Goal: Task Accomplishment & Management: Use online tool/utility

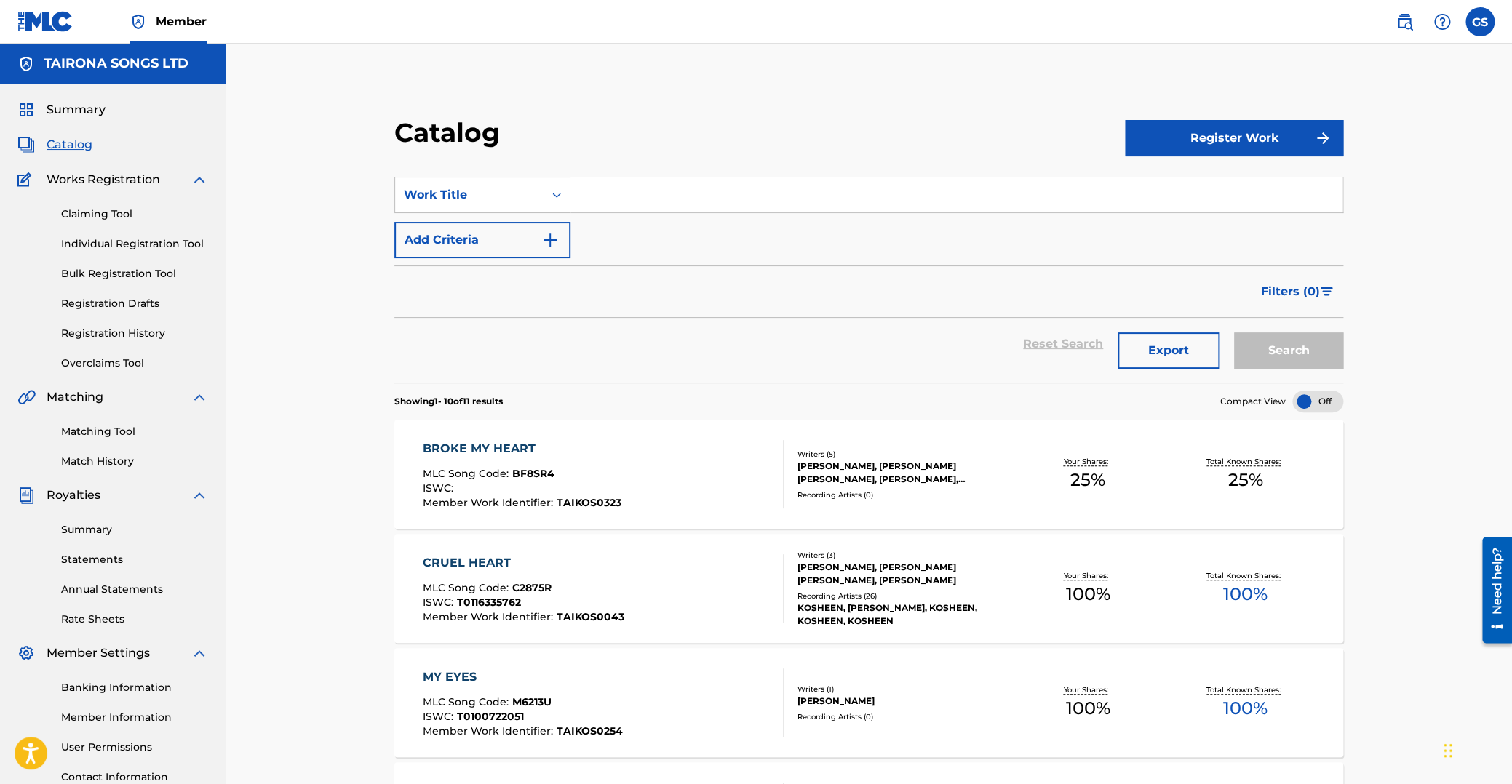
click at [113, 429] on link "Matching Tool" at bounding box center [134, 432] width 147 height 15
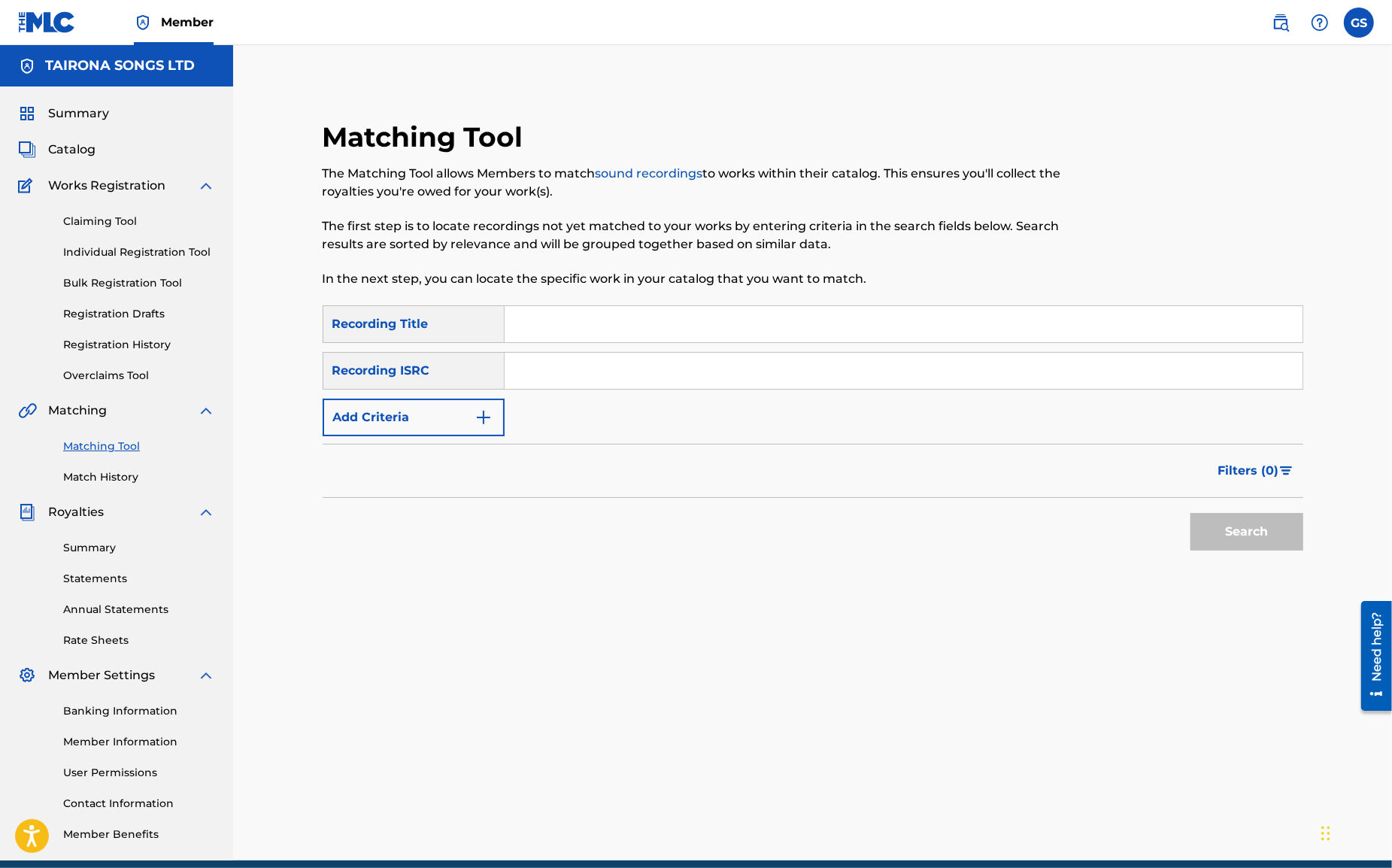
click at [574, 326] on input "Search Form" at bounding box center [904, 325] width 798 height 36
type input "catch"
click at [1190, 513] on button "Search" at bounding box center [1246, 532] width 113 height 38
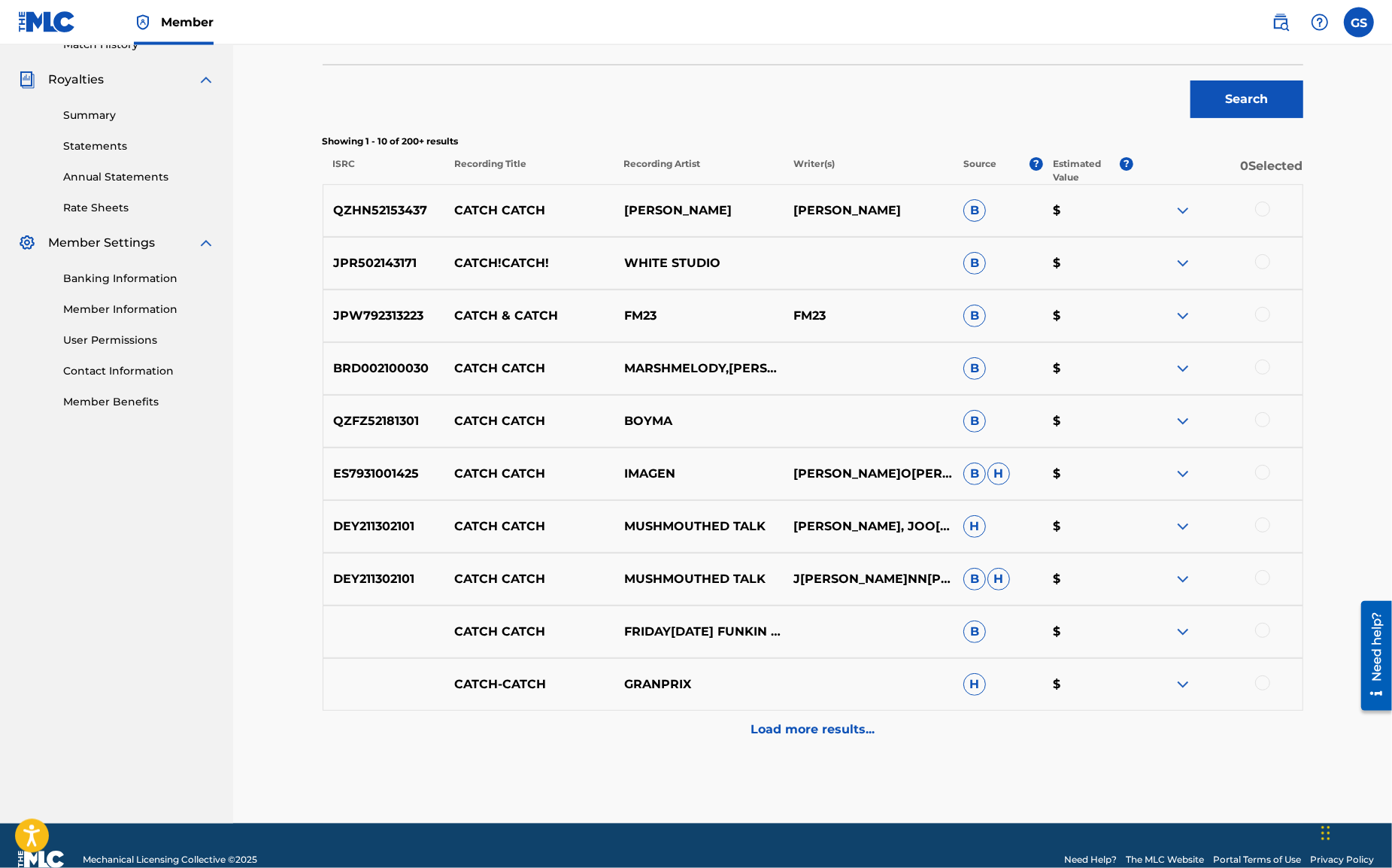
scroll to position [460, 0]
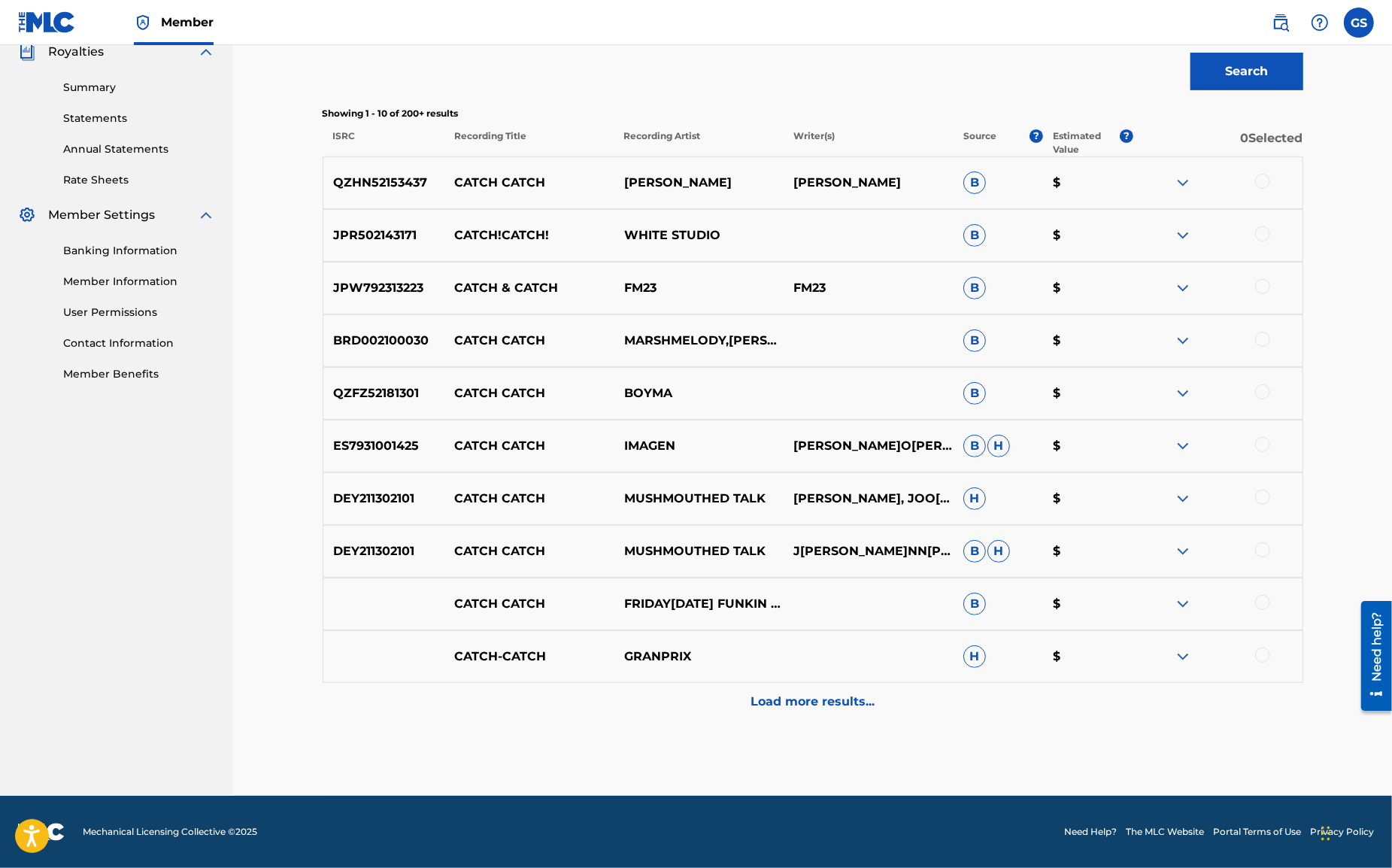
click at [785, 699] on p "Load more results..." at bounding box center [813, 701] width 124 height 18
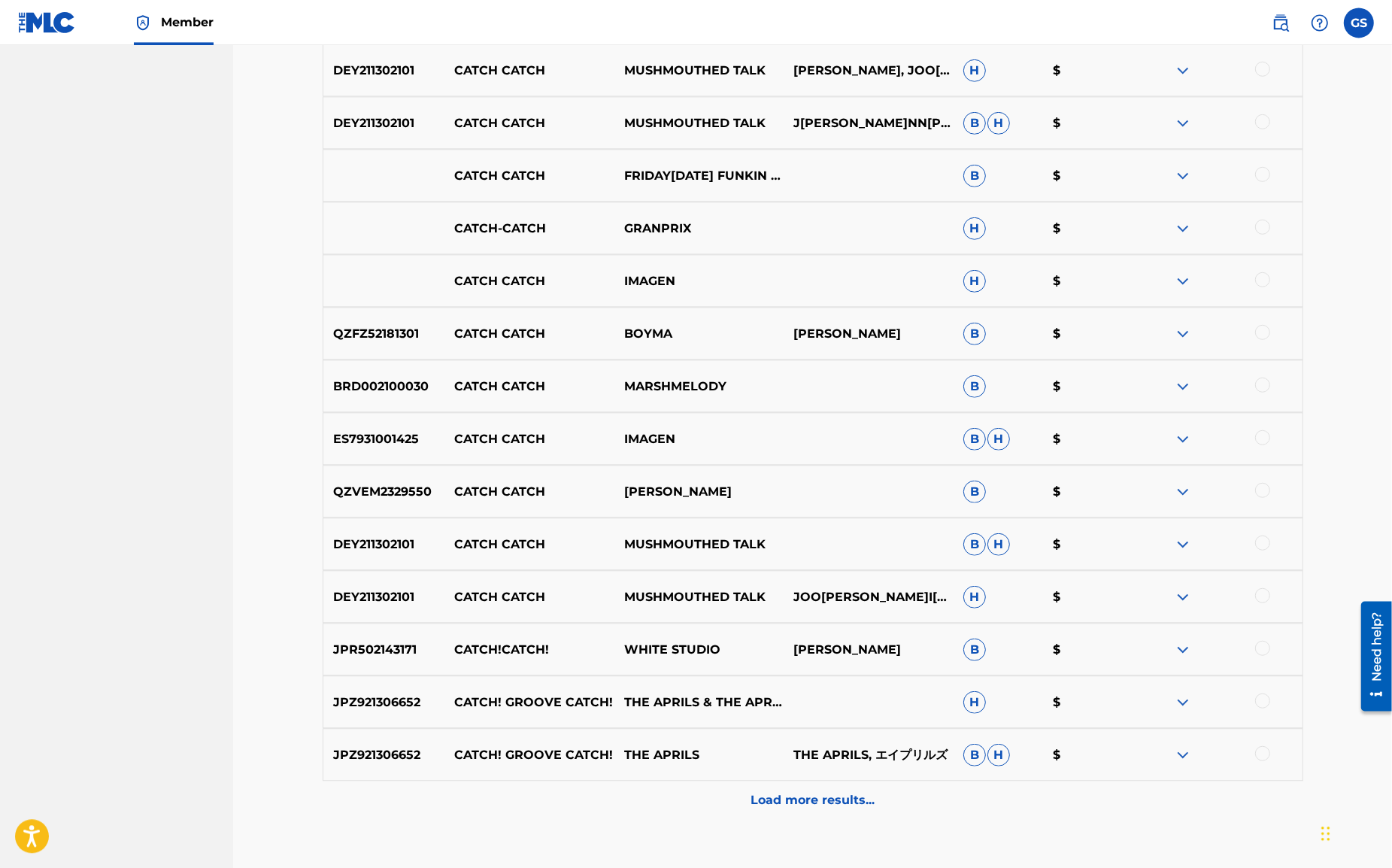
scroll to position [987, 0]
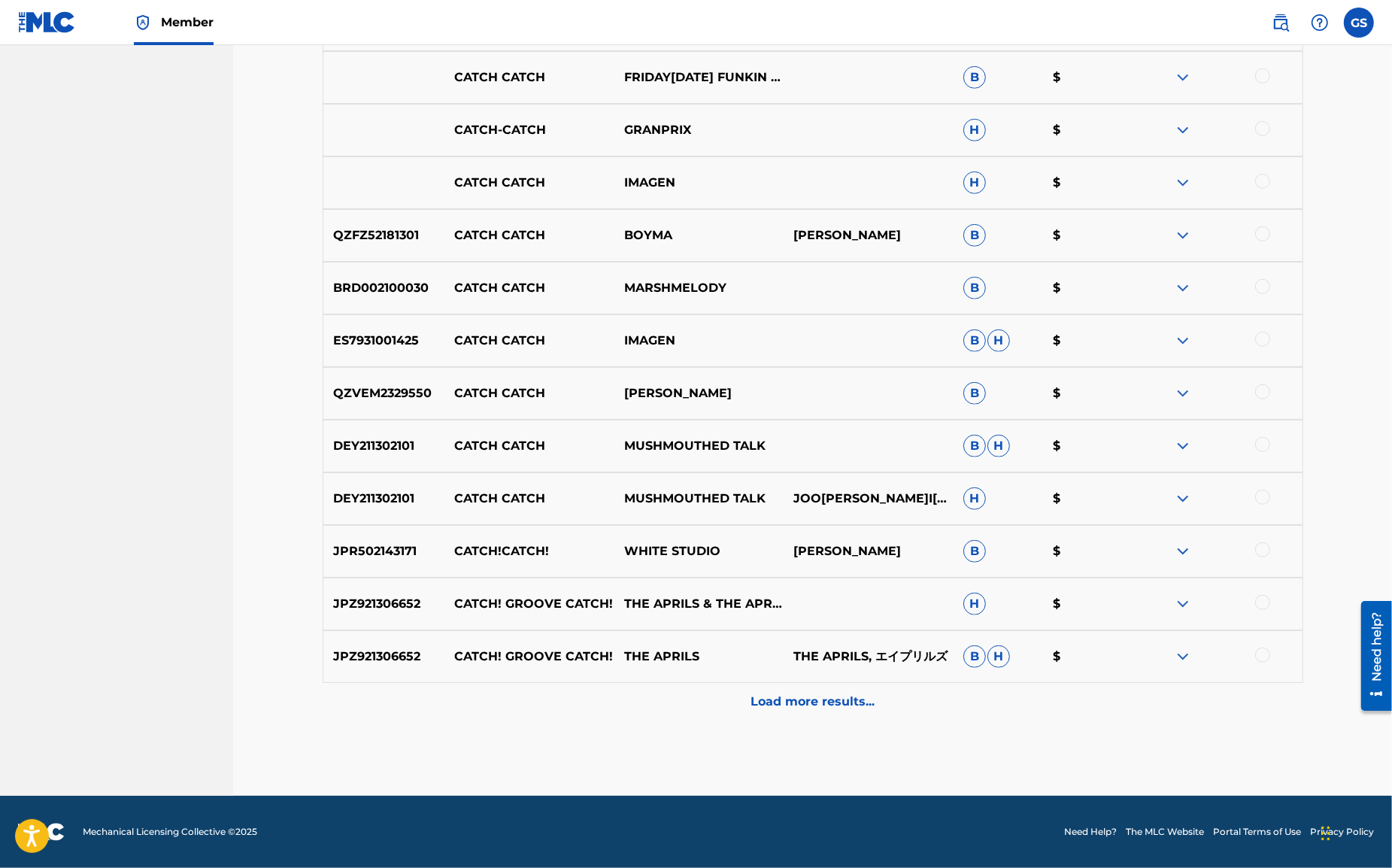
click at [796, 703] on p "Load more results..." at bounding box center [813, 701] width 124 height 18
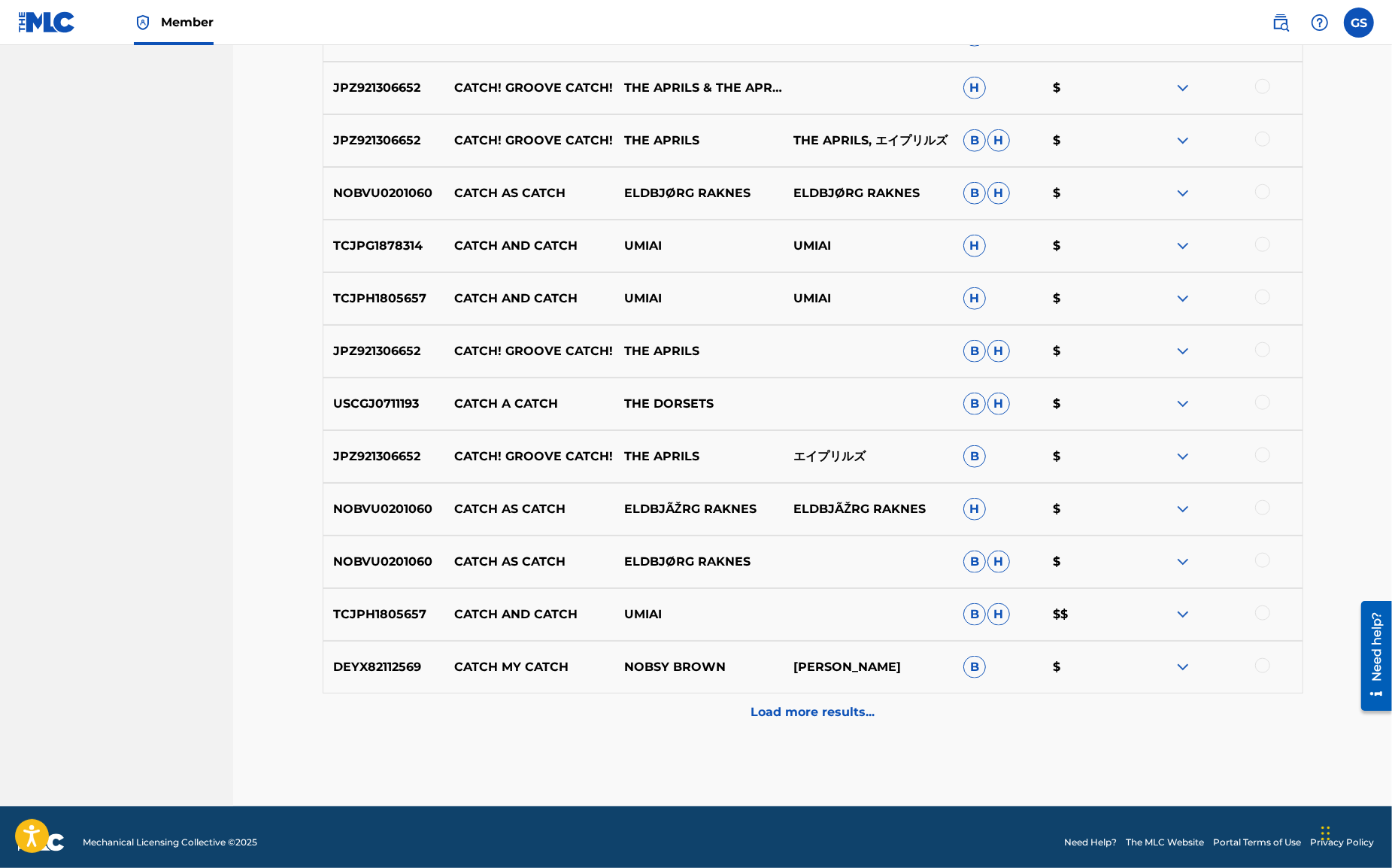
scroll to position [1513, 0]
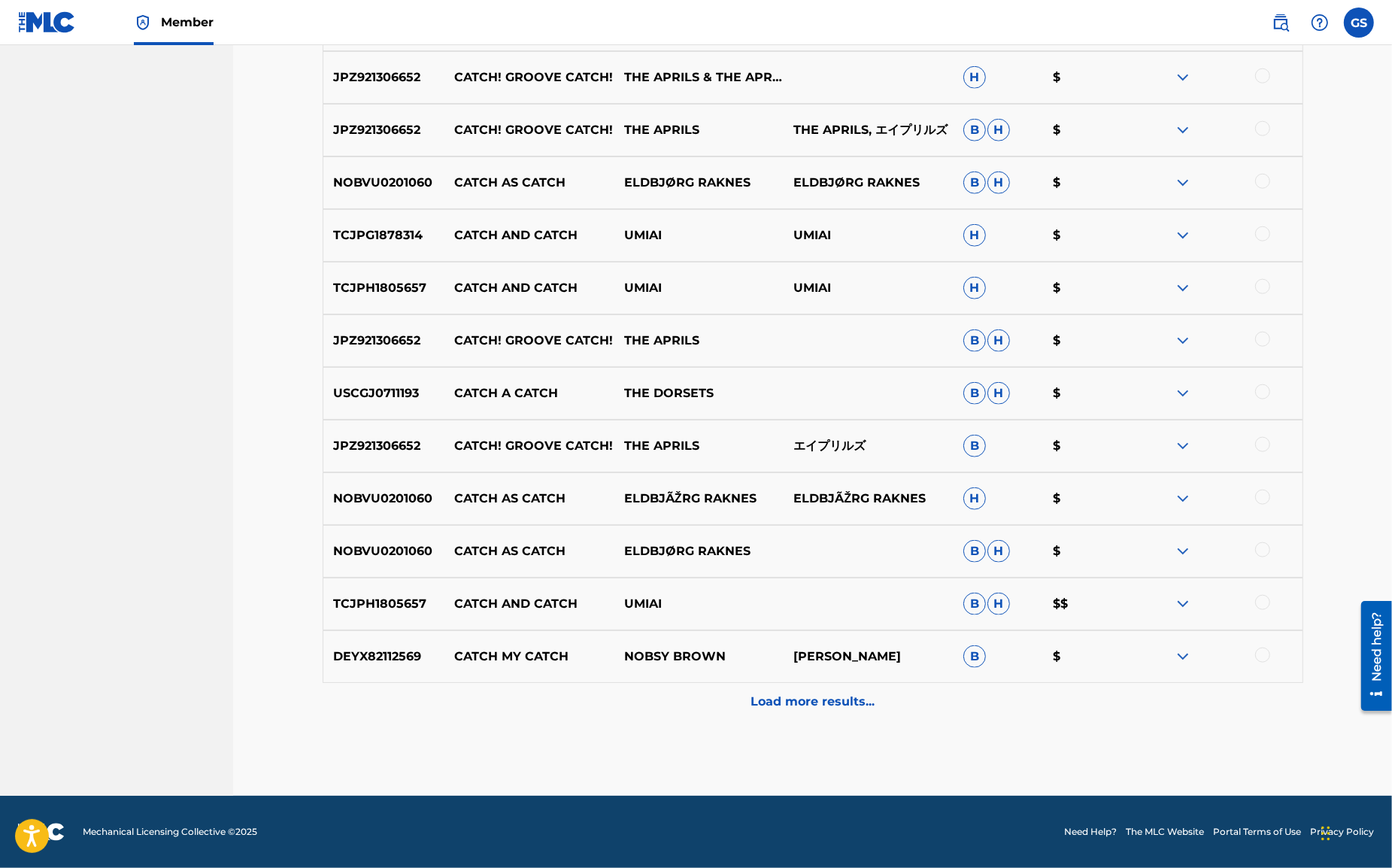
click at [802, 692] on div "Load more results..." at bounding box center [813, 702] width 981 height 38
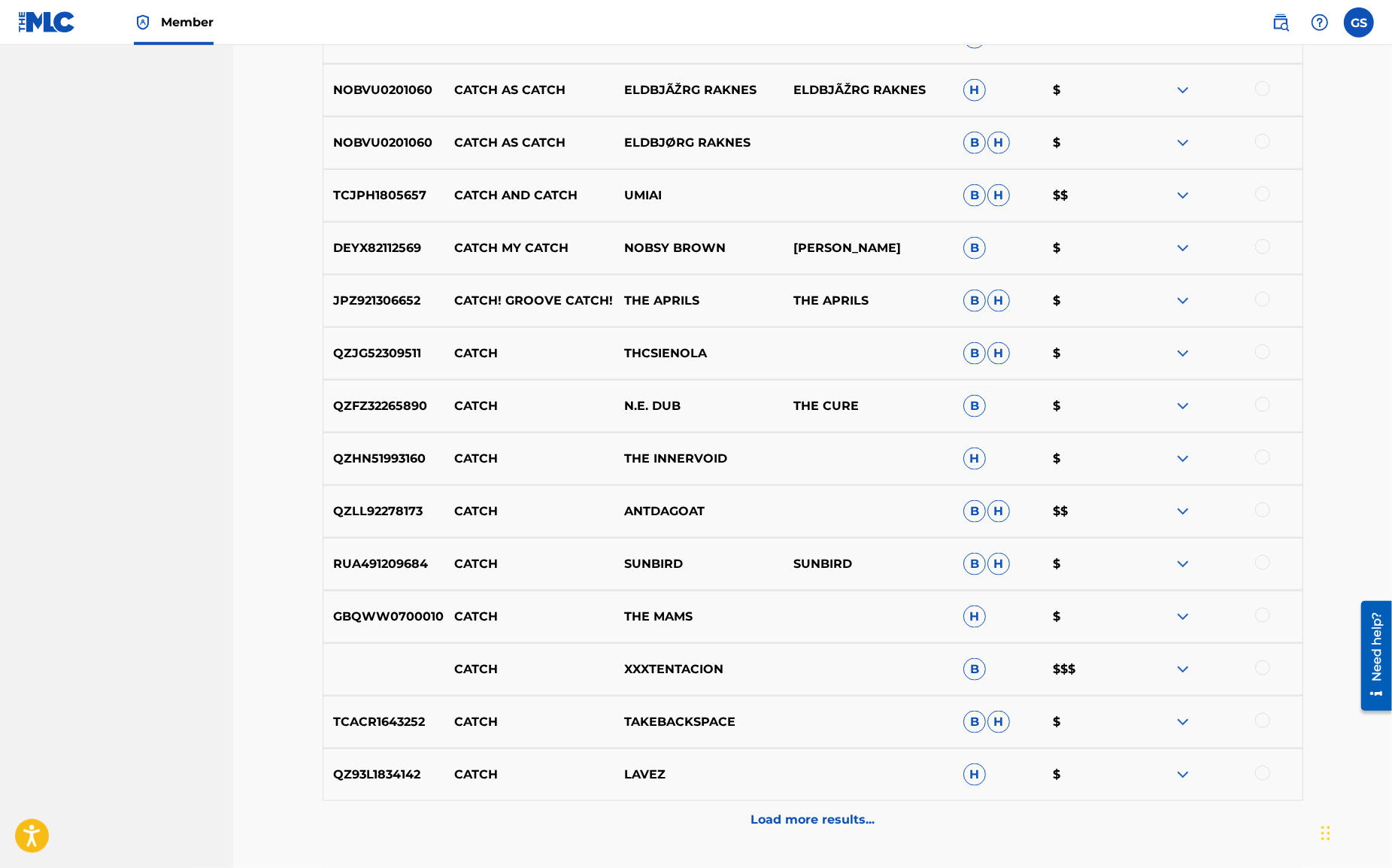
scroll to position [2039, 0]
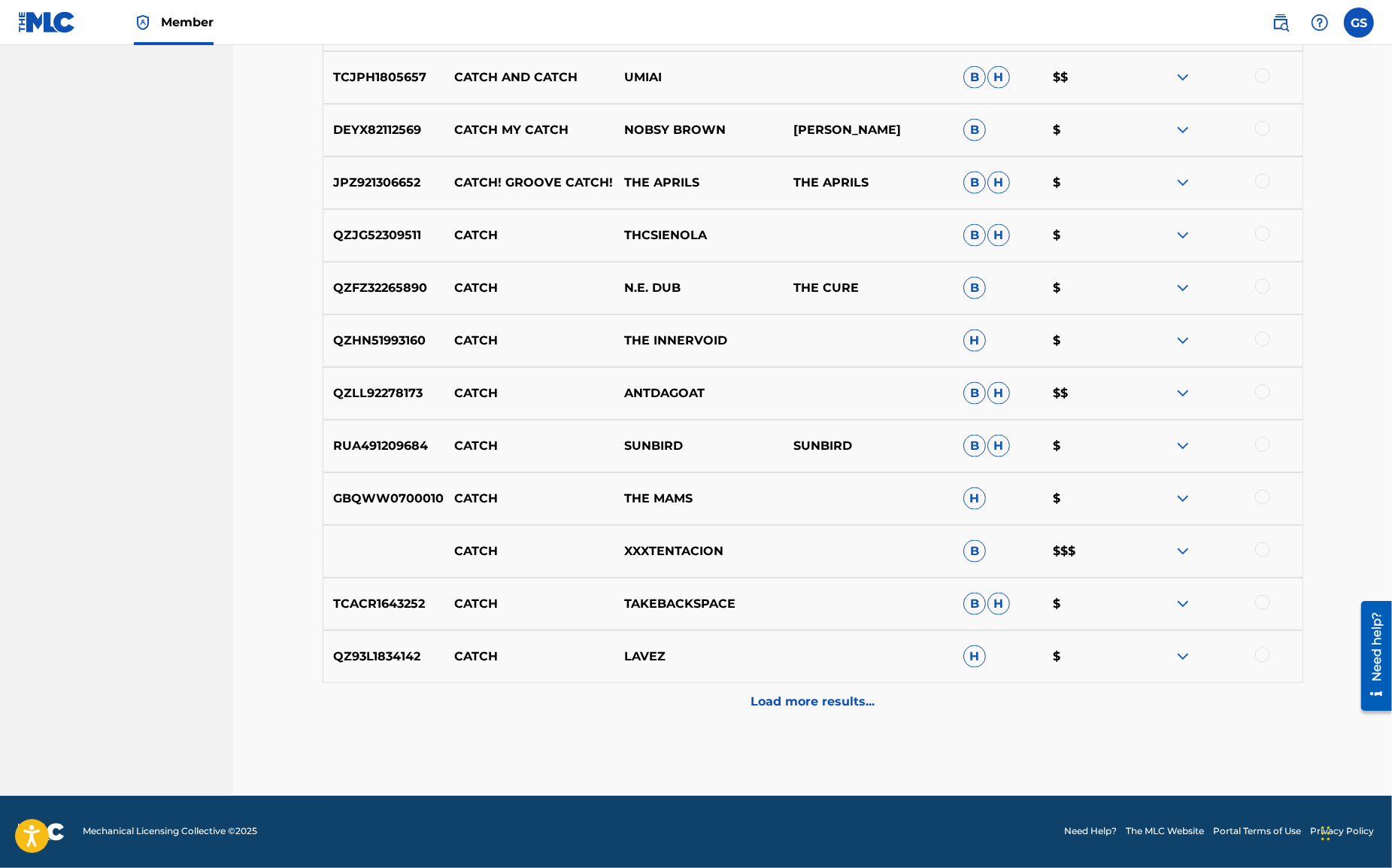
click at [774, 702] on p "Load more results..." at bounding box center [813, 701] width 124 height 18
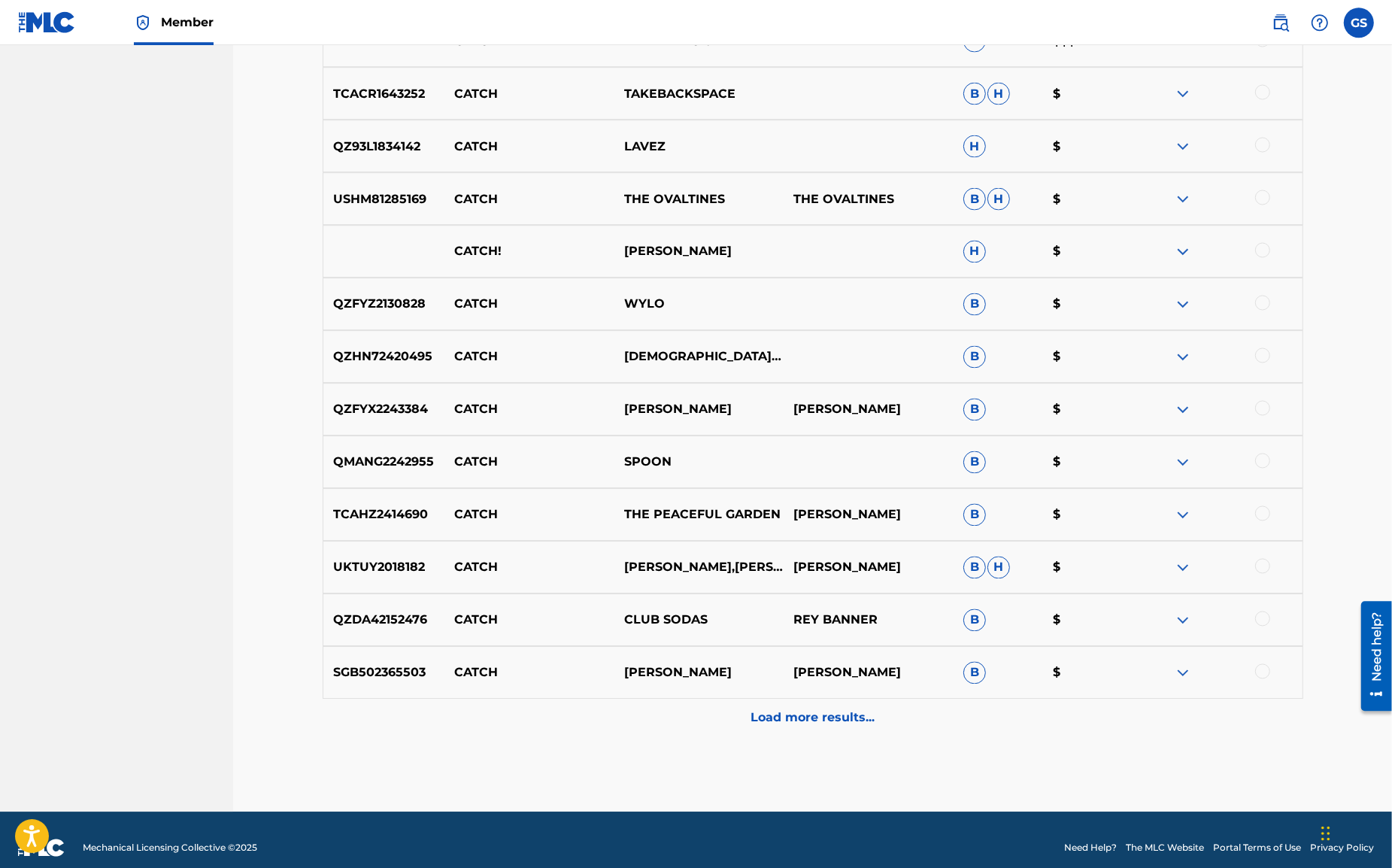
scroll to position [2566, 0]
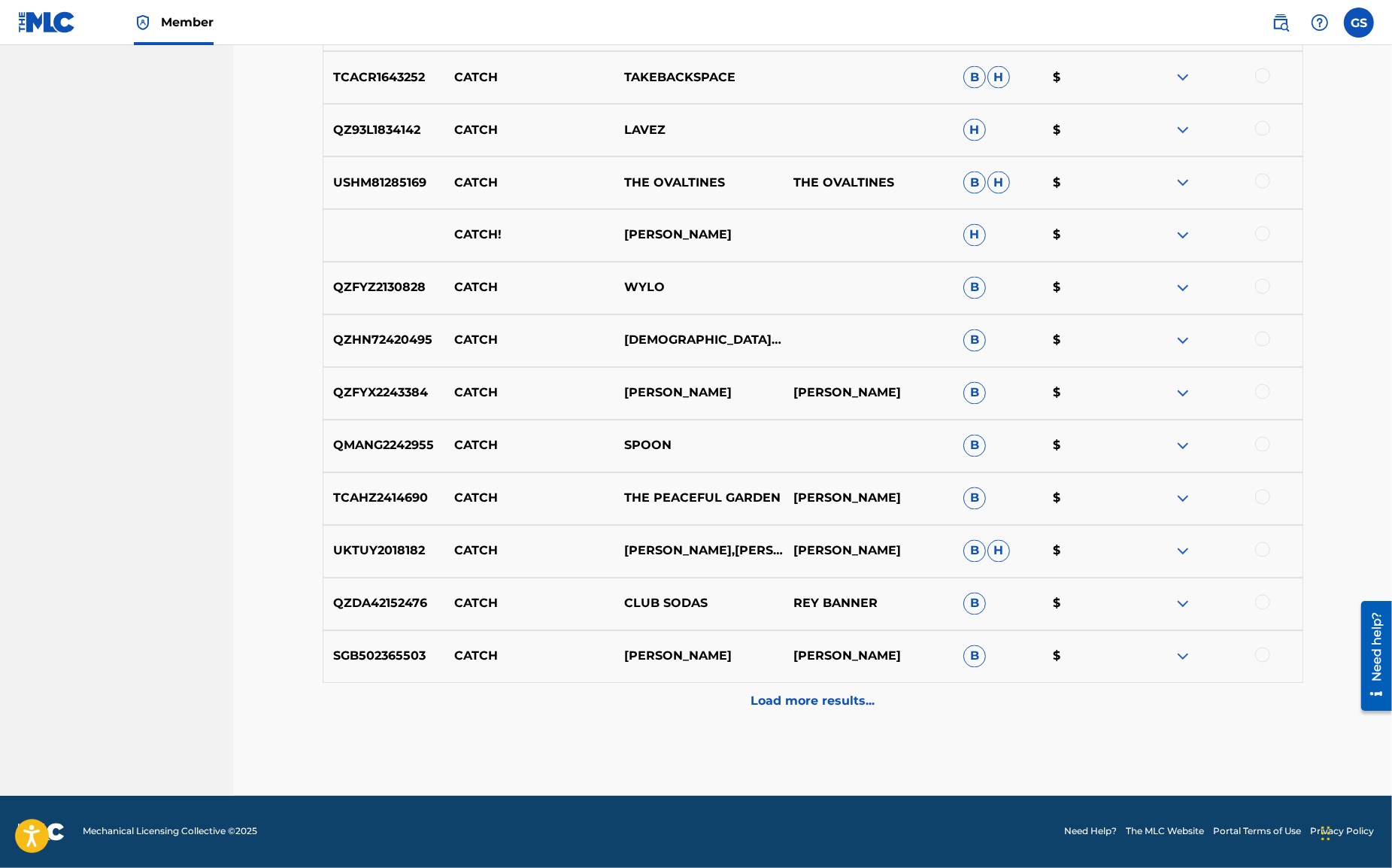
click at [804, 707] on p "Load more results..." at bounding box center [813, 701] width 124 height 18
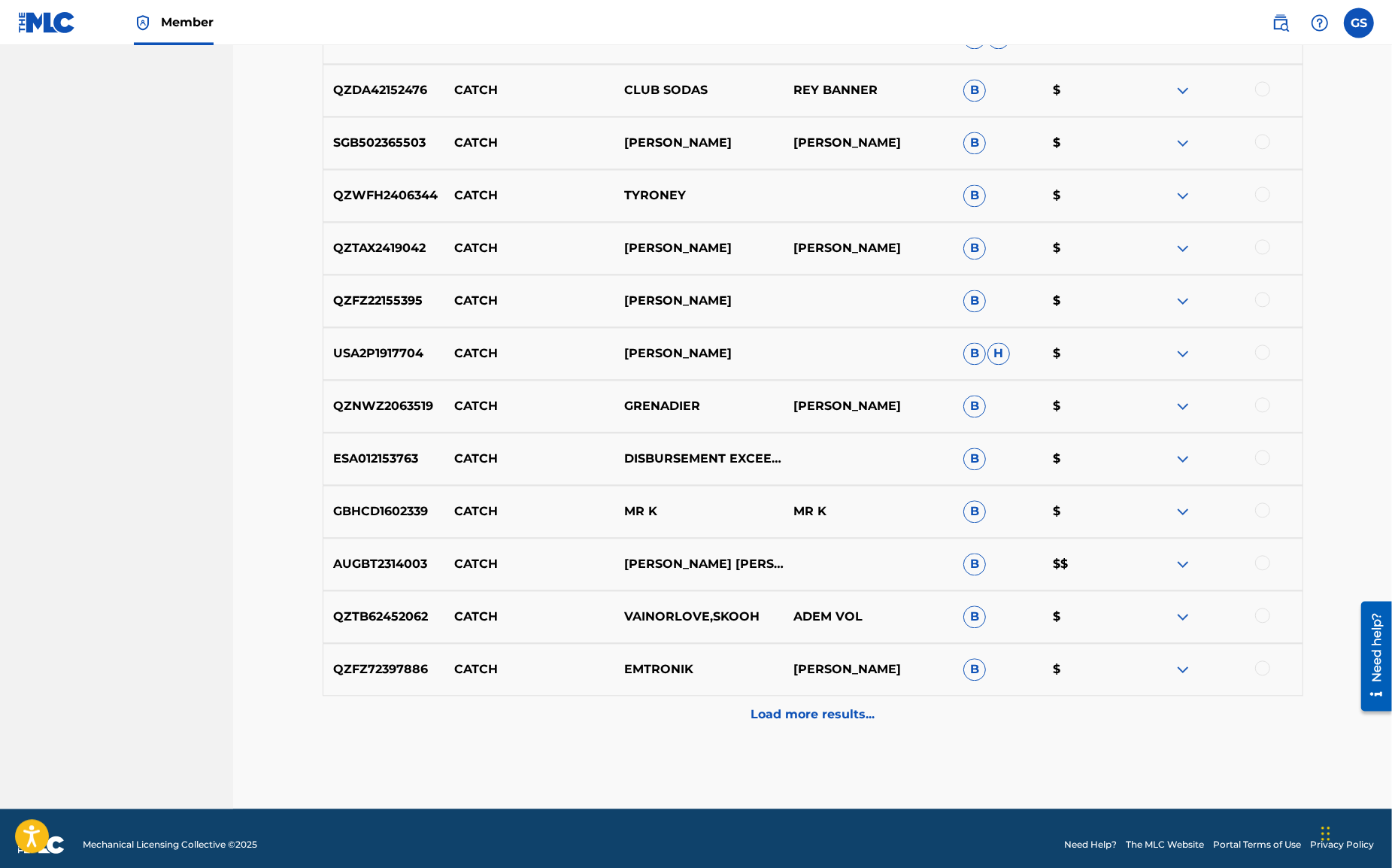
scroll to position [3092, 0]
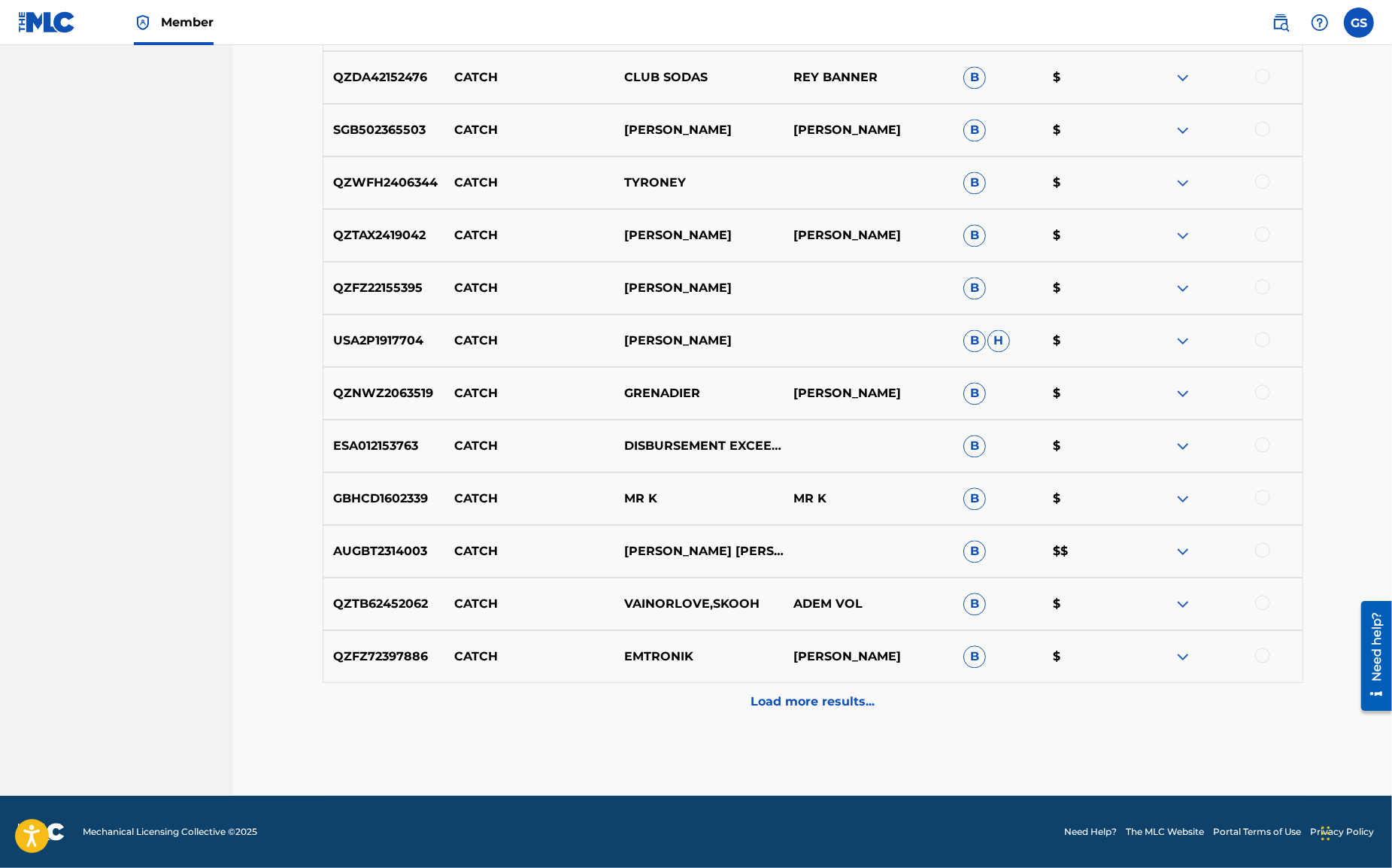
click at [792, 703] on p "Load more results..." at bounding box center [813, 701] width 124 height 18
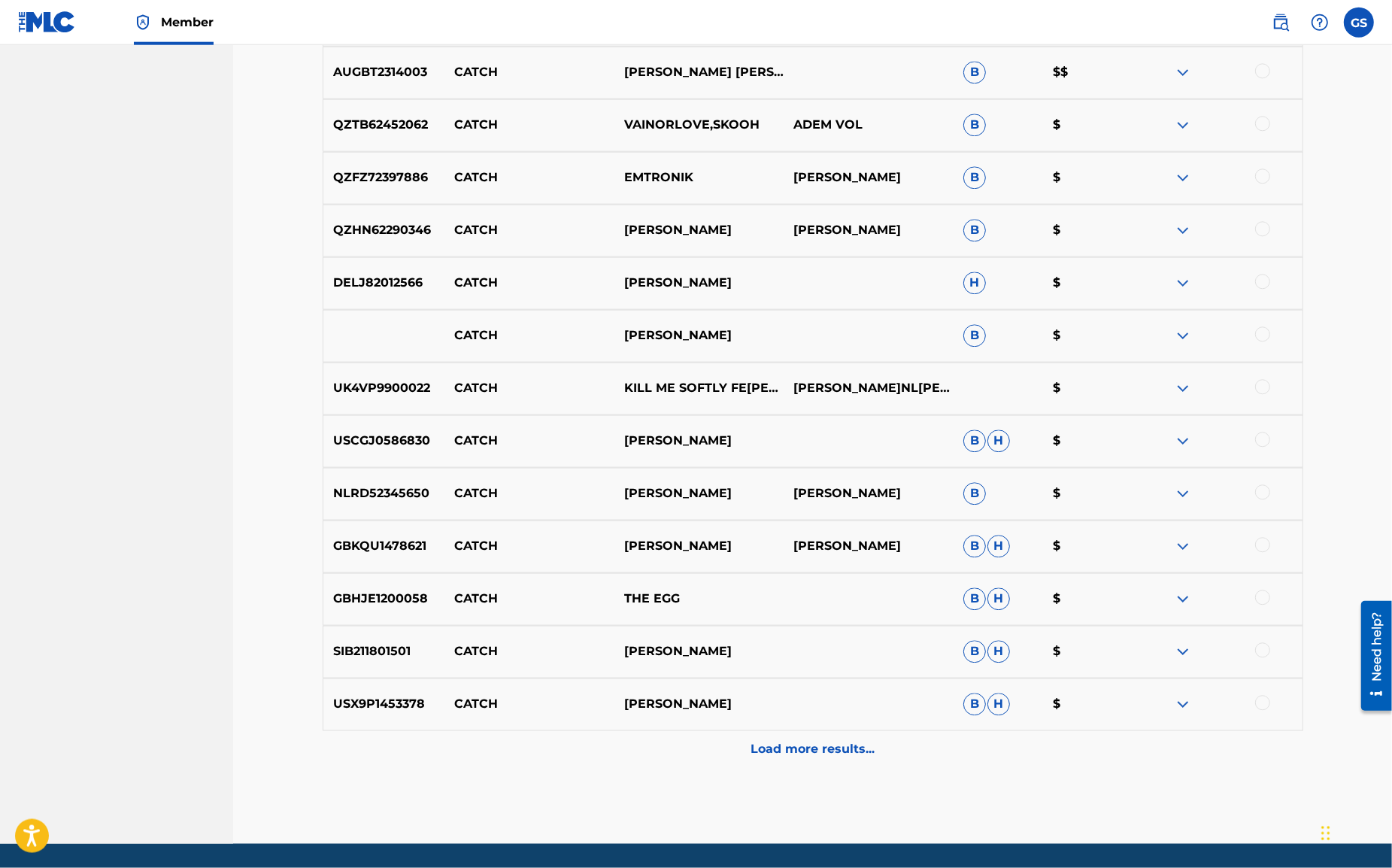
scroll to position [3619, 0]
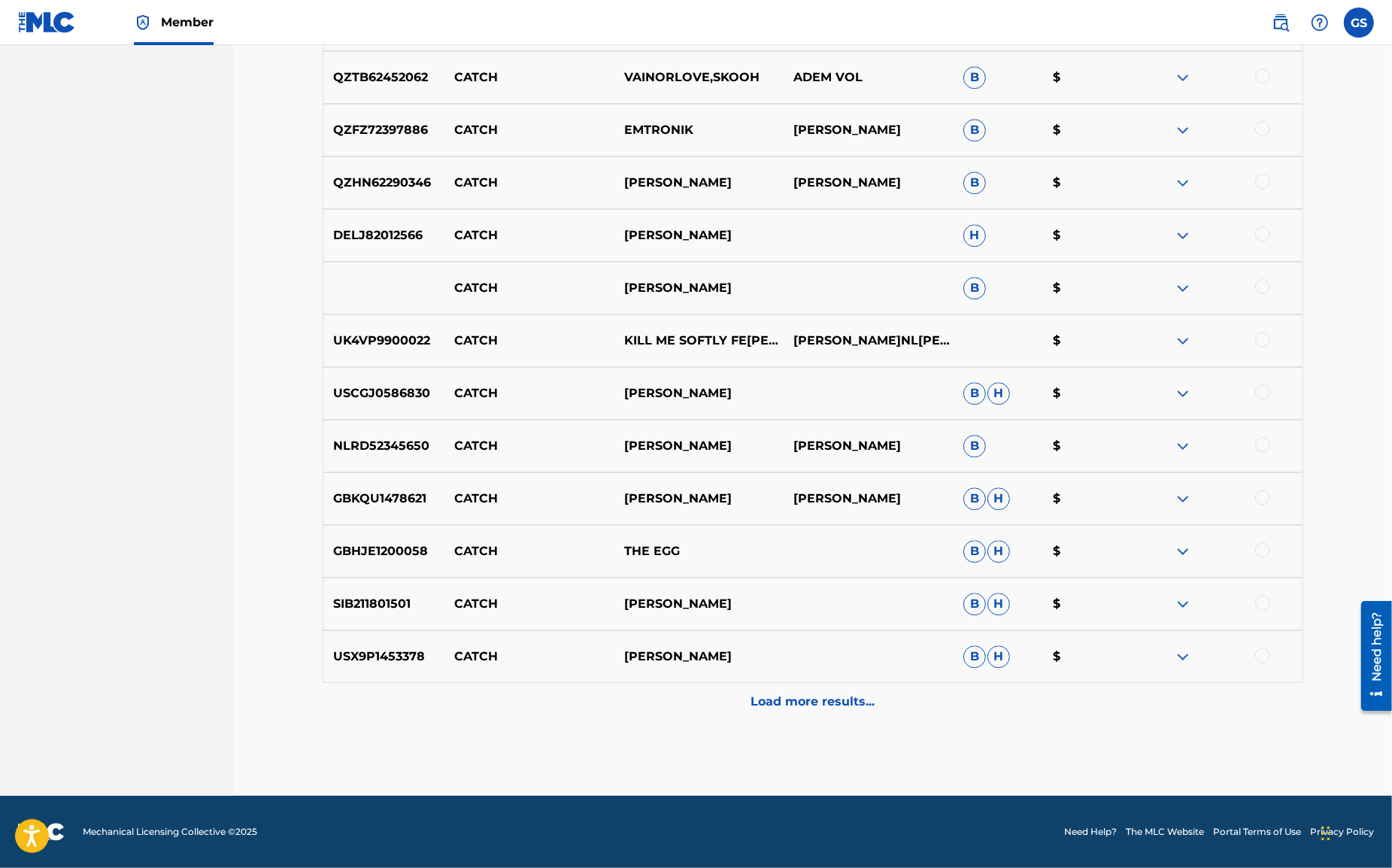
click at [815, 699] on p "Load more results..." at bounding box center [813, 701] width 124 height 18
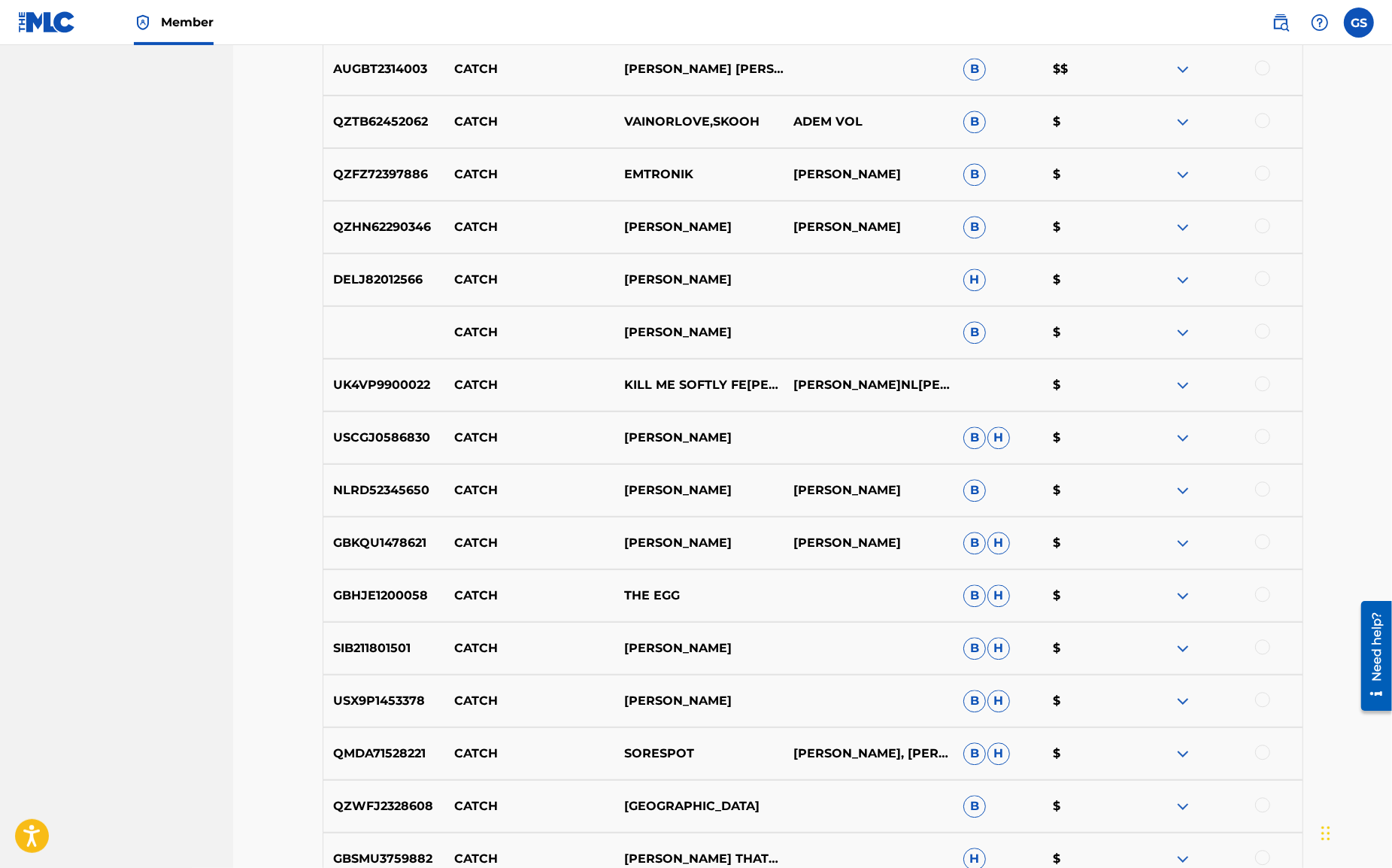
scroll to position [4145, 0]
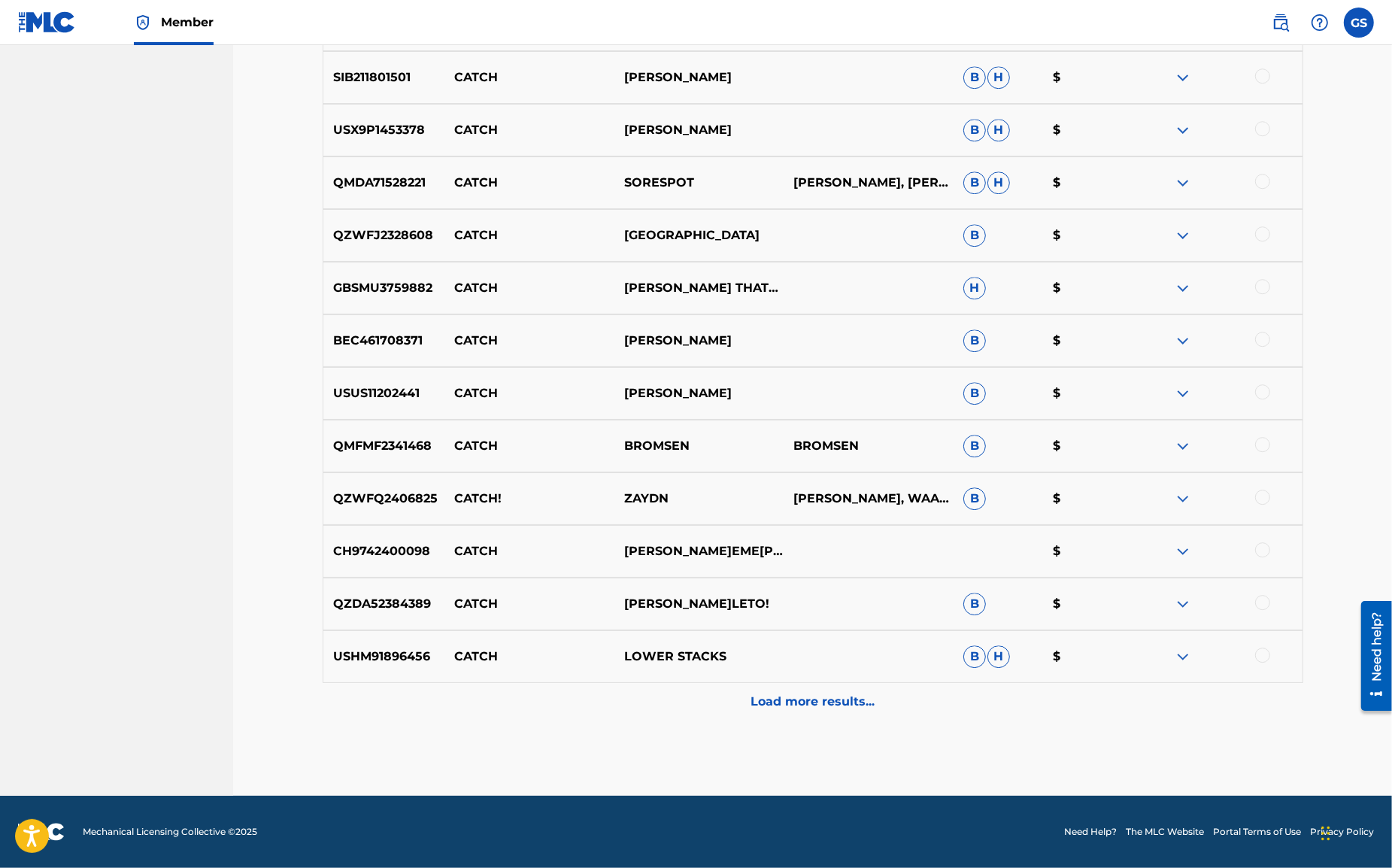
click at [804, 706] on p "Load more results..." at bounding box center [813, 701] width 124 height 18
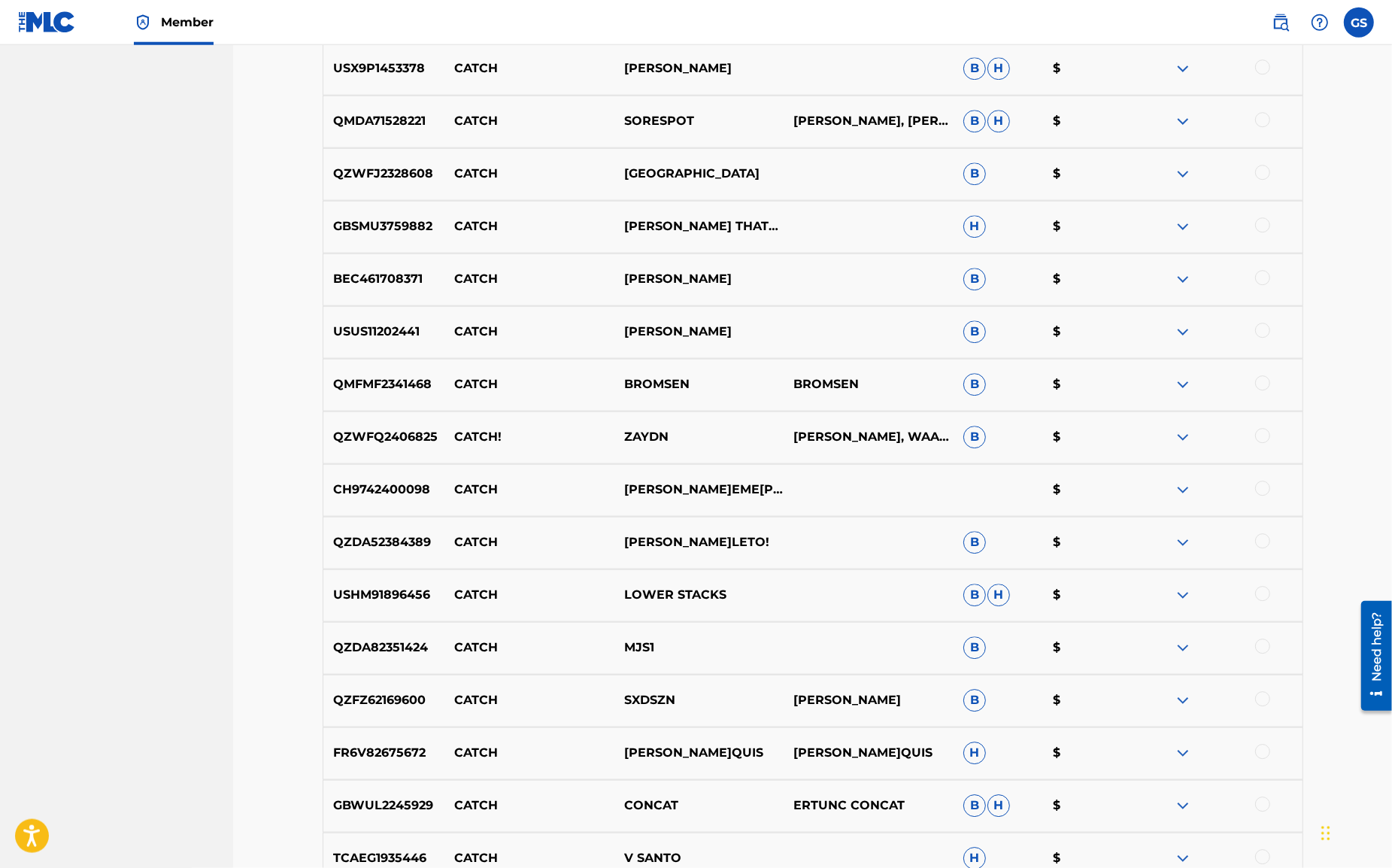
scroll to position [4672, 0]
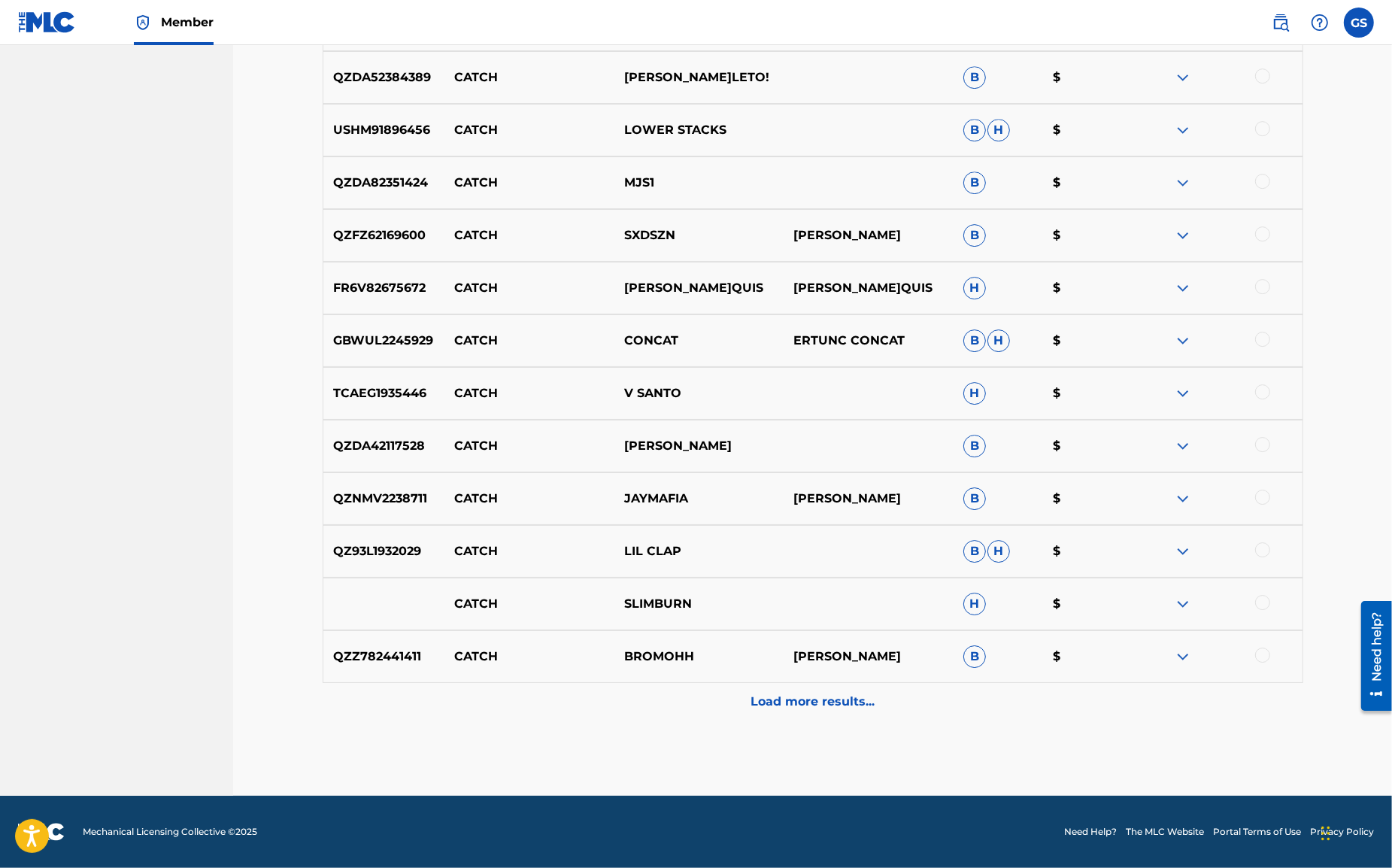
click at [785, 702] on p "Load more results..." at bounding box center [813, 701] width 124 height 18
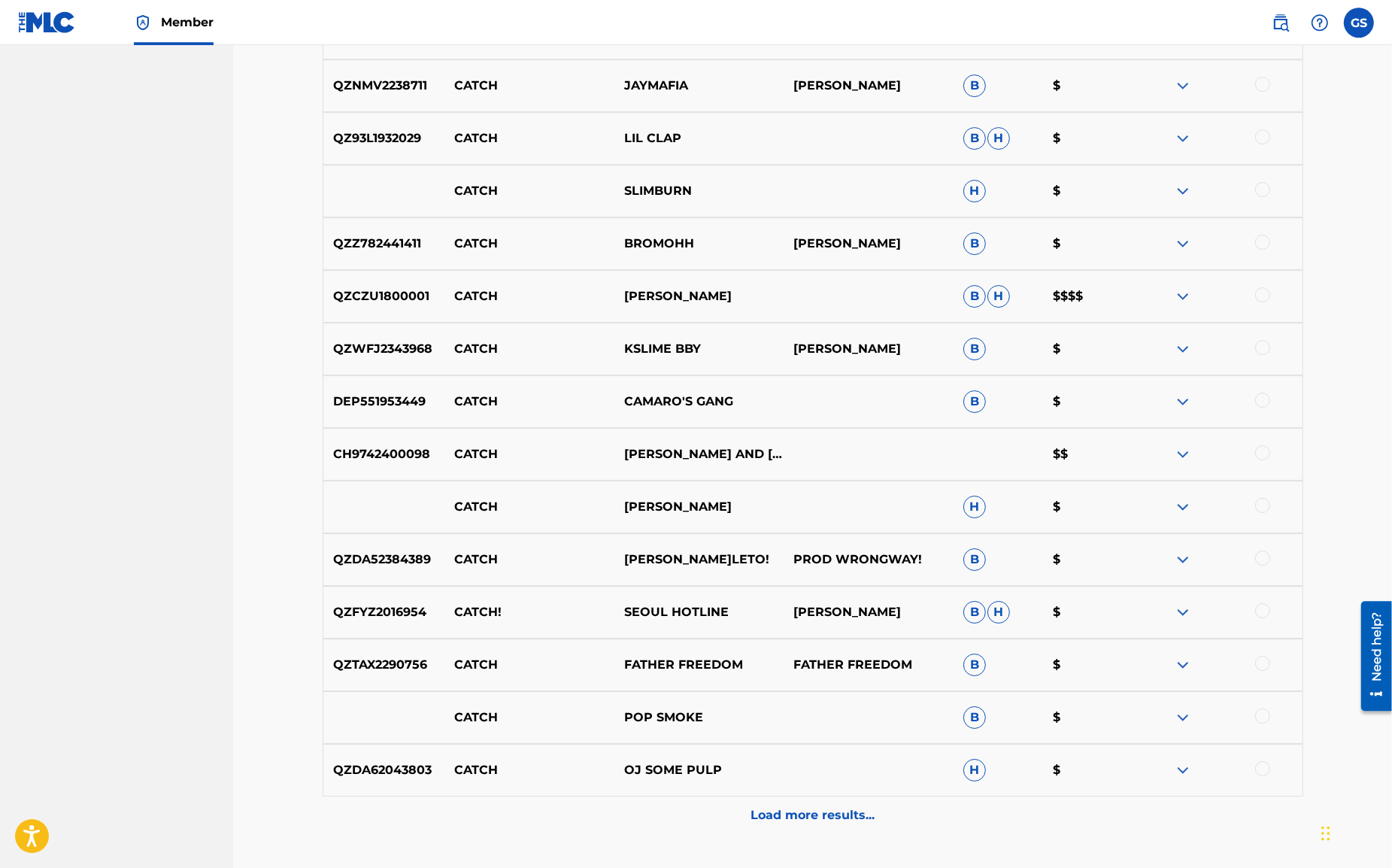
scroll to position [5198, 0]
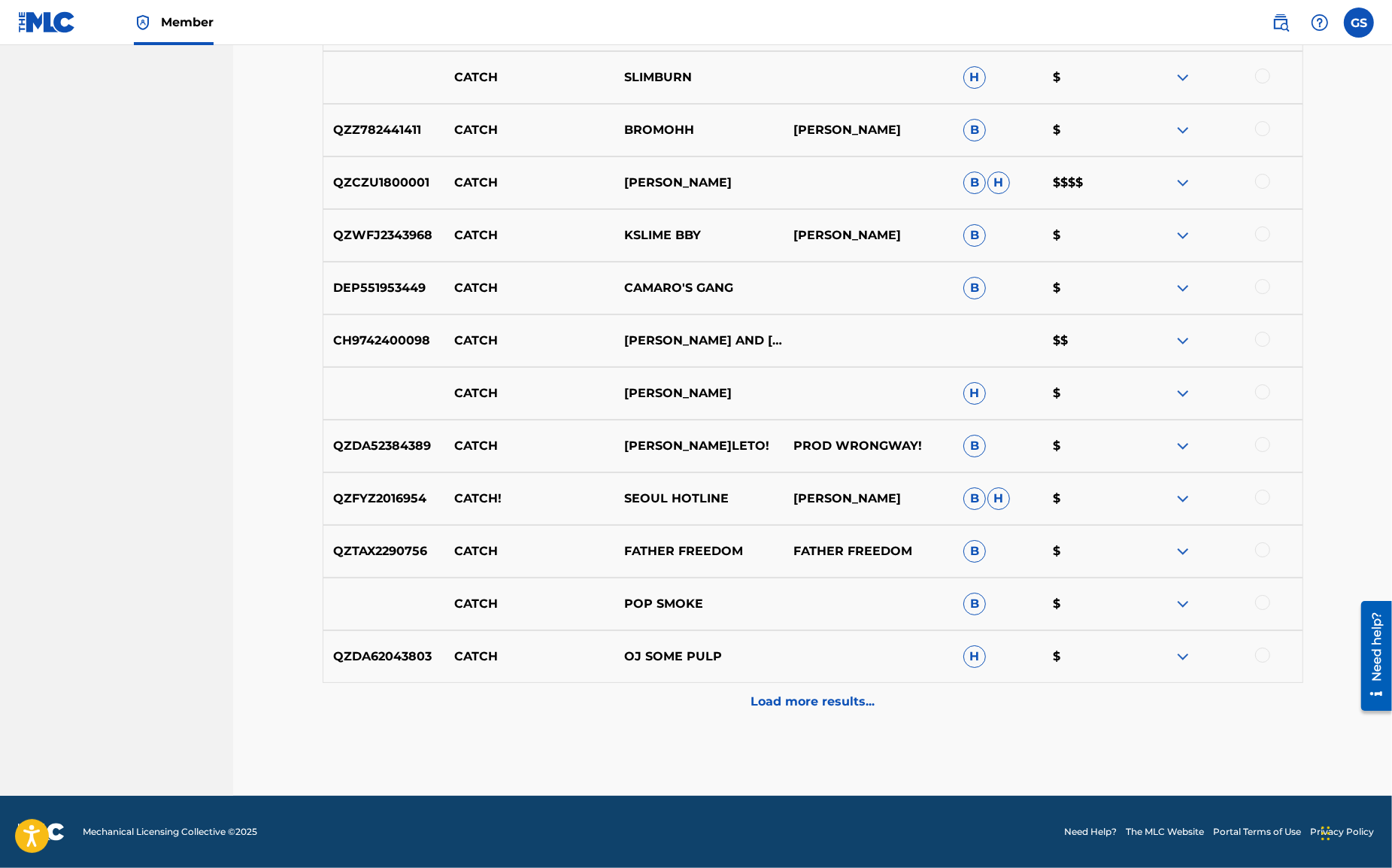
click at [801, 703] on p "Load more results..." at bounding box center [813, 701] width 124 height 18
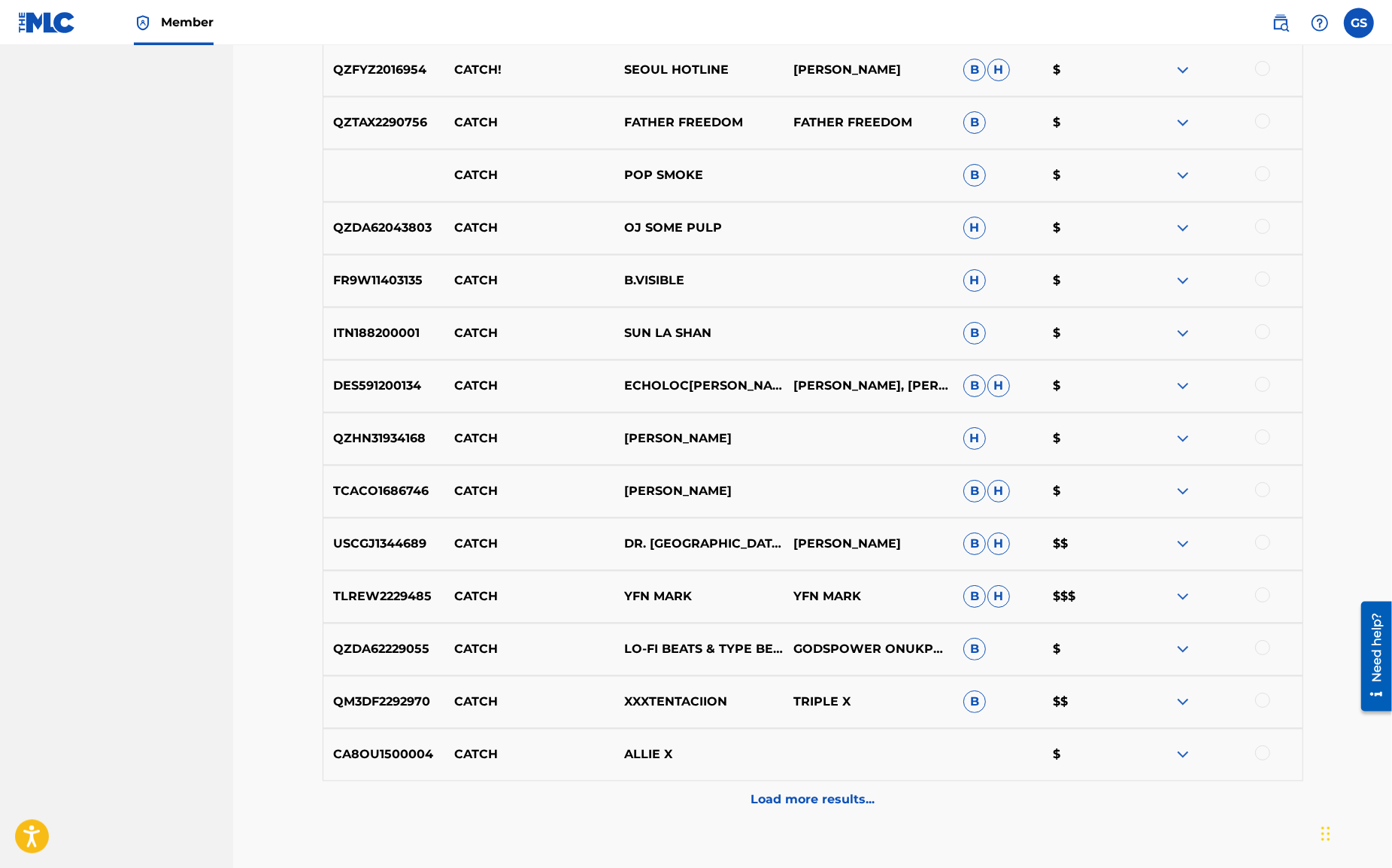
scroll to position [5725, 0]
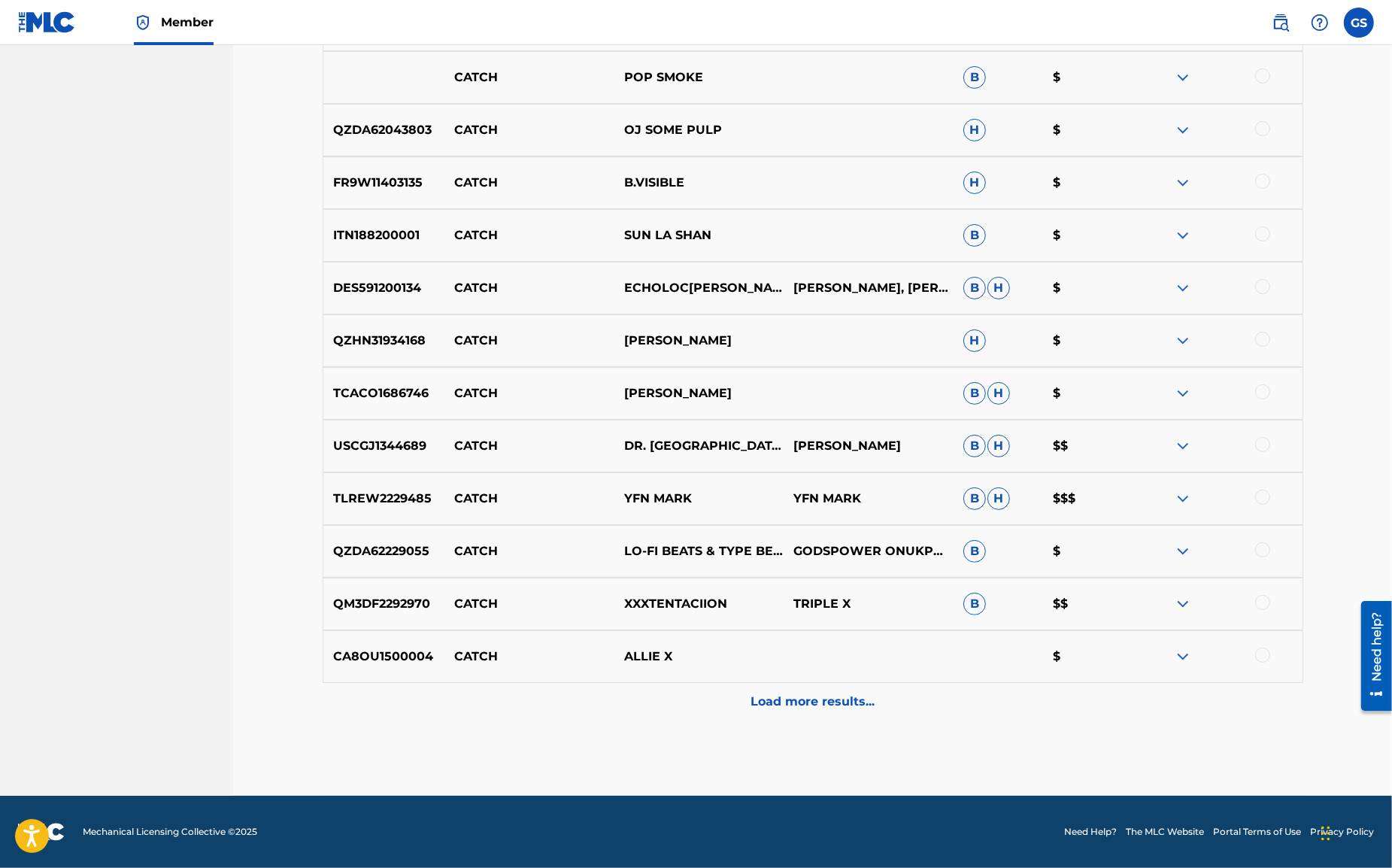
click at [807, 704] on p "Load more results..." at bounding box center [813, 701] width 124 height 18
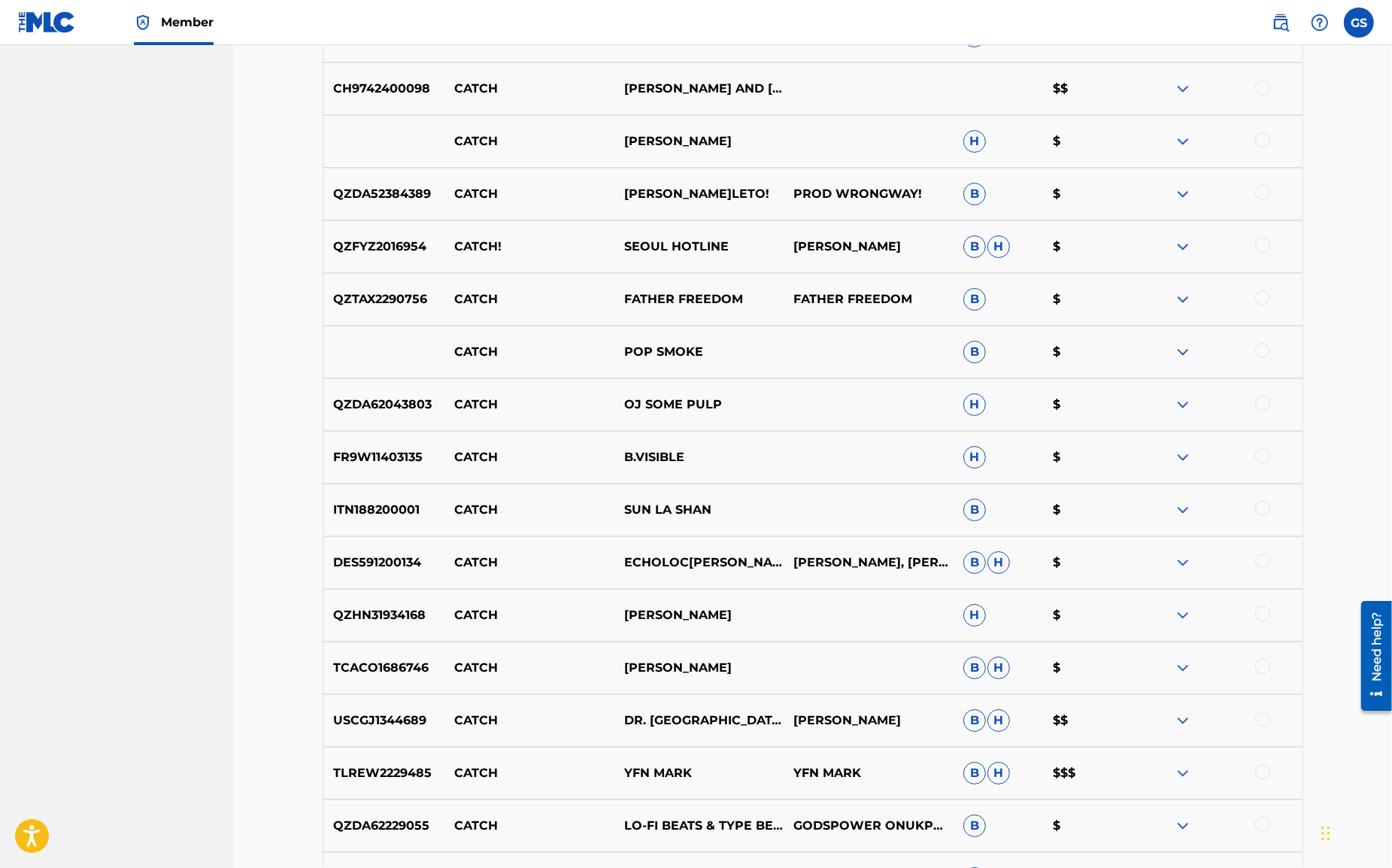
scroll to position [6251, 0]
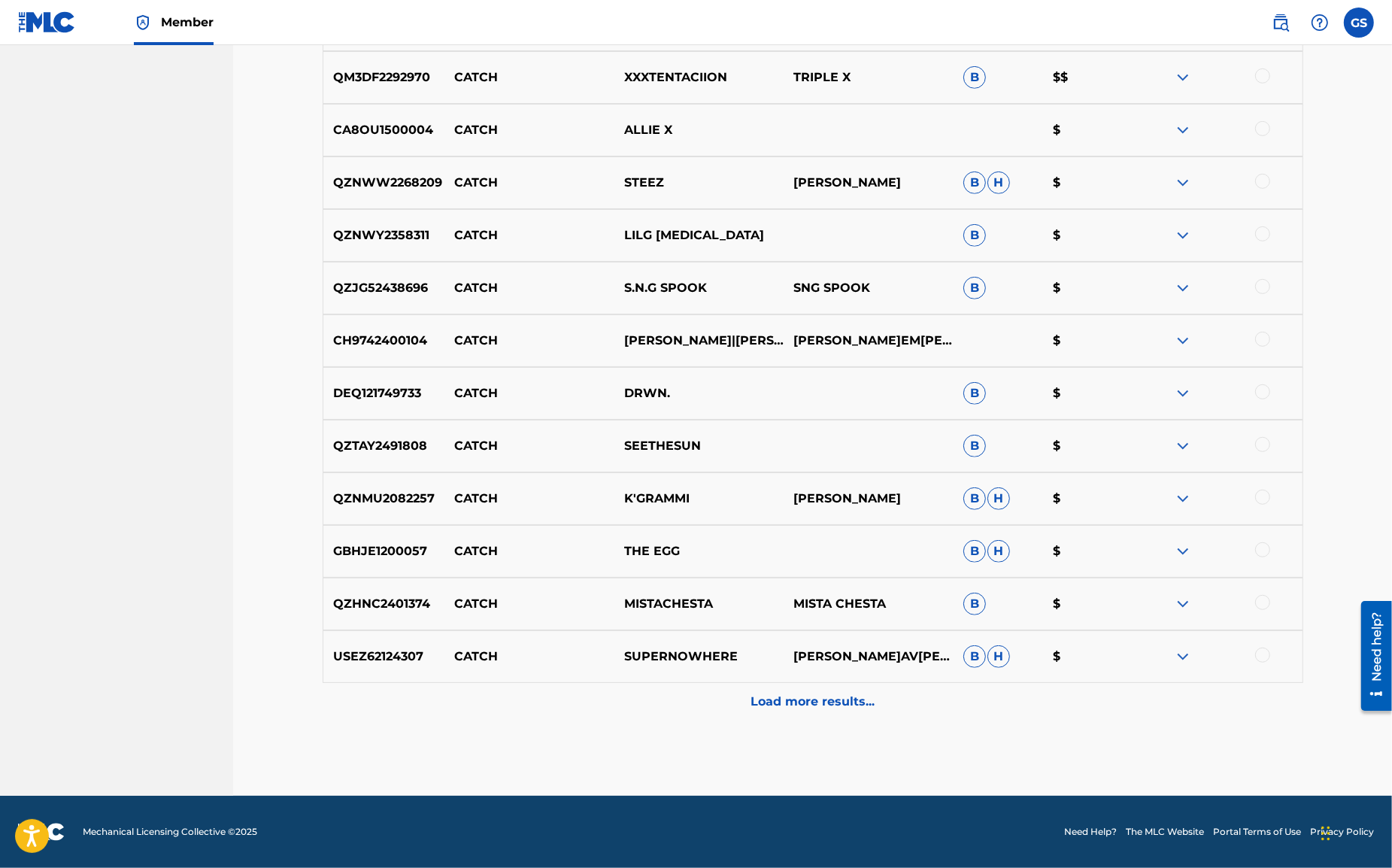
click at [790, 696] on p "Load more results..." at bounding box center [813, 701] width 124 height 18
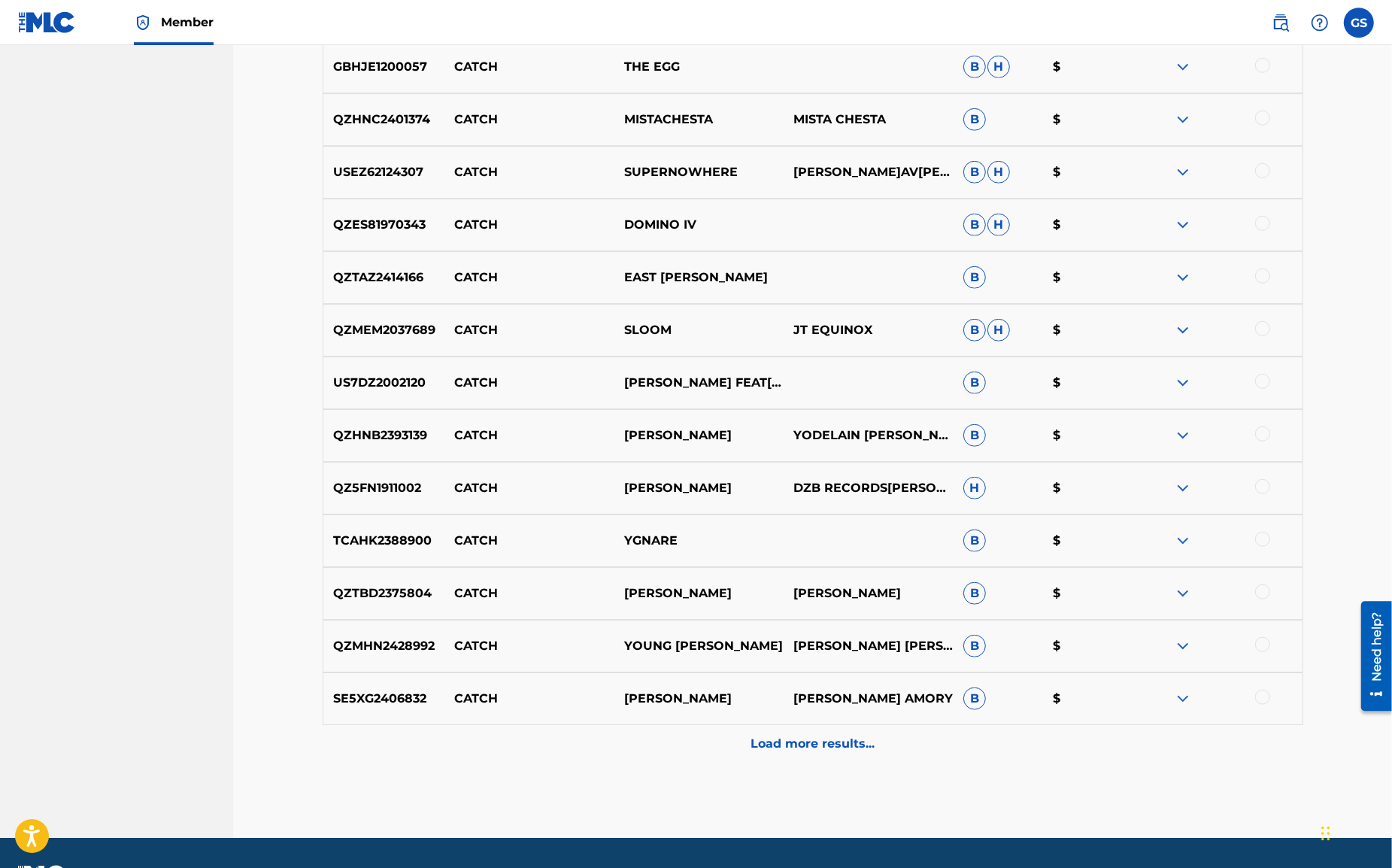
scroll to position [6777, 0]
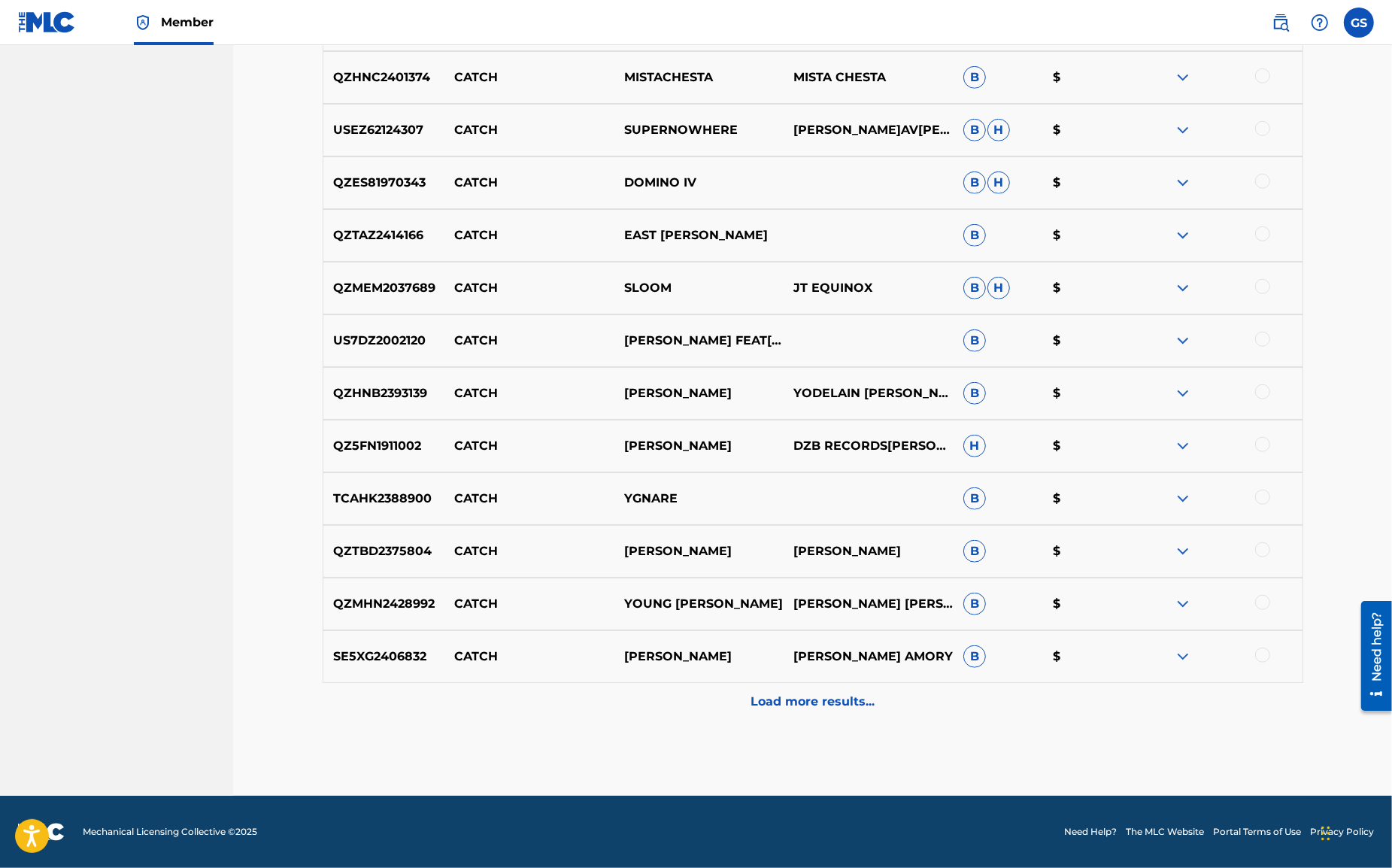
click at [789, 707] on p "Load more results..." at bounding box center [813, 701] width 124 height 18
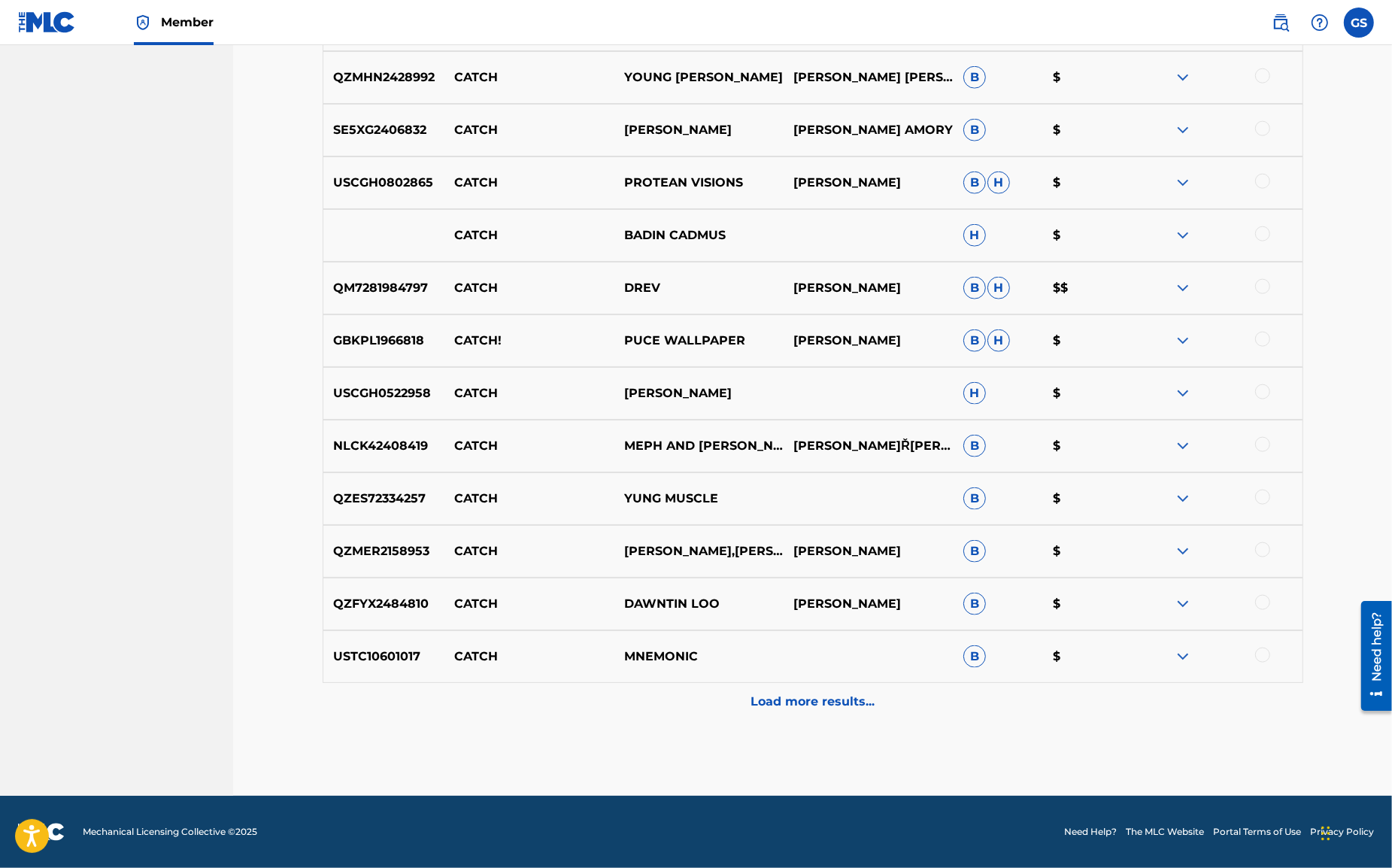
click at [779, 699] on p "Load more results..." at bounding box center [813, 701] width 124 height 18
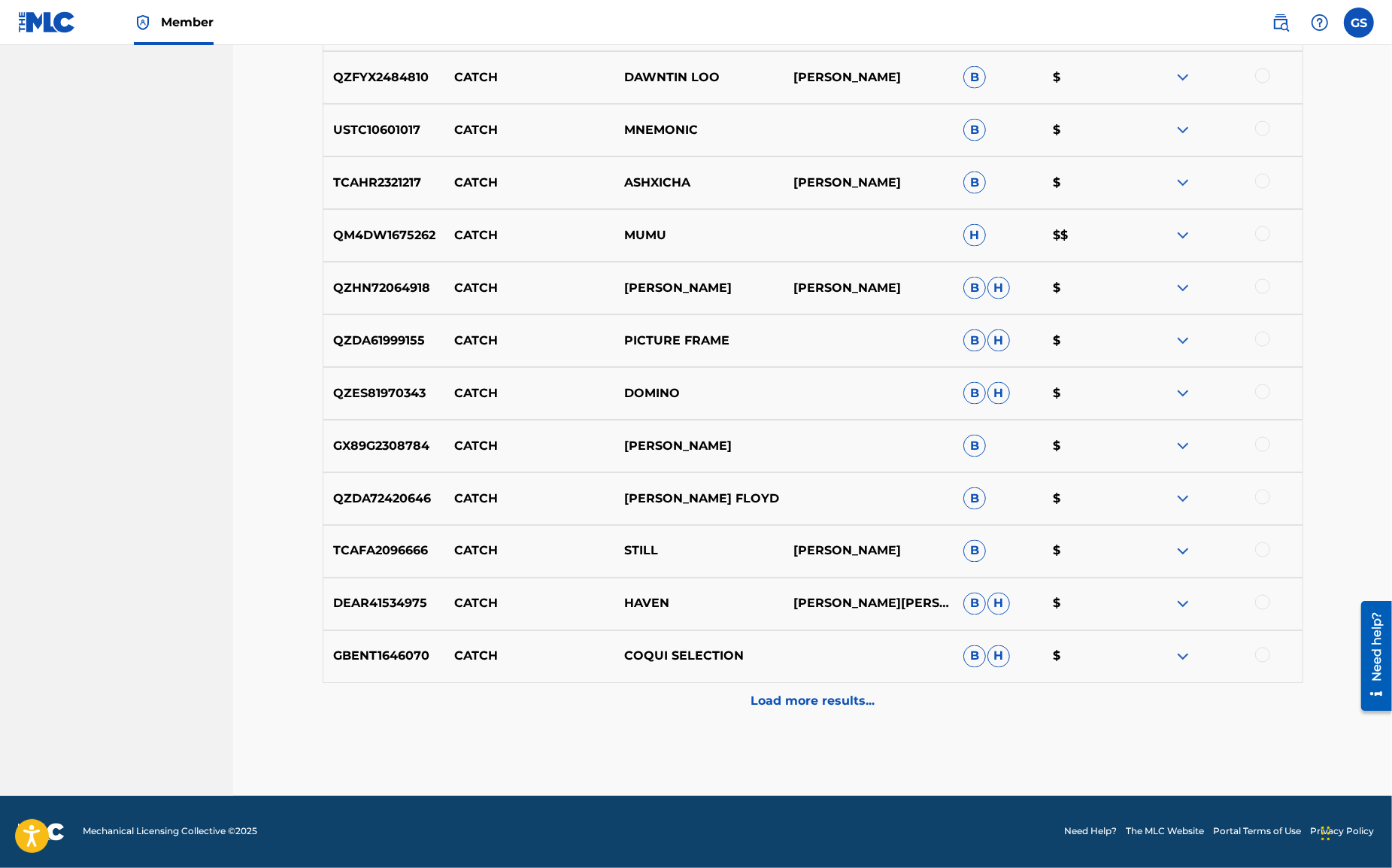
click at [793, 695] on p "Load more results..." at bounding box center [813, 701] width 124 height 18
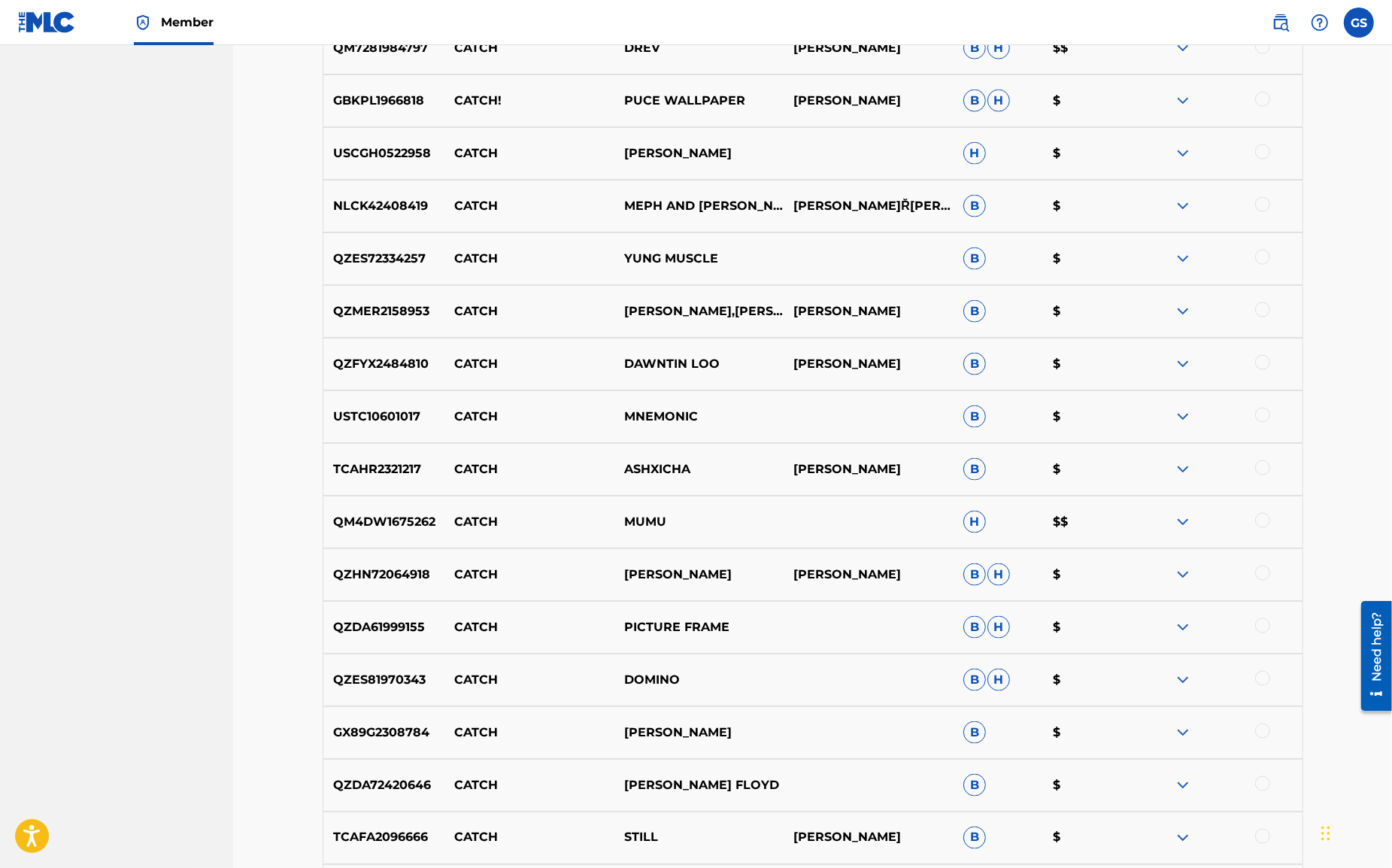
scroll to position [8356, 0]
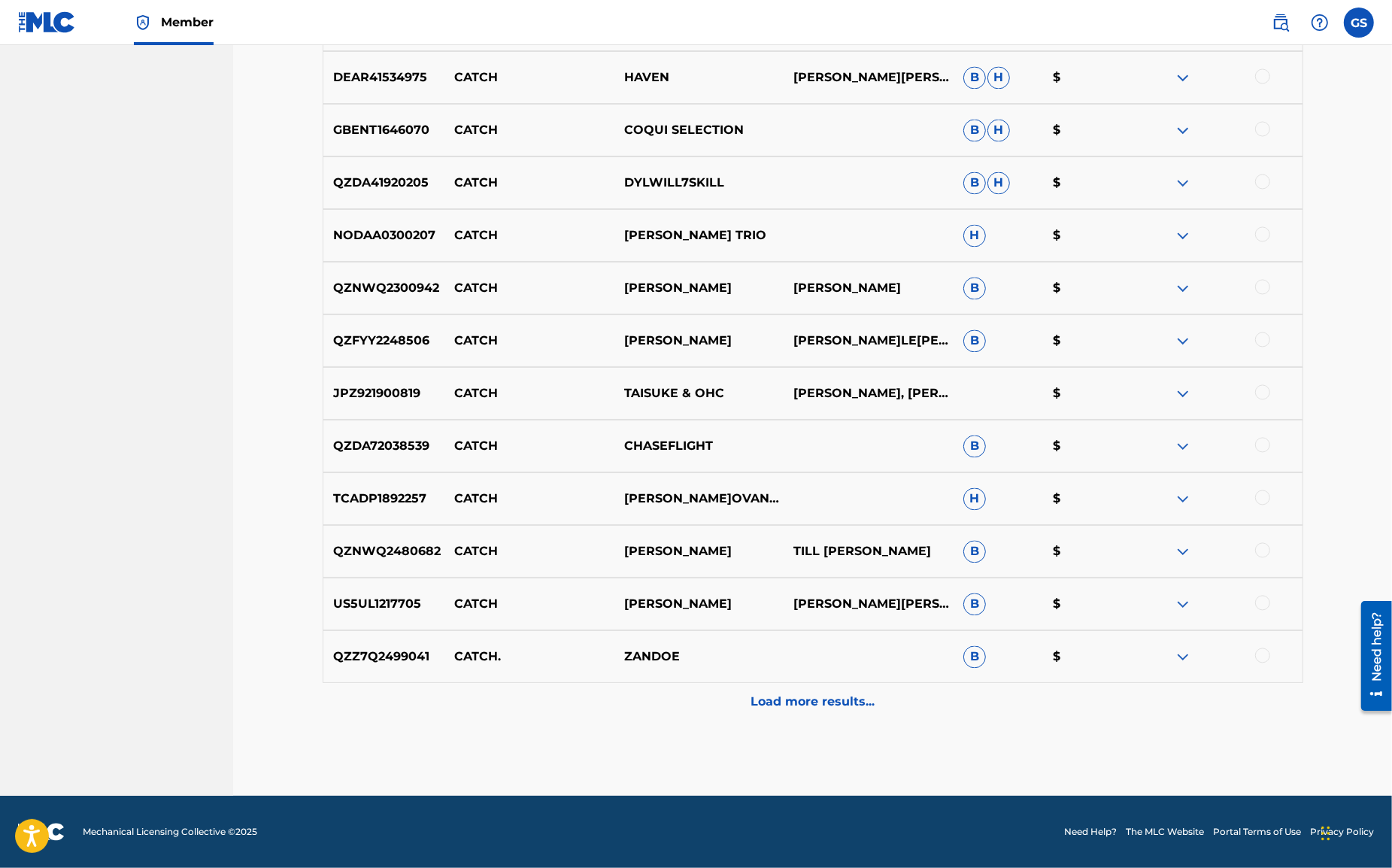
click at [800, 694] on p "Load more results..." at bounding box center [813, 701] width 124 height 18
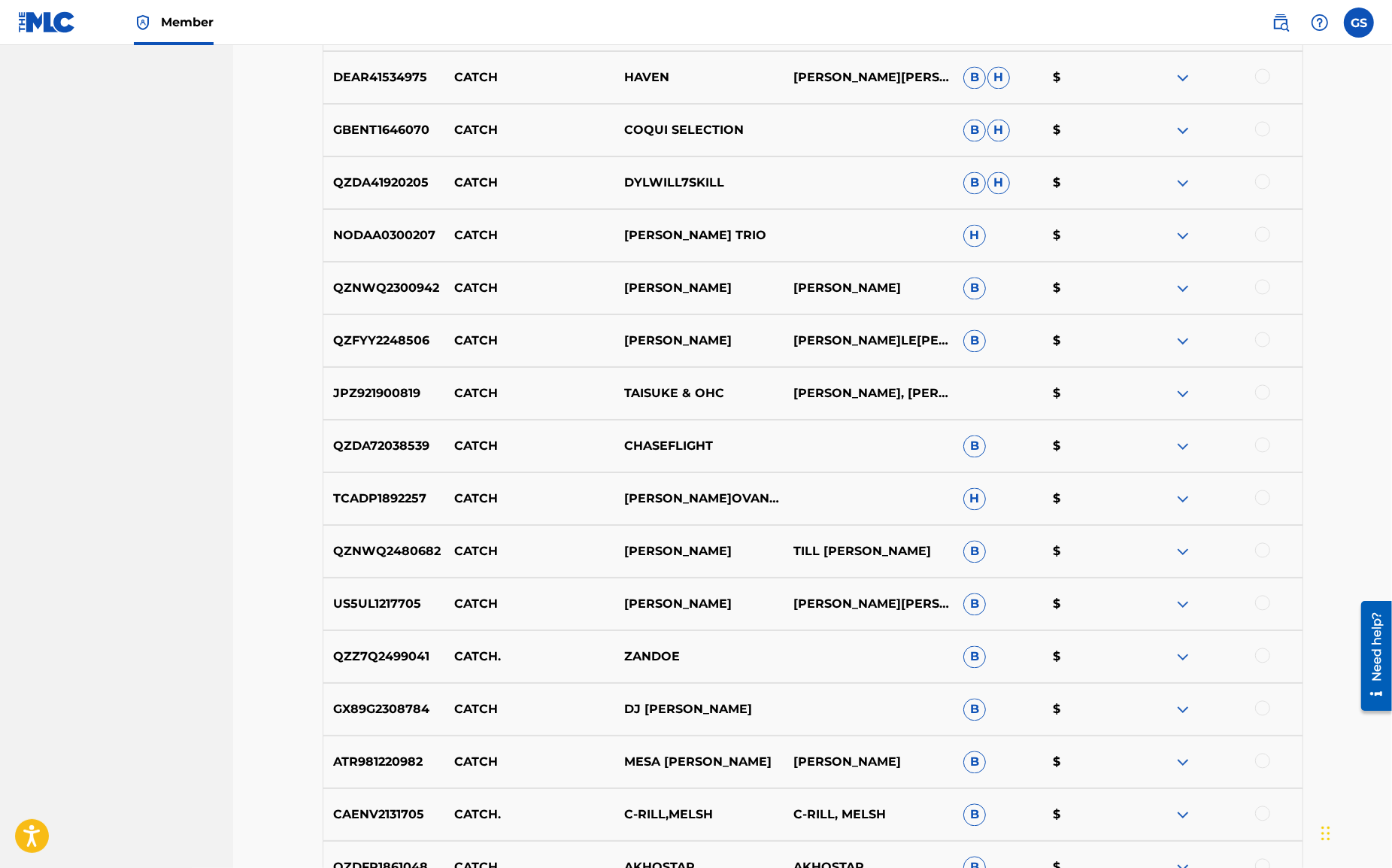
scroll to position [8883, 0]
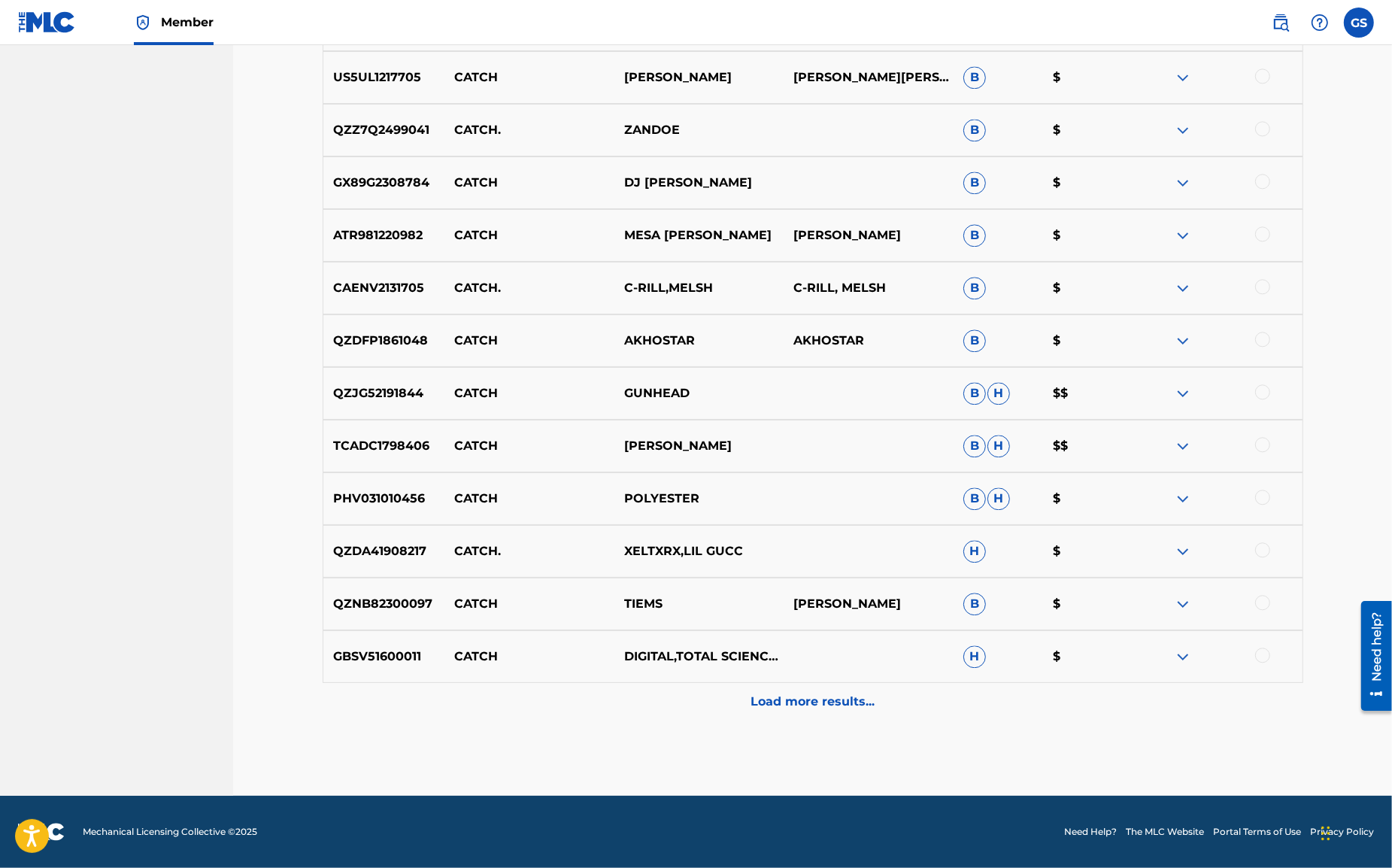
click at [811, 699] on p "Load more results..." at bounding box center [813, 701] width 124 height 18
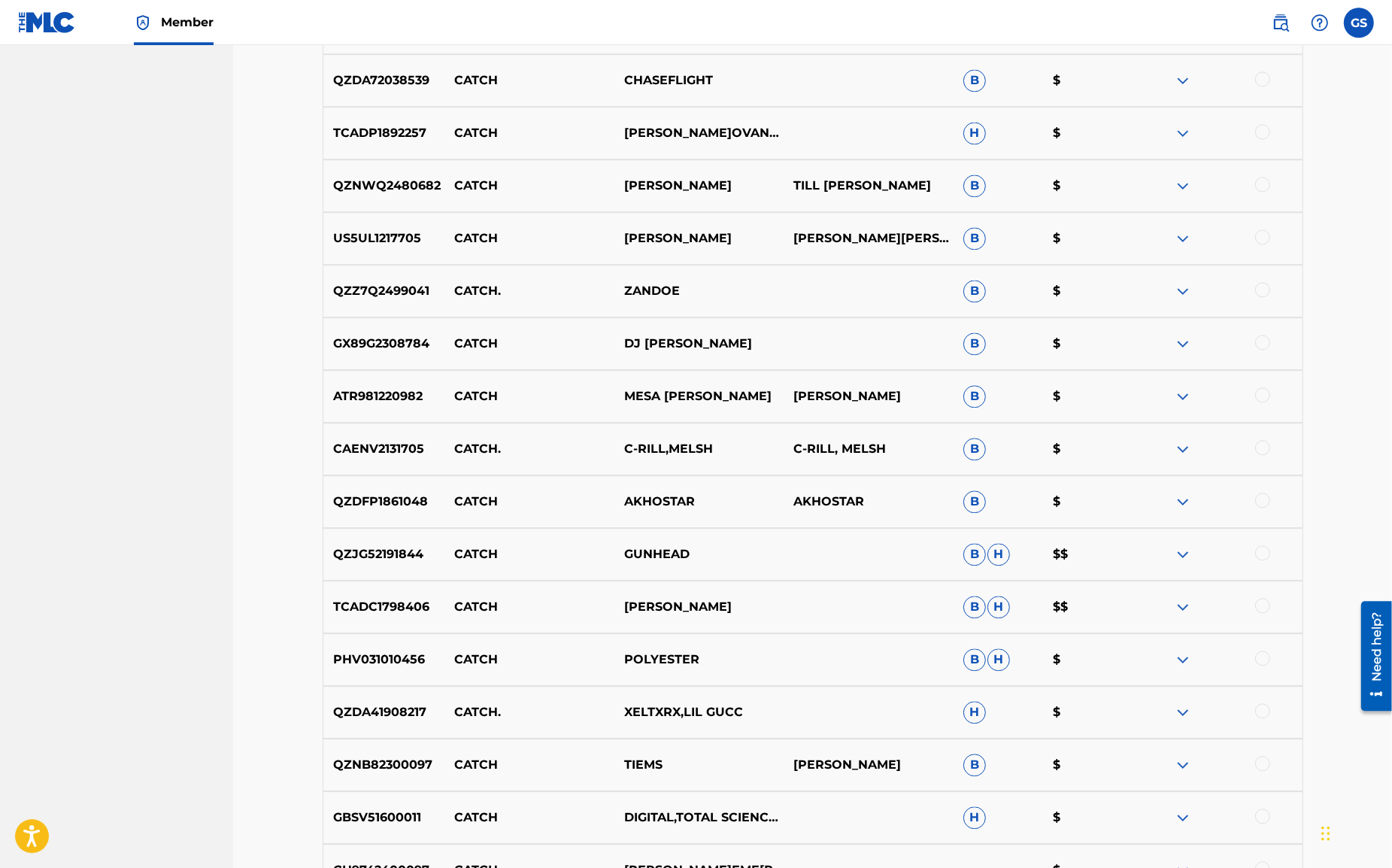
scroll to position [9409, 0]
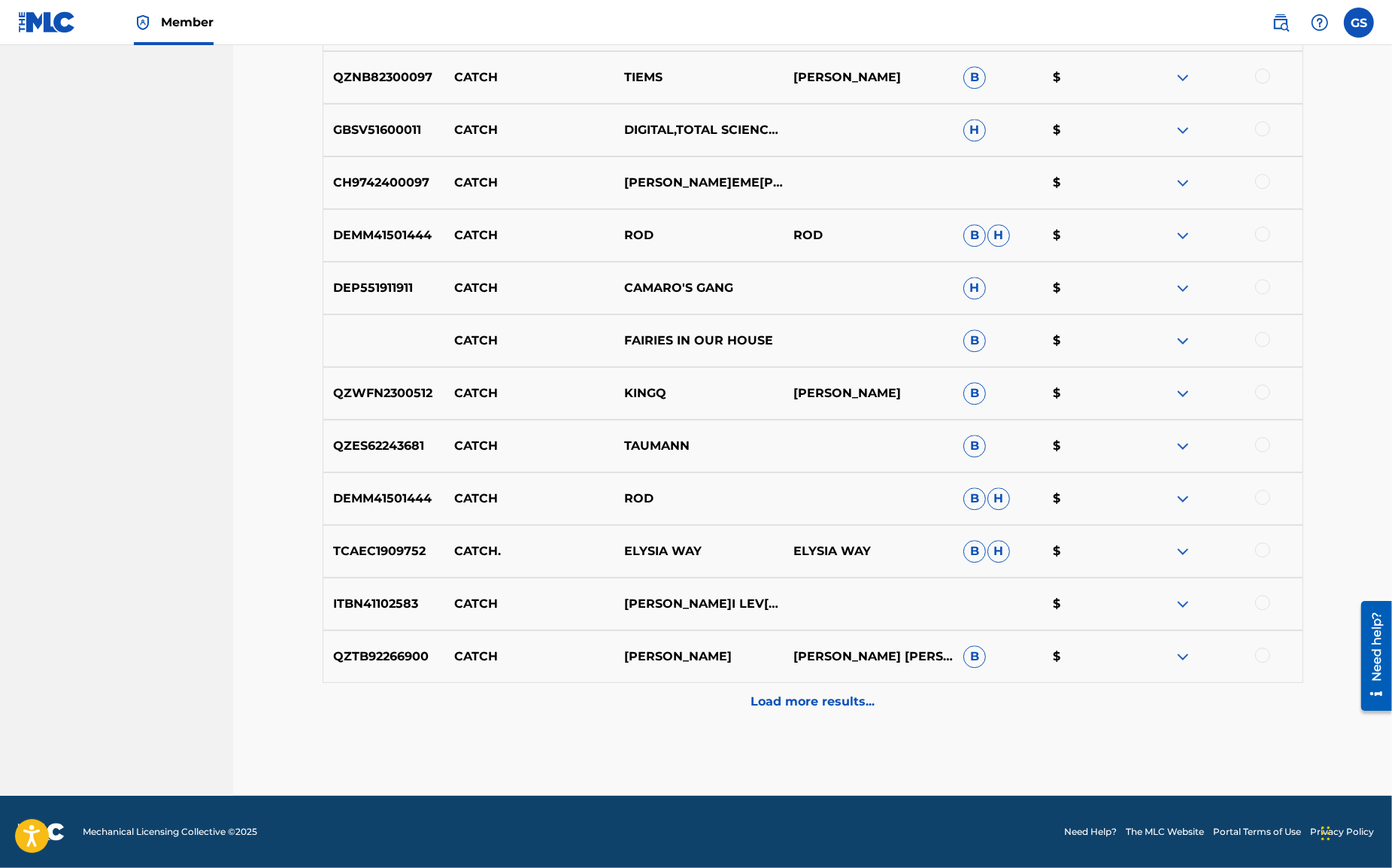
click at [819, 700] on p "Load more results..." at bounding box center [813, 701] width 124 height 18
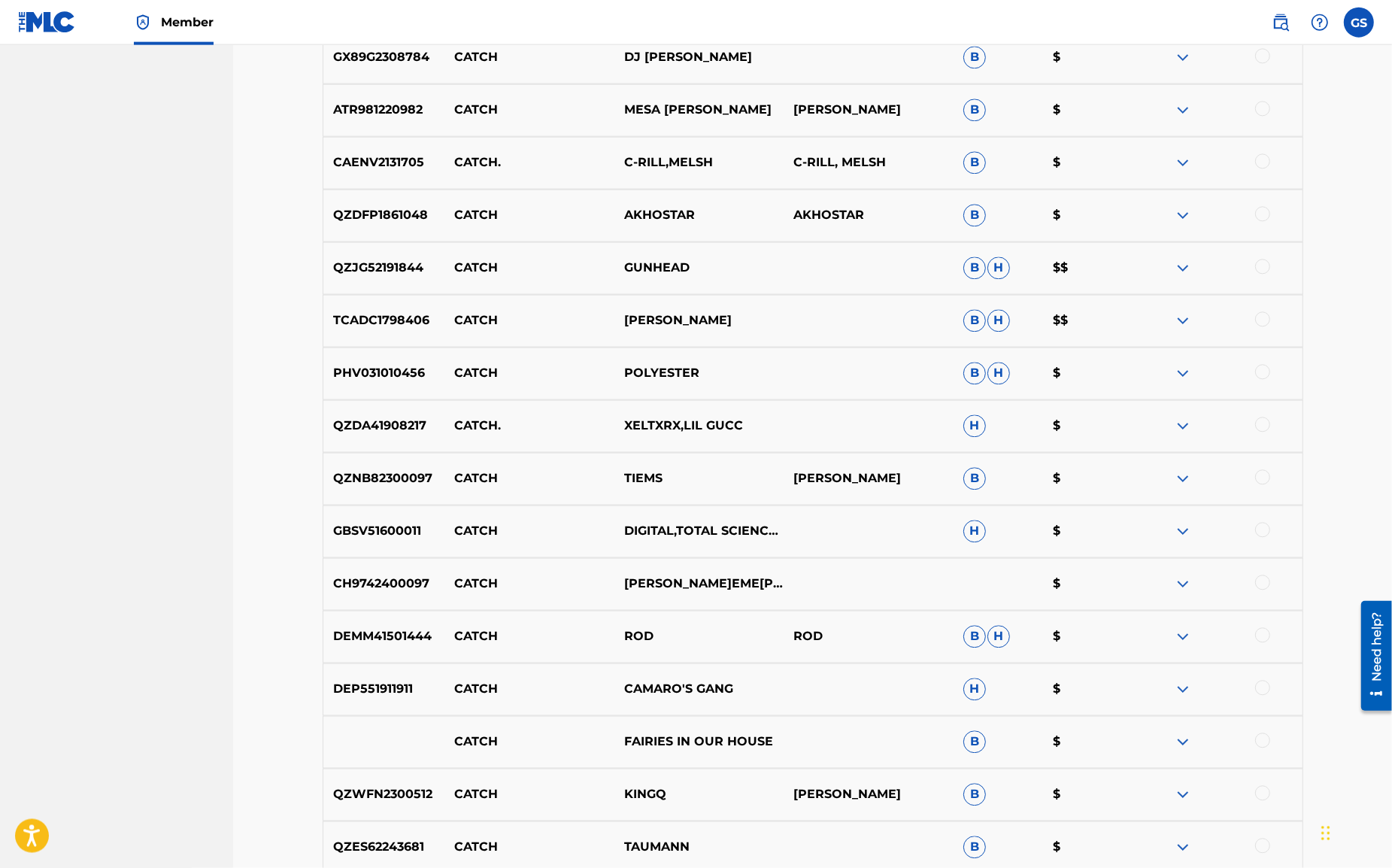
scroll to position [9936, 0]
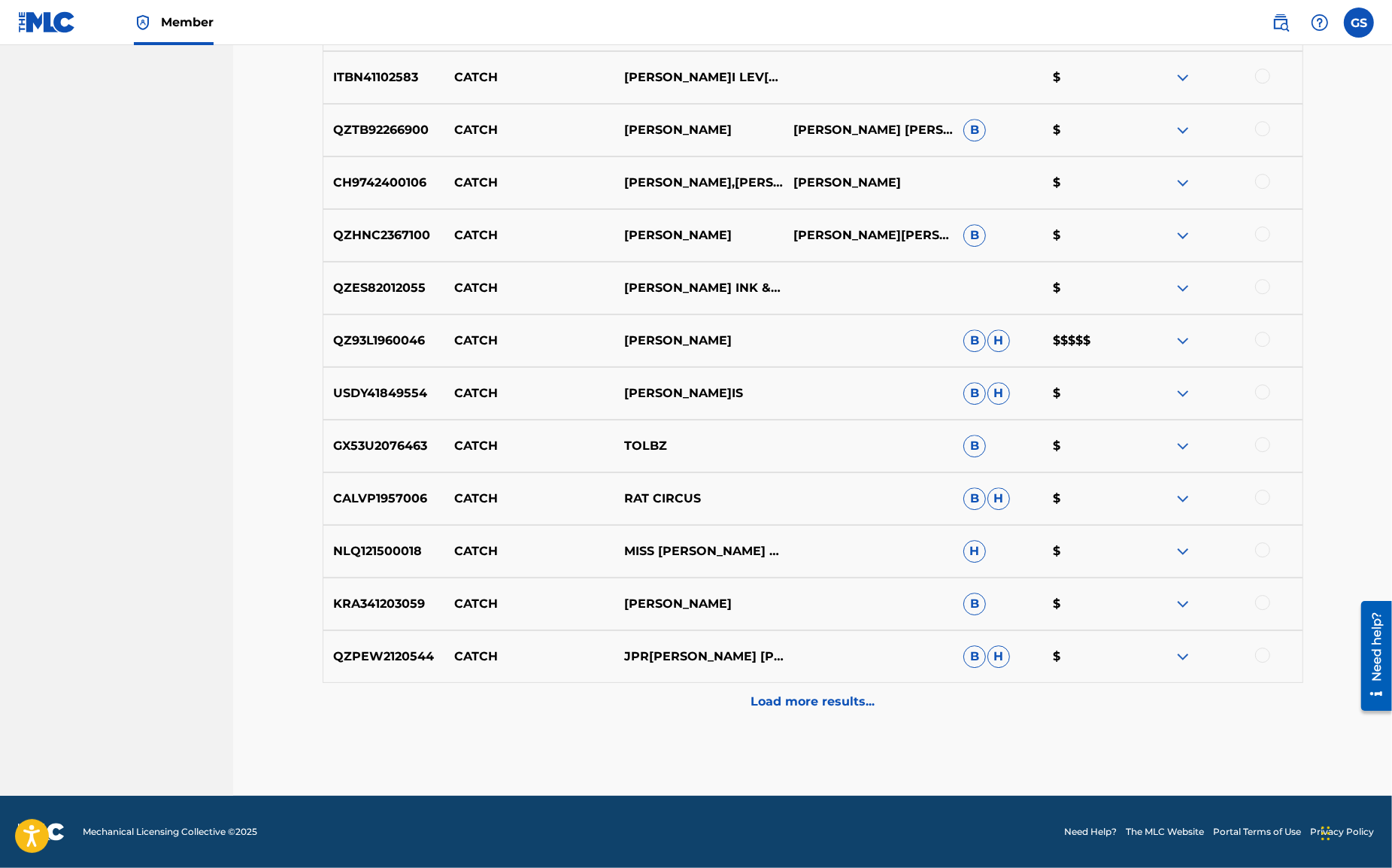
click at [839, 699] on p "Load more results..." at bounding box center [813, 701] width 124 height 18
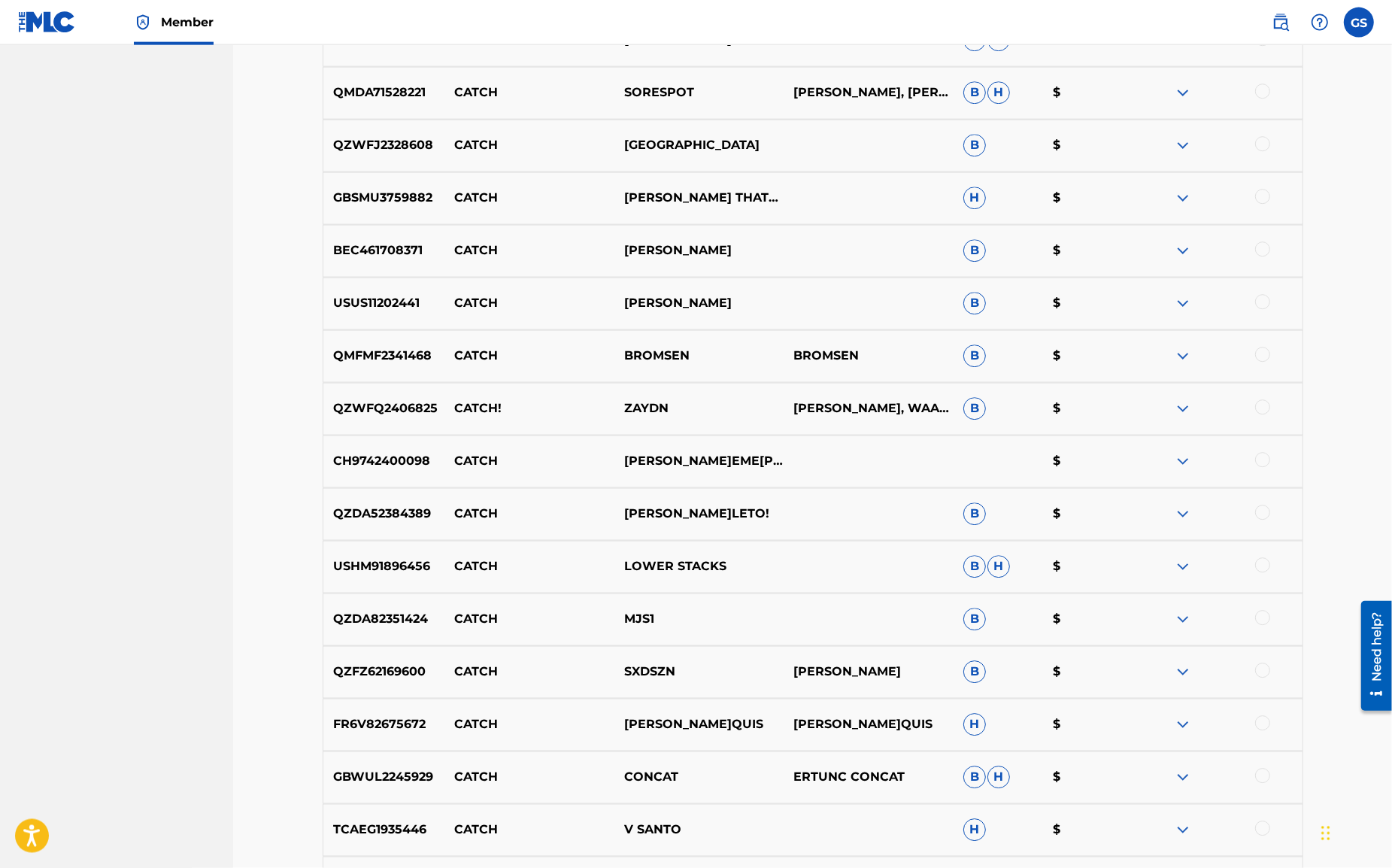
scroll to position [4268, 0]
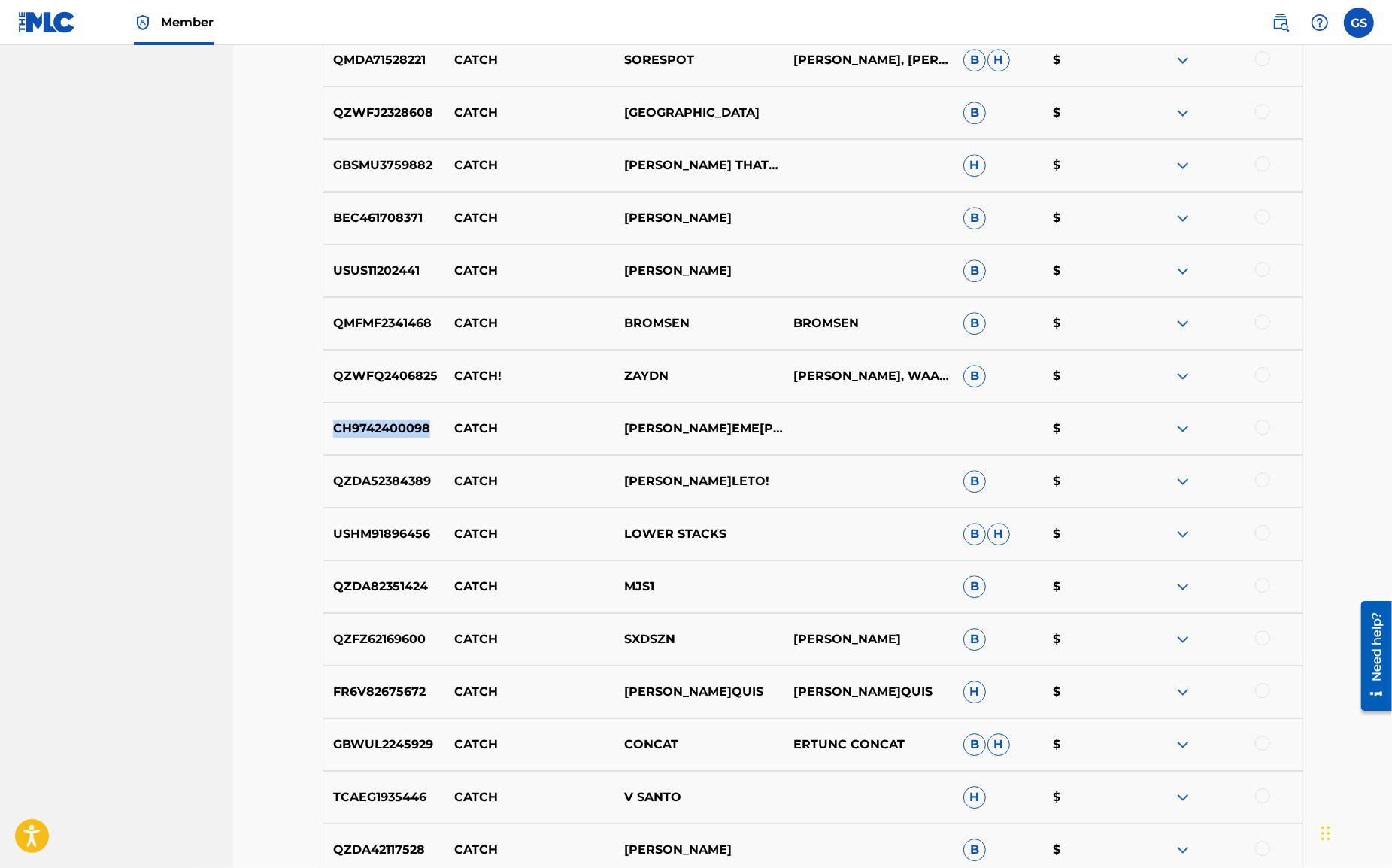
drag, startPoint x: 433, startPoint y: 428, endPoint x: 333, endPoint y: 428, distance: 100.0
click at [333, 428] on p "CH9742400098" at bounding box center [384, 428] width 122 height 18
copy p "CH9742400098"
click at [1264, 428] on div at bounding box center [1263, 427] width 15 height 15
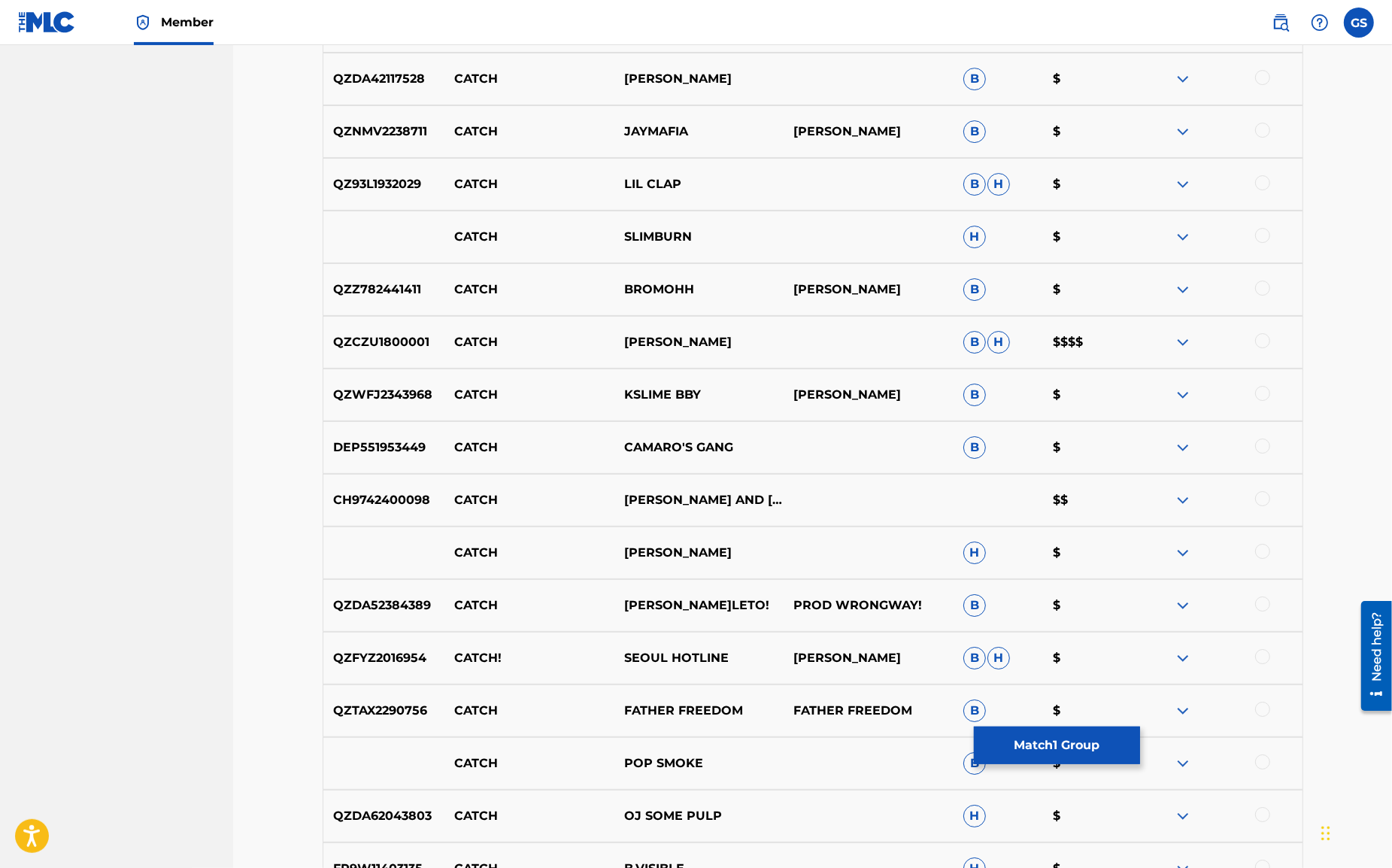
scroll to position [5050, 0]
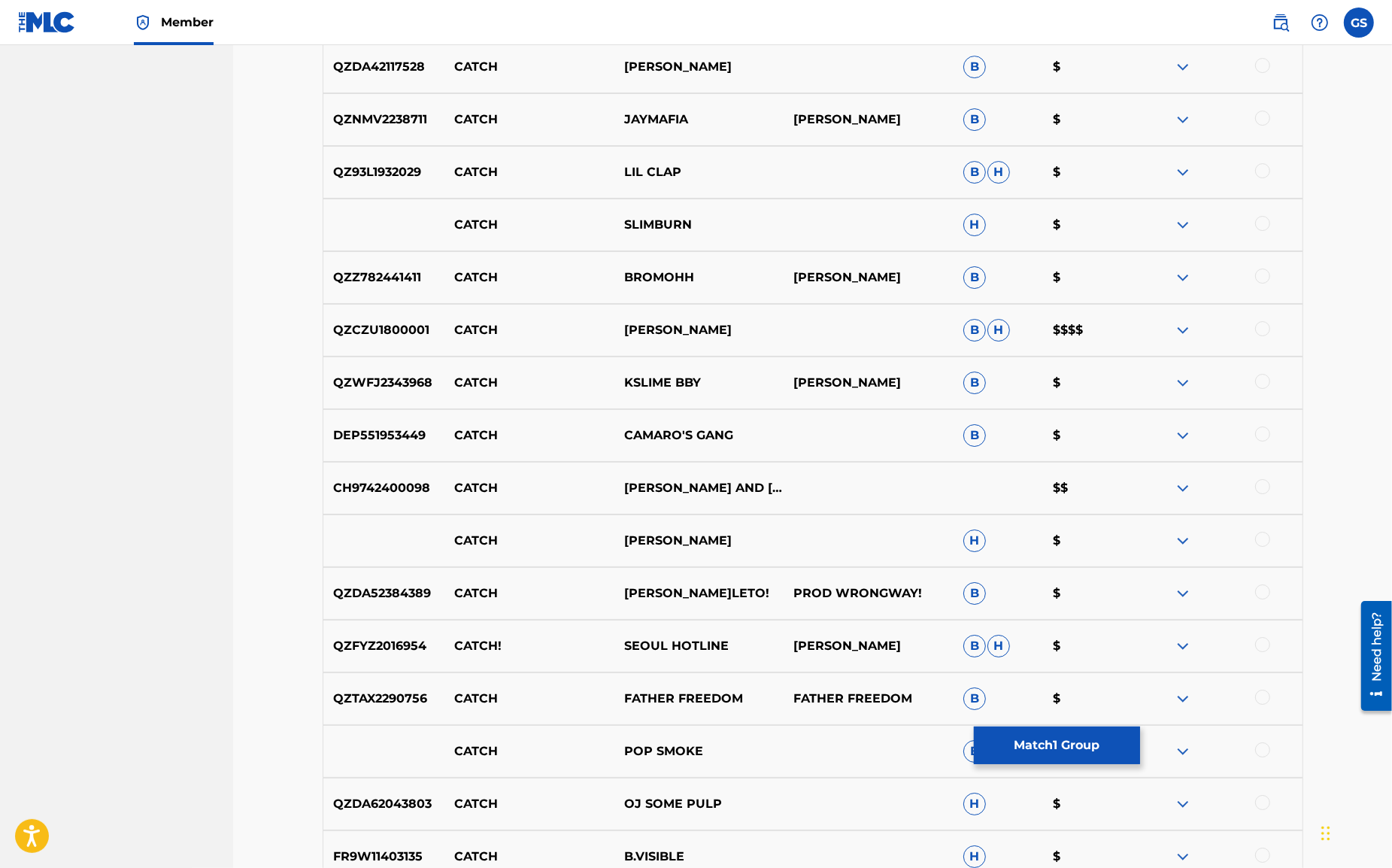
click at [1262, 486] on div at bounding box center [1263, 486] width 15 height 15
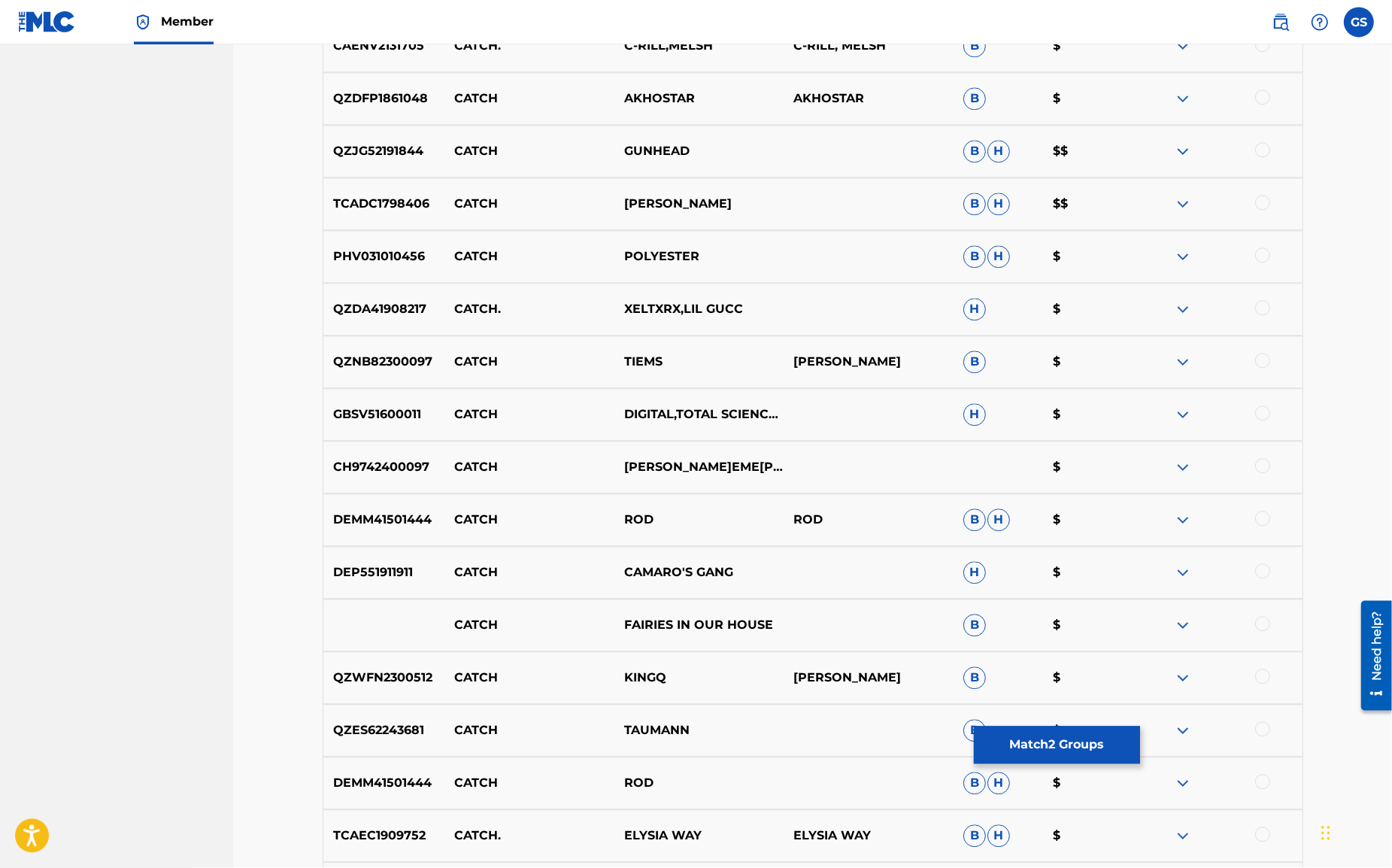
scroll to position [9126, 0]
click at [1264, 466] on div at bounding box center [1263, 465] width 15 height 15
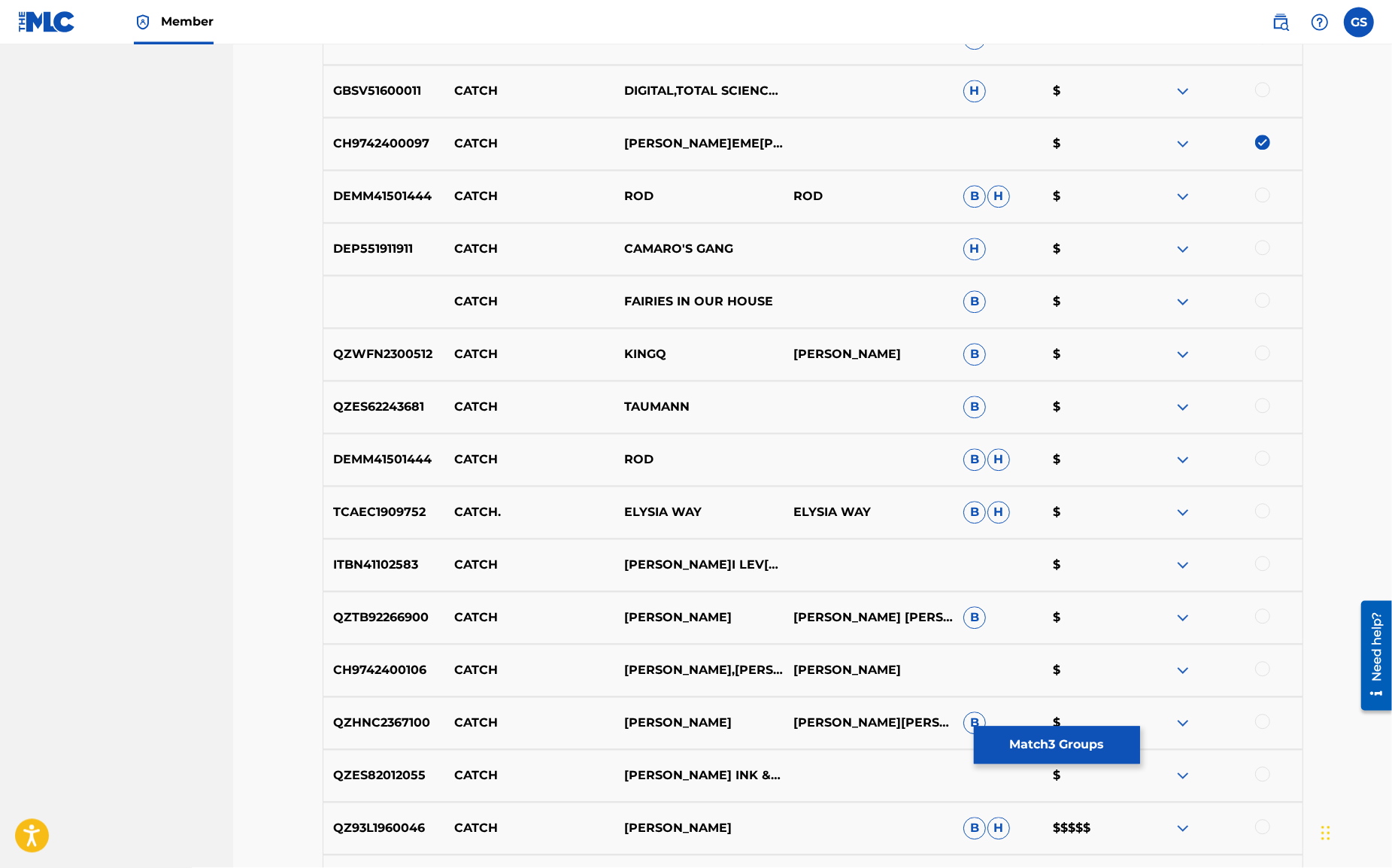
scroll to position [9477, 0]
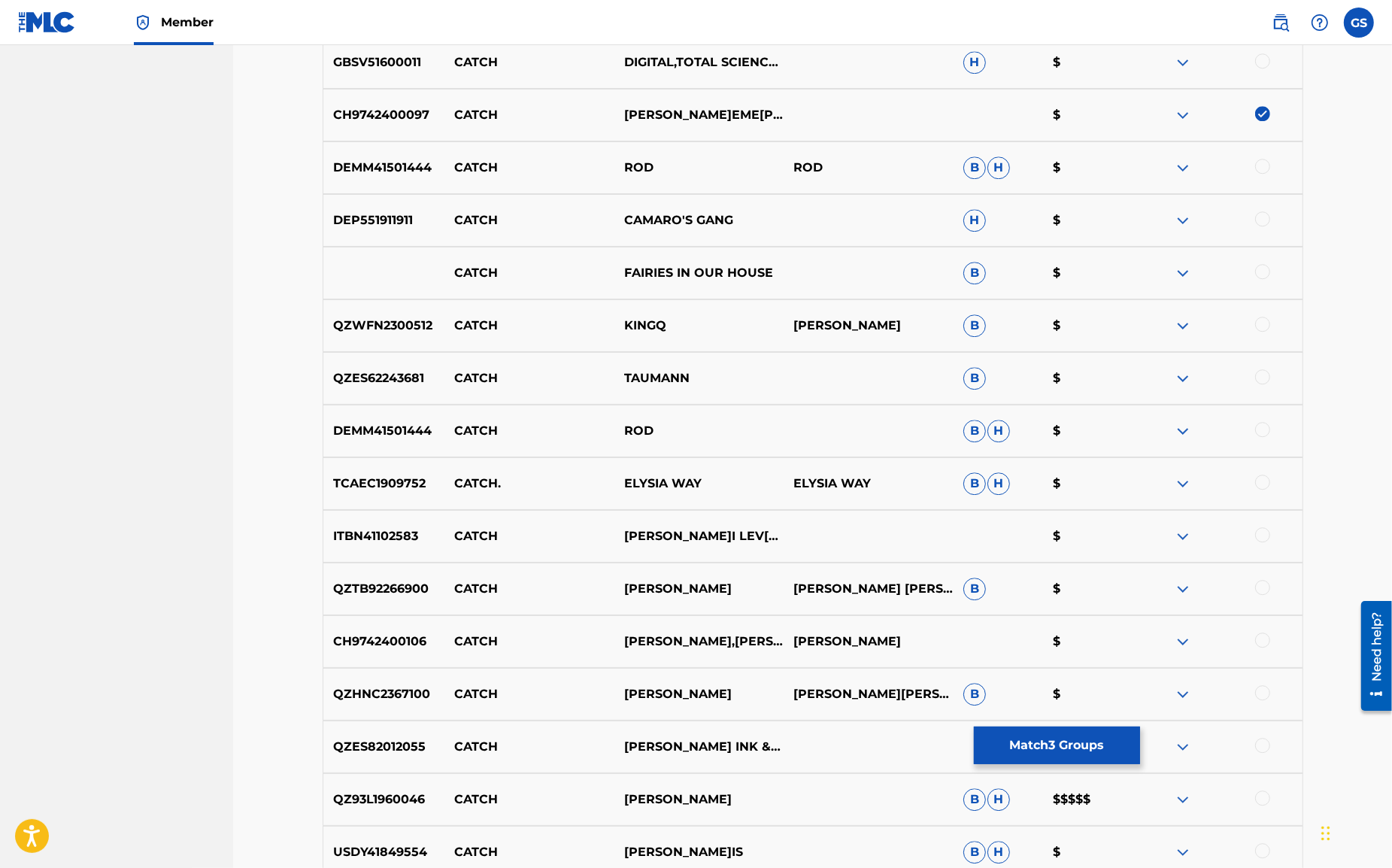
click at [1264, 537] on div at bounding box center [1263, 534] width 15 height 15
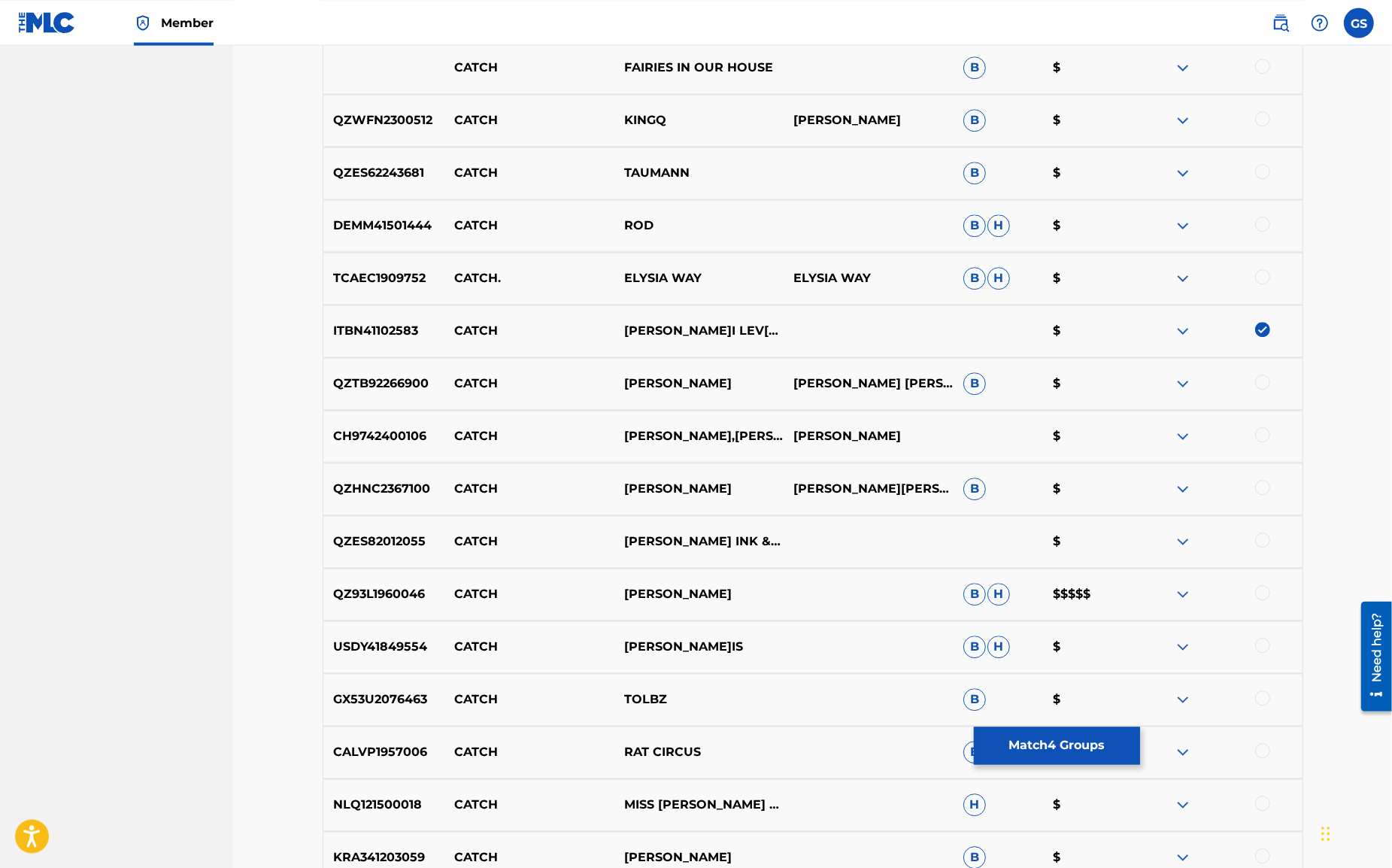
scroll to position [9685, 0]
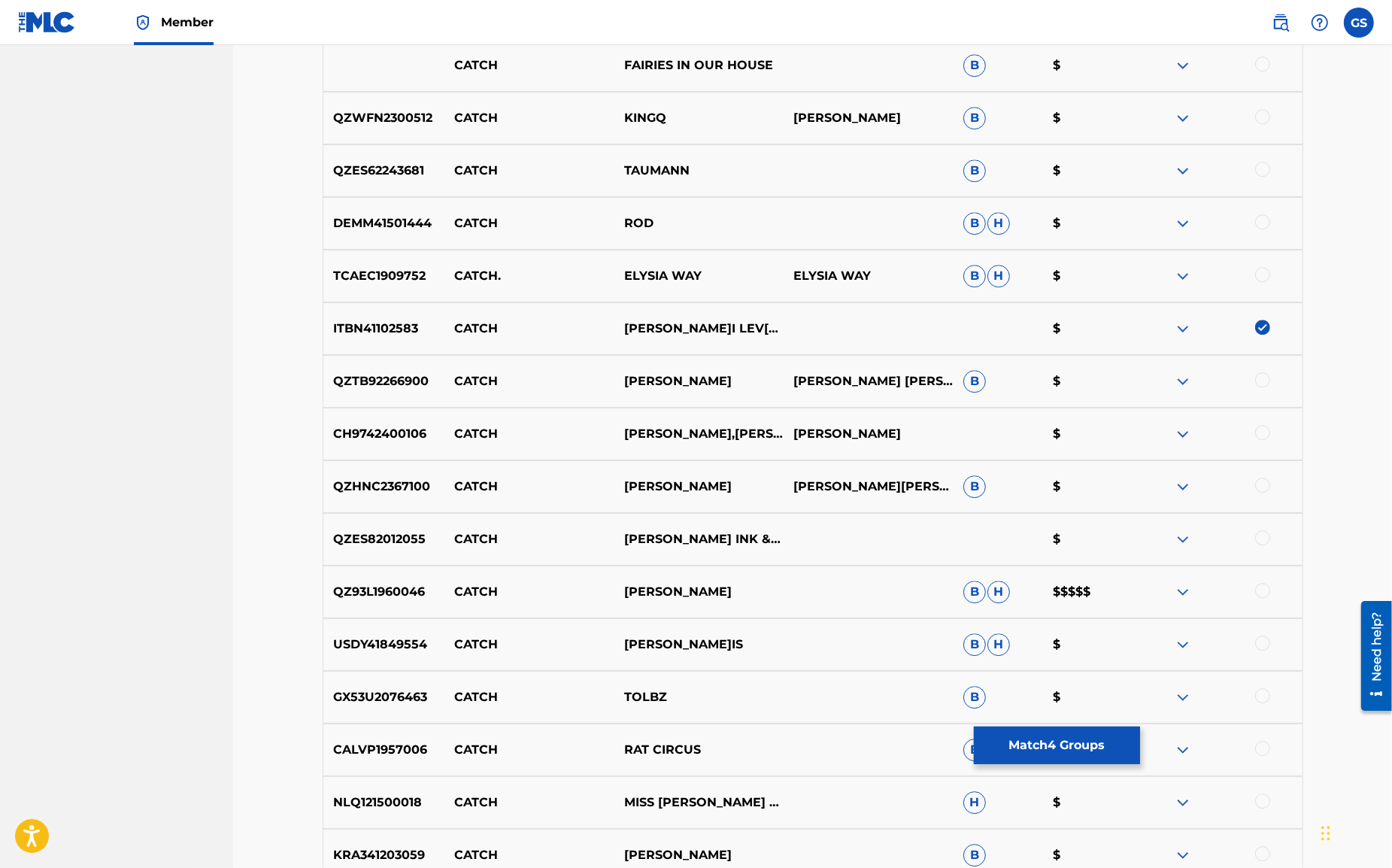
click at [1262, 428] on div at bounding box center [1263, 432] width 15 height 15
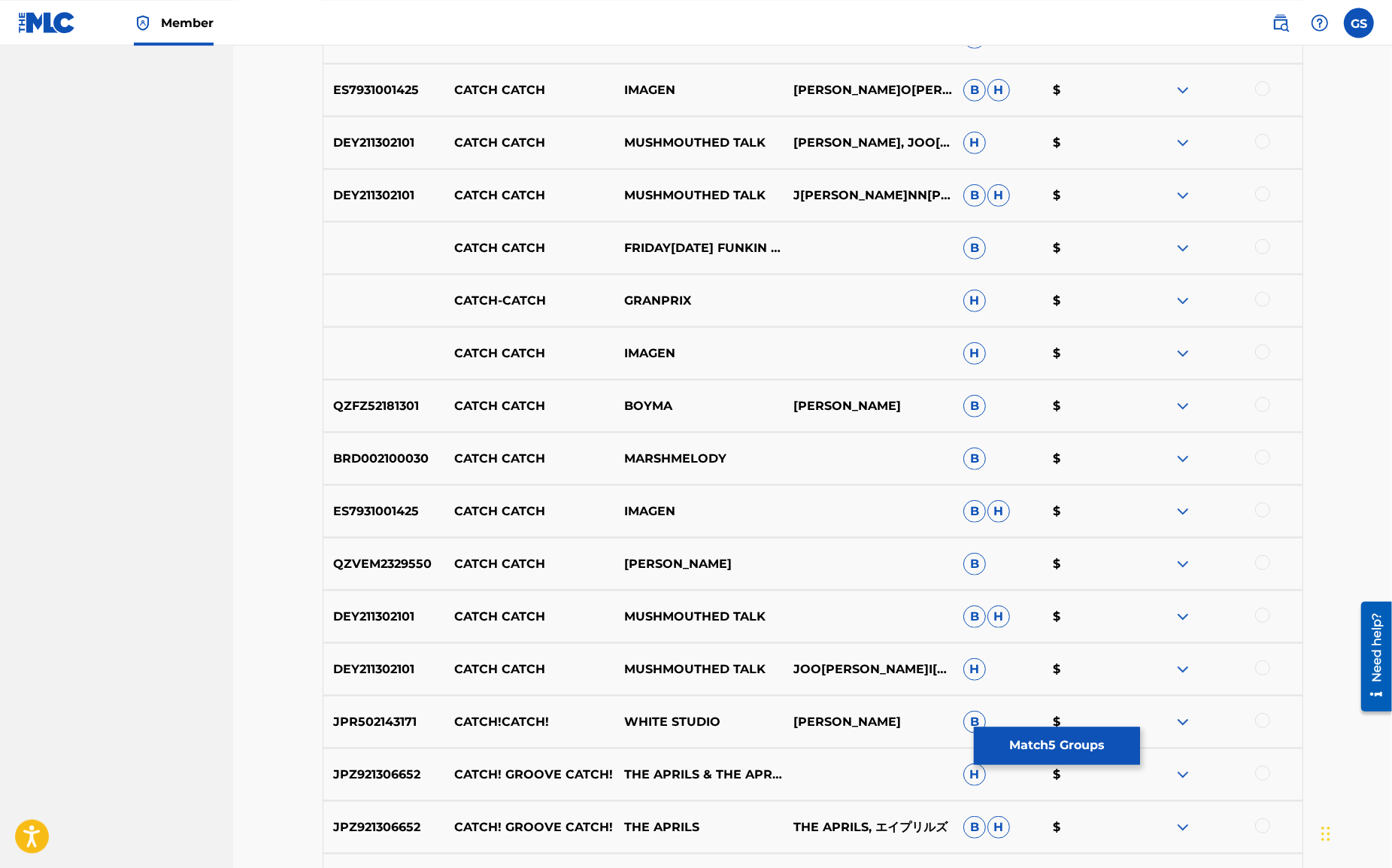
scroll to position [0, 0]
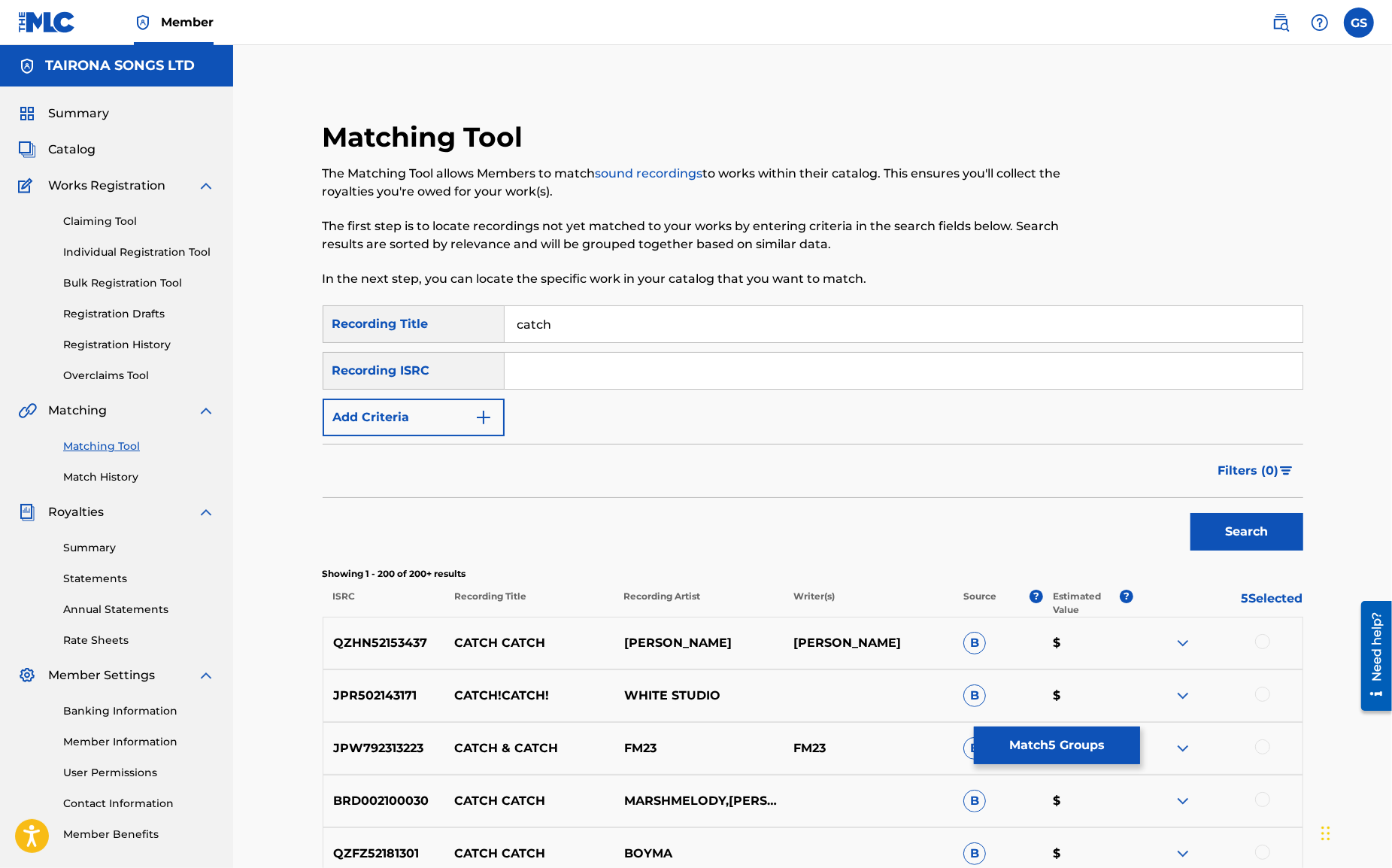
click at [529, 378] on input "Search Form" at bounding box center [904, 371] width 798 height 36
paste input "CH9742400098"
drag, startPoint x: 1253, startPoint y: 531, endPoint x: 1236, endPoint y: 522, distance: 19.2
click at [1252, 531] on button "Search" at bounding box center [1246, 532] width 113 height 38
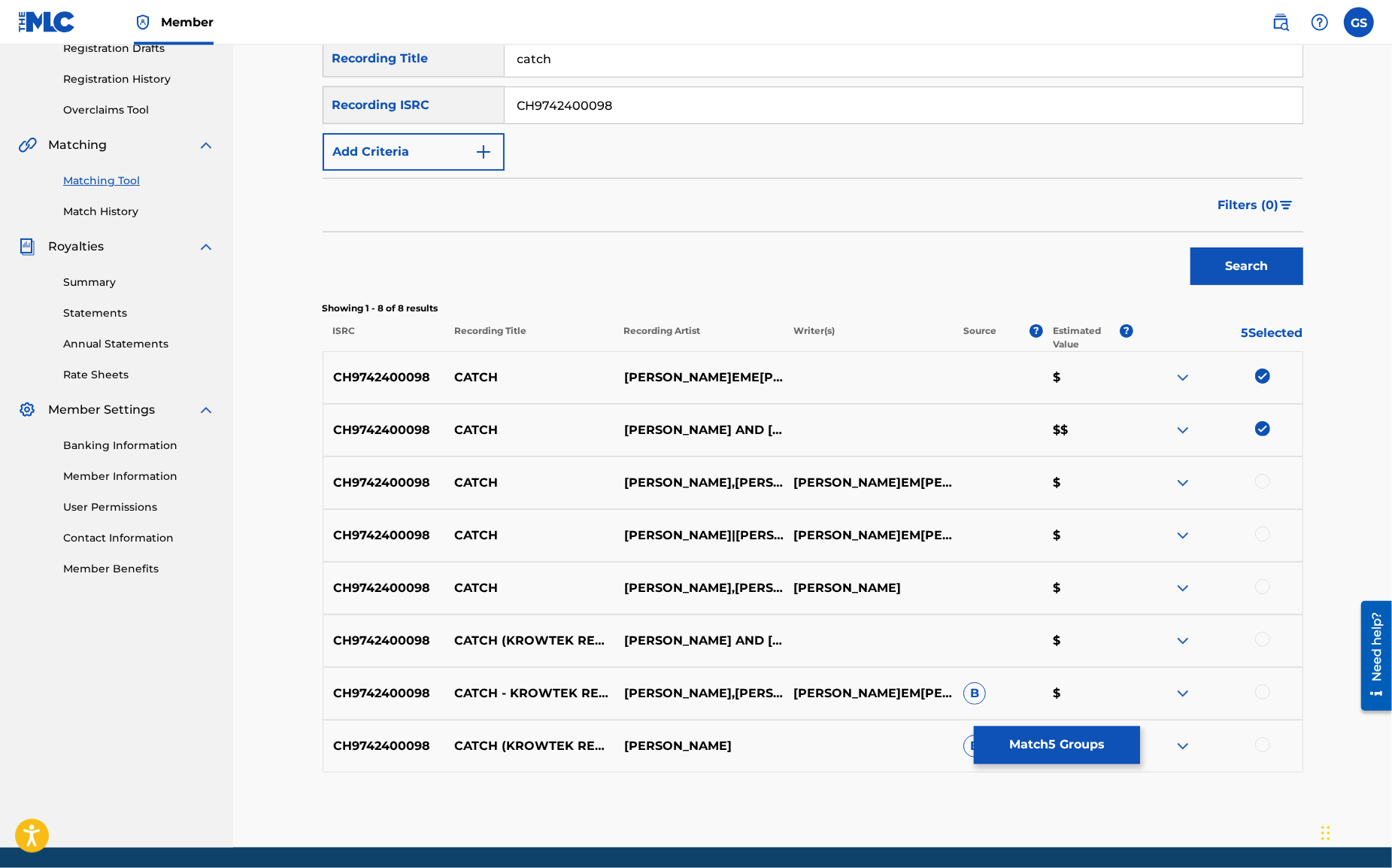
scroll to position [317, 0]
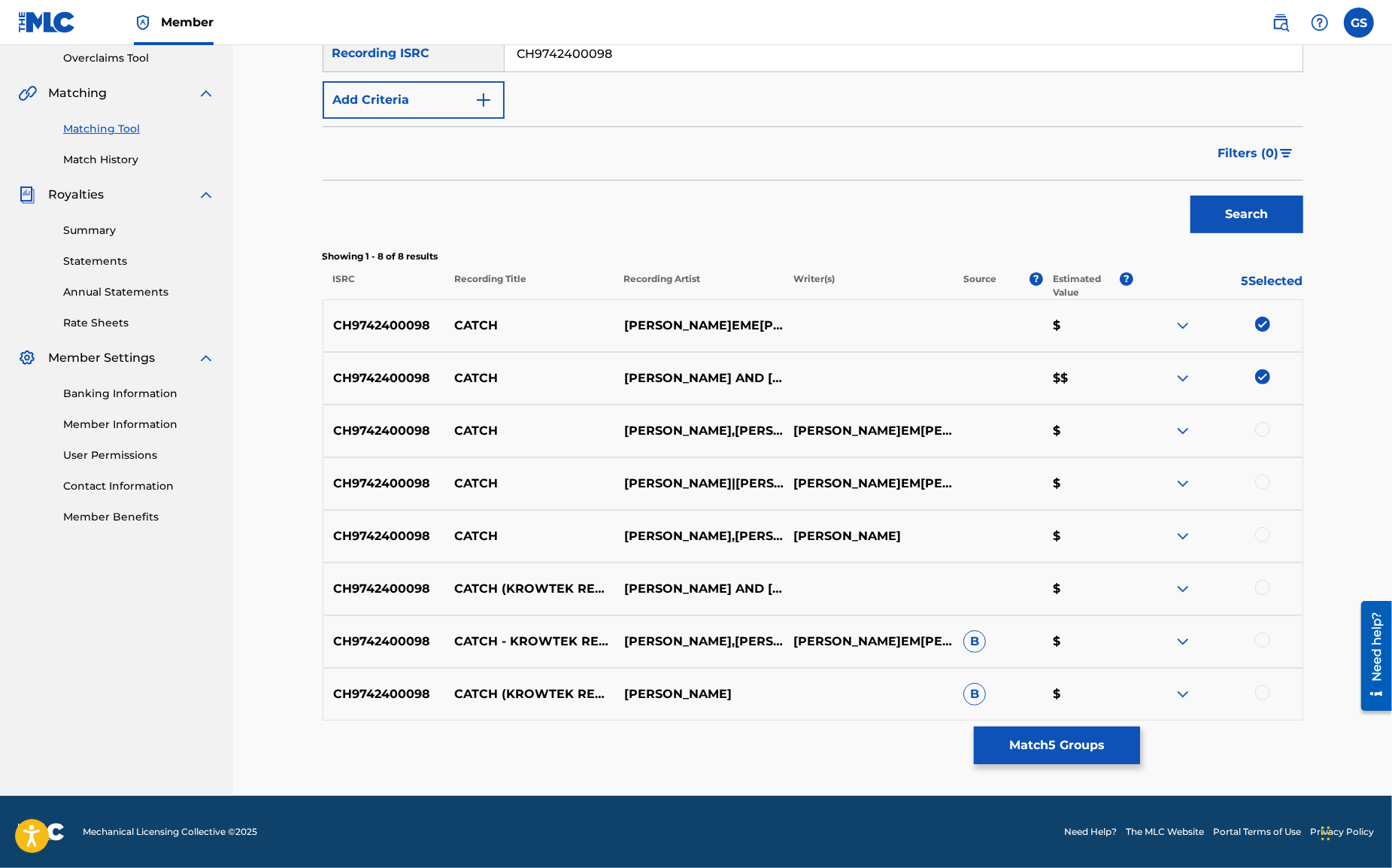
click at [1264, 428] on div at bounding box center [1263, 429] width 15 height 15
click at [1264, 484] on div at bounding box center [1263, 481] width 15 height 15
click at [1262, 538] on div at bounding box center [1263, 534] width 15 height 15
click at [1263, 588] on div at bounding box center [1263, 587] width 15 height 15
click at [1264, 642] on div at bounding box center [1263, 640] width 15 height 15
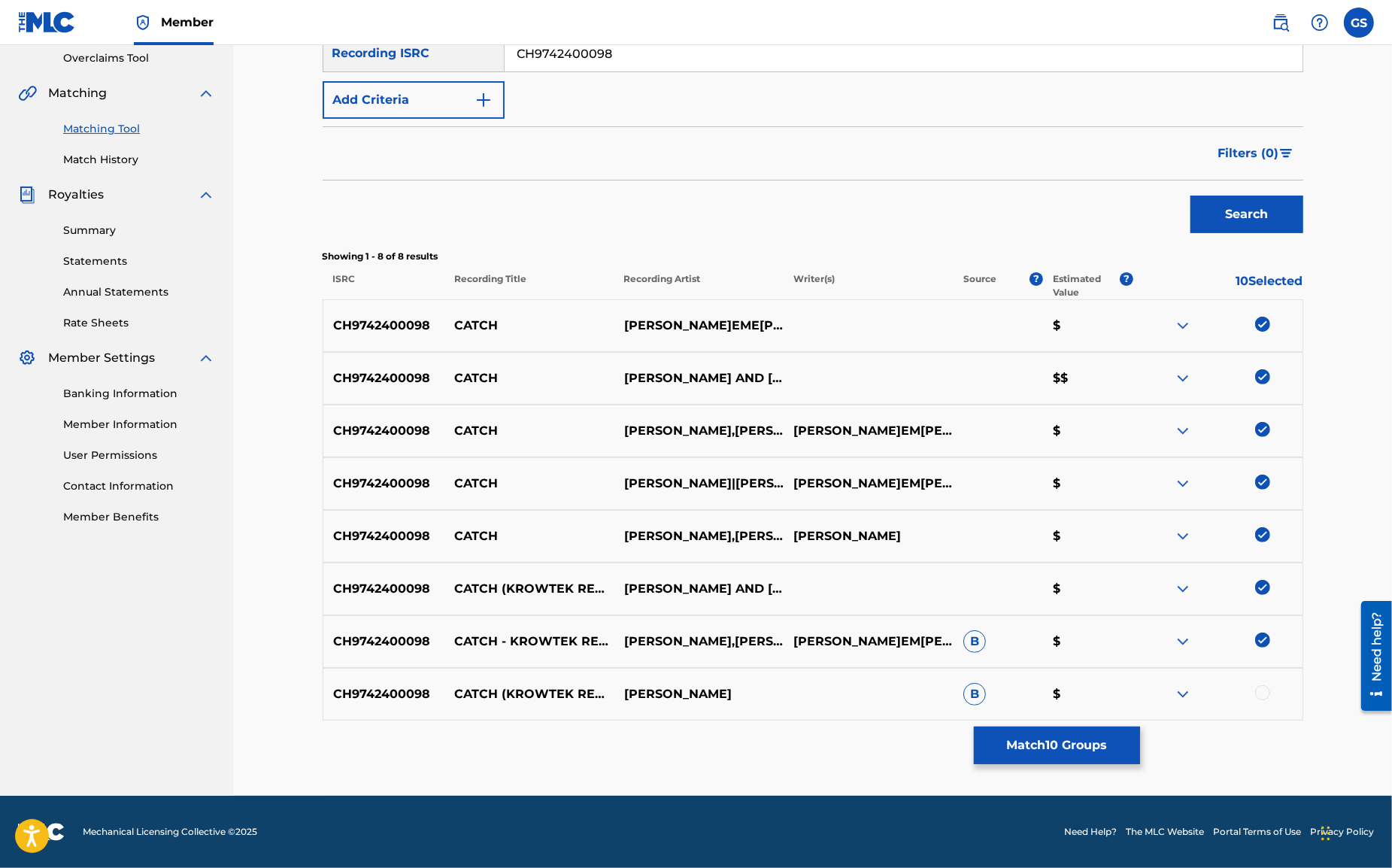
click at [1262, 695] on div at bounding box center [1263, 692] width 15 height 15
click at [628, 59] on input "CH9742400098" at bounding box center [904, 54] width 798 height 36
click at [1255, 221] on button "Search" at bounding box center [1246, 214] width 113 height 38
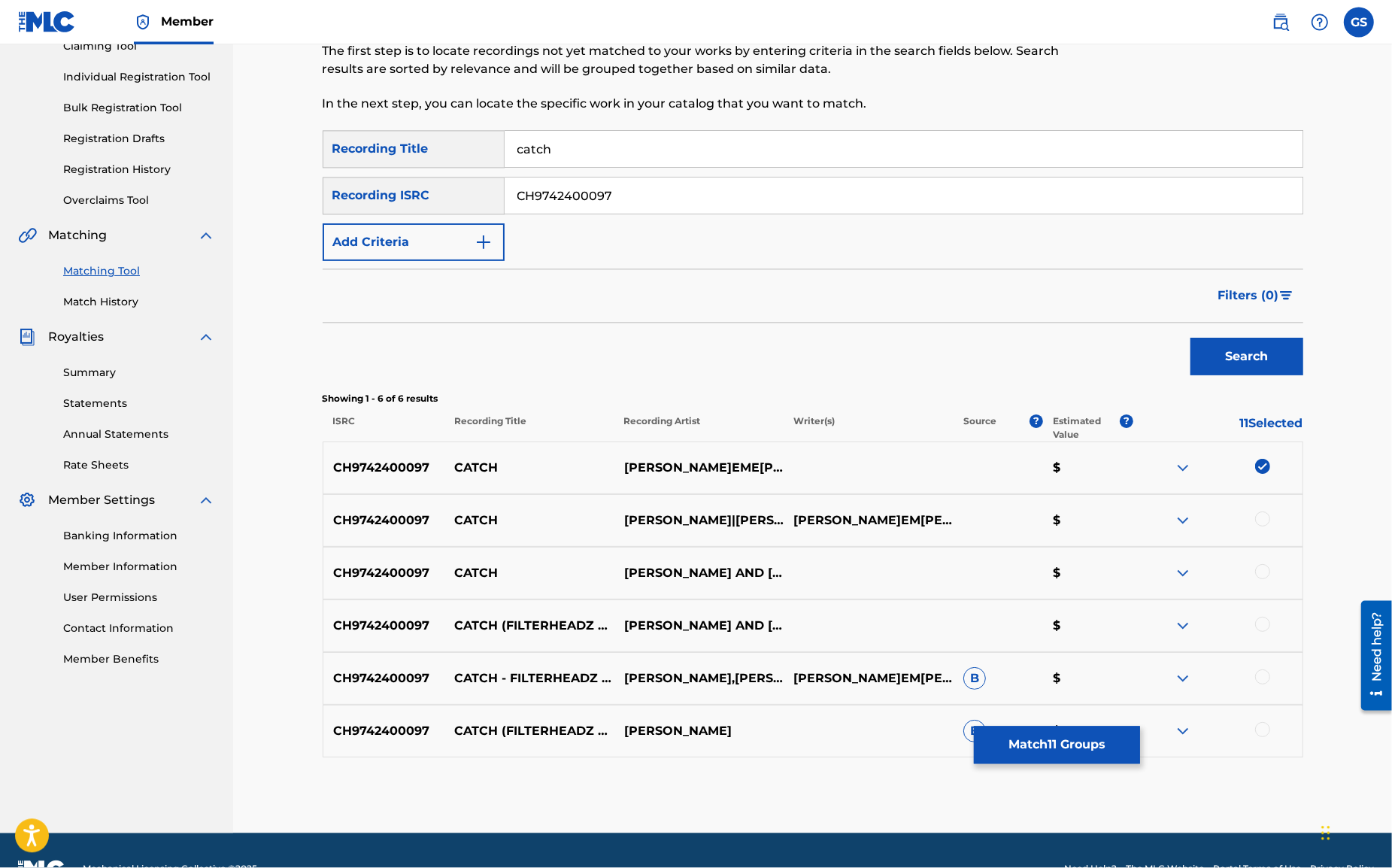
scroll to position [212, 0]
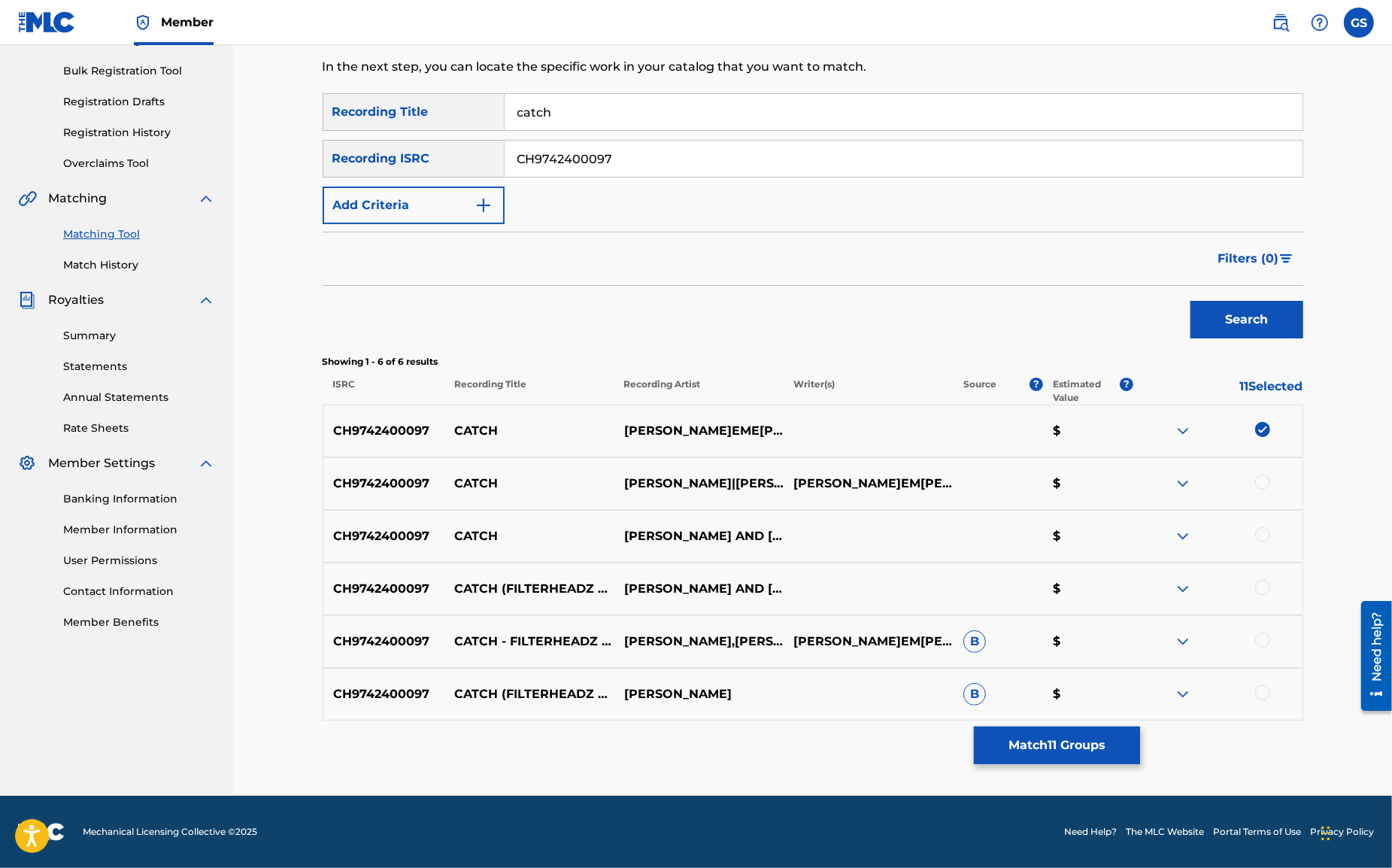
click at [1260, 485] on div at bounding box center [1263, 481] width 15 height 15
click at [1262, 539] on div at bounding box center [1263, 534] width 15 height 15
click at [1260, 583] on div at bounding box center [1263, 587] width 15 height 15
click at [1264, 644] on div at bounding box center [1263, 640] width 15 height 15
click at [1264, 694] on div at bounding box center [1263, 692] width 15 height 15
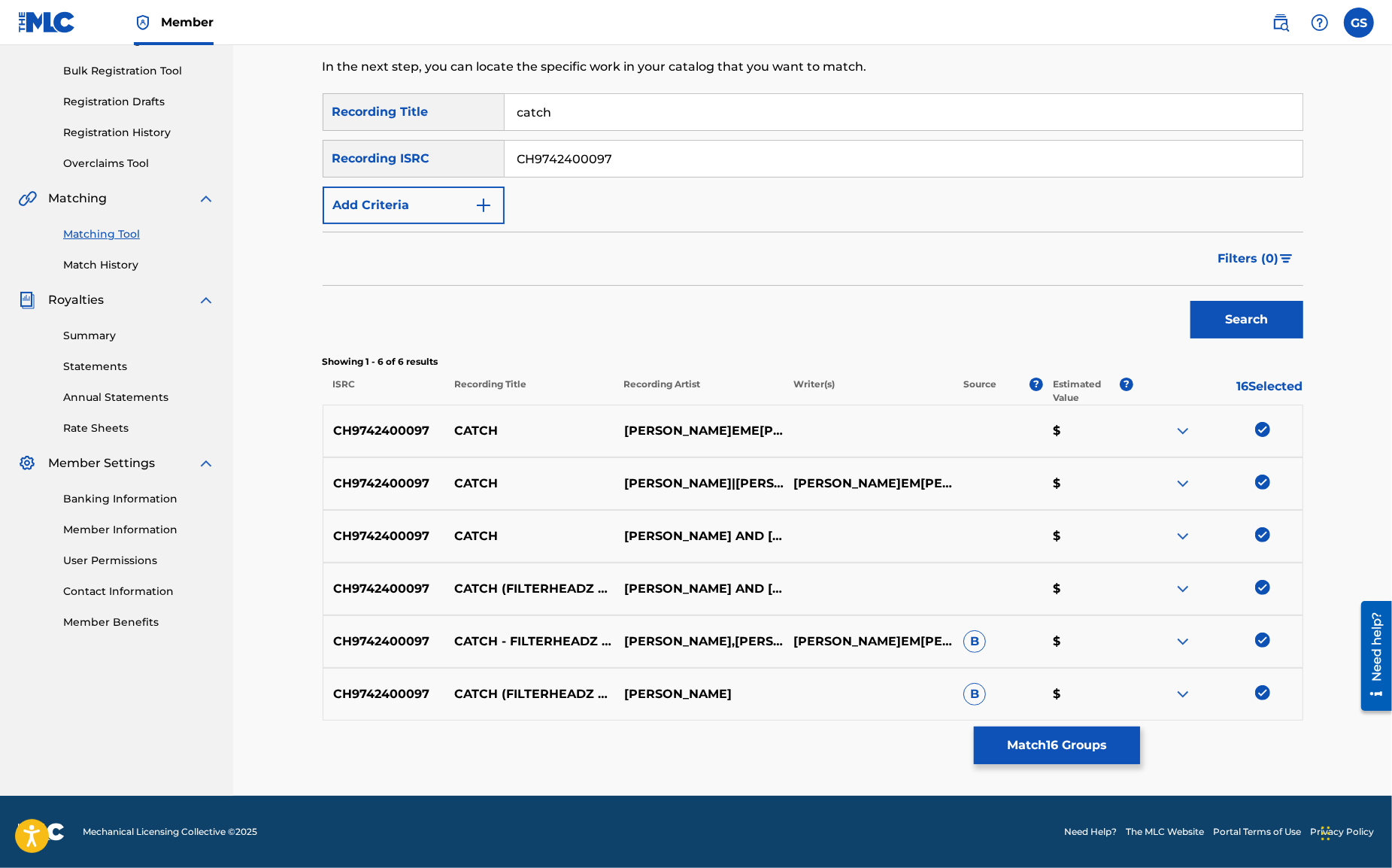
click at [621, 158] on input "CH9742400097" at bounding box center [904, 159] width 798 height 36
click at [1217, 327] on button "Search" at bounding box center [1246, 320] width 113 height 38
click at [1262, 428] on div at bounding box center [1263, 429] width 15 height 15
click at [1262, 482] on div at bounding box center [1263, 481] width 15 height 15
click at [1262, 536] on div at bounding box center [1263, 534] width 15 height 15
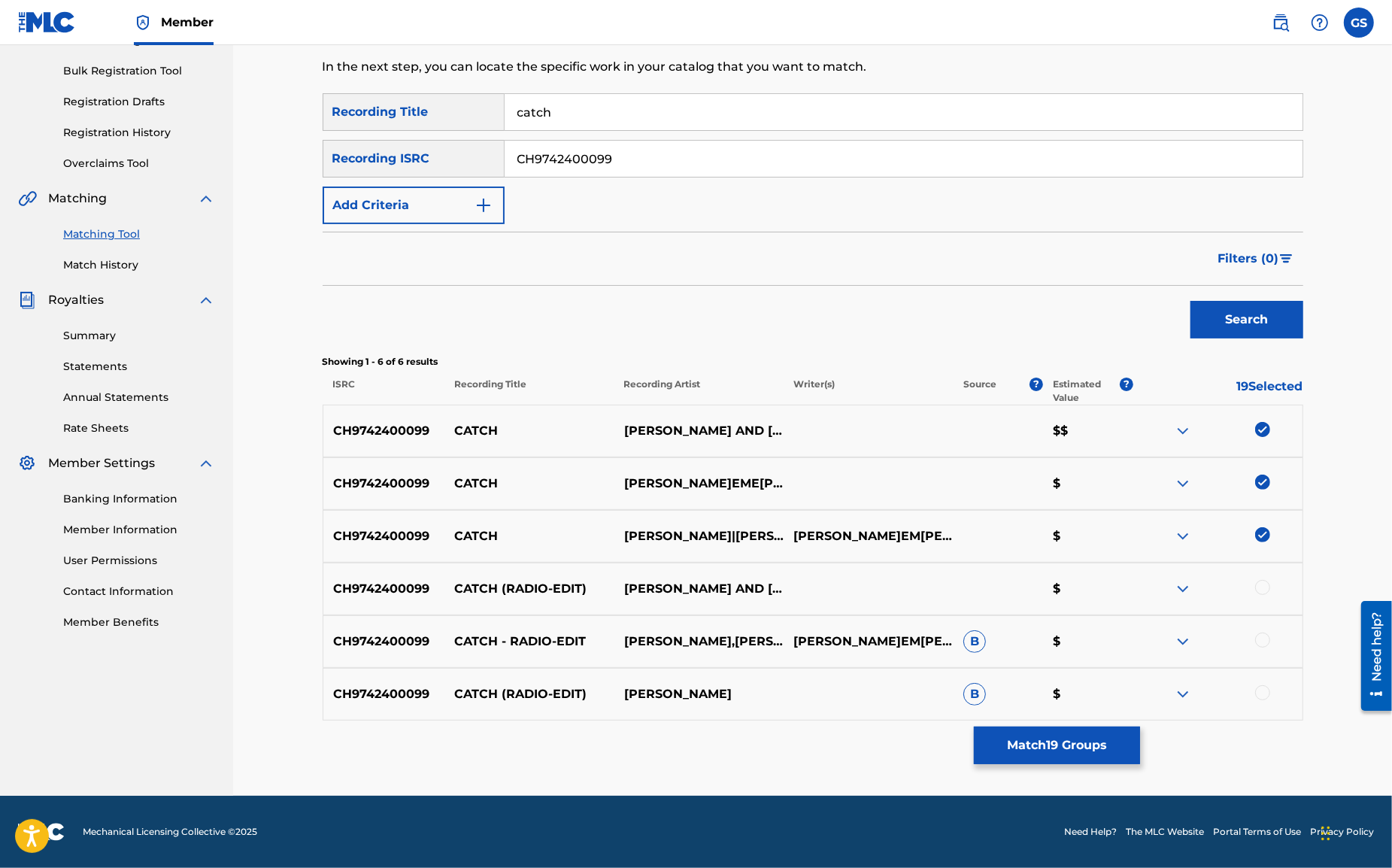
click at [1263, 585] on div at bounding box center [1263, 587] width 15 height 15
click at [1263, 640] on div at bounding box center [1263, 640] width 15 height 15
click at [1263, 695] on div at bounding box center [1263, 692] width 15 height 15
click at [615, 158] on input "CH9742400099" at bounding box center [904, 159] width 798 height 36
click at [1245, 316] on button "Search" at bounding box center [1246, 320] width 113 height 38
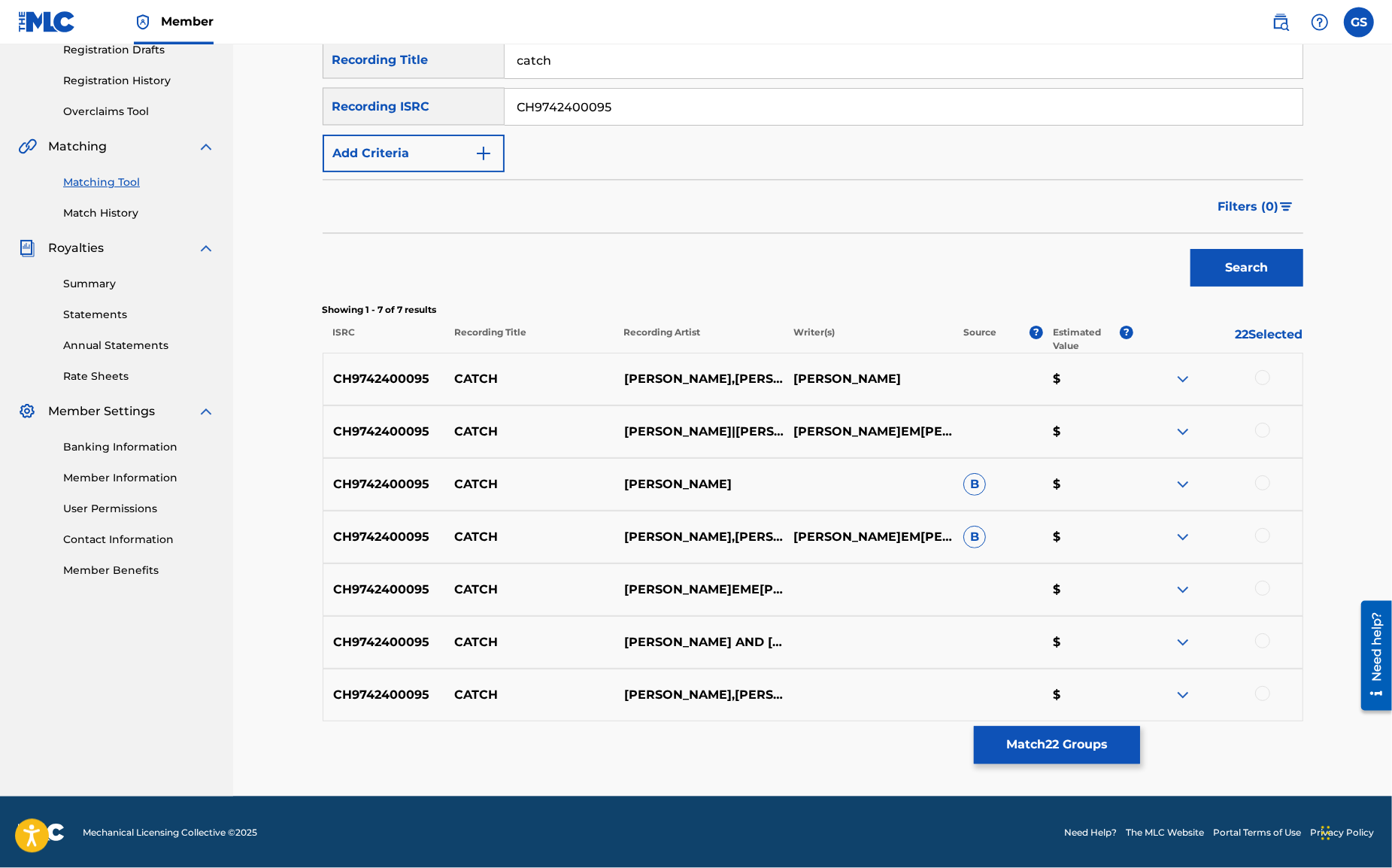
scroll to position [265, 0]
click at [1264, 375] on div at bounding box center [1263, 377] width 15 height 15
click at [1264, 428] on div at bounding box center [1263, 429] width 15 height 15
click at [1266, 480] on div at bounding box center [1263, 481] width 15 height 15
click at [1264, 536] on div at bounding box center [1263, 534] width 15 height 15
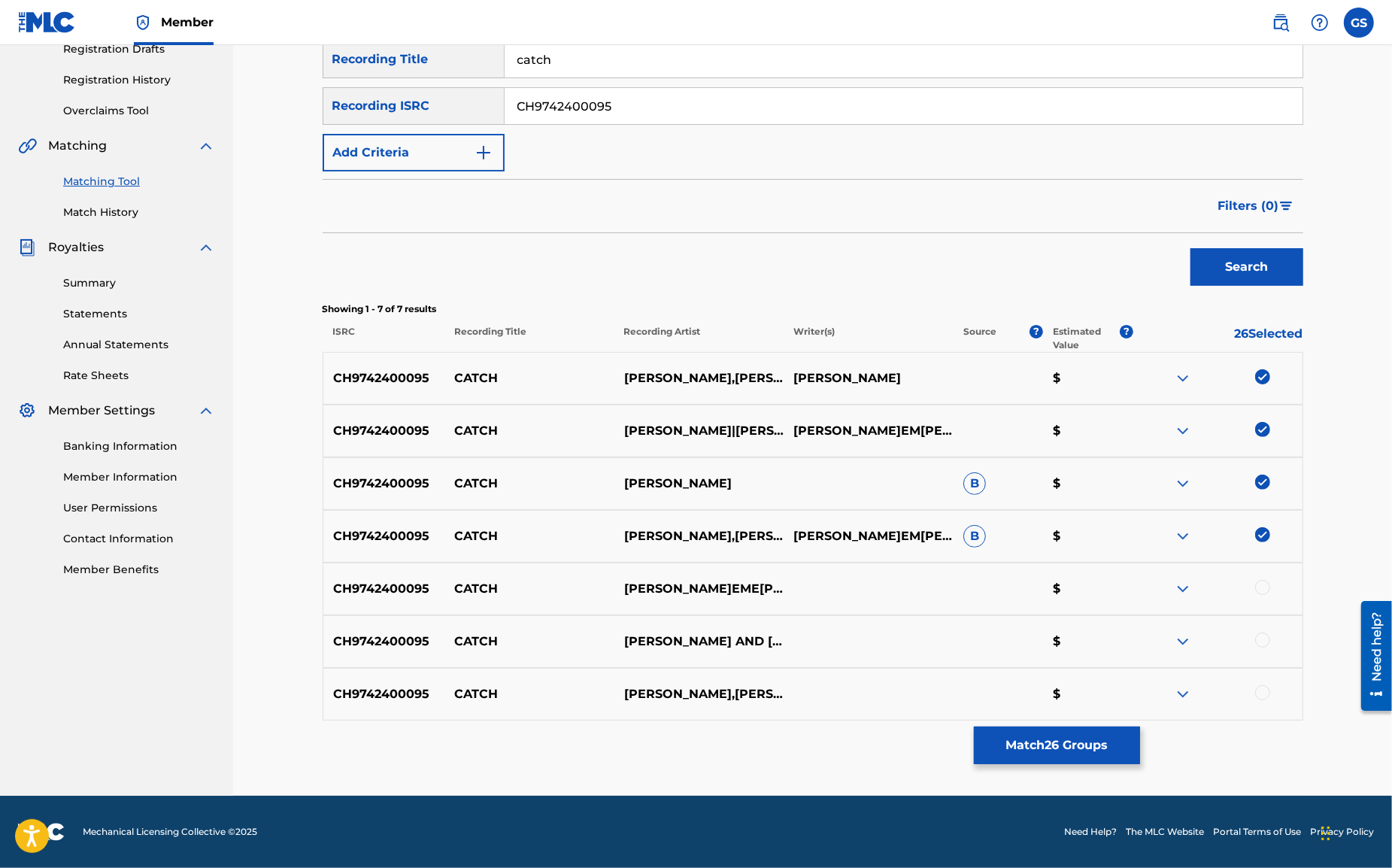
click at [1262, 589] on div at bounding box center [1263, 587] width 15 height 15
click at [1263, 640] on div at bounding box center [1263, 640] width 15 height 15
click at [1264, 694] on div at bounding box center [1263, 692] width 15 height 15
click at [620, 108] on input "CH9742400095" at bounding box center [904, 106] width 798 height 36
click at [1190, 248] on button "Search" at bounding box center [1246, 267] width 113 height 38
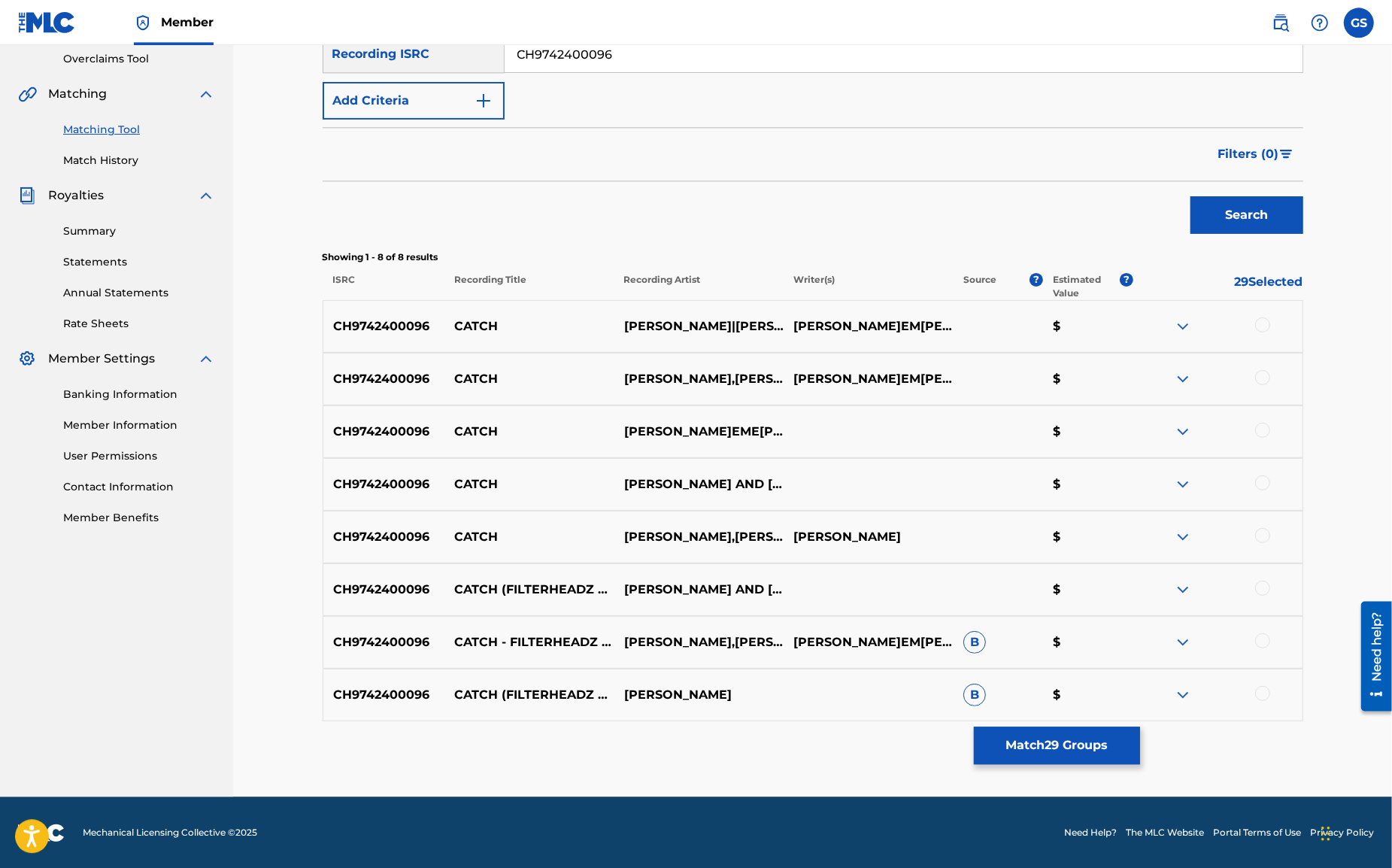
scroll to position [317, 0]
click at [1262, 319] on div at bounding box center [1263, 324] width 15 height 15
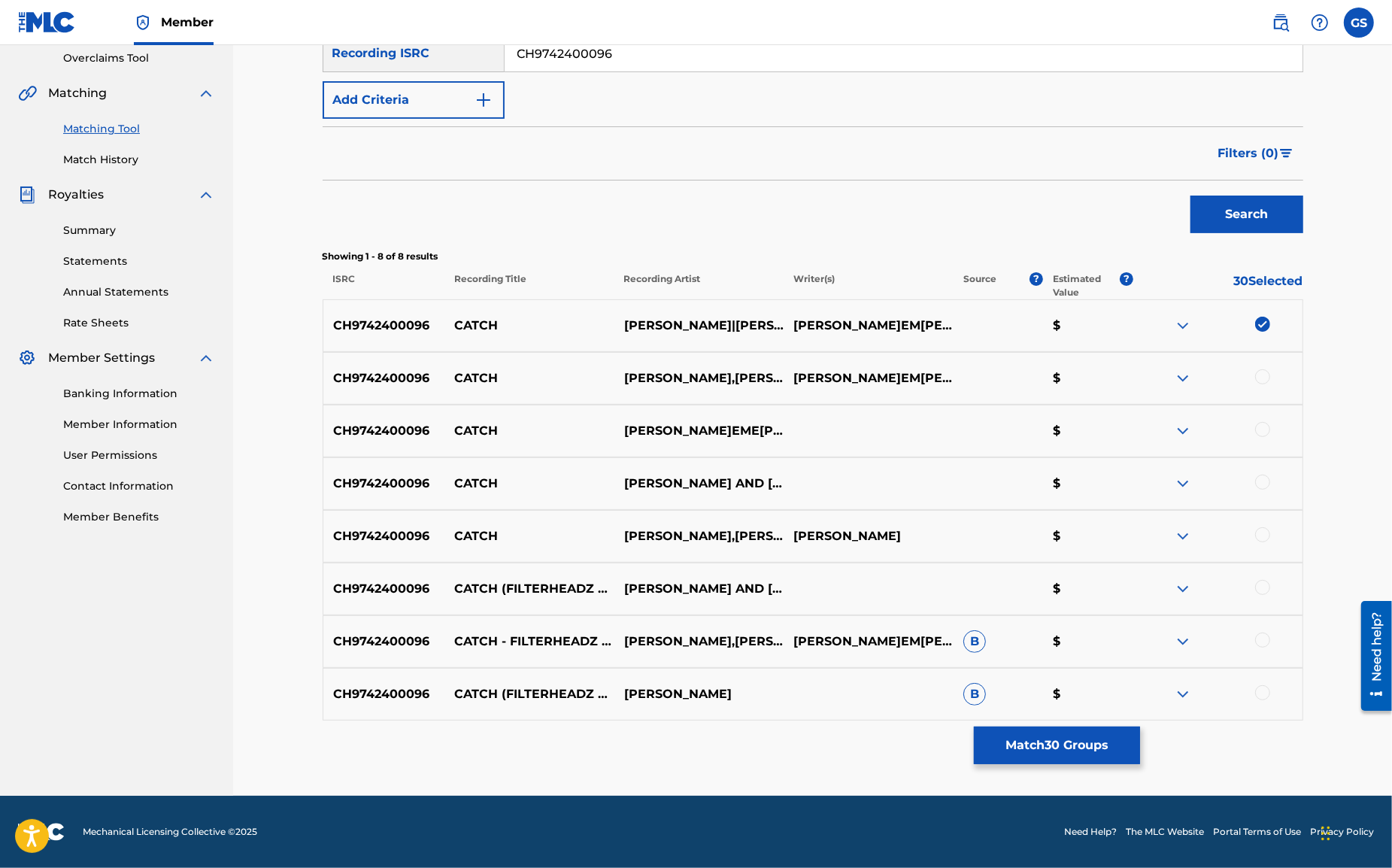
click at [1263, 377] on div at bounding box center [1263, 377] width 15 height 15
click at [1266, 431] on div at bounding box center [1263, 429] width 15 height 15
click at [1268, 484] on div at bounding box center [1263, 481] width 15 height 15
click at [1262, 537] on div at bounding box center [1263, 534] width 15 height 15
click at [1263, 587] on div at bounding box center [1263, 587] width 15 height 15
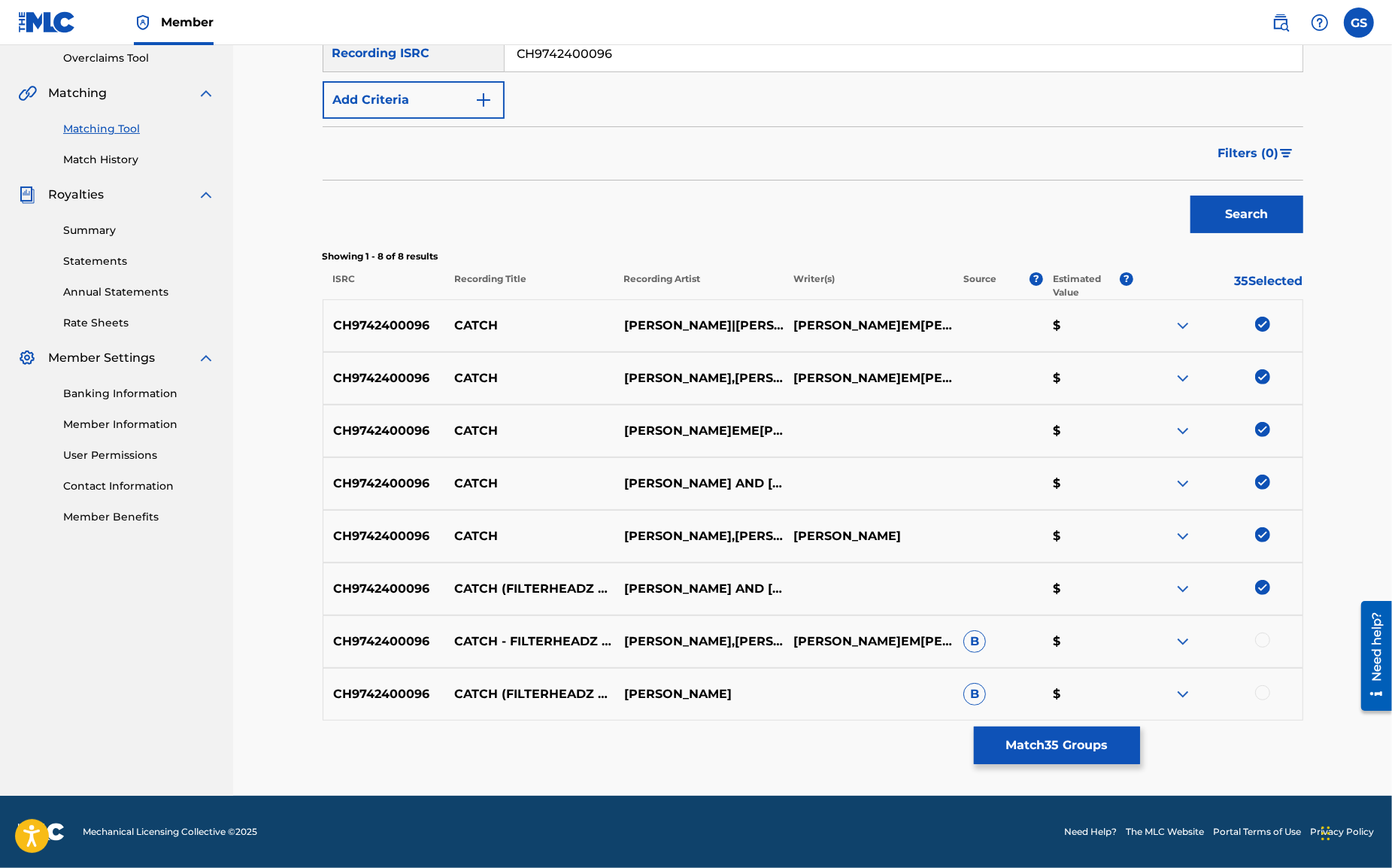
click at [1263, 639] on div at bounding box center [1263, 640] width 15 height 15
click at [1263, 695] on div at bounding box center [1263, 692] width 15 height 15
click at [621, 57] on input "CH9742400096" at bounding box center [904, 54] width 798 height 36
click at [1190, 195] on button "Search" at bounding box center [1246, 214] width 113 height 38
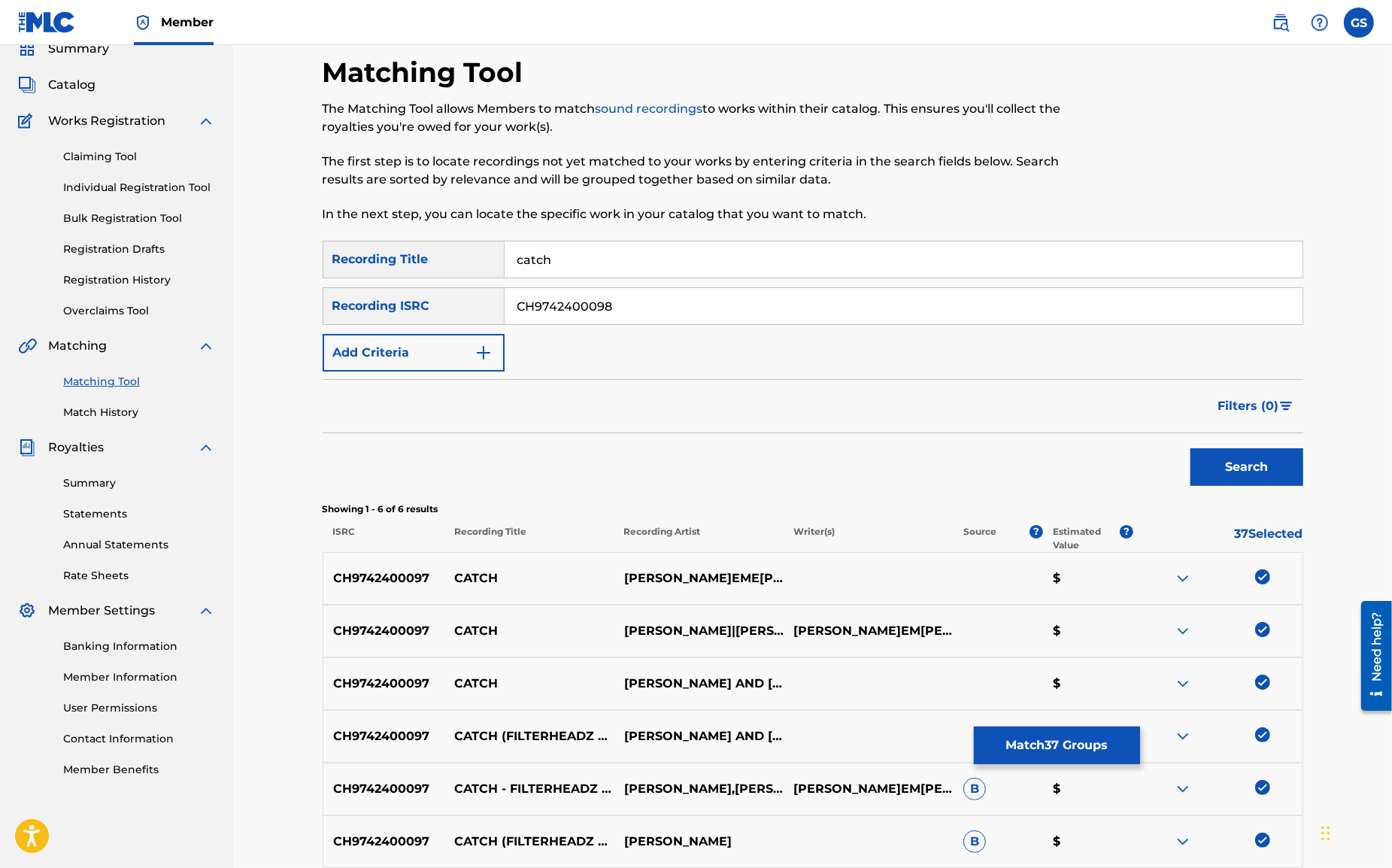
click at [1190, 448] on button "Search" at bounding box center [1246, 467] width 113 height 38
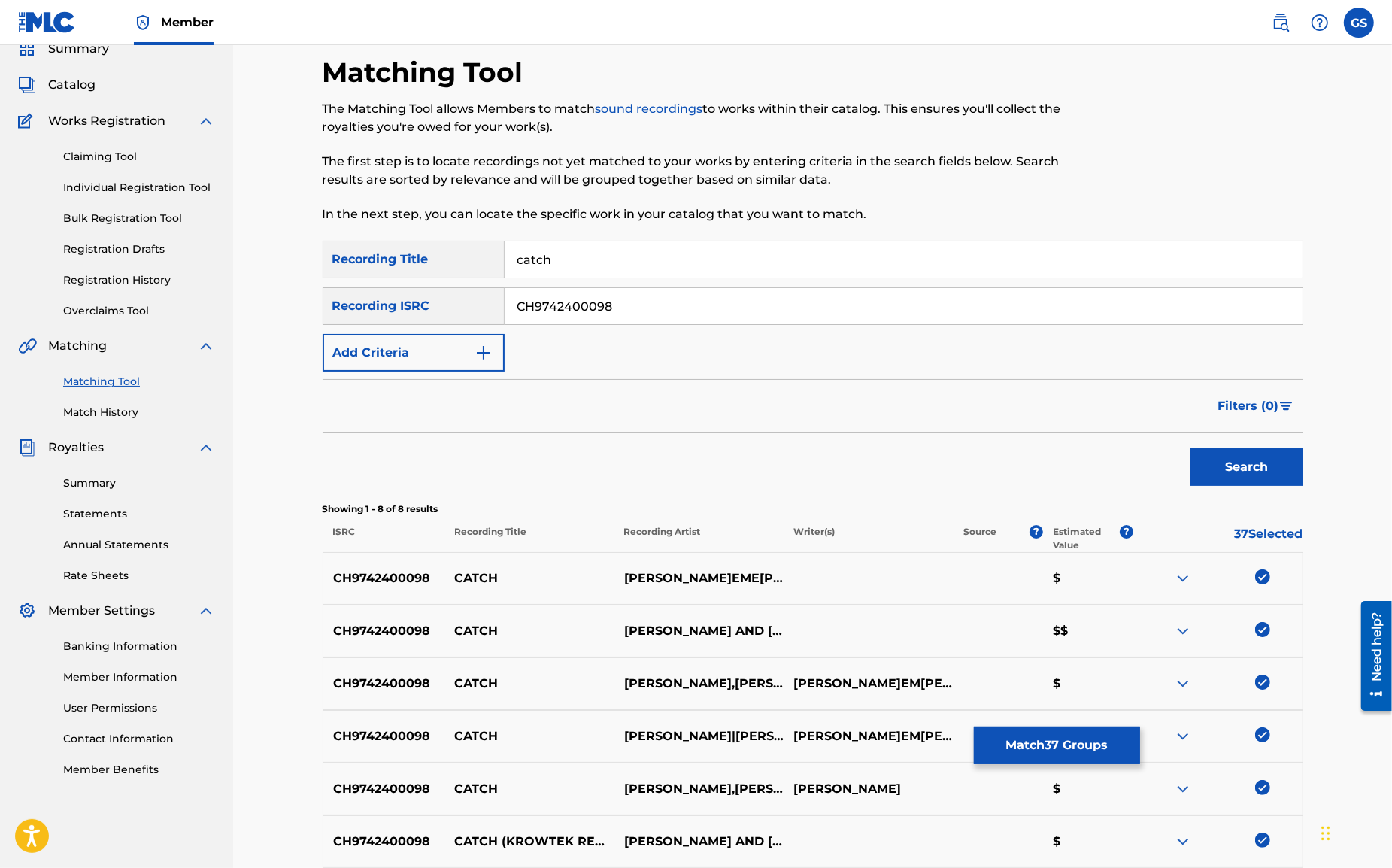
click at [640, 138] on div "The Matching Tool allows Members to match sound recordings to works within thei…" at bounding box center [700, 161] width 755 height 124
click at [638, 310] on input "CH9742400098" at bounding box center [904, 306] width 798 height 36
click at [1190, 448] on button "Search" at bounding box center [1246, 467] width 113 height 38
drag, startPoint x: 622, startPoint y: 305, endPoint x: 390, endPoint y: 284, distance: 232.9
click at [505, 288] on input "CH9742400099" at bounding box center [904, 306] width 798 height 36
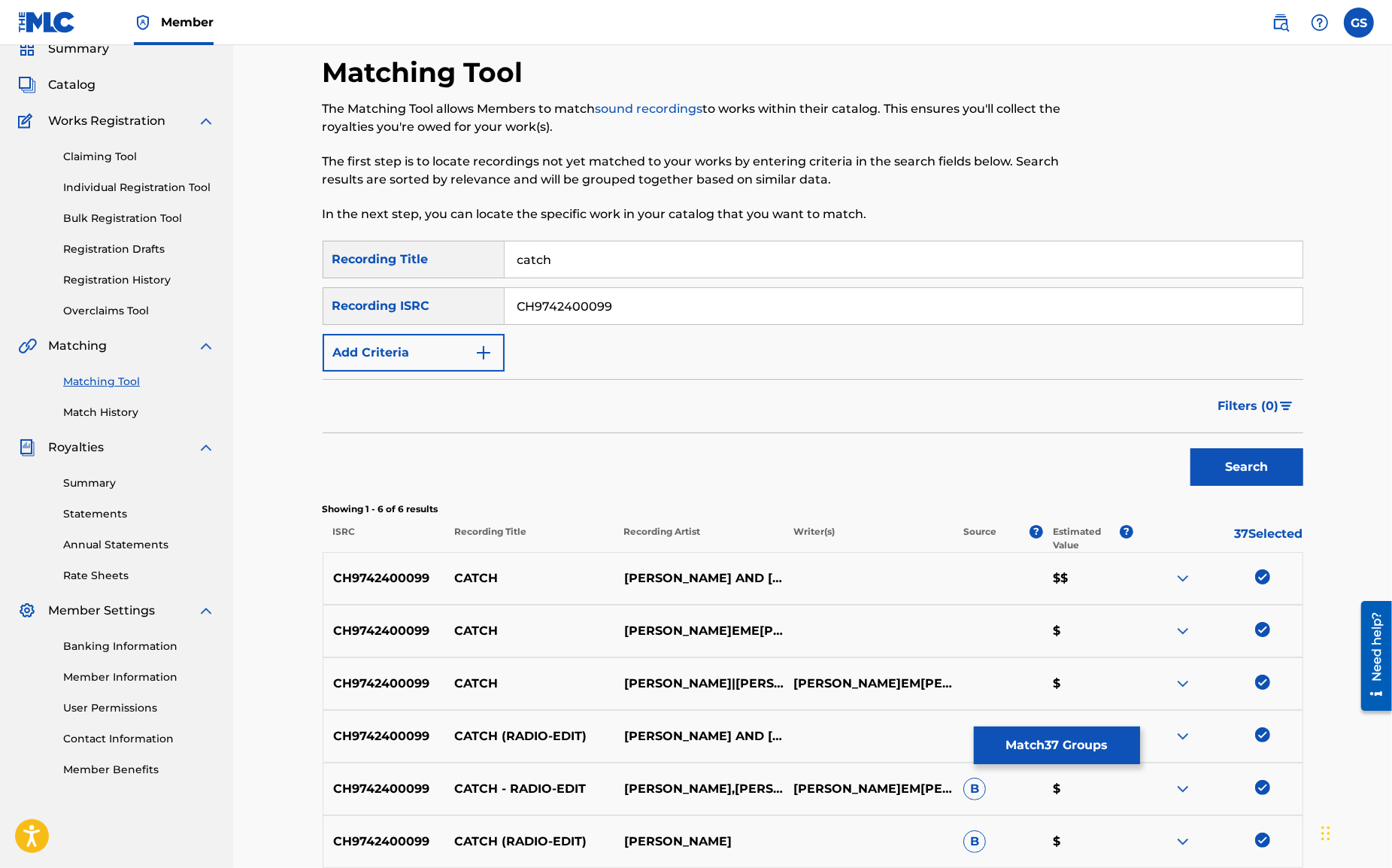
paste input "103"
click at [1264, 466] on button "Search" at bounding box center [1246, 467] width 113 height 38
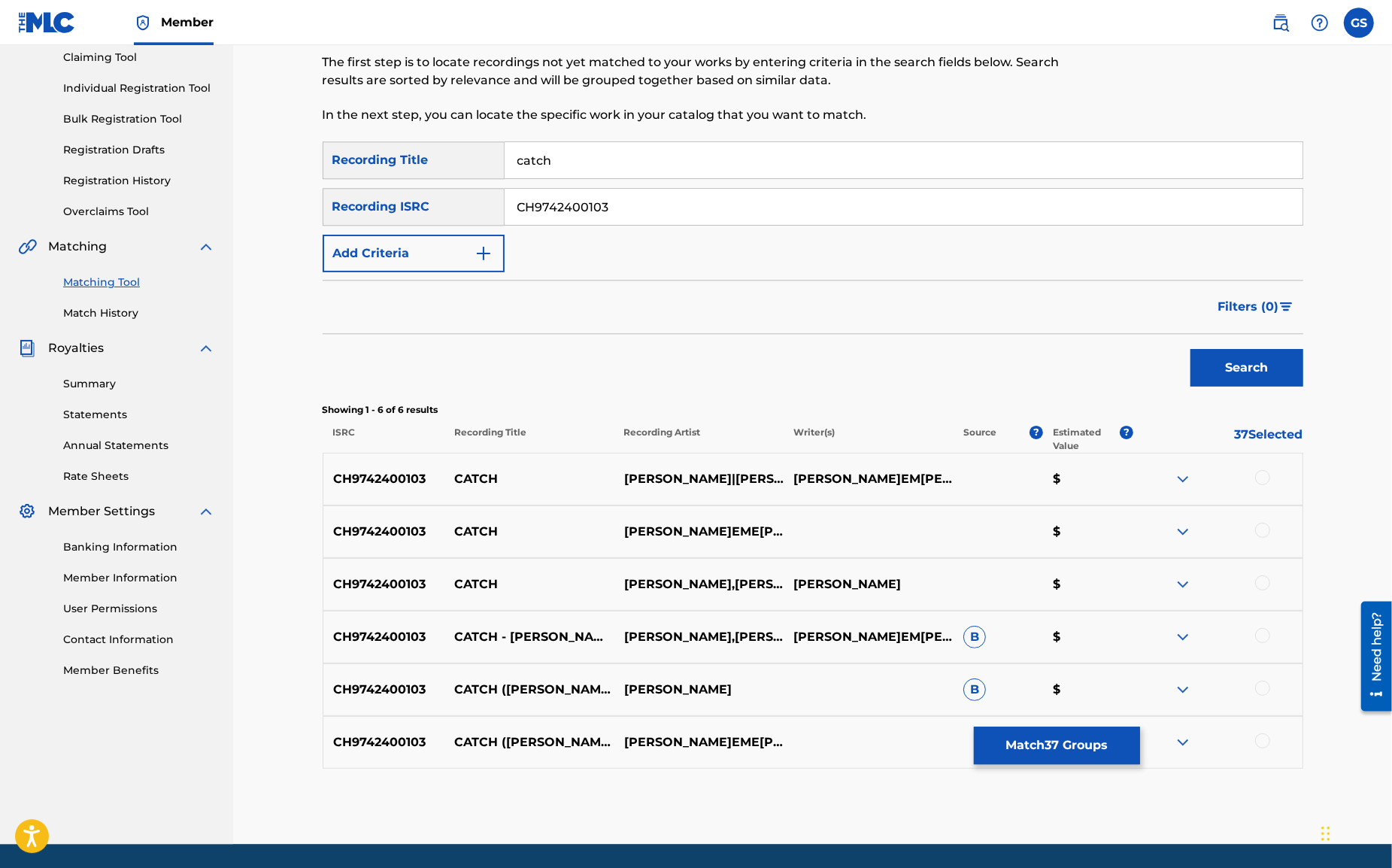
scroll to position [212, 0]
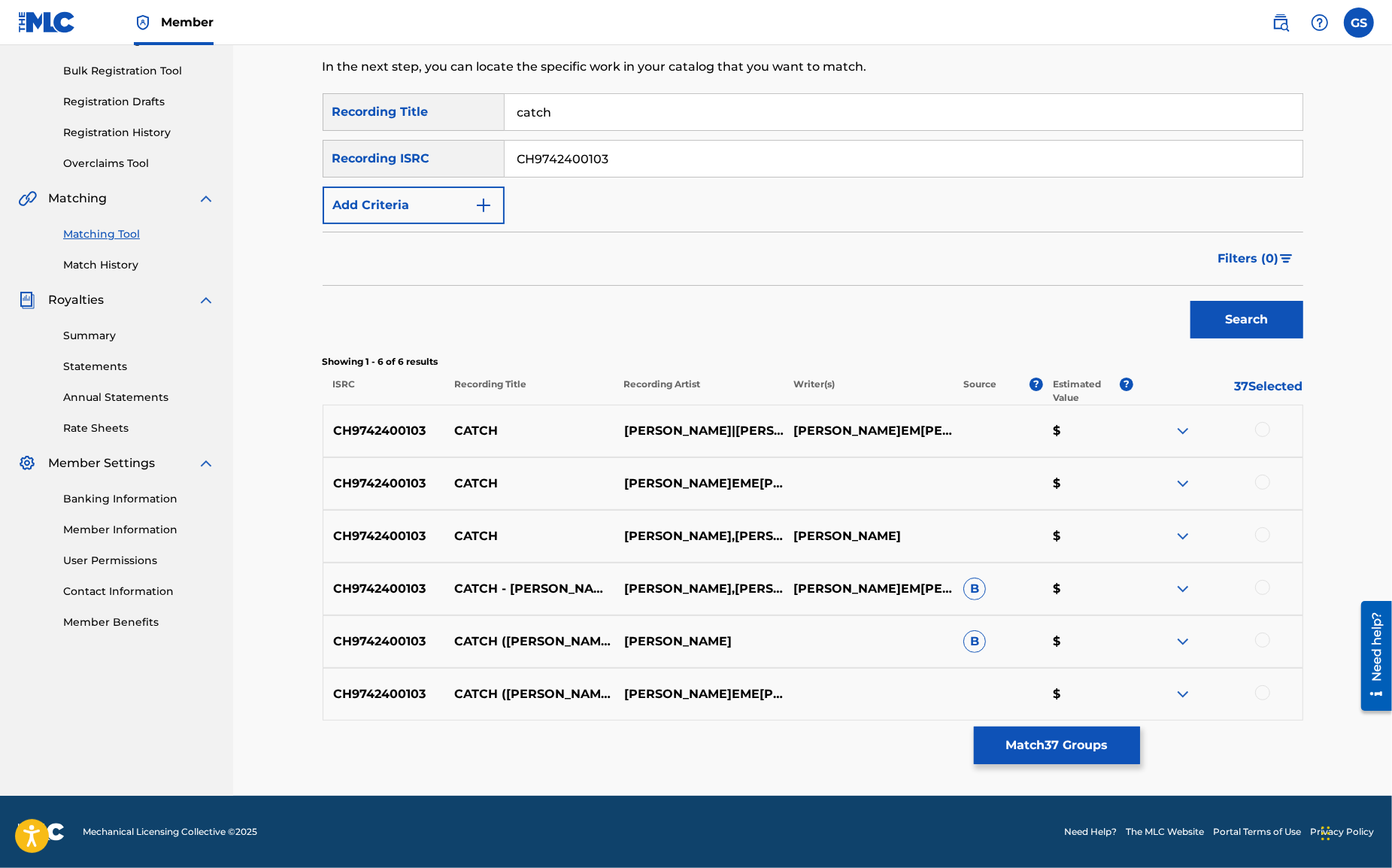
click at [1264, 428] on div at bounding box center [1263, 429] width 15 height 15
click at [1264, 489] on div at bounding box center [1263, 481] width 15 height 15
click at [1260, 535] on div at bounding box center [1263, 534] width 15 height 15
click at [1263, 588] on div at bounding box center [1263, 587] width 15 height 15
click at [1260, 634] on div at bounding box center [1263, 640] width 15 height 15
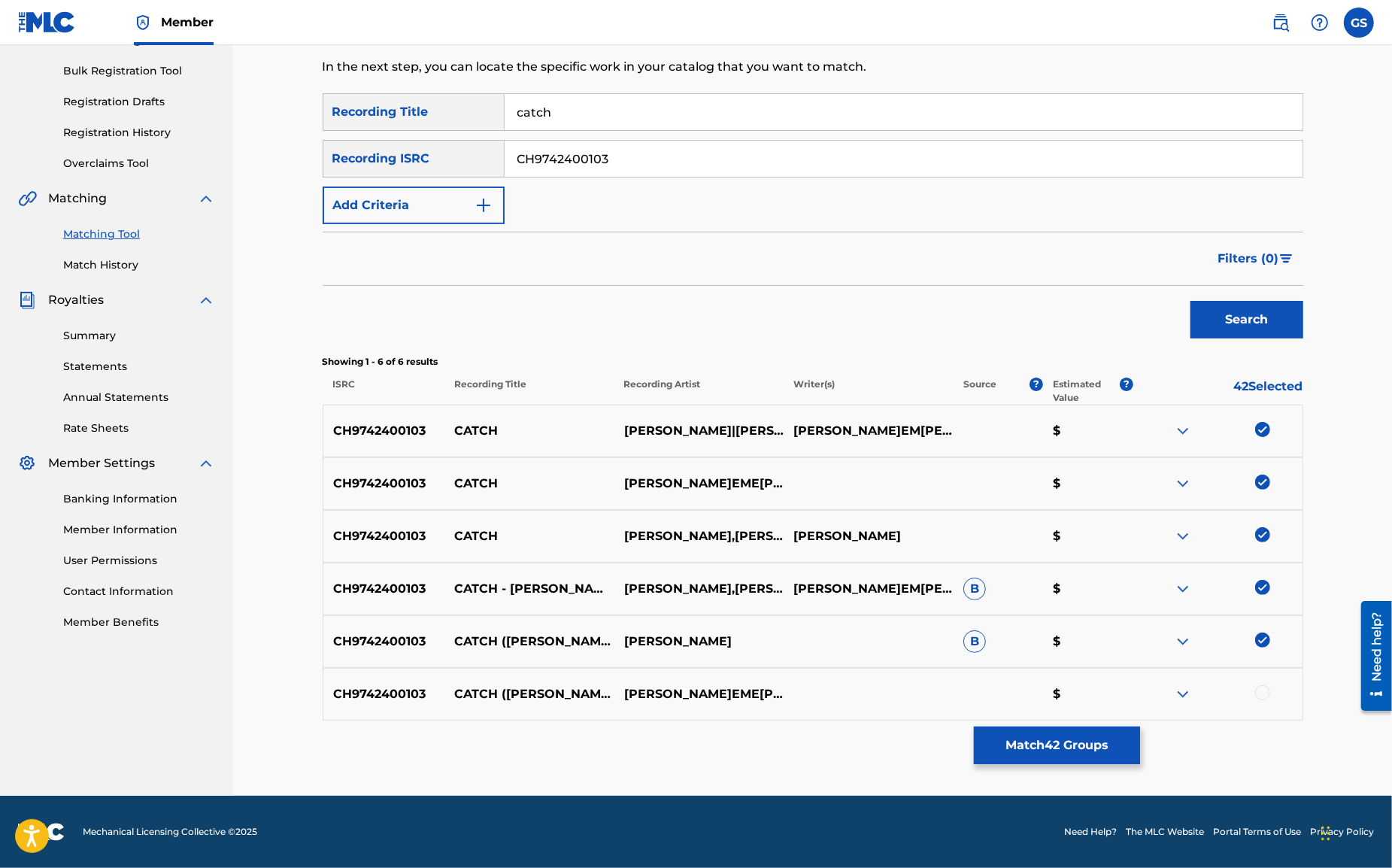
drag, startPoint x: 1267, startPoint y: 696, endPoint x: 1287, endPoint y: 690, distance: 20.9
click at [1267, 696] on div at bounding box center [1263, 692] width 15 height 15
click at [634, 158] on input "CH9742400103" at bounding box center [904, 159] width 798 height 36
click at [1293, 329] on button "Search" at bounding box center [1246, 320] width 113 height 38
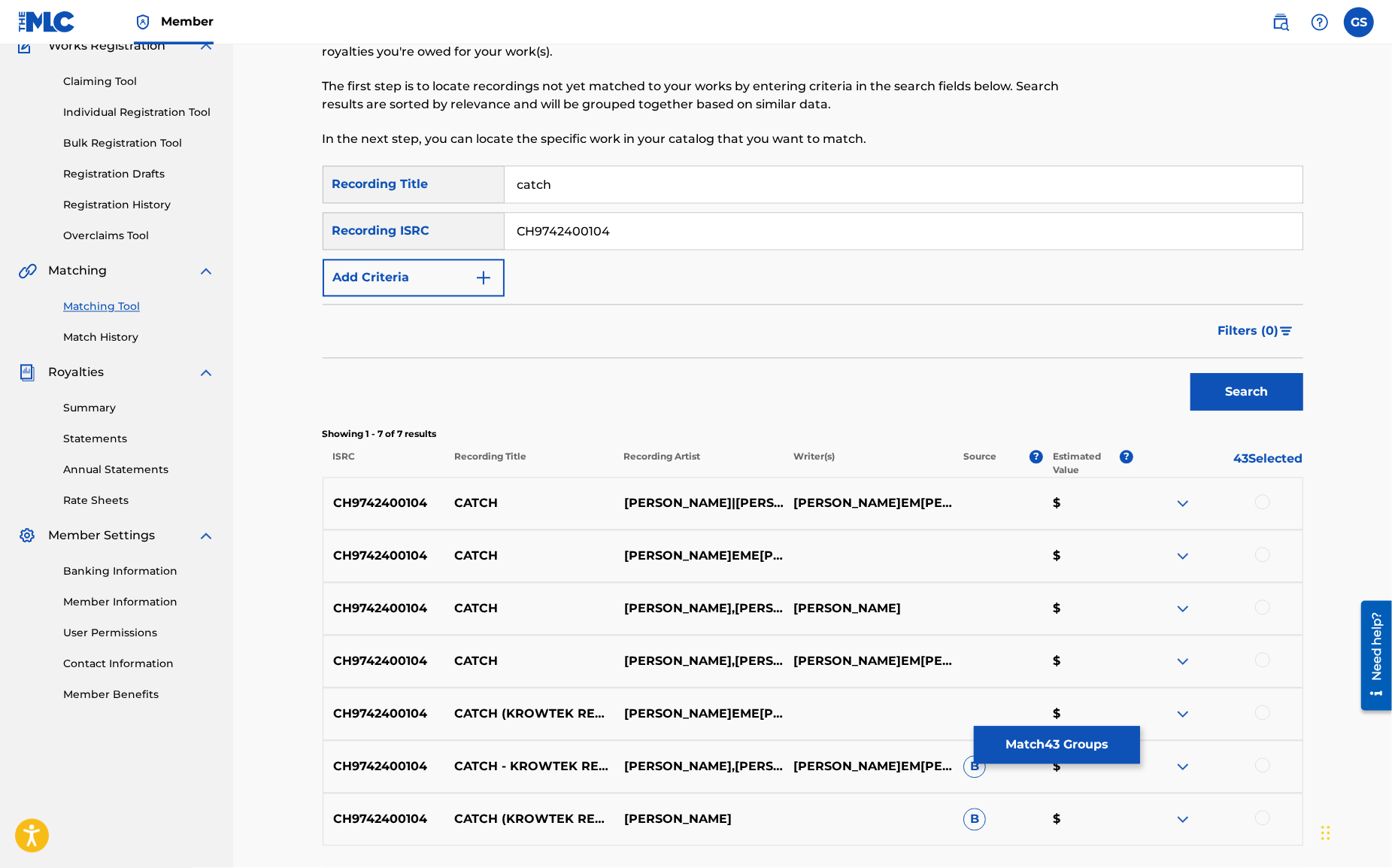
scroll to position [265, 0]
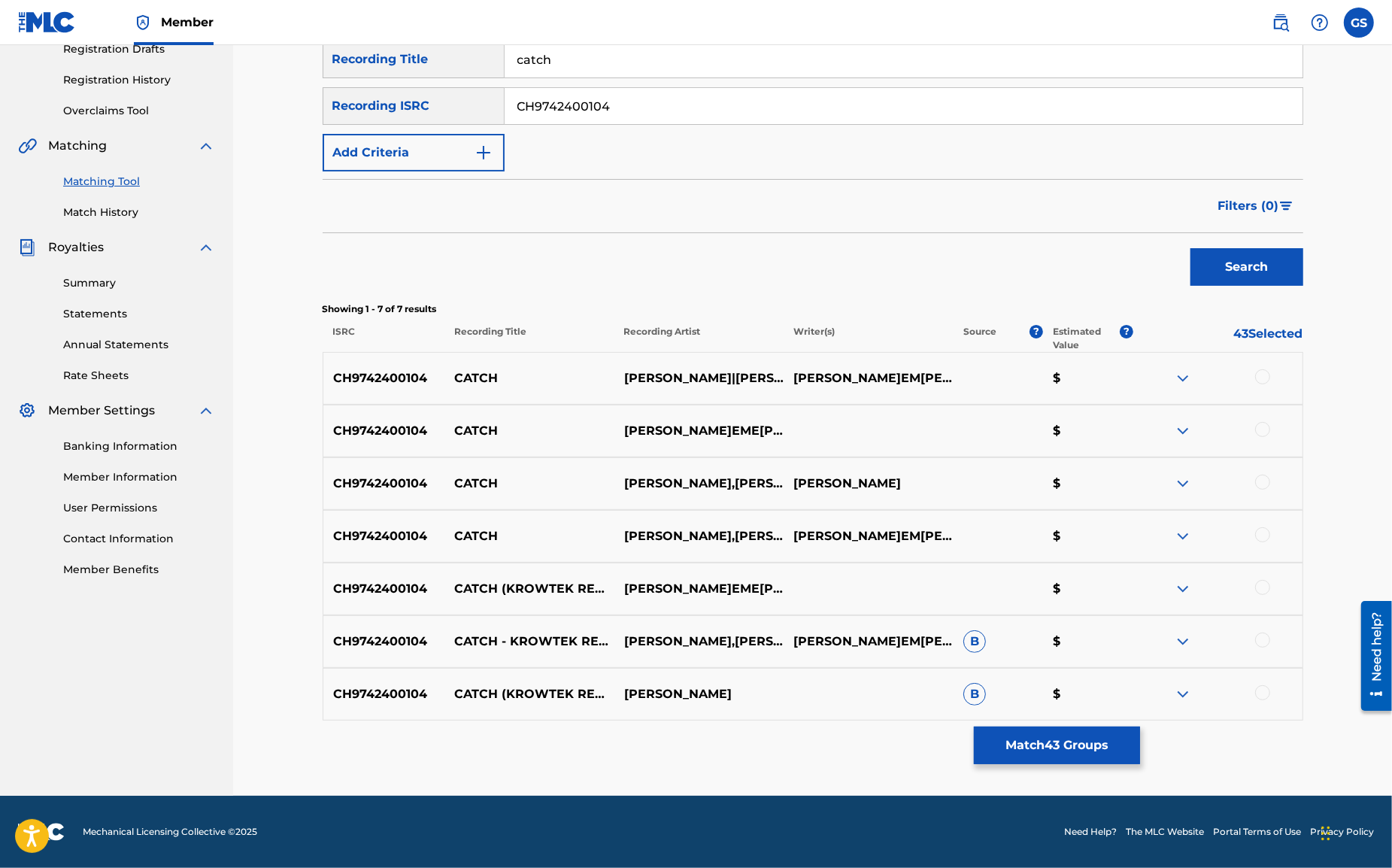
click at [1264, 379] on div at bounding box center [1263, 377] width 15 height 15
click at [1260, 428] on div at bounding box center [1263, 429] width 15 height 15
click at [1260, 481] on div at bounding box center [1263, 481] width 15 height 15
click at [1266, 536] on div at bounding box center [1263, 534] width 15 height 15
click at [1263, 591] on div at bounding box center [1263, 587] width 15 height 15
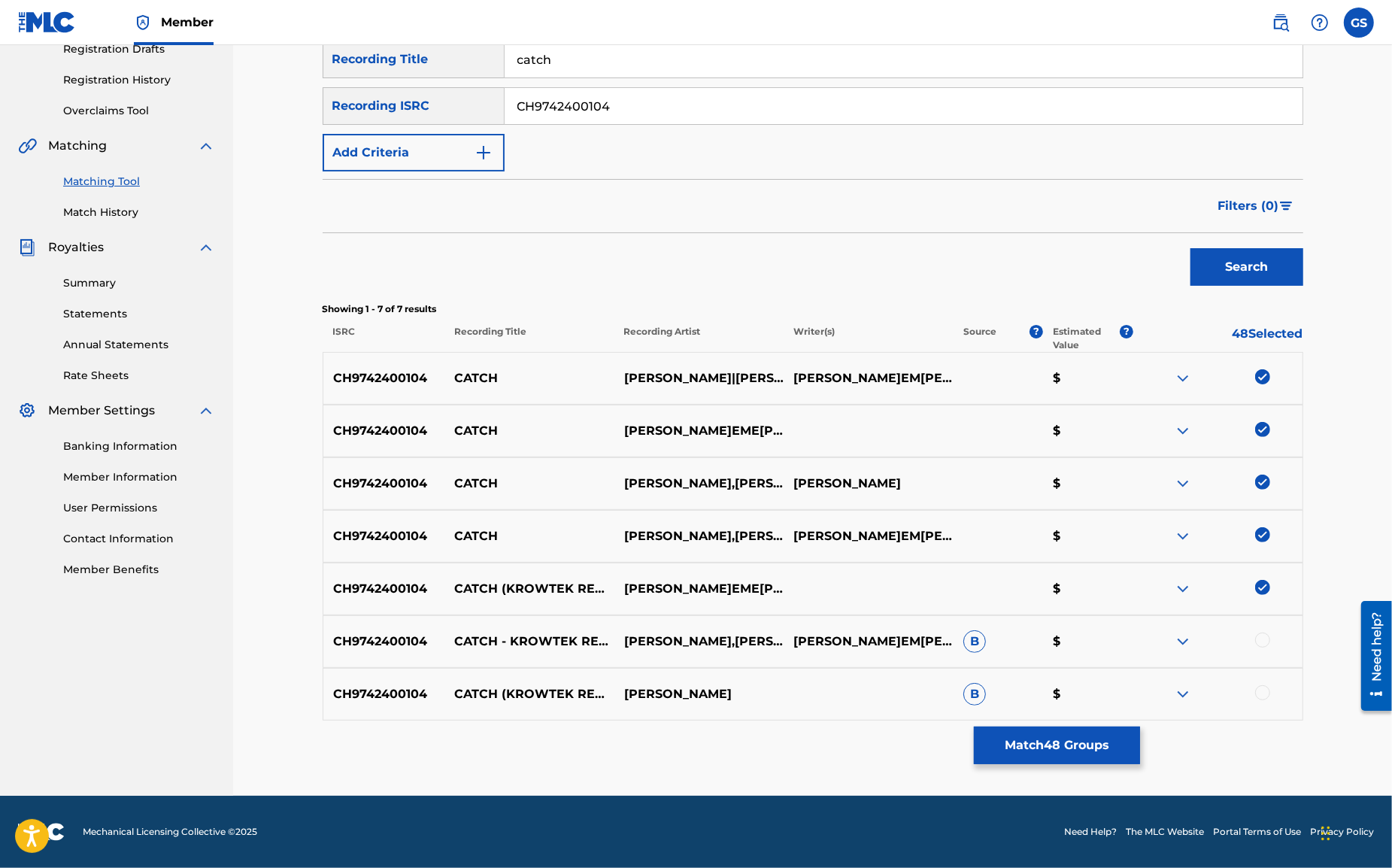
click at [1264, 640] on div at bounding box center [1263, 640] width 15 height 15
click at [1262, 696] on div at bounding box center [1263, 692] width 15 height 15
click at [634, 109] on input "CH9742400104" at bounding box center [904, 106] width 798 height 36
click at [1190, 248] on button "Search" at bounding box center [1246, 267] width 113 height 38
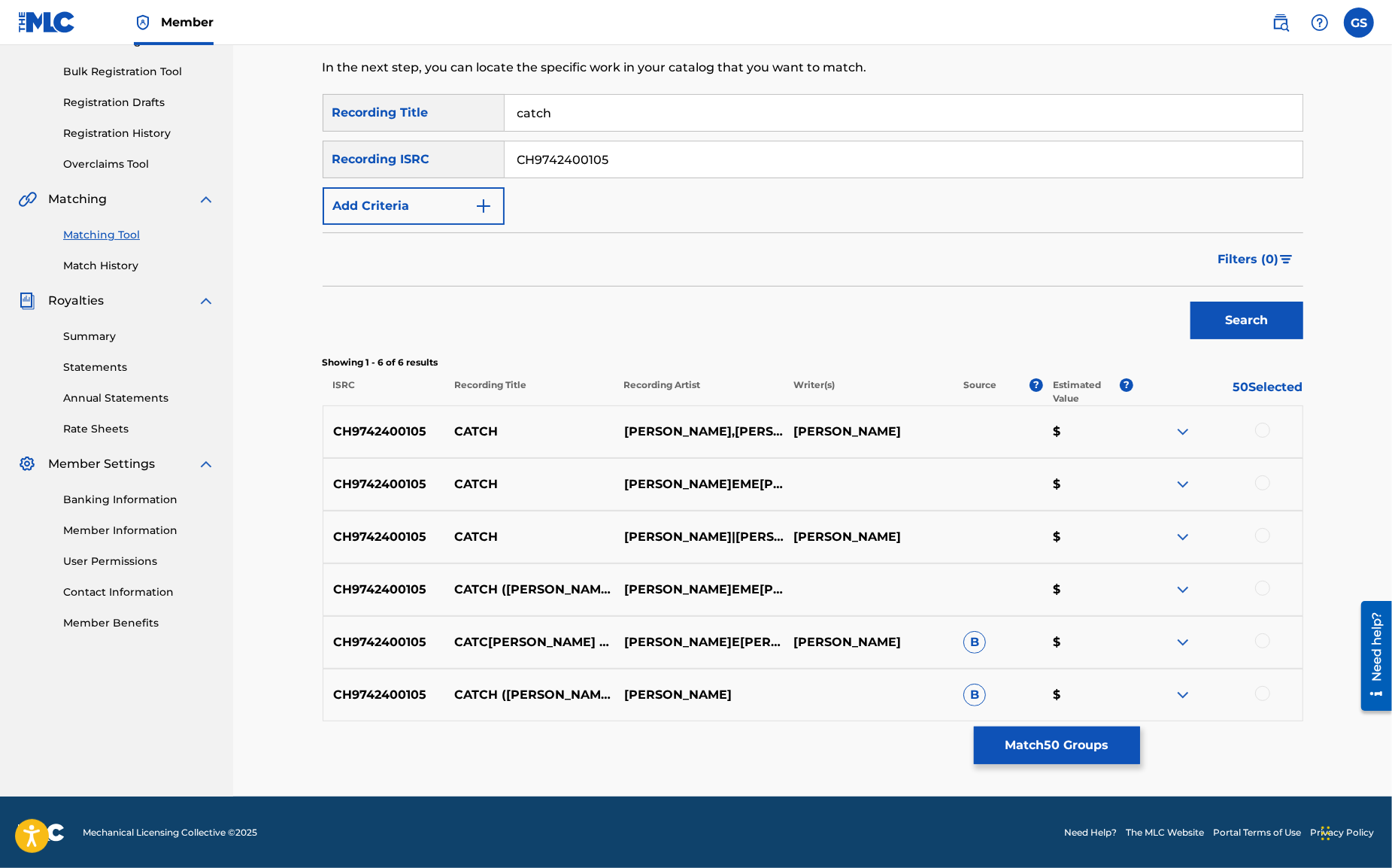
scroll to position [212, 0]
click at [1187, 431] on img at bounding box center [1182, 431] width 18 height 18
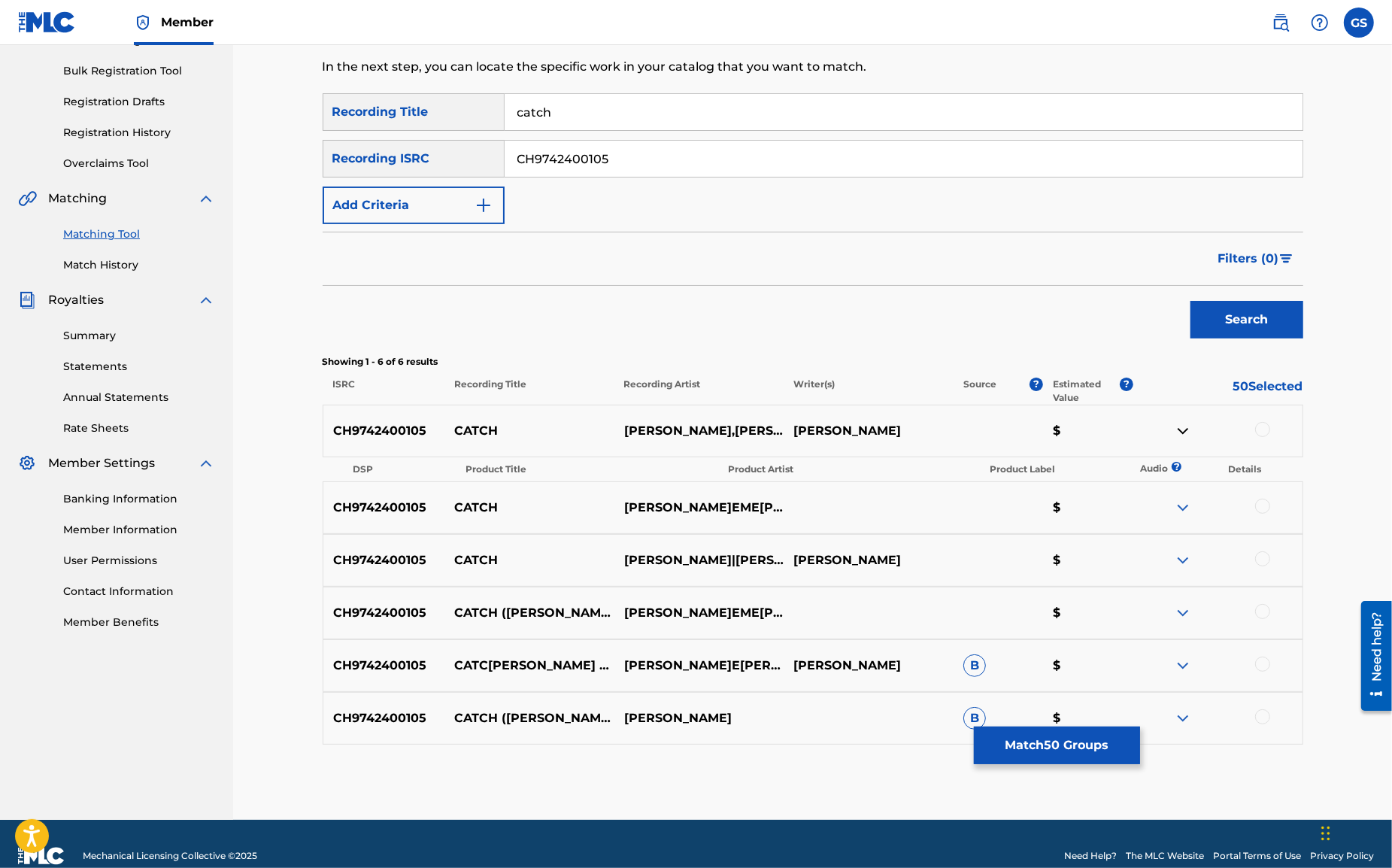
click at [1187, 431] on img at bounding box center [1182, 431] width 18 height 18
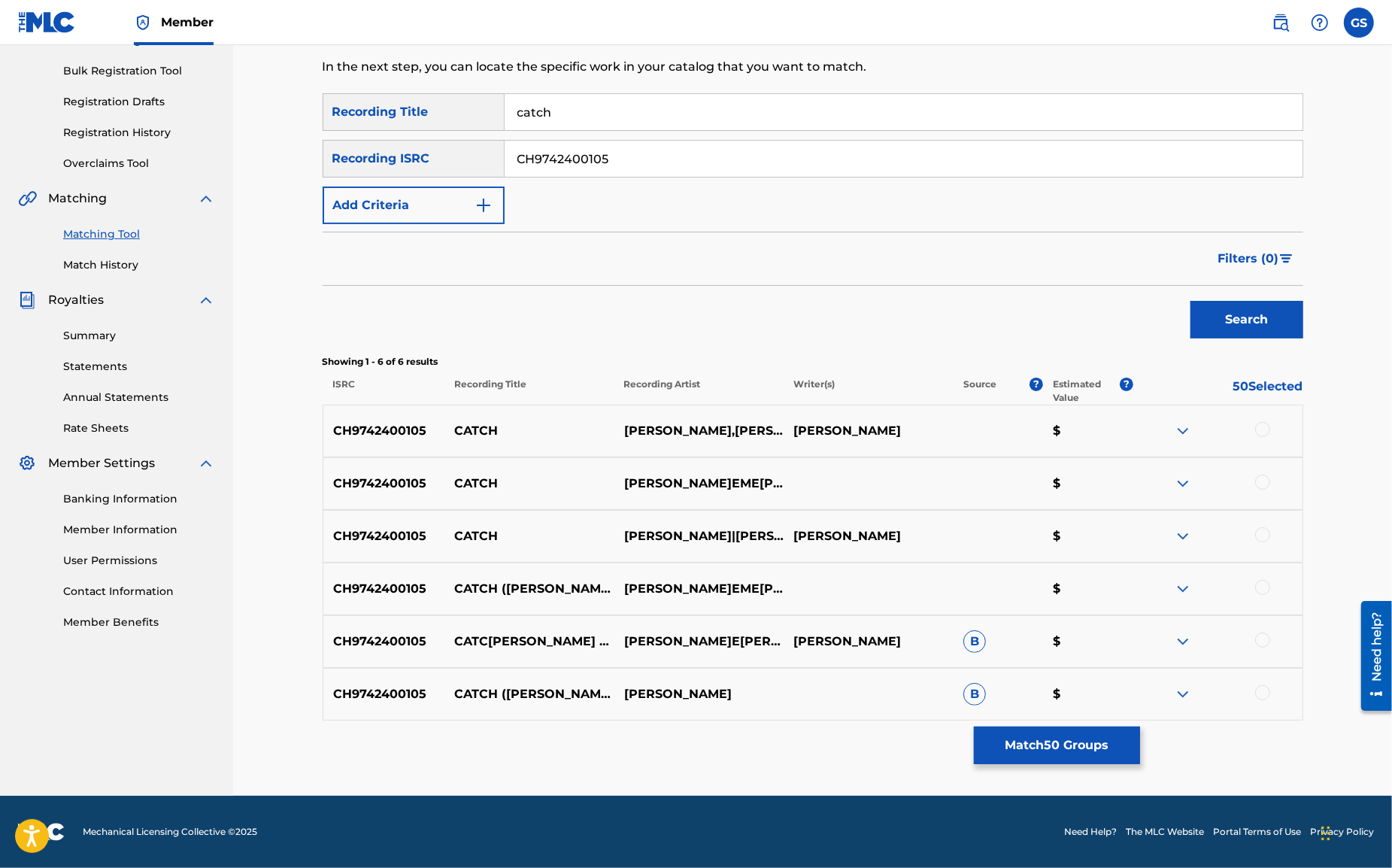
click at [1260, 432] on div at bounding box center [1263, 429] width 15 height 15
click at [1264, 480] on div at bounding box center [1263, 481] width 15 height 15
click at [1266, 536] on div at bounding box center [1263, 534] width 15 height 15
click at [1267, 589] on div at bounding box center [1263, 587] width 15 height 15
click at [1270, 644] on div at bounding box center [1263, 640] width 15 height 15
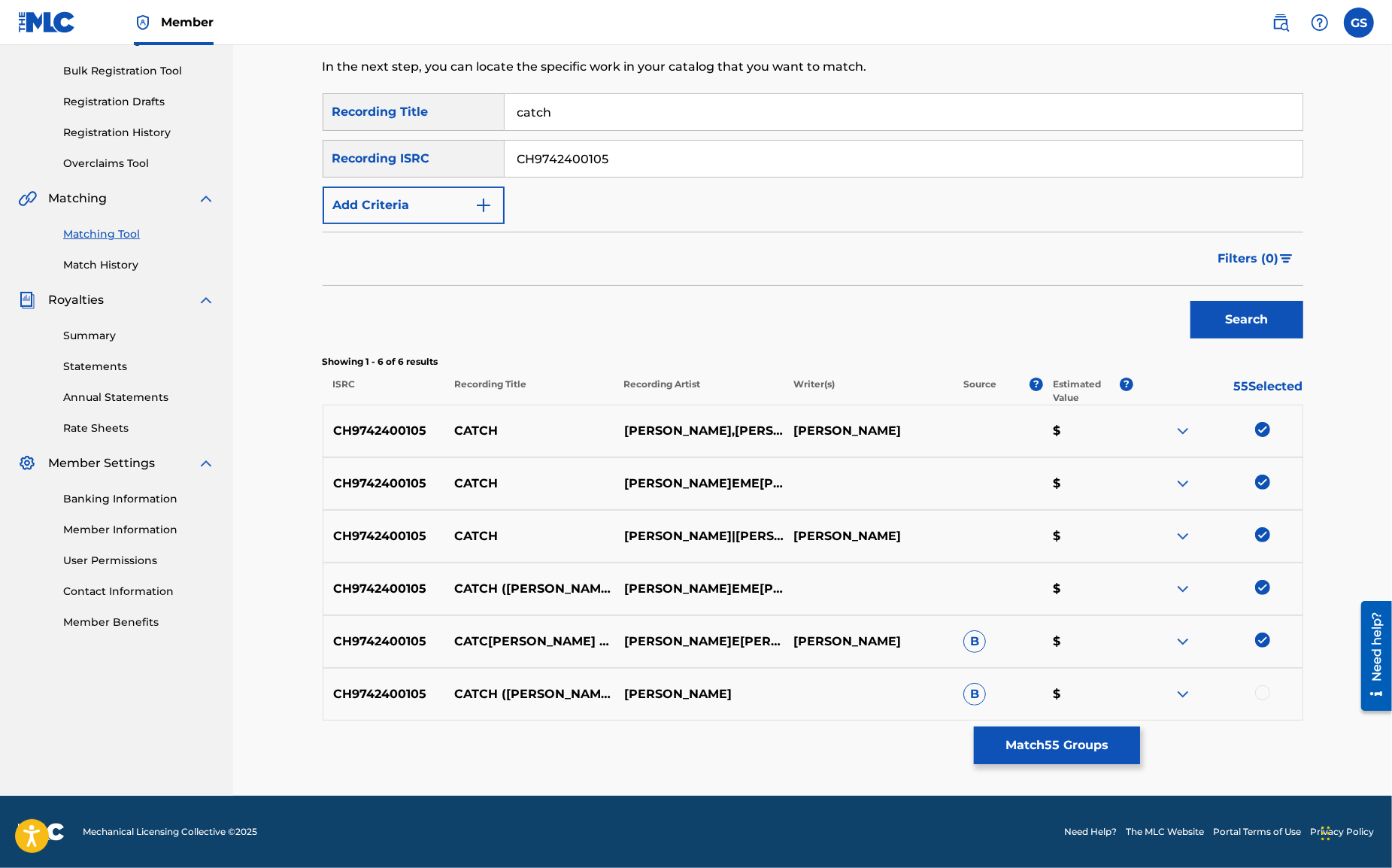
click at [1264, 696] on div at bounding box center [1263, 692] width 15 height 15
click at [624, 158] on input "CH9742400105" at bounding box center [904, 159] width 798 height 36
click at [1190, 301] on button "Search" at bounding box center [1246, 320] width 113 height 38
click at [1264, 481] on div at bounding box center [1263, 481] width 15 height 15
click at [1267, 535] on div at bounding box center [1263, 534] width 15 height 15
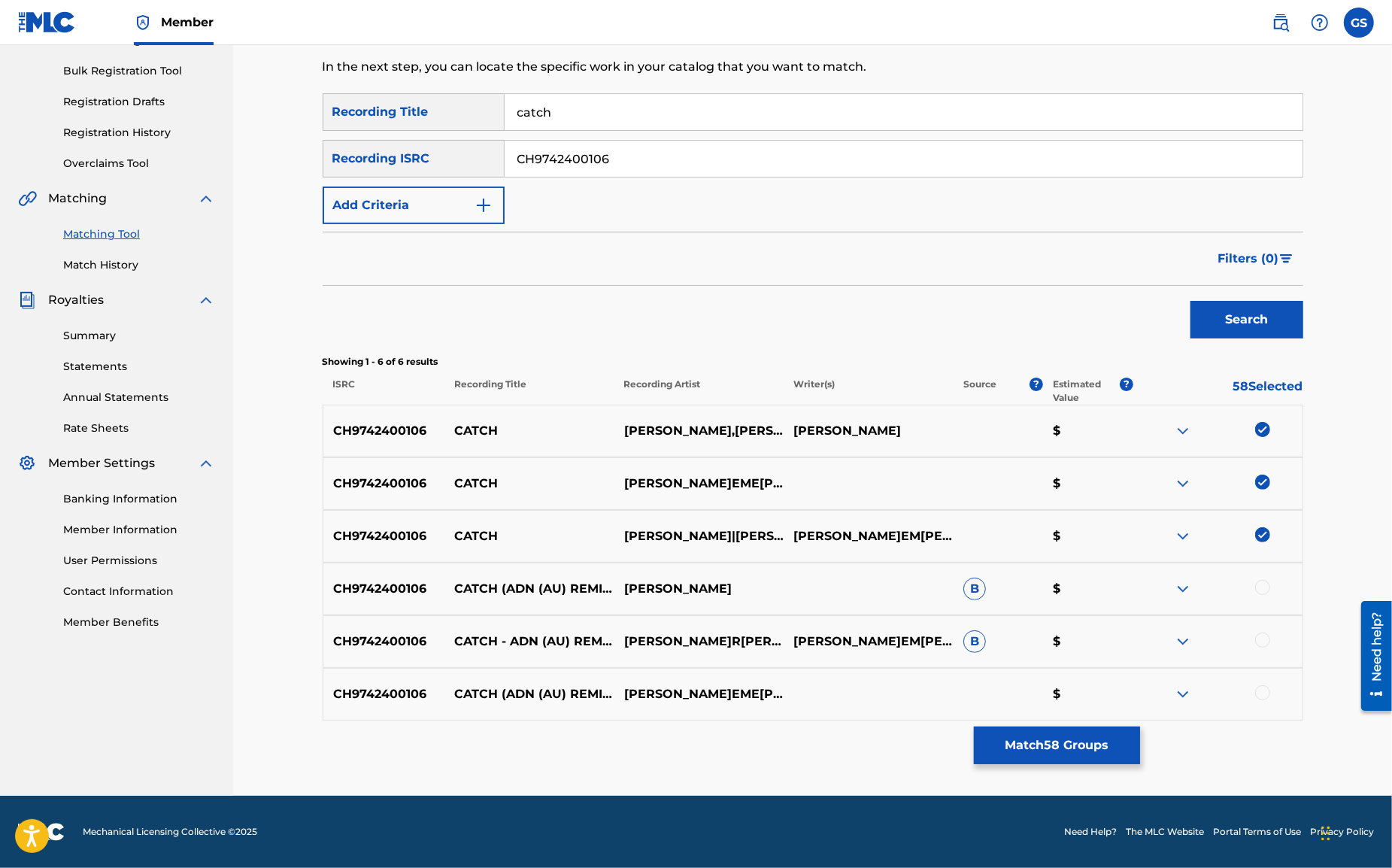
click at [1264, 585] on div at bounding box center [1263, 587] width 15 height 15
click at [1263, 645] on div at bounding box center [1263, 640] width 15 height 15
click at [1262, 692] on div at bounding box center [1263, 692] width 15 height 15
drag, startPoint x: 631, startPoint y: 165, endPoint x: 421, endPoint y: 139, distance: 211.6
click at [505, 141] on input "CH9742400106" at bounding box center [904, 159] width 798 height 36
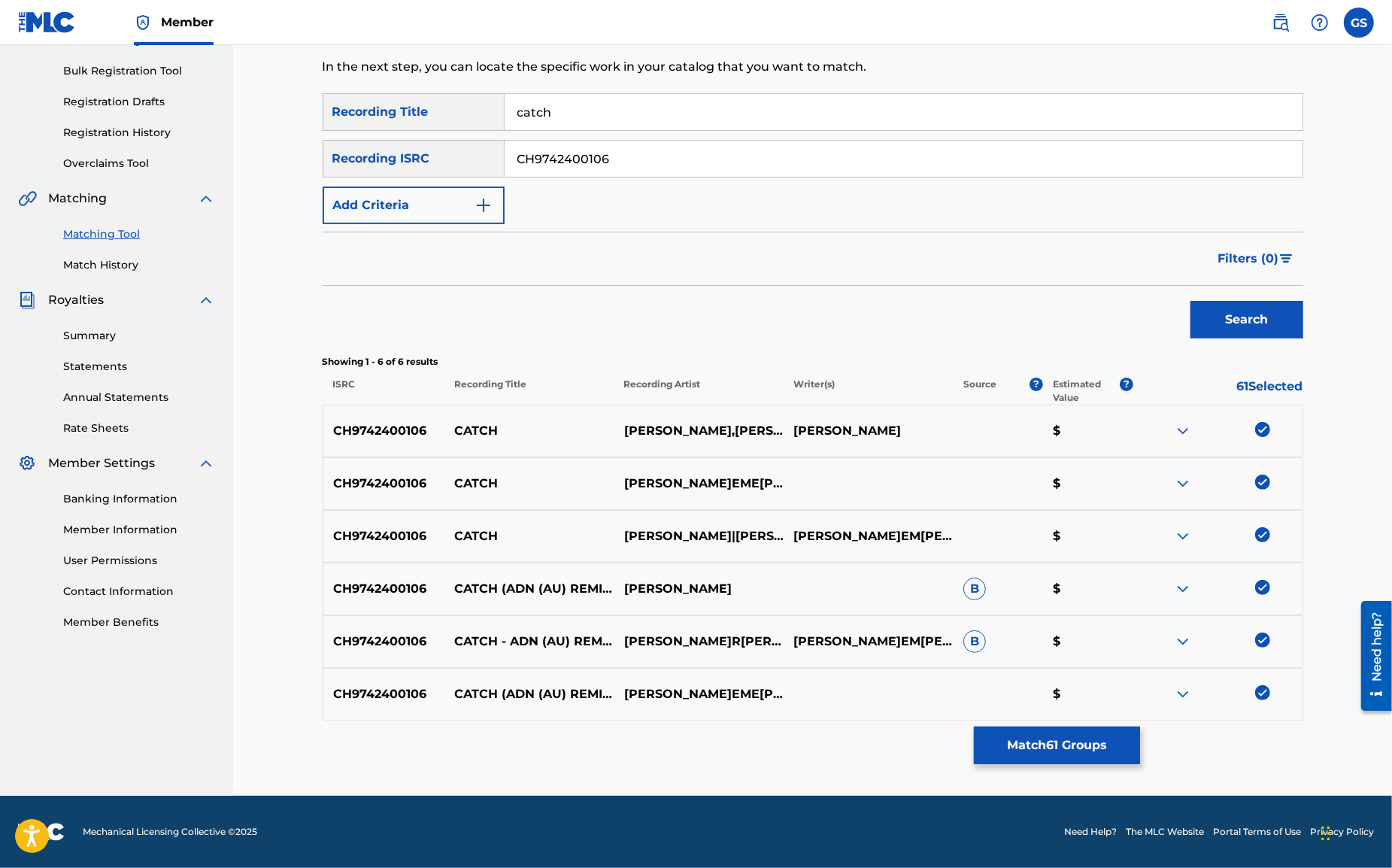
paste input "NLF71250398"
click at [1255, 318] on button "Search" at bounding box center [1246, 320] width 113 height 38
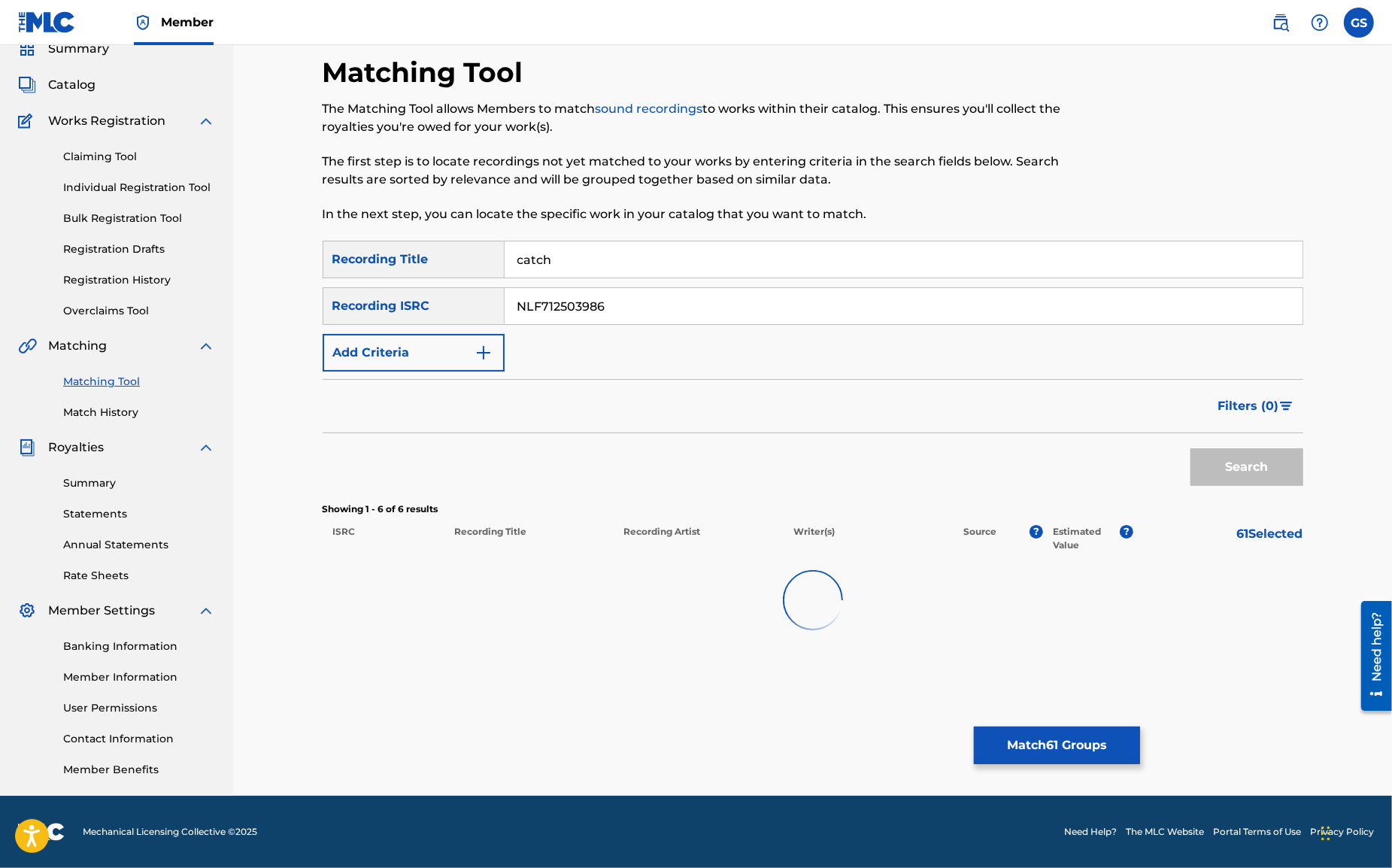
scroll to position [65, 0]
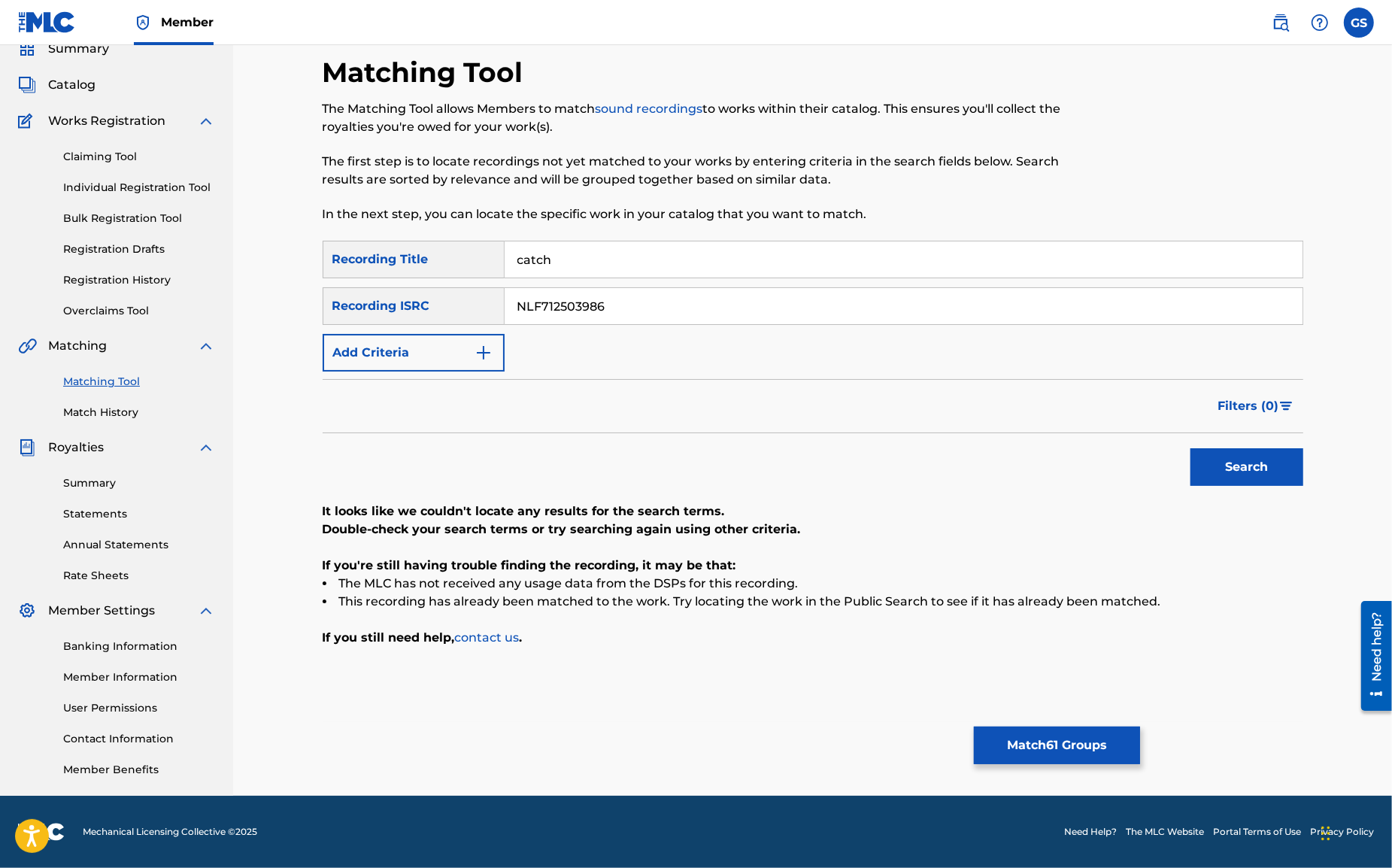
click at [603, 308] on input "NLF712503986" at bounding box center [904, 306] width 798 height 36
drag, startPoint x: 551, startPoint y: 304, endPoint x: 525, endPoint y: 301, distance: 26.2
click at [525, 301] on input "NLF712503986" at bounding box center [904, 306] width 798 height 36
drag, startPoint x: 571, startPoint y: 300, endPoint x: 377, endPoint y: 282, distance: 194.8
click at [505, 288] on input "NLF712503986" at bounding box center [904, 306] width 798 height 36
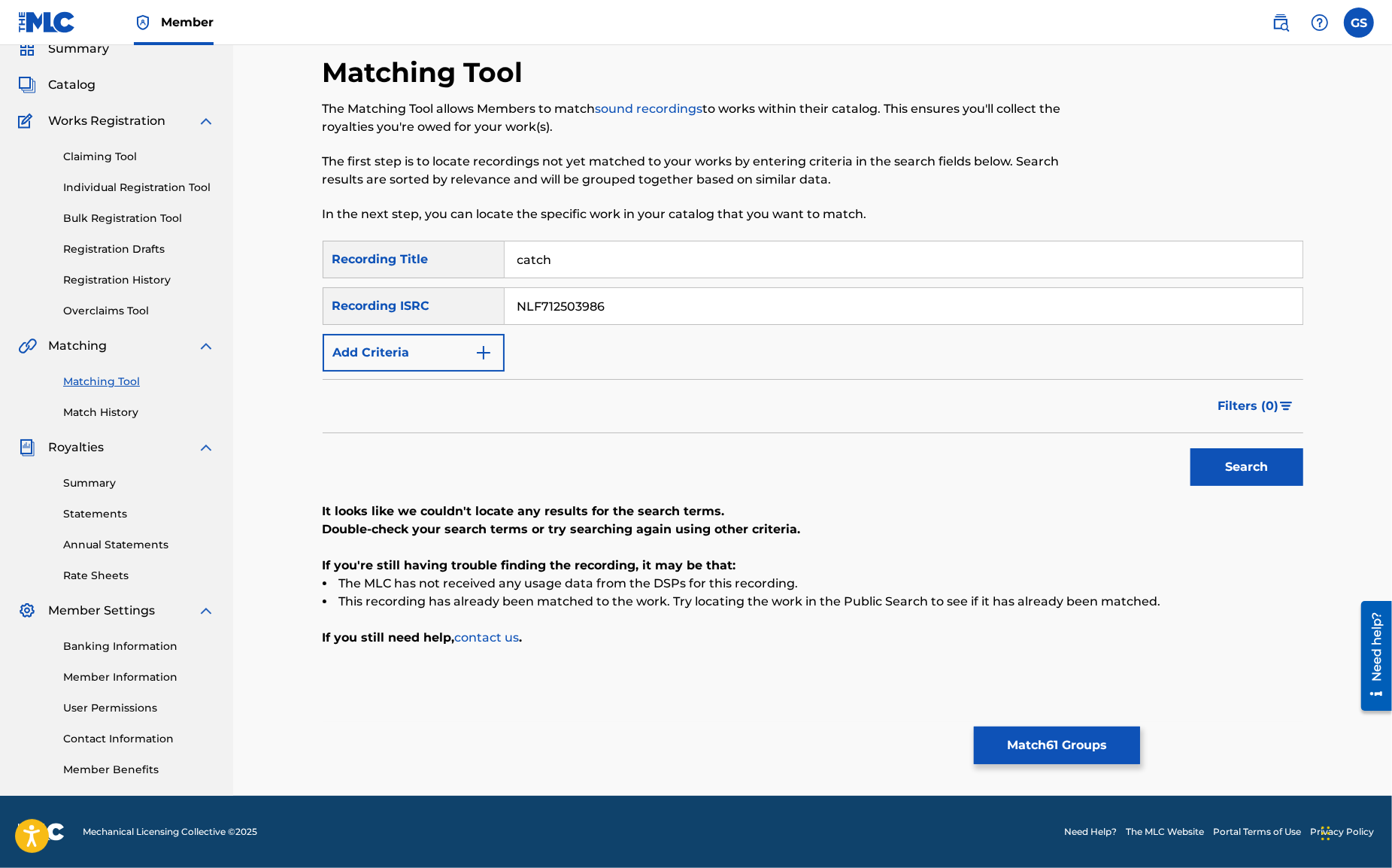
paste input "QZFZ6213787"
click at [1230, 466] on button "Search" at bounding box center [1246, 467] width 113 height 38
drag, startPoint x: 619, startPoint y: 309, endPoint x: 348, endPoint y: 278, distance: 272.8
click at [505, 288] on input "QZFZ62137876" at bounding box center [904, 306] width 798 height 36
paste input "JRB2032229"
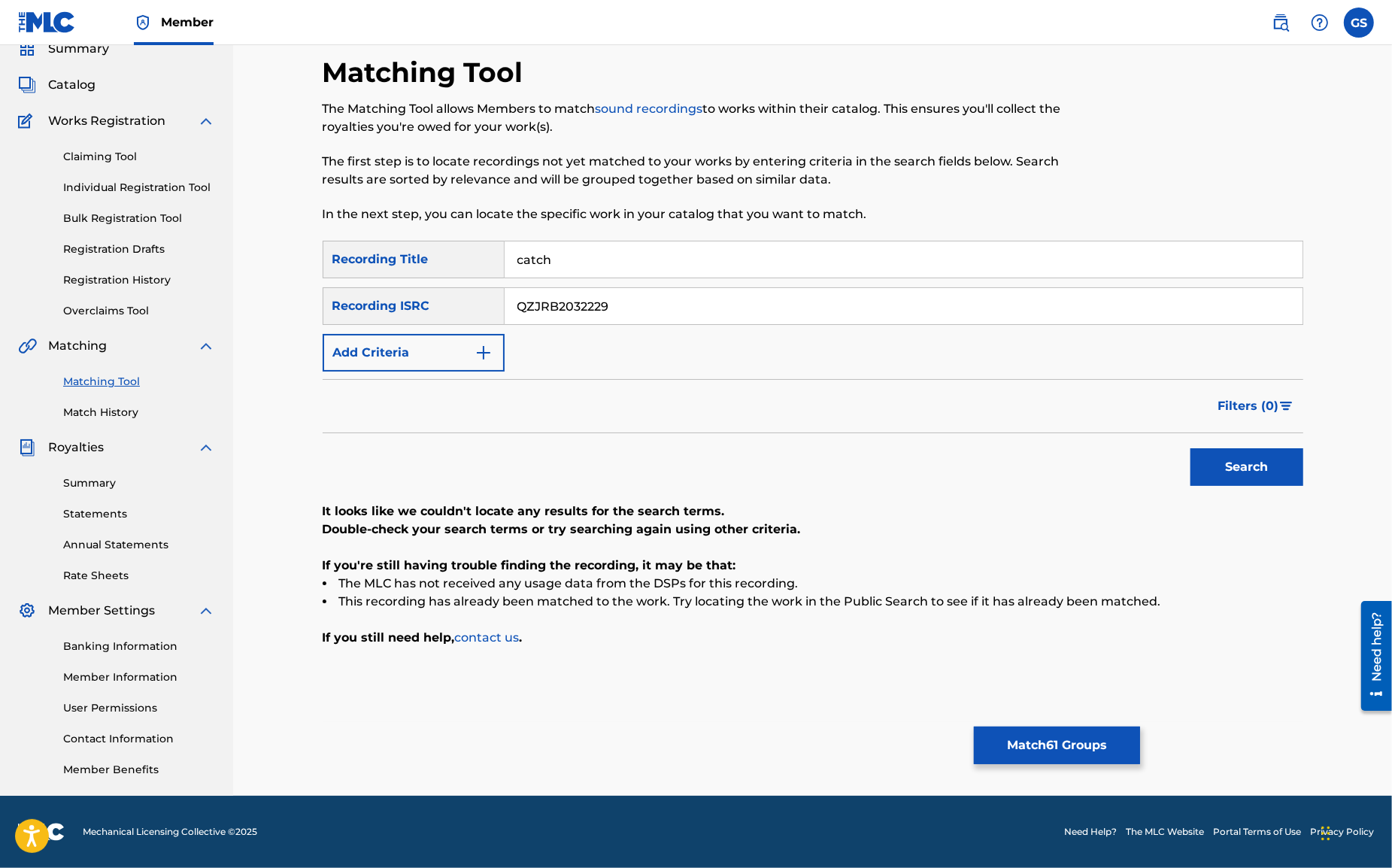
drag, startPoint x: 1245, startPoint y: 473, endPoint x: 1217, endPoint y: 465, distance: 29.1
click at [1245, 473] on button "Search" at bounding box center [1246, 467] width 113 height 38
drag, startPoint x: 610, startPoint y: 308, endPoint x: 402, endPoint y: 291, distance: 208.7
click at [505, 292] on input "QZJRB2032229" at bounding box center [904, 306] width 798 height 36
paste input "US92E0810271"
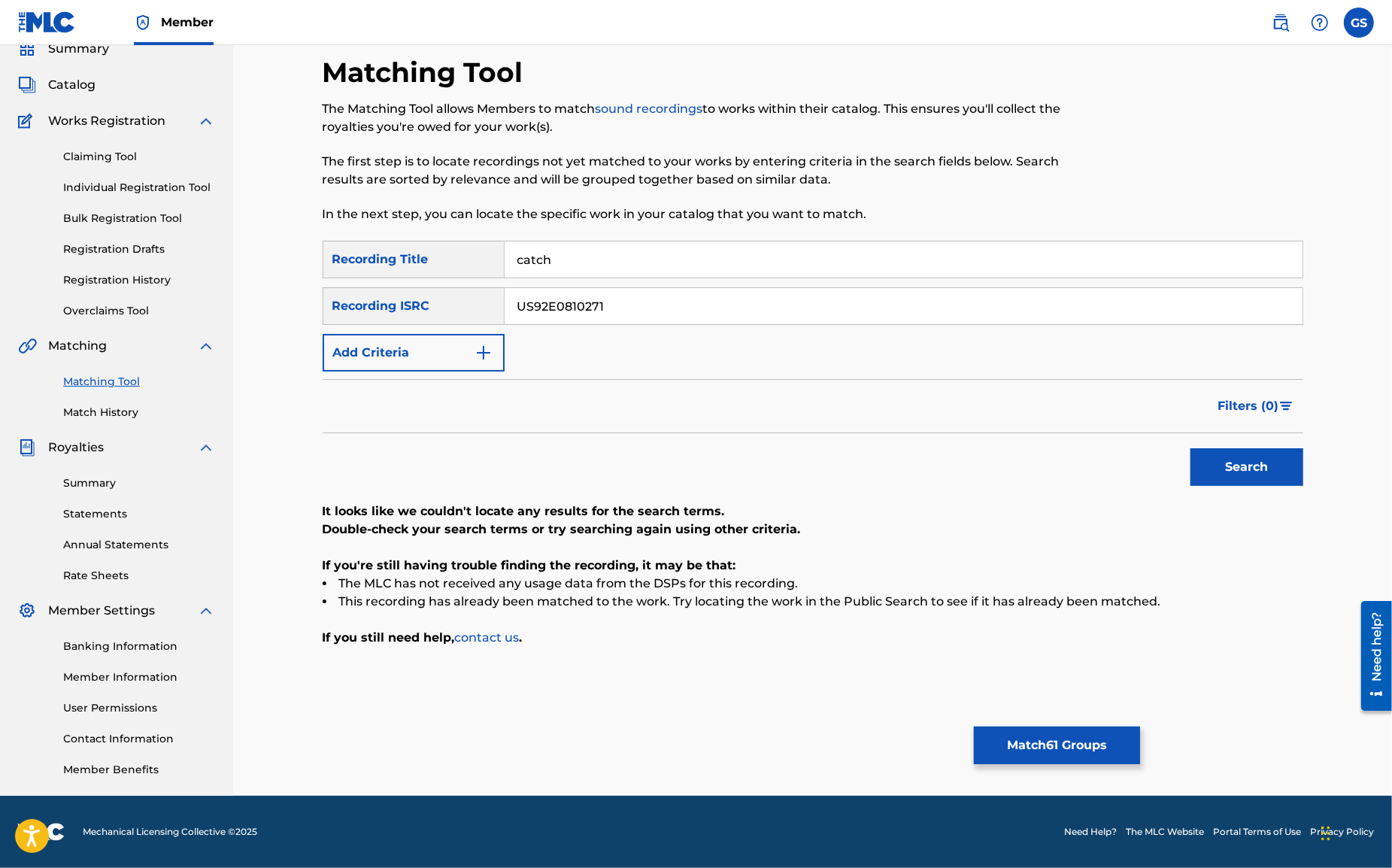
click at [1232, 471] on button "Search" at bounding box center [1246, 467] width 113 height 38
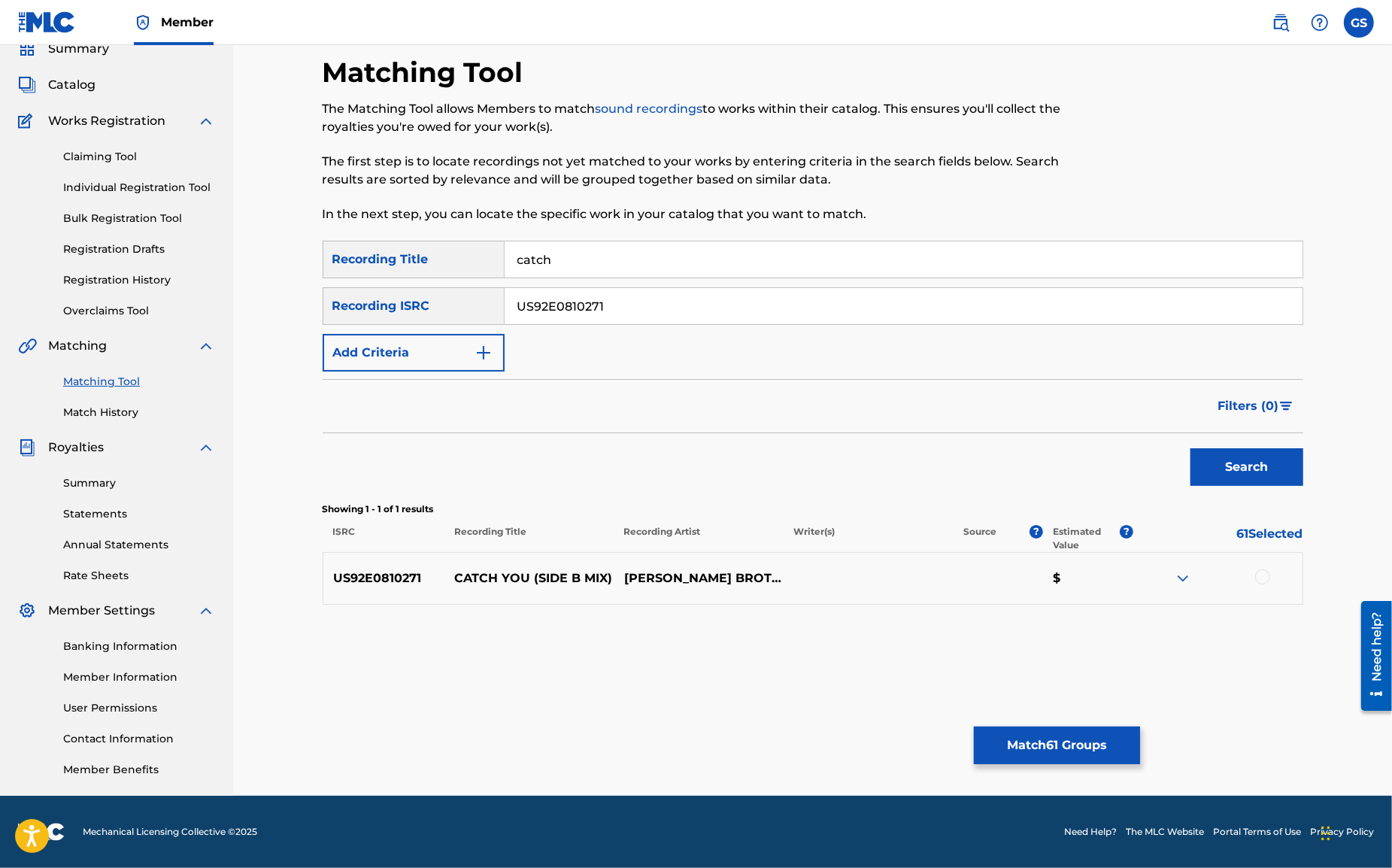
click at [1263, 576] on div at bounding box center [1263, 577] width 15 height 15
drag, startPoint x: 615, startPoint y: 308, endPoint x: 371, endPoint y: 286, distance: 245.0
click at [505, 288] on input "US92E0810271" at bounding box center [904, 306] width 798 height 36
paste input "2"
click at [1219, 469] on button "Search" at bounding box center [1246, 467] width 113 height 38
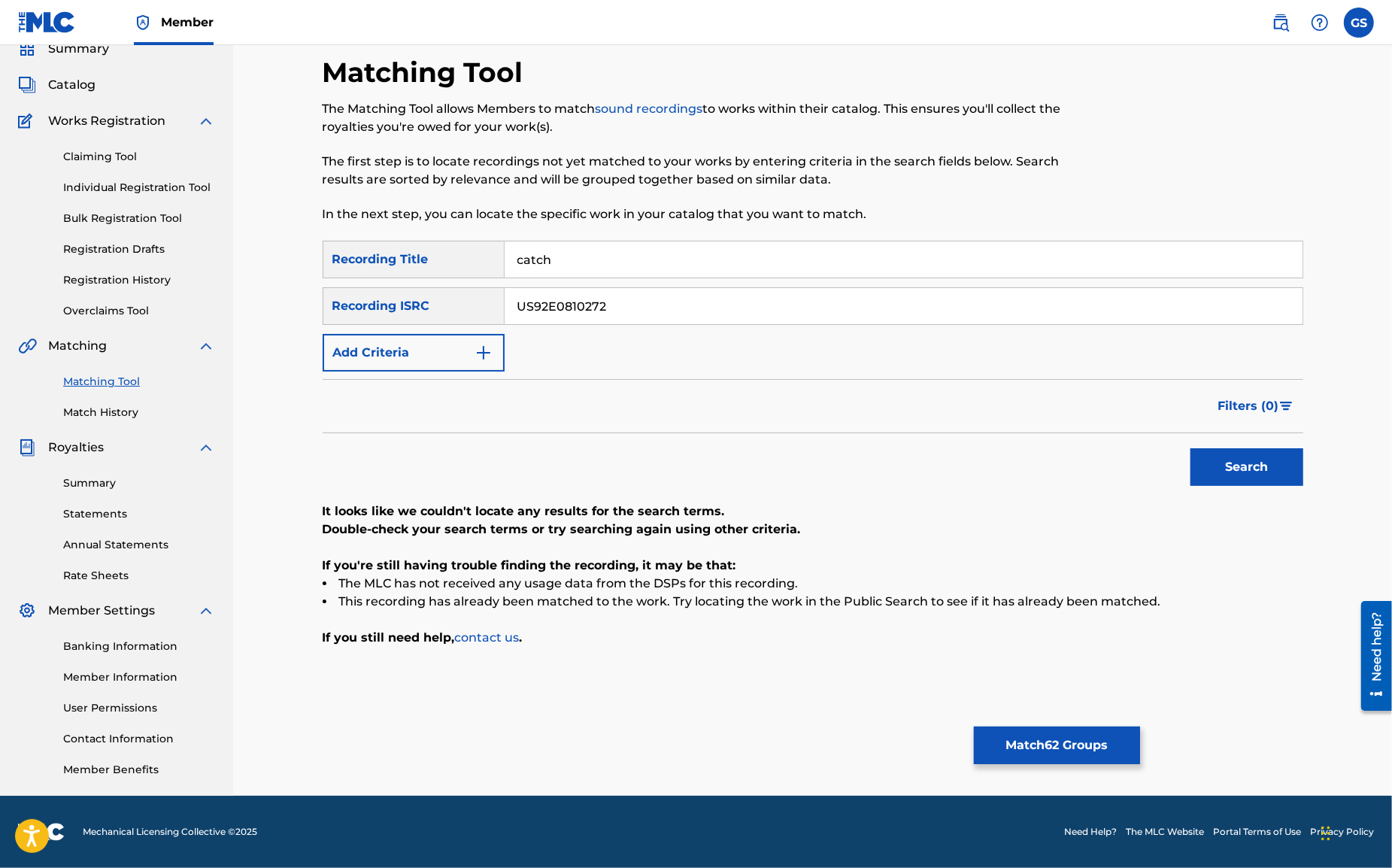
drag, startPoint x: 615, startPoint y: 313, endPoint x: 320, endPoint y: 283, distance: 296.5
click at [505, 288] on input "US92E0810272" at bounding box center [904, 306] width 798 height 36
paste input "910306"
click at [1268, 473] on button "Search" at bounding box center [1246, 467] width 113 height 38
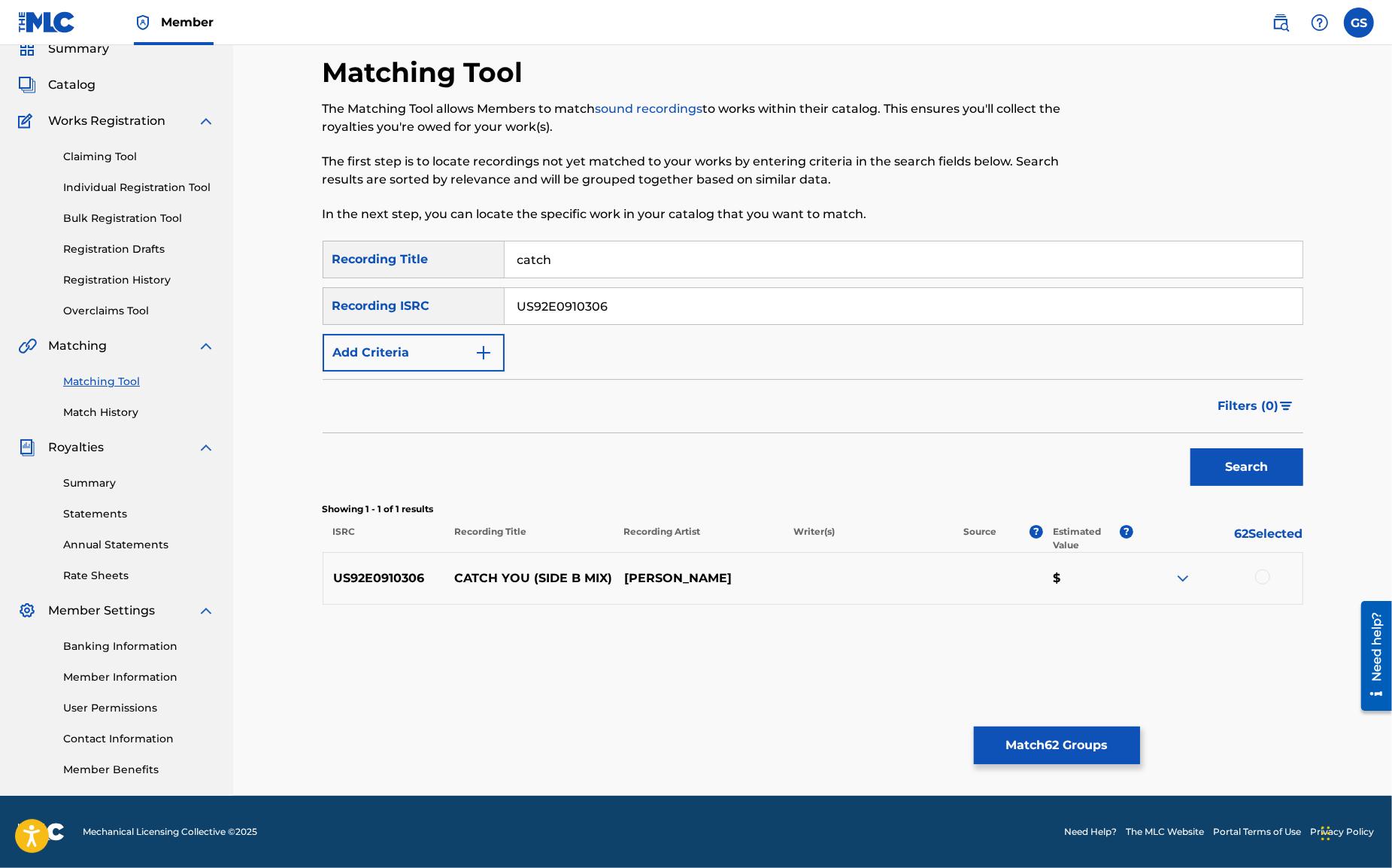
click at [1260, 575] on div at bounding box center [1263, 577] width 15 height 15
drag, startPoint x: 638, startPoint y: 308, endPoint x: 252, endPoint y: 278, distance: 387.2
click at [505, 288] on input "US92E0910306" at bounding box center [904, 306] width 798 height 36
paste input "1010473"
click at [1262, 469] on button "Search" at bounding box center [1246, 467] width 113 height 38
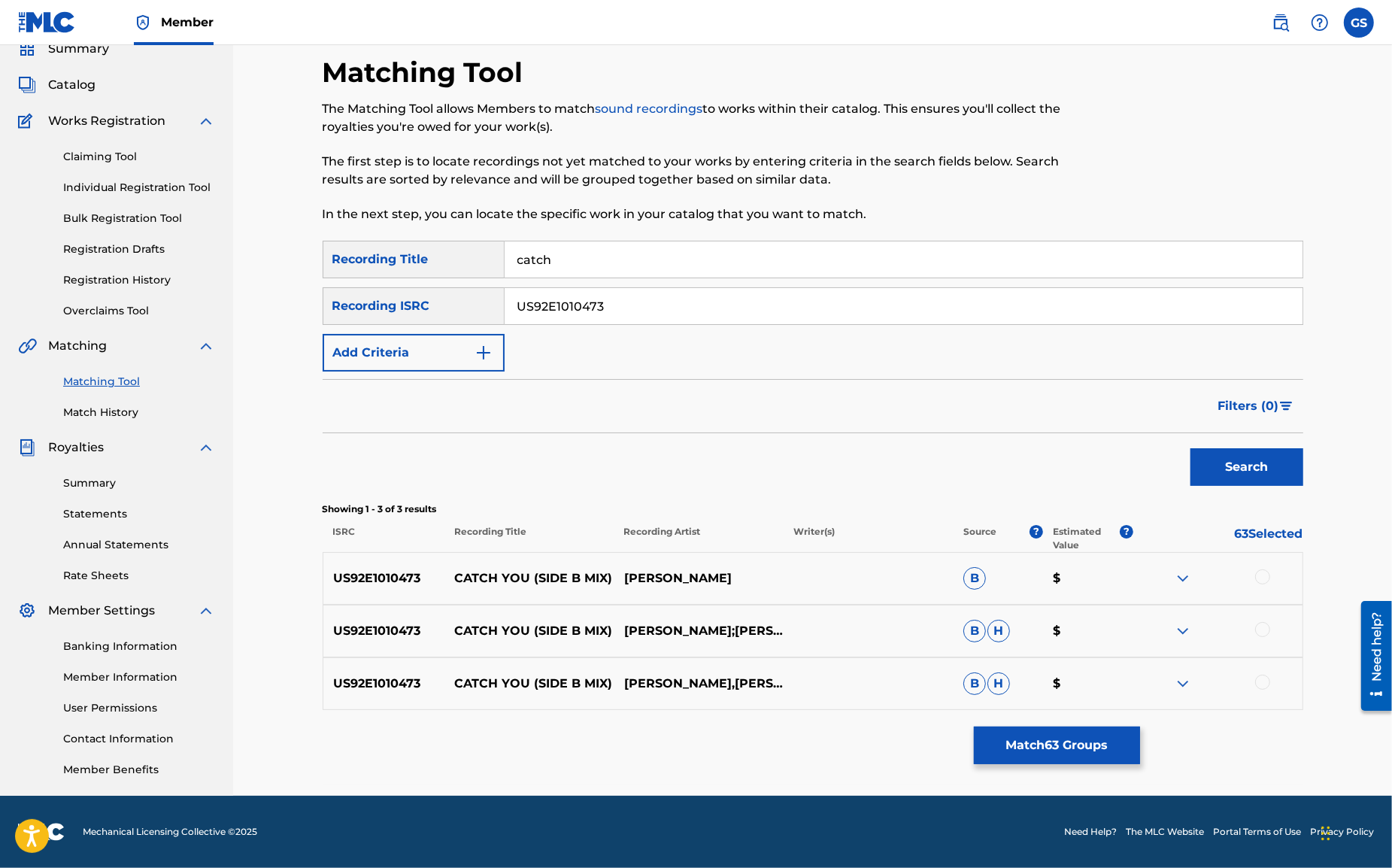
click at [1263, 577] on div at bounding box center [1263, 577] width 15 height 15
click at [1262, 632] on div at bounding box center [1263, 629] width 15 height 15
drag, startPoint x: 1263, startPoint y: 683, endPoint x: 1243, endPoint y: 669, distance: 24.4
click at [1263, 684] on div at bounding box center [1263, 681] width 15 height 15
click at [1181, 576] on img at bounding box center [1182, 578] width 18 height 18
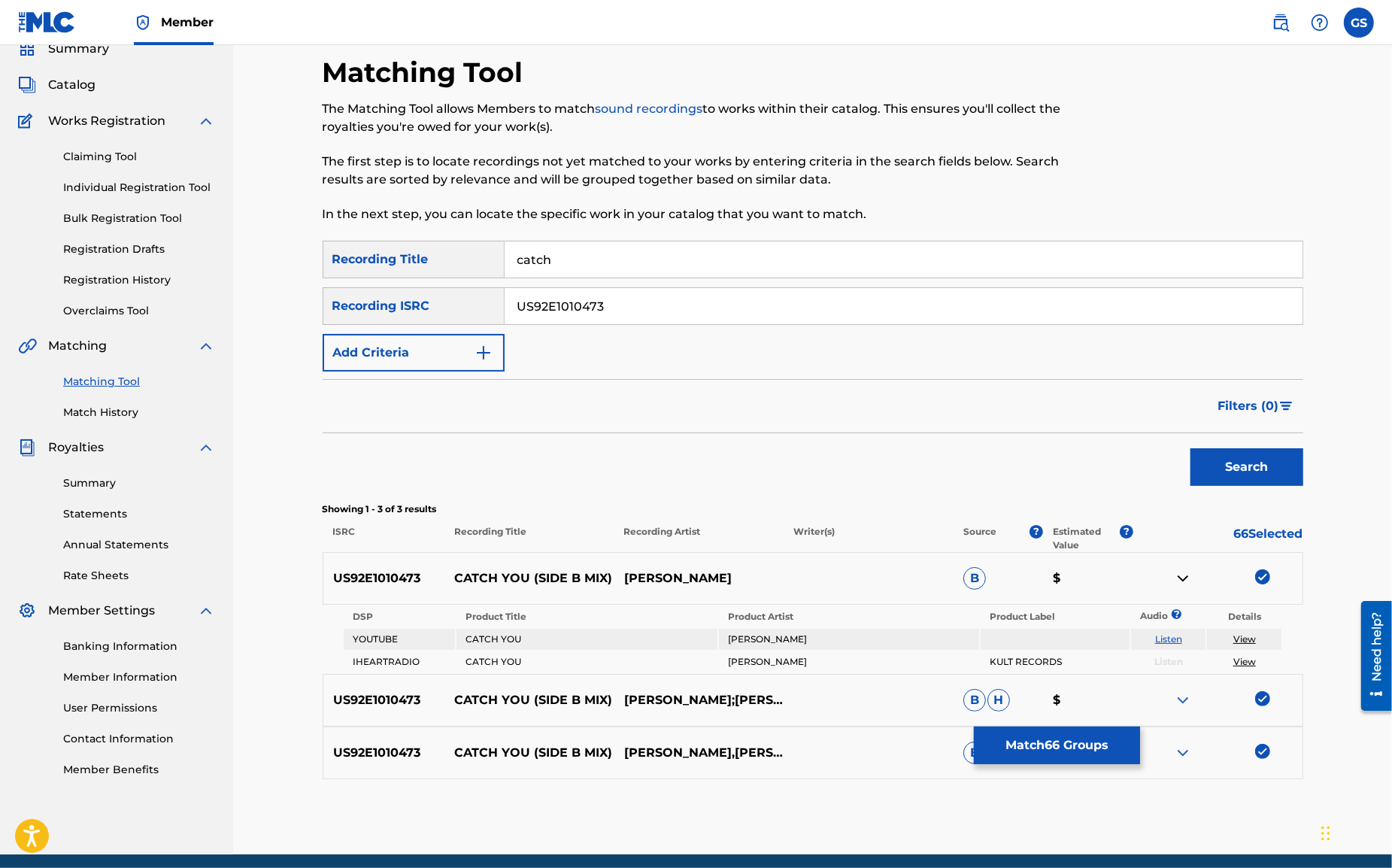
click at [1181, 576] on img at bounding box center [1182, 578] width 18 height 18
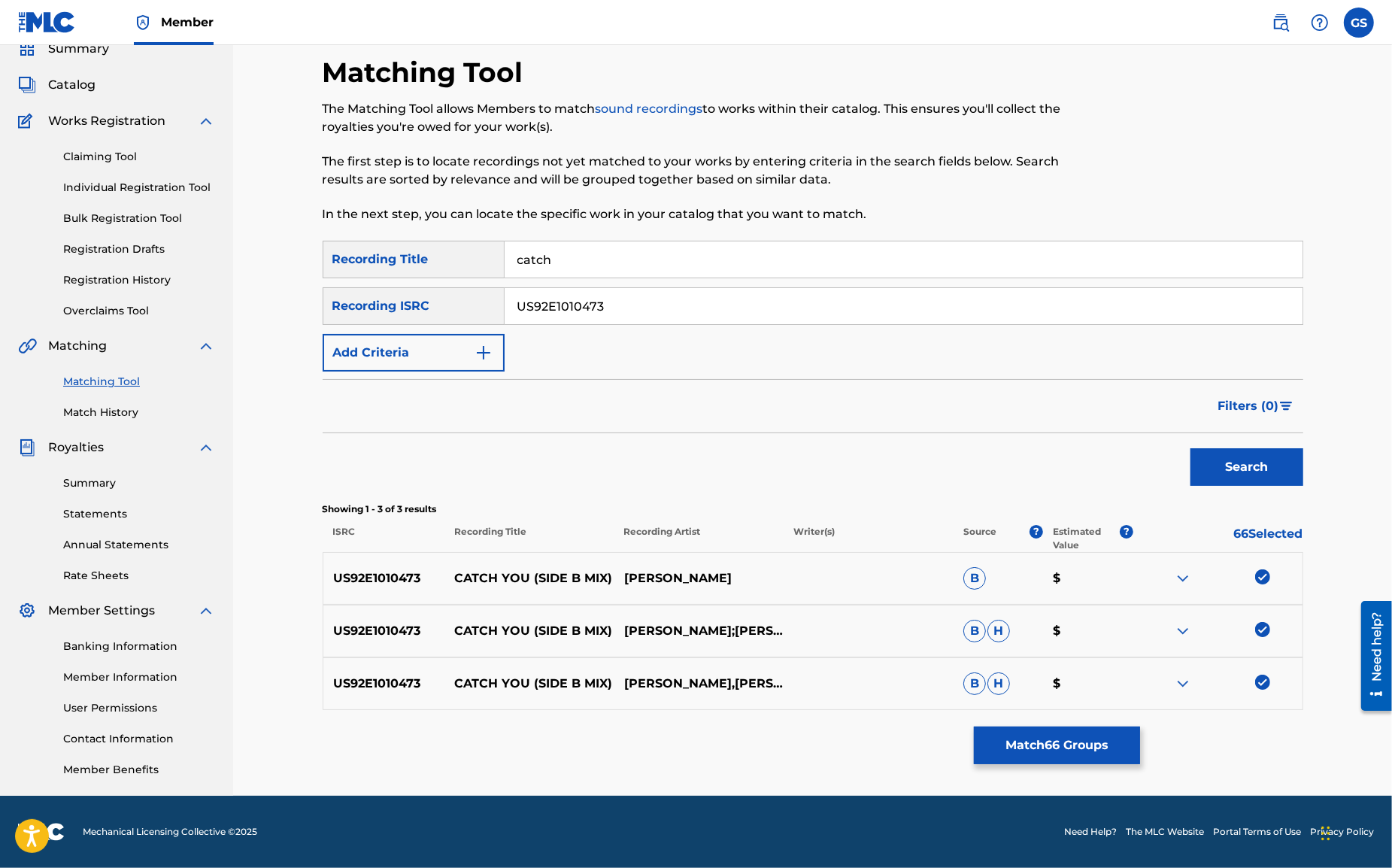
click at [1183, 575] on img at bounding box center [1182, 578] width 18 height 18
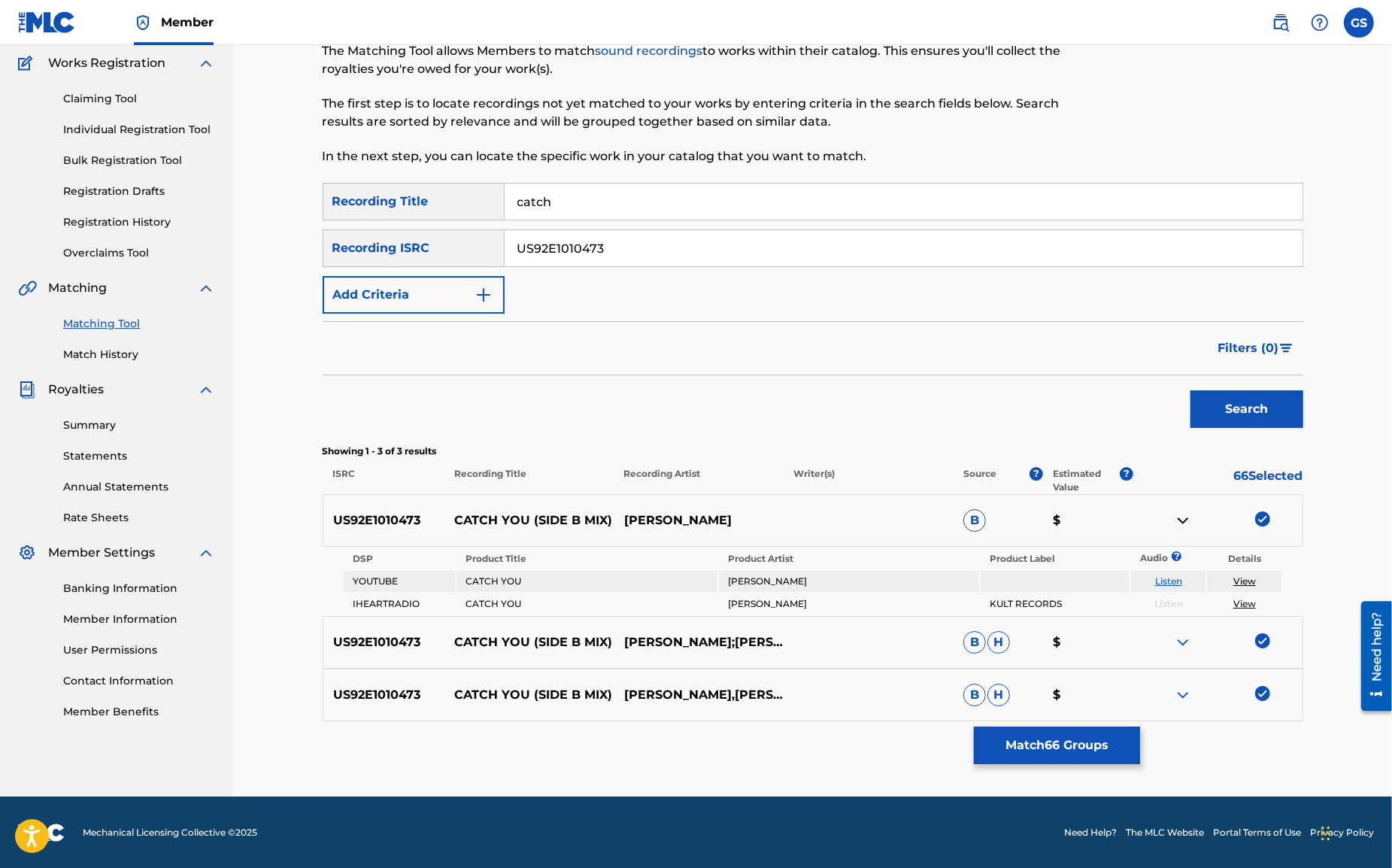
scroll to position [124, 0]
click at [1170, 581] on link "Listen" at bounding box center [1169, 580] width 27 height 11
drag, startPoint x: 623, startPoint y: 252, endPoint x: 341, endPoint y: 232, distance: 282.7
click at [505, 232] on input "US92E1010473" at bounding box center [904, 247] width 798 height 36
paste input "QZ38A1757638"
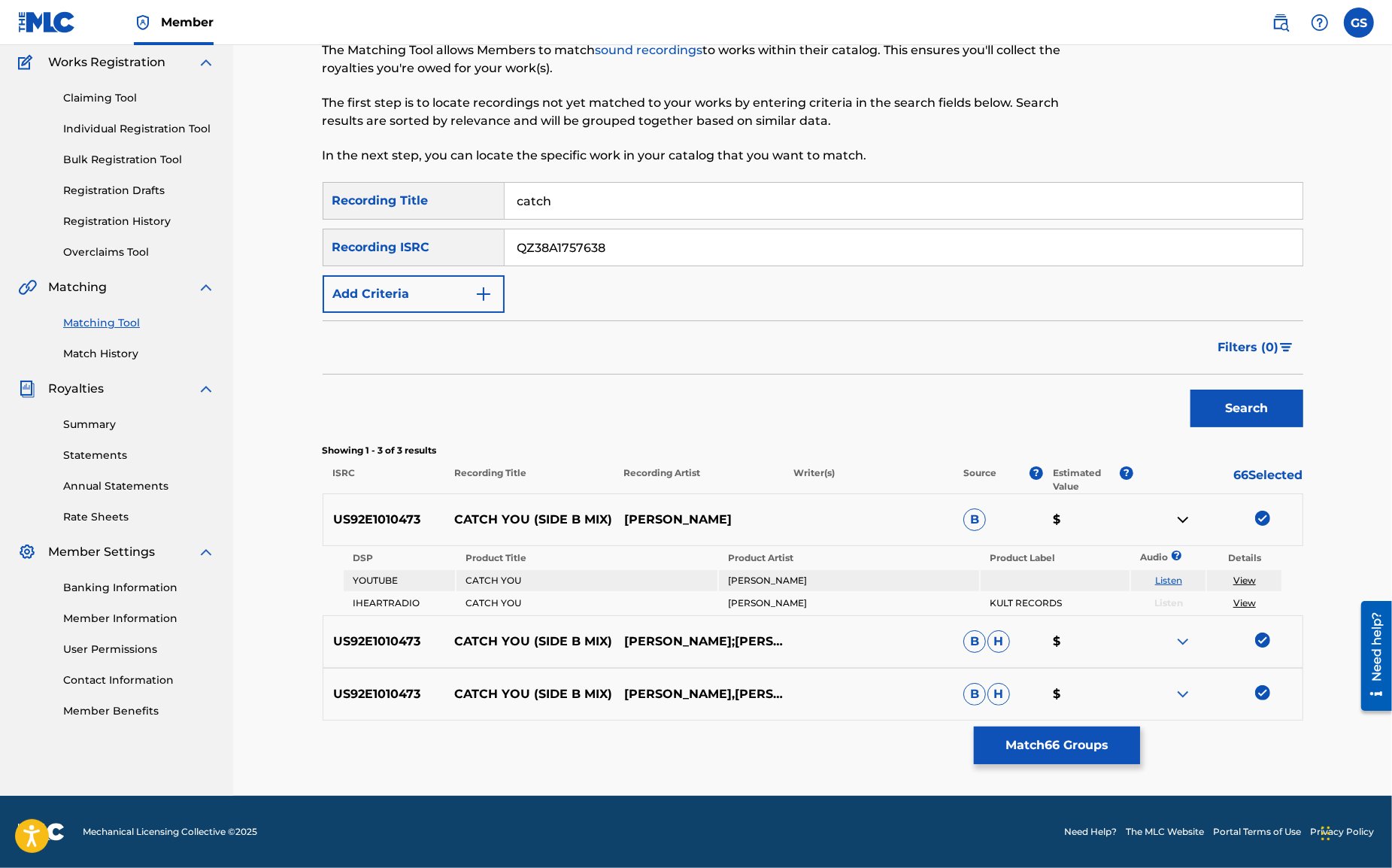
click at [1264, 407] on button "Search" at bounding box center [1246, 409] width 113 height 38
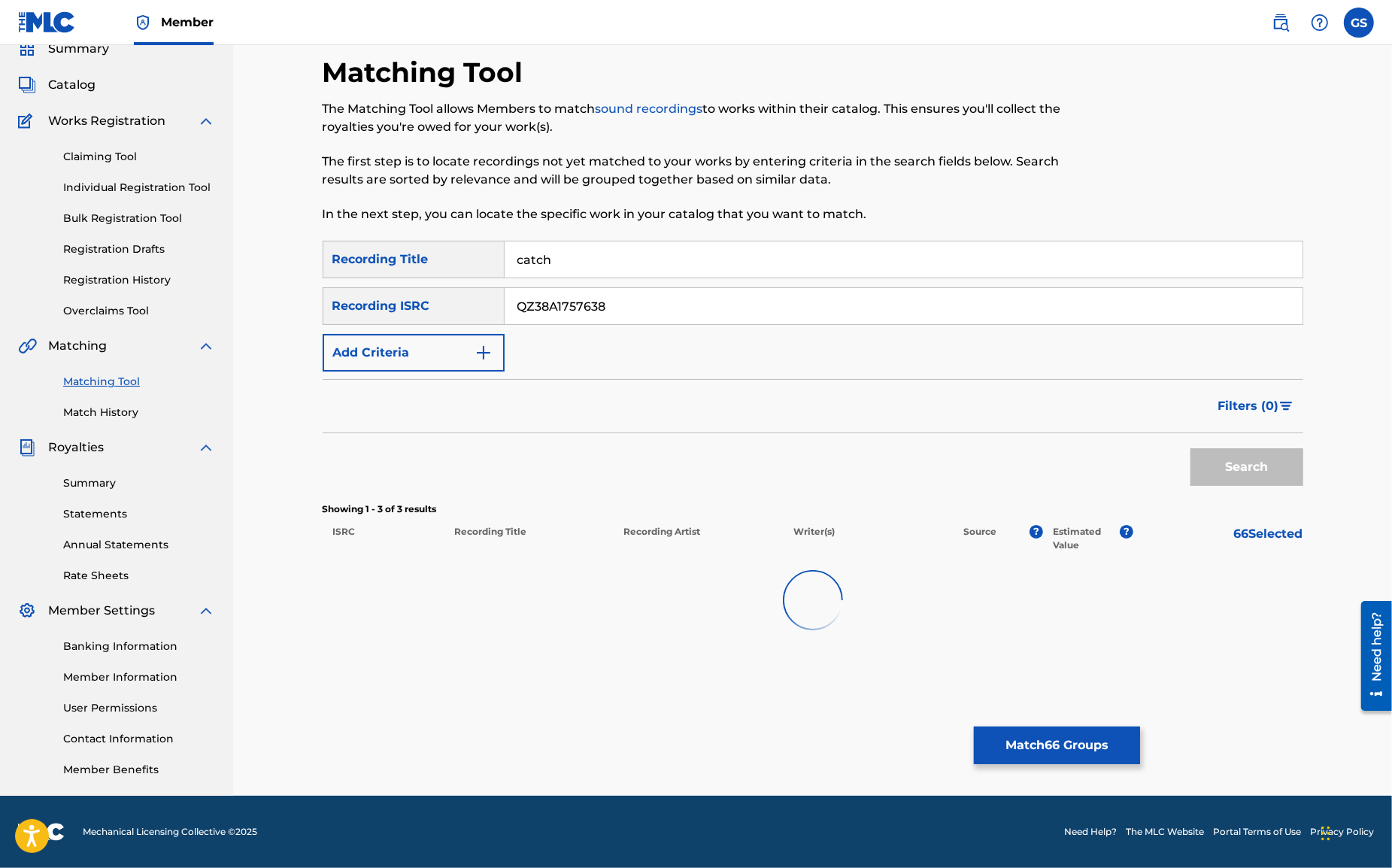
scroll to position [65, 0]
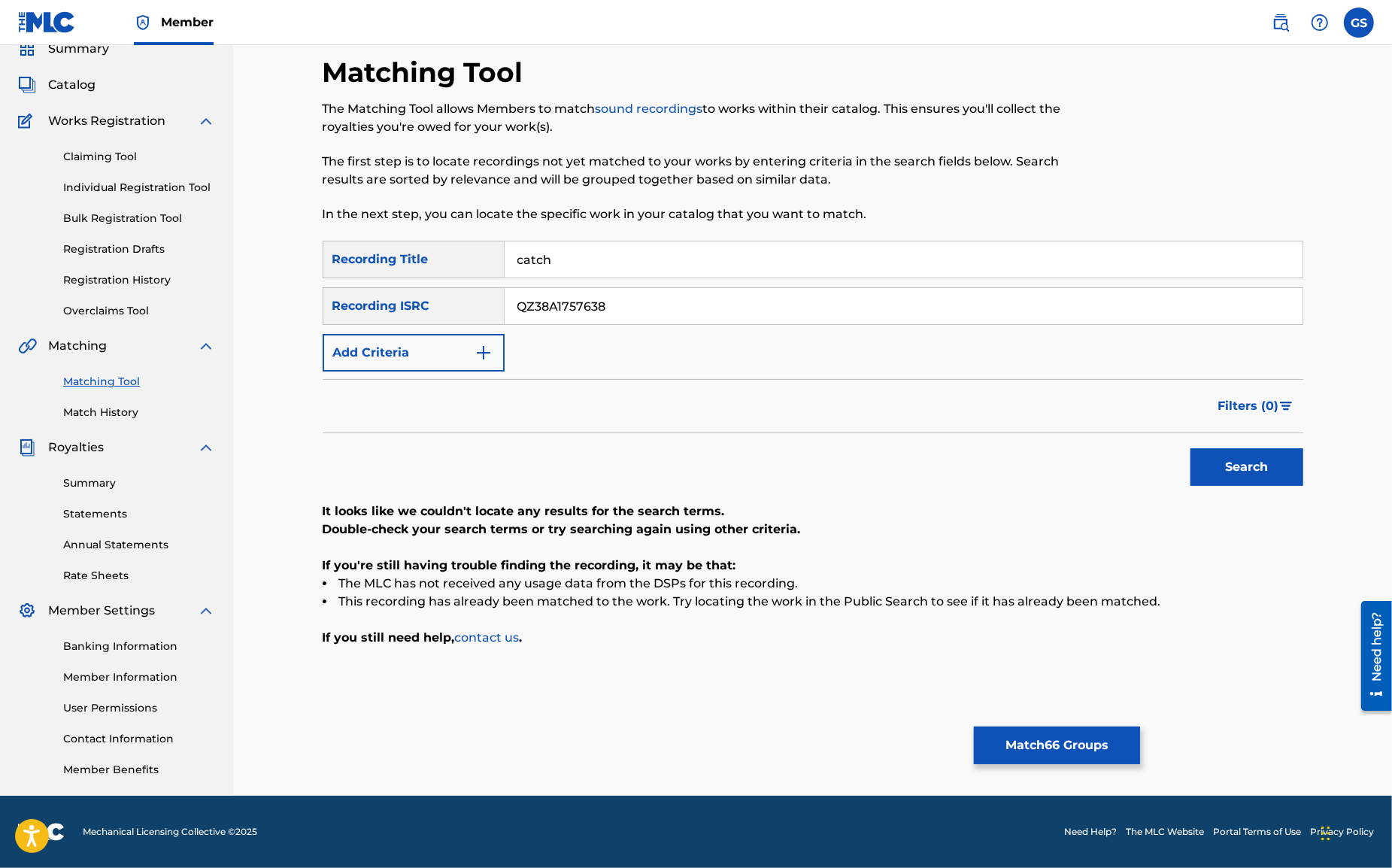
drag, startPoint x: 589, startPoint y: 259, endPoint x: 387, endPoint y: 244, distance: 202.6
click at [505, 245] on input "catch" at bounding box center [904, 259] width 798 height 36
drag, startPoint x: 585, startPoint y: 303, endPoint x: 427, endPoint y: 298, distance: 158.1
click at [505, 303] on input "QZ38A1757638" at bounding box center [904, 306] width 798 height 36
paste input "GBKQU2001794"
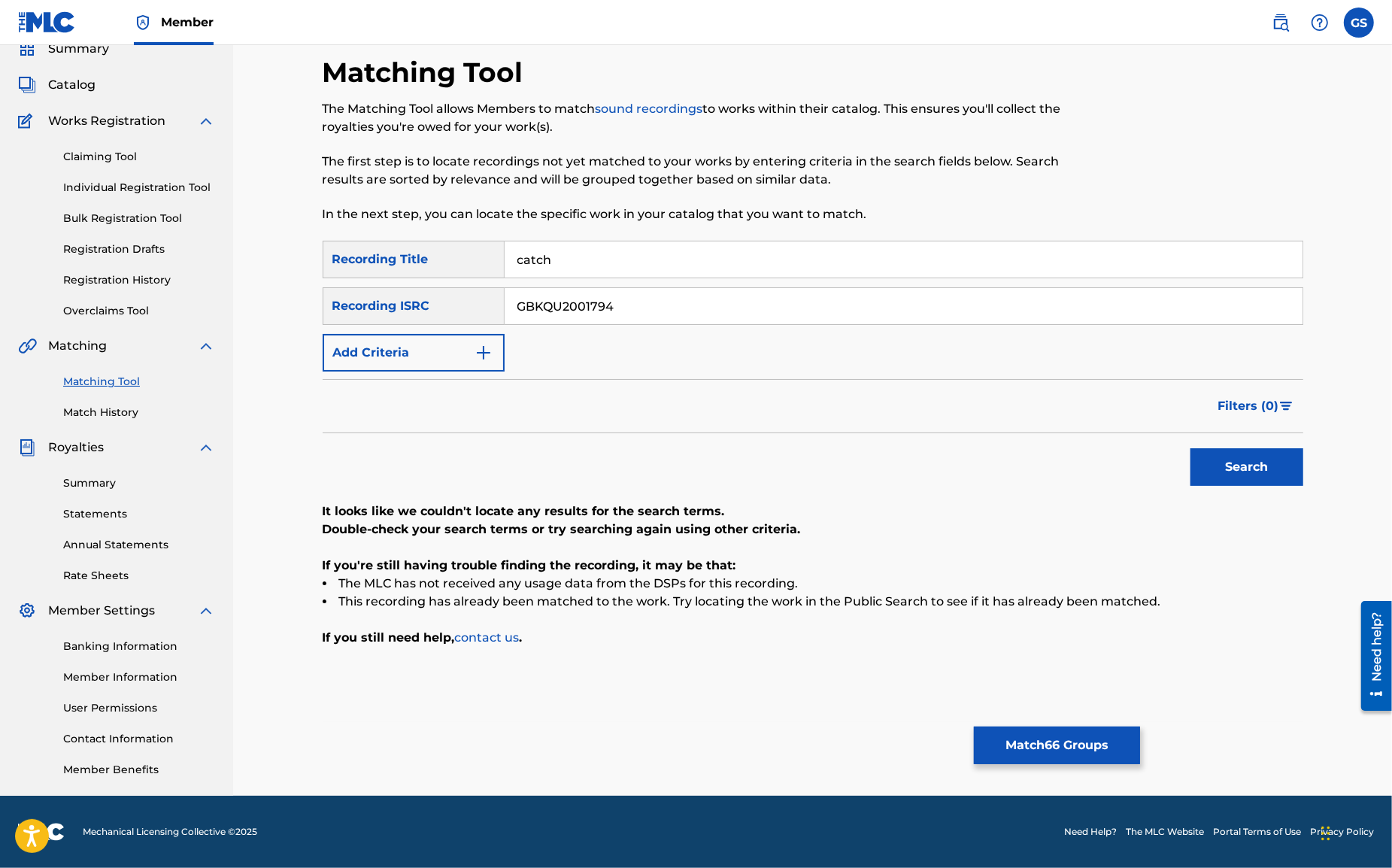
click at [1222, 462] on button "Search" at bounding box center [1246, 467] width 113 height 38
drag, startPoint x: 638, startPoint y: 311, endPoint x: 401, endPoint y: 292, distance: 237.8
click at [505, 292] on input "GBKQU2001794" at bounding box center [904, 306] width 798 height 36
paste input "QM8DG2060863"
click at [1267, 470] on button "Search" at bounding box center [1246, 467] width 113 height 38
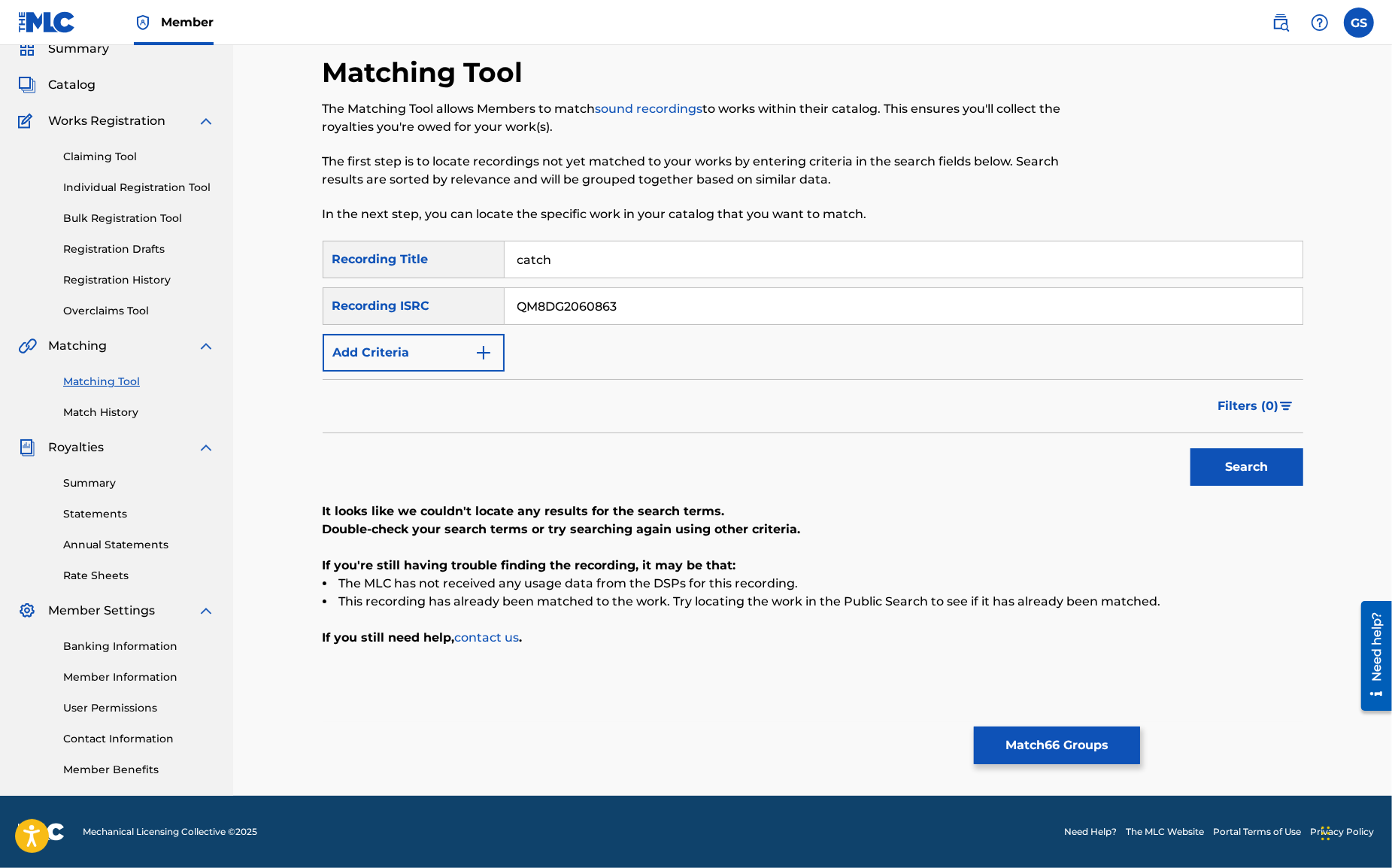
drag, startPoint x: 507, startPoint y: 301, endPoint x: 380, endPoint y: 289, distance: 127.6
click at [505, 289] on input "QM8DG2060863" at bounding box center [904, 306] width 798 height 36
paste input "GBKQU216751"
click at [1217, 470] on button "Search" at bounding box center [1246, 467] width 113 height 38
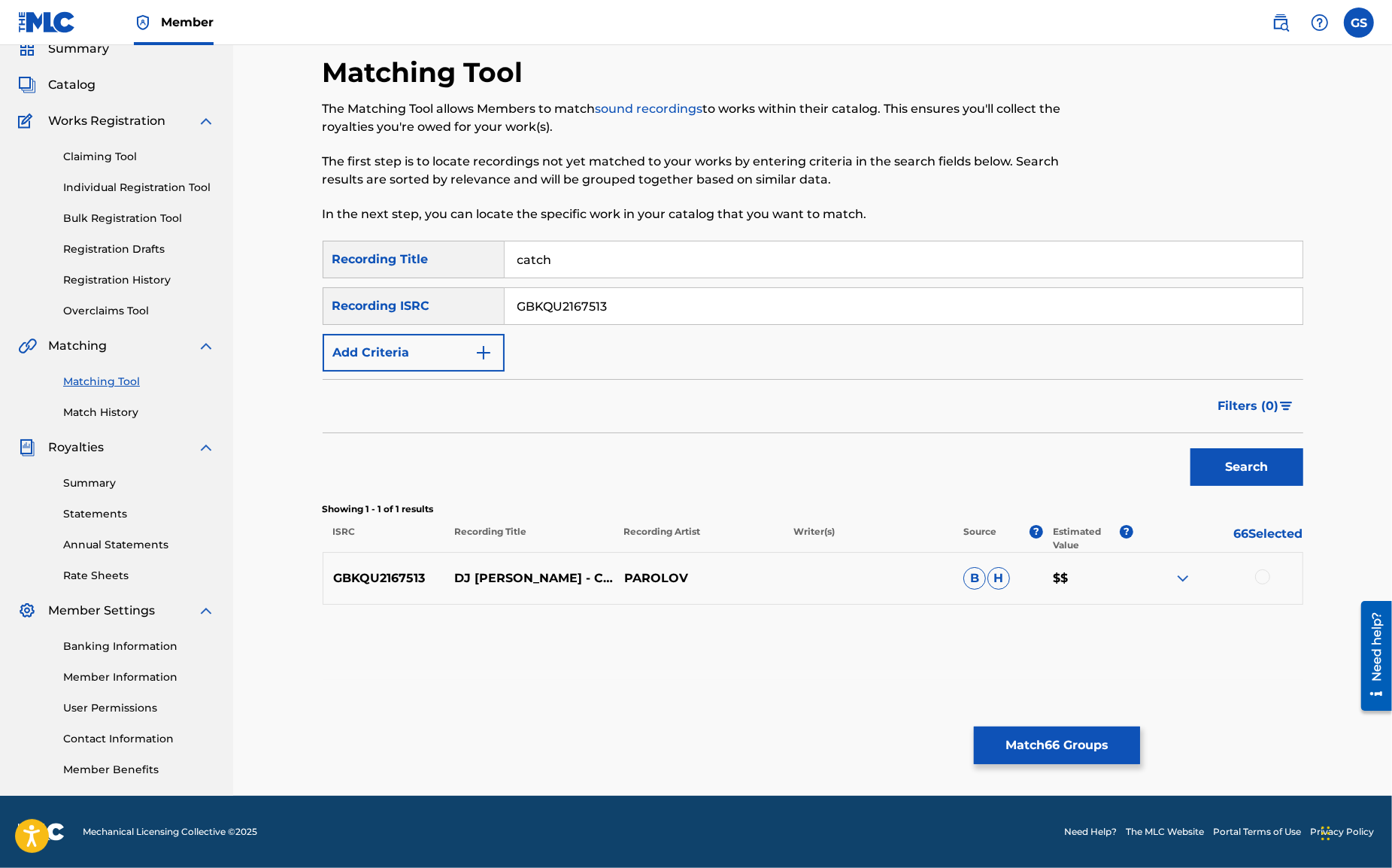
click at [1262, 578] on div at bounding box center [1263, 577] width 15 height 15
drag, startPoint x: 629, startPoint y: 299, endPoint x: 345, endPoint y: 279, distance: 284.7
click at [505, 288] on input "GBKQU2167513" at bounding box center [904, 306] width 798 height 36
paste input "1468650"
drag, startPoint x: 1237, startPoint y: 466, endPoint x: 1190, endPoint y: 461, distance: 47.3
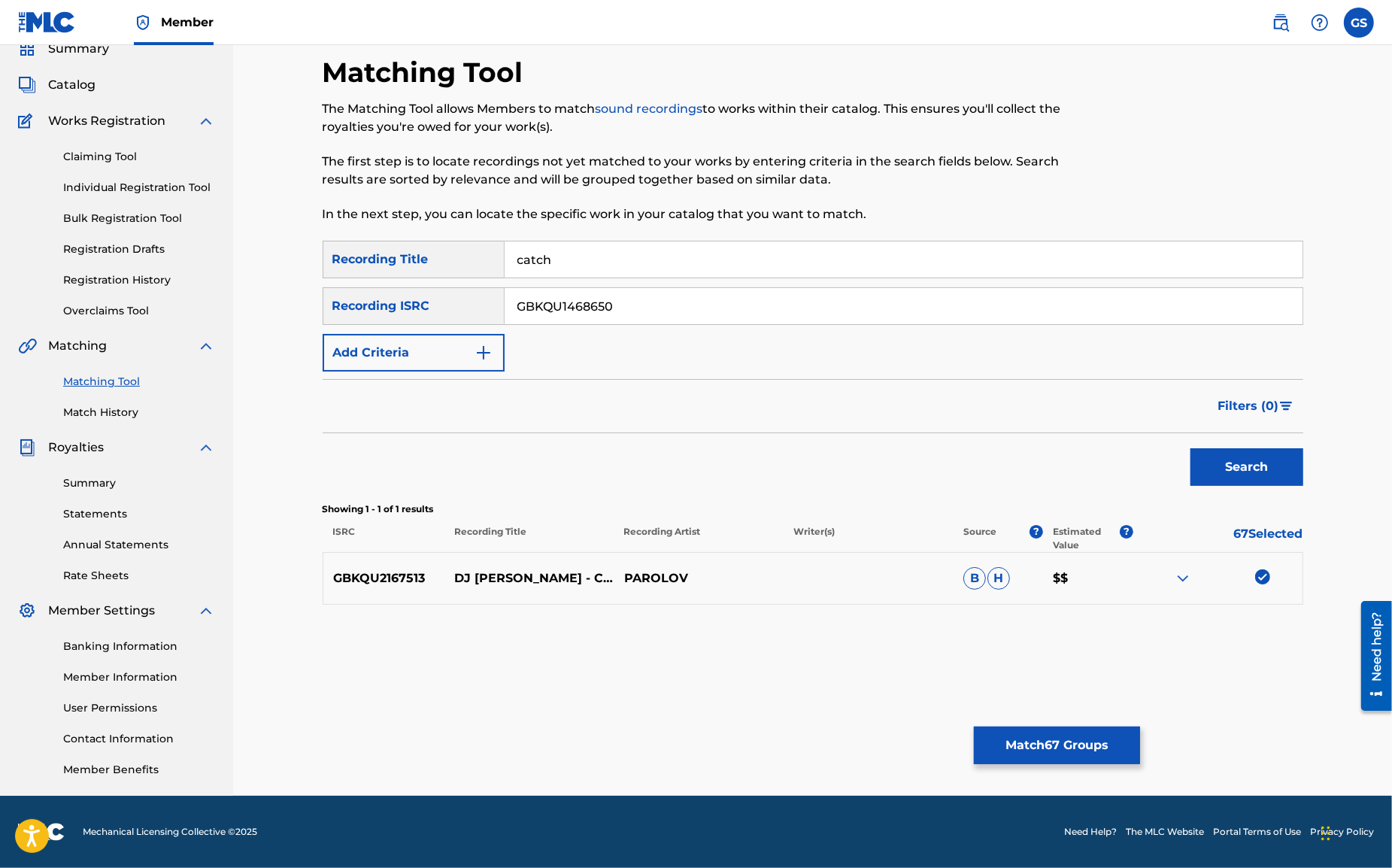
click at [1237, 466] on button "Search" at bounding box center [1246, 467] width 113 height 38
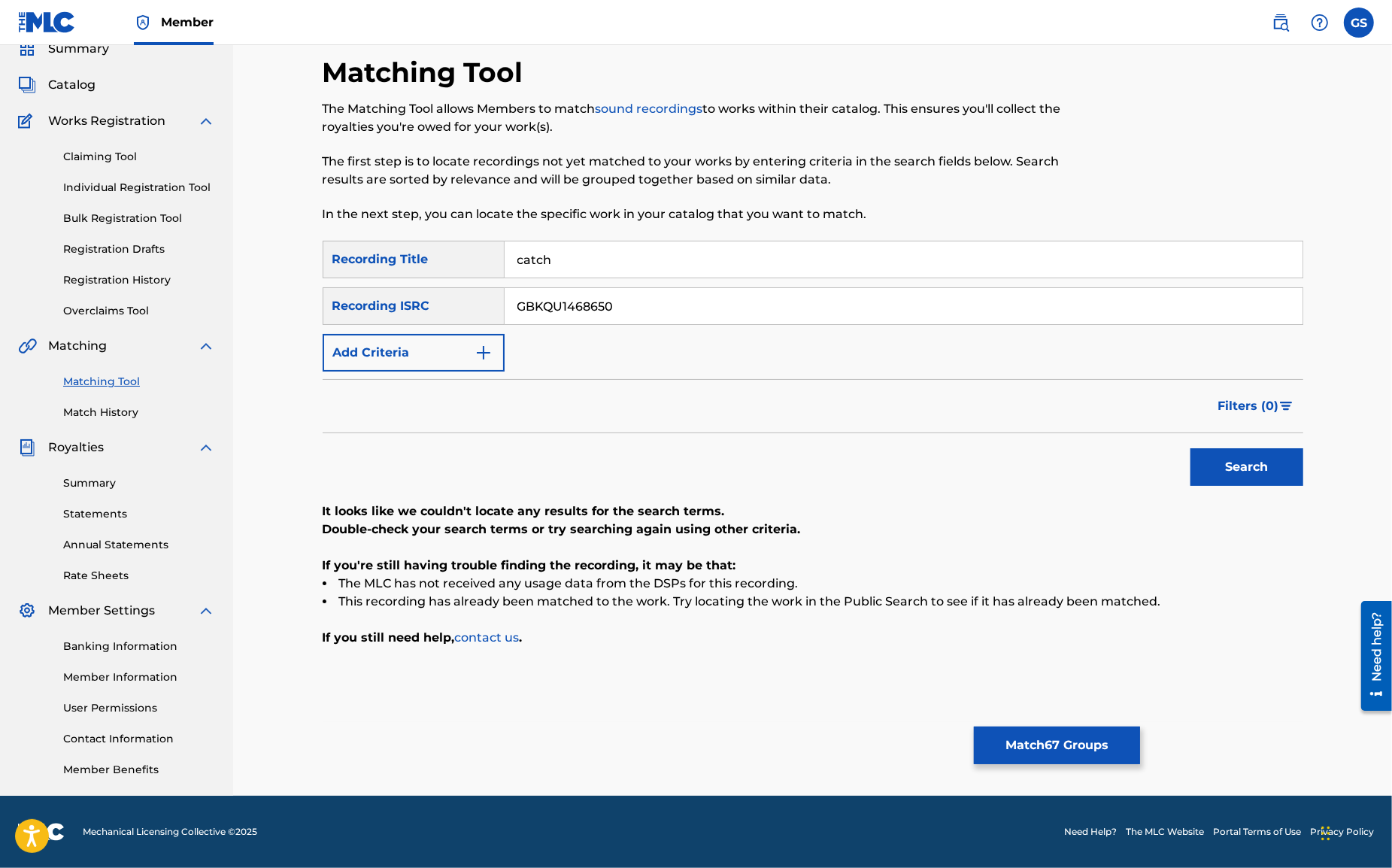
drag, startPoint x: 632, startPoint y: 307, endPoint x: 384, endPoint y: 288, distance: 248.7
click at [505, 296] on input "GBKQU1468650" at bounding box center [904, 306] width 798 height 36
paste input "571997"
click at [1237, 463] on button "Search" at bounding box center [1246, 467] width 113 height 38
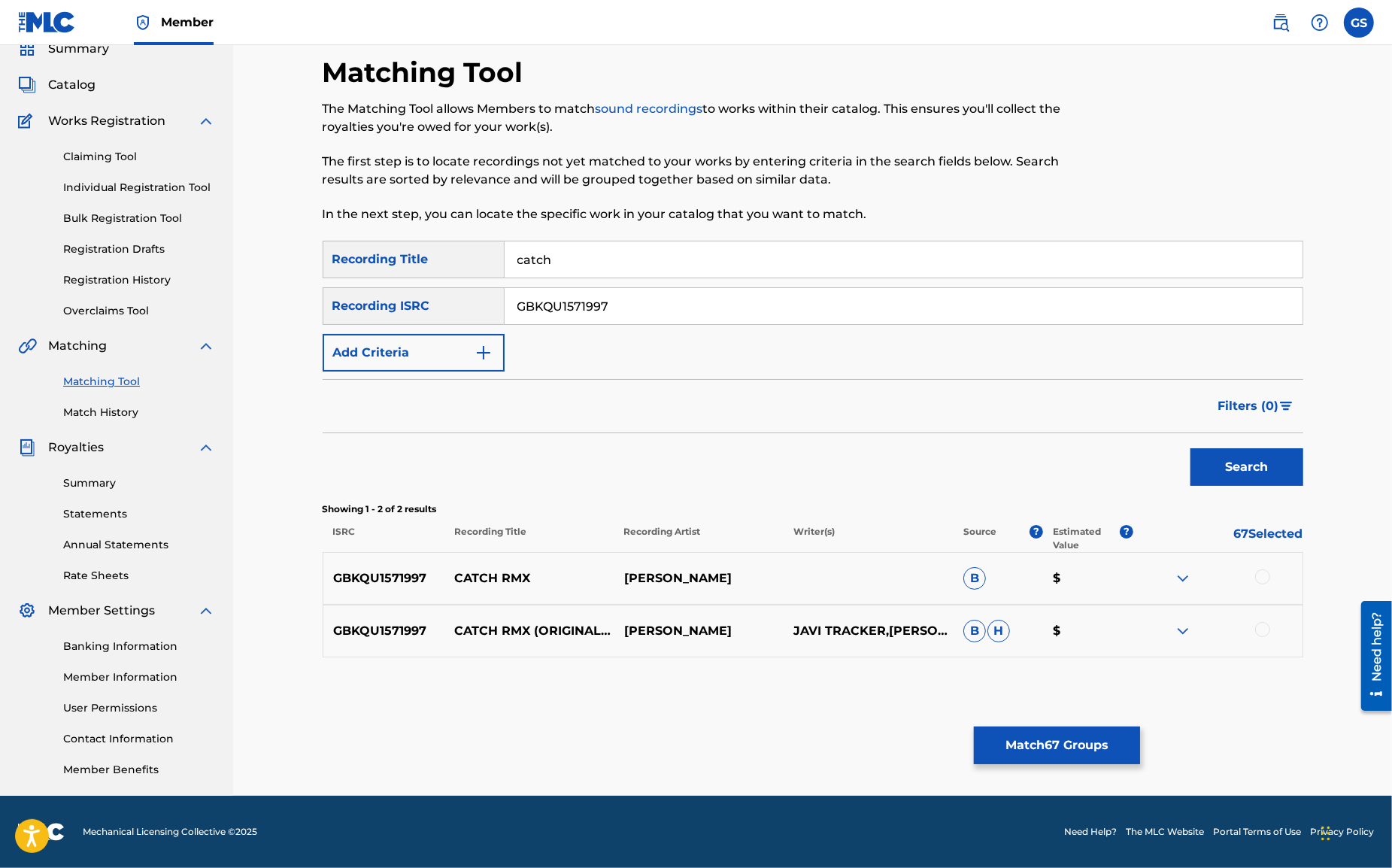
click at [1262, 577] on div at bounding box center [1263, 577] width 15 height 15
click at [1263, 630] on div at bounding box center [1263, 629] width 15 height 15
drag, startPoint x: 425, startPoint y: 299, endPoint x: 401, endPoint y: 296, distance: 24.2
click at [505, 296] on input "GBKQU1571997" at bounding box center [904, 306] width 798 height 36
paste input "US6YC1901638"
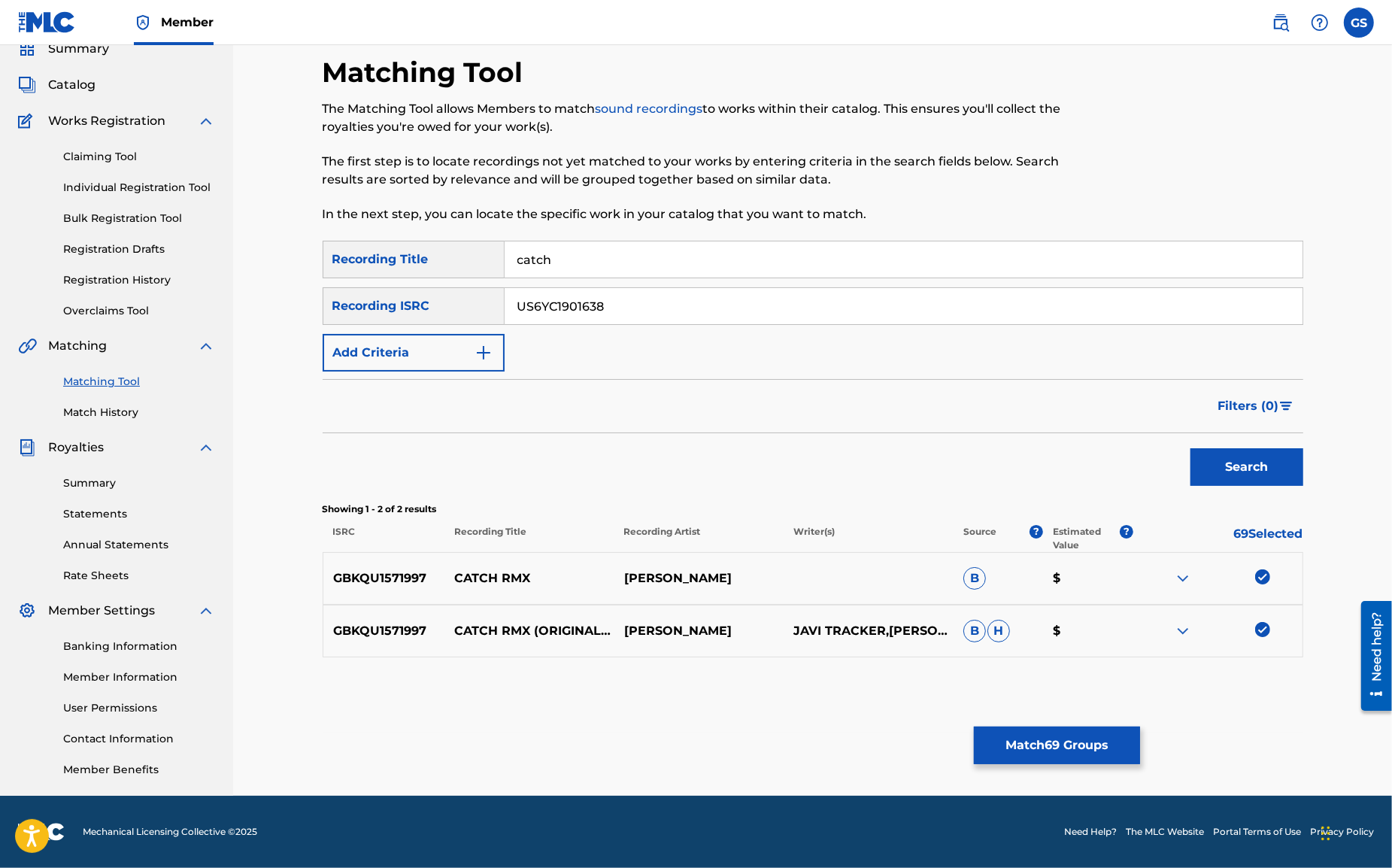
click at [1247, 471] on button "Search" at bounding box center [1246, 467] width 113 height 38
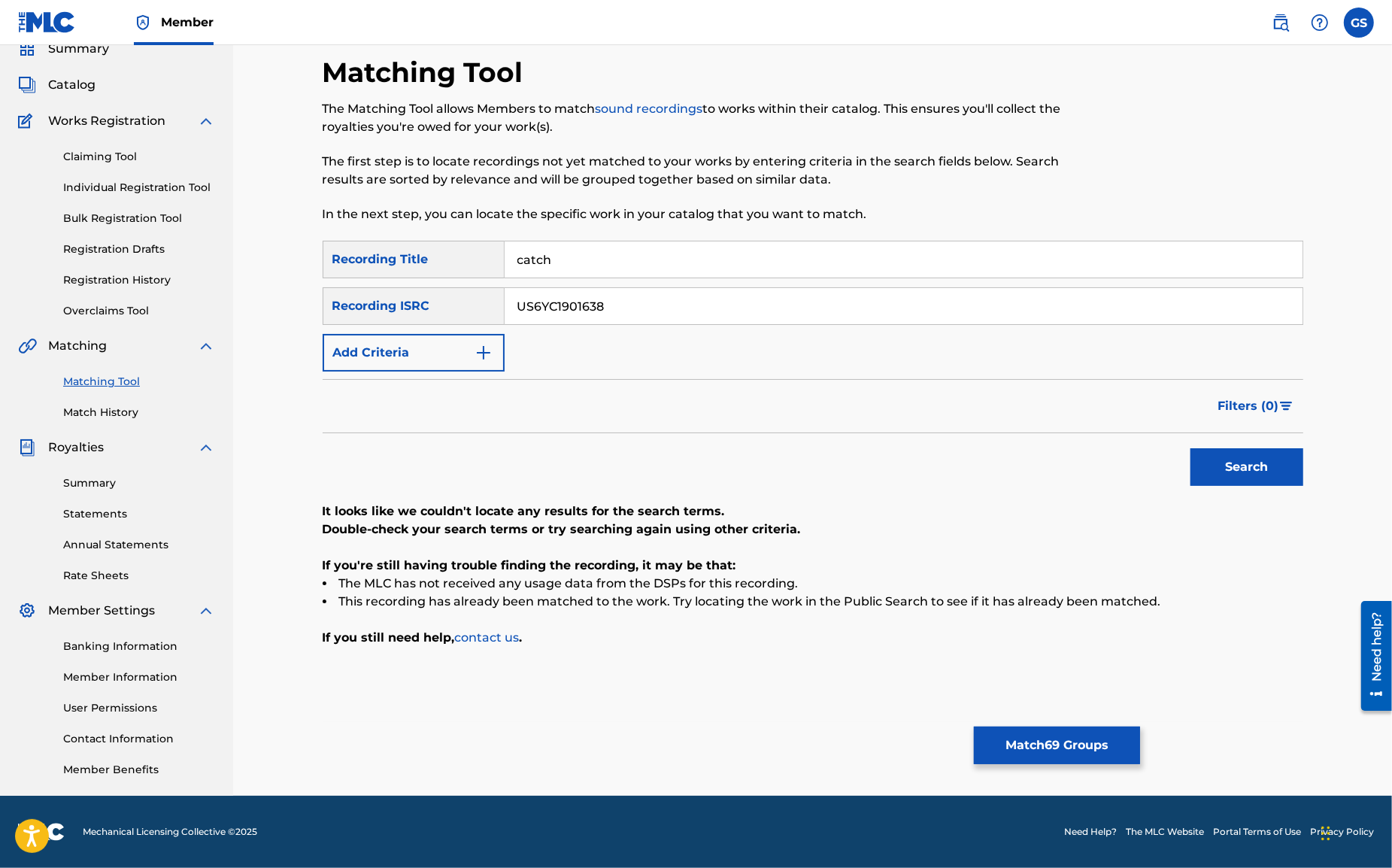
drag, startPoint x: 622, startPoint y: 307, endPoint x: 354, endPoint y: 272, distance: 270.3
click at [505, 288] on input "US6YC1901638" at bounding box center [904, 306] width 798 height 36
paste input "GBKQU1159619"
click at [1241, 461] on button "Search" at bounding box center [1246, 467] width 113 height 38
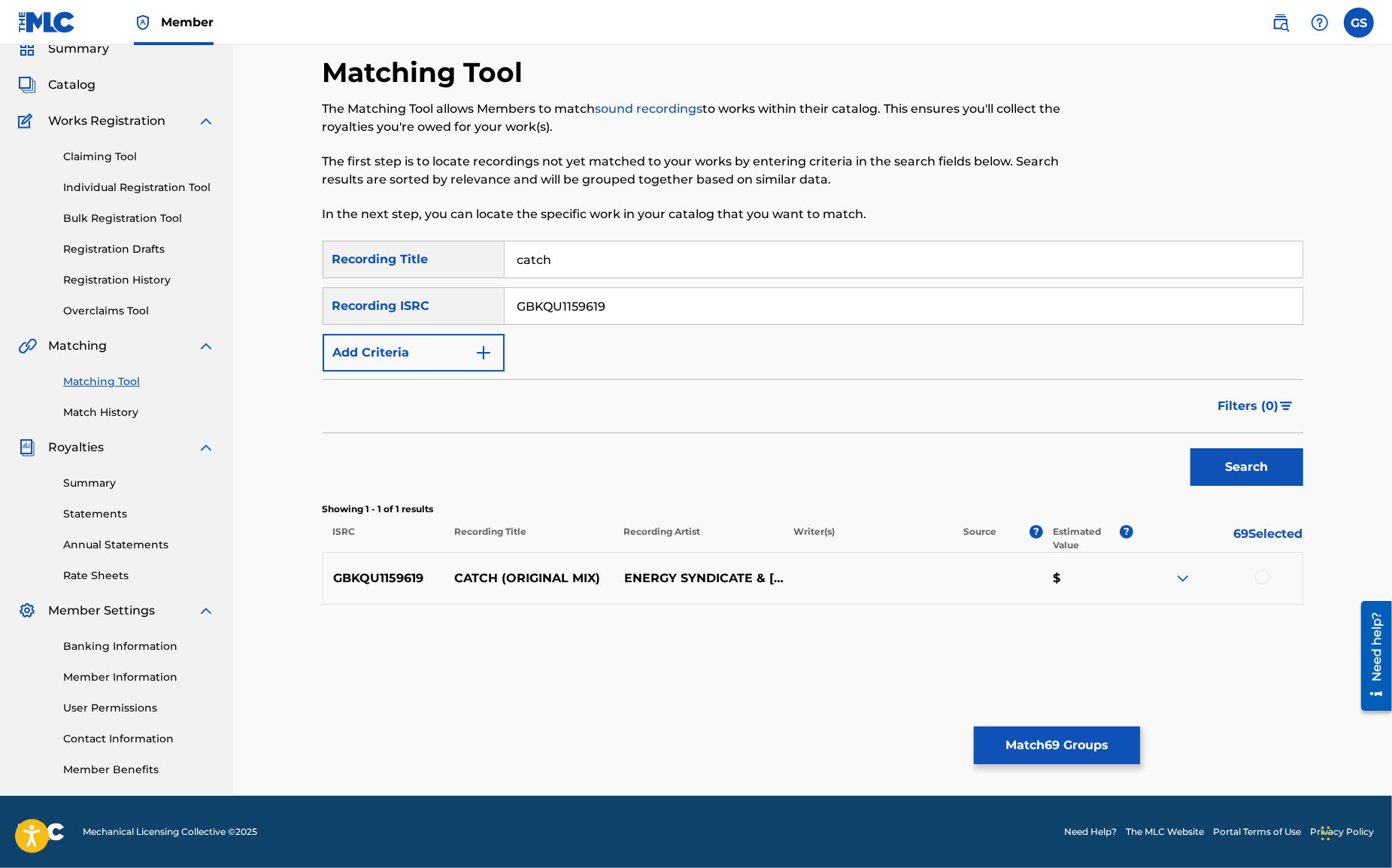
click at [1259, 578] on div at bounding box center [1263, 577] width 15 height 15
drag, startPoint x: 627, startPoint y: 310, endPoint x: 369, endPoint y: 300, distance: 258.2
click at [505, 300] on input "GBKQU1159619" at bounding box center [904, 306] width 798 height 36
paste input "RUA491528423"
click at [1245, 469] on button "Search" at bounding box center [1246, 467] width 113 height 38
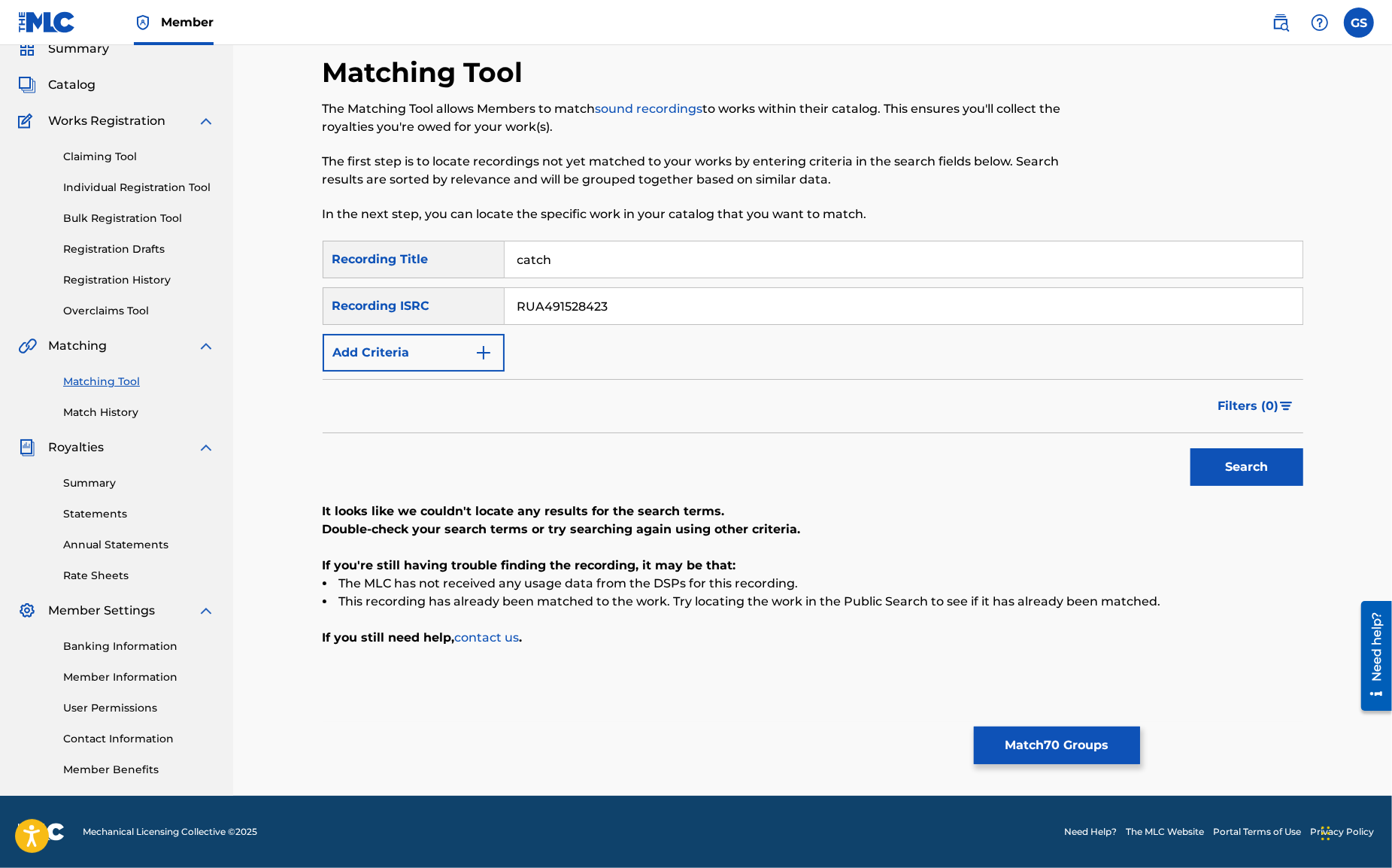
drag, startPoint x: 624, startPoint y: 308, endPoint x: 341, endPoint y: 297, distance: 283.2
click at [505, 297] on input "RUA491528423" at bounding box center [904, 306] width 798 height 36
paste input "UKEX32002995"
click at [1271, 469] on button "Search" at bounding box center [1246, 467] width 113 height 38
drag, startPoint x: 618, startPoint y: 305, endPoint x: 279, endPoint y: 289, distance: 339.4
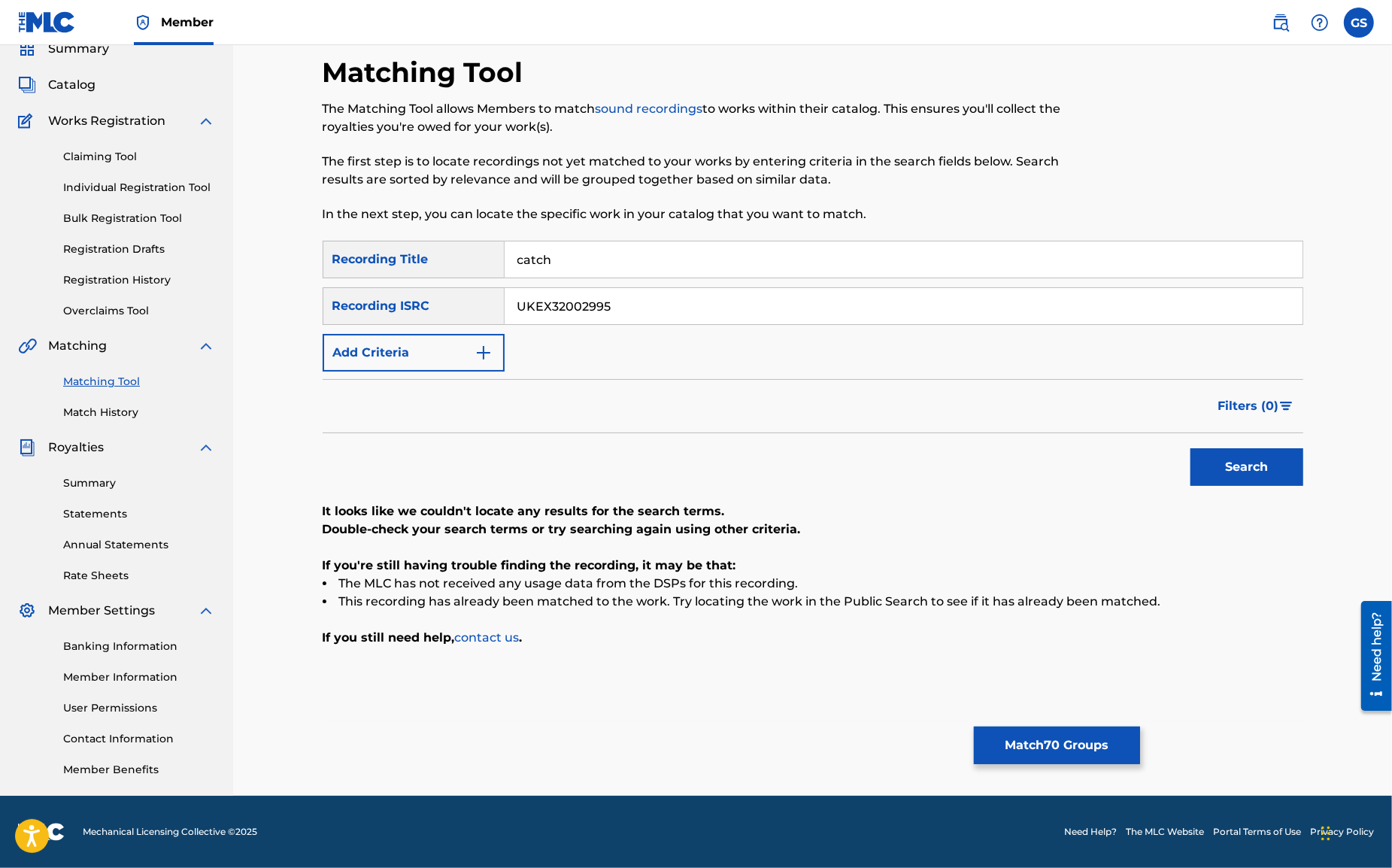
click at [505, 291] on input "UKEX32002995" at bounding box center [904, 306] width 798 height 36
paste input "SLZJ1623413"
click at [1247, 466] on button "Search" at bounding box center [1246, 467] width 113 height 38
drag, startPoint x: 612, startPoint y: 304, endPoint x: 358, endPoint y: 291, distance: 254.3
click at [505, 291] on input "USLZJ1623413" at bounding box center [904, 306] width 798 height 36
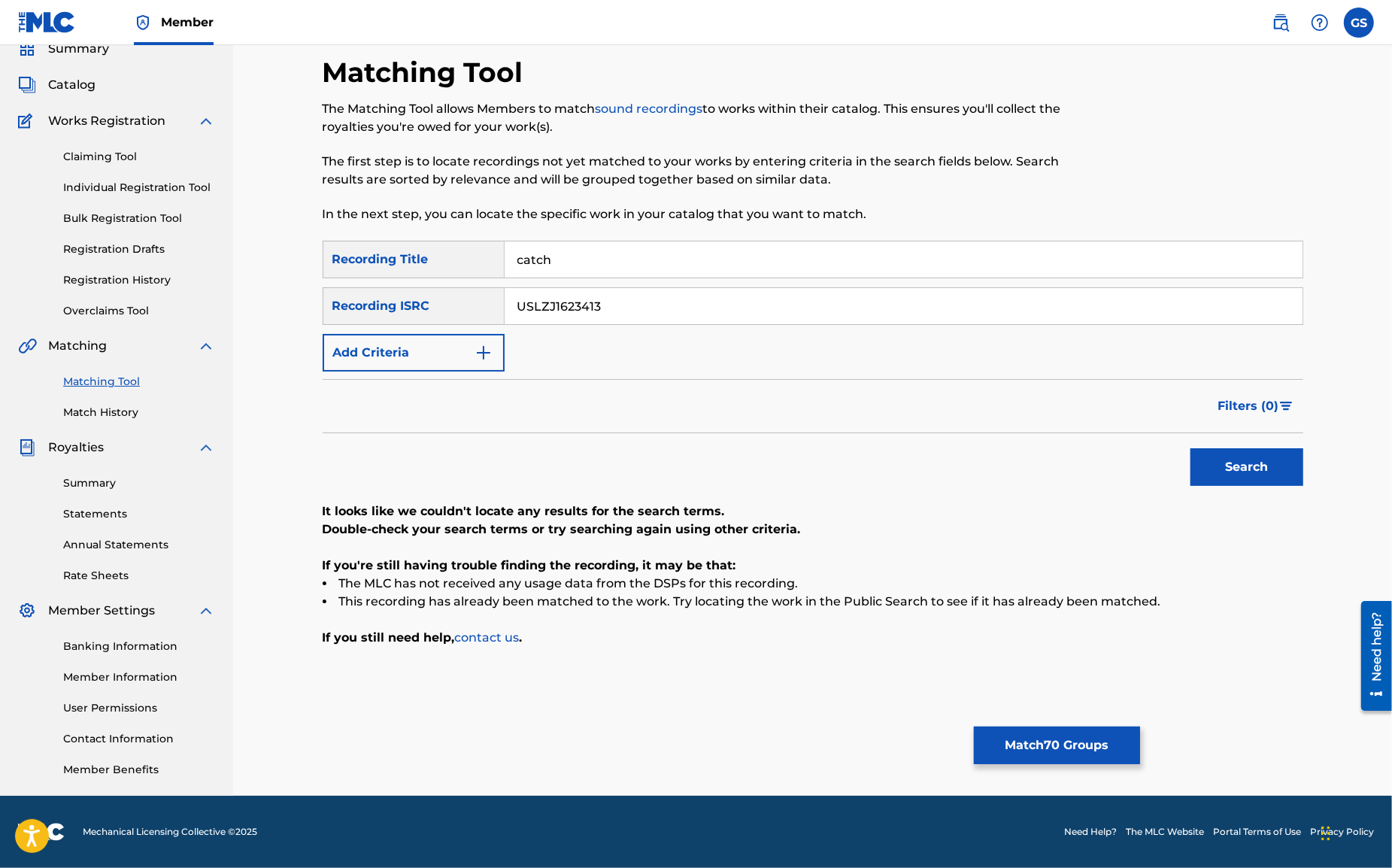
paste input "83Z2210639"
click at [1219, 470] on button "Search" at bounding box center [1246, 467] width 113 height 38
drag, startPoint x: 630, startPoint y: 301, endPoint x: 372, endPoint y: 285, distance: 258.5
click at [505, 288] on input "US83Z2210639" at bounding box center [904, 306] width 798 height 36
paste input "QZNWR2163813"
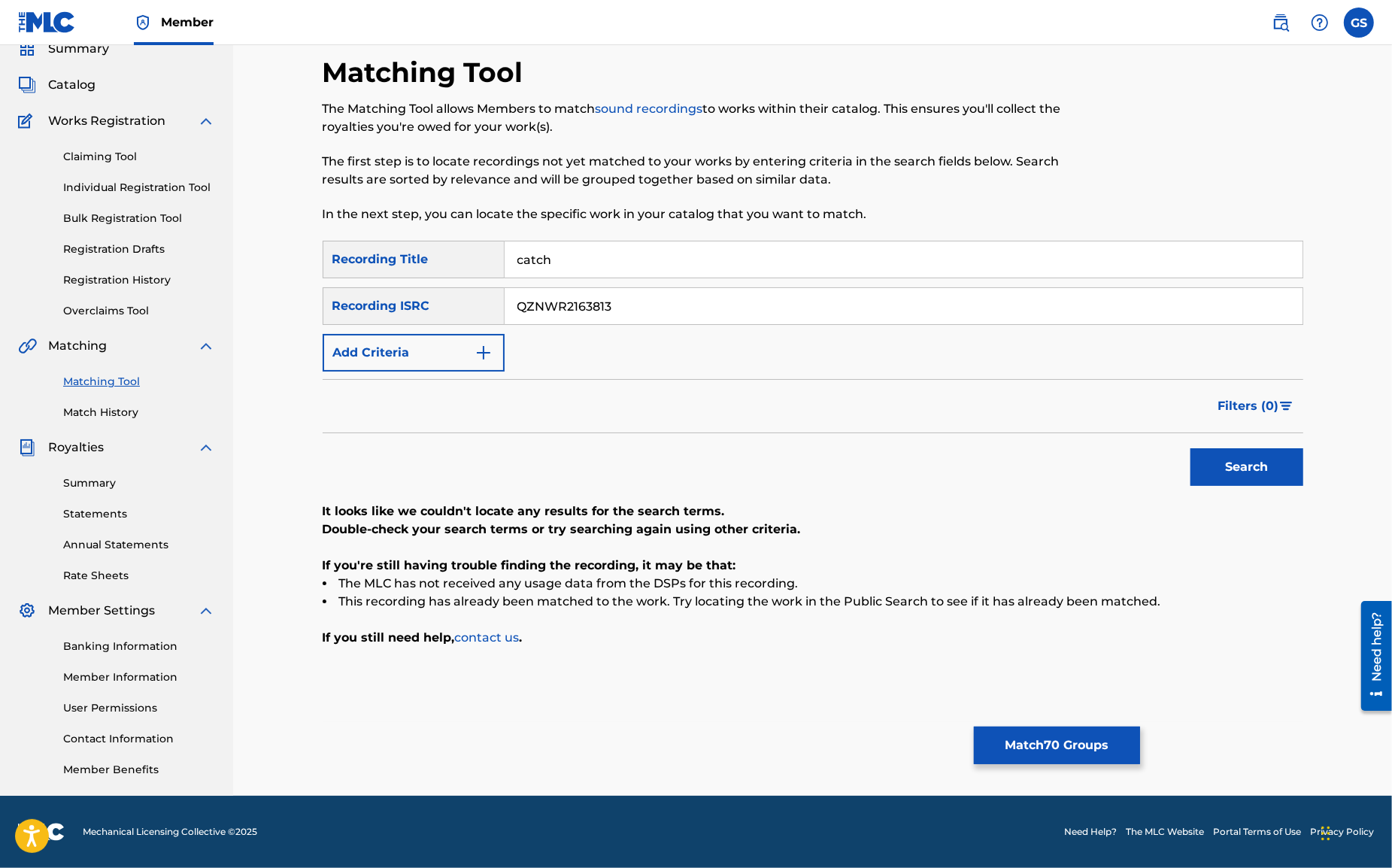
drag, startPoint x: 1231, startPoint y: 470, endPoint x: 1200, endPoint y: 474, distance: 31.3
click at [1231, 470] on button "Search" at bounding box center [1246, 467] width 113 height 38
drag, startPoint x: 624, startPoint y: 308, endPoint x: 358, endPoint y: 292, distance: 266.5
click at [505, 295] on input "QZNWR2163813" at bounding box center [904, 306] width 798 height 36
paste input "GBKQU1513548"
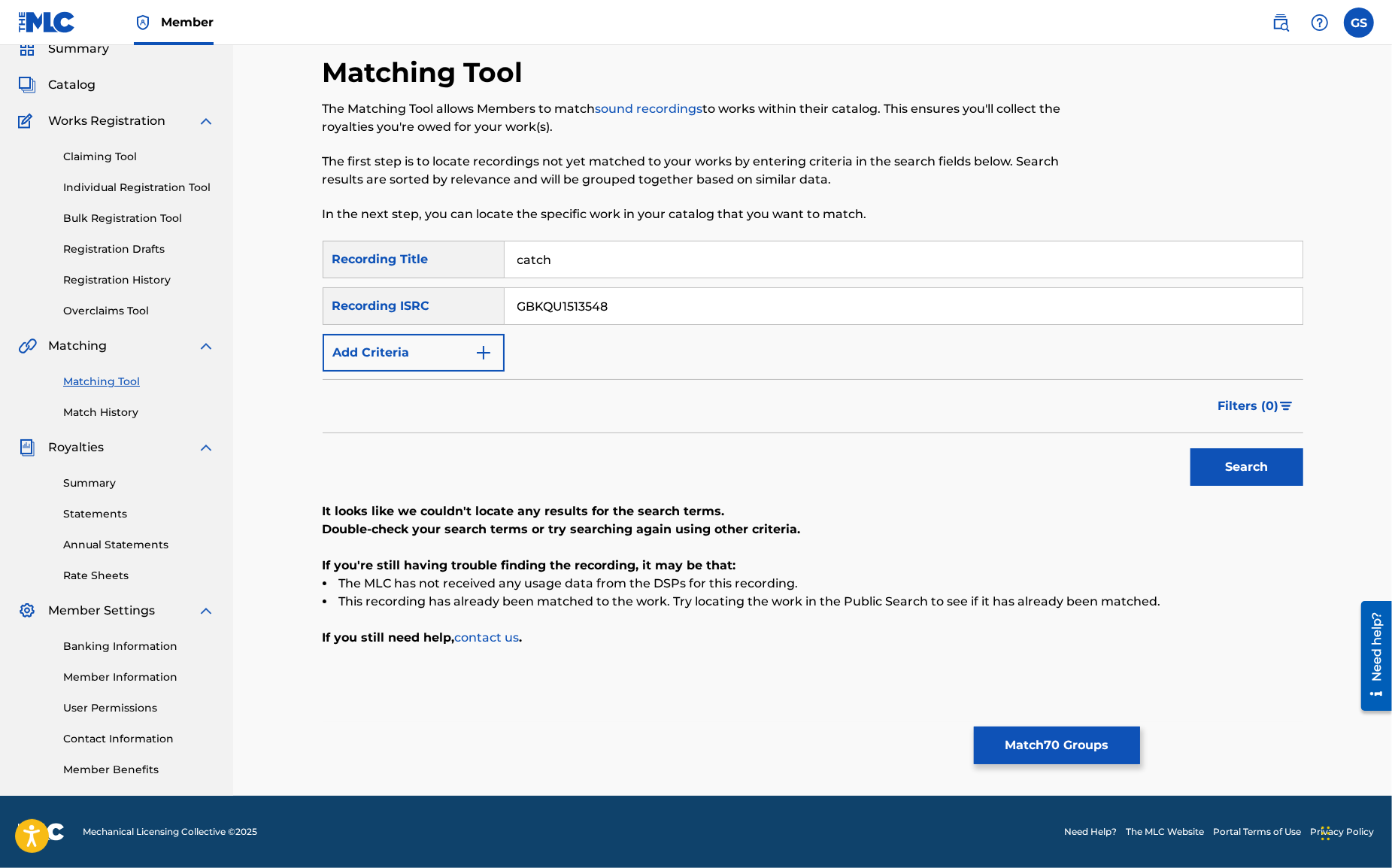
click at [1263, 466] on button "Search" at bounding box center [1246, 467] width 113 height 38
drag, startPoint x: 560, startPoint y: 301, endPoint x: 372, endPoint y: 285, distance: 188.7
click at [505, 288] on input "GBKQU1513548" at bounding box center [904, 306] width 798 height 36
paste input "FR10S141670"
click at [1227, 469] on button "Search" at bounding box center [1246, 467] width 113 height 38
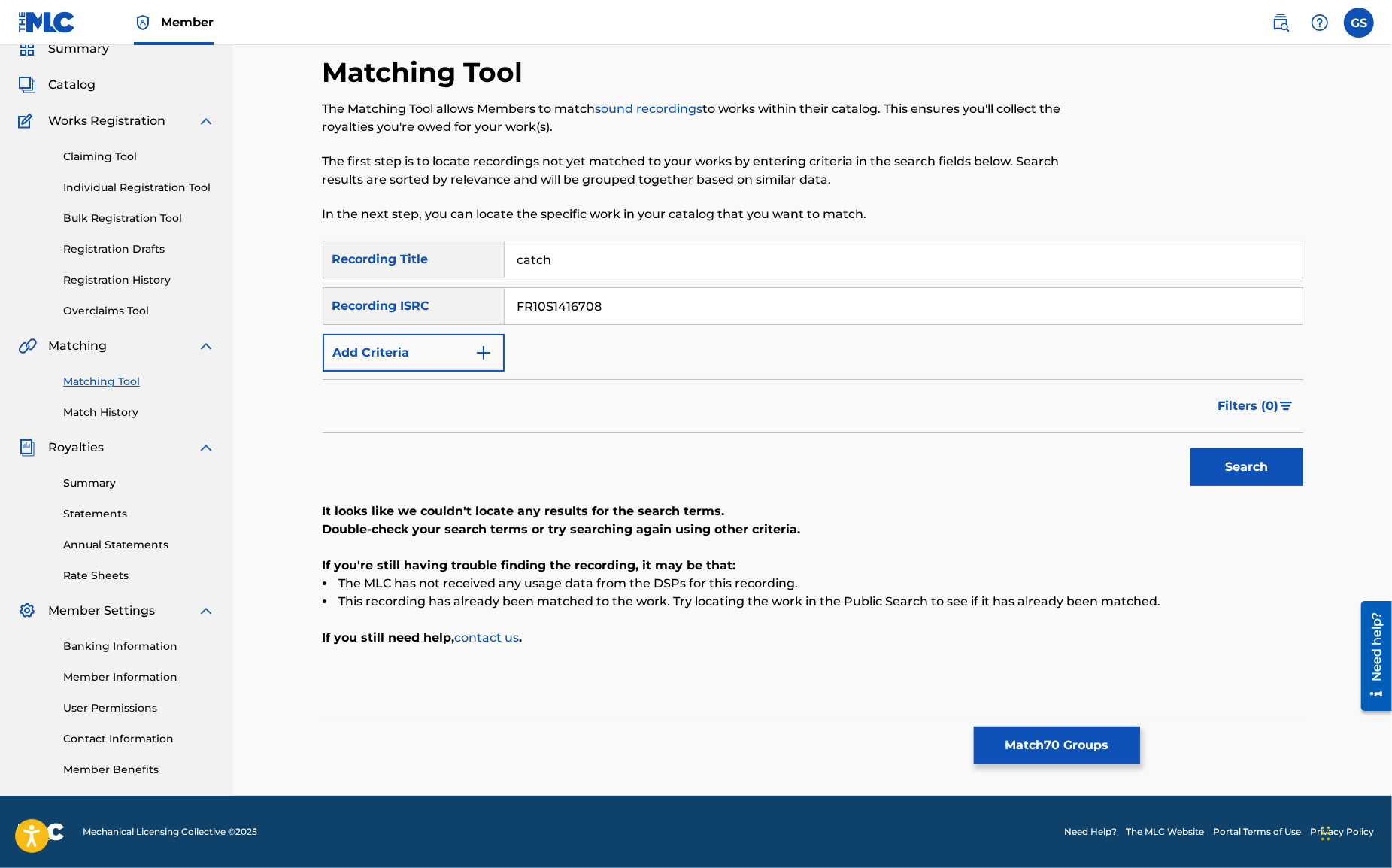
drag, startPoint x: 639, startPoint y: 305, endPoint x: 341, endPoint y: 285, distance: 298.7
click at [505, 288] on input "FR10S1416708" at bounding box center [904, 306] width 798 height 36
paste input "X762027781"
click at [1251, 467] on button "Search" at bounding box center [1246, 467] width 113 height 38
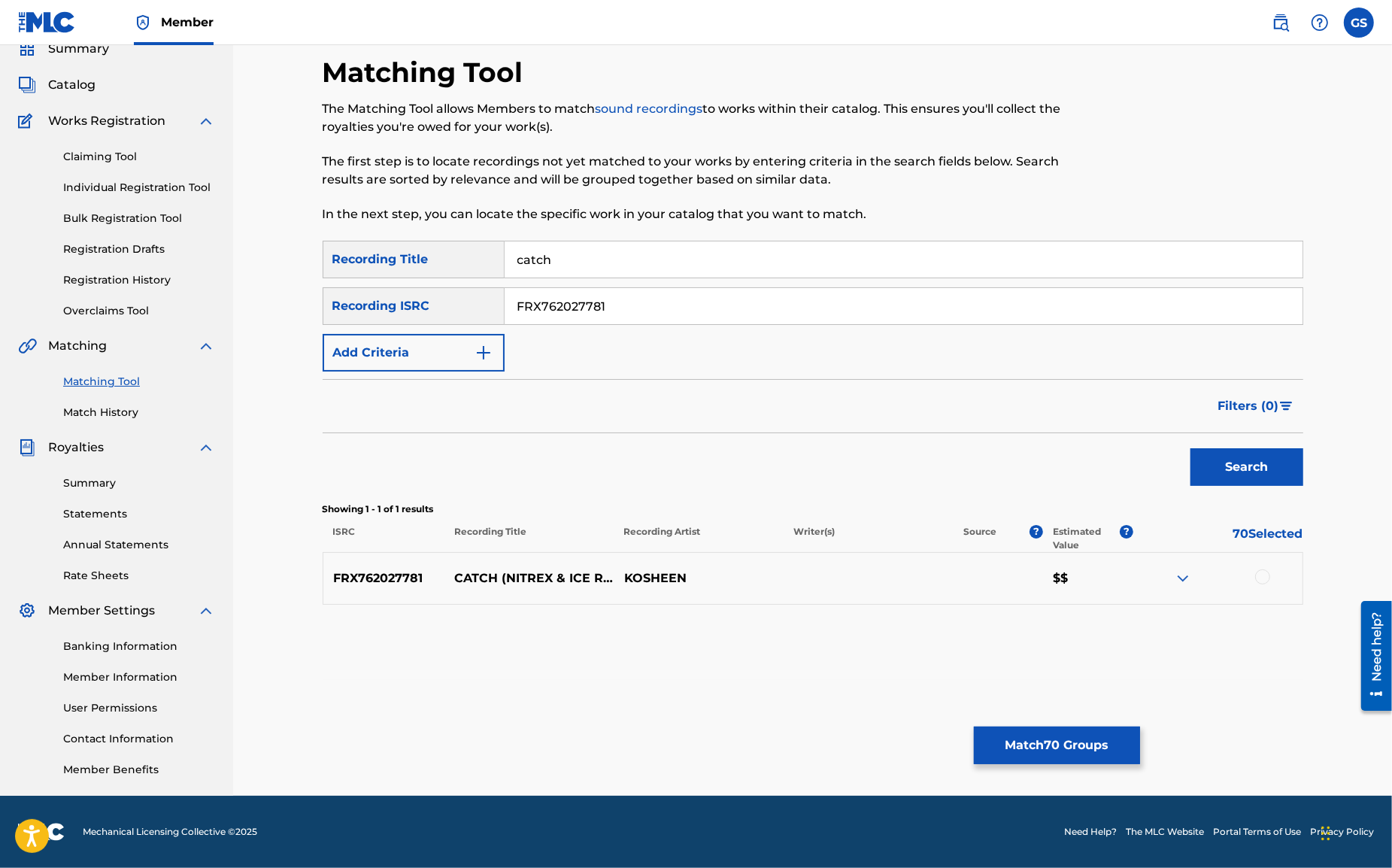
click at [1259, 573] on div at bounding box center [1263, 577] width 15 height 15
drag, startPoint x: 638, startPoint y: 308, endPoint x: 450, endPoint y: 291, distance: 188.8
click at [505, 291] on input "FRX762027781" at bounding box center [904, 306] width 798 height 36
paste input "QZF8N180369"
click at [1237, 476] on button "Search" at bounding box center [1246, 467] width 113 height 38
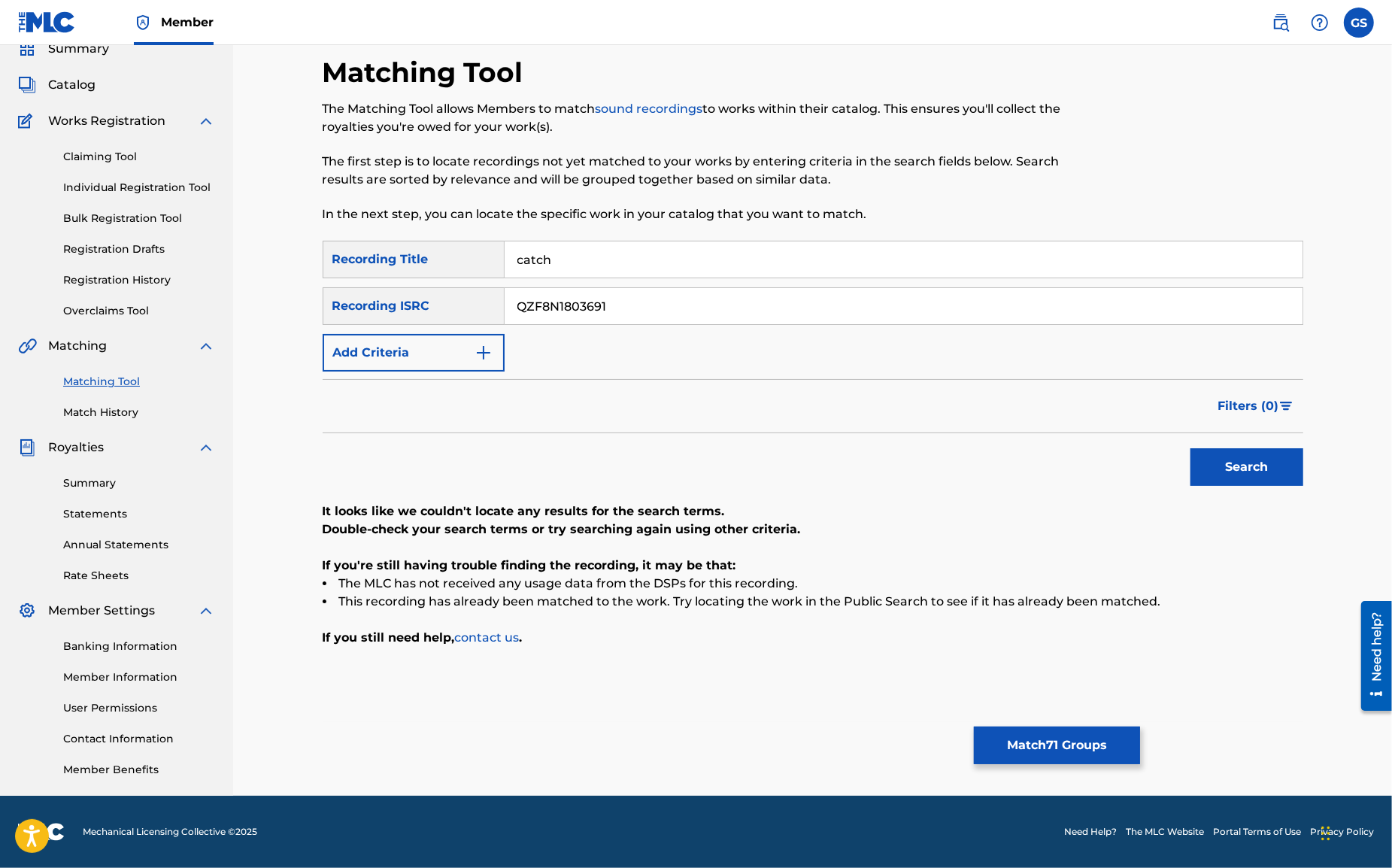
drag, startPoint x: 651, startPoint y: 305, endPoint x: 412, endPoint y: 282, distance: 240.1
click at [505, 288] on input "QZF8N1803691" at bounding box center [904, 306] width 798 height 36
paste input "RPB2196598"
click at [1237, 471] on button "Search" at bounding box center [1246, 467] width 113 height 38
drag, startPoint x: 447, startPoint y: 304, endPoint x: 393, endPoint y: 298, distance: 54.3
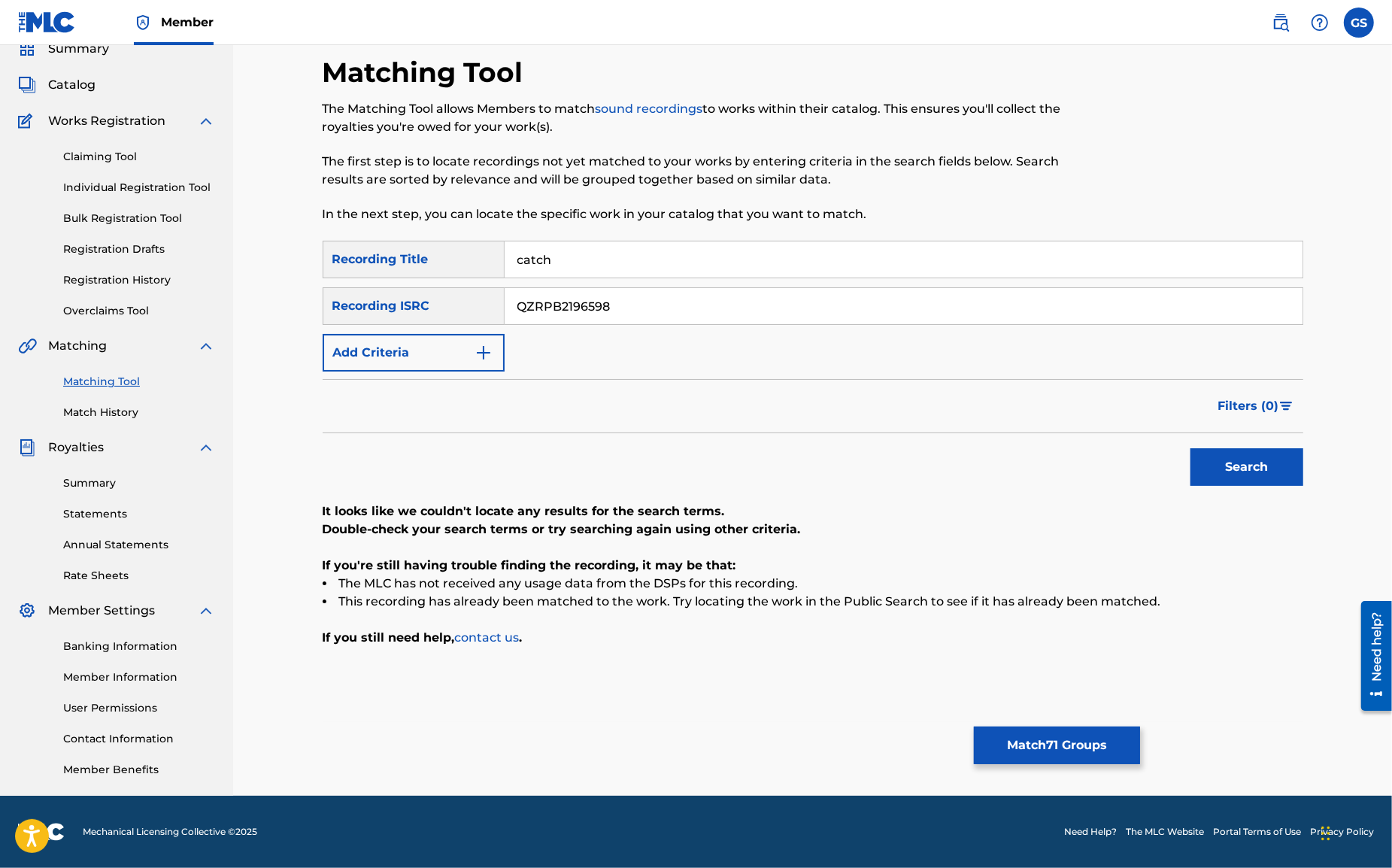
click at [505, 299] on input "QZRPB2196598" at bounding box center [904, 306] width 798 height 36
paste input "GBKQU1411411"
click at [1238, 467] on button "Search" at bounding box center [1246, 467] width 113 height 38
drag, startPoint x: 623, startPoint y: 308, endPoint x: 337, endPoint y: 285, distance: 286.9
click at [505, 288] on input "GBKQU1411411" at bounding box center [904, 306] width 798 height 36
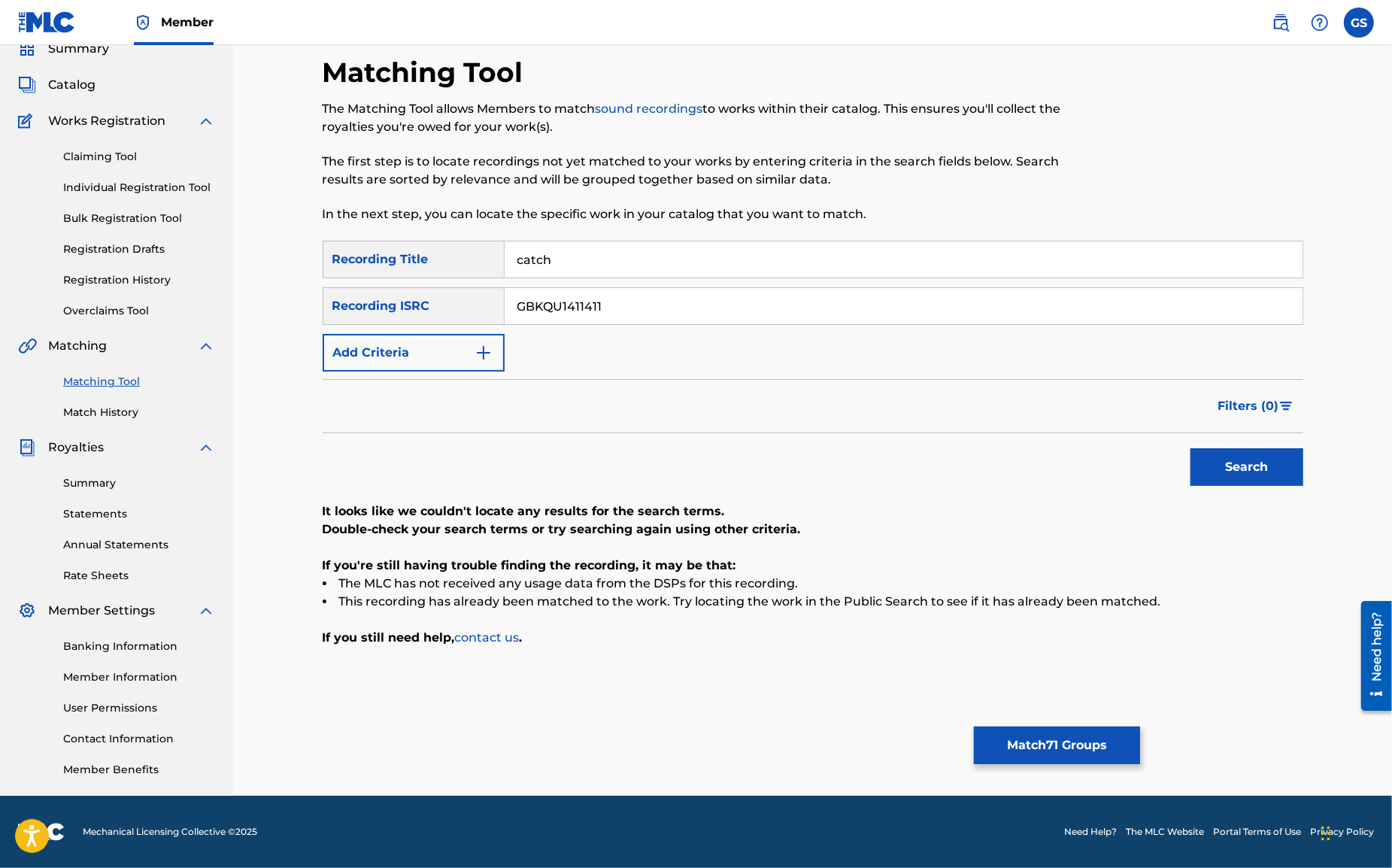
paste input "QZTH82174556"
click at [1230, 462] on button "Search" at bounding box center [1246, 467] width 113 height 38
drag, startPoint x: 620, startPoint y: 306, endPoint x: 275, endPoint y: 290, distance: 345.4
click at [505, 290] on input "QZTH82174556" at bounding box center [904, 306] width 798 height 36
paste input "NWR2339269"
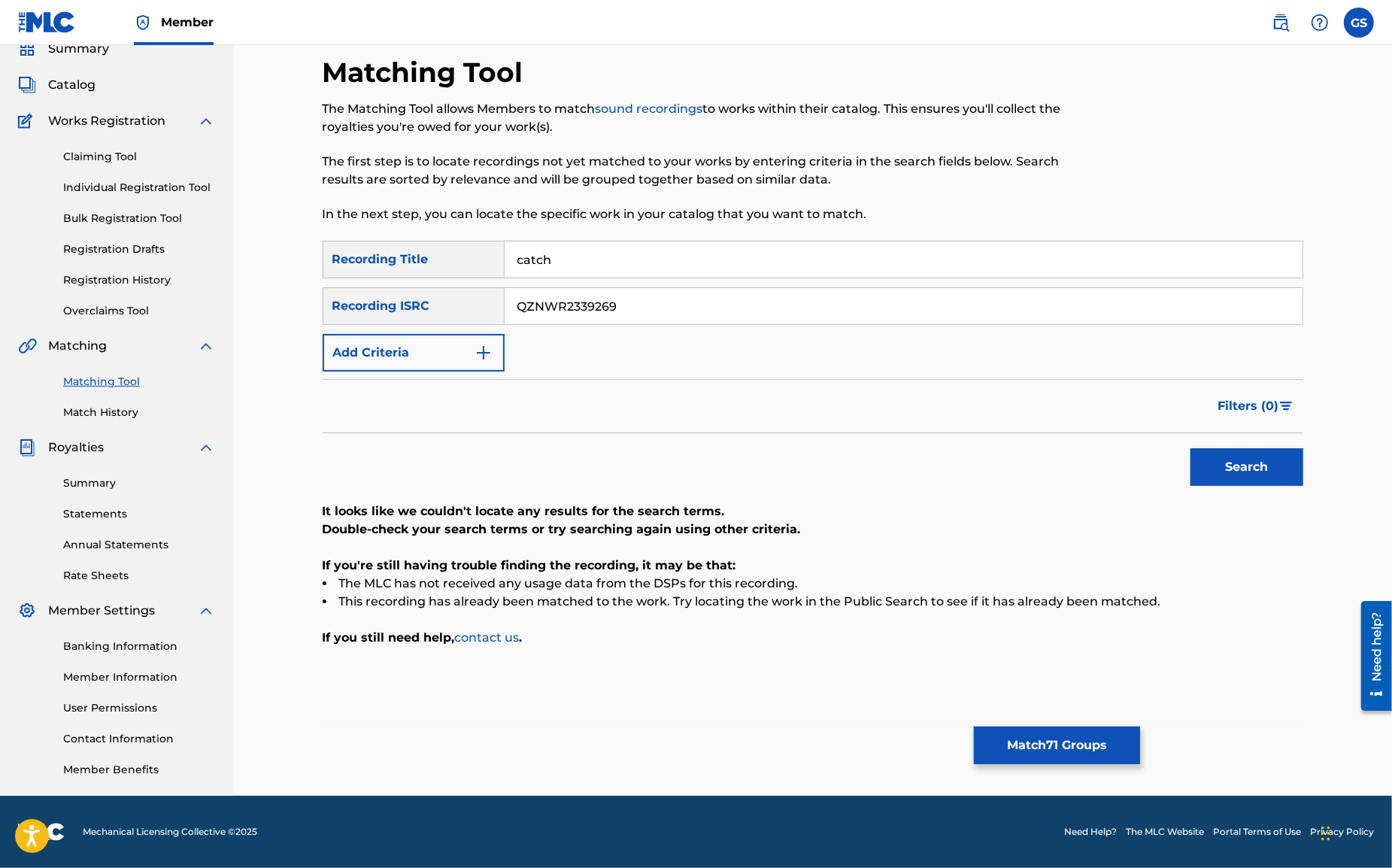
click at [1248, 473] on button "Search" at bounding box center [1246, 467] width 113 height 38
drag, startPoint x: 618, startPoint y: 305, endPoint x: 294, endPoint y: 288, distance: 324.4
click at [505, 289] on input "QZNWR2339269" at bounding box center [904, 306] width 798 height 36
paste input "AUXN22197337"
click at [1249, 471] on button "Search" at bounding box center [1246, 467] width 113 height 38
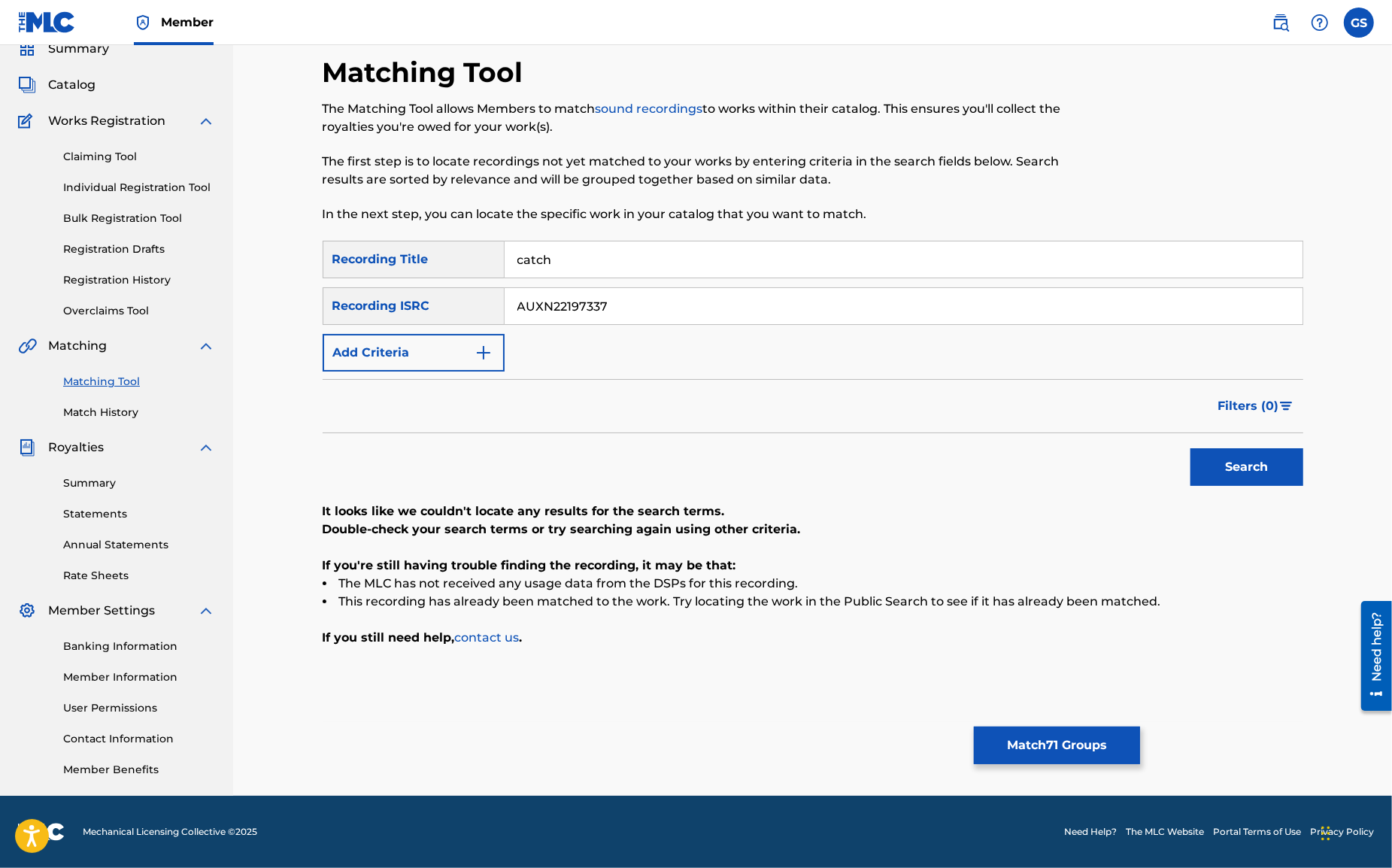
drag, startPoint x: 634, startPoint y: 303, endPoint x: 308, endPoint y: 274, distance: 327.3
click at [505, 288] on input "AUXN22197337" at bounding box center [904, 306] width 798 height 36
paste input "8"
click at [1253, 463] on button "Search" at bounding box center [1246, 467] width 113 height 38
drag, startPoint x: 654, startPoint y: 306, endPoint x: 442, endPoint y: 272, distance: 214.7
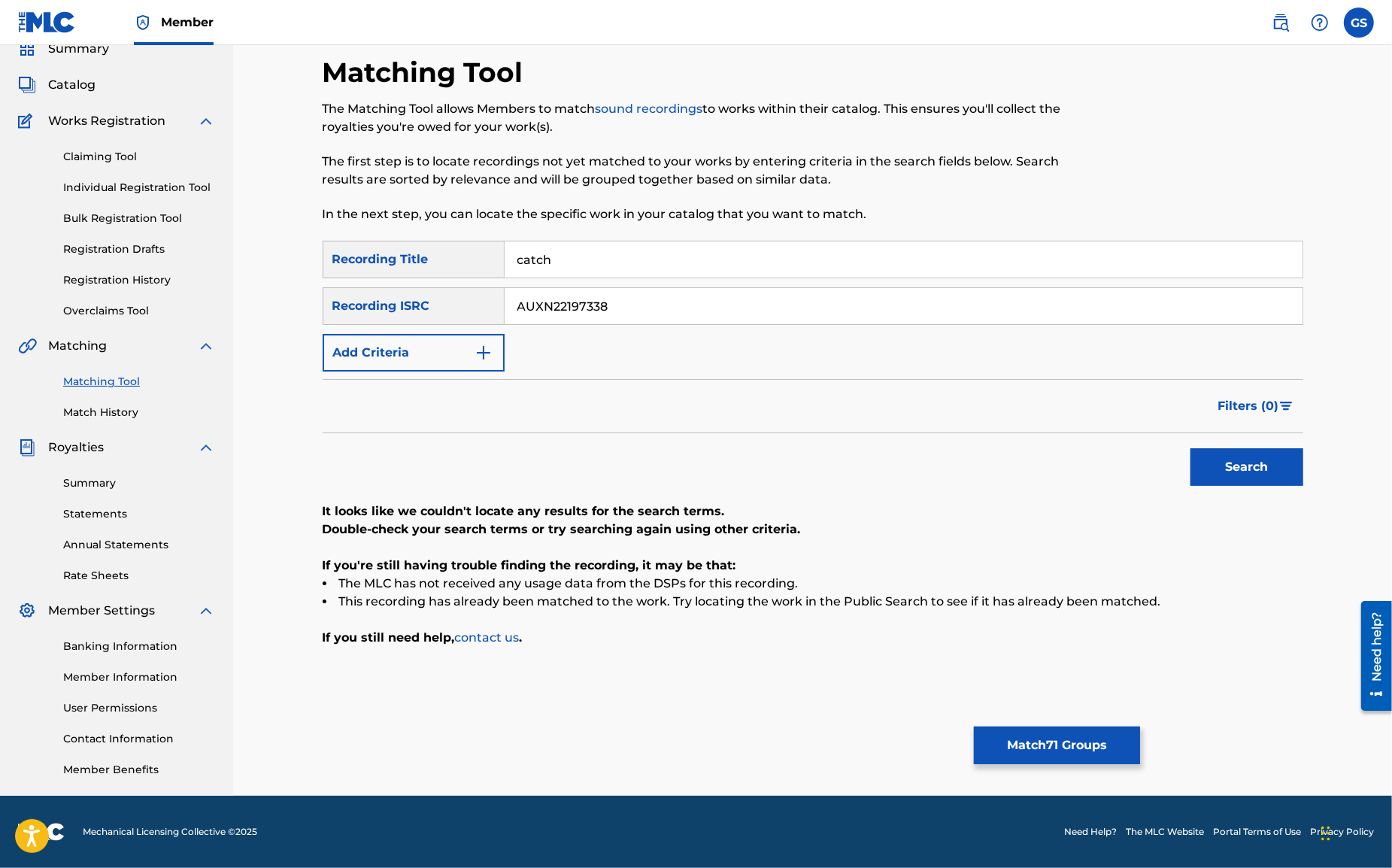
click at [505, 288] on input "AUXN22197338" at bounding box center [904, 306] width 798 height 36
paste input "9"
click at [1260, 456] on button "Search" at bounding box center [1246, 467] width 113 height 38
drag, startPoint x: 634, startPoint y: 308, endPoint x: 384, endPoint y: 287, distance: 250.9
click at [505, 289] on input "AUXN22197339" at bounding box center [904, 306] width 798 height 36
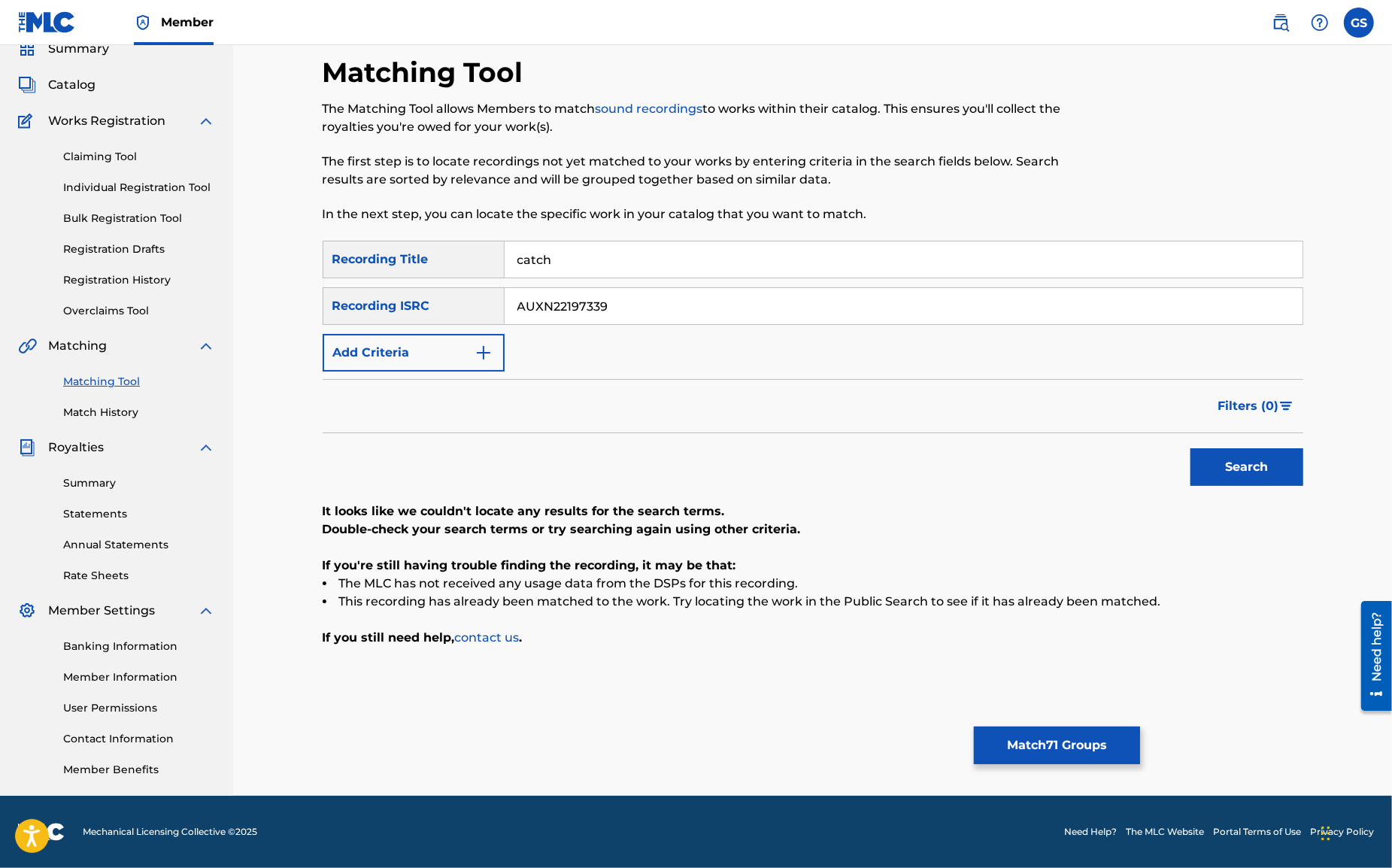
paste input "40"
click at [1234, 469] on button "Search" at bounding box center [1246, 467] width 113 height 38
drag, startPoint x: 623, startPoint y: 304, endPoint x: 341, endPoint y: 289, distance: 282.4
click at [505, 289] on input "AUXN22197340" at bounding box center [904, 306] width 798 height 36
paste input "1"
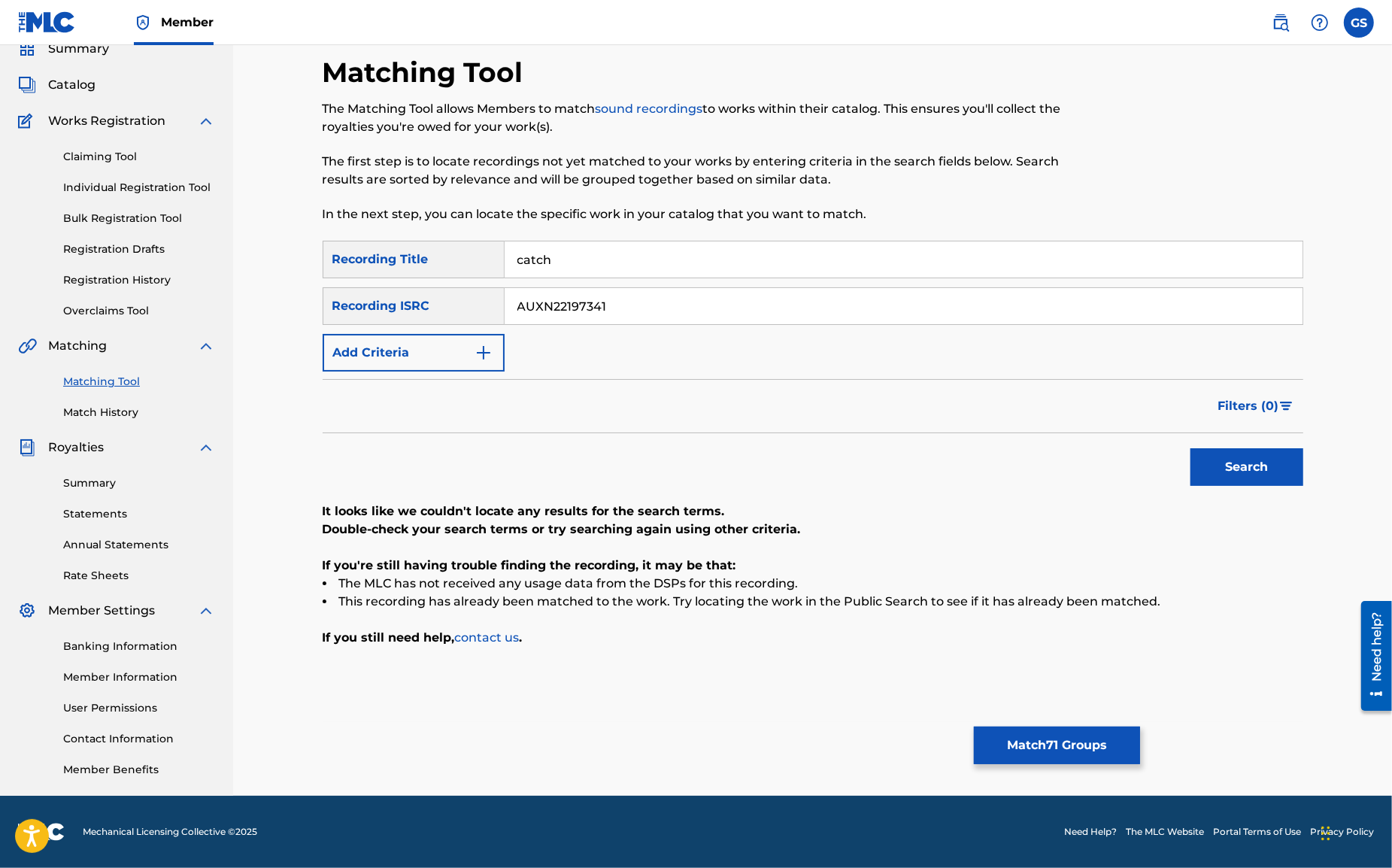
click at [1219, 467] on button "Search" at bounding box center [1246, 467] width 113 height 38
drag, startPoint x: 403, startPoint y: 297, endPoint x: 363, endPoint y: 291, distance: 40.4
click at [505, 292] on input "AUXN22197341" at bounding box center [904, 306] width 798 height 36
paste input "2"
click at [1238, 465] on button "Search" at bounding box center [1246, 467] width 113 height 38
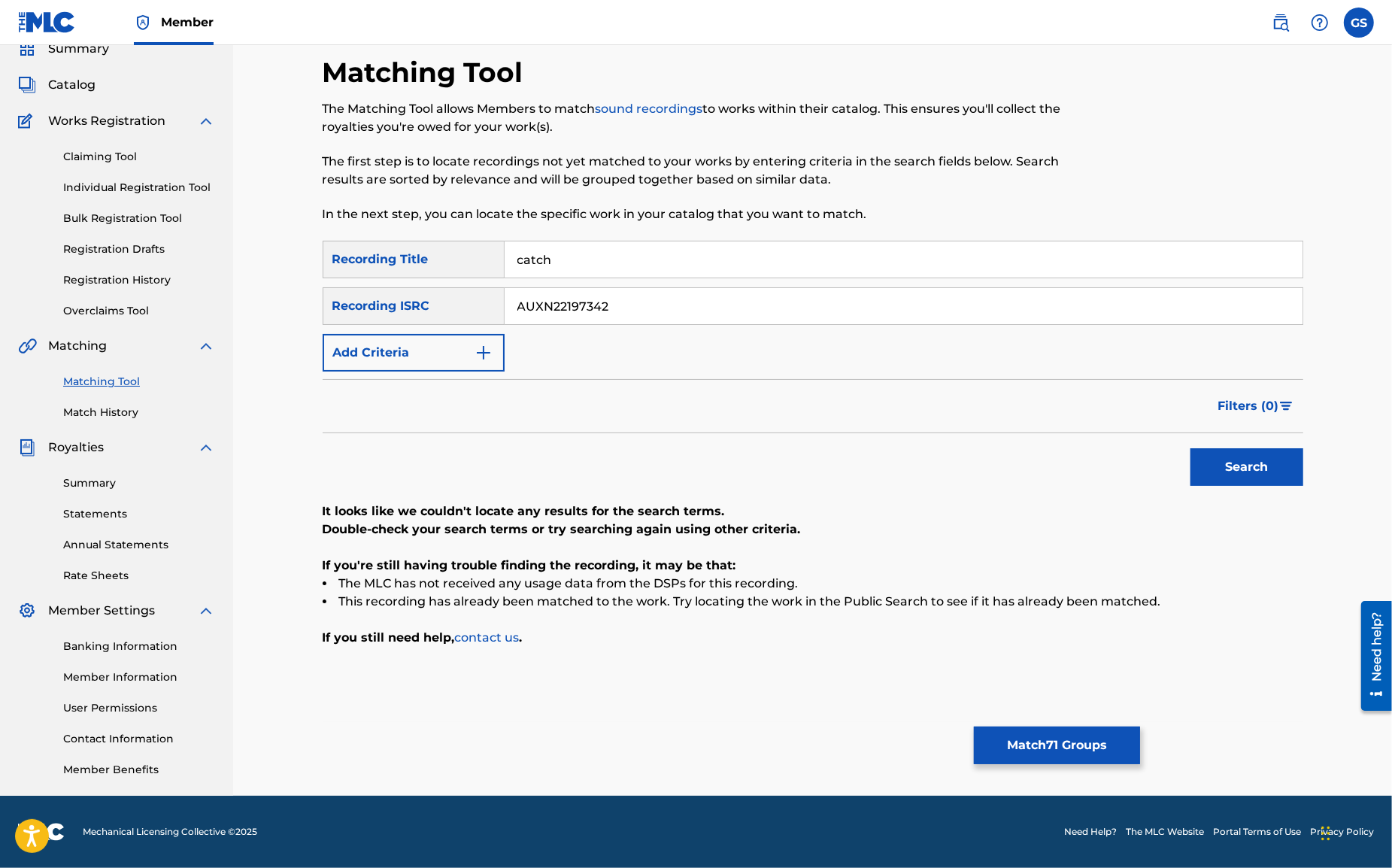
drag, startPoint x: 651, startPoint y: 306, endPoint x: 298, endPoint y: 273, distance: 354.5
click at [505, 288] on input "AUXN22197342" at bounding box center [904, 306] width 798 height 36
paste input "3"
click at [1241, 474] on button "Search" at bounding box center [1246, 467] width 113 height 38
drag, startPoint x: 638, startPoint y: 309, endPoint x: 324, endPoint y: 280, distance: 315.3
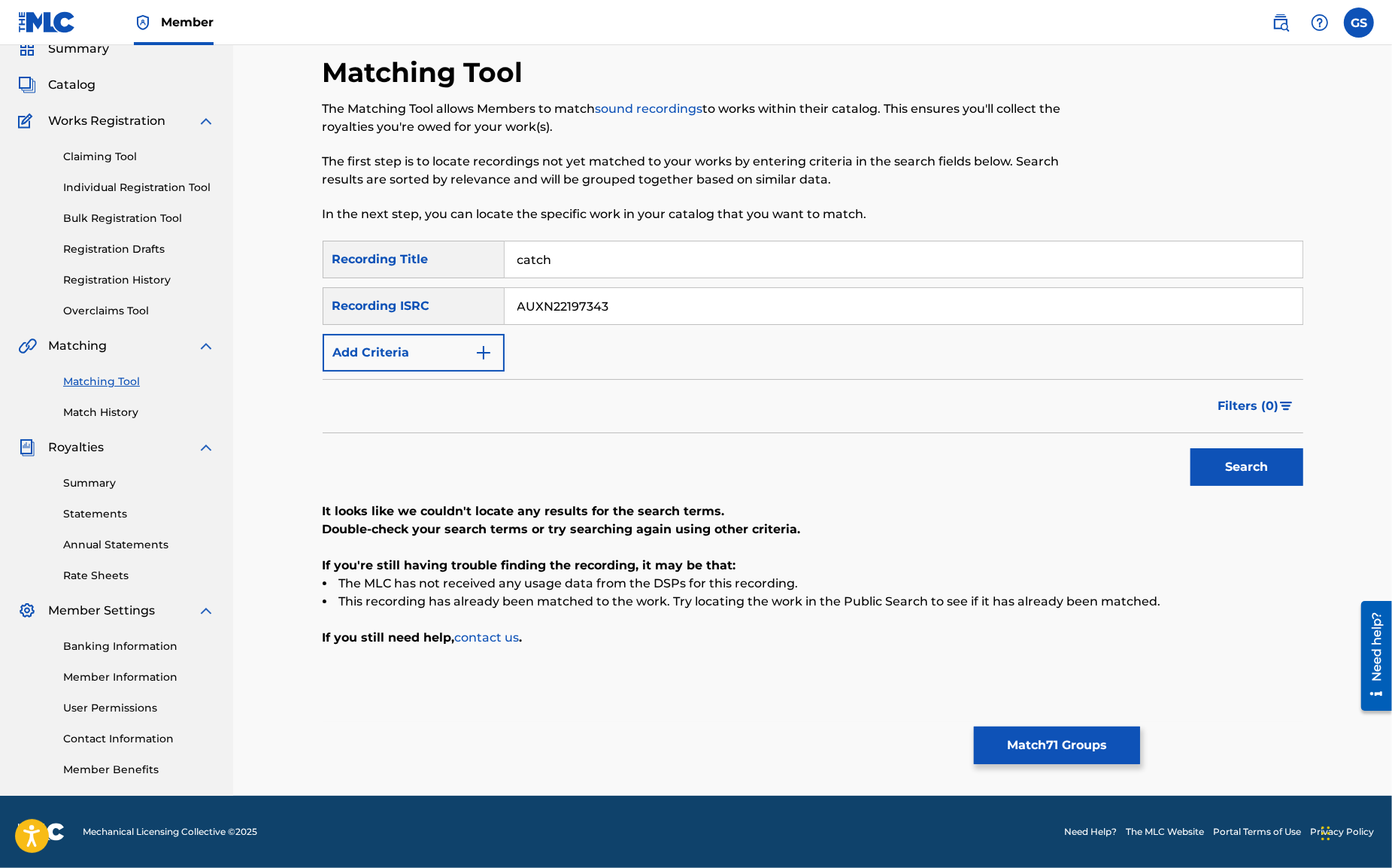
click at [505, 288] on input "AUXN22197343" at bounding box center [904, 306] width 798 height 36
paste input "4"
click at [1242, 467] on button "Search" at bounding box center [1246, 467] width 113 height 38
drag, startPoint x: 624, startPoint y: 313, endPoint x: 383, endPoint y: 291, distance: 242.0
click at [505, 291] on input "AUXN22197344" at bounding box center [904, 306] width 798 height 36
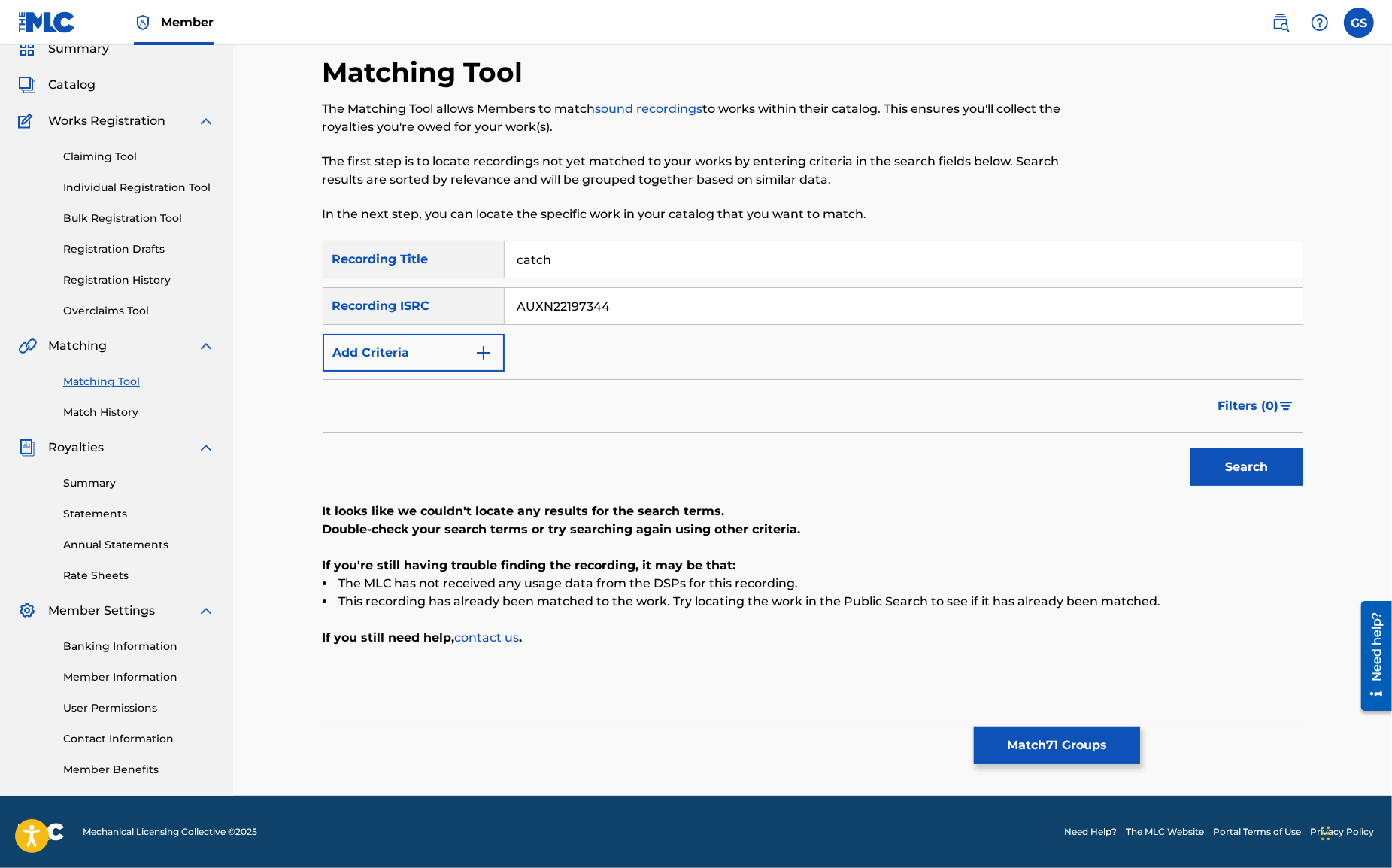
paste input "FRX762155019"
click at [1245, 471] on button "Search" at bounding box center [1246, 467] width 113 height 38
drag, startPoint x: 488, startPoint y: 297, endPoint x: 388, endPoint y: 283, distance: 101.0
click at [505, 288] on input "FRX762155019" at bounding box center [904, 306] width 798 height 36
paste input "20"
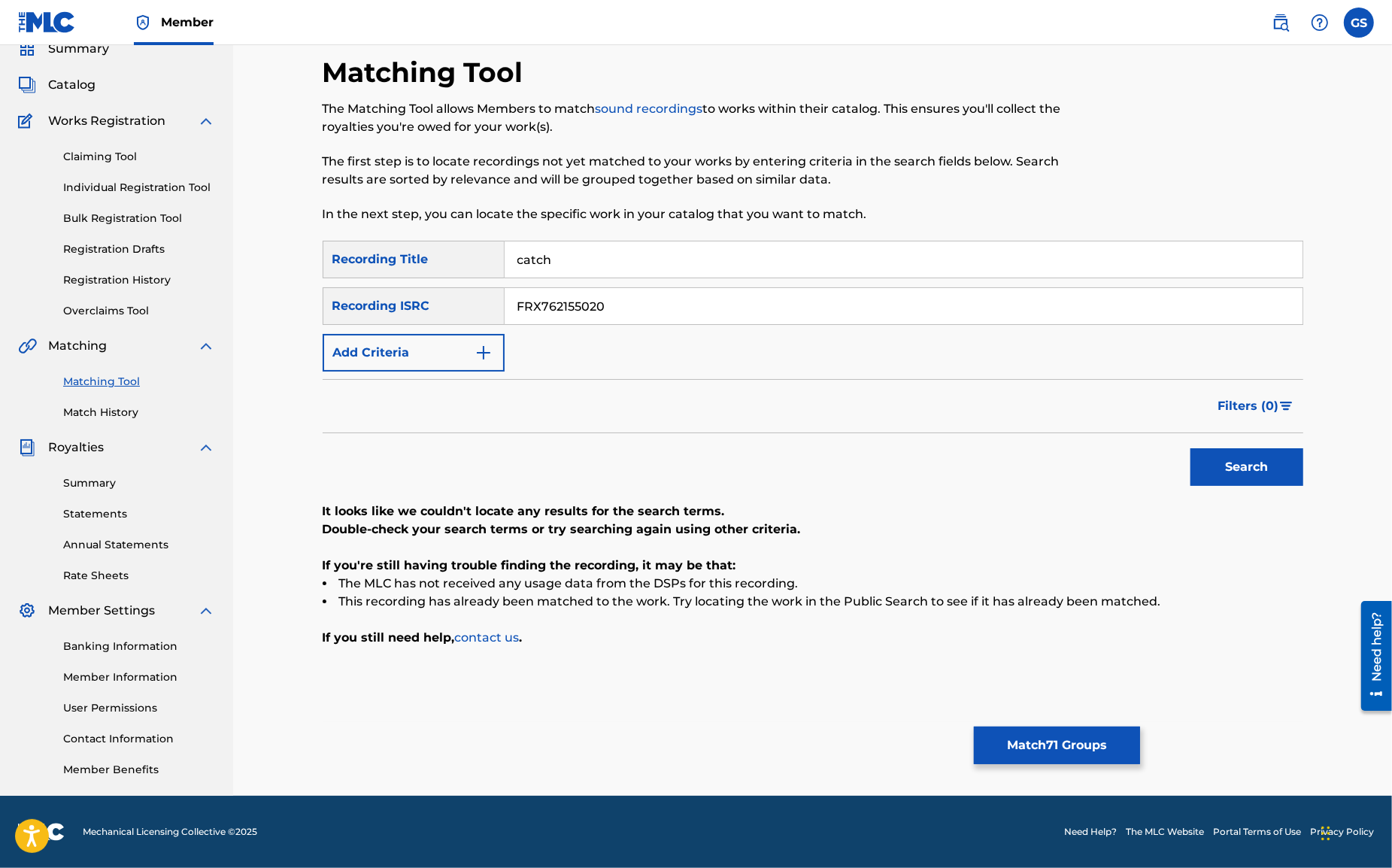
click at [1251, 474] on button "Search" at bounding box center [1246, 467] width 113 height 38
drag, startPoint x: 650, startPoint y: 308, endPoint x: 296, endPoint y: 278, distance: 355.3
click at [505, 288] on input "FRX762155020" at bounding box center [904, 306] width 798 height 36
paste input "58"
click at [1245, 463] on button "Search" at bounding box center [1246, 467] width 113 height 38
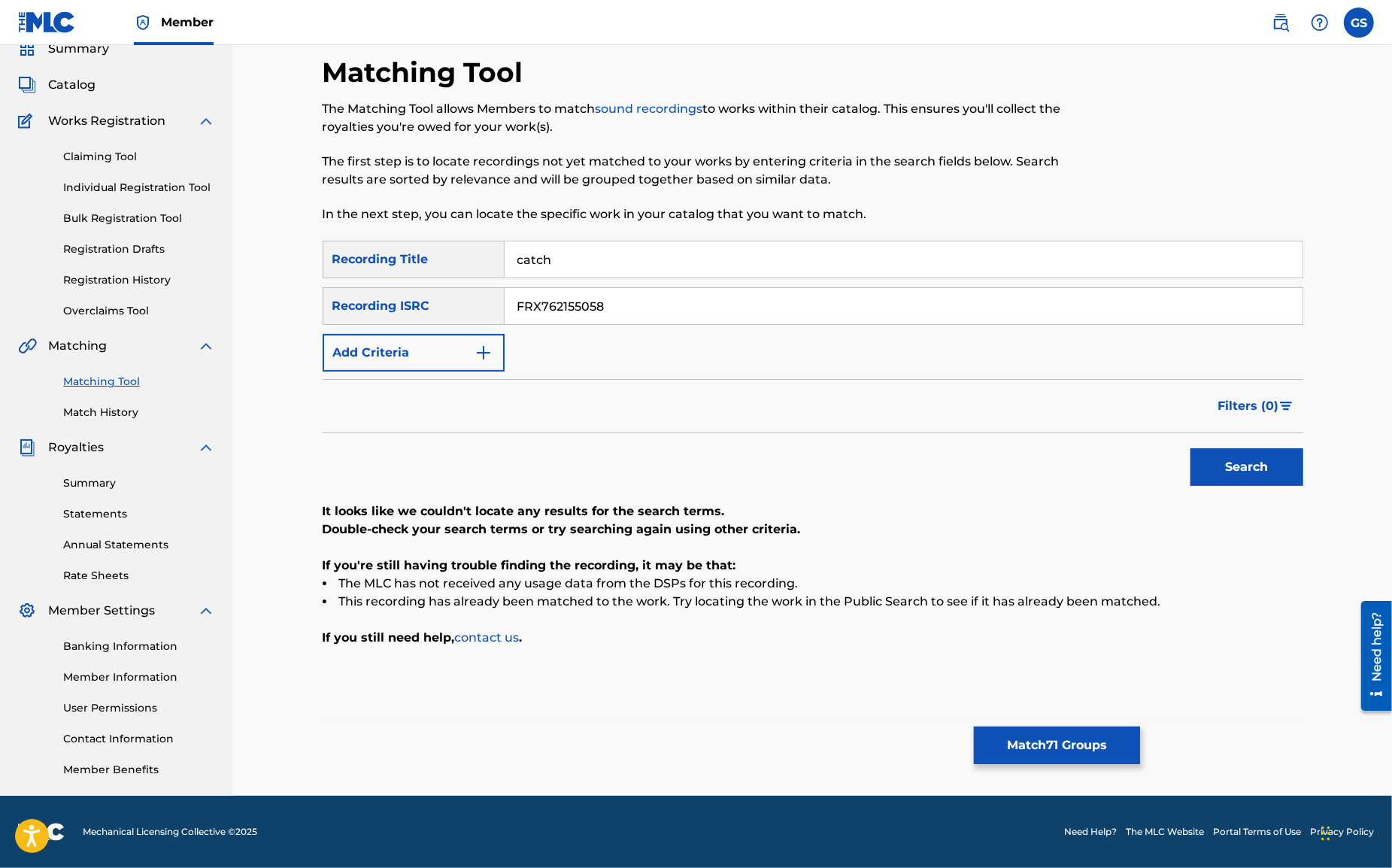
drag, startPoint x: 604, startPoint y: 308, endPoint x: 496, endPoint y: 297, distance: 108.6
click at [505, 300] on input "FRX762155058" at bounding box center [904, 306] width 798 height 36
paste input "9"
click at [1224, 474] on button "Search" at bounding box center [1246, 467] width 113 height 38
drag, startPoint x: 626, startPoint y: 304, endPoint x: 329, endPoint y: 298, distance: 297.1
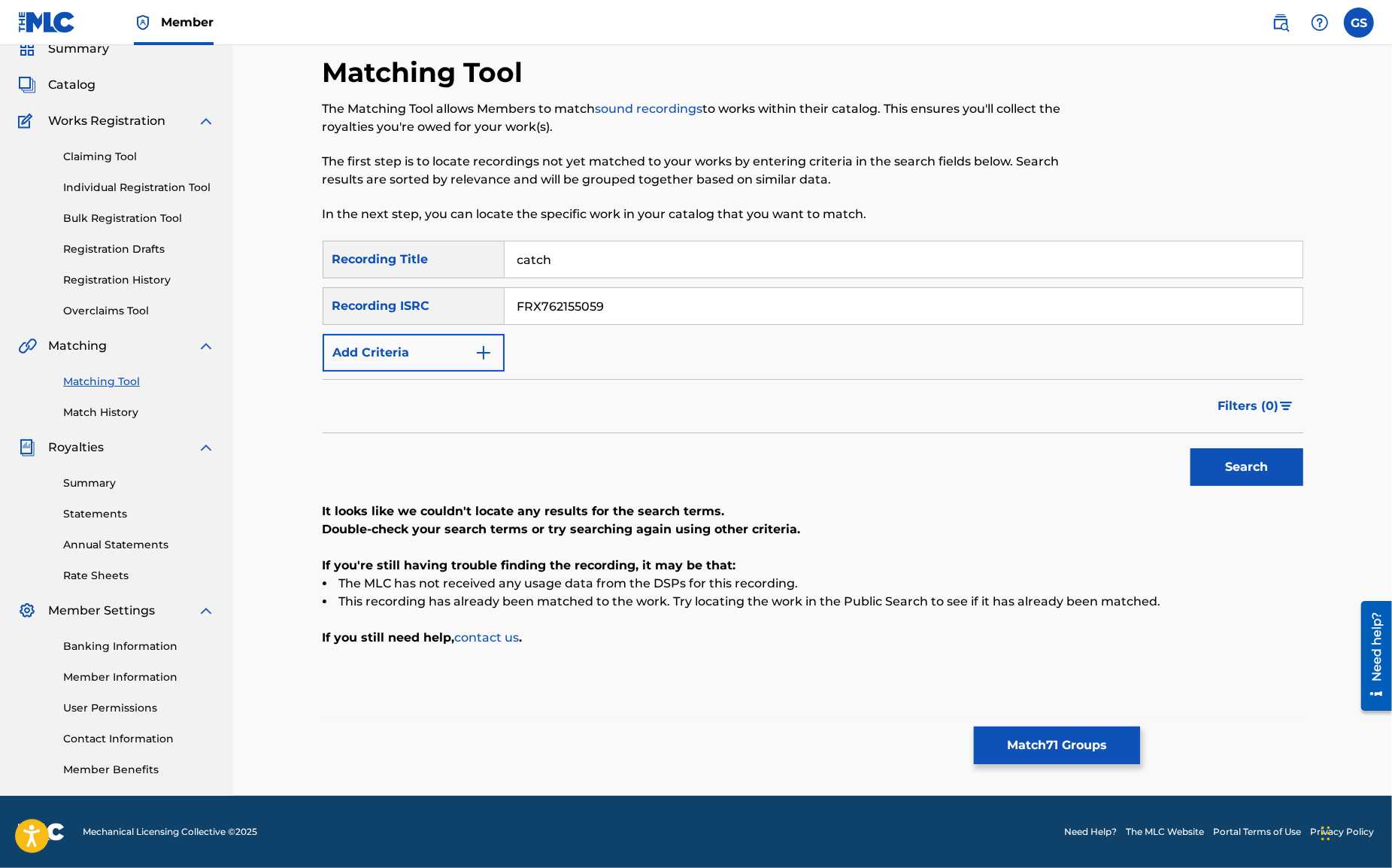
click at [505, 298] on input "FRX762155059" at bounding box center [904, 306] width 798 height 36
paste input "91"
click at [1221, 459] on button "Search" at bounding box center [1246, 467] width 113 height 38
drag, startPoint x: 606, startPoint y: 308, endPoint x: 287, endPoint y: 297, distance: 319.2
click at [505, 297] on input "FRX762155091" at bounding box center [904, 306] width 798 height 36
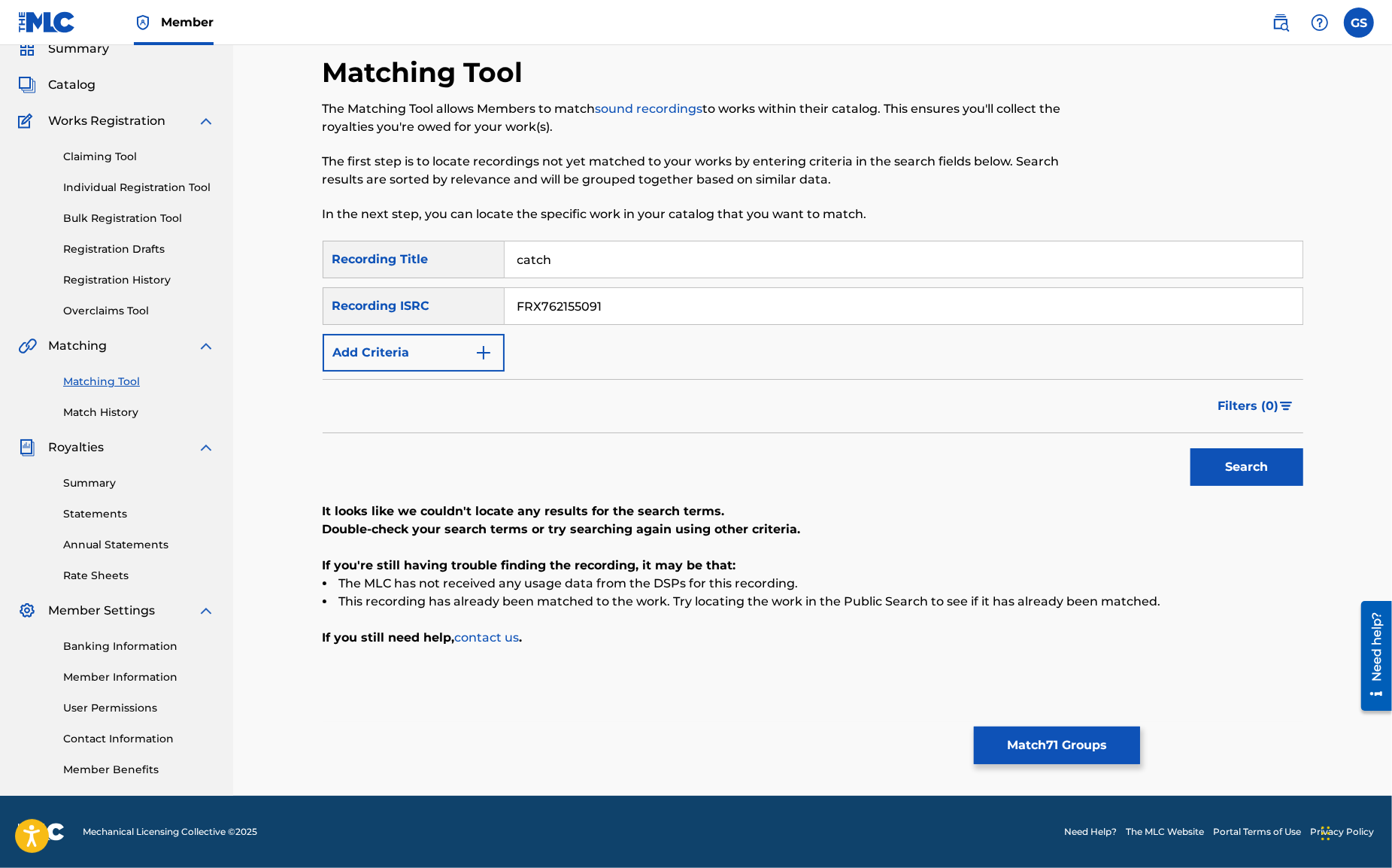
paste input "2"
click at [1227, 465] on button "Search" at bounding box center [1246, 467] width 113 height 38
drag, startPoint x: 440, startPoint y: 306, endPoint x: 329, endPoint y: 301, distance: 111.1
click at [505, 301] on input "FRX762155092" at bounding box center [904, 306] width 798 height 36
paste input "103"
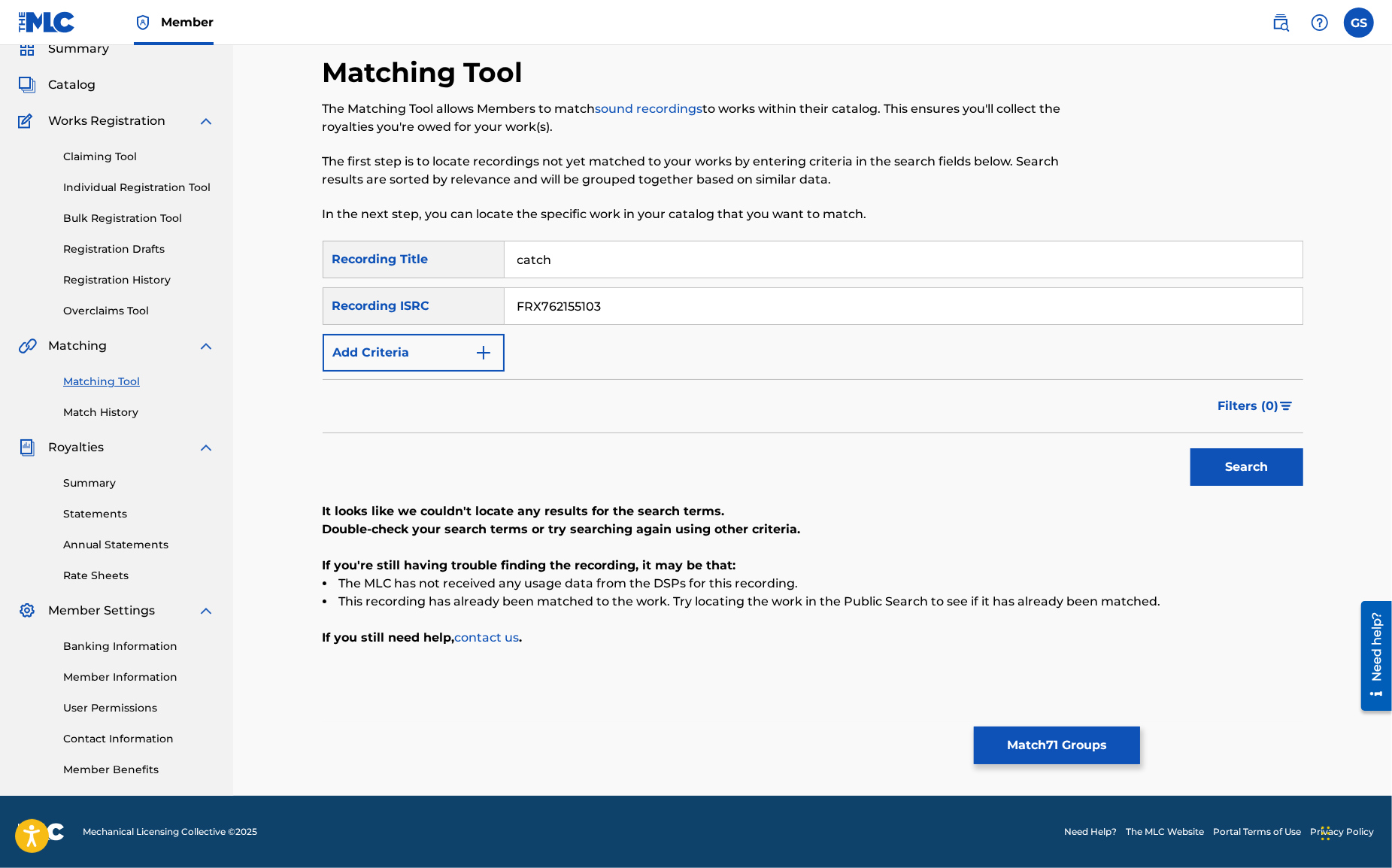
click at [1227, 471] on button "Search" at bounding box center [1246, 467] width 113 height 38
drag, startPoint x: 591, startPoint y: 308, endPoint x: 395, endPoint y: 299, distance: 196.2
click at [505, 299] on input "FRX762155103" at bounding box center [904, 306] width 798 height 36
drag, startPoint x: 602, startPoint y: 303, endPoint x: 473, endPoint y: 297, distance: 129.1
click at [505, 300] on input "FRX762155103" at bounding box center [904, 306] width 798 height 36
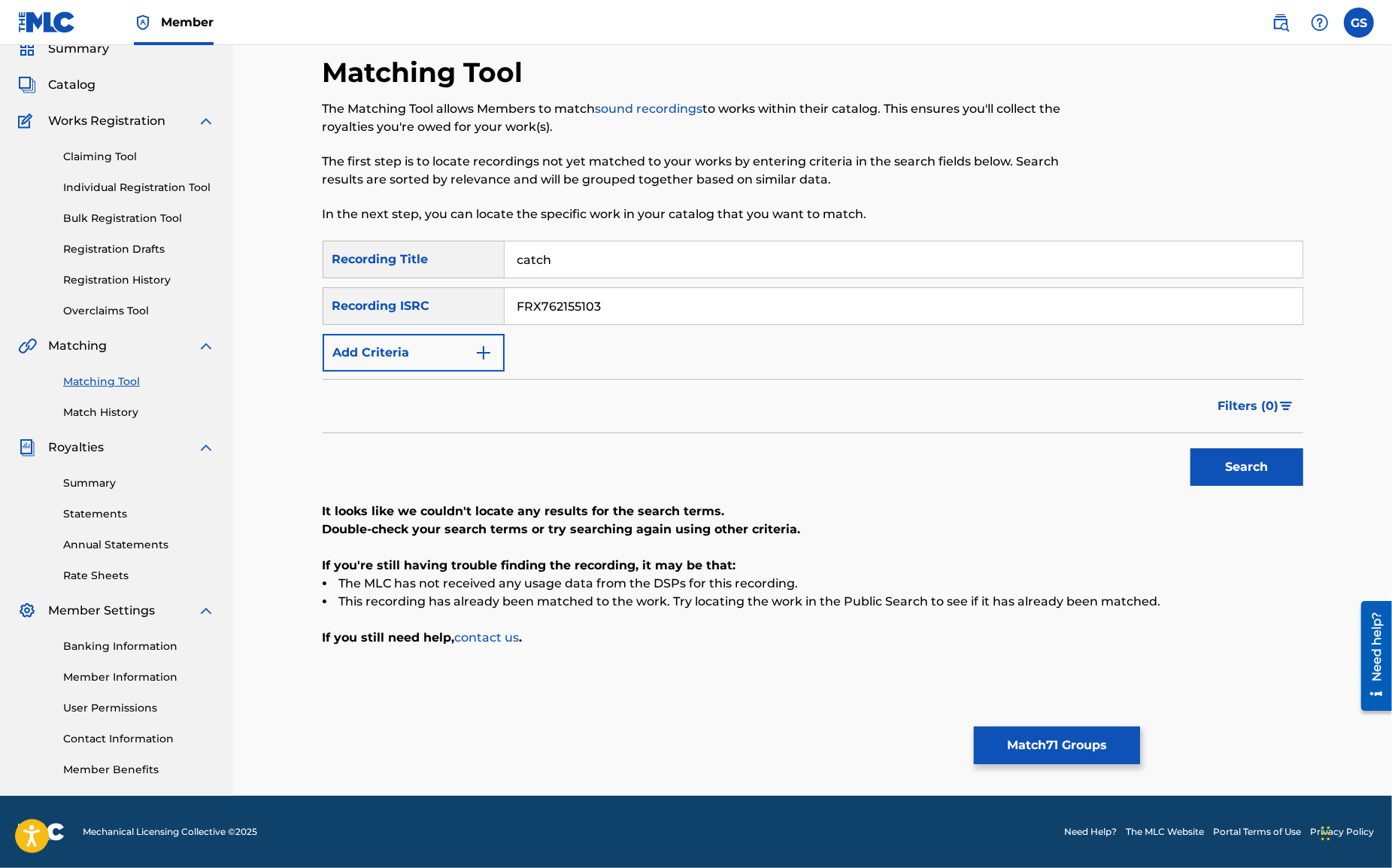
paste input "4"
drag, startPoint x: 1227, startPoint y: 476, endPoint x: 1131, endPoint y: 470, distance: 96.2
click at [1227, 476] on button "Search" at bounding box center [1246, 467] width 113 height 38
drag, startPoint x: 618, startPoint y: 309, endPoint x: 380, endPoint y: 297, distance: 238.3
click at [505, 298] on input "FRX762155104" at bounding box center [904, 306] width 798 height 36
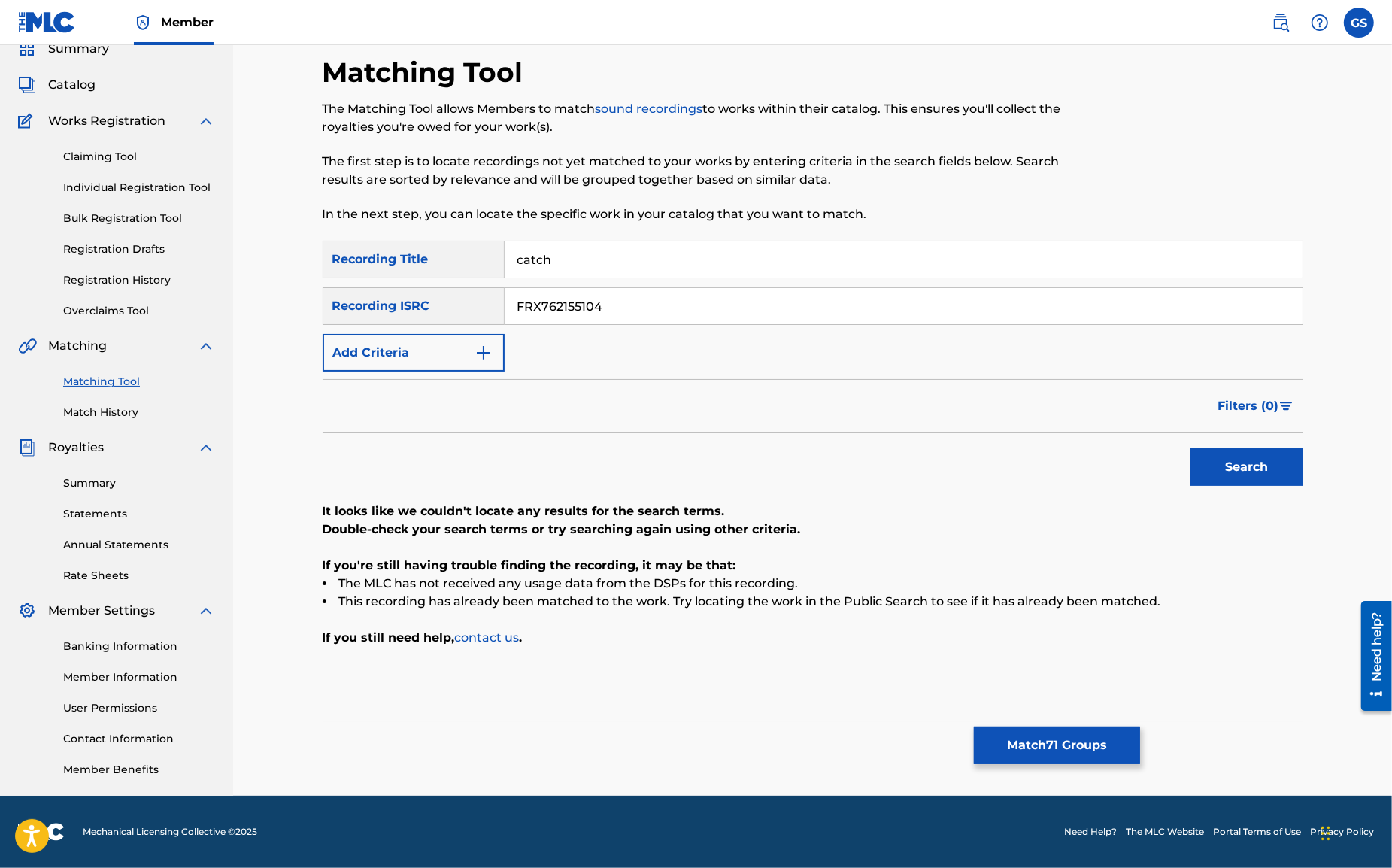
paste input "872177847"
click at [1244, 471] on button "Search" at bounding box center [1246, 467] width 113 height 38
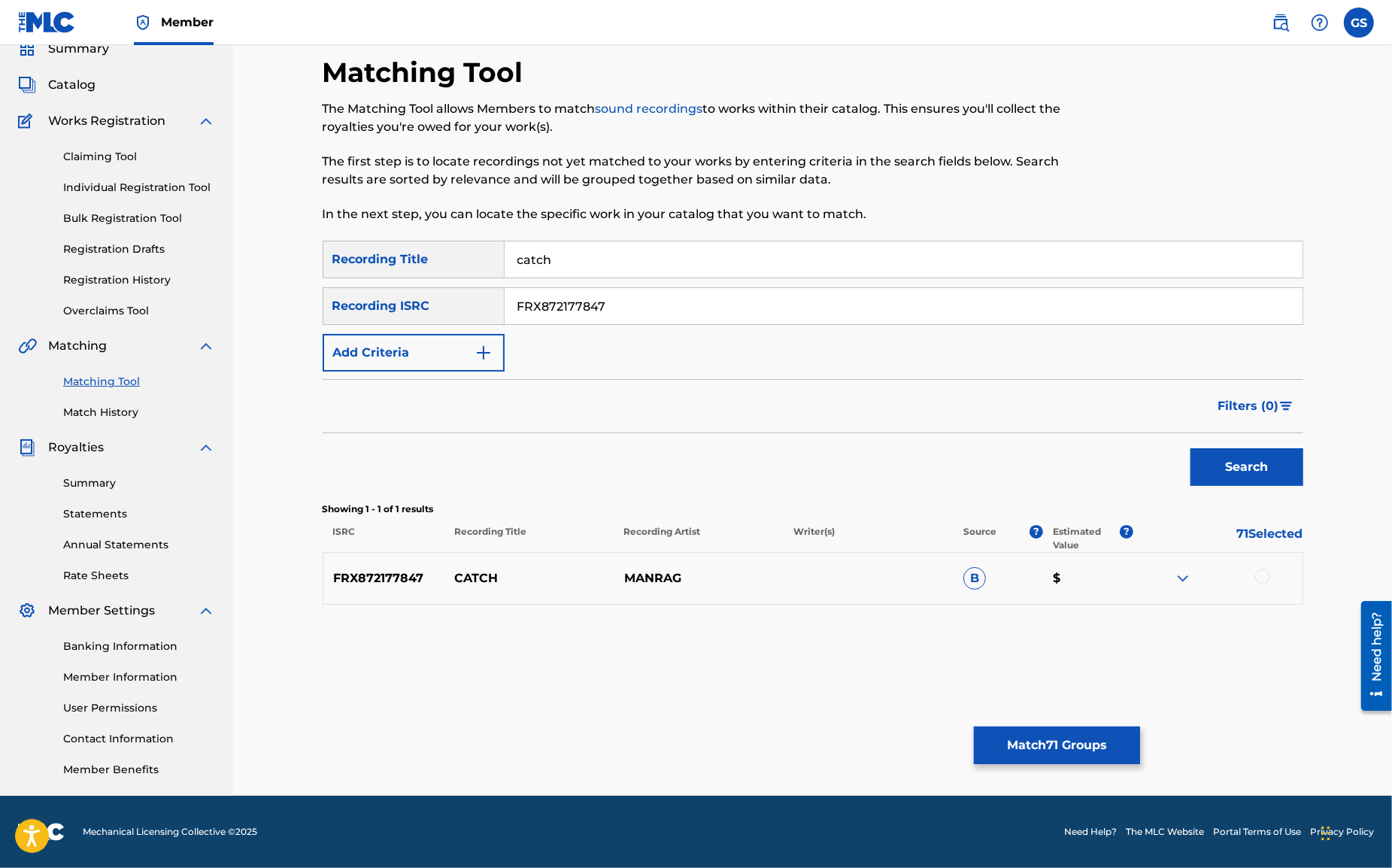
click at [1268, 579] on div at bounding box center [1263, 577] width 15 height 15
drag, startPoint x: 616, startPoint y: 308, endPoint x: 391, endPoint y: 291, distance: 225.6
click at [505, 291] on input "FRX872177847" at bounding box center [904, 306] width 798 height 36
paste input "8"
click at [1258, 461] on button "Search" at bounding box center [1246, 467] width 113 height 38
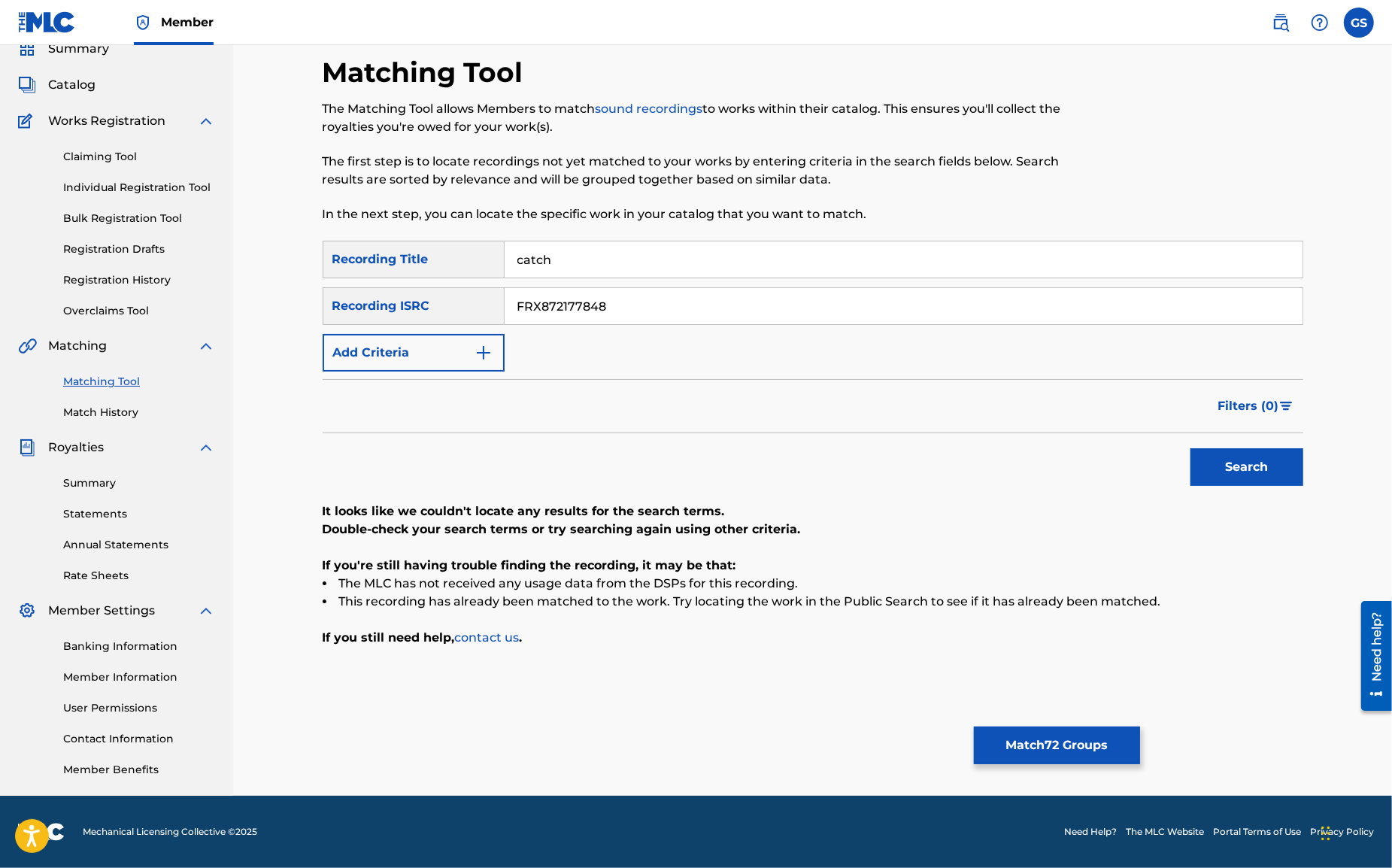
drag, startPoint x: 455, startPoint y: 301, endPoint x: 313, endPoint y: 288, distance: 142.6
click at [505, 288] on input "FRX872177848" at bounding box center [904, 306] width 798 height 36
paste input "ITZB4213735"
click at [1241, 469] on button "Search" at bounding box center [1246, 467] width 113 height 38
drag, startPoint x: 628, startPoint y: 308, endPoint x: 364, endPoint y: 290, distance: 264.6
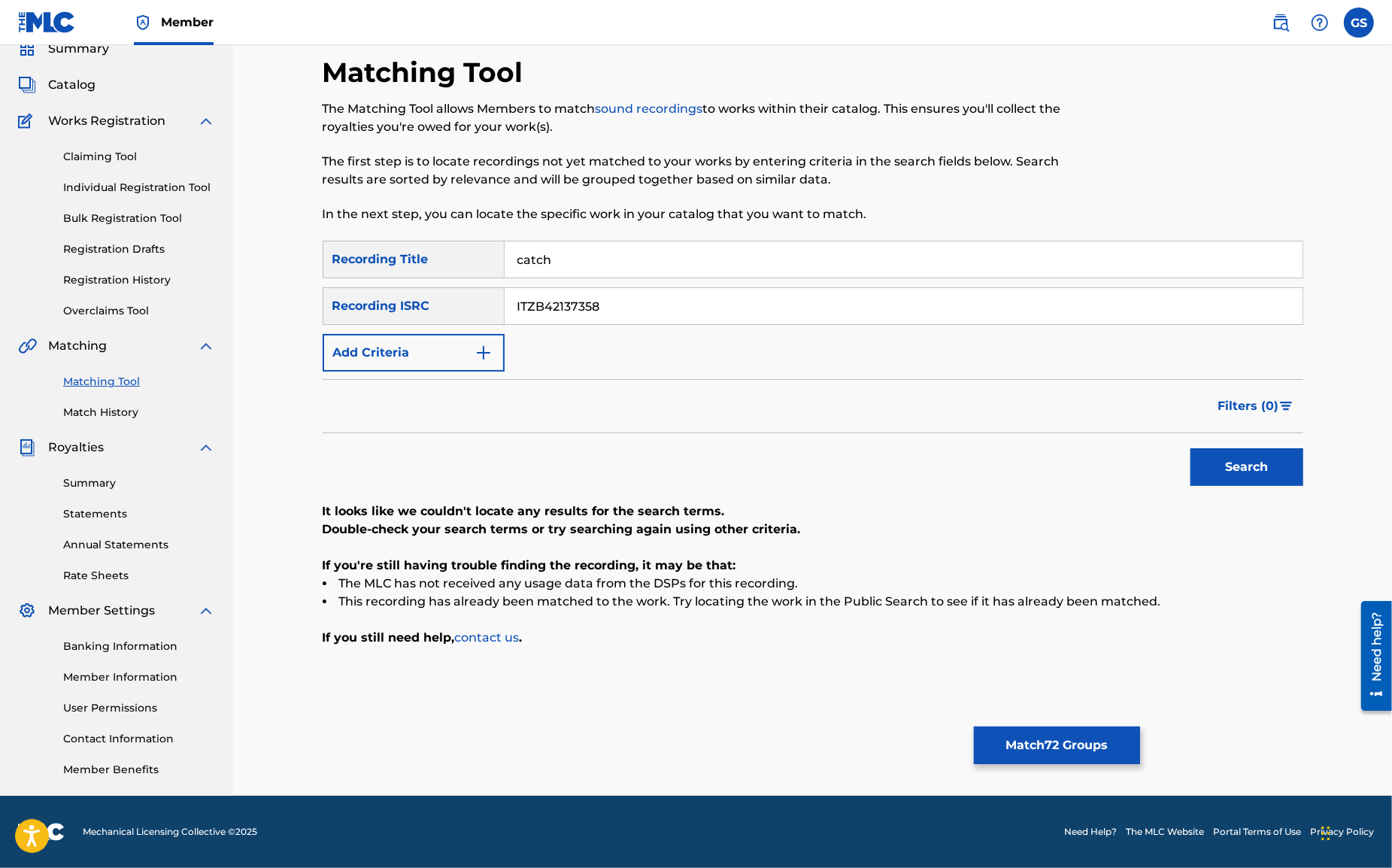
click at [505, 290] on input "ITZB42137358" at bounding box center [904, 306] width 798 height 36
paste input "9"
click at [1238, 469] on button "Search" at bounding box center [1246, 467] width 113 height 38
drag, startPoint x: 626, startPoint y: 308, endPoint x: 349, endPoint y: 286, distance: 277.9
click at [505, 288] on input "ITZB42137359" at bounding box center [904, 306] width 798 height 36
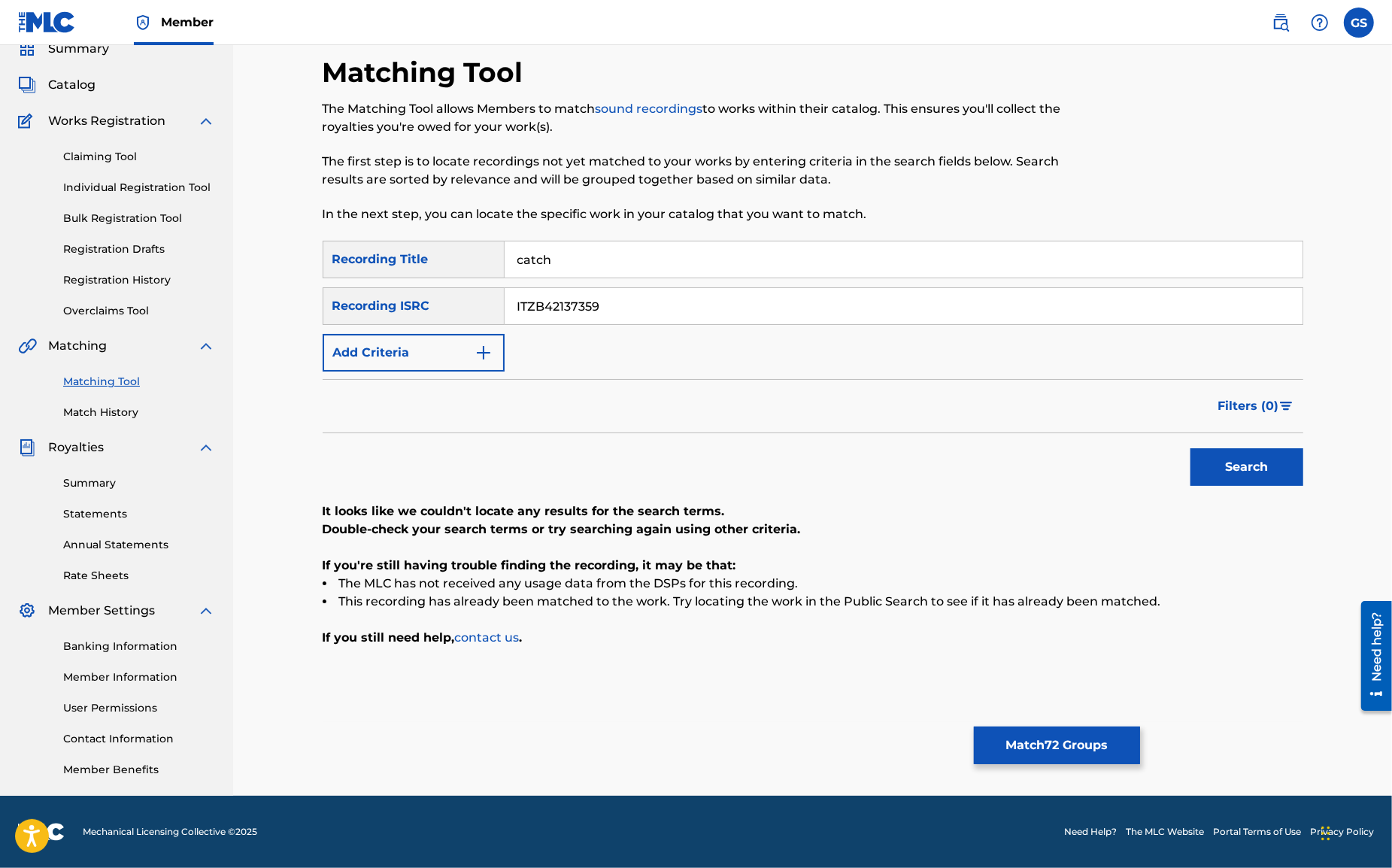
paste input "60"
click at [1205, 467] on button "Search" at bounding box center [1246, 467] width 113 height 38
drag, startPoint x: 591, startPoint y: 306, endPoint x: 383, endPoint y: 302, distance: 208.0
click at [505, 302] on input "ITZB42137360" at bounding box center [904, 306] width 798 height 36
drag, startPoint x: 647, startPoint y: 311, endPoint x: 361, endPoint y: 292, distance: 286.6
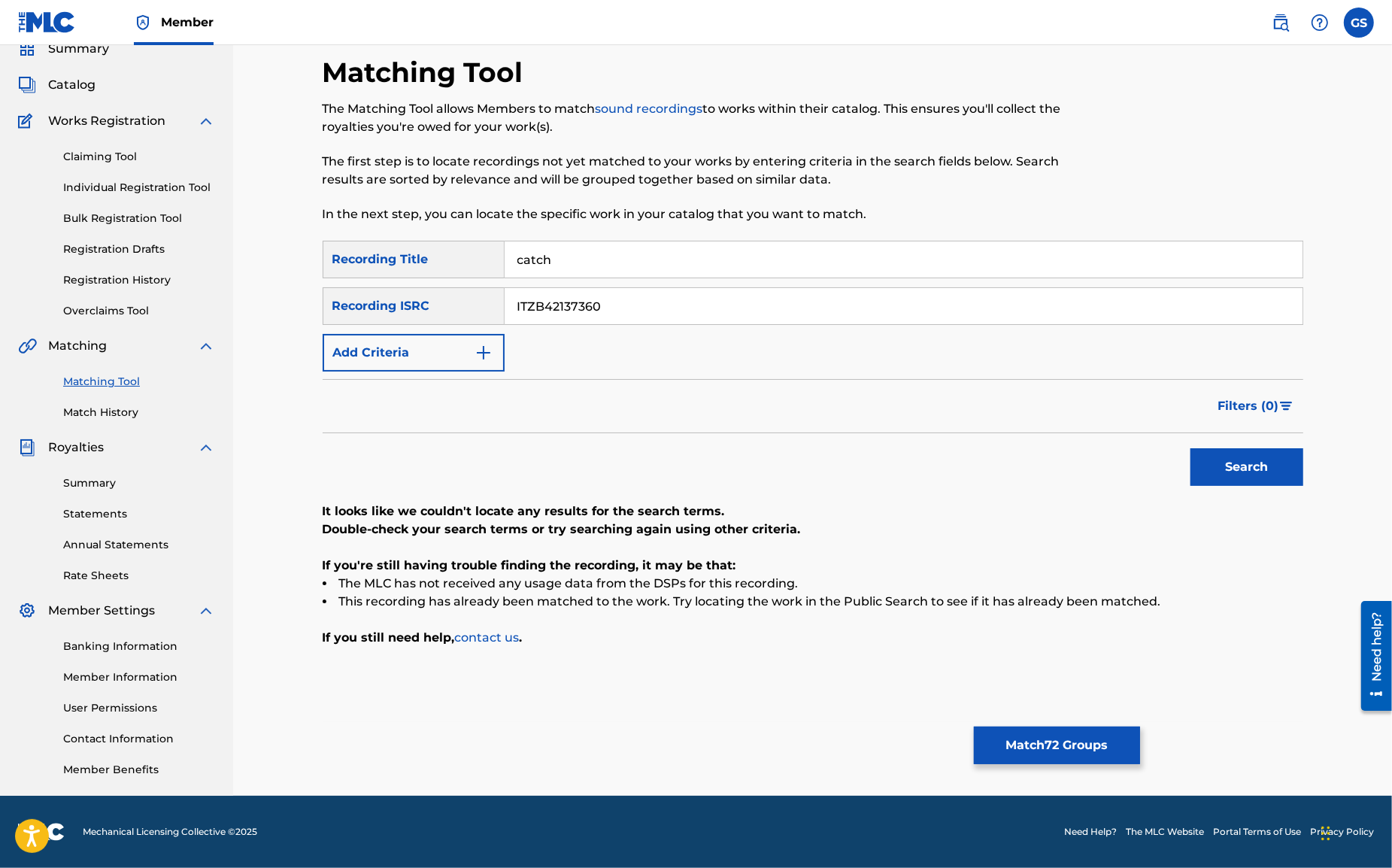
click at [505, 299] on input "ITZB42137360" at bounding box center [904, 306] width 798 height 36
paste input "1"
click at [1238, 473] on button "Search" at bounding box center [1246, 467] width 113 height 38
drag, startPoint x: 629, startPoint y: 309, endPoint x: 336, endPoint y: 285, distance: 294.0
click at [505, 288] on input "ITZB42137361" at bounding box center [904, 306] width 798 height 36
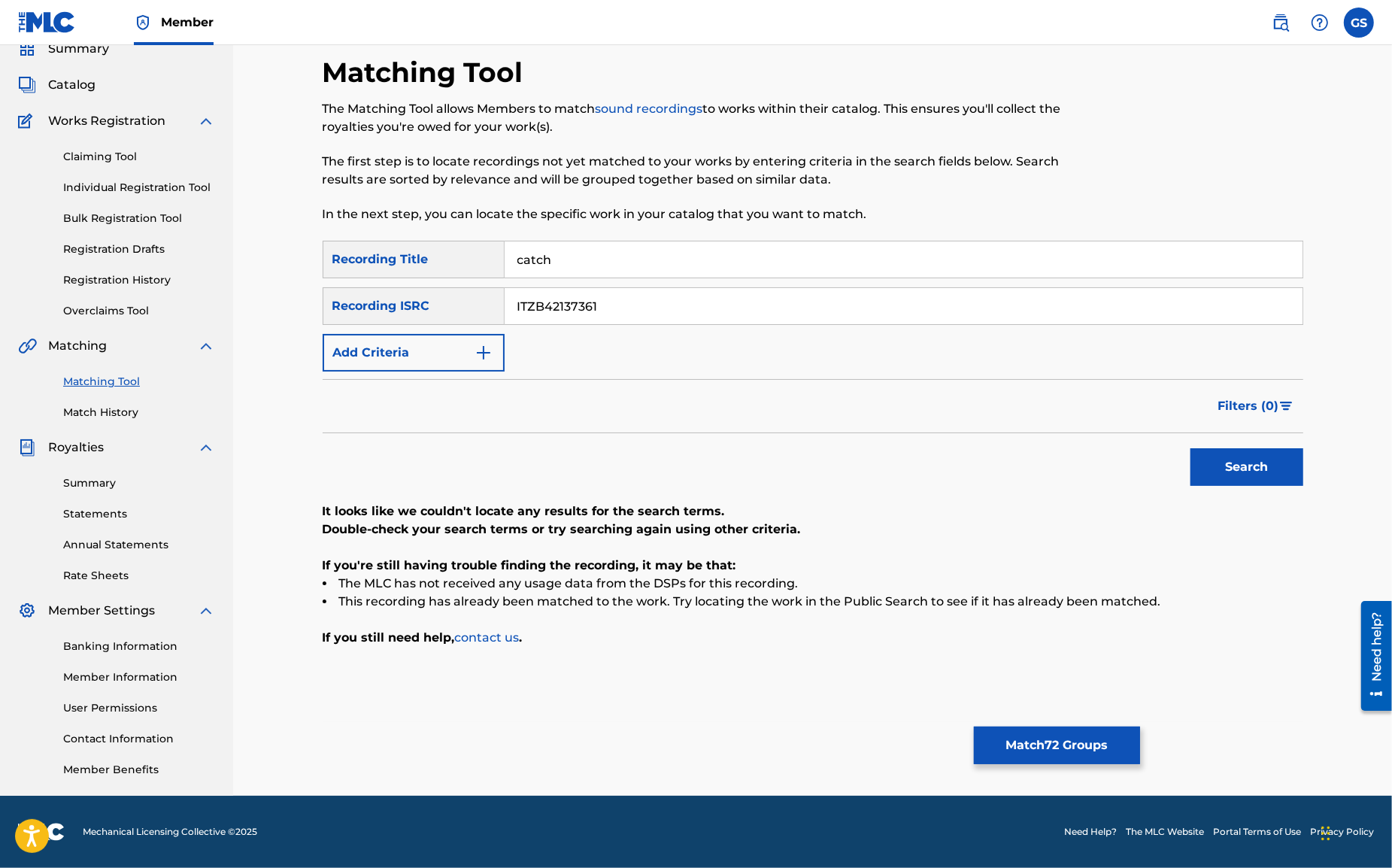
paste input "2"
click at [1226, 467] on button "Search" at bounding box center [1246, 467] width 113 height 38
drag, startPoint x: 635, startPoint y: 306, endPoint x: 398, endPoint y: 290, distance: 237.5
click at [505, 290] on input "ITZB42137362" at bounding box center [904, 306] width 798 height 36
paste input "3"
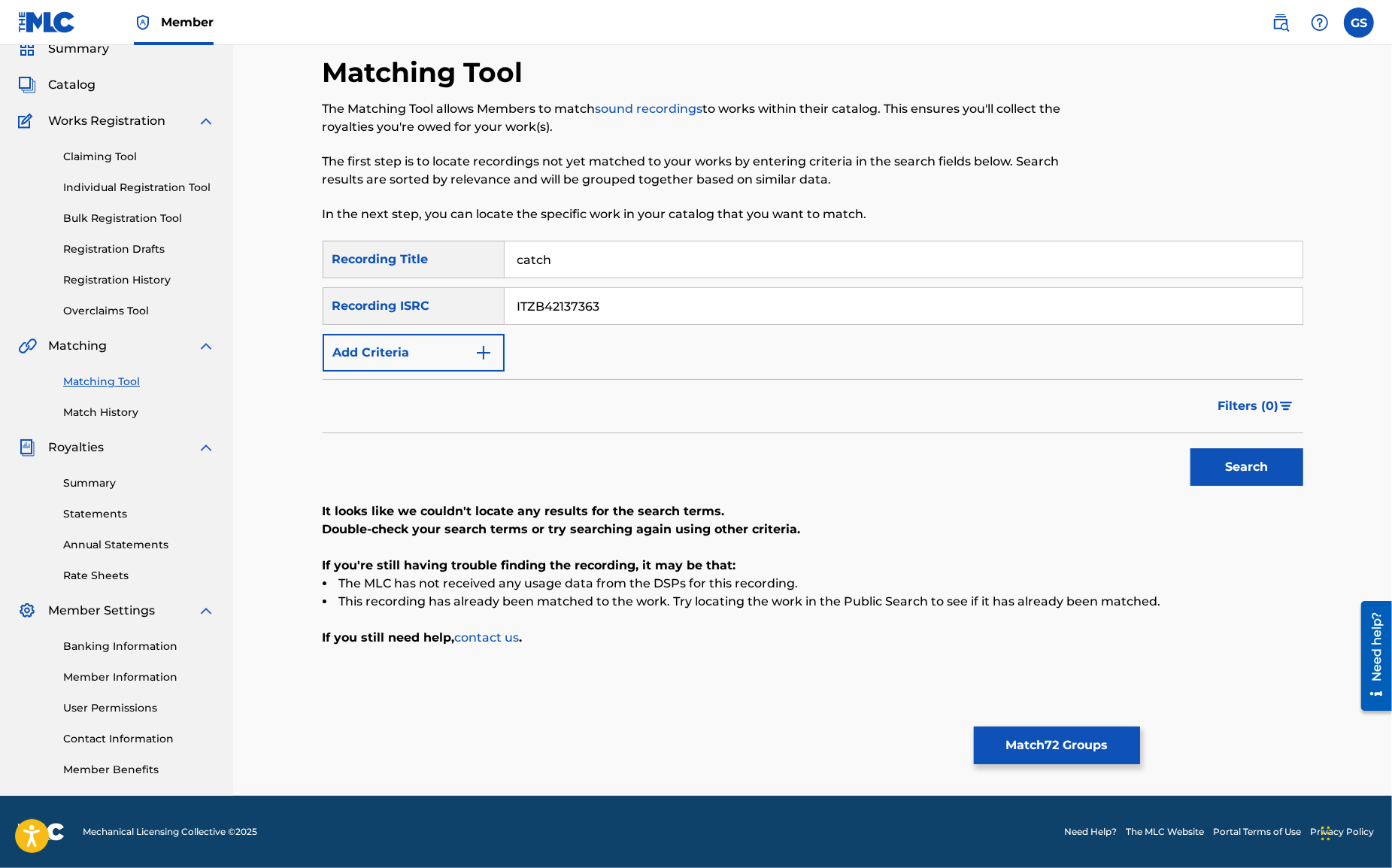
click at [1229, 462] on button "Search" at bounding box center [1246, 467] width 113 height 38
drag, startPoint x: 635, startPoint y: 303, endPoint x: 327, endPoint y: 299, distance: 308.0
click at [505, 299] on input "ITZB42137363" at bounding box center [904, 306] width 798 height 36
paste input "4"
click at [1234, 461] on button "Search" at bounding box center [1246, 467] width 113 height 38
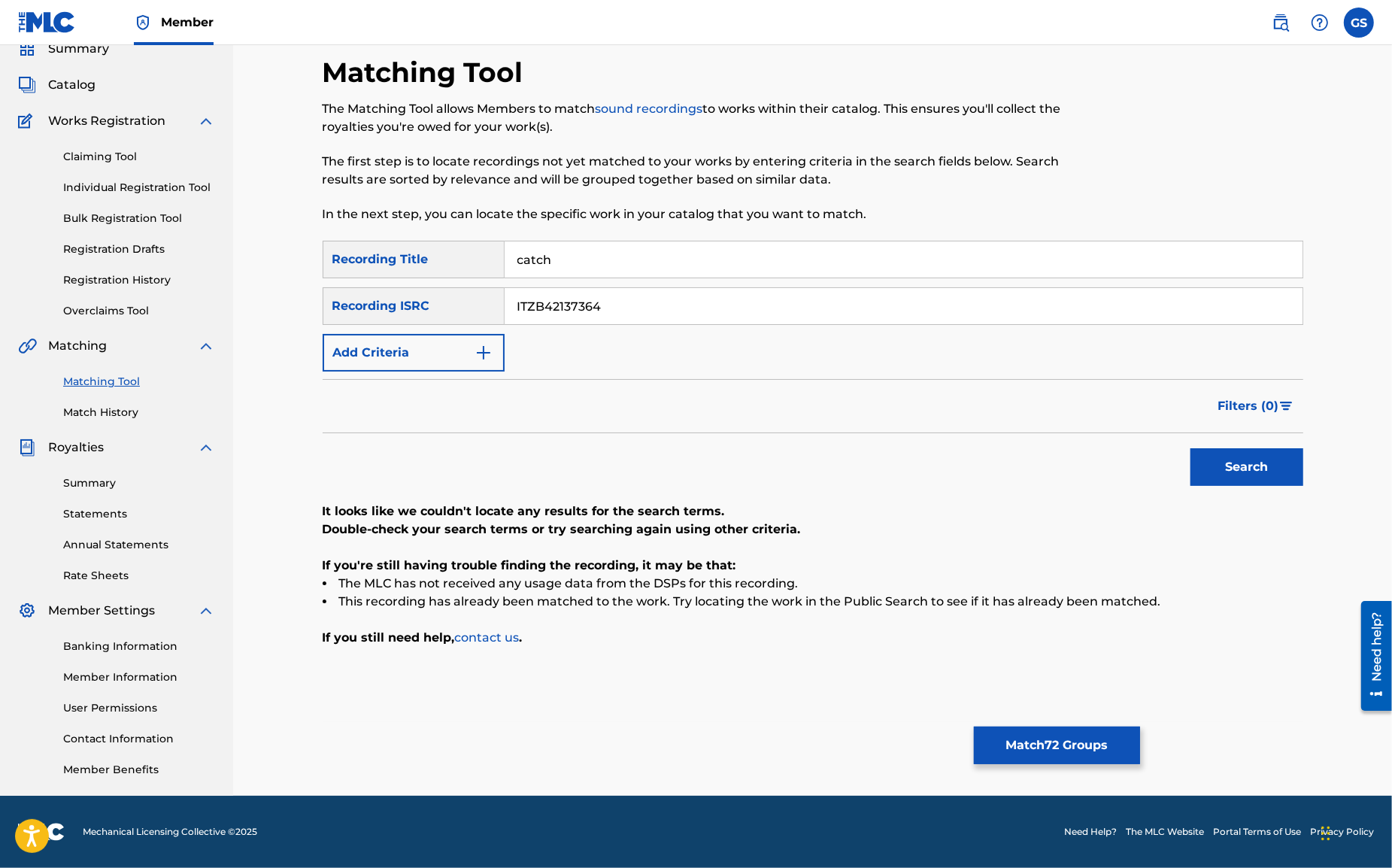
drag, startPoint x: 637, startPoint y: 301, endPoint x: 327, endPoint y: 290, distance: 310.2
click at [505, 290] on input "ITZB42137364" at bounding box center [904, 306] width 798 height 36
paste input "5"
click at [1224, 473] on button "Search" at bounding box center [1246, 467] width 113 height 38
drag, startPoint x: 580, startPoint y: 308, endPoint x: 321, endPoint y: 297, distance: 259.2
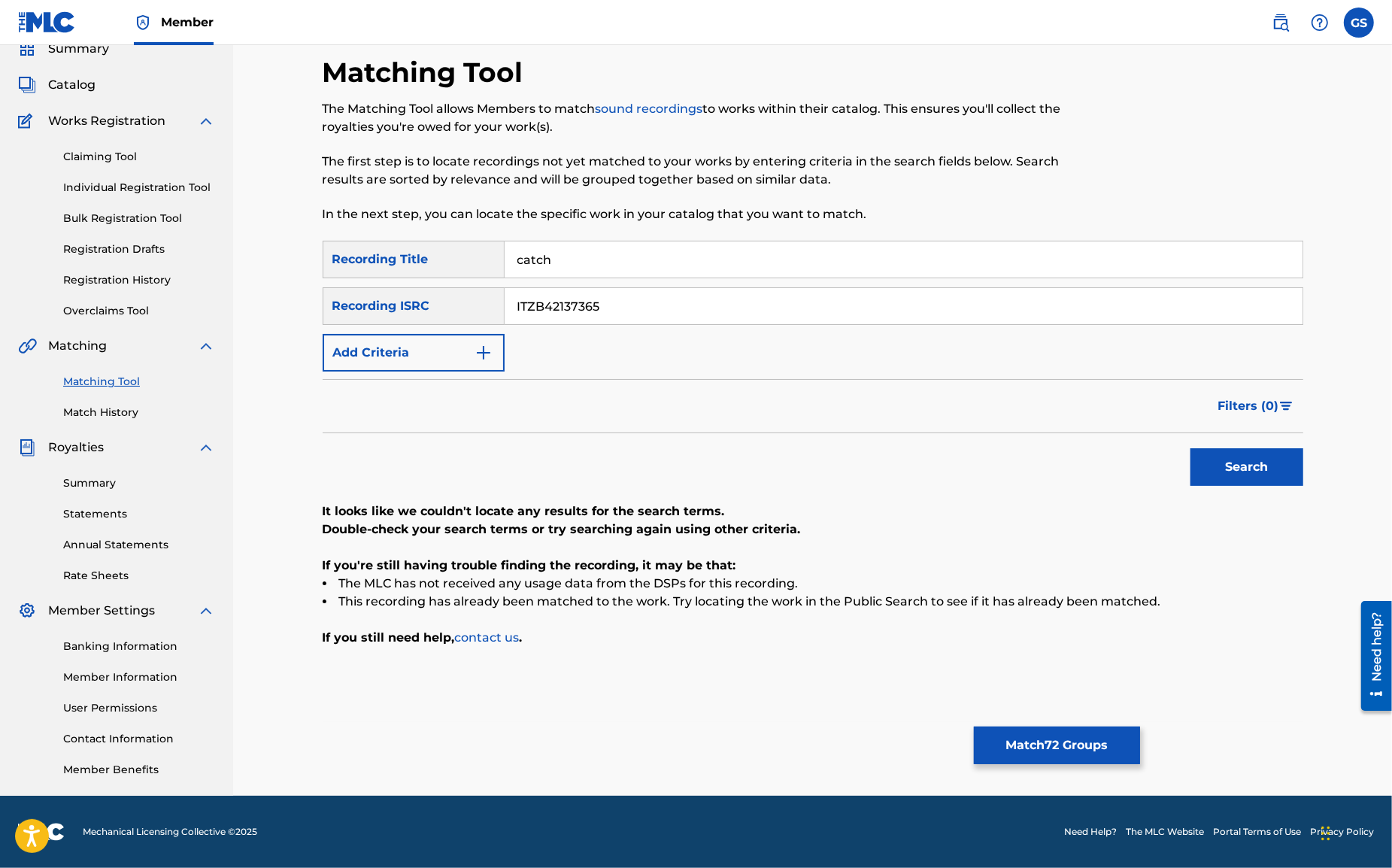
click at [505, 297] on input "ITZB42137365" at bounding box center [904, 306] width 798 height 36
paste input "ESA011207368"
click at [1260, 461] on button "Search" at bounding box center [1246, 467] width 113 height 38
drag, startPoint x: 628, startPoint y: 310, endPoint x: 319, endPoint y: 301, distance: 309.1
click at [505, 301] on input "ESA011207368" at bounding box center [904, 306] width 798 height 36
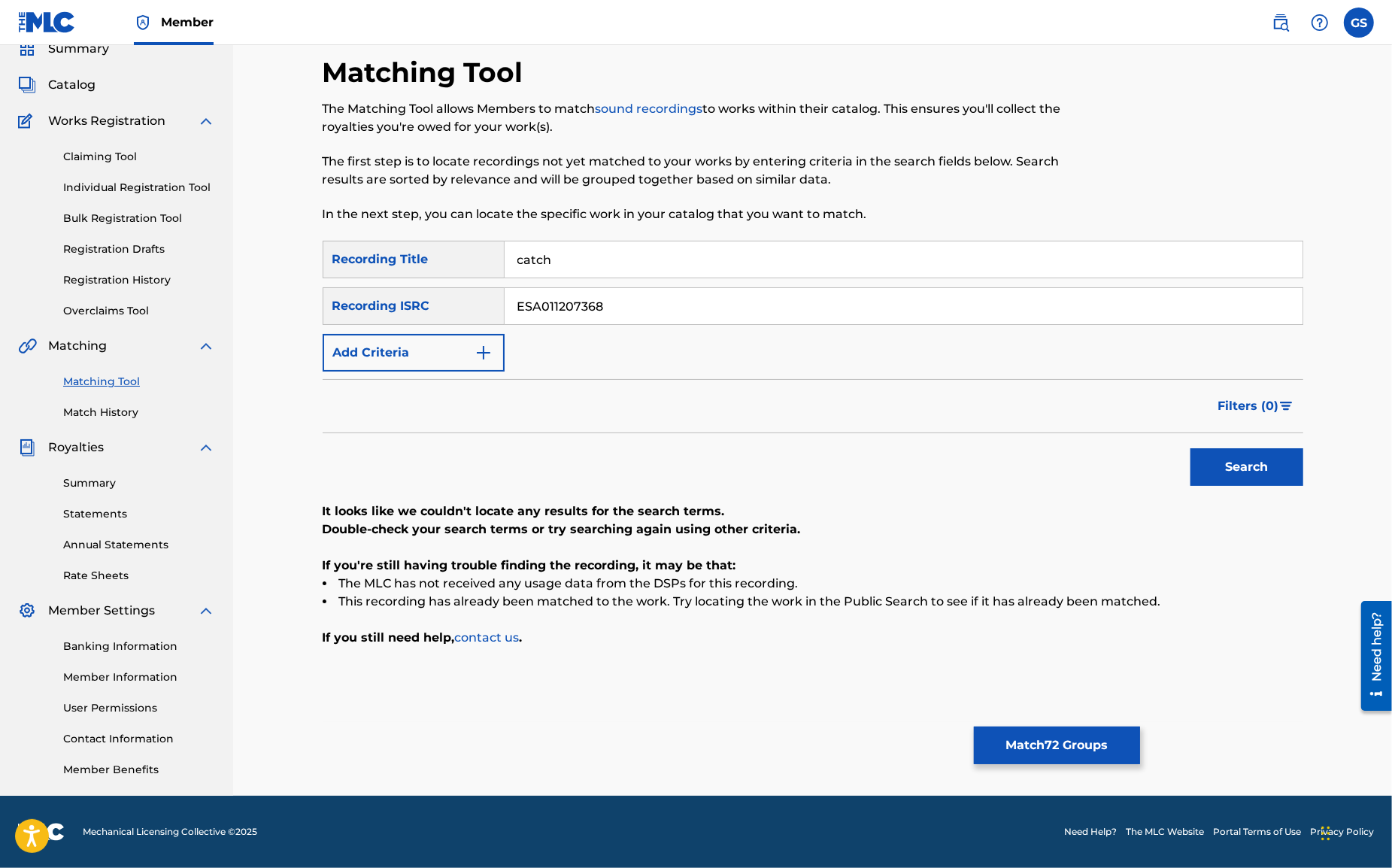
paste input "FR6V81340483"
click at [1244, 459] on button "Search" at bounding box center [1246, 467] width 113 height 38
drag, startPoint x: 623, startPoint y: 308, endPoint x: 384, endPoint y: 299, distance: 239.2
click at [505, 301] on input "FR6V81340483" at bounding box center [904, 306] width 798 height 36
paste input "2X41606962"
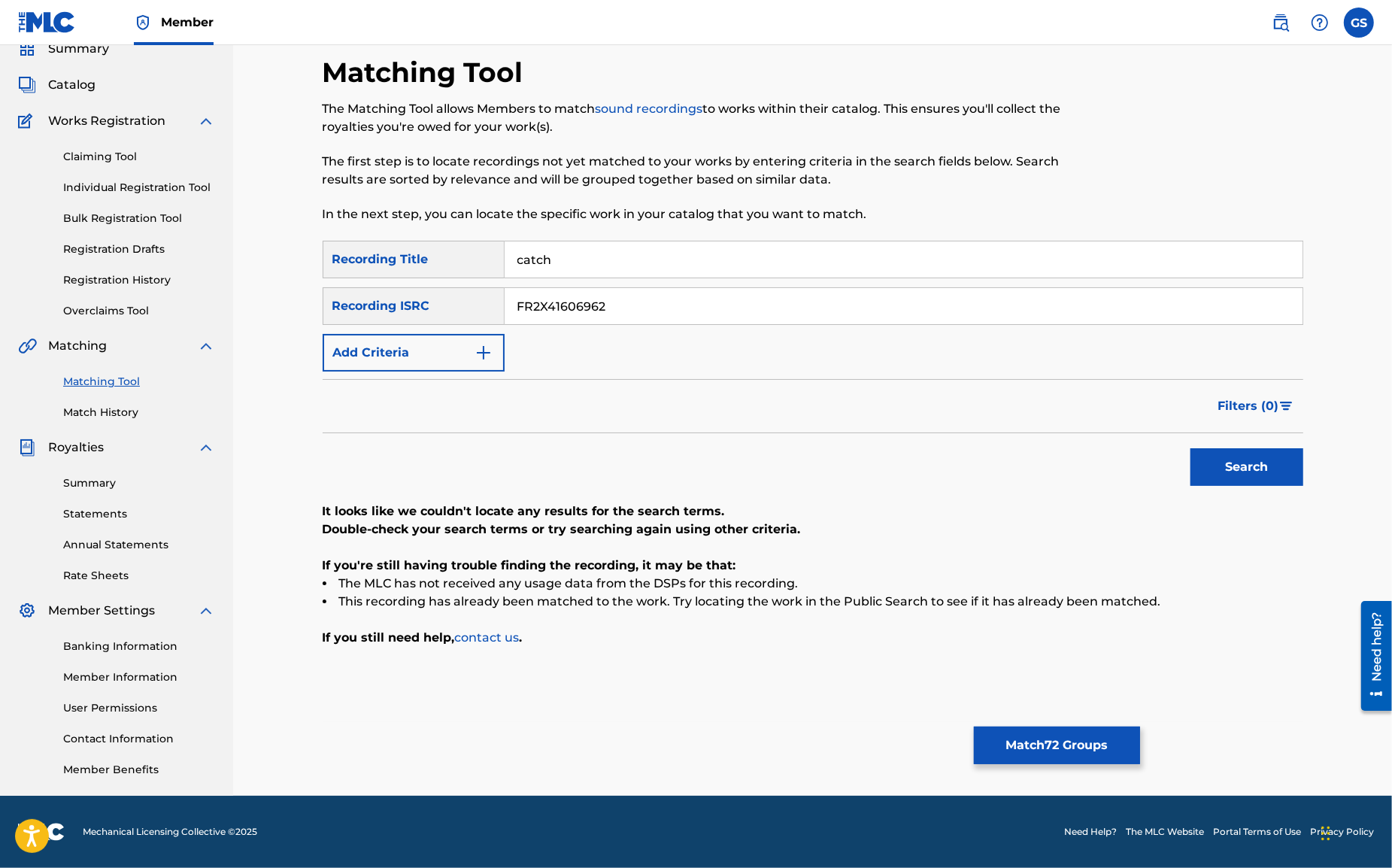
click at [1244, 469] on button "Search" at bounding box center [1246, 467] width 113 height 38
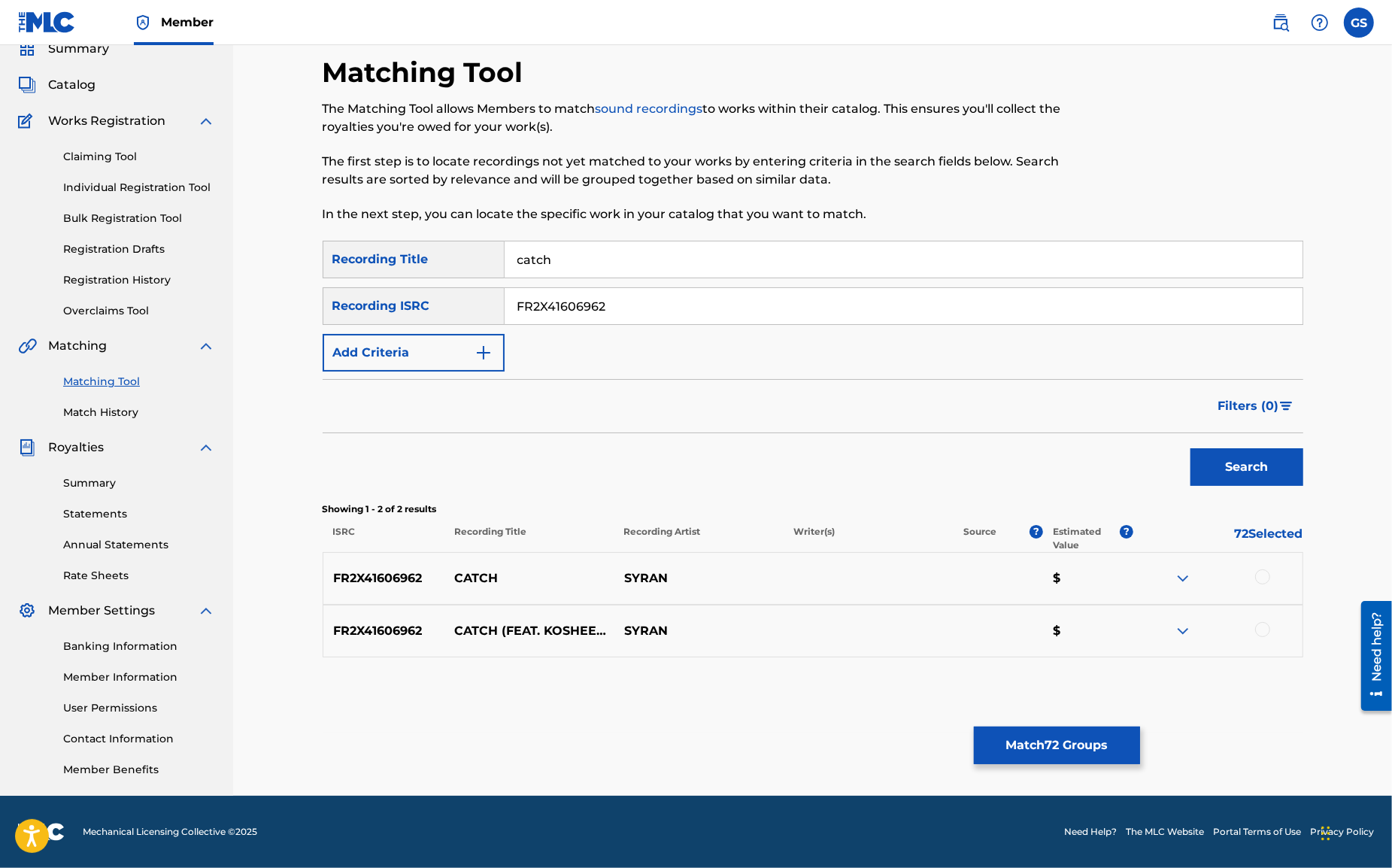
click at [1260, 578] on div at bounding box center [1263, 577] width 15 height 15
click at [1266, 631] on div at bounding box center [1263, 629] width 15 height 15
drag, startPoint x: 628, startPoint y: 306, endPoint x: 336, endPoint y: 291, distance: 292.4
click at [505, 291] on input "FR2X41606962" at bounding box center [904, 306] width 798 height 36
paste input "QZFZ42207483"
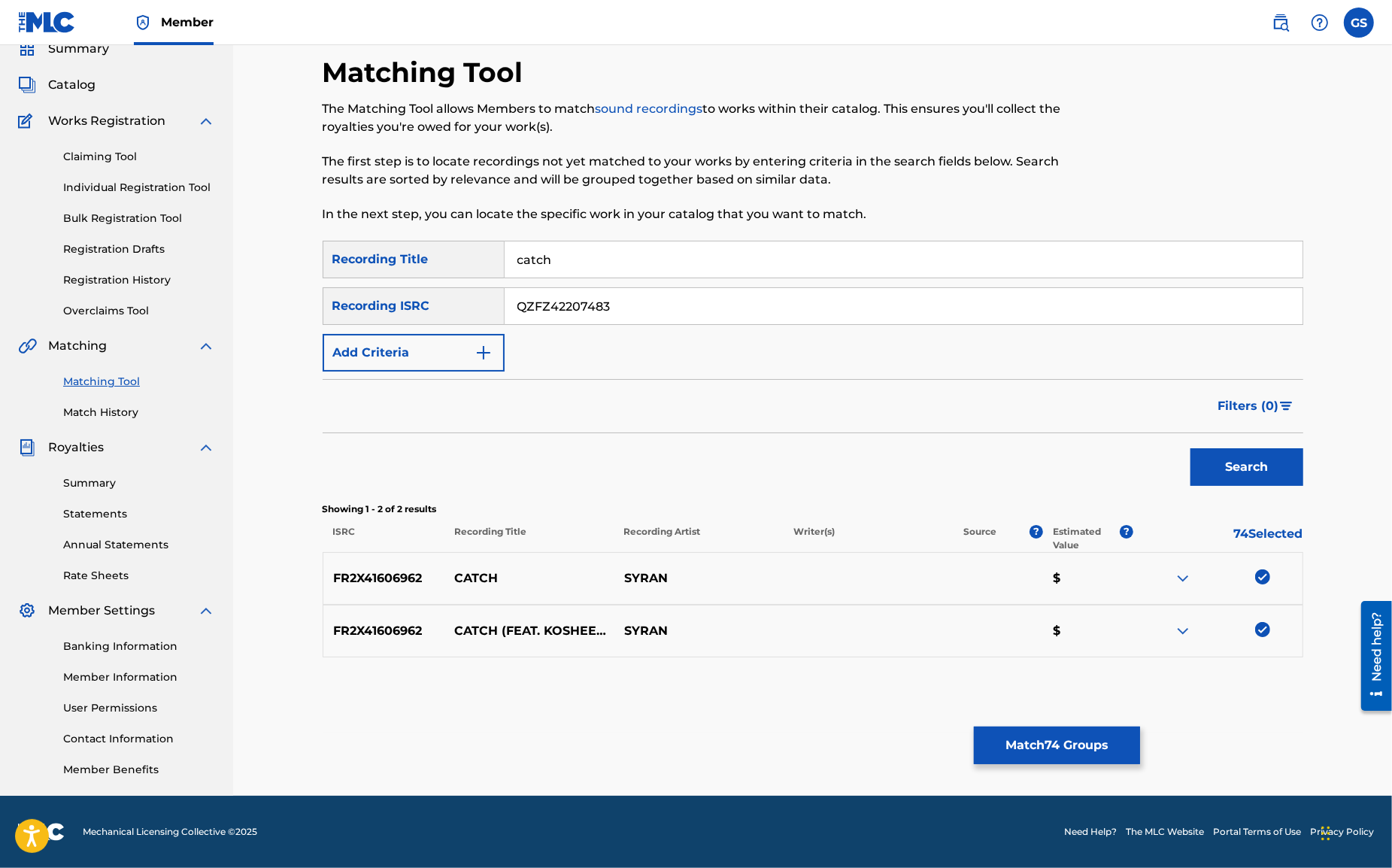
click at [1248, 469] on button "Search" at bounding box center [1246, 467] width 113 height 38
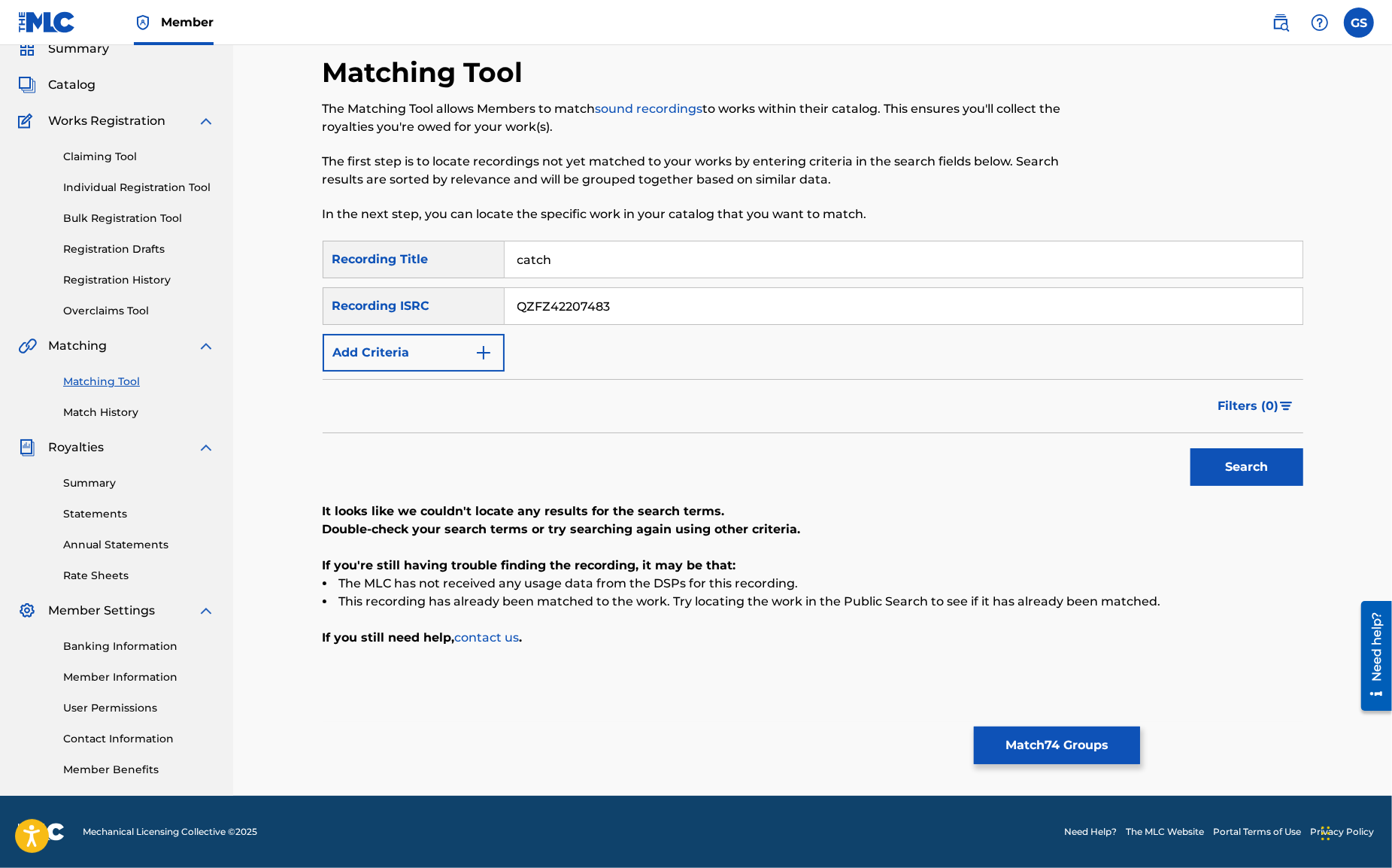
drag, startPoint x: 622, startPoint y: 308, endPoint x: 353, endPoint y: 283, distance: 270.2
click at [505, 288] on input "QZFZ42207483" at bounding box center [904, 306] width 798 height 36
paste input "29141"
click at [1277, 467] on button "Search" at bounding box center [1246, 467] width 113 height 38
drag, startPoint x: 629, startPoint y: 308, endPoint x: 403, endPoint y: 308, distance: 226.0
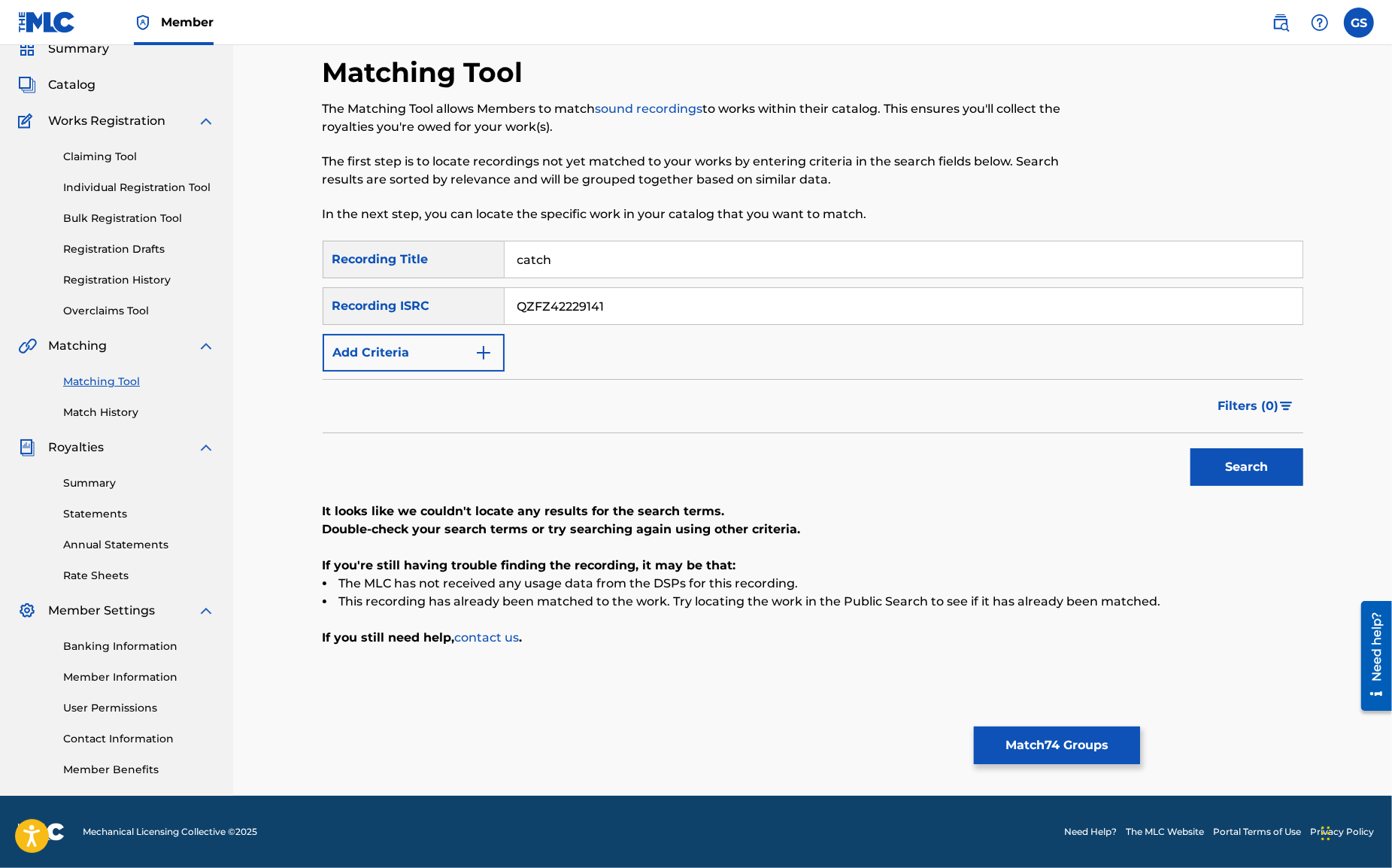
click at [505, 309] on input "QZFZ42229141" at bounding box center [904, 306] width 798 height 36
paste input "MHK2401236"
click at [1232, 466] on button "Search" at bounding box center [1246, 467] width 113 height 38
drag, startPoint x: 646, startPoint y: 313, endPoint x: 380, endPoint y: 298, distance: 266.4
click at [505, 299] on input "QZMHK2401236" at bounding box center [904, 306] width 798 height 36
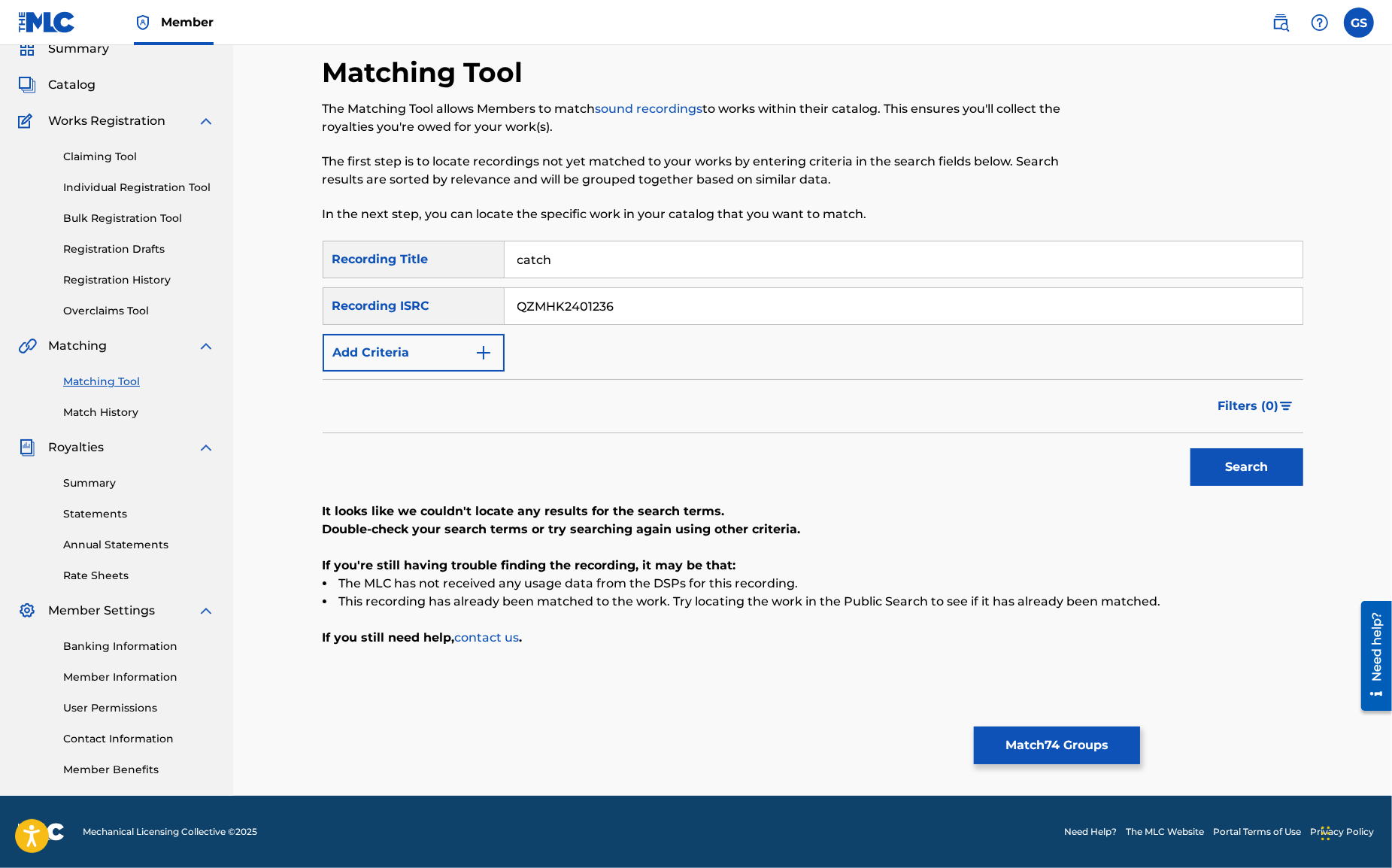
paste input "DEAR42049738"
click at [1223, 471] on button "Search" at bounding box center [1246, 467] width 113 height 38
drag, startPoint x: 647, startPoint y: 311, endPoint x: 296, endPoint y: 294, distance: 351.4
click at [505, 294] on input "DEAR42049738" at bounding box center [904, 306] width 798 height 36
paste input "QZPLS2015237"
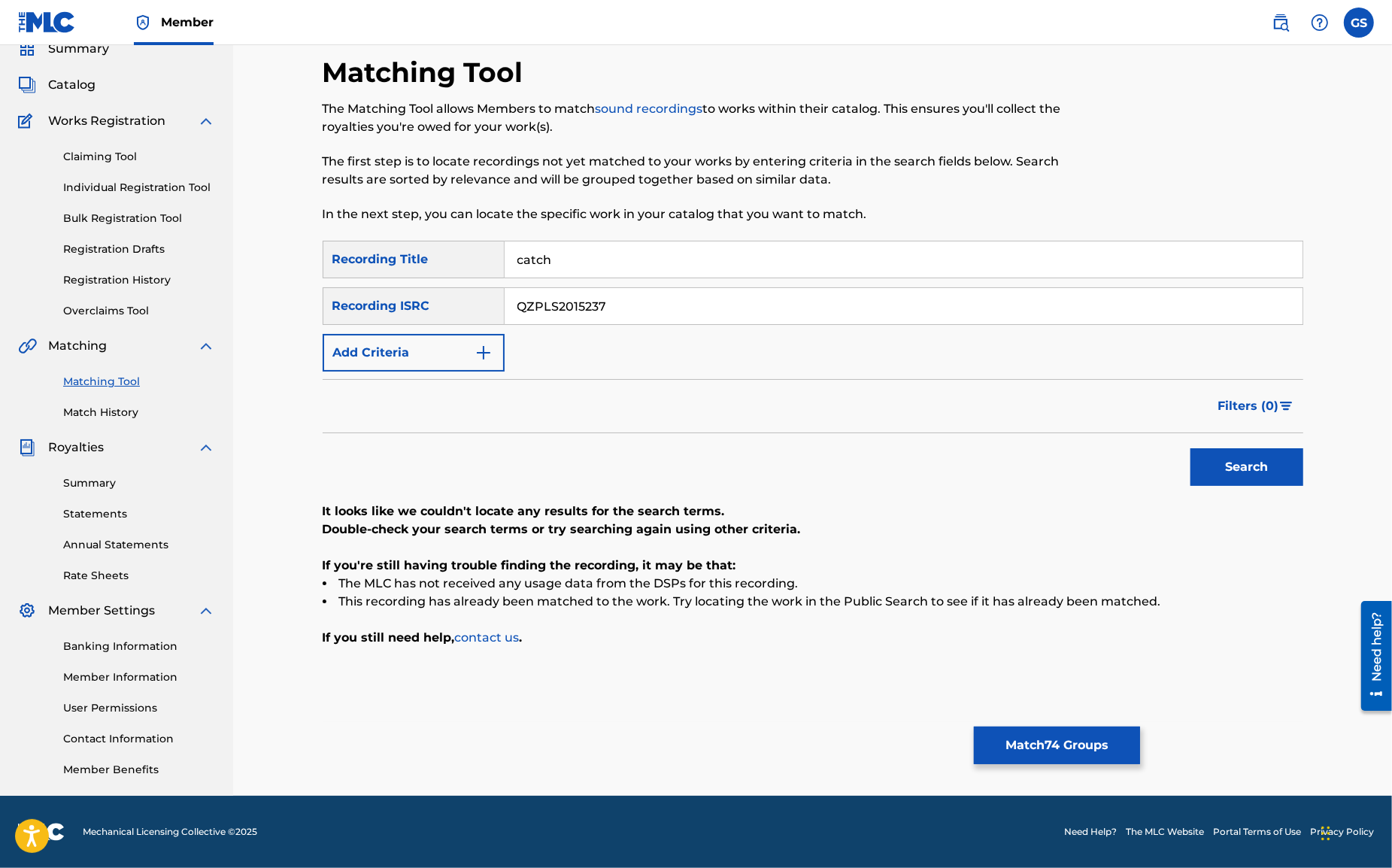
click at [1239, 465] on button "Search" at bounding box center [1246, 467] width 113 height 38
drag, startPoint x: 651, startPoint y: 309, endPoint x: 316, endPoint y: 297, distance: 335.2
click at [505, 297] on input "QZPLS2015237" at bounding box center [904, 306] width 798 height 36
paste input "GBWUL2163073"
click at [1238, 466] on button "Search" at bounding box center [1246, 467] width 113 height 38
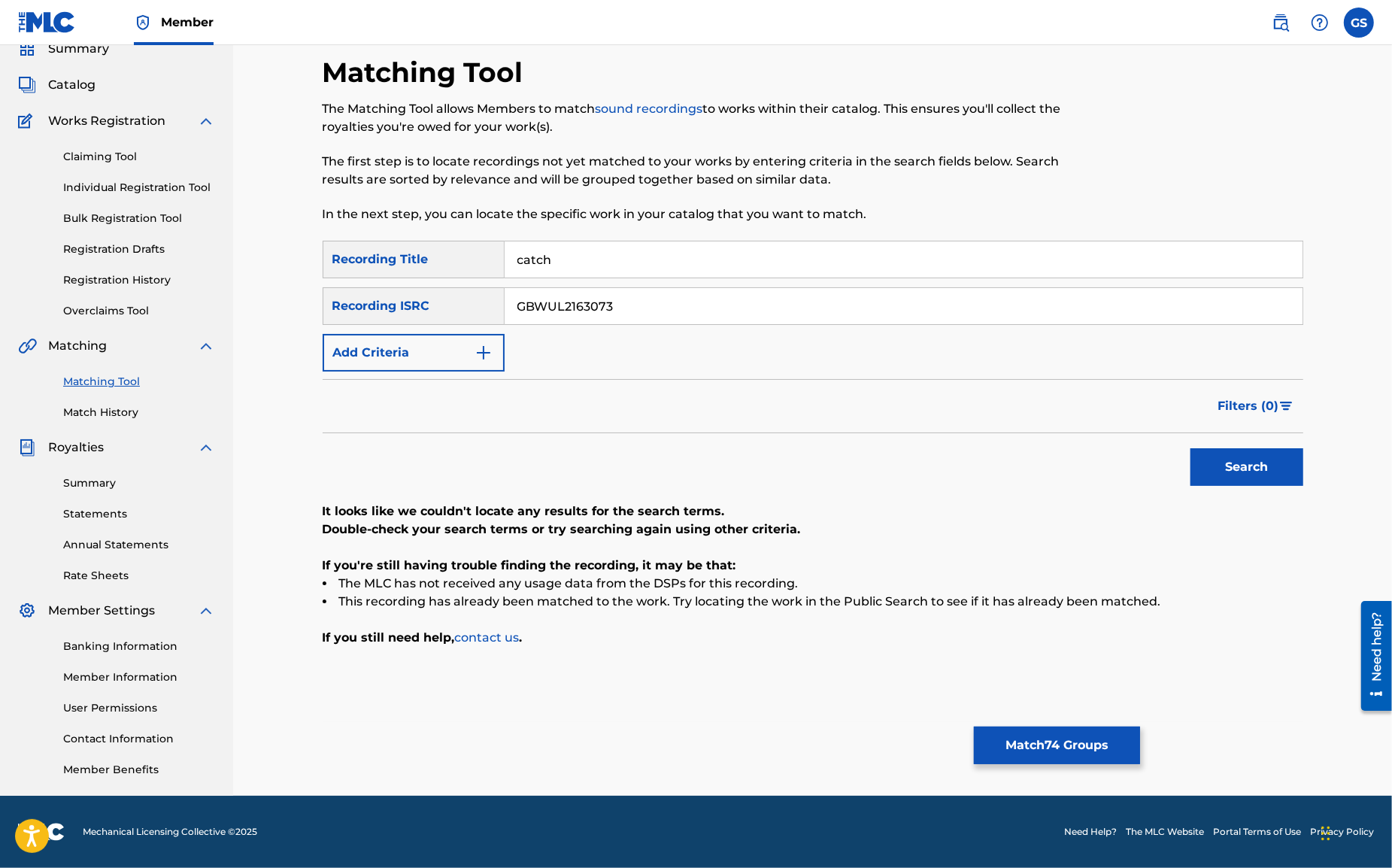
drag, startPoint x: 629, startPoint y: 307, endPoint x: 399, endPoint y: 301, distance: 230.1
click at [505, 301] on input "GBWUL2163073" at bounding box center [904, 306] width 798 height 36
paste input "QM42K2194401"
type input "QM42K2194401"
click at [1249, 466] on button "Search" at bounding box center [1246, 467] width 113 height 38
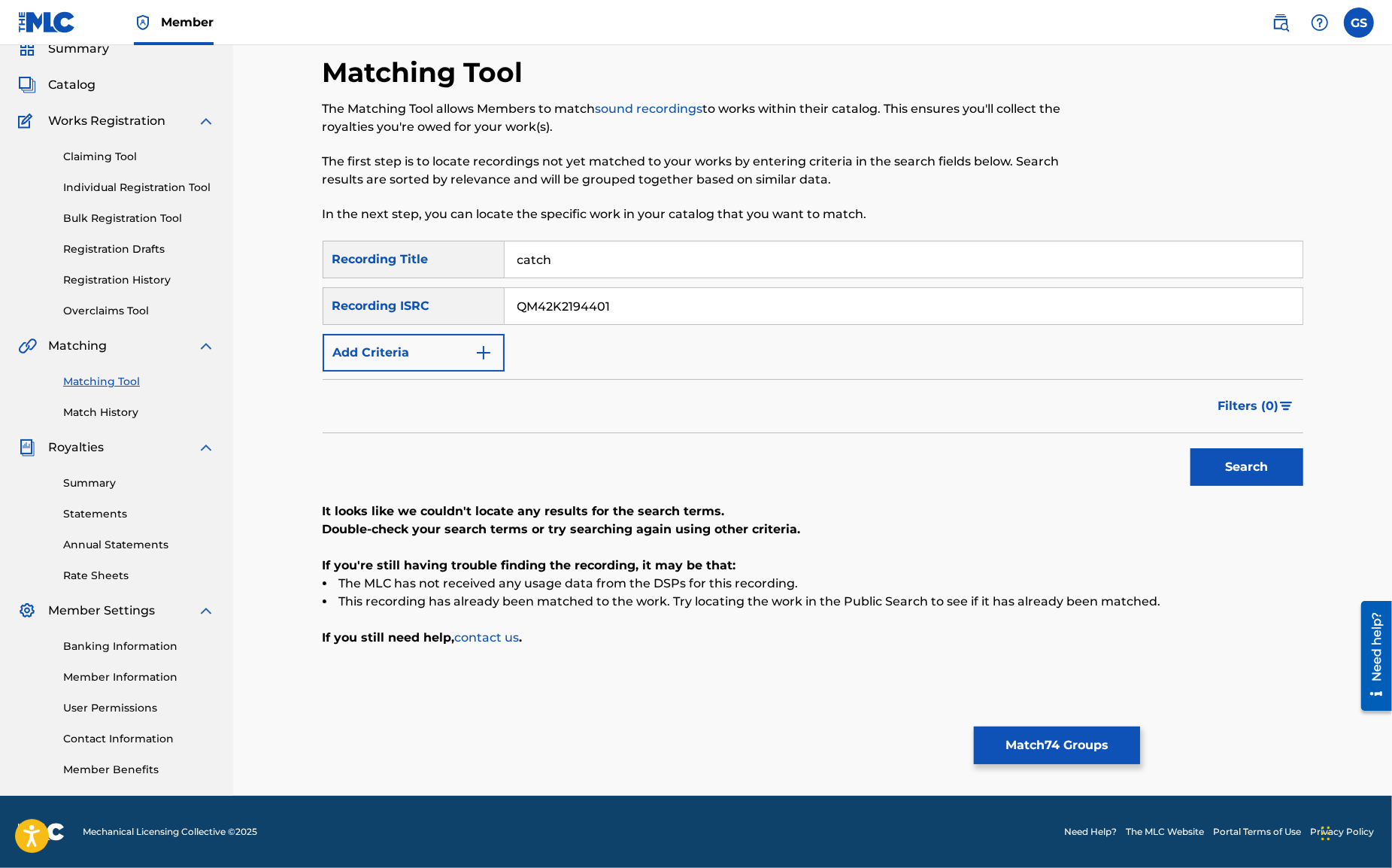
drag, startPoint x: 642, startPoint y: 300, endPoint x: 447, endPoint y: 283, distance: 195.7
click at [505, 288] on input "QM42K2194401" at bounding box center [904, 306] width 798 height 36
click at [489, 353] on img "Search Form" at bounding box center [483, 352] width 18 height 18
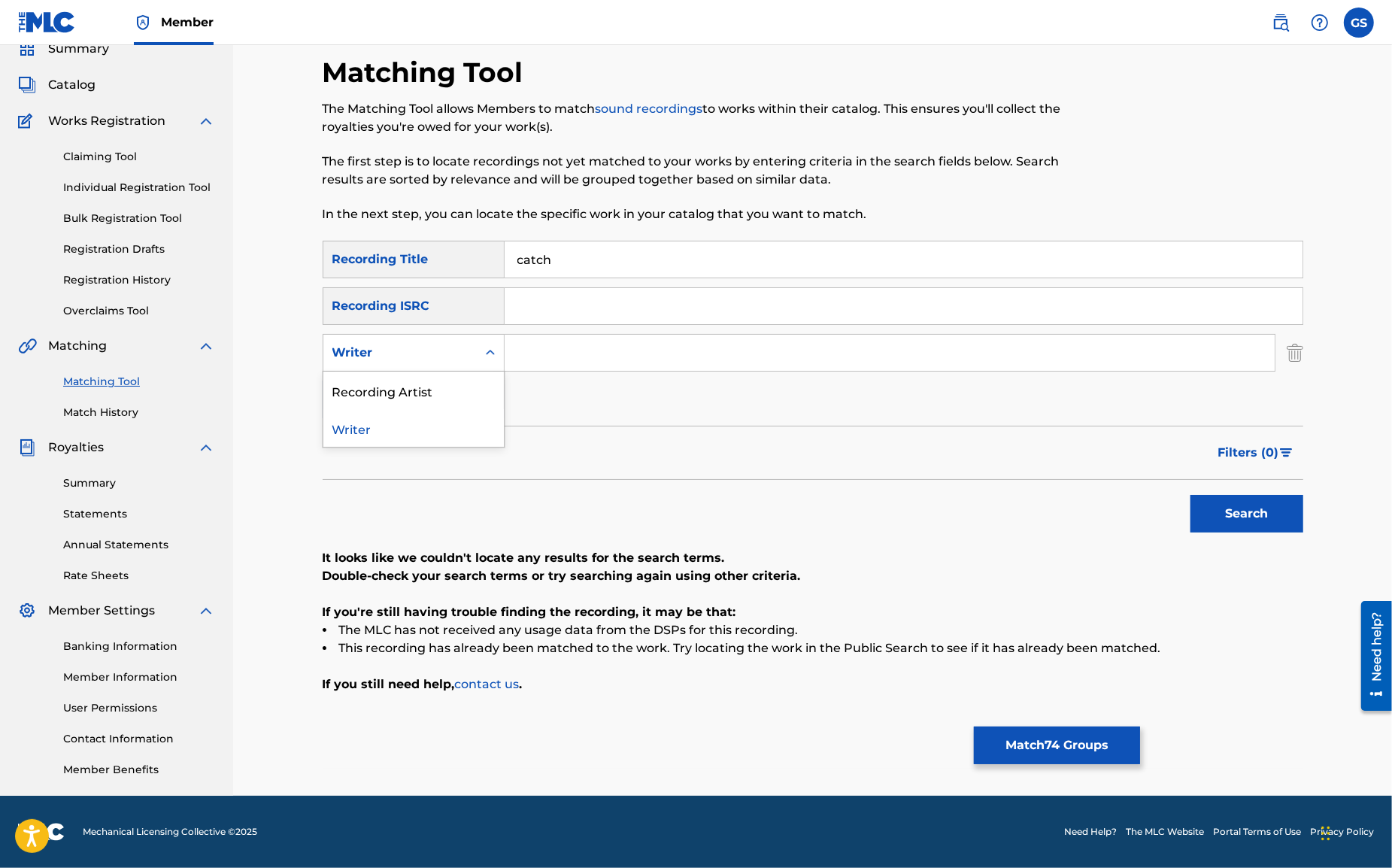
click at [474, 356] on div "Writer" at bounding box center [400, 353] width 154 height 28
click at [451, 386] on div "Recording Artist" at bounding box center [414, 391] width 180 height 38
click at [588, 343] on input "Search Form" at bounding box center [890, 353] width 770 height 36
type input "Kosheen"
click at [1190, 495] on button "Search" at bounding box center [1246, 514] width 113 height 38
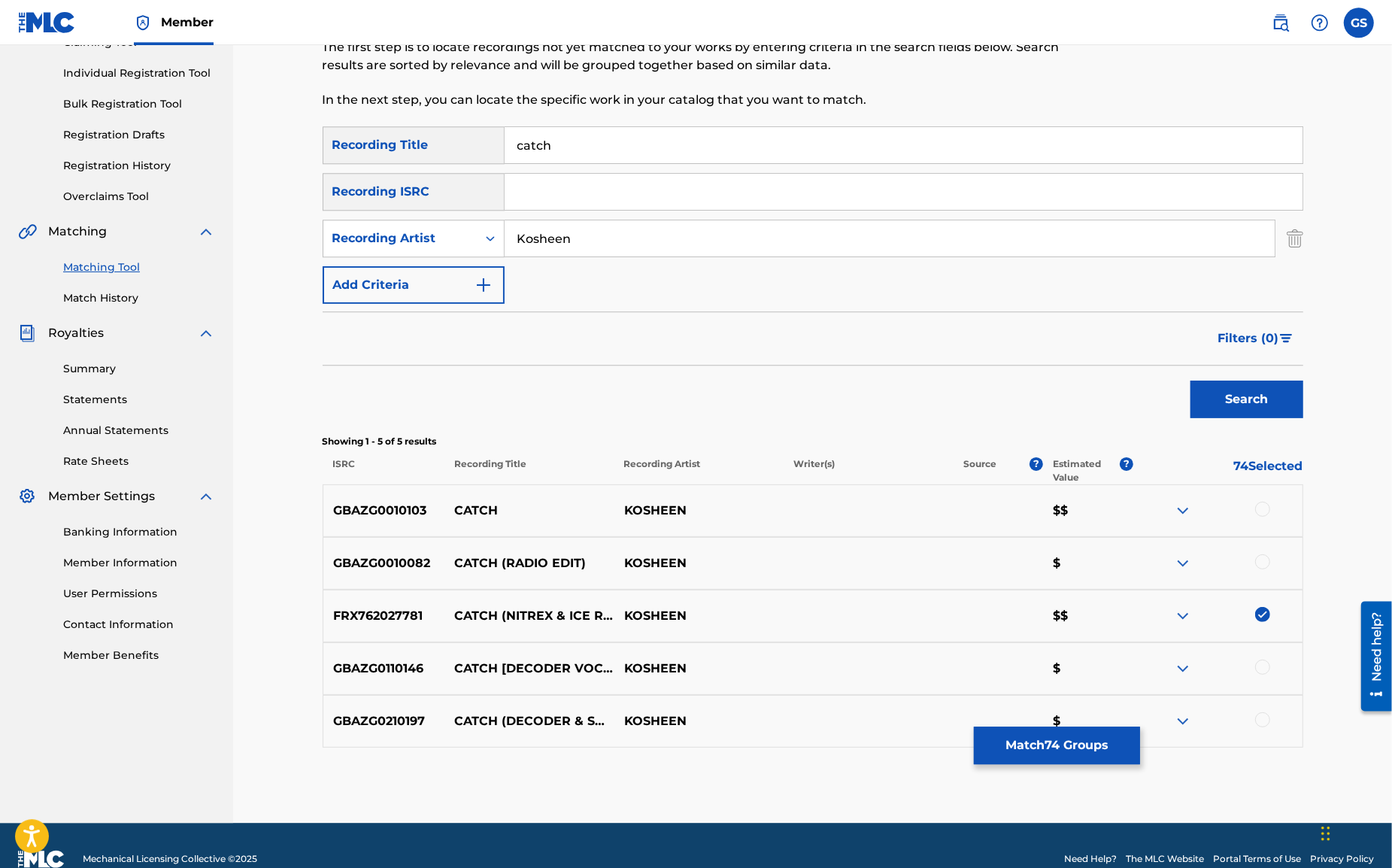
scroll to position [207, 0]
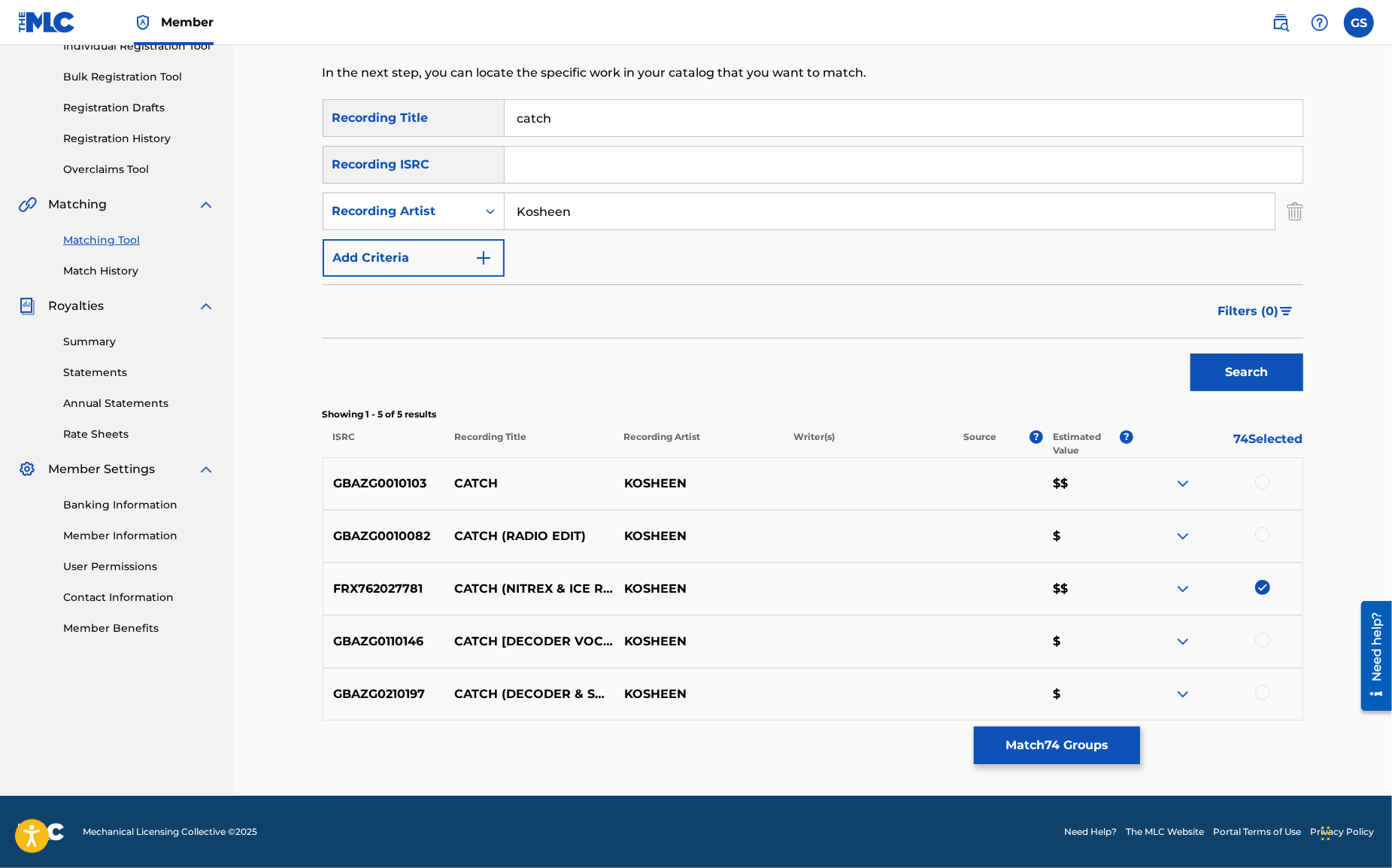
click at [1263, 482] on div at bounding box center [1263, 481] width 15 height 15
click at [1264, 530] on div at bounding box center [1263, 534] width 15 height 15
click at [1264, 638] on div at bounding box center [1263, 640] width 15 height 15
click at [1260, 692] on div at bounding box center [1263, 692] width 15 height 15
click at [1056, 745] on button "Match 78 Groups" at bounding box center [1056, 745] width 166 height 38
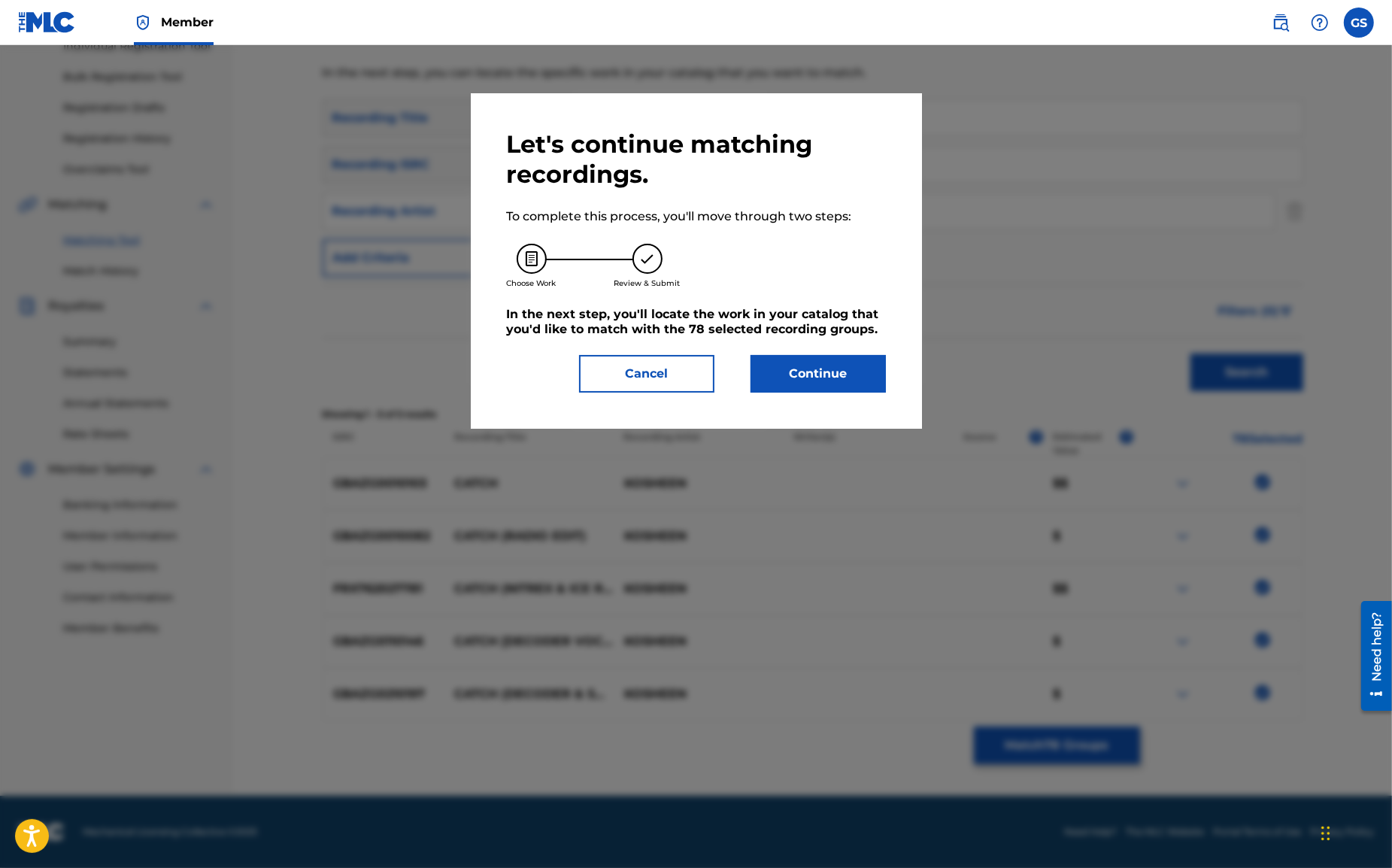
click at [858, 380] on button "Continue" at bounding box center [818, 374] width 135 height 38
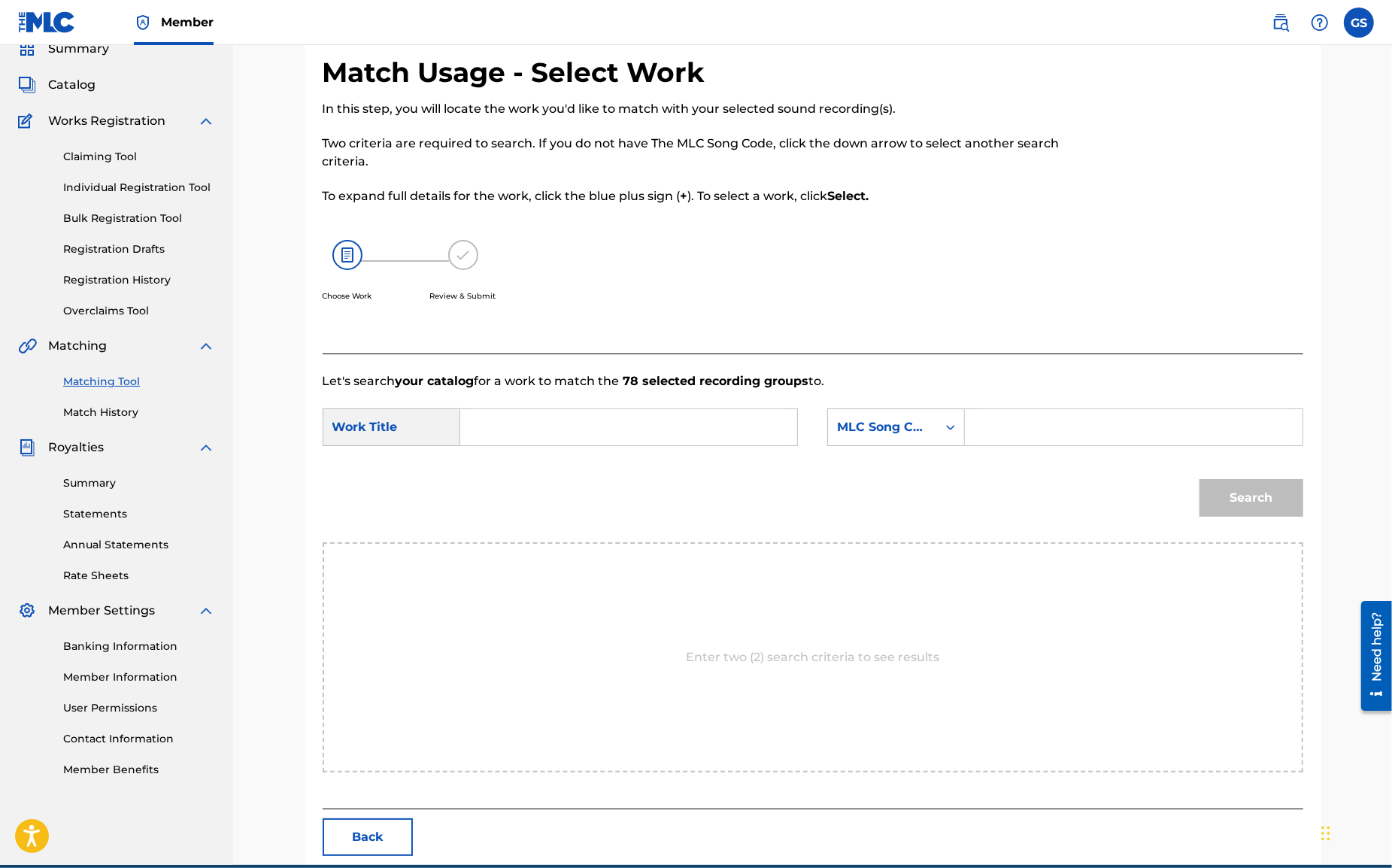
click at [592, 431] on input "Search Form" at bounding box center [629, 427] width 311 height 36
type input "catch"
click at [507, 495] on strong "catch" at bounding box center [503, 497] width 35 height 14
click at [940, 424] on div "Search Form" at bounding box center [951, 427] width 27 height 27
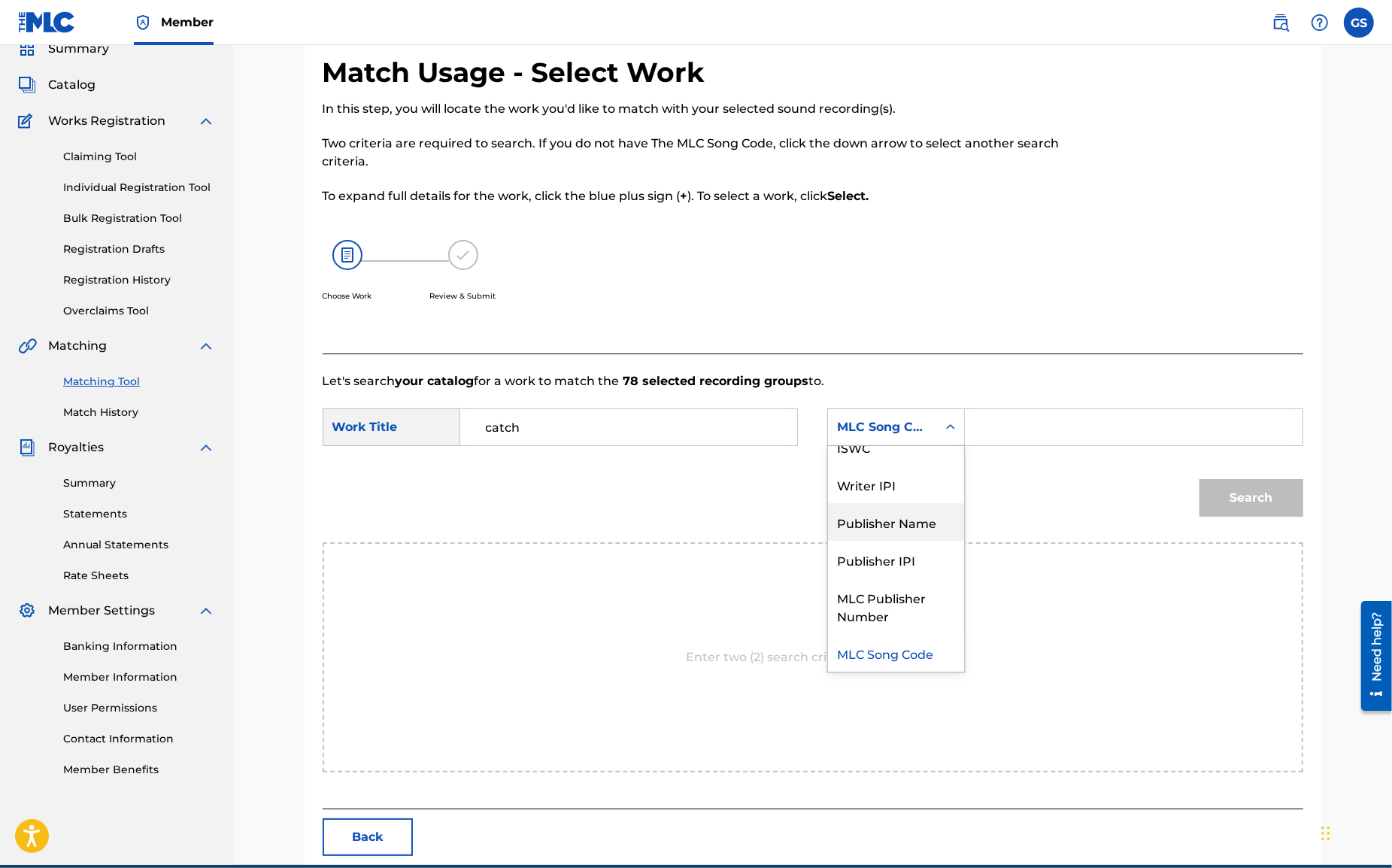
drag, startPoint x: 927, startPoint y: 524, endPoint x: 984, endPoint y: 455, distance: 89.5
click at [927, 525] on div "Publisher Name" at bounding box center [896, 522] width 136 height 38
click at [1018, 431] on input "Search Form" at bounding box center [1133, 427] width 311 height 36
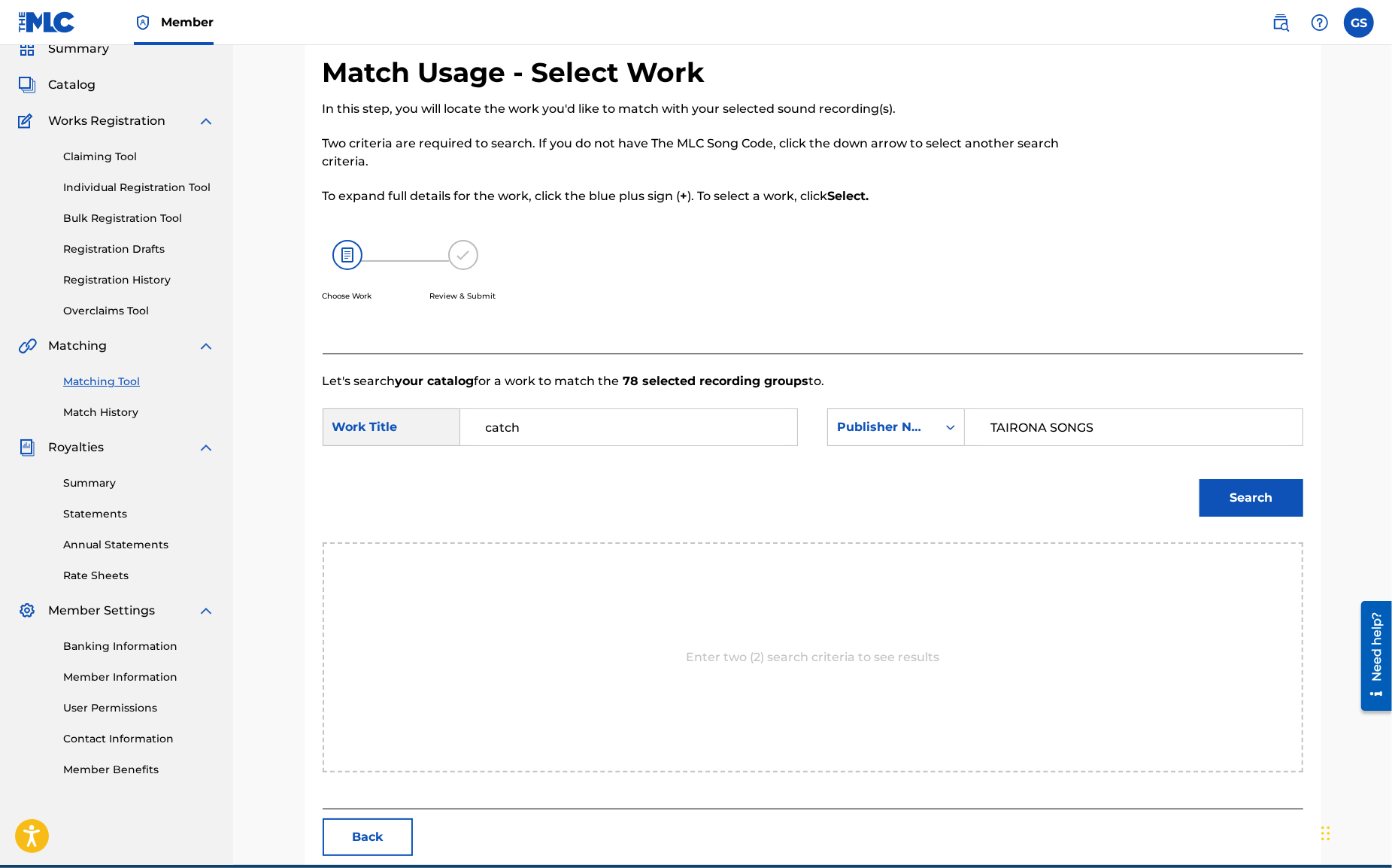
type input "TAIRONA SONGS"
click at [1264, 500] on button "Search" at bounding box center [1252, 498] width 104 height 38
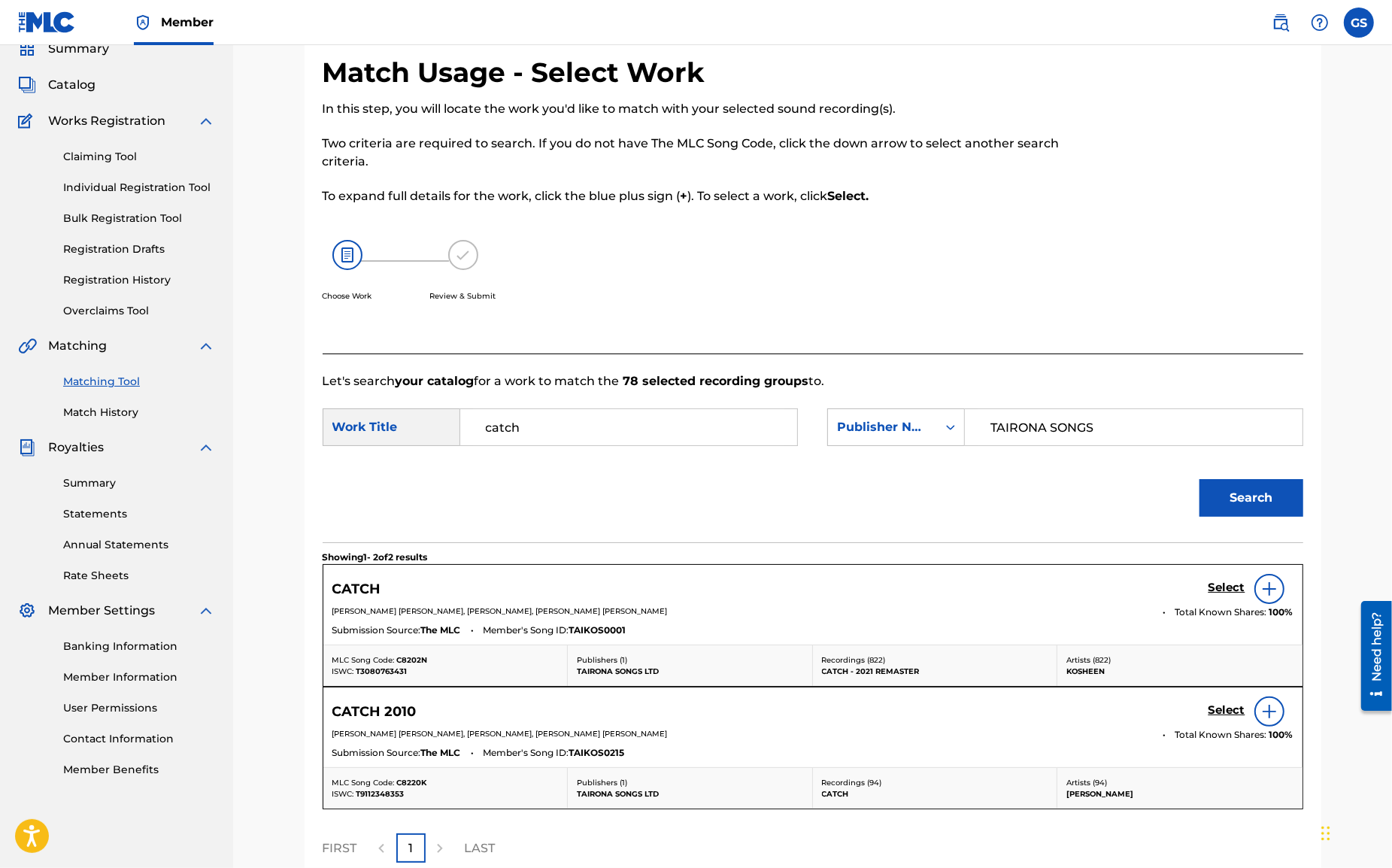
click at [1236, 588] on h5 "Select" at bounding box center [1227, 588] width 37 height 14
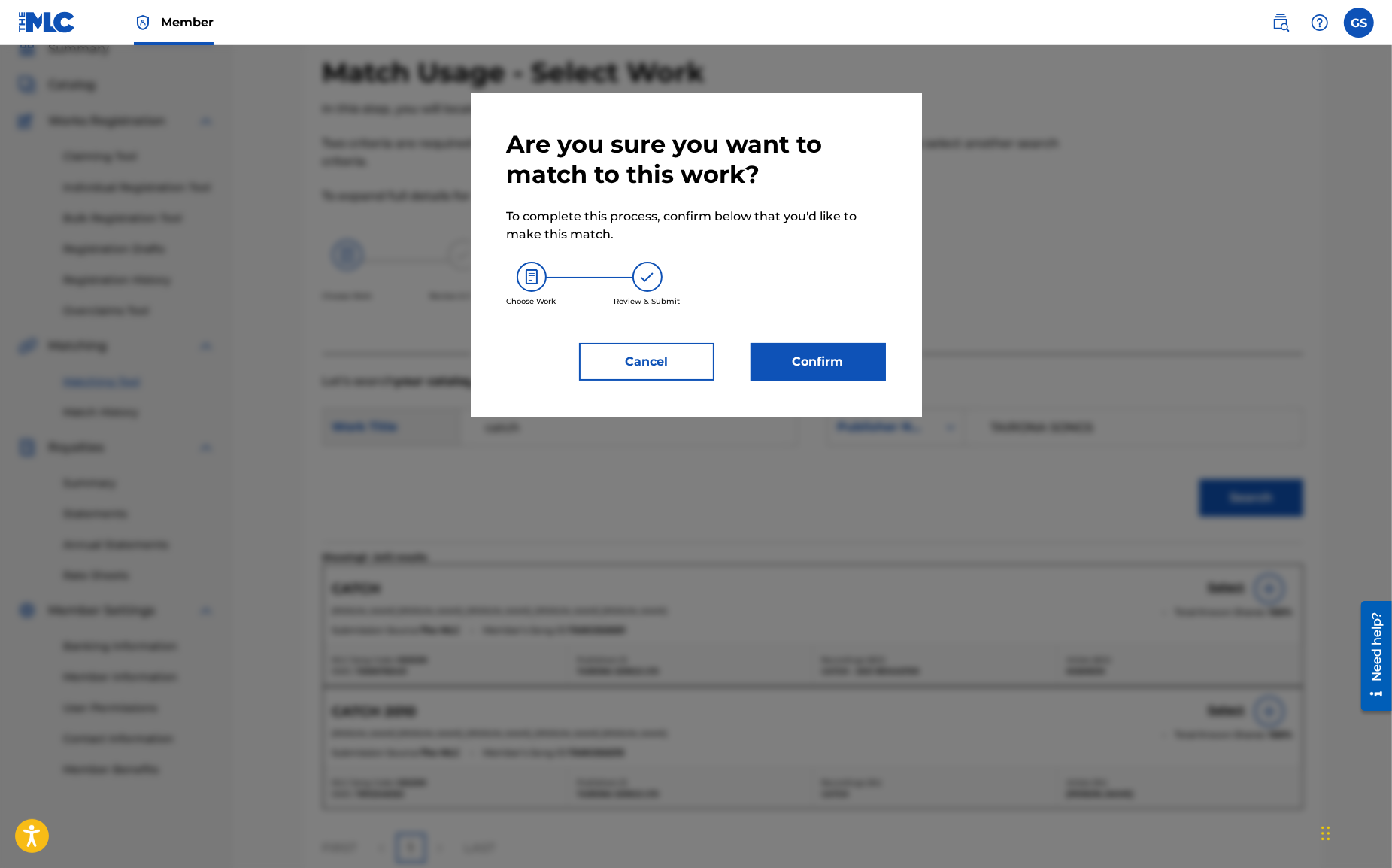
click at [817, 364] on button "Confirm" at bounding box center [818, 362] width 135 height 38
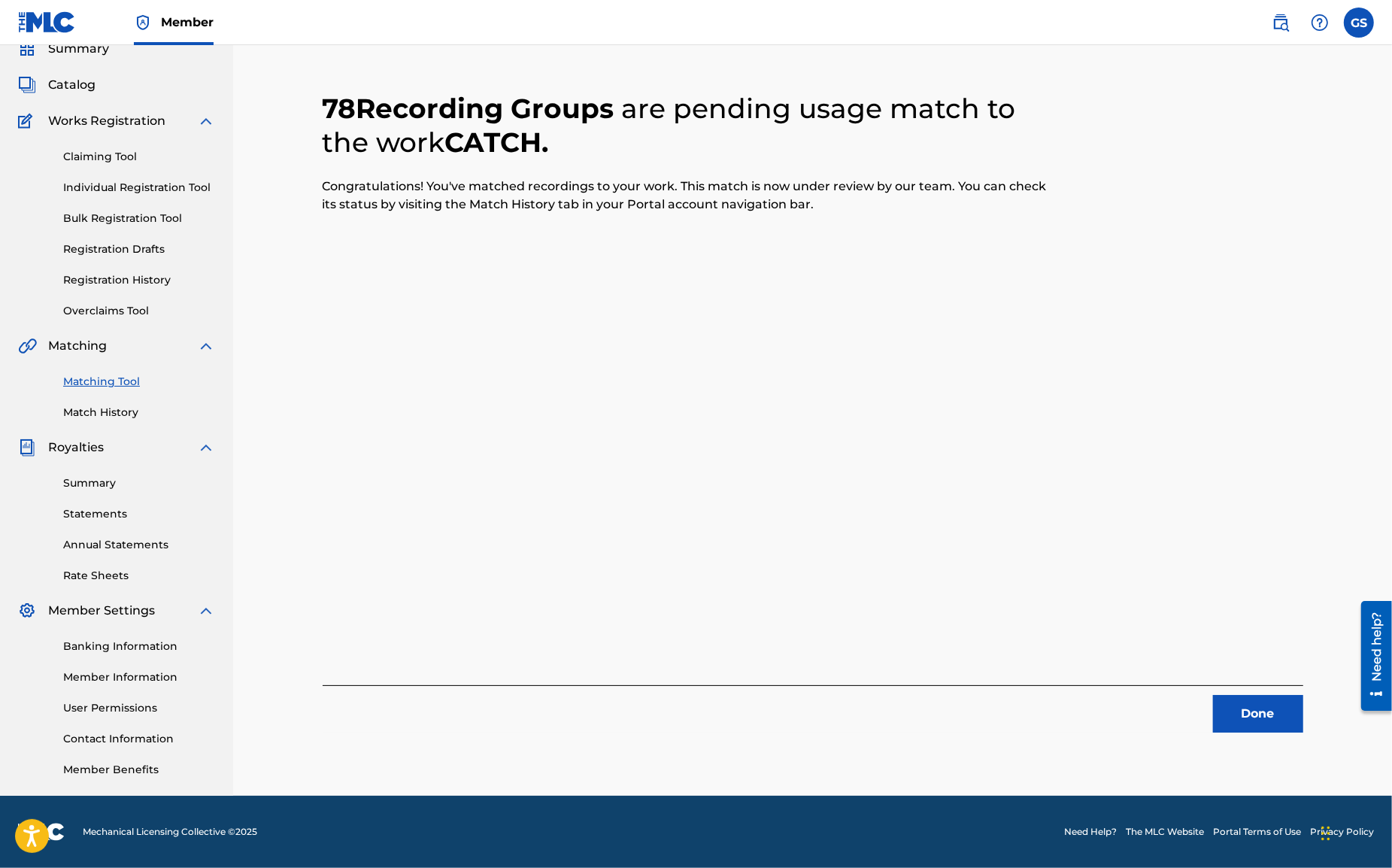
click at [1257, 714] on button "Done" at bounding box center [1258, 714] width 91 height 38
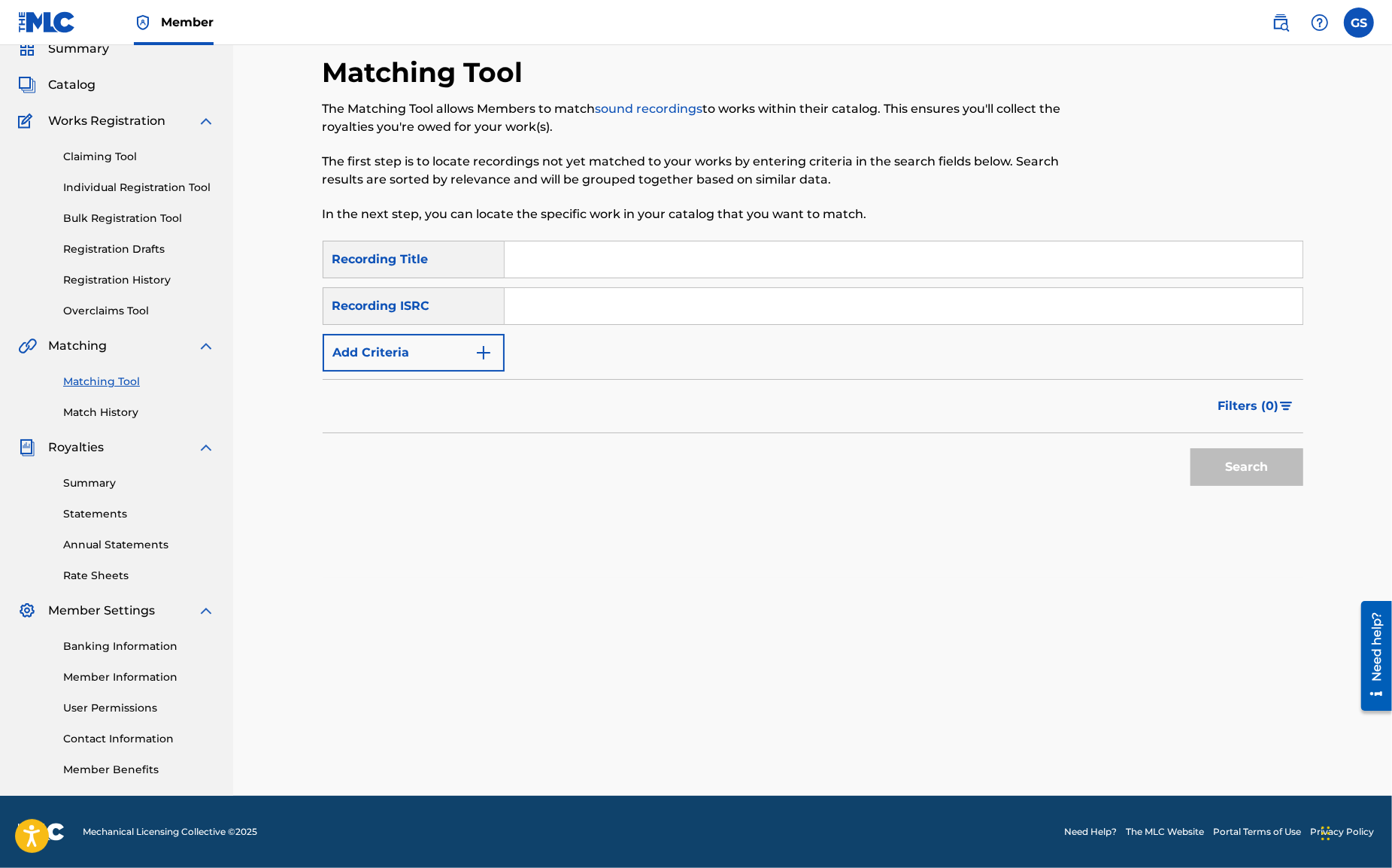
click at [523, 258] on input "Search Form" at bounding box center [904, 259] width 798 height 36
type input "Hide U"
click at [655, 471] on div "Search" at bounding box center [813, 463] width 981 height 60
click at [552, 301] on input "Search Form" at bounding box center [904, 306] width 798 height 36
paste input "CH9742400176"
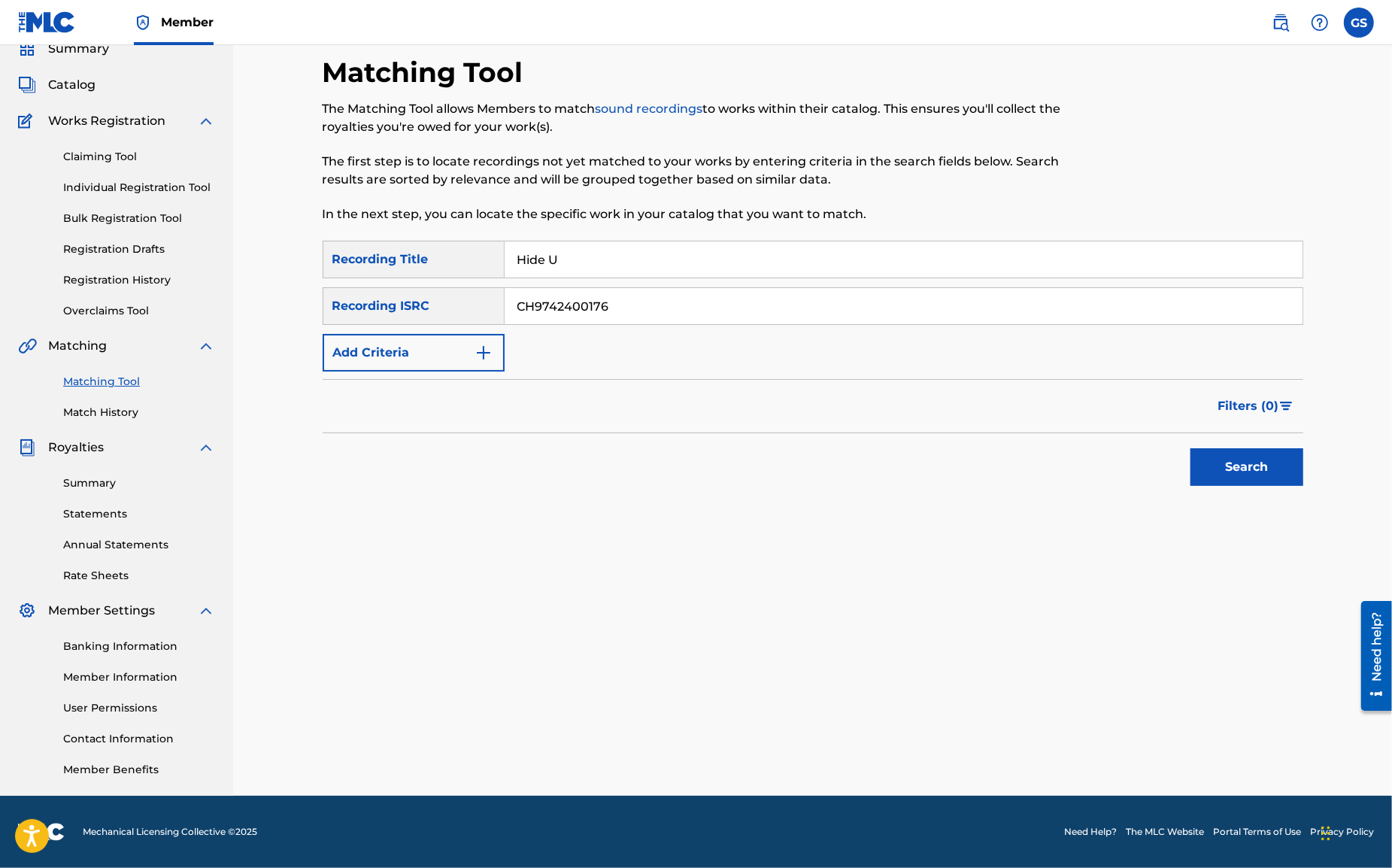
click at [1260, 467] on button "Search" at bounding box center [1246, 467] width 113 height 38
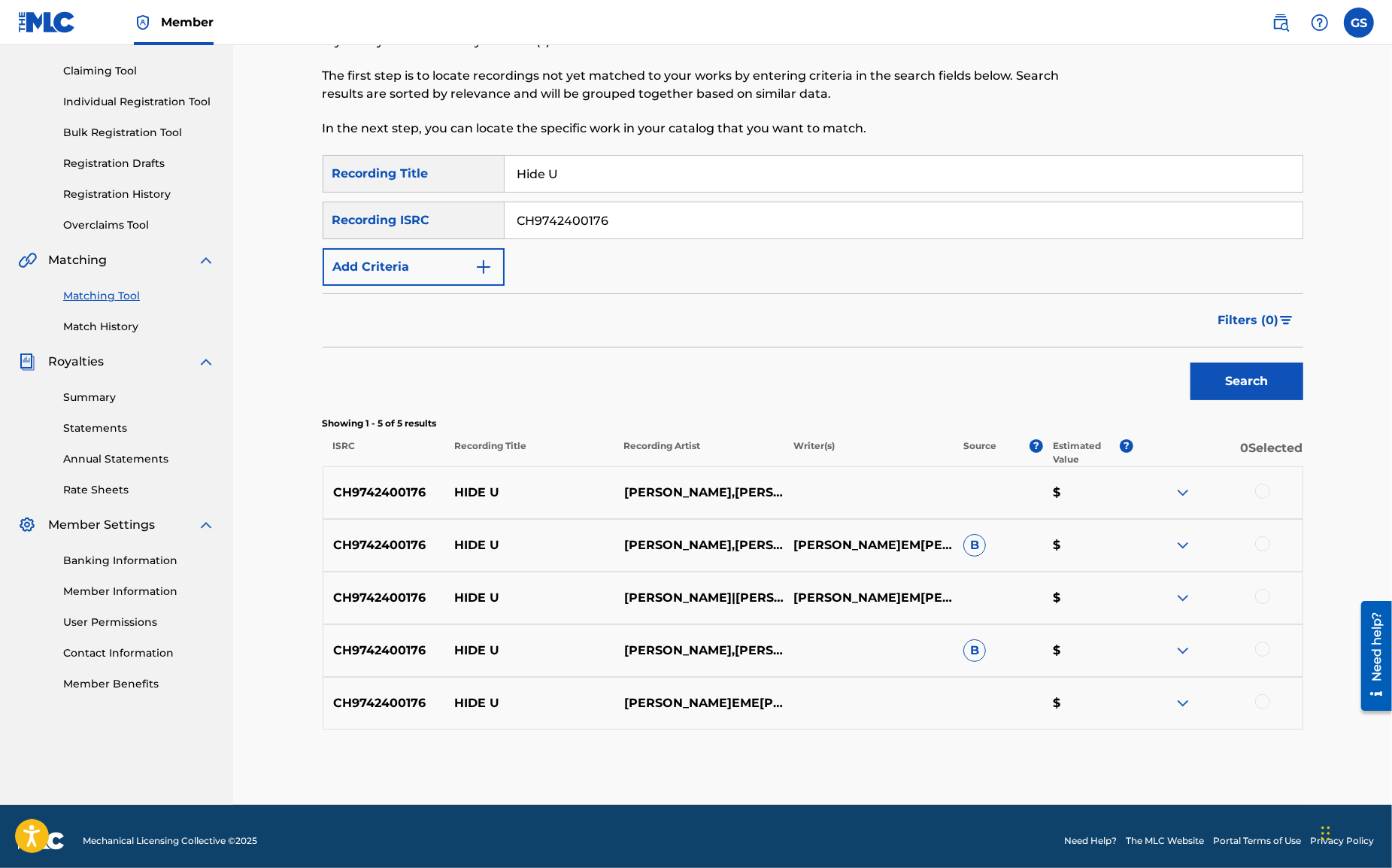
scroll to position [159, 0]
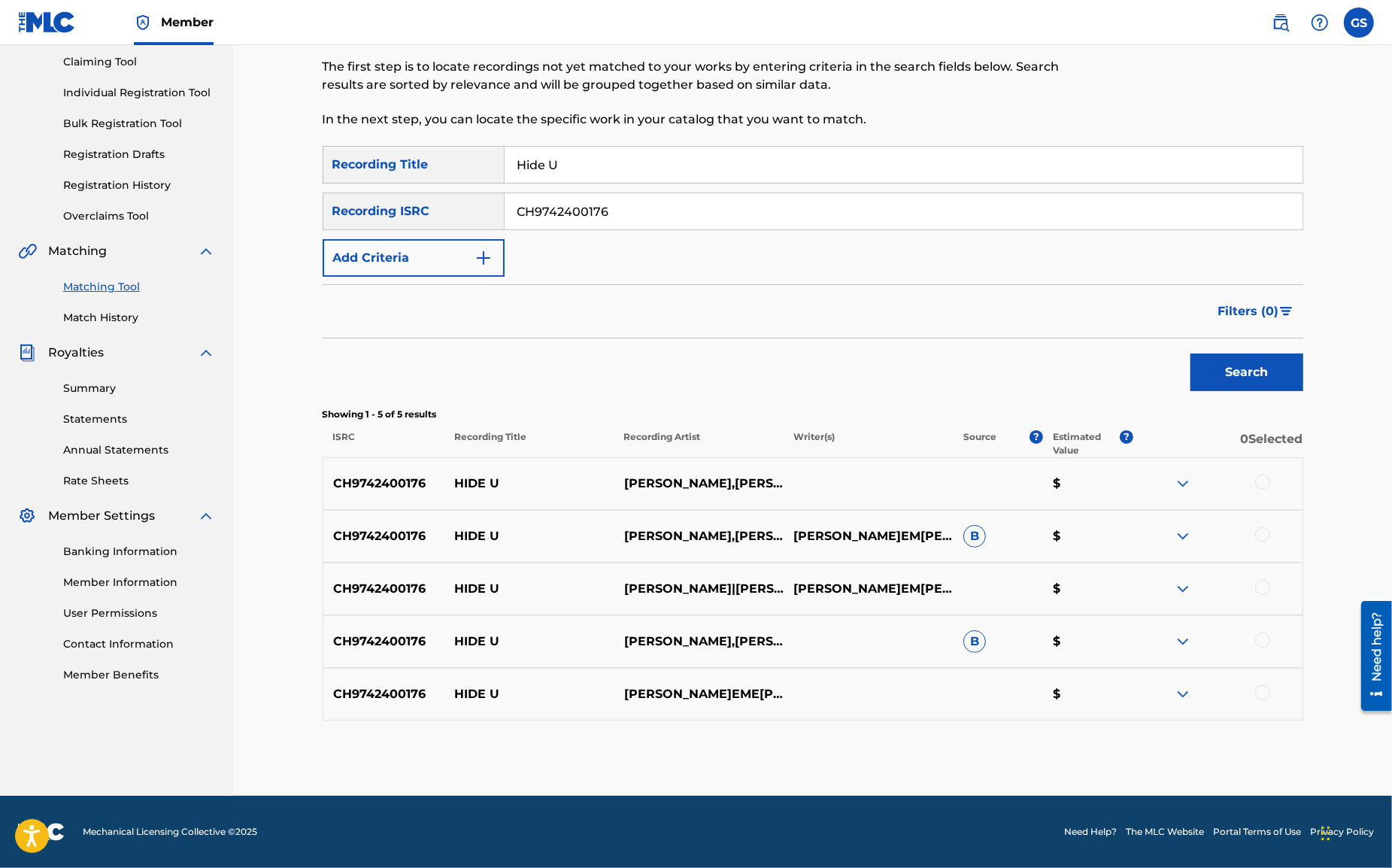
click at [1260, 481] on div at bounding box center [1263, 481] width 15 height 15
click at [1260, 529] on div at bounding box center [1263, 534] width 15 height 15
click at [1266, 579] on div "CH9742400176 [PERSON_NAME]|[PERSON_NAME] [PERSON_NAME], [PERSON_NAME] $" at bounding box center [813, 588] width 981 height 53
click at [1267, 593] on div at bounding box center [1217, 588] width 169 height 18
drag, startPoint x: 1262, startPoint y: 589, endPoint x: 1264, endPoint y: 605, distance: 16.1
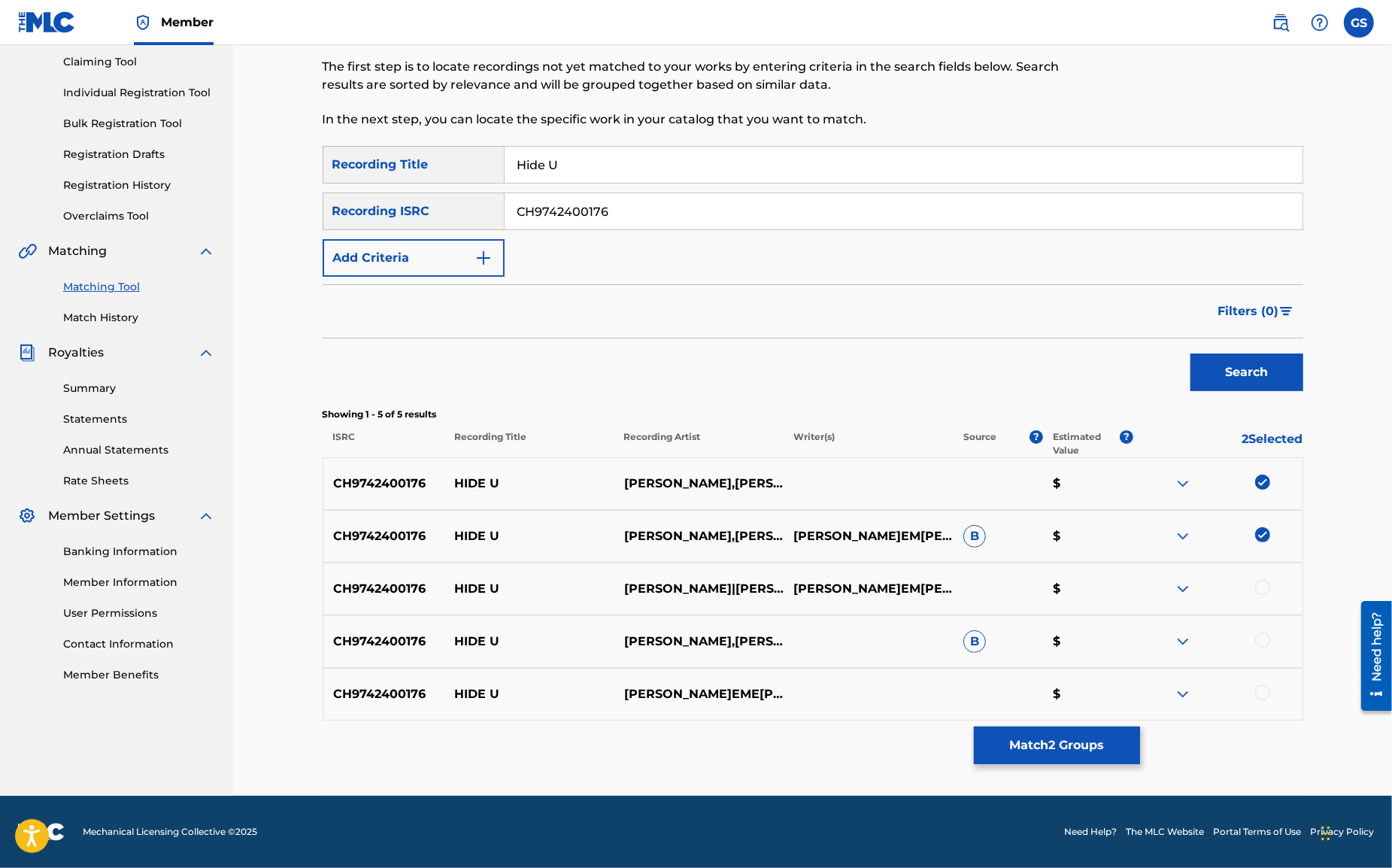
click at [1262, 590] on div at bounding box center [1263, 587] width 15 height 15
click at [1262, 641] on div at bounding box center [1263, 640] width 15 height 15
click at [1264, 696] on div at bounding box center [1263, 692] width 15 height 15
click at [631, 213] on input "CH9742400176" at bounding box center [904, 211] width 798 height 36
click at [1190, 354] on button "Search" at bounding box center [1246, 373] width 113 height 38
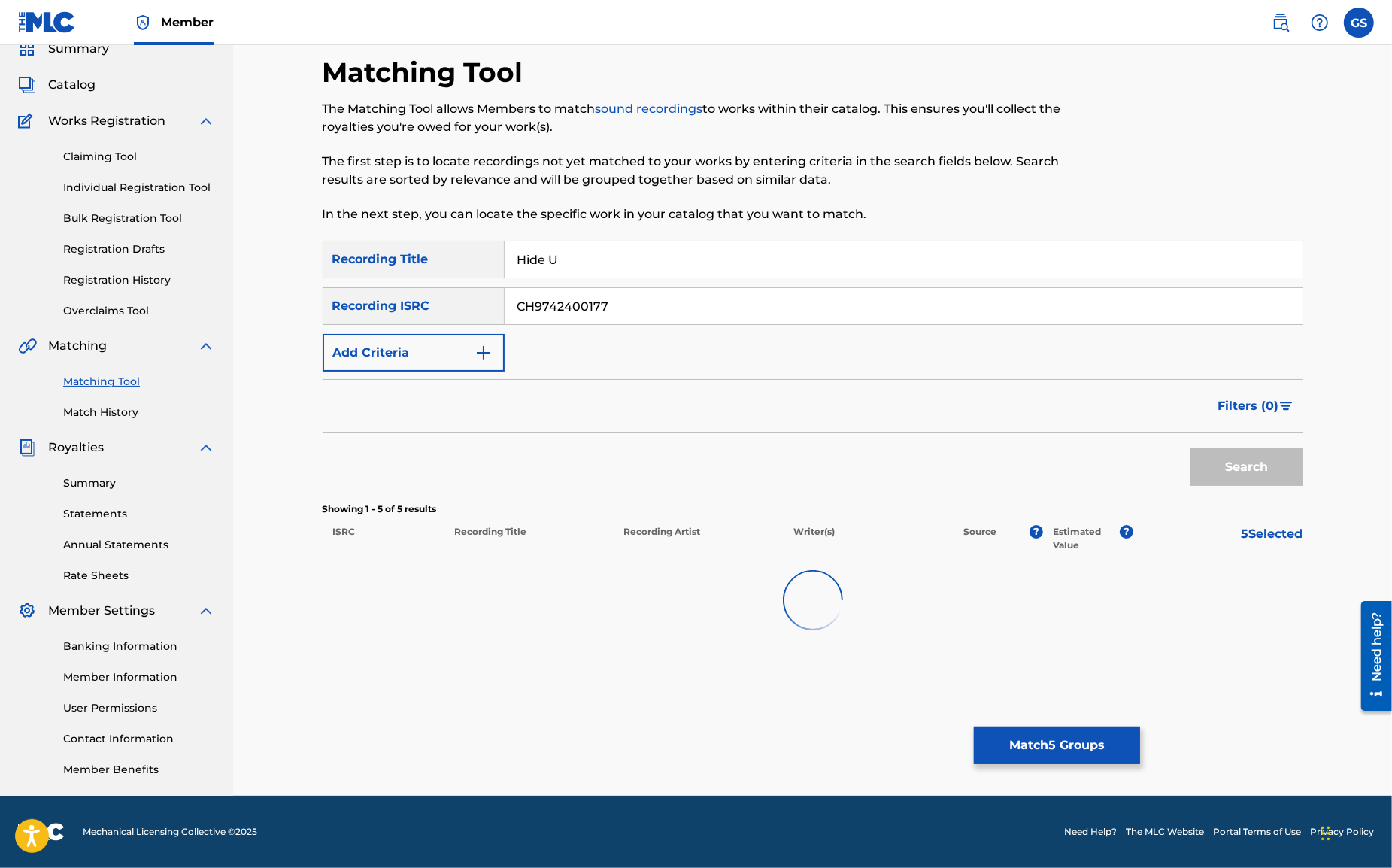
scroll to position [65, 0]
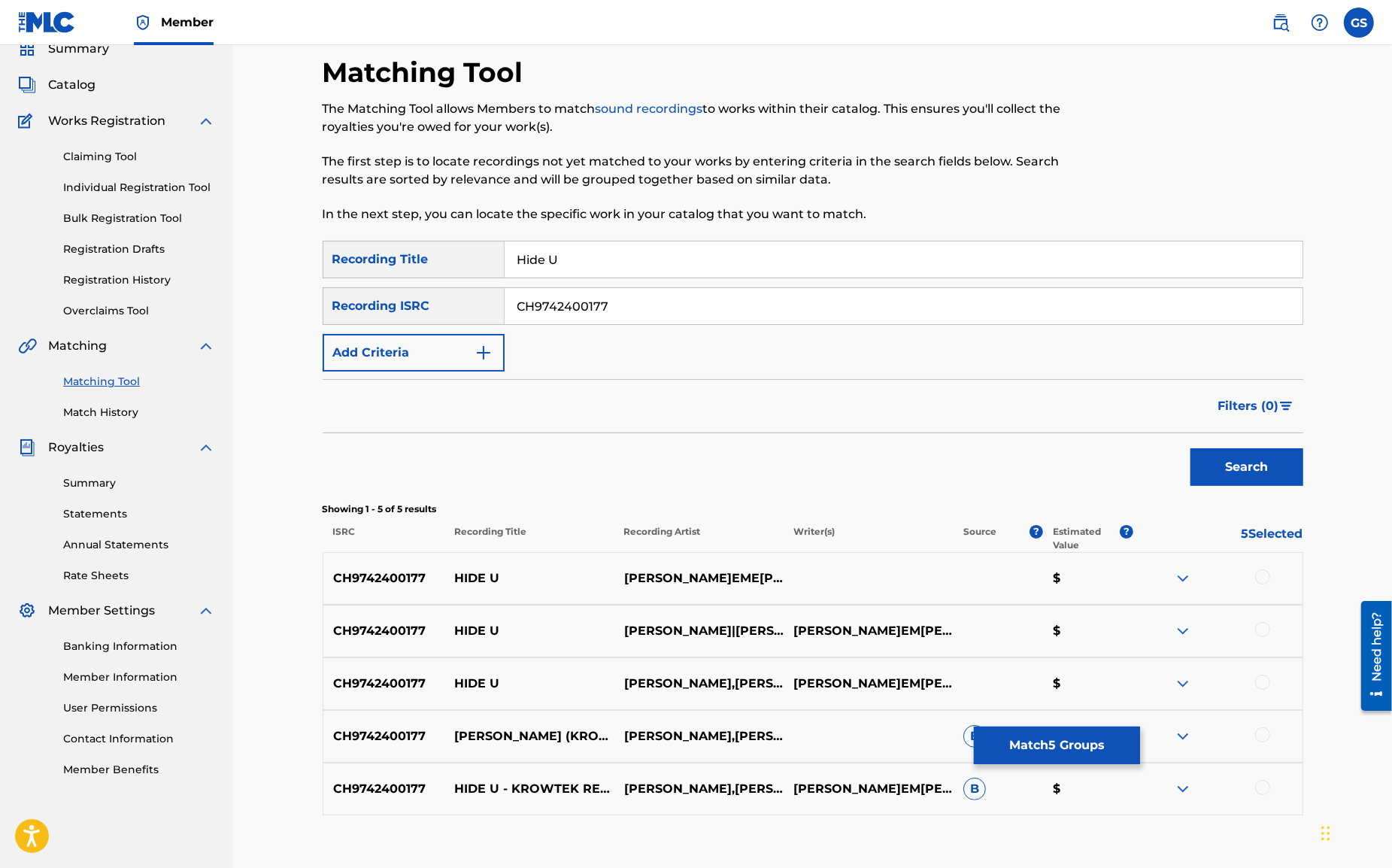
click at [1260, 577] on div at bounding box center [1263, 577] width 15 height 15
click at [1266, 632] on div at bounding box center [1263, 629] width 15 height 15
click at [1262, 684] on div at bounding box center [1263, 681] width 15 height 15
click at [1264, 743] on div at bounding box center [1217, 736] width 169 height 18
click at [1264, 734] on div at bounding box center [1263, 734] width 15 height 15
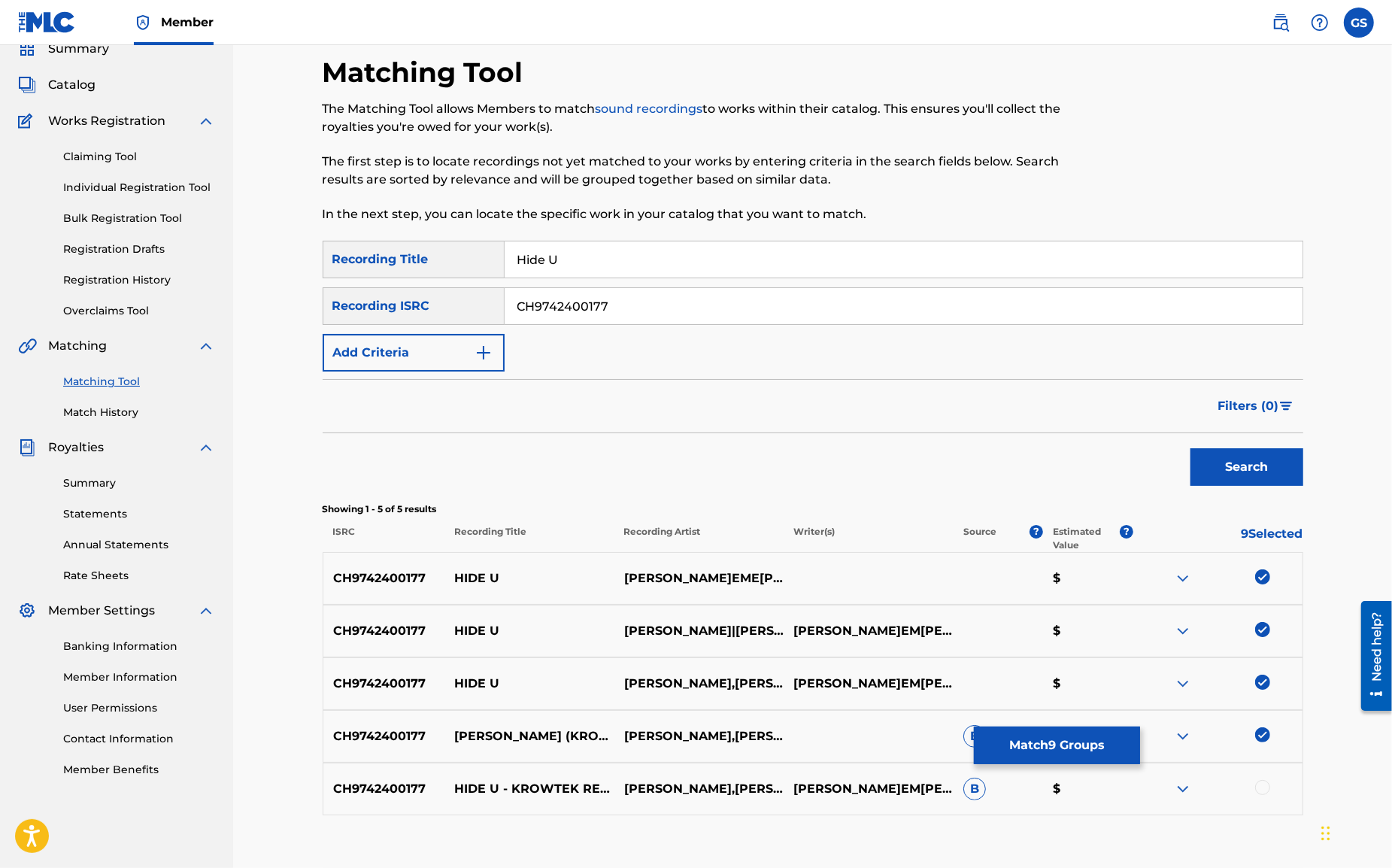
click at [1268, 786] on div at bounding box center [1263, 787] width 15 height 15
click at [645, 311] on input "CH9742400177" at bounding box center [904, 306] width 798 height 36
click at [1190, 448] on button "Search" at bounding box center [1246, 467] width 113 height 38
click at [1262, 579] on div at bounding box center [1263, 577] width 15 height 15
click at [1264, 631] on div at bounding box center [1263, 629] width 15 height 15
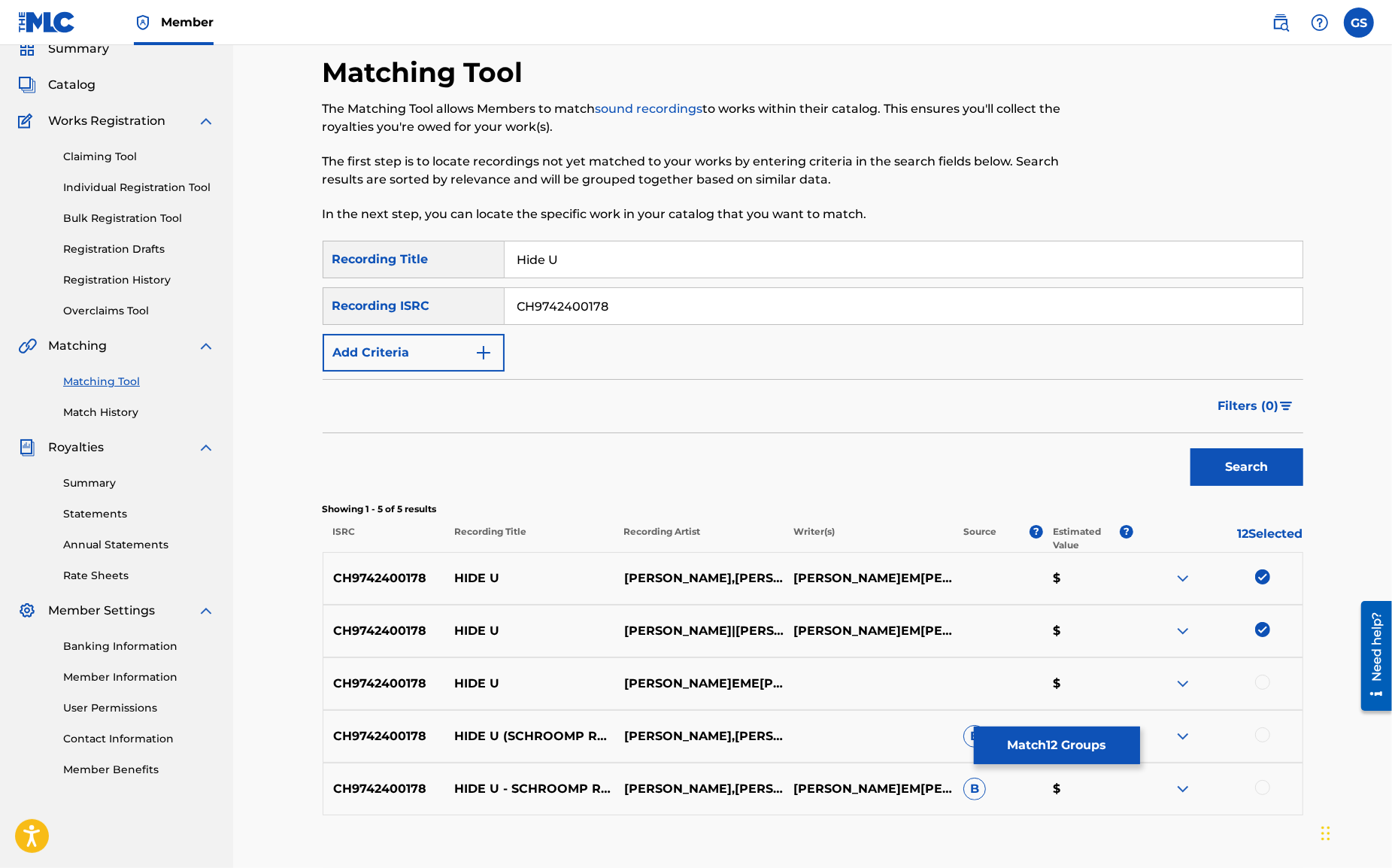
click at [1267, 687] on div at bounding box center [1263, 681] width 15 height 15
click at [1267, 734] on div at bounding box center [1263, 734] width 15 height 15
click at [1264, 789] on div at bounding box center [1263, 787] width 15 height 15
click at [659, 304] on input "CH9742400178" at bounding box center [904, 306] width 798 height 36
click at [1190, 448] on button "Search" at bounding box center [1246, 467] width 113 height 38
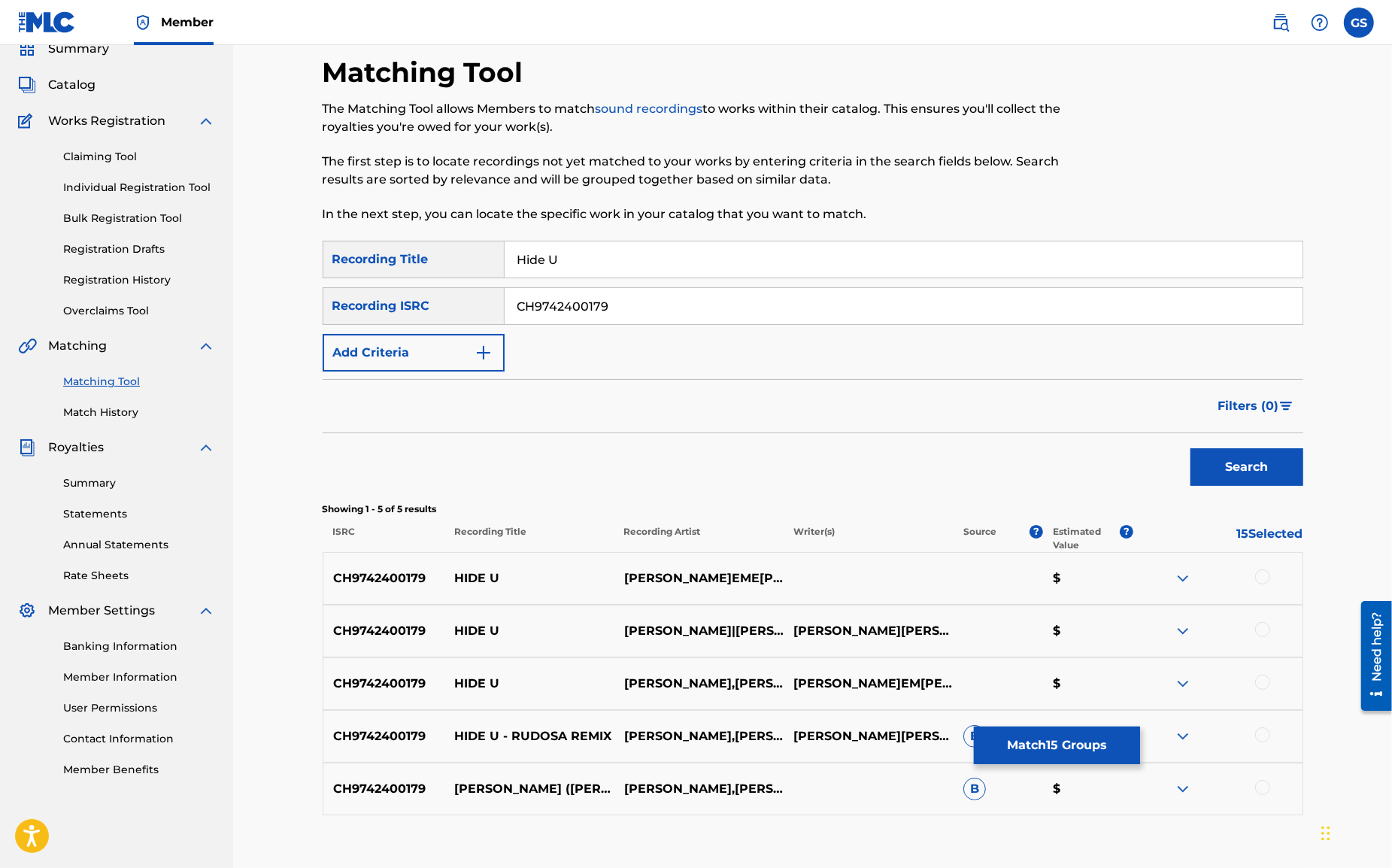
click at [1260, 577] on div at bounding box center [1263, 577] width 15 height 15
click at [1260, 632] on div at bounding box center [1263, 629] width 15 height 15
click at [1264, 685] on div at bounding box center [1263, 681] width 15 height 15
click at [1264, 734] on div at bounding box center [1263, 734] width 15 height 15
click at [1264, 787] on div at bounding box center [1263, 787] width 15 height 15
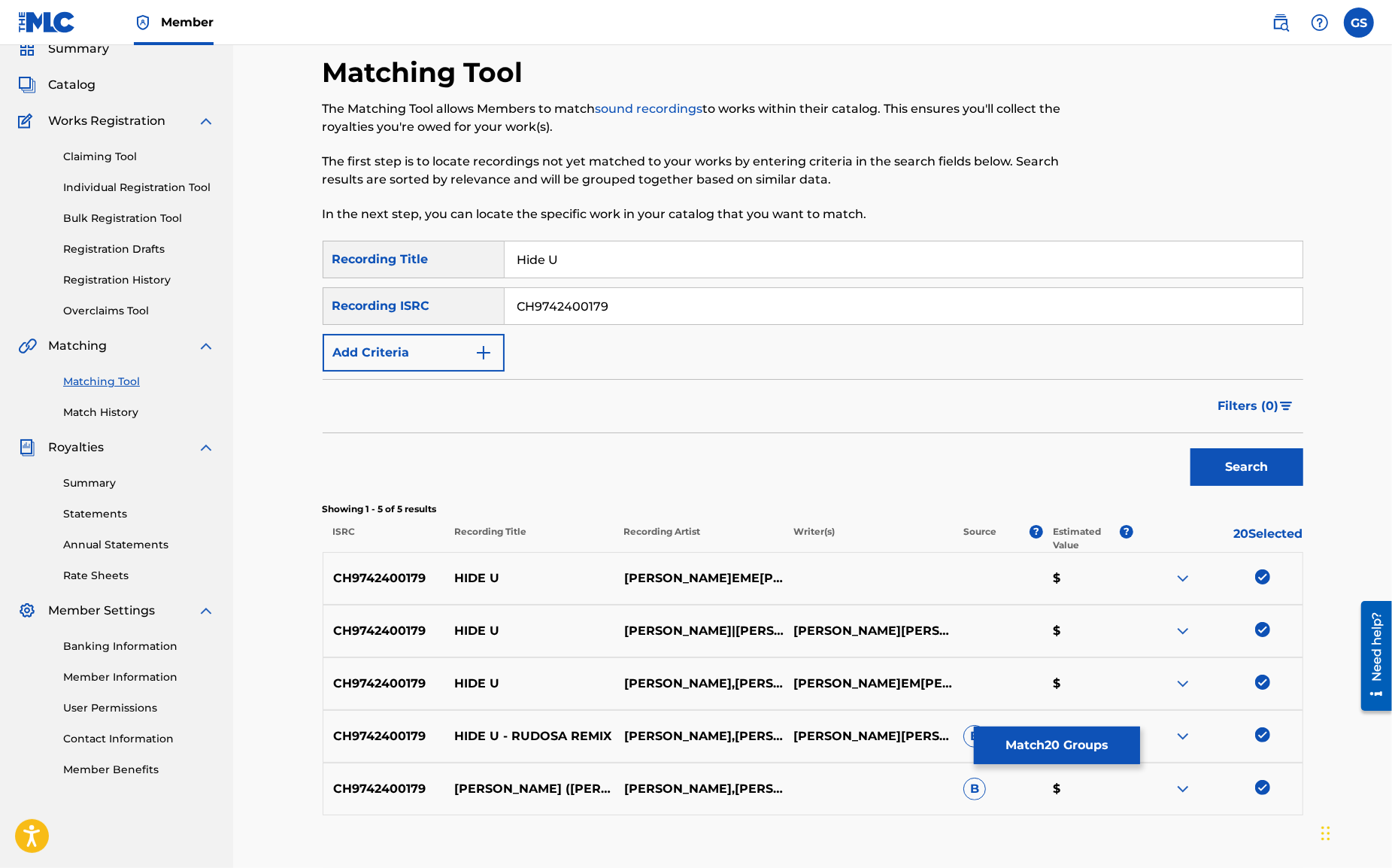
click at [617, 307] on input "CH9742400179" at bounding box center [904, 306] width 798 height 36
click at [1190, 448] on button "Search" at bounding box center [1246, 467] width 113 height 38
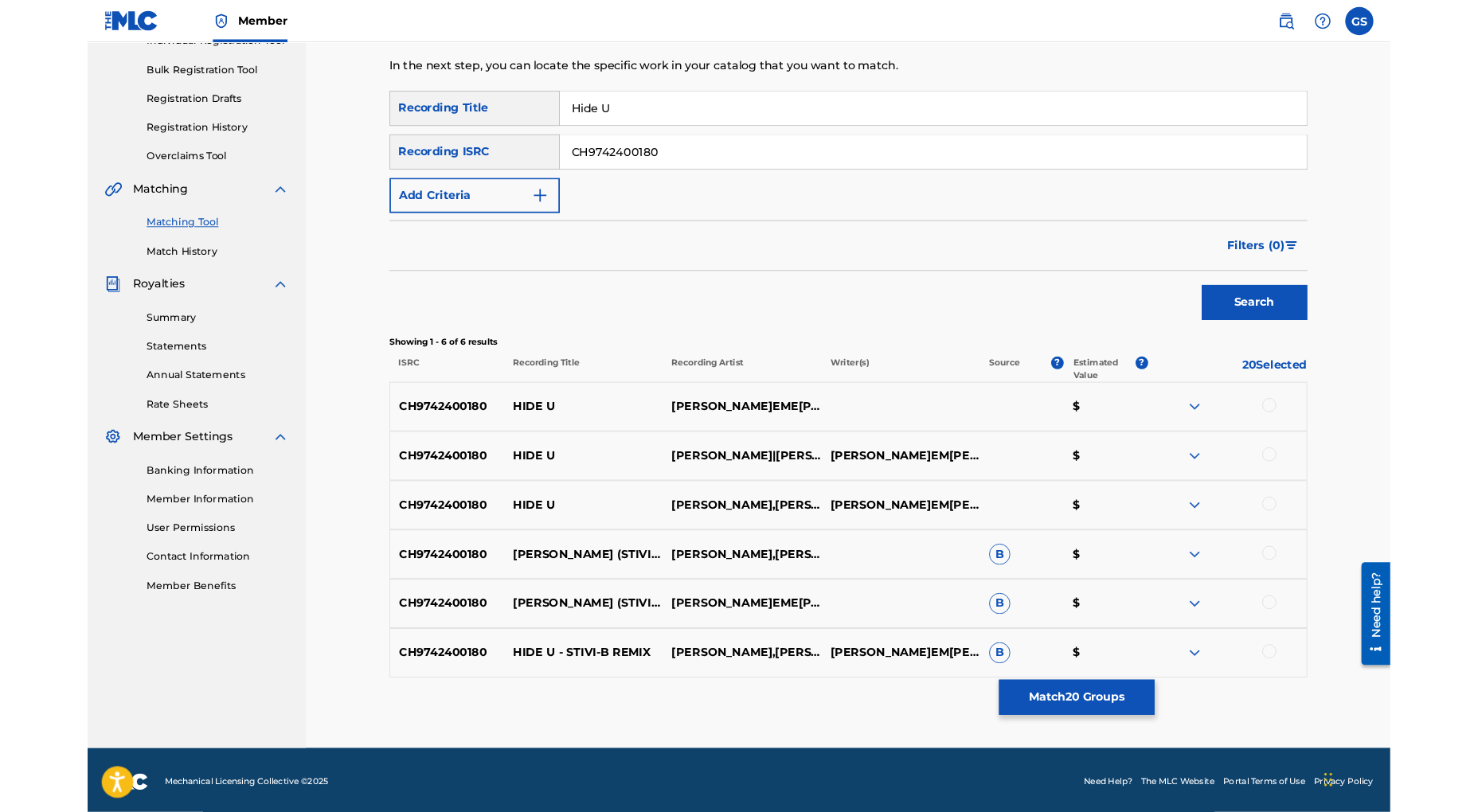
scroll to position [224, 0]
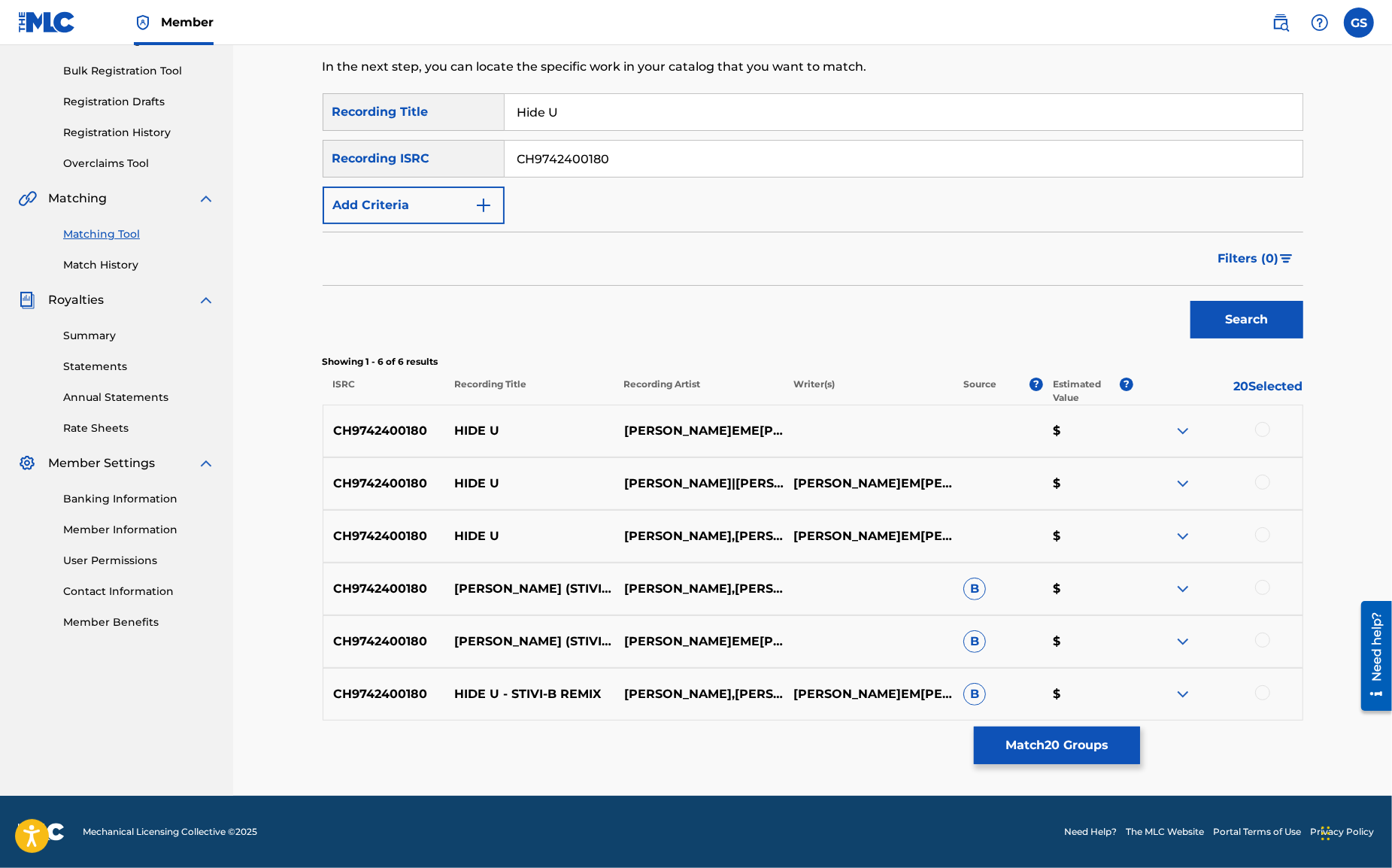
click at [1263, 427] on div at bounding box center [1263, 429] width 15 height 15
click at [1264, 481] on div at bounding box center [1263, 481] width 15 height 15
click at [1264, 534] on div at bounding box center [1263, 534] width 15 height 15
click at [1267, 591] on div at bounding box center [1263, 587] width 15 height 15
click at [1262, 639] on div at bounding box center [1263, 640] width 15 height 15
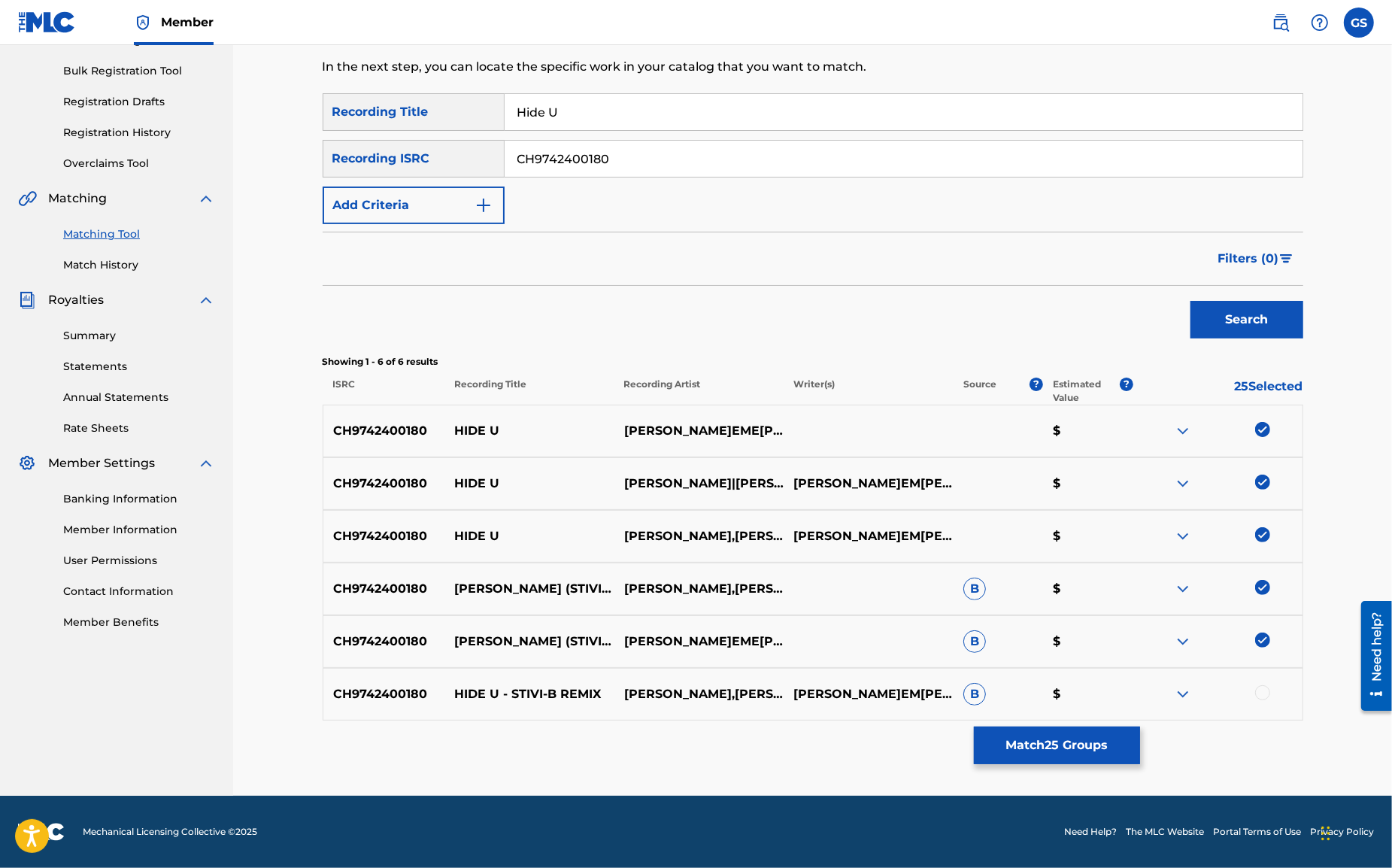
click at [1264, 695] on div at bounding box center [1263, 692] width 15 height 15
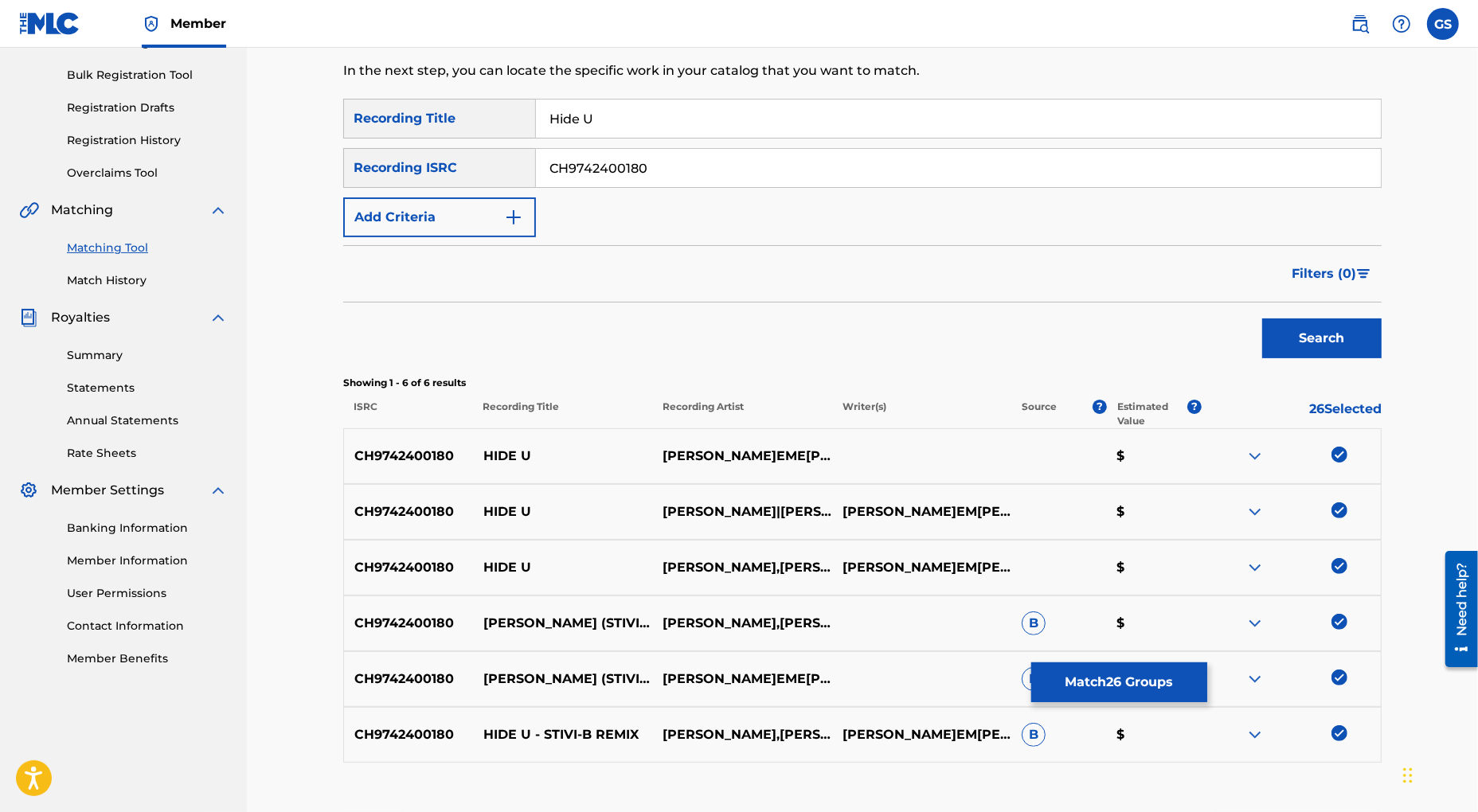
drag, startPoint x: 696, startPoint y: 167, endPoint x: 454, endPoint y: 143, distance: 243.2
click at [536, 149] on input "CH9742400180" at bounding box center [958, 168] width 845 height 38
paste input "500102"
click at [1333, 338] on button "Search" at bounding box center [1321, 338] width 119 height 40
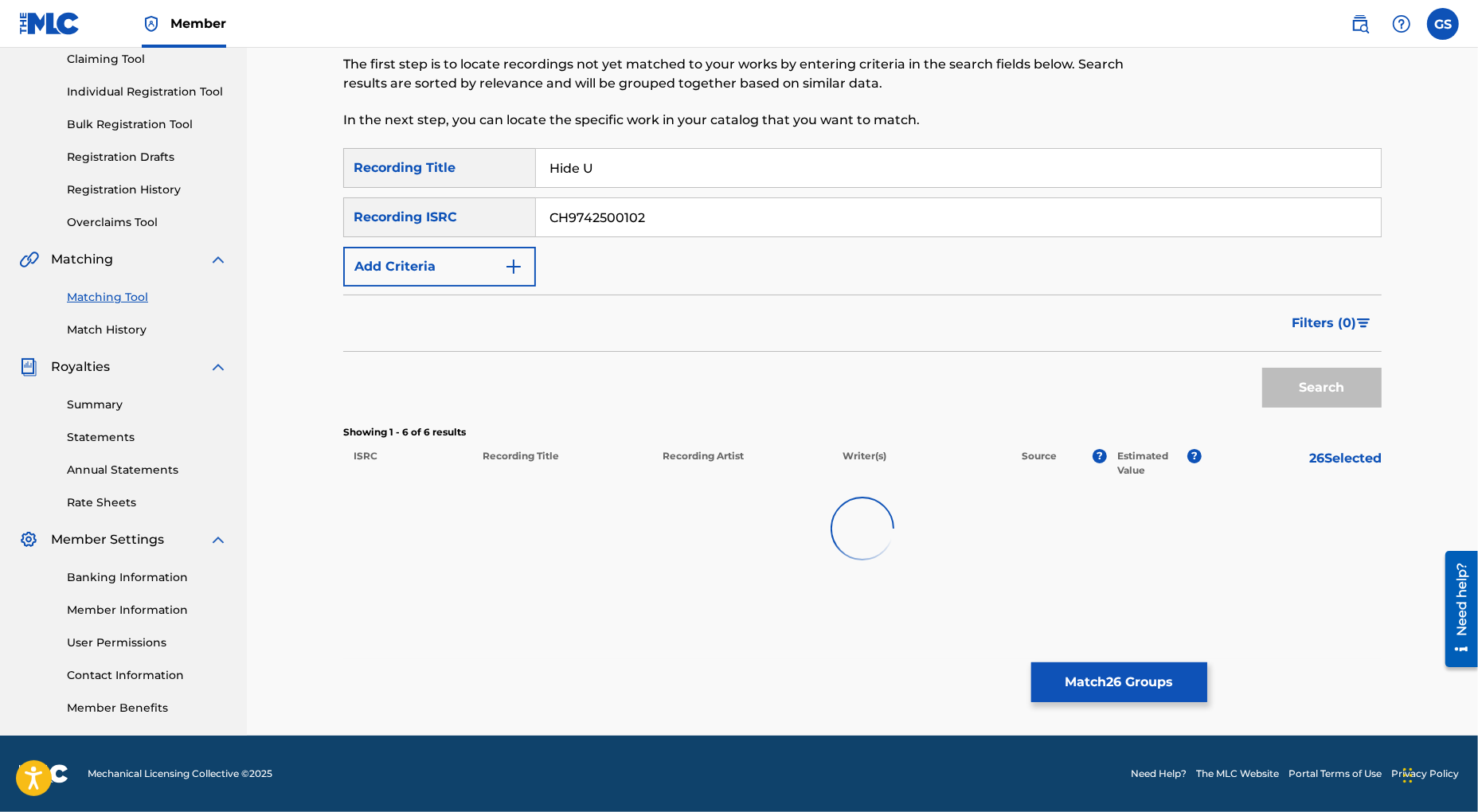
scroll to position [175, 0]
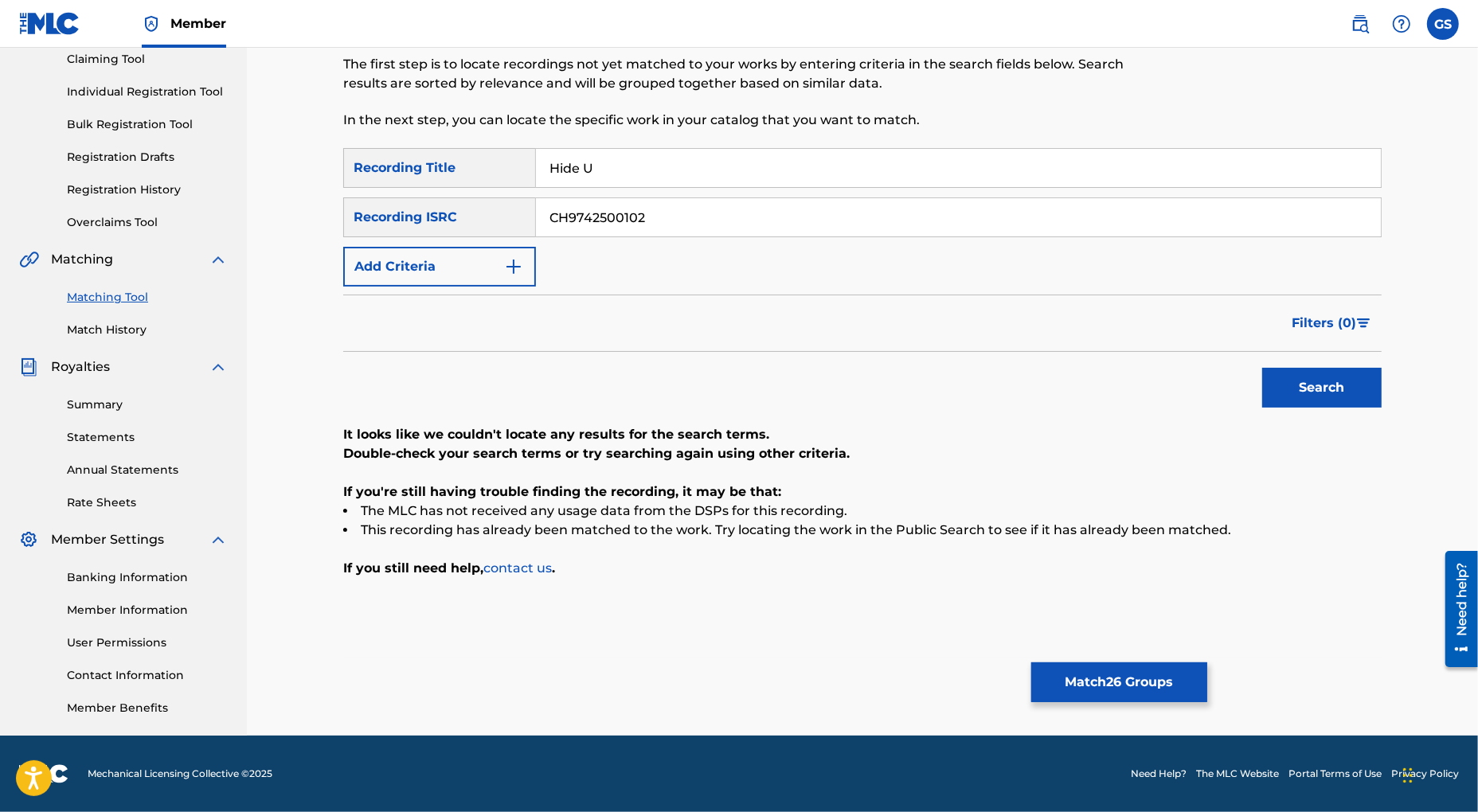
drag, startPoint x: 663, startPoint y: 220, endPoint x: 476, endPoint y: 208, distance: 187.4
click at [536, 208] on input "CH9742500102" at bounding box center [958, 218] width 845 height 38
paste input "3"
click at [1315, 385] on button "Search" at bounding box center [1321, 388] width 119 height 40
drag, startPoint x: 537, startPoint y: 215, endPoint x: 465, endPoint y: 206, distance: 72.6
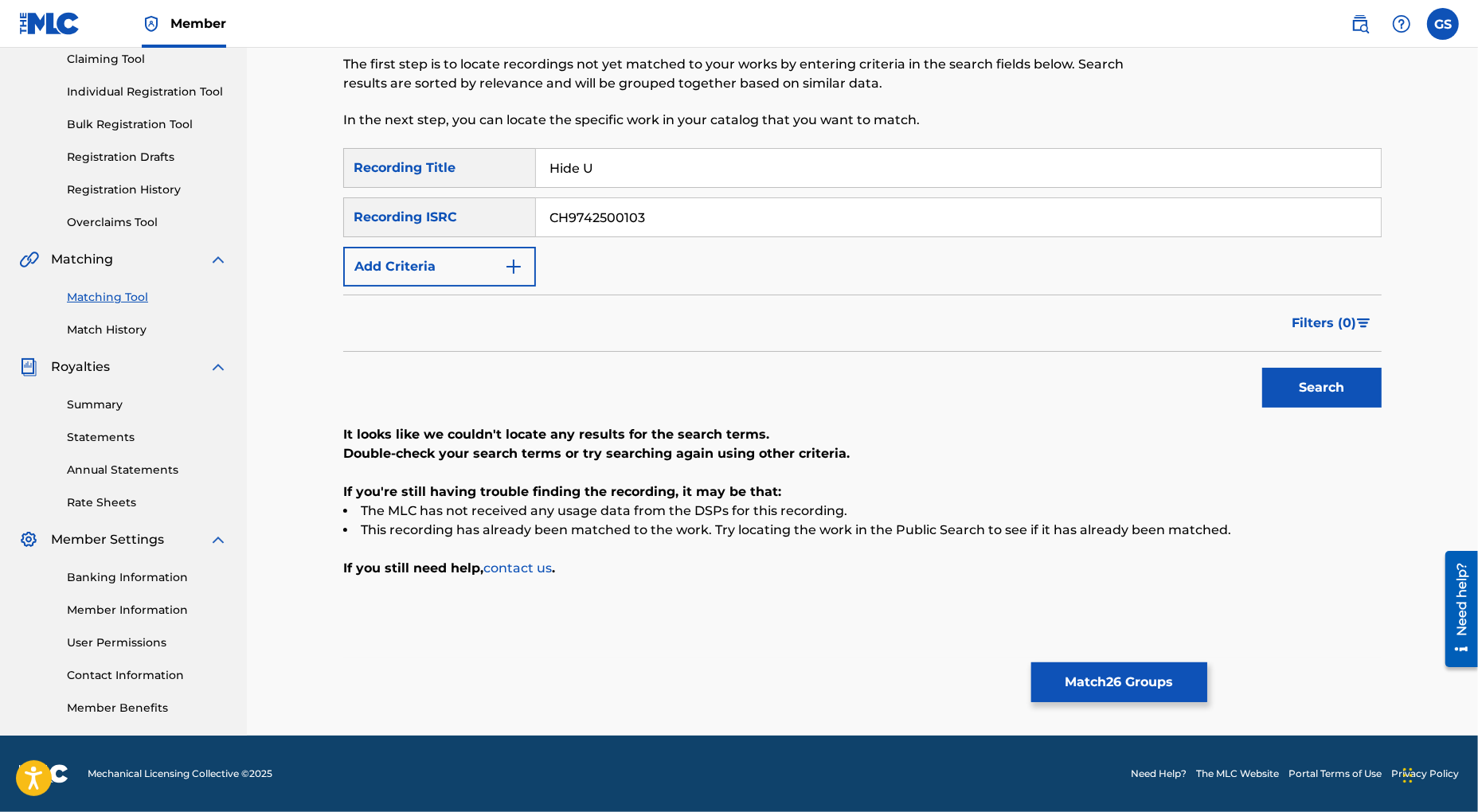
click at [536, 206] on input "CH9742500103" at bounding box center [958, 218] width 845 height 38
paste input "4"
click at [1325, 385] on button "Search" at bounding box center [1321, 388] width 119 height 40
drag, startPoint x: 670, startPoint y: 213, endPoint x: 420, endPoint y: 213, distance: 250.0
click at [536, 213] on input "CH9742500104" at bounding box center [958, 218] width 845 height 38
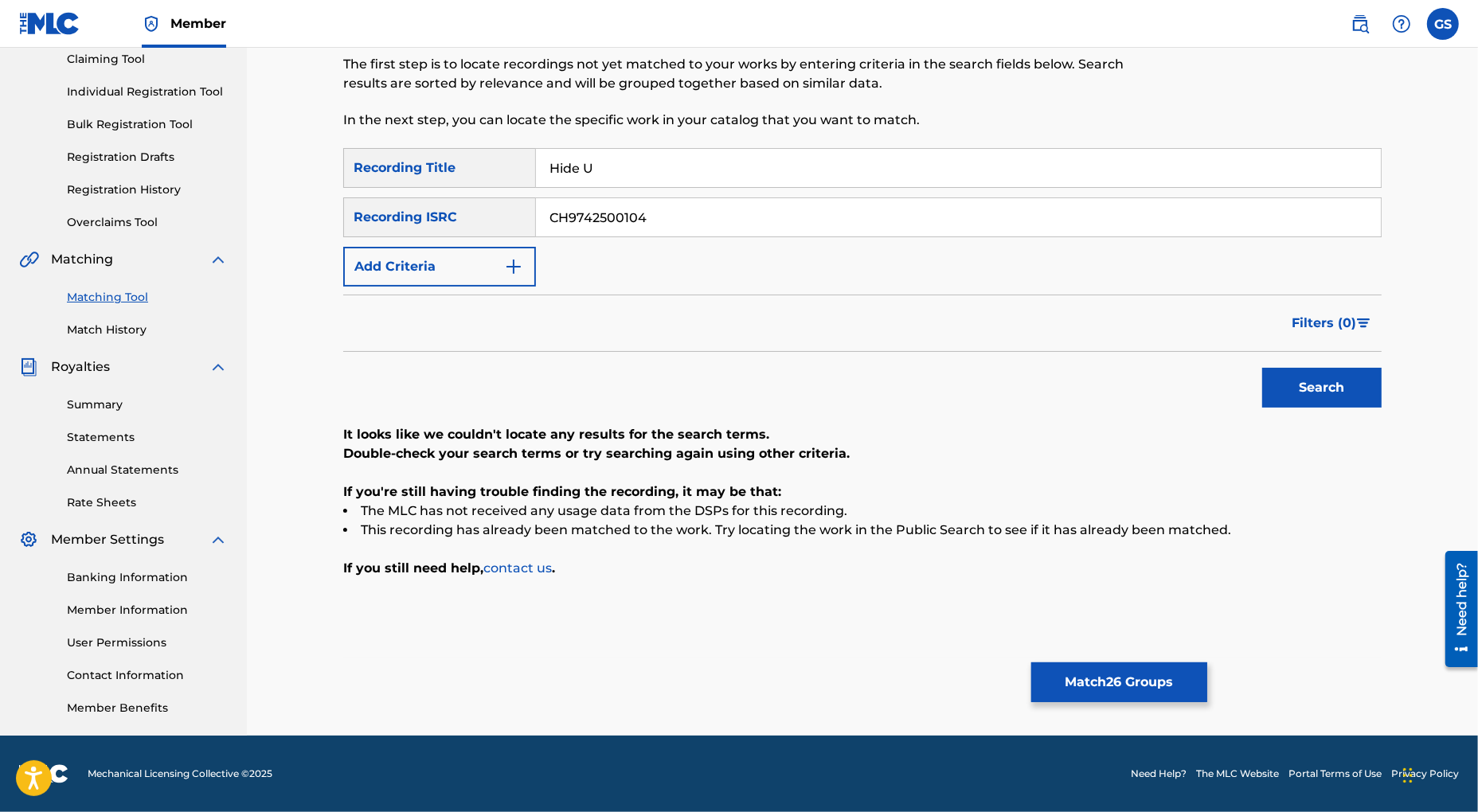
paste input "Search Form"
click at [1262, 368] on button "Search" at bounding box center [1321, 388] width 119 height 40
click at [661, 222] on input "CH9742500107" at bounding box center [958, 218] width 845 height 38
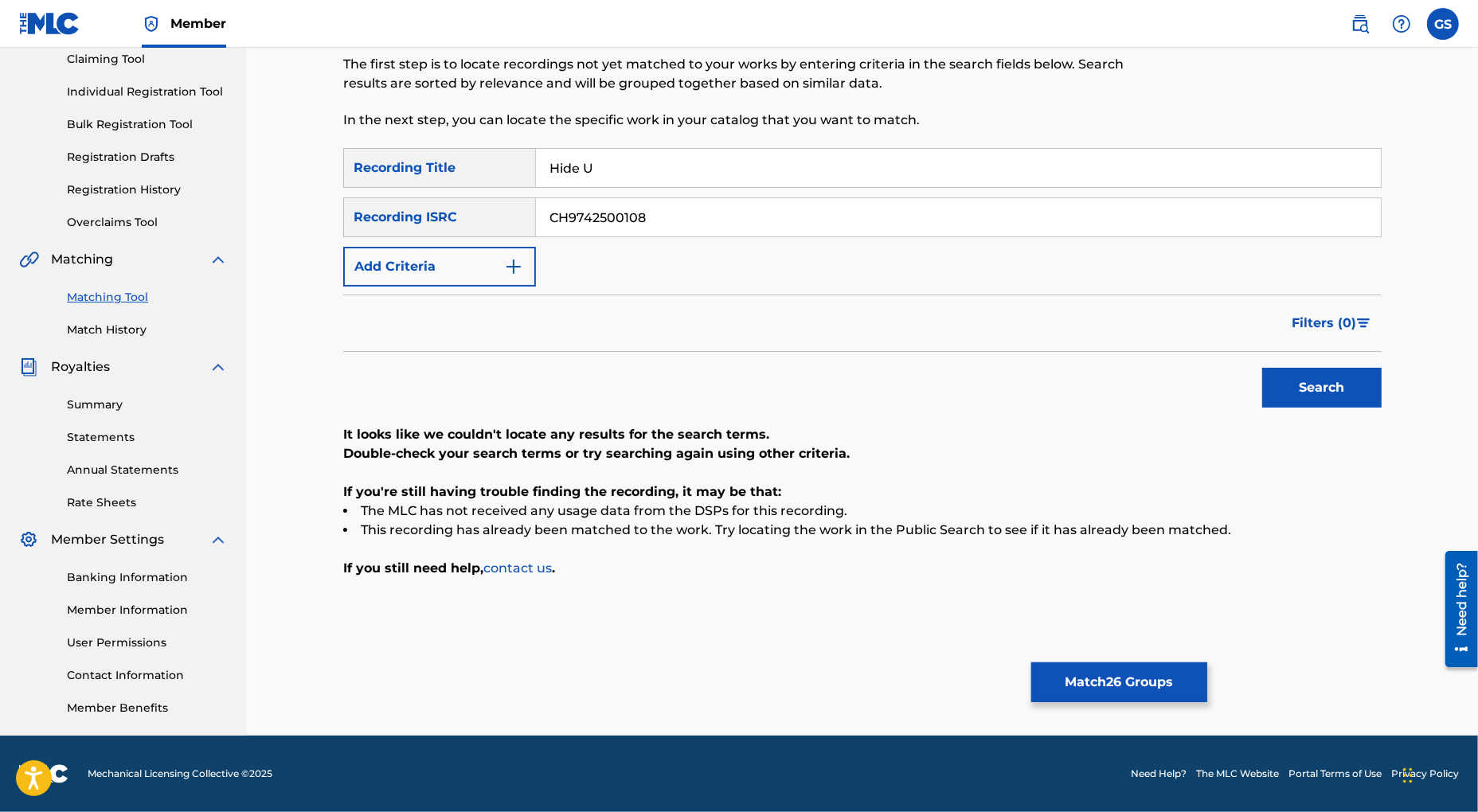
click at [1262, 368] on button "Search" at bounding box center [1321, 388] width 119 height 40
drag, startPoint x: 673, startPoint y: 212, endPoint x: 537, endPoint y: 223, distance: 136.4
click at [537, 223] on input "CH9742500108" at bounding box center [958, 218] width 845 height 38
paste input "NLF712502904"
click at [1286, 385] on button "Search" at bounding box center [1321, 388] width 119 height 40
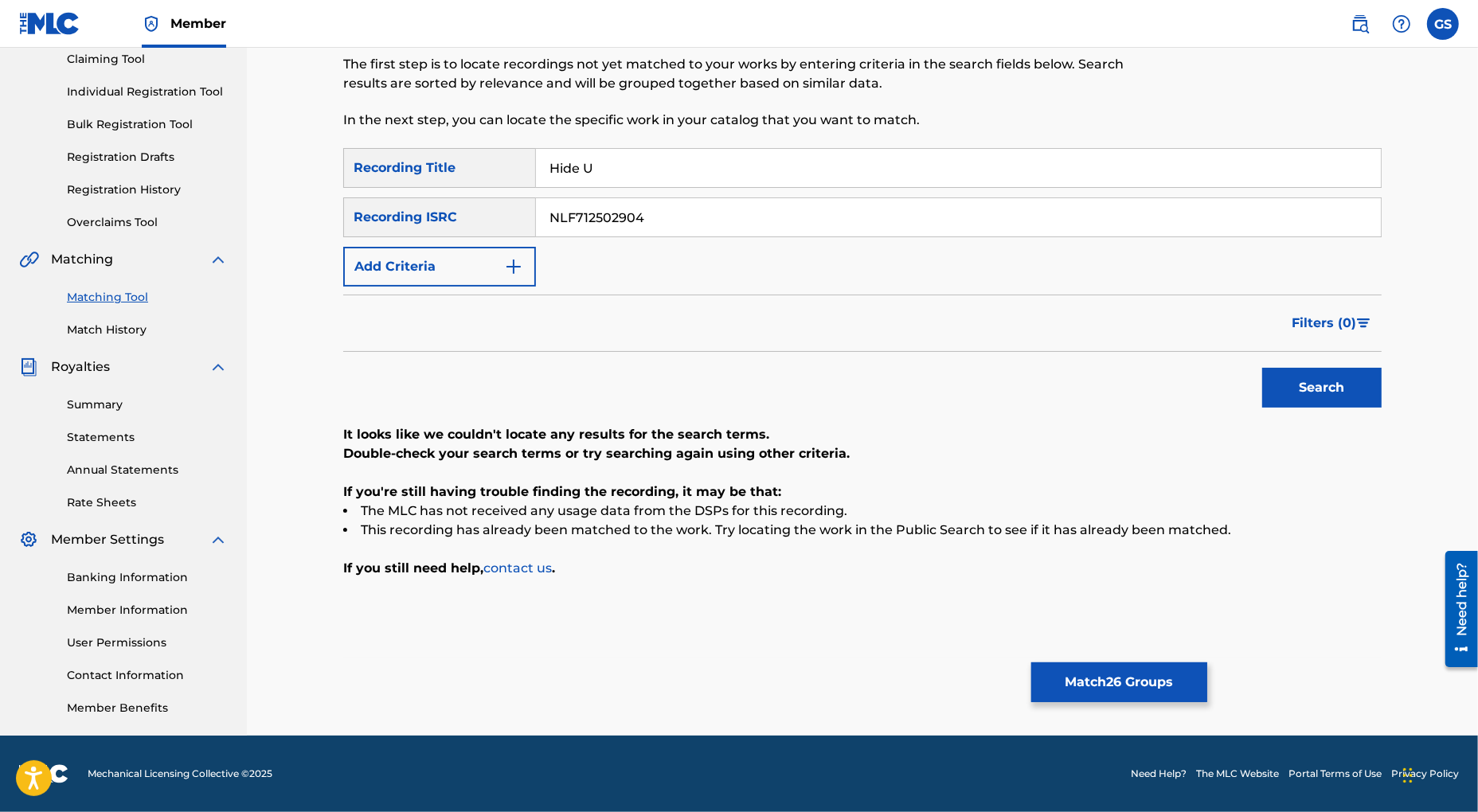
drag, startPoint x: 676, startPoint y: 216, endPoint x: 504, endPoint y: 198, distance: 172.9
click at [536, 198] on input "NLF712502904" at bounding box center [958, 218] width 845 height 38
paste input "GBKQU1504336"
click at [1342, 382] on button "Search" at bounding box center [1321, 388] width 119 height 40
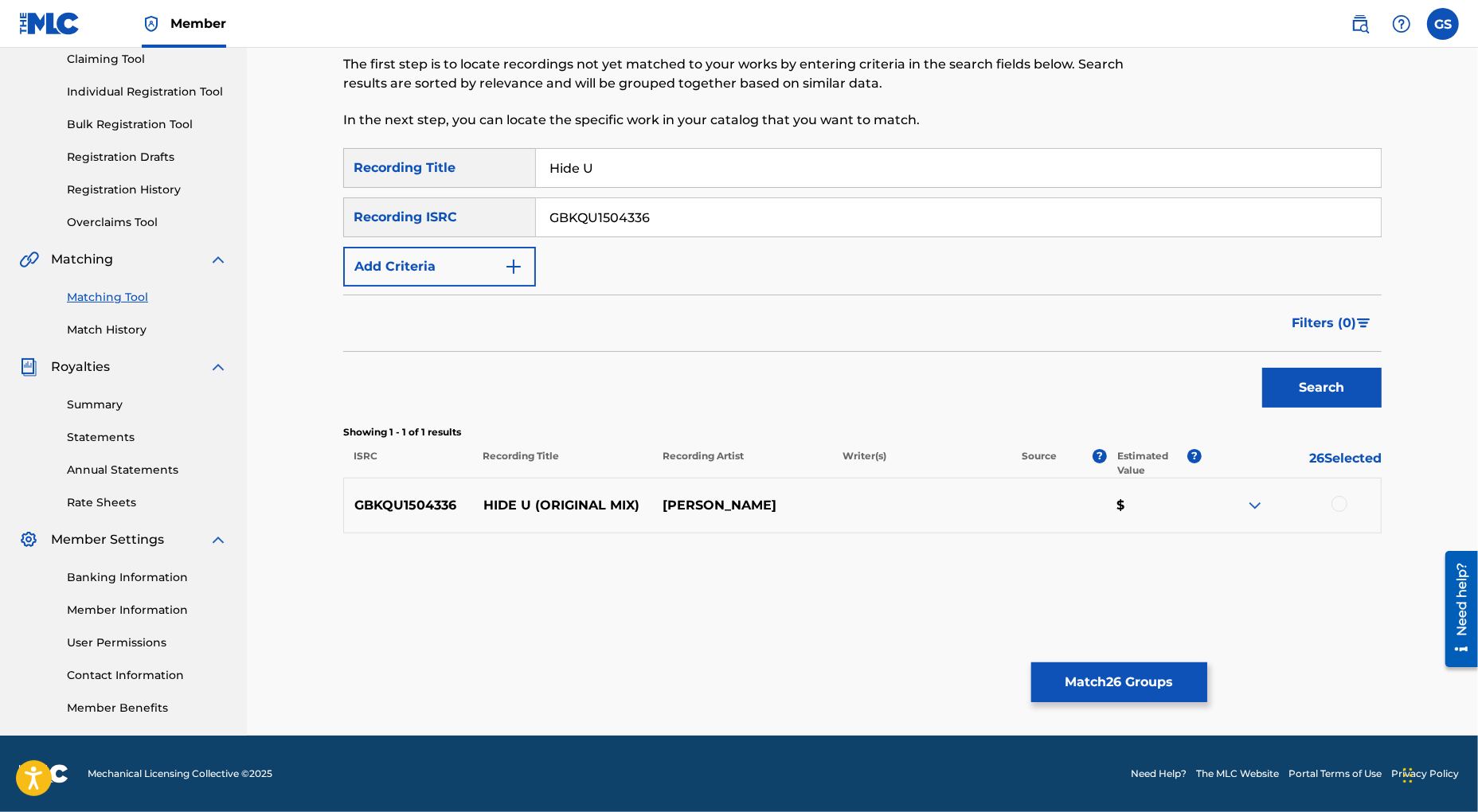
click at [1339, 505] on div at bounding box center [1339, 504] width 16 height 16
drag, startPoint x: 670, startPoint y: 218, endPoint x: 363, endPoint y: 210, distance: 307.1
click at [536, 211] on input "GBKQU1504336" at bounding box center [958, 218] width 845 height 38
paste input "USLZJ1425178"
click at [1353, 385] on button "Search" at bounding box center [1321, 388] width 119 height 40
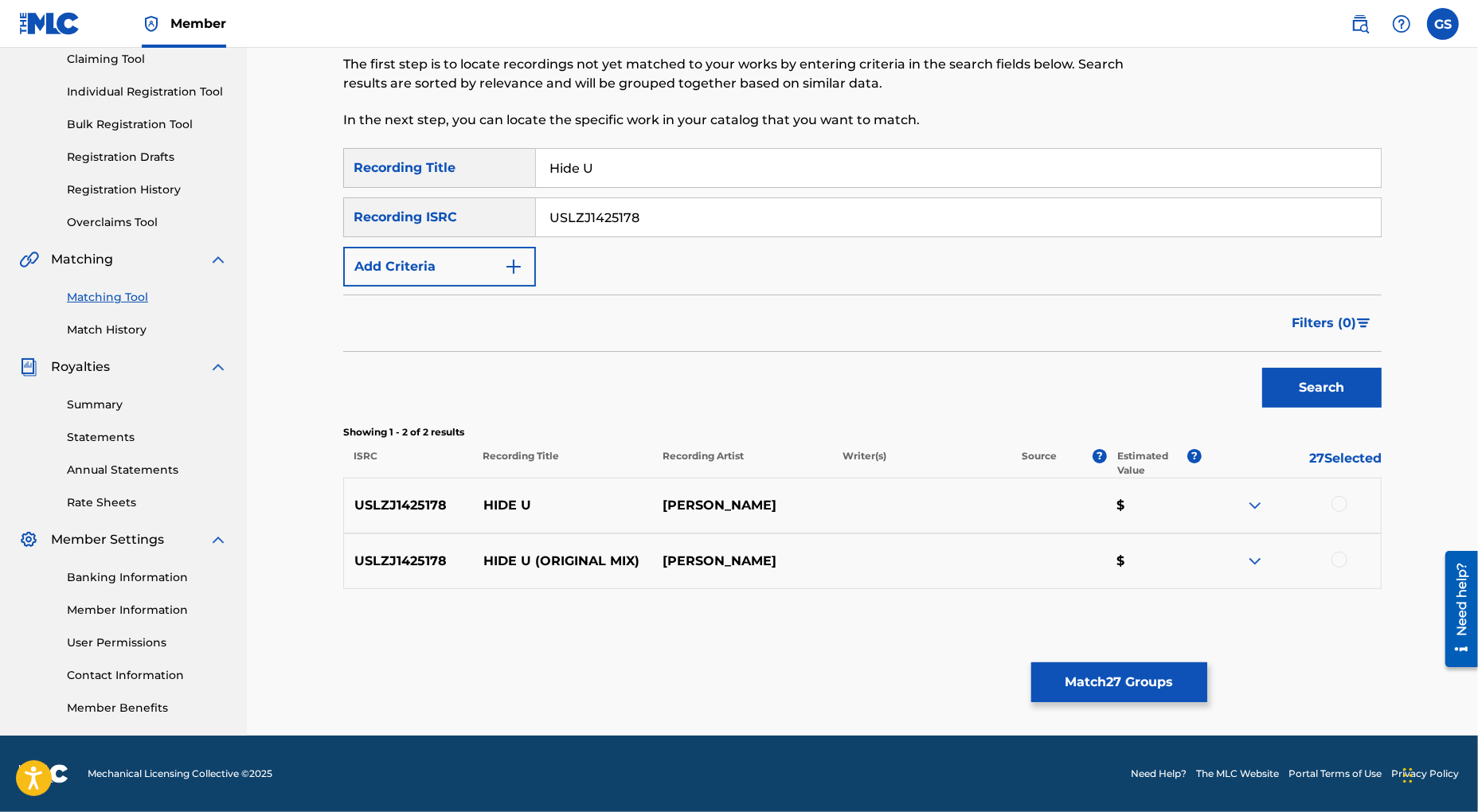
click at [1339, 505] on div at bounding box center [1339, 504] width 16 height 16
click at [1336, 562] on div at bounding box center [1339, 559] width 16 height 16
drag, startPoint x: 663, startPoint y: 218, endPoint x: 449, endPoint y: 206, distance: 214.3
click at [536, 206] on input "USLZJ1425178" at bounding box center [958, 218] width 845 height 38
paste input "QZMHN2334914"
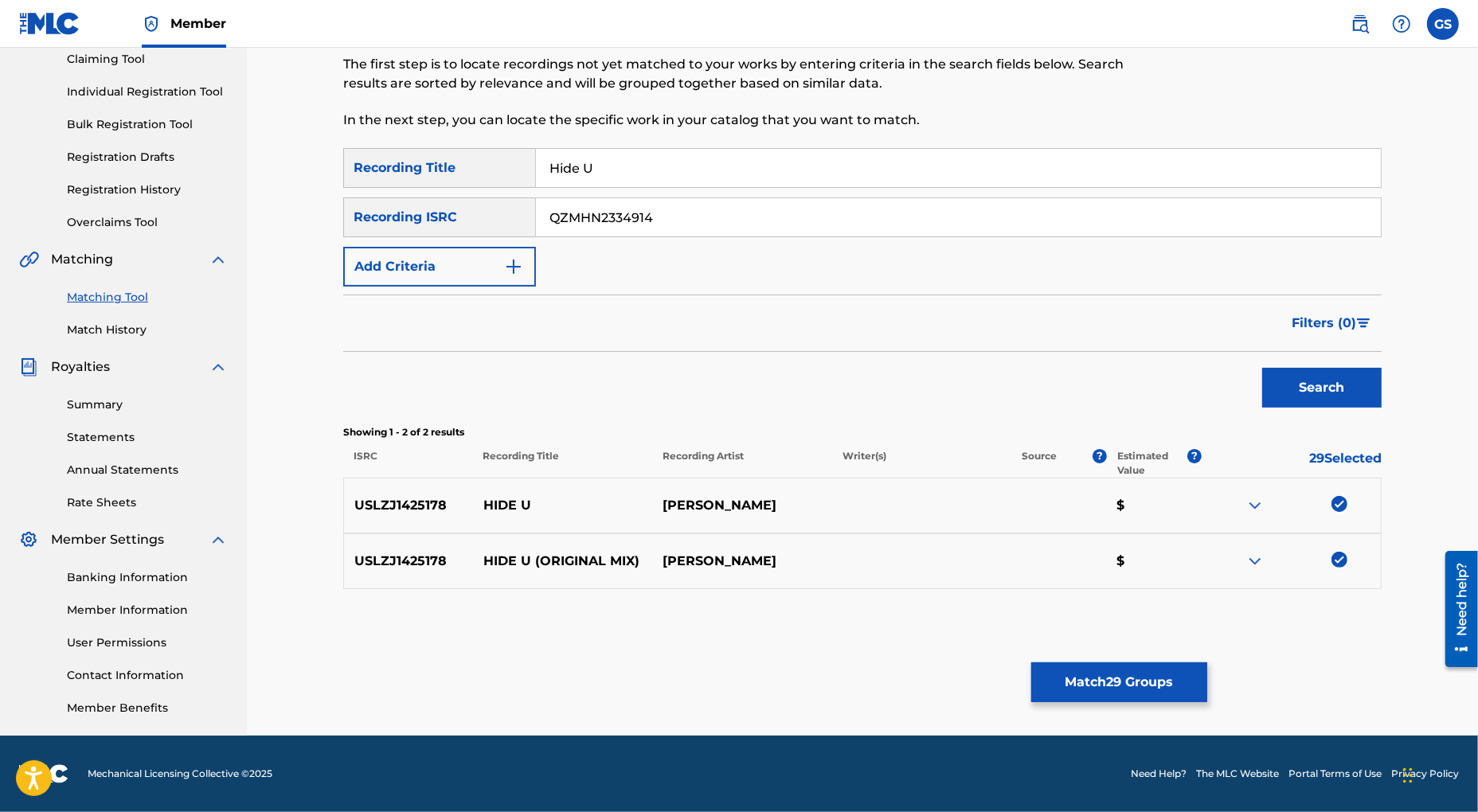
click at [1338, 385] on button "Search" at bounding box center [1321, 388] width 119 height 40
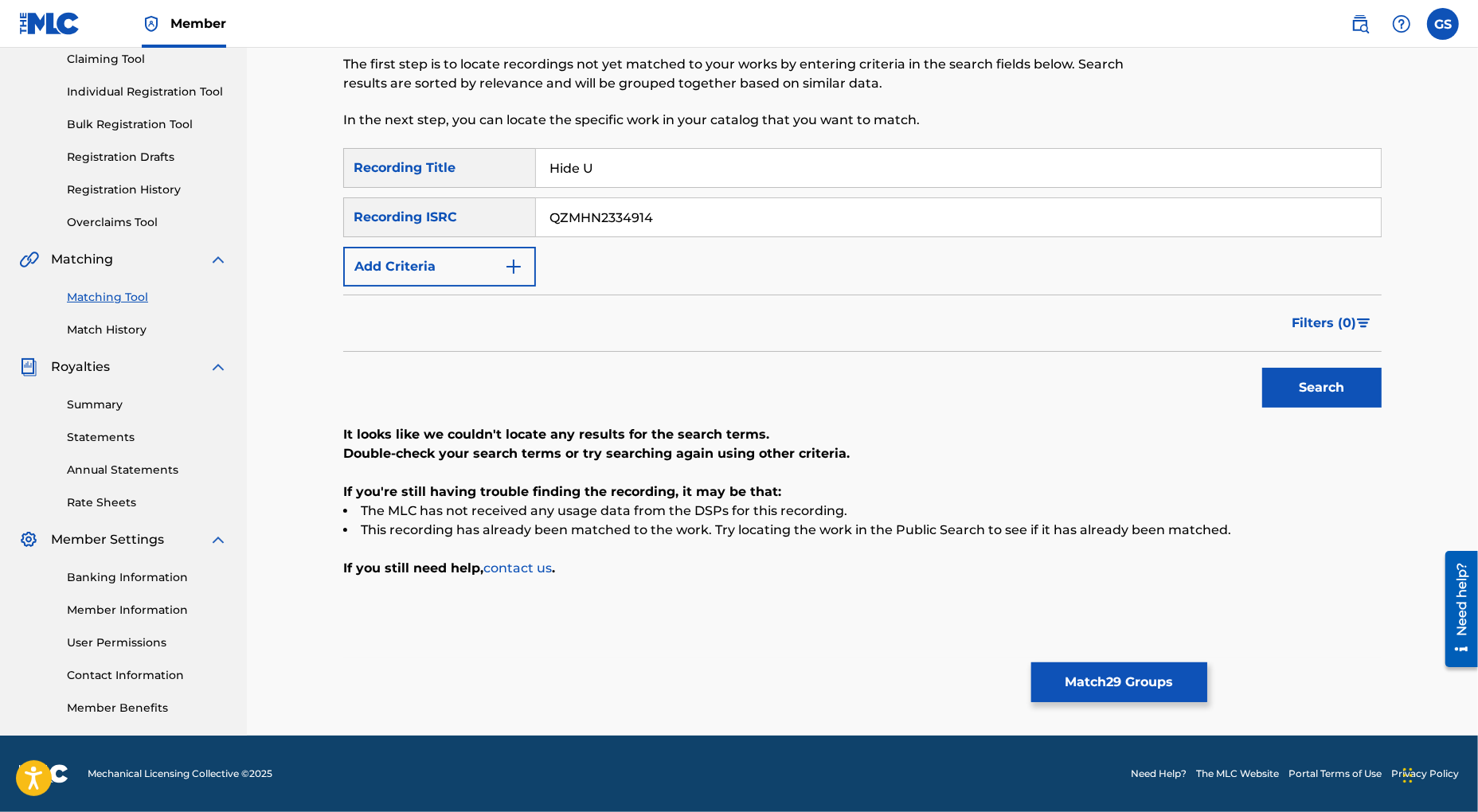
drag, startPoint x: 669, startPoint y: 215, endPoint x: 350, endPoint y: 183, distance: 320.6
click at [536, 198] on input "QZMHN2334914" at bounding box center [958, 218] width 845 height 38
paste input "FZ61937537"
click at [1334, 387] on button "Search" at bounding box center [1321, 388] width 119 height 40
drag, startPoint x: 636, startPoint y: 209, endPoint x: 396, endPoint y: 186, distance: 241.1
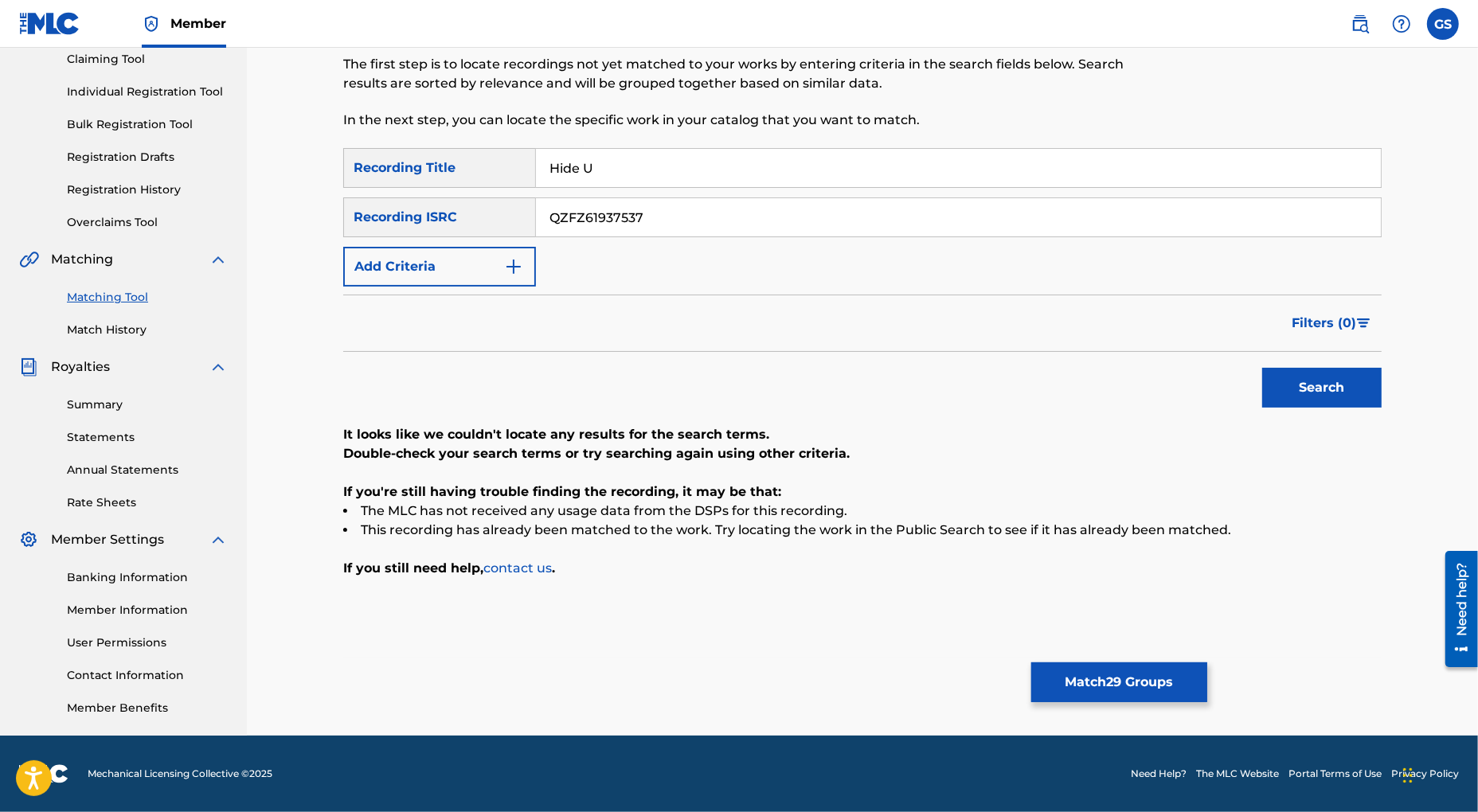
click at [536, 198] on input "QZFZ61937537" at bounding box center [958, 218] width 845 height 38
paste input "USHM81639686"
click at [1313, 380] on button "Search" at bounding box center [1321, 388] width 119 height 40
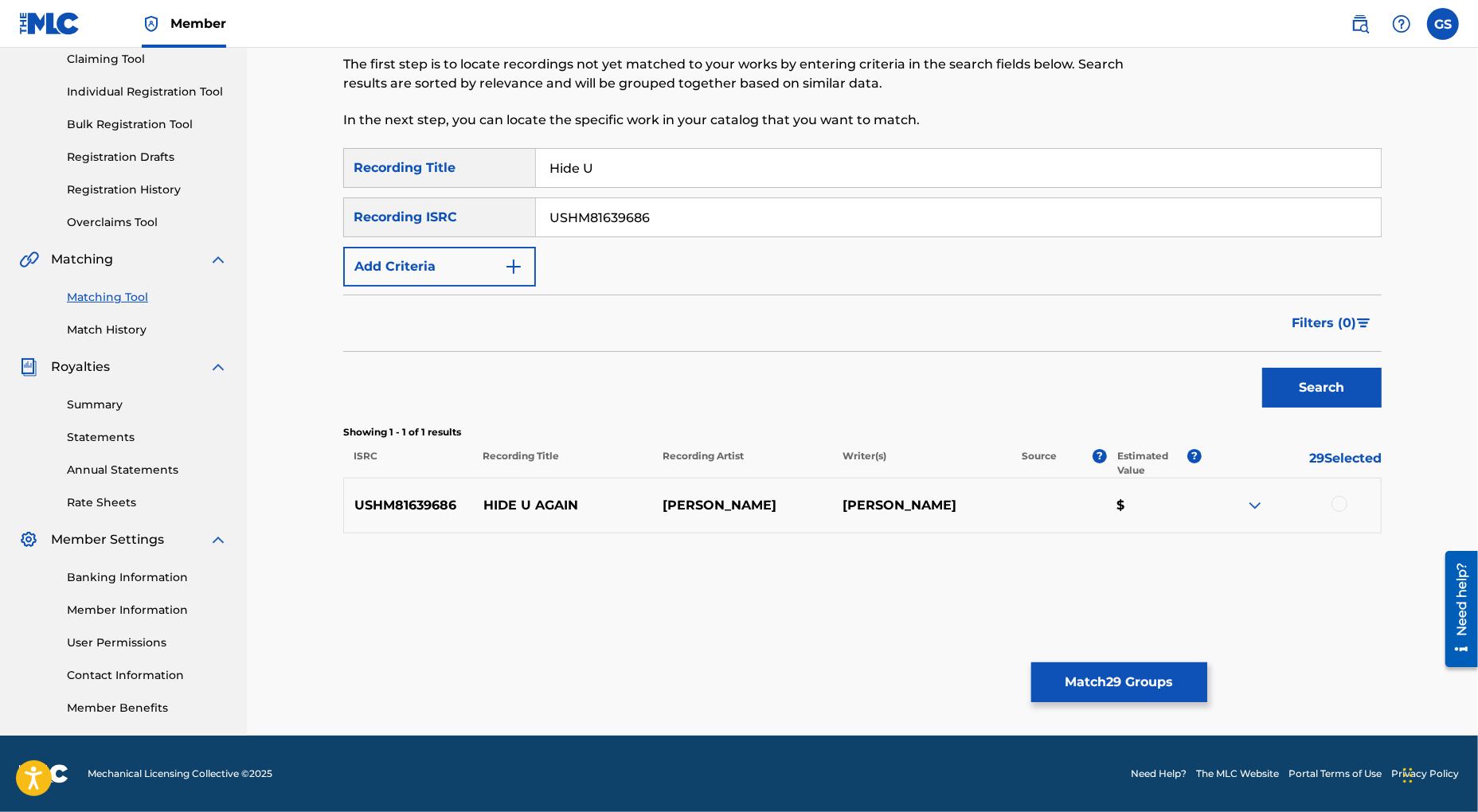
click at [1339, 502] on div at bounding box center [1339, 504] width 16 height 16
drag, startPoint x: 681, startPoint y: 220, endPoint x: 490, endPoint y: 218, distance: 191.0
click at [536, 218] on input "USHM81639686" at bounding box center [958, 218] width 845 height 38
paste input "QZJRC1980870"
click at [1345, 385] on button "Search" at bounding box center [1321, 388] width 119 height 40
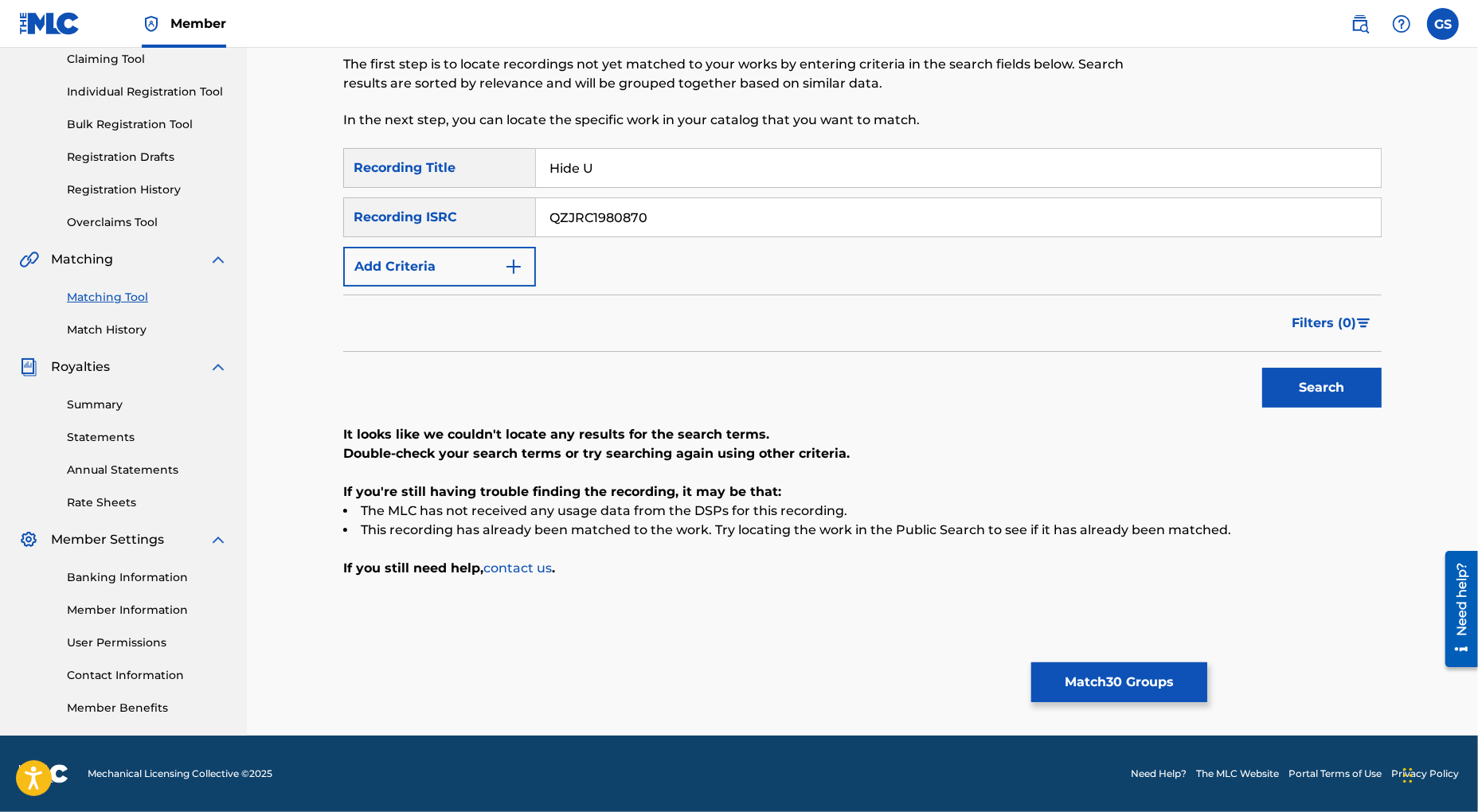
drag, startPoint x: 670, startPoint y: 216, endPoint x: 390, endPoint y: 195, distance: 280.8
click at [536, 198] on input "QZJRC1980870" at bounding box center [958, 218] width 845 height 38
paste input "TB32472347"
click at [1330, 397] on button "Search" at bounding box center [1321, 388] width 119 height 40
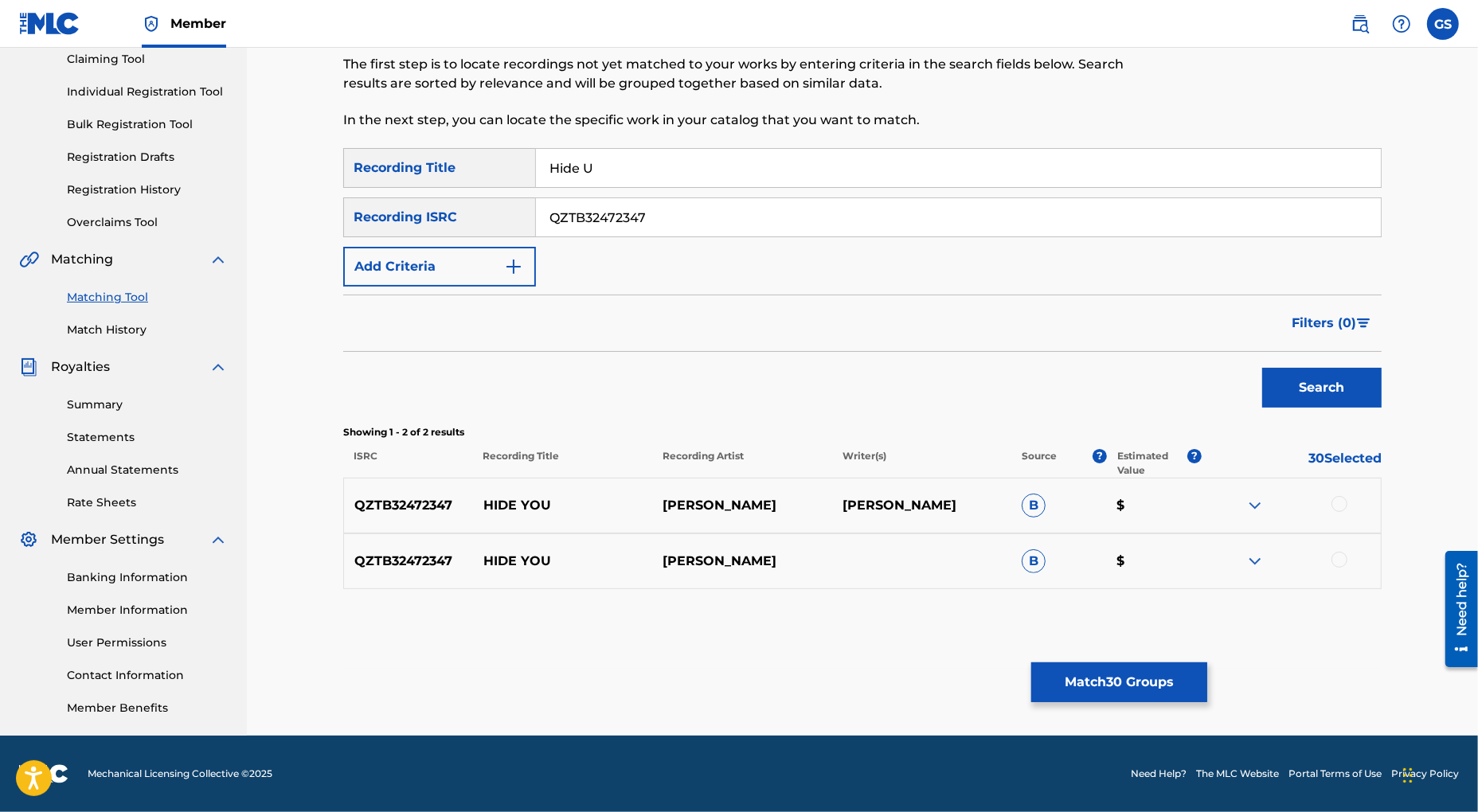
drag, startPoint x: 1340, startPoint y: 502, endPoint x: 1340, endPoint y: 514, distance: 12.0
click at [1340, 504] on div at bounding box center [1339, 504] width 16 height 16
click at [1341, 556] on div at bounding box center [1339, 559] width 16 height 16
drag, startPoint x: 670, startPoint y: 215, endPoint x: 370, endPoint y: 207, distance: 300.1
click at [536, 210] on input "QZTB32472347" at bounding box center [958, 218] width 845 height 38
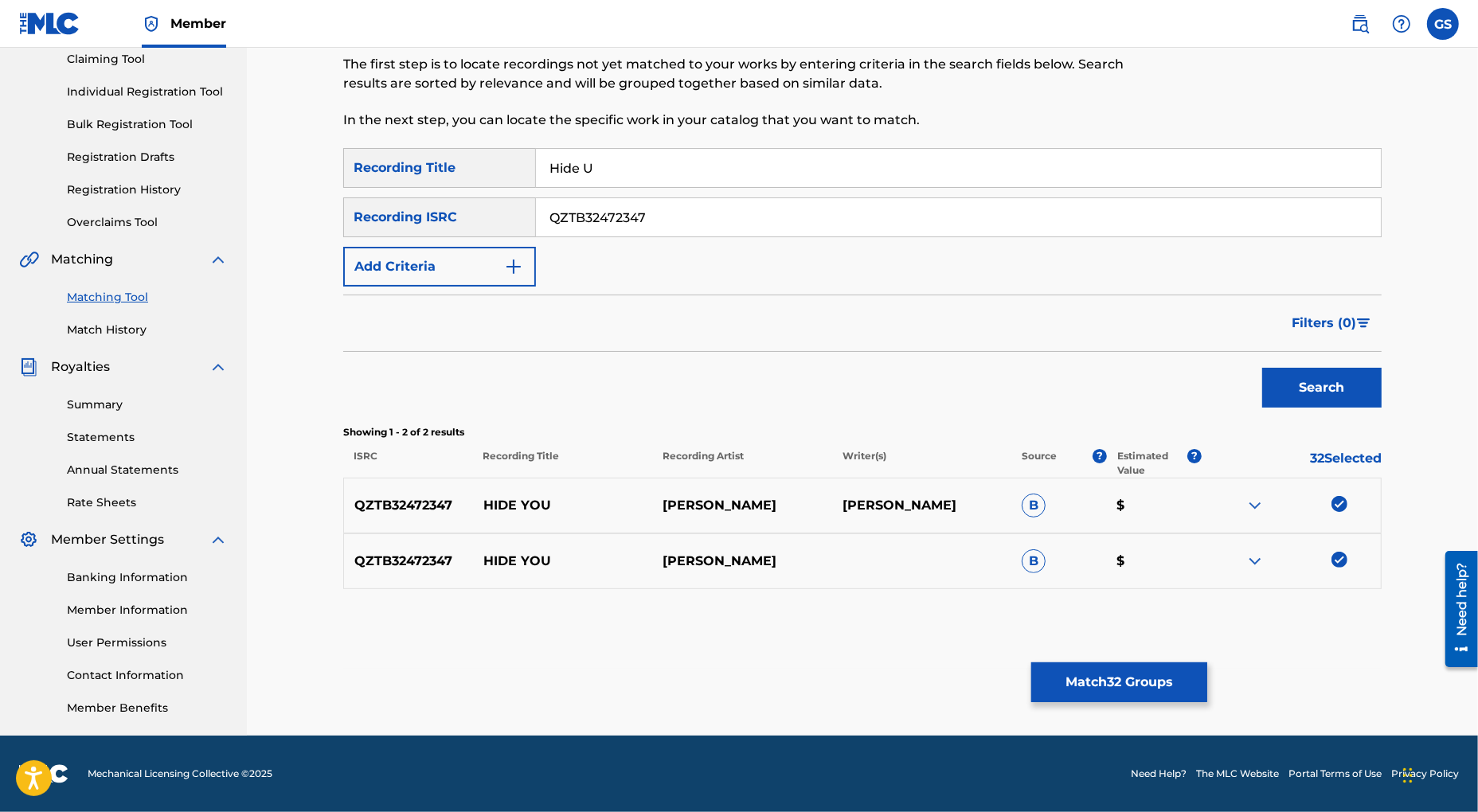
paste input "GBLV62121958"
click at [1350, 389] on button "Search" at bounding box center [1321, 388] width 119 height 40
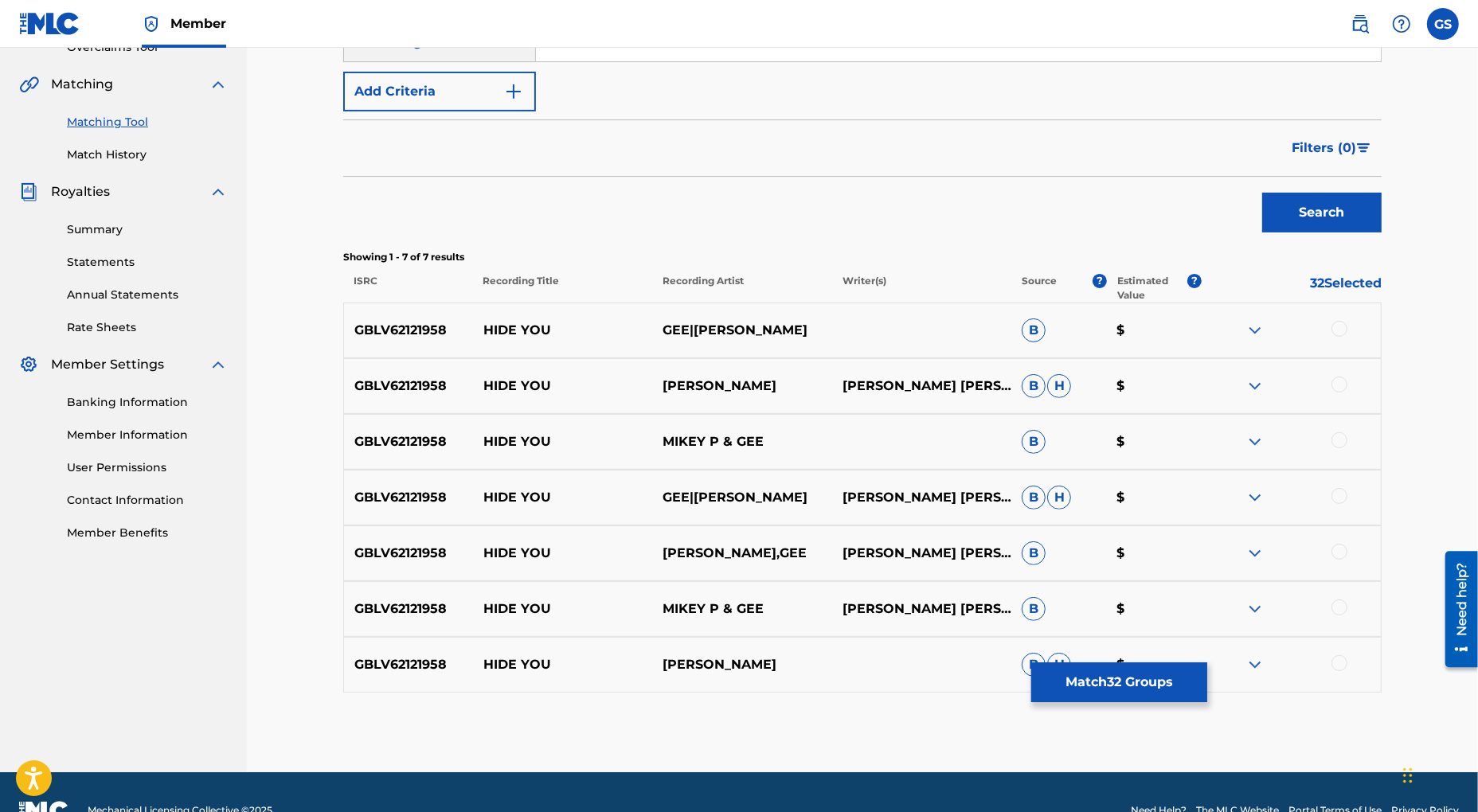
scroll to position [361, 0]
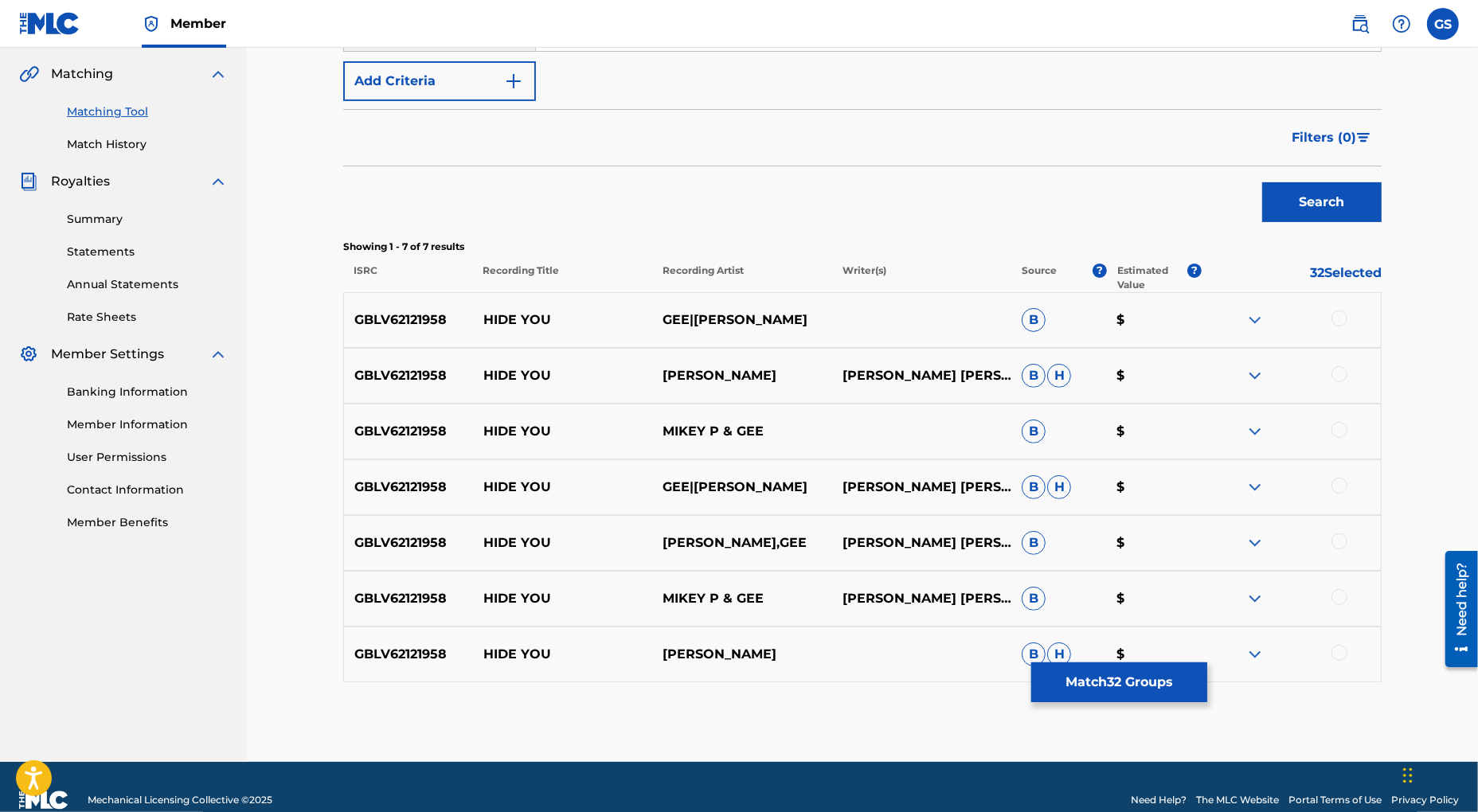
click at [1337, 318] on div at bounding box center [1339, 318] width 16 height 16
click at [1339, 369] on div at bounding box center [1339, 373] width 16 height 16
click at [1339, 422] on div at bounding box center [1339, 429] width 16 height 16
click at [1345, 483] on div at bounding box center [1339, 485] width 16 height 16
click at [1346, 541] on div at bounding box center [1339, 541] width 16 height 16
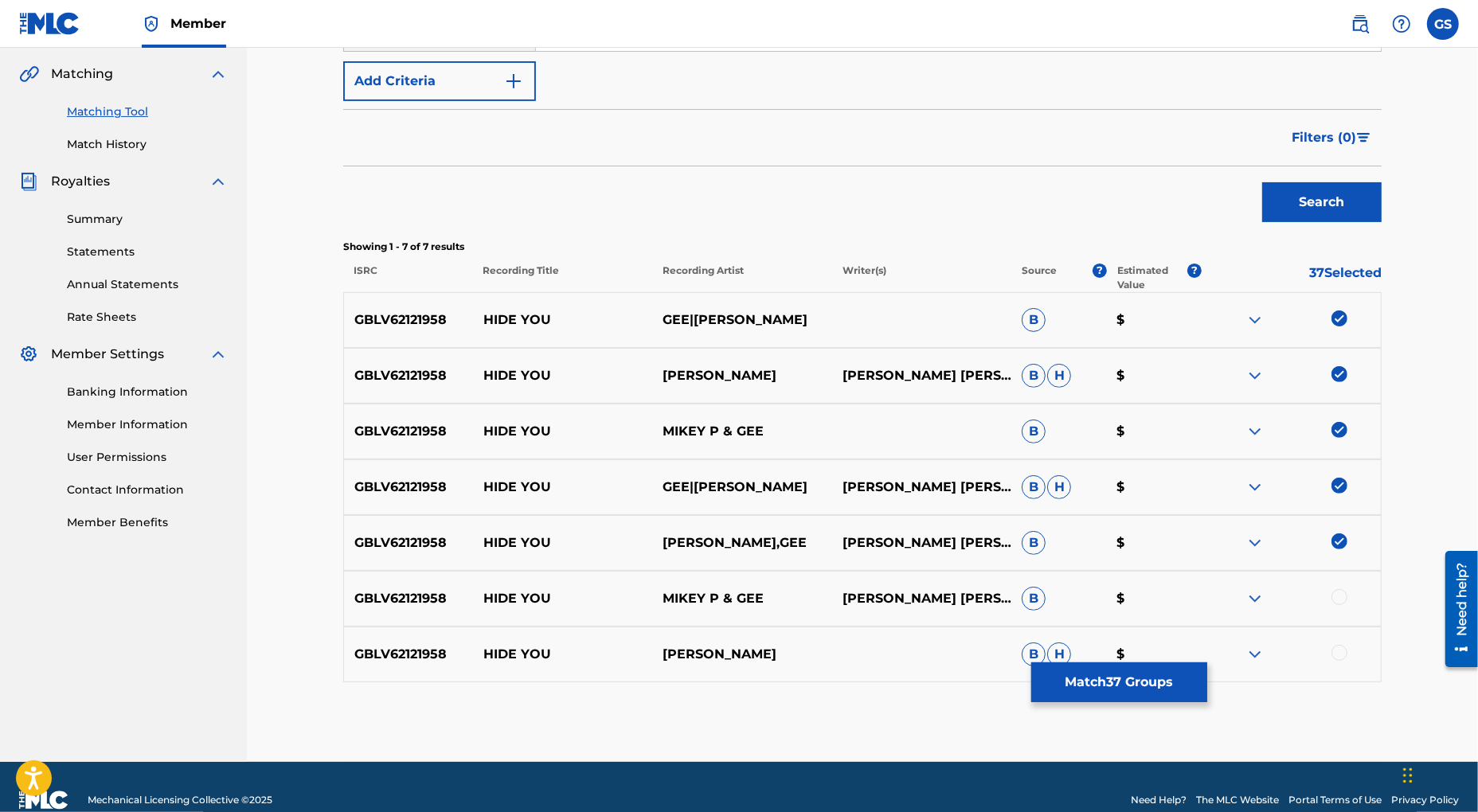
click at [1341, 598] on div at bounding box center [1339, 597] width 16 height 16
click at [1345, 651] on div at bounding box center [1339, 652] width 16 height 16
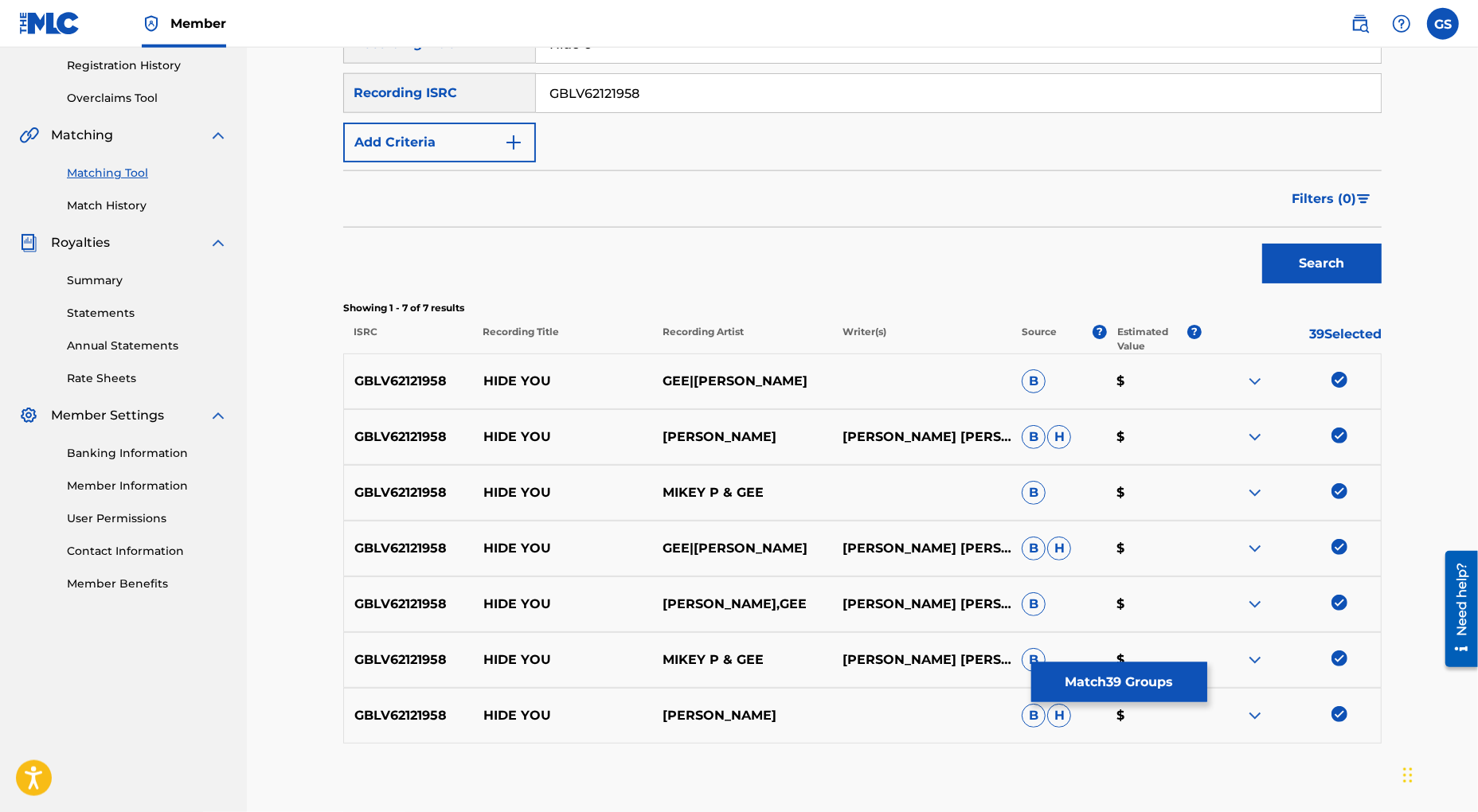
scroll to position [243, 0]
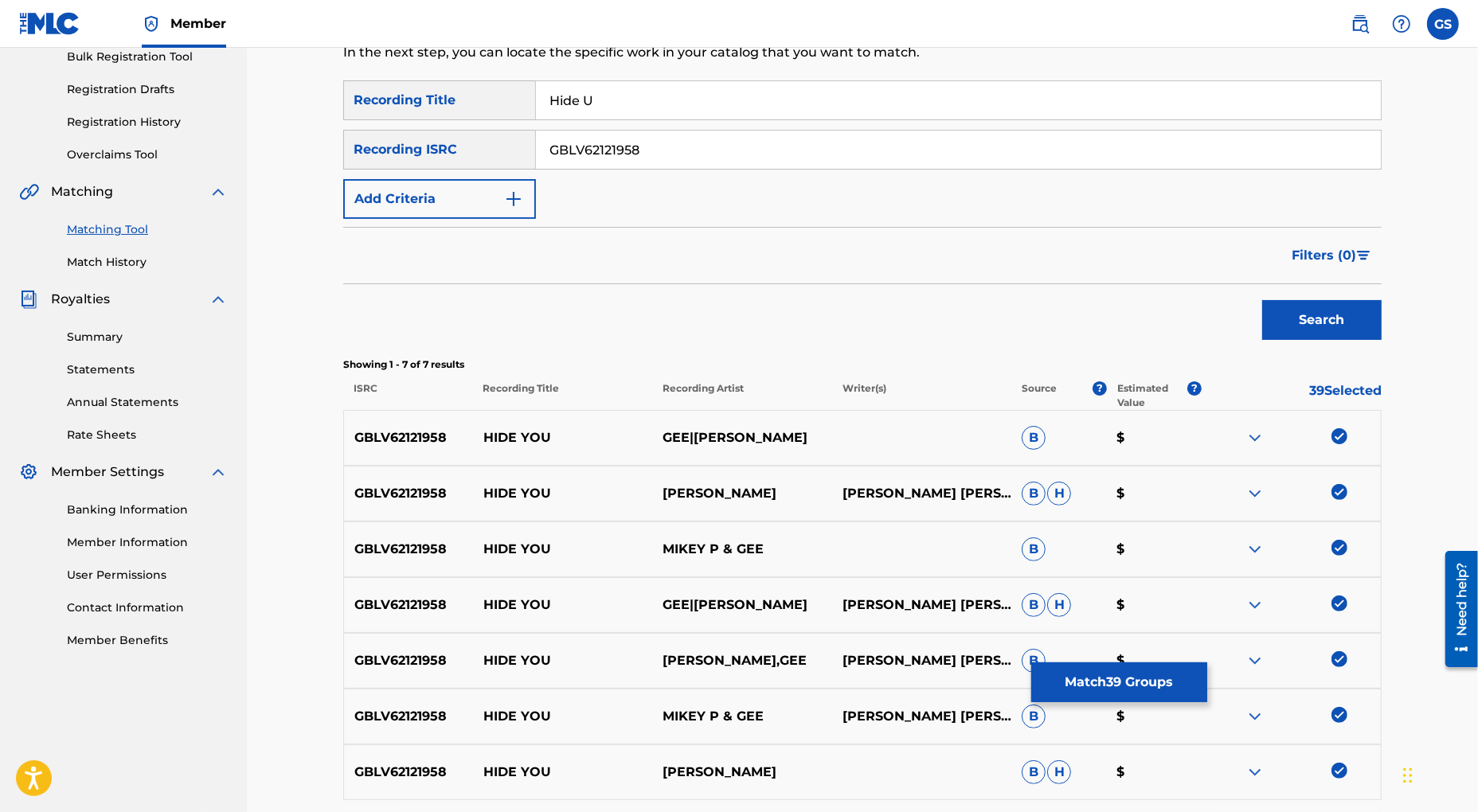
drag, startPoint x: 708, startPoint y: 150, endPoint x: 338, endPoint y: 128, distance: 370.7
click at [536, 131] on input "GBLV62121958" at bounding box center [958, 150] width 845 height 38
paste input "FR6V81572770"
click at [1330, 321] on button "Search" at bounding box center [1321, 320] width 119 height 40
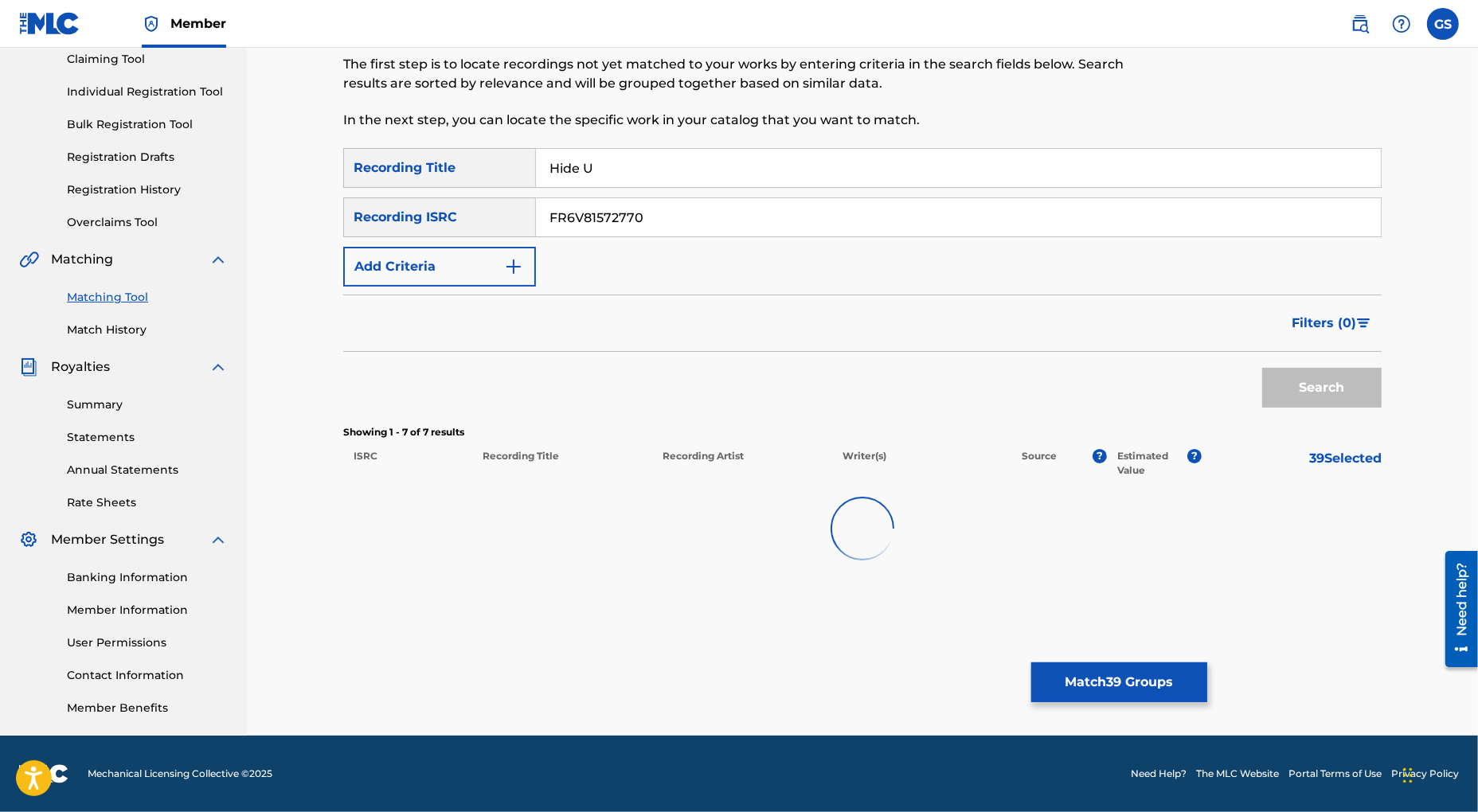
scroll to position [175, 0]
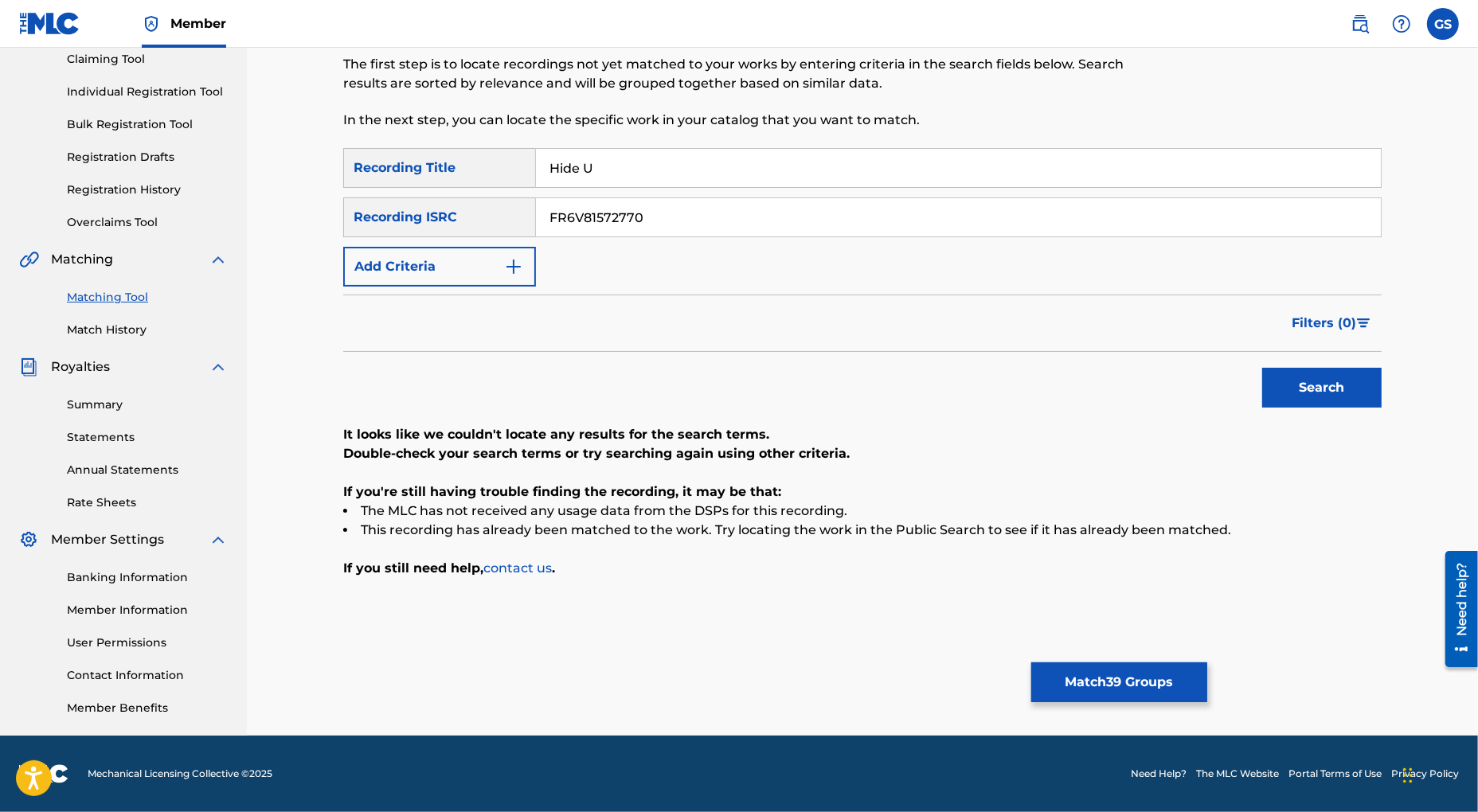
drag, startPoint x: 676, startPoint y: 212, endPoint x: 366, endPoint y: 203, distance: 310.1
click at [536, 203] on input "FR6V81572770" at bounding box center [958, 218] width 845 height 38
click at [1345, 387] on button "Search" at bounding box center [1321, 388] width 119 height 40
drag, startPoint x: 651, startPoint y: 223, endPoint x: 540, endPoint y: 212, distance: 111.5
click at [540, 212] on input "FR6V81572770" at bounding box center [958, 218] width 845 height 38
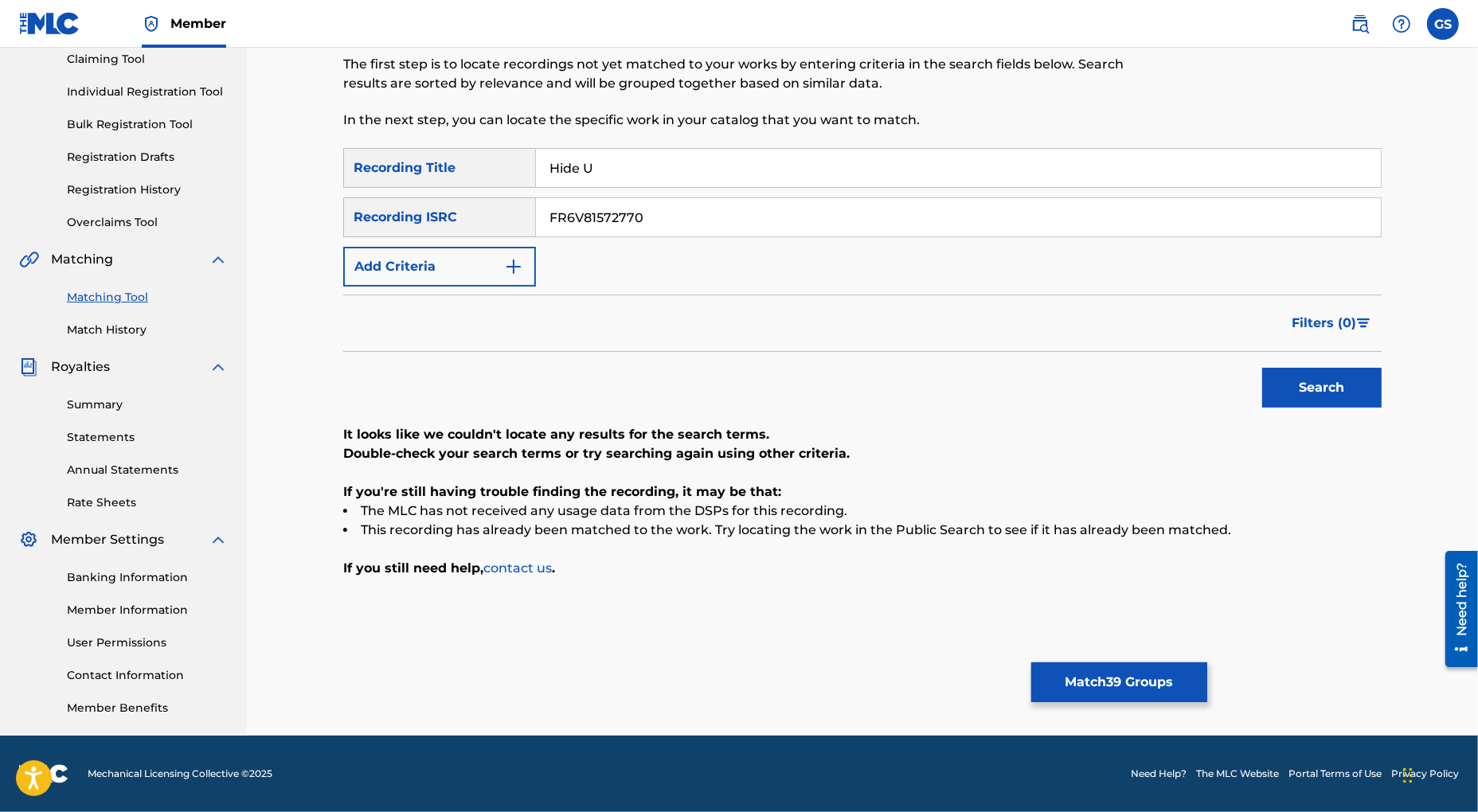
paste input "GX38U2351599"
click at [1315, 386] on button "Search" at bounding box center [1321, 388] width 119 height 40
drag, startPoint x: 678, startPoint y: 214, endPoint x: 416, endPoint y: 199, distance: 262.4
click at [536, 199] on input "GX38U2351599" at bounding box center [958, 218] width 845 height 38
paste input "QZRPB2134243"
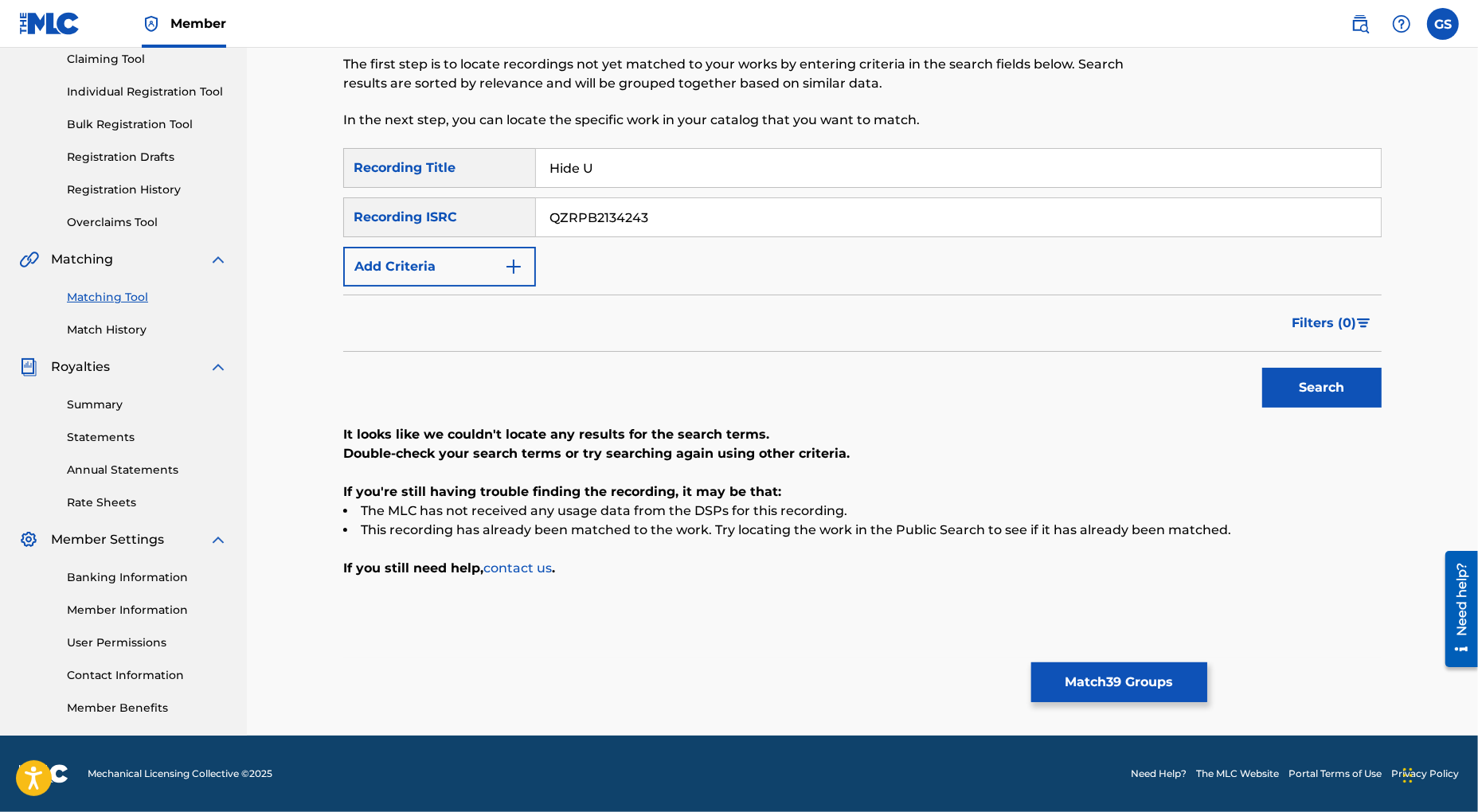
click at [1357, 380] on button "Search" at bounding box center [1321, 388] width 119 height 40
drag, startPoint x: 727, startPoint y: 213, endPoint x: 396, endPoint y: 212, distance: 331.0
click at [536, 212] on input "QZRPB2134243" at bounding box center [958, 218] width 845 height 38
paste input "US83Z2146834"
click at [1310, 385] on button "Search" at bounding box center [1321, 388] width 119 height 40
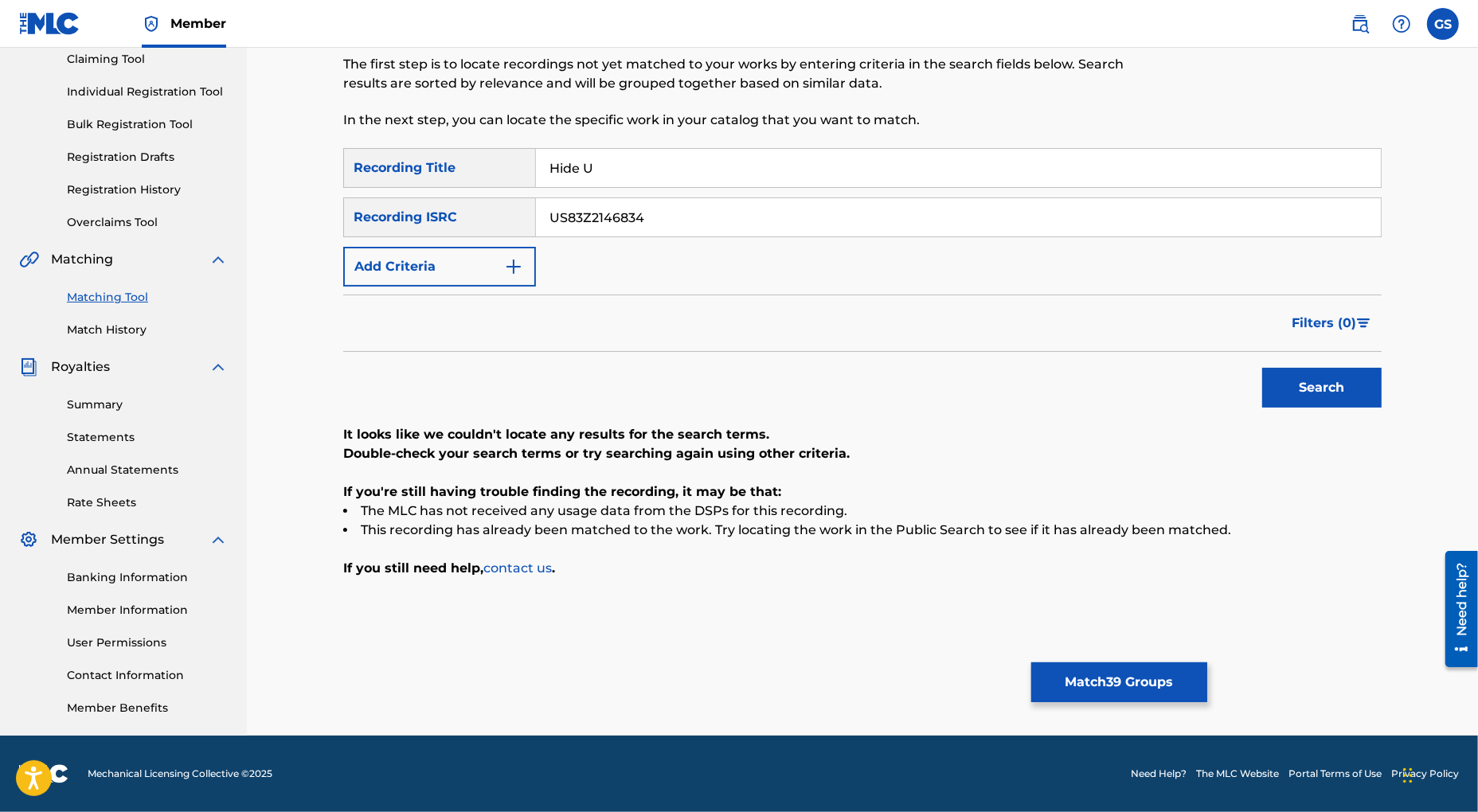
drag, startPoint x: 681, startPoint y: 218, endPoint x: 387, endPoint y: 206, distance: 294.2
click at [536, 206] on input "US83Z2146834" at bounding box center [958, 218] width 845 height 38
paste input "5"
click at [1298, 382] on button "Search" at bounding box center [1321, 388] width 119 height 40
drag, startPoint x: 686, startPoint y: 210, endPoint x: 307, endPoint y: 212, distance: 379.0
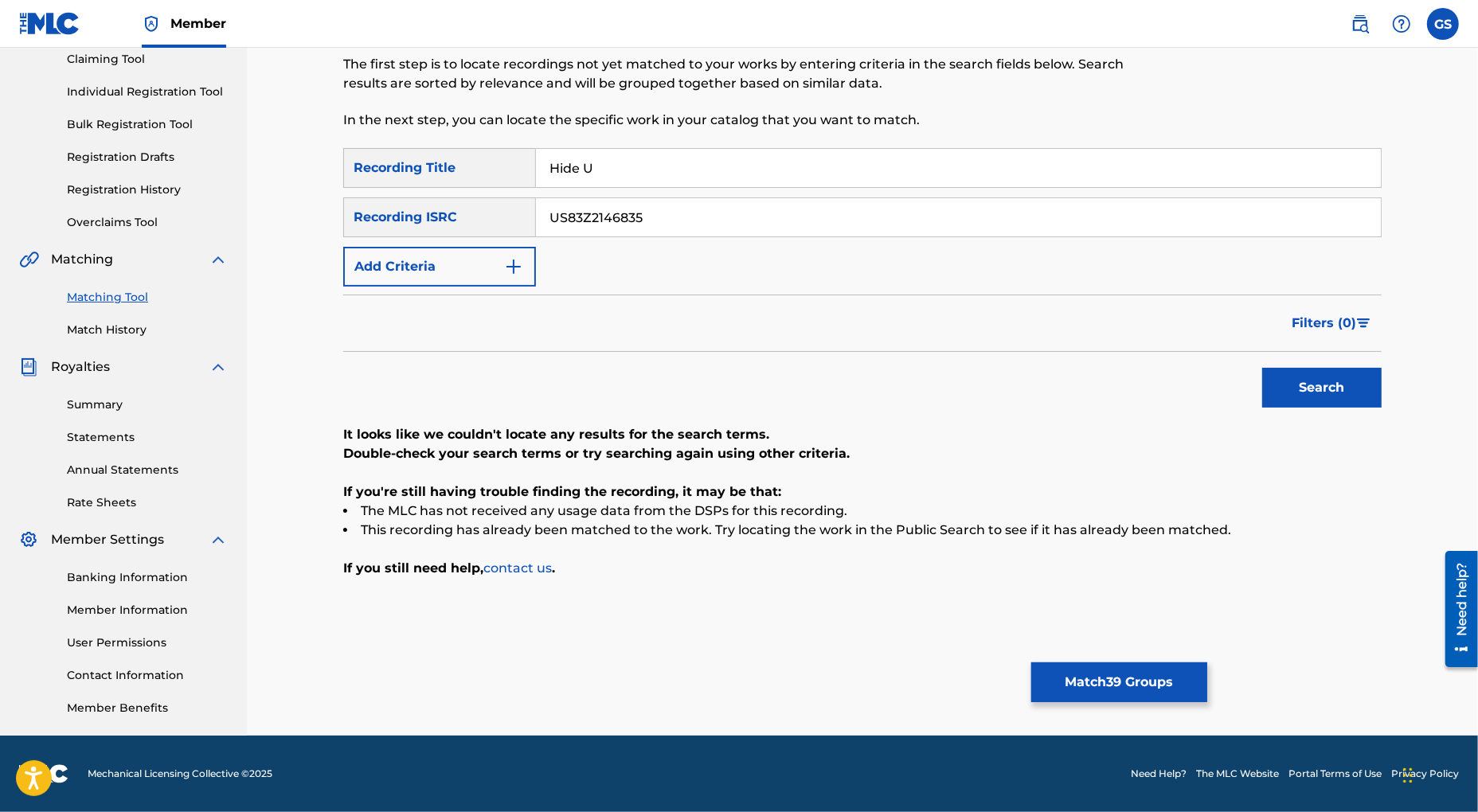
click at [536, 212] on input "US83Z2146835" at bounding box center [958, 218] width 845 height 38
click at [1330, 393] on button "Search" at bounding box center [1321, 388] width 119 height 40
drag, startPoint x: 674, startPoint y: 216, endPoint x: 374, endPoint y: 183, distance: 301.8
click at [536, 198] on input "US83Z2146835" at bounding box center [958, 218] width 845 height 38
click at [1295, 387] on button "Search" at bounding box center [1321, 388] width 119 height 40
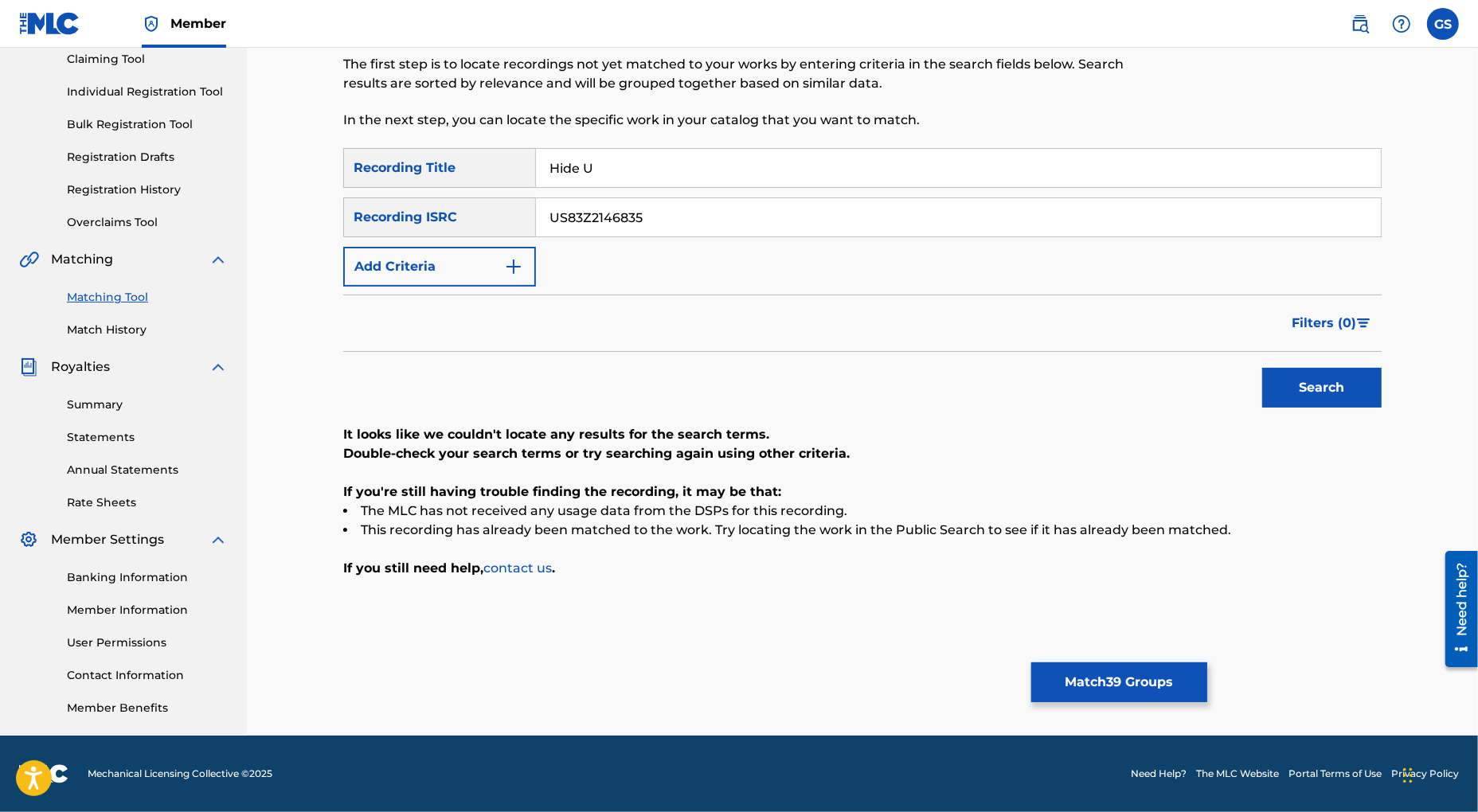
drag, startPoint x: 653, startPoint y: 222, endPoint x: 426, endPoint y: 189, distance: 229.4
click at [536, 198] on input "US83Z2146835" at bounding box center [958, 218] width 845 height 38
paste input "6"
click at [1290, 386] on button "Search" at bounding box center [1321, 388] width 119 height 40
drag, startPoint x: 658, startPoint y: 218, endPoint x: 307, endPoint y: 211, distance: 351.1
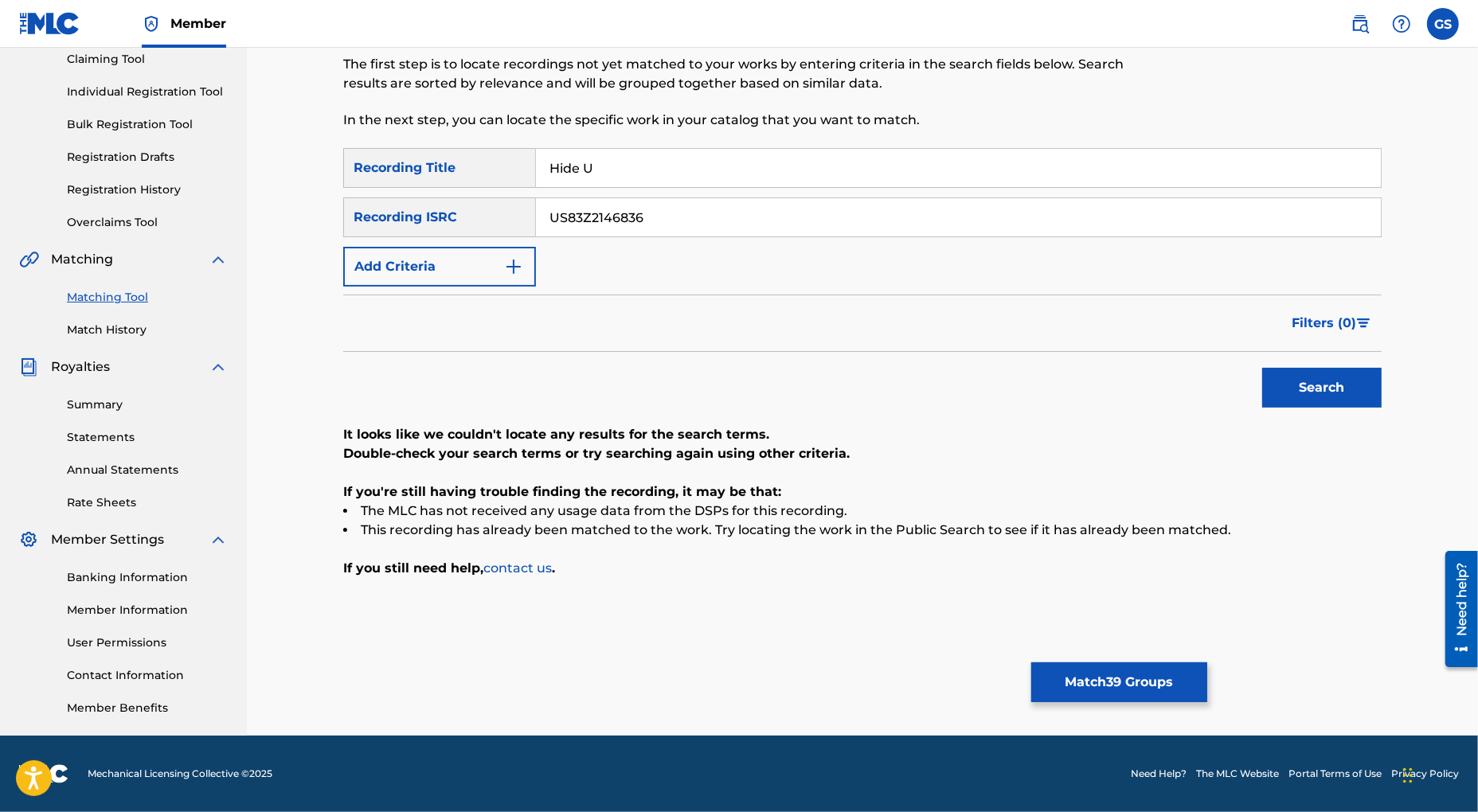
click at [536, 211] on input "US83Z2146836" at bounding box center [958, 218] width 845 height 38
paste input "7"
click at [1309, 395] on button "Search" at bounding box center [1321, 388] width 119 height 40
drag, startPoint x: 661, startPoint y: 218, endPoint x: 417, endPoint y: 200, distance: 244.7
click at [536, 205] on input "US83Z2146837" at bounding box center [958, 218] width 845 height 38
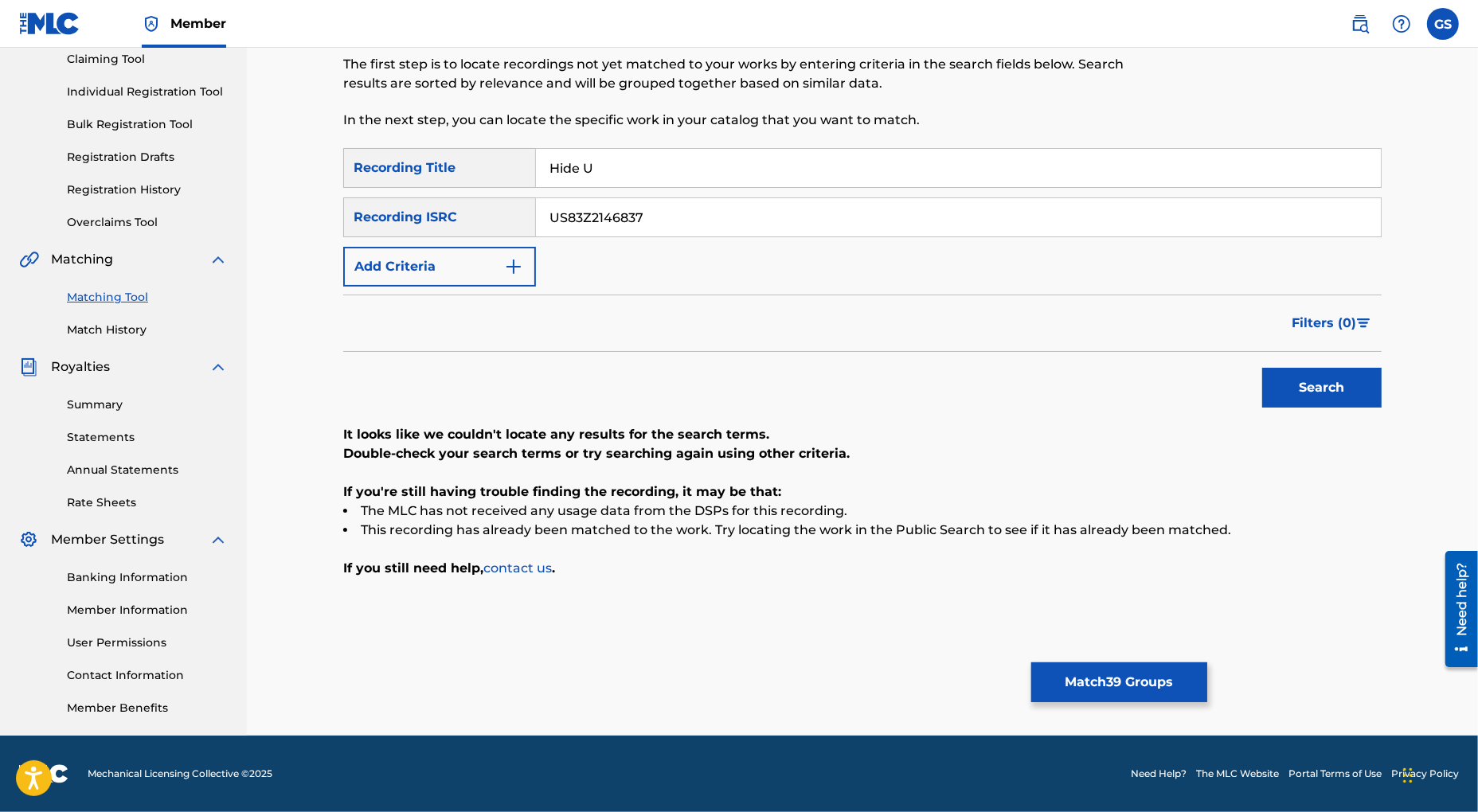
paste input "DEGE90800011"
click at [1323, 387] on button "Search" at bounding box center [1321, 388] width 119 height 40
drag, startPoint x: 688, startPoint y: 216, endPoint x: 334, endPoint y: 218, distance: 354.0
click at [536, 218] on input "DEGE90800011" at bounding box center [958, 218] width 845 height 38
paste input "1100149"
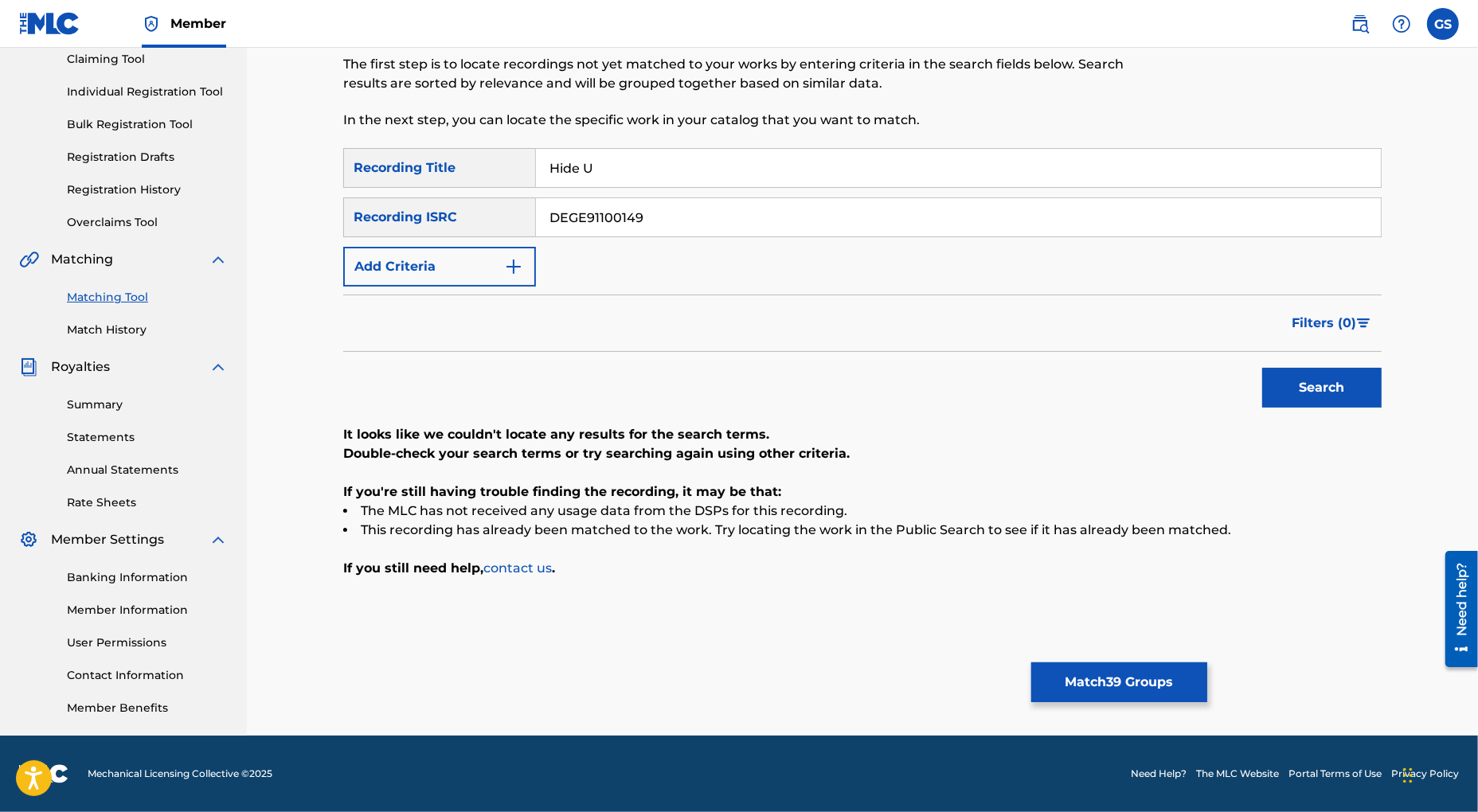
click at [1305, 370] on button "Search" at bounding box center [1321, 388] width 119 height 40
drag, startPoint x: 627, startPoint y: 214, endPoint x: 477, endPoint y: 198, distance: 150.9
click at [536, 198] on input "DEGE91100149" at bounding box center [958, 218] width 845 height 38
paste input "50"
click at [1330, 386] on button "Search" at bounding box center [1321, 388] width 119 height 40
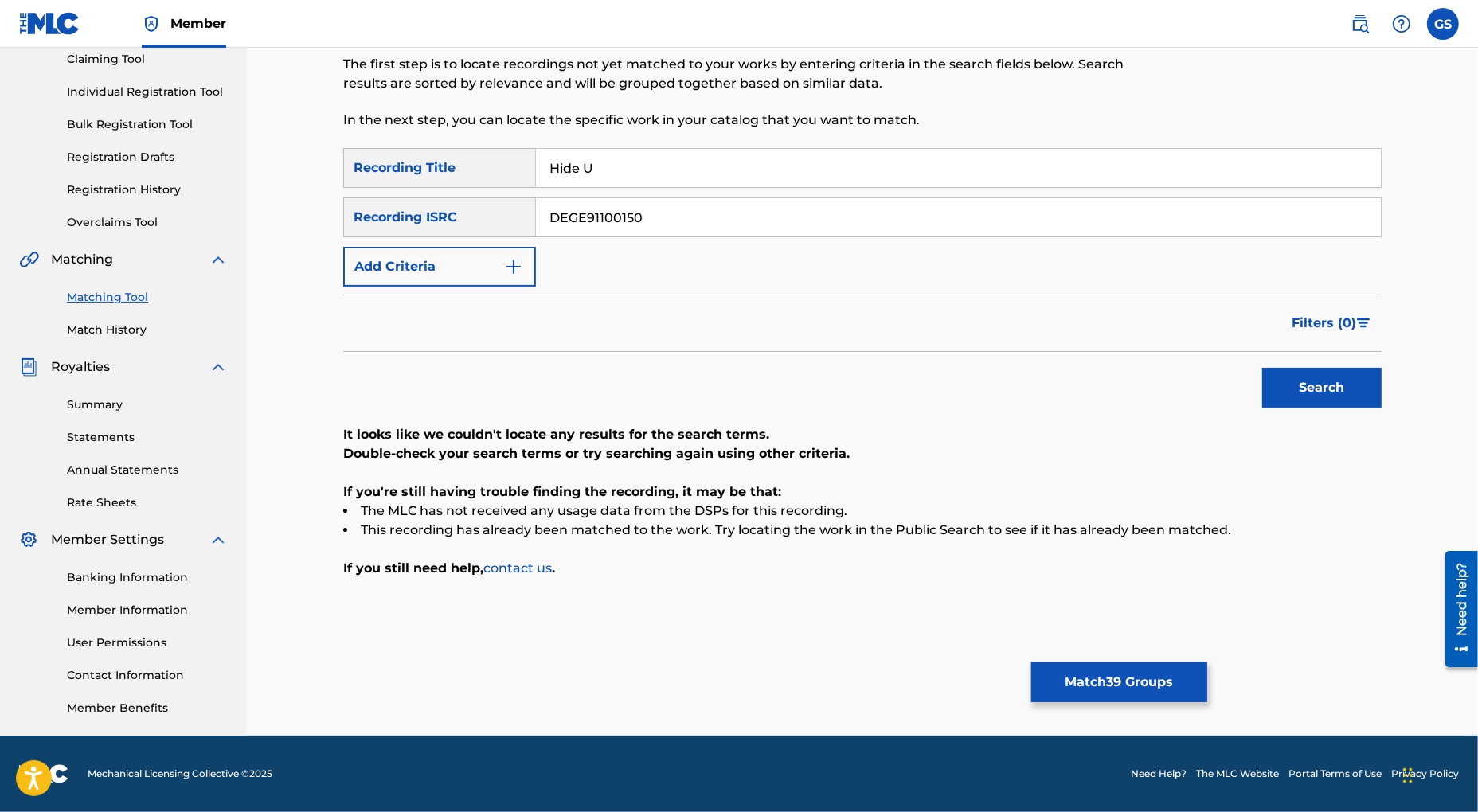
drag, startPoint x: 661, startPoint y: 221, endPoint x: 526, endPoint y: 218, distance: 135.0
click at [536, 218] on input "DEGE91100150" at bounding box center [958, 218] width 845 height 38
paste input "1"
drag, startPoint x: 1319, startPoint y: 395, endPoint x: 1311, endPoint y: 394, distance: 8.1
click at [1319, 395] on button "Search" at bounding box center [1321, 388] width 119 height 40
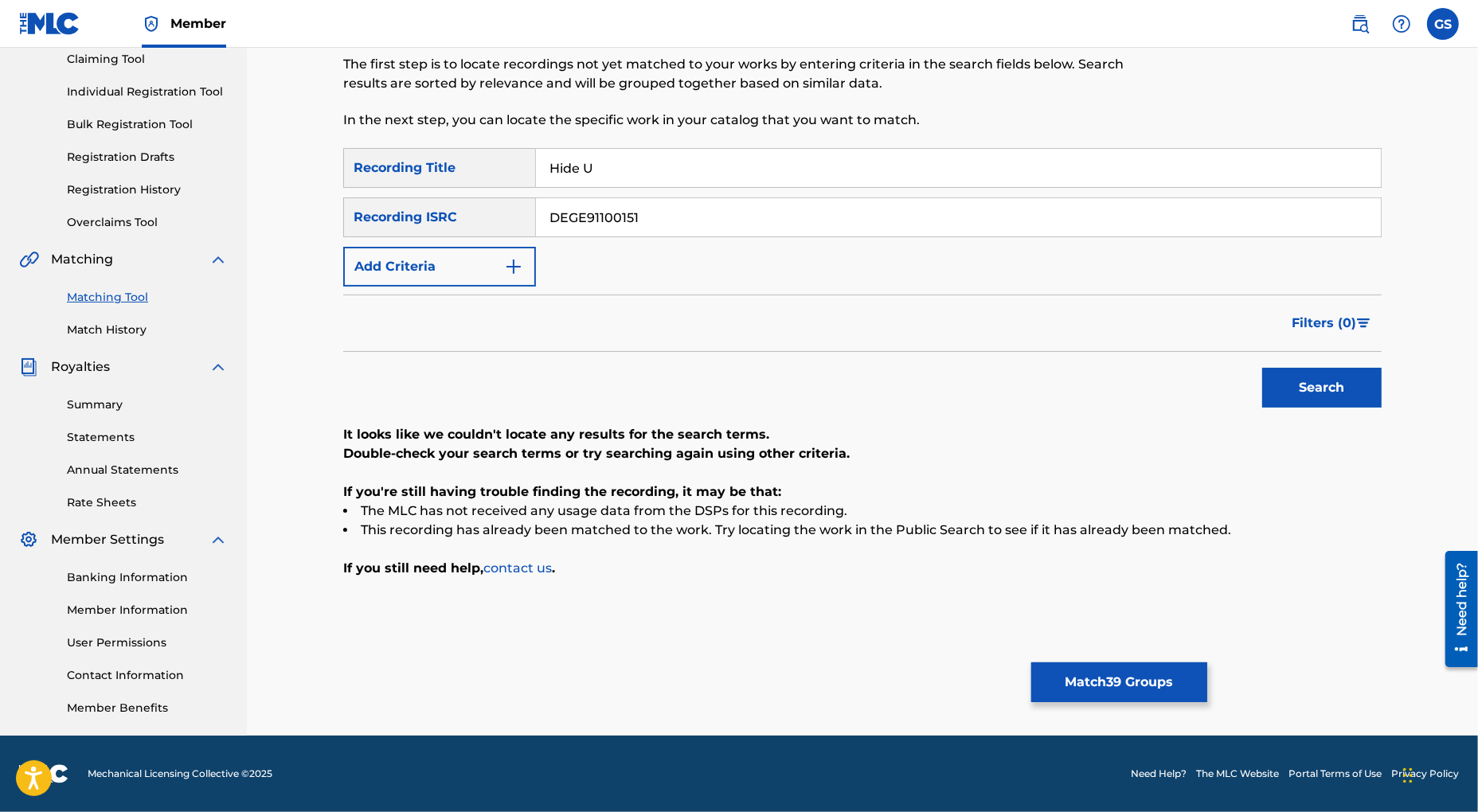
drag, startPoint x: 656, startPoint y: 211, endPoint x: 354, endPoint y: 196, distance: 302.4
click at [536, 198] on input "DEGE91100151" at bounding box center [958, 218] width 845 height 38
paste input "2"
click at [1300, 391] on button "Search" at bounding box center [1321, 388] width 119 height 40
drag, startPoint x: 661, startPoint y: 210, endPoint x: 545, endPoint y: 222, distance: 116.6
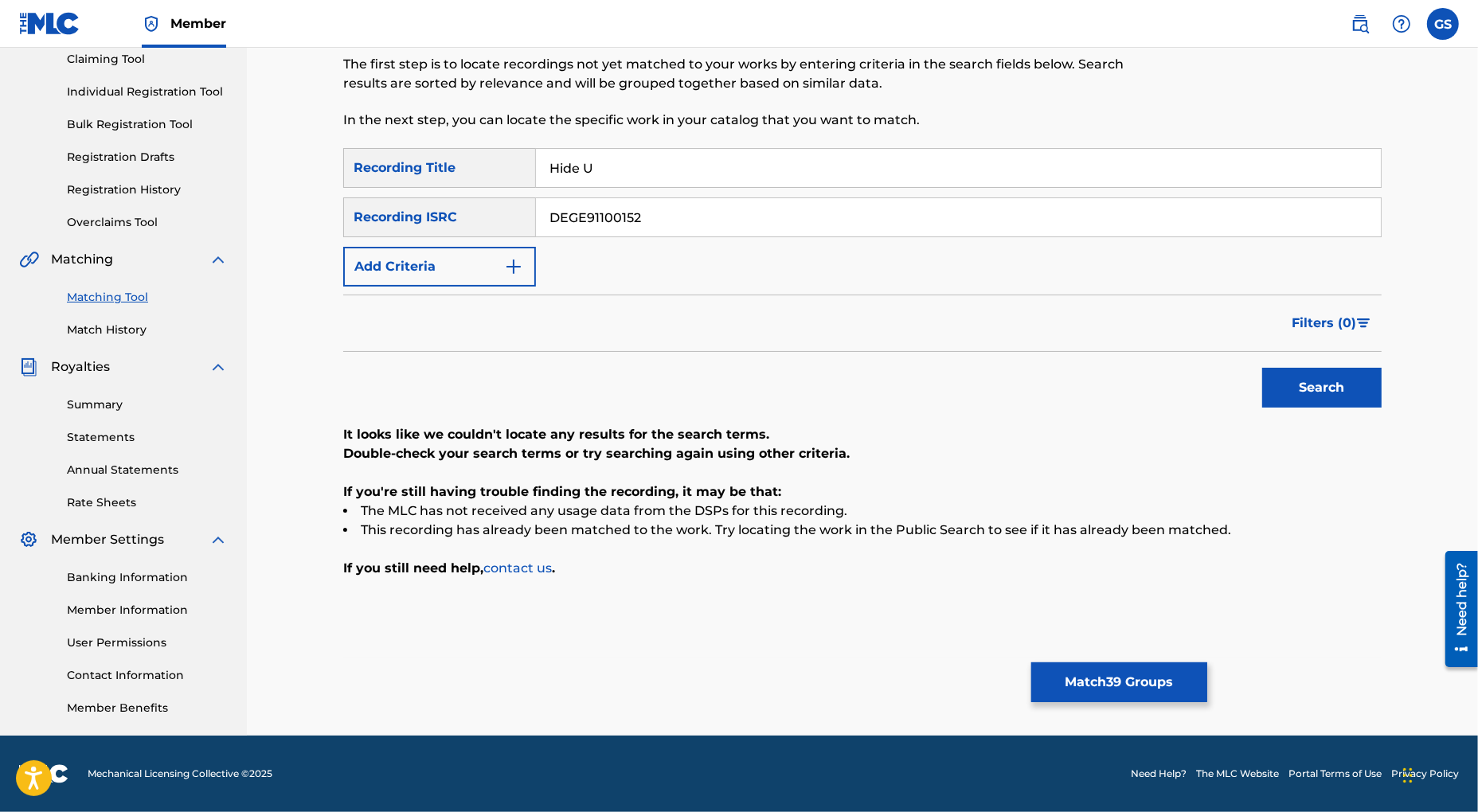
click at [545, 222] on input "DEGE91100152" at bounding box center [958, 218] width 845 height 38
paste input "QMDA61460098"
click at [1296, 382] on button "Search" at bounding box center [1321, 388] width 119 height 40
drag, startPoint x: 676, startPoint y: 218, endPoint x: 395, endPoint y: 205, distance: 281.3
click at [536, 206] on input "QMDA61460098" at bounding box center [958, 218] width 845 height 38
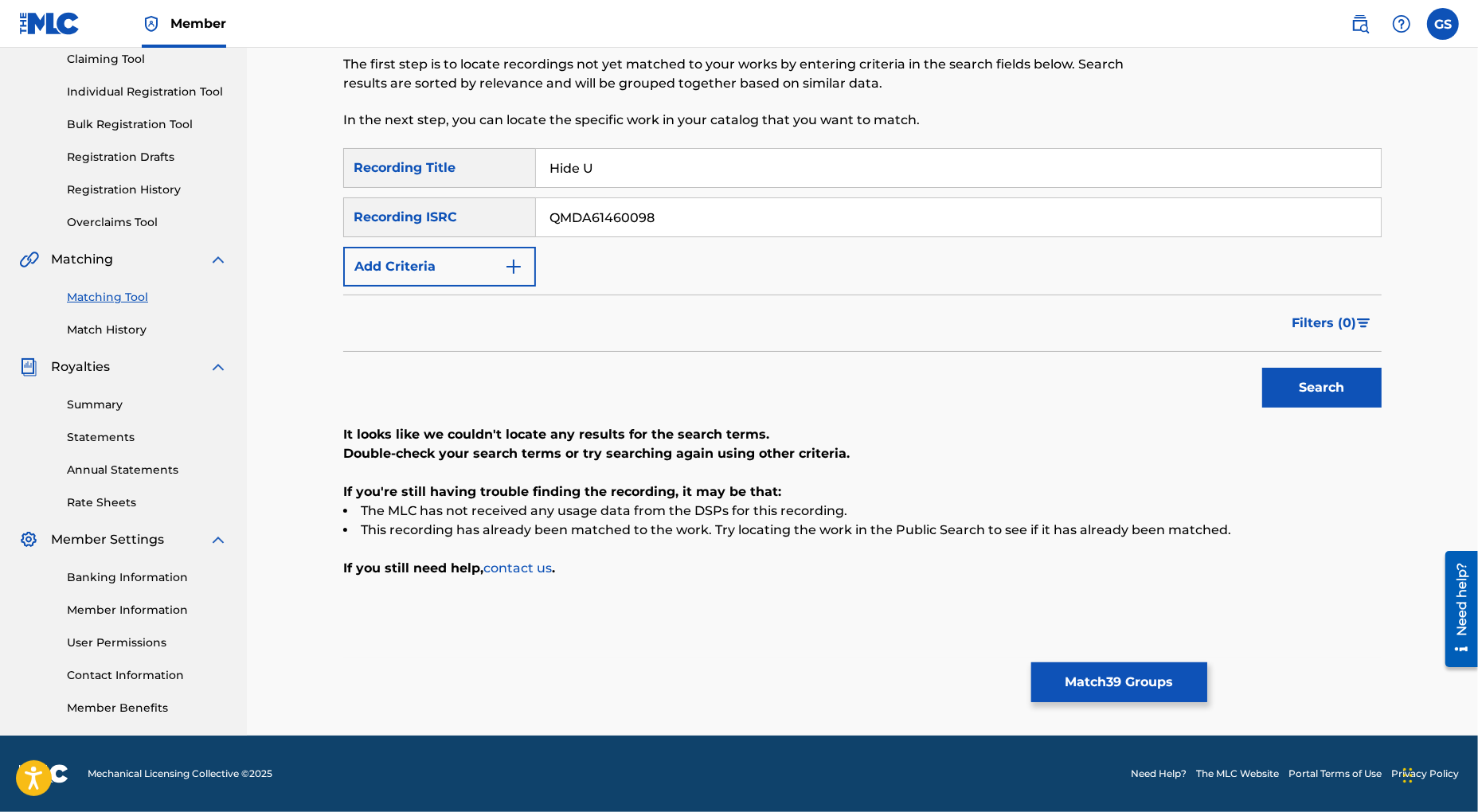
paste input "USGN61101997"
click at [1326, 390] on button "Search" at bounding box center [1321, 388] width 119 height 40
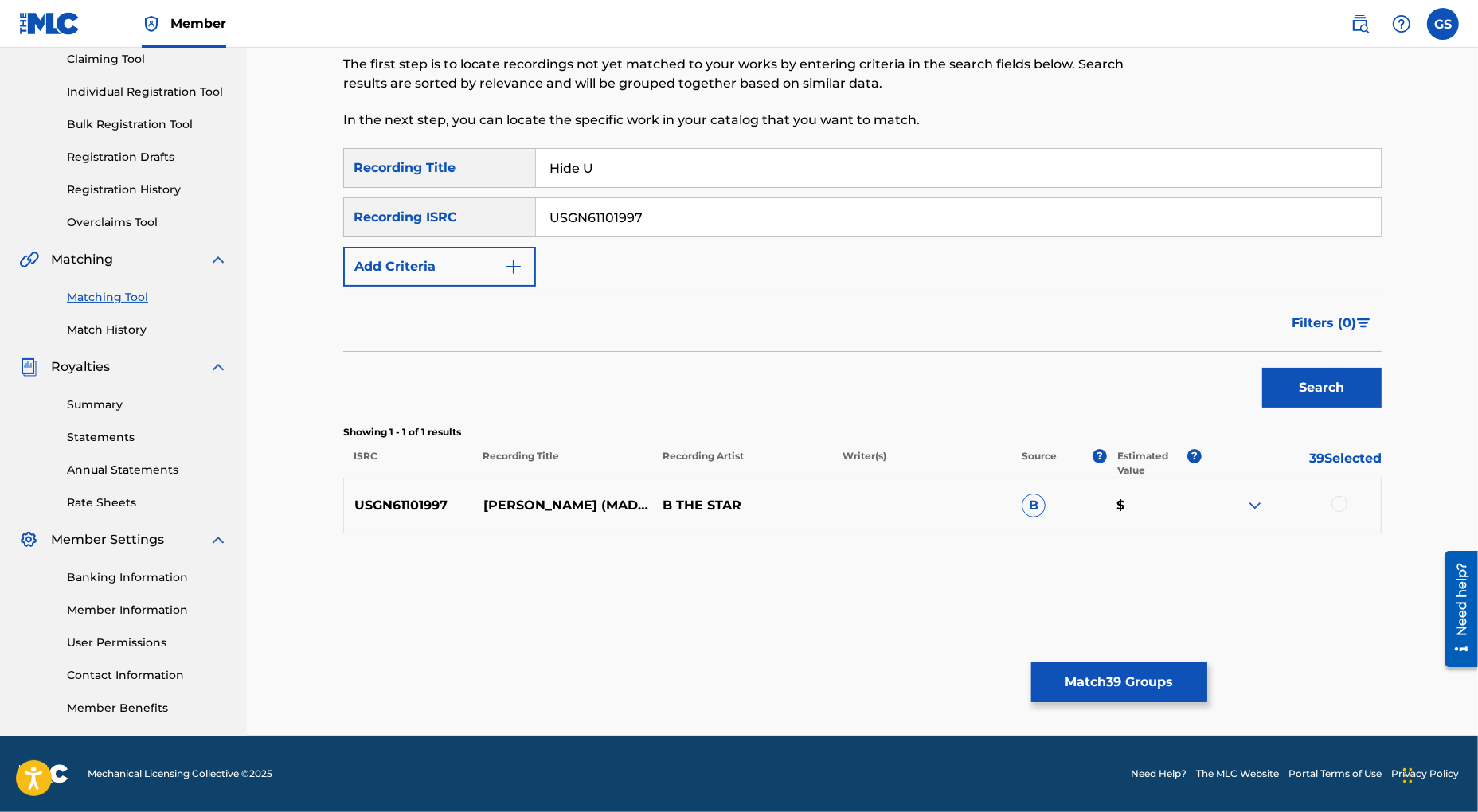
click at [1339, 505] on div at bounding box center [1339, 504] width 16 height 16
drag, startPoint x: 661, startPoint y: 215, endPoint x: 393, endPoint y: 198, distance: 268.5
click at [536, 198] on input "USGN61101997" at bounding box center [958, 218] width 845 height 38
paste input "GBKQU2410884"
click at [1335, 388] on button "Search" at bounding box center [1321, 388] width 119 height 40
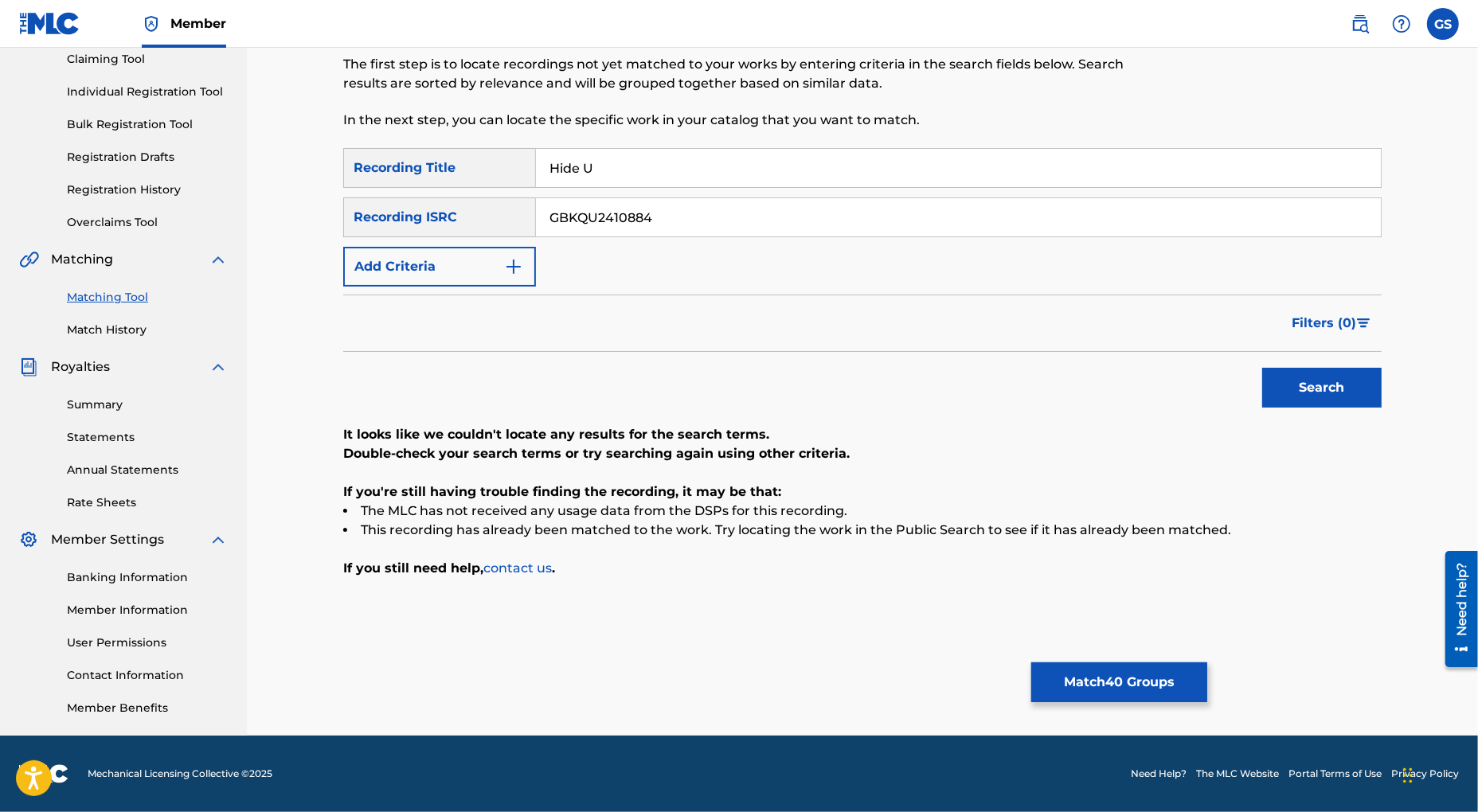
drag, startPoint x: 565, startPoint y: 208, endPoint x: 442, endPoint y: 203, distance: 123.1
click at [536, 203] on input "GBKQU2410884" at bounding box center [958, 218] width 845 height 38
paste input "93"
click at [1302, 384] on button "Search" at bounding box center [1321, 388] width 119 height 40
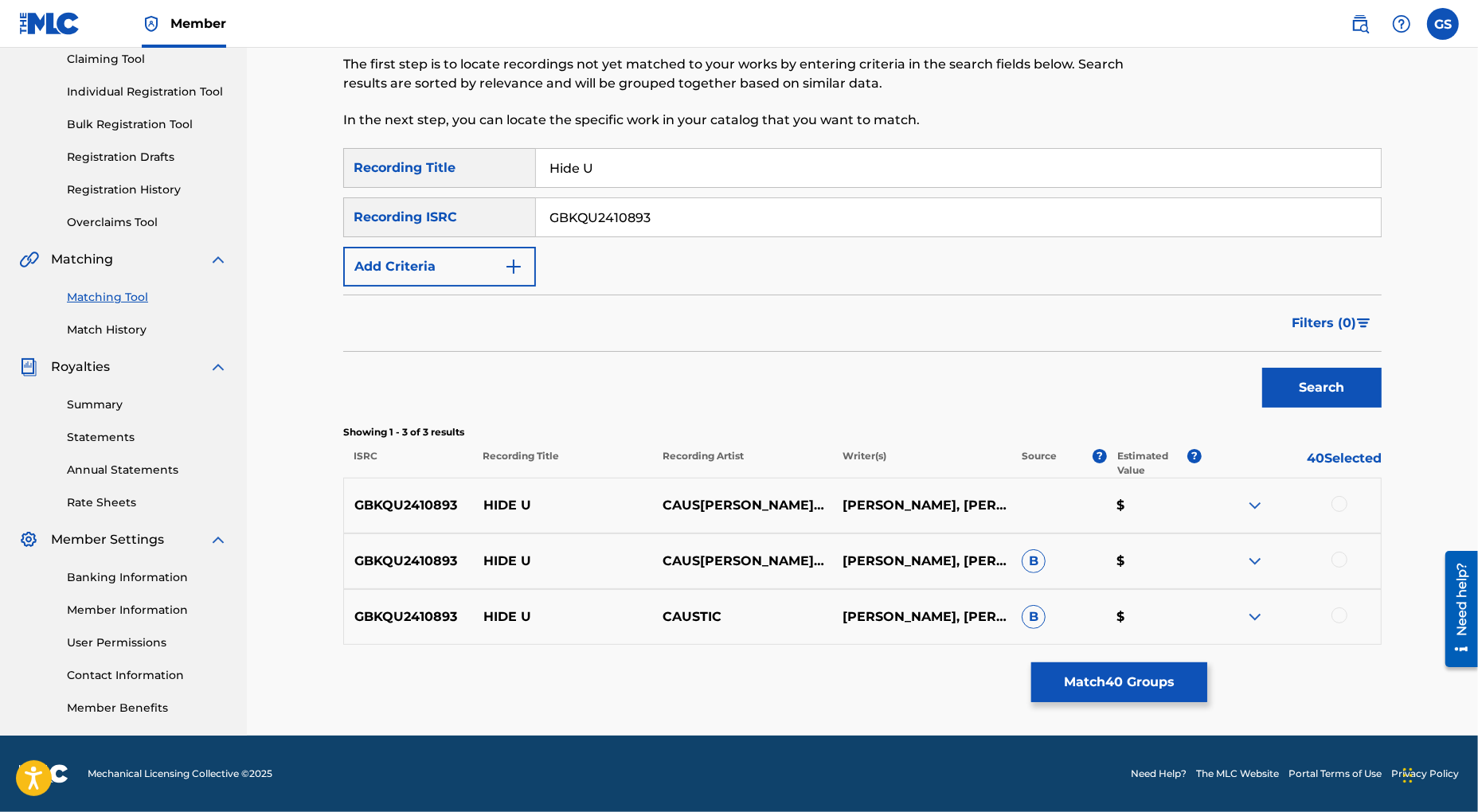
drag, startPoint x: 1340, startPoint y: 502, endPoint x: 1341, endPoint y: 514, distance: 12.0
click at [1340, 502] on div at bounding box center [1339, 504] width 16 height 16
click at [1336, 557] on div at bounding box center [1339, 559] width 16 height 16
click at [1340, 614] on div at bounding box center [1339, 614] width 16 height 16
drag, startPoint x: 671, startPoint y: 223, endPoint x: 421, endPoint y: 218, distance: 250.0
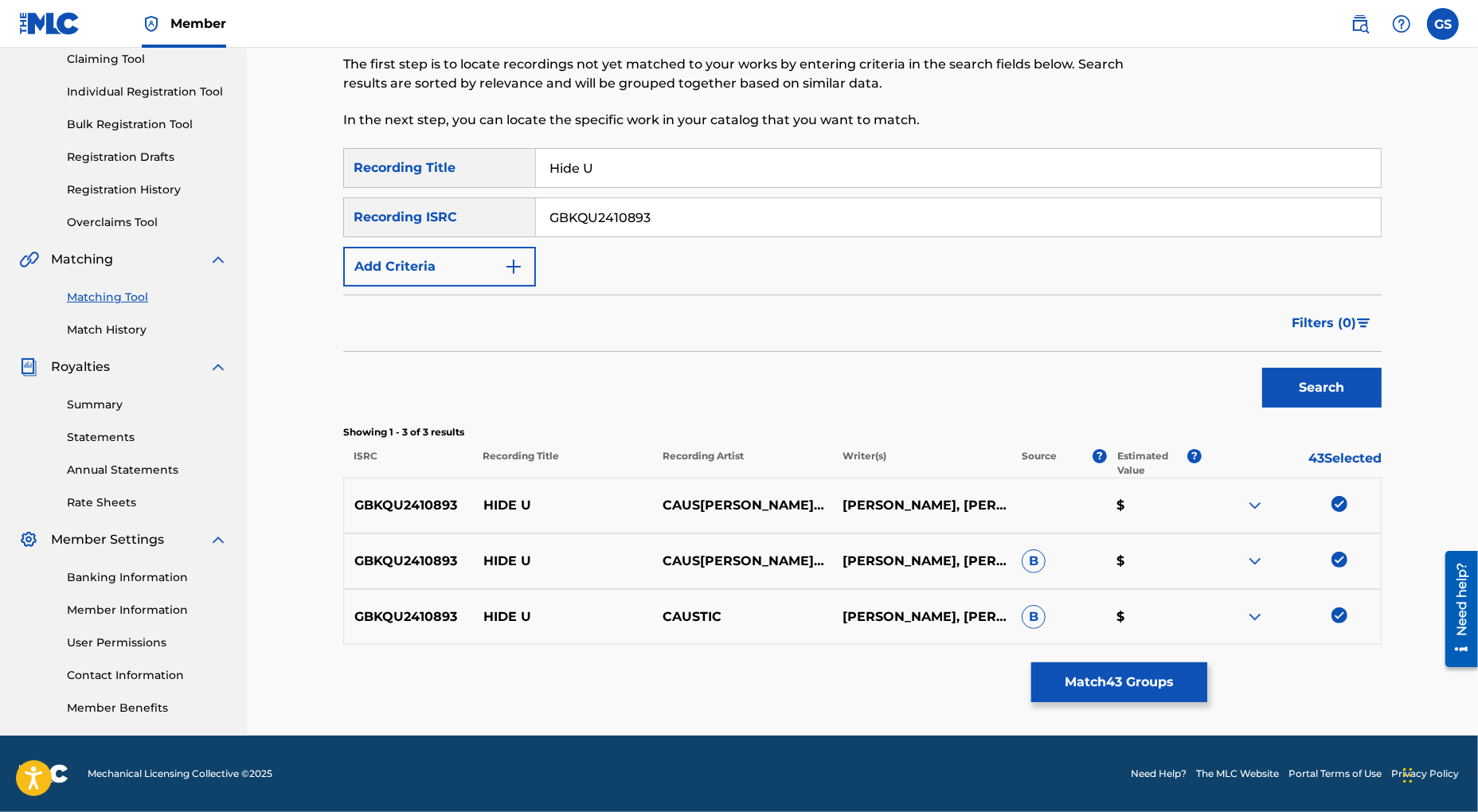
click at [536, 218] on input "GBKQU2410893" at bounding box center [958, 218] width 845 height 38
paste input "USGN61002855"
click at [1312, 382] on button "Search" at bounding box center [1321, 388] width 119 height 40
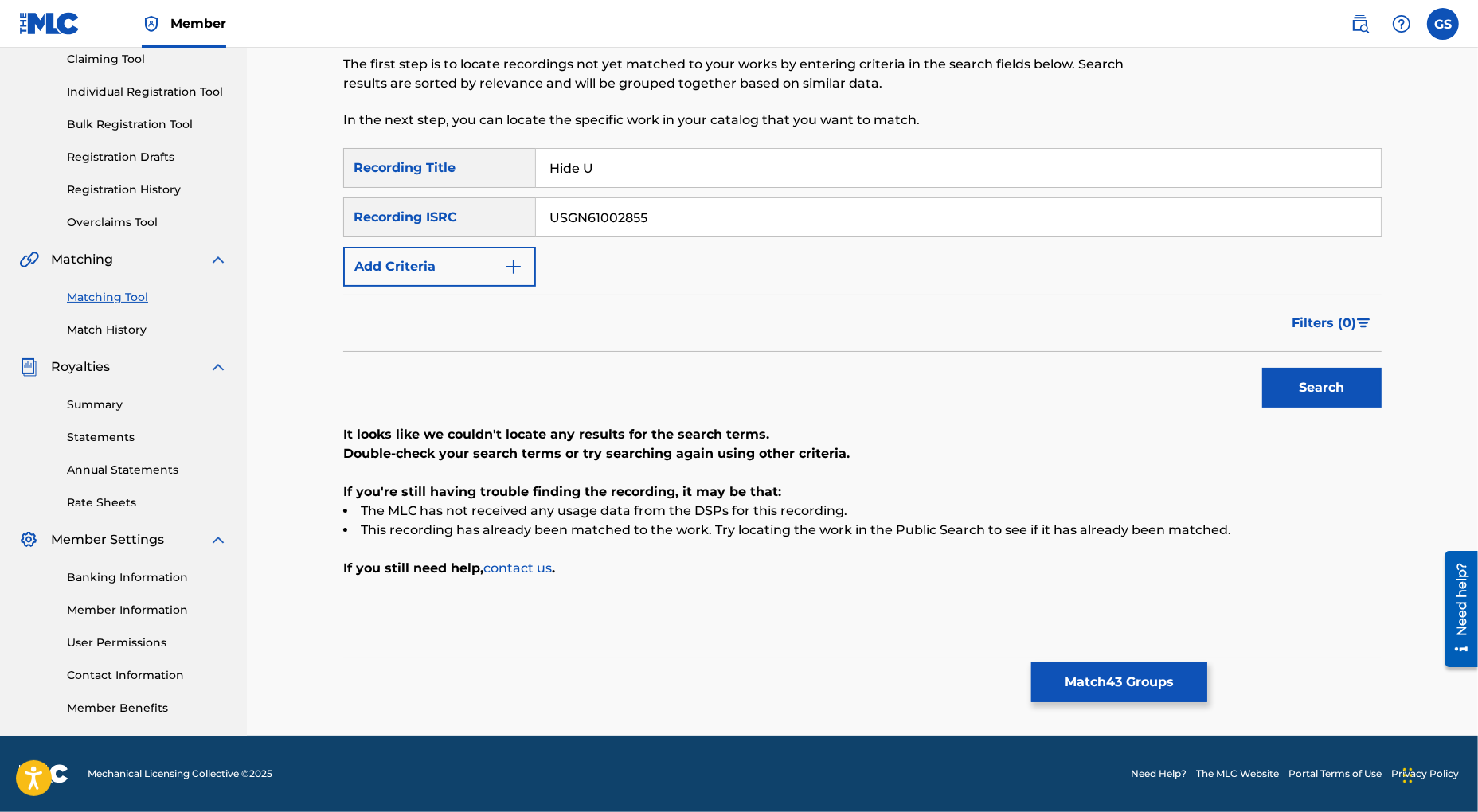
drag, startPoint x: 663, startPoint y: 214, endPoint x: 370, endPoint y: 198, distance: 293.4
click at [536, 203] on input "USGN61002855" at bounding box center [958, 218] width 845 height 38
paste input "NLHR51496542"
click at [1353, 390] on button "Search" at bounding box center [1321, 388] width 119 height 40
drag, startPoint x: 661, startPoint y: 219, endPoint x: 378, endPoint y: 209, distance: 283.2
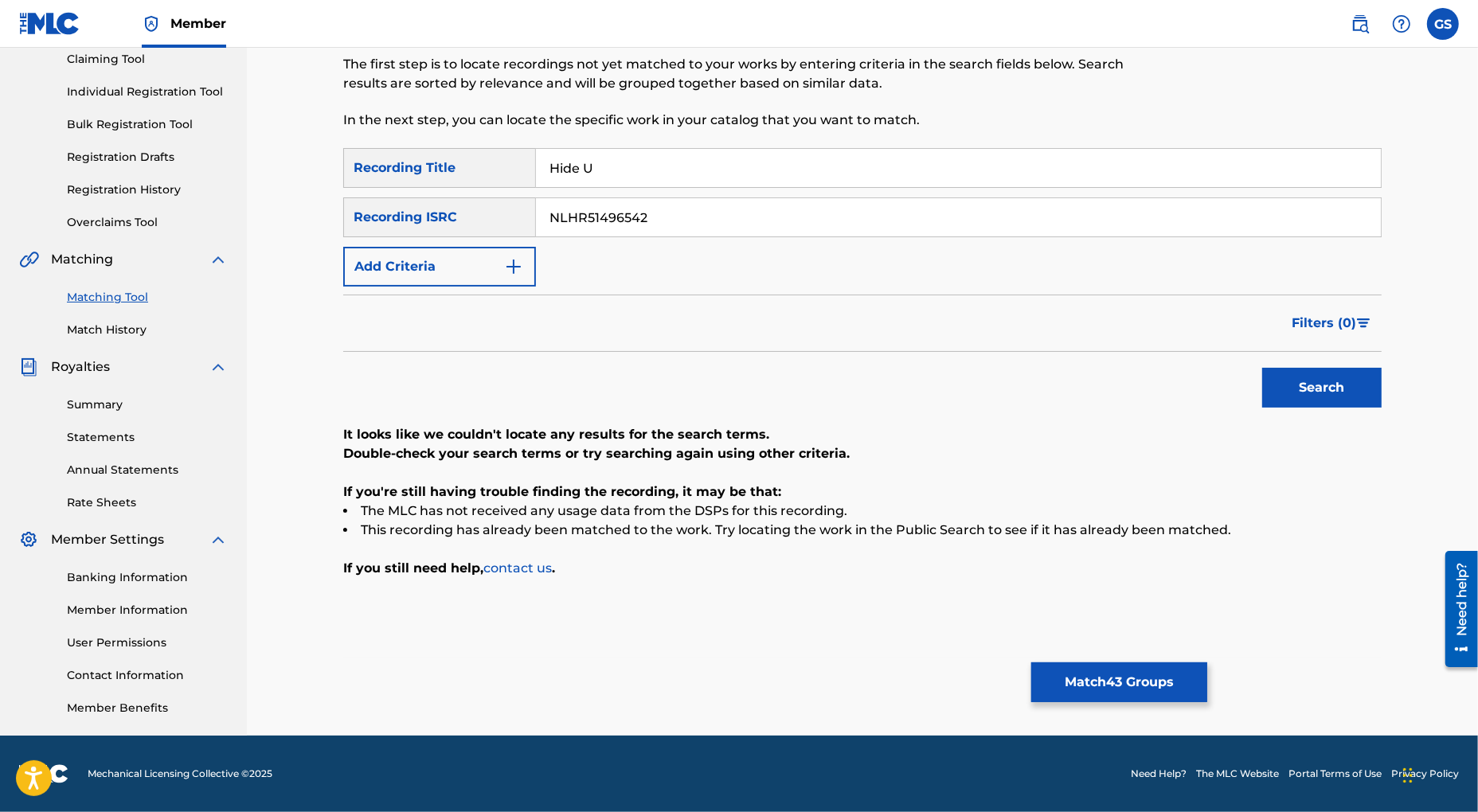
click at [536, 211] on input "NLHR51496542" at bounding box center [958, 218] width 845 height 38
paste input "ITZB42460581"
click at [1312, 384] on button "Search" at bounding box center [1321, 388] width 119 height 40
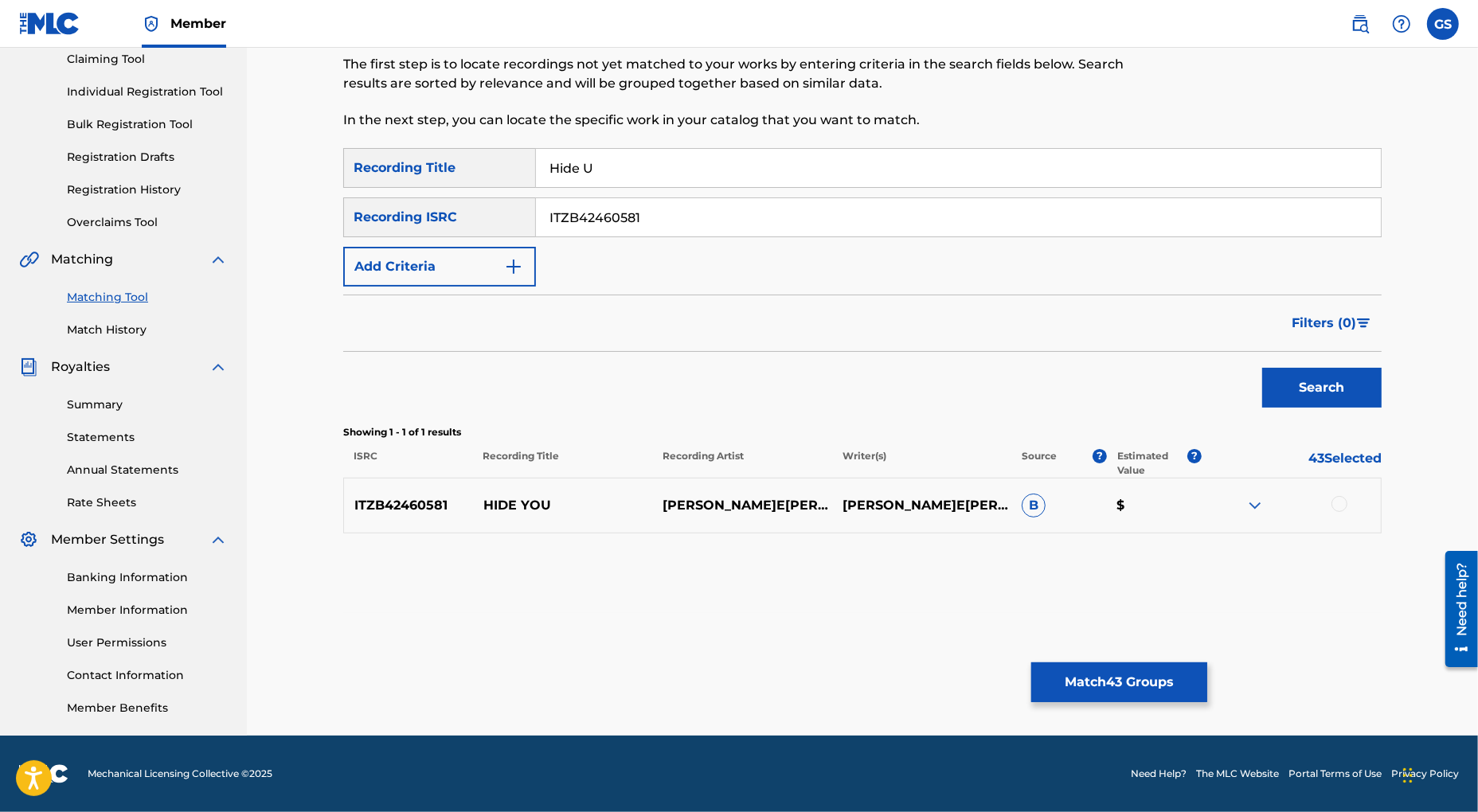
click at [1339, 500] on div at bounding box center [1339, 504] width 16 height 16
drag, startPoint x: 661, startPoint y: 213, endPoint x: 407, endPoint y: 203, distance: 254.2
click at [536, 209] on input "ITZB42460581" at bounding box center [958, 218] width 845 height 38
paste input "QMDA62476335"
click at [1350, 394] on button "Search" at bounding box center [1321, 388] width 119 height 40
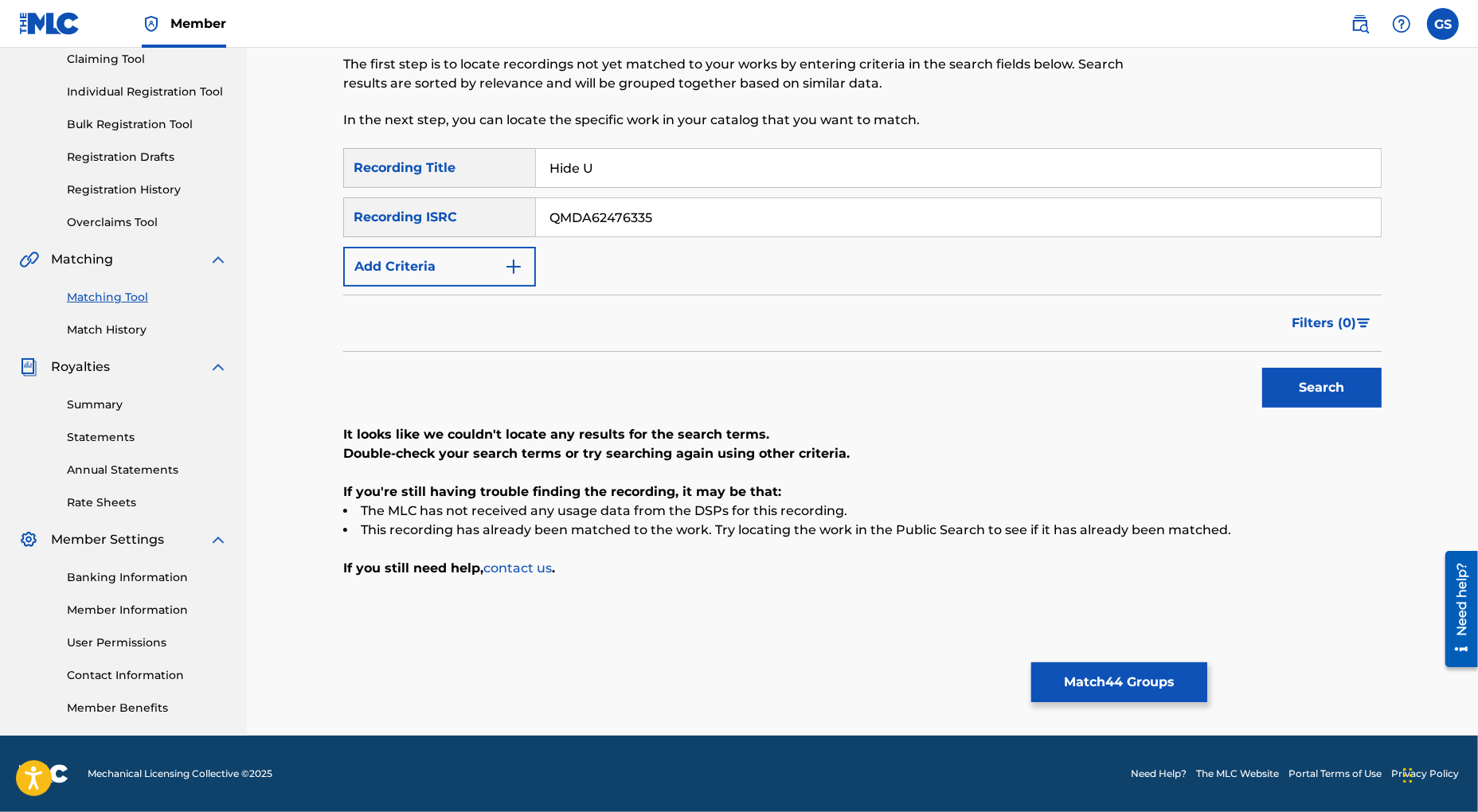
drag, startPoint x: 652, startPoint y: 219, endPoint x: 301, endPoint y: 203, distance: 351.4
click at [536, 203] on input "QMDA62476335" at bounding box center [958, 218] width 845 height 38
paste
click at [1301, 389] on button "Search" at bounding box center [1321, 388] width 119 height 40
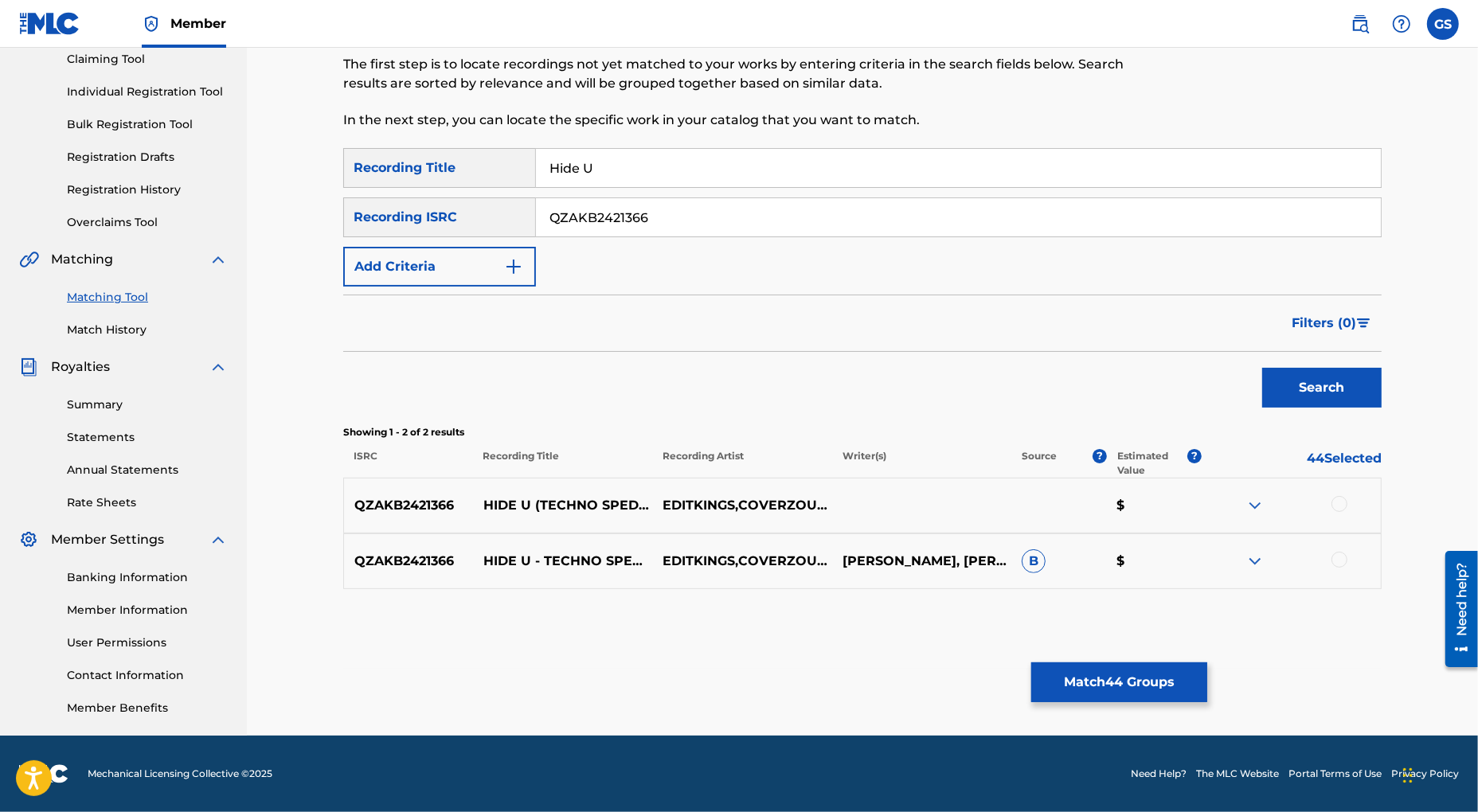
click at [1343, 504] on div at bounding box center [1339, 504] width 16 height 16
click at [1339, 557] on div at bounding box center [1339, 559] width 16 height 16
drag, startPoint x: 663, startPoint y: 219, endPoint x: 519, endPoint y: 210, distance: 144.3
click at [536, 213] on input "QZAKB2421366" at bounding box center [958, 218] width 845 height 38
click at [1350, 384] on button "Search" at bounding box center [1321, 388] width 119 height 40
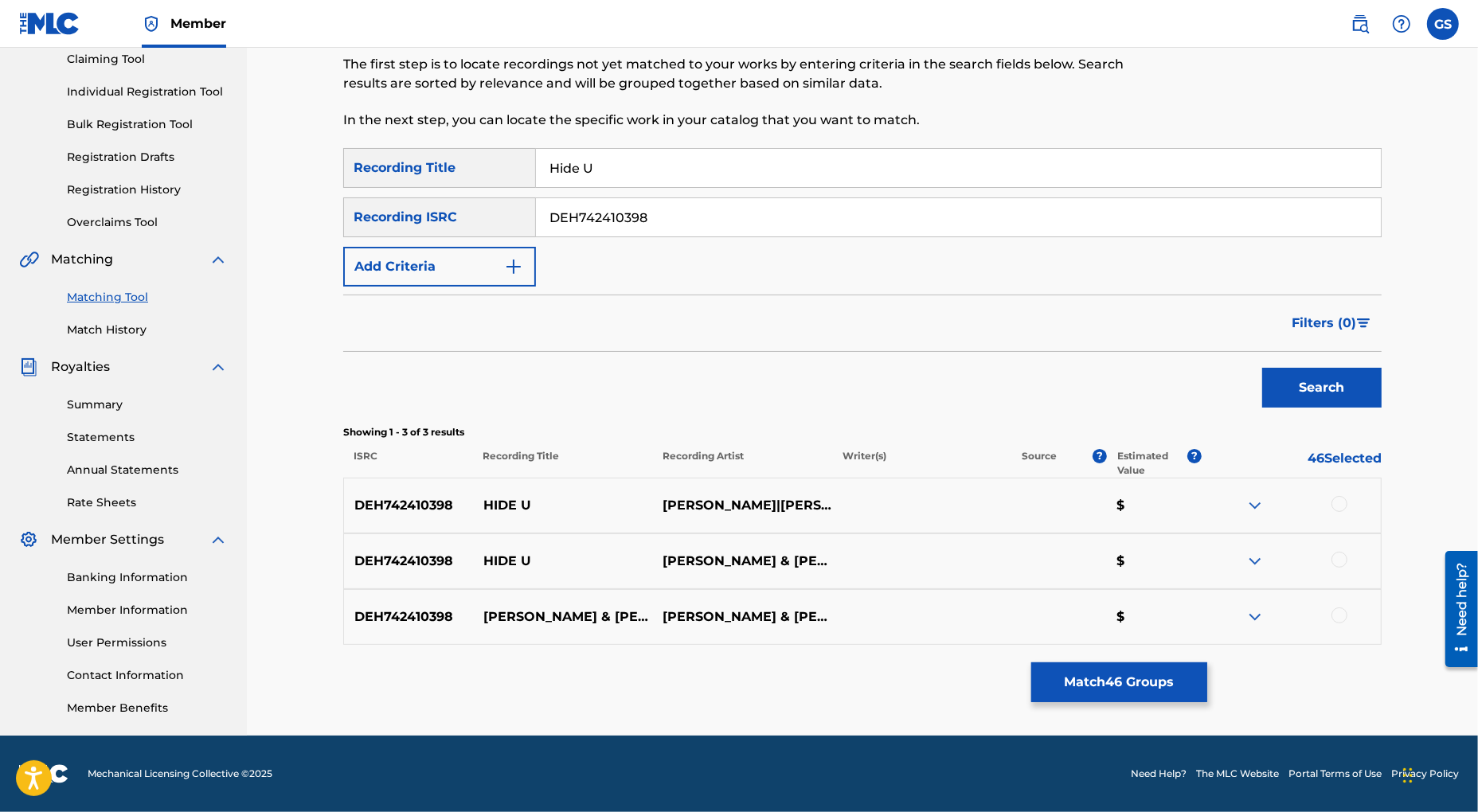
click at [1339, 504] on div at bounding box center [1339, 504] width 16 height 16
click at [1340, 562] on div at bounding box center [1339, 559] width 16 height 16
click at [1339, 615] on div at bounding box center [1339, 614] width 16 height 16
drag, startPoint x: 667, startPoint y: 214, endPoint x: 341, endPoint y: 203, distance: 326.2
click at [536, 208] on input "DEH742410398" at bounding box center [958, 218] width 845 height 38
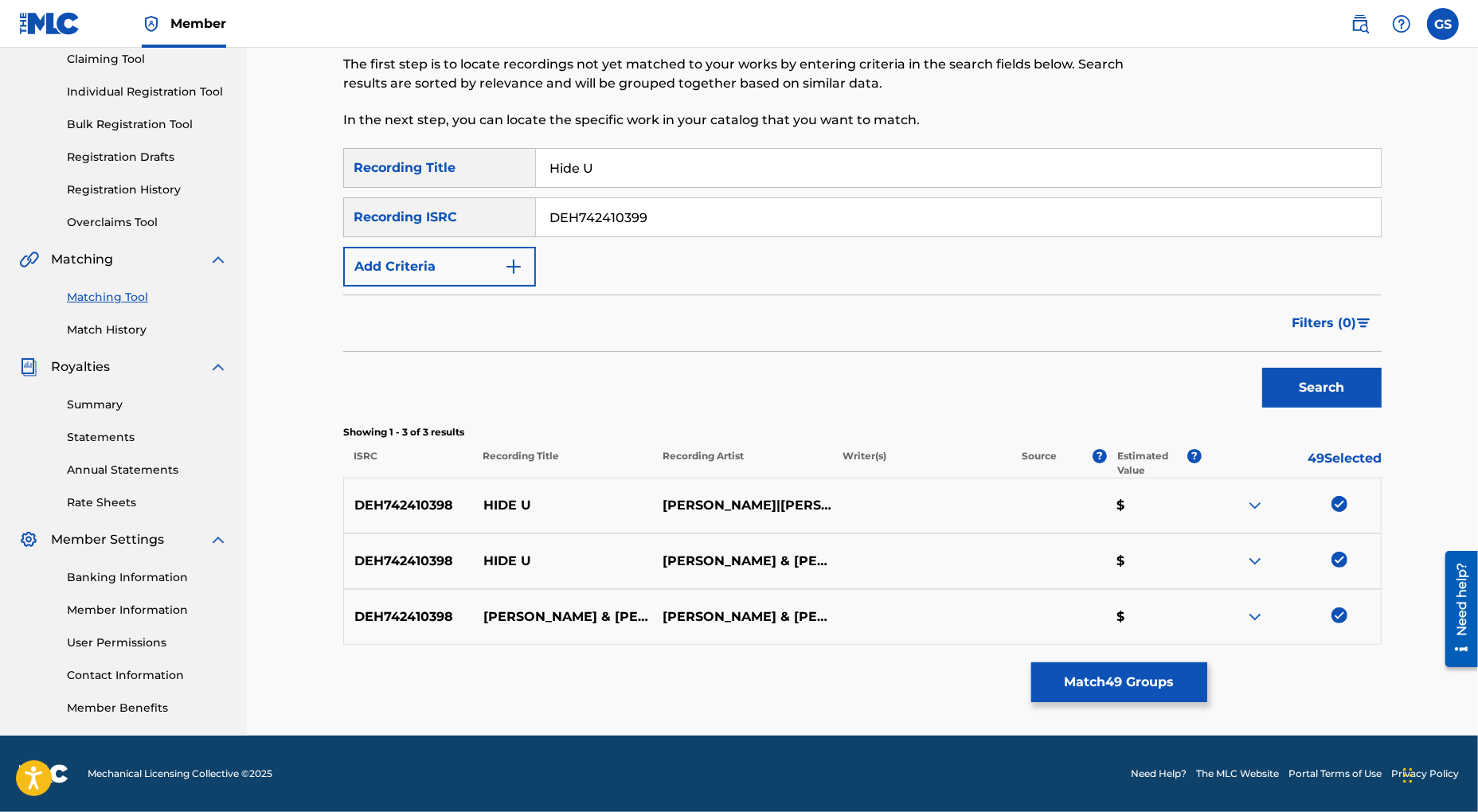
click at [1320, 387] on button "Search" at bounding box center [1321, 388] width 119 height 40
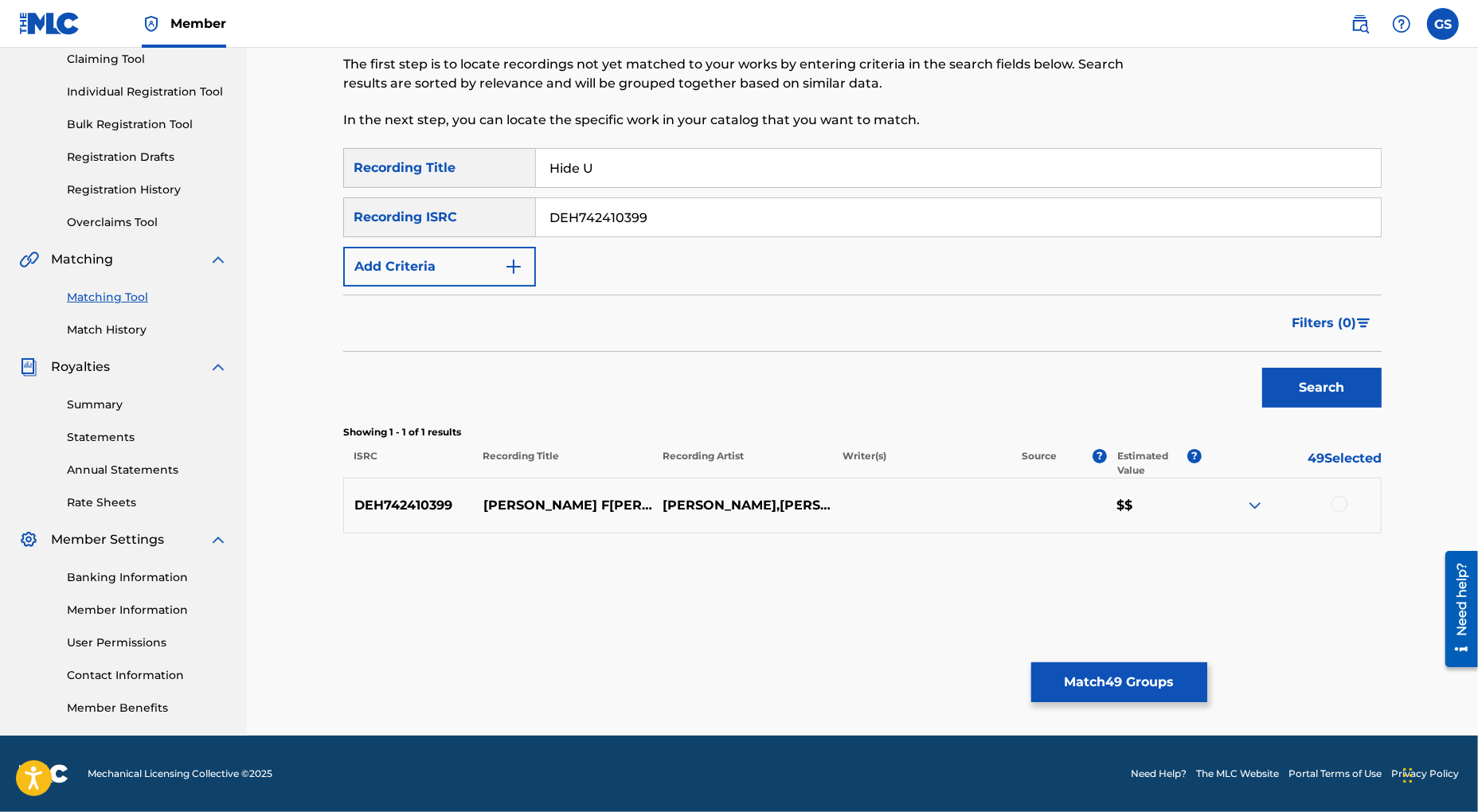
click at [1345, 504] on div at bounding box center [1339, 504] width 16 height 16
drag, startPoint x: 667, startPoint y: 214, endPoint x: 463, endPoint y: 203, distance: 204.3
click at [536, 203] on input "DEH742410399" at bounding box center [958, 218] width 845 height 38
click at [1338, 384] on button "Search" at bounding box center [1321, 388] width 119 height 40
click at [1338, 505] on div at bounding box center [1339, 504] width 16 height 16
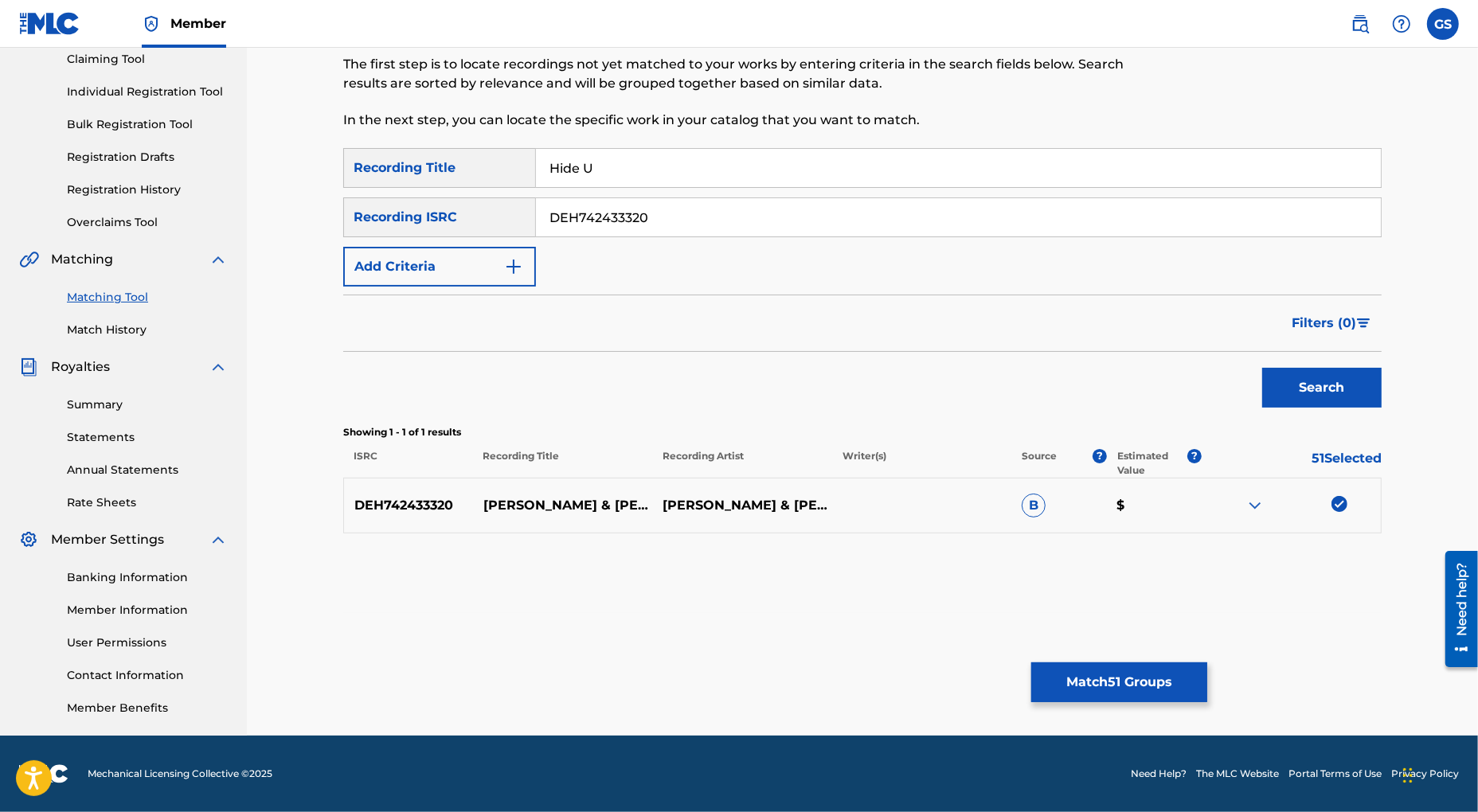
drag, startPoint x: 661, startPoint y: 220, endPoint x: 344, endPoint y: 194, distance: 318.1
click at [536, 198] on input "DEH742433320" at bounding box center [958, 218] width 845 height 38
click at [1335, 387] on button "Search" at bounding box center [1321, 388] width 119 height 40
click at [1341, 502] on div at bounding box center [1339, 504] width 16 height 16
drag, startPoint x: 645, startPoint y: 214, endPoint x: 339, endPoint y: 207, distance: 306.1
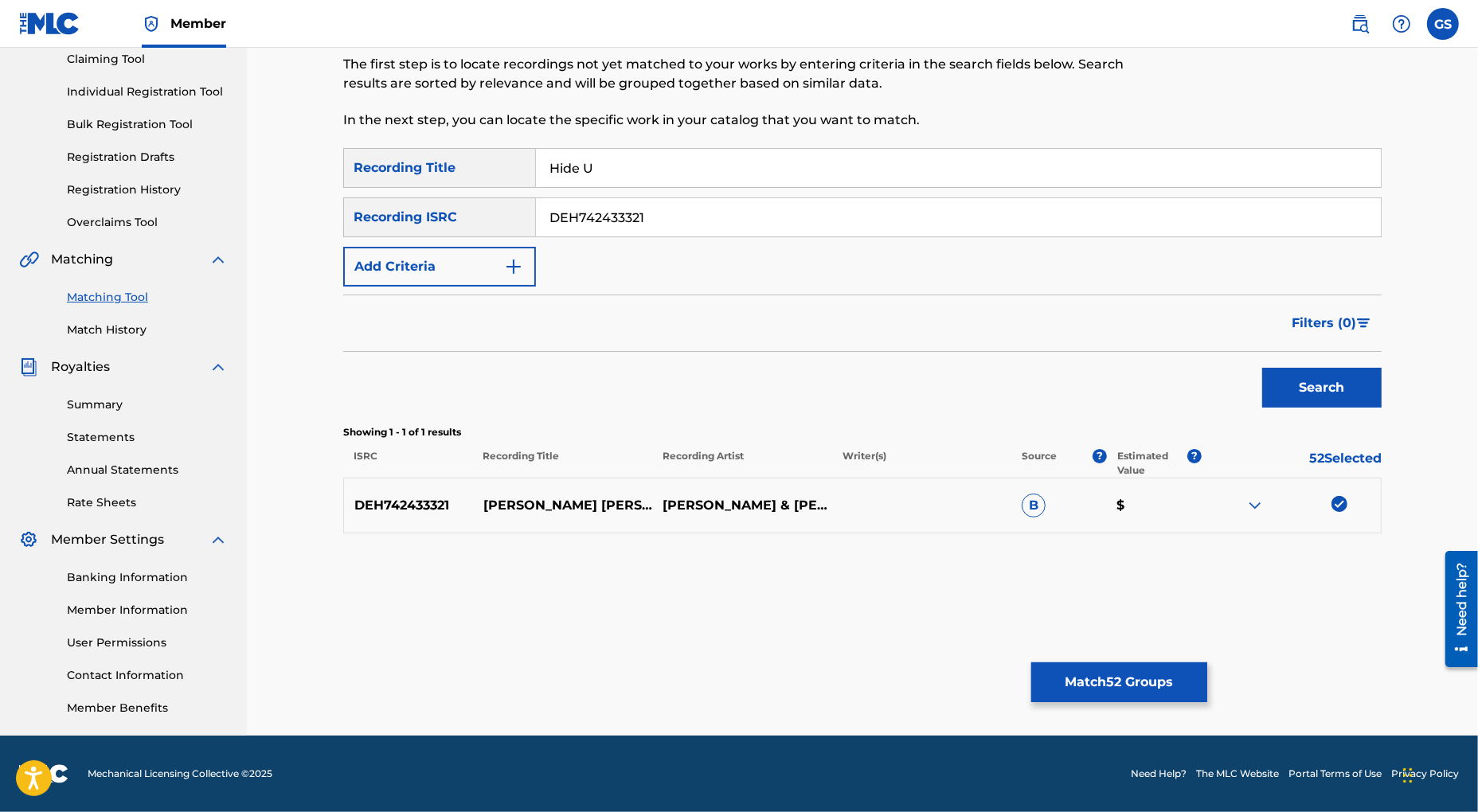
click at [536, 207] on input "DEH742433321" at bounding box center [958, 218] width 845 height 38
click at [1337, 384] on button "Search" at bounding box center [1321, 388] width 119 height 40
click at [1343, 504] on div at bounding box center [1339, 504] width 16 height 16
drag, startPoint x: 661, startPoint y: 221, endPoint x: 416, endPoint y: 212, distance: 245.2
click at [536, 216] on input "DEH742433322" at bounding box center [958, 218] width 845 height 38
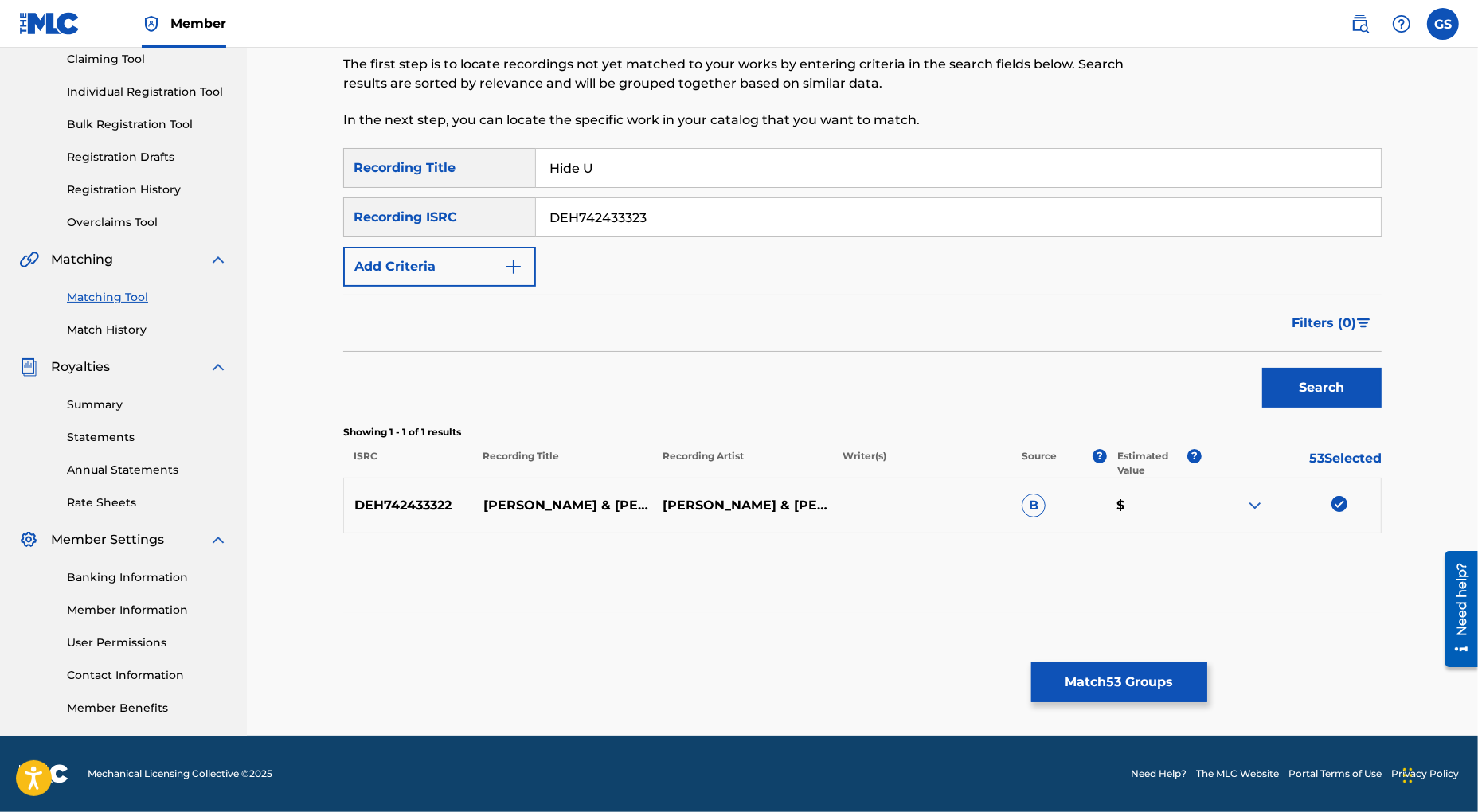
click at [1336, 391] on button "Search" at bounding box center [1321, 388] width 119 height 40
click at [1339, 504] on div at bounding box center [1339, 504] width 16 height 16
drag, startPoint x: 667, startPoint y: 218, endPoint x: 449, endPoint y: 194, distance: 219.3
click at [536, 202] on input "DEH742433323" at bounding box center [958, 218] width 845 height 38
click at [1332, 378] on button "Search" at bounding box center [1321, 388] width 119 height 40
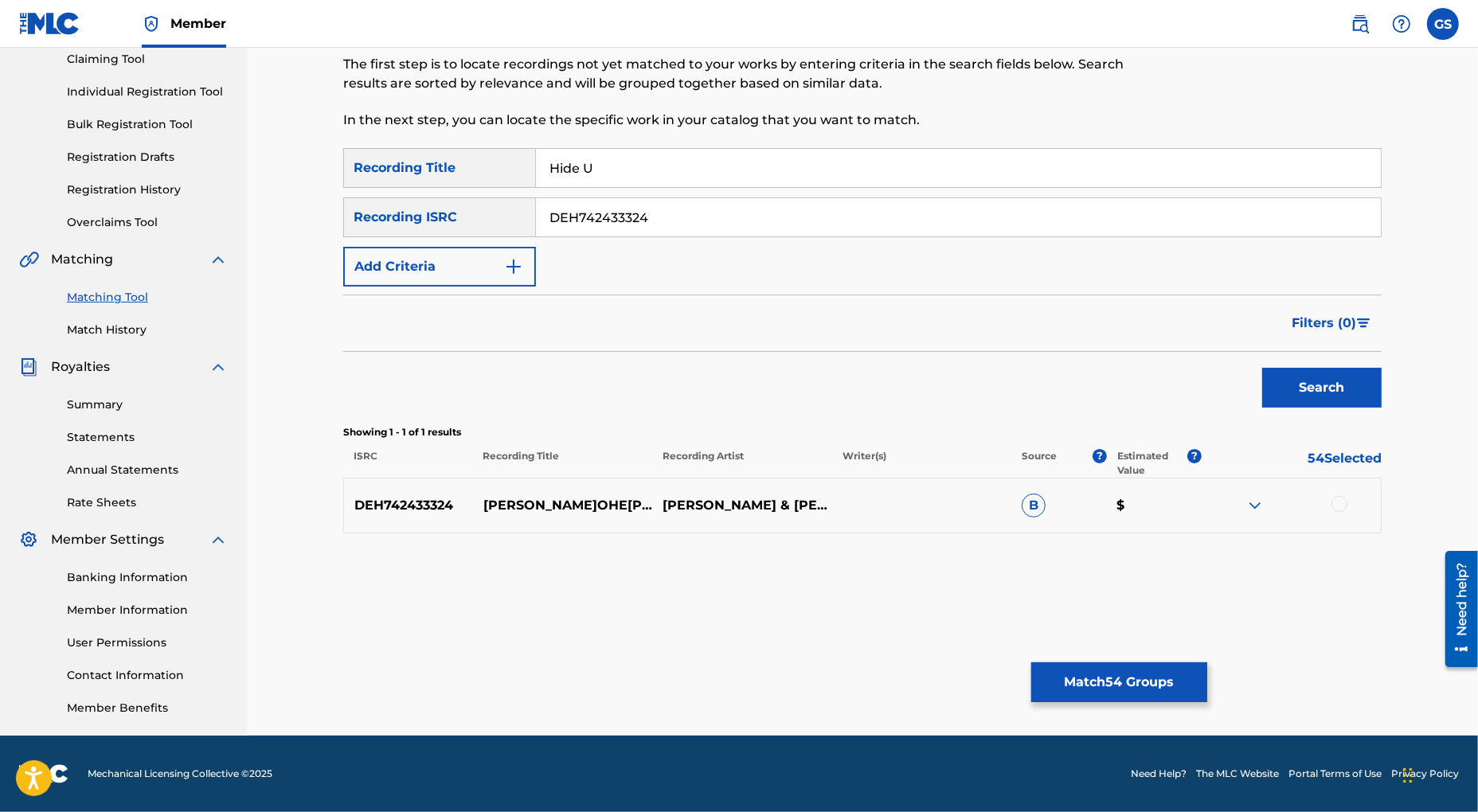
click at [1335, 502] on div at bounding box center [1339, 504] width 16 height 16
drag, startPoint x: 663, startPoint y: 215, endPoint x: 425, endPoint y: 208, distance: 238.1
click at [536, 208] on input "DEH742433324" at bounding box center [958, 218] width 845 height 38
click at [1315, 380] on button "Search" at bounding box center [1321, 388] width 119 height 40
click at [1340, 508] on div at bounding box center [1339, 504] width 16 height 16
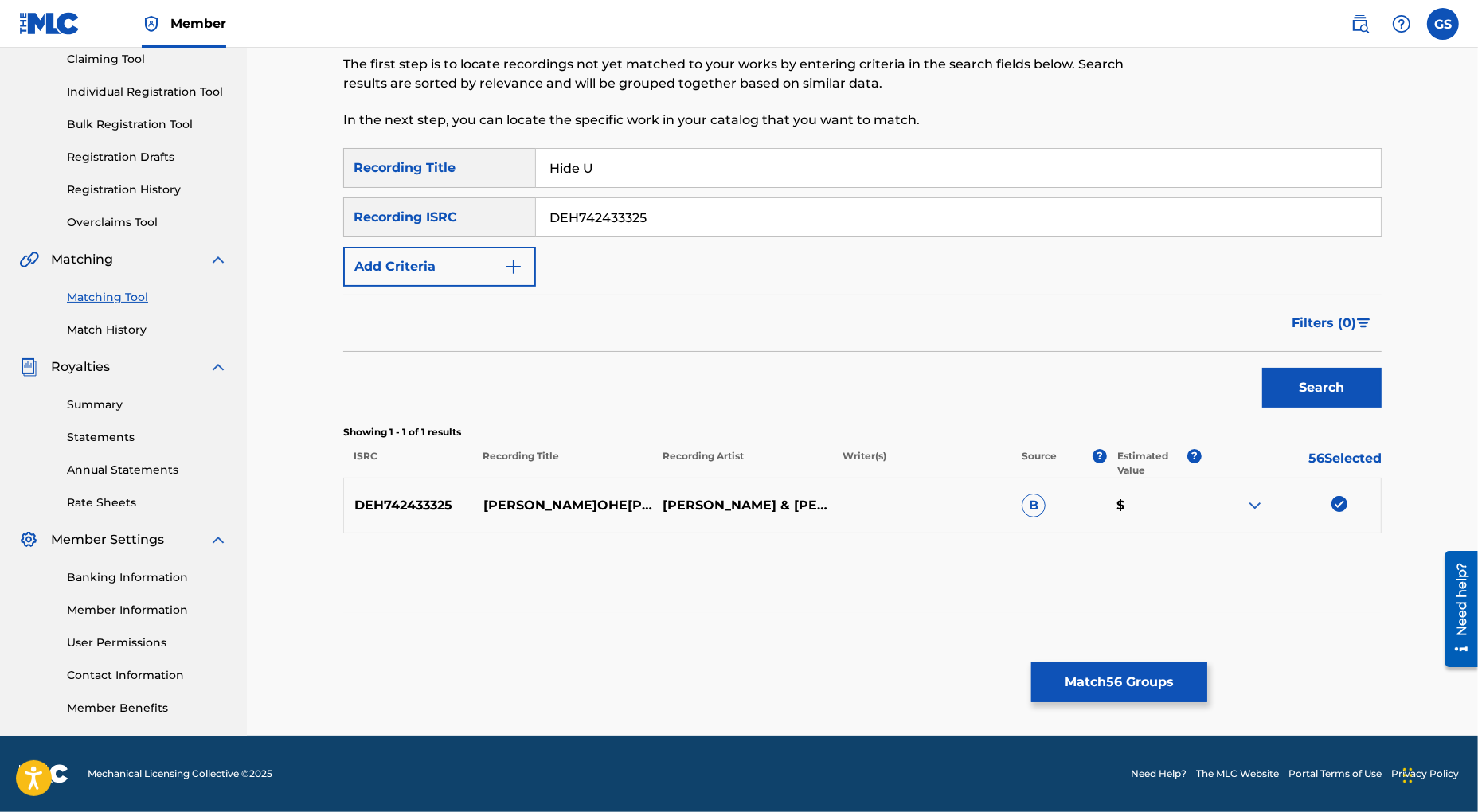
drag, startPoint x: 450, startPoint y: 211, endPoint x: 359, endPoint y: 199, distance: 91.8
click at [536, 199] on input "DEH742433325" at bounding box center [958, 218] width 845 height 38
click at [1316, 385] on button "Search" at bounding box center [1321, 388] width 119 height 40
click at [1337, 502] on div at bounding box center [1339, 504] width 16 height 16
drag, startPoint x: 677, startPoint y: 219, endPoint x: 450, endPoint y: 198, distance: 228.0
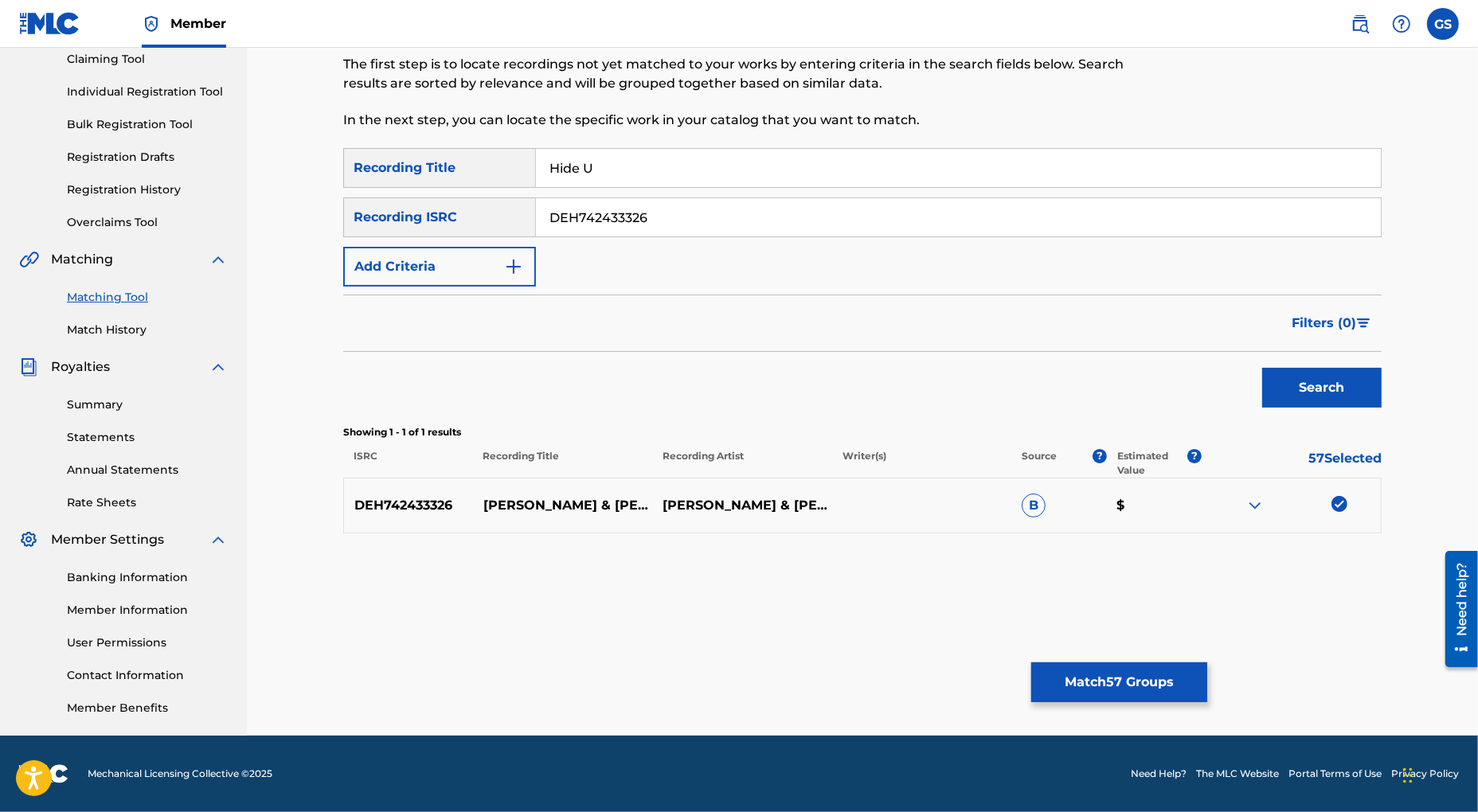
click at [536, 203] on input "DEH742433326" at bounding box center [958, 218] width 845 height 38
click at [1314, 390] on button "Search" at bounding box center [1321, 388] width 119 height 40
click at [1339, 509] on div at bounding box center [1339, 504] width 16 height 16
drag, startPoint x: 730, startPoint y: 216, endPoint x: 373, endPoint y: 199, distance: 357.4
click at [536, 210] on input "DEH742433327" at bounding box center [958, 218] width 845 height 38
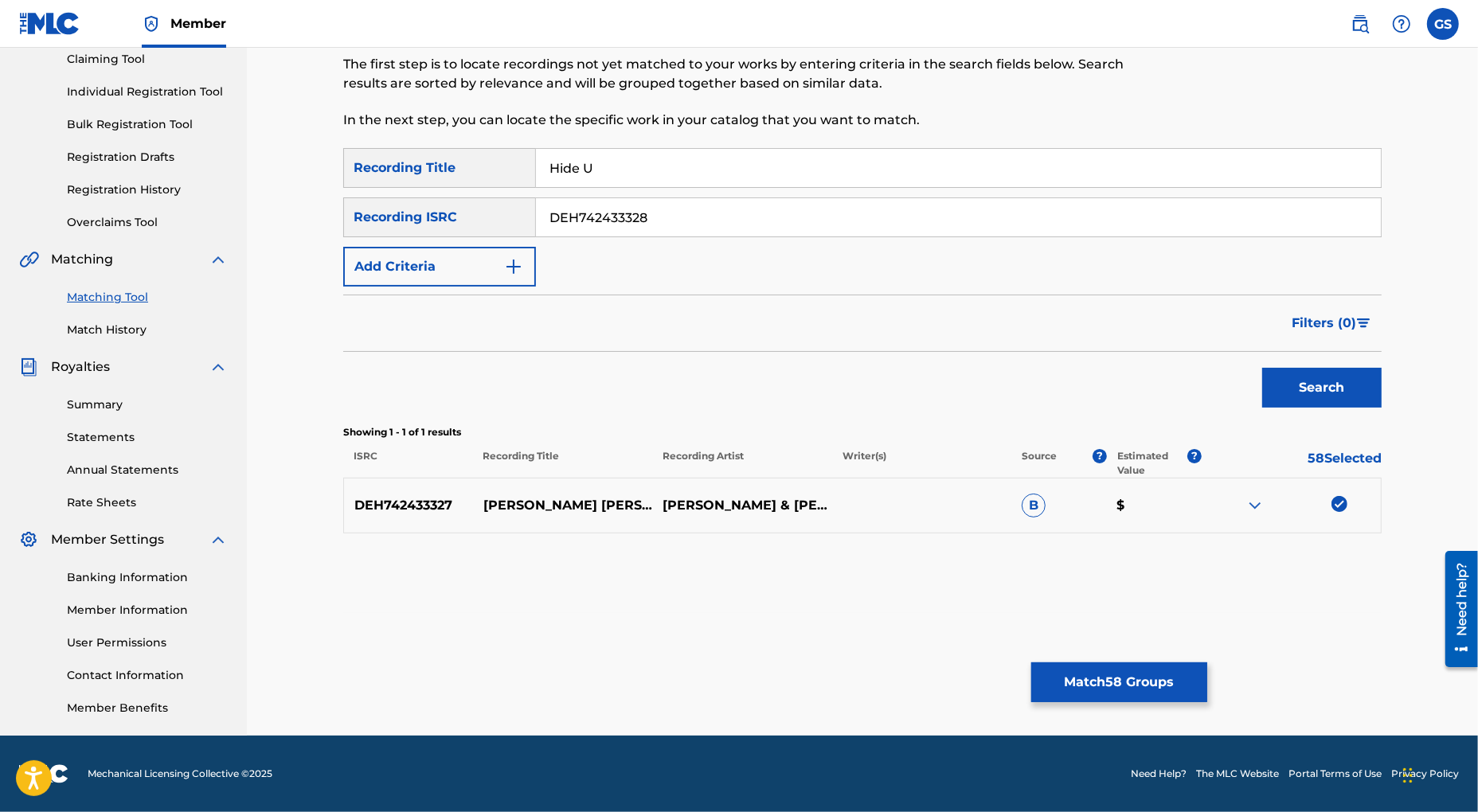
click at [1316, 387] on button "Search" at bounding box center [1321, 388] width 119 height 40
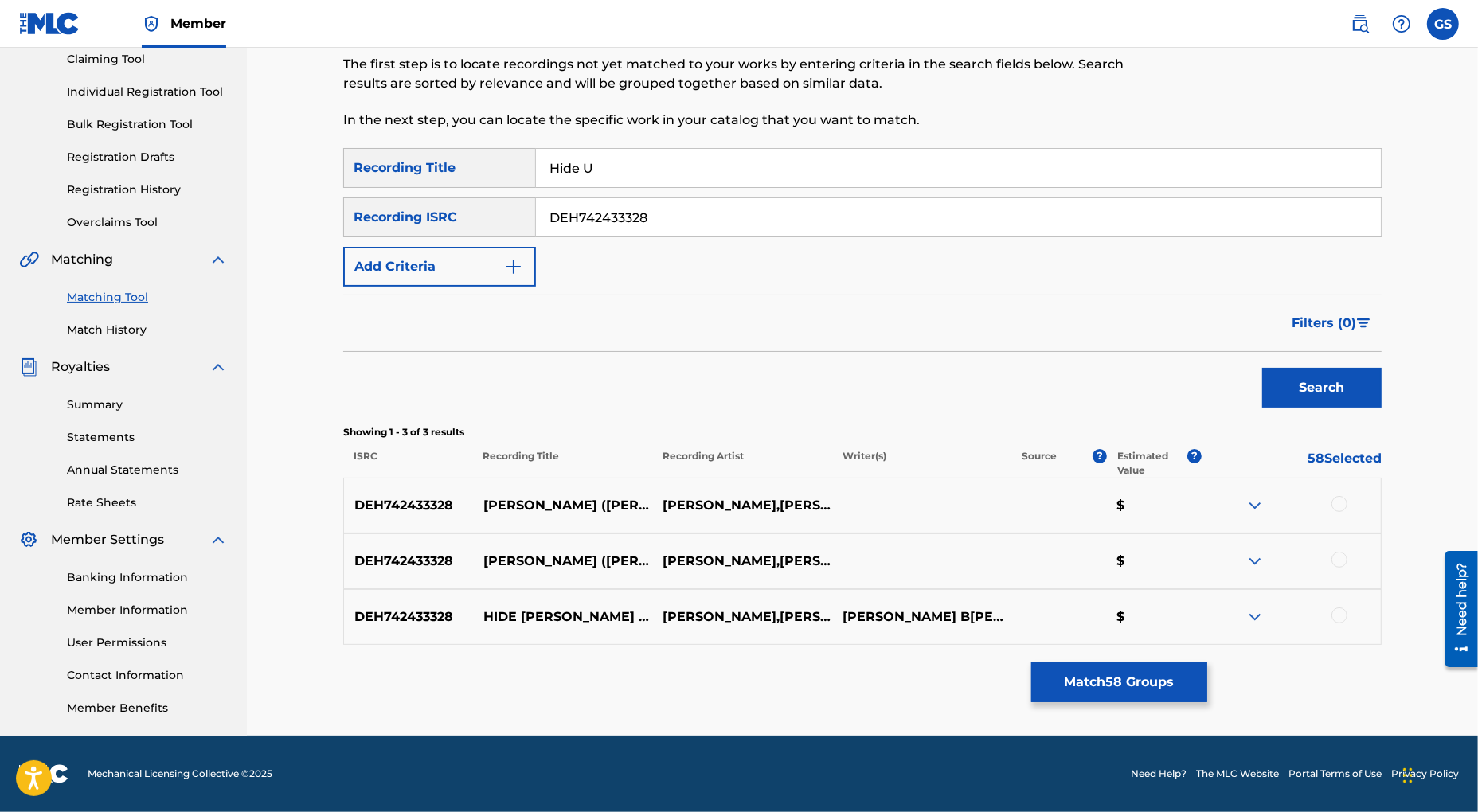
click at [1330, 506] on div at bounding box center [1291, 505] width 179 height 19
click at [1335, 556] on div at bounding box center [1339, 559] width 16 height 16
click at [1342, 620] on div at bounding box center [1339, 614] width 16 height 16
click at [1339, 502] on div at bounding box center [1339, 504] width 16 height 16
drag, startPoint x: 454, startPoint y: 210, endPoint x: 398, endPoint y: 202, distance: 56.6
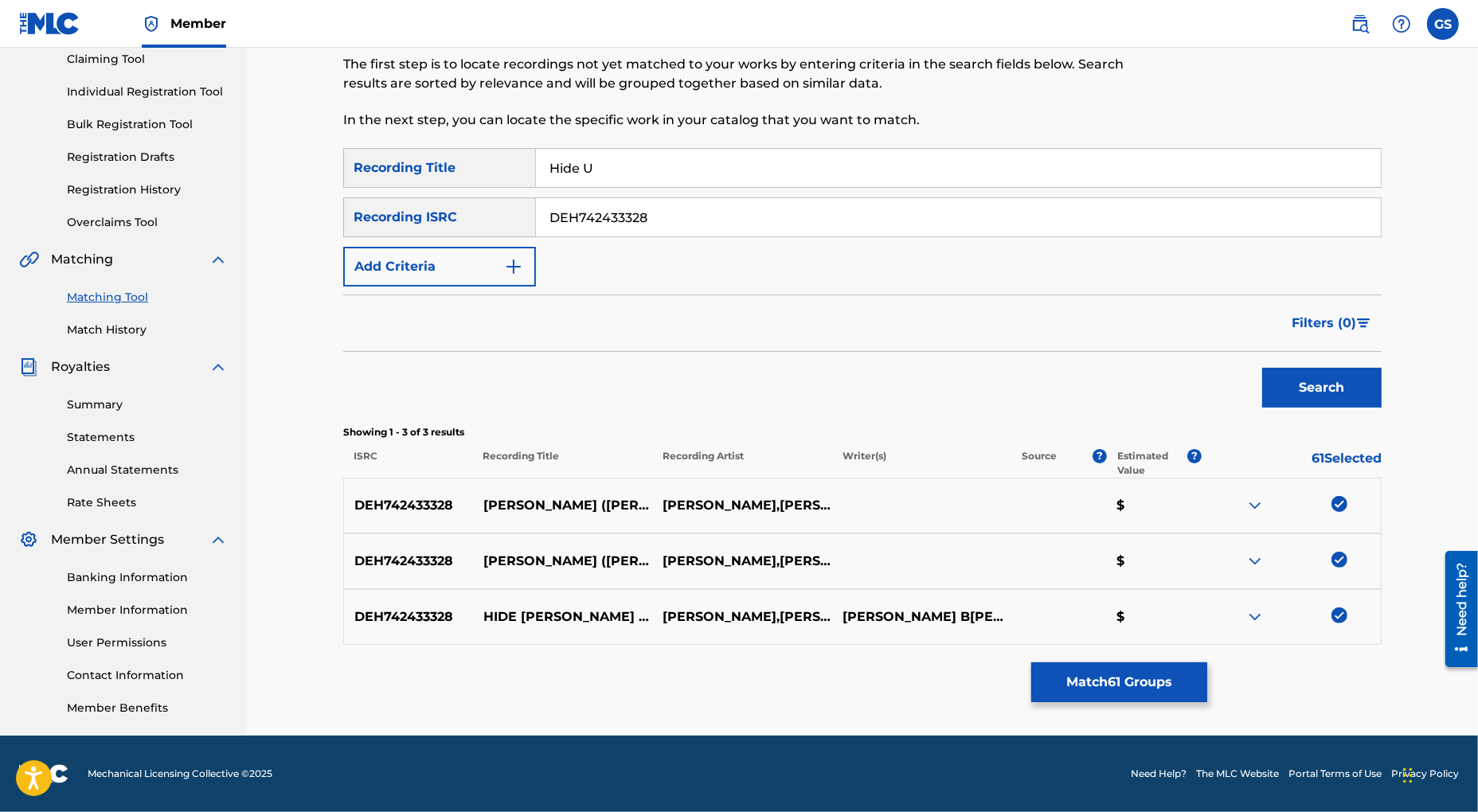
click at [536, 203] on input "DEH742433328" at bounding box center [958, 218] width 845 height 38
click at [1287, 390] on button "Search" at bounding box center [1321, 388] width 119 height 40
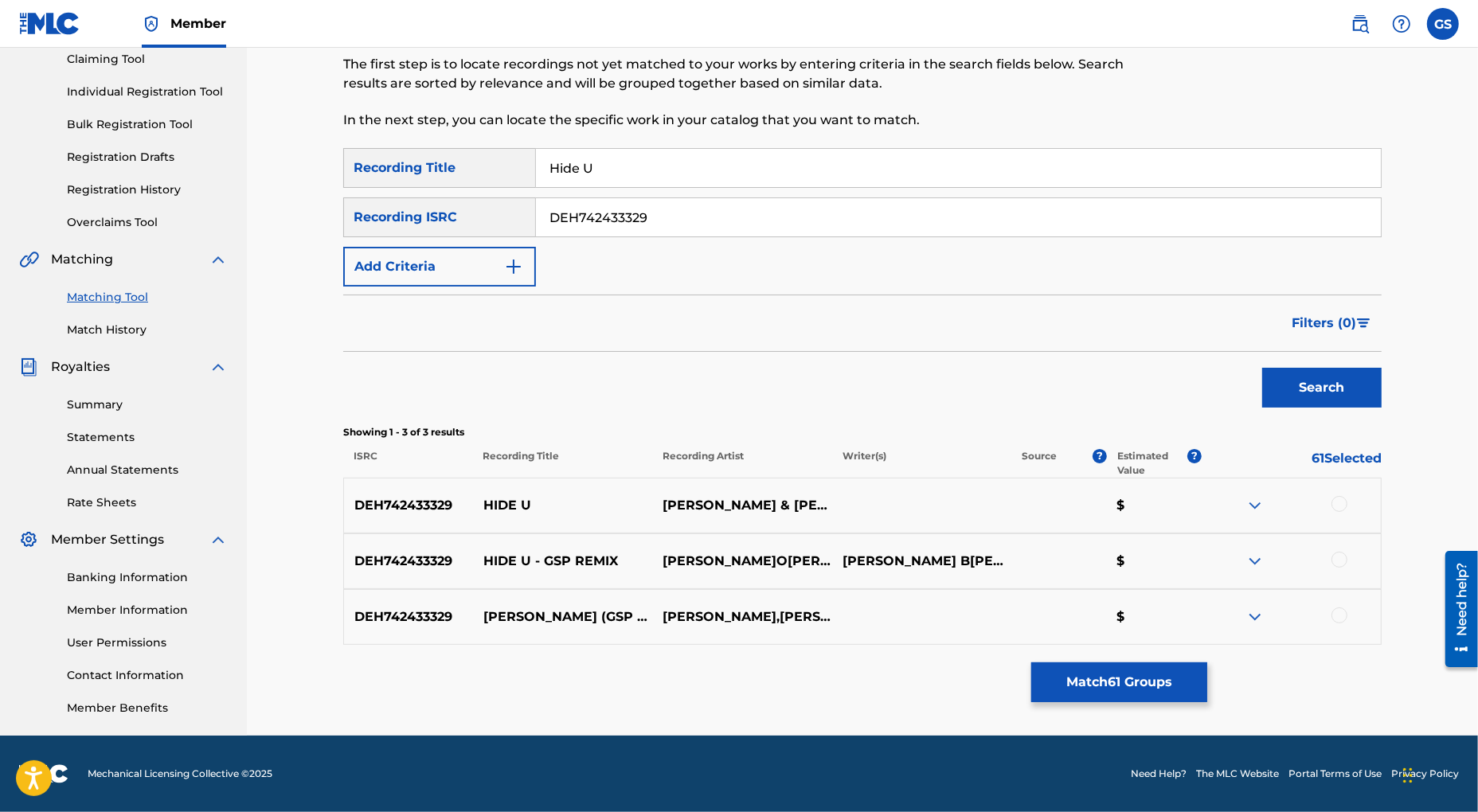
click at [1342, 504] on div at bounding box center [1339, 504] width 16 height 16
click at [1345, 560] on div at bounding box center [1339, 559] width 16 height 16
click at [1341, 612] on div at bounding box center [1339, 614] width 16 height 16
drag, startPoint x: 671, startPoint y: 221, endPoint x: 459, endPoint y: 205, distance: 212.6
click at [536, 208] on input "DEH742433329" at bounding box center [958, 218] width 845 height 38
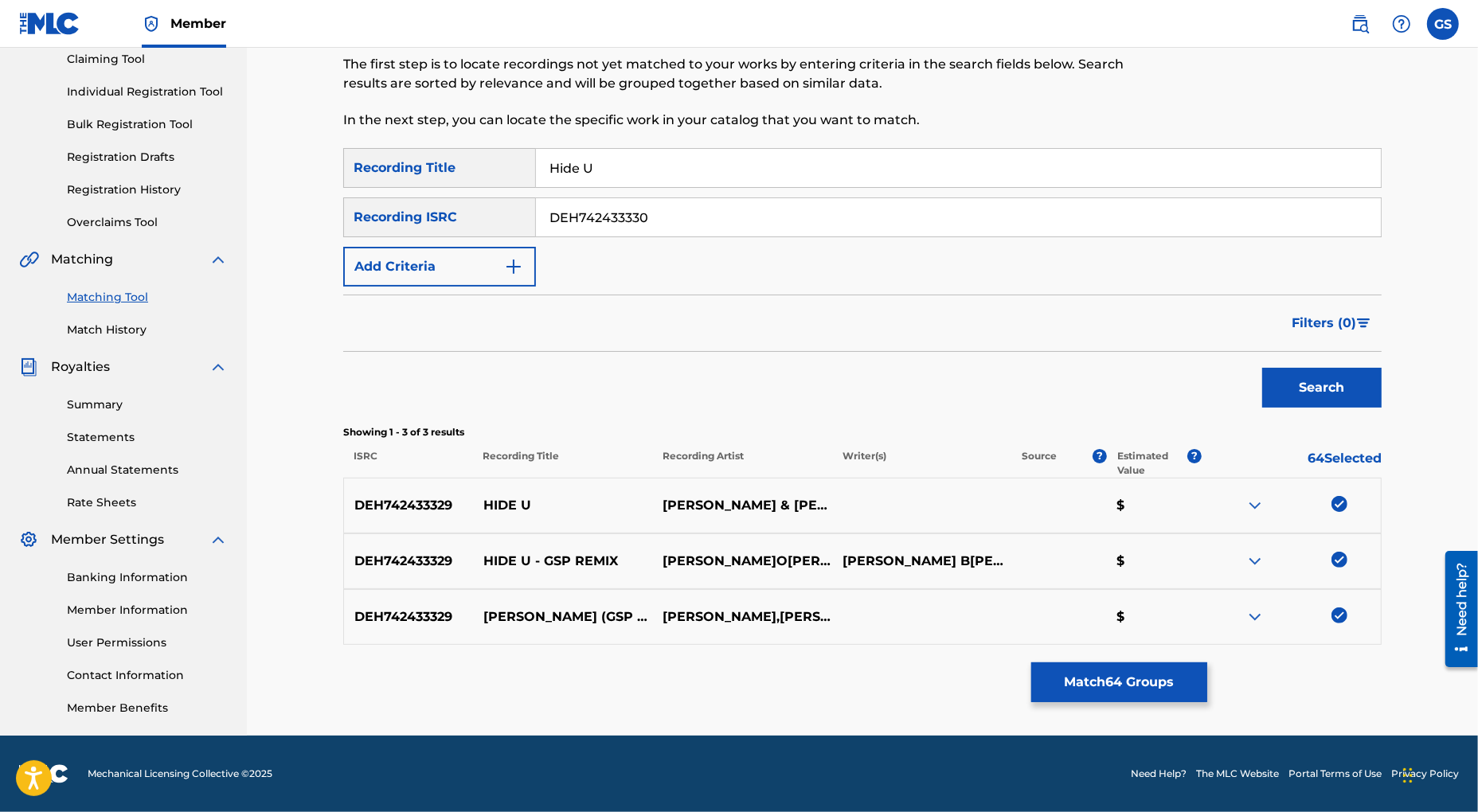
click at [1341, 386] on button "Search" at bounding box center [1321, 388] width 119 height 40
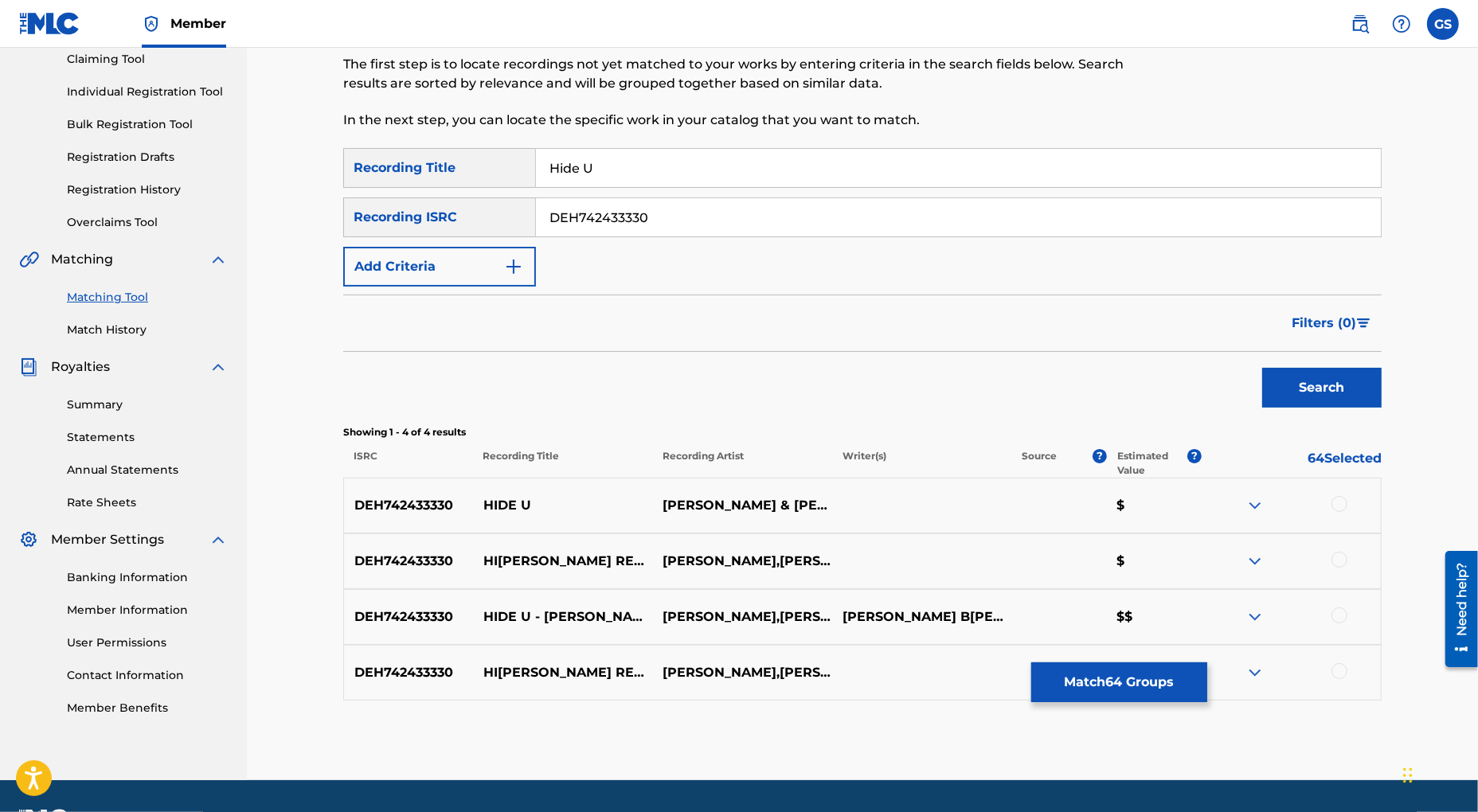
click at [1339, 502] on div at bounding box center [1339, 504] width 16 height 16
click at [1346, 564] on div at bounding box center [1339, 559] width 16 height 16
click at [1340, 616] on div at bounding box center [1339, 614] width 16 height 16
click at [1339, 673] on div at bounding box center [1339, 670] width 16 height 16
drag, startPoint x: 689, startPoint y: 214, endPoint x: 362, endPoint y: 200, distance: 327.3
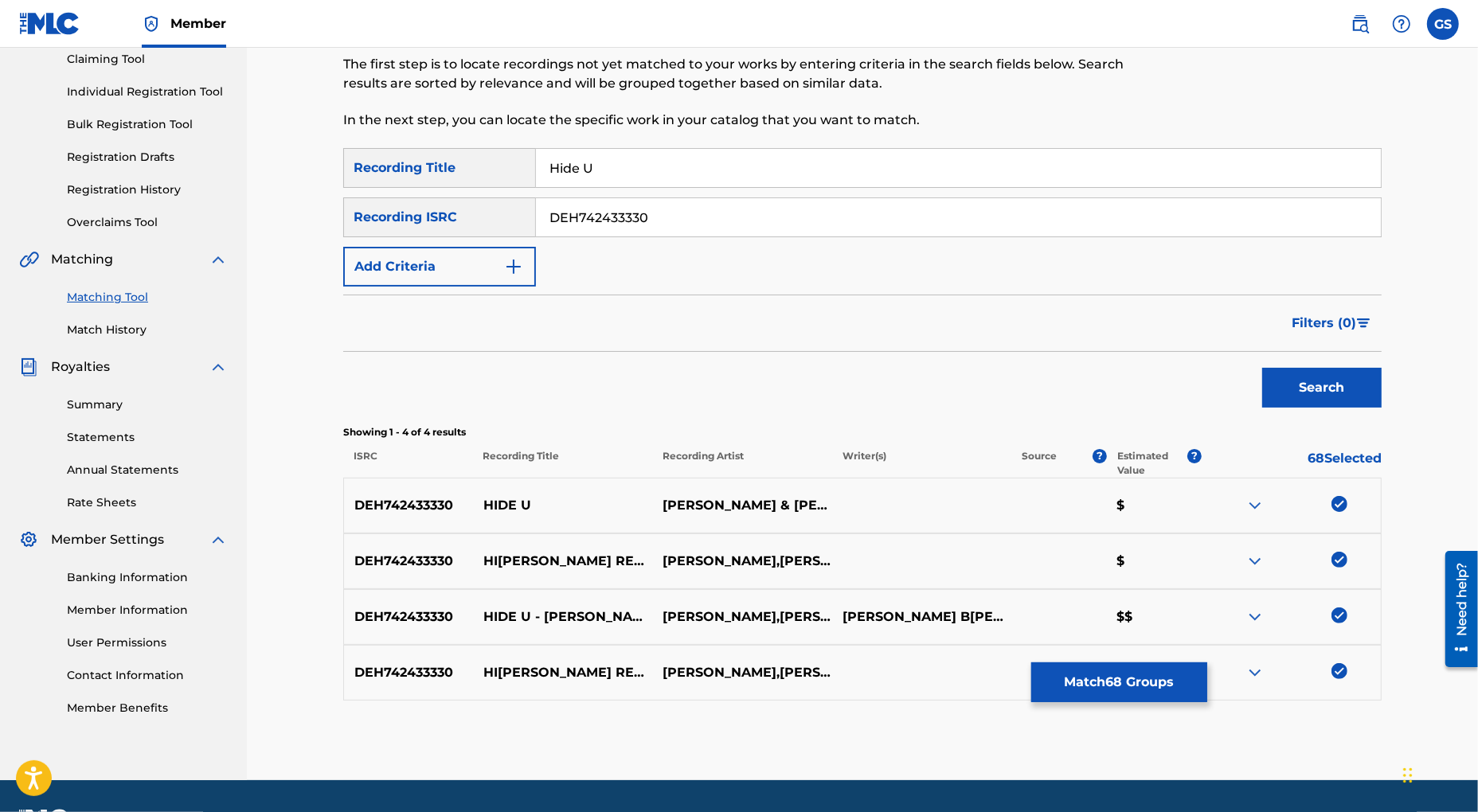
click at [536, 200] on input "DEH742433330" at bounding box center [958, 218] width 845 height 38
click at [1307, 385] on button "Search" at bounding box center [1321, 388] width 119 height 40
click at [1339, 501] on div at bounding box center [1339, 504] width 16 height 16
click at [1340, 561] on div at bounding box center [1339, 559] width 16 height 16
click at [1345, 613] on div at bounding box center [1291, 616] width 179 height 19
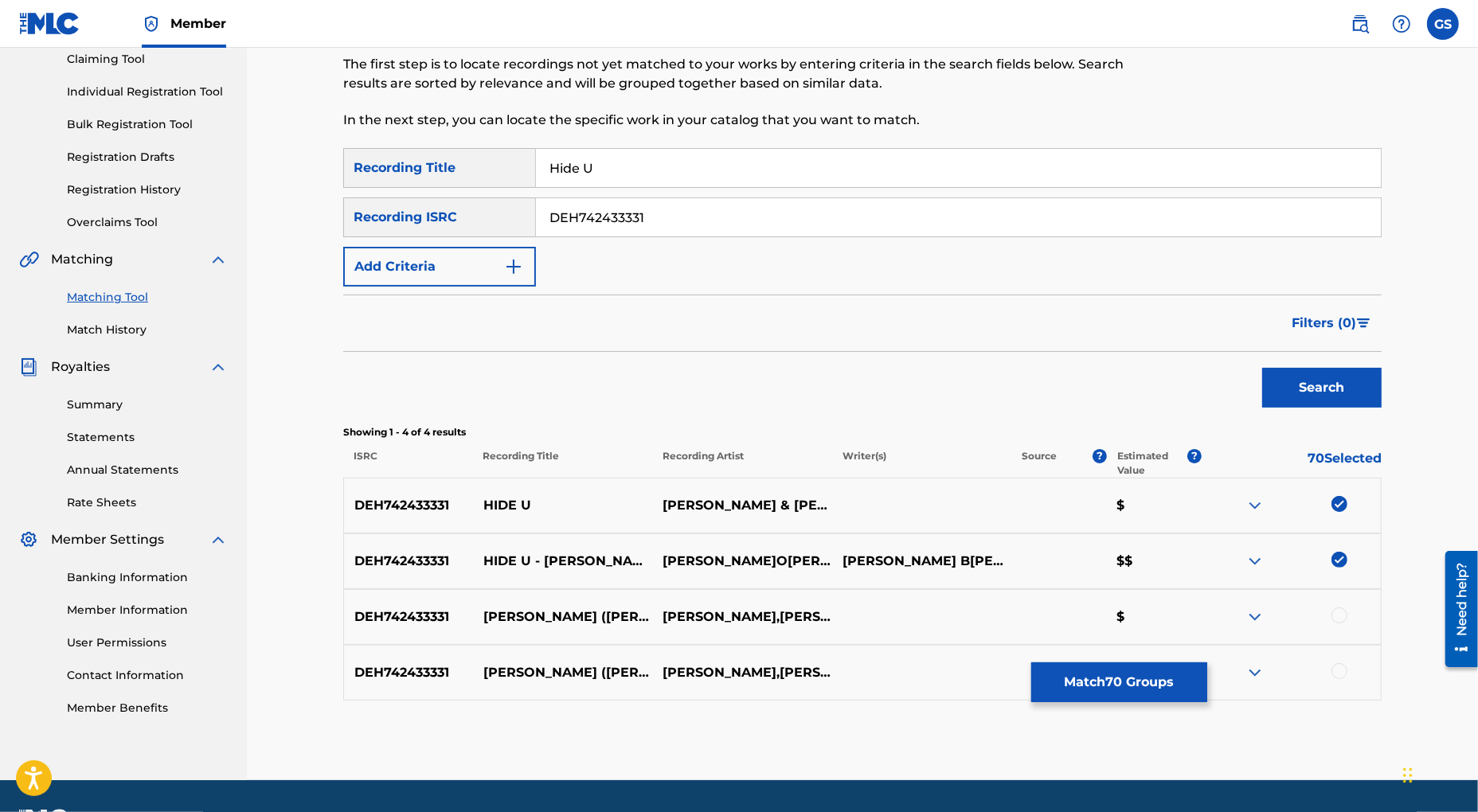
click at [1340, 616] on div at bounding box center [1339, 614] width 16 height 16
click at [1342, 675] on div at bounding box center [1339, 670] width 16 height 16
drag, startPoint x: 463, startPoint y: 218, endPoint x: 546, endPoint y: 209, distance: 83.5
click at [536, 214] on input "DEH742433331" at bounding box center [958, 218] width 845 height 38
click at [1330, 387] on button "Search" at bounding box center [1321, 388] width 119 height 40
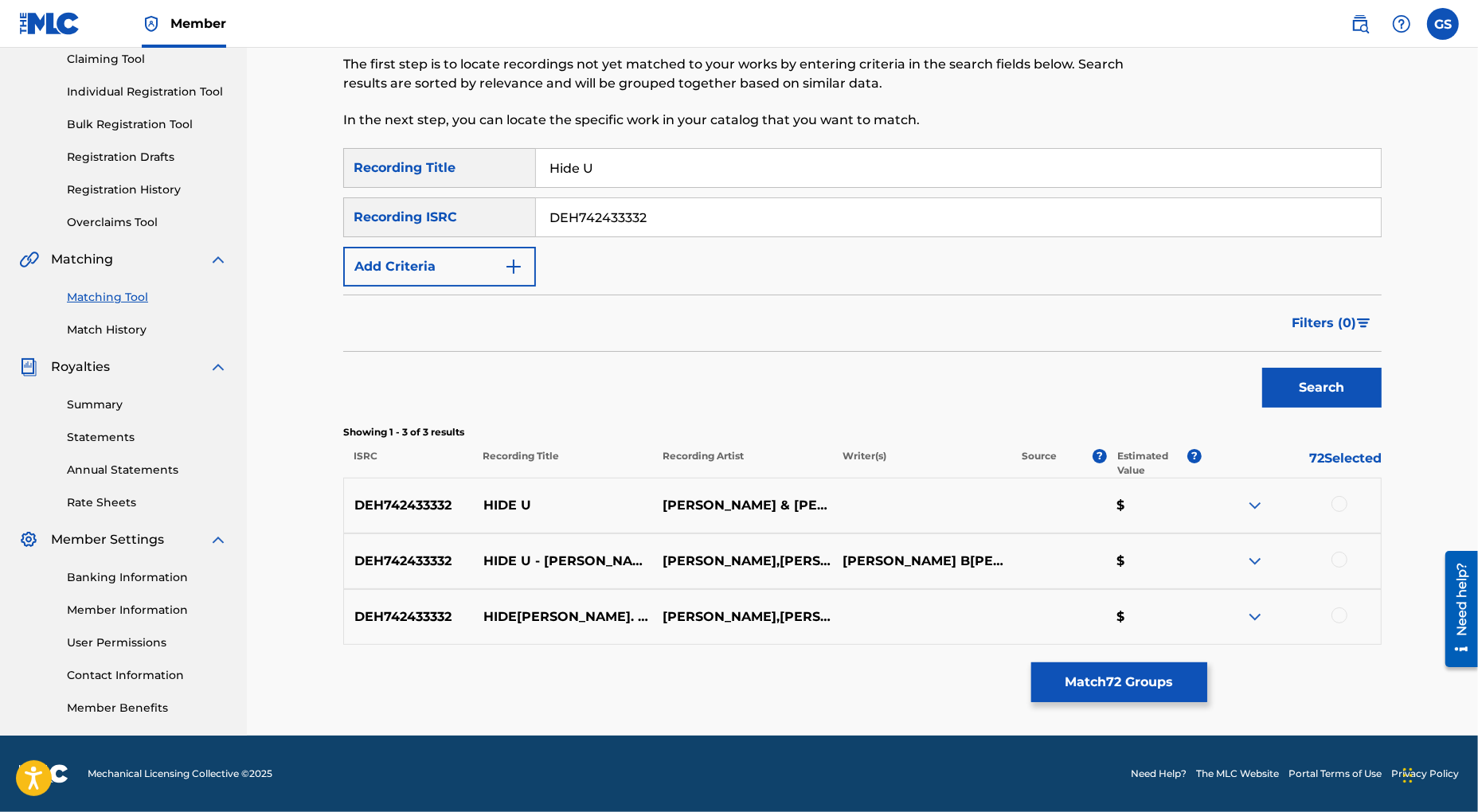
click at [1339, 505] on div at bounding box center [1339, 504] width 16 height 16
click at [1341, 560] on div at bounding box center [1339, 559] width 16 height 16
click at [1341, 615] on div at bounding box center [1339, 614] width 16 height 16
drag, startPoint x: 660, startPoint y: 220, endPoint x: 361, endPoint y: 203, distance: 299.5
click at [536, 203] on input "DEH742433332" at bounding box center [958, 218] width 845 height 38
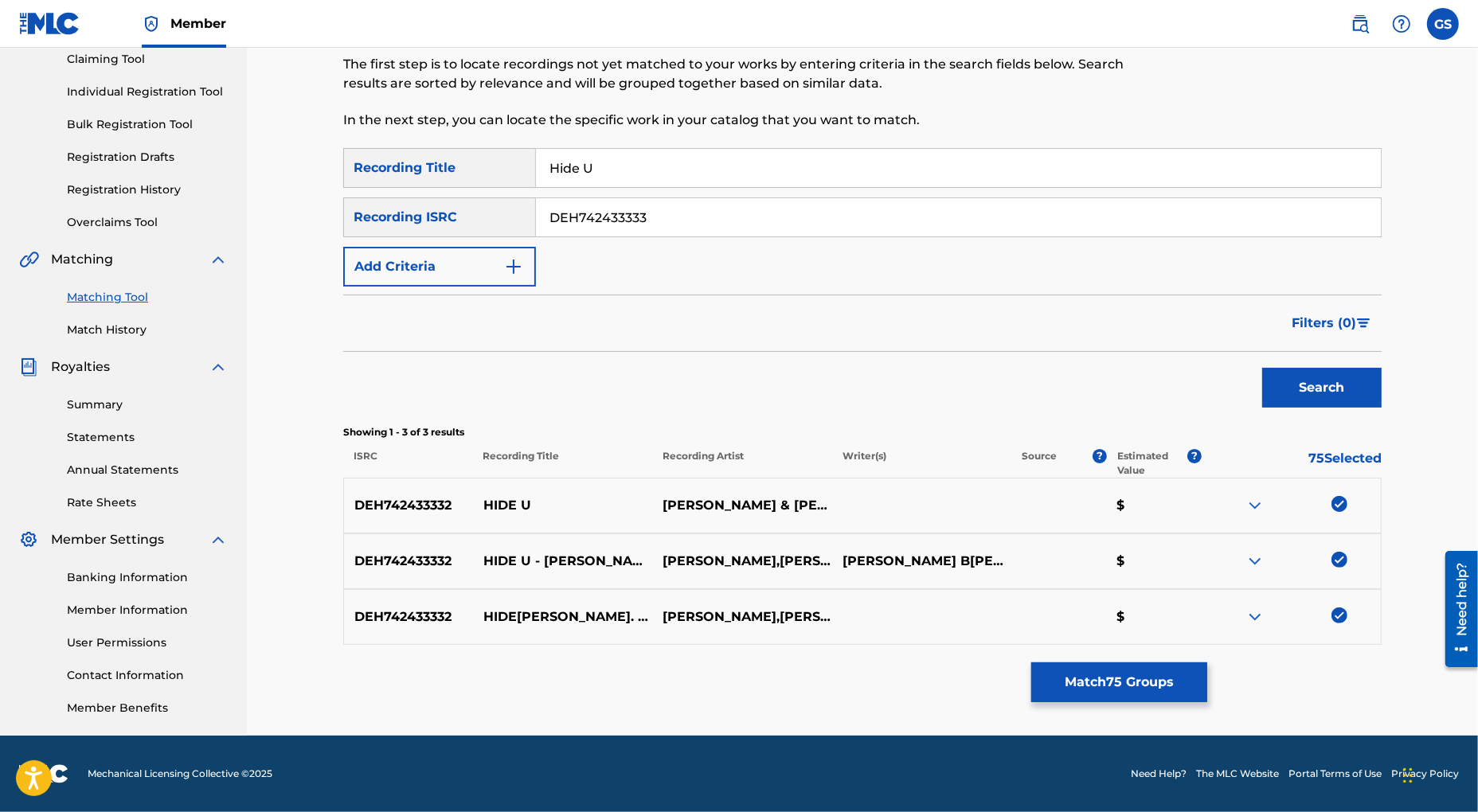
click at [1312, 393] on button "Search" at bounding box center [1321, 388] width 119 height 40
click at [1339, 504] on div at bounding box center [1339, 504] width 16 height 16
drag, startPoint x: 1335, startPoint y: 559, endPoint x: 1330, endPoint y: 591, distance: 32.4
click at [1335, 560] on div at bounding box center [1339, 559] width 16 height 16
click at [1338, 615] on div at bounding box center [1339, 614] width 16 height 16
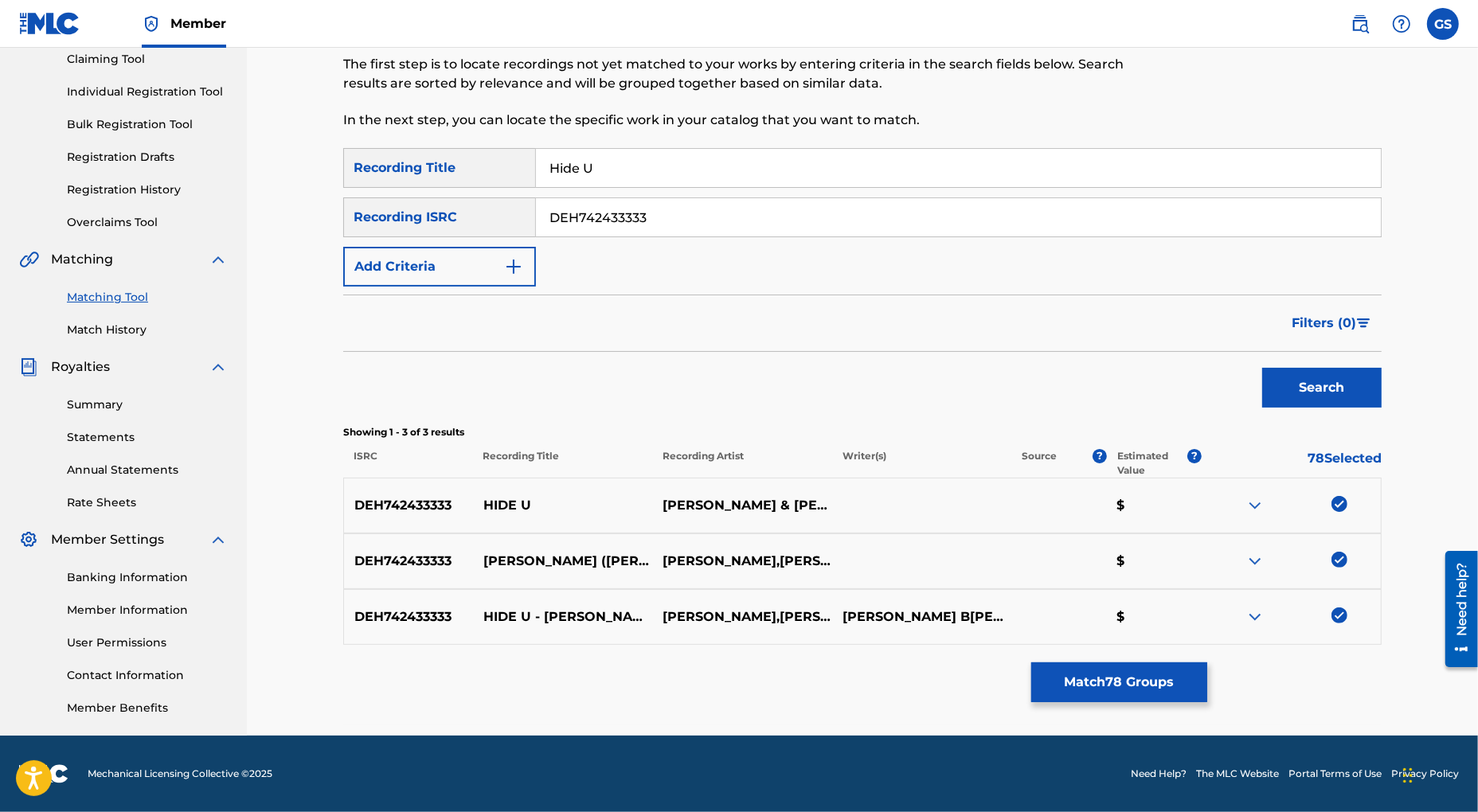
drag, startPoint x: 442, startPoint y: 203, endPoint x: 367, endPoint y: 194, distance: 75.5
click at [536, 198] on input "DEH742433333" at bounding box center [958, 218] width 845 height 38
click at [1315, 386] on button "Search" at bounding box center [1321, 388] width 119 height 40
click at [1335, 504] on div at bounding box center [1339, 504] width 16 height 16
click at [1340, 557] on div at bounding box center [1339, 559] width 16 height 16
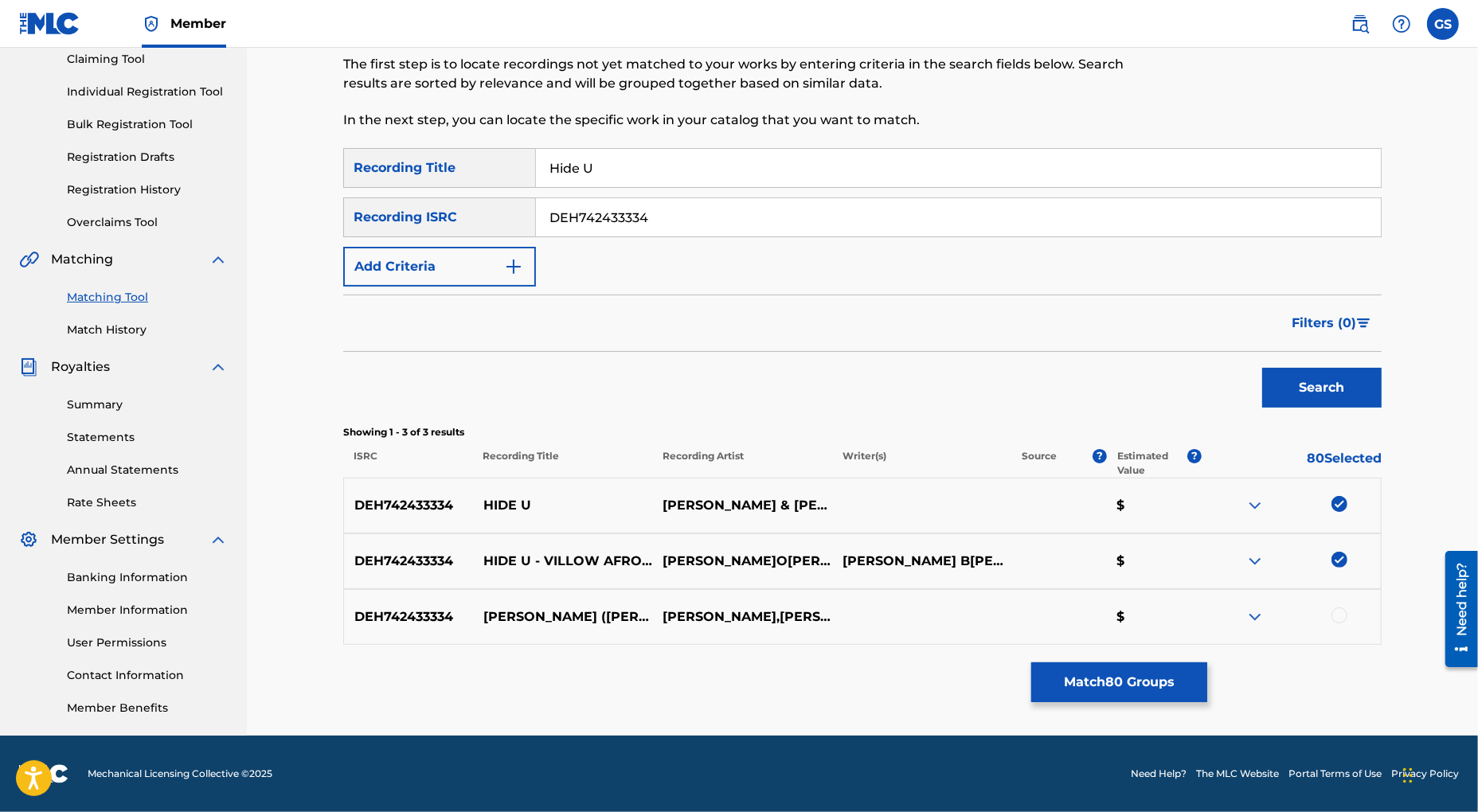
click at [1342, 617] on div at bounding box center [1339, 614] width 16 height 16
drag, startPoint x: 667, startPoint y: 222, endPoint x: 299, endPoint y: 191, distance: 369.3
click at [536, 198] on input "DEH742433334" at bounding box center [958, 218] width 845 height 38
click at [1325, 394] on button "Search" at bounding box center [1321, 388] width 119 height 40
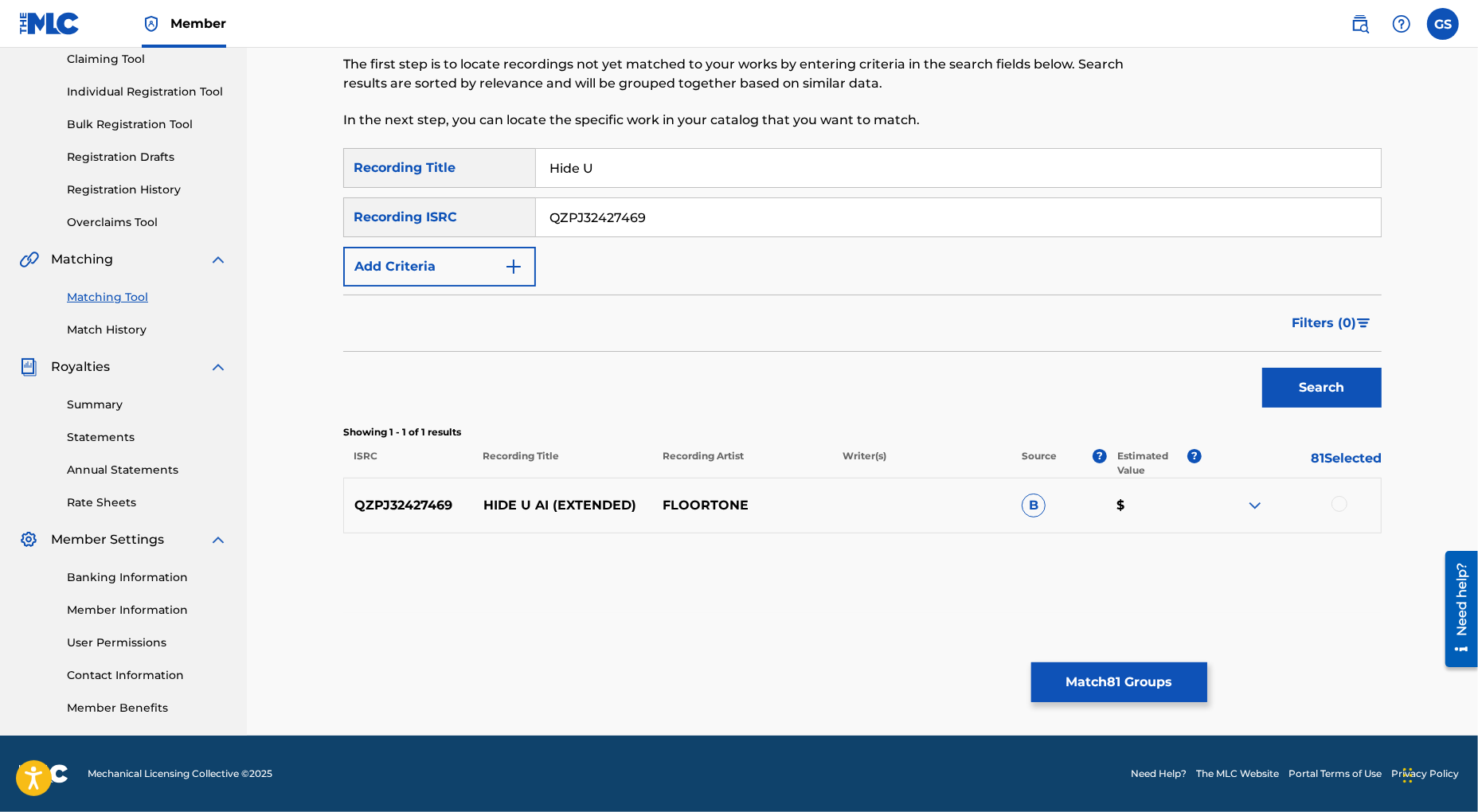
click at [1341, 504] on div at bounding box center [1339, 504] width 16 height 16
drag, startPoint x: 657, startPoint y: 218, endPoint x: 349, endPoint y: 185, distance: 309.8
click at [536, 198] on input "QZPJ32427469" at bounding box center [958, 218] width 845 height 38
click at [1325, 391] on button "Search" at bounding box center [1321, 388] width 119 height 40
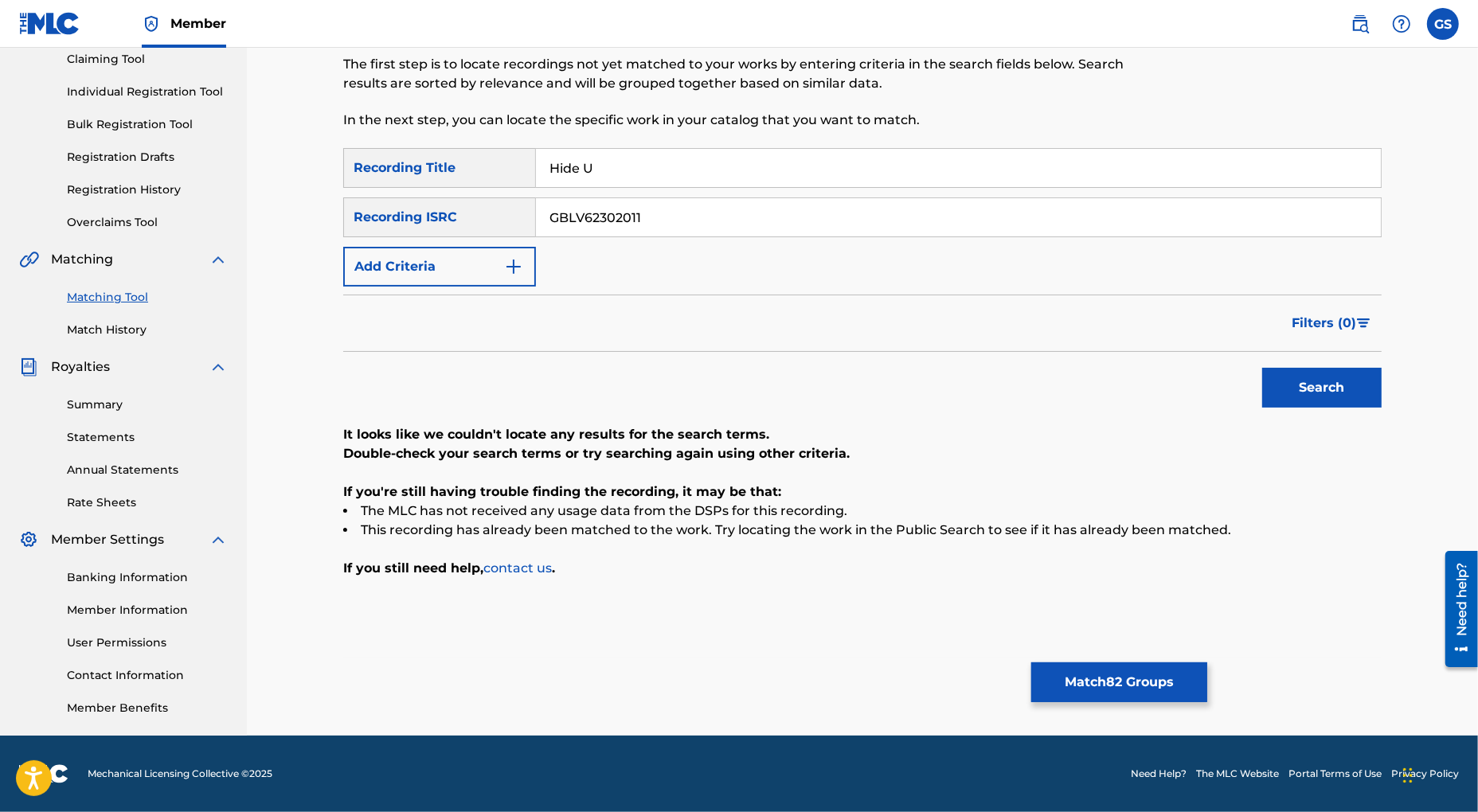
drag, startPoint x: 656, startPoint y: 218, endPoint x: 350, endPoint y: 193, distance: 307.0
click at [536, 198] on input "GBLV62302011" at bounding box center [958, 218] width 845 height 38
click at [1312, 386] on button "Search" at bounding box center [1321, 388] width 119 height 40
drag, startPoint x: 686, startPoint y: 212, endPoint x: 318, endPoint y: 202, distance: 368.1
click at [536, 202] on input "GBKQU2529549" at bounding box center [958, 218] width 845 height 38
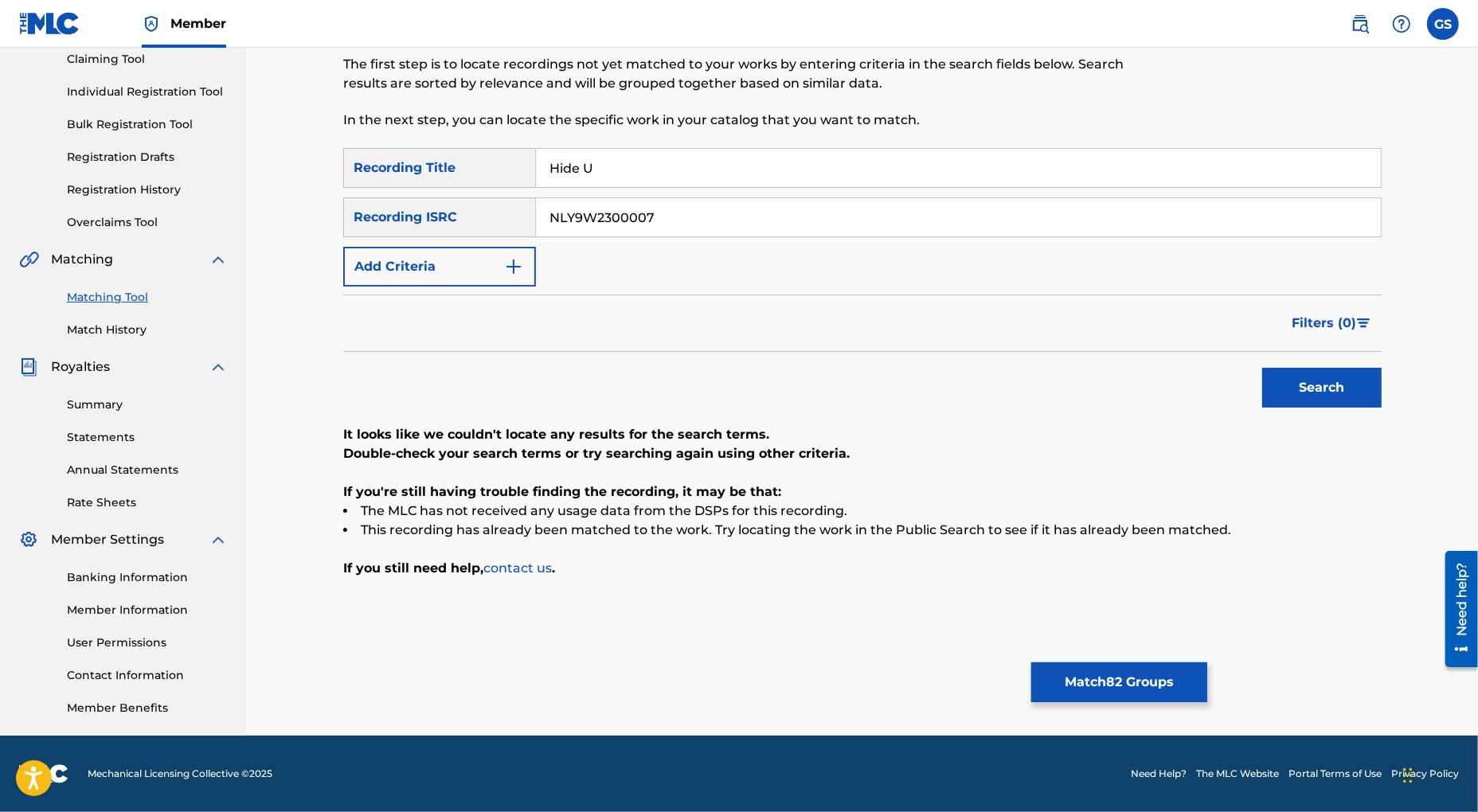
click at [1347, 397] on button "Search" at bounding box center [1321, 388] width 119 height 40
drag, startPoint x: 676, startPoint y: 210, endPoint x: 334, endPoint y: 200, distance: 342.1
click at [536, 203] on input "NLY9W2300007" at bounding box center [958, 218] width 845 height 38
click at [1336, 386] on button "Search" at bounding box center [1321, 388] width 119 height 40
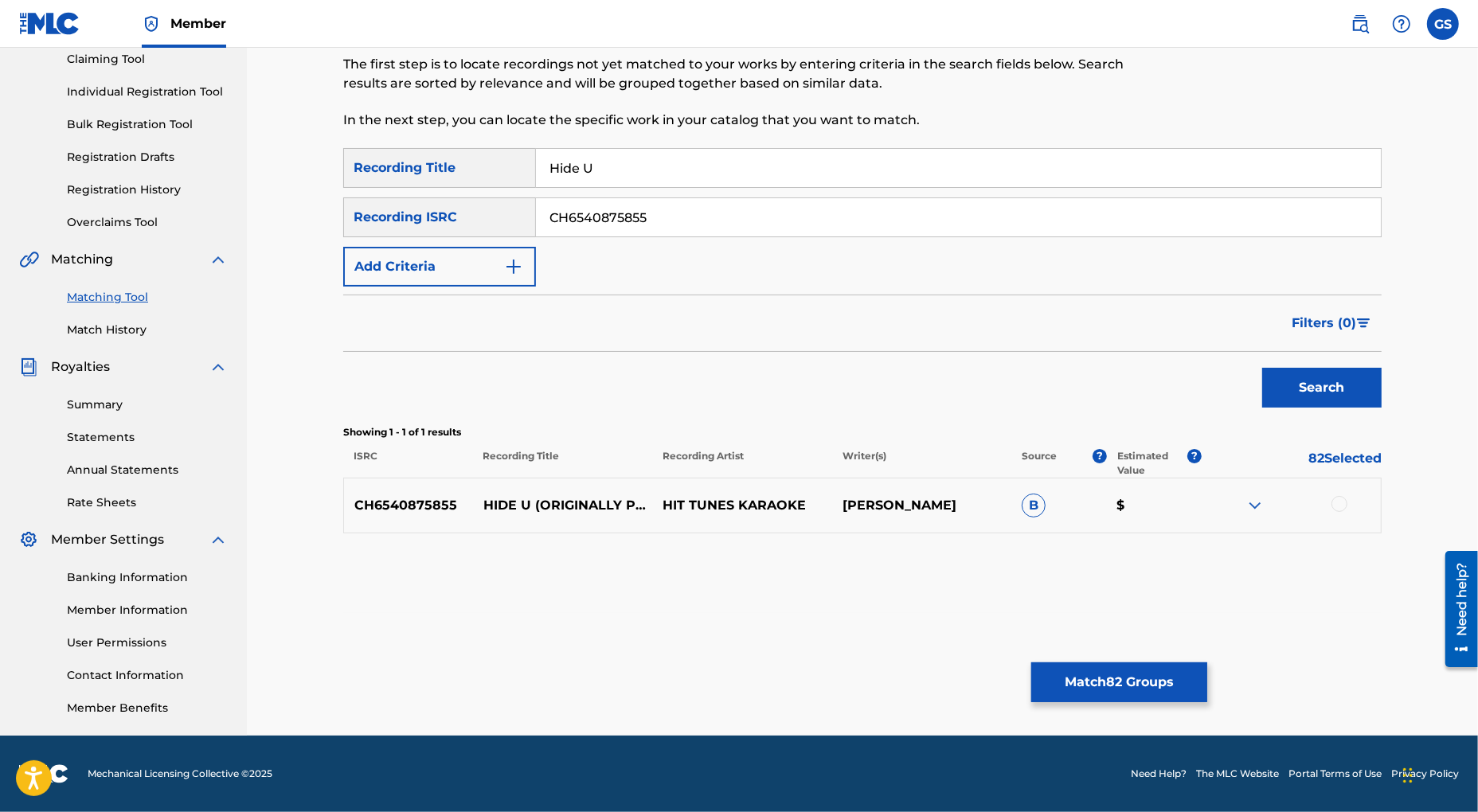
click at [1341, 505] on div at bounding box center [1339, 504] width 16 height 16
drag, startPoint x: 678, startPoint y: 219, endPoint x: 362, endPoint y: 207, distance: 316.2
click at [536, 209] on input "CH6540875855" at bounding box center [958, 218] width 845 height 38
click at [1350, 388] on button "Search" at bounding box center [1321, 388] width 119 height 40
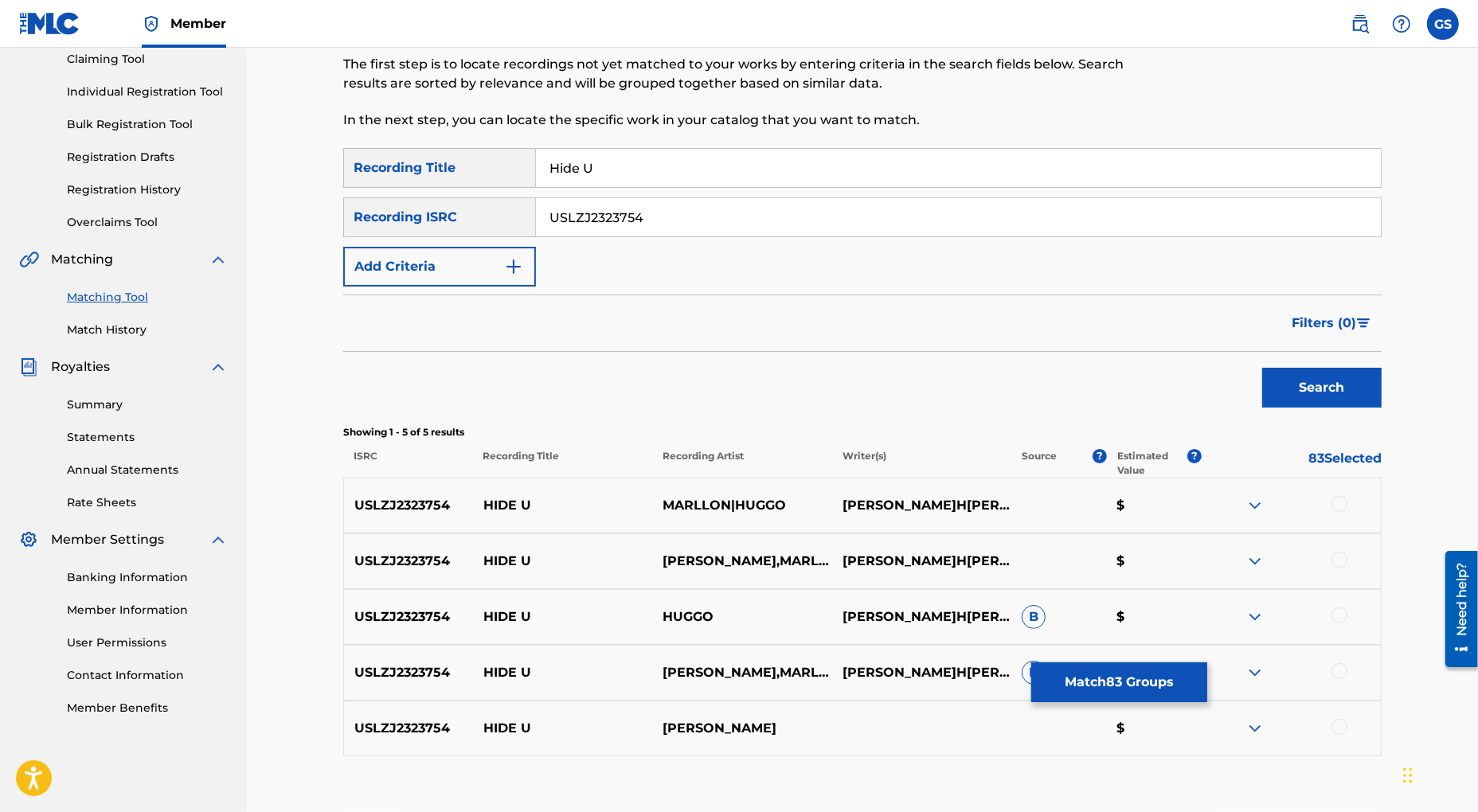
click at [1336, 504] on div at bounding box center [1339, 504] width 16 height 16
click at [1341, 565] on div at bounding box center [1339, 559] width 16 height 16
click at [1341, 617] on div at bounding box center [1339, 614] width 16 height 16
click at [1338, 674] on div at bounding box center [1339, 670] width 16 height 16
click at [1342, 727] on div at bounding box center [1339, 726] width 16 height 16
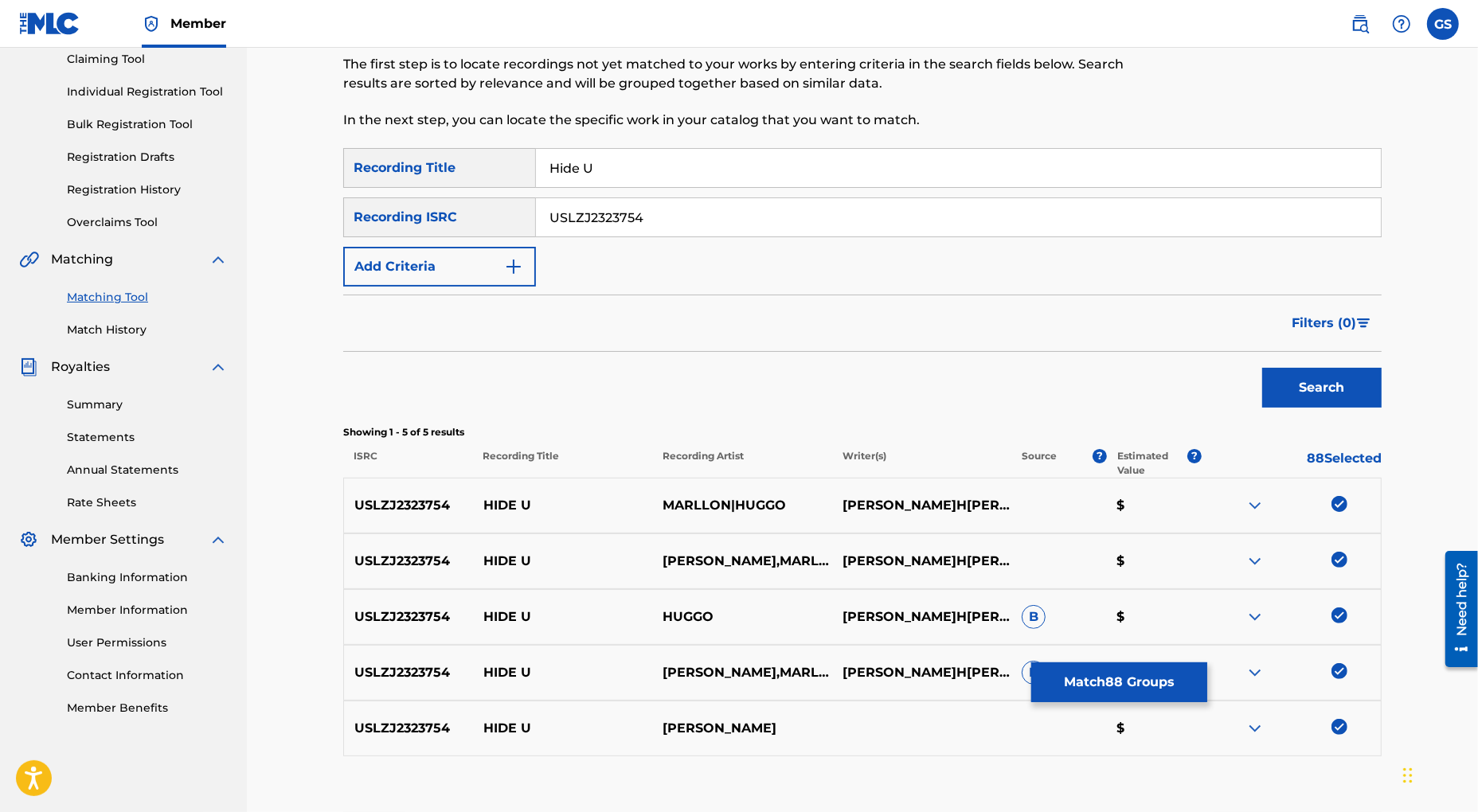
drag, startPoint x: 670, startPoint y: 209, endPoint x: 434, endPoint y: 207, distance: 236.0
click at [536, 207] on input "USLZJ2323754" at bounding box center [958, 218] width 845 height 38
click at [1334, 393] on button "Search" at bounding box center [1321, 388] width 119 height 40
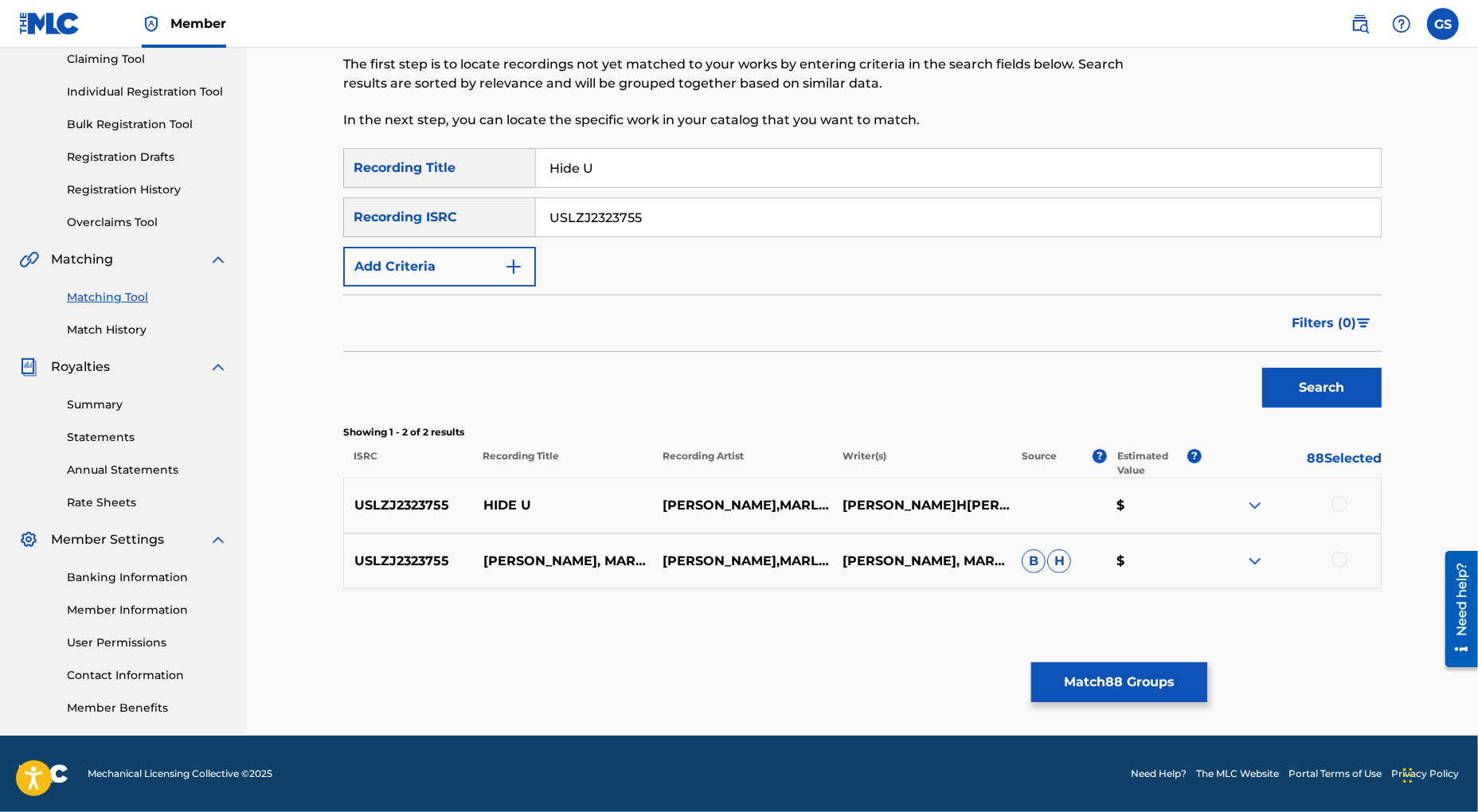
click at [1336, 502] on div at bounding box center [1339, 504] width 16 height 16
click at [1341, 560] on div at bounding box center [1339, 559] width 16 height 16
drag, startPoint x: 647, startPoint y: 216, endPoint x: 418, endPoint y: 203, distance: 229.4
click at [536, 207] on input "USLZJ2323755" at bounding box center [958, 218] width 845 height 38
click at [1330, 393] on button "Search" at bounding box center [1321, 388] width 119 height 40
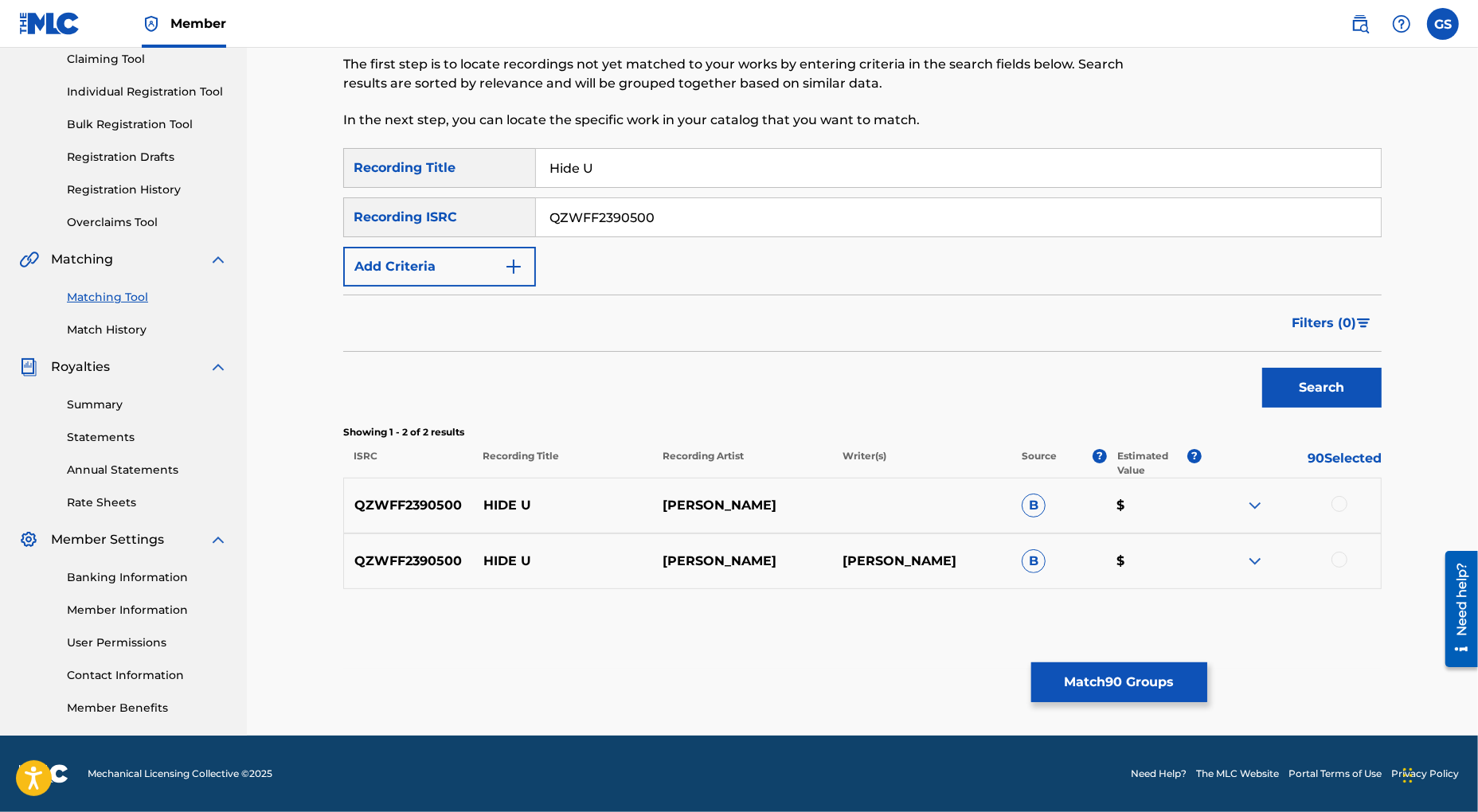
click at [1341, 499] on div at bounding box center [1339, 504] width 16 height 16
click at [1342, 559] on div at bounding box center [1339, 559] width 16 height 16
drag, startPoint x: 676, startPoint y: 218, endPoint x: 315, endPoint y: 198, distance: 361.6
click at [536, 199] on input "QZWFF2390500" at bounding box center [958, 218] width 845 height 38
click at [1289, 389] on button "Search" at bounding box center [1321, 388] width 119 height 40
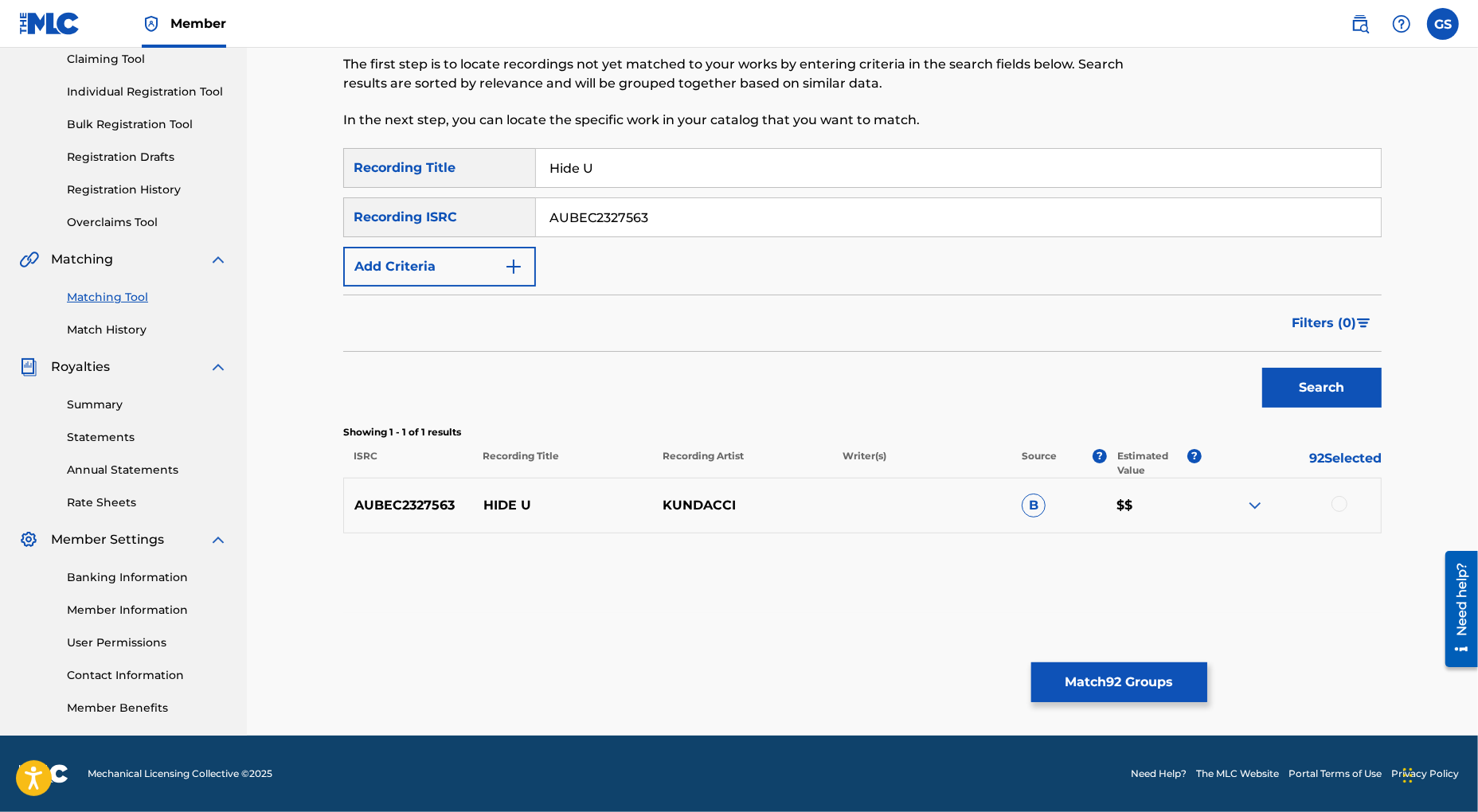
drag, startPoint x: 1340, startPoint y: 504, endPoint x: 1320, endPoint y: 552, distance: 52.0
click at [1339, 504] on div at bounding box center [1339, 504] width 16 height 16
drag, startPoint x: 651, startPoint y: 218, endPoint x: 403, endPoint y: 205, distance: 248.3
click at [536, 205] on input "AUBEC2327563" at bounding box center [958, 218] width 845 height 38
click at [1326, 384] on button "Search" at bounding box center [1321, 388] width 119 height 40
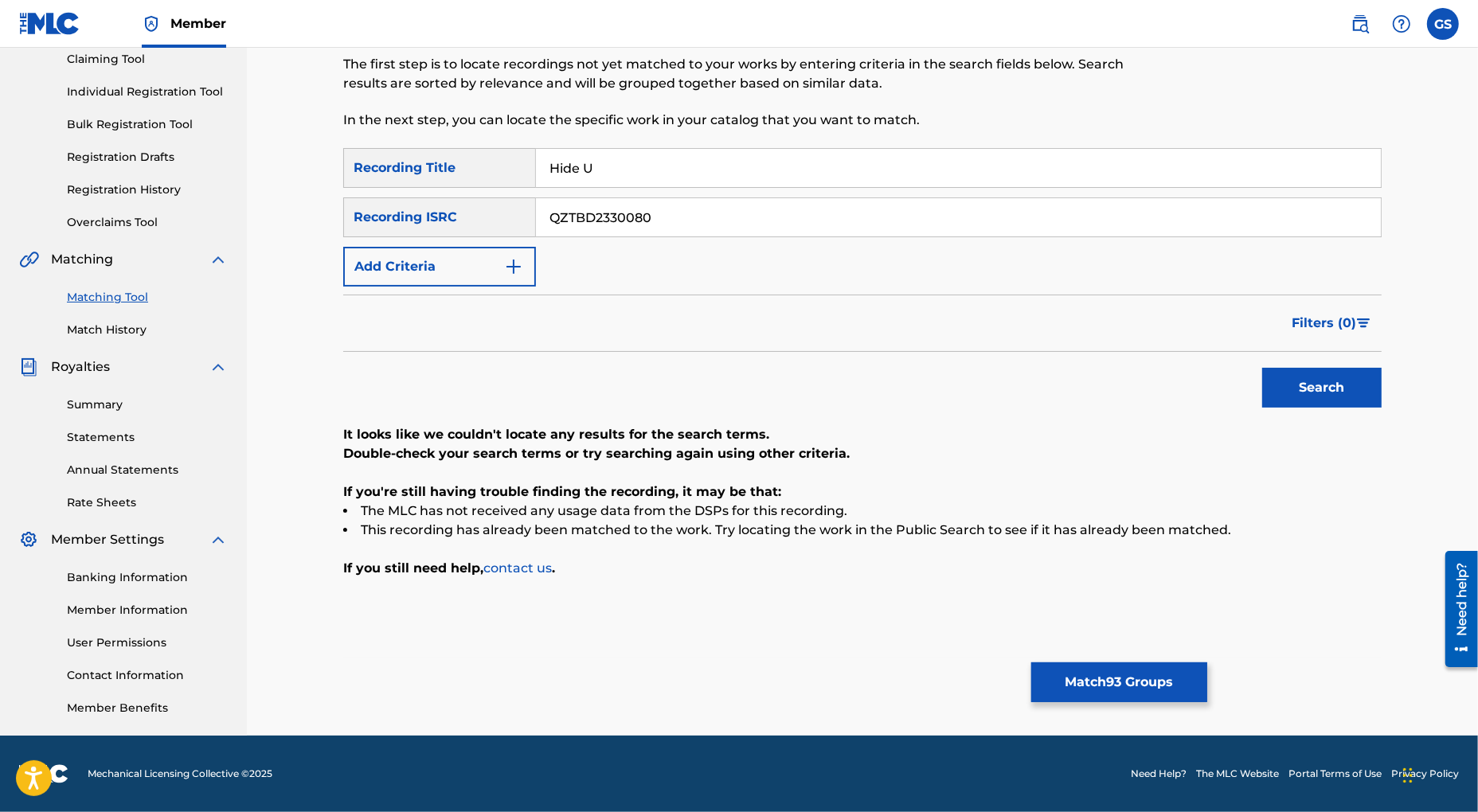
drag, startPoint x: 663, startPoint y: 218, endPoint x: 386, endPoint y: 191, distance: 278.3
click at [536, 198] on input "QZTBD2330080" at bounding box center [958, 218] width 845 height 38
click at [1297, 390] on button "Search" at bounding box center [1321, 388] width 119 height 40
drag, startPoint x: 669, startPoint y: 211, endPoint x: 423, endPoint y: 198, distance: 246.3
click at [536, 198] on input "QZGWX2075188" at bounding box center [958, 218] width 845 height 38
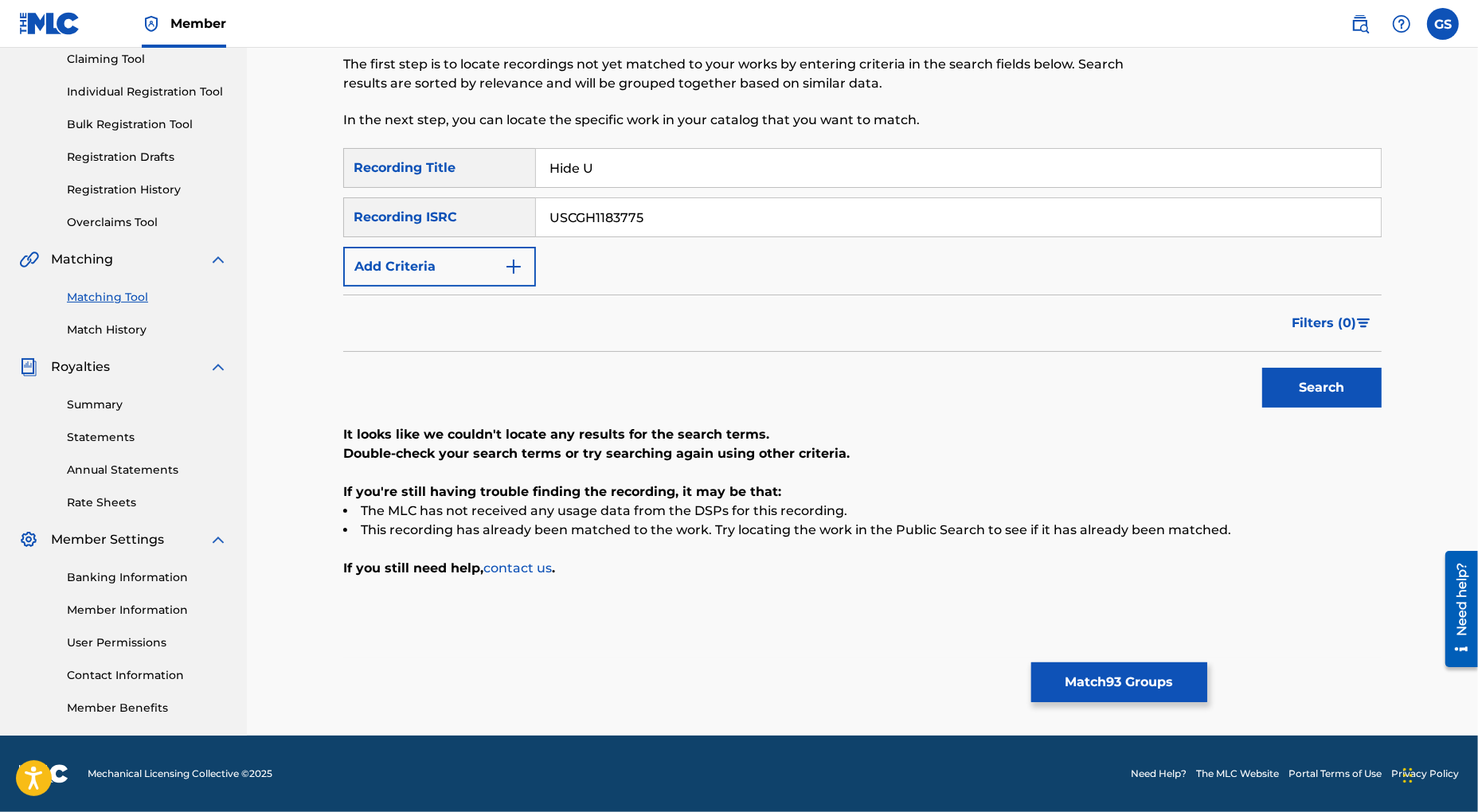
click at [1334, 383] on button "Search" at bounding box center [1321, 388] width 119 height 40
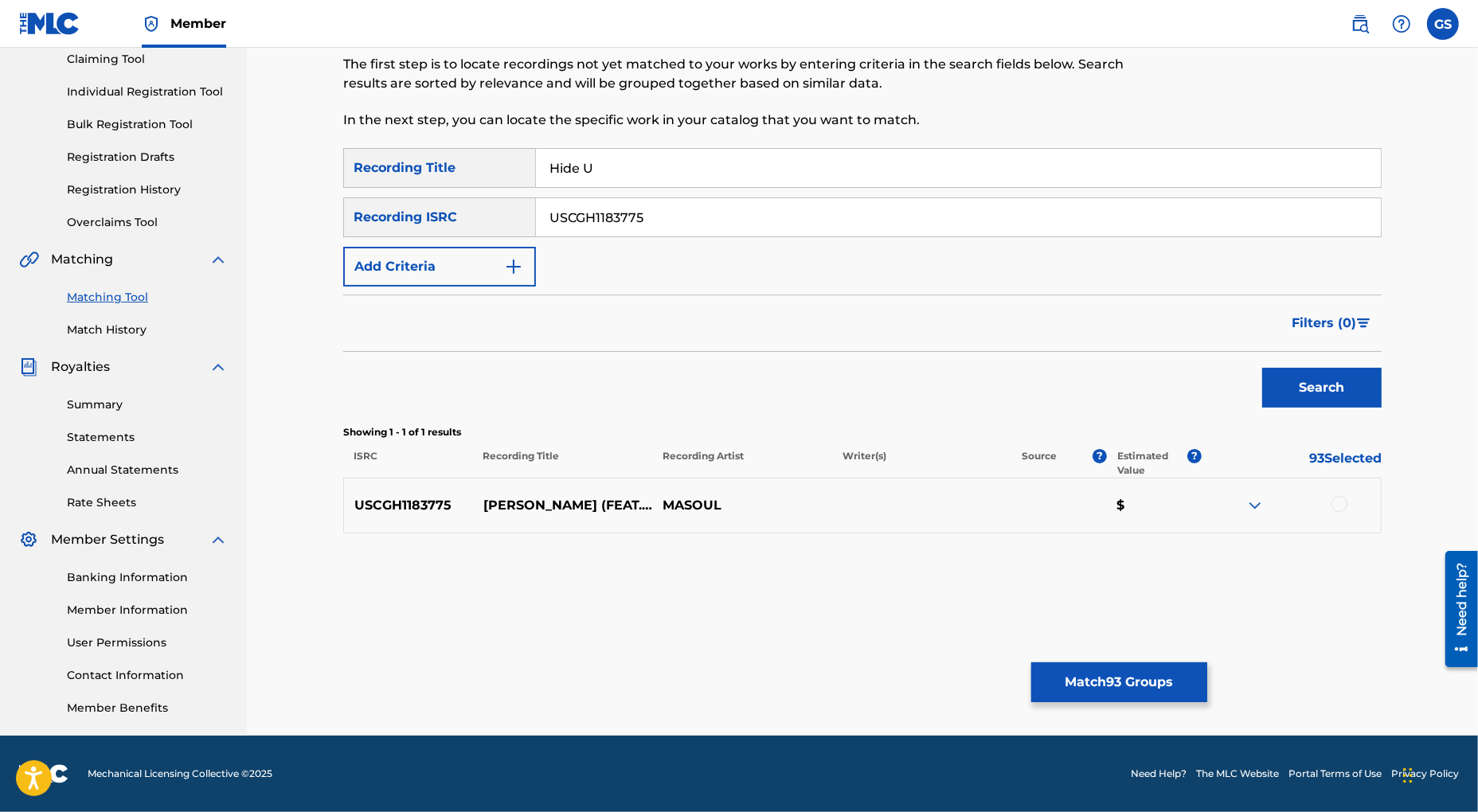
click at [1339, 504] on div at bounding box center [1339, 504] width 16 height 16
drag, startPoint x: 657, startPoint y: 218, endPoint x: 403, endPoint y: 199, distance: 254.7
click at [536, 210] on input "USCGH1183775" at bounding box center [958, 218] width 845 height 38
click at [1337, 387] on button "Search" at bounding box center [1321, 388] width 119 height 40
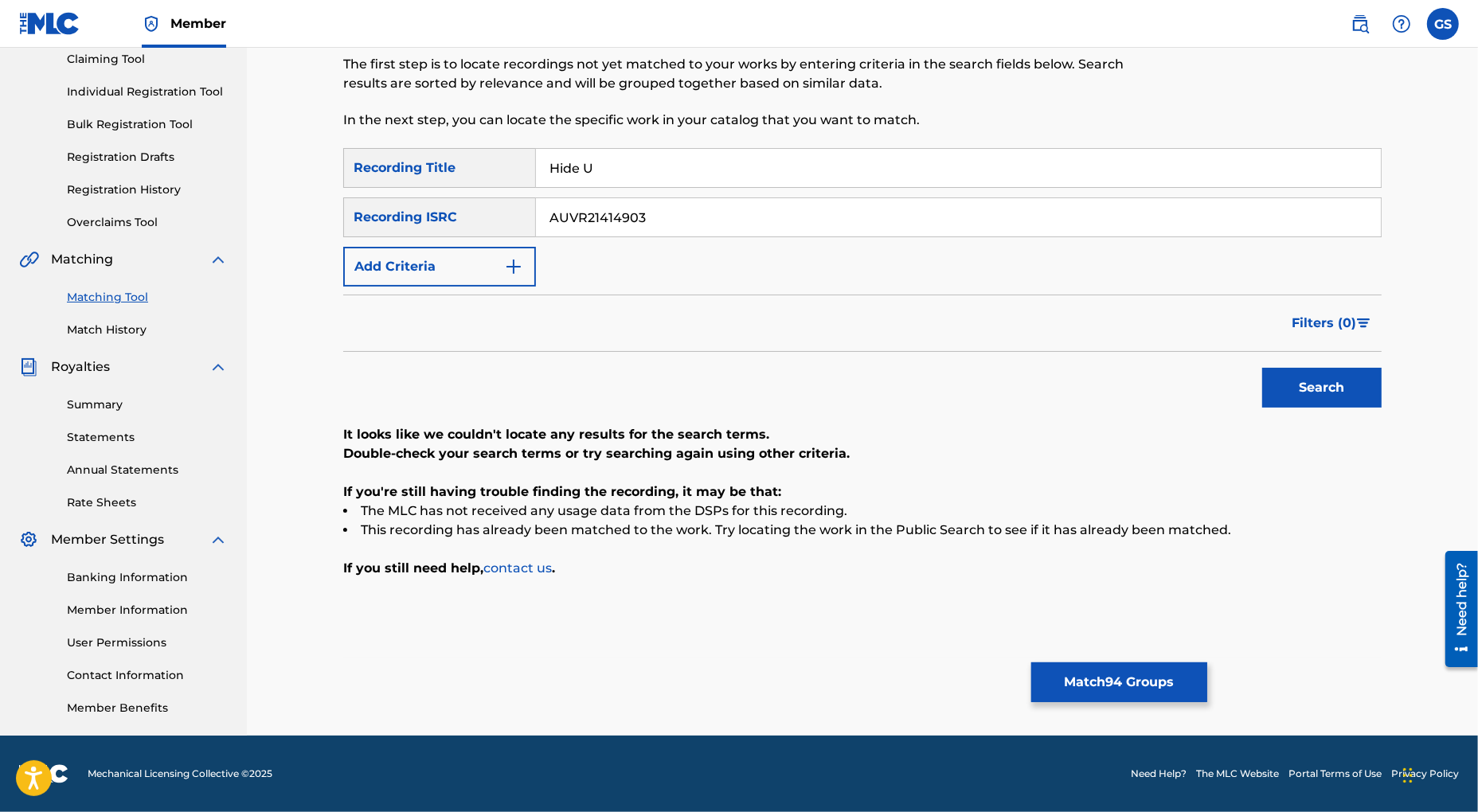
drag, startPoint x: 545, startPoint y: 213, endPoint x: 421, endPoint y: 209, distance: 124.1
click at [536, 209] on input "AUVR21414903" at bounding box center [958, 218] width 845 height 38
click at [1340, 381] on button "Search" at bounding box center [1321, 388] width 119 height 40
drag, startPoint x: 663, startPoint y: 214, endPoint x: 423, endPoint y: 222, distance: 240.1
click at [536, 223] on input "AUVR21521306" at bounding box center [958, 218] width 845 height 38
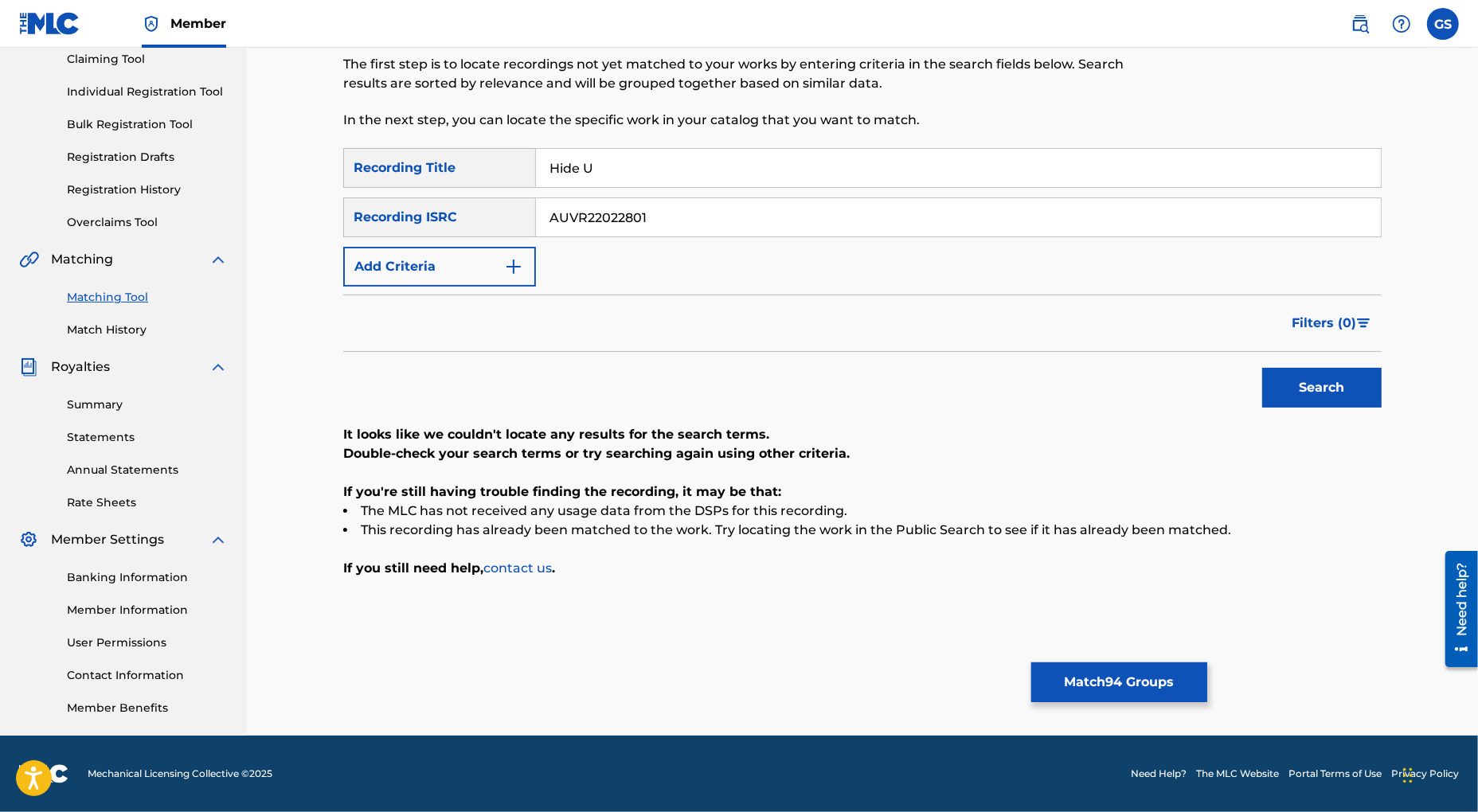
click at [1350, 393] on button "Search" at bounding box center [1321, 388] width 119 height 40
drag, startPoint x: 676, startPoint y: 215, endPoint x: 425, endPoint y: 208, distance: 251.1
click at [536, 208] on input "AUVR22022801" at bounding box center [958, 218] width 845 height 38
click at [1297, 382] on button "Search" at bounding box center [1321, 388] width 119 height 40
drag, startPoint x: 671, startPoint y: 215, endPoint x: 323, endPoint y: 203, distance: 348.2
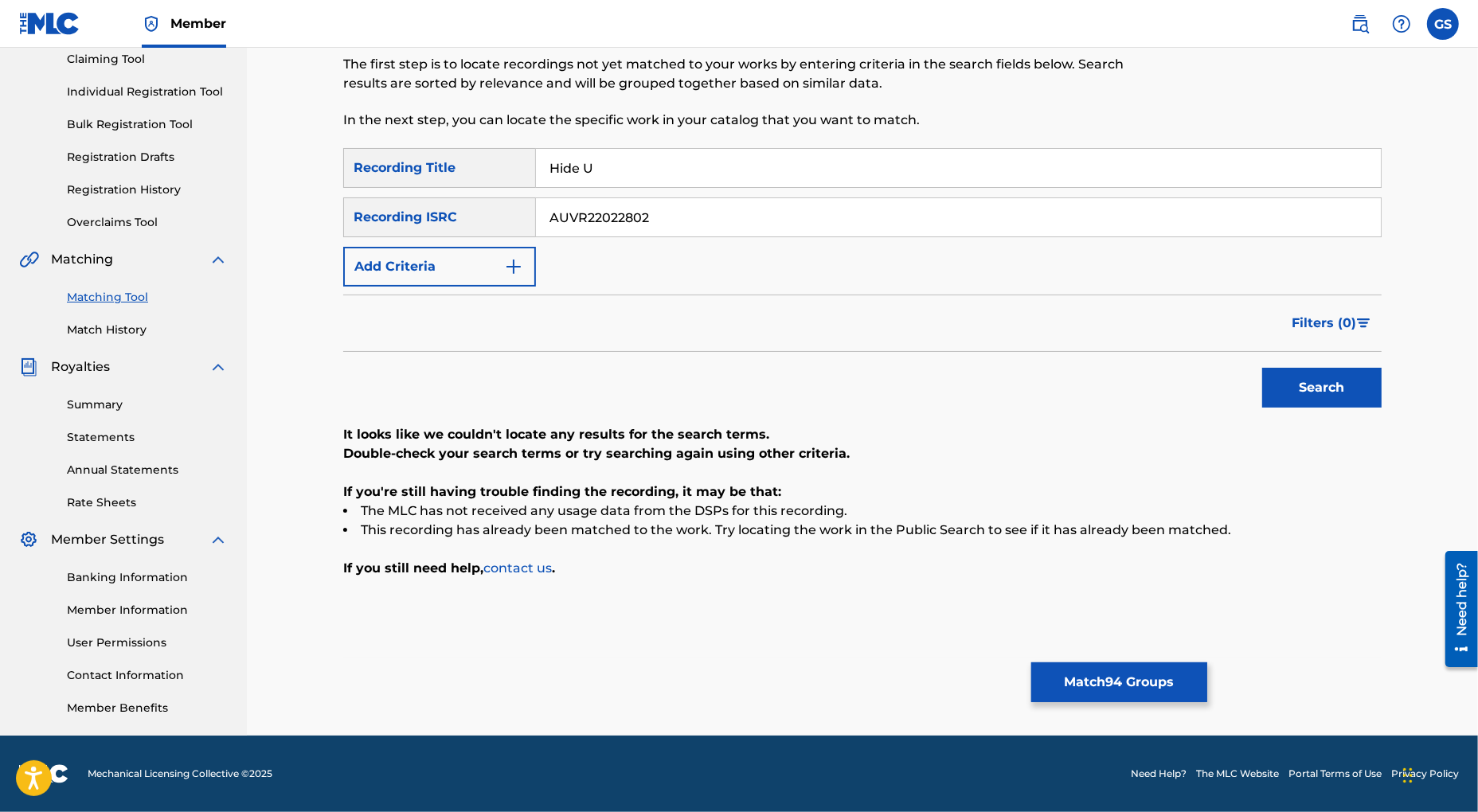
click at [536, 212] on input "AUVR22022802" at bounding box center [958, 218] width 845 height 38
click at [1302, 403] on button "Search" at bounding box center [1321, 388] width 119 height 40
click at [536, 200] on input "AUVR22022803" at bounding box center [958, 218] width 845 height 38
click at [1301, 383] on button "Search" at bounding box center [1321, 388] width 119 height 40
drag, startPoint x: 669, startPoint y: 220, endPoint x: 390, endPoint y: 199, distance: 279.8
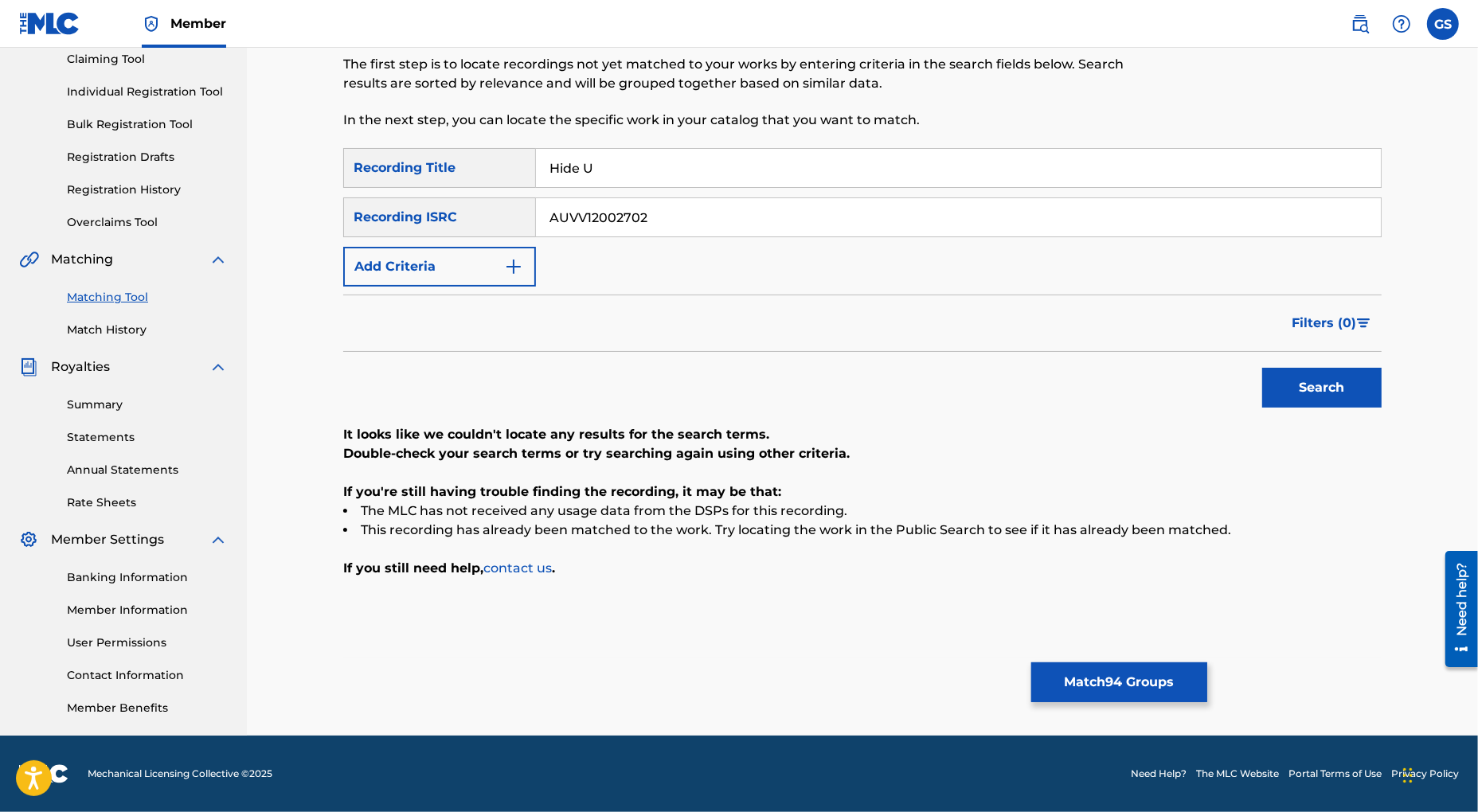
click at [536, 199] on input "AUVV12002702" at bounding box center [958, 218] width 845 height 38
click at [1307, 389] on button "Search" at bounding box center [1321, 388] width 119 height 40
drag, startPoint x: 676, startPoint y: 212, endPoint x: 371, endPoint y: 213, distance: 305.0
click at [536, 213] on input "AUVV12002702" at bounding box center [958, 218] width 845 height 38
click at [1289, 388] on button "Search" at bounding box center [1321, 388] width 119 height 40
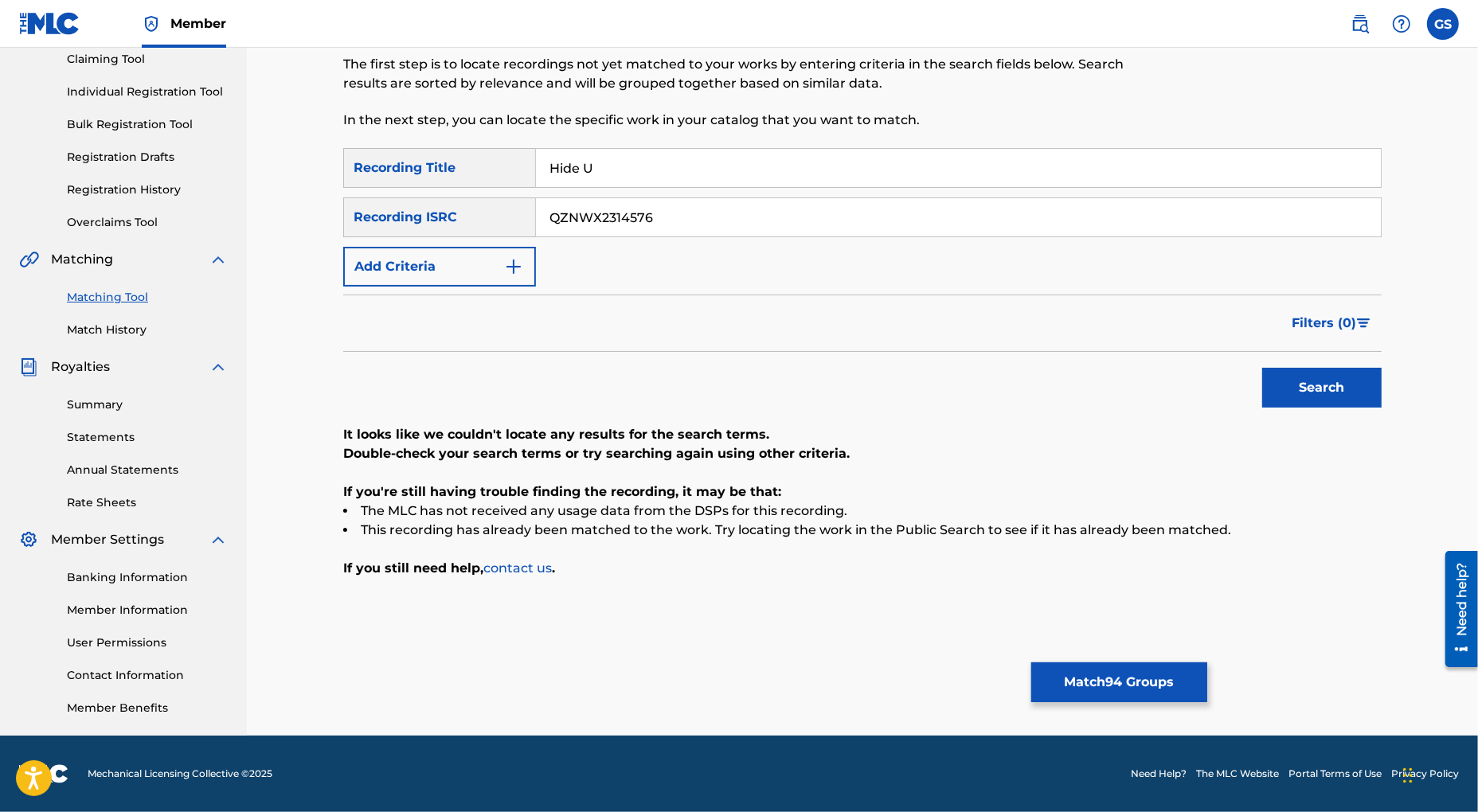
drag, startPoint x: 676, startPoint y: 218, endPoint x: 357, endPoint y: 192, distance: 320.1
click at [536, 200] on input "QZNWX2314576" at bounding box center [958, 218] width 845 height 38
click at [1309, 394] on button "Search" at bounding box center [1321, 388] width 119 height 40
drag, startPoint x: 505, startPoint y: 215, endPoint x: 371, endPoint y: 206, distance: 134.3
click at [536, 206] on input "QZNWX2314576" at bounding box center [958, 218] width 845 height 38
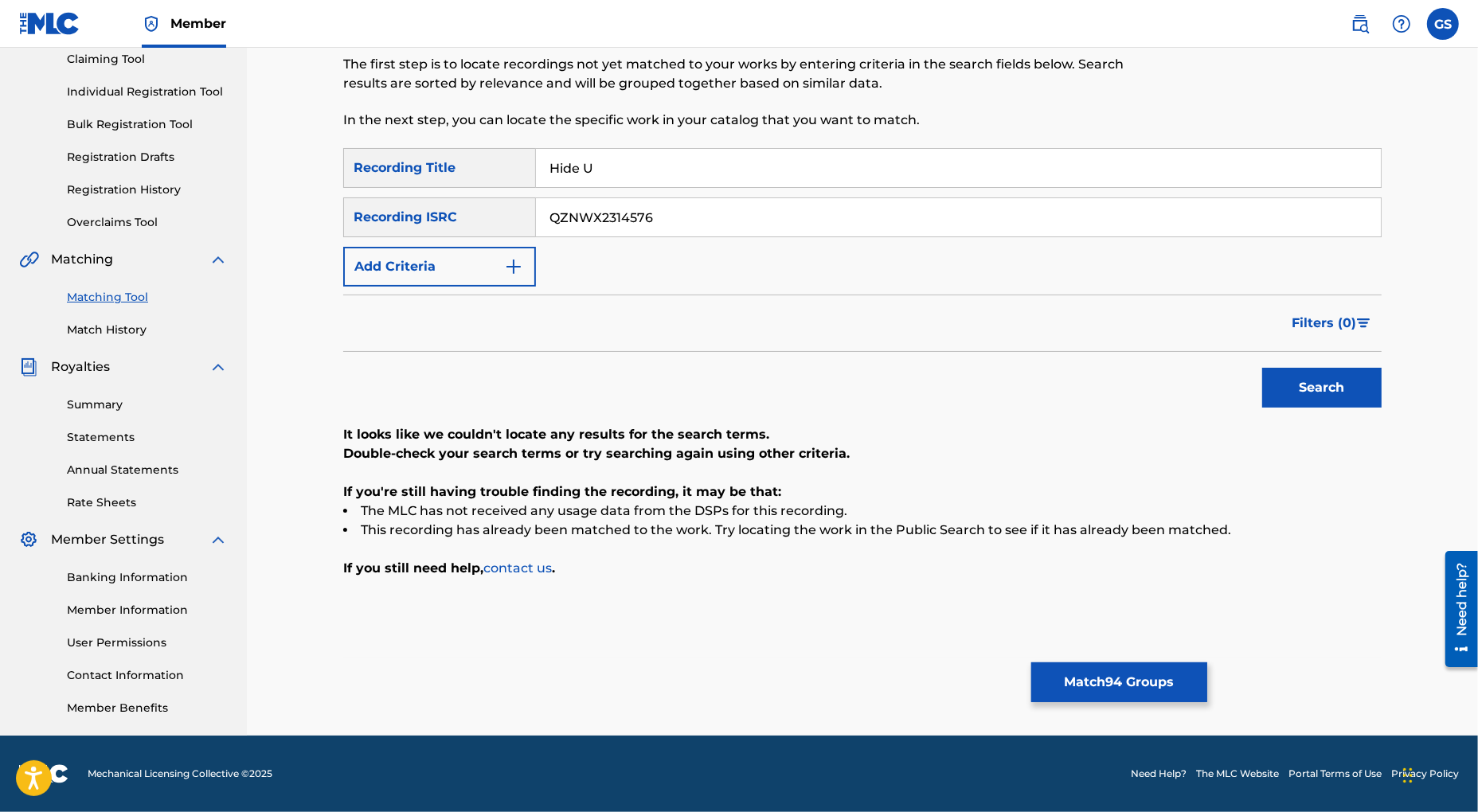
click at [1152, 809] on footer "Mechanical Licensing Collective © 2025 Need Help? The MLC Website Portal Terms …" at bounding box center [739, 774] width 1478 height 77
drag, startPoint x: 676, startPoint y: 214, endPoint x: 385, endPoint y: 203, distance: 291.2
click at [536, 203] on input "QZNWX2314576" at bounding box center [958, 218] width 845 height 38
click at [1290, 391] on button "Search" at bounding box center [1321, 388] width 119 height 40
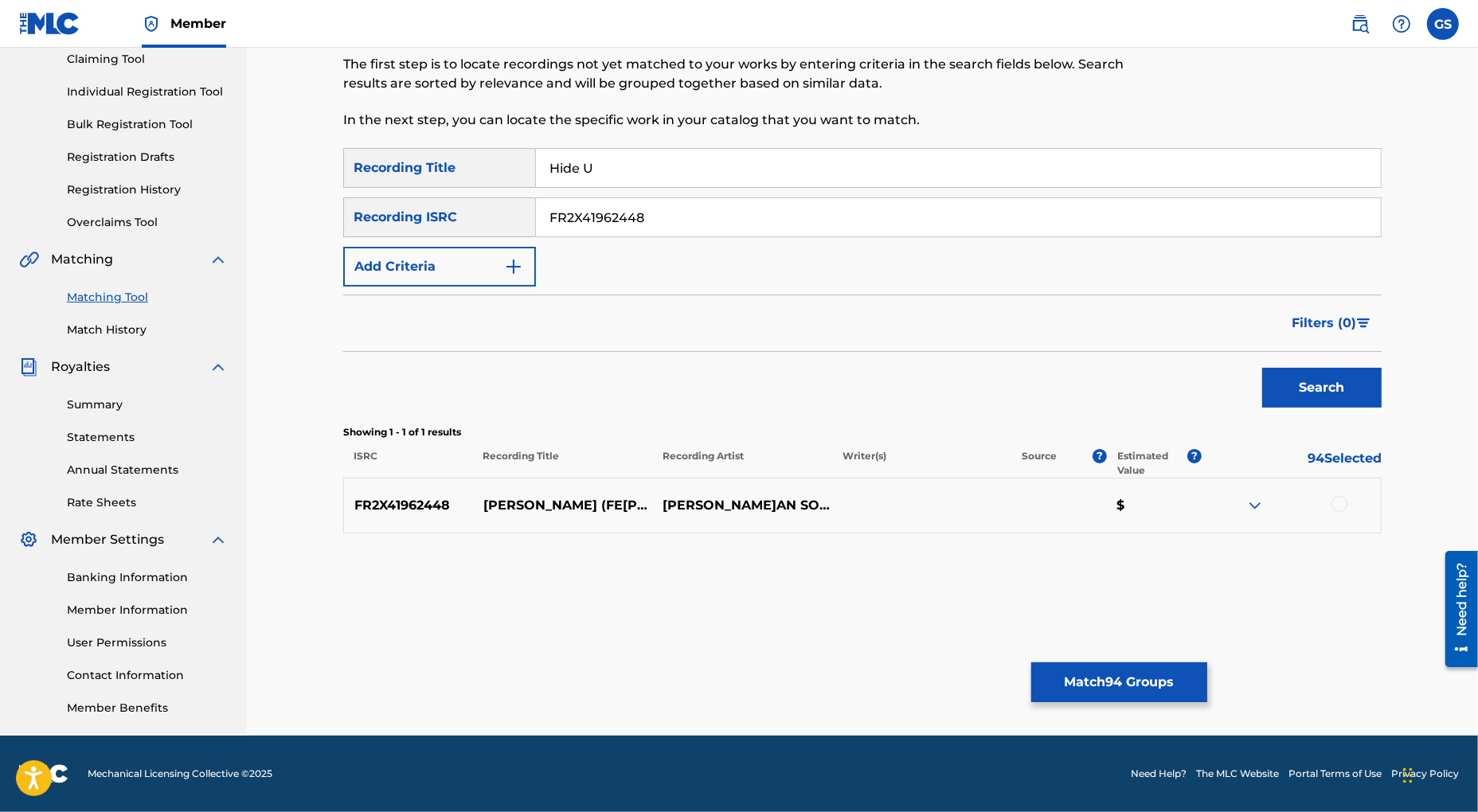
click at [1341, 506] on div at bounding box center [1339, 504] width 16 height 16
drag, startPoint x: 656, startPoint y: 219, endPoint x: 446, endPoint y: 207, distance: 210.3
click at [536, 207] on input "FR2X41962448" at bounding box center [958, 218] width 845 height 38
click at [1316, 383] on button "Search" at bounding box center [1321, 388] width 119 height 40
click at [1339, 505] on div at bounding box center [1339, 504] width 16 height 16
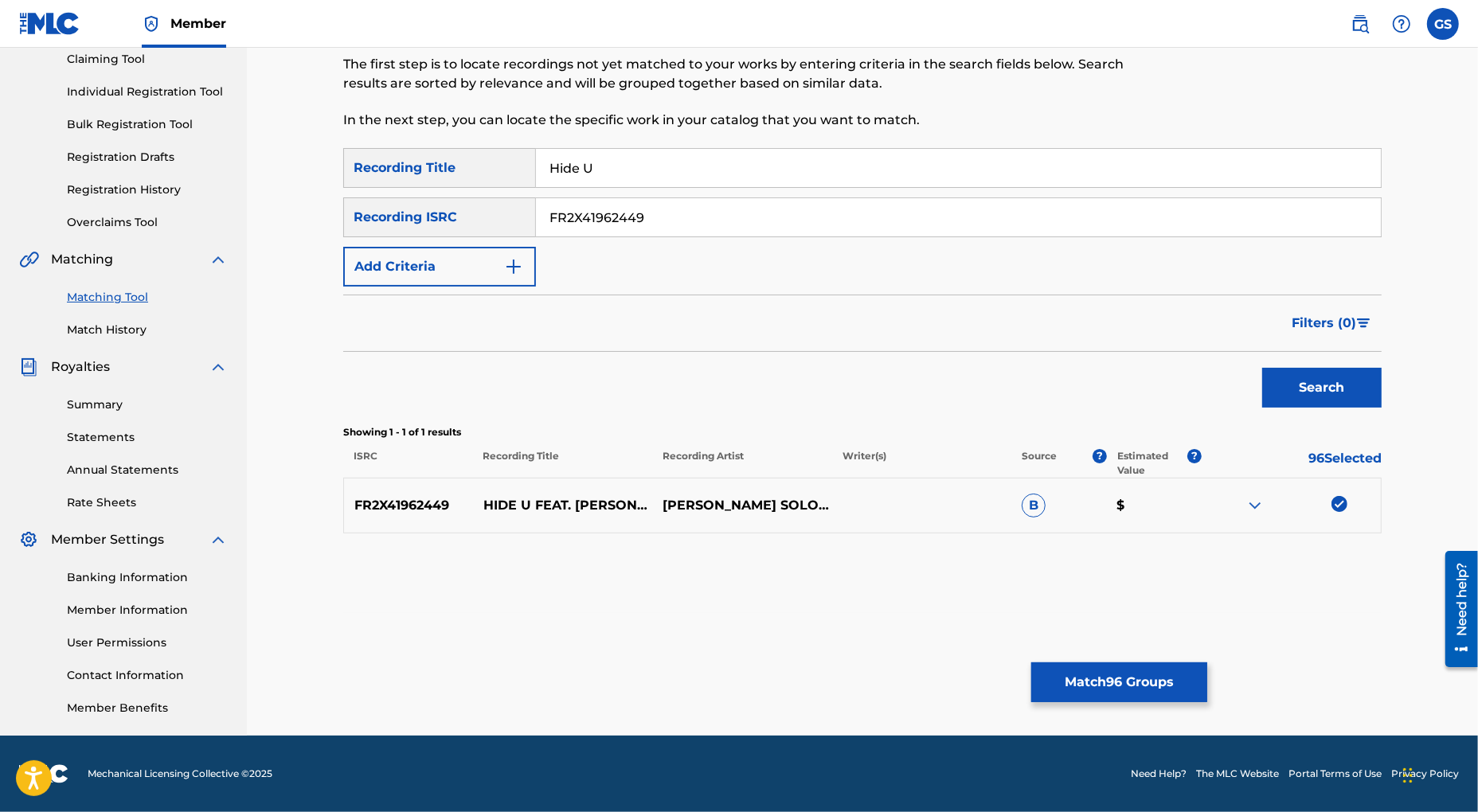
drag, startPoint x: 665, startPoint y: 215, endPoint x: 366, endPoint y: 174, distance: 301.8
click at [536, 198] on input "FR2X41962449" at bounding box center [958, 218] width 845 height 38
click at [1295, 381] on button "Search" at bounding box center [1321, 388] width 119 height 40
click at [1336, 506] on div at bounding box center [1339, 504] width 16 height 16
drag, startPoint x: 657, startPoint y: 218, endPoint x: 438, endPoint y: 209, distance: 219.2
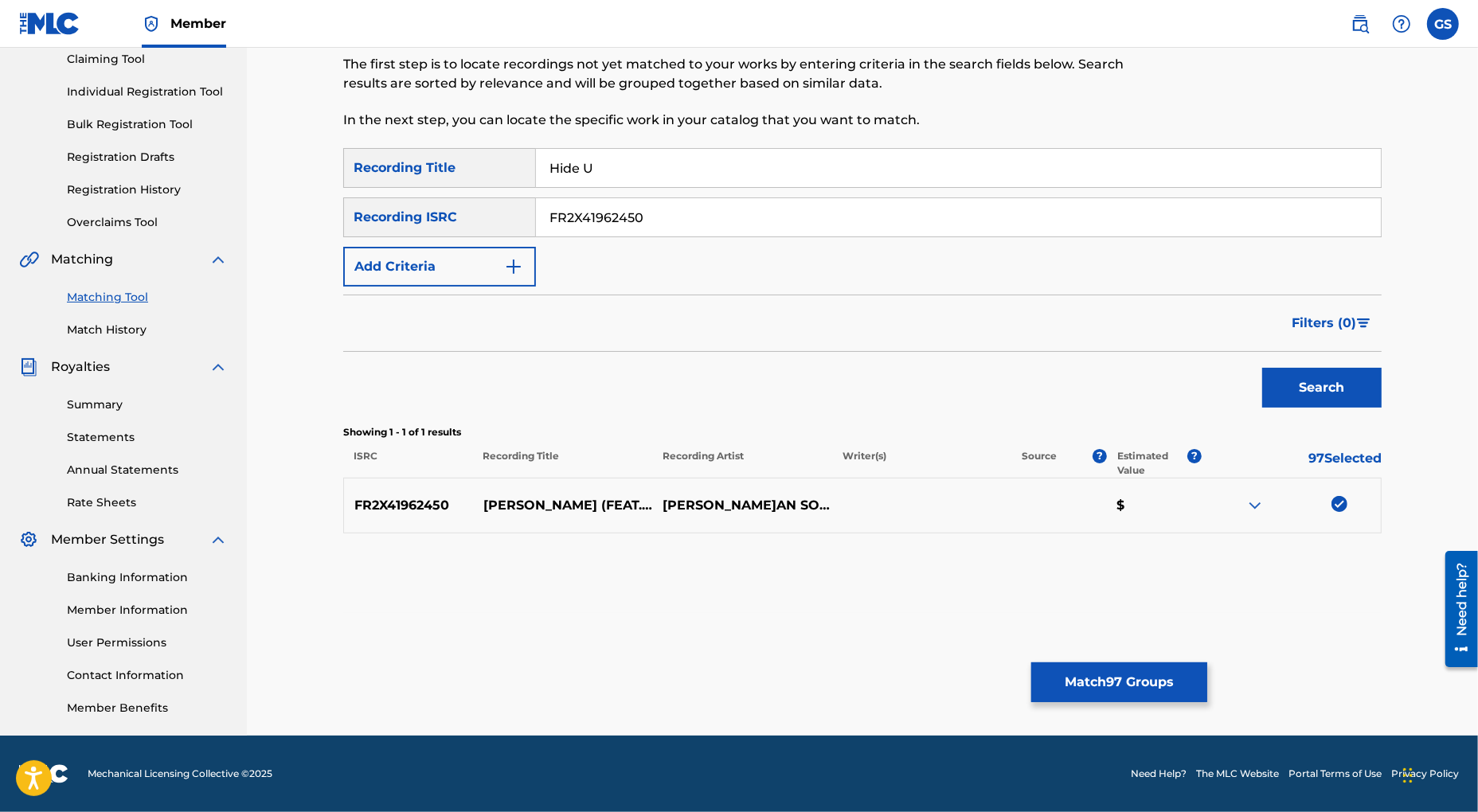
click at [536, 209] on input "FR2X41962450" at bounding box center [958, 218] width 845 height 38
click at [1337, 393] on button "Search" at bounding box center [1321, 388] width 119 height 40
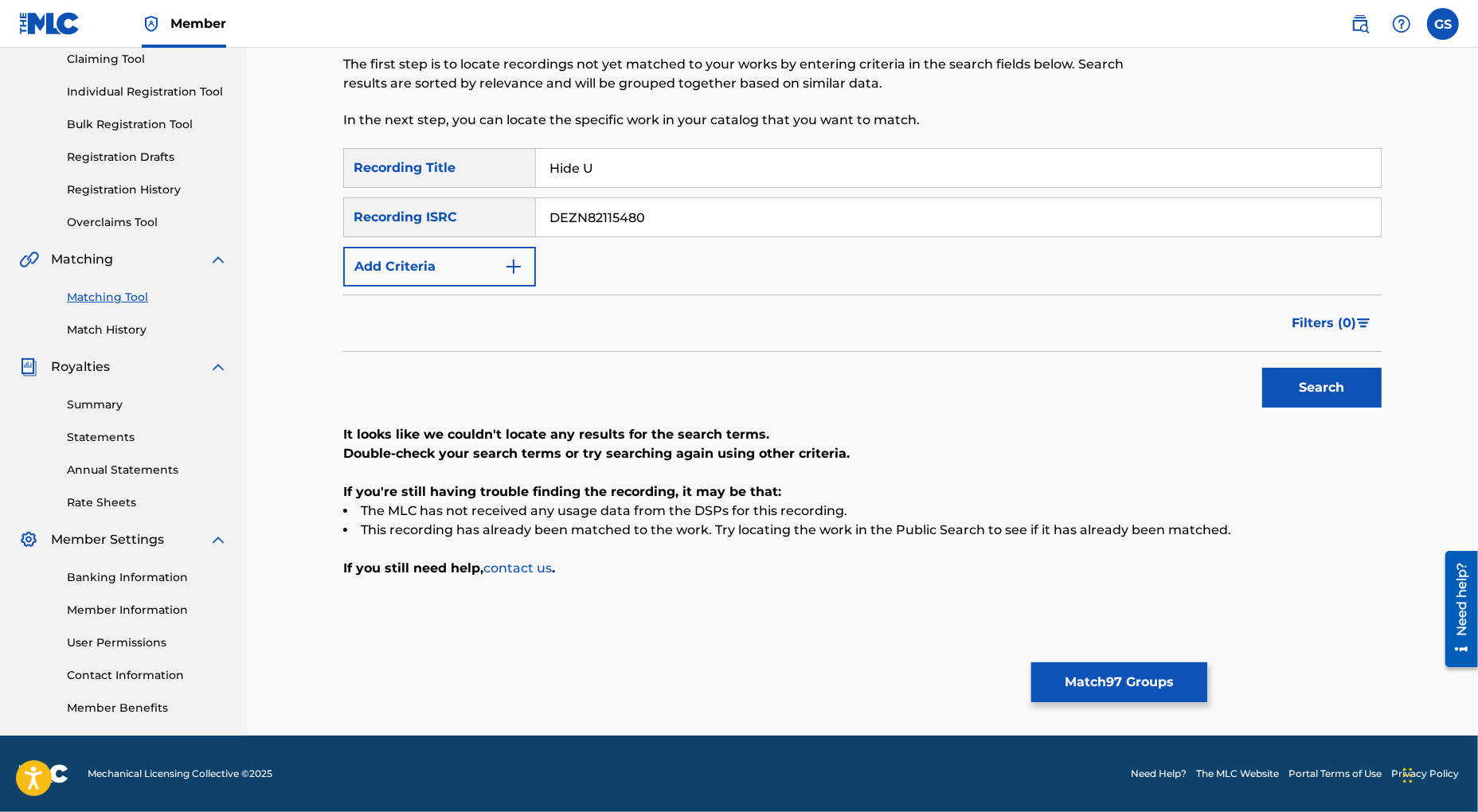
drag, startPoint x: 661, startPoint y: 221, endPoint x: 421, endPoint y: 203, distance: 240.7
click at [536, 203] on input "DEZN82115480" at bounding box center [958, 218] width 845 height 38
click at [1298, 385] on button "Search" at bounding box center [1321, 388] width 119 height 40
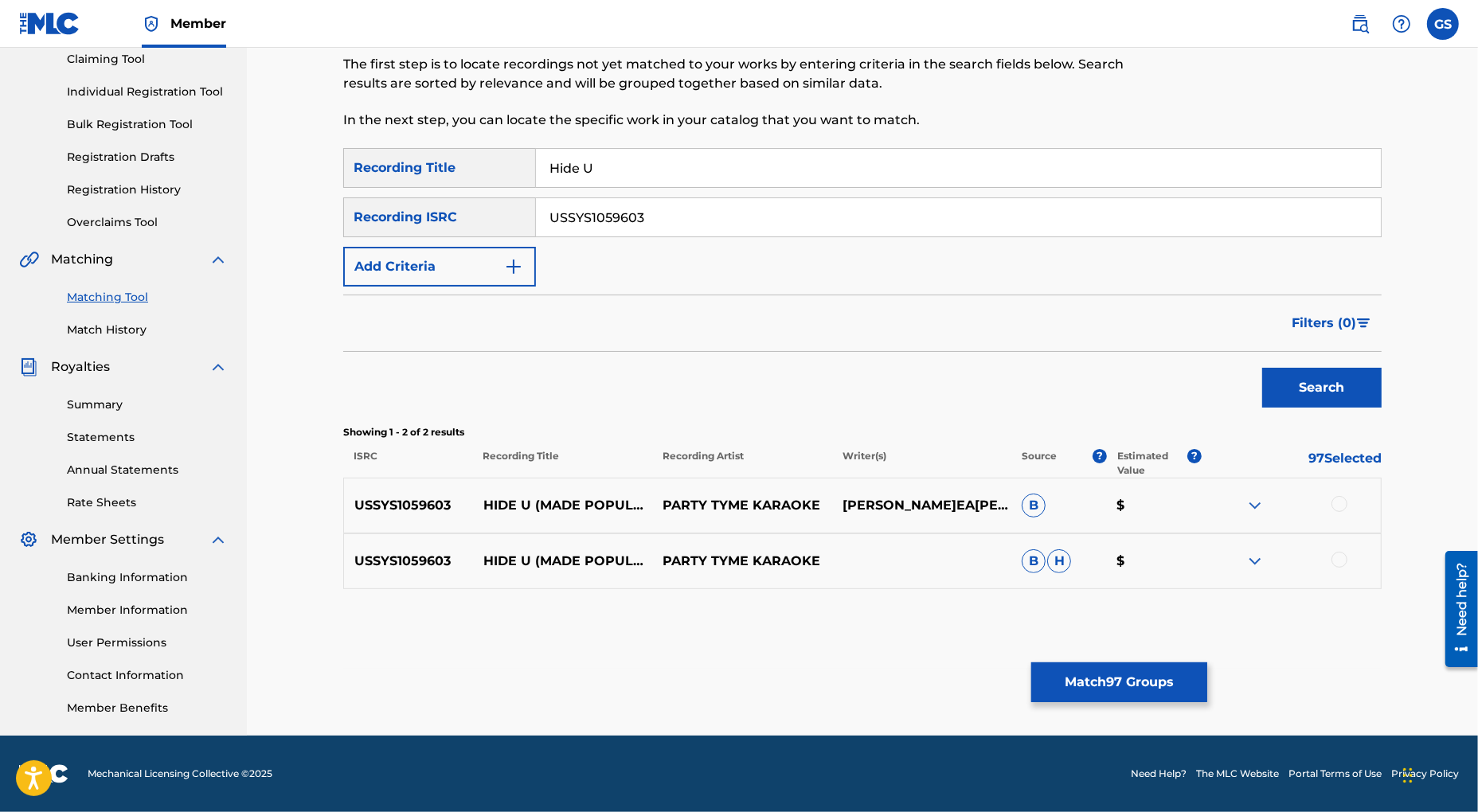
click at [1341, 502] on div at bounding box center [1339, 504] width 16 height 16
click at [1339, 565] on div at bounding box center [1339, 559] width 16 height 16
drag, startPoint x: 661, startPoint y: 223, endPoint x: 421, endPoint y: 194, distance: 241.7
click at [536, 198] on input "USSYS1059603" at bounding box center [958, 218] width 845 height 38
click at [1330, 388] on button "Search" at bounding box center [1321, 388] width 119 height 40
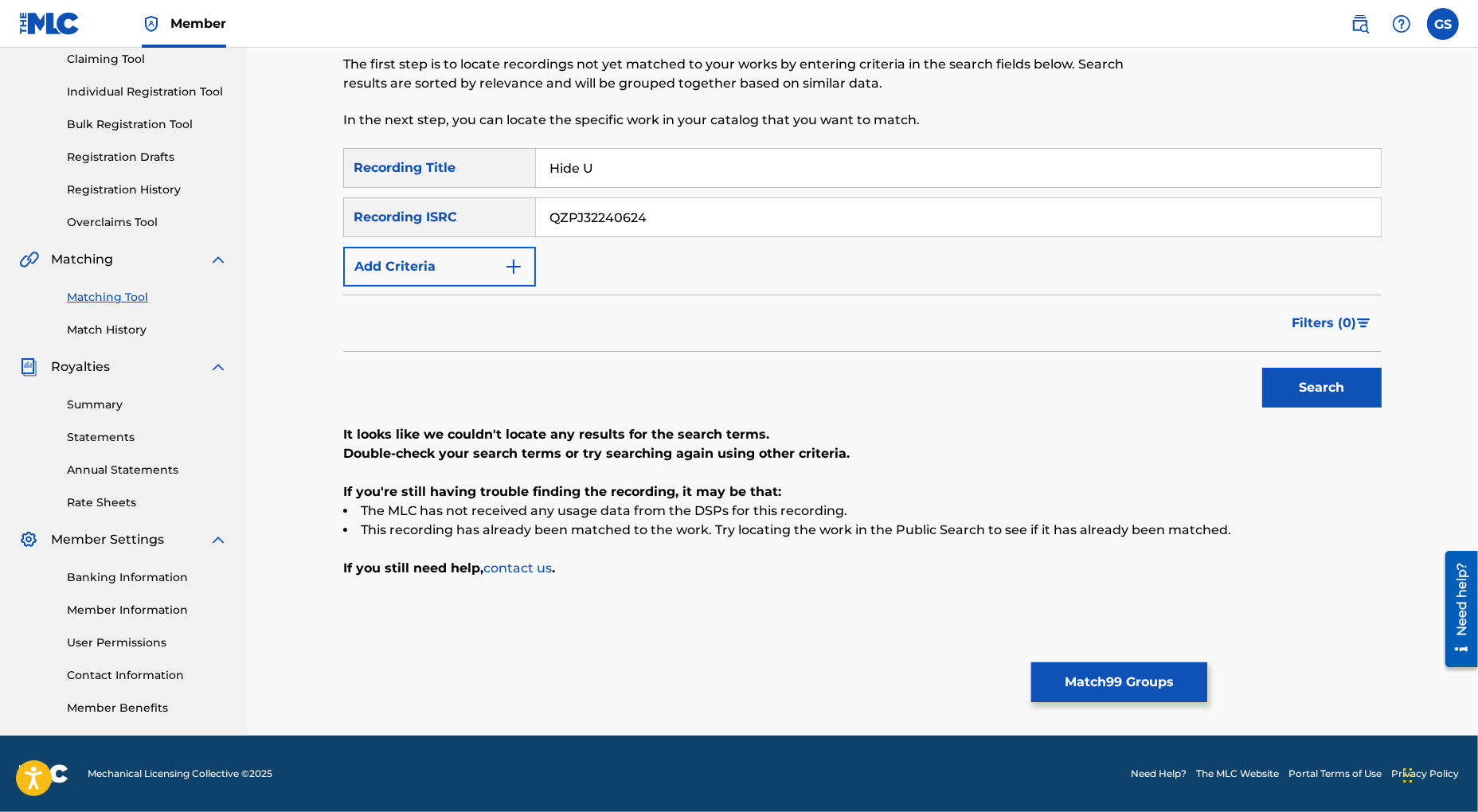
drag, startPoint x: 663, startPoint y: 219, endPoint x: 331, endPoint y: 203, distance: 332.4
click at [536, 203] on input "QZPJ32240624" at bounding box center [958, 218] width 845 height 38
click at [1332, 394] on button "Search" at bounding box center [1321, 388] width 119 height 40
drag, startPoint x: 684, startPoint y: 218, endPoint x: 331, endPoint y: 198, distance: 353.6
click at [536, 198] on input "DEN061100050" at bounding box center [958, 218] width 845 height 38
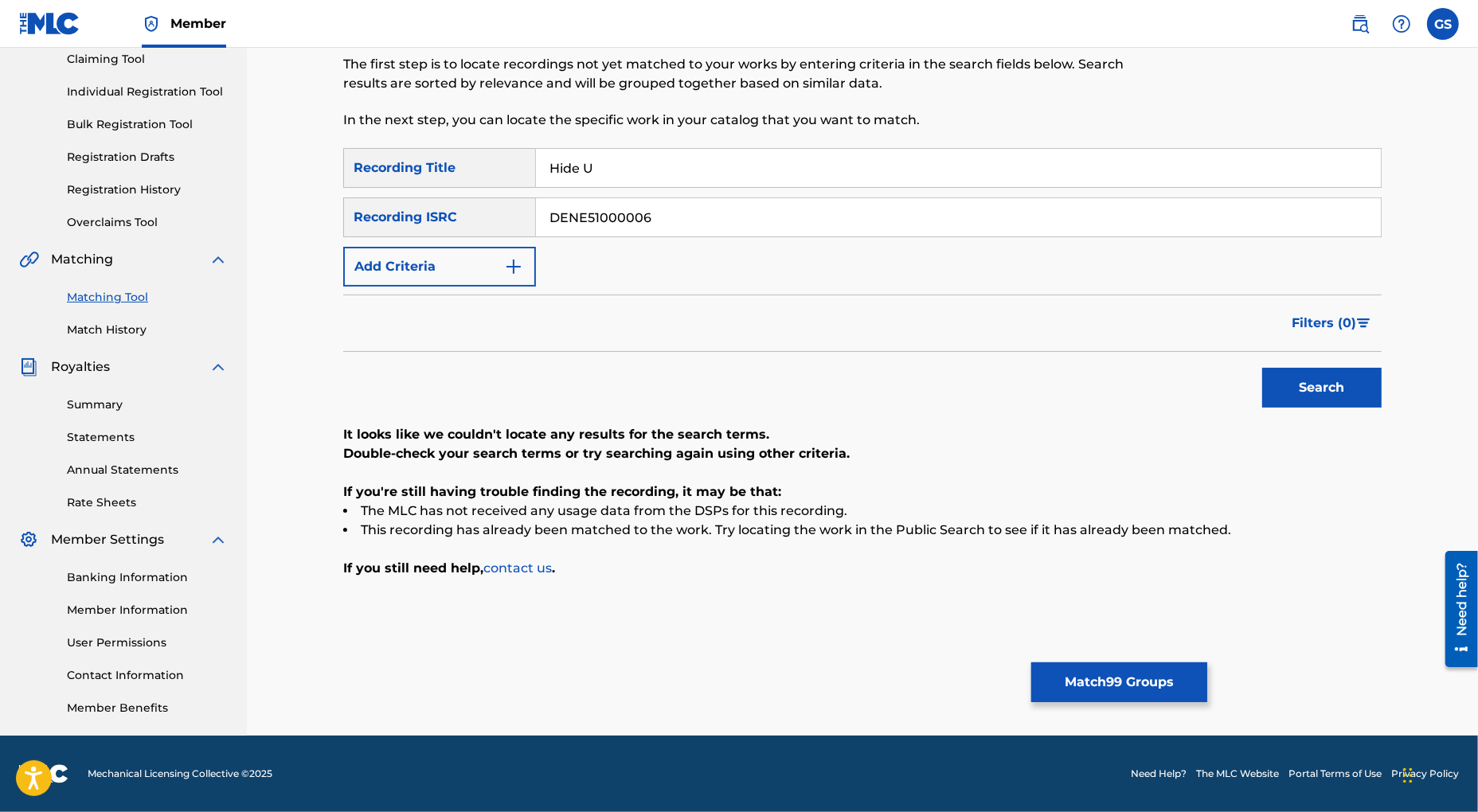
click at [1305, 382] on button "Search" at bounding box center [1321, 388] width 119 height 40
drag, startPoint x: 685, startPoint y: 220, endPoint x: 389, endPoint y: 205, distance: 296.4
click at [536, 206] on input "DENE51000006" at bounding box center [958, 218] width 845 height 38
click at [1319, 391] on button "Search" at bounding box center [1321, 388] width 119 height 40
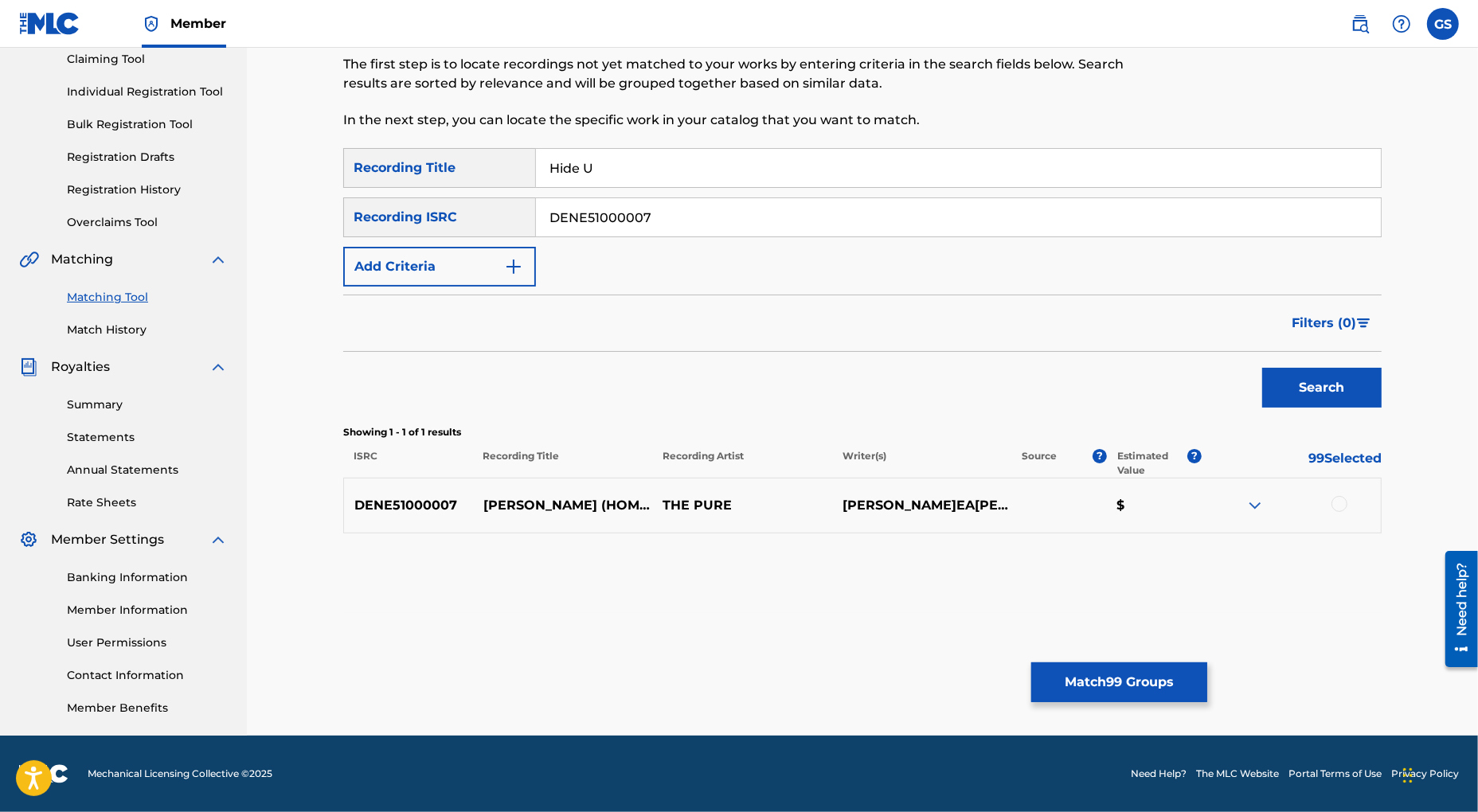
click at [1340, 506] on div at bounding box center [1339, 504] width 16 height 16
drag, startPoint x: 534, startPoint y: 219, endPoint x: 419, endPoint y: 215, distance: 115.1
click at [536, 215] on input "DENE51000007" at bounding box center [958, 218] width 845 height 38
click at [1309, 396] on button "Search" at bounding box center [1321, 388] width 119 height 40
click at [1336, 508] on div at bounding box center [1339, 504] width 16 height 16
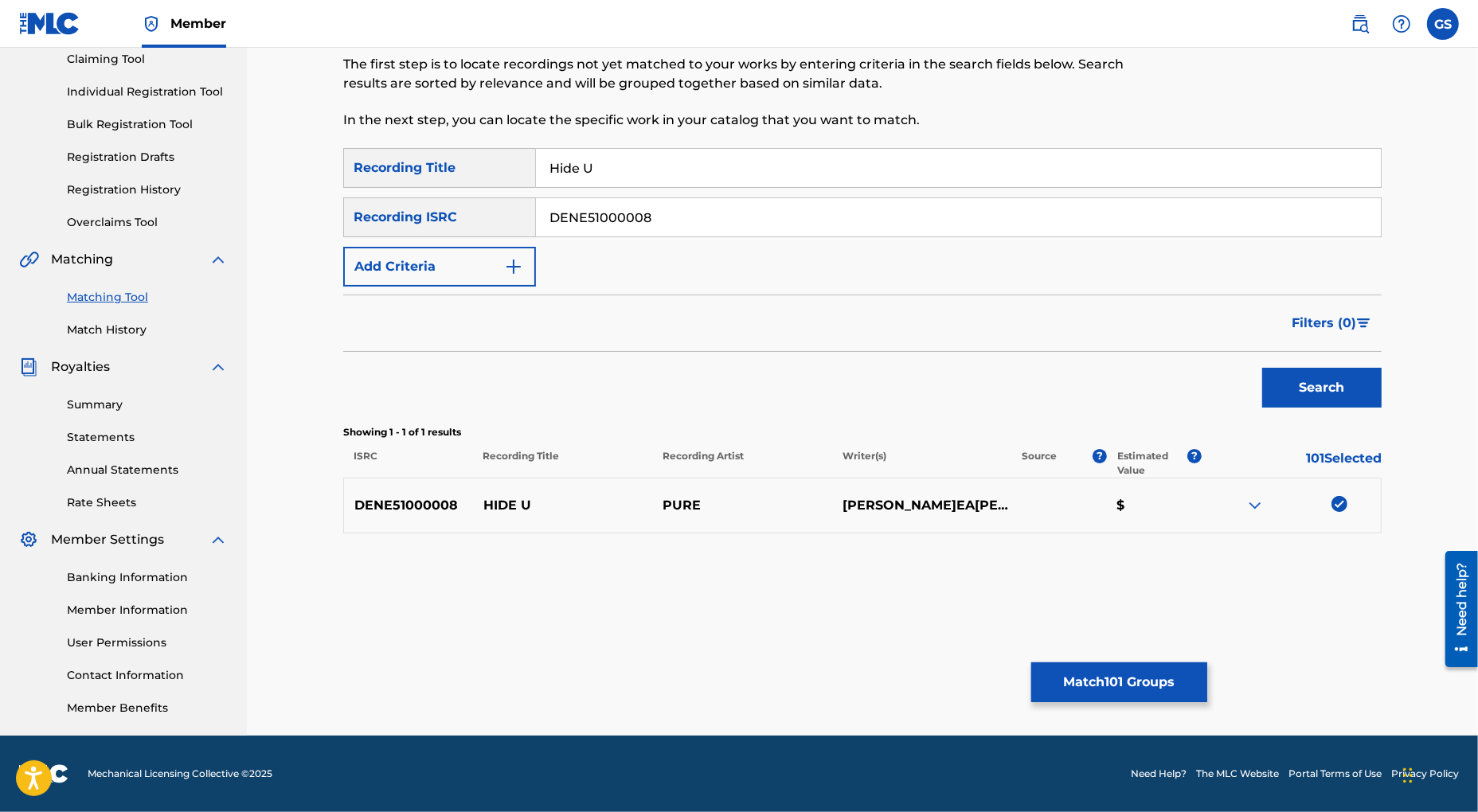
drag, startPoint x: 676, startPoint y: 215, endPoint x: 382, endPoint y: 203, distance: 294.2
click at [536, 203] on input "DENE51000008" at bounding box center [958, 218] width 845 height 38
click at [1352, 391] on button "Search" at bounding box center [1321, 388] width 119 height 40
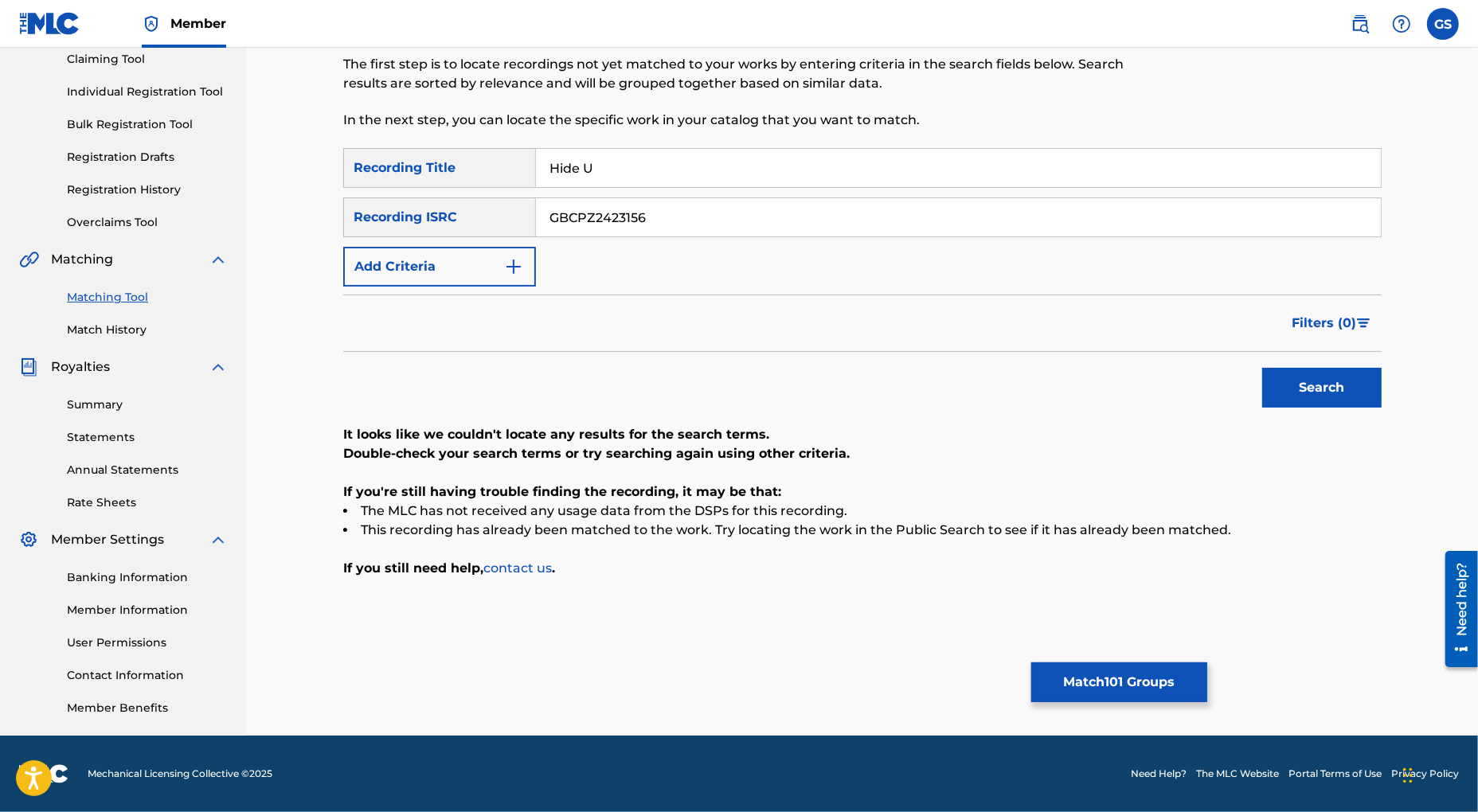
drag, startPoint x: 658, startPoint y: 219, endPoint x: 370, endPoint y: 209, distance: 288.2
click at [536, 209] on input "GBCPZ2423156" at bounding box center [958, 218] width 845 height 38
click at [1330, 398] on button "Search" at bounding box center [1321, 388] width 119 height 40
drag, startPoint x: 664, startPoint y: 219, endPoint x: 433, endPoint y: 207, distance: 231.3
click at [536, 207] on input "BGA472222166" at bounding box center [958, 218] width 845 height 38
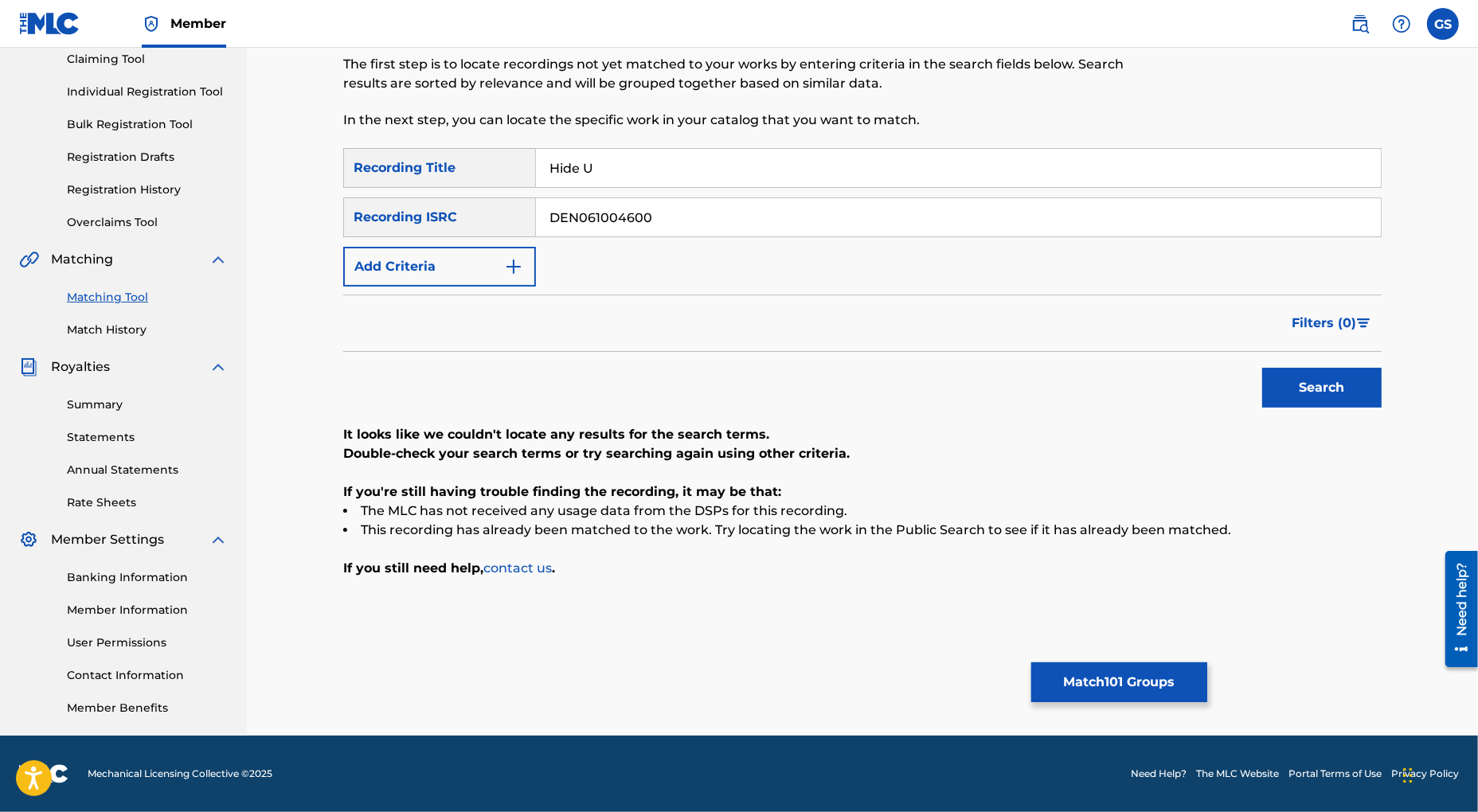
click at [1356, 395] on button "Search" at bounding box center [1321, 388] width 119 height 40
drag, startPoint x: 661, startPoint y: 220, endPoint x: 383, endPoint y: 214, distance: 278.1
click at [536, 215] on input "DEN061004600" at bounding box center [958, 218] width 845 height 38
click at [1296, 380] on button "Search" at bounding box center [1321, 388] width 119 height 40
drag, startPoint x: 677, startPoint y: 216, endPoint x: 402, endPoint y: 195, distance: 275.8
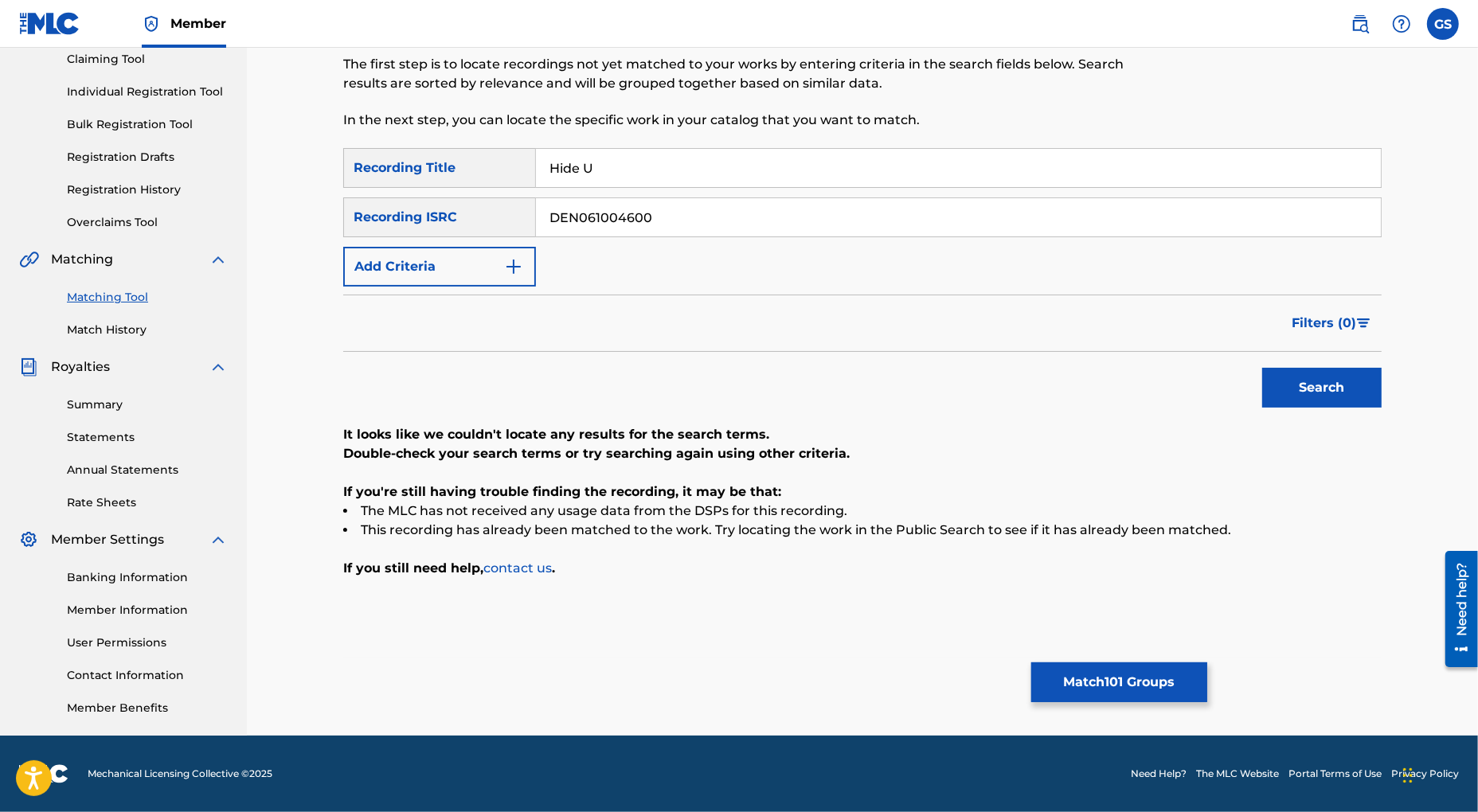
click at [536, 198] on input "DEN061004600" at bounding box center [958, 218] width 845 height 38
click at [1320, 391] on button "Search" at bounding box center [1321, 388] width 119 height 40
drag, startPoint x: 689, startPoint y: 214, endPoint x: 380, endPoint y: 212, distance: 309.0
click at [536, 212] on input "DEN061100319" at bounding box center [958, 218] width 845 height 38
click at [1312, 391] on button "Search" at bounding box center [1321, 388] width 119 height 40
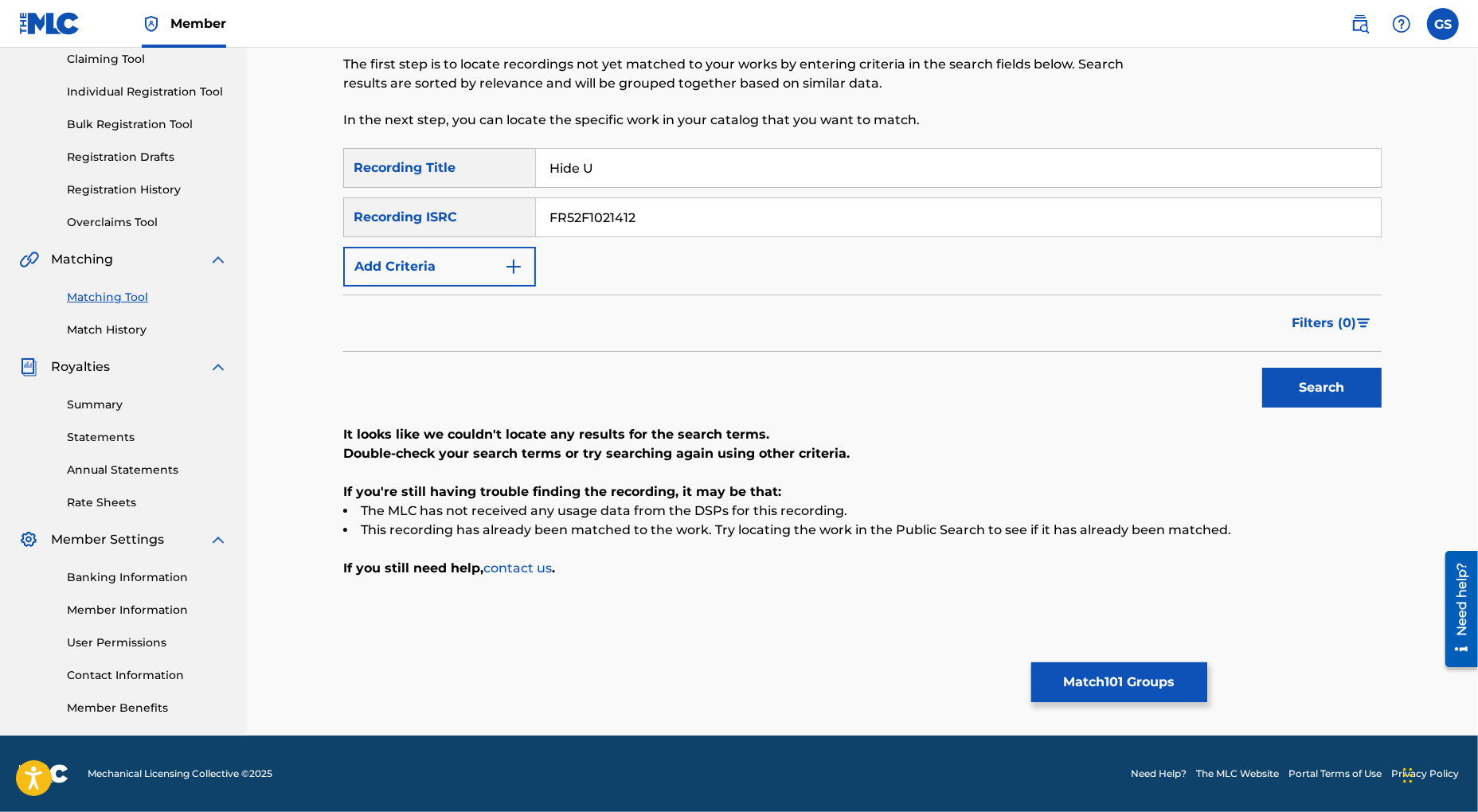
drag, startPoint x: 436, startPoint y: 206, endPoint x: 396, endPoint y: 202, distance: 40.2
click at [536, 202] on input "FR52F1021412" at bounding box center [958, 218] width 845 height 38
click at [1296, 390] on button "Search" at bounding box center [1321, 388] width 119 height 40
drag, startPoint x: 653, startPoint y: 218, endPoint x: 542, endPoint y: 189, distance: 114.7
click at [536, 203] on input "FR6V82345713" at bounding box center [958, 218] width 845 height 38
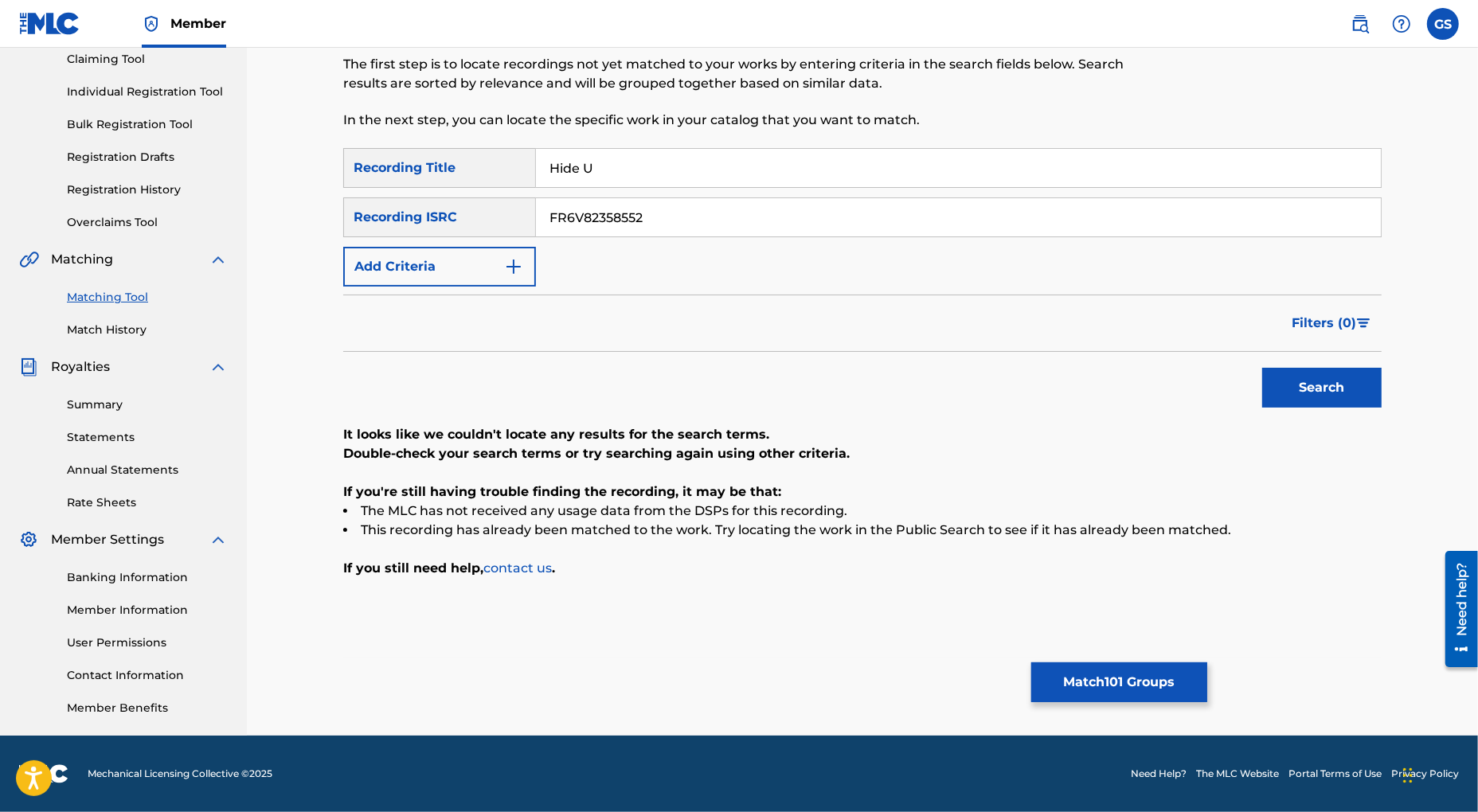
click at [1314, 383] on button "Search" at bounding box center [1321, 388] width 119 height 40
drag, startPoint x: 658, startPoint y: 218, endPoint x: 422, endPoint y: 206, distance: 236.3
click at [536, 208] on input "FR6V82358552" at bounding box center [958, 218] width 845 height 38
click at [1299, 389] on button "Search" at bounding box center [1321, 388] width 119 height 40
drag, startPoint x: 668, startPoint y: 218, endPoint x: 379, endPoint y: 203, distance: 289.4
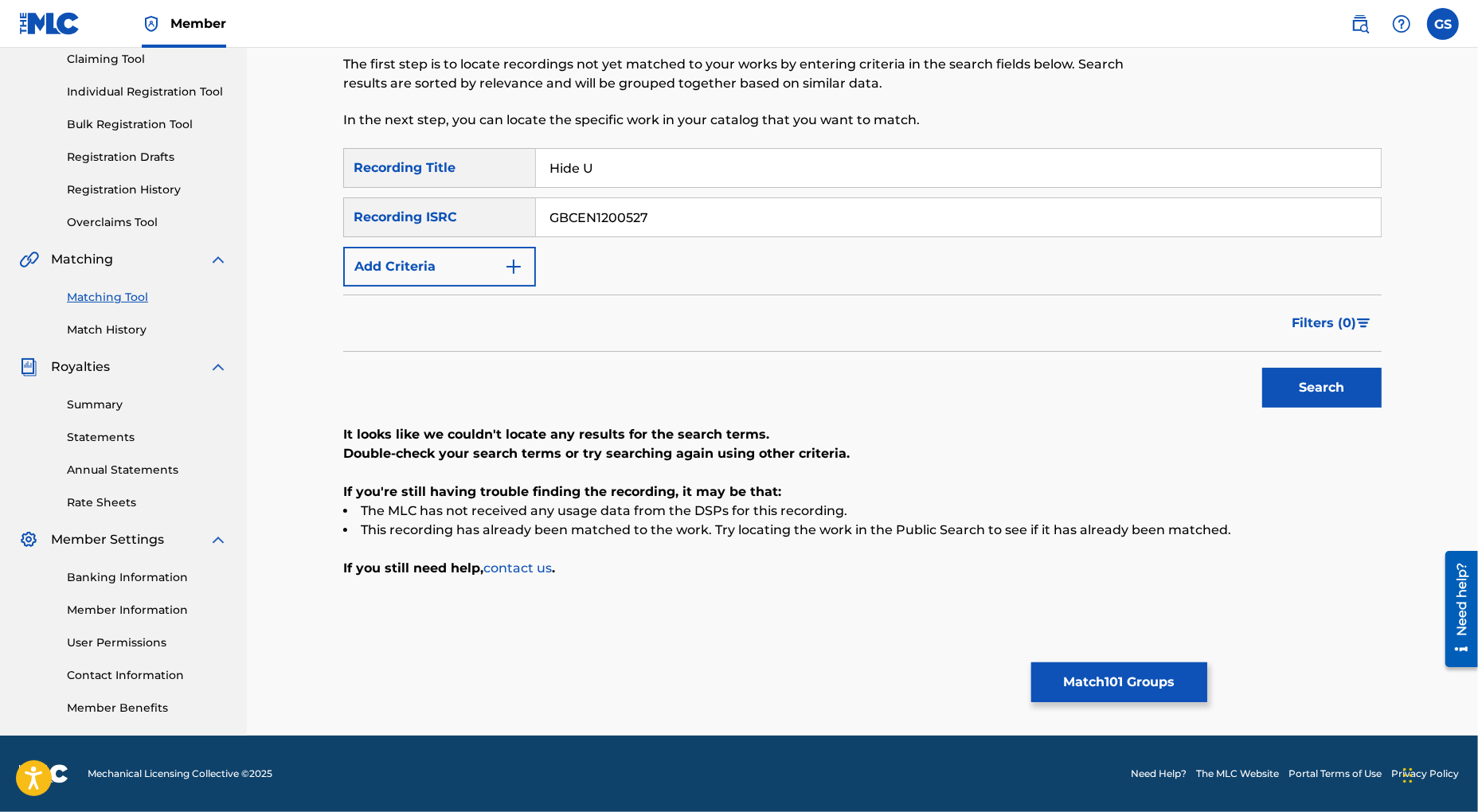
click at [536, 205] on input "GBCEN1200527" at bounding box center [958, 218] width 845 height 38
click at [1316, 385] on button "Search" at bounding box center [1321, 388] width 119 height 40
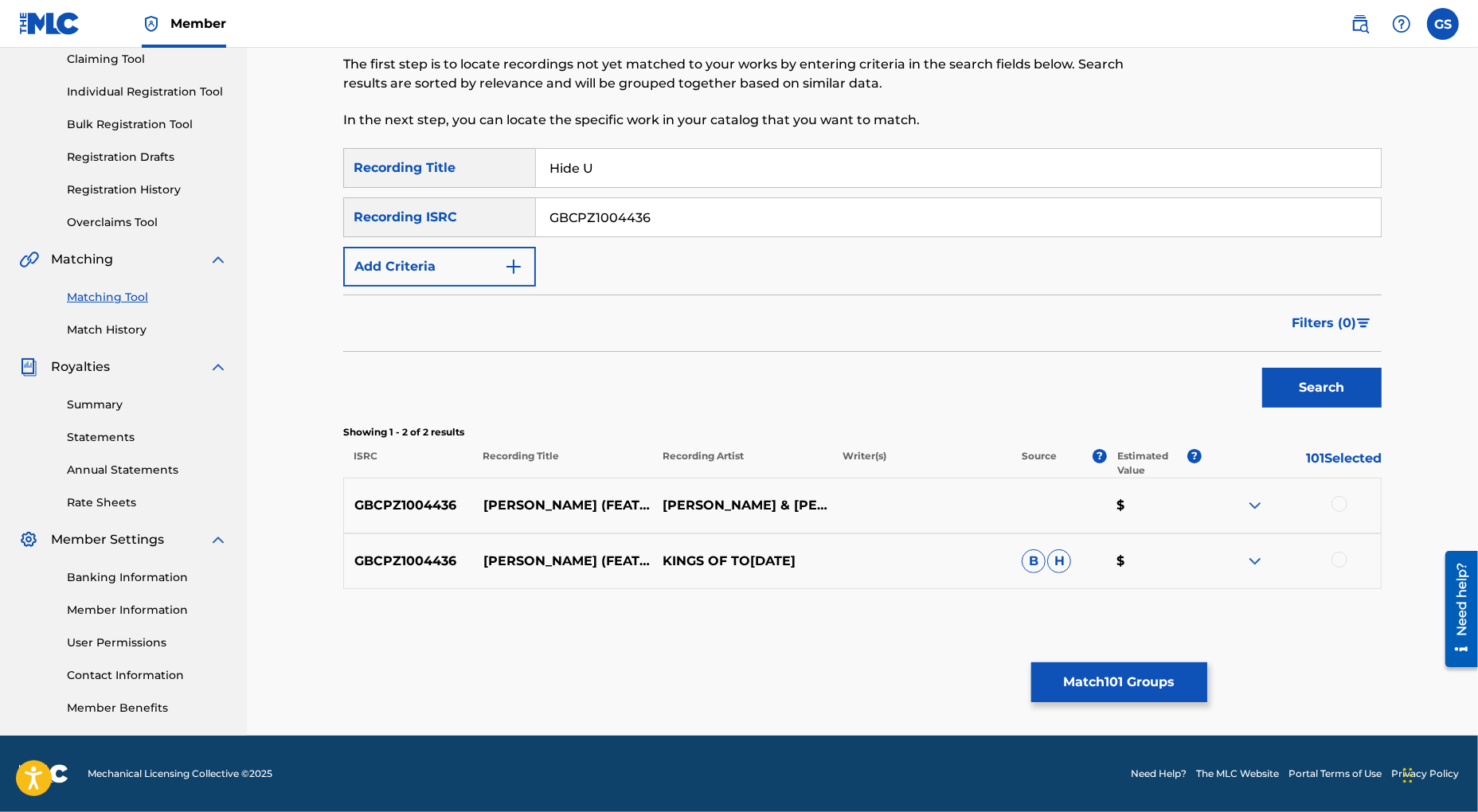
click at [1334, 502] on div at bounding box center [1339, 504] width 16 height 16
click at [1337, 562] on div at bounding box center [1339, 559] width 16 height 16
drag, startPoint x: 671, startPoint y: 216, endPoint x: 375, endPoint y: 208, distance: 296.1
click at [536, 208] on input "GBCPZ1004436" at bounding box center [958, 218] width 845 height 38
click at [1335, 391] on button "Search" at bounding box center [1321, 388] width 119 height 40
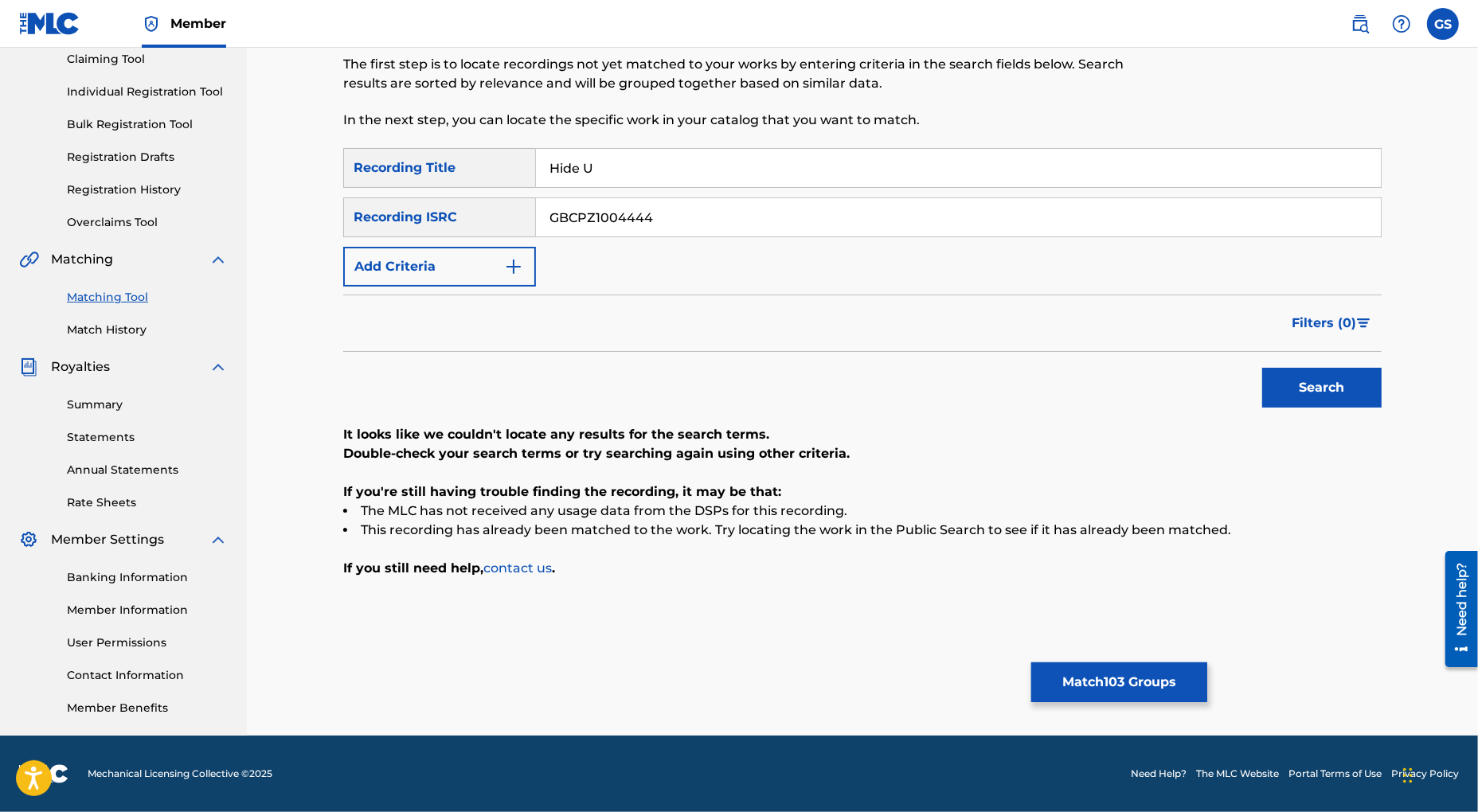
drag, startPoint x: 671, startPoint y: 218, endPoint x: 441, endPoint y: 218, distance: 230.0
click at [536, 223] on input "GBCPZ1004444" at bounding box center [958, 218] width 845 height 38
click at [1287, 386] on button "Search" at bounding box center [1321, 388] width 119 height 40
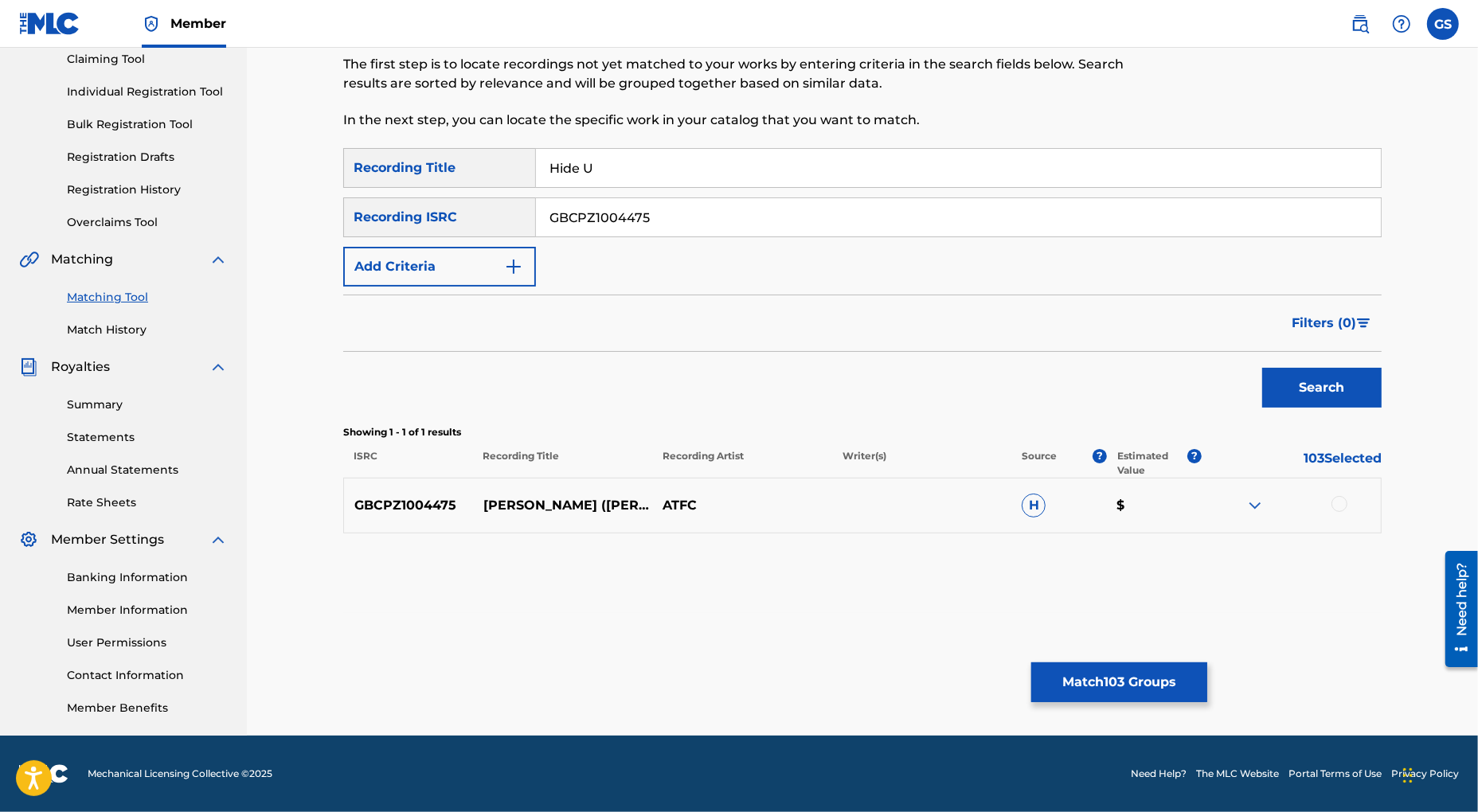
click at [1334, 504] on div at bounding box center [1339, 504] width 16 height 16
drag, startPoint x: 677, startPoint y: 213, endPoint x: 434, endPoint y: 203, distance: 243.2
click at [536, 203] on input "GBCPZ1004475" at bounding box center [958, 218] width 845 height 38
click at [1350, 388] on button "Search" at bounding box center [1321, 388] width 119 height 40
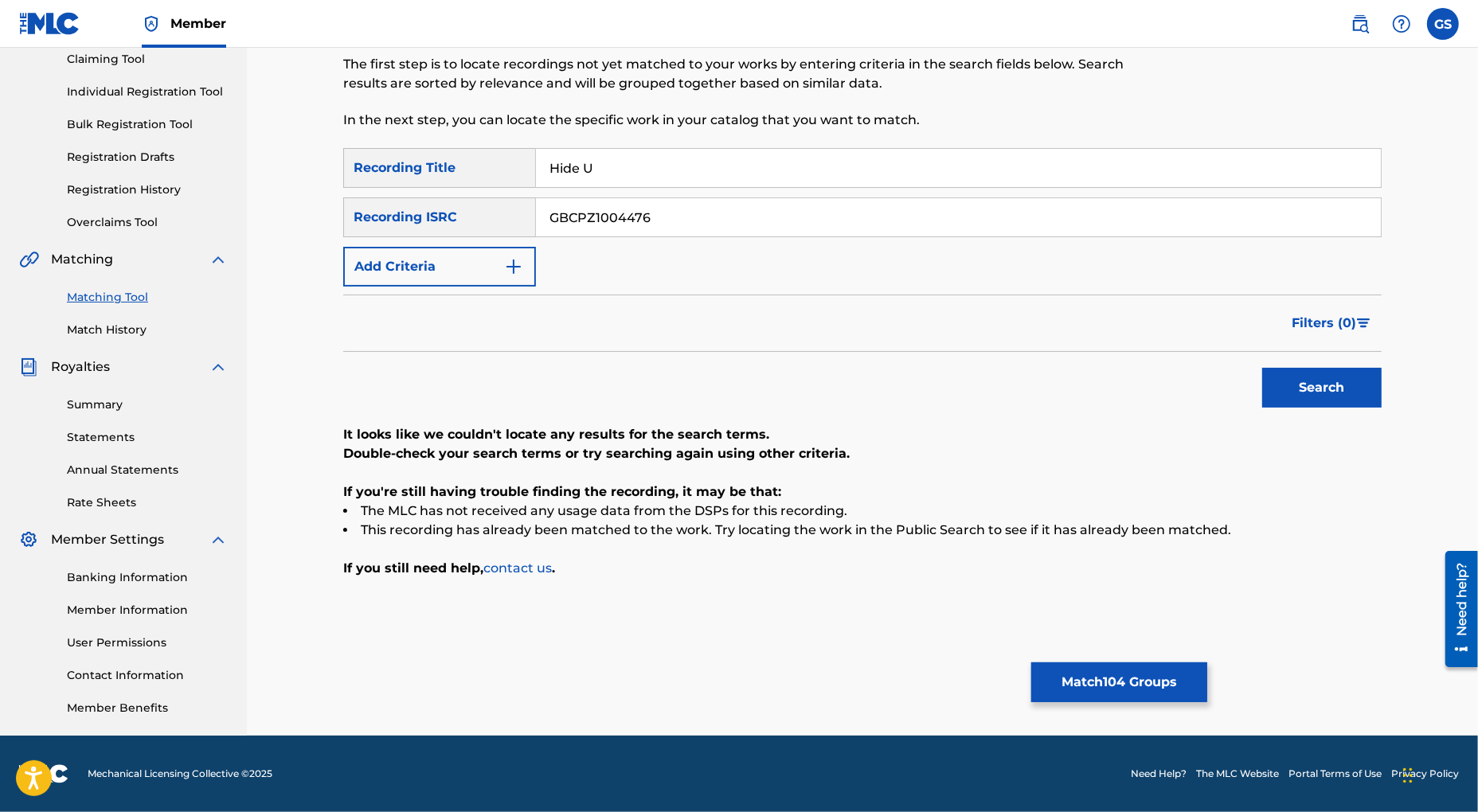
drag, startPoint x: 663, startPoint y: 218, endPoint x: 405, endPoint y: 191, distance: 259.4
click at [536, 198] on input "GBCPZ1004476" at bounding box center [958, 218] width 845 height 38
click at [1295, 373] on button "Search" at bounding box center [1321, 388] width 119 height 40
drag, startPoint x: 676, startPoint y: 219, endPoint x: 431, endPoint y: 209, distance: 245.2
click at [536, 213] on input "GBCPZ1004487" at bounding box center [958, 218] width 845 height 38
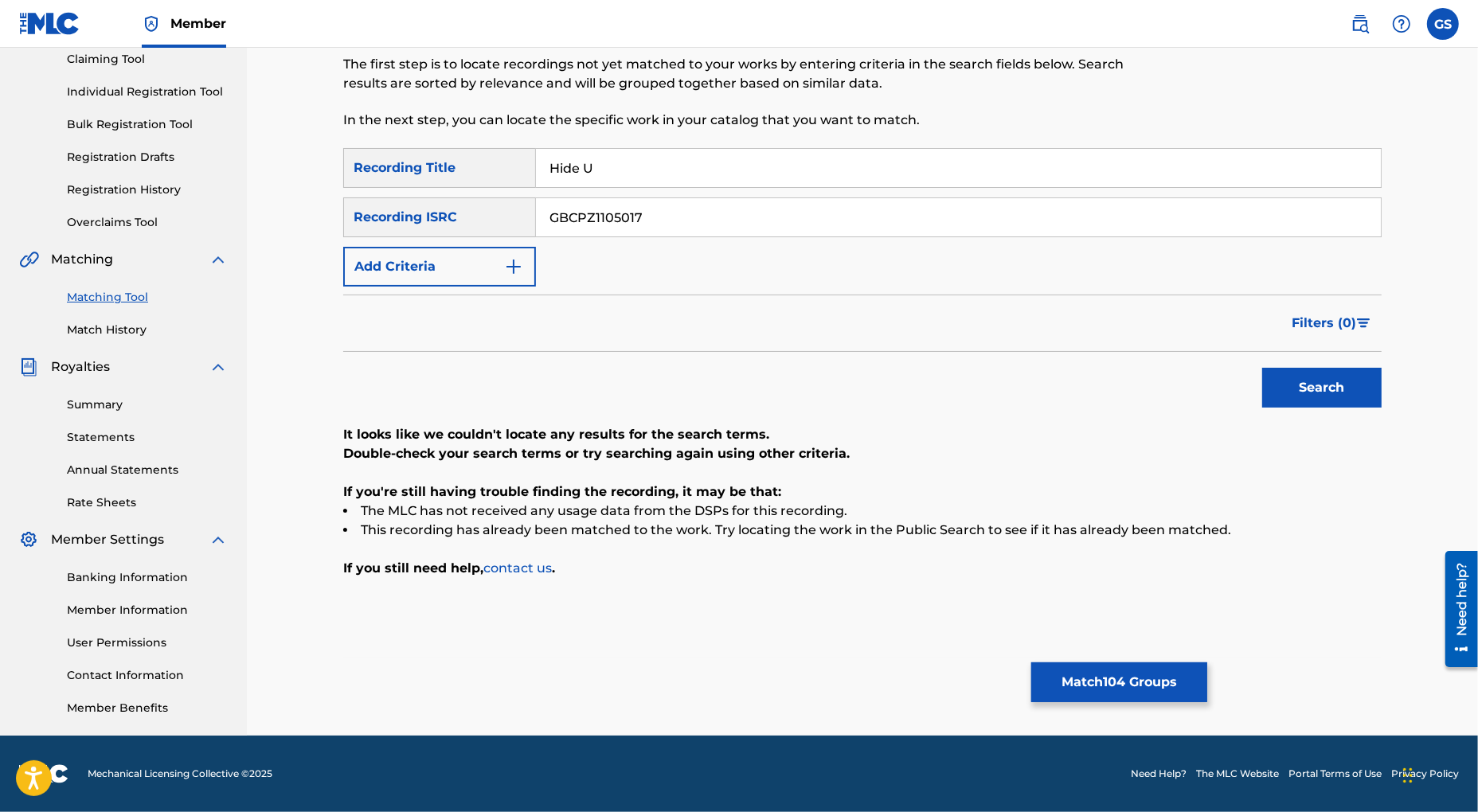
click at [1334, 388] on button "Search" at bounding box center [1321, 388] width 119 height 40
drag, startPoint x: 656, startPoint y: 216, endPoint x: 478, endPoint y: 210, distance: 178.1
click at [536, 215] on input "GBCPZ1105017" at bounding box center [958, 218] width 845 height 38
click at [1298, 386] on button "Search" at bounding box center [1321, 388] width 119 height 40
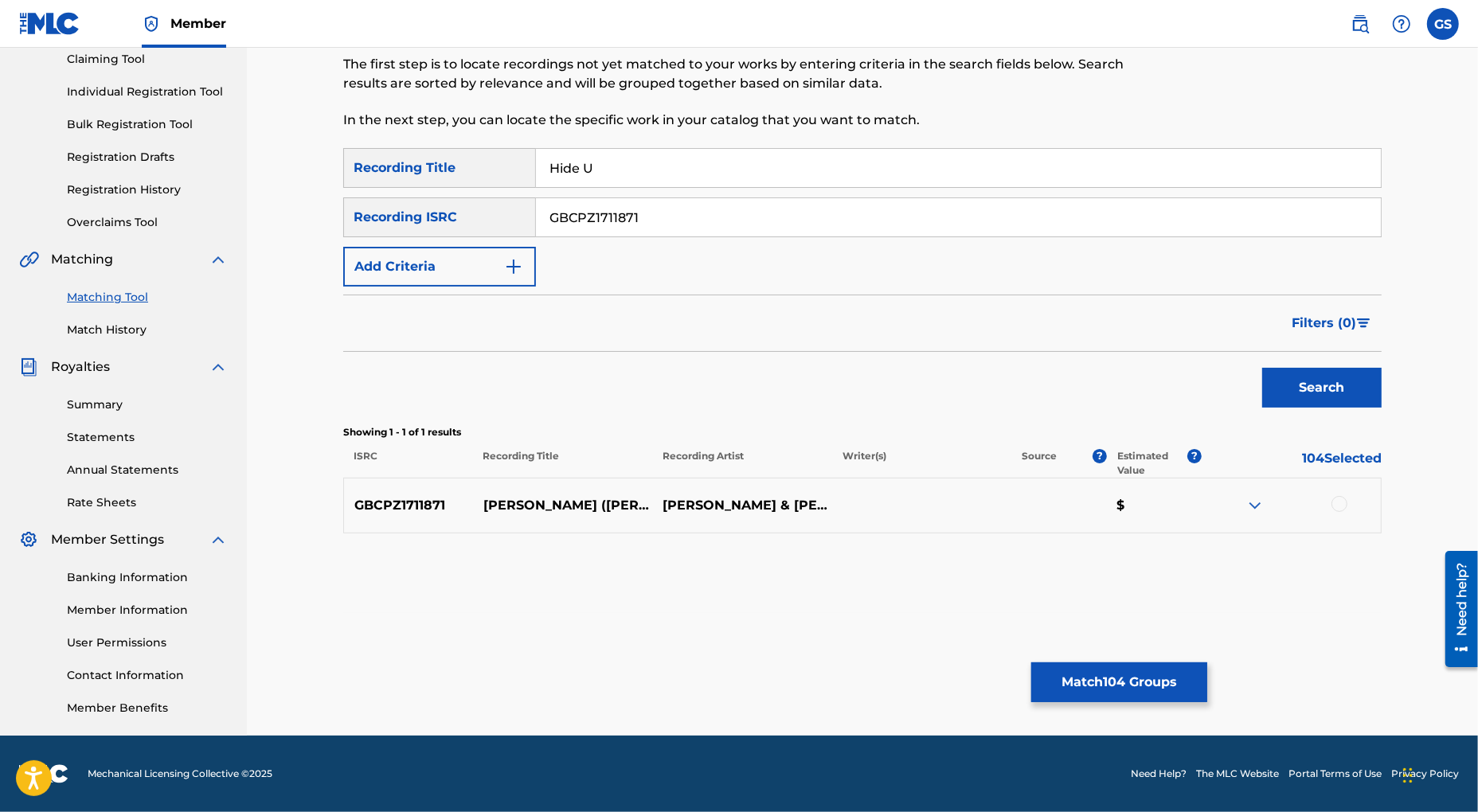
click at [1341, 501] on div at bounding box center [1339, 504] width 16 height 16
drag, startPoint x: 653, startPoint y: 216, endPoint x: 406, endPoint y: 200, distance: 247.5
click at [536, 200] on input "GBCPZ1711871" at bounding box center [958, 218] width 845 height 38
click at [1347, 391] on button "Search" at bounding box center [1321, 388] width 119 height 40
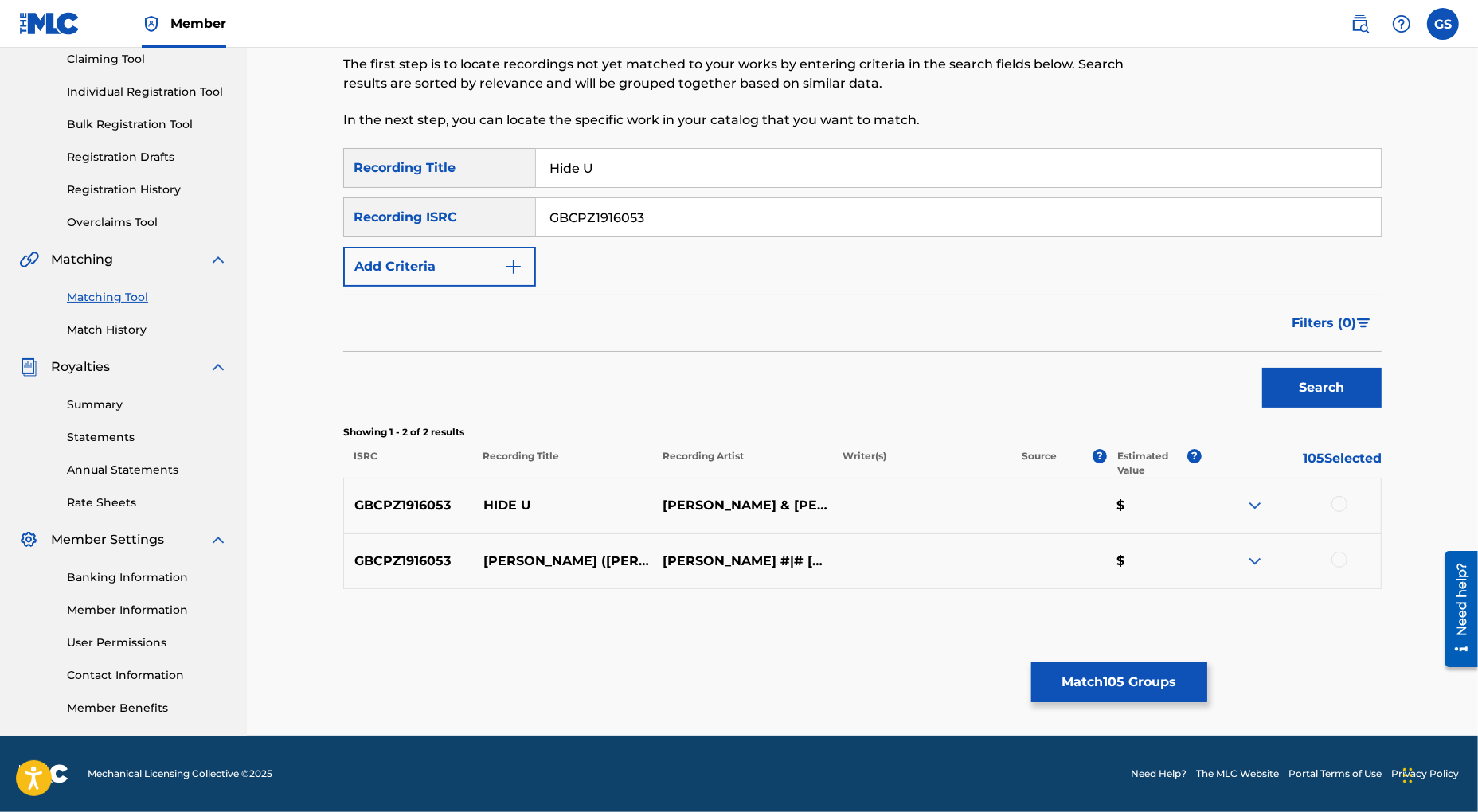
click at [1338, 516] on div "GBCPZ1916053 H[PERSON_NAME]RIV[PERSON_NAME] & RAE $" at bounding box center [862, 505] width 1038 height 56
click at [1342, 504] on div at bounding box center [1339, 504] width 16 height 16
click at [1342, 569] on div at bounding box center [1291, 561] width 179 height 19
click at [1339, 558] on div at bounding box center [1339, 559] width 16 height 16
drag, startPoint x: 405, startPoint y: 219, endPoint x: 367, endPoint y: 218, distance: 38.0
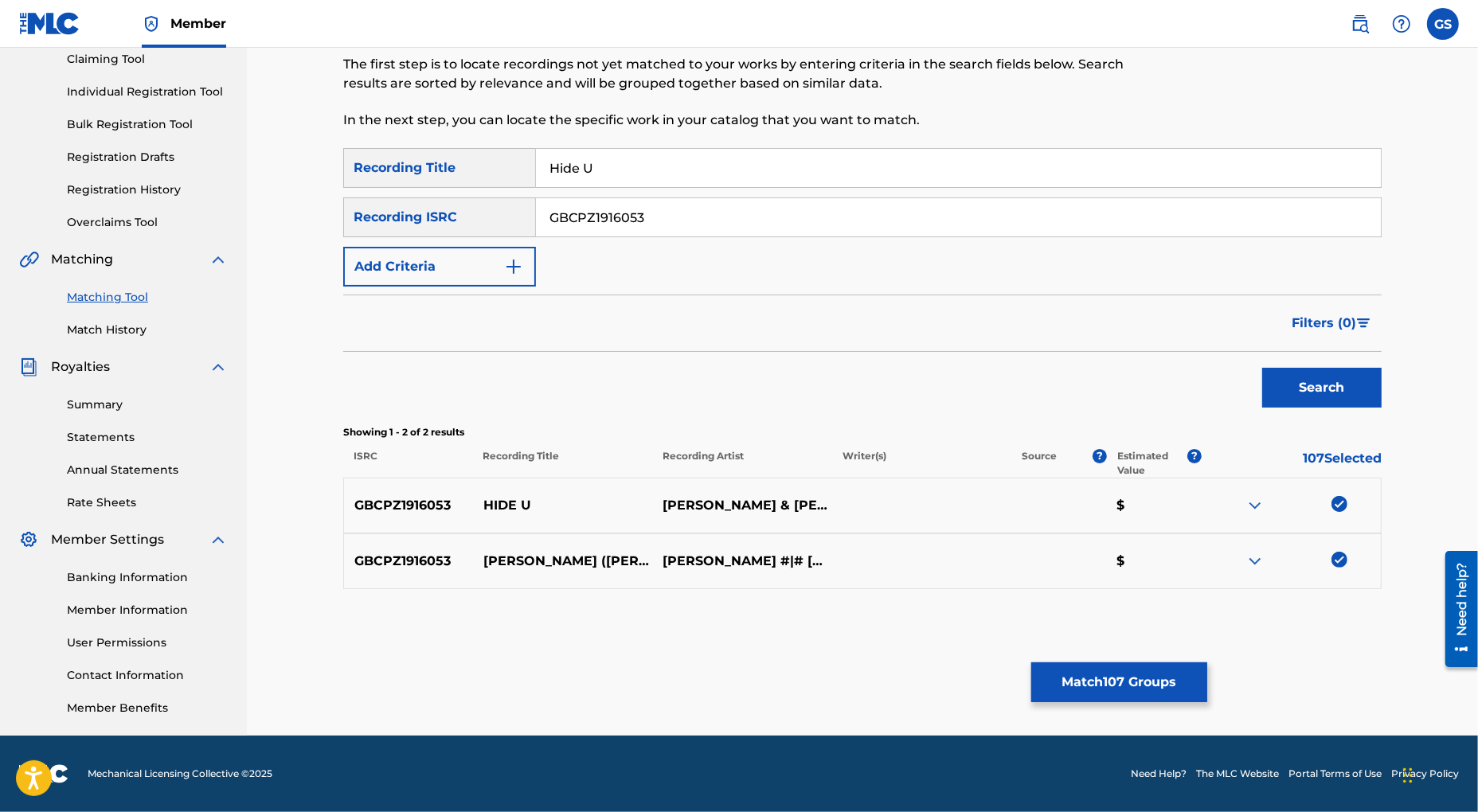
click at [536, 218] on input "GBCPZ1916053" at bounding box center [958, 218] width 845 height 38
click at [1327, 378] on button "Search" at bounding box center [1321, 388] width 119 height 40
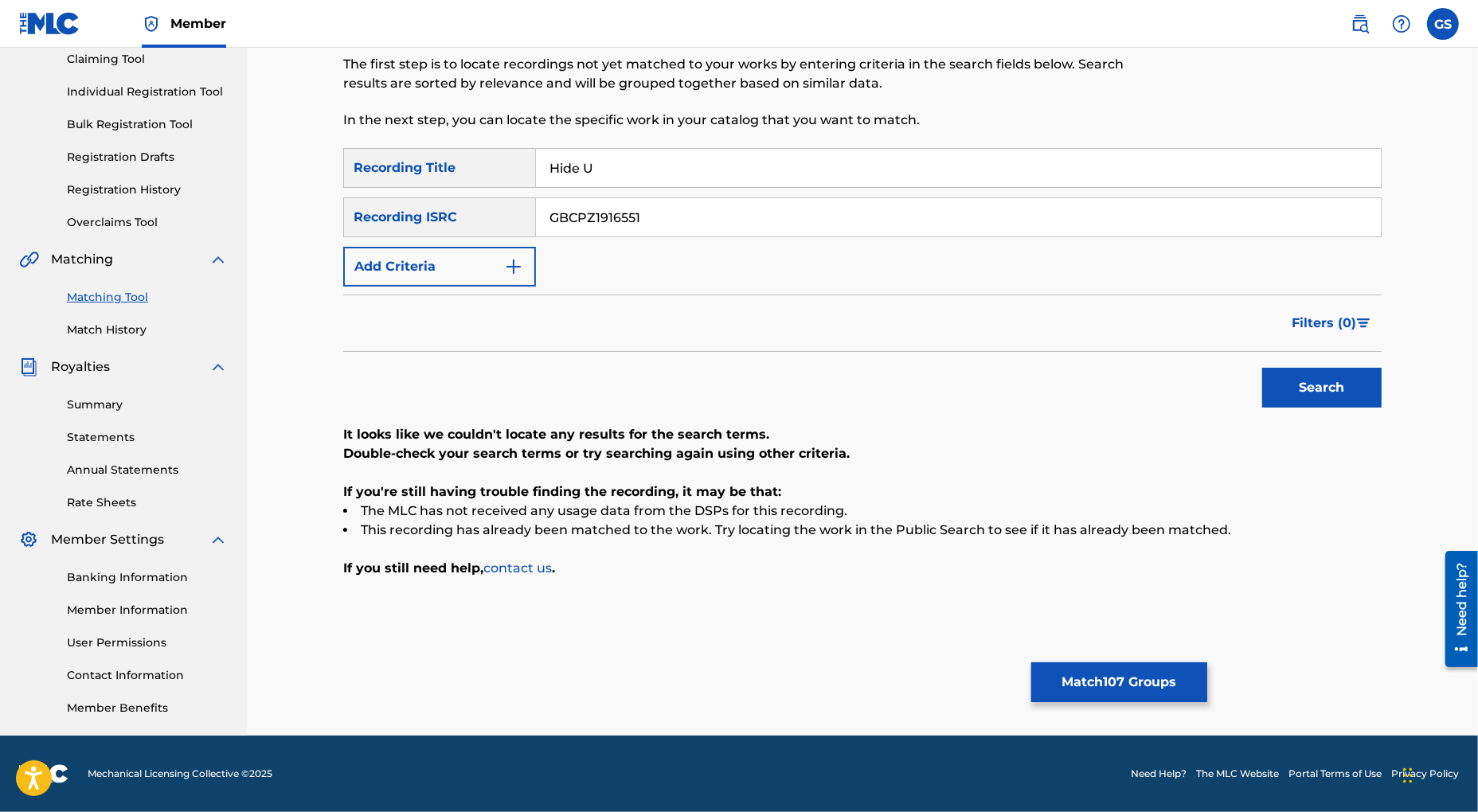
drag, startPoint x: 462, startPoint y: 223, endPoint x: 387, endPoint y: 220, distance: 75.1
click at [536, 220] on input "GBCPZ1916551" at bounding box center [958, 218] width 845 height 38
click at [1318, 382] on button "Search" at bounding box center [1321, 388] width 119 height 40
drag, startPoint x: 664, startPoint y: 221, endPoint x: 458, endPoint y: 200, distance: 207.1
click at [536, 200] on input "GBCPZ1916552" at bounding box center [958, 218] width 845 height 38
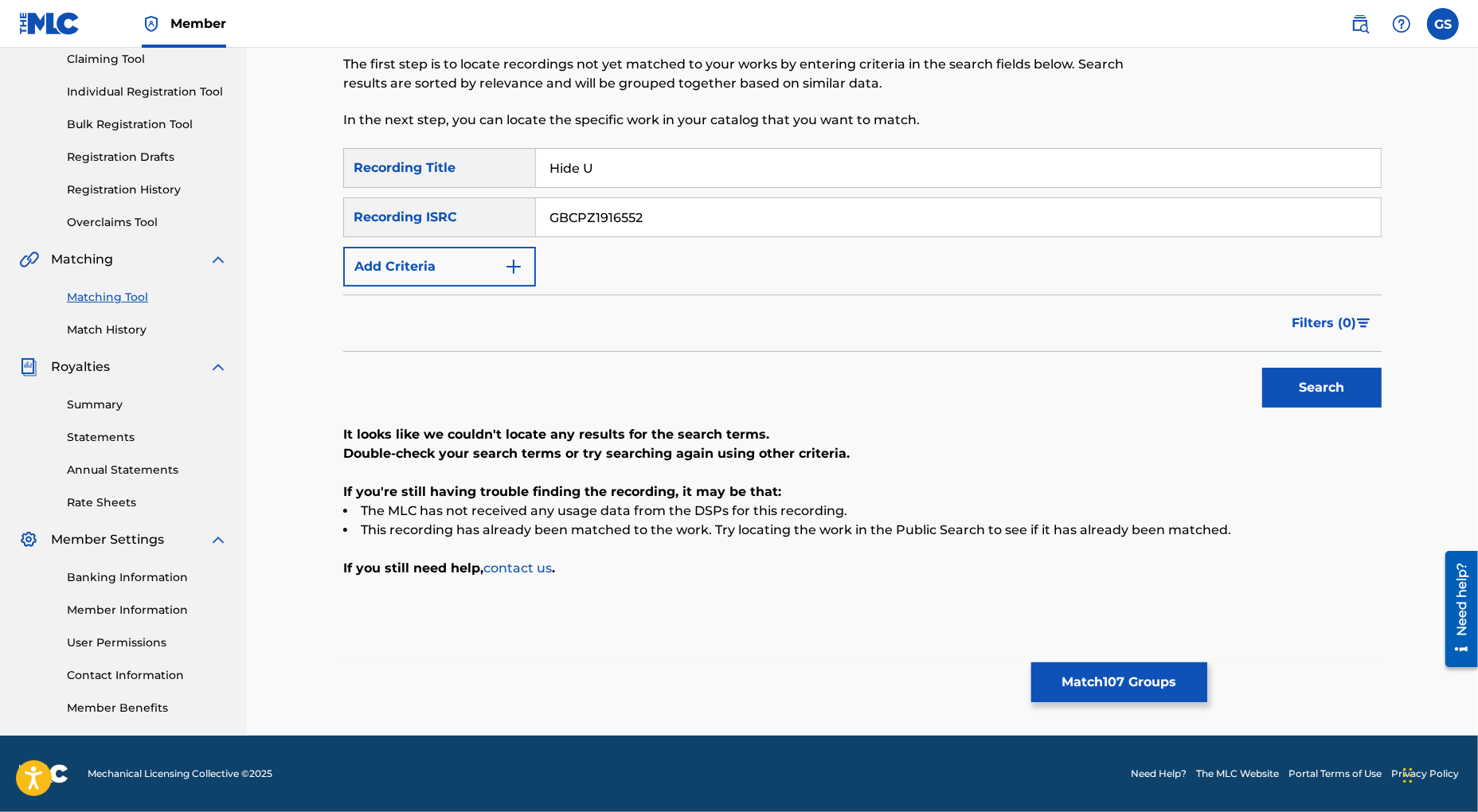
click at [1341, 385] on button "Search" at bounding box center [1321, 388] width 119 height 40
drag, startPoint x: 661, startPoint y: 220, endPoint x: 462, endPoint y: 216, distance: 199.0
click at [536, 216] on input "GBCPZ1916552" at bounding box center [958, 218] width 845 height 38
click at [1333, 393] on button "Search" at bounding box center [1321, 388] width 119 height 40
drag, startPoint x: 668, startPoint y: 215, endPoint x: 410, endPoint y: 215, distance: 258.0
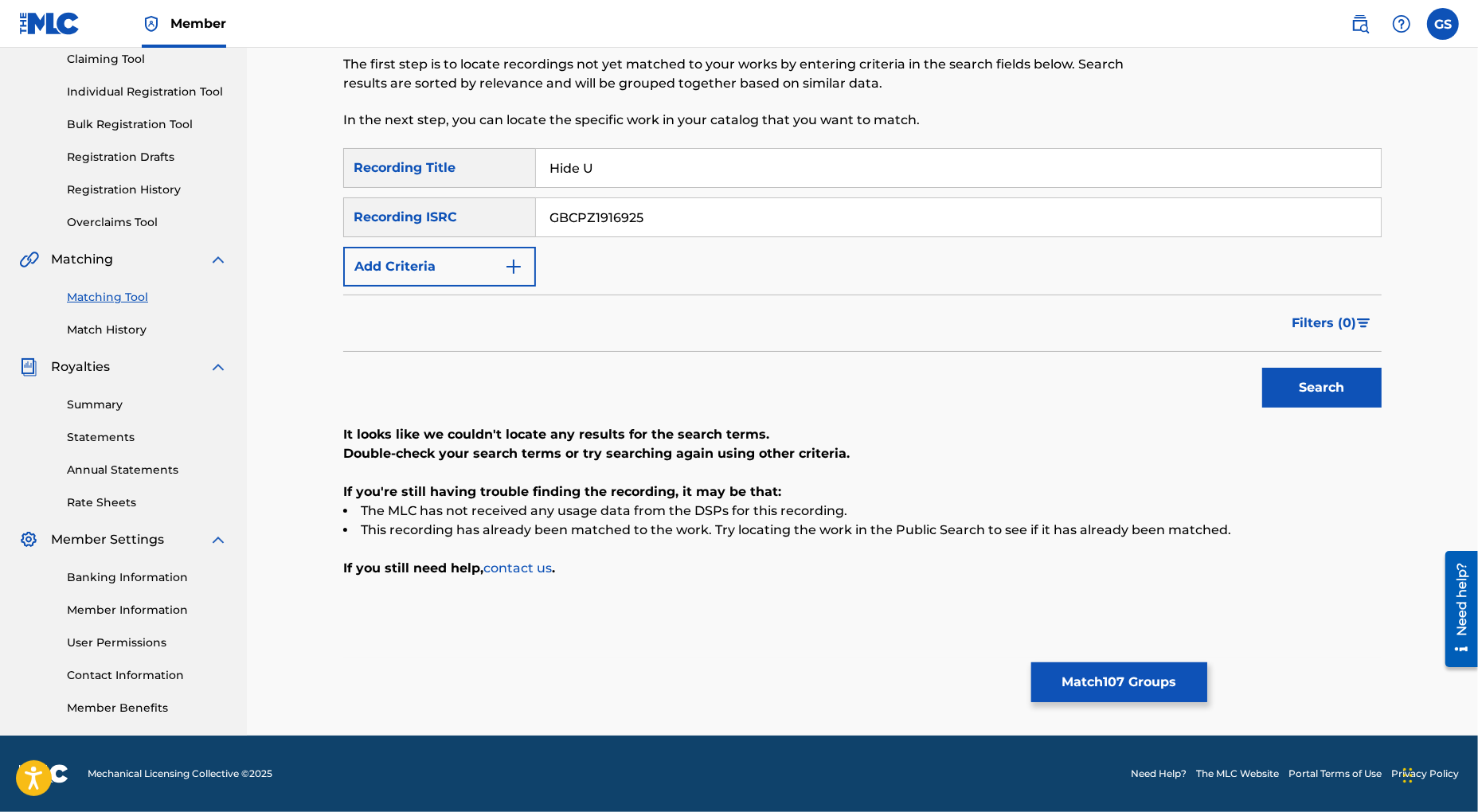
click at [536, 215] on input "GBCPZ1916925" at bounding box center [958, 218] width 845 height 38
click at [1310, 393] on button "Search" at bounding box center [1321, 388] width 119 height 40
drag, startPoint x: 641, startPoint y: 218, endPoint x: 445, endPoint y: 213, distance: 196.1
click at [536, 213] on input "GBCPZ2423155" at bounding box center [958, 218] width 845 height 38
click at [1301, 390] on button "Search" at bounding box center [1321, 388] width 119 height 40
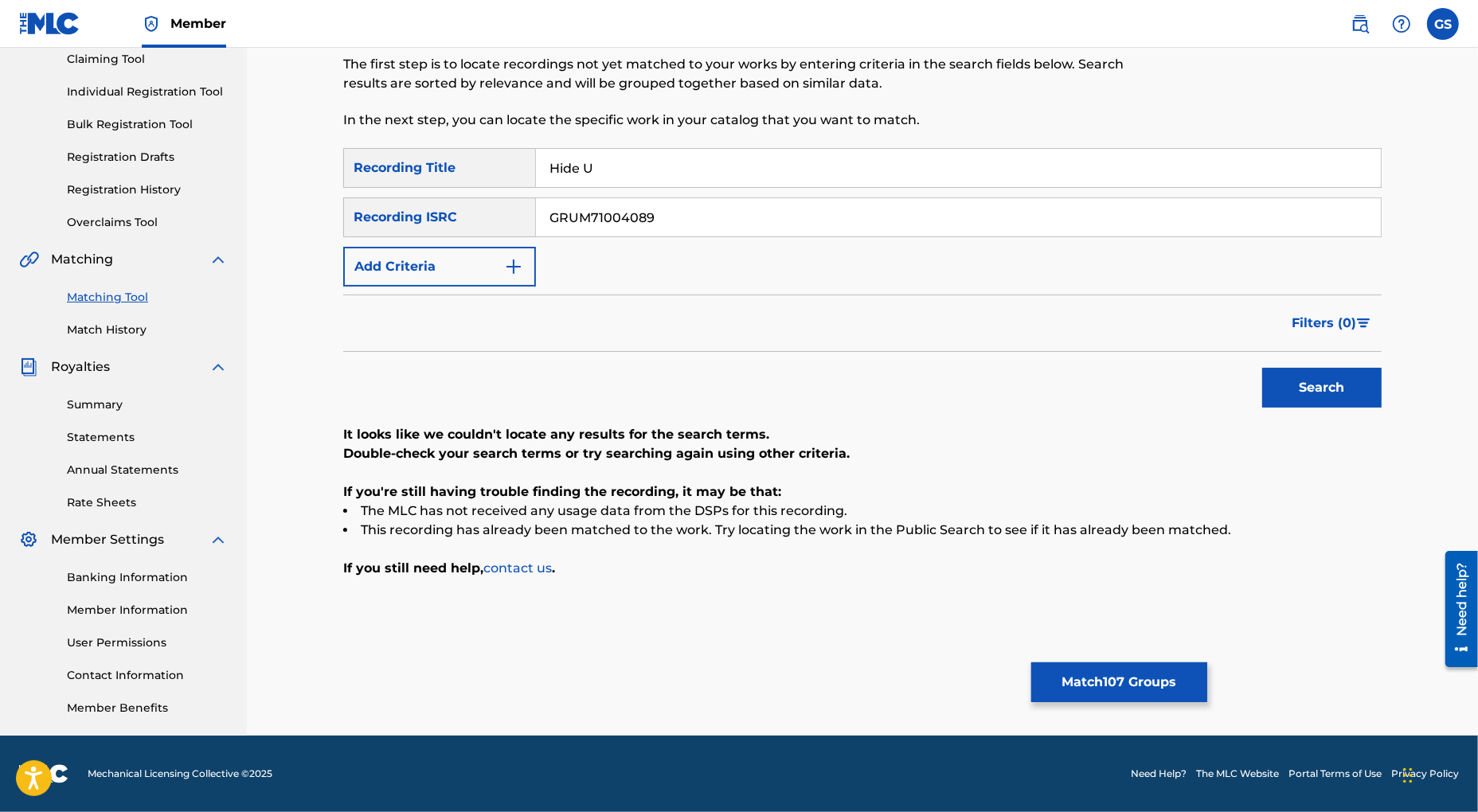
drag, startPoint x: 417, startPoint y: 206, endPoint x: 403, endPoint y: 203, distance: 14.3
click at [536, 203] on input "GRUM71004089" at bounding box center [958, 218] width 845 height 38
click at [1329, 390] on button "Search" at bounding box center [1321, 388] width 119 height 40
drag, startPoint x: 709, startPoint y: 218, endPoint x: 414, endPoint y: 214, distance: 295.0
click at [536, 214] on input "USA371129841" at bounding box center [958, 218] width 845 height 38
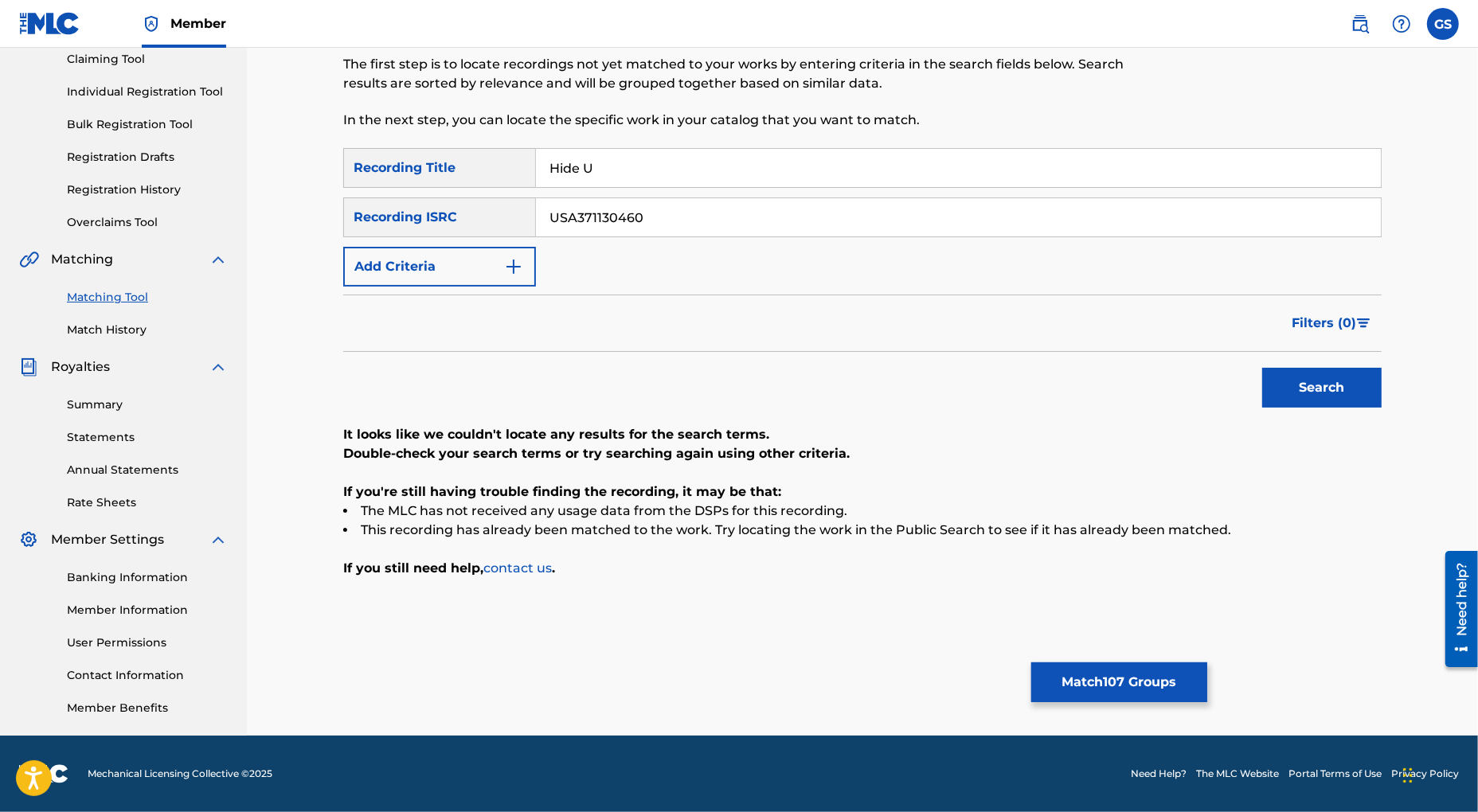
click at [1346, 388] on button "Search" at bounding box center [1321, 388] width 119 height 40
drag, startPoint x: 683, startPoint y: 215, endPoint x: 398, endPoint y: 205, distance: 285.2
click at [536, 205] on input "USA371130460" at bounding box center [958, 218] width 845 height 38
click at [1297, 383] on button "Search" at bounding box center [1321, 388] width 119 height 40
drag, startPoint x: 447, startPoint y: 222, endPoint x: 405, endPoint y: 218, distance: 42.2
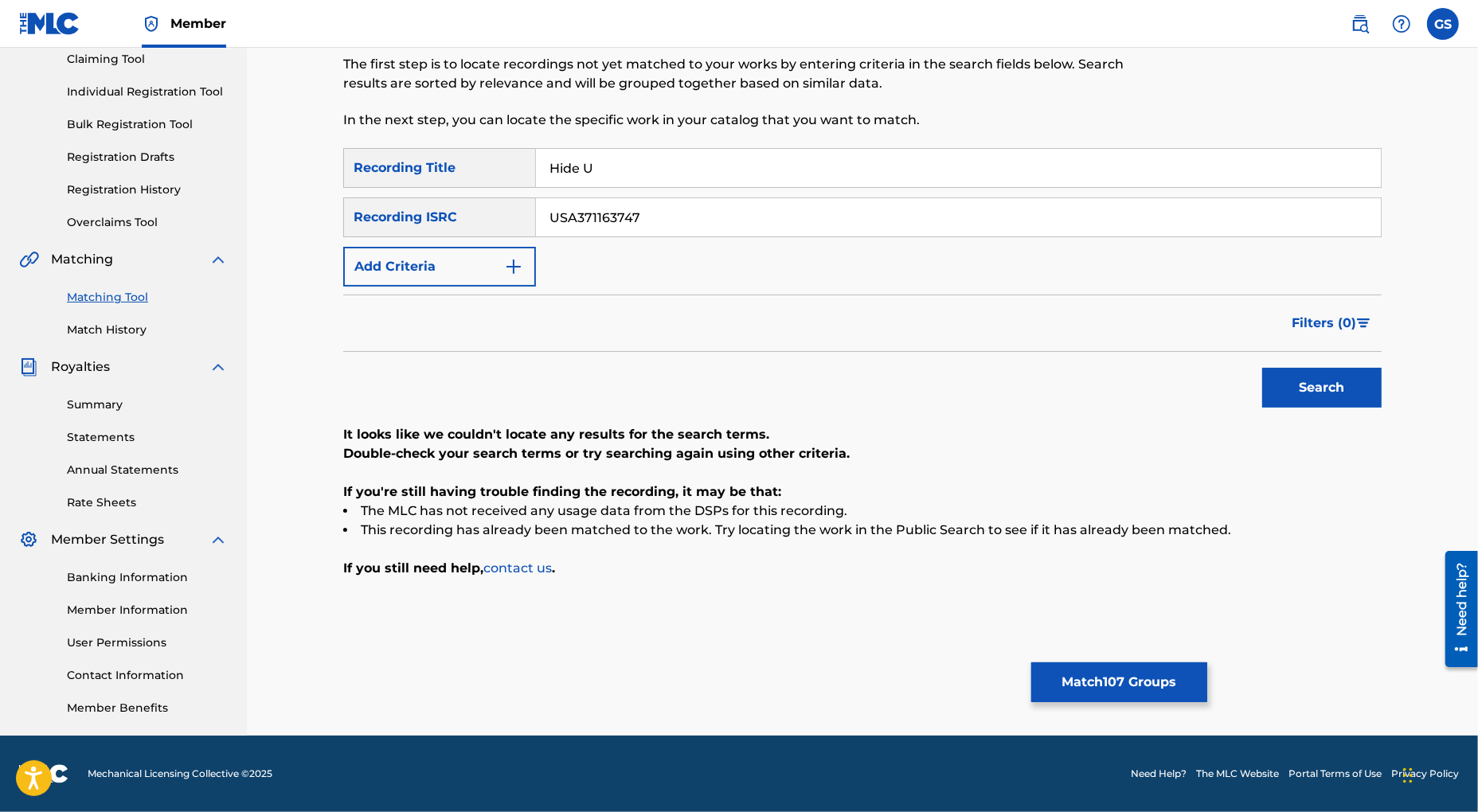
click at [536, 218] on input "USA371163747" at bounding box center [958, 218] width 845 height 38
click at [1300, 393] on button "Search" at bounding box center [1321, 388] width 119 height 40
drag, startPoint x: 616, startPoint y: 218, endPoint x: 426, endPoint y: 213, distance: 190.1
click at [536, 213] on input "USA371221661" at bounding box center [958, 218] width 845 height 38
click at [1302, 382] on button "Search" at bounding box center [1321, 388] width 119 height 40
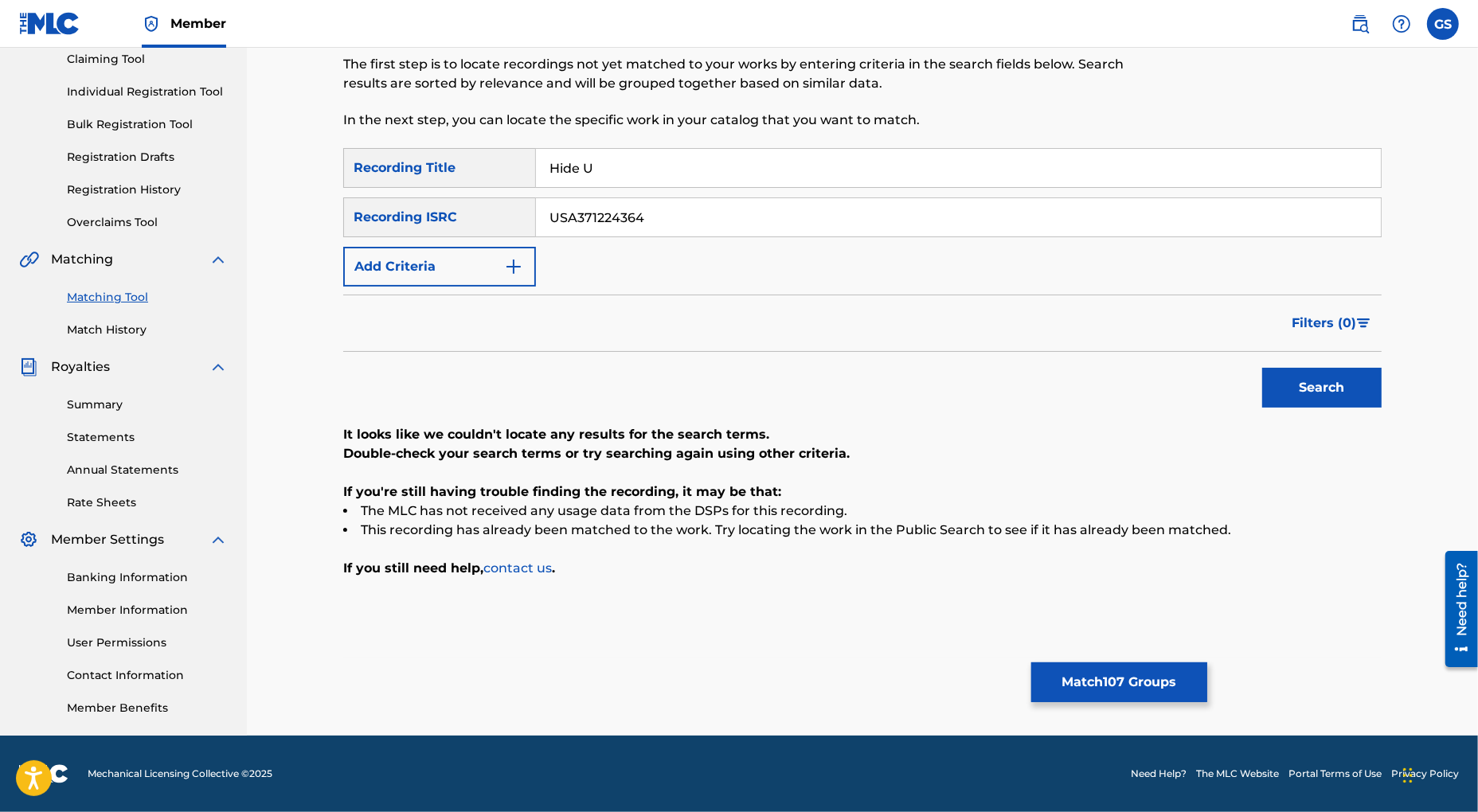
drag, startPoint x: 660, startPoint y: 215, endPoint x: 478, endPoint y: 202, distance: 182.5
click at [536, 202] on input "USA371224364" at bounding box center [958, 218] width 845 height 38
click at [1332, 382] on button "Search" at bounding box center [1321, 388] width 119 height 40
drag, startPoint x: 672, startPoint y: 221, endPoint x: 395, endPoint y: 189, distance: 278.8
click at [536, 198] on input "USA371226471" at bounding box center [958, 218] width 845 height 38
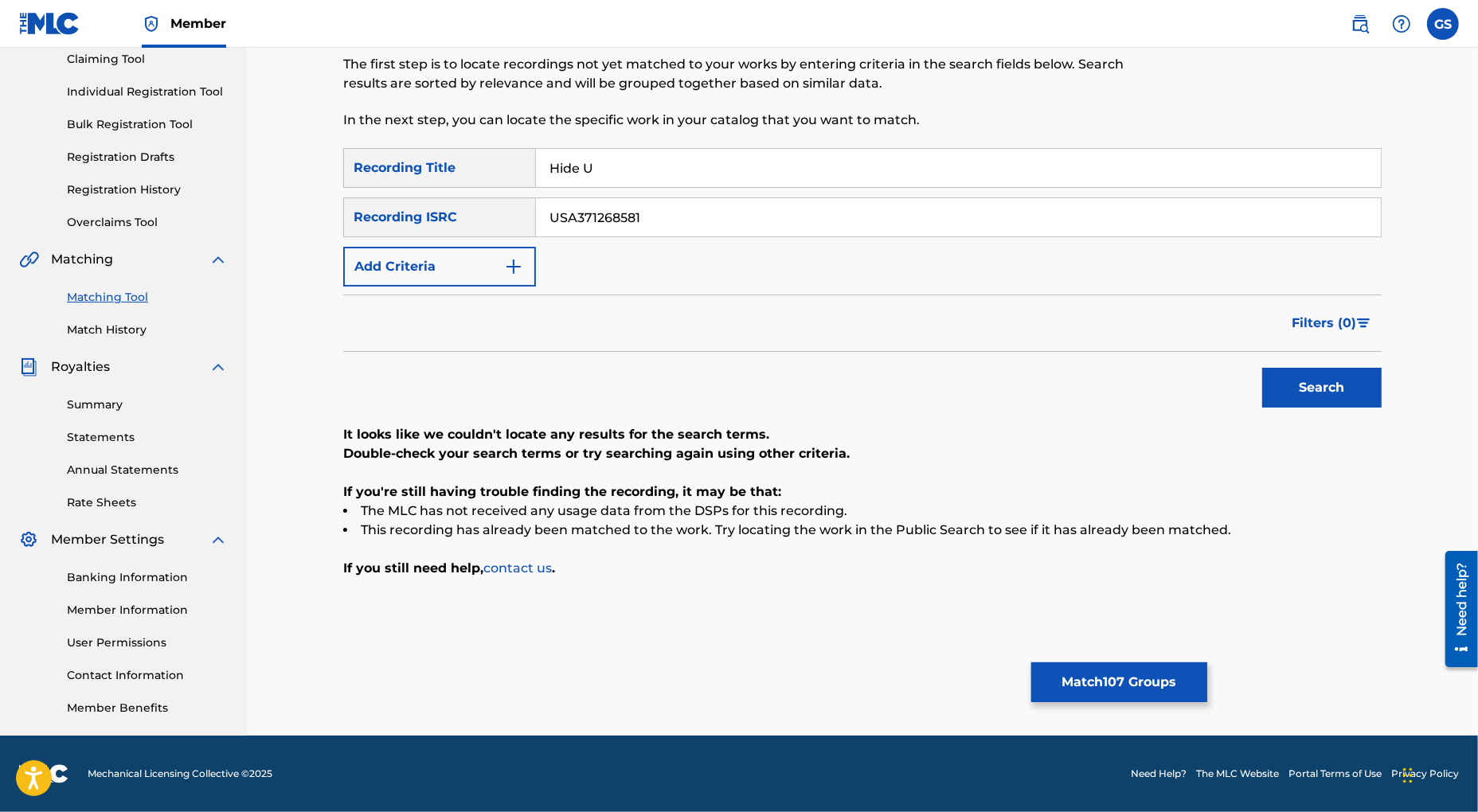
click at [1333, 389] on button "Search" at bounding box center [1321, 388] width 119 height 40
drag, startPoint x: 661, startPoint y: 203, endPoint x: 446, endPoint y: 192, distance: 215.3
click at [536, 198] on input "USA371268581" at bounding box center [958, 218] width 845 height 38
click at [1327, 384] on button "Search" at bounding box center [1321, 388] width 119 height 40
drag, startPoint x: 671, startPoint y: 218, endPoint x: 445, endPoint y: 193, distance: 227.4
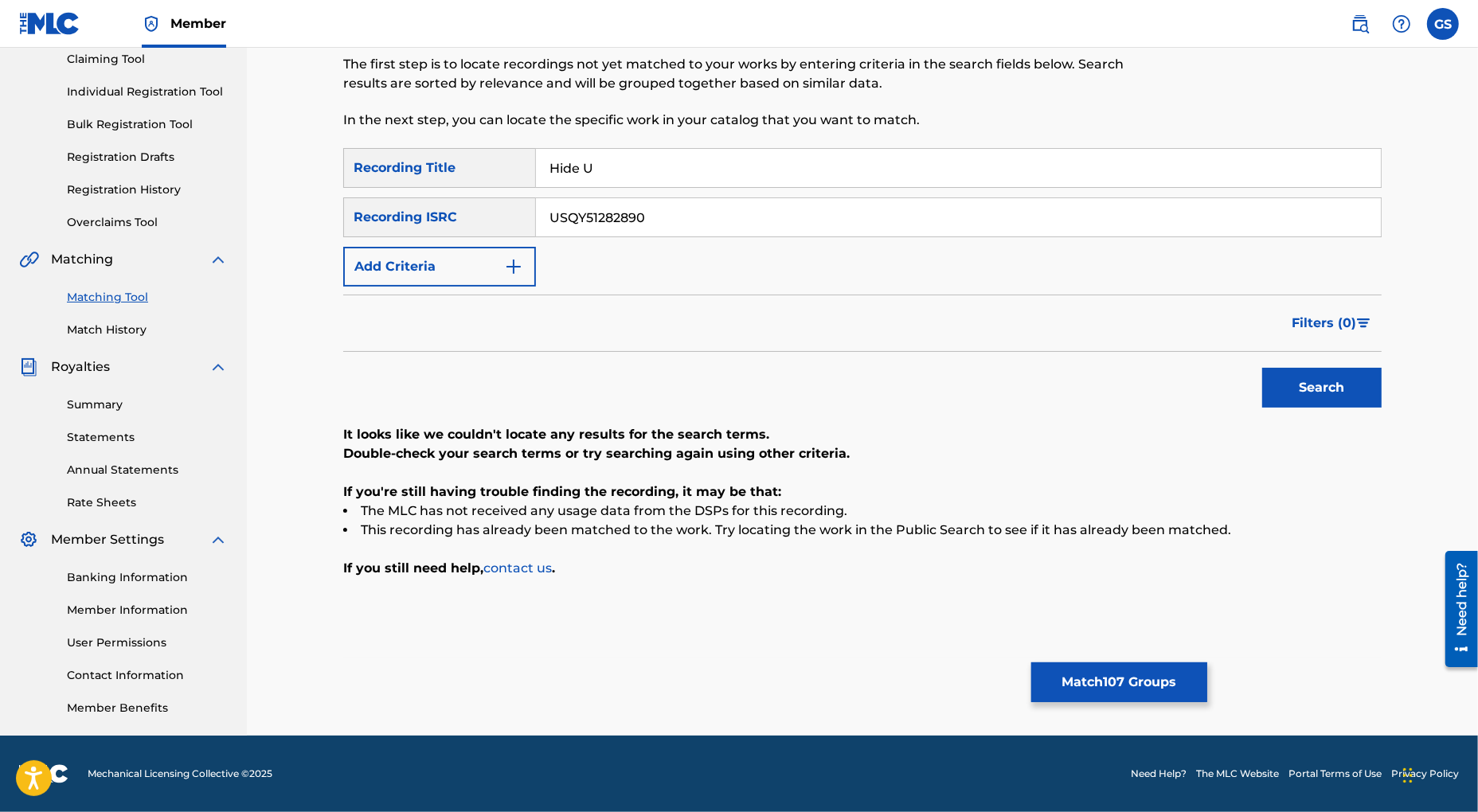
click at [536, 203] on input "USQY51282890" at bounding box center [958, 218] width 845 height 38
click at [1330, 384] on button "Search" at bounding box center [1321, 388] width 119 height 40
drag, startPoint x: 678, startPoint y: 214, endPoint x: 398, endPoint y: 203, distance: 280.2
click at [536, 203] on input "USQY51282896" at bounding box center [958, 218] width 845 height 38
click at [1330, 389] on button "Search" at bounding box center [1321, 388] width 119 height 40
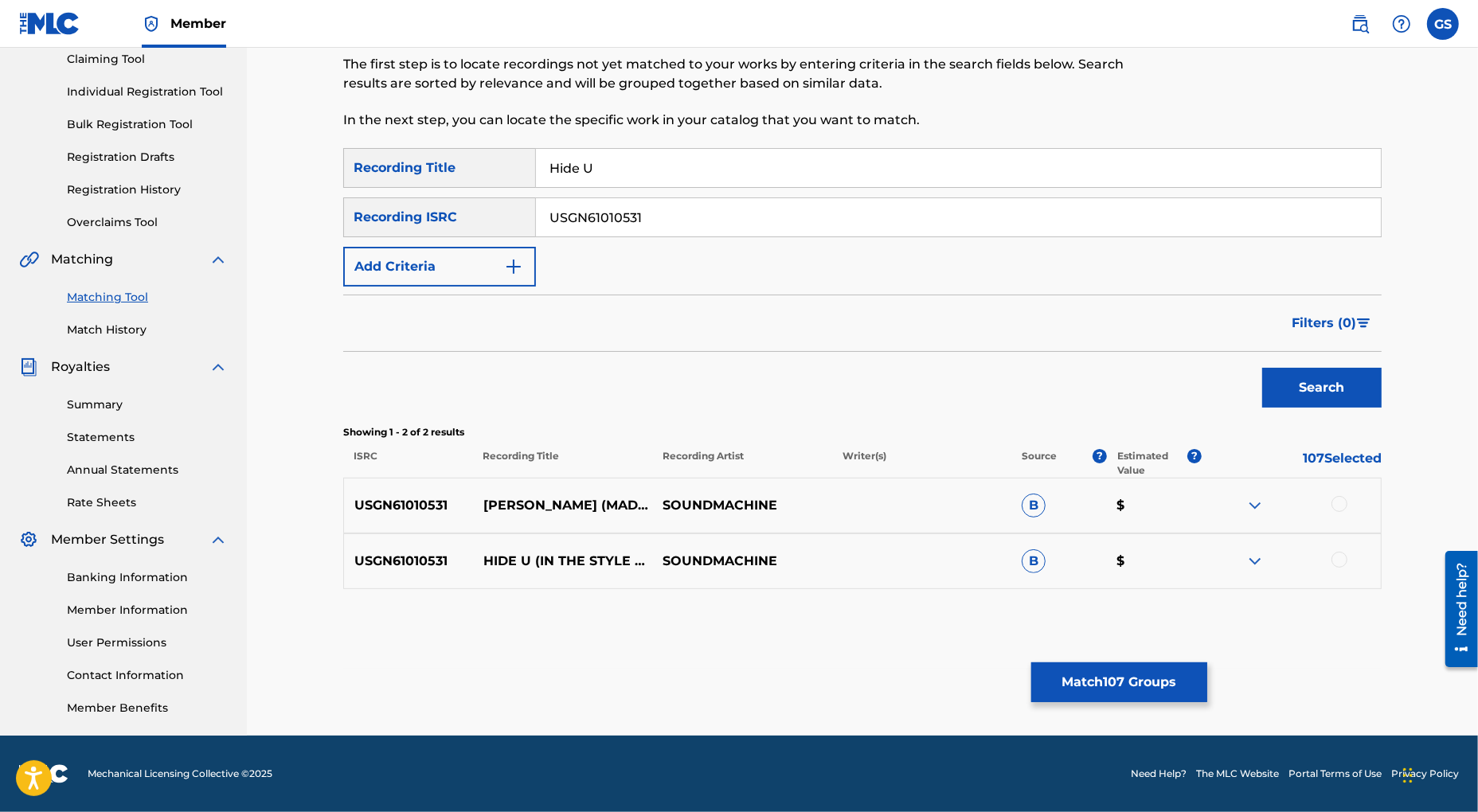
click at [1343, 502] on div at bounding box center [1339, 504] width 16 height 16
click at [1342, 561] on div at bounding box center [1339, 559] width 16 height 16
drag, startPoint x: 661, startPoint y: 225, endPoint x: 445, endPoint y: 216, distance: 216.2
click at [536, 216] on input "USGN61010531" at bounding box center [958, 218] width 845 height 38
click at [1330, 386] on button "Search" at bounding box center [1321, 388] width 119 height 40
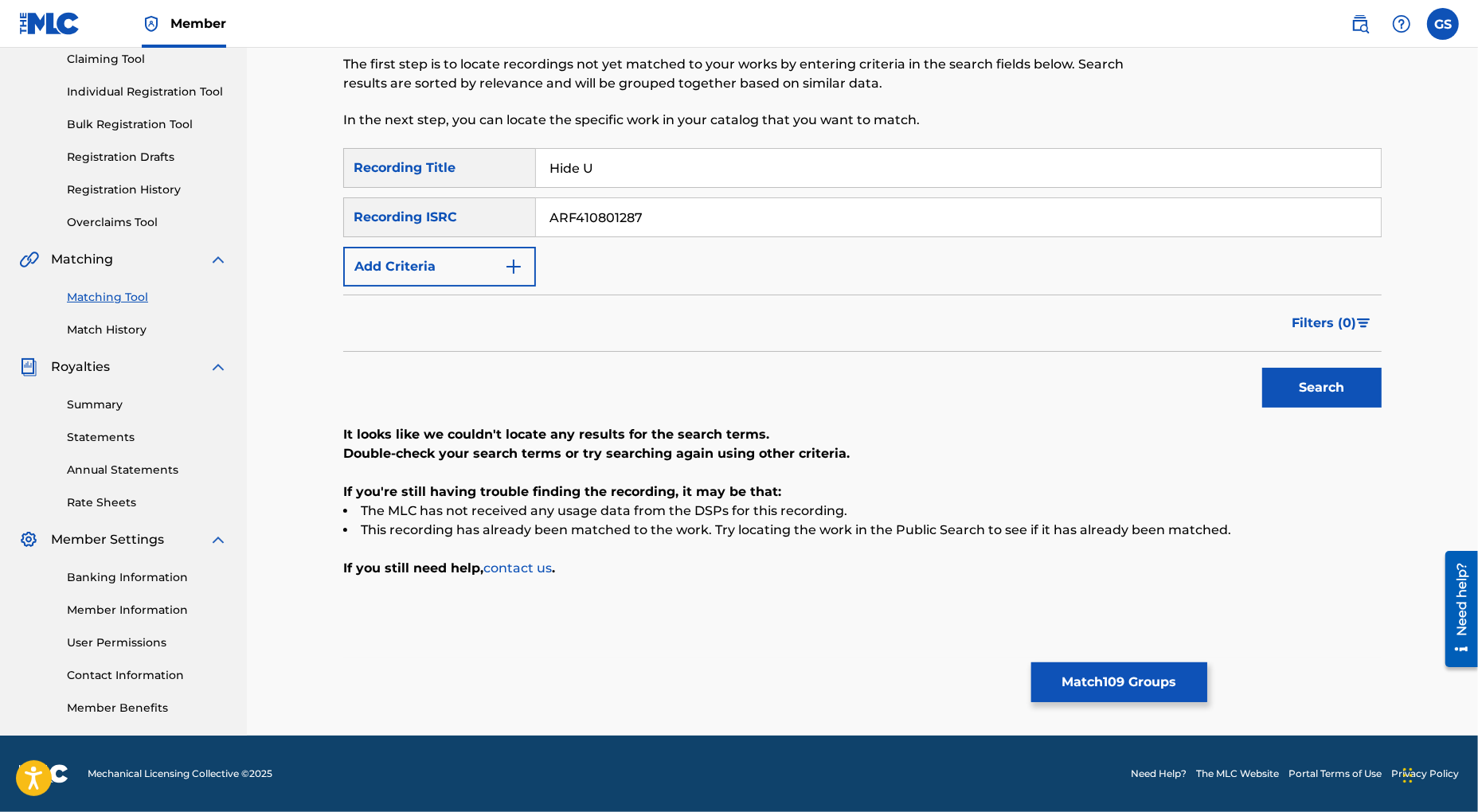
drag, startPoint x: 666, startPoint y: 221, endPoint x: 355, endPoint y: 216, distance: 311.0
click at [536, 216] on input "ARF410801287" at bounding box center [958, 218] width 845 height 38
click at [1336, 385] on button "Search" at bounding box center [1321, 388] width 119 height 40
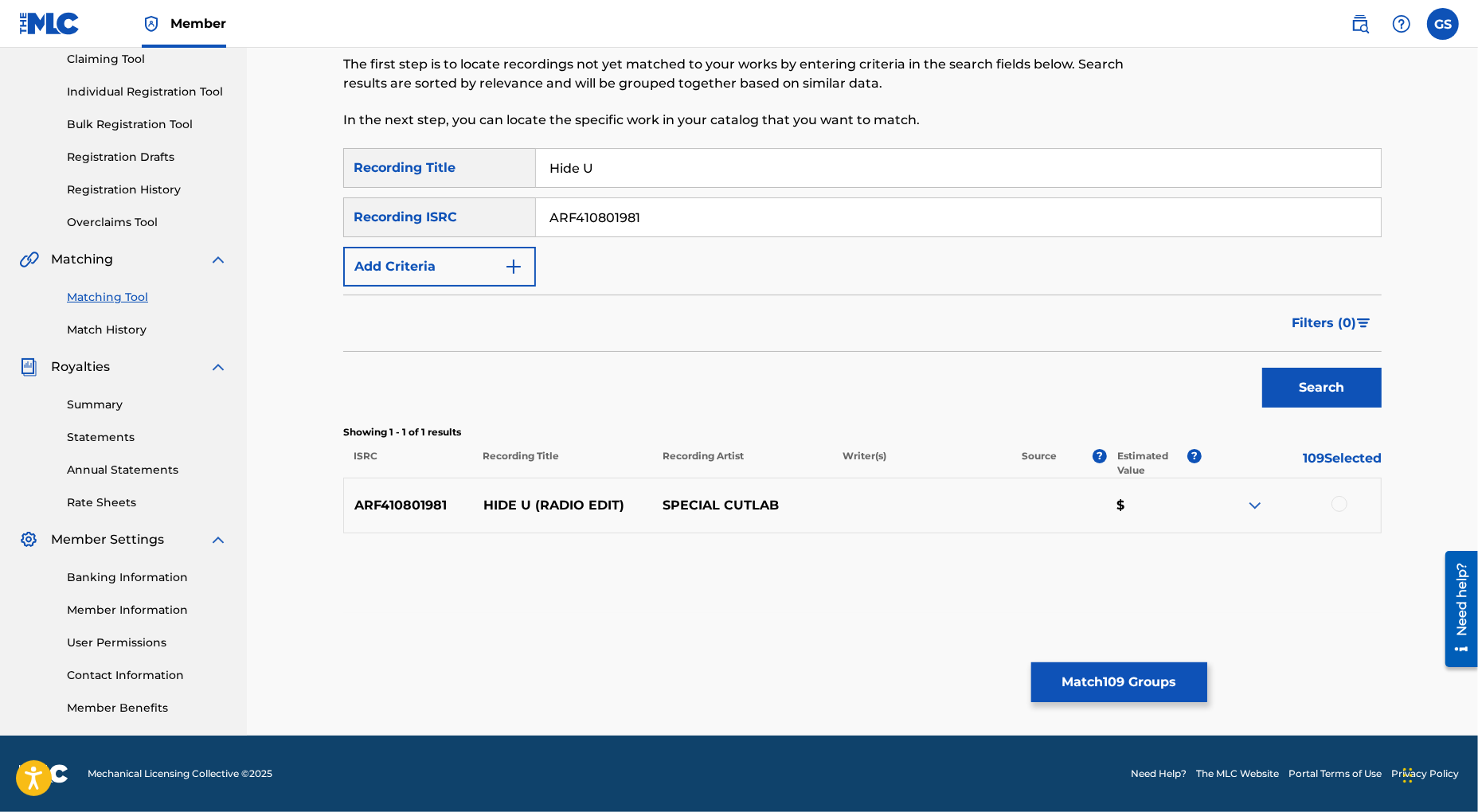
drag, startPoint x: 1341, startPoint y: 504, endPoint x: 1353, endPoint y: 520, distance: 20.0
click at [1341, 504] on div at bounding box center [1339, 504] width 16 height 16
drag, startPoint x: 746, startPoint y: 220, endPoint x: 339, endPoint y: 218, distance: 407.0
click at [536, 218] on input "ARF410801981" at bounding box center [958, 218] width 845 height 38
click at [1320, 385] on button "Search" at bounding box center [1321, 388] width 119 height 40
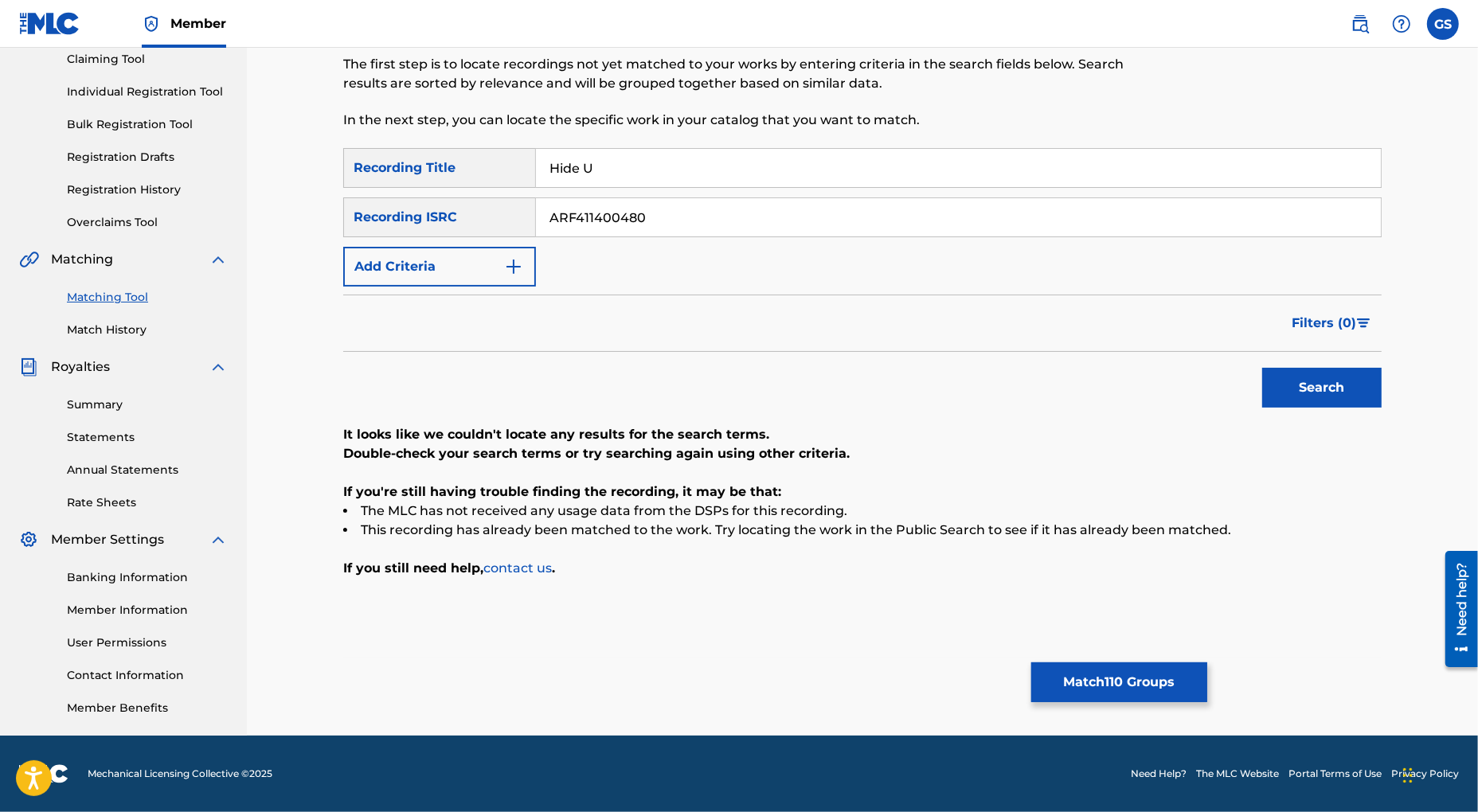
drag, startPoint x: 703, startPoint y: 216, endPoint x: 333, endPoint y: 232, distance: 370.3
click at [536, 232] on input "ARF411400480" at bounding box center [958, 218] width 845 height 38
click at [1302, 384] on button "Search" at bounding box center [1321, 388] width 119 height 40
drag, startPoint x: 677, startPoint y: 220, endPoint x: 337, endPoint y: 203, distance: 340.4
click at [536, 203] on input "DELJ81765158" at bounding box center [958, 218] width 845 height 38
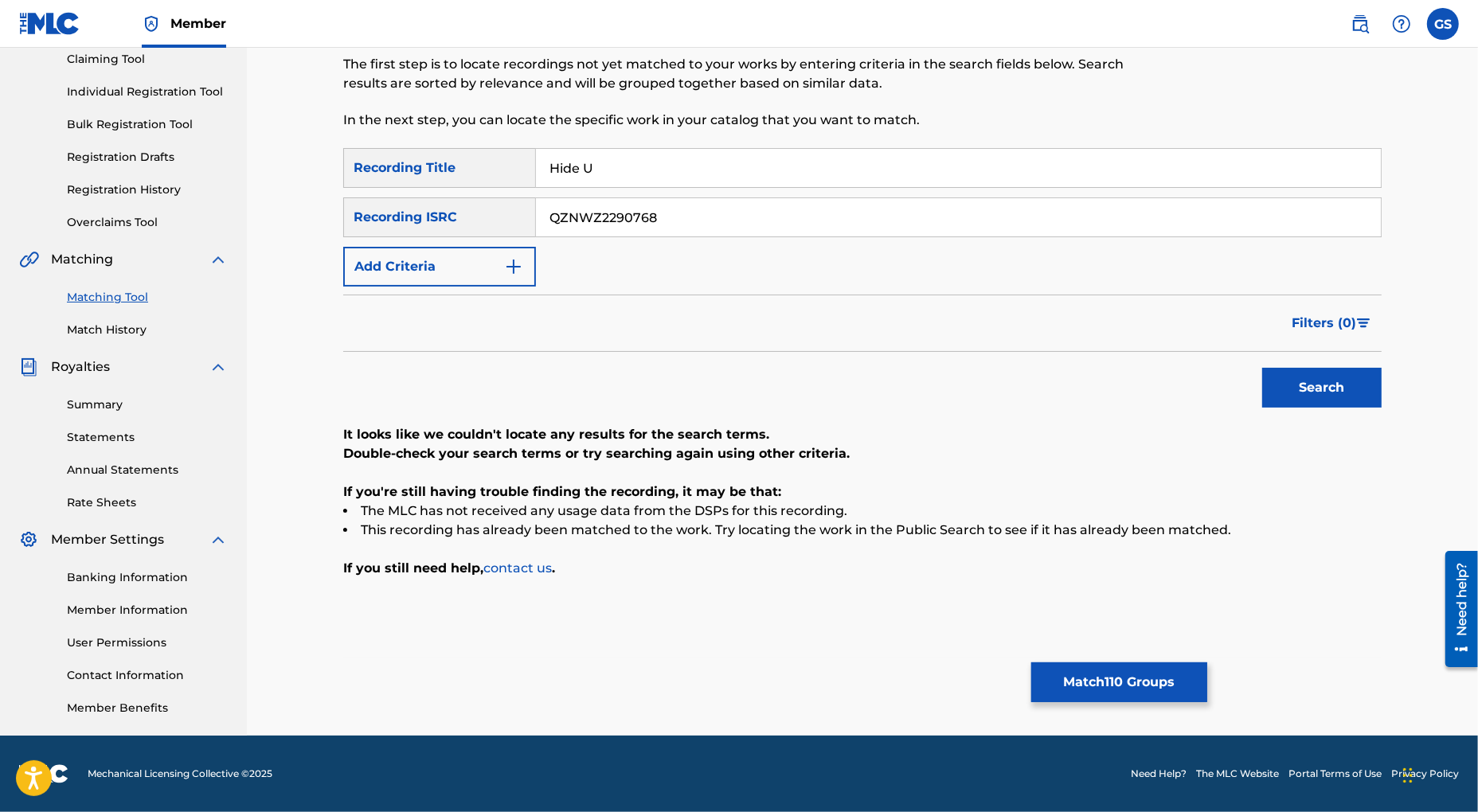
click at [1325, 391] on button "Search" at bounding box center [1321, 388] width 119 height 40
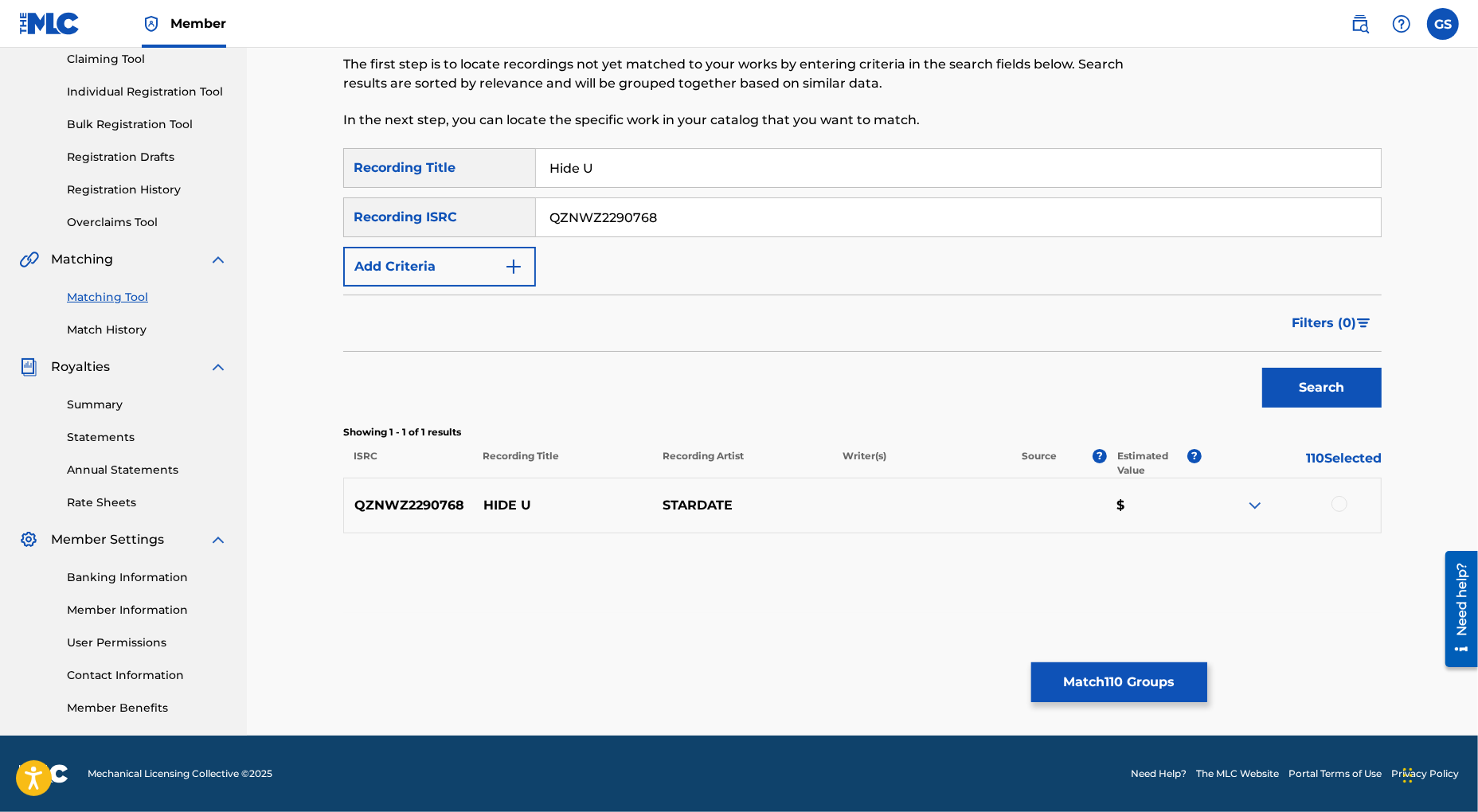
click at [1345, 505] on div at bounding box center [1339, 504] width 16 height 16
drag, startPoint x: 664, startPoint y: 220, endPoint x: 299, endPoint y: 207, distance: 365.2
click at [536, 209] on input "QZNWZ2290768" at bounding box center [958, 218] width 845 height 38
click at [1318, 380] on button "Search" at bounding box center [1321, 388] width 119 height 40
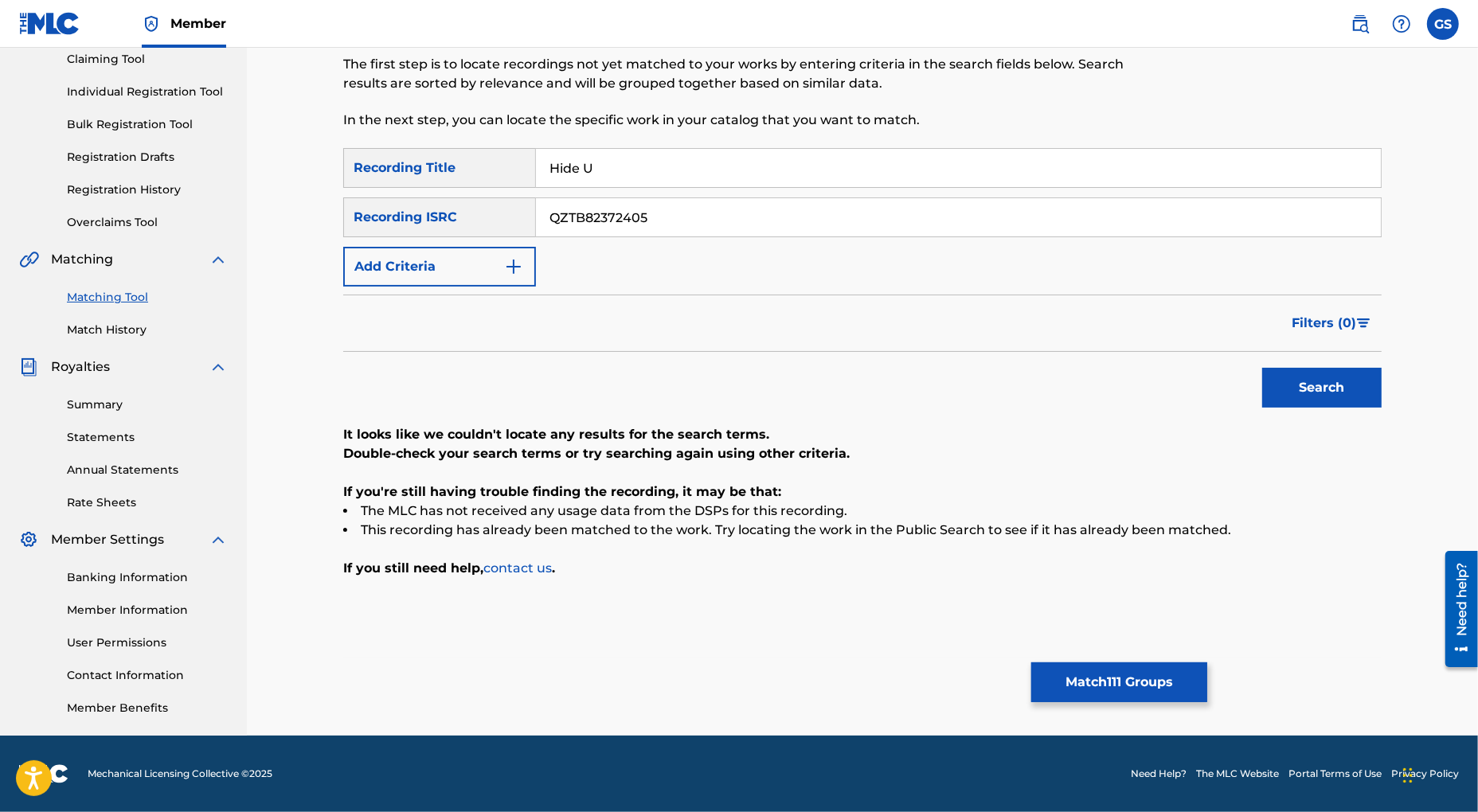
drag, startPoint x: 672, startPoint y: 206, endPoint x: 445, endPoint y: 215, distance: 227.2
click at [536, 215] on input "QZTB82372405" at bounding box center [958, 218] width 845 height 38
click at [1310, 383] on button "Search" at bounding box center [1321, 388] width 119 height 40
drag, startPoint x: 611, startPoint y: 215, endPoint x: 411, endPoint y: 214, distance: 200.0
click at [536, 214] on input "FR6V80570596" at bounding box center [958, 218] width 845 height 38
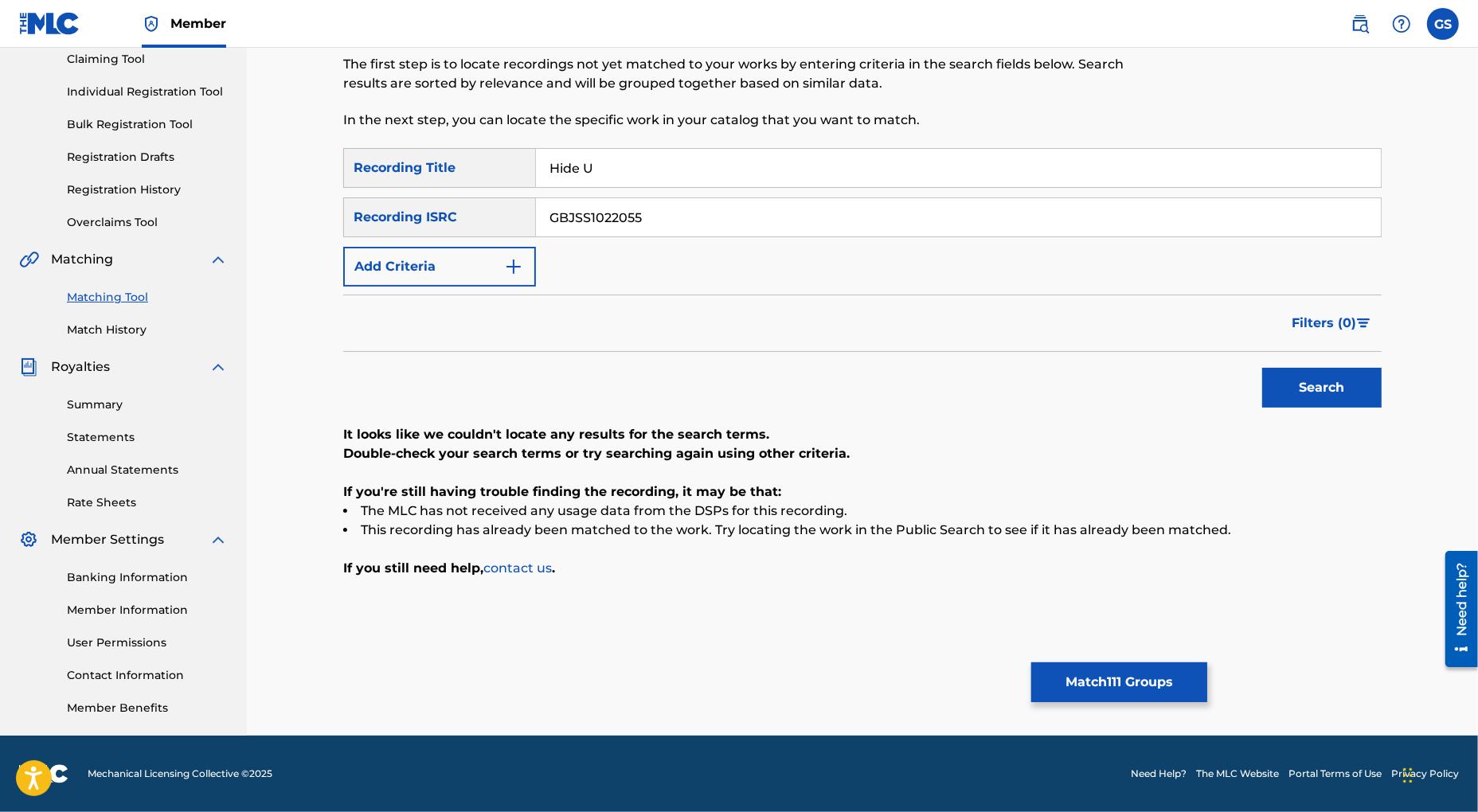
click at [1350, 394] on button "Search" at bounding box center [1321, 388] width 119 height 40
drag, startPoint x: 679, startPoint y: 216, endPoint x: 338, endPoint y: 211, distance: 341.0
click at [536, 211] on input "GBJSS1022055" at bounding box center [958, 218] width 845 height 38
click at [1330, 393] on button "Search" at bounding box center [1321, 388] width 119 height 40
drag, startPoint x: 688, startPoint y: 213, endPoint x: 520, endPoint y: 211, distance: 168.0
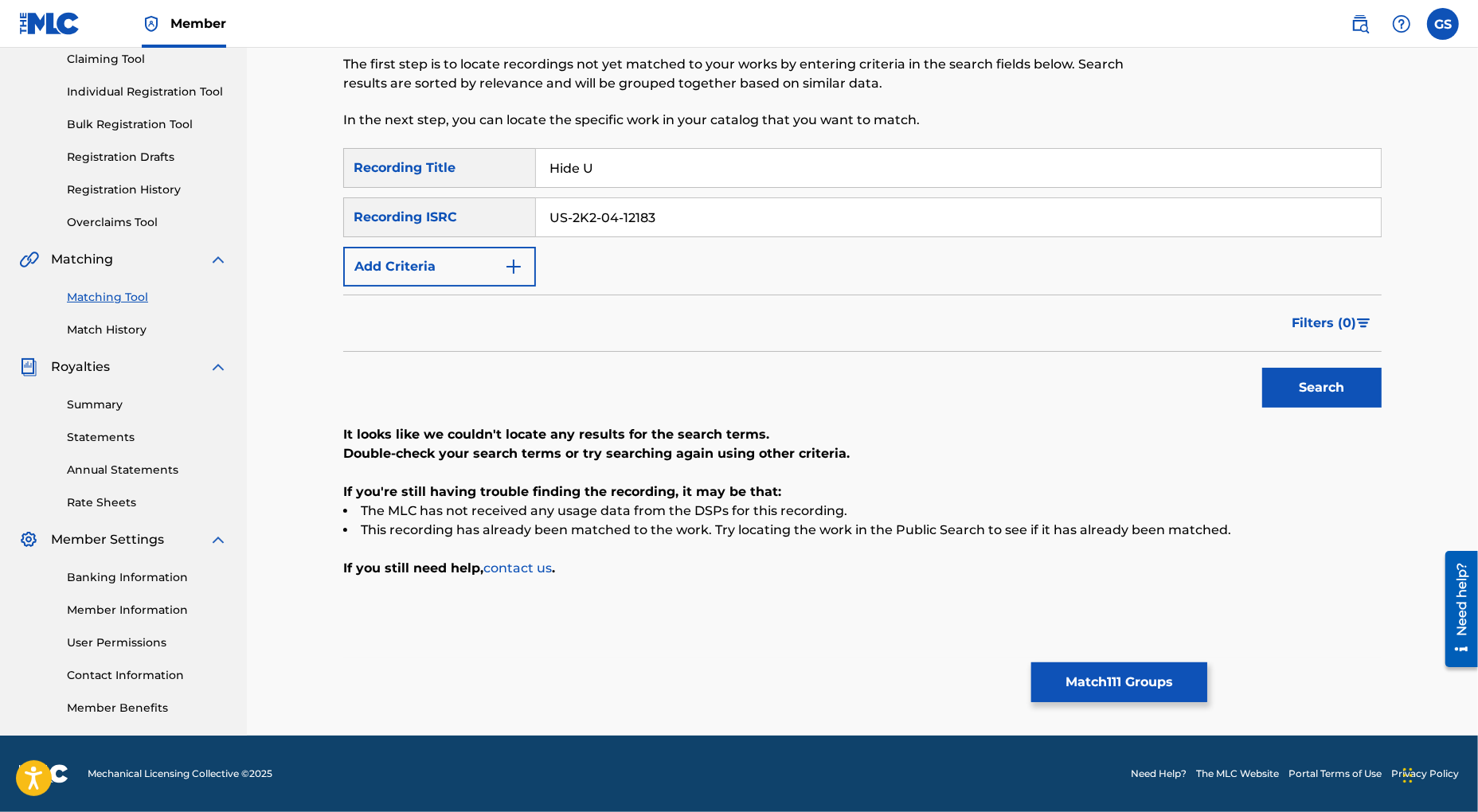
click at [536, 211] on input "US-2K2-04-12183" at bounding box center [958, 218] width 845 height 38
click at [1312, 389] on button "Search" at bounding box center [1321, 388] width 119 height 40
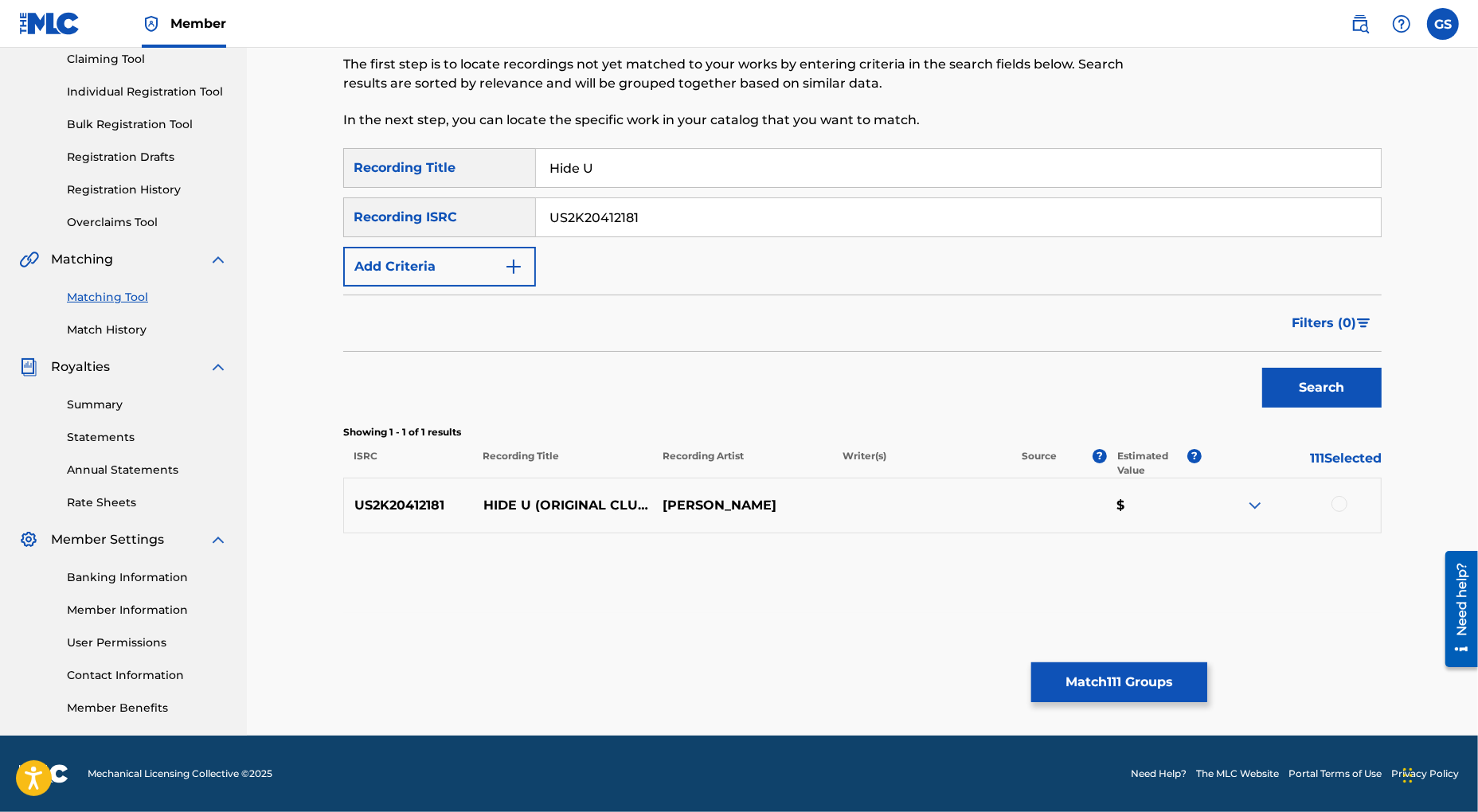
click at [1341, 504] on div at bounding box center [1339, 504] width 16 height 16
drag, startPoint x: 676, startPoint y: 220, endPoint x: 407, endPoint y: 209, distance: 269.2
click at [536, 209] on input "US2K20412181" at bounding box center [958, 218] width 845 height 38
click at [1314, 388] on button "Search" at bounding box center [1321, 388] width 119 height 40
click at [1342, 504] on div at bounding box center [1339, 504] width 16 height 16
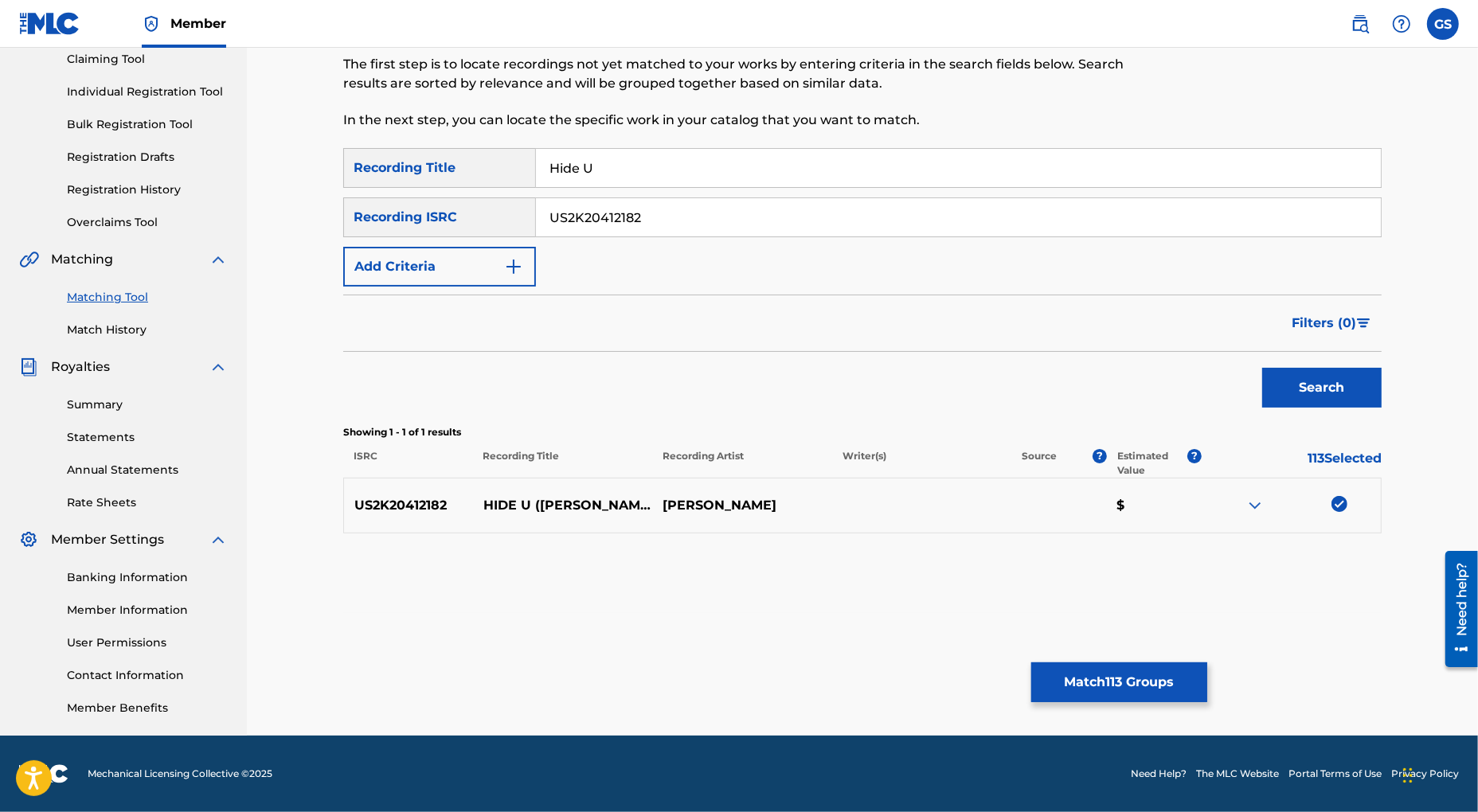
drag, startPoint x: 676, startPoint y: 218, endPoint x: 427, endPoint y: 175, distance: 252.7
click at [536, 198] on input "US2K20412182" at bounding box center [958, 218] width 845 height 38
click at [1318, 387] on button "Search" at bounding box center [1321, 388] width 119 height 40
click at [1340, 504] on div at bounding box center [1339, 504] width 16 height 16
click at [1342, 562] on div at bounding box center [1339, 559] width 16 height 16
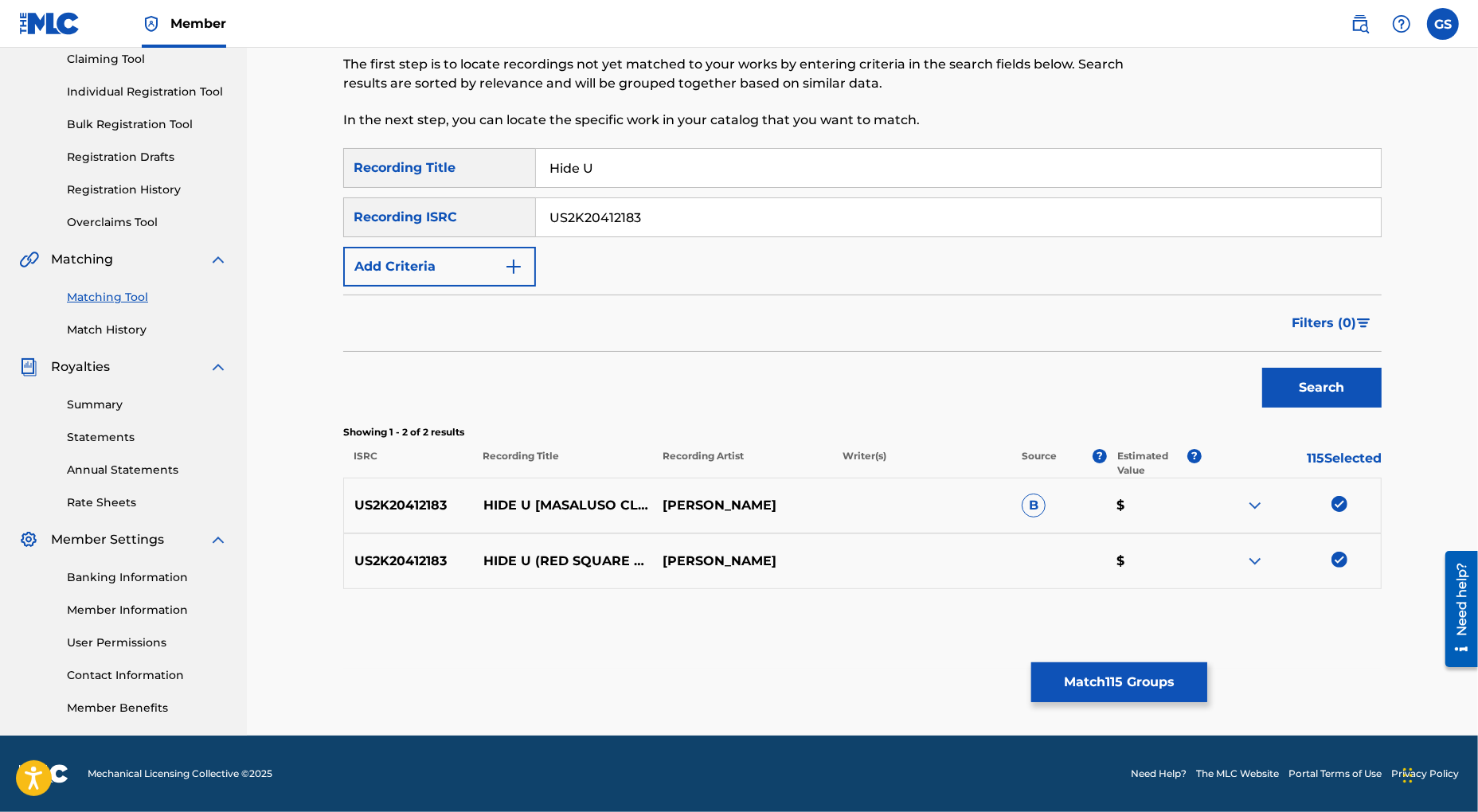
drag, startPoint x: 544, startPoint y: 218, endPoint x: 355, endPoint y: 215, distance: 189.0
click at [536, 215] on input "US2K20412183" at bounding box center [958, 218] width 845 height 38
click at [1302, 387] on button "Search" at bounding box center [1321, 388] width 119 height 40
drag, startPoint x: 1336, startPoint y: 504, endPoint x: 1337, endPoint y: 513, distance: 9.1
click at [1337, 504] on div at bounding box center [1339, 504] width 16 height 16
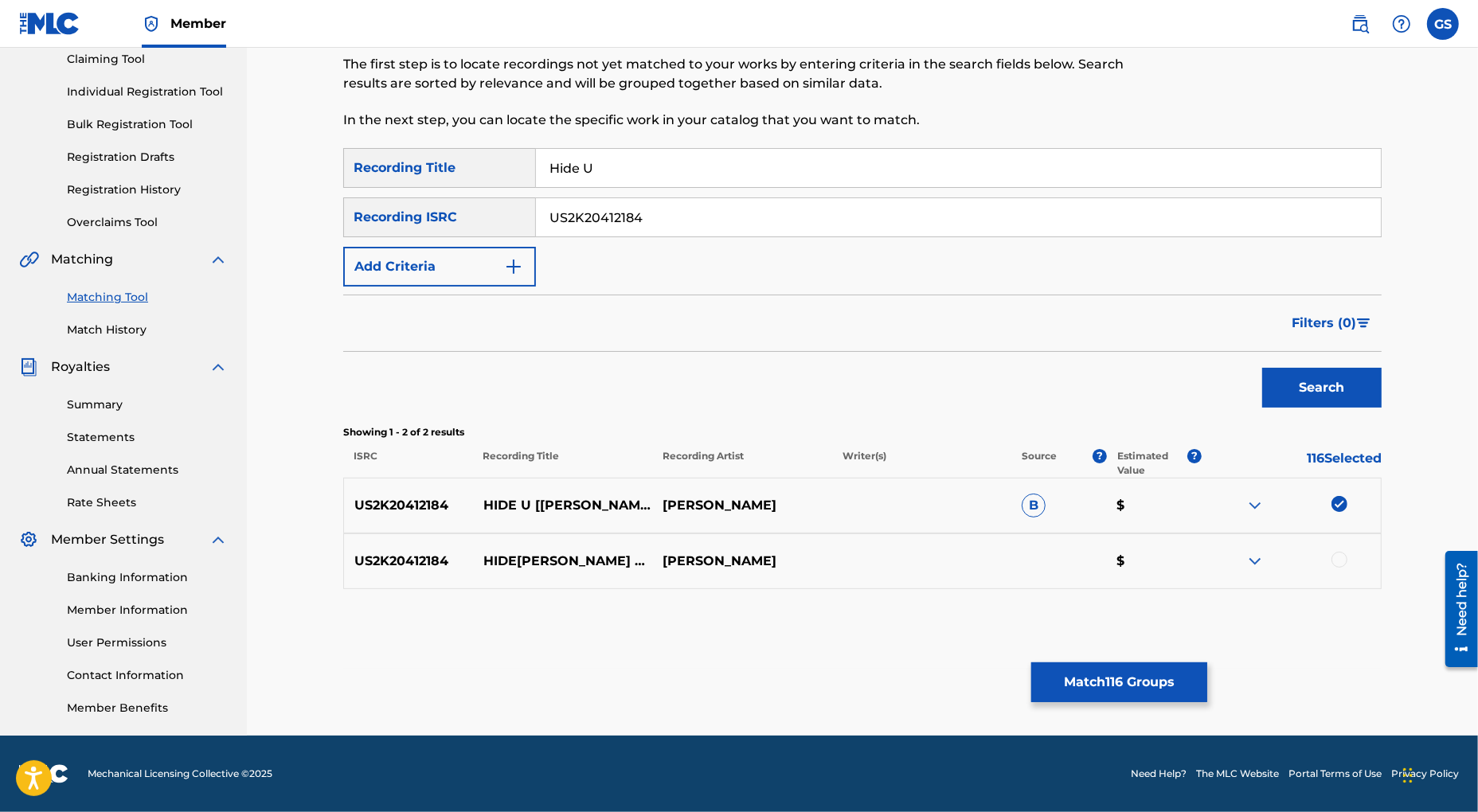
click at [1340, 560] on div at bounding box center [1339, 559] width 16 height 16
drag, startPoint x: 660, startPoint y: 215, endPoint x: 414, endPoint y: 194, distance: 246.9
click at [536, 198] on input "US2K20412184" at bounding box center [958, 218] width 845 height 38
click at [1333, 390] on button "Search" at bounding box center [1321, 388] width 119 height 40
click at [1340, 505] on div at bounding box center [1339, 504] width 16 height 16
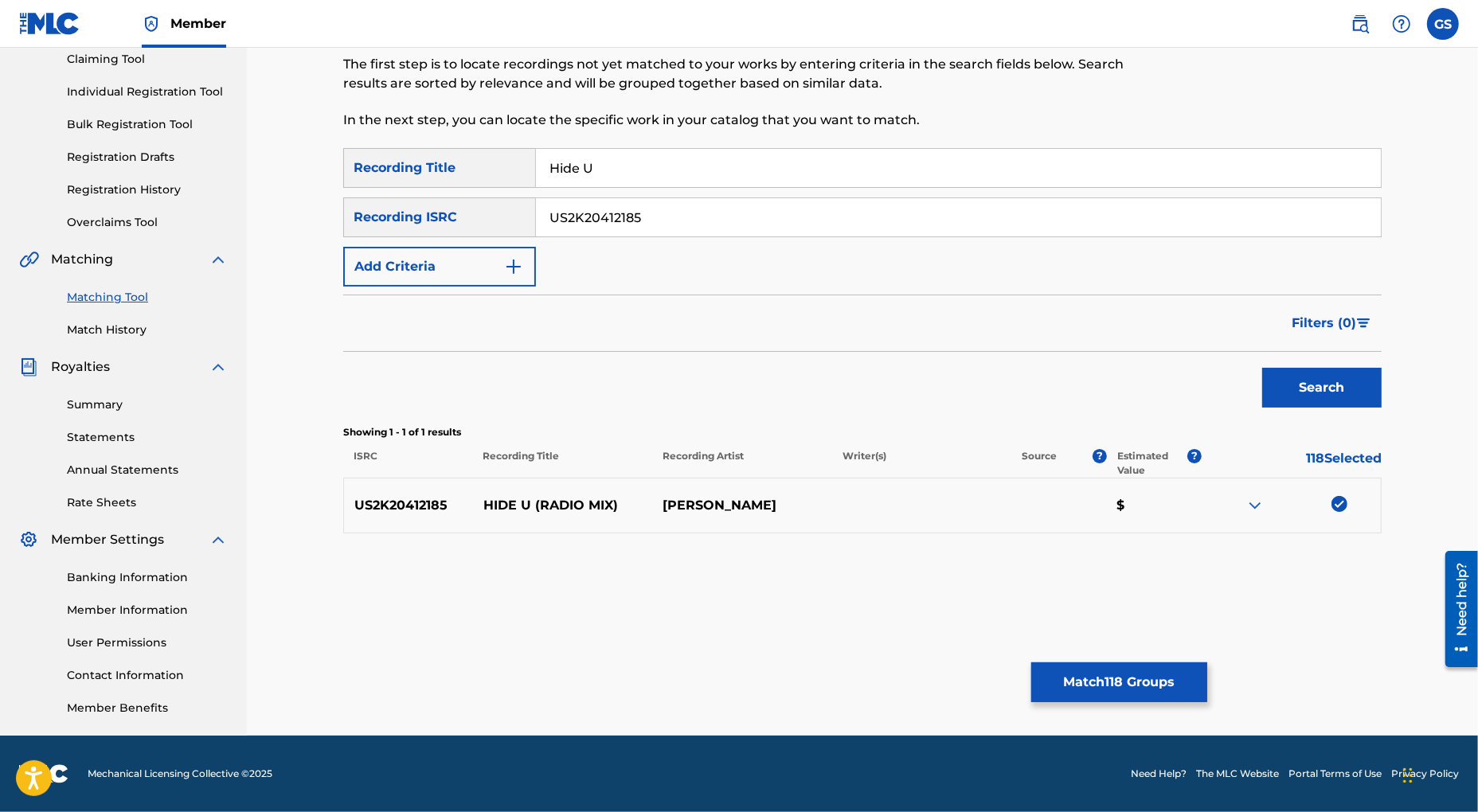
drag, startPoint x: 630, startPoint y: 220, endPoint x: 349, endPoint y: 216, distance: 281.0
click at [536, 216] on input "US2K20412185" at bounding box center [958, 218] width 845 height 38
click at [1325, 373] on button "Search" at bounding box center [1321, 388] width 119 height 40
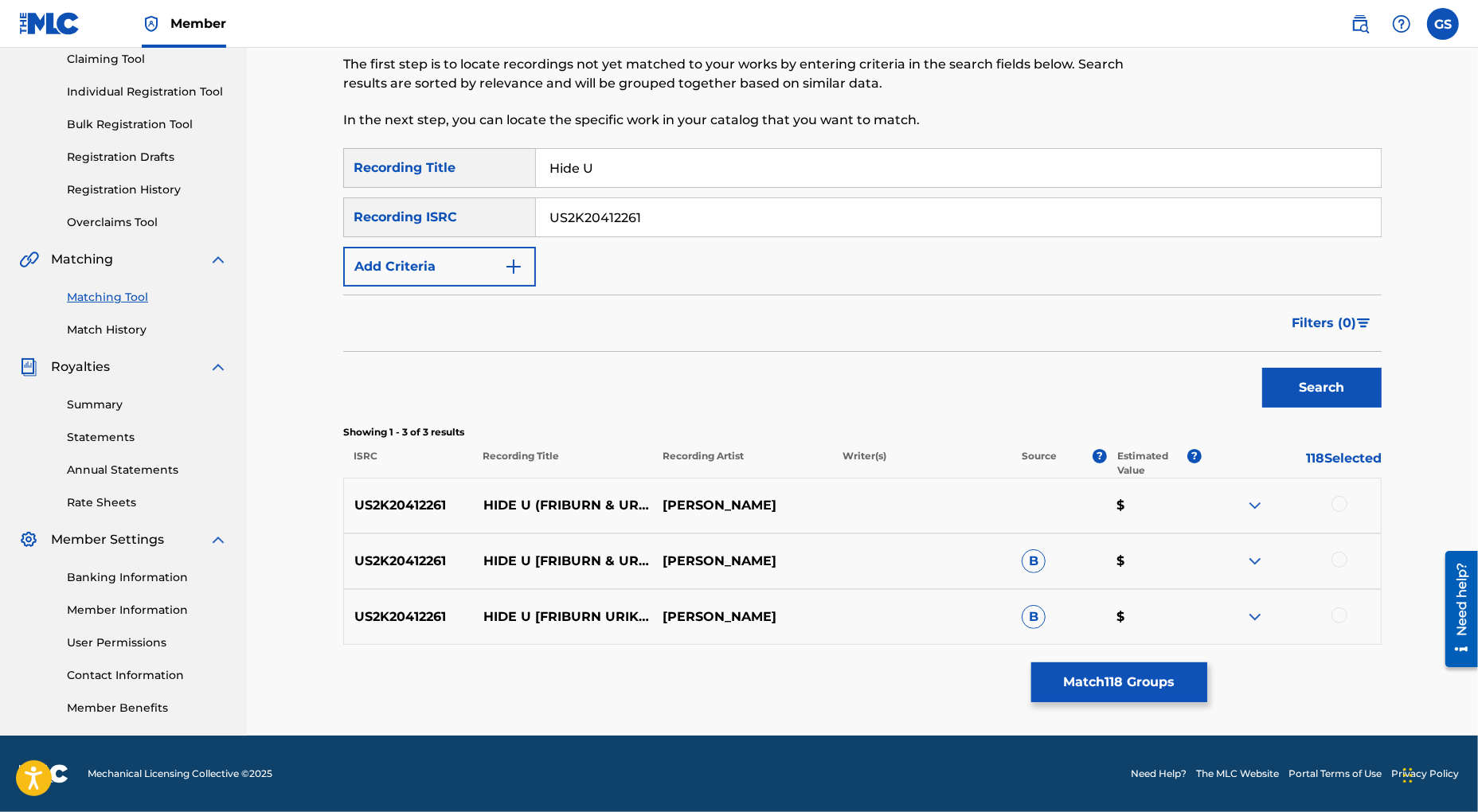
click at [1340, 504] on div at bounding box center [1339, 504] width 16 height 16
click at [1339, 565] on div at bounding box center [1339, 559] width 16 height 16
click at [1341, 615] on div at bounding box center [1339, 614] width 16 height 16
drag, startPoint x: 656, startPoint y: 218, endPoint x: 536, endPoint y: 194, distance: 122.4
click at [536, 206] on input "US2K20412261" at bounding box center [958, 218] width 845 height 38
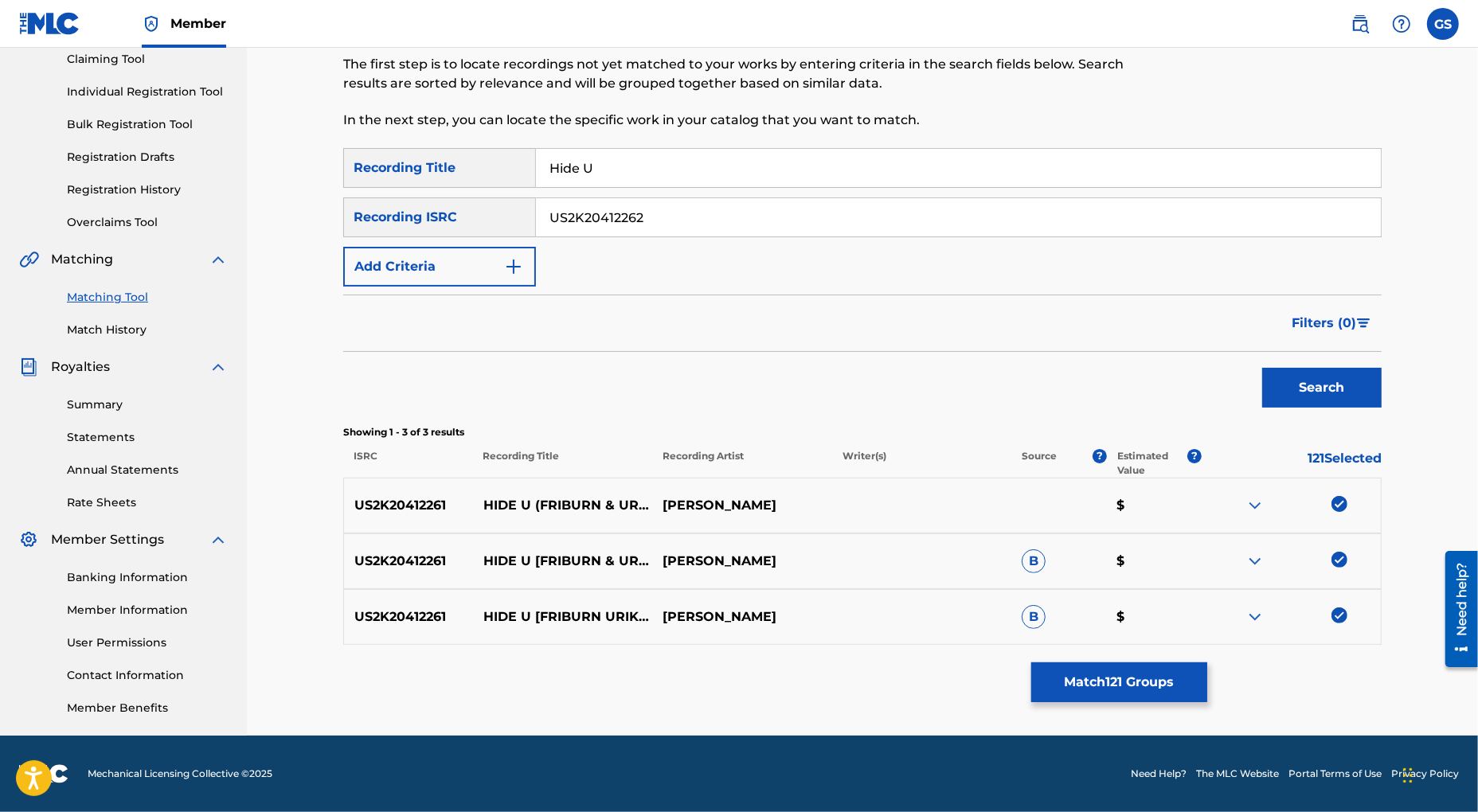
click at [1301, 381] on button "Search" at bounding box center [1321, 388] width 119 height 40
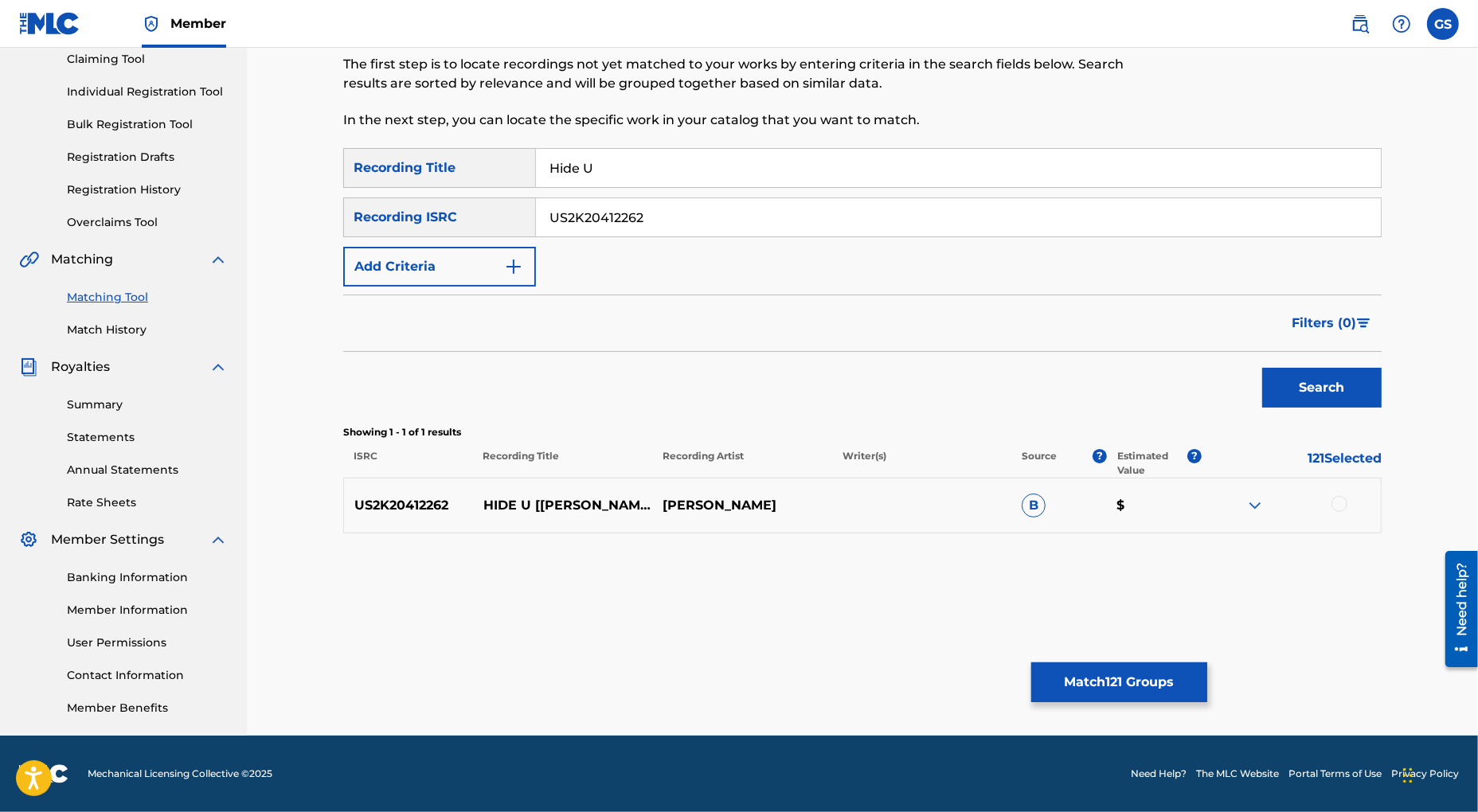
click at [1339, 502] on div at bounding box center [1339, 504] width 16 height 16
drag, startPoint x: 658, startPoint y: 218, endPoint x: 449, endPoint y: 211, distance: 209.1
click at [536, 211] on input "US2K20412262" at bounding box center [958, 218] width 845 height 38
click at [1305, 391] on button "Search" at bounding box center [1321, 388] width 119 height 40
click at [1341, 506] on div at bounding box center [1339, 504] width 16 height 16
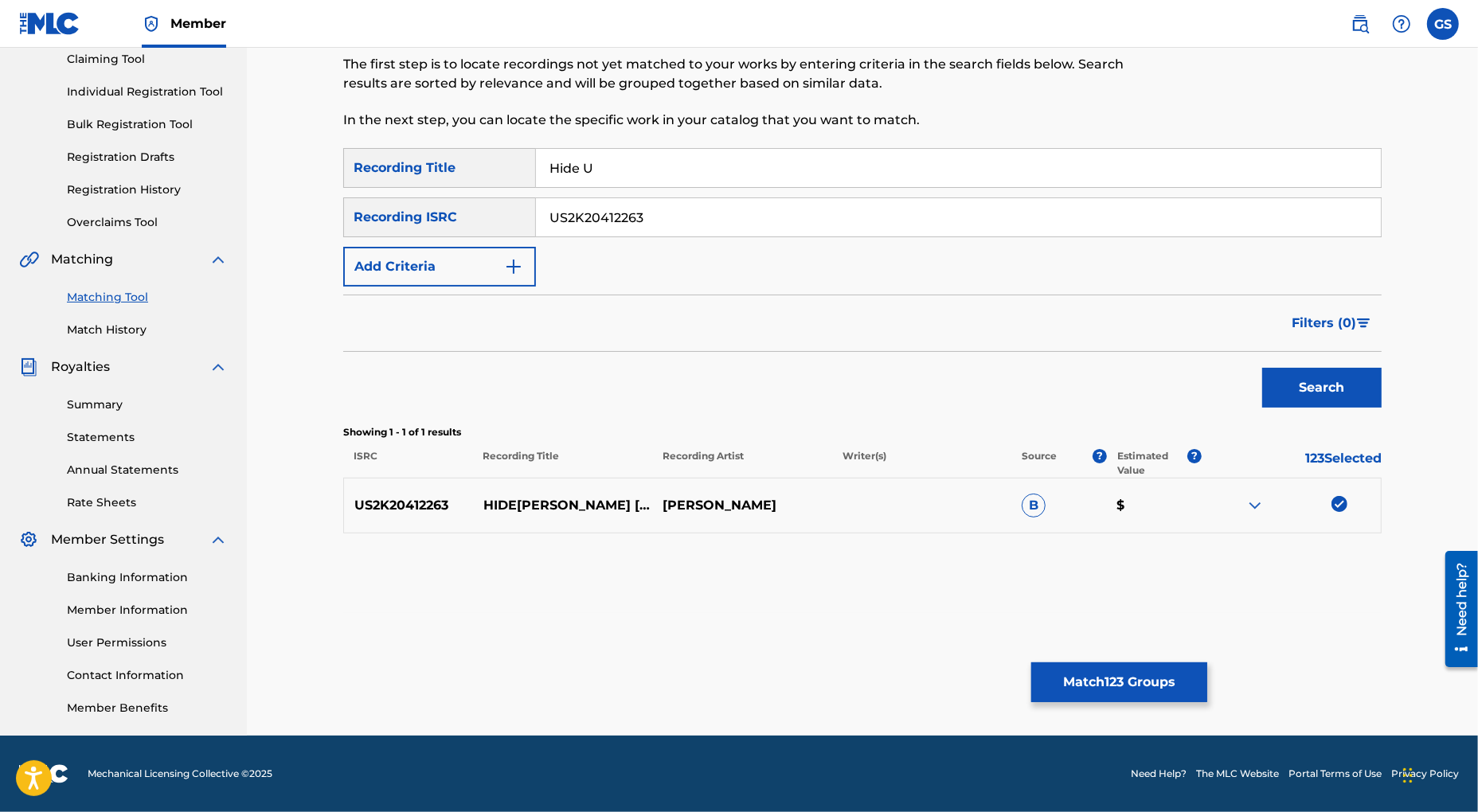
drag, startPoint x: 666, startPoint y: 221, endPoint x: 546, endPoint y: 220, distance: 120.0
click at [546, 220] on input "US2K20412263" at bounding box center [958, 218] width 845 height 38
click at [1330, 393] on button "Search" at bounding box center [1321, 388] width 119 height 40
click at [1337, 504] on div at bounding box center [1339, 504] width 16 height 16
drag, startPoint x: 679, startPoint y: 218, endPoint x: 400, endPoint y: 211, distance: 279.1
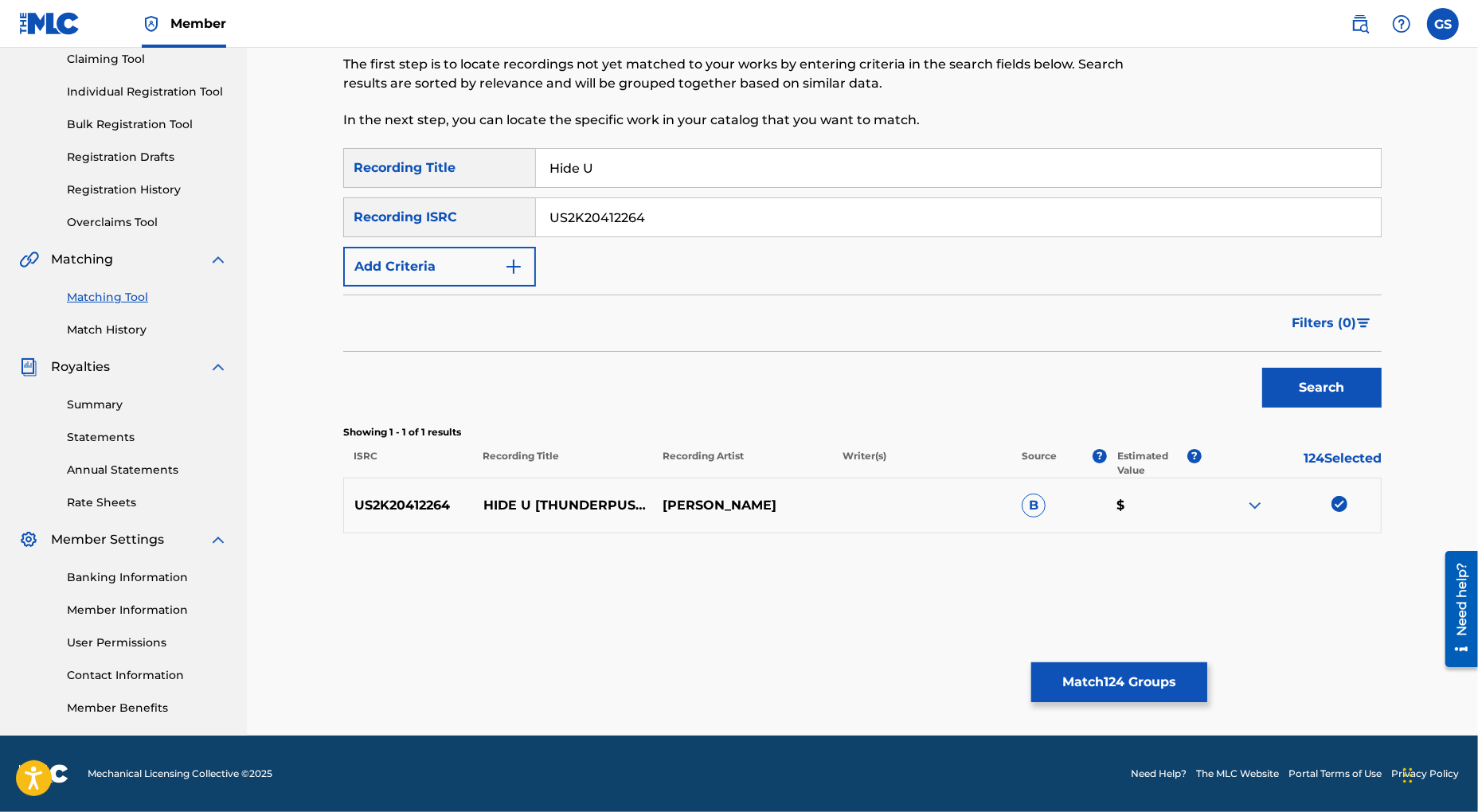
click at [536, 211] on input "US2K20412264" at bounding box center [958, 218] width 845 height 38
click at [1311, 385] on button "Search" at bounding box center [1321, 388] width 119 height 40
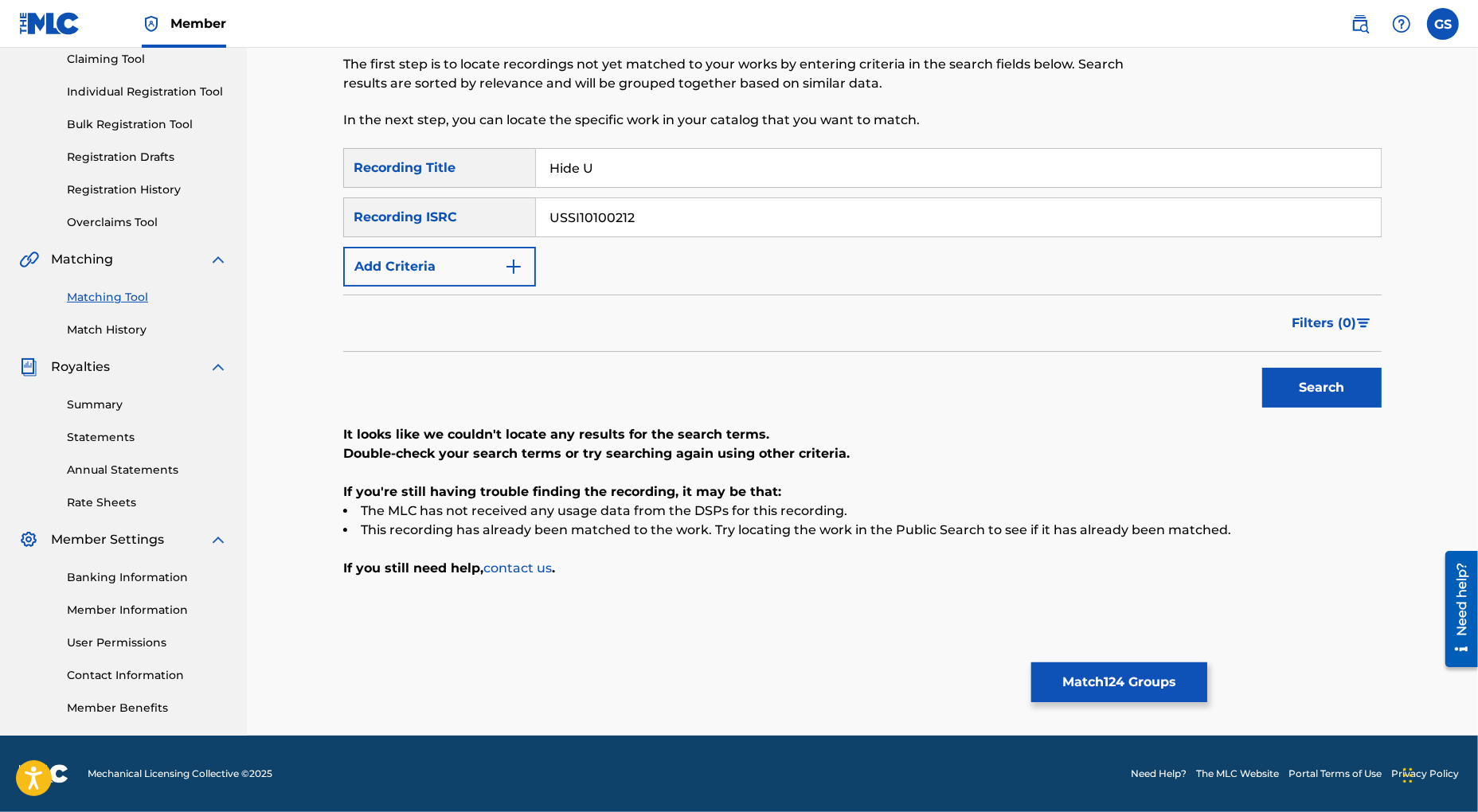
drag, startPoint x: 676, startPoint y: 221, endPoint x: 394, endPoint y: 214, distance: 282.1
click at [536, 214] on input "USSI10100212" at bounding box center [958, 218] width 845 height 38
click at [1335, 385] on button "Search" at bounding box center [1321, 388] width 119 height 40
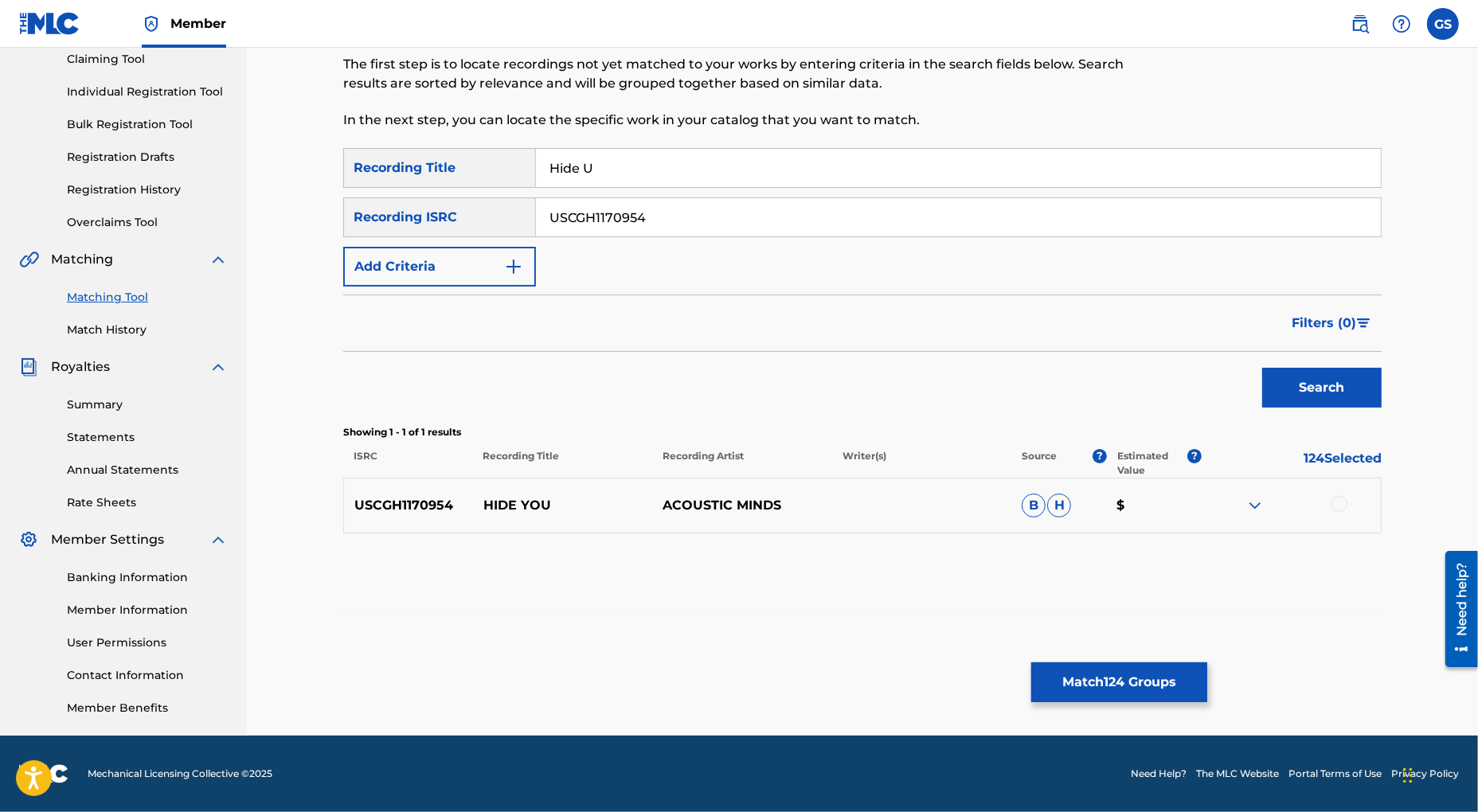
click at [1340, 501] on div at bounding box center [1339, 504] width 16 height 16
drag, startPoint x: 706, startPoint y: 215, endPoint x: 377, endPoint y: 202, distance: 329.3
click at [536, 202] on input "USCGH1170954" at bounding box center [958, 218] width 845 height 38
click at [1335, 384] on button "Search" at bounding box center [1321, 388] width 119 height 40
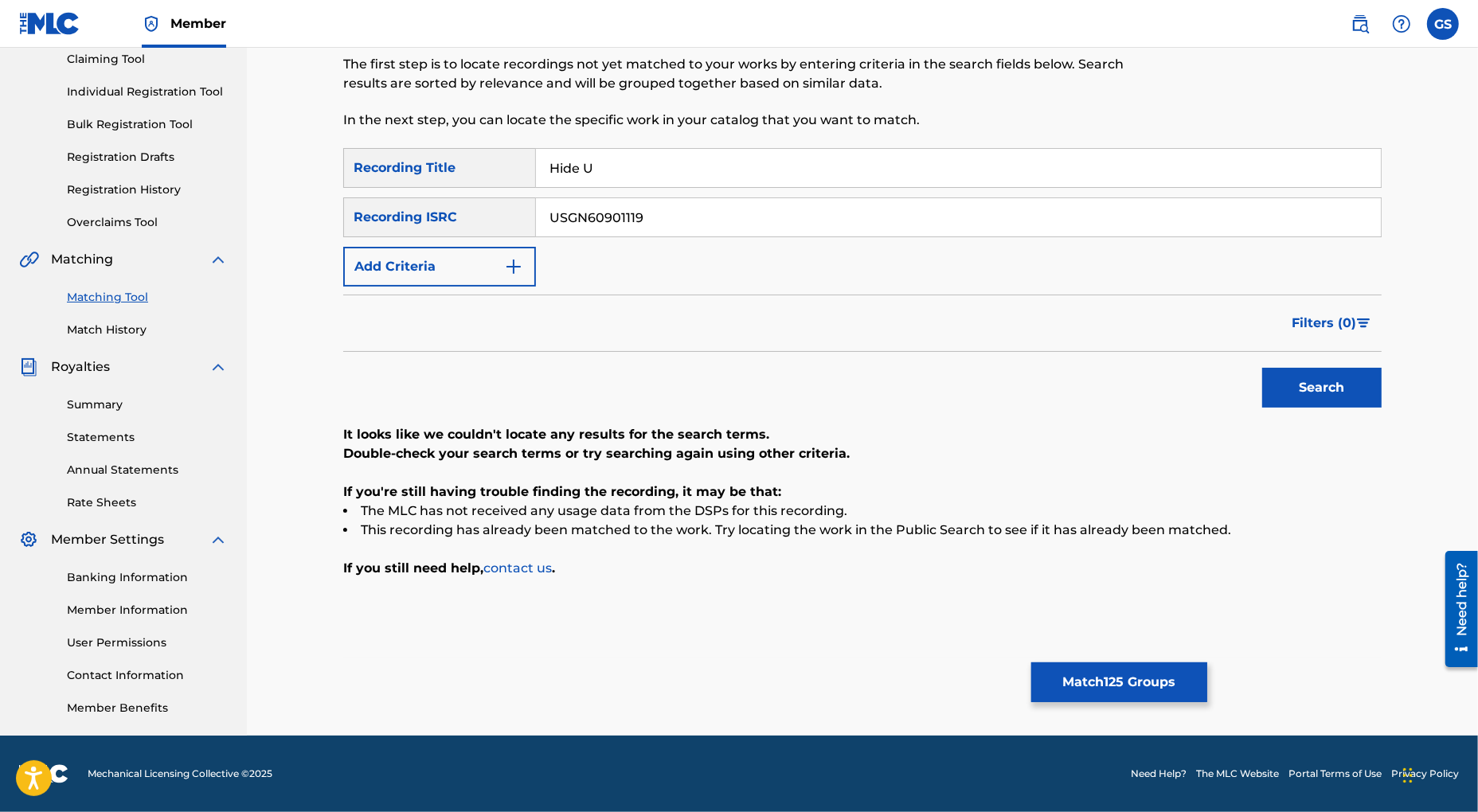
drag, startPoint x: 656, startPoint y: 220, endPoint x: 447, endPoint y: 199, distance: 210.1
click at [536, 203] on input "USGN60901119" at bounding box center [958, 218] width 845 height 38
click at [1301, 380] on button "Search" at bounding box center [1321, 388] width 119 height 40
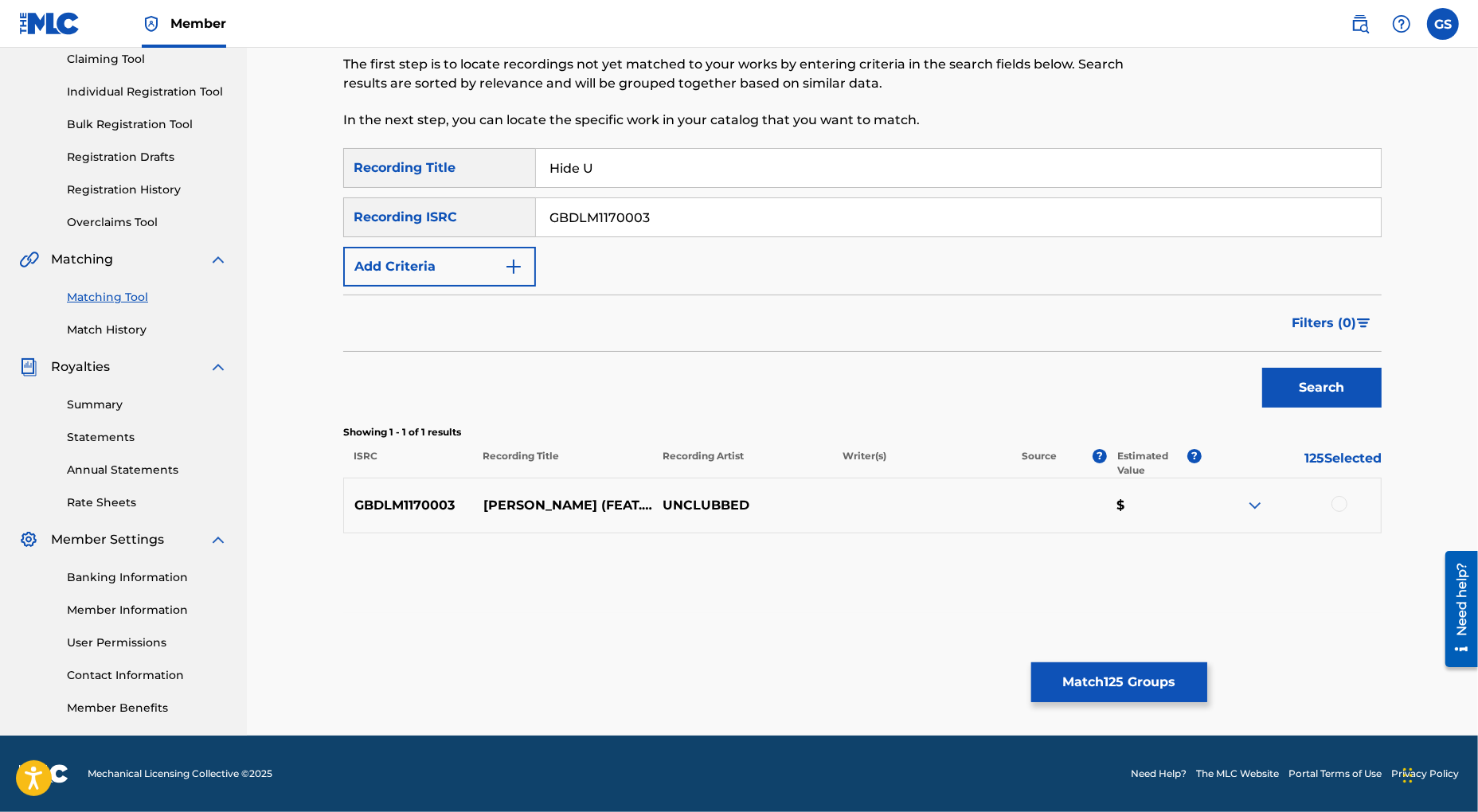
click at [1341, 506] on div at bounding box center [1339, 504] width 16 height 16
drag, startPoint x: 606, startPoint y: 218, endPoint x: 354, endPoint y: 203, distance: 252.4
click at [536, 203] on input "GBDLM1170003" at bounding box center [958, 218] width 845 height 38
click at [1330, 390] on button "Search" at bounding box center [1321, 388] width 119 height 40
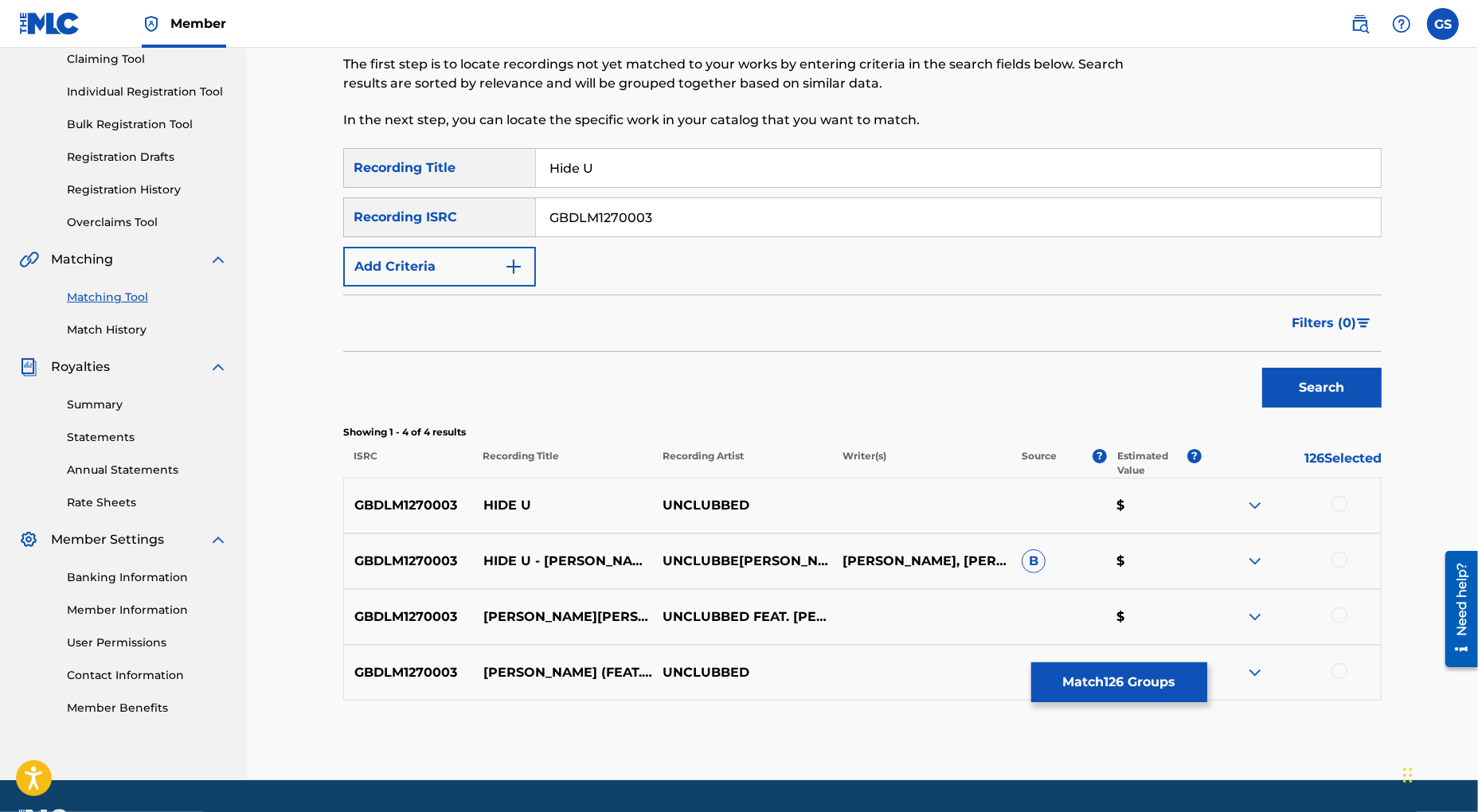
click at [1345, 502] on div at bounding box center [1339, 504] width 16 height 16
click at [1340, 562] on div at bounding box center [1339, 559] width 16 height 16
click at [1341, 615] on div at bounding box center [1339, 614] width 16 height 16
click at [1343, 675] on div at bounding box center [1339, 670] width 16 height 16
drag, startPoint x: 661, startPoint y: 220, endPoint x: 420, endPoint y: 209, distance: 241.3
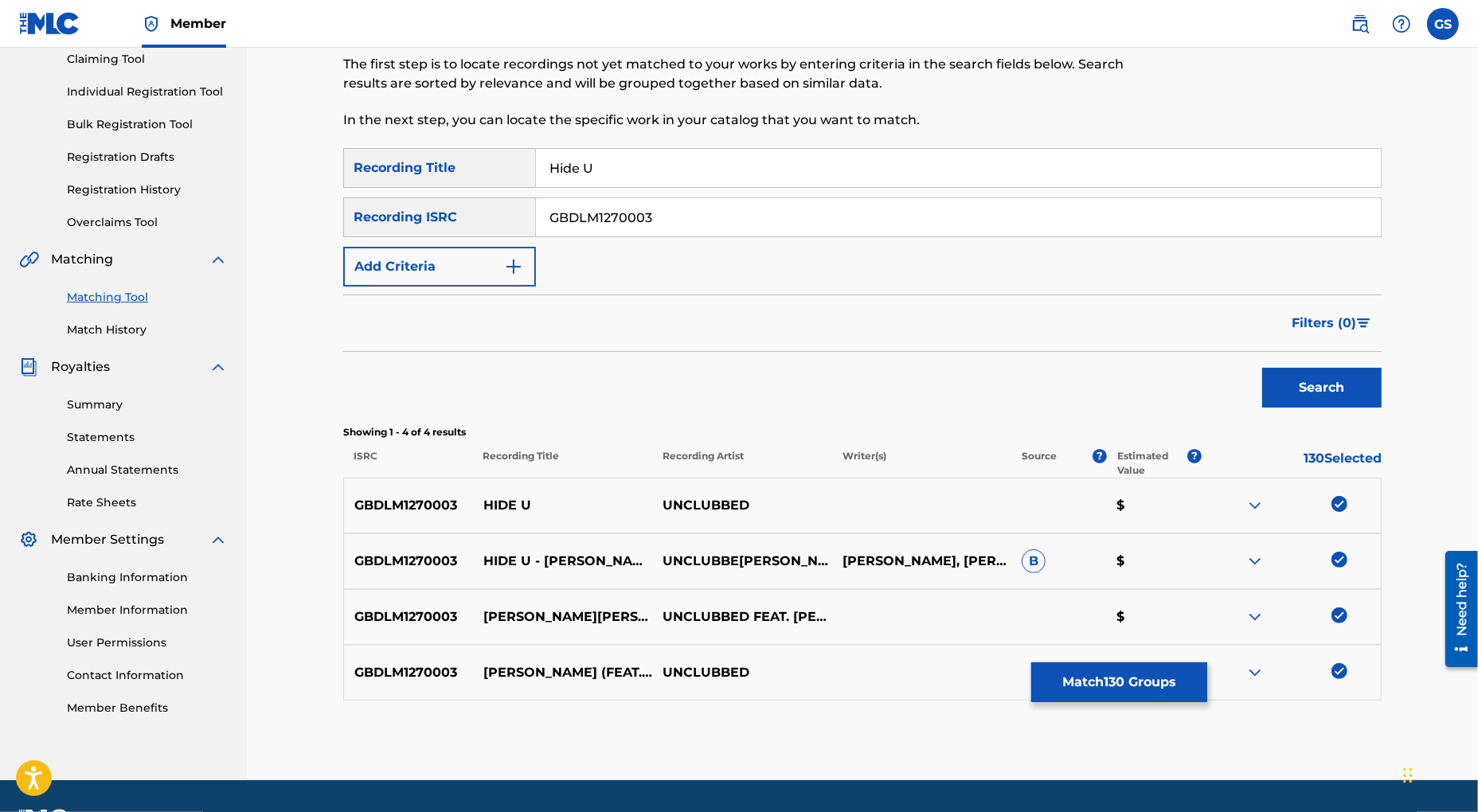
click at [536, 209] on input "GBDLM1270003" at bounding box center [958, 218] width 845 height 38
click at [1332, 393] on button "Search" at bounding box center [1321, 388] width 119 height 40
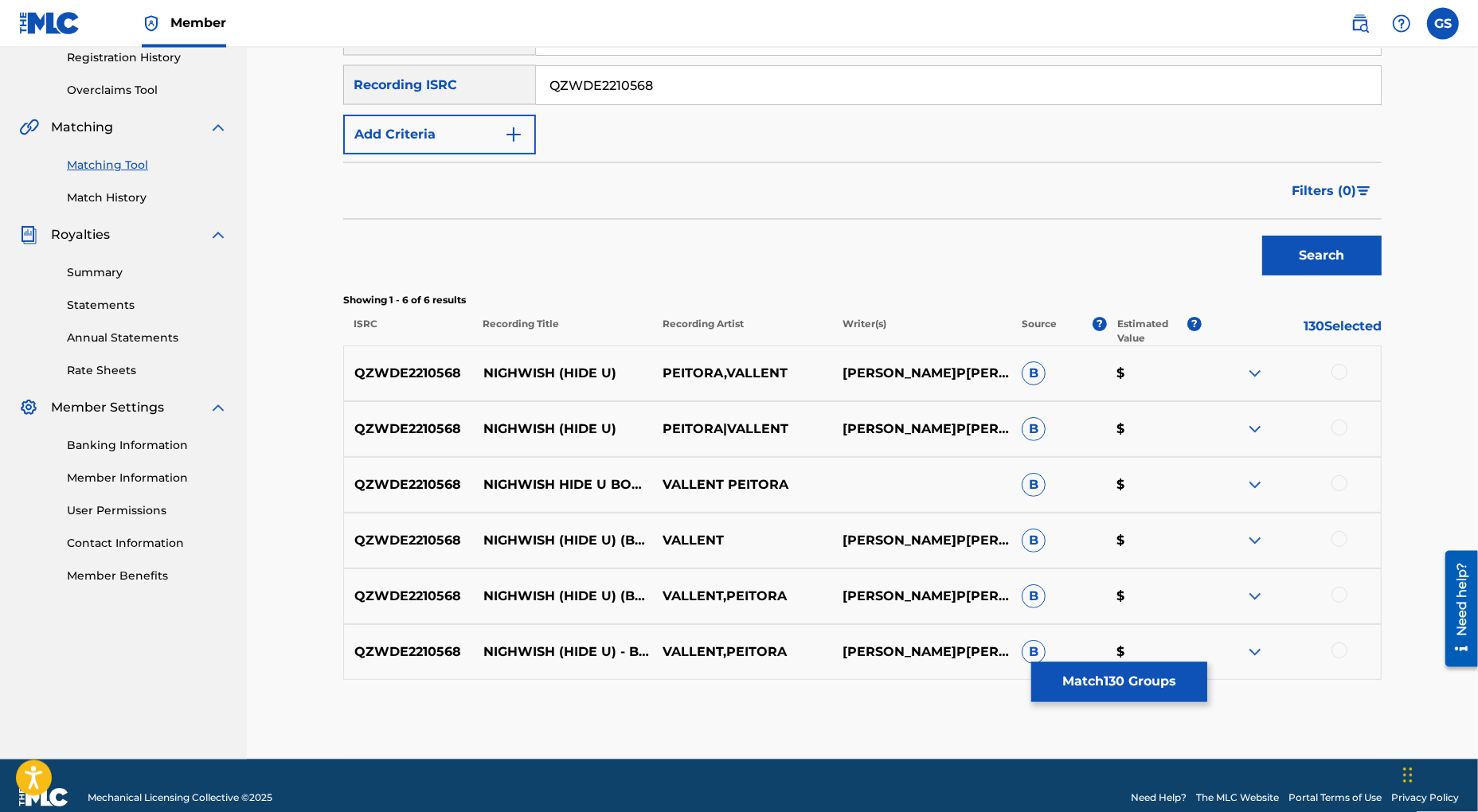
scroll to position [331, 0]
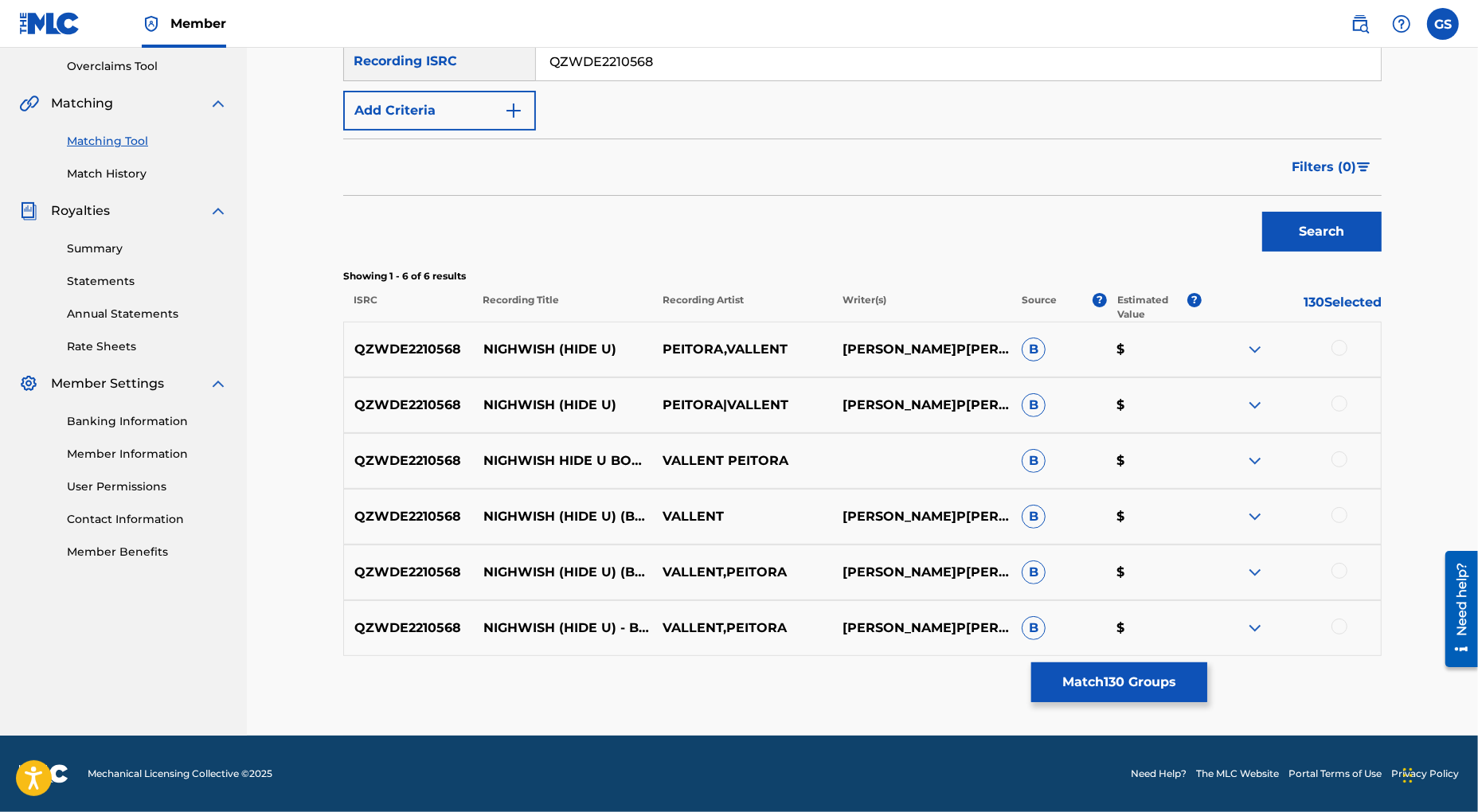
click at [1340, 347] on div at bounding box center [1339, 348] width 16 height 16
click at [1340, 403] on div at bounding box center [1339, 403] width 16 height 16
click at [1339, 454] on div at bounding box center [1339, 459] width 16 height 16
click at [1336, 517] on div at bounding box center [1339, 514] width 16 height 16
click at [1342, 569] on div at bounding box center [1339, 570] width 16 height 16
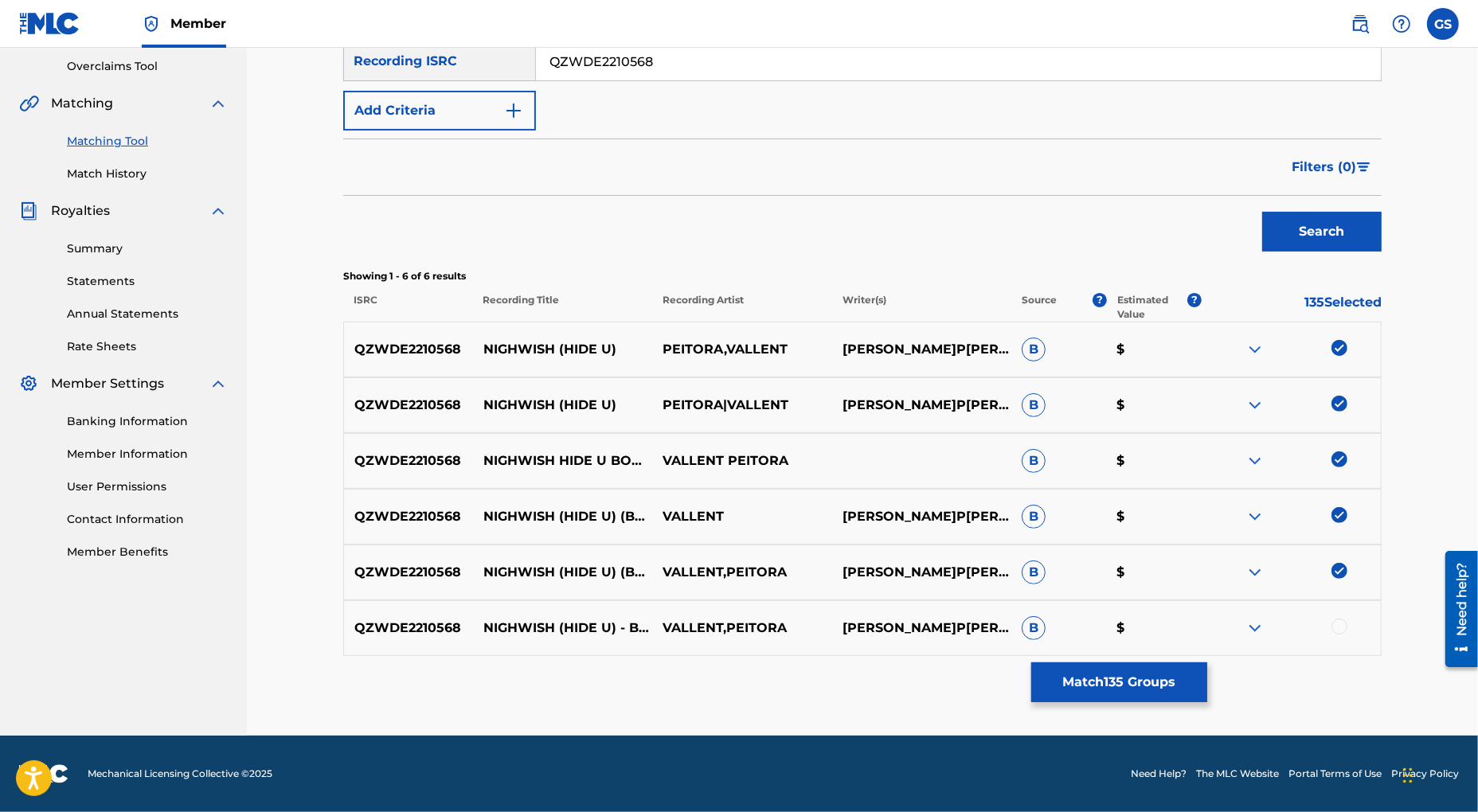
click at [1338, 628] on div at bounding box center [1339, 626] width 16 height 16
drag, startPoint x: 663, startPoint y: 64, endPoint x: 400, endPoint y: 52, distance: 263.3
click at [536, 52] on input "QZWDE2210568" at bounding box center [958, 62] width 845 height 38
click at [1293, 232] on button "Search" at bounding box center [1321, 232] width 119 height 40
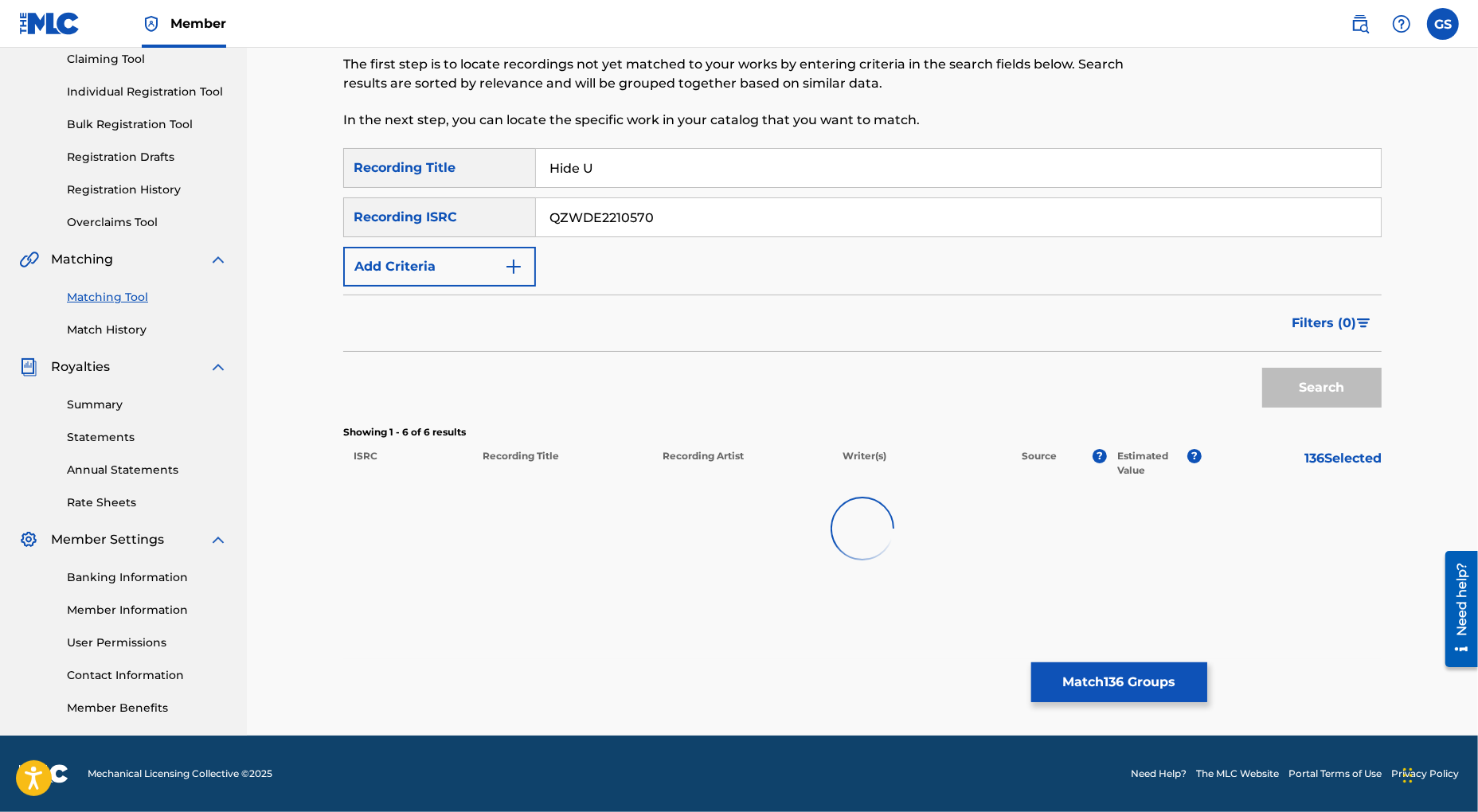
scroll to position [175, 0]
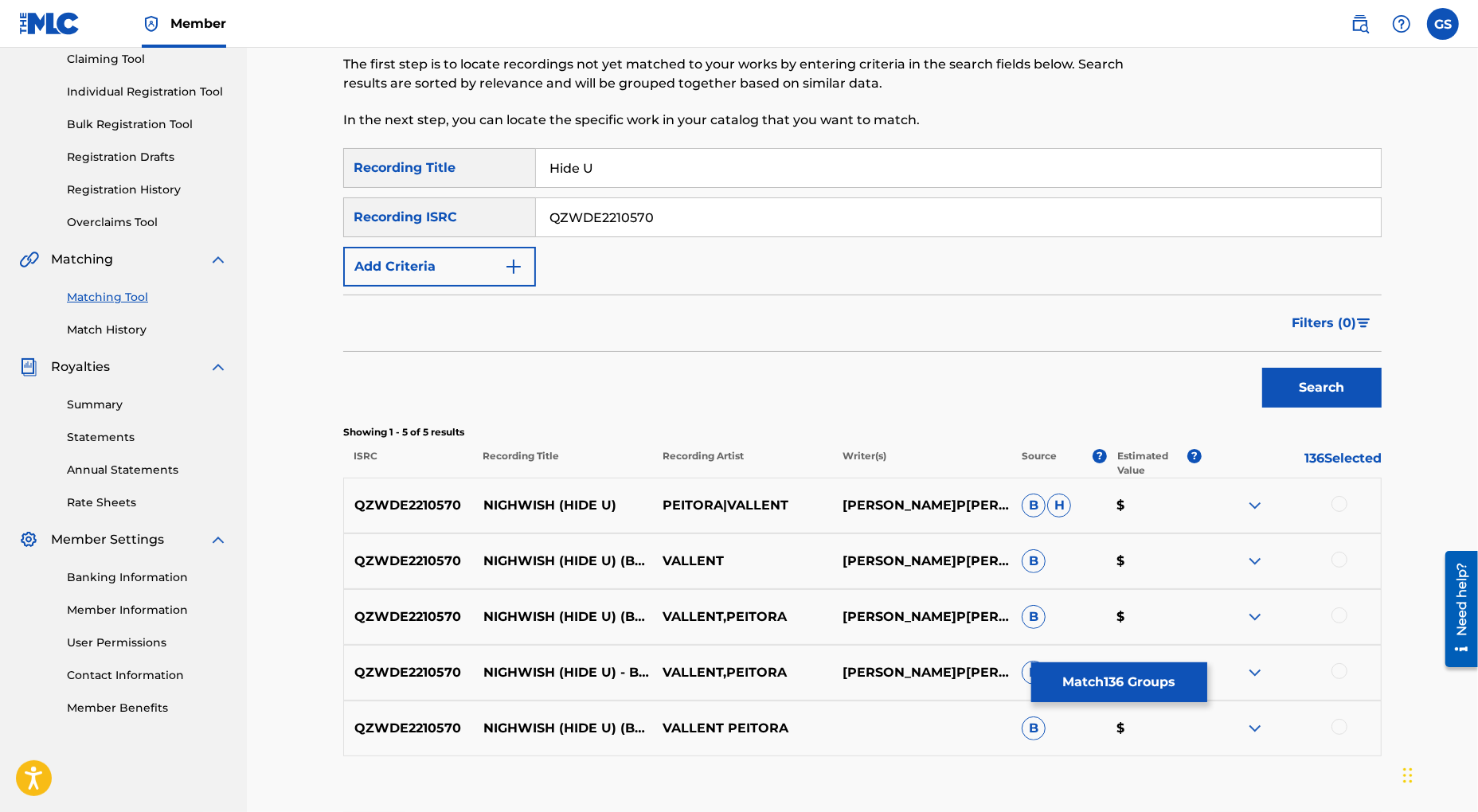
click at [1338, 506] on div at bounding box center [1339, 504] width 16 height 16
click at [1339, 562] on div at bounding box center [1339, 559] width 16 height 16
click at [1343, 616] on div at bounding box center [1339, 614] width 16 height 16
click at [1343, 673] on div at bounding box center [1339, 670] width 16 height 16
click at [1340, 724] on div "QZWDE2210570 NIGHWISH (HIDE U) (BOOTLEG RADIO MIX) VALLENT PEITORA B $" at bounding box center [862, 728] width 1038 height 56
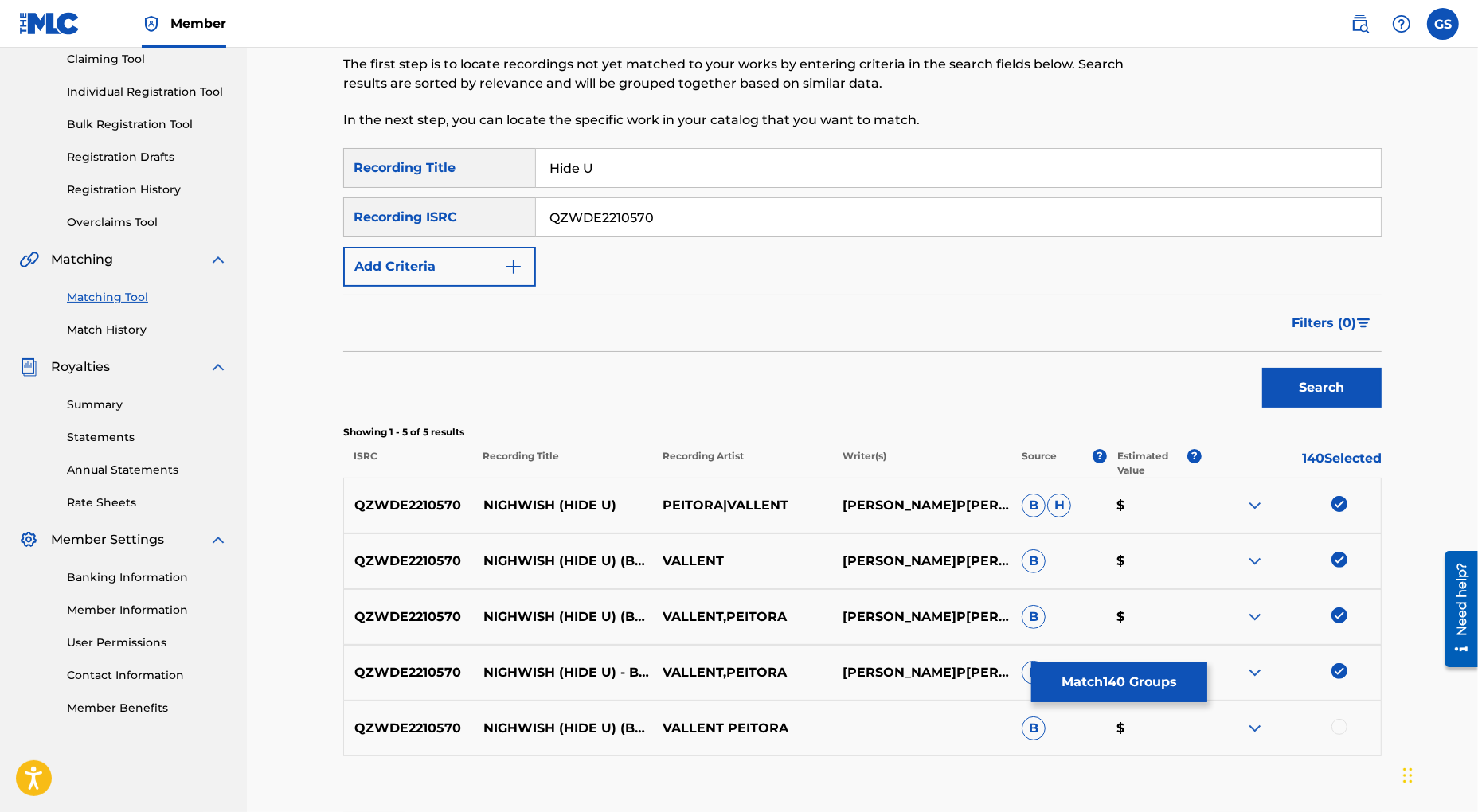
click at [1335, 729] on div at bounding box center [1339, 726] width 16 height 16
drag, startPoint x: 681, startPoint y: 228, endPoint x: 413, endPoint y: 202, distance: 269.3
click at [536, 209] on input "QZWDE2210570" at bounding box center [958, 218] width 845 height 38
click at [1313, 390] on button "Search" at bounding box center [1321, 388] width 119 height 40
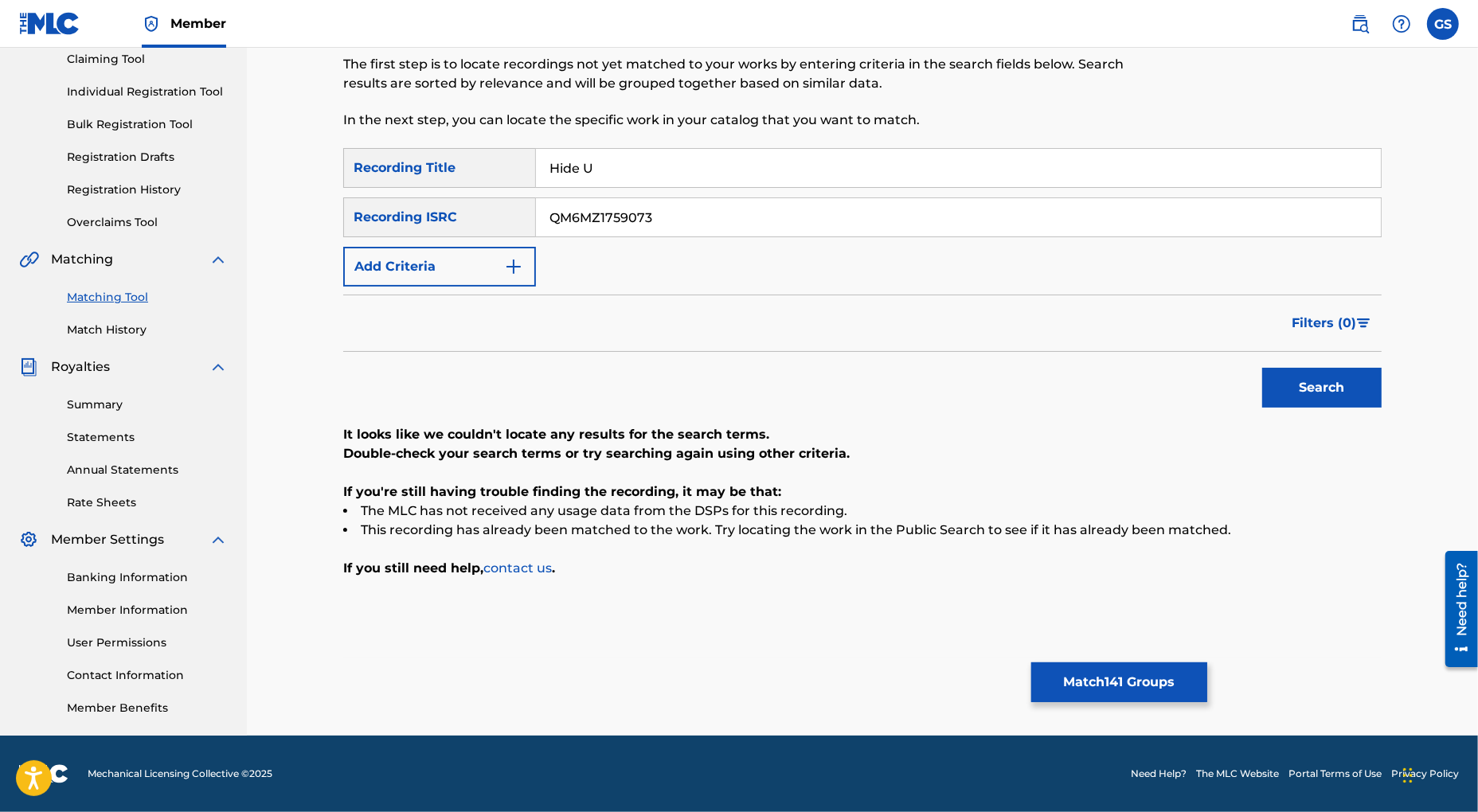
drag, startPoint x: 687, startPoint y: 214, endPoint x: 418, endPoint y: 206, distance: 269.1
click at [536, 207] on input "QM6MZ1759073" at bounding box center [958, 218] width 845 height 38
click at [1326, 396] on button "Search" at bounding box center [1321, 388] width 119 height 40
drag, startPoint x: 711, startPoint y: 216, endPoint x: 327, endPoint y: 210, distance: 384.0
click at [536, 210] on input "NLF712500060" at bounding box center [958, 218] width 845 height 38
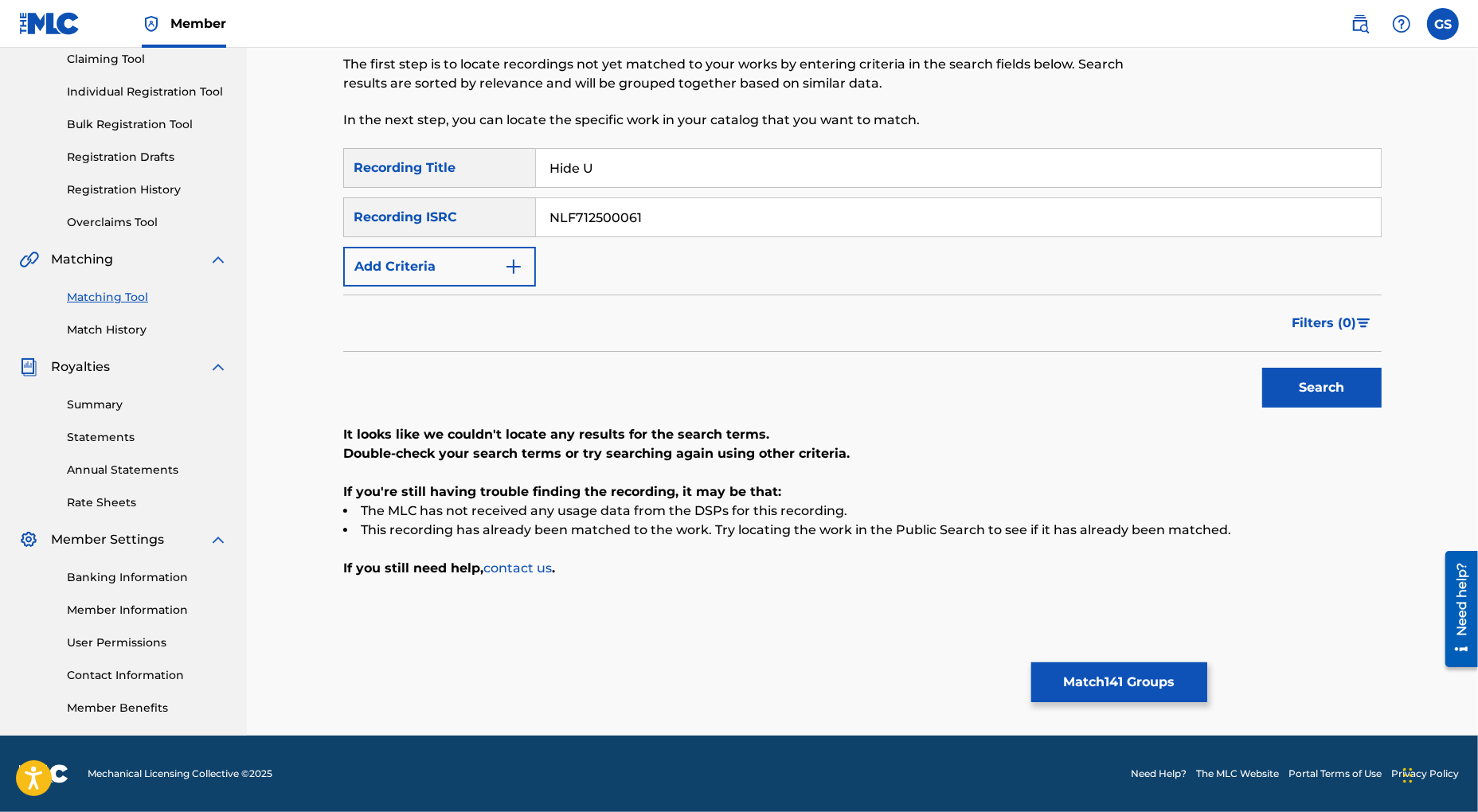
click at [1347, 385] on button "Search" at bounding box center [1321, 388] width 119 height 40
drag, startPoint x: 679, startPoint y: 220, endPoint x: 317, endPoint y: 223, distance: 362.0
click at [536, 223] on input "NLF712500061" at bounding box center [958, 218] width 845 height 38
click at [1325, 390] on button "Search" at bounding box center [1321, 388] width 119 height 40
drag, startPoint x: 671, startPoint y: 218, endPoint x: 441, endPoint y: 211, distance: 230.1
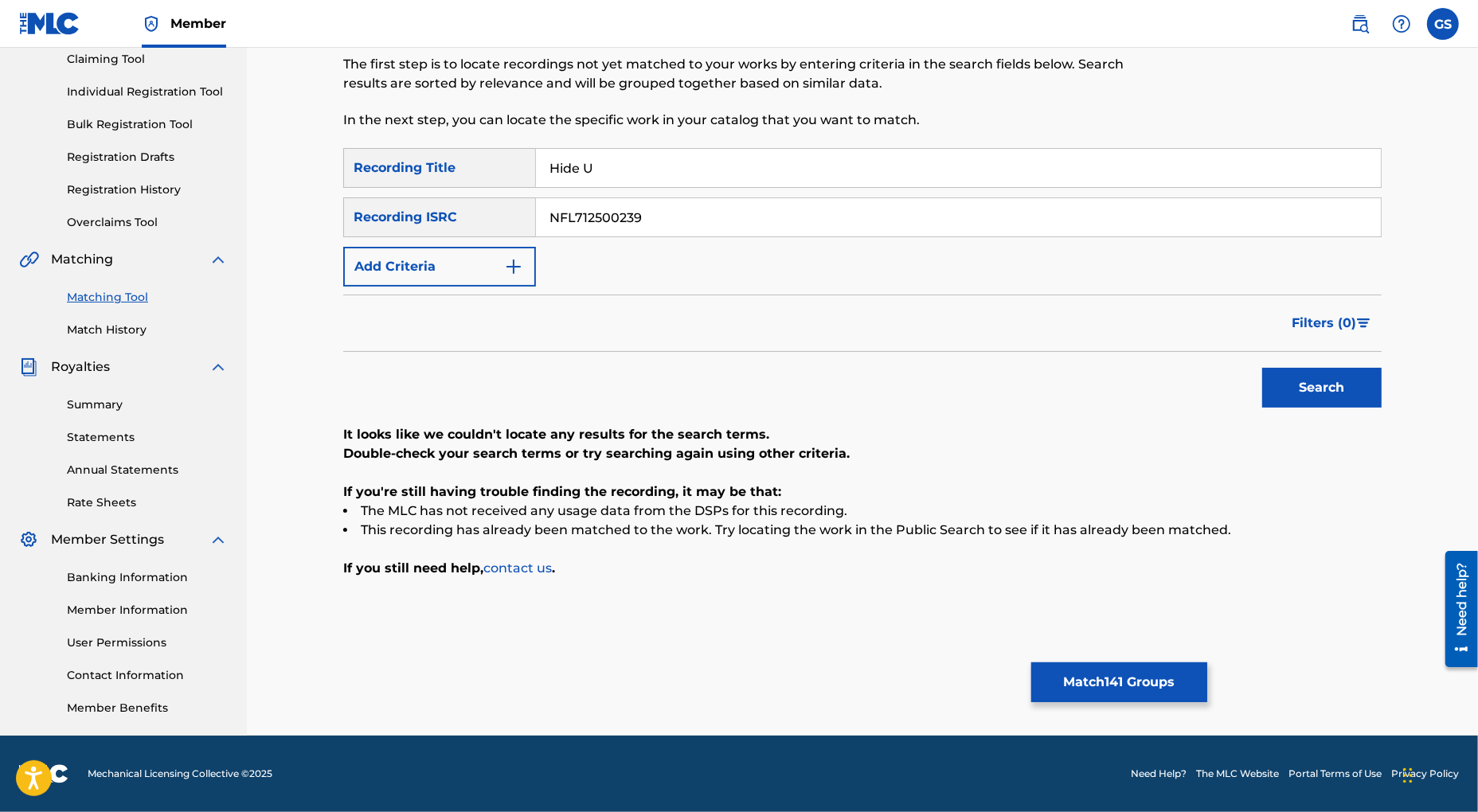
click at [536, 209] on input "NFL712500239" at bounding box center [958, 218] width 845 height 38
click at [1303, 378] on button "Search" at bounding box center [1321, 388] width 119 height 40
drag, startPoint x: 661, startPoint y: 213, endPoint x: 399, endPoint y: 203, distance: 262.2
click at [536, 210] on input "GB8KE2325775" at bounding box center [958, 218] width 845 height 38
click at [1314, 381] on button "Search" at bounding box center [1321, 388] width 119 height 40
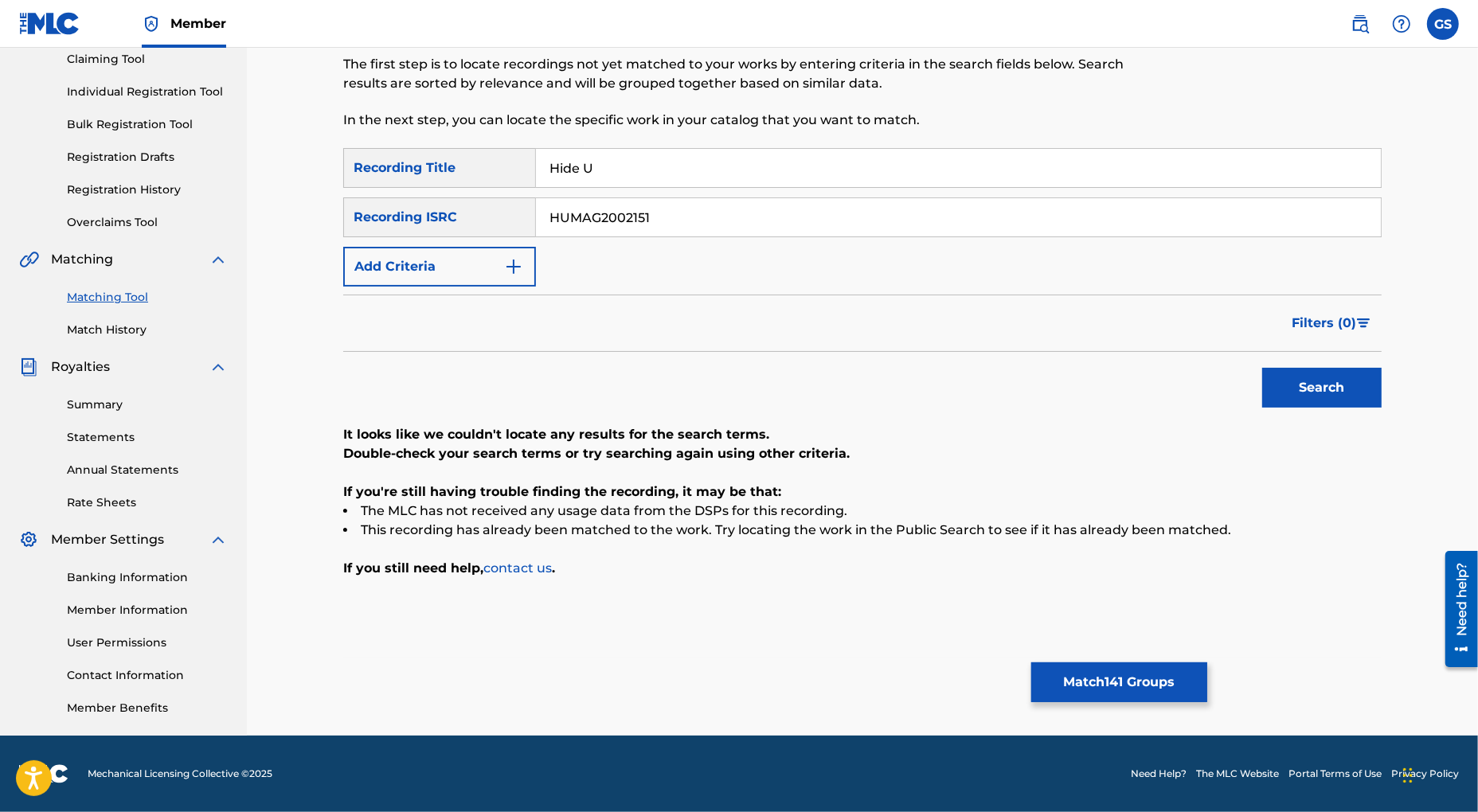
drag, startPoint x: 723, startPoint y: 218, endPoint x: 417, endPoint y: 210, distance: 306.1
click at [536, 205] on input "HUMAG2002151" at bounding box center [958, 218] width 845 height 38
click at [1325, 388] on button "Search" at bounding box center [1321, 388] width 119 height 40
drag, startPoint x: 668, startPoint y: 209, endPoint x: 459, endPoint y: 211, distance: 209.0
click at [536, 213] on input "GBEWA2105697" at bounding box center [958, 218] width 845 height 38
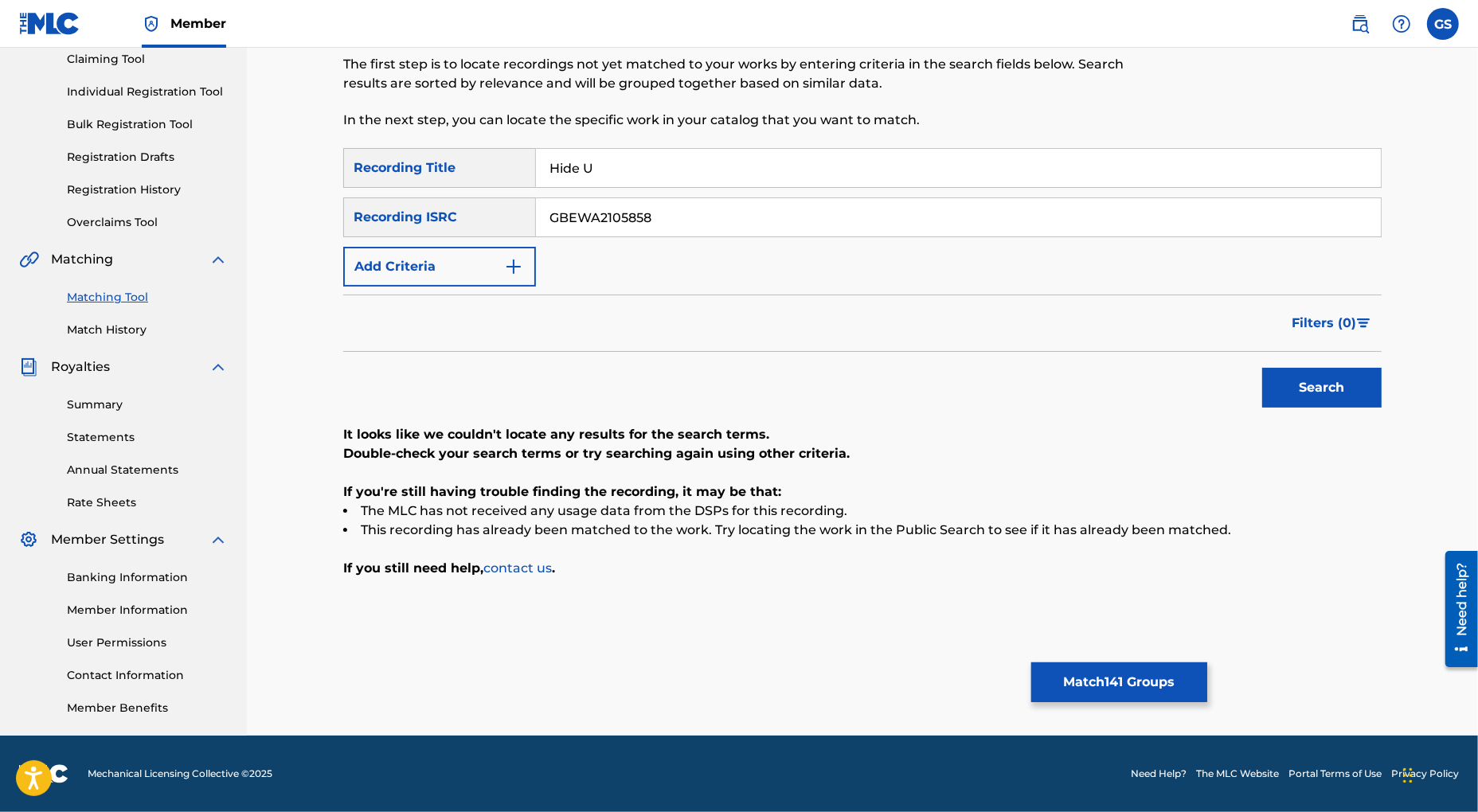
click at [1314, 397] on button "Search" at bounding box center [1321, 388] width 119 height 40
drag, startPoint x: 486, startPoint y: 225, endPoint x: 371, endPoint y: 225, distance: 115.0
click at [536, 225] on input "GBEWA2105858" at bounding box center [958, 218] width 845 height 38
drag, startPoint x: 1325, startPoint y: 394, endPoint x: 1300, endPoint y: 409, distance: 29.2
click at [1325, 394] on button "Search" at bounding box center [1321, 388] width 119 height 40
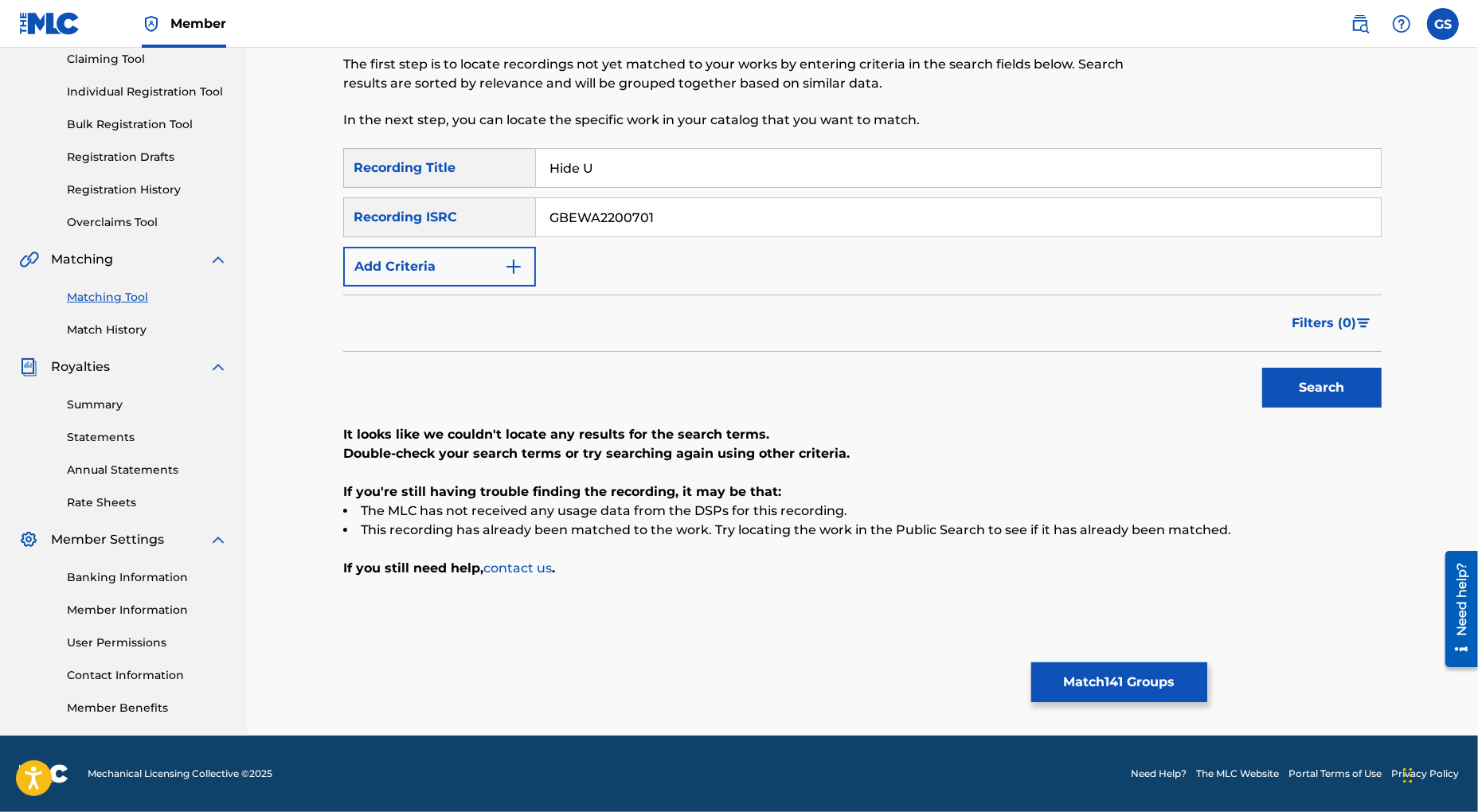
drag, startPoint x: 680, startPoint y: 223, endPoint x: 442, endPoint y: 214, distance: 238.2
click at [536, 214] on input "GBEWA2200701" at bounding box center [958, 218] width 845 height 38
click at [1317, 380] on button "Search" at bounding box center [1321, 388] width 119 height 40
drag, startPoint x: 685, startPoint y: 213, endPoint x: 345, endPoint y: 225, distance: 340.2
click at [536, 223] on input "GBEWA2200715" at bounding box center [958, 218] width 845 height 38
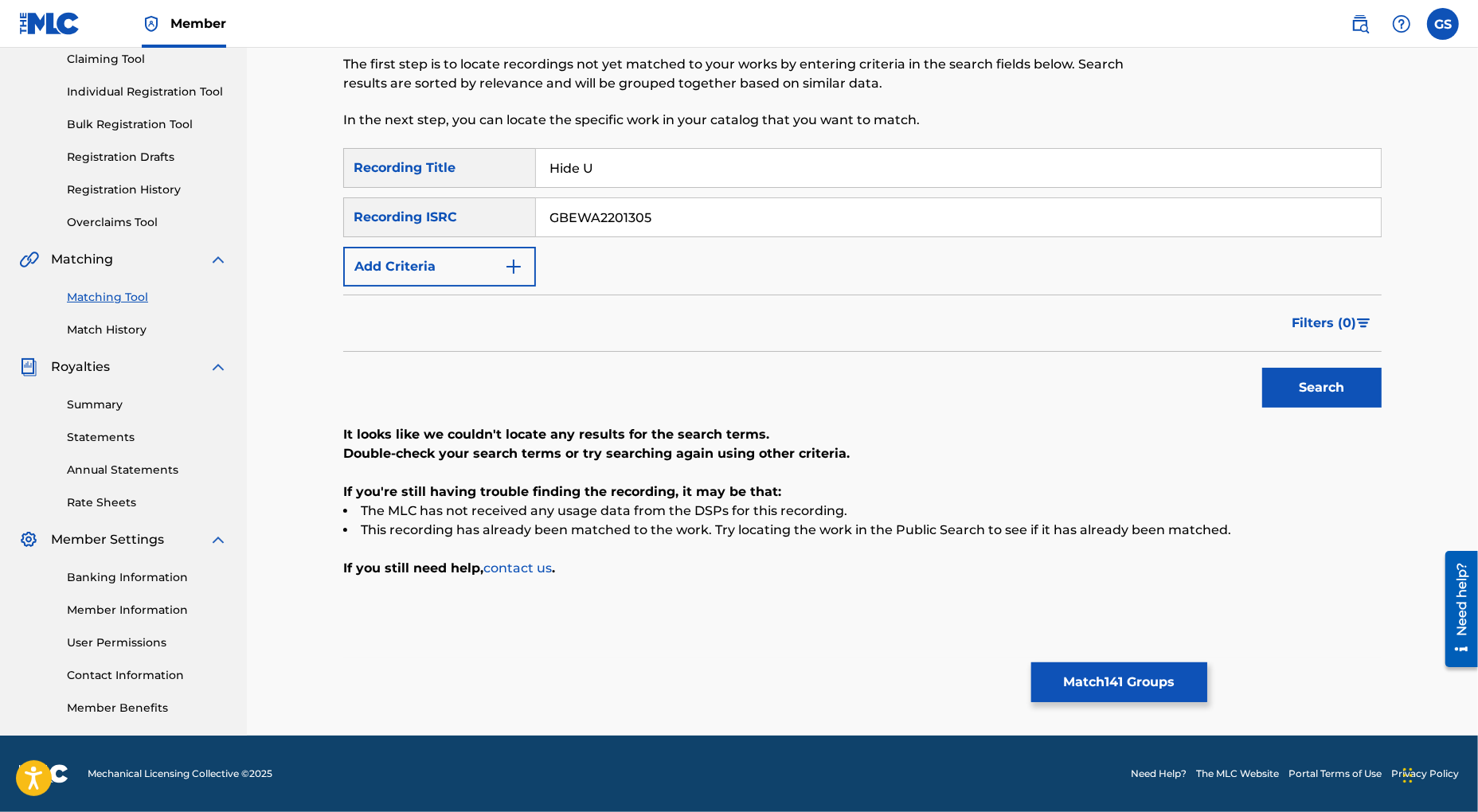
click at [1319, 382] on button "Search" at bounding box center [1321, 388] width 119 height 40
drag, startPoint x: 694, startPoint y: 213, endPoint x: 383, endPoint y: 214, distance: 311.0
click at [536, 213] on input "GBEWA2201305" at bounding box center [958, 218] width 845 height 38
click at [1314, 386] on button "Search" at bounding box center [1321, 388] width 119 height 40
drag, startPoint x: 676, startPoint y: 212, endPoint x: 387, endPoint y: 210, distance: 289.0
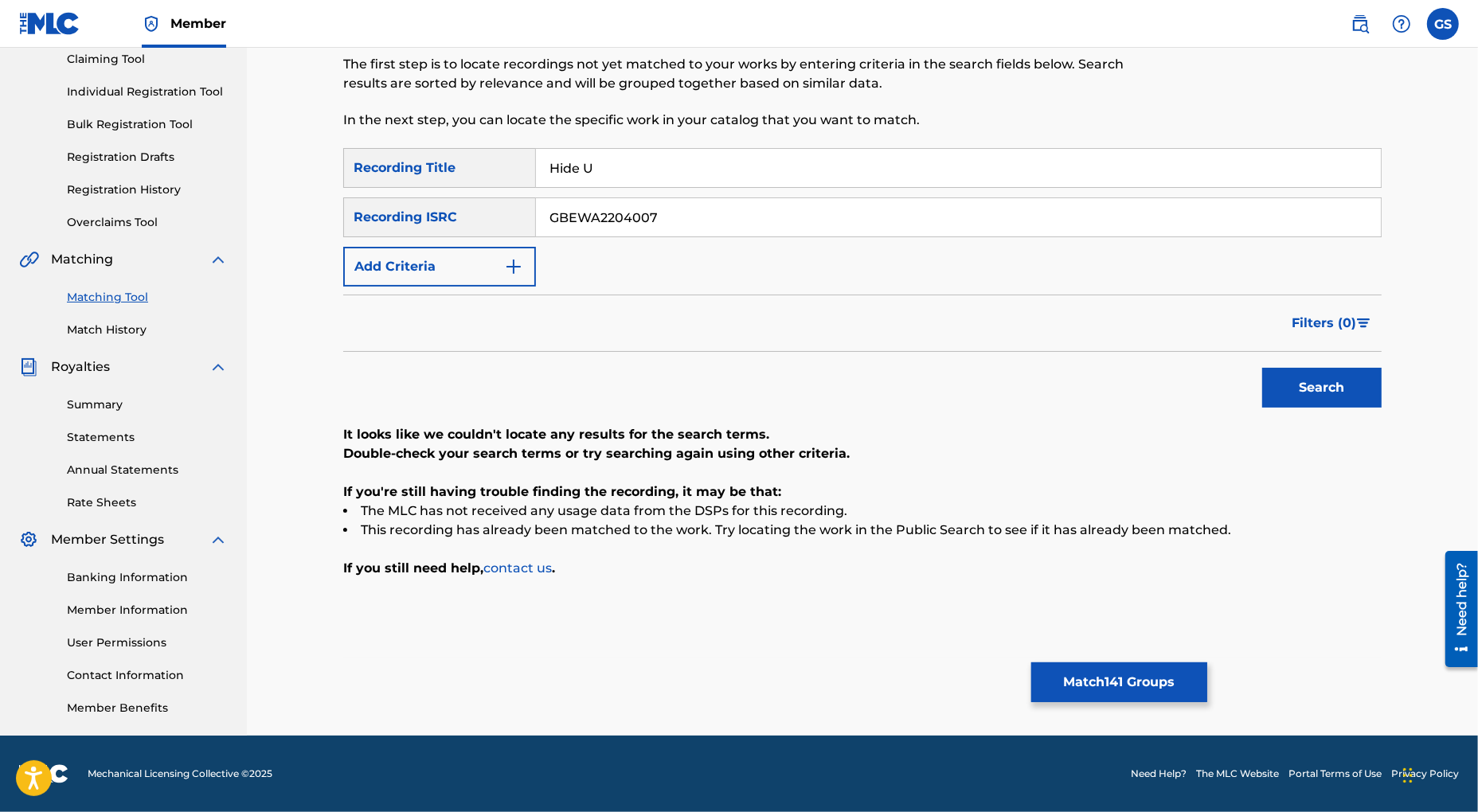
click at [536, 210] on input "GBEWA2204007" at bounding box center [958, 218] width 845 height 38
click at [1337, 395] on button "Search" at bounding box center [1321, 388] width 119 height 40
drag, startPoint x: 667, startPoint y: 210, endPoint x: 359, endPoint y: 220, distance: 308.2
click at [536, 220] on input "GBKQU2211670" at bounding box center [958, 218] width 845 height 38
click at [1305, 388] on button "Search" at bounding box center [1321, 388] width 119 height 40
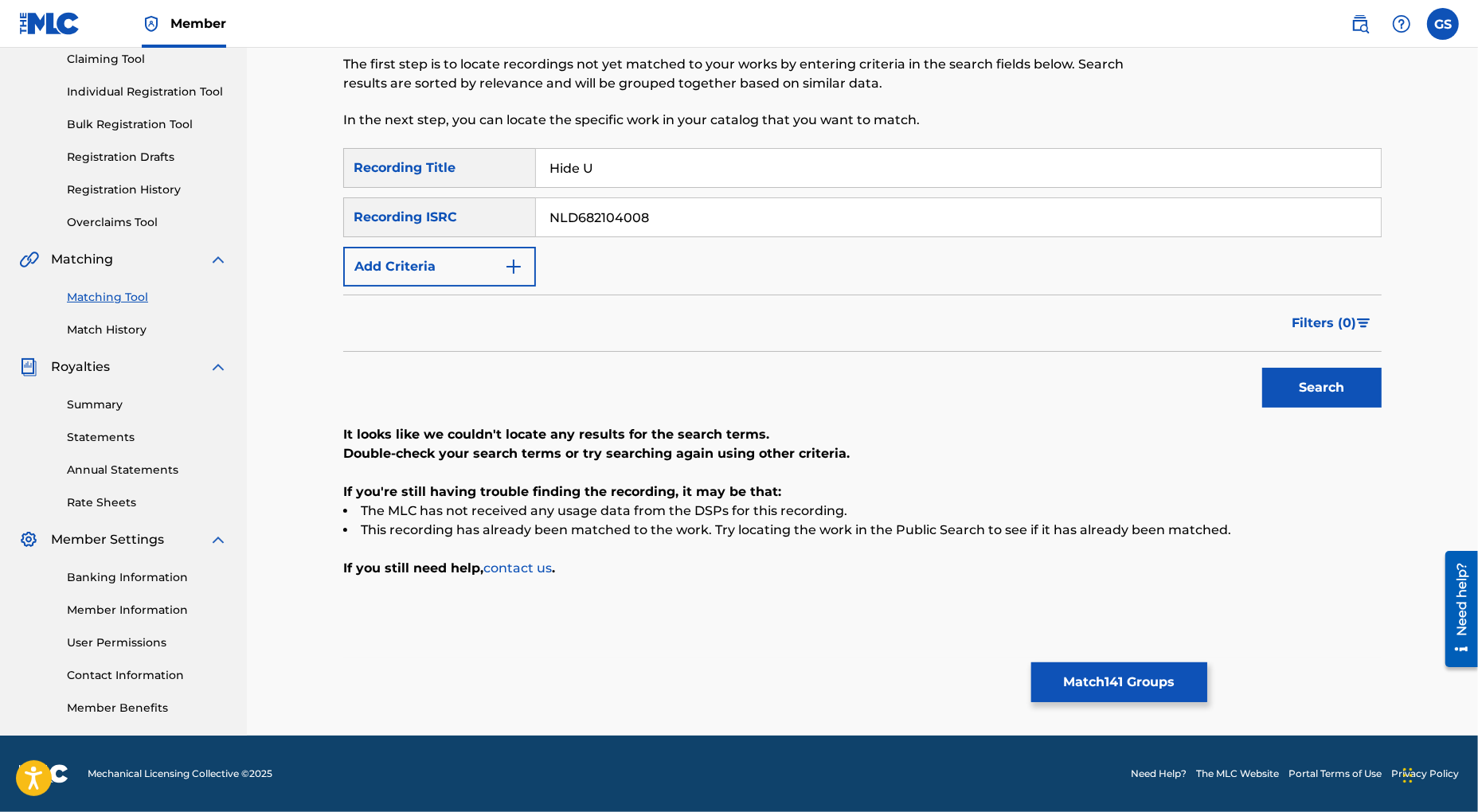
drag, startPoint x: 678, startPoint y: 209, endPoint x: 432, endPoint y: 216, distance: 246.1
click at [536, 216] on input "NLD682104008" at bounding box center [958, 218] width 845 height 38
click at [1305, 380] on button "Search" at bounding box center [1321, 388] width 119 height 40
drag, startPoint x: 681, startPoint y: 218, endPoint x: 288, endPoint y: 206, distance: 393.2
click at [536, 206] on input "NLD682104744" at bounding box center [958, 218] width 845 height 38
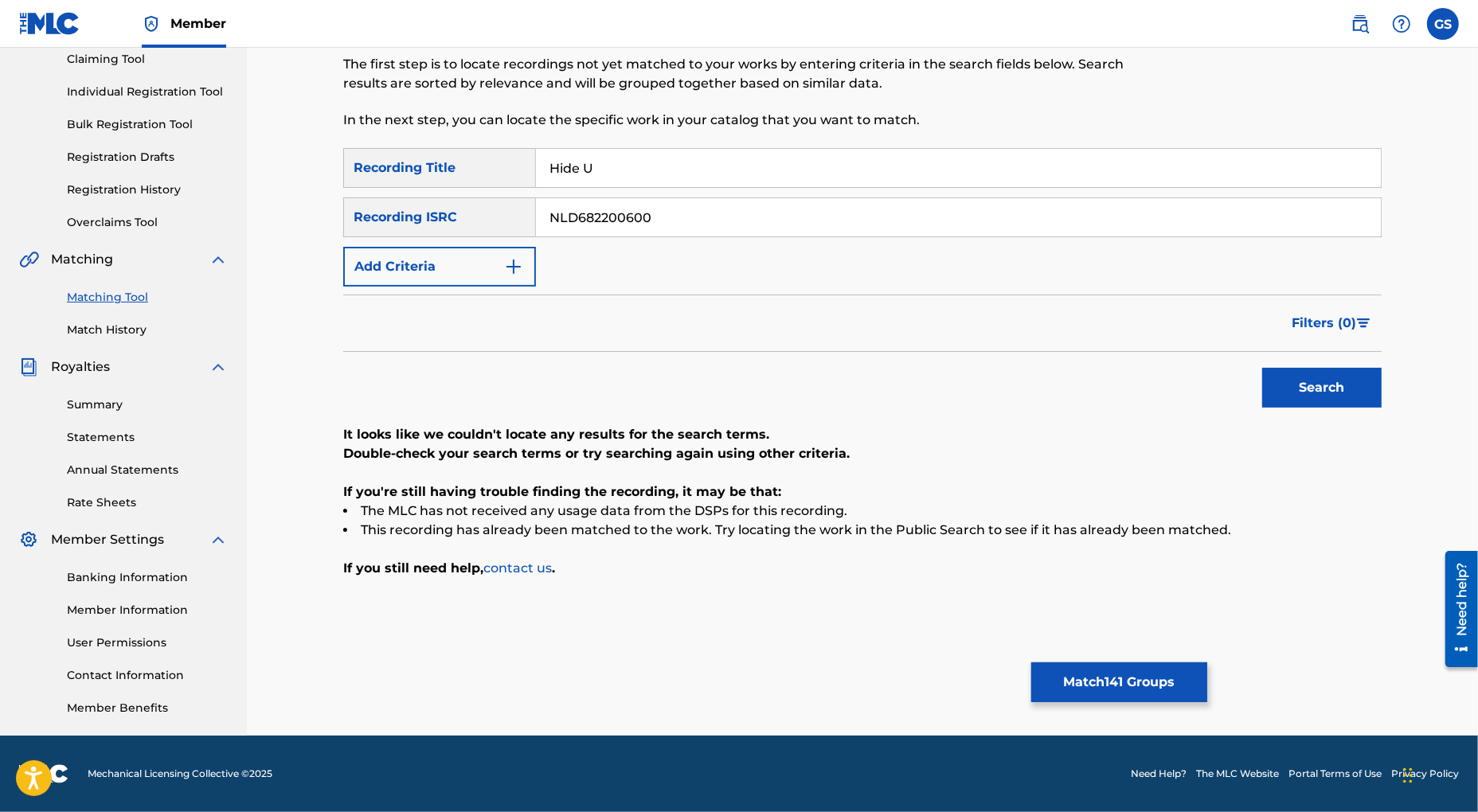
click at [1305, 382] on button "Search" at bounding box center [1321, 388] width 119 height 40
drag, startPoint x: 669, startPoint y: 218, endPoint x: 362, endPoint y: 194, distance: 307.9
click at [536, 198] on input "NLD682200600" at bounding box center [958, 218] width 845 height 38
click at [1293, 384] on button "Search" at bounding box center [1321, 388] width 119 height 40
drag, startPoint x: 437, startPoint y: 207, endPoint x: 414, endPoint y: 203, distance: 23.3
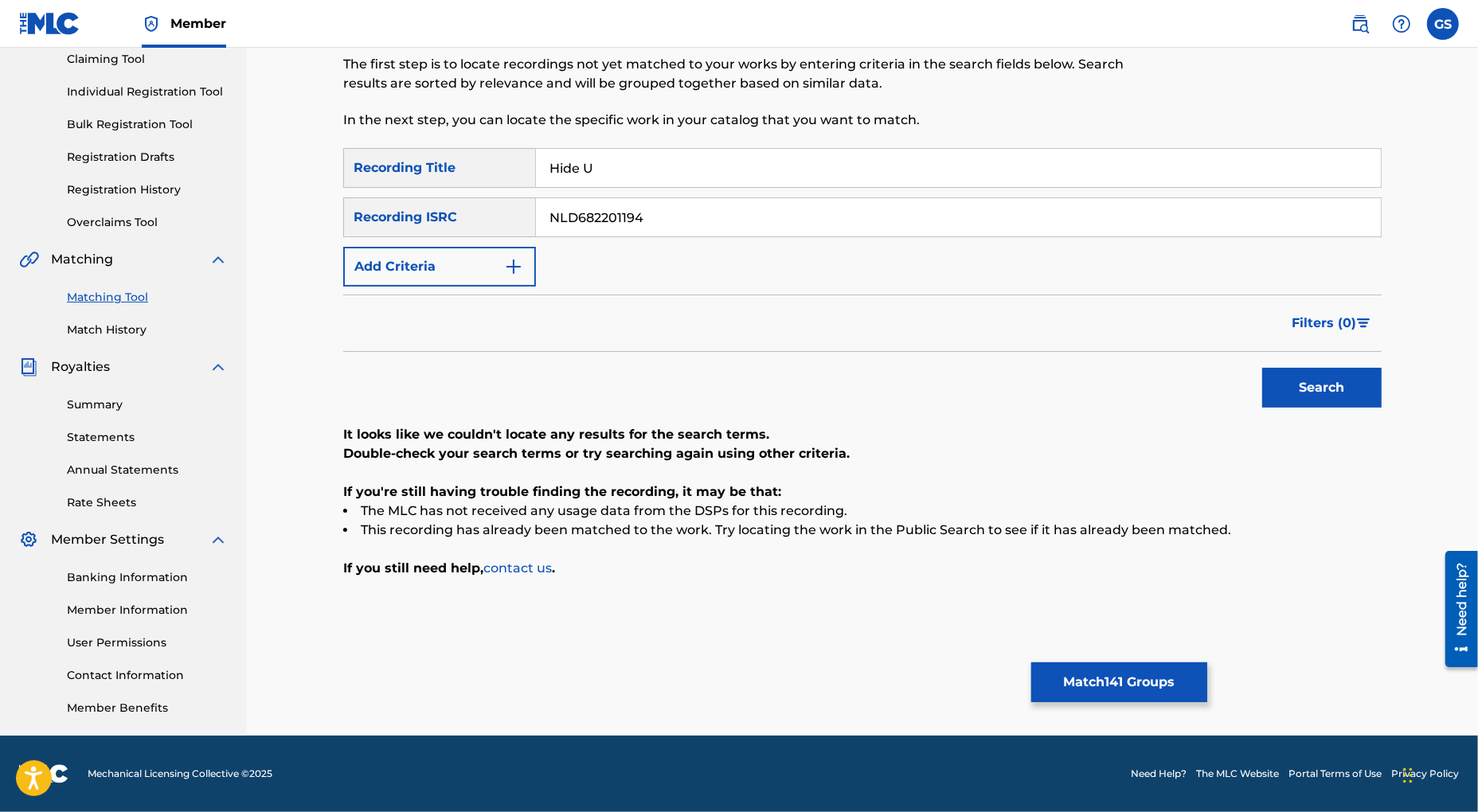
click at [536, 203] on input "NLD682201194" at bounding box center [958, 218] width 845 height 38
click at [1342, 388] on button "Search" at bounding box center [1321, 388] width 119 height 40
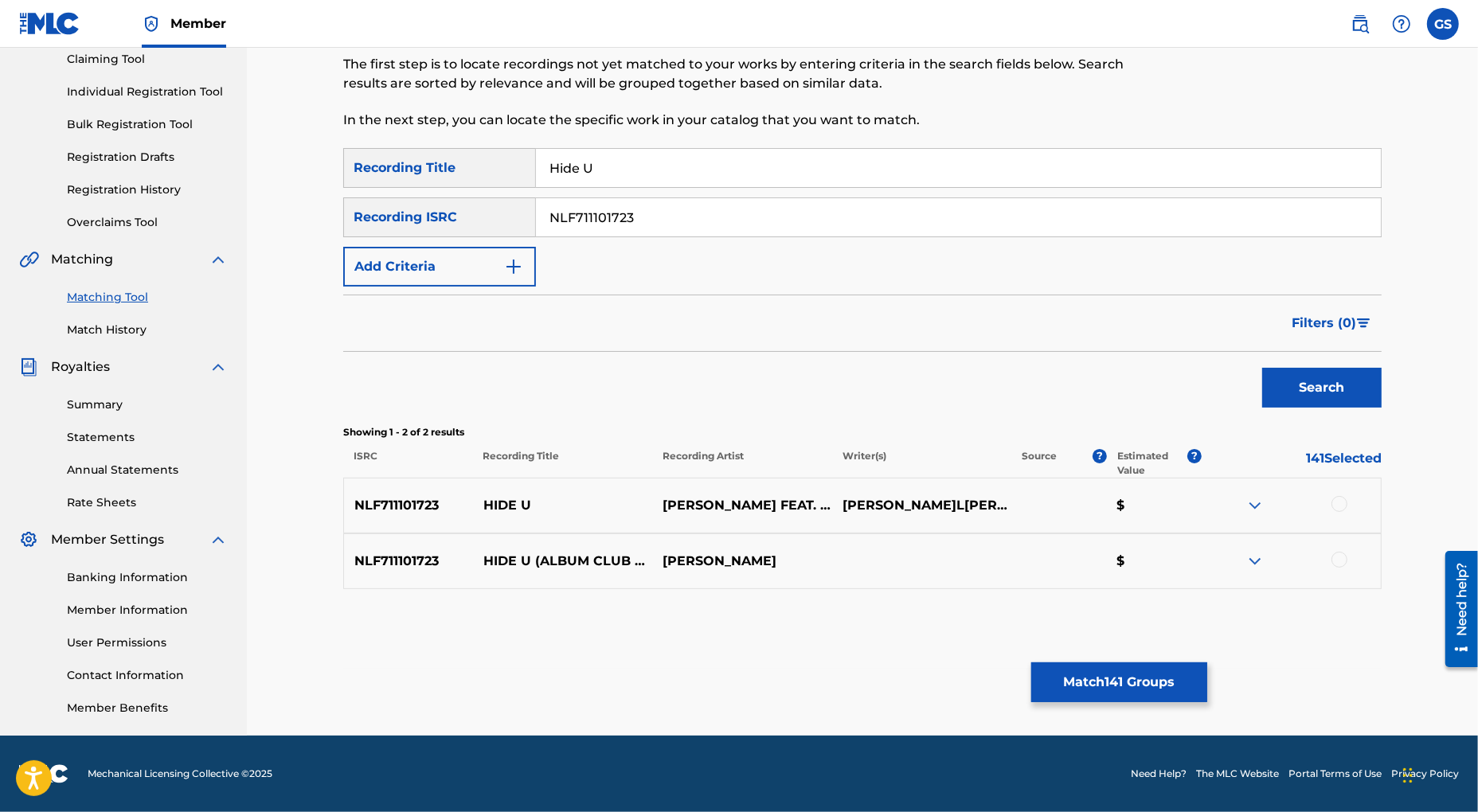
click at [1346, 504] on div at bounding box center [1339, 504] width 16 height 16
click at [1338, 559] on div at bounding box center [1339, 559] width 16 height 16
drag, startPoint x: 689, startPoint y: 220, endPoint x: 416, endPoint y: 208, distance: 273.3
click at [536, 208] on input "NLF711101723" at bounding box center [958, 218] width 845 height 38
click at [1345, 384] on button "Search" at bounding box center [1321, 388] width 119 height 40
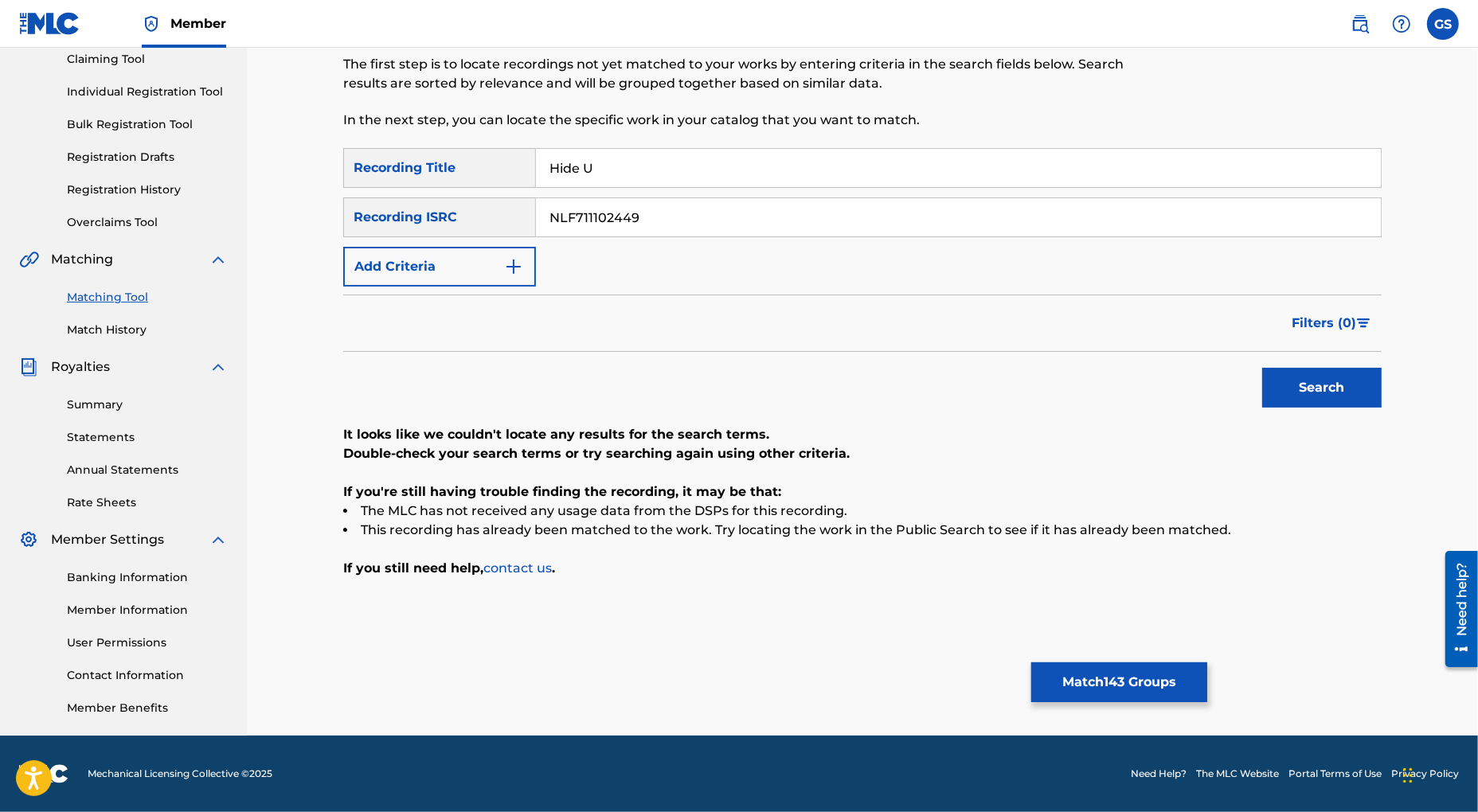
drag, startPoint x: 569, startPoint y: 215, endPoint x: 395, endPoint y: 196, distance: 175.0
click at [536, 198] on input "NLF711102449" at bounding box center [958, 218] width 845 height 38
click at [1307, 394] on button "Search" at bounding box center [1321, 388] width 119 height 40
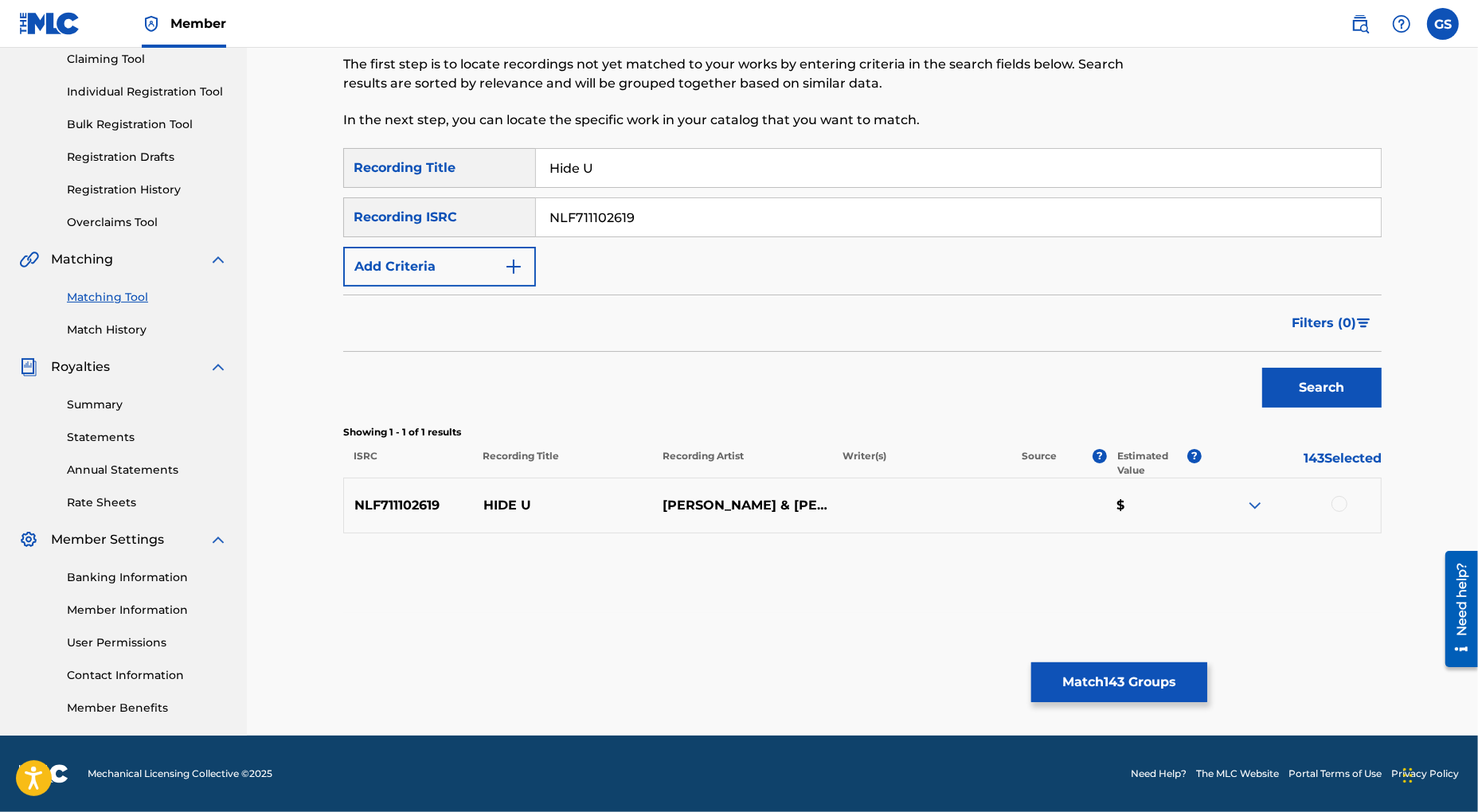
click at [1342, 502] on div at bounding box center [1339, 504] width 16 height 16
drag, startPoint x: 643, startPoint y: 218, endPoint x: 339, endPoint y: 188, distance: 305.5
click at [536, 198] on input "NLF711102619" at bounding box center [958, 218] width 845 height 38
click at [1303, 371] on button "Search" at bounding box center [1321, 388] width 119 height 40
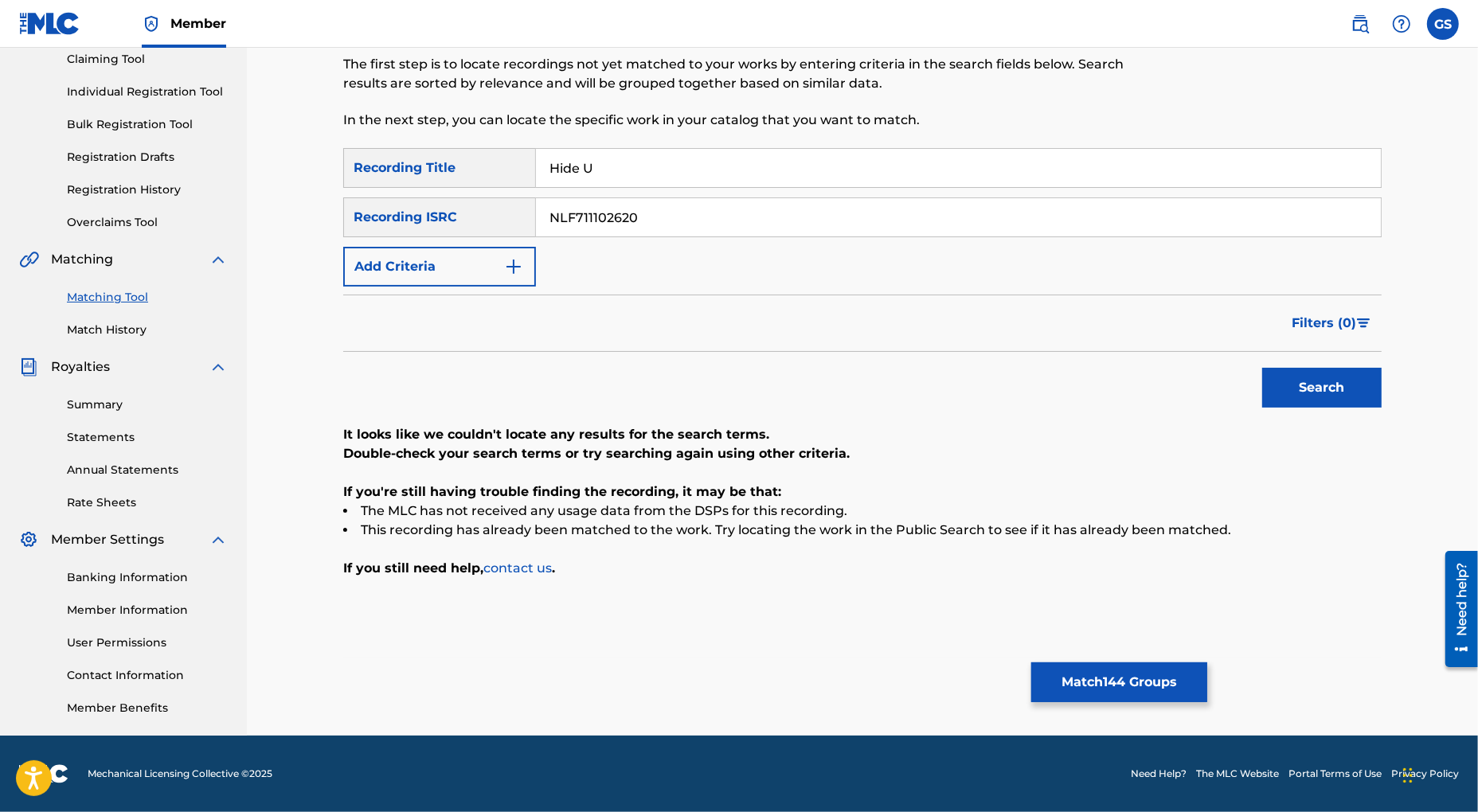
drag, startPoint x: 676, startPoint y: 219, endPoint x: 452, endPoint y: 202, distance: 224.6
click at [536, 202] on input "NLF711102620" at bounding box center [958, 218] width 845 height 38
click at [1307, 393] on button "Search" at bounding box center [1321, 388] width 119 height 40
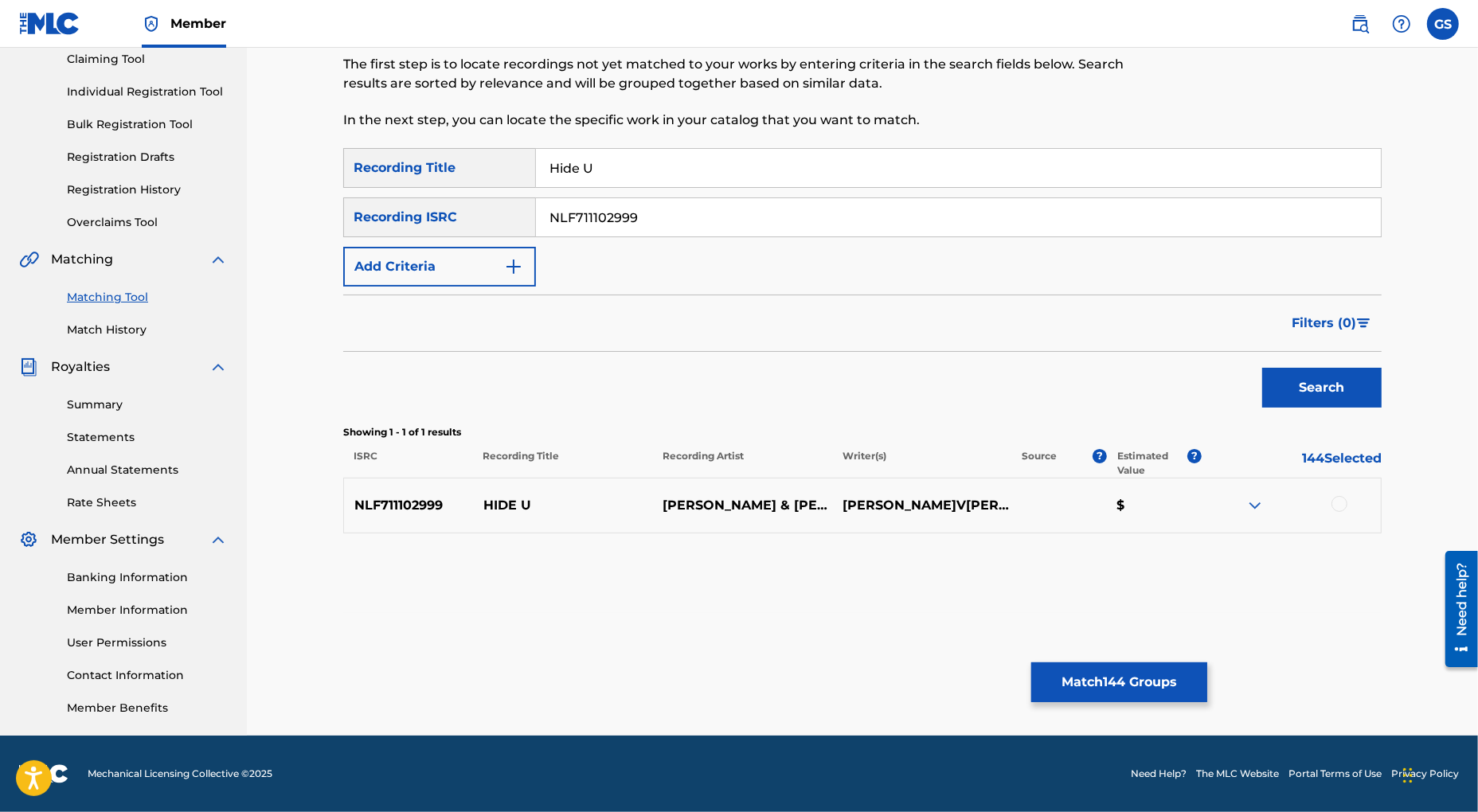
click at [1341, 505] on div at bounding box center [1339, 504] width 16 height 16
drag, startPoint x: 663, startPoint y: 218, endPoint x: 395, endPoint y: 210, distance: 268.1
click at [536, 210] on input "NLF711102999" at bounding box center [958, 218] width 845 height 38
click at [1313, 387] on button "Search" at bounding box center [1321, 388] width 119 height 40
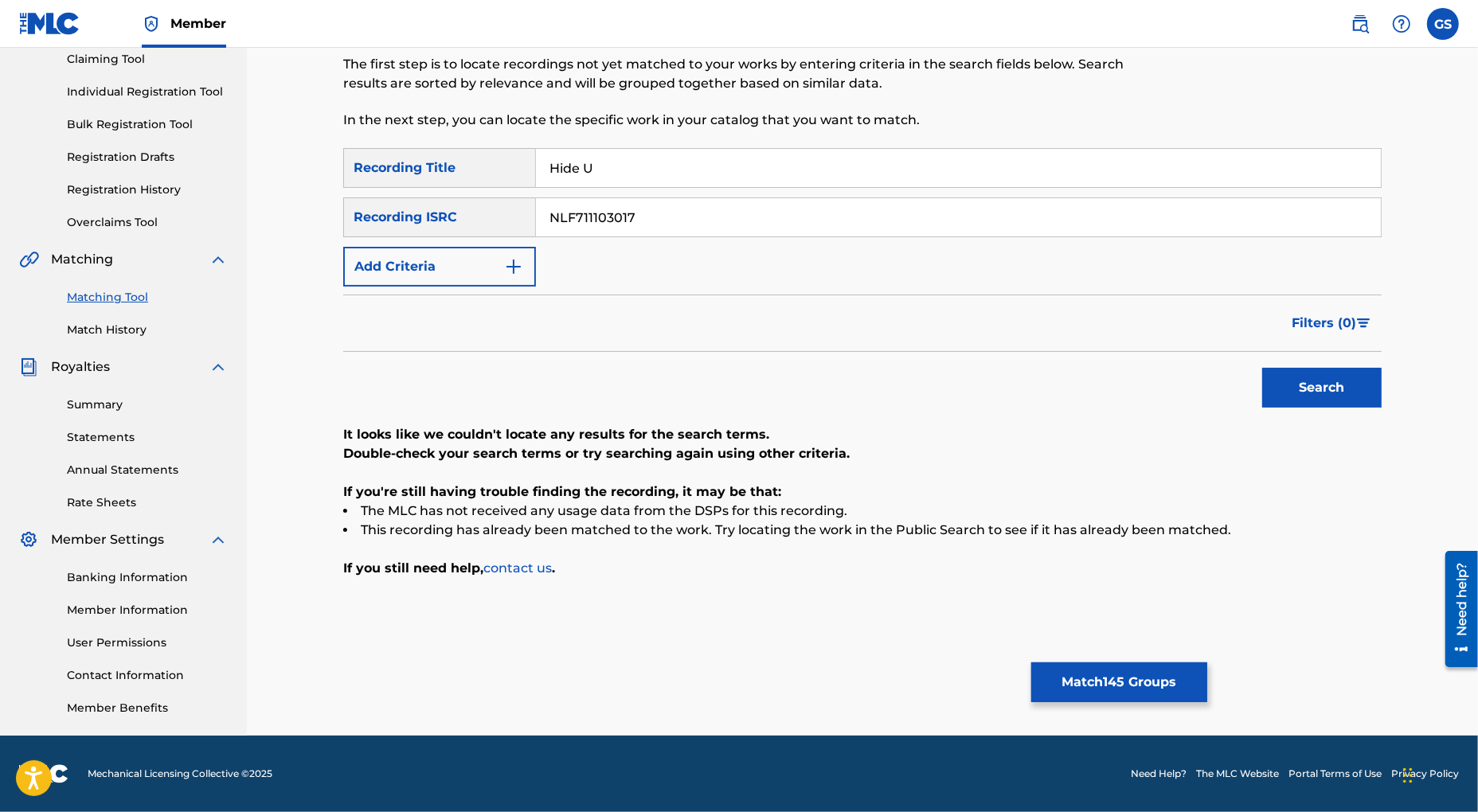
drag, startPoint x: 687, startPoint y: 218, endPoint x: 389, endPoint y: 209, distance: 298.1
click at [536, 208] on input "NLF711103017" at bounding box center [958, 218] width 845 height 38
click at [1300, 384] on button "Search" at bounding box center [1321, 388] width 119 height 40
drag, startPoint x: 416, startPoint y: 207, endPoint x: 405, endPoint y: 203, distance: 11.7
click at [536, 203] on input "NLF711103814" at bounding box center [958, 218] width 845 height 38
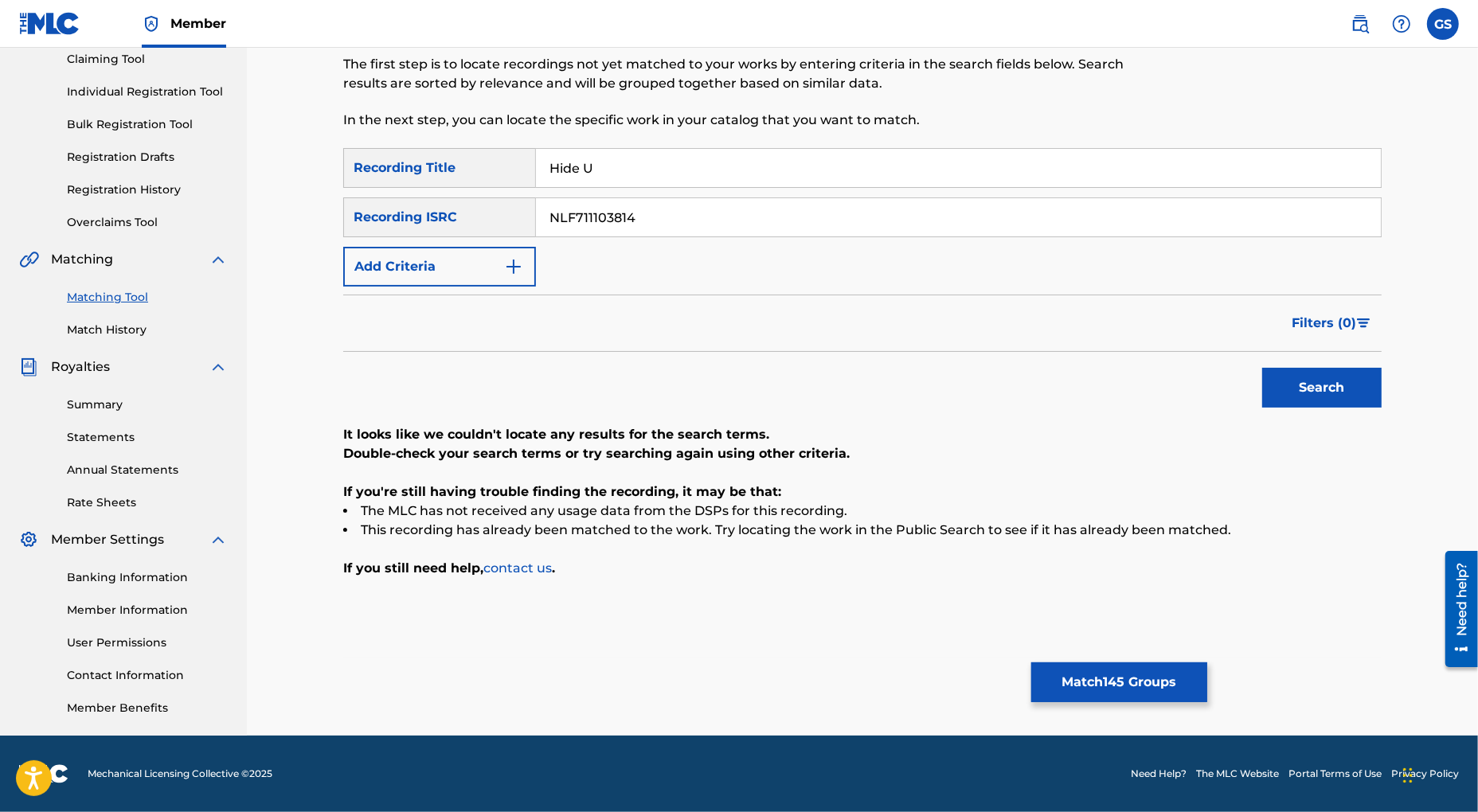
click at [1326, 393] on button "Search" at bounding box center [1321, 388] width 119 height 40
drag, startPoint x: 647, startPoint y: 228, endPoint x: 409, endPoint y: 212, distance: 238.5
click at [536, 212] on input "NLF711103814" at bounding box center [958, 218] width 845 height 38
click at [1310, 382] on button "Search" at bounding box center [1321, 388] width 119 height 40
drag, startPoint x: 688, startPoint y: 215, endPoint x: 387, endPoint y: 210, distance: 301.0
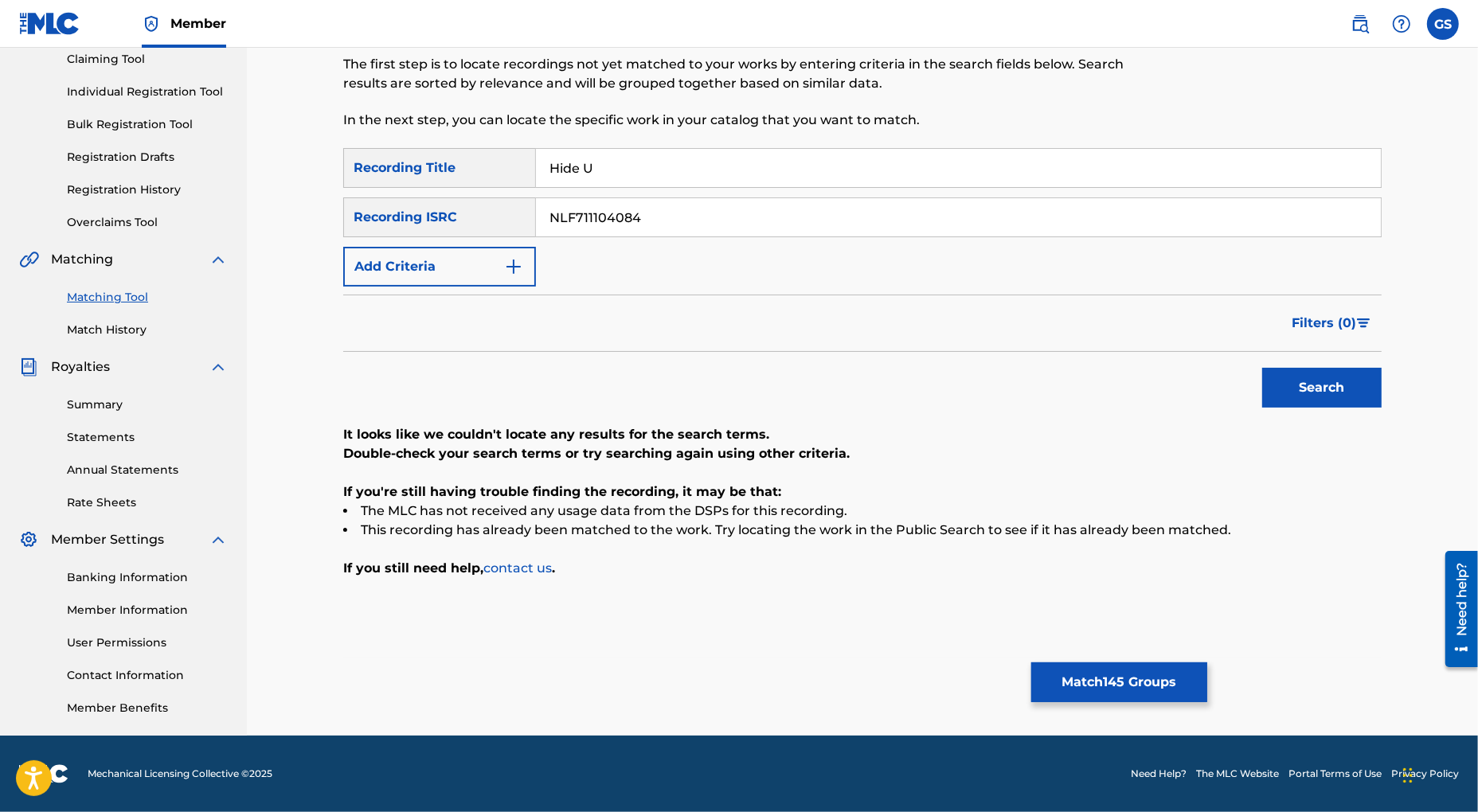
click at [536, 210] on input "NLF711104084" at bounding box center [958, 218] width 845 height 38
click at [1301, 391] on button "Search" at bounding box center [1321, 388] width 119 height 40
drag, startPoint x: 650, startPoint y: 216, endPoint x: 403, endPoint y: 209, distance: 247.1
click at [536, 209] on input "NLF711104134" at bounding box center [958, 218] width 845 height 38
click at [1295, 380] on button "Search" at bounding box center [1321, 388] width 119 height 40
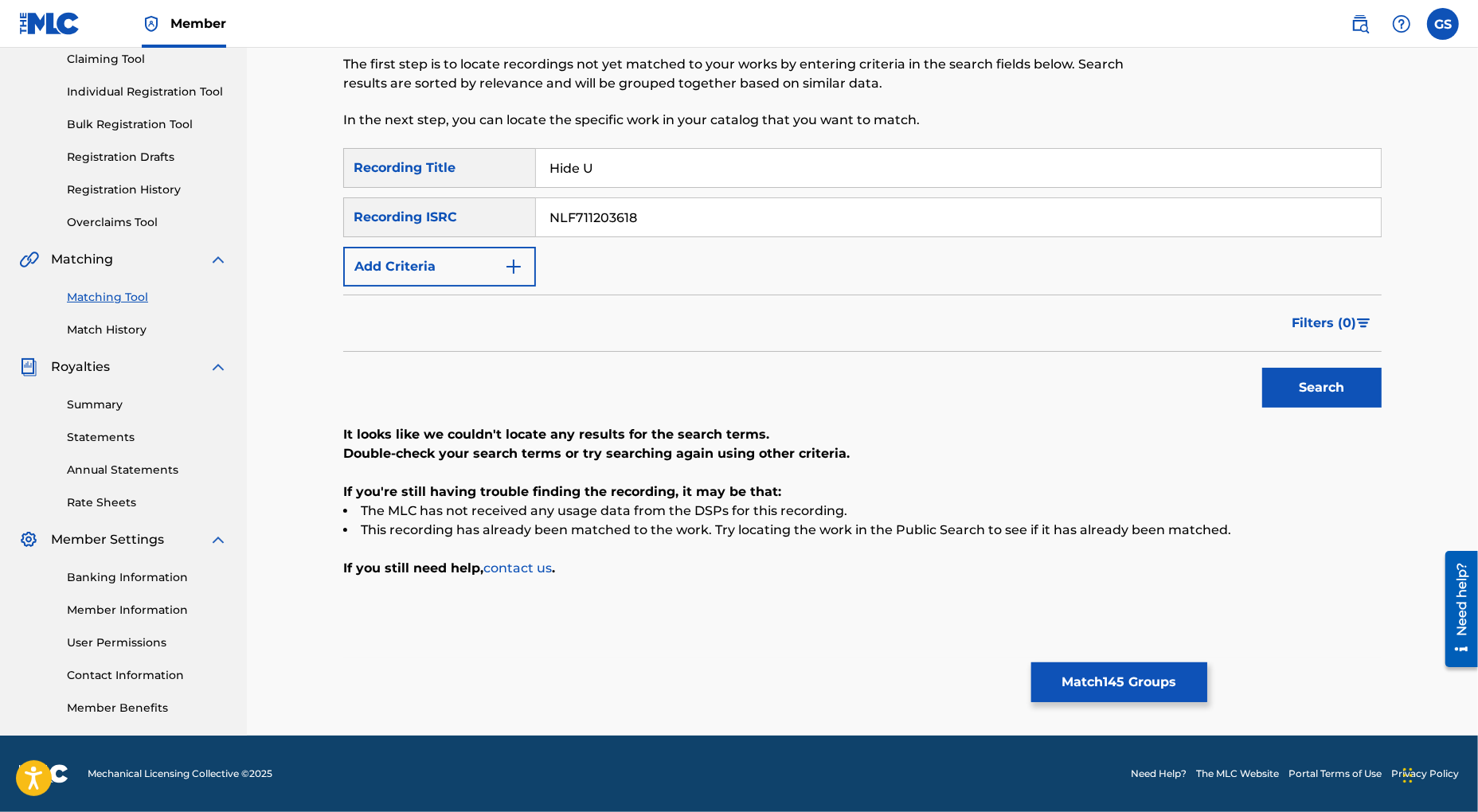
drag, startPoint x: 670, startPoint y: 216, endPoint x: 370, endPoint y: 226, distance: 300.2
click at [536, 227] on input "NLF711203618" at bounding box center [958, 218] width 845 height 38
click at [1305, 394] on button "Search" at bounding box center [1321, 388] width 119 height 40
click at [536, 218] on input "NLF711203619" at bounding box center [958, 218] width 845 height 38
click at [1289, 391] on button "Search" at bounding box center [1321, 388] width 119 height 40
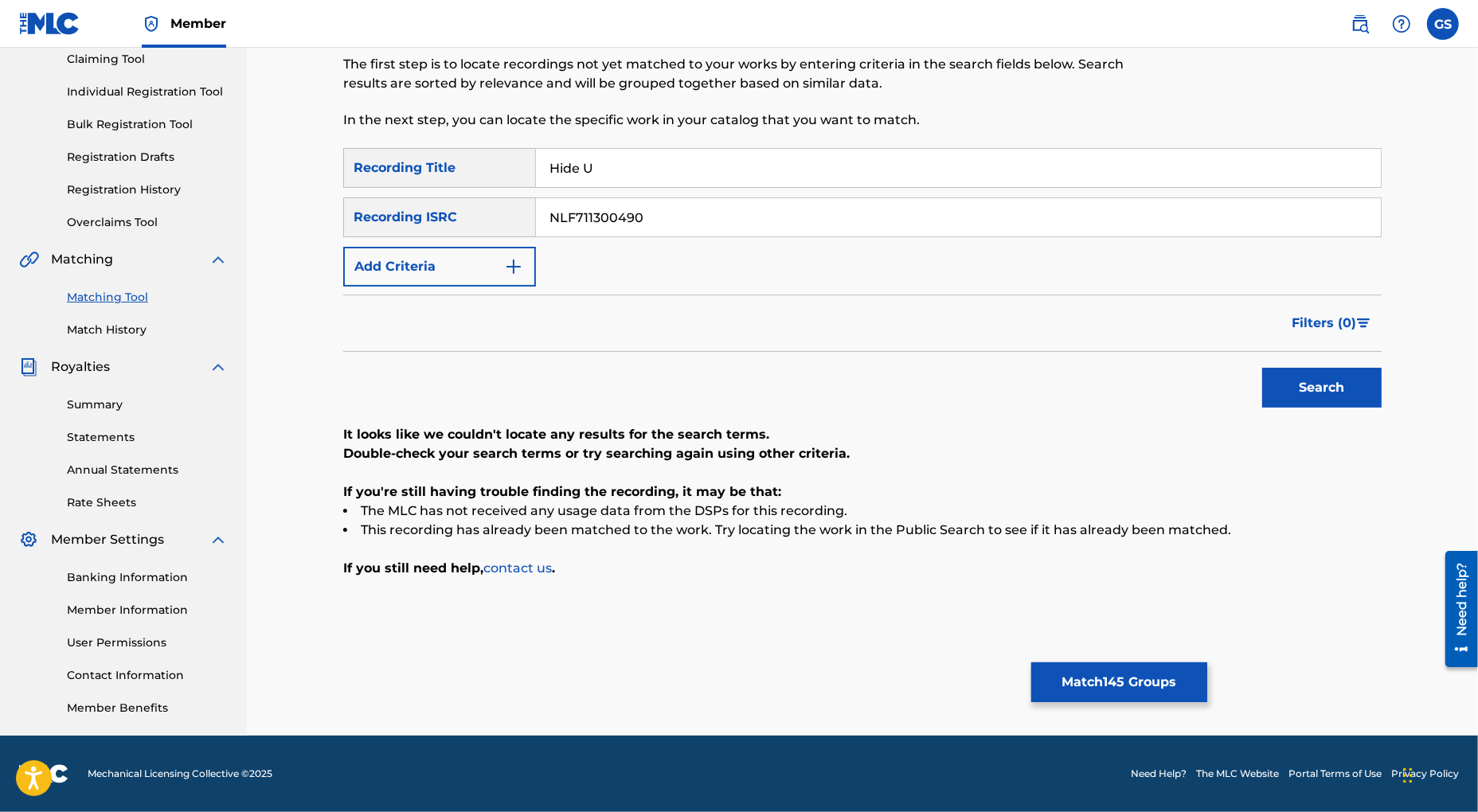
drag, startPoint x: 756, startPoint y: 223, endPoint x: 311, endPoint y: 195, distance: 445.9
click at [536, 198] on input "NLF711300490" at bounding box center [958, 218] width 845 height 38
click at [1315, 389] on button "Search" at bounding box center [1321, 388] width 119 height 40
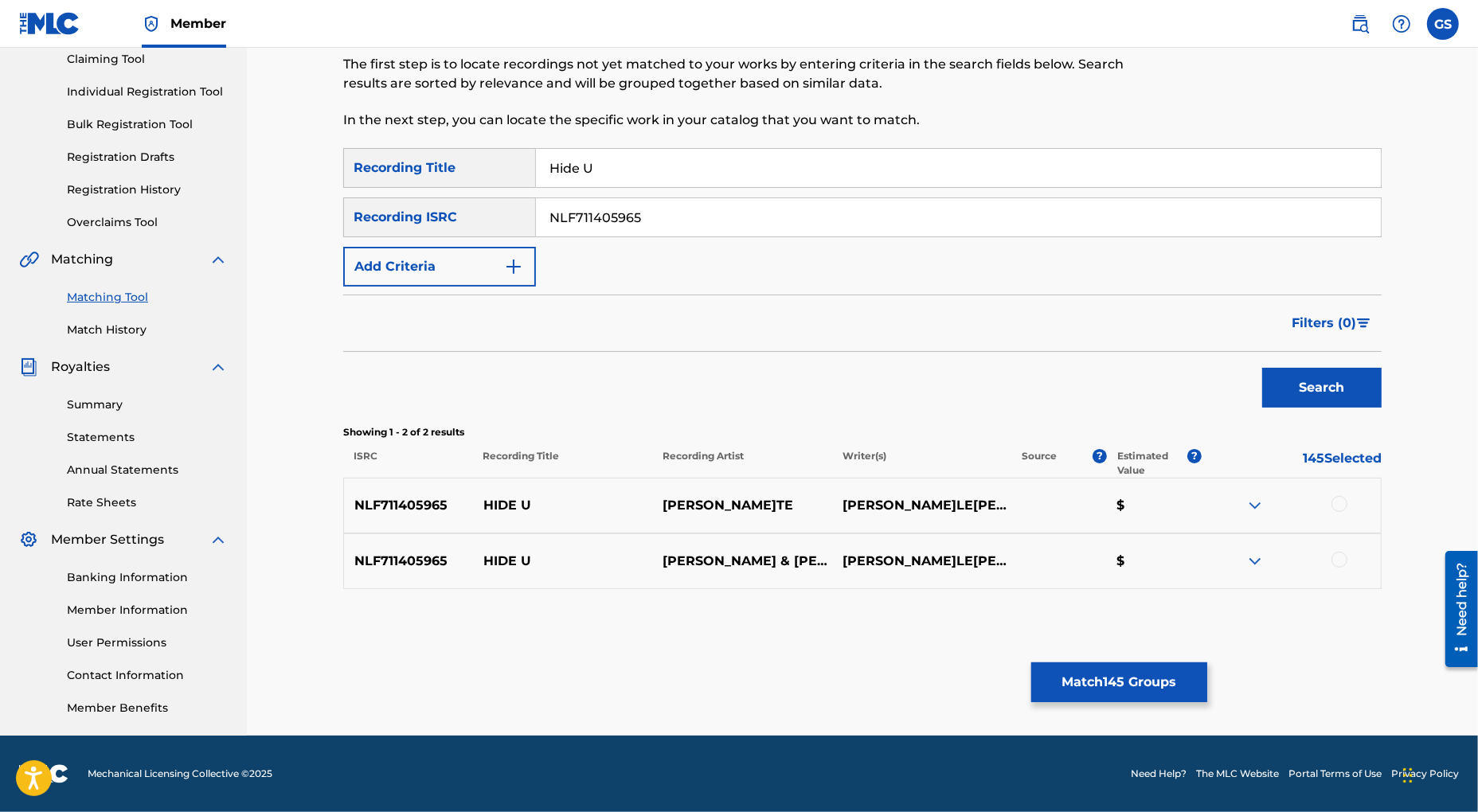
click at [1341, 508] on div at bounding box center [1339, 504] width 16 height 16
click at [1345, 564] on div at bounding box center [1339, 559] width 16 height 16
drag, startPoint x: 676, startPoint y: 219, endPoint x: 326, endPoint y: 191, distance: 351.1
click at [536, 198] on input "NLF711405965" at bounding box center [958, 218] width 845 height 38
click at [1307, 386] on button "Search" at bounding box center [1321, 388] width 119 height 40
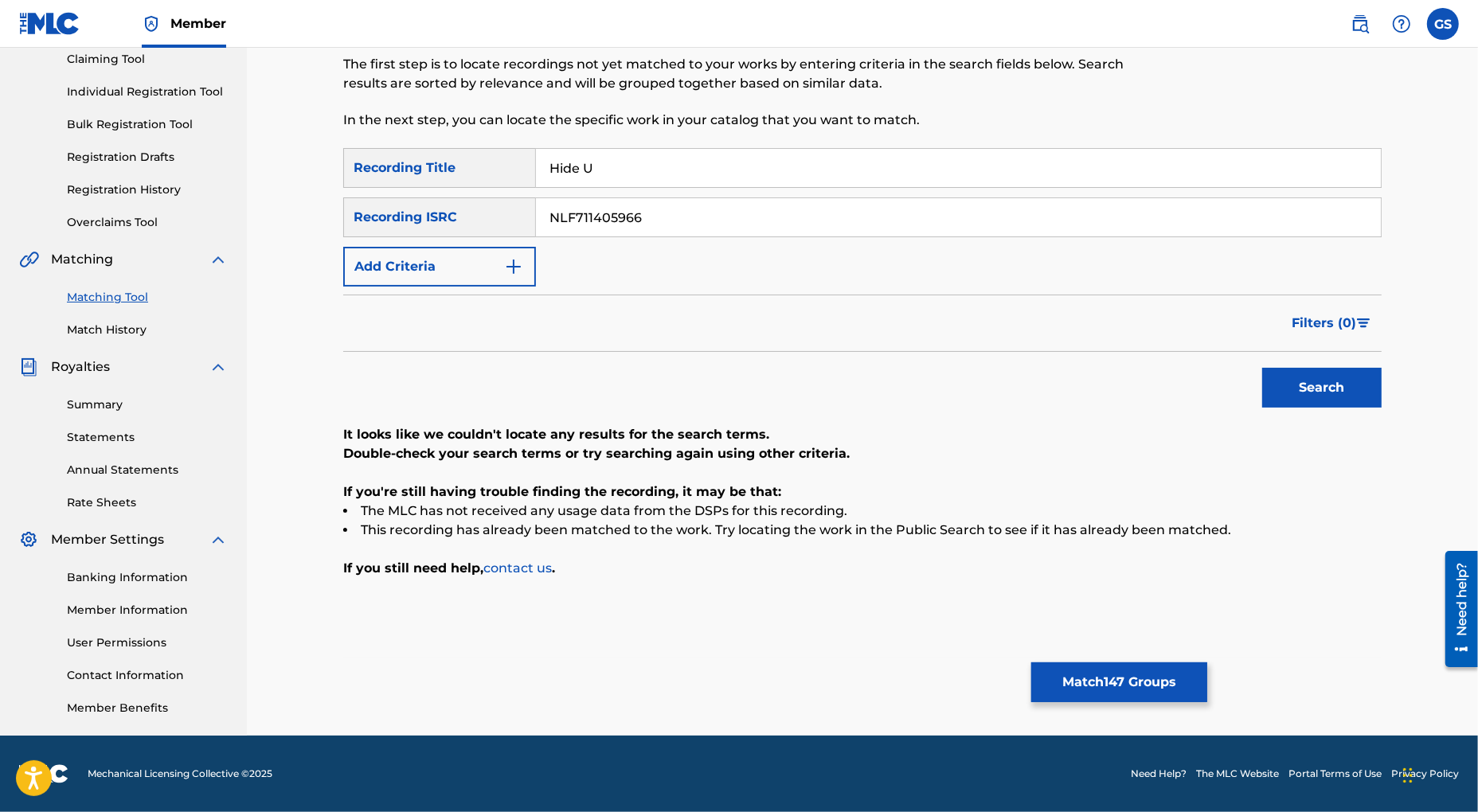
drag, startPoint x: 720, startPoint y: 213, endPoint x: 390, endPoint y: 208, distance: 330.0
click at [536, 208] on input "NLF711405966" at bounding box center [958, 218] width 845 height 38
click at [1333, 388] on button "Search" at bounding box center [1321, 388] width 119 height 40
drag, startPoint x: 690, startPoint y: 211, endPoint x: 327, endPoint y: 198, distance: 363.2
click at [536, 198] on input "NLF711501090" at bounding box center [958, 218] width 845 height 38
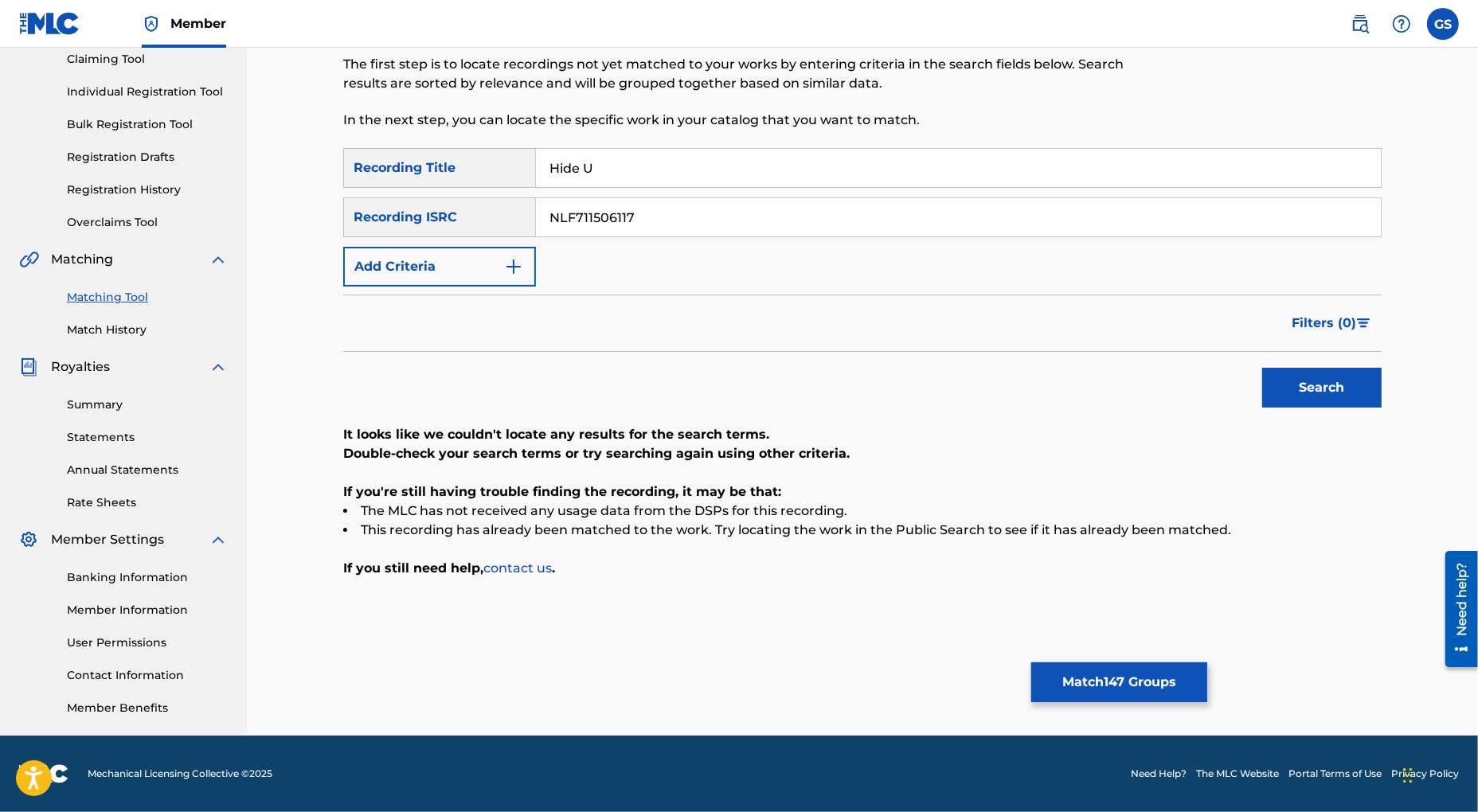
click at [1297, 381] on button "Search" at bounding box center [1321, 388] width 119 height 40
drag, startPoint x: 648, startPoint y: 223, endPoint x: 383, endPoint y: 207, distance: 265.5
click at [536, 207] on input "NLF711506117" at bounding box center [958, 218] width 845 height 38
click at [1313, 382] on button "Search" at bounding box center [1321, 388] width 119 height 40
drag, startPoint x: 520, startPoint y: 213, endPoint x: 390, endPoint y: 203, distance: 130.4
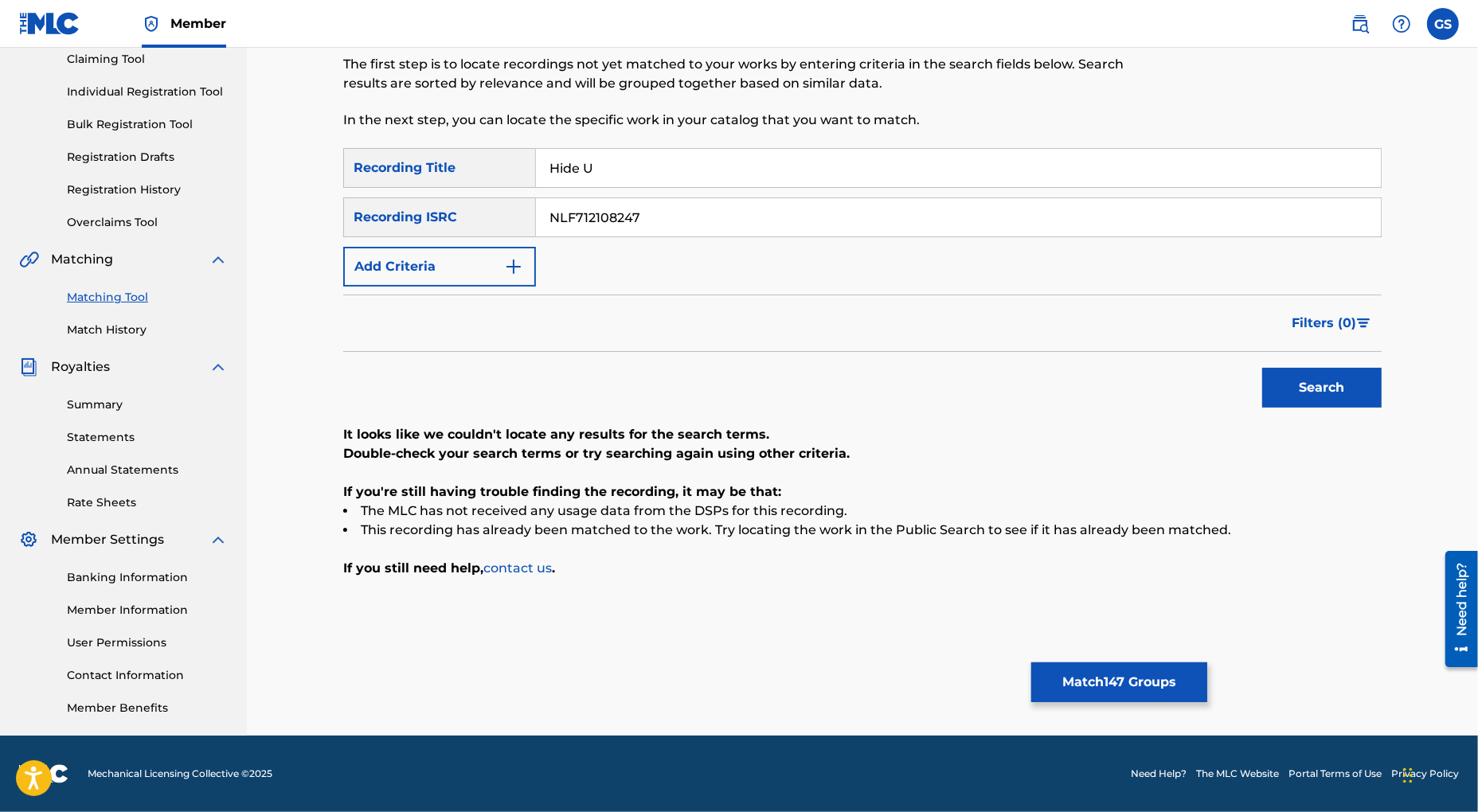
click at [536, 203] on input "NLF712108247" at bounding box center [958, 218] width 845 height 38
click at [1314, 386] on button "Search" at bounding box center [1321, 388] width 119 height 40
drag, startPoint x: 678, startPoint y: 220, endPoint x: 339, endPoint y: 214, distance: 339.1
click at [536, 214] on input "NLF712108248" at bounding box center [958, 218] width 845 height 38
click at [1340, 395] on button "Search" at bounding box center [1321, 388] width 119 height 40
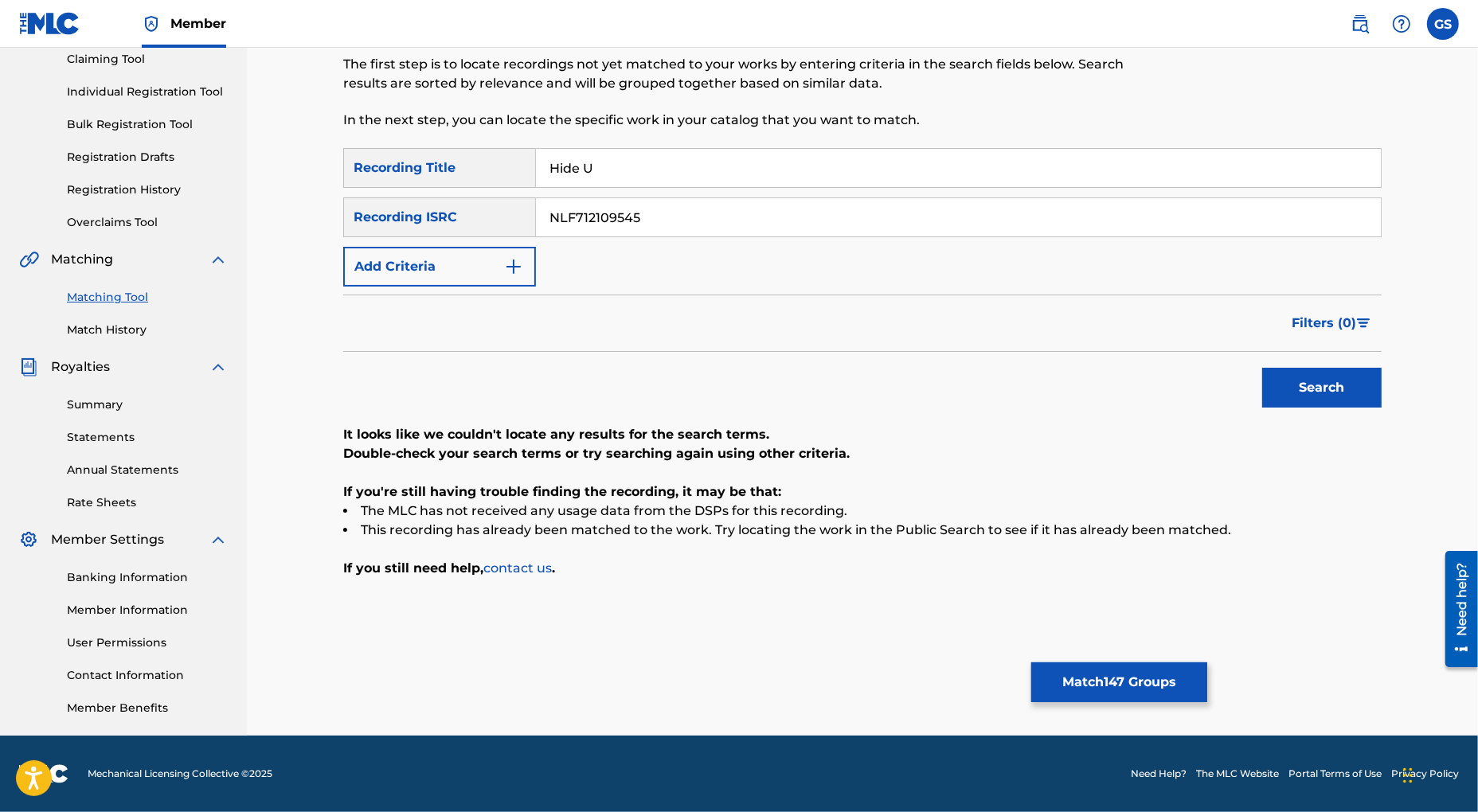
drag, startPoint x: 667, startPoint y: 222, endPoint x: 420, endPoint y: 200, distance: 248.0
click at [536, 200] on input "NLF712109545" at bounding box center [958, 218] width 845 height 38
click at [1307, 373] on button "Search" at bounding box center [1321, 388] width 119 height 40
drag, startPoint x: 653, startPoint y: 220, endPoint x: 354, endPoint y: 203, distance: 299.5
click at [536, 203] on input "NLF712109552" at bounding box center [958, 218] width 845 height 38
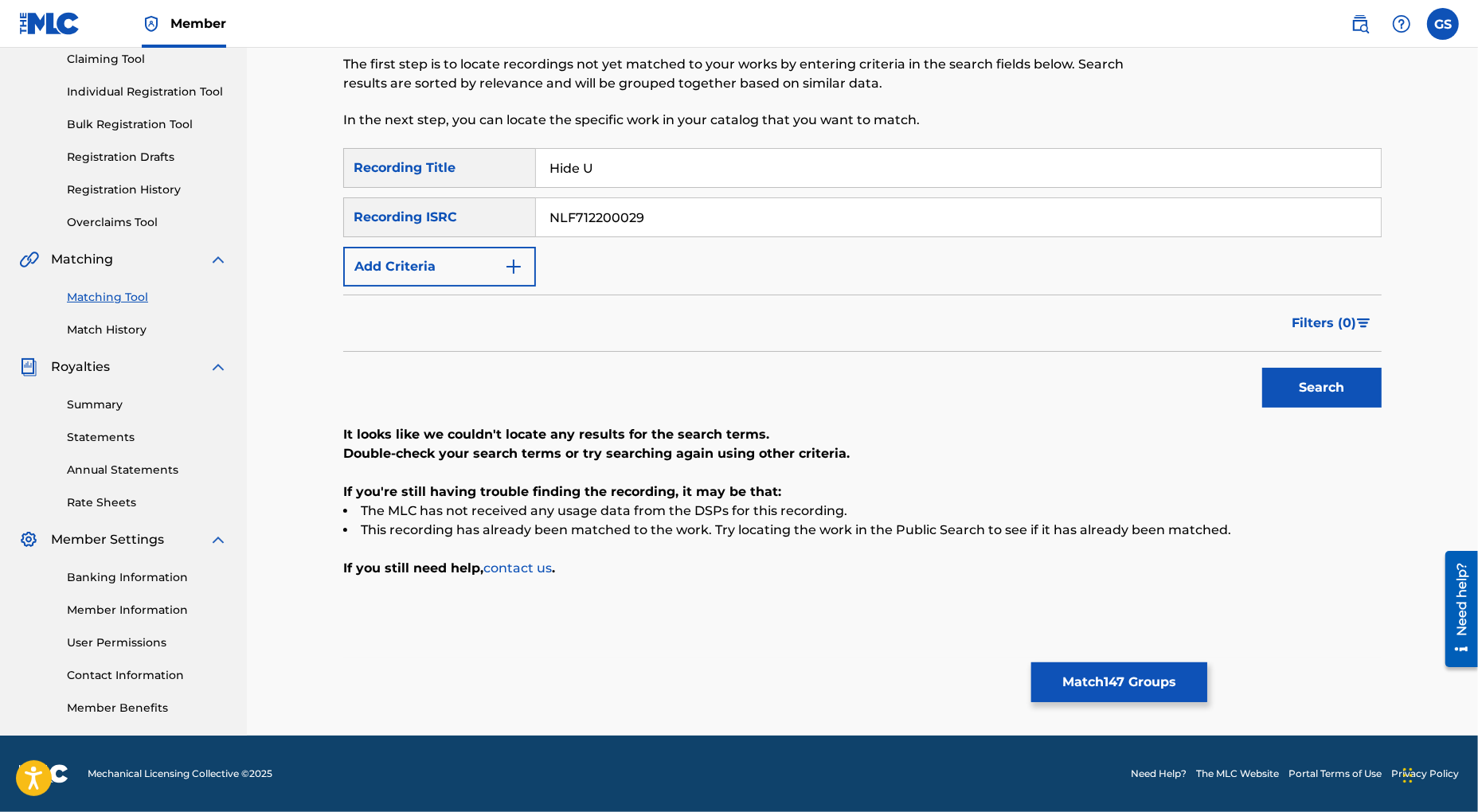
click at [1309, 387] on button "Search" at bounding box center [1321, 388] width 119 height 40
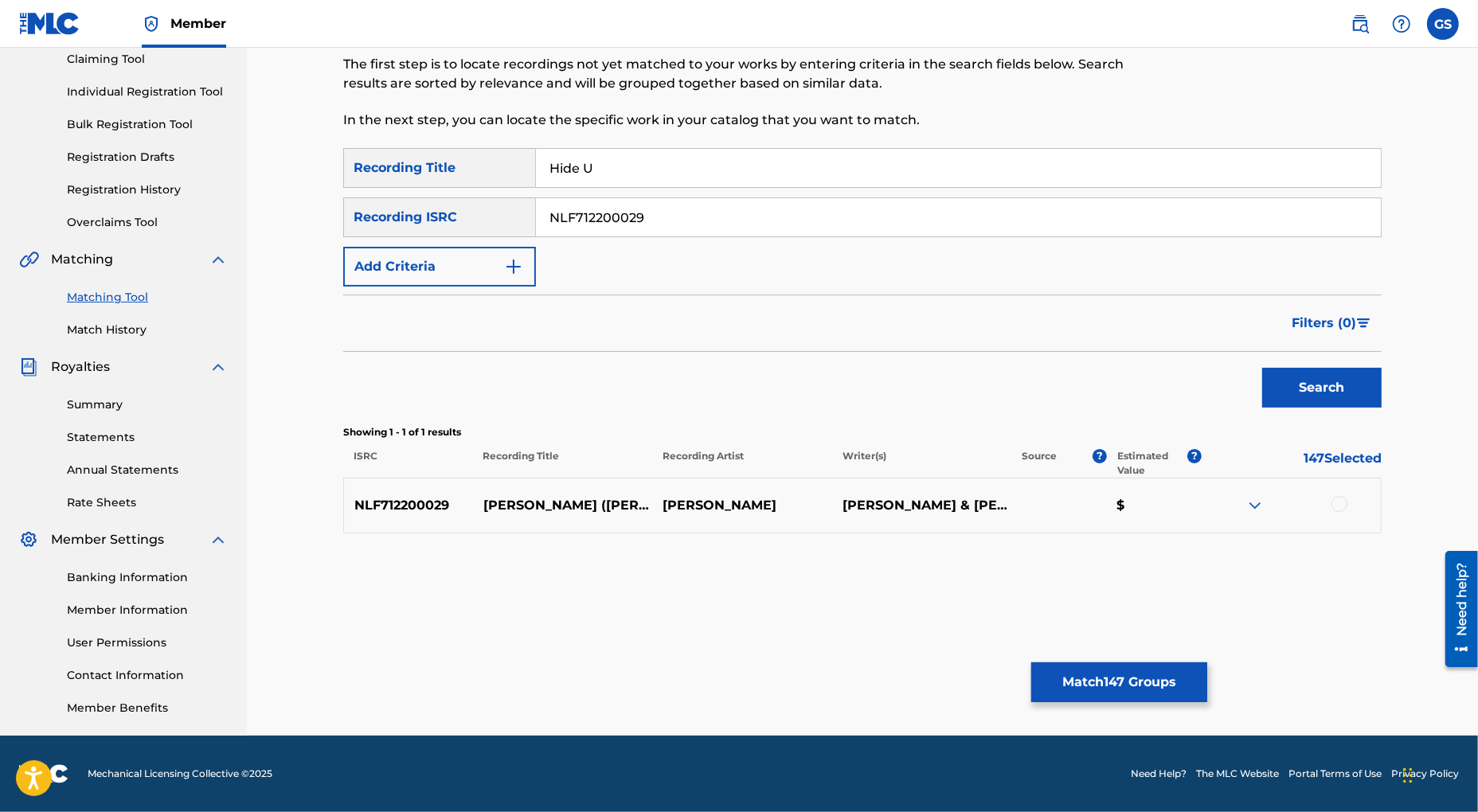
click at [1336, 506] on div at bounding box center [1339, 504] width 16 height 16
drag, startPoint x: 676, startPoint y: 220, endPoint x: 399, endPoint y: 212, distance: 277.1
click at [536, 212] on input "NLF712200029" at bounding box center [958, 218] width 845 height 38
click at [1310, 386] on button "Search" at bounding box center [1321, 388] width 119 height 40
click at [1341, 505] on div at bounding box center [1339, 504] width 16 height 16
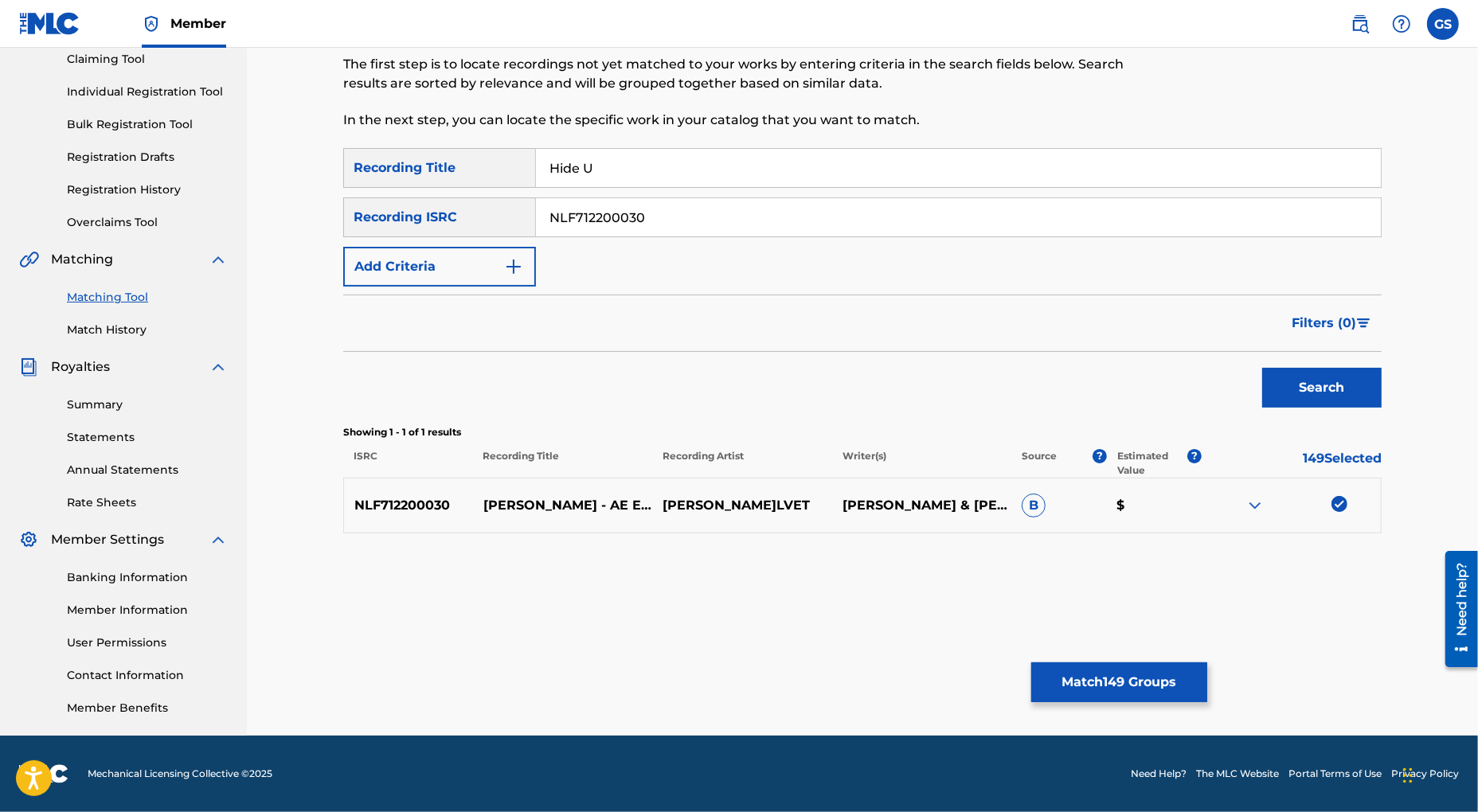
drag, startPoint x: 670, startPoint y: 210, endPoint x: 375, endPoint y: 202, distance: 295.1
click at [536, 202] on input "NLF712200030" at bounding box center [958, 218] width 845 height 38
click at [1321, 391] on button "Search" at bounding box center [1321, 388] width 119 height 40
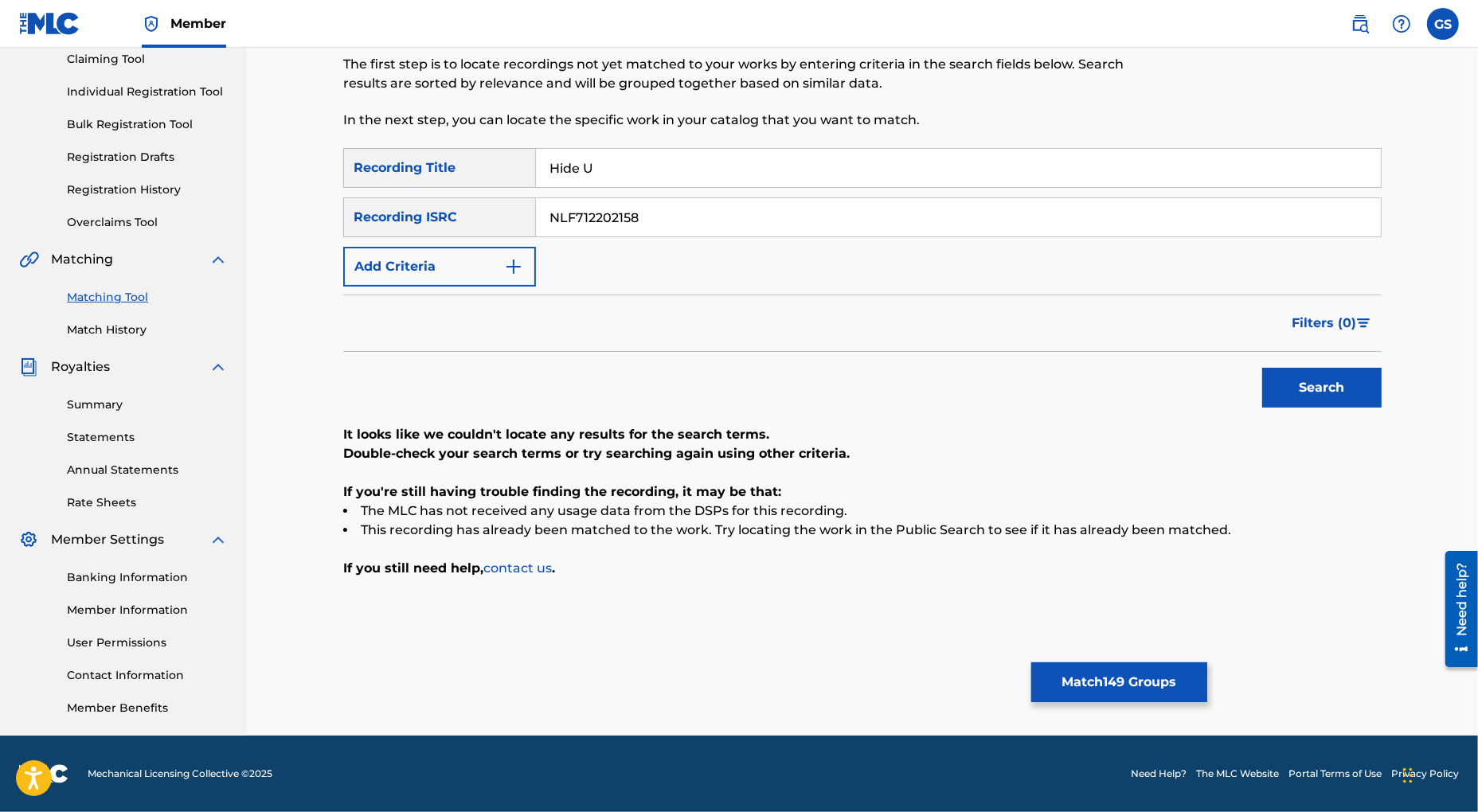
drag, startPoint x: 651, startPoint y: 218, endPoint x: 438, endPoint y: 203, distance: 213.5
click at [536, 206] on input "NLF712202158" at bounding box center [958, 218] width 845 height 38
click at [1314, 385] on button "Search" at bounding box center [1321, 388] width 119 height 40
drag, startPoint x: 667, startPoint y: 216, endPoint x: 398, endPoint y: 219, distance: 269.0
click at [536, 219] on input "NLF712202187" at bounding box center [958, 218] width 845 height 38
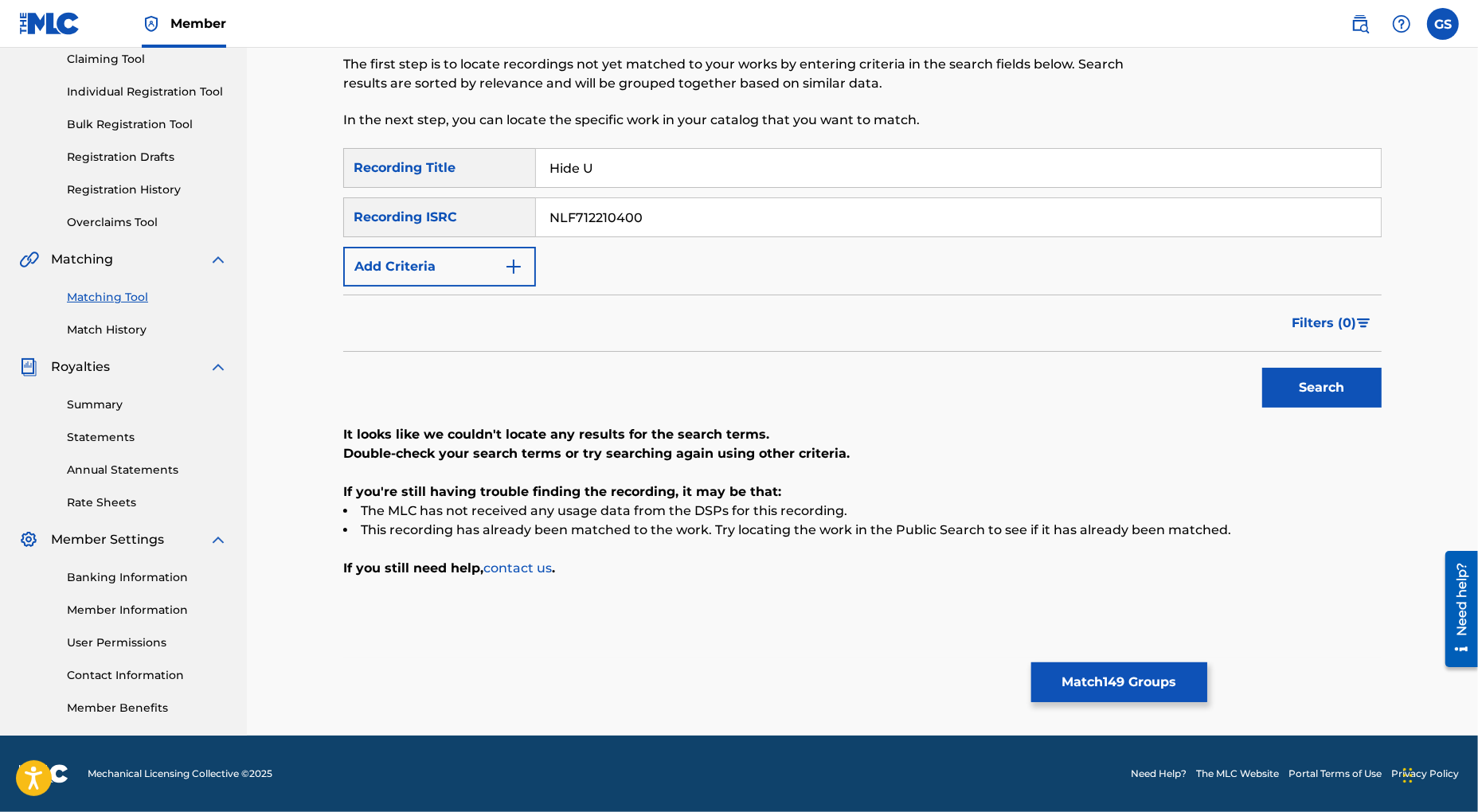
click at [1311, 390] on button "Search" at bounding box center [1321, 388] width 119 height 40
drag, startPoint x: 665, startPoint y: 214, endPoint x: 358, endPoint y: 214, distance: 307.0
click at [536, 214] on input "NLF712210400" at bounding box center [958, 218] width 845 height 38
click at [1359, 389] on button "Search" at bounding box center [1321, 388] width 119 height 40
drag, startPoint x: 696, startPoint y: 220, endPoint x: 274, endPoint y: 211, distance: 422.1
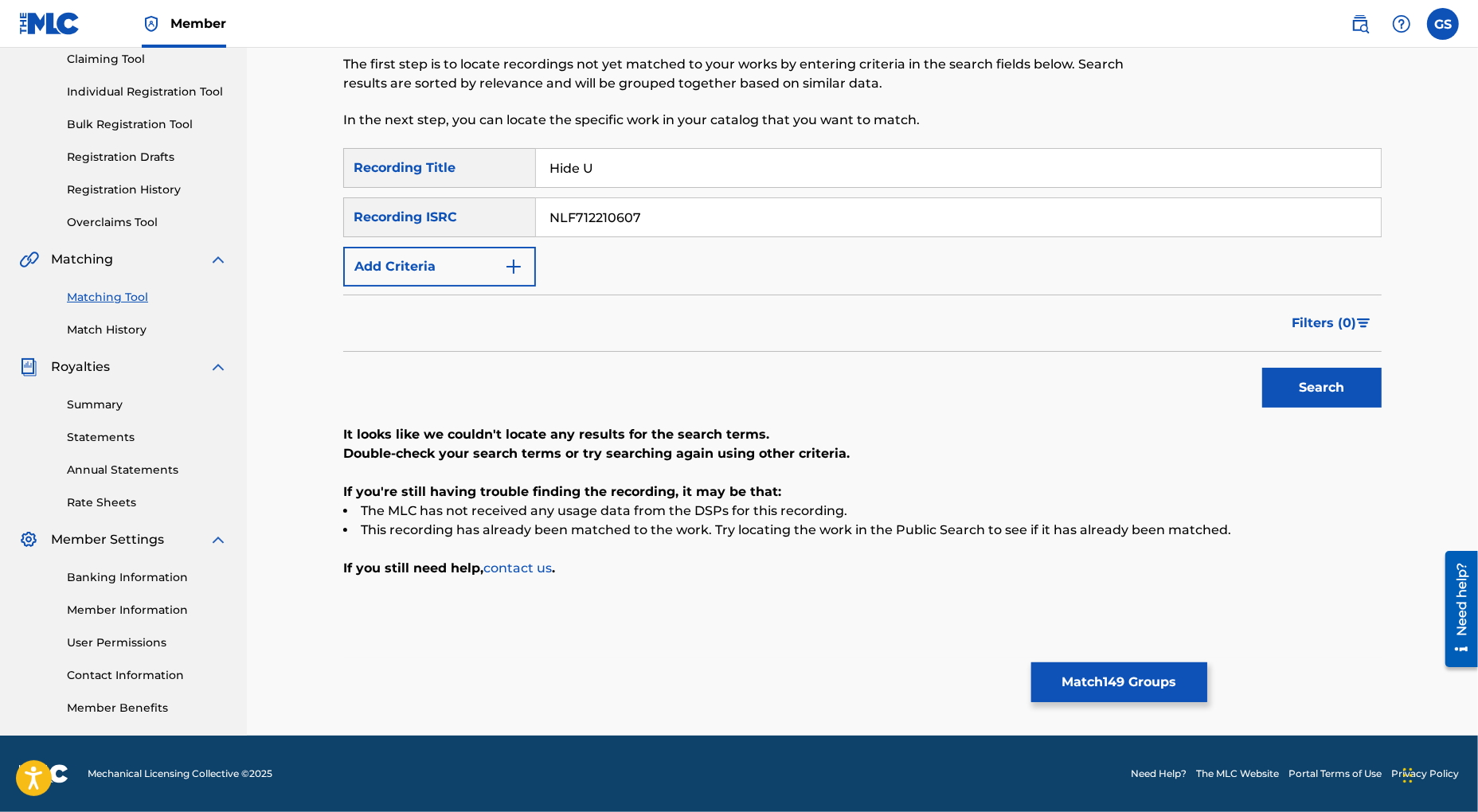
click at [536, 211] on input "NLF712210607" at bounding box center [958, 218] width 845 height 38
click at [1341, 393] on button "Search" at bounding box center [1321, 388] width 119 height 40
drag, startPoint x: 671, startPoint y: 218, endPoint x: 506, endPoint y: 203, distance: 165.7
click at [536, 202] on input "PLB381100249" at bounding box center [958, 218] width 845 height 38
click at [1325, 386] on button "Search" at bounding box center [1321, 388] width 119 height 40
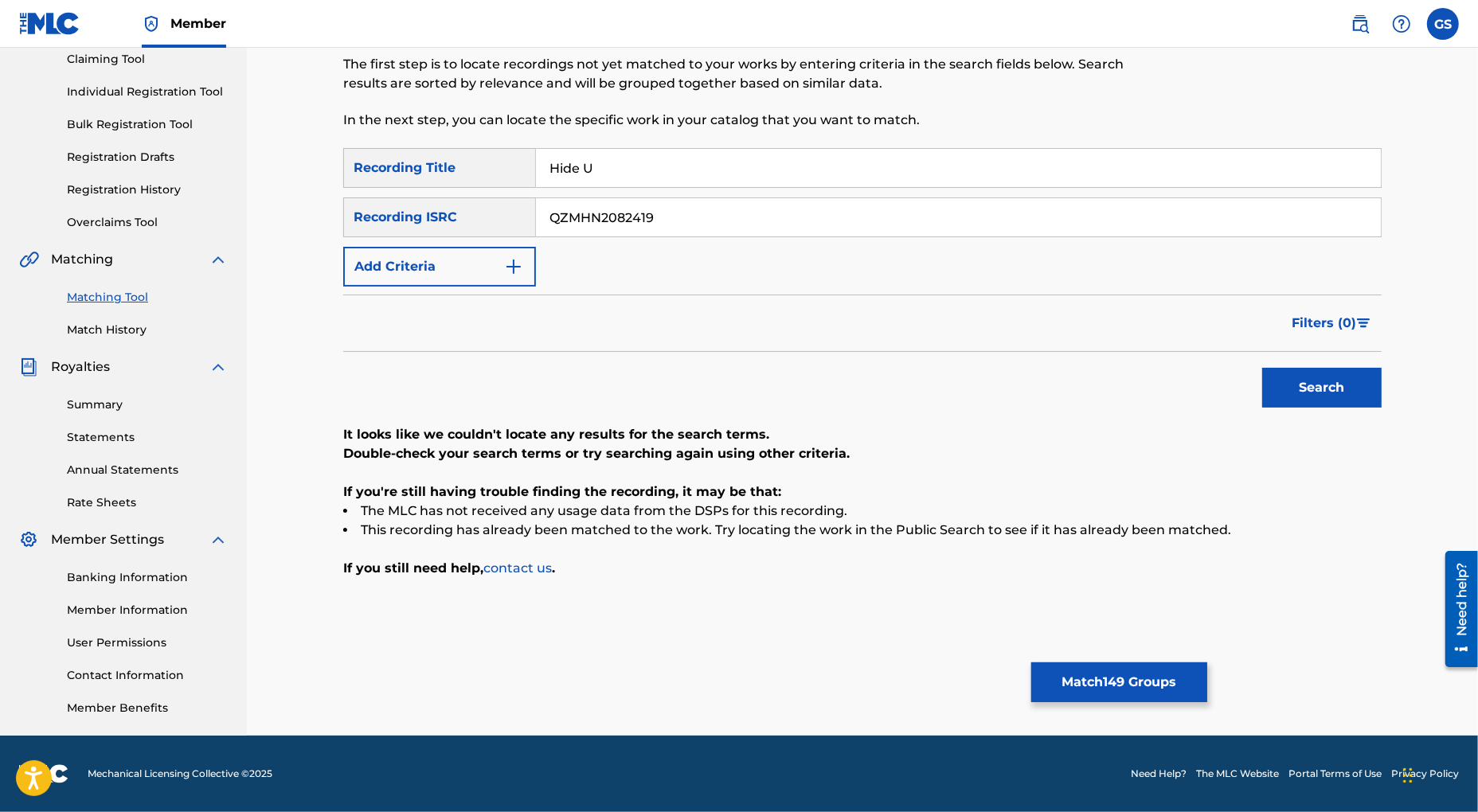
drag, startPoint x: 691, startPoint y: 219, endPoint x: 435, endPoint y: 206, distance: 256.3
click at [536, 207] on input "QZMHN2082419" at bounding box center [958, 218] width 845 height 38
click at [1325, 378] on button "Search" at bounding box center [1321, 388] width 119 height 40
drag, startPoint x: 672, startPoint y: 221, endPoint x: 295, endPoint y: 195, distance: 377.9
click at [536, 198] on input "UKRMQ2100980" at bounding box center [958, 218] width 845 height 38
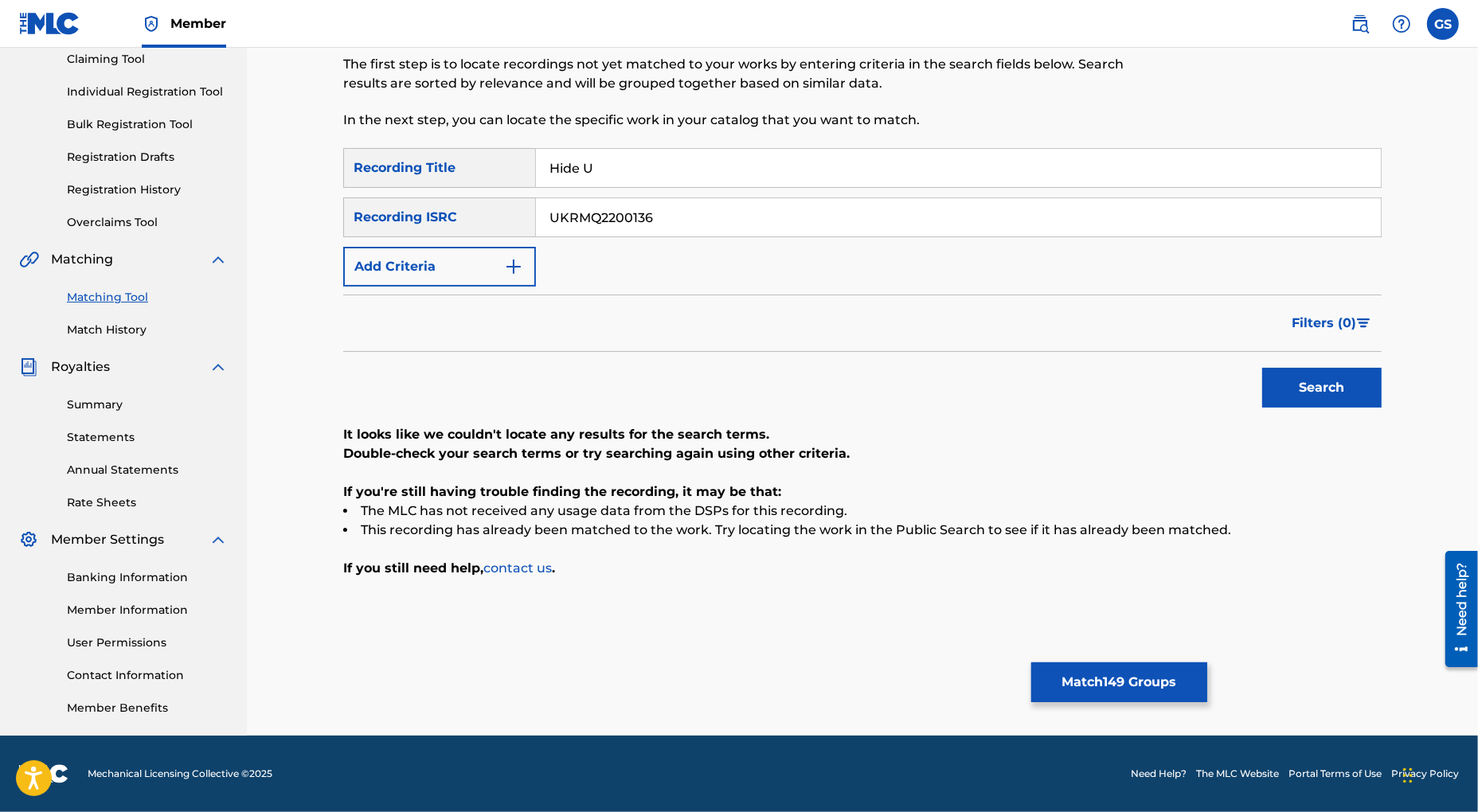
click at [1294, 391] on button "Search" at bounding box center [1321, 388] width 119 height 40
drag, startPoint x: 506, startPoint y: 214, endPoint x: 393, endPoint y: 198, distance: 114.1
click at [536, 198] on input "UKRMQ2200136" at bounding box center [958, 218] width 845 height 38
type input "GBEWA2105878"
click at [1330, 396] on button "Search" at bounding box center [1321, 388] width 119 height 40
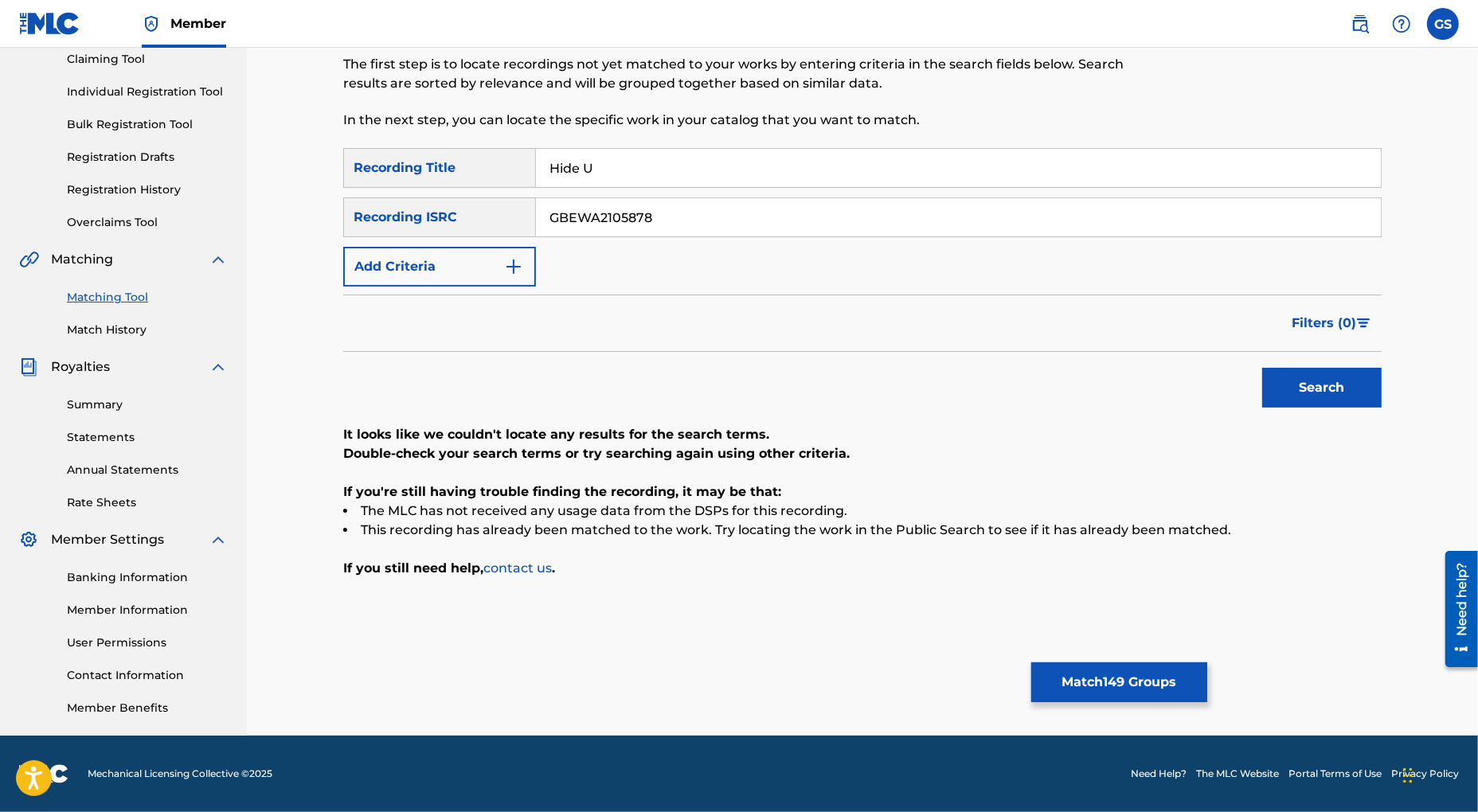
click at [516, 267] on img "Search Form" at bounding box center [513, 266] width 19 height 19
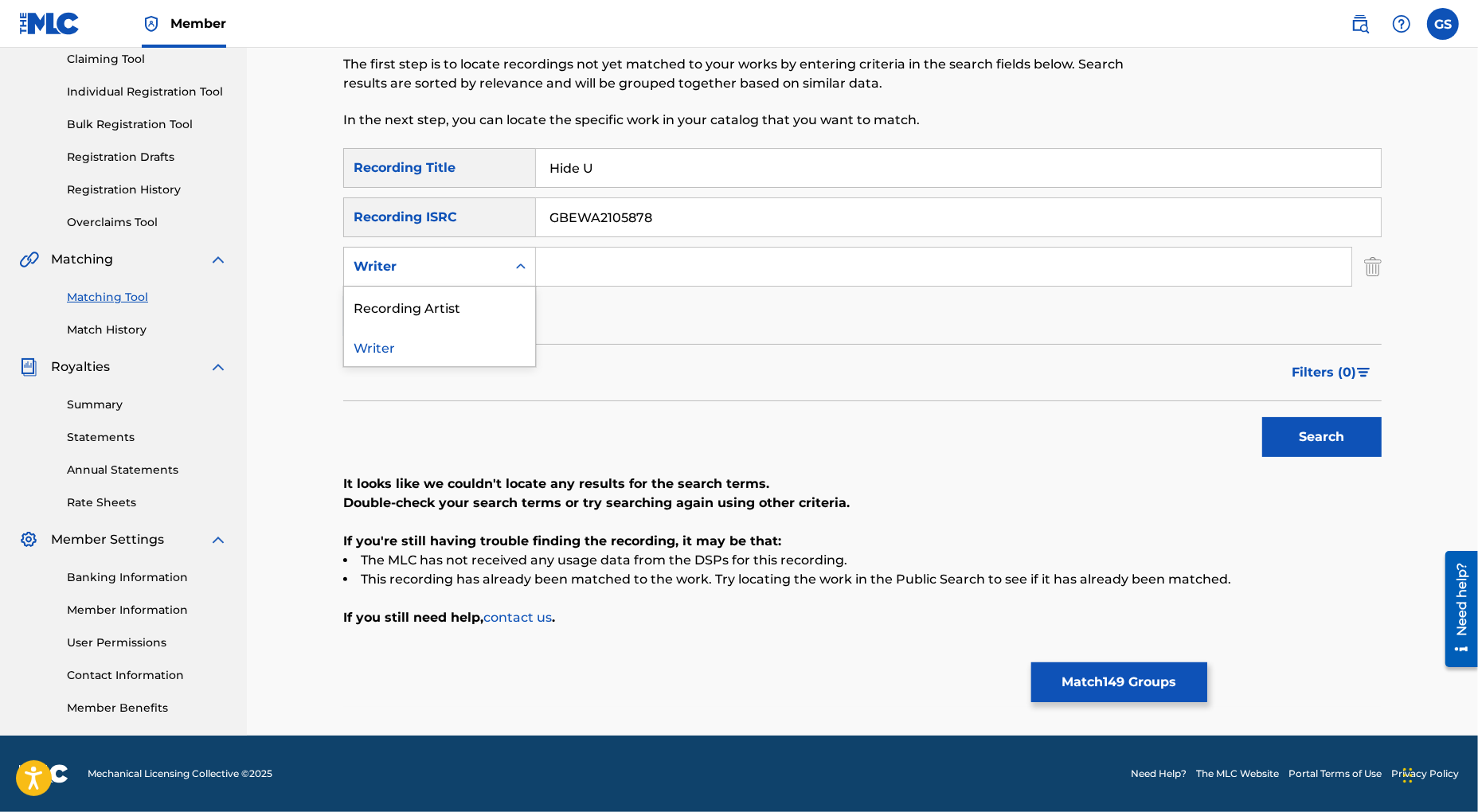
click at [505, 266] on div "Writer" at bounding box center [425, 267] width 163 height 30
click at [481, 303] on div "Recording Artist" at bounding box center [439, 307] width 191 height 40
drag, startPoint x: 685, startPoint y: 220, endPoint x: 497, endPoint y: 203, distance: 188.8
click at [536, 203] on input "GBEWA2105878" at bounding box center [958, 218] width 845 height 38
click at [586, 263] on input "Search Form" at bounding box center [944, 267] width 816 height 38
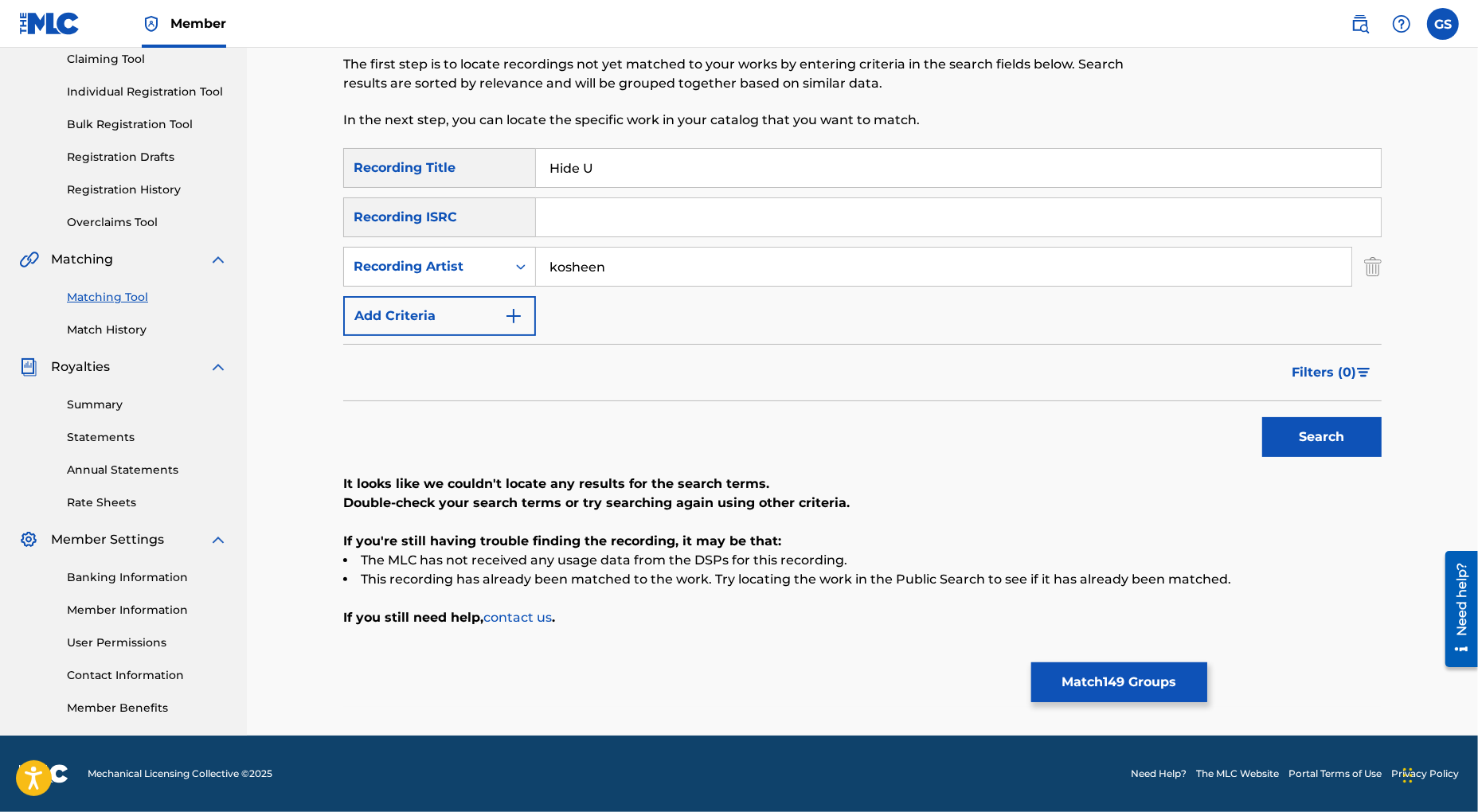
click at [1262, 417] on button "Search" at bounding box center [1321, 437] width 119 height 40
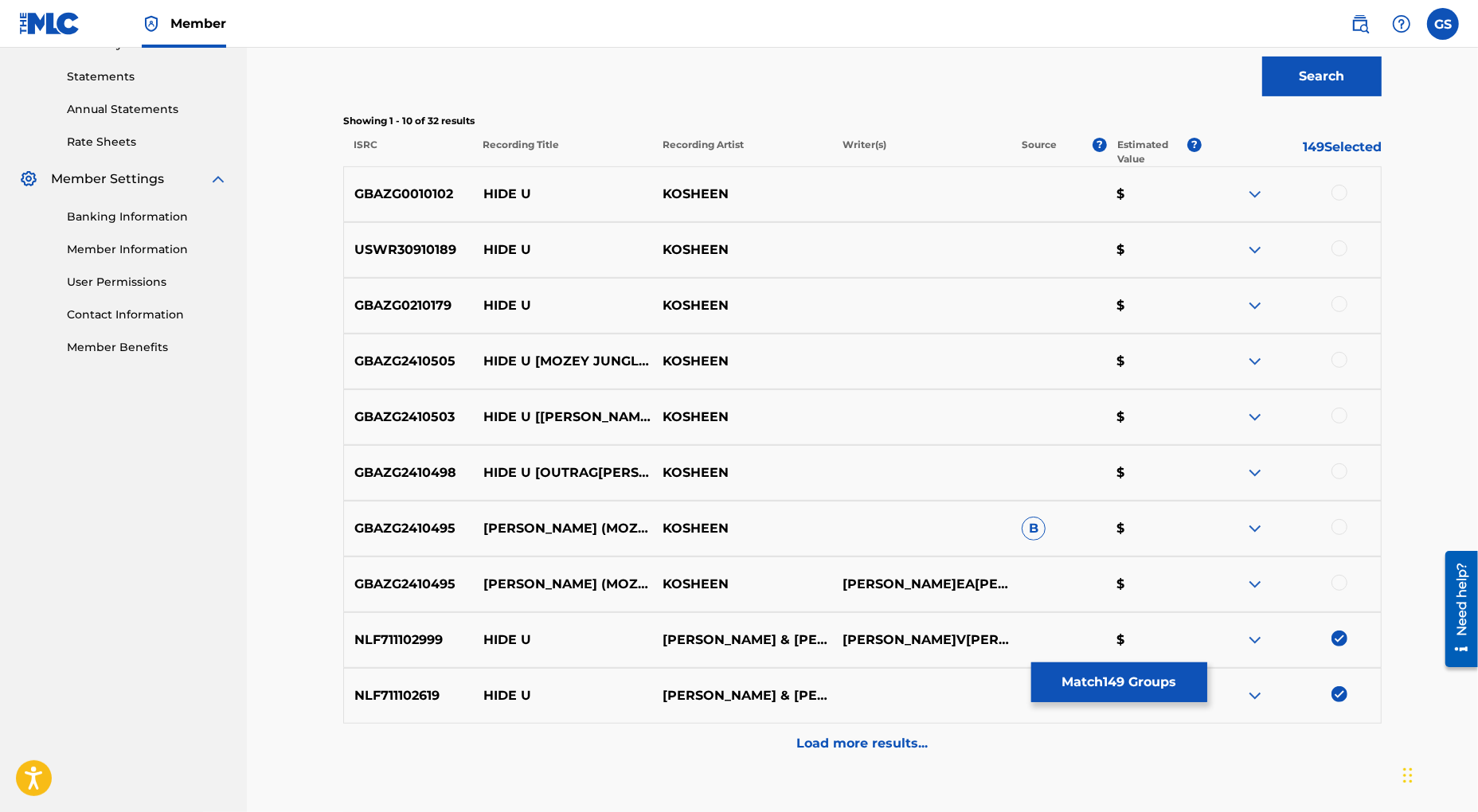
scroll to position [643, 0]
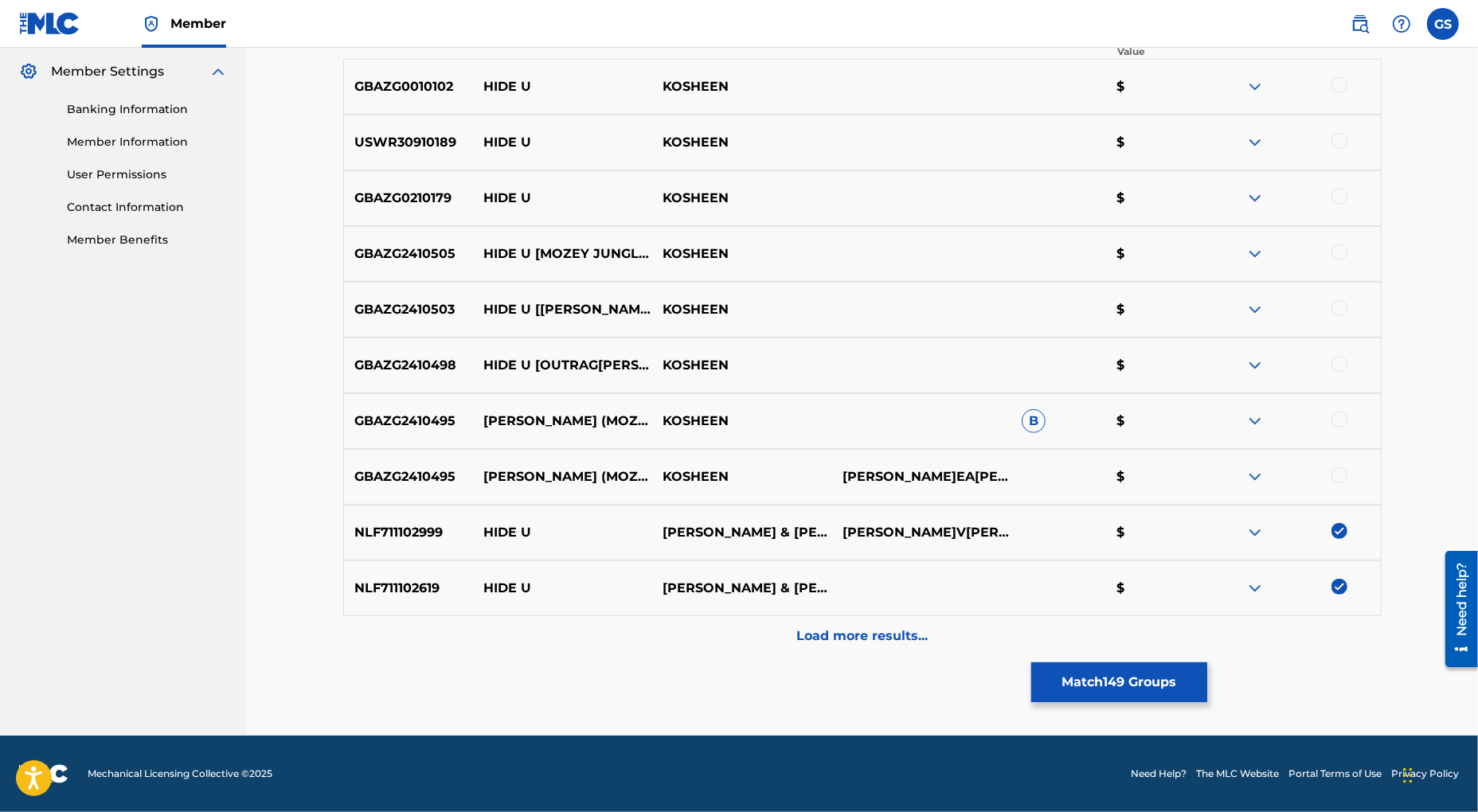
click at [872, 637] on p "Load more results..." at bounding box center [863, 635] width 132 height 19
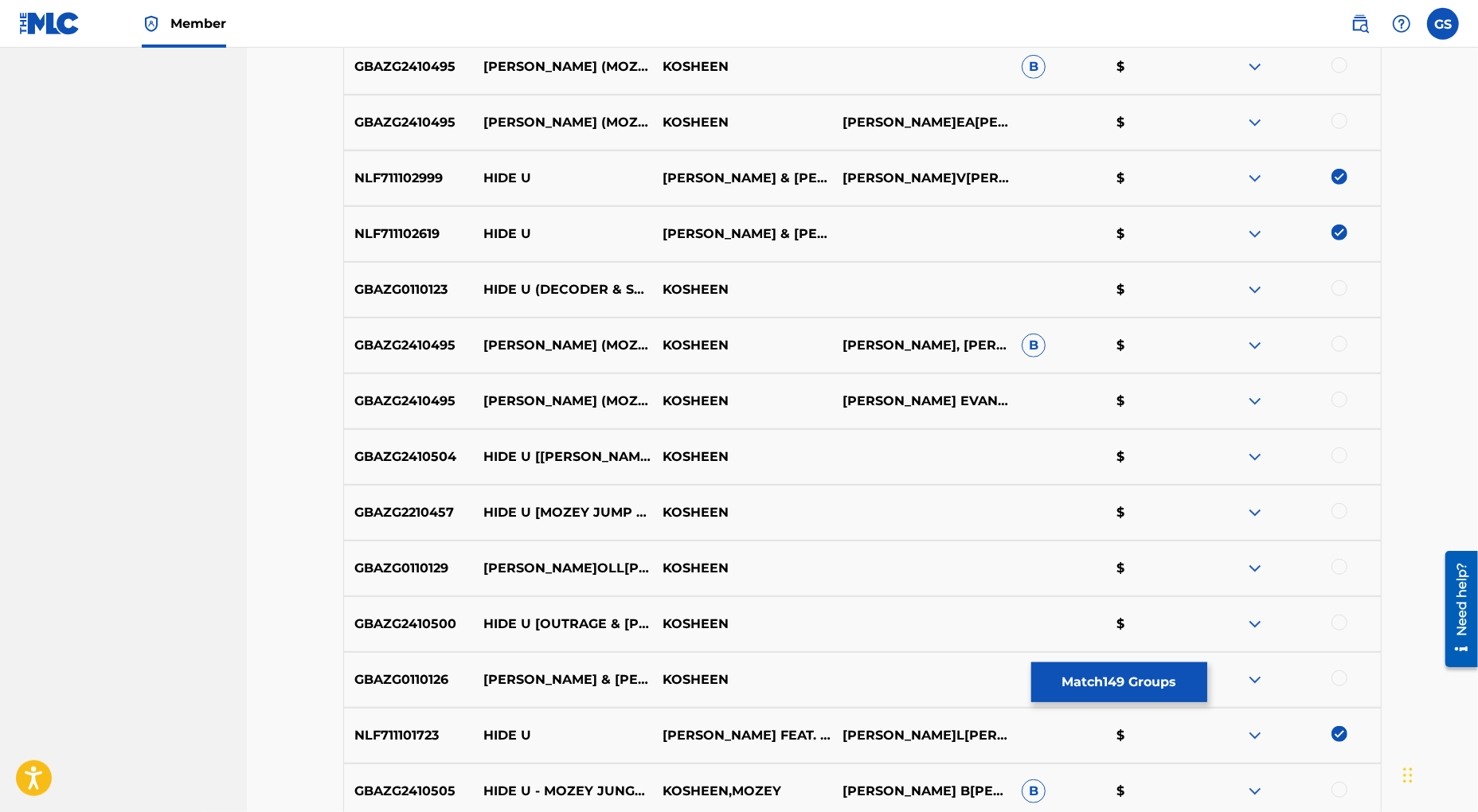
scroll to position [1200, 0]
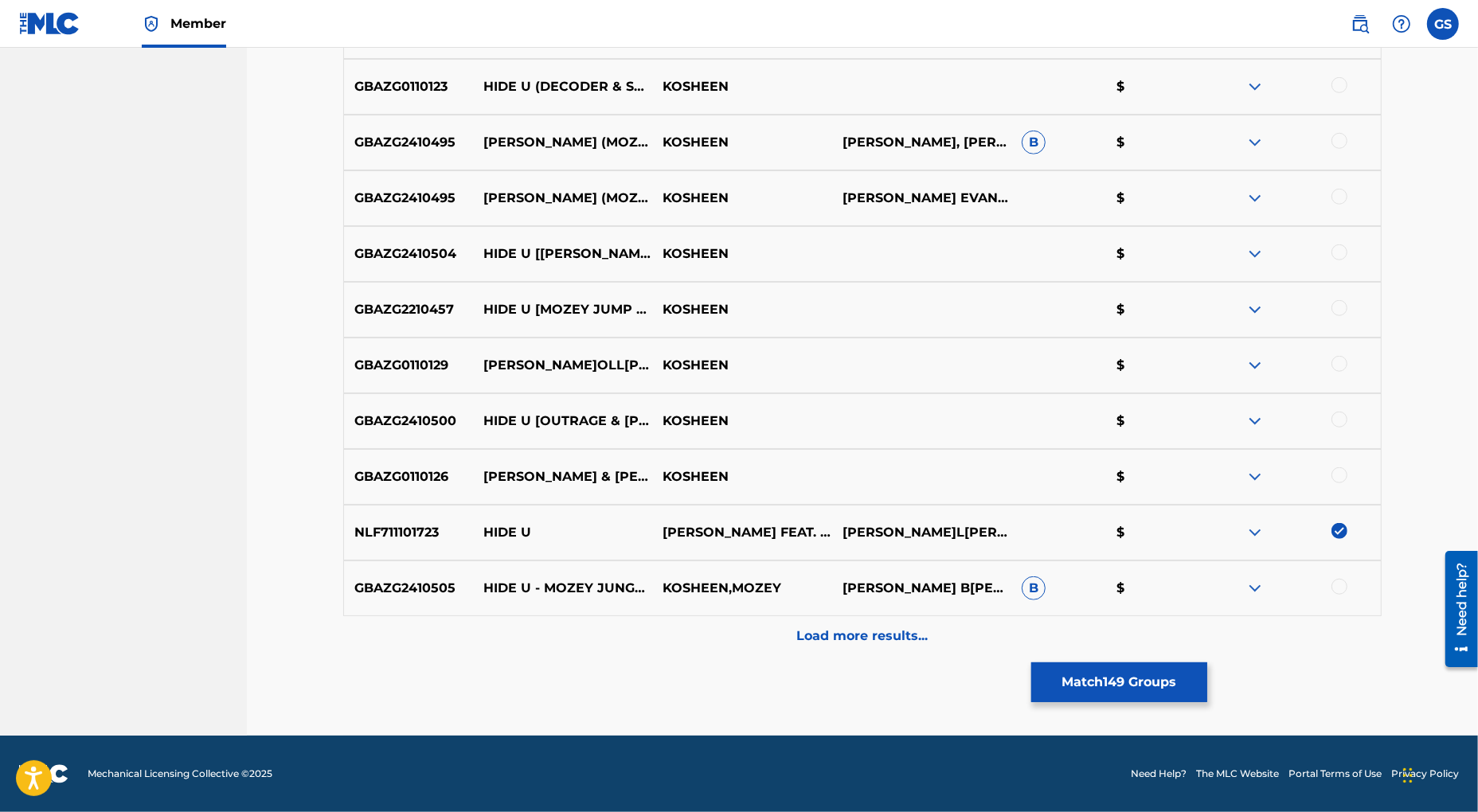
click at [867, 640] on p "Load more results..." at bounding box center [863, 635] width 132 height 19
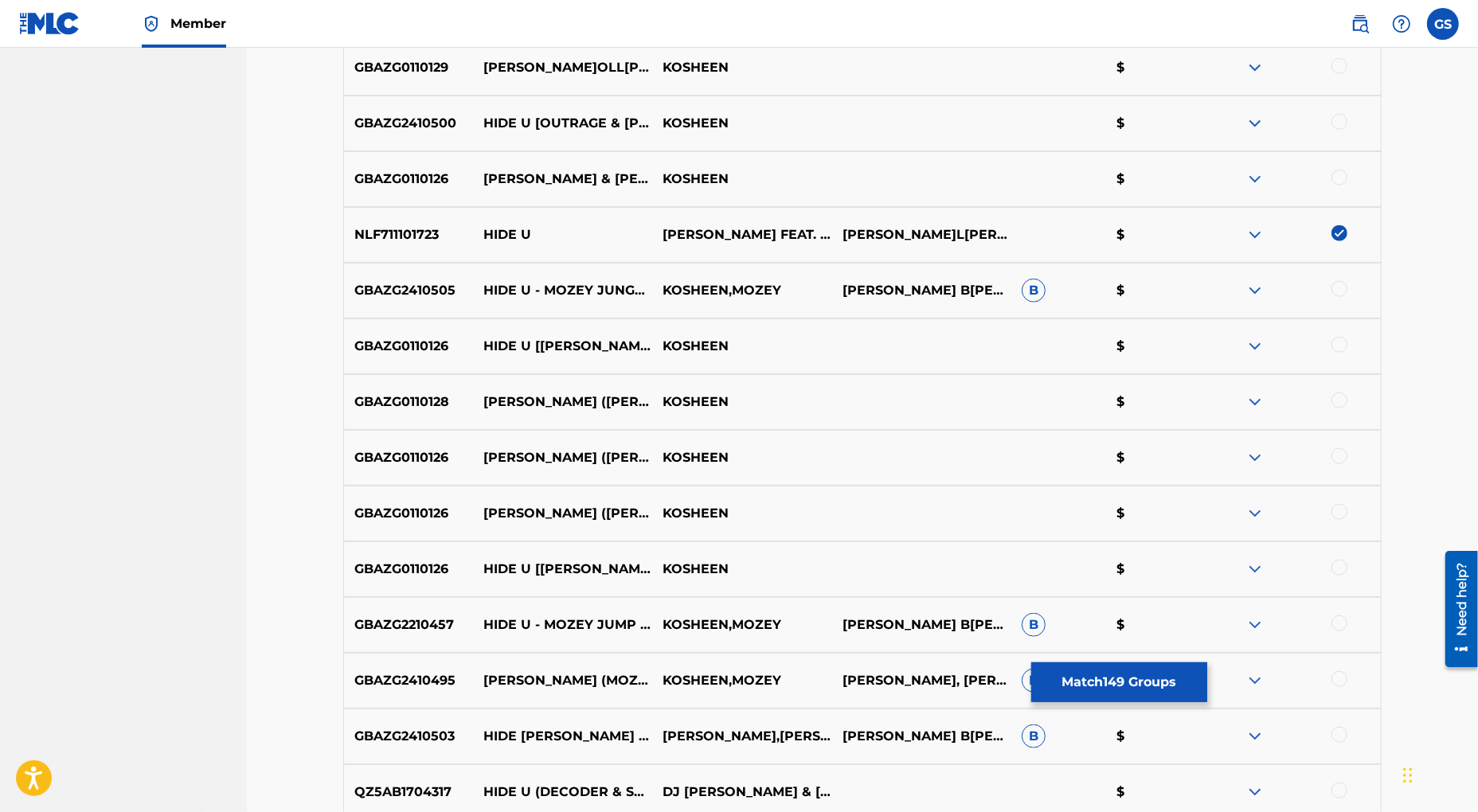
scroll to position [1757, 0]
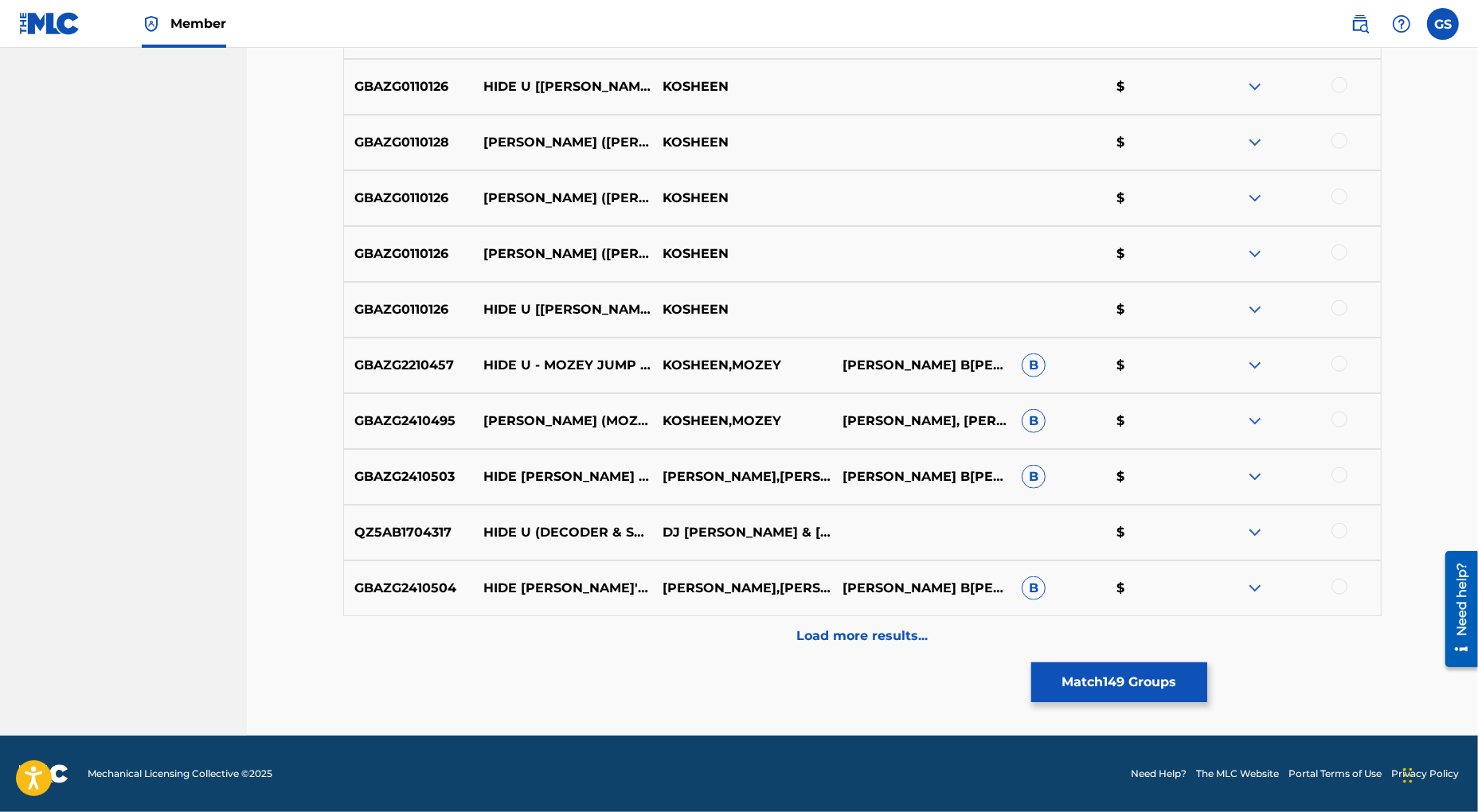
click at [851, 642] on p "Load more results..." at bounding box center [863, 635] width 132 height 19
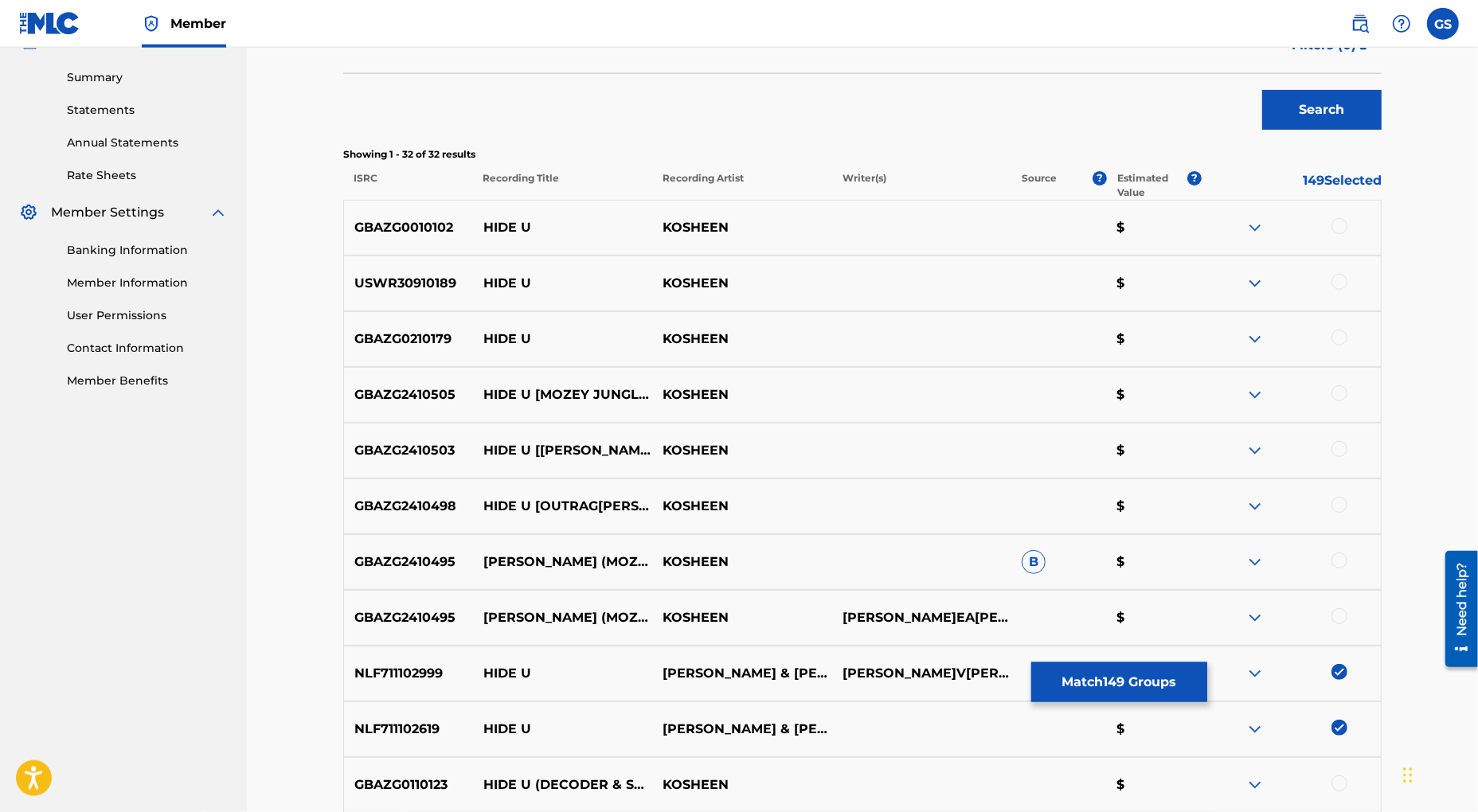
scroll to position [530, 0]
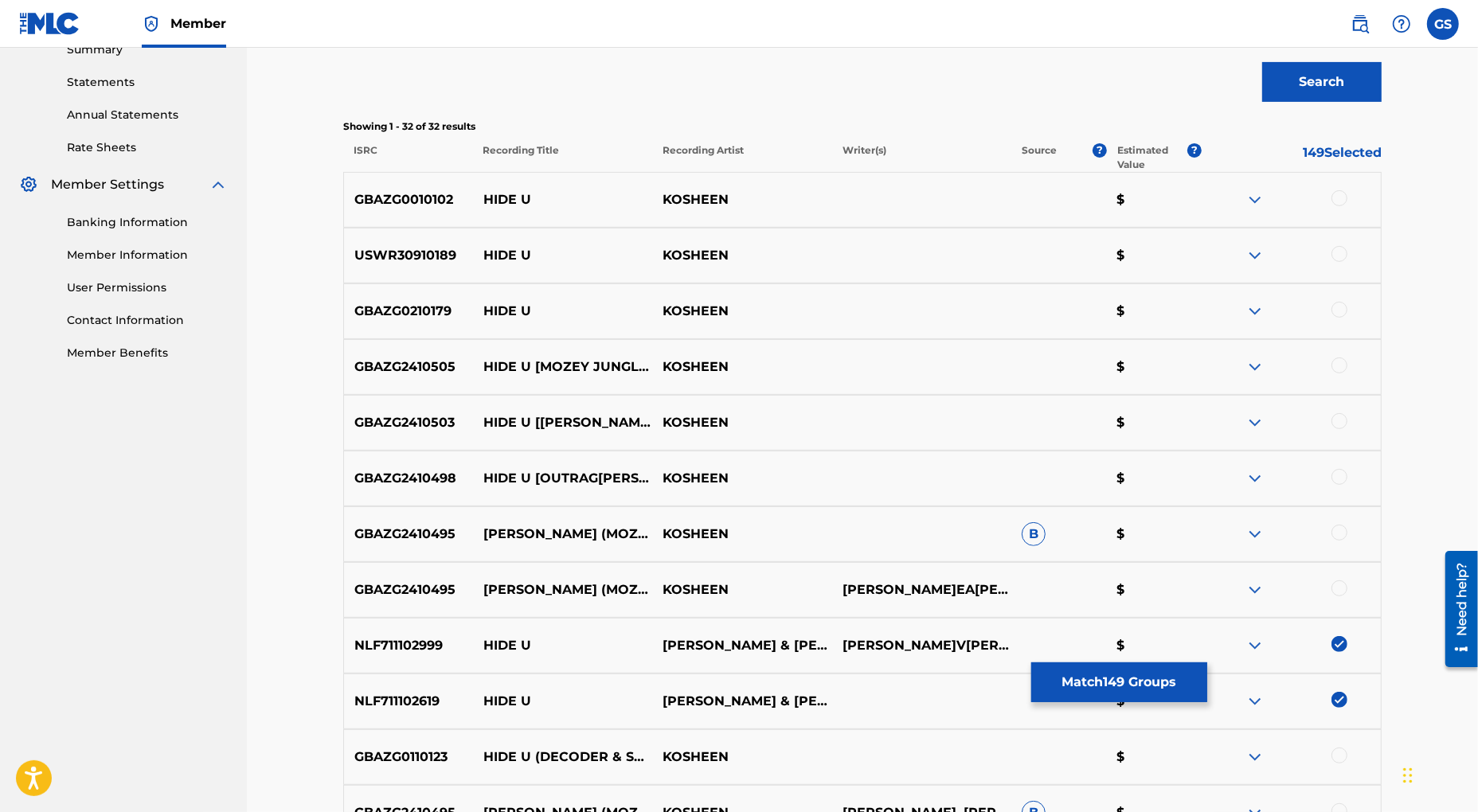
click at [1341, 198] on div at bounding box center [1339, 198] width 16 height 16
click at [1336, 255] on div at bounding box center [1339, 253] width 16 height 16
click at [1340, 313] on div at bounding box center [1339, 309] width 16 height 16
click at [1341, 363] on div at bounding box center [1339, 365] width 16 height 16
click at [1345, 423] on div at bounding box center [1339, 421] width 16 height 16
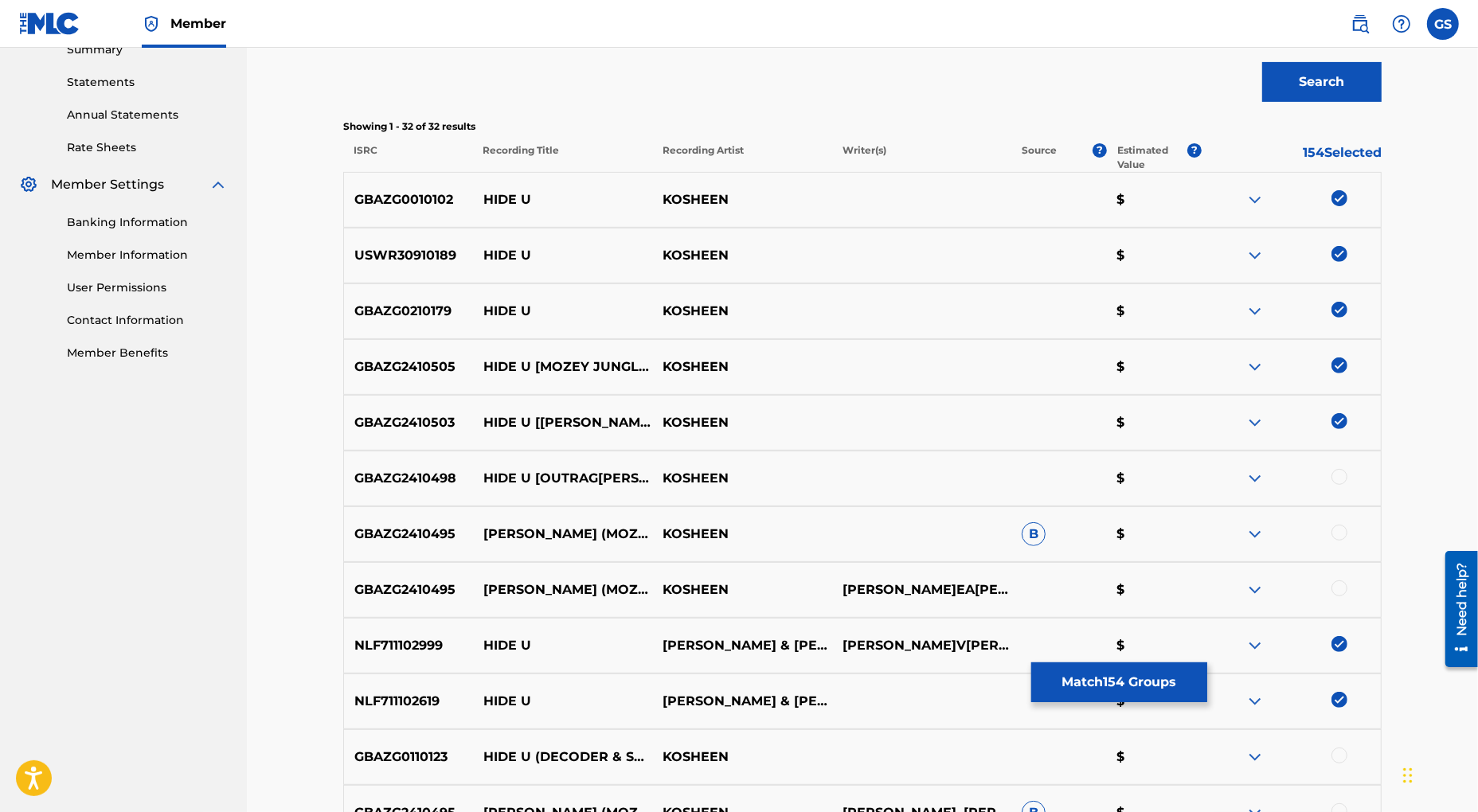
click at [1341, 474] on div at bounding box center [1339, 476] width 16 height 16
click at [1342, 536] on div at bounding box center [1339, 532] width 16 height 16
click at [1342, 589] on div at bounding box center [1339, 588] width 16 height 16
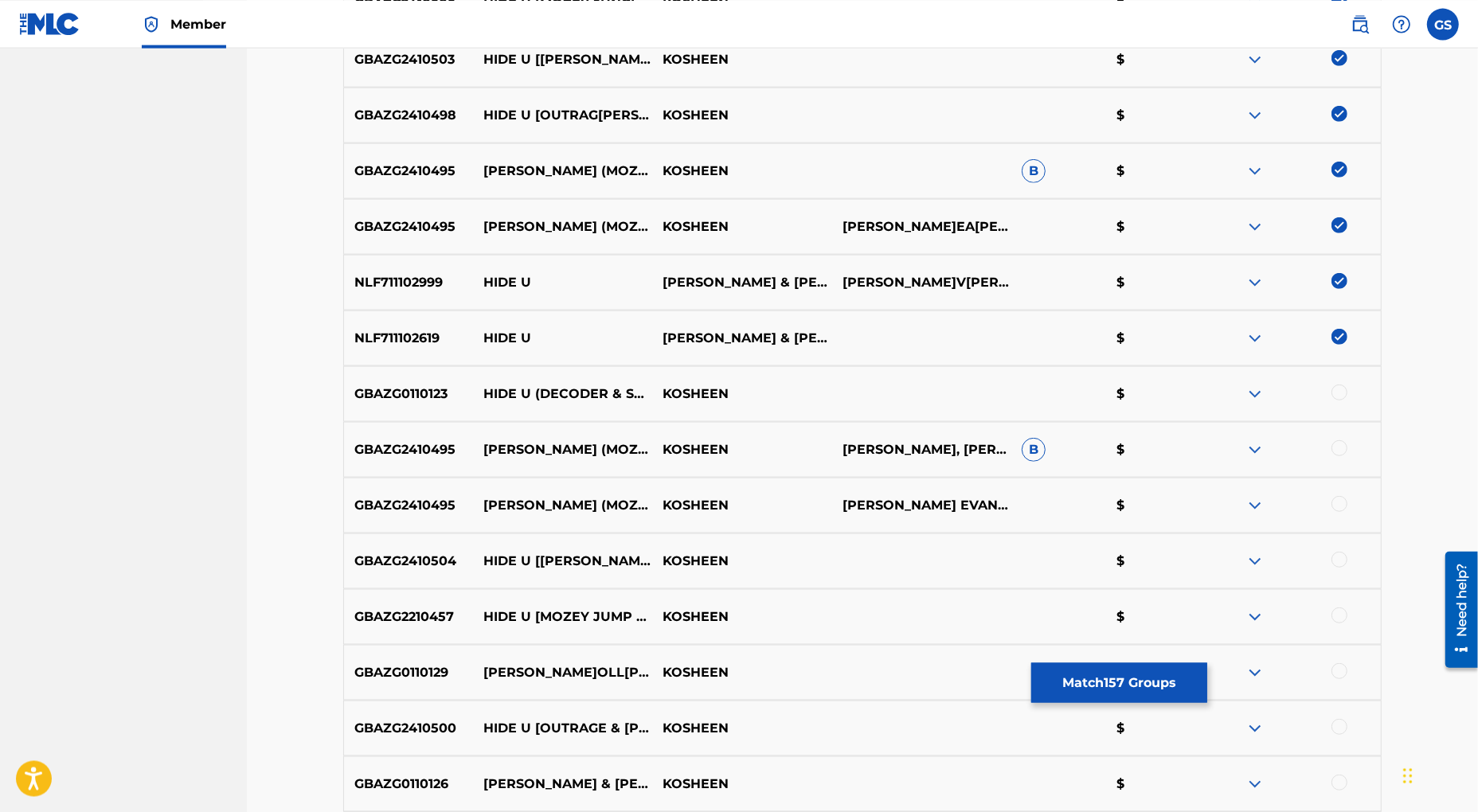
scroll to position [987, 0]
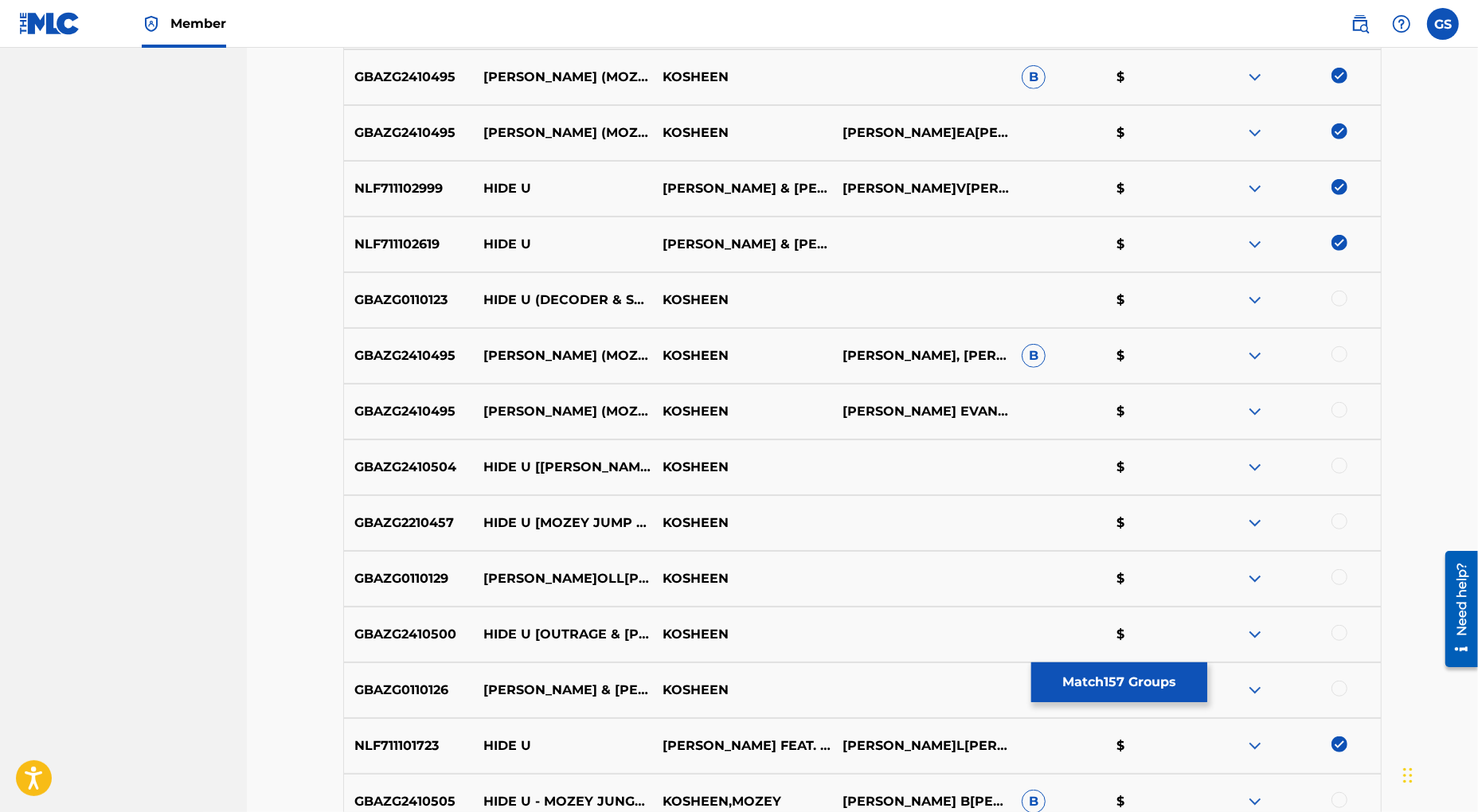
click at [1341, 299] on div at bounding box center [1339, 298] width 16 height 16
click at [1341, 355] on div at bounding box center [1339, 353] width 16 height 16
click at [1340, 407] on div at bounding box center [1339, 409] width 16 height 16
click at [1341, 465] on div at bounding box center [1339, 465] width 16 height 16
click at [1337, 524] on div at bounding box center [1339, 521] width 16 height 16
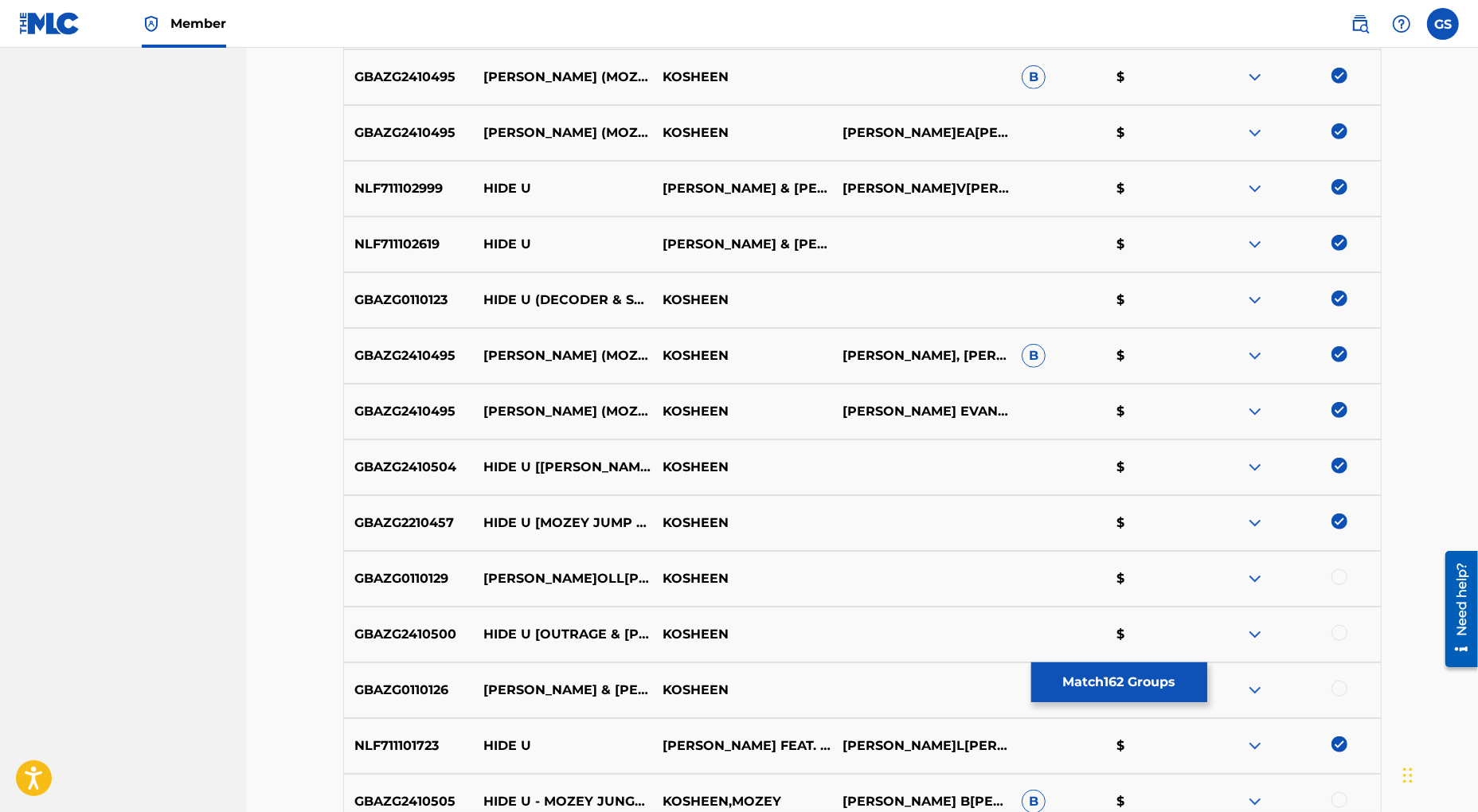
click at [1339, 577] on div at bounding box center [1339, 577] width 16 height 16
click at [1342, 634] on div at bounding box center [1339, 633] width 16 height 16
click at [1339, 693] on div at bounding box center [1339, 688] width 16 height 16
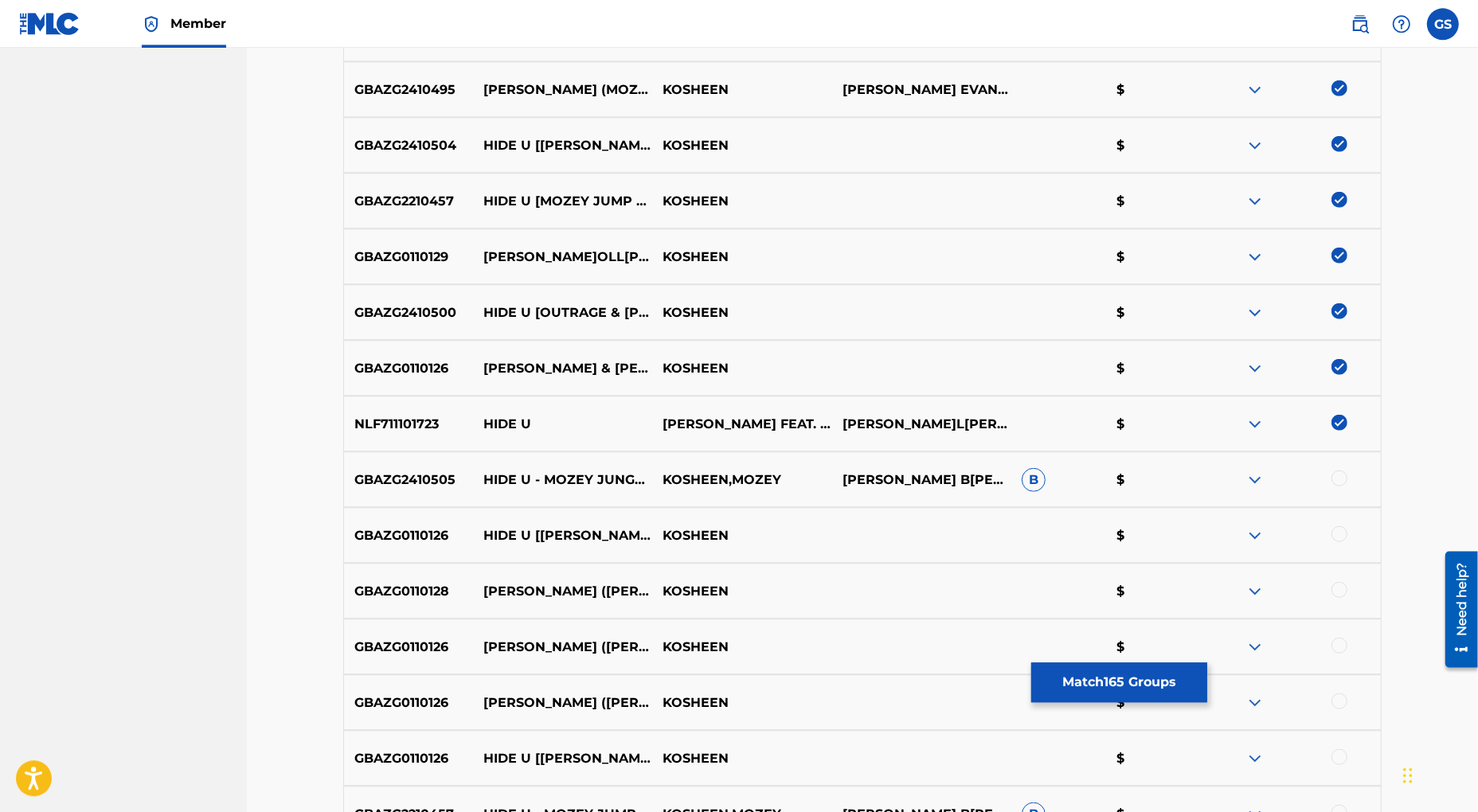
scroll to position [1376, 0]
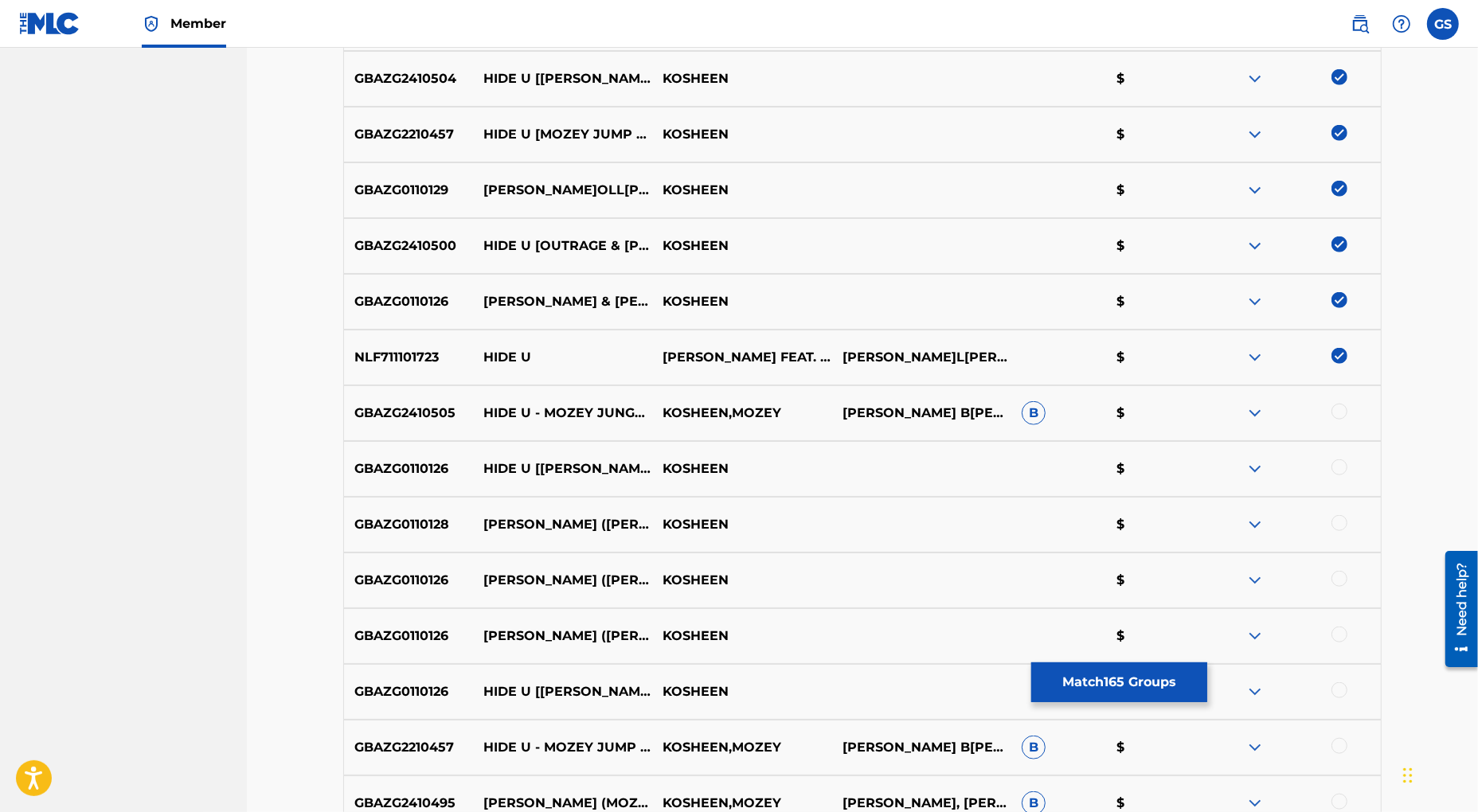
click at [1341, 409] on div at bounding box center [1339, 411] width 16 height 16
click at [1338, 467] on div at bounding box center [1339, 467] width 16 height 16
click at [1341, 526] on div at bounding box center [1339, 523] width 16 height 16
drag, startPoint x: 1340, startPoint y: 578, endPoint x: 1321, endPoint y: 568, distance: 21.5
click at [1340, 578] on div at bounding box center [1339, 579] width 16 height 16
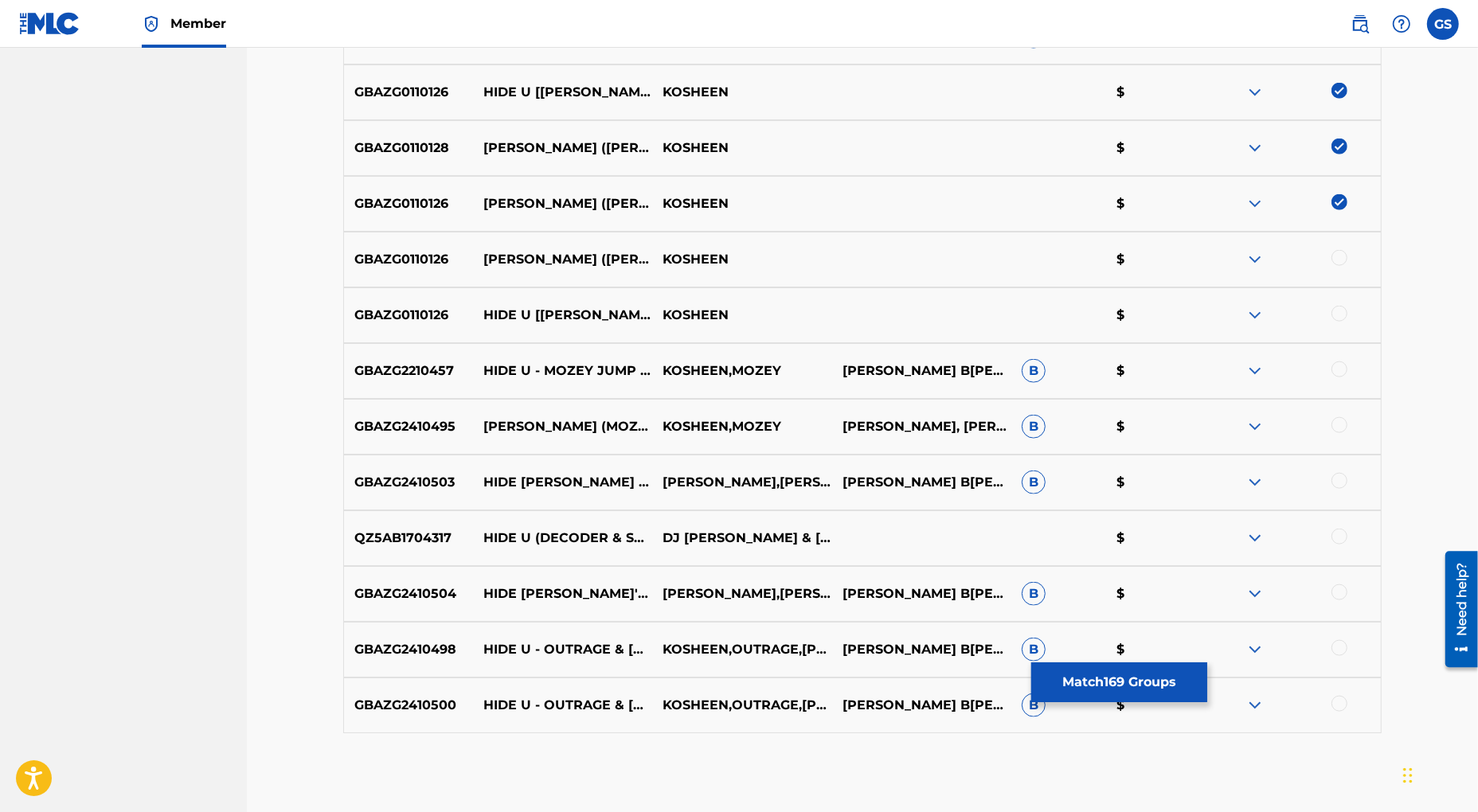
scroll to position [1765, 0]
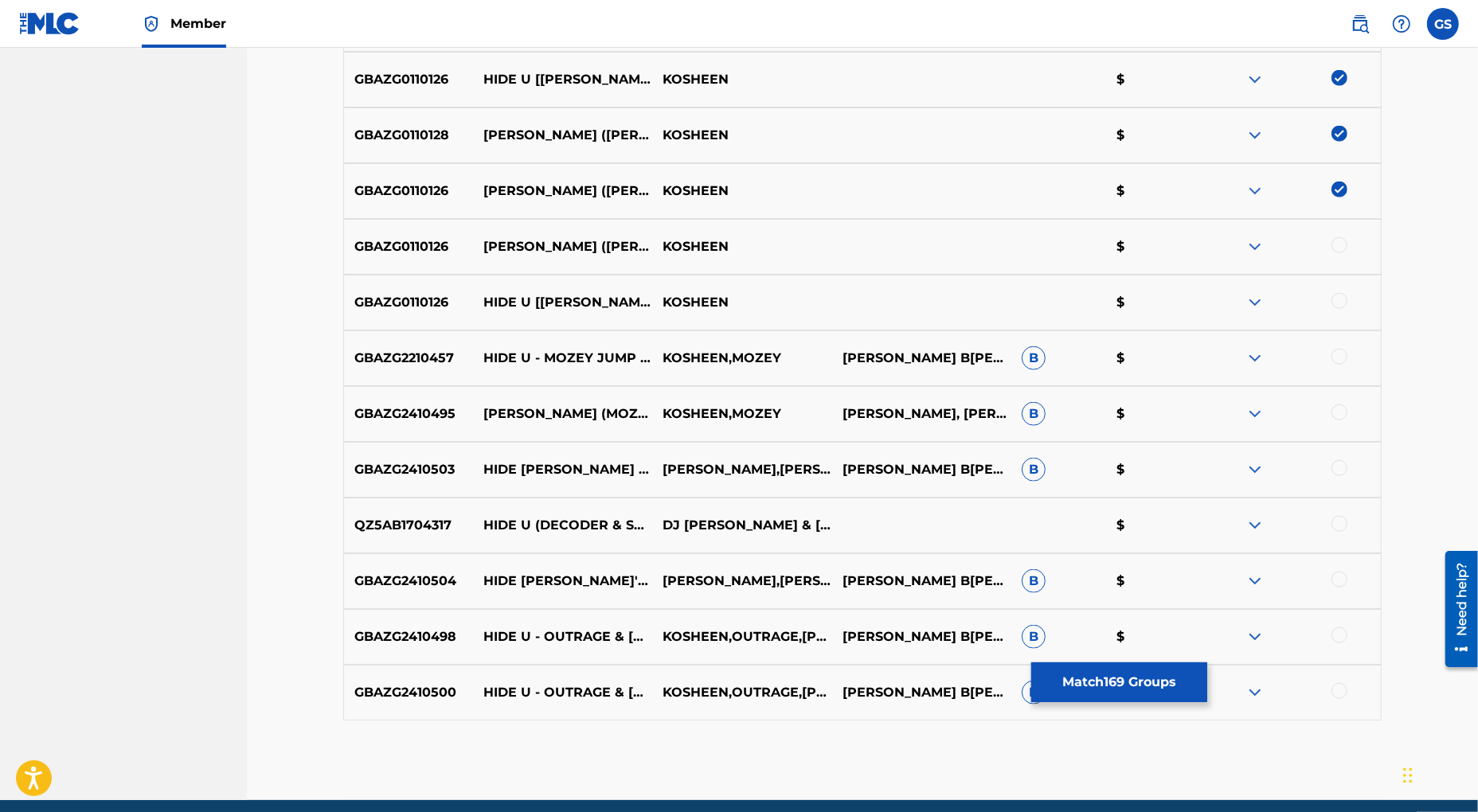
click at [1342, 243] on div at bounding box center [1339, 245] width 16 height 16
click at [1341, 302] on div at bounding box center [1339, 300] width 16 height 16
click at [1340, 357] on div at bounding box center [1339, 356] width 16 height 16
click at [1343, 414] on div at bounding box center [1339, 412] width 16 height 16
click at [1340, 470] on div at bounding box center [1339, 468] width 16 height 16
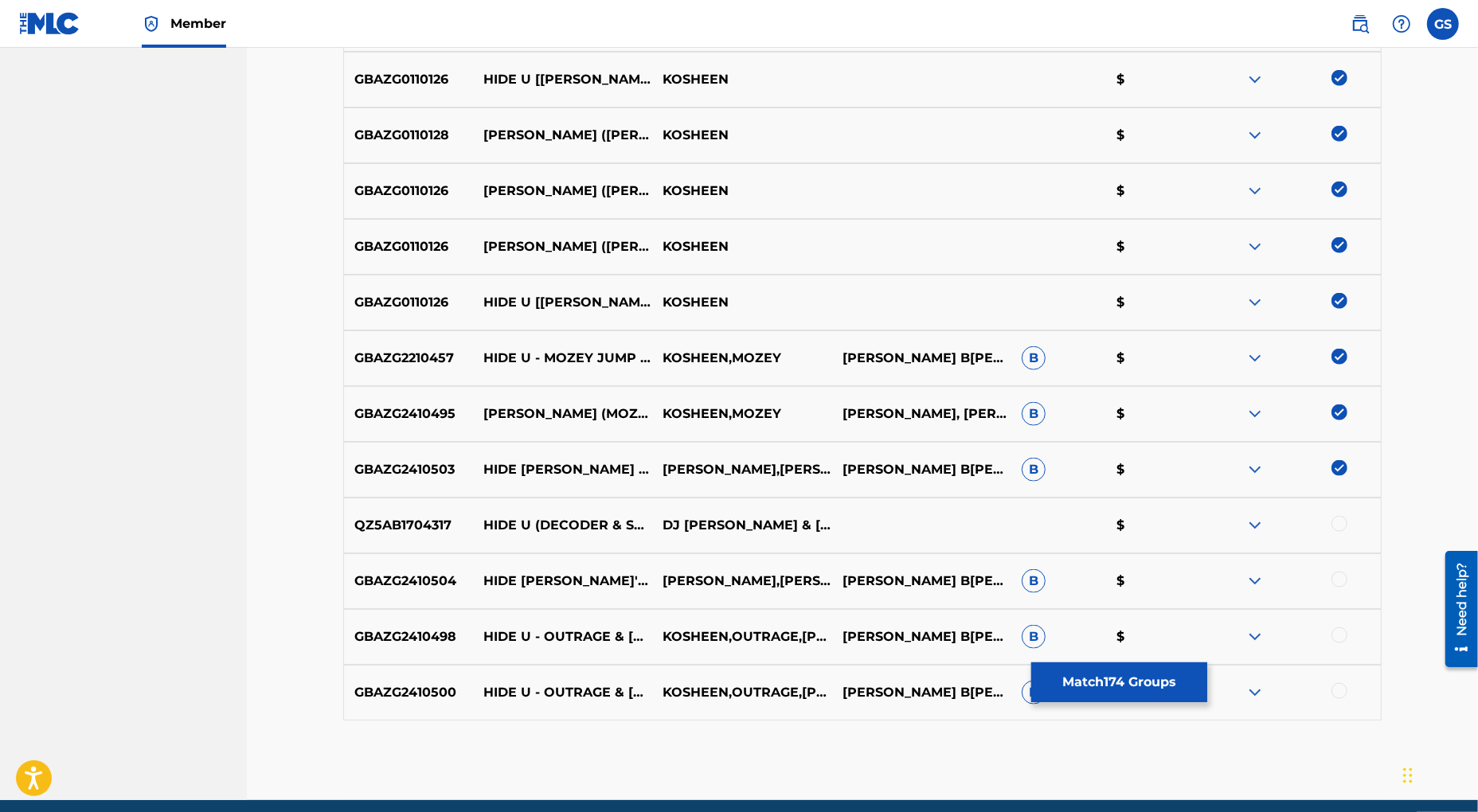
click at [1337, 522] on div at bounding box center [1339, 524] width 16 height 16
click at [1337, 582] on div at bounding box center [1339, 579] width 16 height 16
click at [1339, 637] on div at bounding box center [1339, 634] width 16 height 16
click at [1338, 694] on div at bounding box center [1339, 690] width 16 height 16
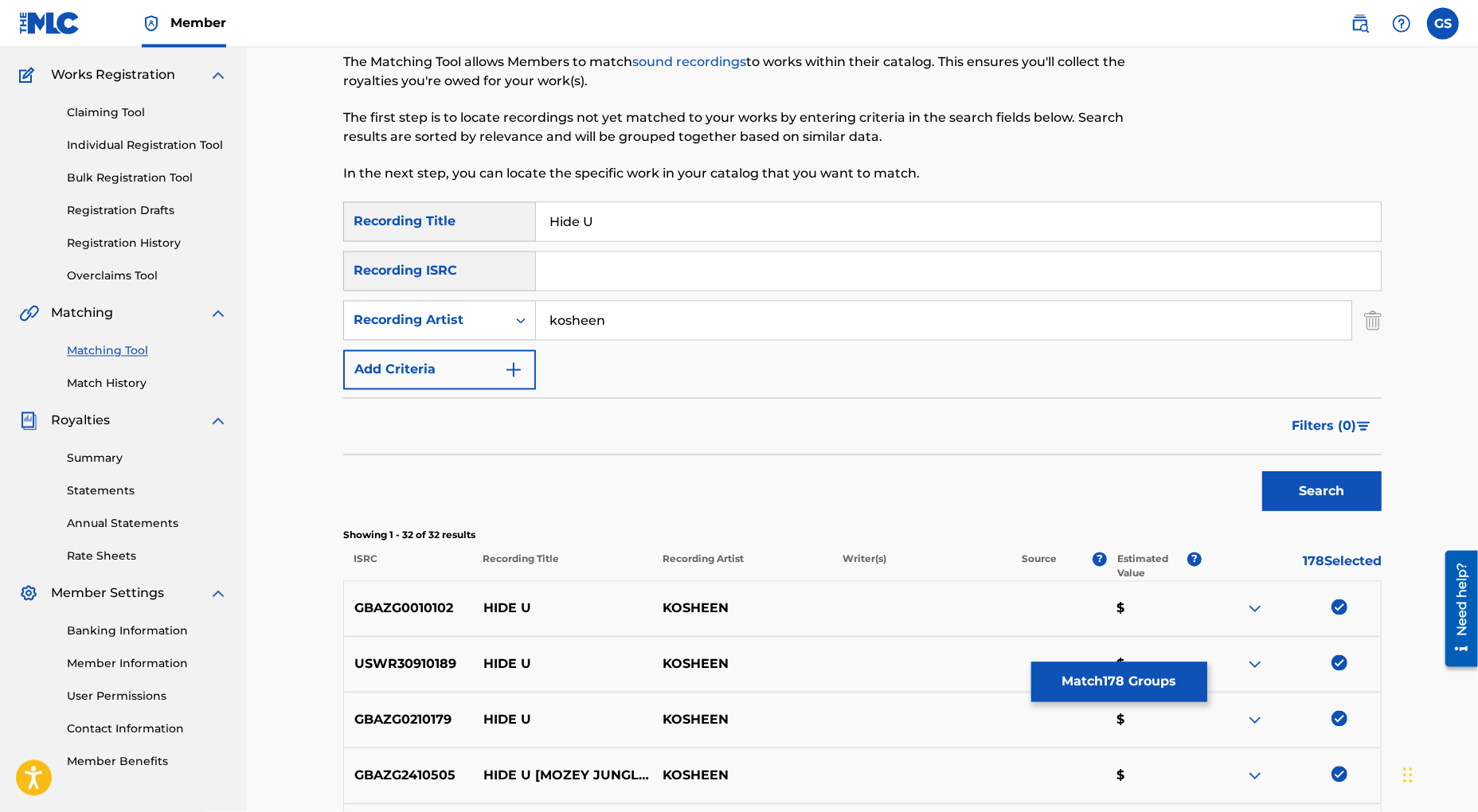
scroll to position [23, 0]
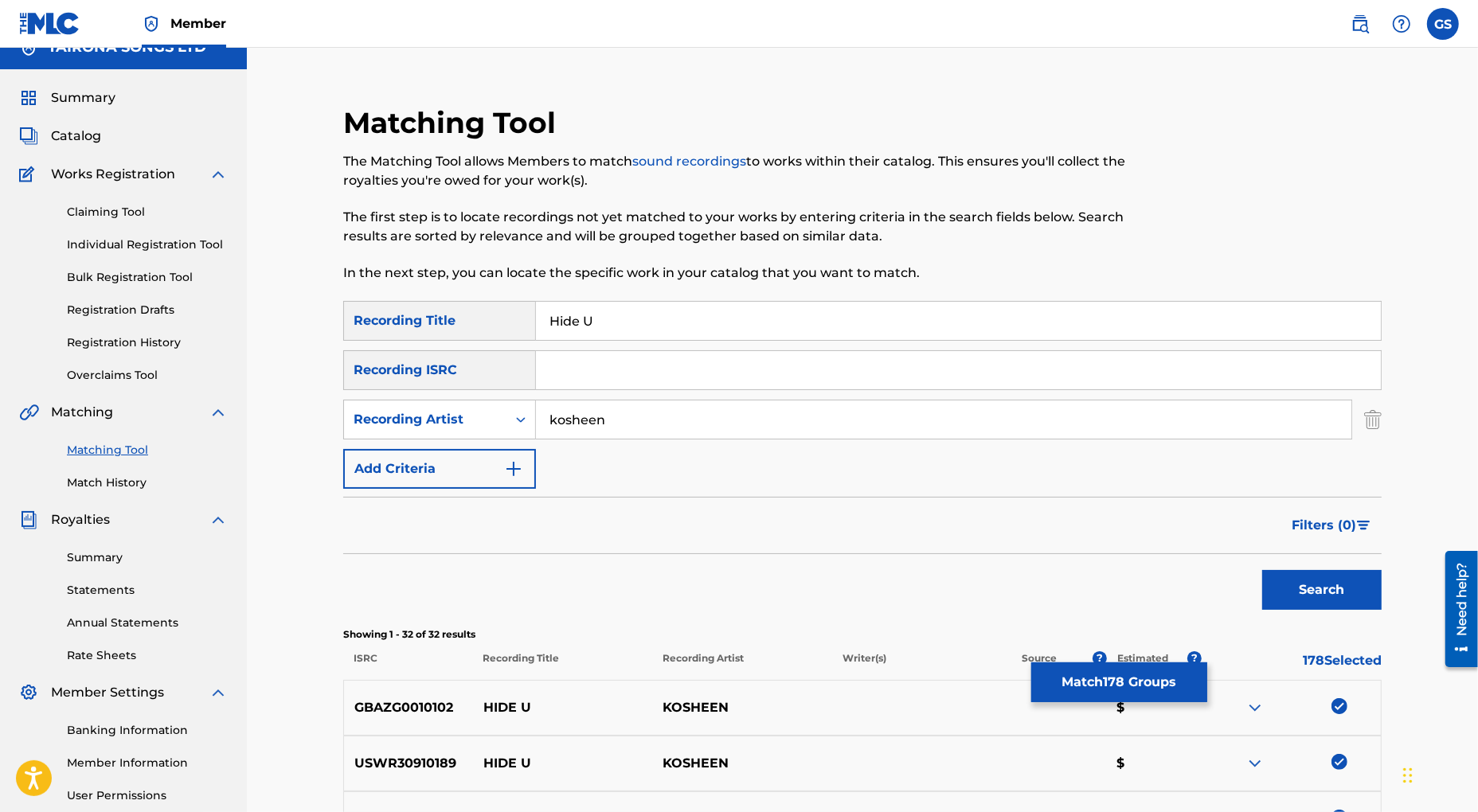
drag, startPoint x: 614, startPoint y: 420, endPoint x: 545, endPoint y: 414, distance: 69.3
click at [545, 414] on input "kosheen" at bounding box center [944, 419] width 816 height 38
click at [1262, 570] on button "Search" at bounding box center [1321, 590] width 119 height 40
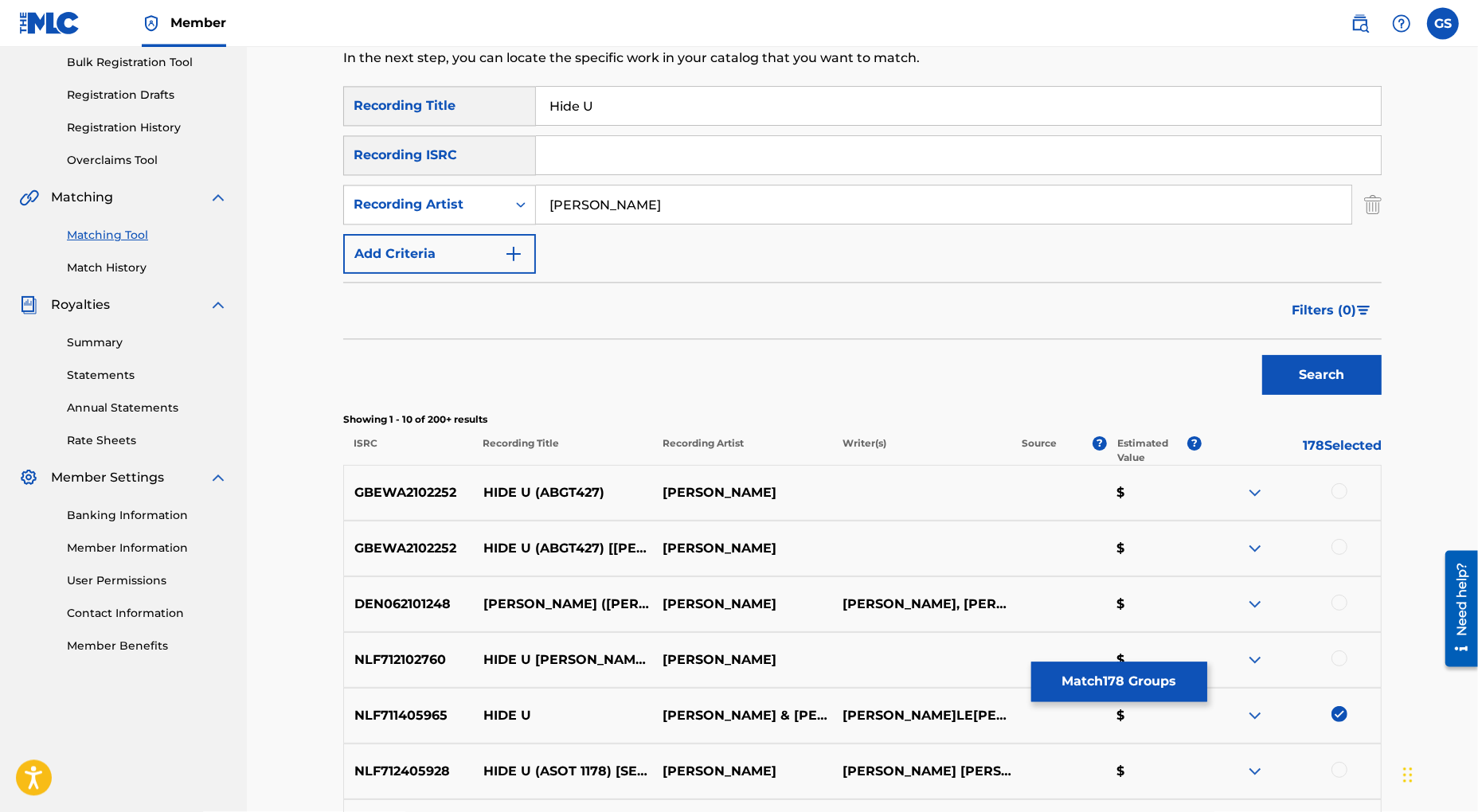
scroll to position [496, 0]
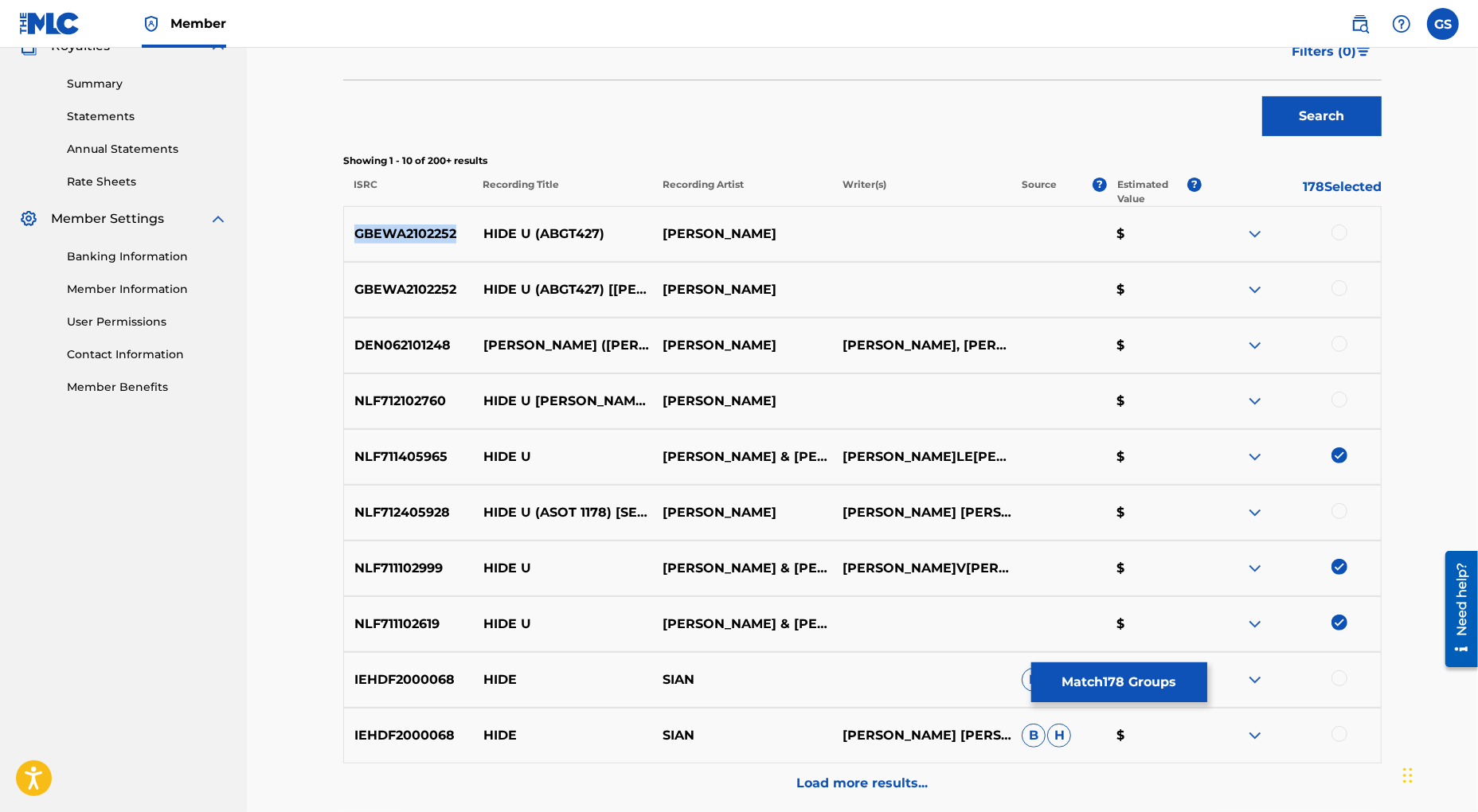
drag, startPoint x: 460, startPoint y: 235, endPoint x: 355, endPoint y: 235, distance: 105.0
click at [355, 235] on p "GBEWA2102252" at bounding box center [408, 233] width 129 height 19
copy p "GBEWA2102252"
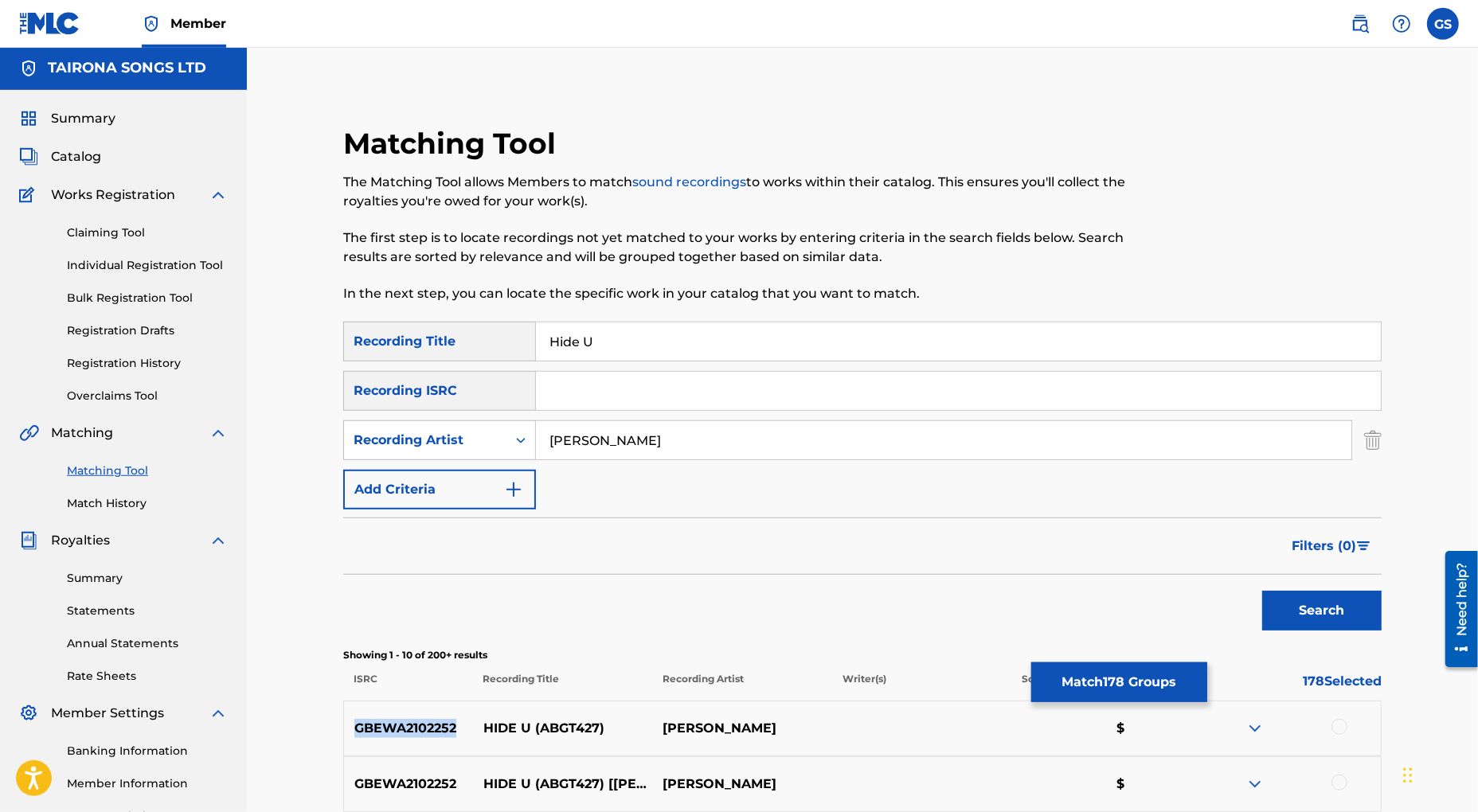
scroll to position [0, 0]
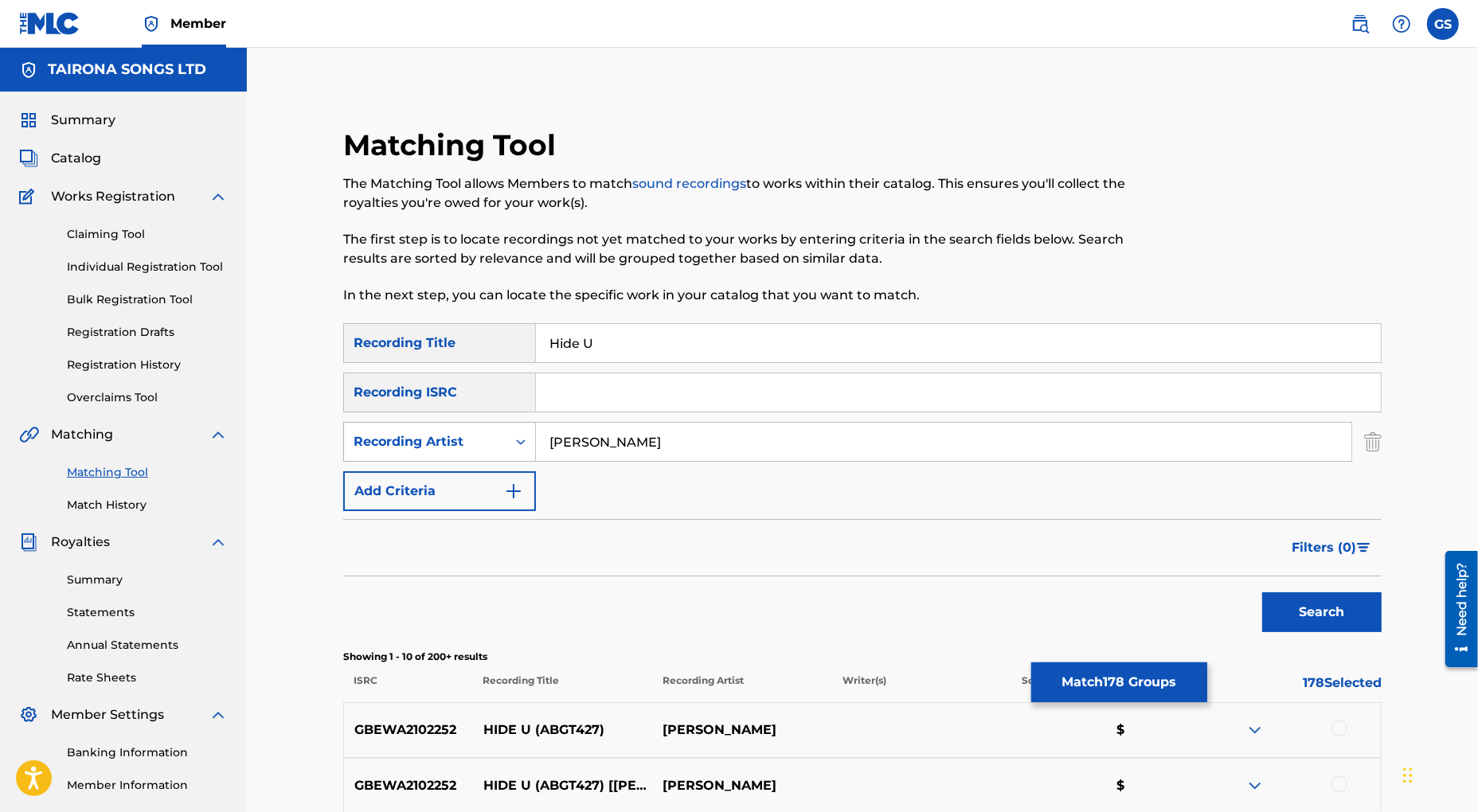
drag, startPoint x: 618, startPoint y: 443, endPoint x: 456, endPoint y: 427, distance: 162.8
click at [536, 427] on input "[PERSON_NAME]" at bounding box center [944, 442] width 816 height 38
type input "[PERSON_NAME]"
click at [1262, 592] on button "Search" at bounding box center [1321, 612] width 119 height 40
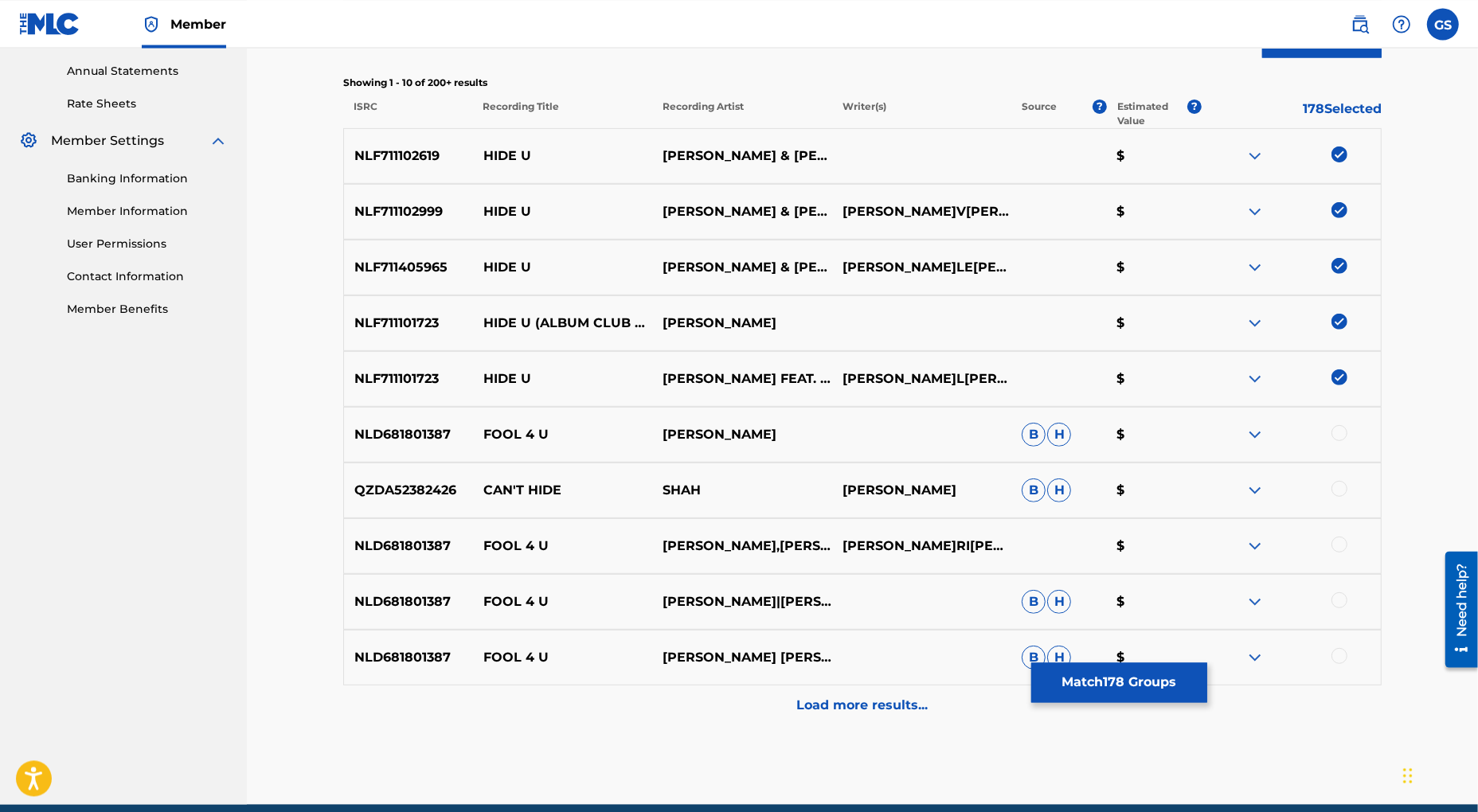
scroll to position [541, 0]
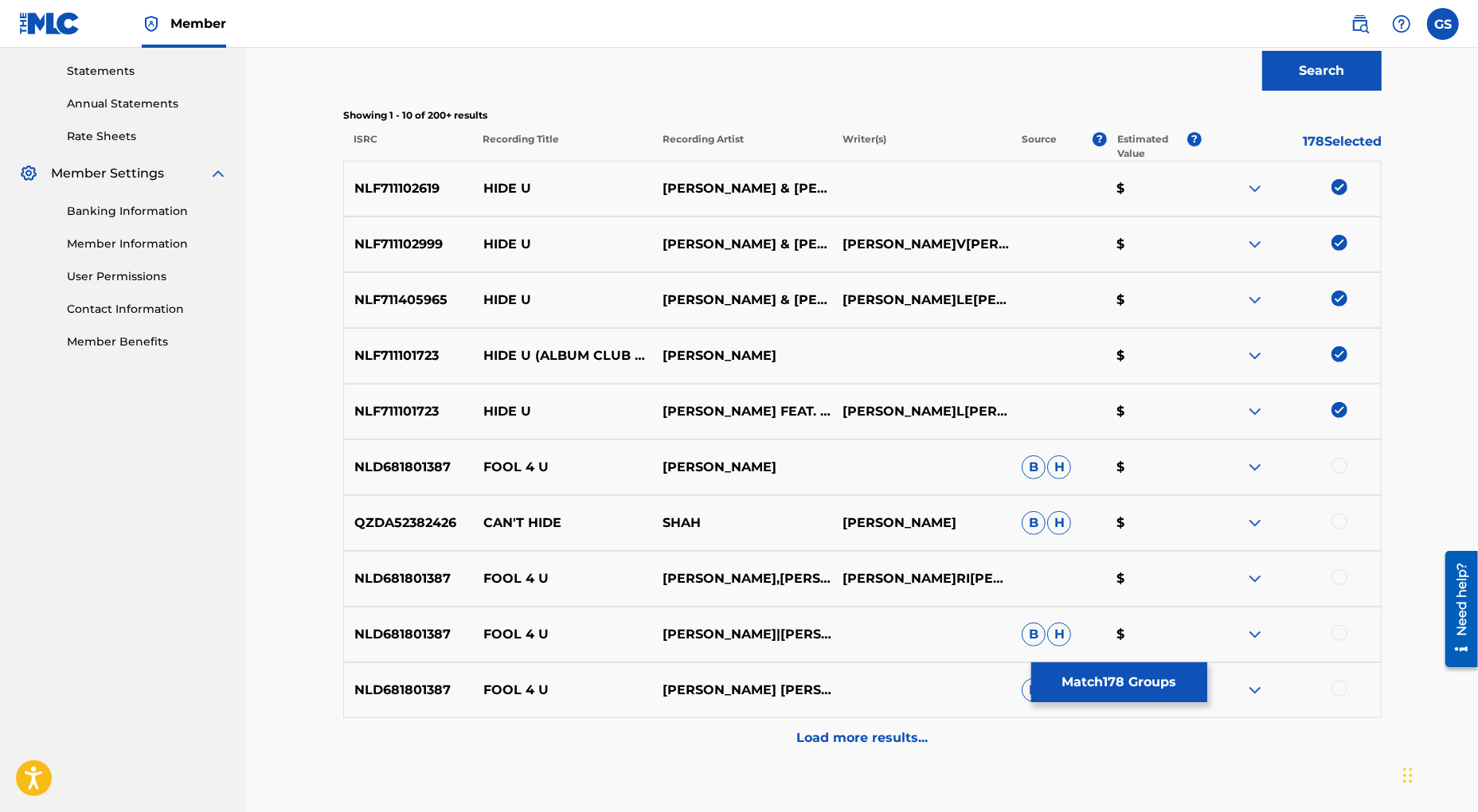
click at [1179, 677] on button "Match 178 Groups" at bounding box center [1119, 682] width 176 height 40
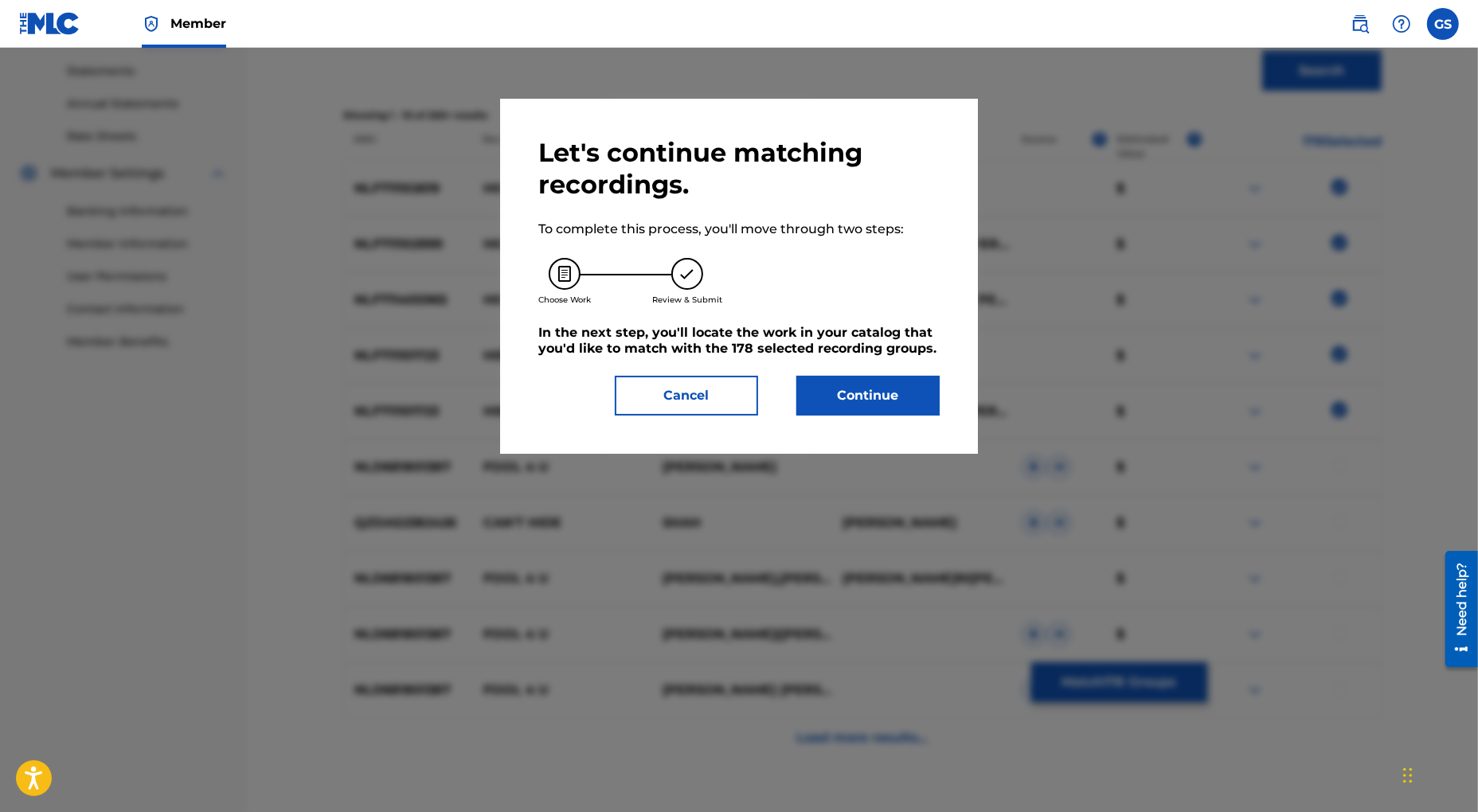
click at [872, 401] on button "Continue" at bounding box center [868, 396] width 143 height 40
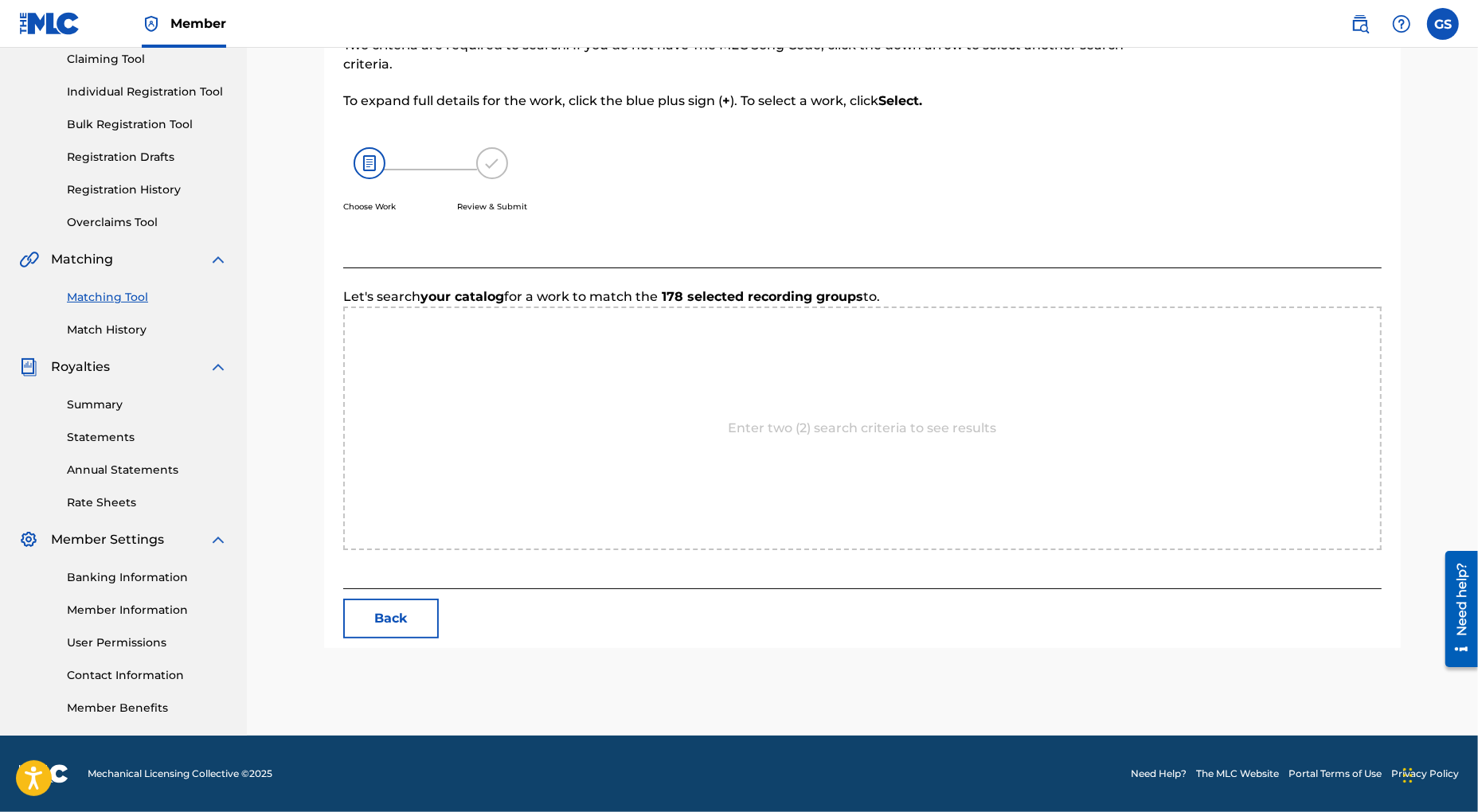
scroll to position [175, 0]
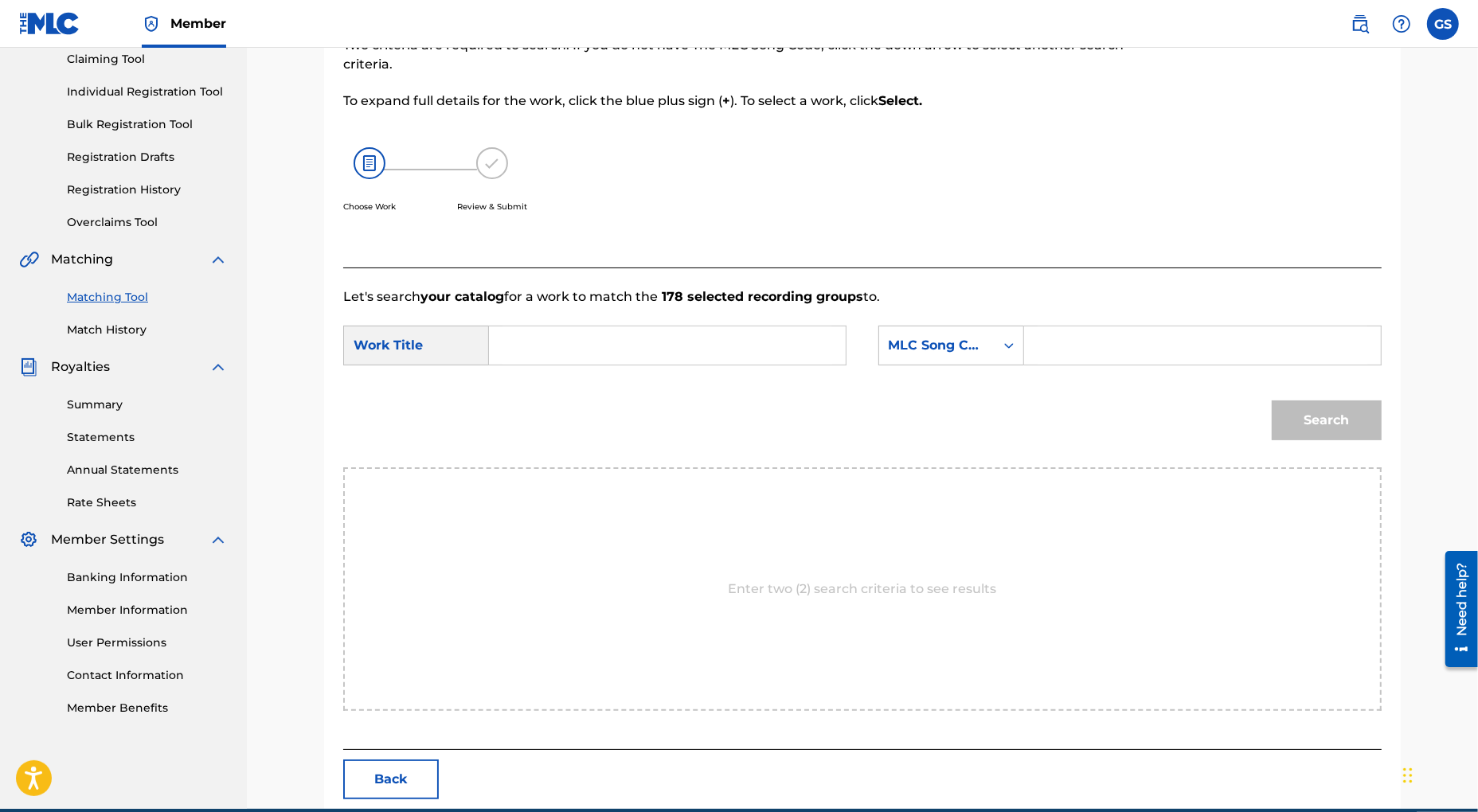
click at [617, 343] on input "Search Form" at bounding box center [666, 345] width 329 height 38
type input "hide u"
drag, startPoint x: 540, startPoint y: 374, endPoint x: 572, endPoint y: 369, distance: 32.4
click at [540, 374] on strong "hide" at bounding box center [530, 381] width 29 height 15
click at [1007, 345] on icon "Search Form" at bounding box center [1008, 345] width 9 height 6
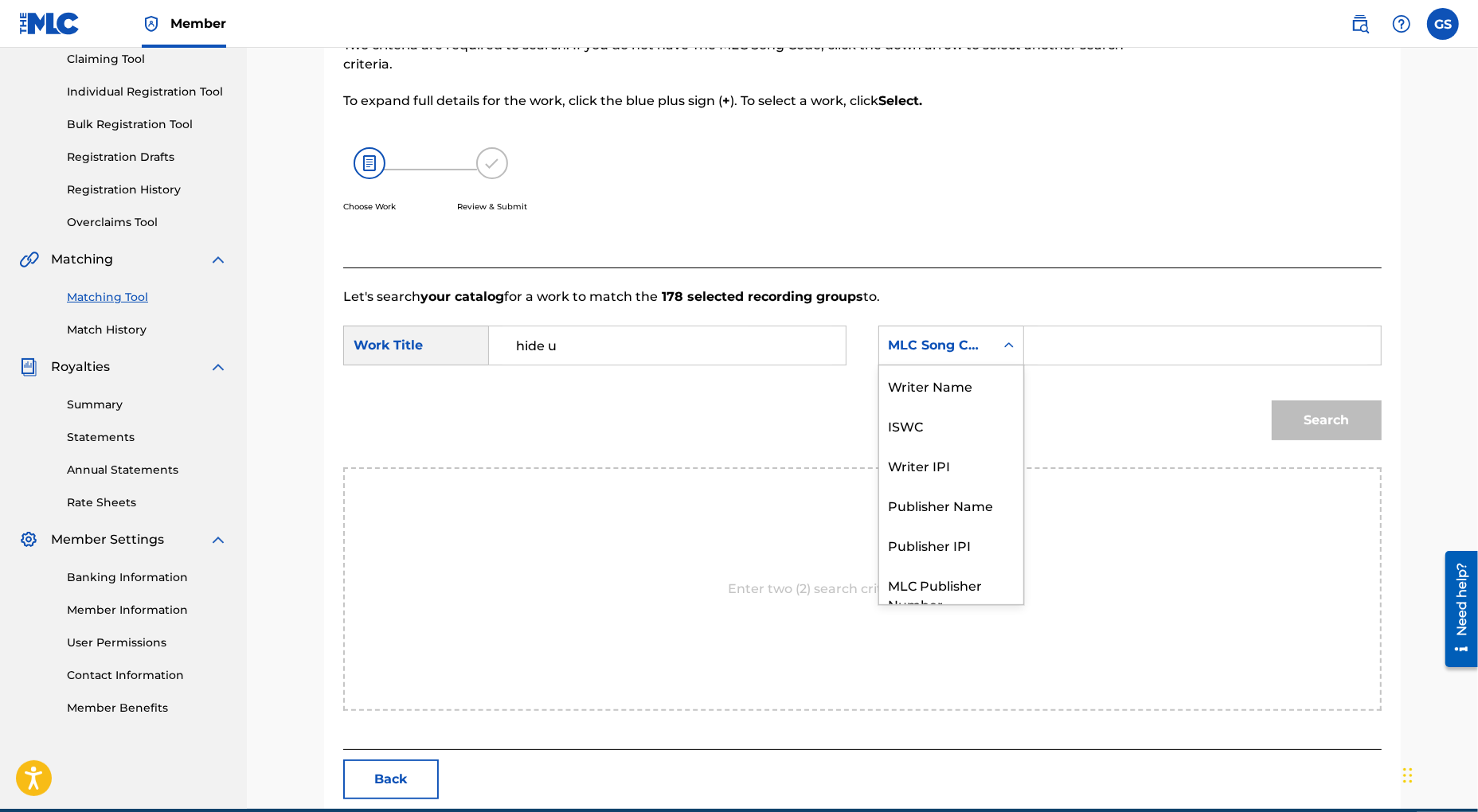
scroll to position [60, 0]
drag, startPoint x: 963, startPoint y: 445, endPoint x: 1026, endPoint y: 374, distance: 94.9
click at [963, 445] on div "Publisher Name" at bounding box center [951, 446] width 144 height 40
click at [1055, 346] on input "Search Form" at bounding box center [1202, 345] width 329 height 38
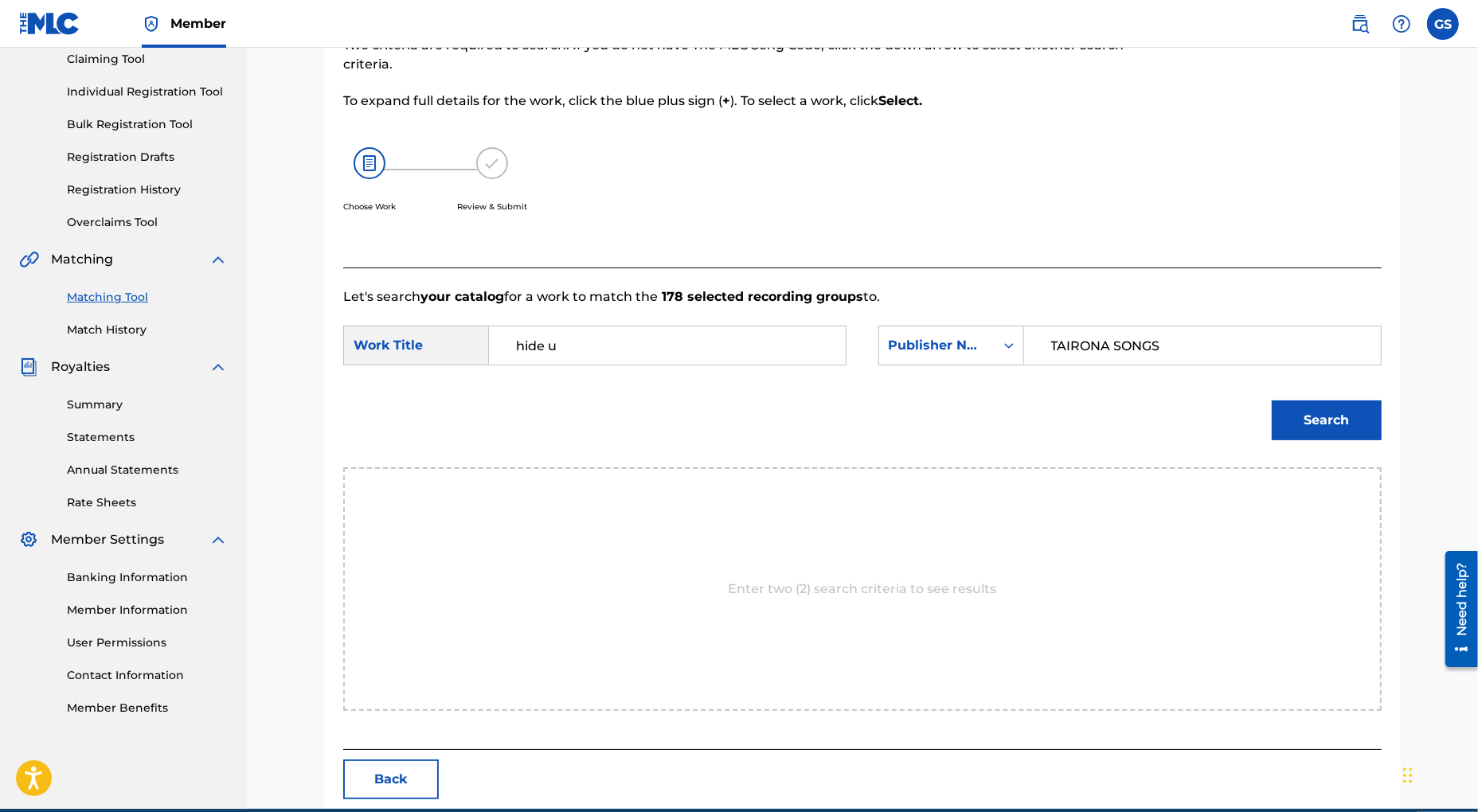
type input "TAIRONA SONGS"
click at [1327, 425] on button "Search" at bounding box center [1327, 420] width 110 height 40
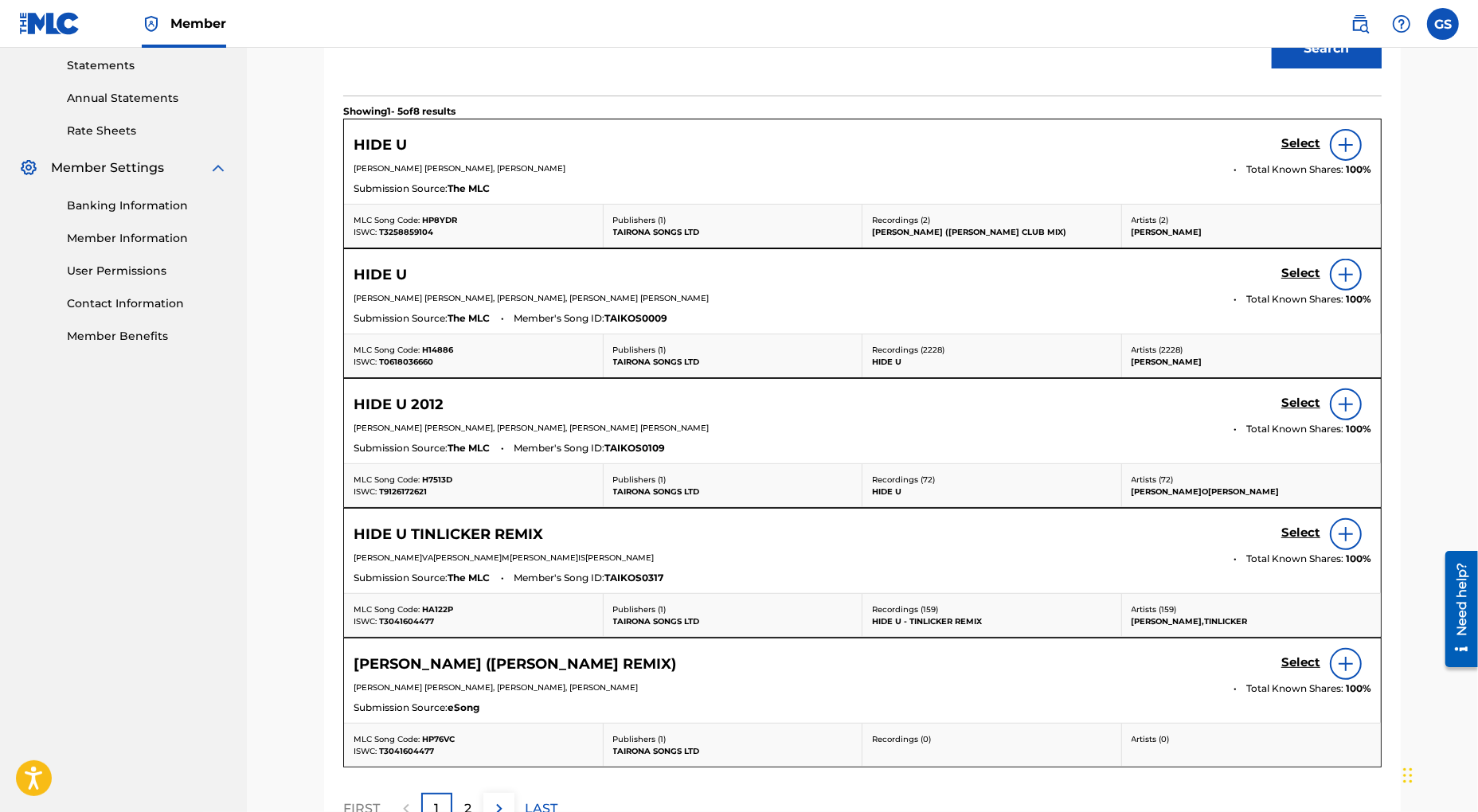
scroll to position [564, 0]
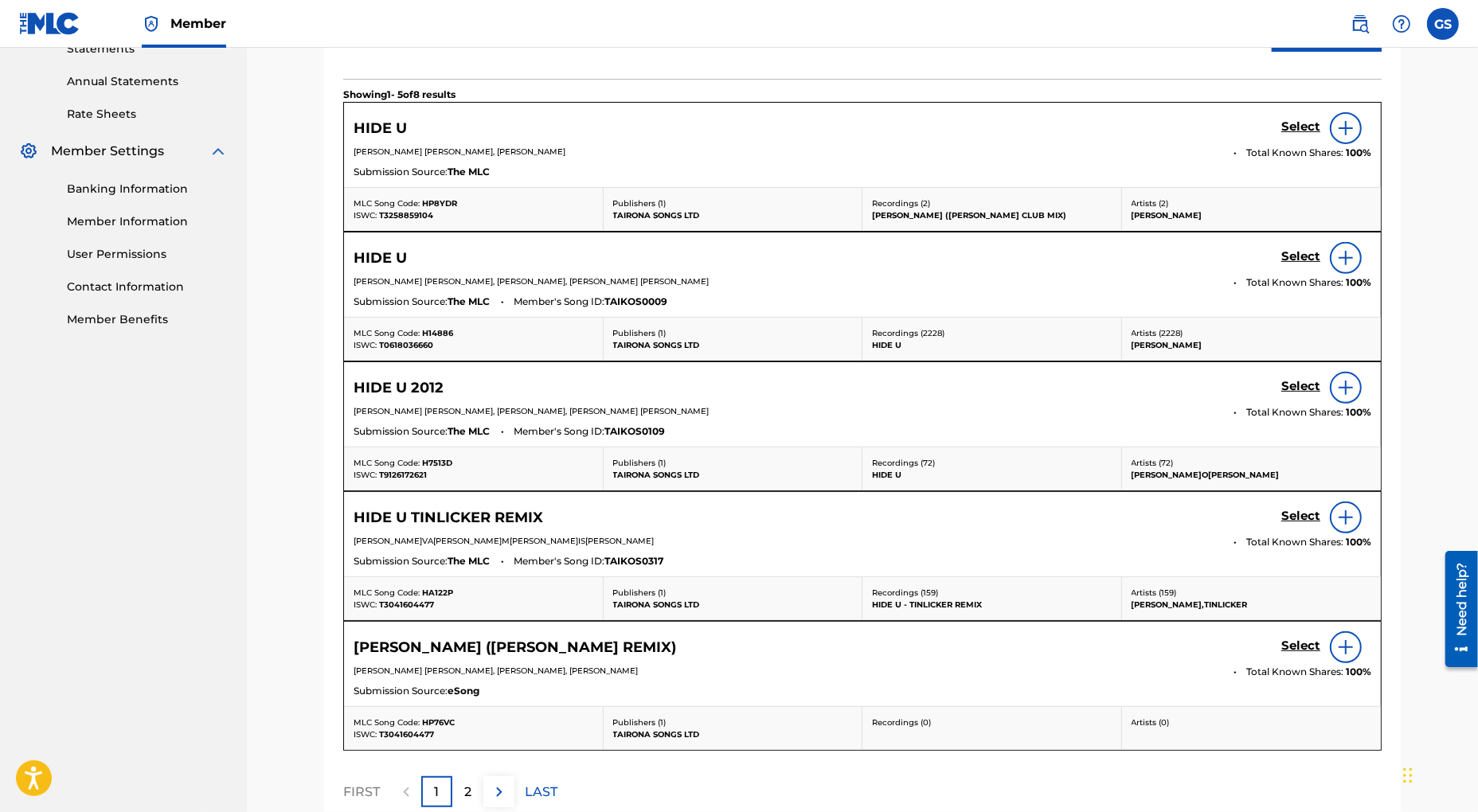
click at [1300, 134] on h5 "Select" at bounding box center [1300, 127] width 39 height 15
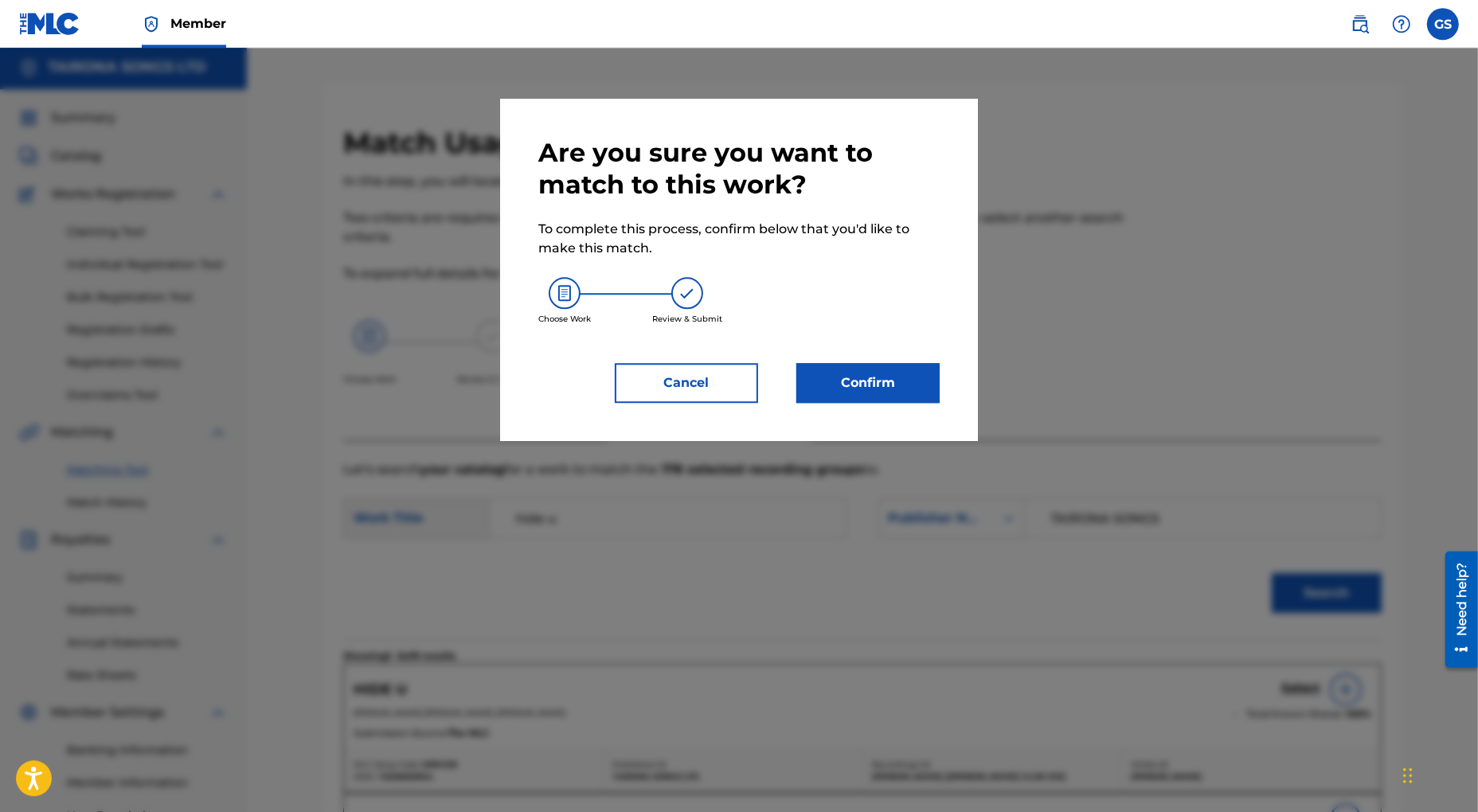
scroll to position [0, 0]
click at [891, 383] on button "Confirm" at bounding box center [868, 383] width 143 height 40
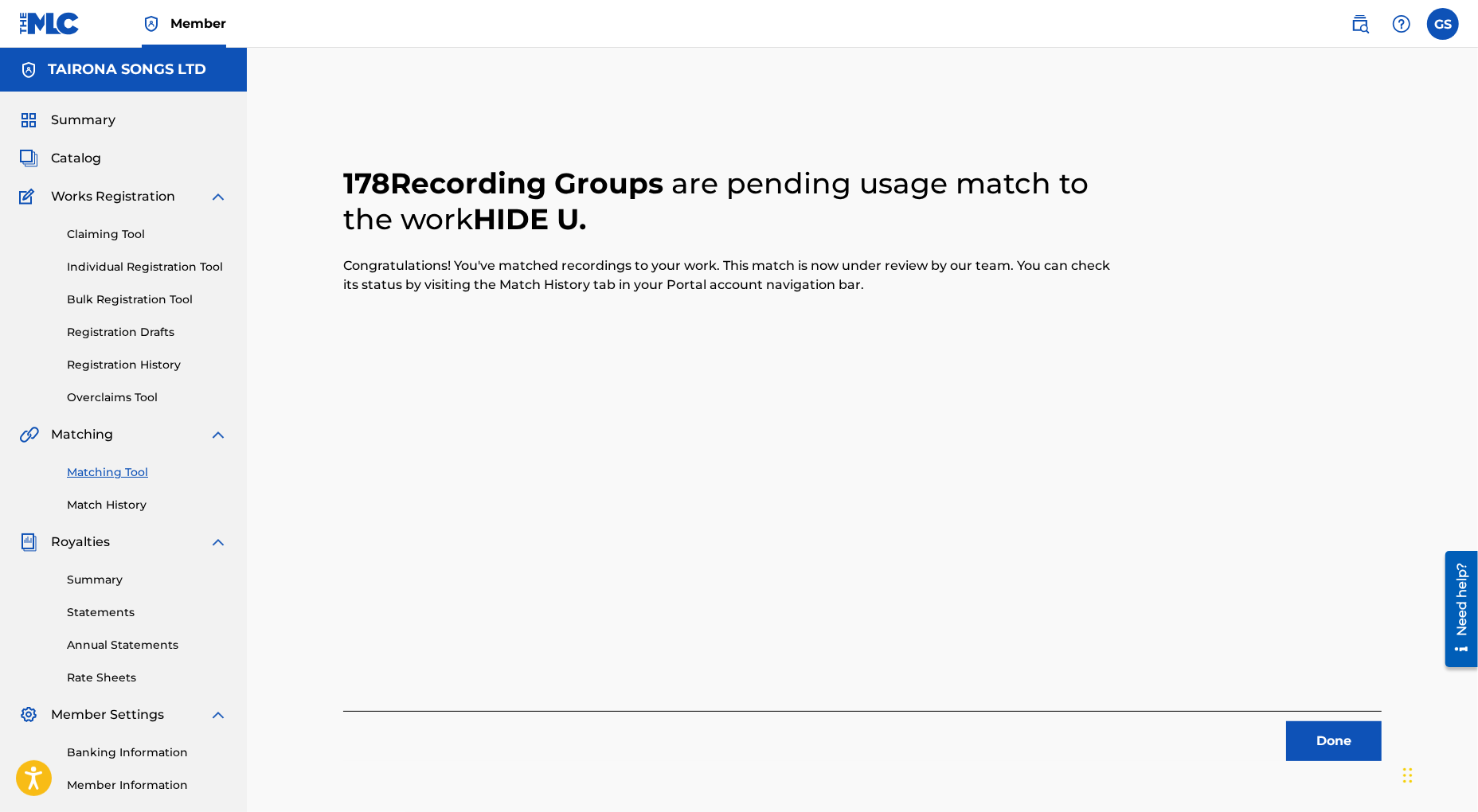
click at [1336, 743] on button "Done" at bounding box center [1334, 741] width 96 height 40
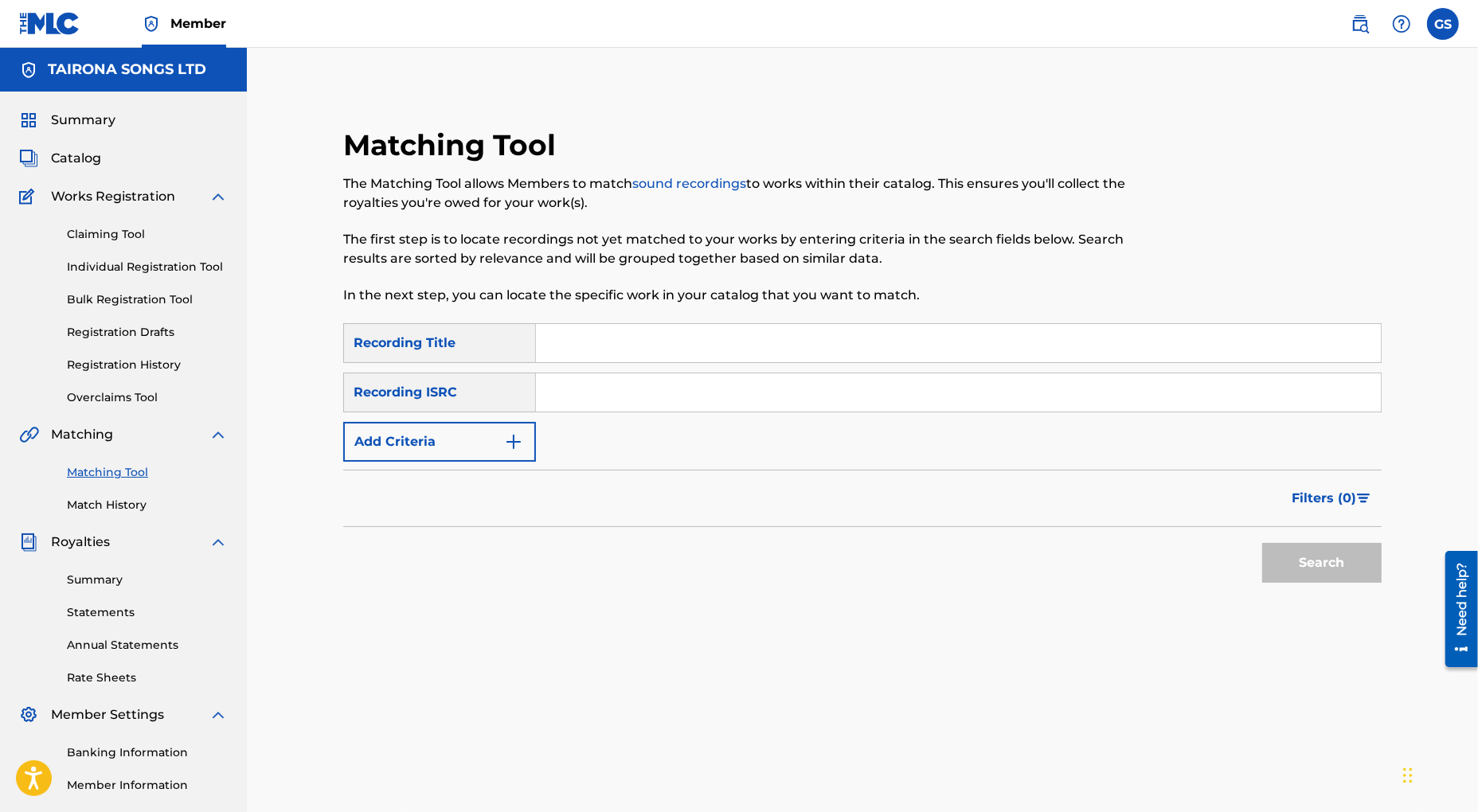
click at [593, 333] on input "Search Form" at bounding box center [958, 343] width 845 height 38
type input "HIDE U"
click at [586, 393] on input "Search Form" at bounding box center [958, 393] width 845 height 38
click at [1363, 560] on button "Search" at bounding box center [1321, 563] width 119 height 40
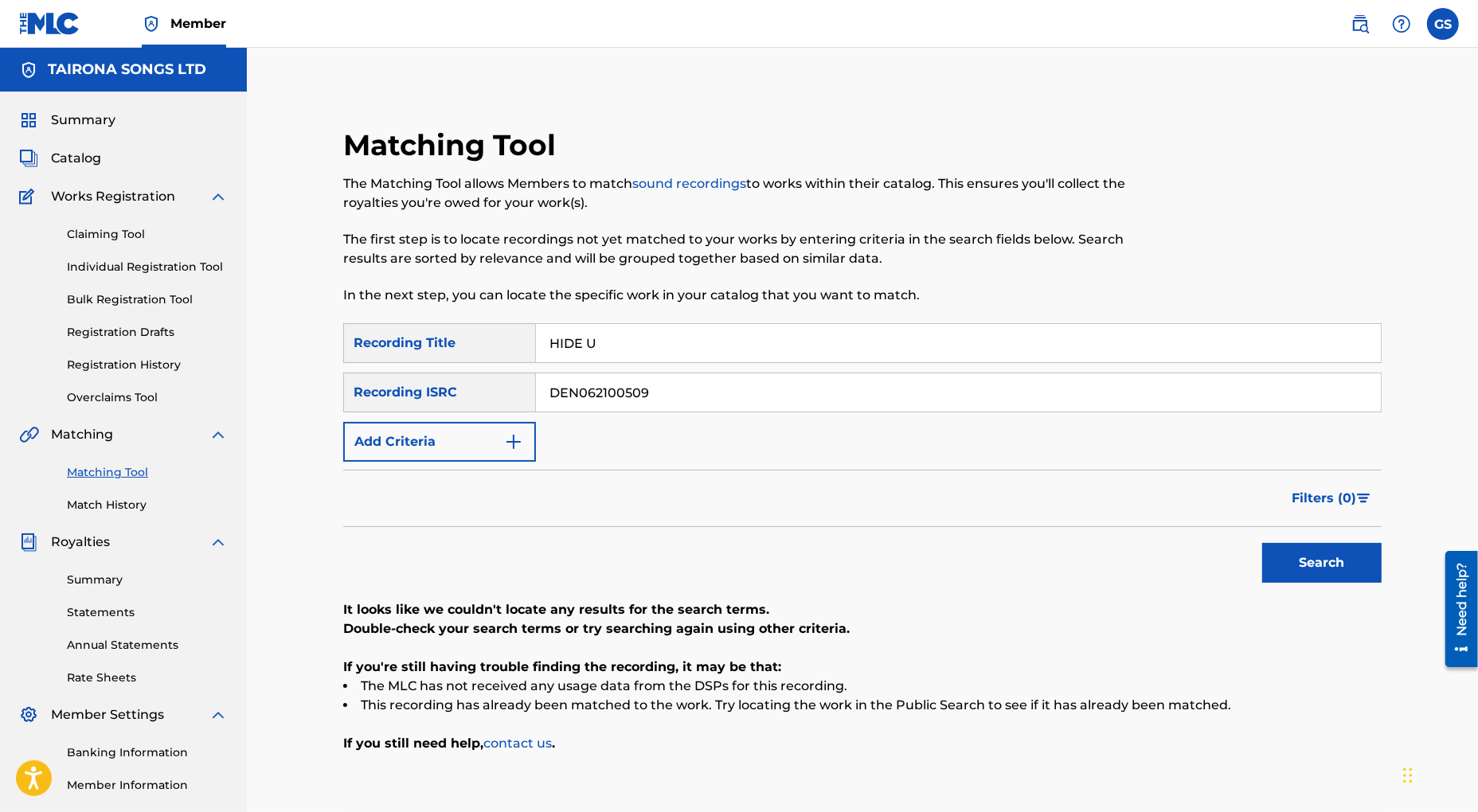
drag, startPoint x: 445, startPoint y: 395, endPoint x: 329, endPoint y: 393, distance: 116.0
click at [536, 393] on input "DEN062100509" at bounding box center [958, 393] width 845 height 38
click at [1306, 569] on button "Search" at bounding box center [1321, 563] width 119 height 40
drag, startPoint x: 672, startPoint y: 394, endPoint x: 391, endPoint y: 385, distance: 281.1
click at [536, 387] on input "DEQ692100843" at bounding box center [958, 393] width 845 height 38
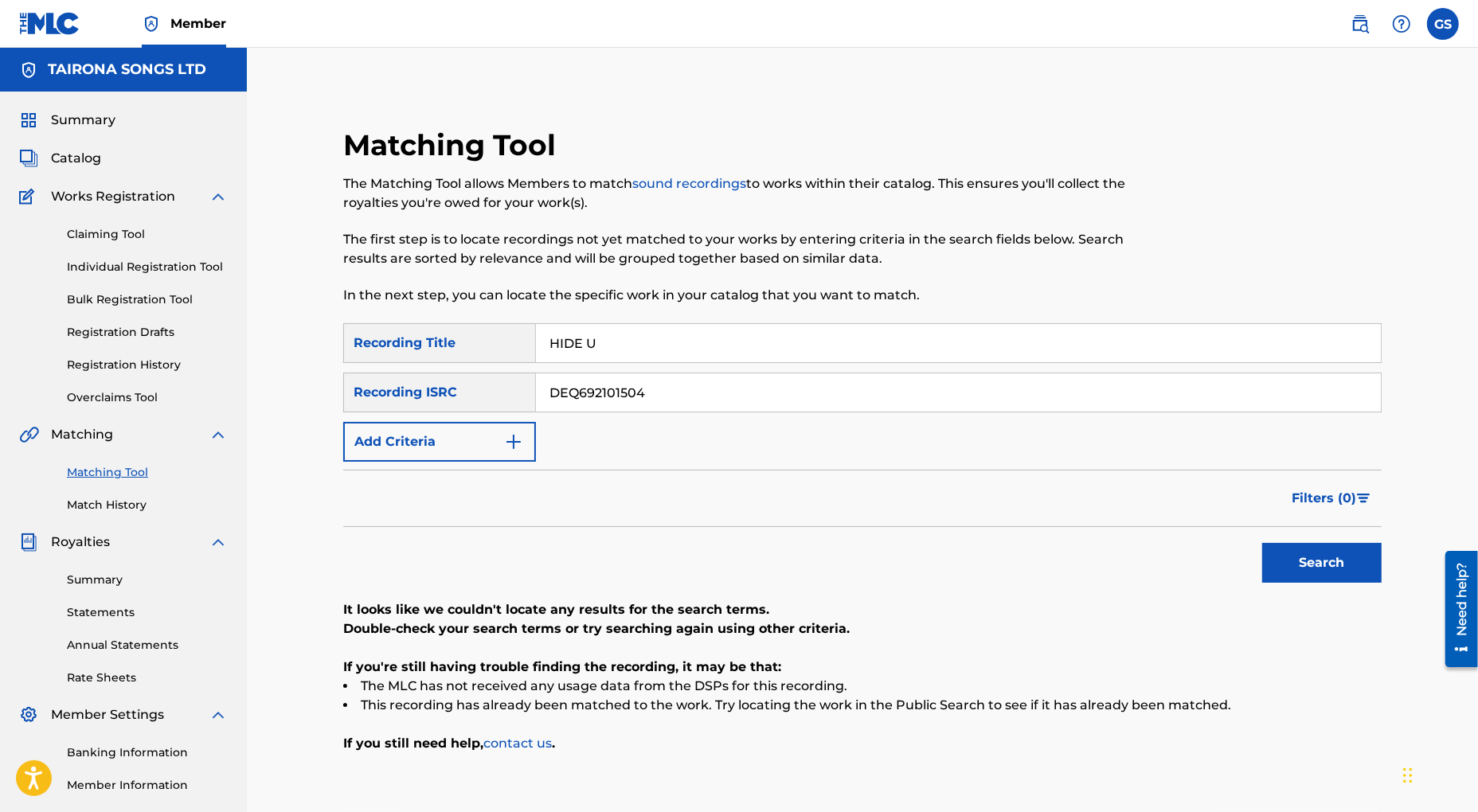
click at [1296, 560] on button "Search" at bounding box center [1321, 563] width 119 height 40
drag, startPoint x: 667, startPoint y: 395, endPoint x: 357, endPoint y: 396, distance: 310.0
click at [536, 396] on input "DEQ692101504" at bounding box center [958, 393] width 845 height 38
click at [1336, 568] on button "Search" at bounding box center [1321, 563] width 119 height 40
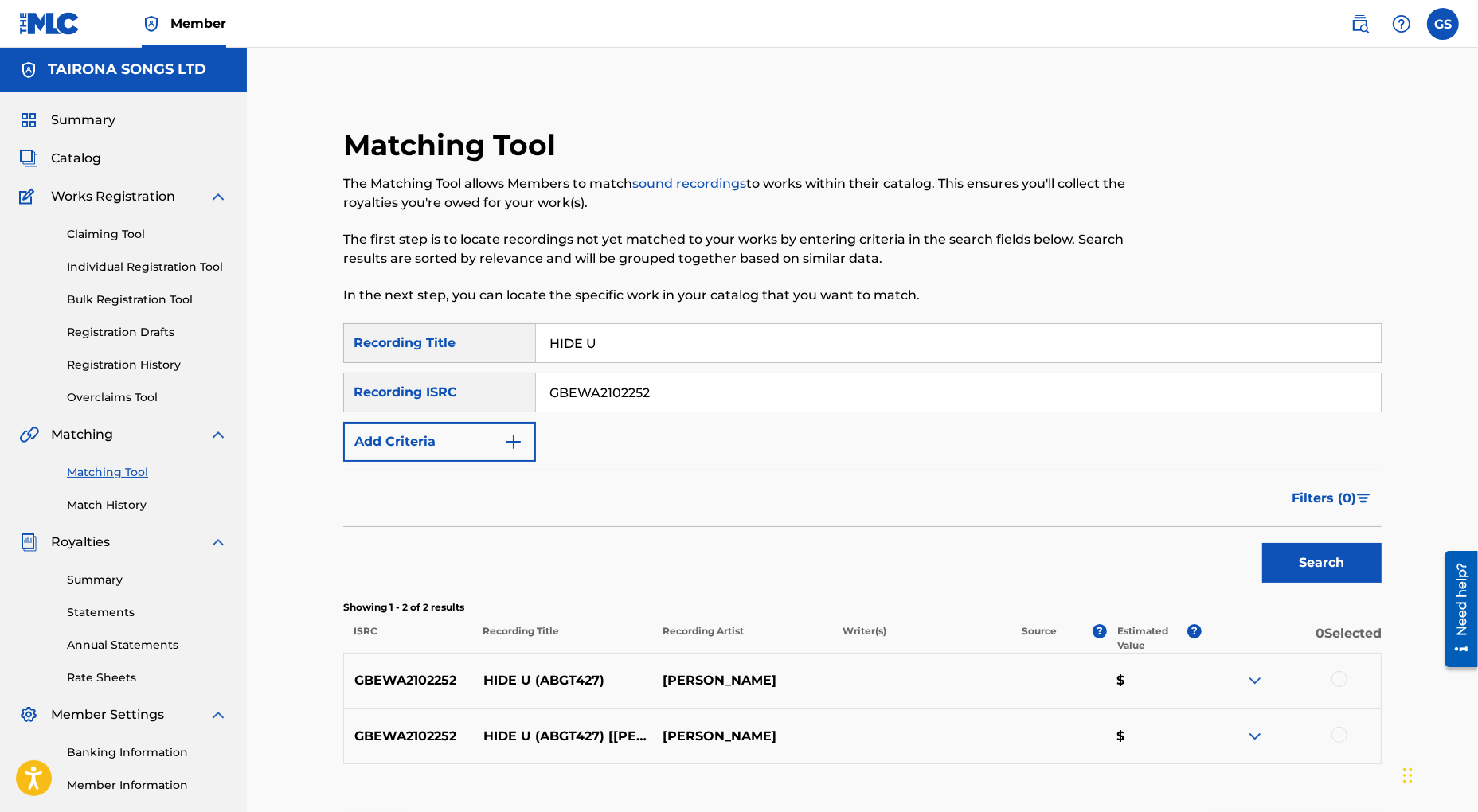
click at [1342, 678] on div at bounding box center [1339, 679] width 16 height 16
click at [1332, 739] on div at bounding box center [1291, 736] width 179 height 19
click at [1340, 734] on div at bounding box center [1339, 734] width 16 height 16
drag, startPoint x: 425, startPoint y: 388, endPoint x: 402, endPoint y: 383, distance: 23.5
click at [536, 385] on input "GBEWA2102252" at bounding box center [958, 393] width 845 height 38
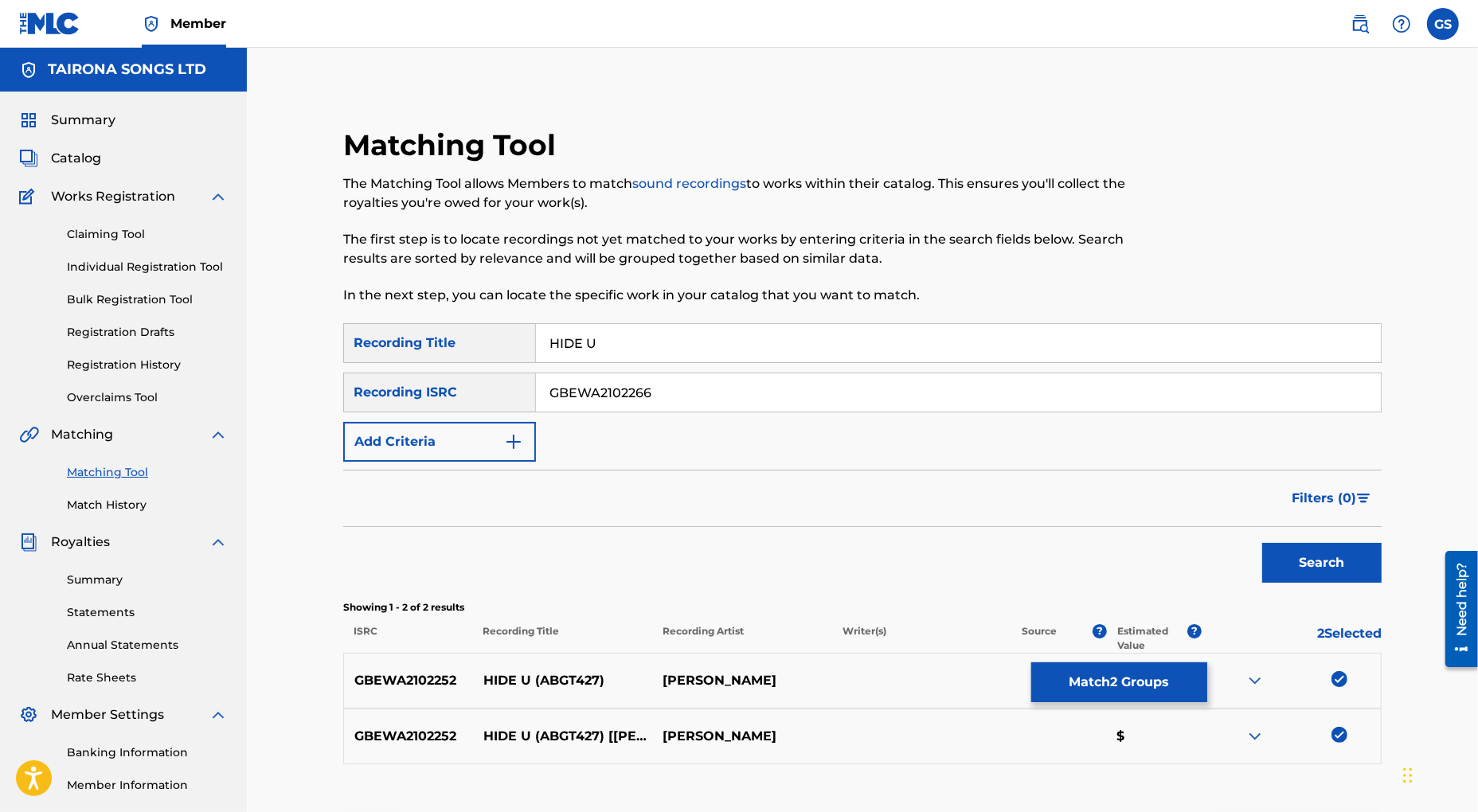
click at [1305, 561] on button "Search" at bounding box center [1321, 563] width 119 height 40
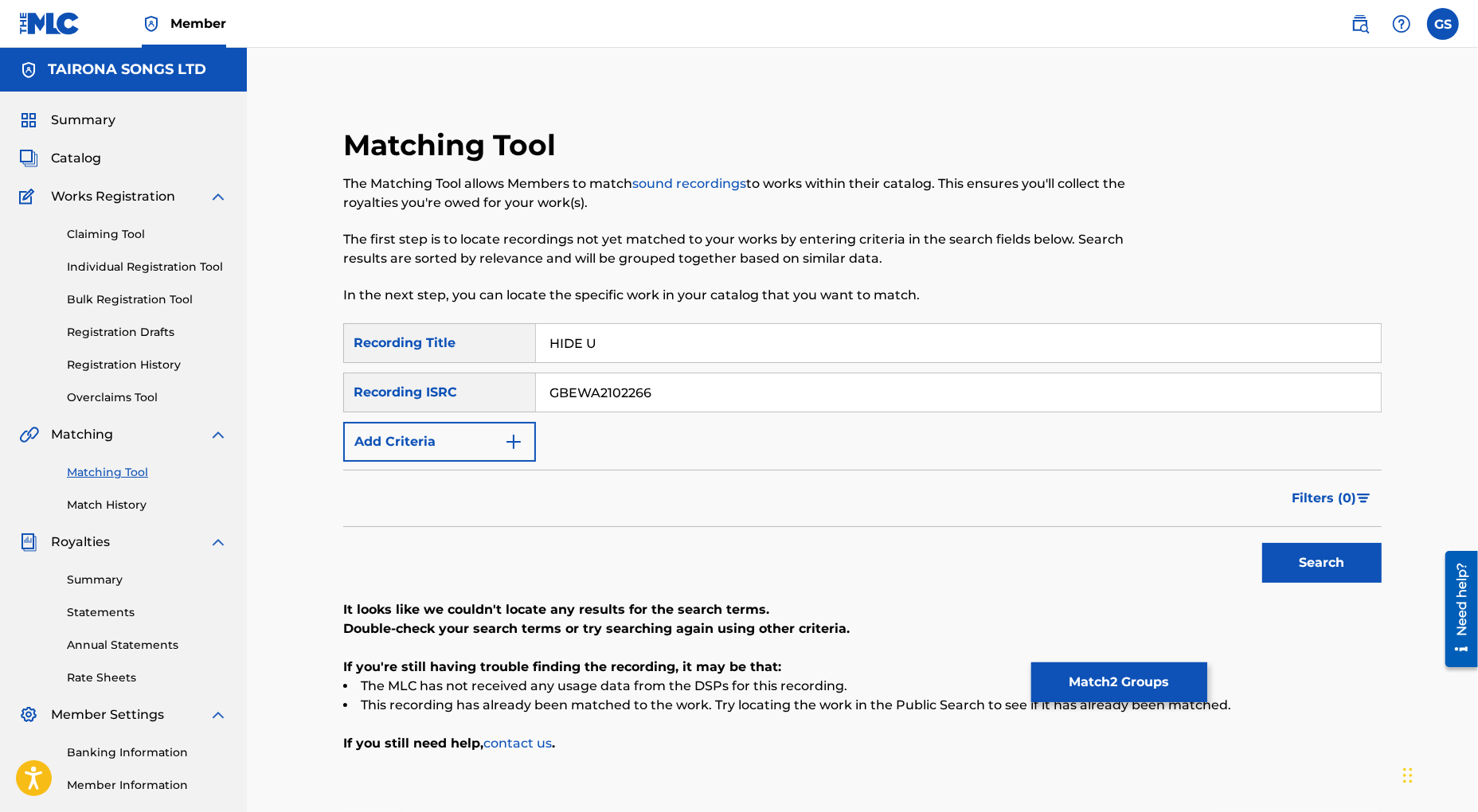
drag, startPoint x: 670, startPoint y: 393, endPoint x: 375, endPoint y: 378, distance: 295.4
click at [536, 378] on input "GBEWA2102266" at bounding box center [958, 393] width 845 height 38
click at [1325, 564] on button "Search" at bounding box center [1321, 563] width 119 height 40
click at [715, 208] on p "The Matching Tool allows Members to match sound recordings to works within thei…" at bounding box center [743, 193] width 800 height 38
drag, startPoint x: 525, startPoint y: 388, endPoint x: 359, endPoint y: 368, distance: 167.2
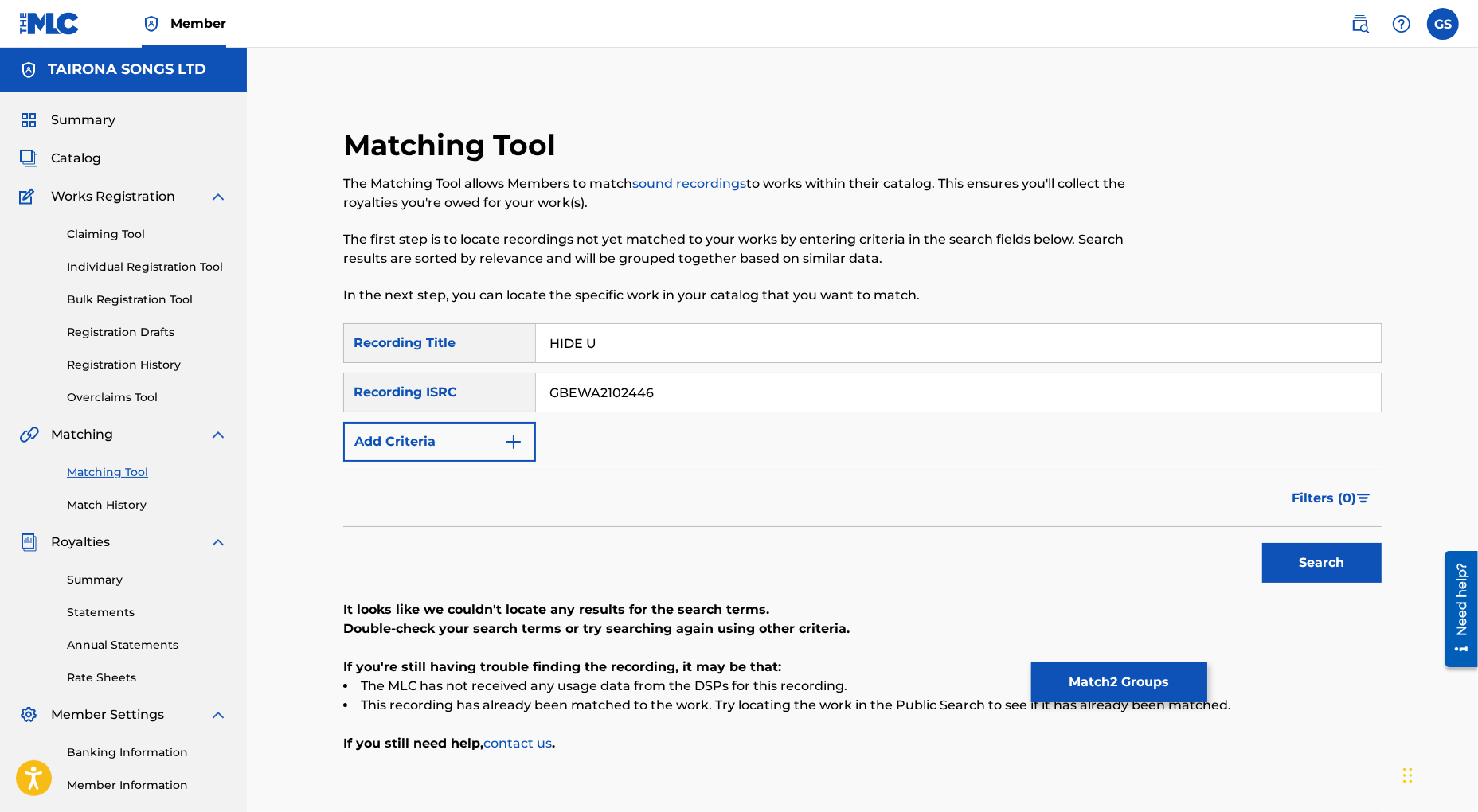
click at [536, 373] on input "GBEWA2102446" at bounding box center [958, 393] width 845 height 38
click at [1346, 560] on button "Search" at bounding box center [1321, 563] width 119 height 40
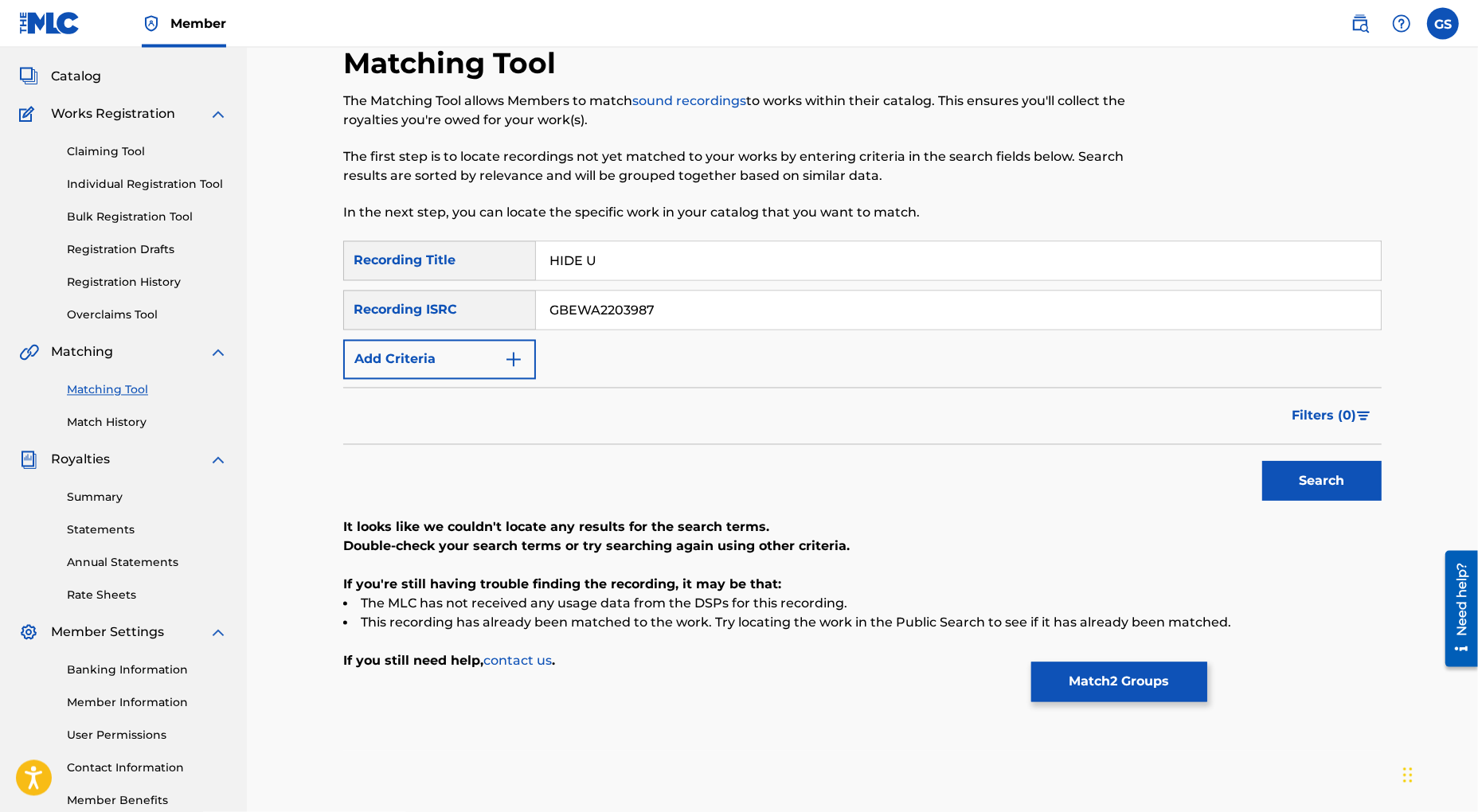
scroll to position [175, 0]
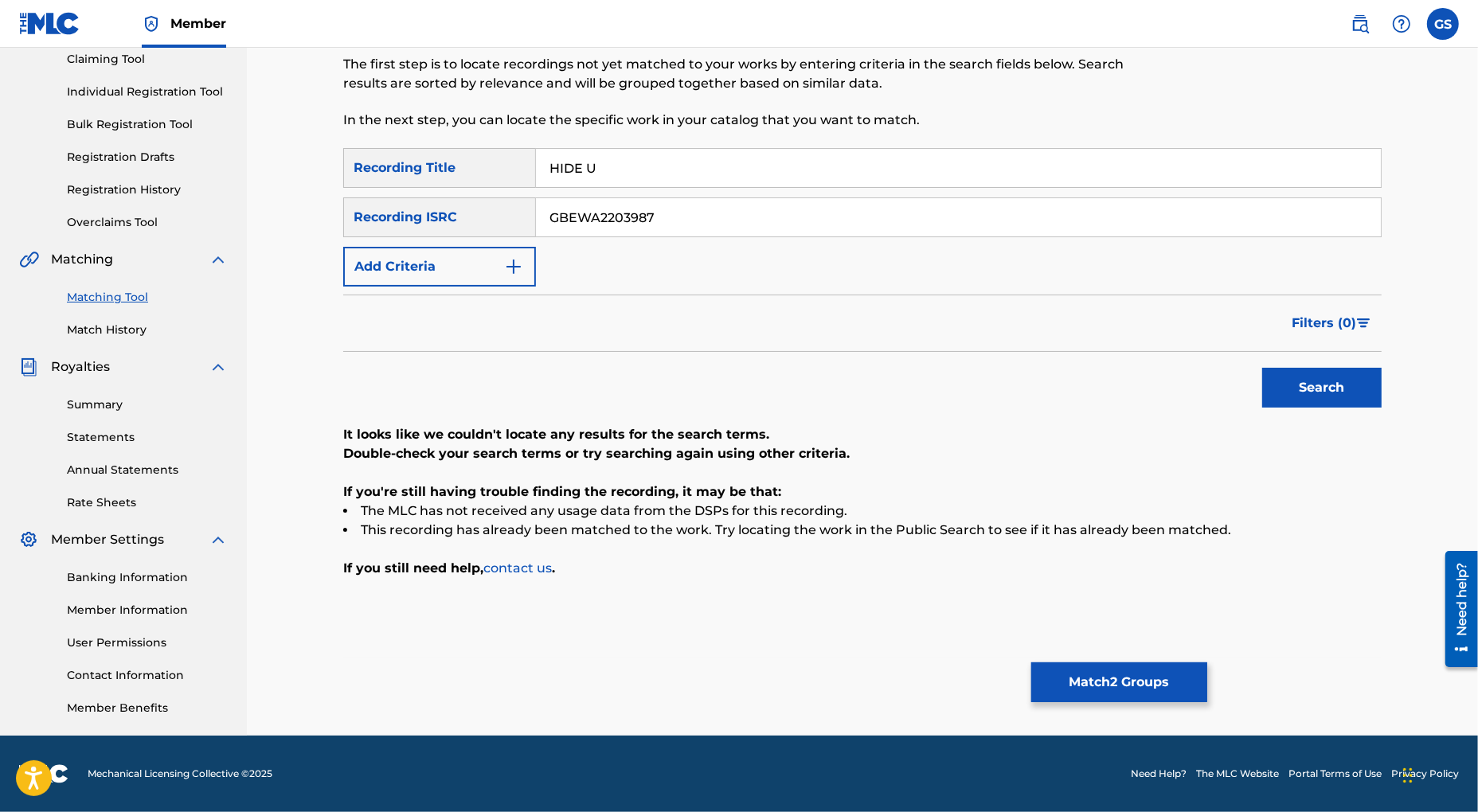
drag, startPoint x: 555, startPoint y: 214, endPoint x: 409, endPoint y: 208, distance: 146.1
click at [536, 209] on input "GBEWA2203987" at bounding box center [958, 218] width 845 height 38
click at [1310, 382] on button "Search" at bounding box center [1321, 388] width 119 height 40
drag, startPoint x: 661, startPoint y: 216, endPoint x: 395, endPoint y: 189, distance: 267.4
click at [536, 198] on input "GBKQU2145262" at bounding box center [958, 218] width 845 height 38
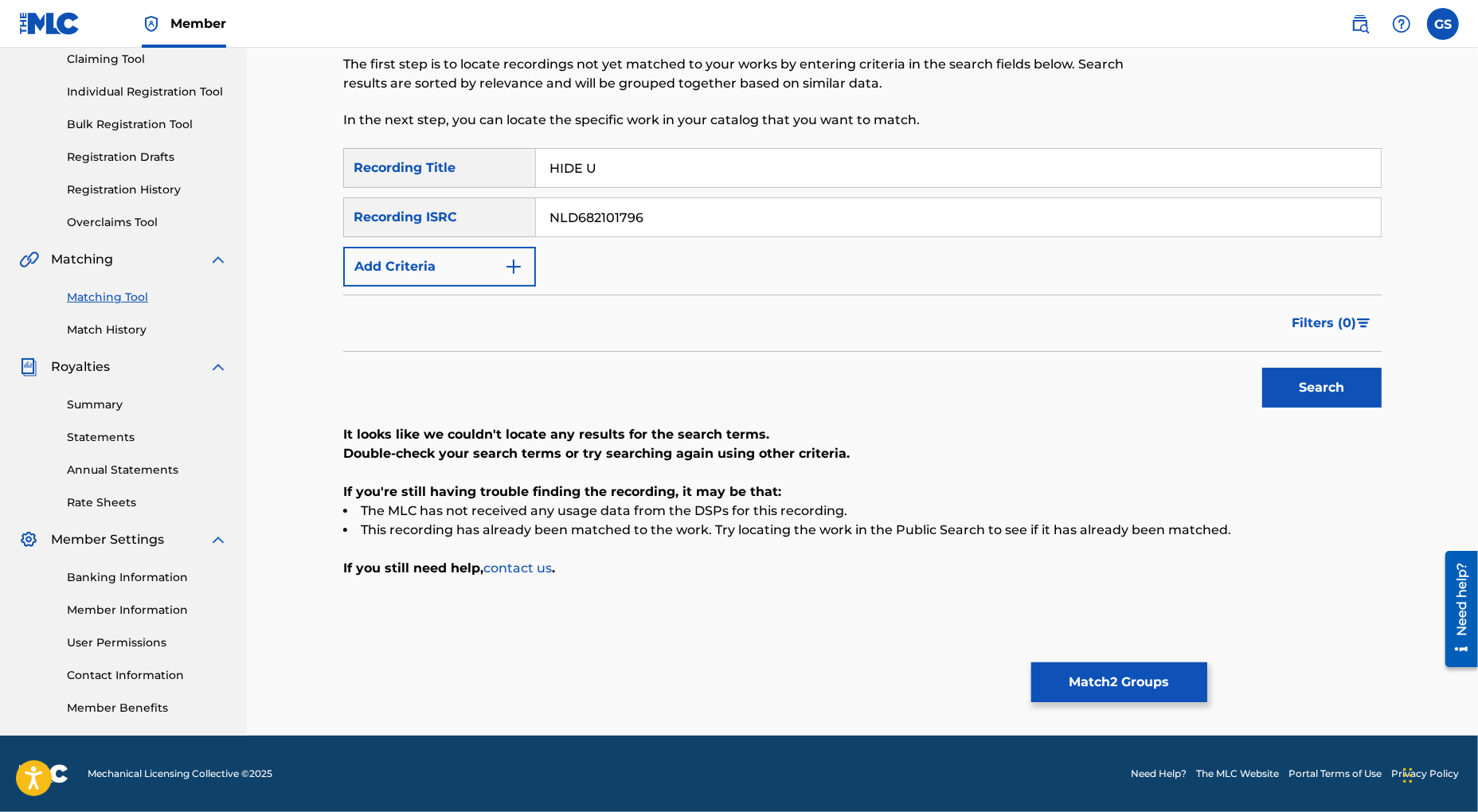
click at [1320, 380] on button "Search" at bounding box center [1321, 388] width 119 height 40
drag, startPoint x: 657, startPoint y: 218, endPoint x: 407, endPoint y: 202, distance: 250.5
click at [536, 203] on input "NLD682101796" at bounding box center [958, 218] width 845 height 38
click at [1302, 393] on button "Search" at bounding box center [1321, 388] width 119 height 40
drag, startPoint x: 643, startPoint y: 218, endPoint x: 315, endPoint y: 200, distance: 328.5
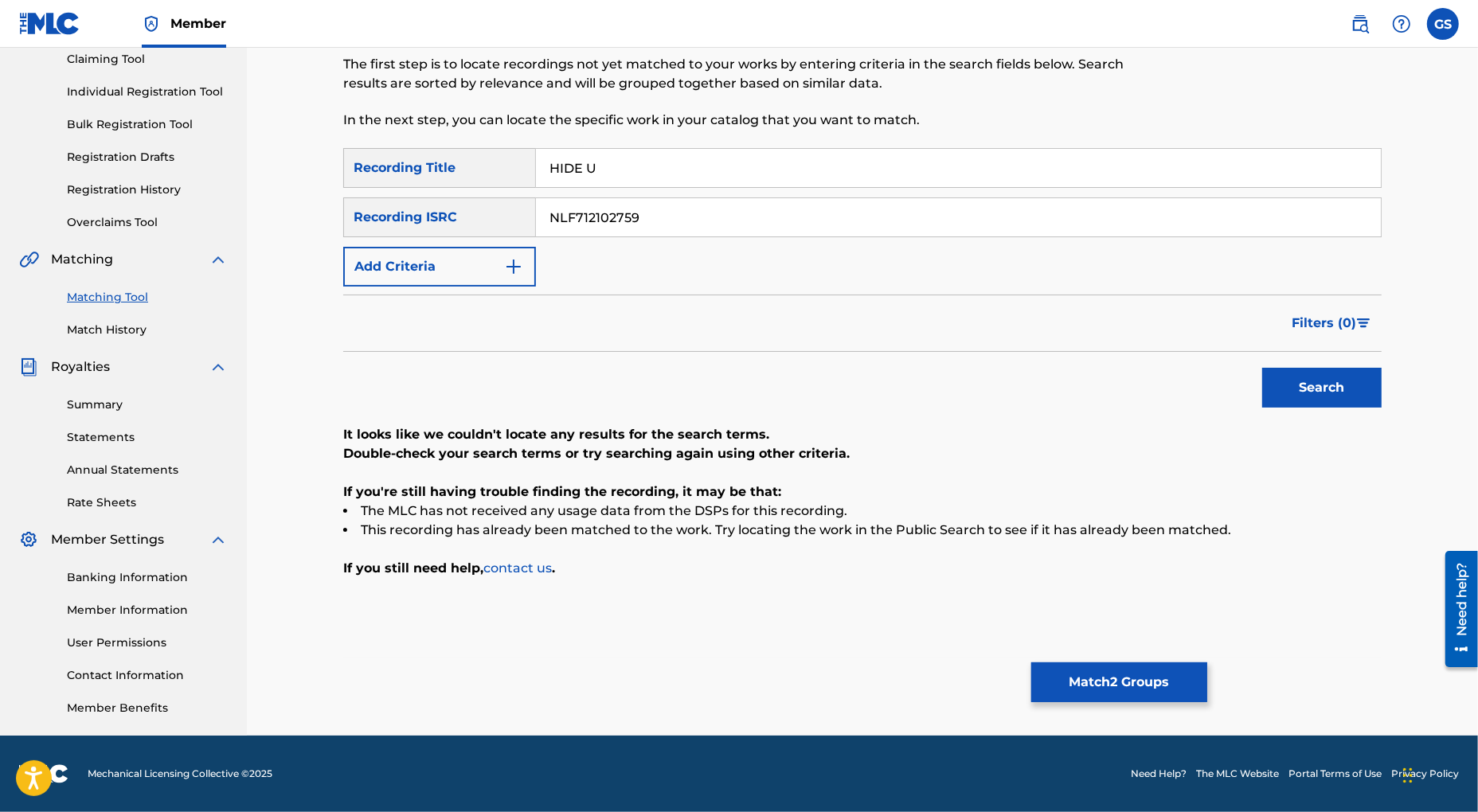
click at [536, 200] on input "NLF712102759" at bounding box center [958, 218] width 845 height 38
click at [1318, 398] on button "Search" at bounding box center [1321, 388] width 119 height 40
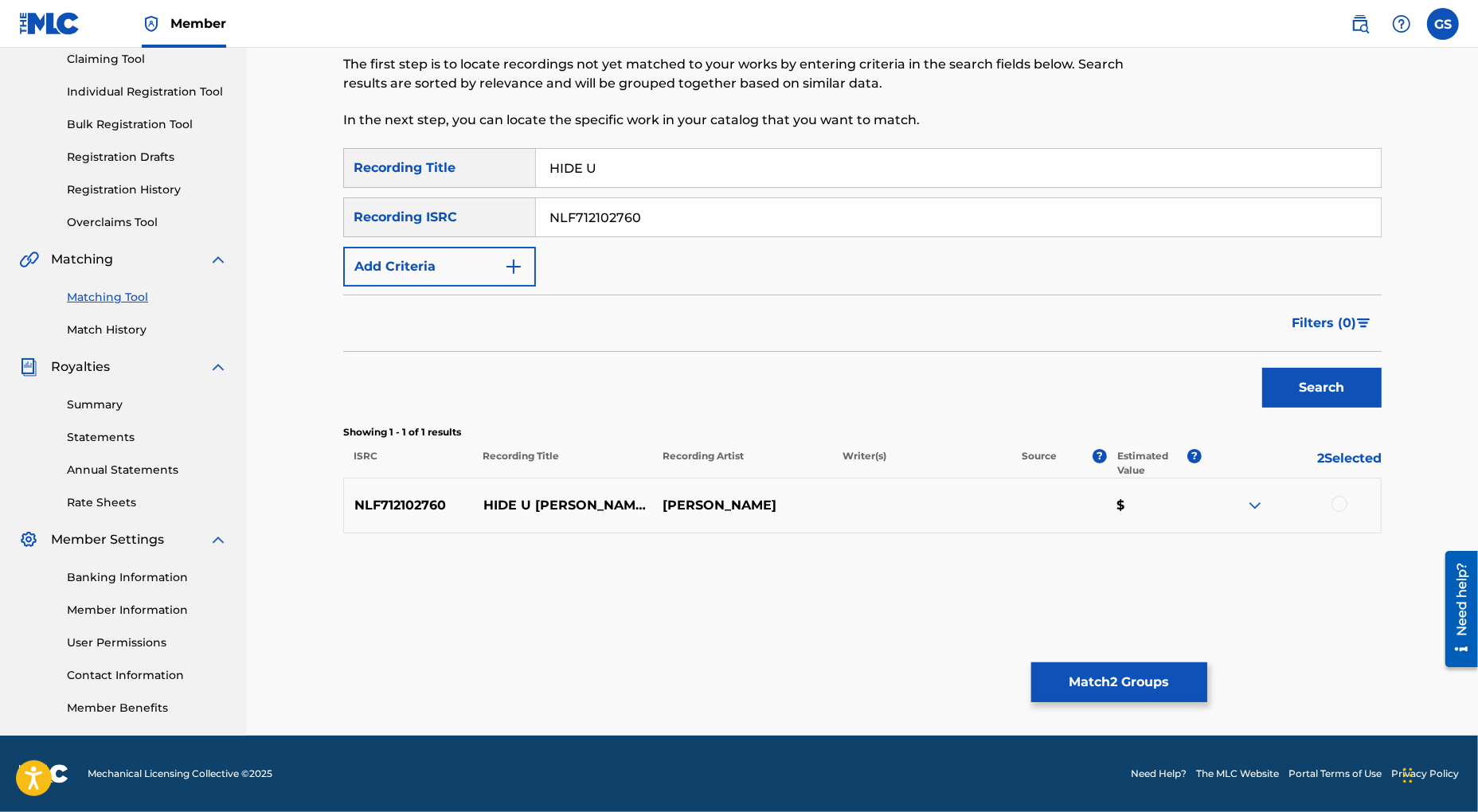
click at [1341, 502] on div at bounding box center [1339, 504] width 16 height 16
drag, startPoint x: 640, startPoint y: 214, endPoint x: 329, endPoint y: 185, distance: 312.3
click at [536, 198] on input "NLF712102760" at bounding box center [958, 218] width 845 height 38
click at [1290, 382] on button "Search" at bounding box center [1321, 388] width 119 height 40
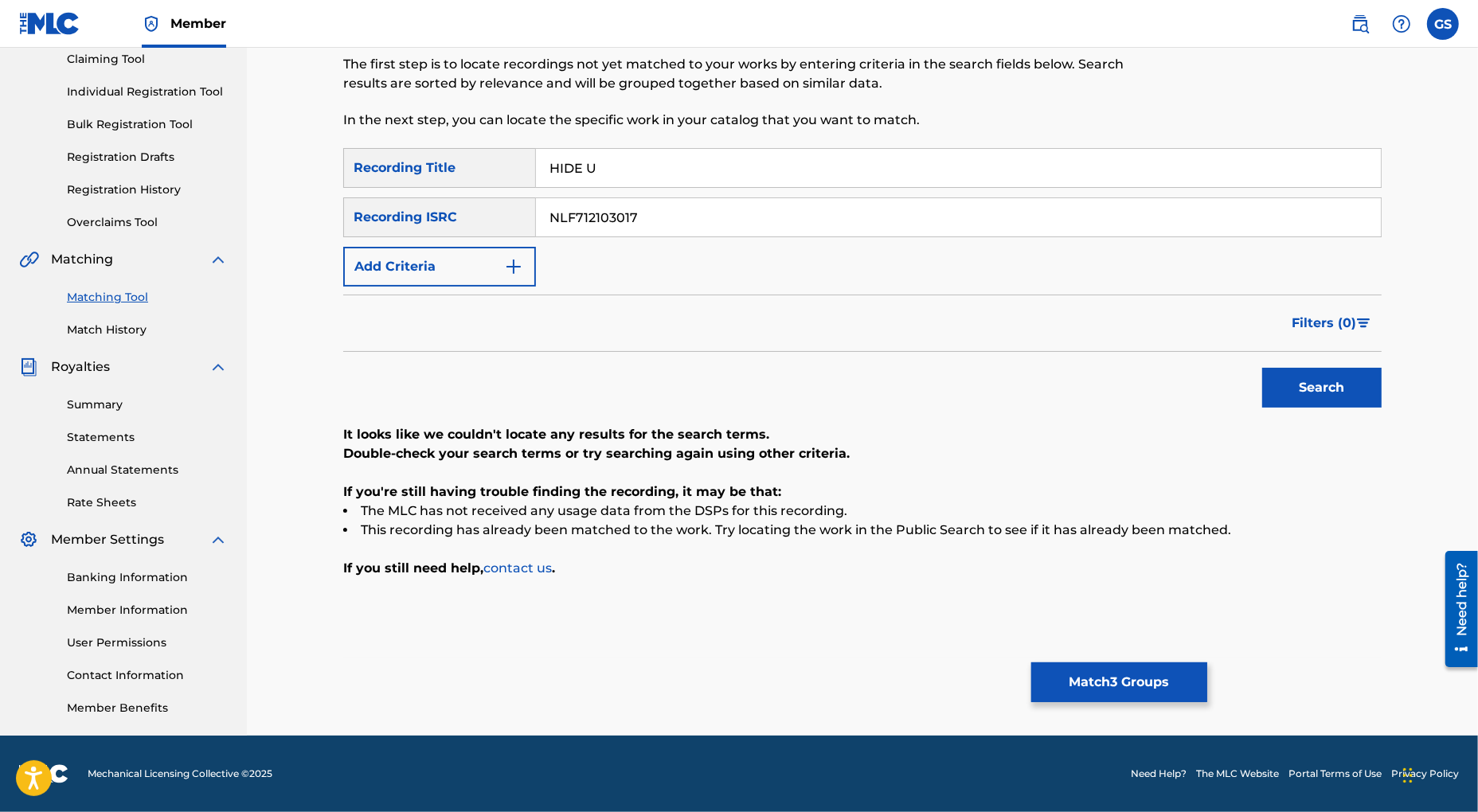
drag, startPoint x: 673, startPoint y: 218, endPoint x: 480, endPoint y: 163, distance: 200.7
click at [536, 198] on input "NLF712103017" at bounding box center [958, 218] width 845 height 38
click at [1345, 393] on button "Search" at bounding box center [1321, 388] width 119 height 40
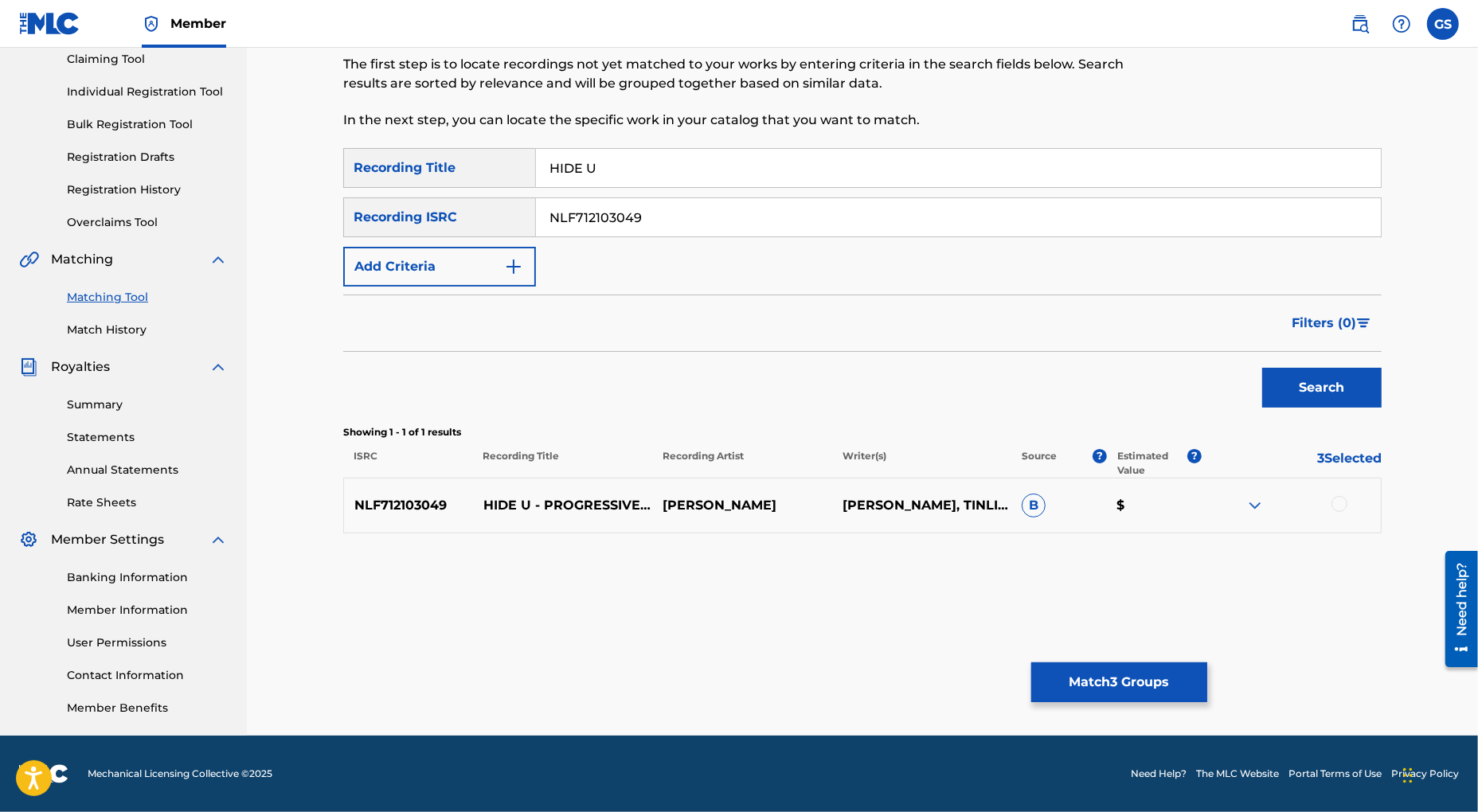
click at [1339, 508] on div at bounding box center [1339, 504] width 16 height 16
drag, startPoint x: 677, startPoint y: 225, endPoint x: 326, endPoint y: 198, distance: 352.0
click at [536, 198] on input "NLF712103049" at bounding box center [958, 218] width 845 height 38
click at [1338, 382] on button "Search" at bounding box center [1321, 388] width 119 height 40
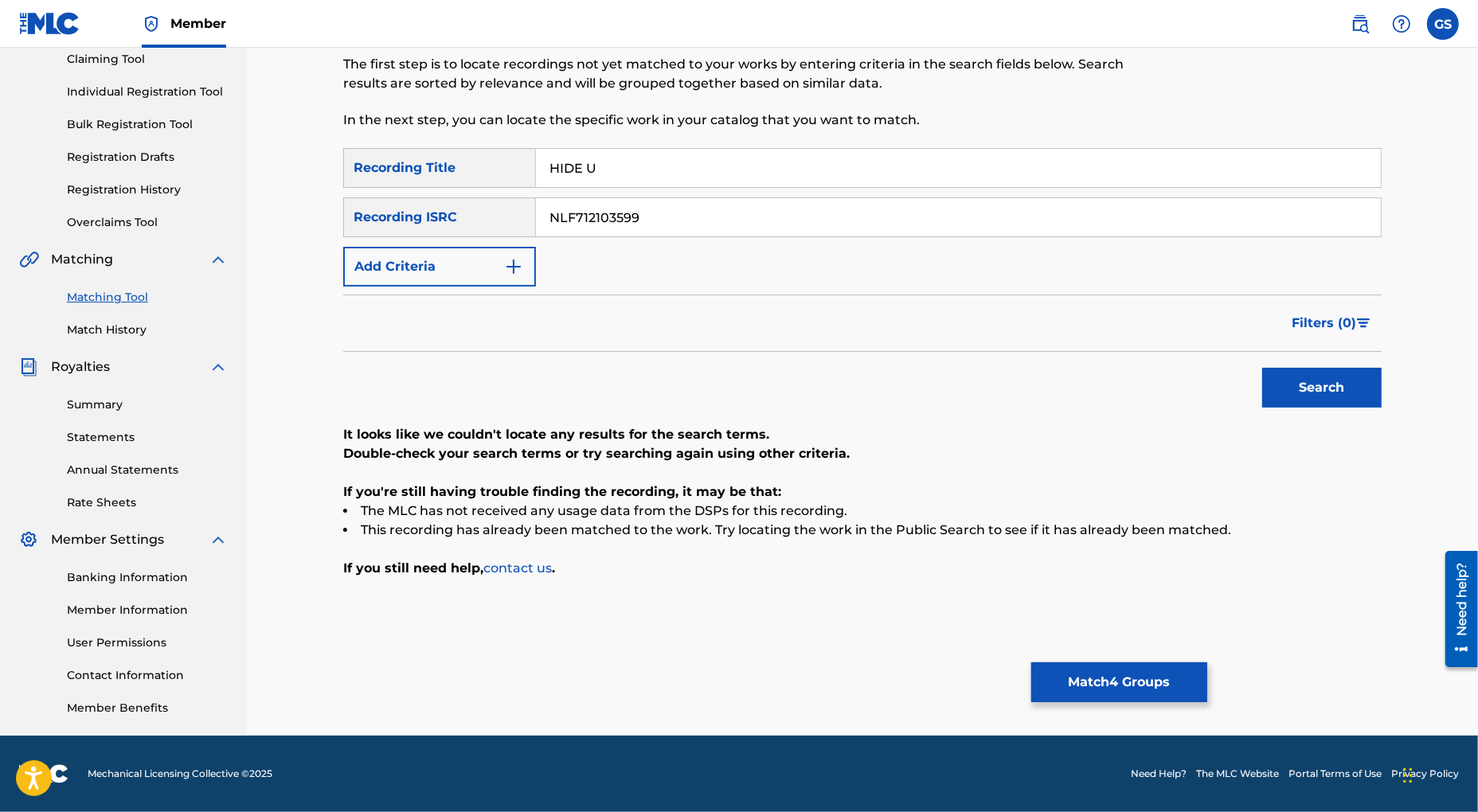
drag, startPoint x: 671, startPoint y: 213, endPoint x: 390, endPoint y: 235, distance: 281.9
click at [536, 237] on input "NLF712103599" at bounding box center [958, 218] width 845 height 38
drag, startPoint x: 755, startPoint y: 221, endPoint x: 308, endPoint y: 218, distance: 447.0
click at [536, 218] on input "NLF712103599NLF712103704" at bounding box center [958, 218] width 845 height 38
click at [1312, 382] on button "Search" at bounding box center [1321, 388] width 119 height 40
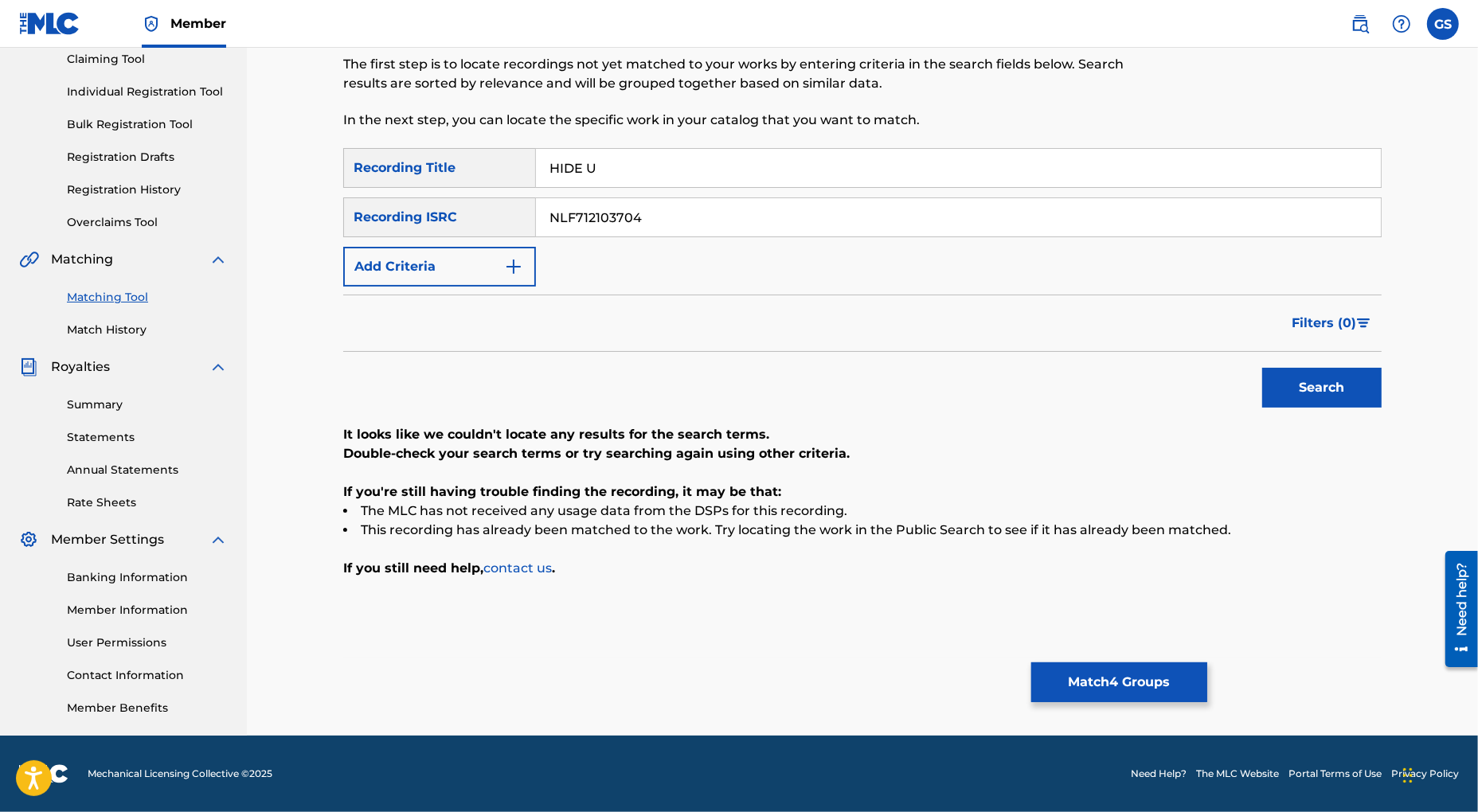
drag, startPoint x: 681, startPoint y: 215, endPoint x: 363, endPoint y: 199, distance: 318.4
click at [536, 200] on input "NLF712103704" at bounding box center [958, 218] width 845 height 38
click at [1335, 393] on button "Search" at bounding box center [1321, 388] width 119 height 40
drag, startPoint x: 654, startPoint y: 223, endPoint x: 383, endPoint y: 215, distance: 271.1
click at [536, 215] on input "NLF712103990" at bounding box center [958, 218] width 845 height 38
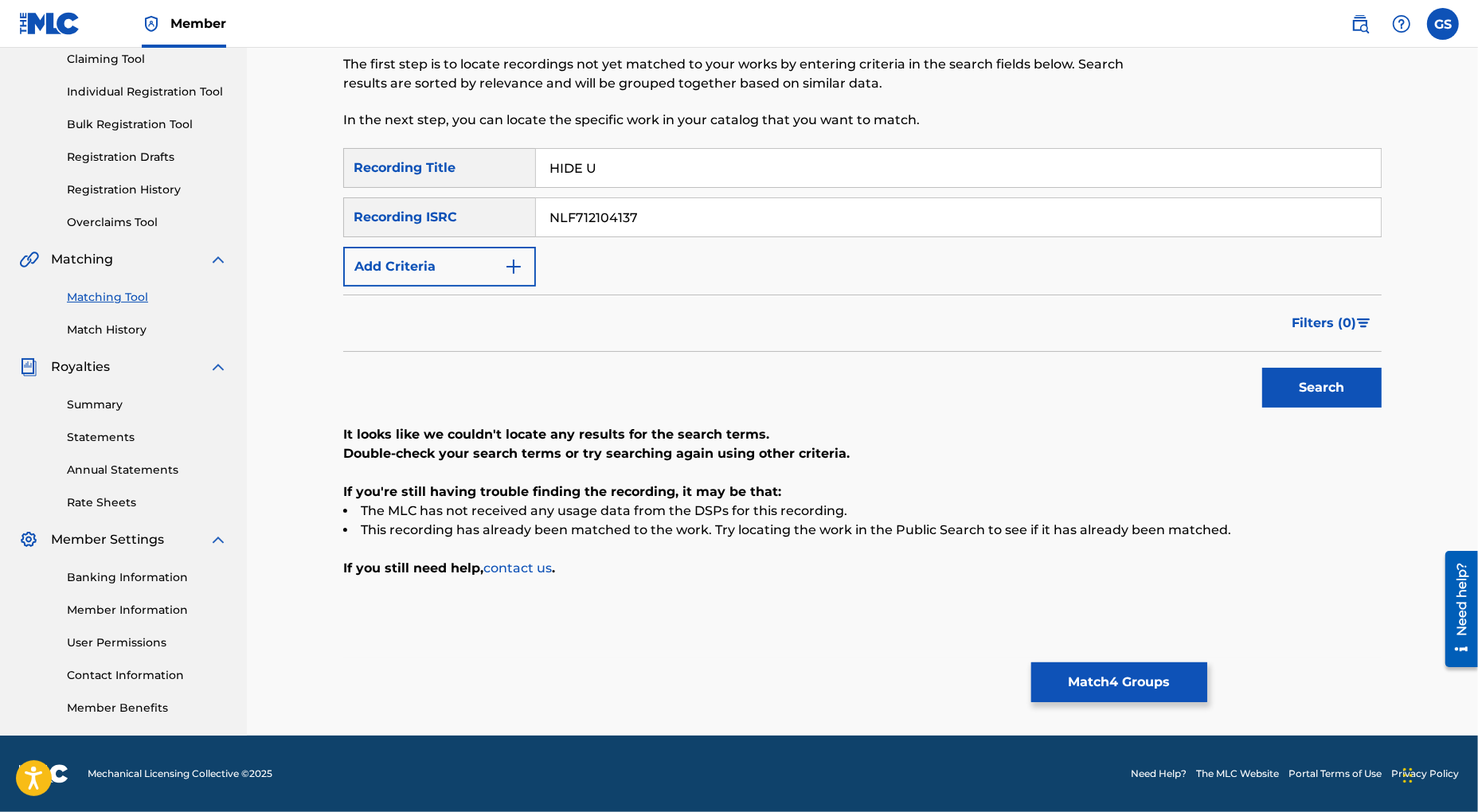
click at [1306, 386] on button "Search" at bounding box center [1321, 388] width 119 height 40
drag, startPoint x: 627, startPoint y: 218, endPoint x: 311, endPoint y: 216, distance: 316.0
click at [536, 216] on input "NLF712104137" at bounding box center [958, 218] width 845 height 38
click at [1301, 390] on button "Search" at bounding box center [1321, 388] width 119 height 40
drag, startPoint x: 622, startPoint y: 218, endPoint x: 306, endPoint y: 203, distance: 316.4
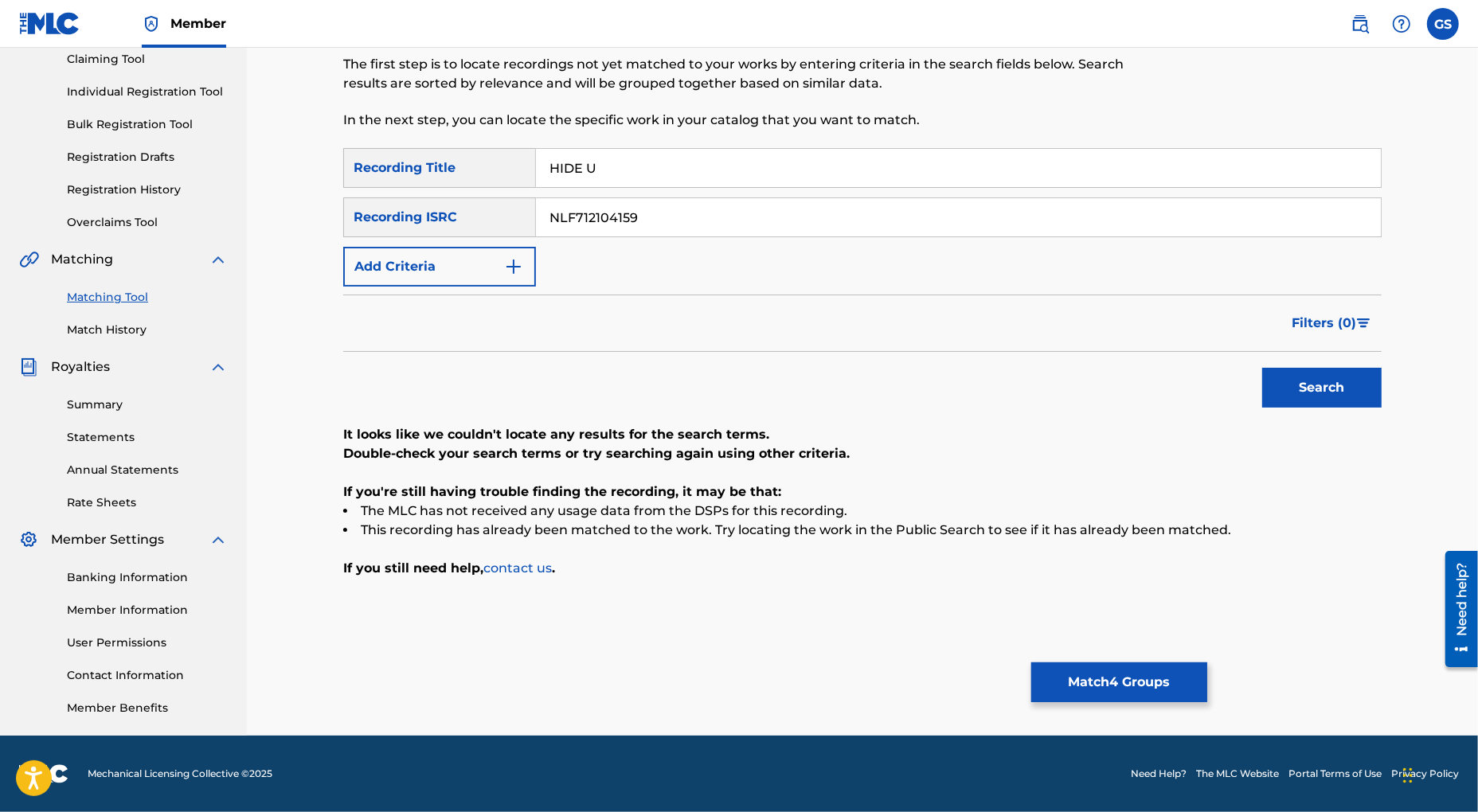
click at [536, 206] on input "NLF712104159" at bounding box center [958, 218] width 845 height 38
click at [1319, 378] on button "Search" at bounding box center [1321, 388] width 119 height 40
drag, startPoint x: 580, startPoint y: 216, endPoint x: 342, endPoint y: 192, distance: 239.2
click at [536, 198] on input "NLF712104409" at bounding box center [958, 218] width 845 height 38
click at [1314, 389] on button "Search" at bounding box center [1321, 388] width 119 height 40
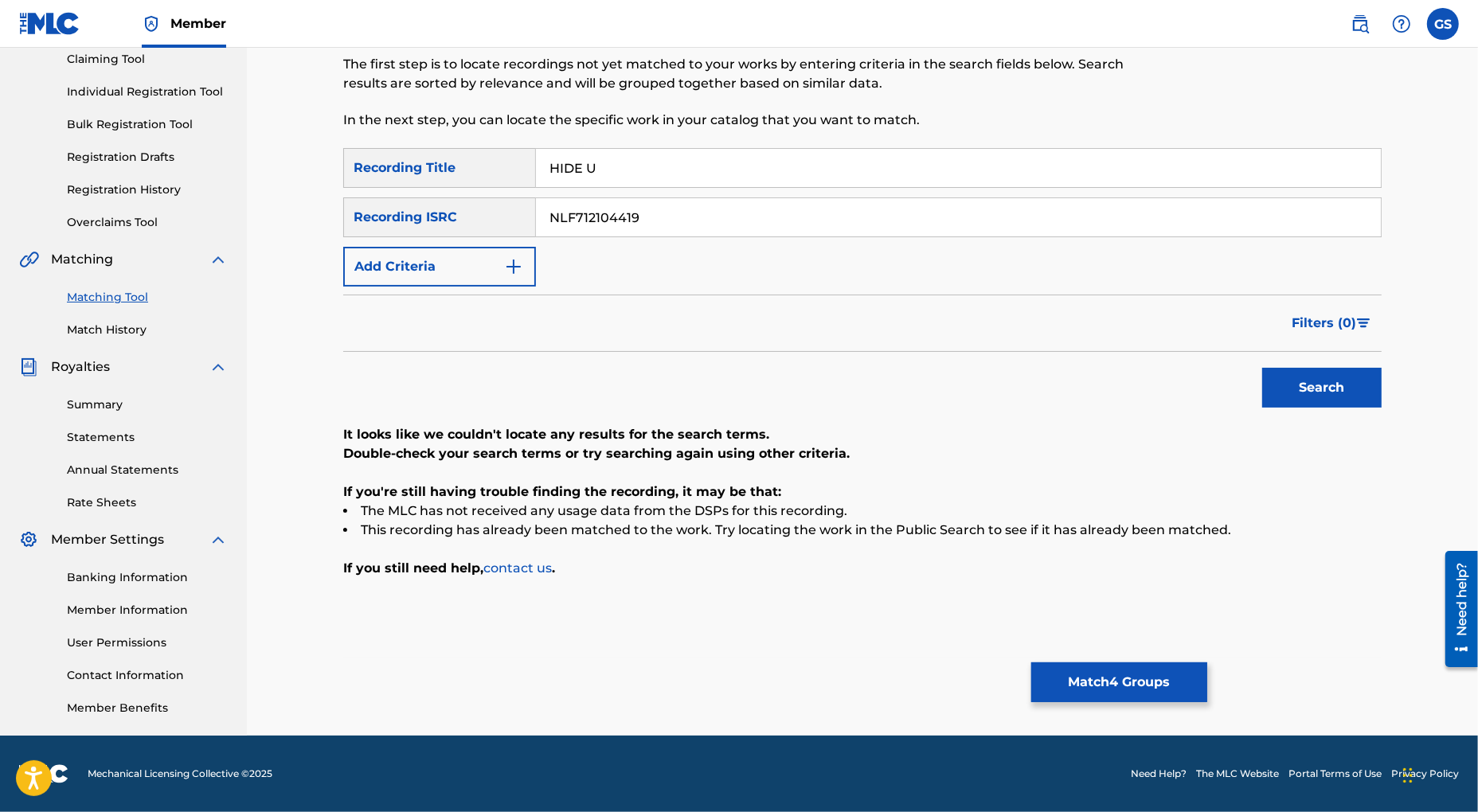
drag, startPoint x: 663, startPoint y: 216, endPoint x: 362, endPoint y: 196, distance: 301.7
click at [536, 199] on input "NLF712104419" at bounding box center [958, 218] width 845 height 38
click at [1373, 380] on button "Search" at bounding box center [1321, 388] width 119 height 40
drag, startPoint x: 669, startPoint y: 220, endPoint x: 465, endPoint y: 218, distance: 204.0
click at [536, 218] on input "NLF712106952" at bounding box center [958, 218] width 845 height 38
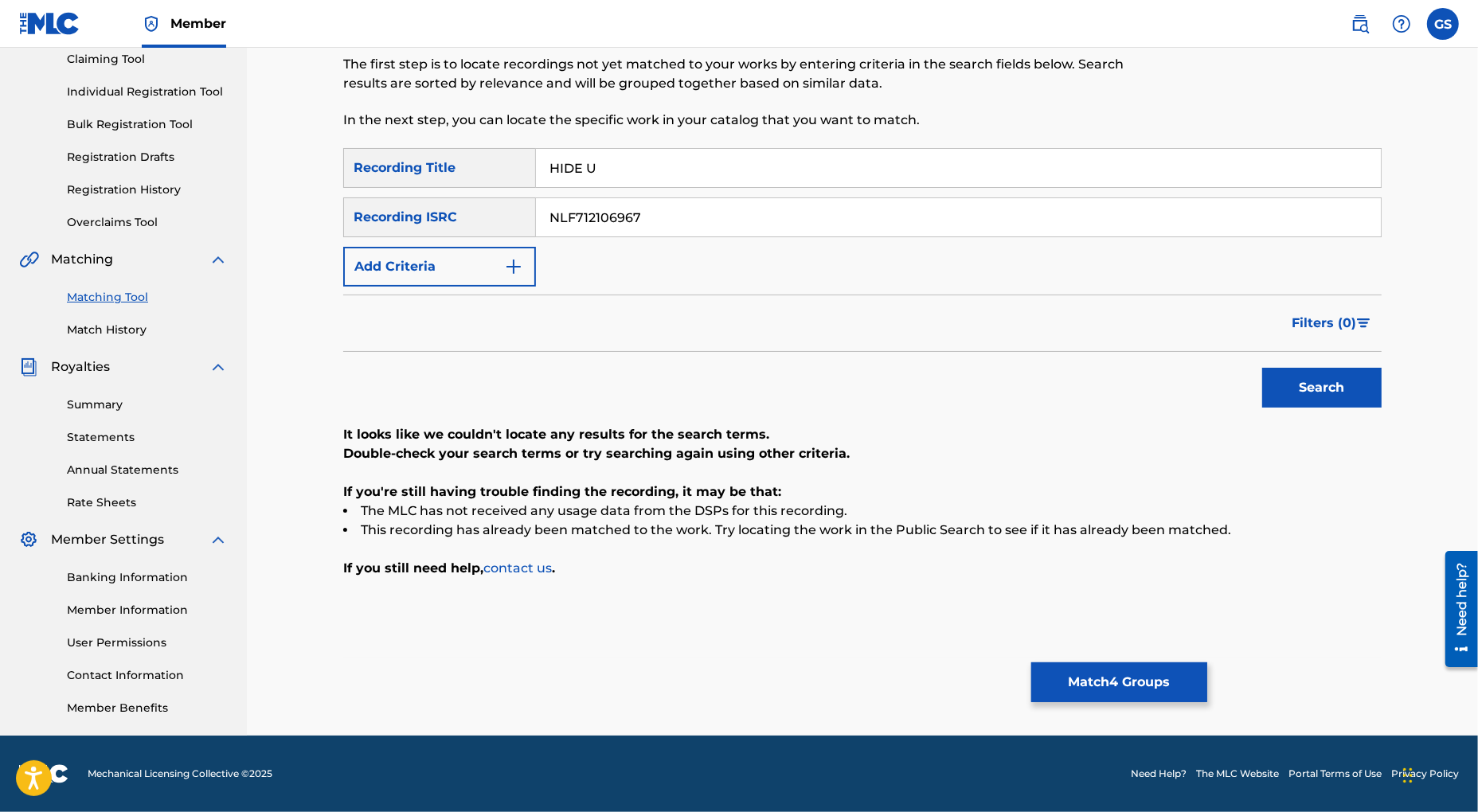
click at [1305, 390] on button "Search" at bounding box center [1321, 388] width 119 height 40
drag, startPoint x: 657, startPoint y: 222, endPoint x: 426, endPoint y: 211, distance: 231.3
click at [536, 212] on input "NLF712106967" at bounding box center [958, 218] width 845 height 38
click at [1318, 370] on button "Search" at bounding box center [1321, 388] width 119 height 40
drag, startPoint x: 646, startPoint y: 213, endPoint x: 294, endPoint y: 215, distance: 352.0
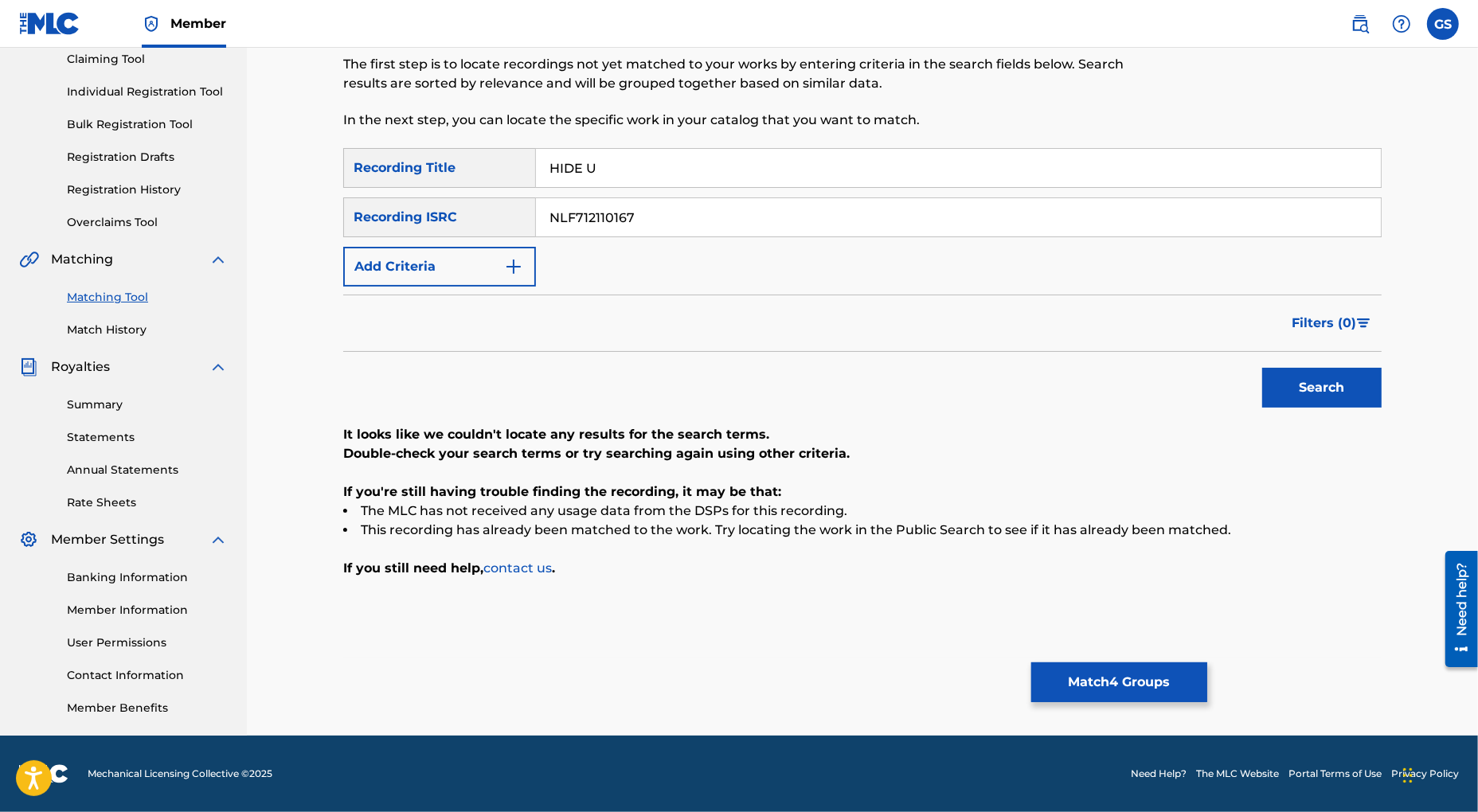
click at [536, 219] on input "NLF712110167" at bounding box center [958, 218] width 845 height 38
click at [1330, 394] on button "Search" at bounding box center [1321, 388] width 119 height 40
drag, startPoint x: 672, startPoint y: 216, endPoint x: 434, endPoint y: 205, distance: 238.3
click at [536, 205] on input "NLF712110338" at bounding box center [958, 218] width 845 height 38
click at [1296, 391] on button "Search" at bounding box center [1321, 388] width 119 height 40
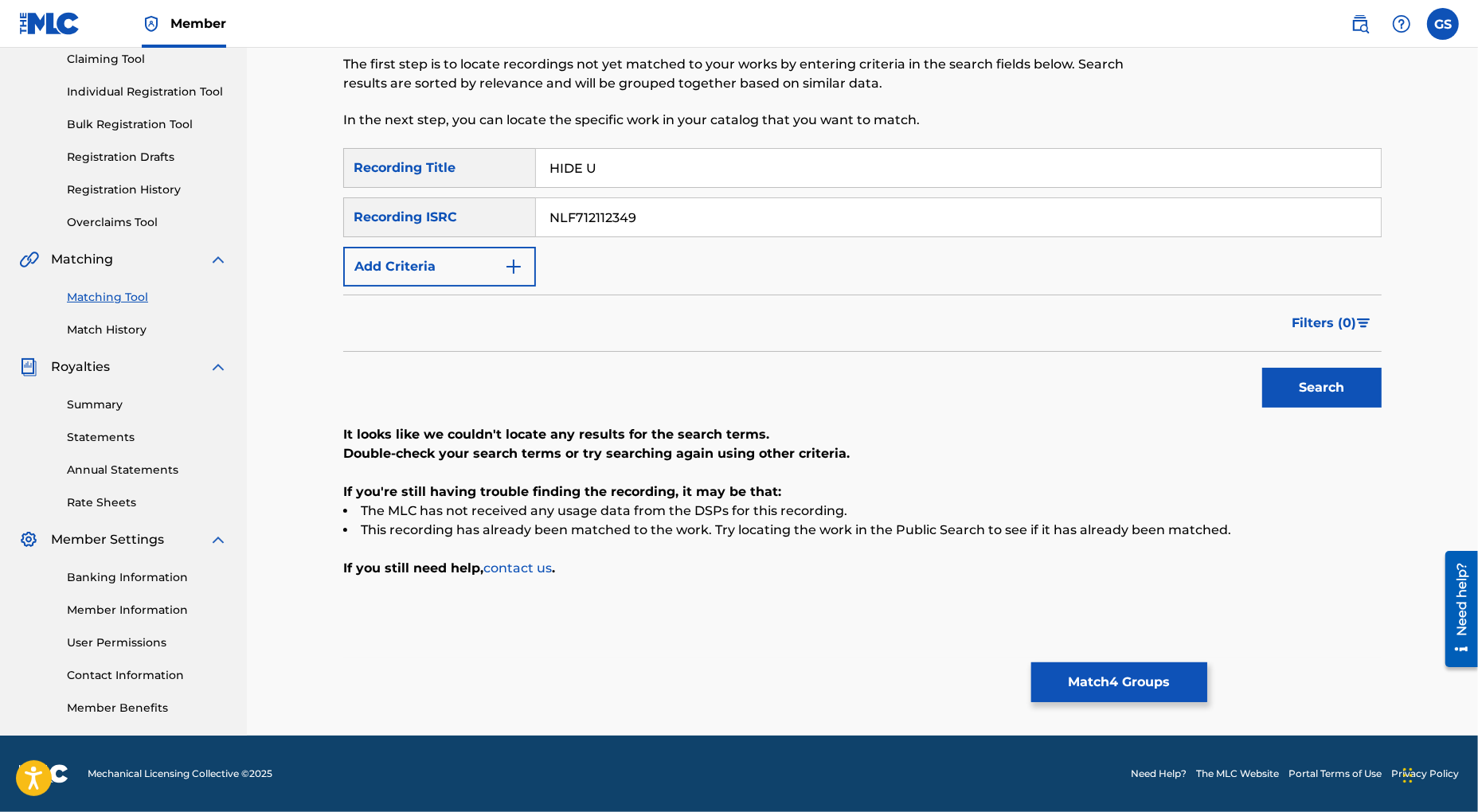
drag, startPoint x: 646, startPoint y: 219, endPoint x: 396, endPoint y: 194, distance: 251.2
click at [536, 198] on input "NLF712112349" at bounding box center [958, 218] width 845 height 38
click at [1323, 391] on button "Search" at bounding box center [1321, 388] width 119 height 40
drag, startPoint x: 652, startPoint y: 225, endPoint x: 475, endPoint y: 195, distance: 179.5
click at [536, 203] on input "NLF712112361" at bounding box center [958, 218] width 845 height 38
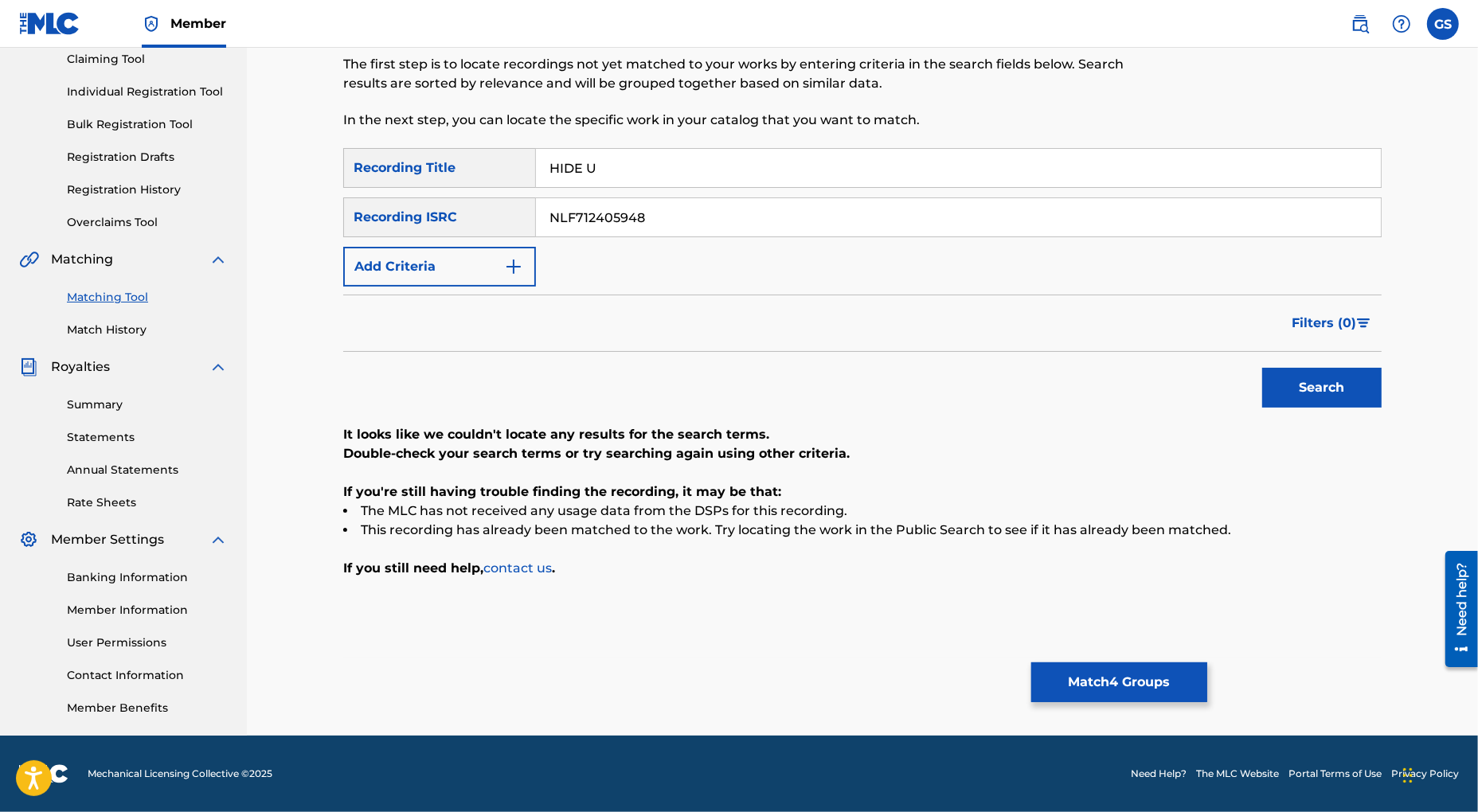
click at [1322, 385] on button "Search" at bounding box center [1321, 388] width 119 height 40
drag, startPoint x: 661, startPoint y: 221, endPoint x: 402, endPoint y: 190, distance: 260.8
click at [536, 198] on input "NLF712405948" at bounding box center [958, 218] width 845 height 38
click at [1327, 389] on button "Search" at bounding box center [1321, 388] width 119 height 40
drag, startPoint x: 676, startPoint y: 218, endPoint x: 259, endPoint y: 202, distance: 417.3
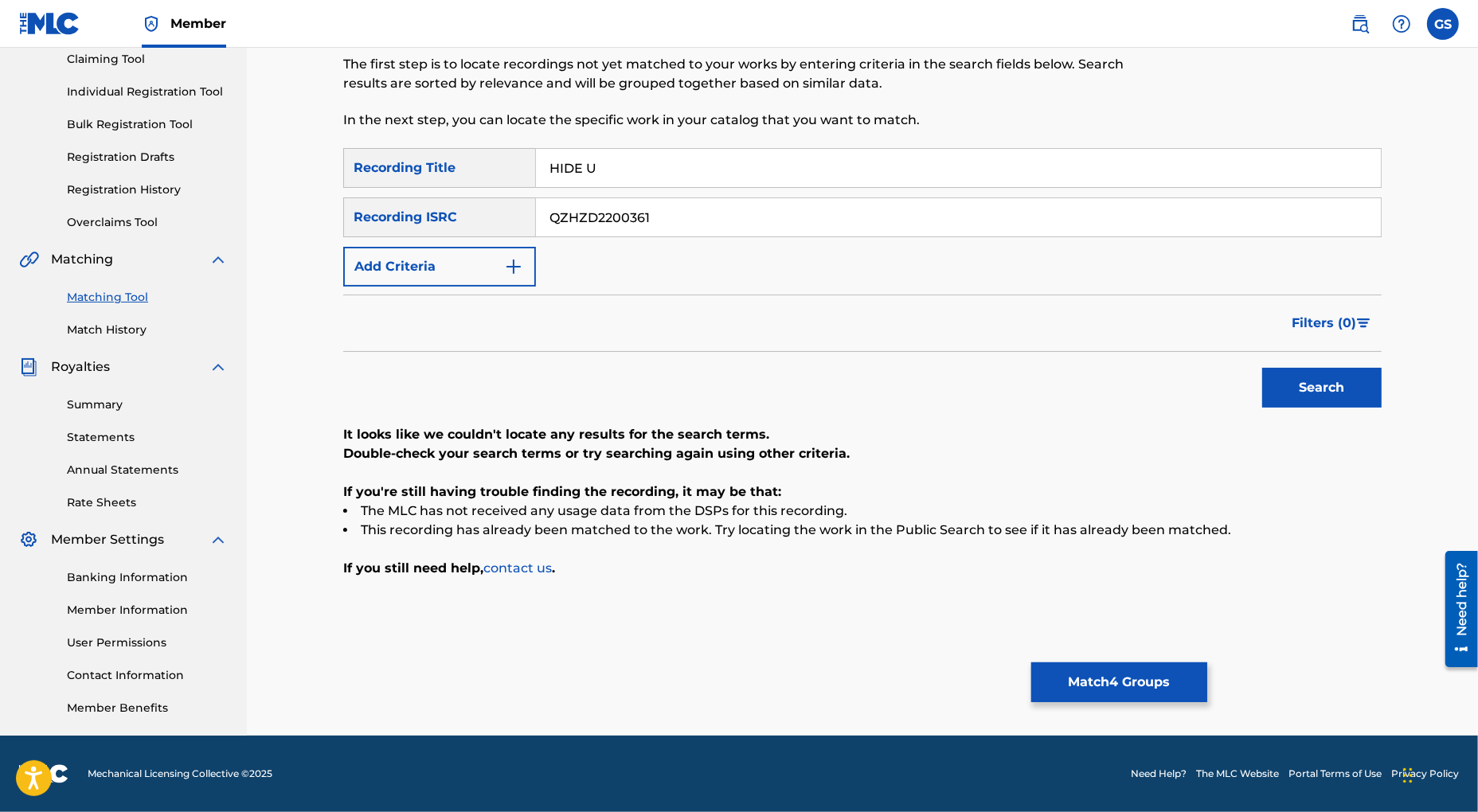
click at [536, 202] on input "QZHZD2200361" at bounding box center [958, 218] width 845 height 38
click at [1295, 383] on button "Search" at bounding box center [1321, 388] width 119 height 40
drag, startPoint x: 668, startPoint y: 221, endPoint x: 495, endPoint y: 214, distance: 173.1
click at [536, 214] on input "UKRMQ2100590" at bounding box center [958, 218] width 845 height 38
type input "NLF712405928"
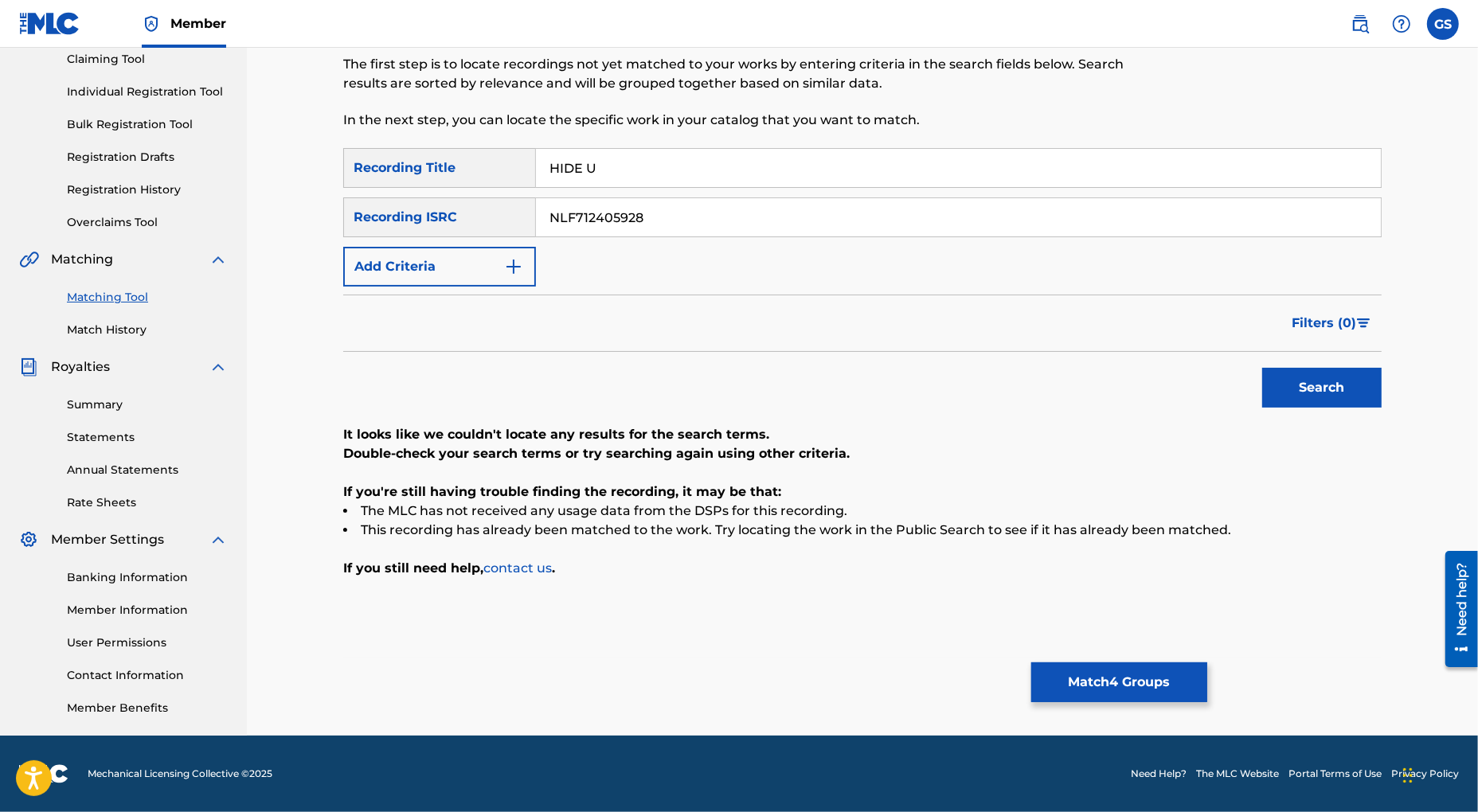
click at [1333, 386] on button "Search" at bounding box center [1321, 388] width 119 height 40
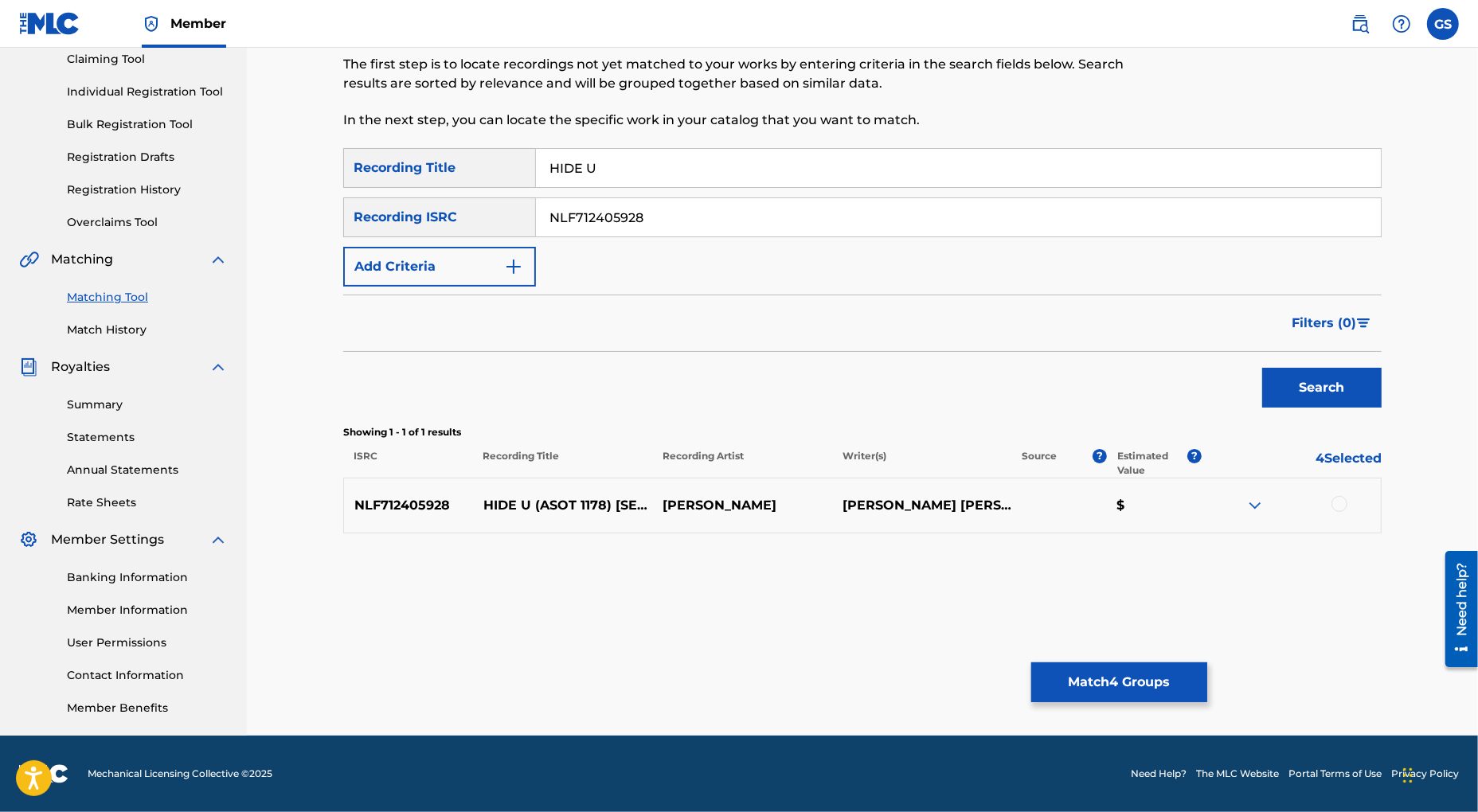
click at [1343, 504] on div at bounding box center [1339, 504] width 16 height 16
click at [510, 270] on img "Search Form" at bounding box center [513, 266] width 19 height 19
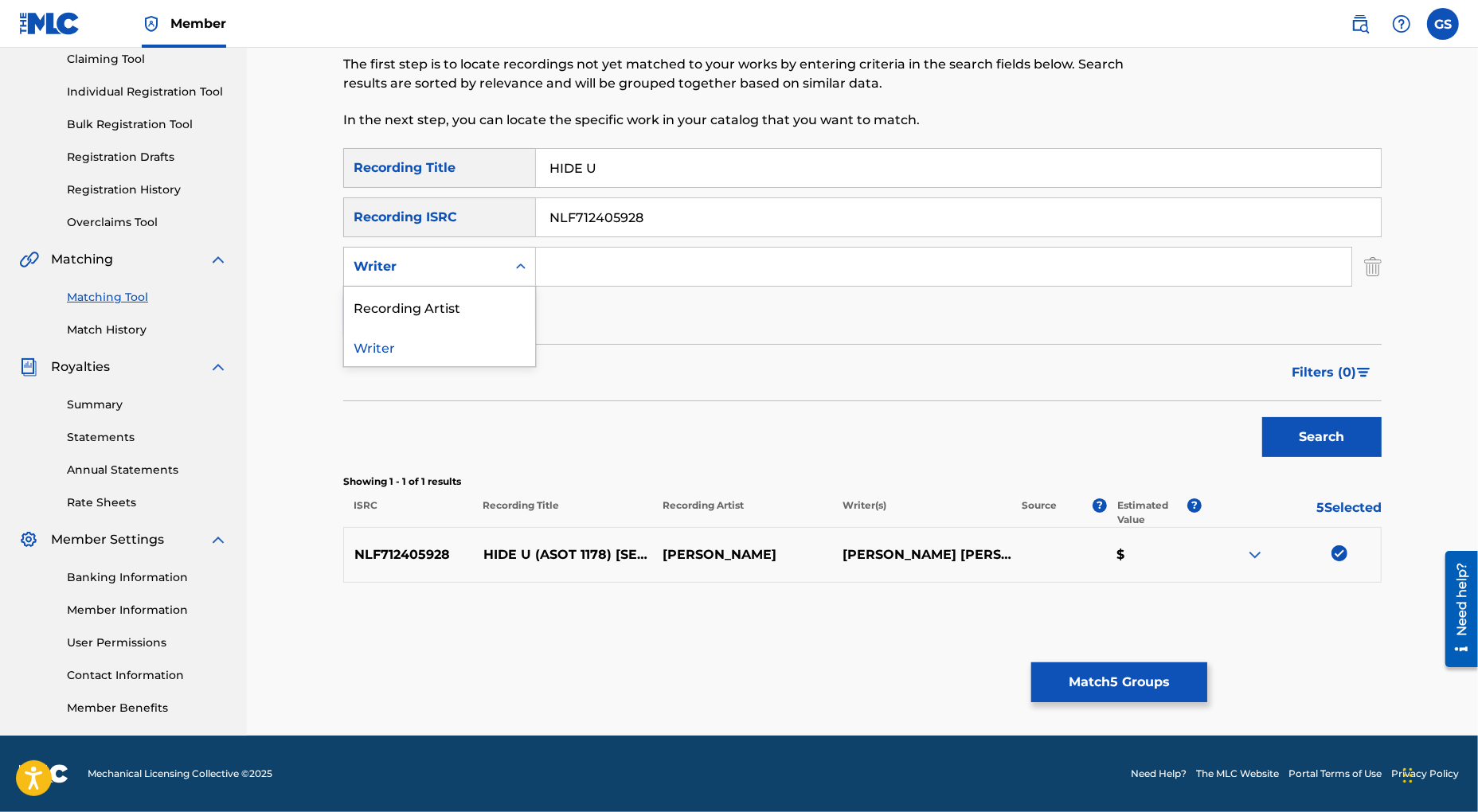
click at [489, 270] on div "Writer" at bounding box center [425, 266] width 143 height 19
click at [474, 298] on div "Recording Artist" at bounding box center [439, 307] width 191 height 40
click at [601, 259] on input "Search Form" at bounding box center [944, 267] width 816 height 38
type input "[PERSON_NAME]"
drag, startPoint x: 685, startPoint y: 220, endPoint x: 367, endPoint y: 219, distance: 318.0
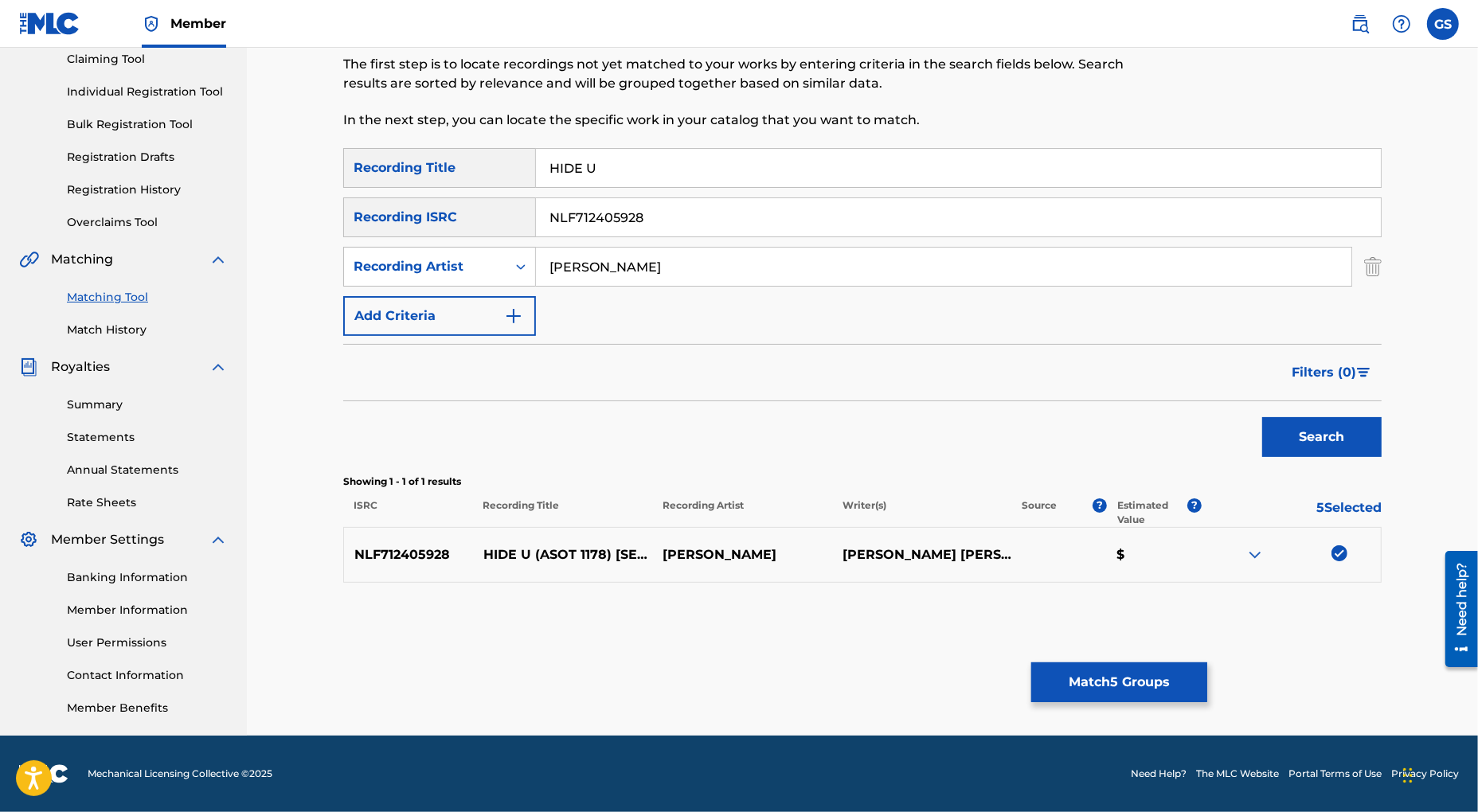
click at [536, 219] on input "NLF712405928" at bounding box center [958, 218] width 845 height 38
click at [1262, 417] on button "Search" at bounding box center [1321, 437] width 119 height 40
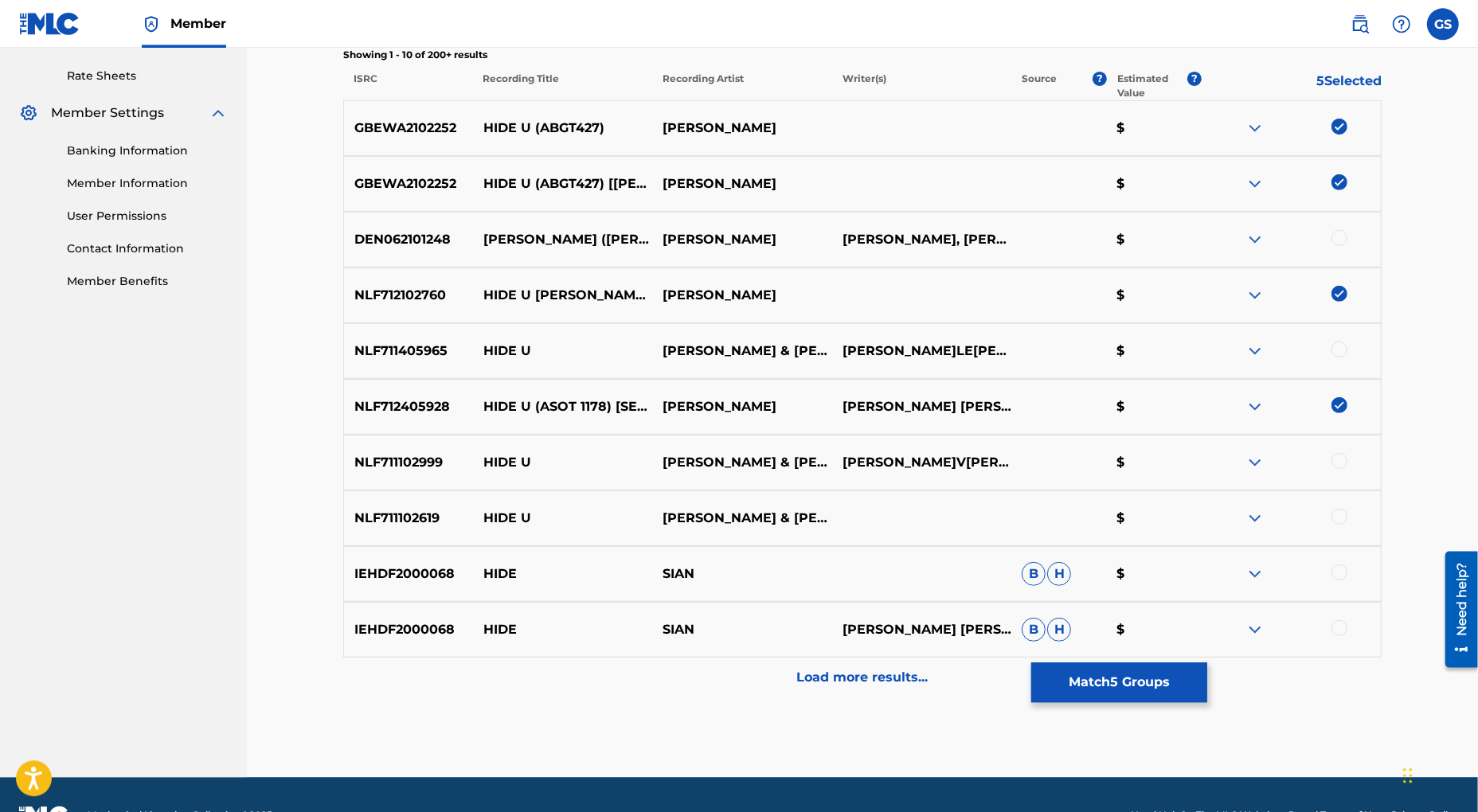
scroll to position [614, 0]
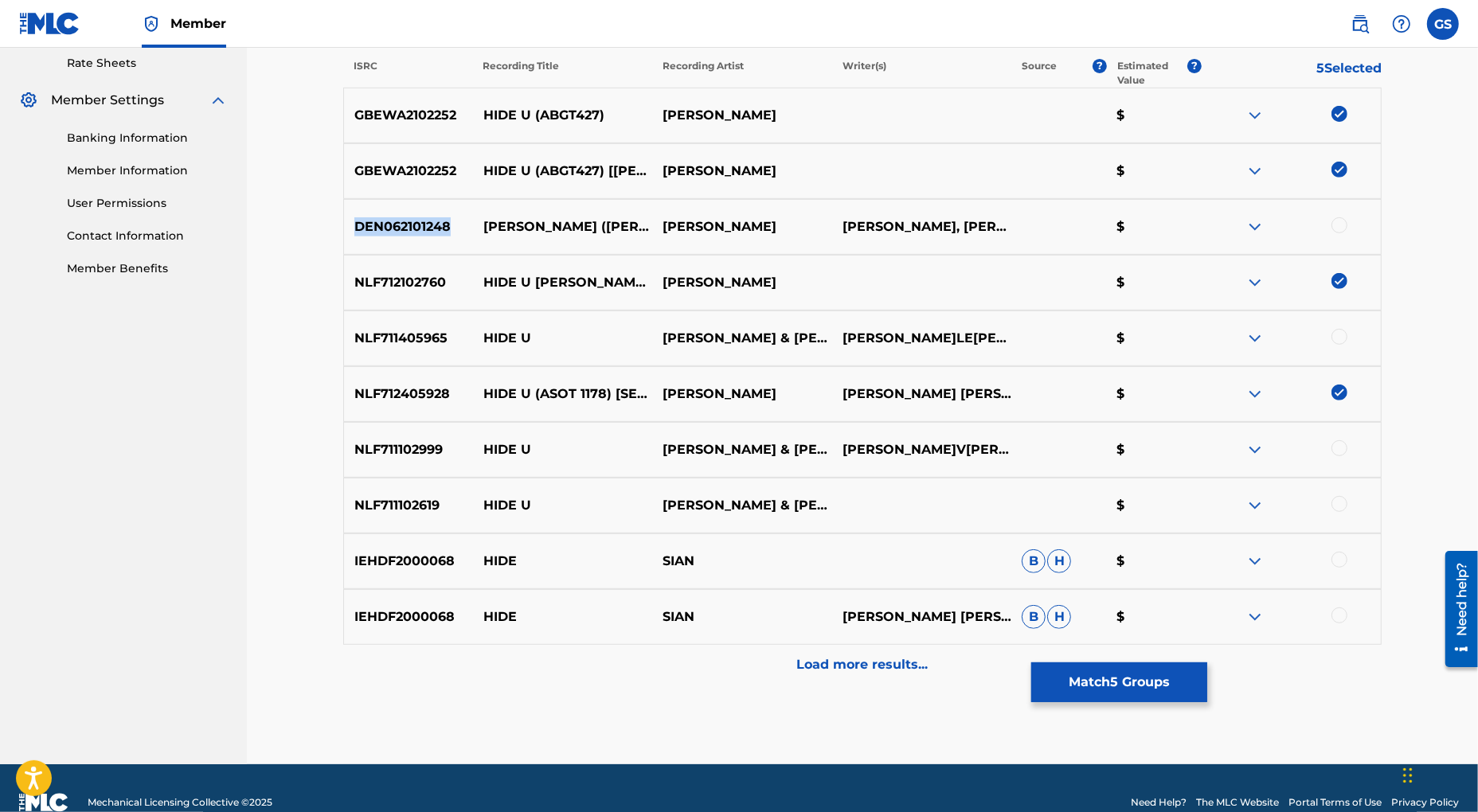
drag, startPoint x: 454, startPoint y: 223, endPoint x: 358, endPoint y: 232, distance: 96.4
click at [358, 232] on p "DEN062101248" at bounding box center [408, 227] width 129 height 19
copy p "DEN062101248"
drag, startPoint x: 455, startPoint y: 337, endPoint x: 347, endPoint y: 341, distance: 108.1
click at [347, 341] on p "NLF711405965" at bounding box center [408, 338] width 129 height 19
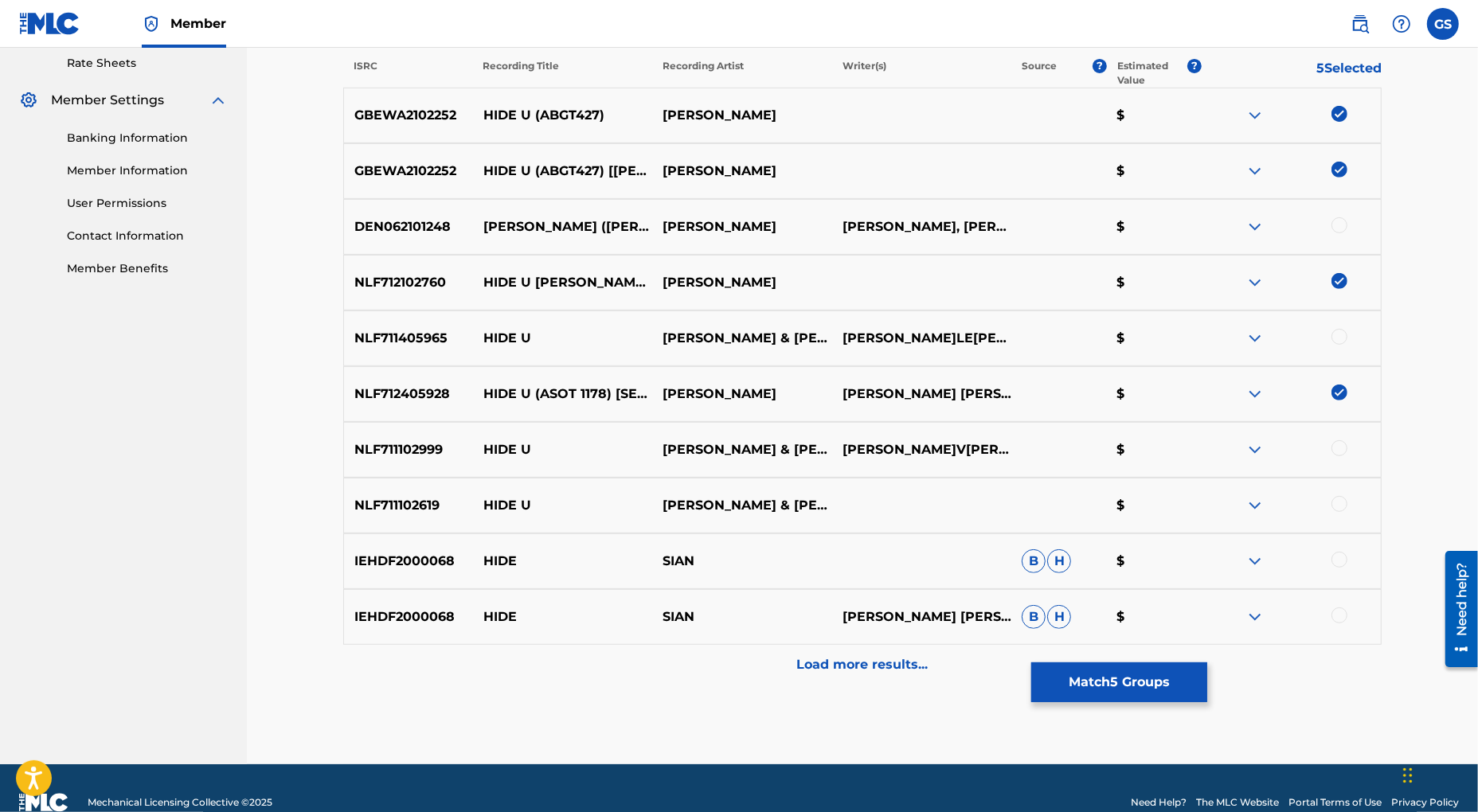
click at [1338, 225] on div at bounding box center [1339, 225] width 16 height 16
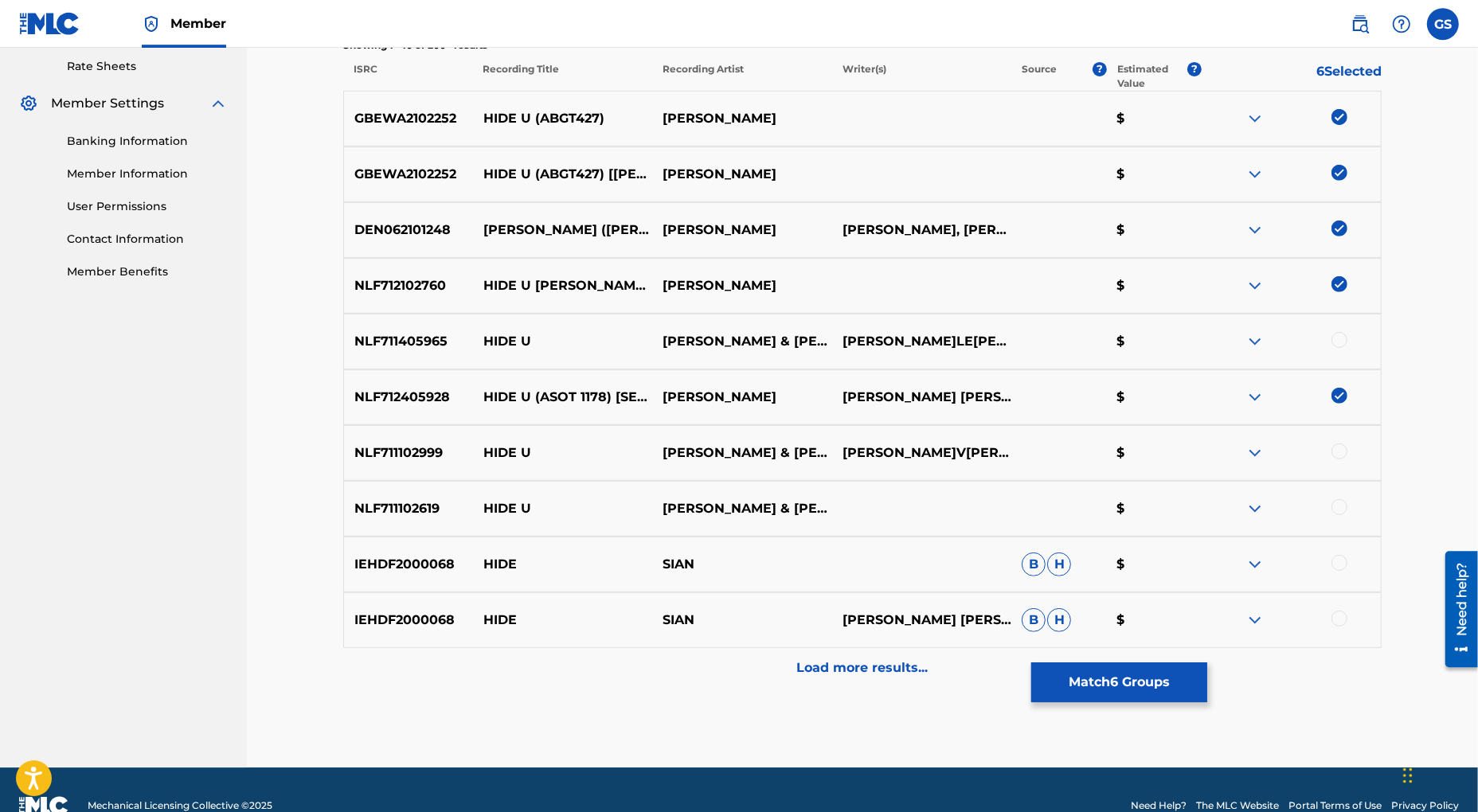
scroll to position [643, 0]
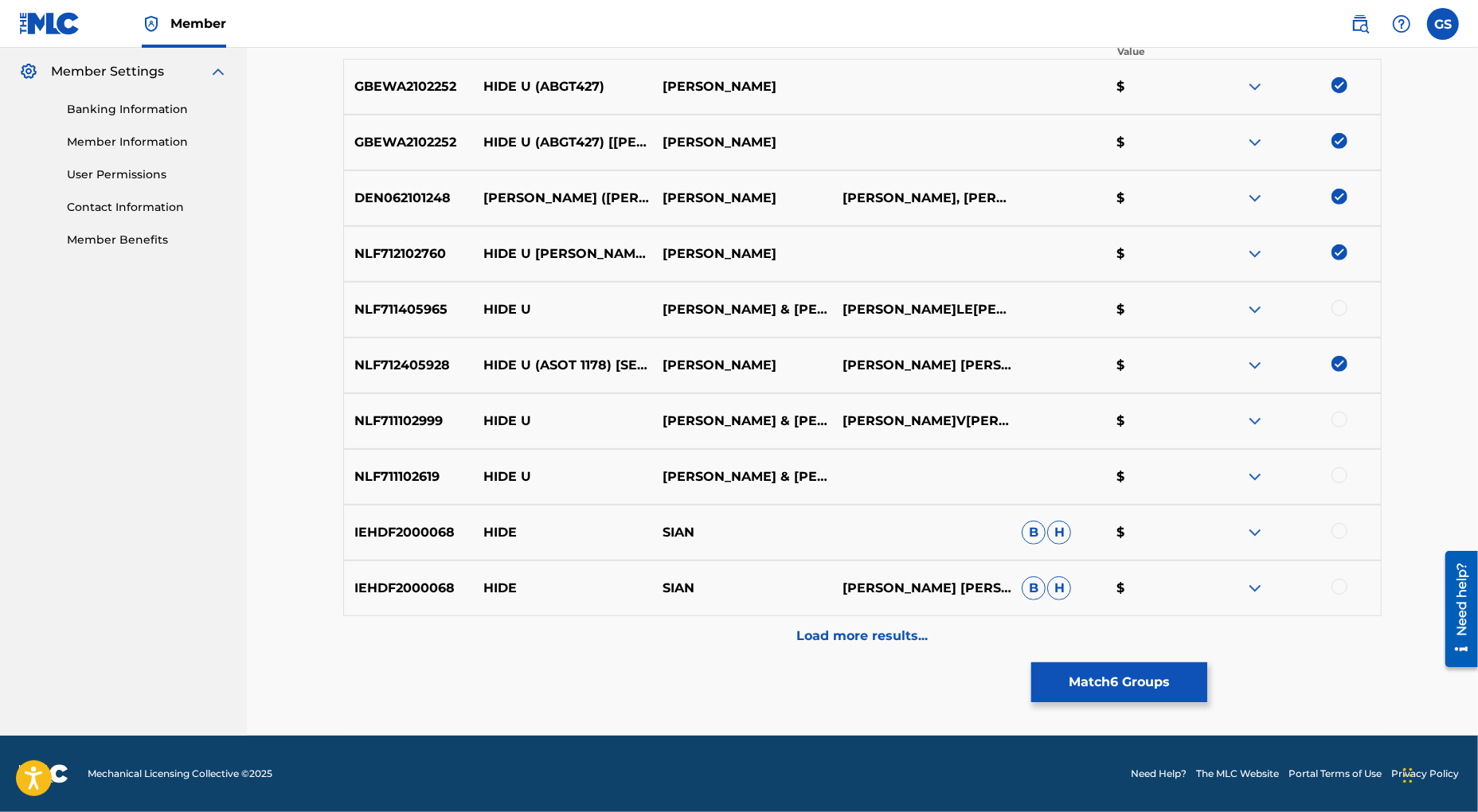
click at [842, 632] on p "Load more results..." at bounding box center [863, 635] width 132 height 19
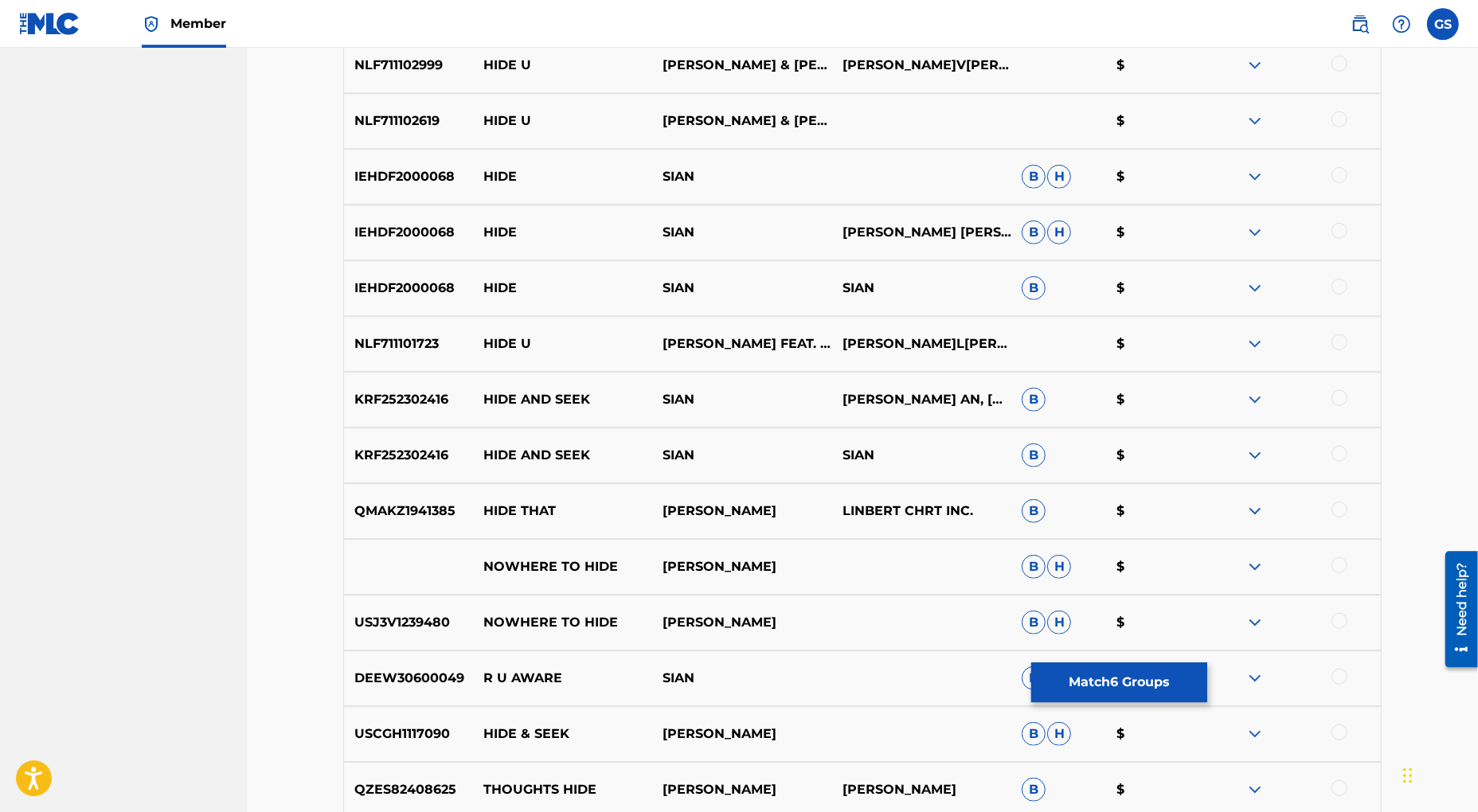
scroll to position [1200, 0]
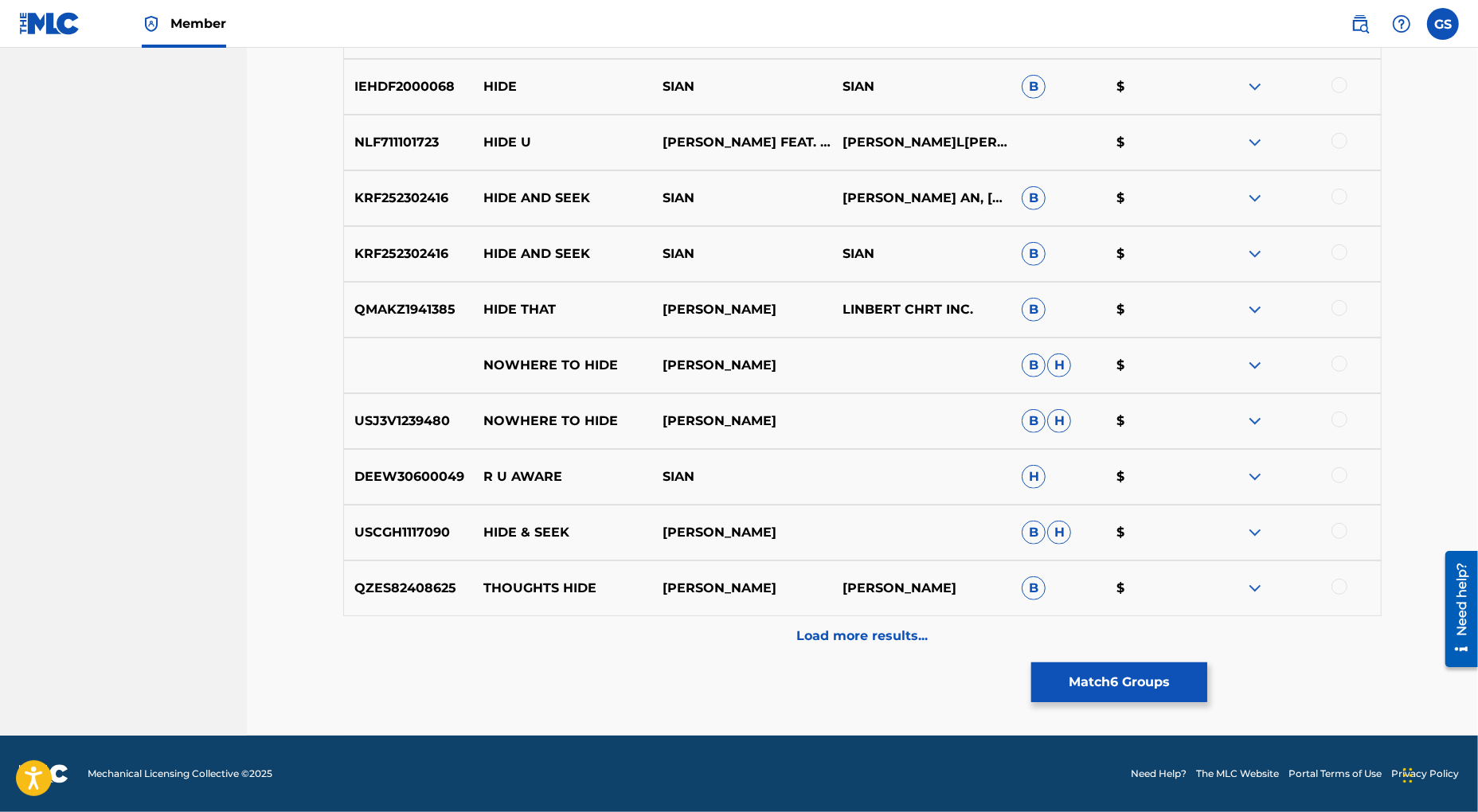
click at [847, 633] on p "Load more results..." at bounding box center [863, 635] width 132 height 19
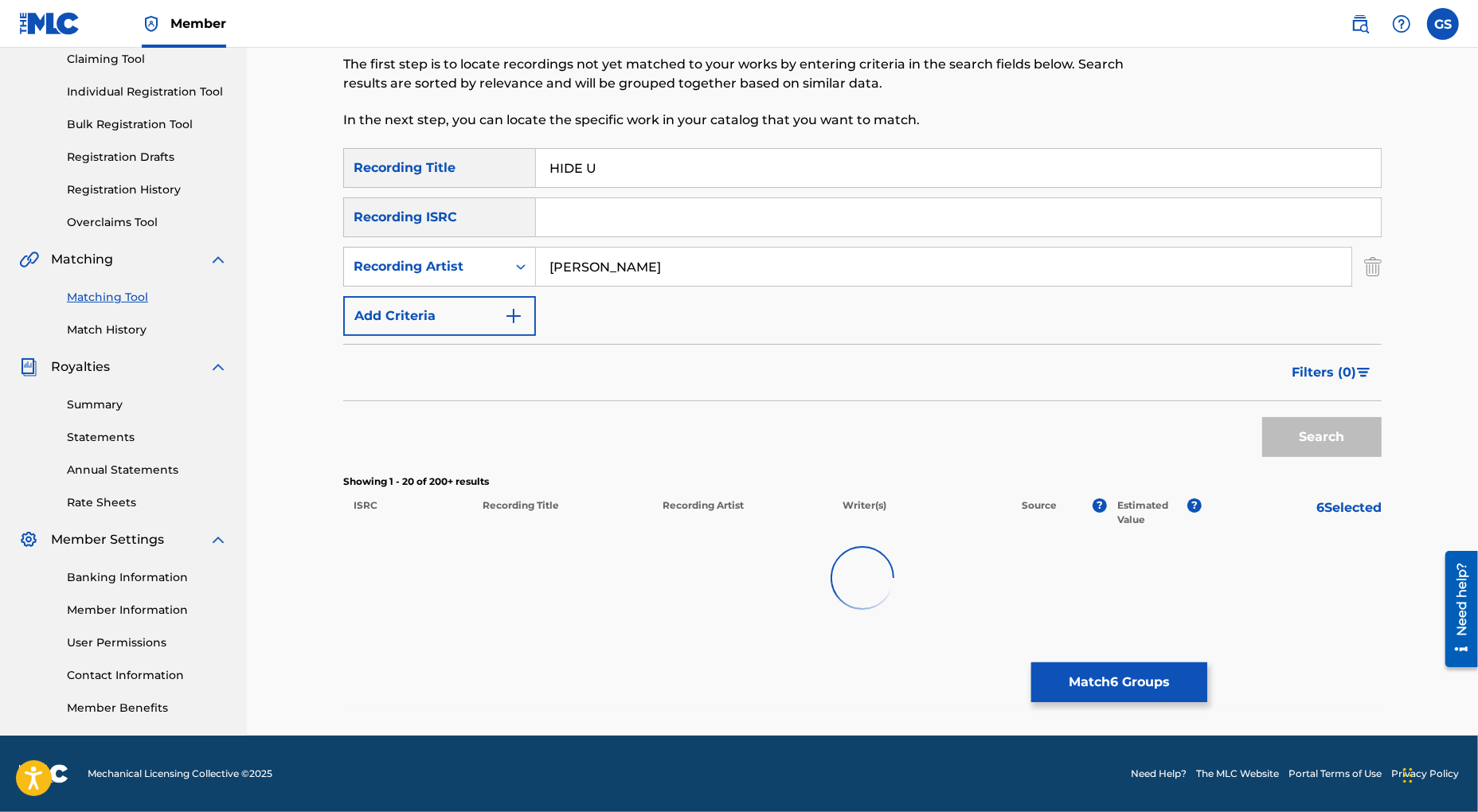
scroll to position [175, 0]
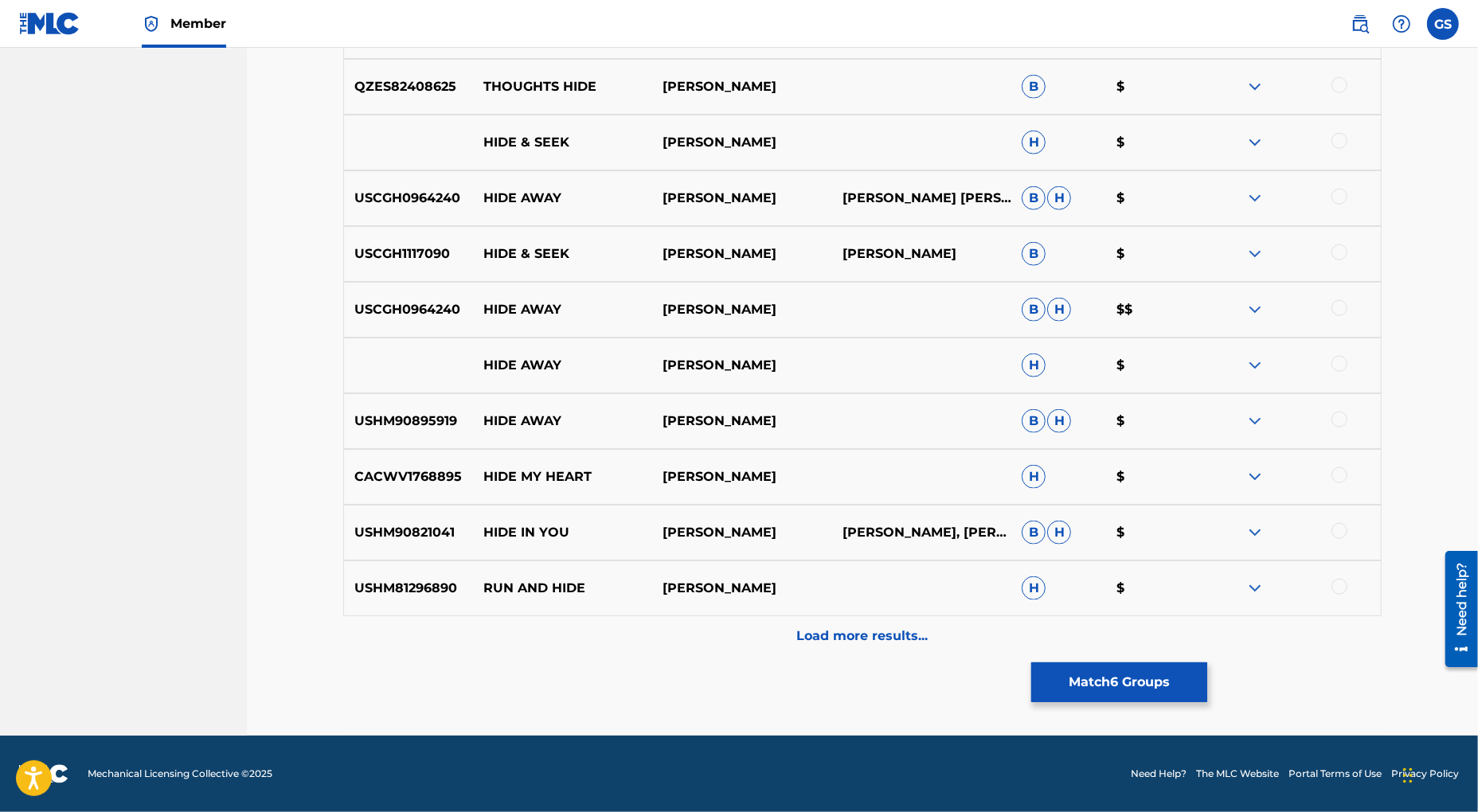
click at [858, 637] on p "Load more results..." at bounding box center [863, 635] width 132 height 19
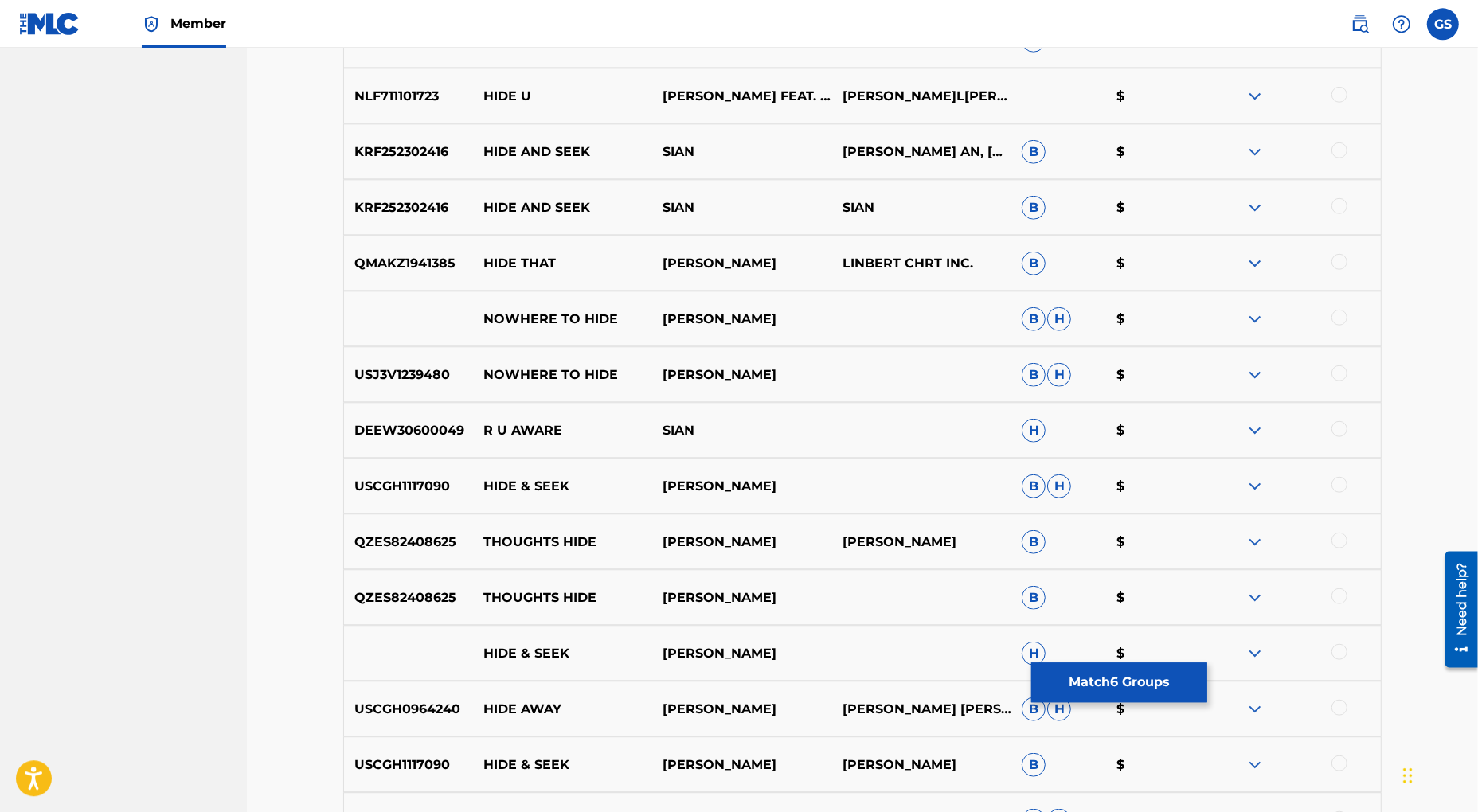
scroll to position [2314, 0]
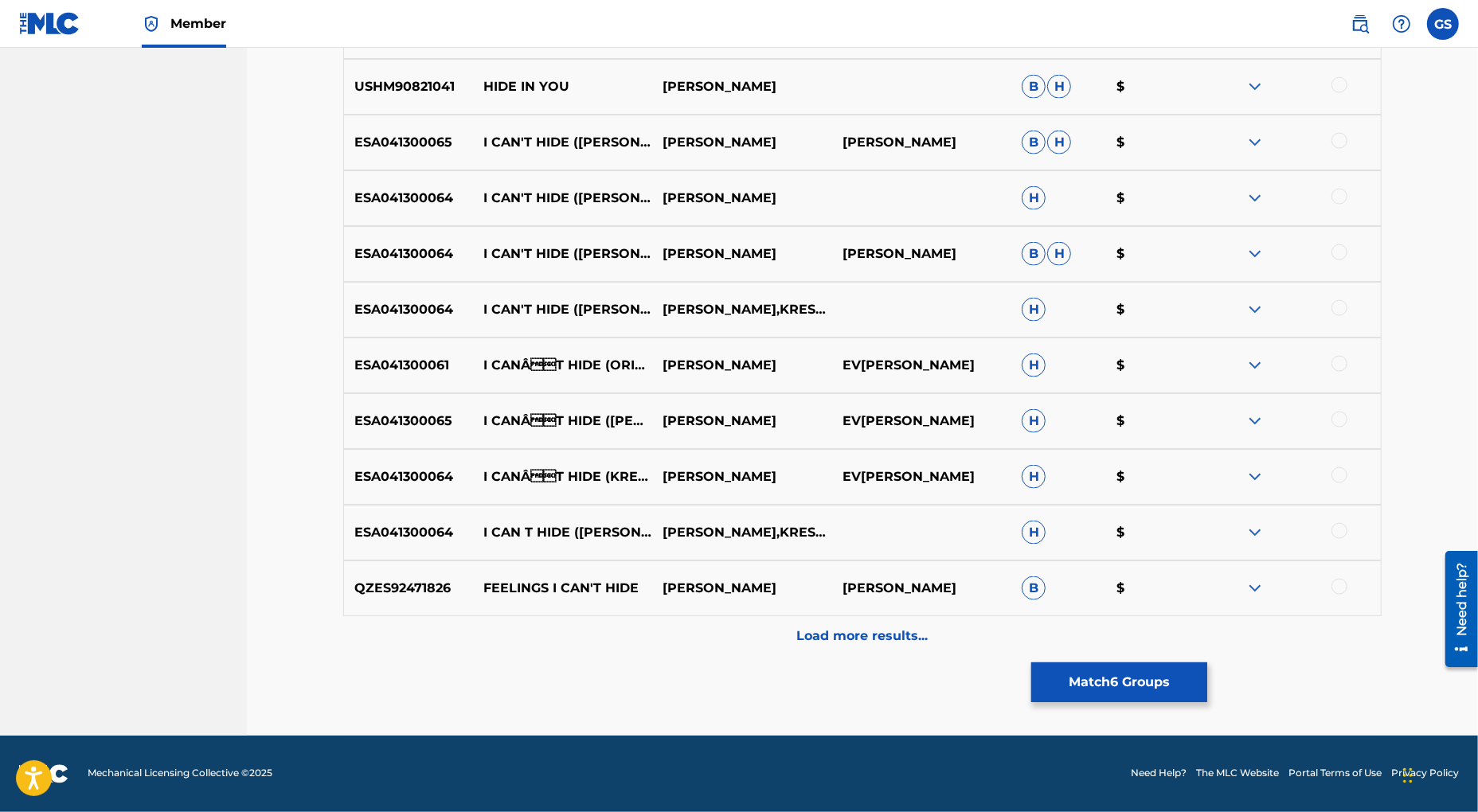
click at [862, 633] on p "Load more results..." at bounding box center [863, 635] width 132 height 19
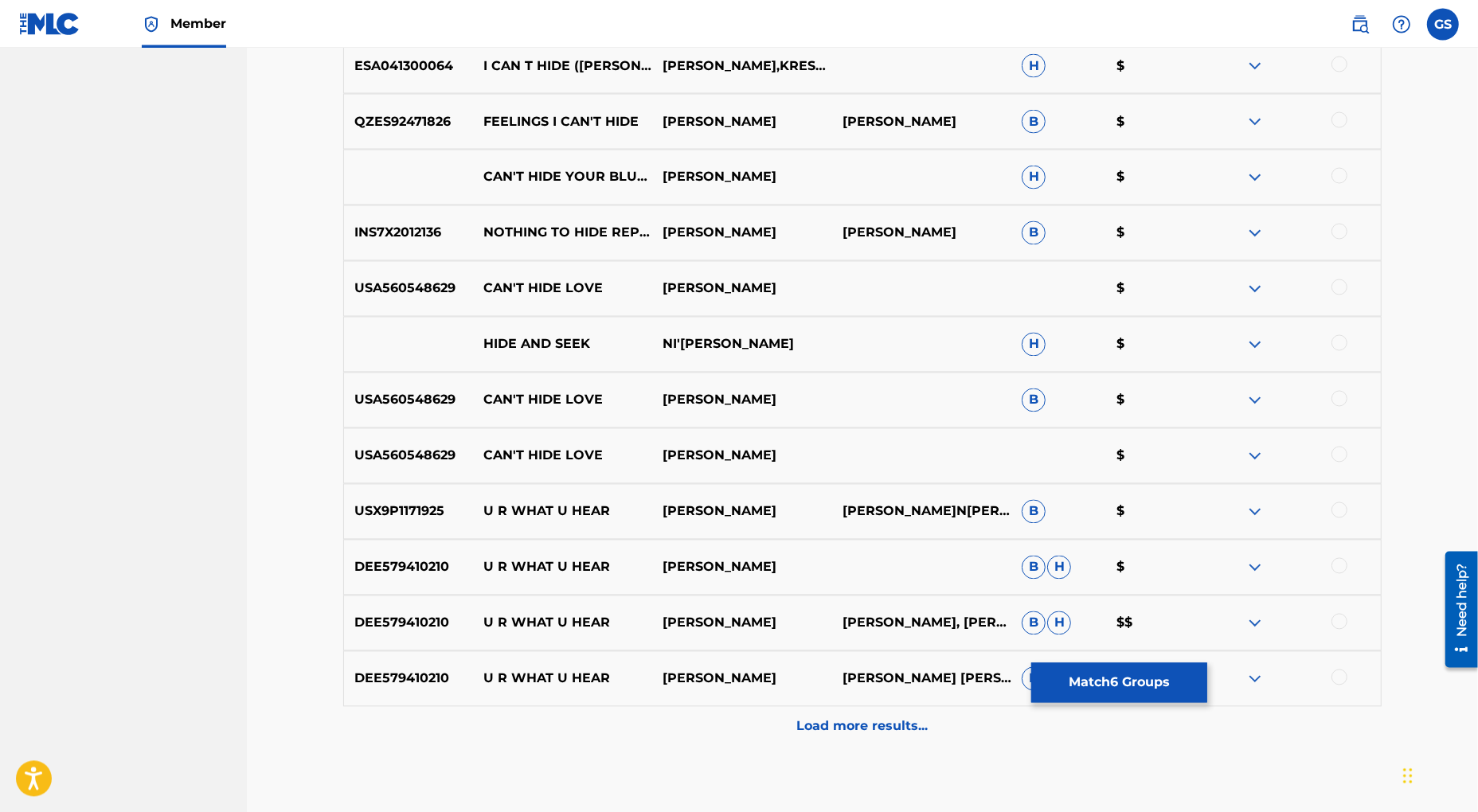
scroll to position [2872, 0]
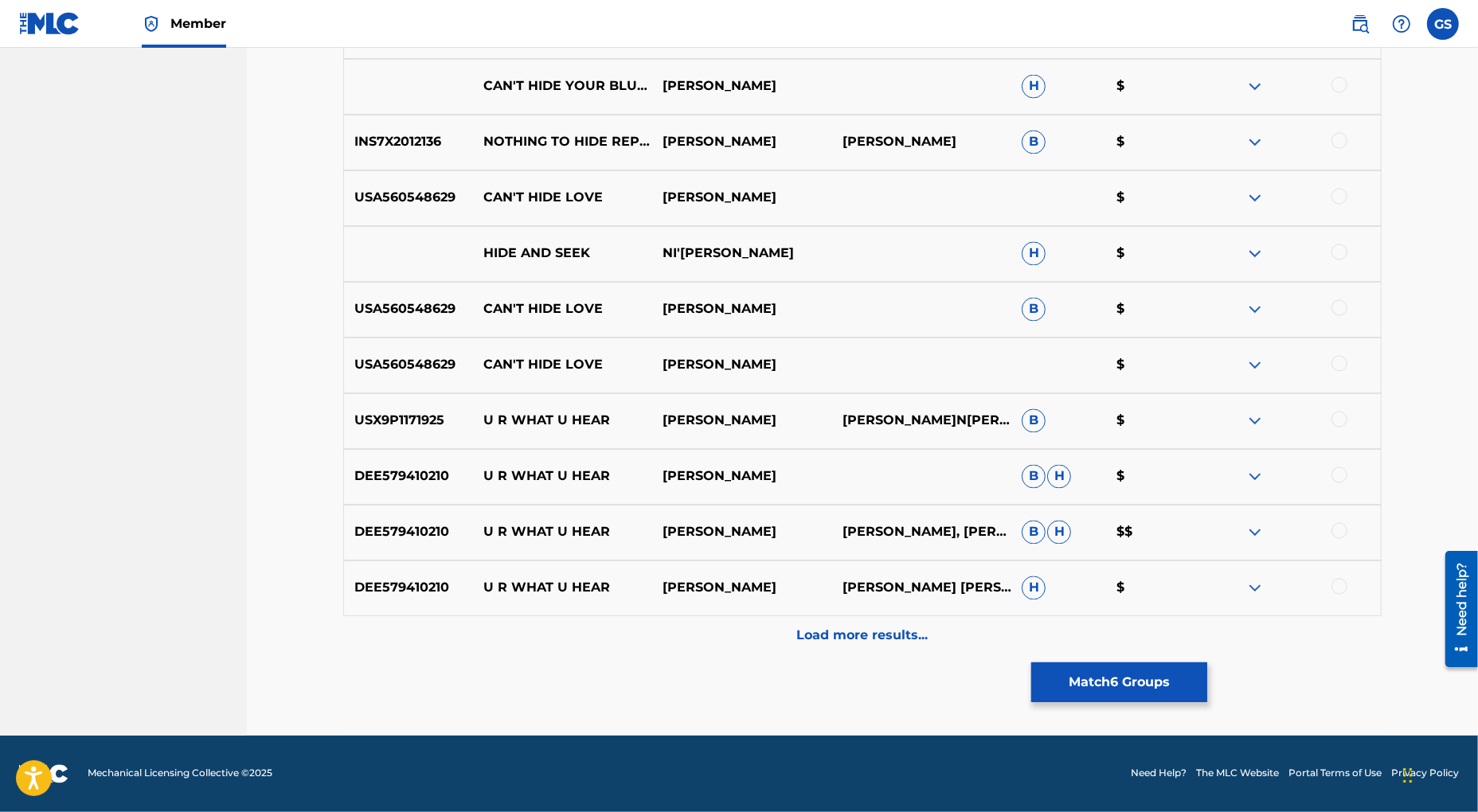
click at [865, 637] on p "Load more results..." at bounding box center [863, 635] width 132 height 19
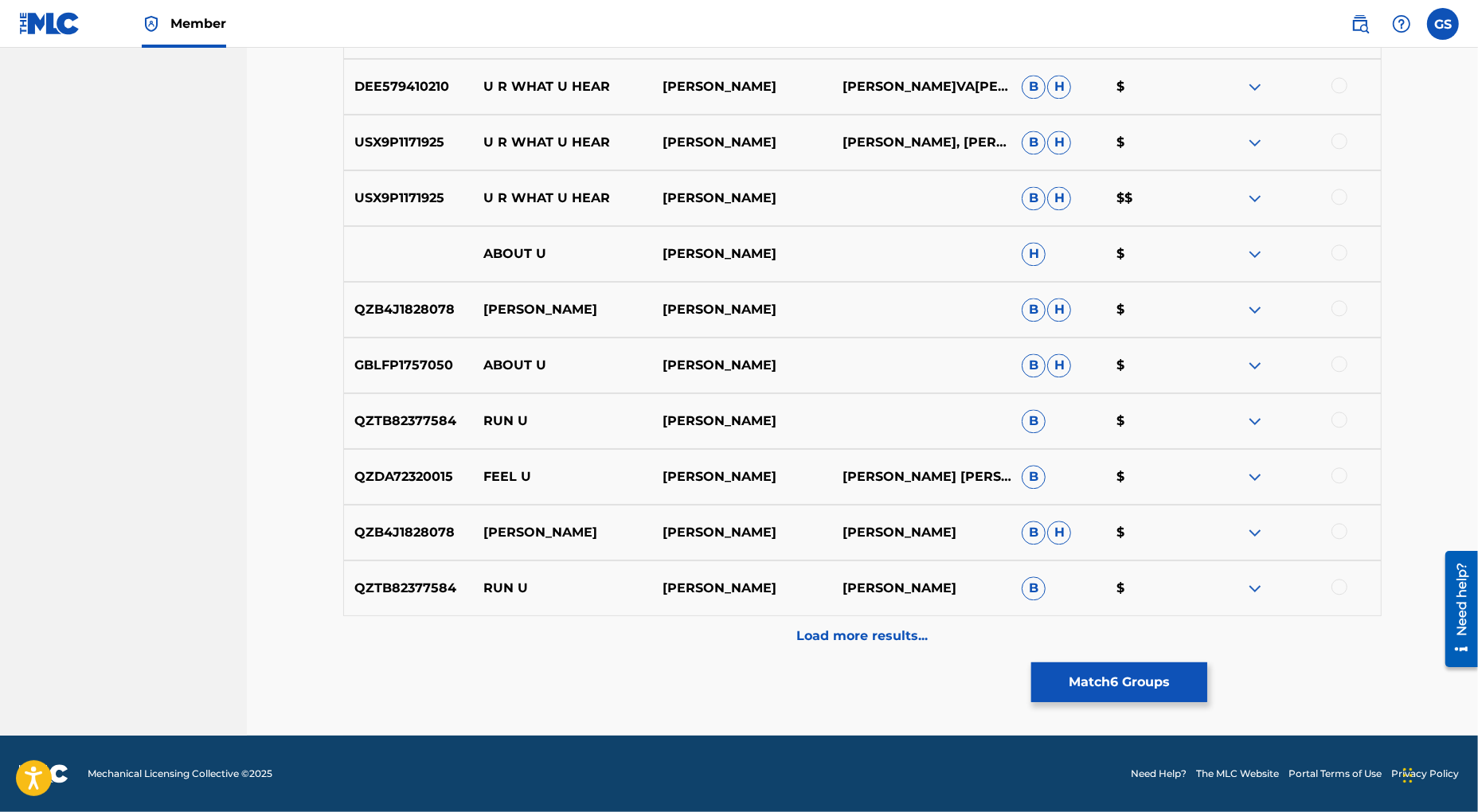
click at [874, 643] on p "Load more results..." at bounding box center [863, 635] width 132 height 19
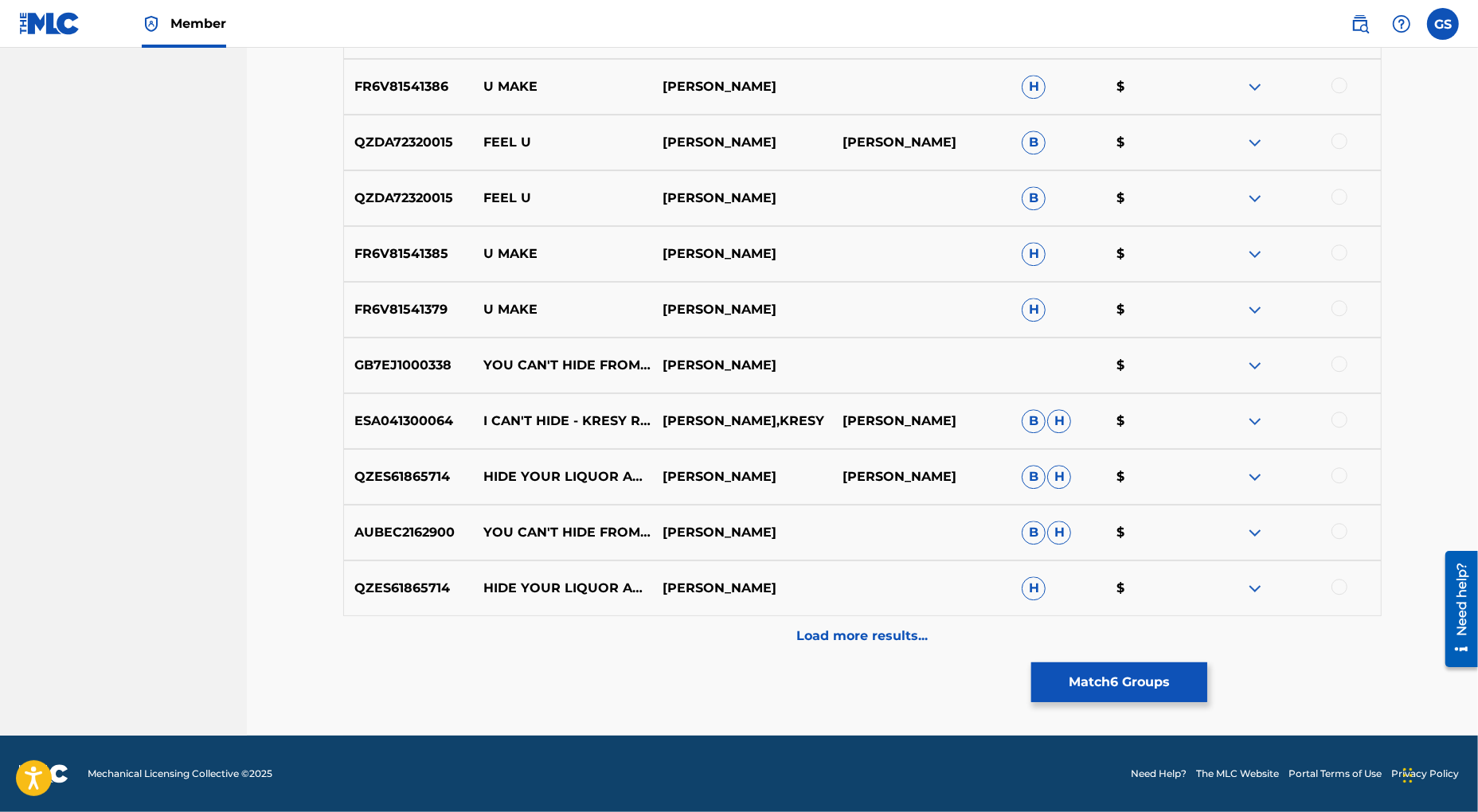
click at [877, 645] on div "Load more results..." at bounding box center [862, 636] width 1038 height 40
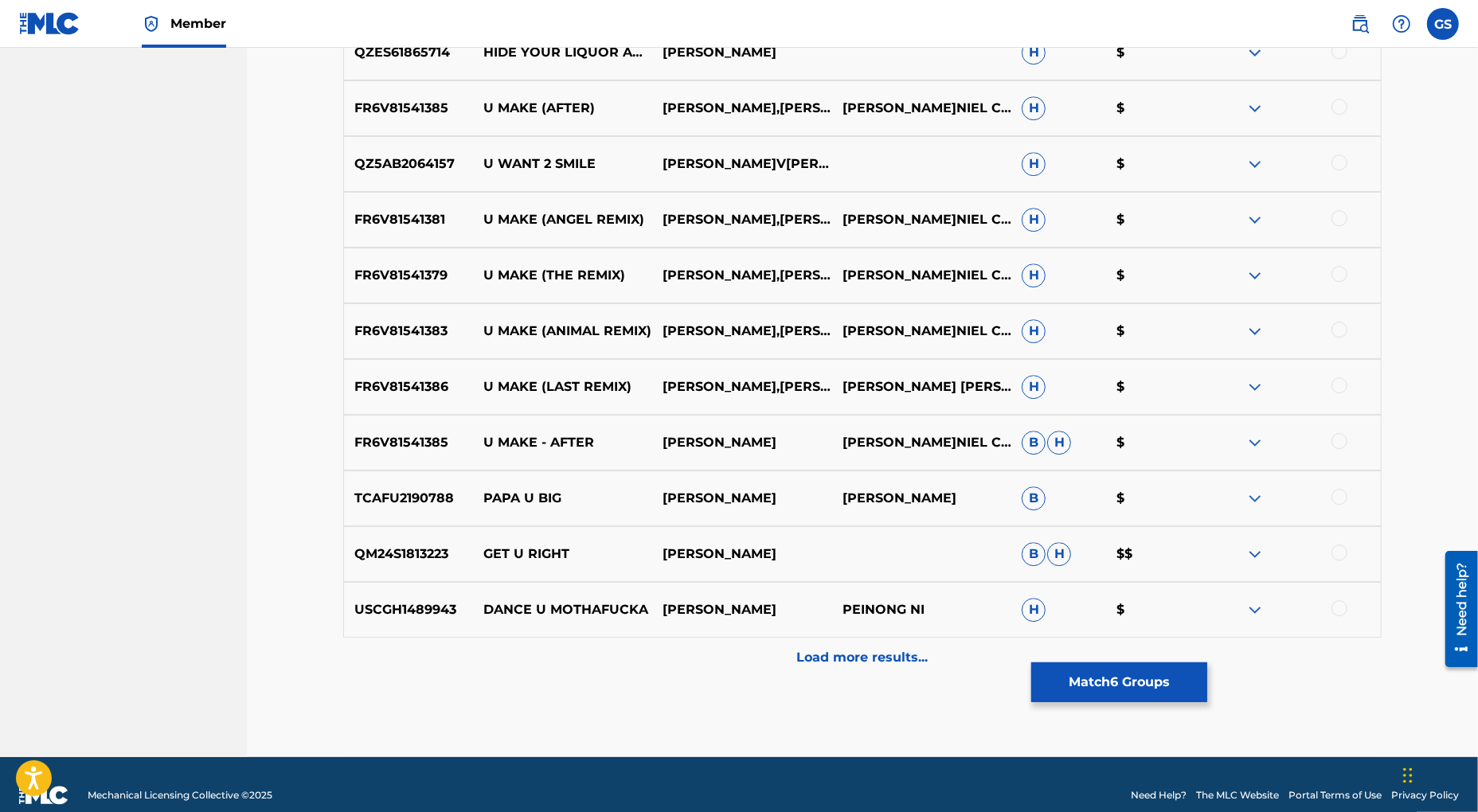
click at [878, 656] on p "Load more results..." at bounding box center [863, 657] width 132 height 19
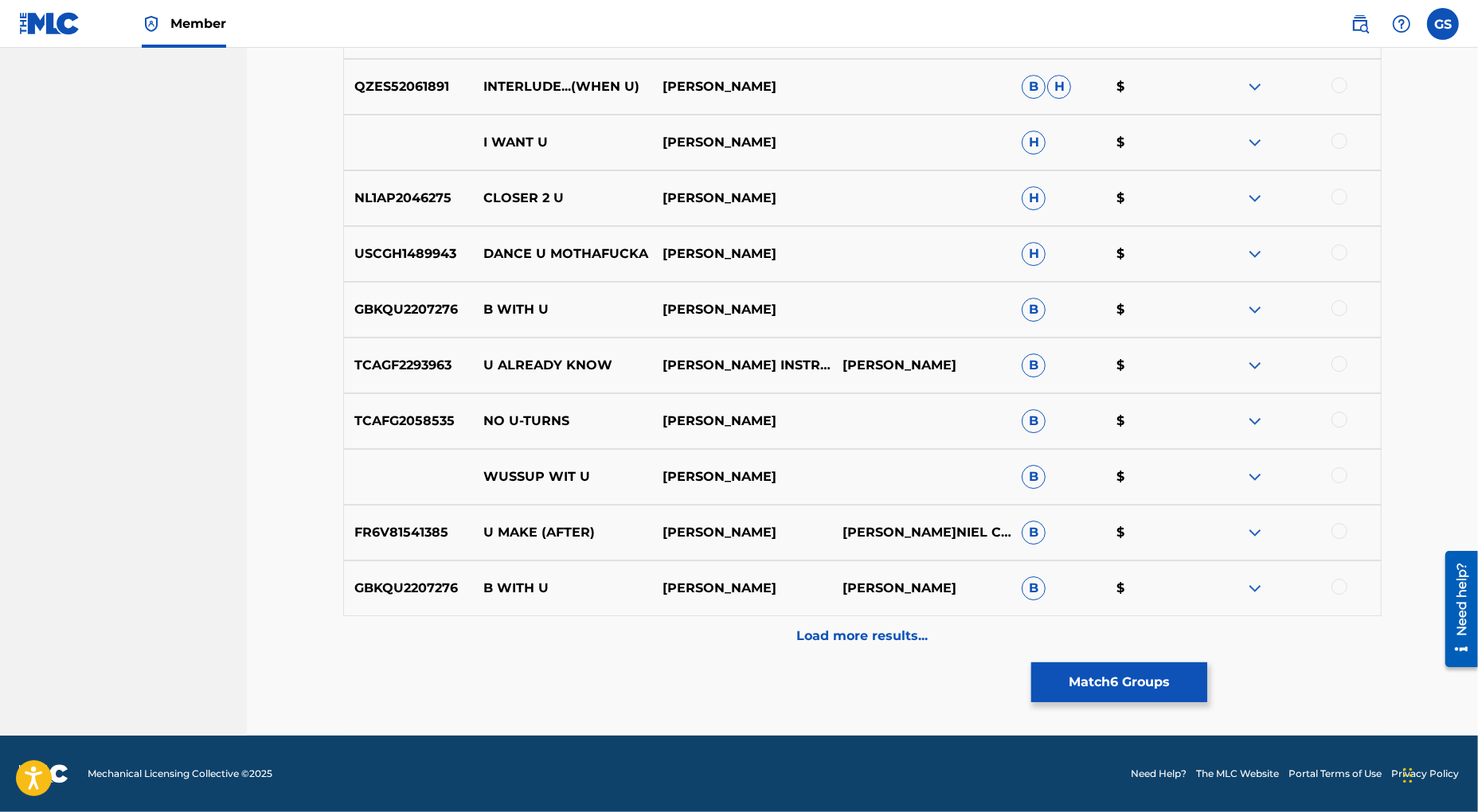
click at [881, 637] on p "Load more results..." at bounding box center [863, 635] width 132 height 19
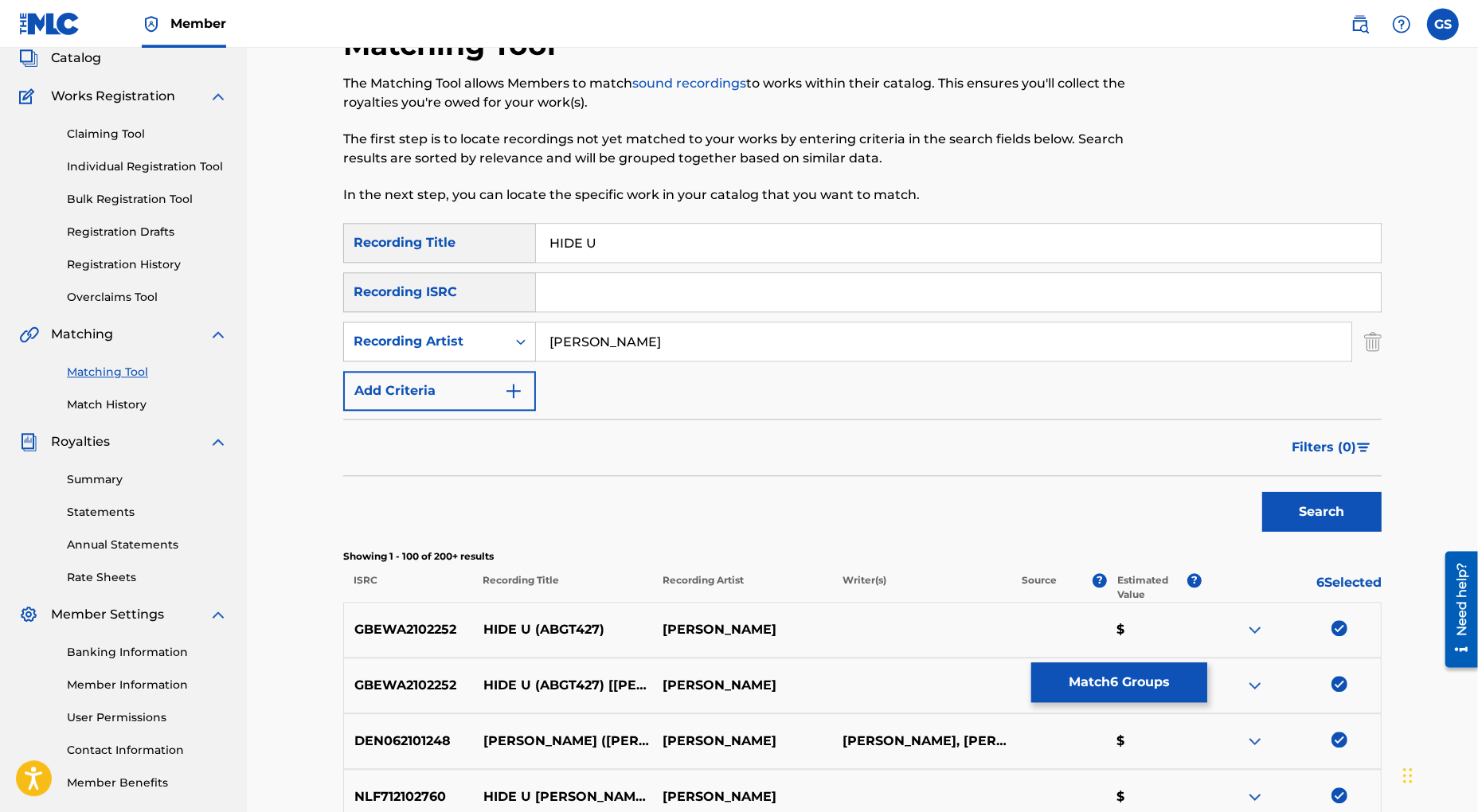
scroll to position [0, 0]
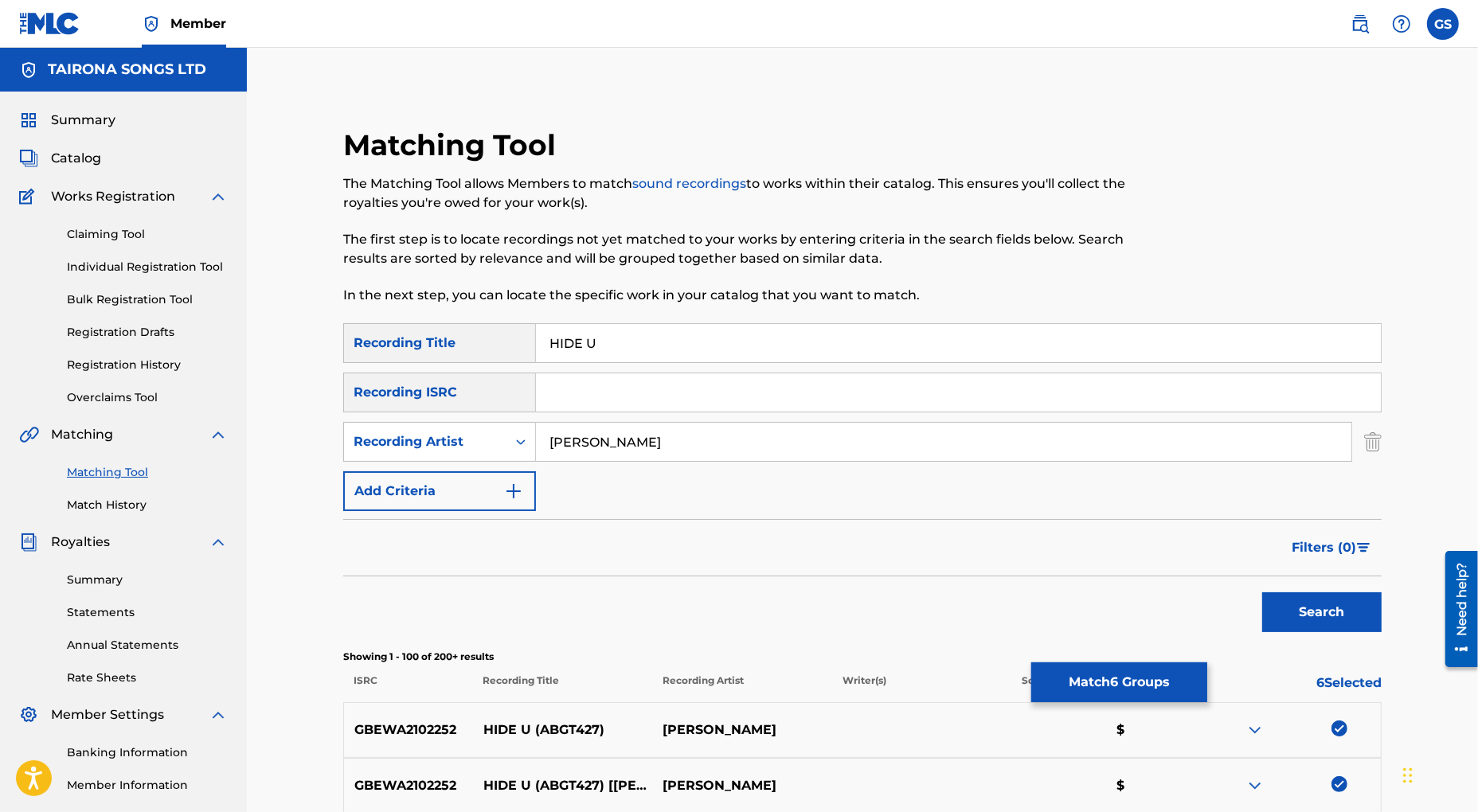
drag, startPoint x: 632, startPoint y: 450, endPoint x: 505, endPoint y: 438, distance: 127.6
click at [536, 438] on input "[PERSON_NAME]" at bounding box center [944, 442] width 816 height 38
type input "tinlicker"
click at [1330, 605] on button "Search" at bounding box center [1321, 612] width 119 height 40
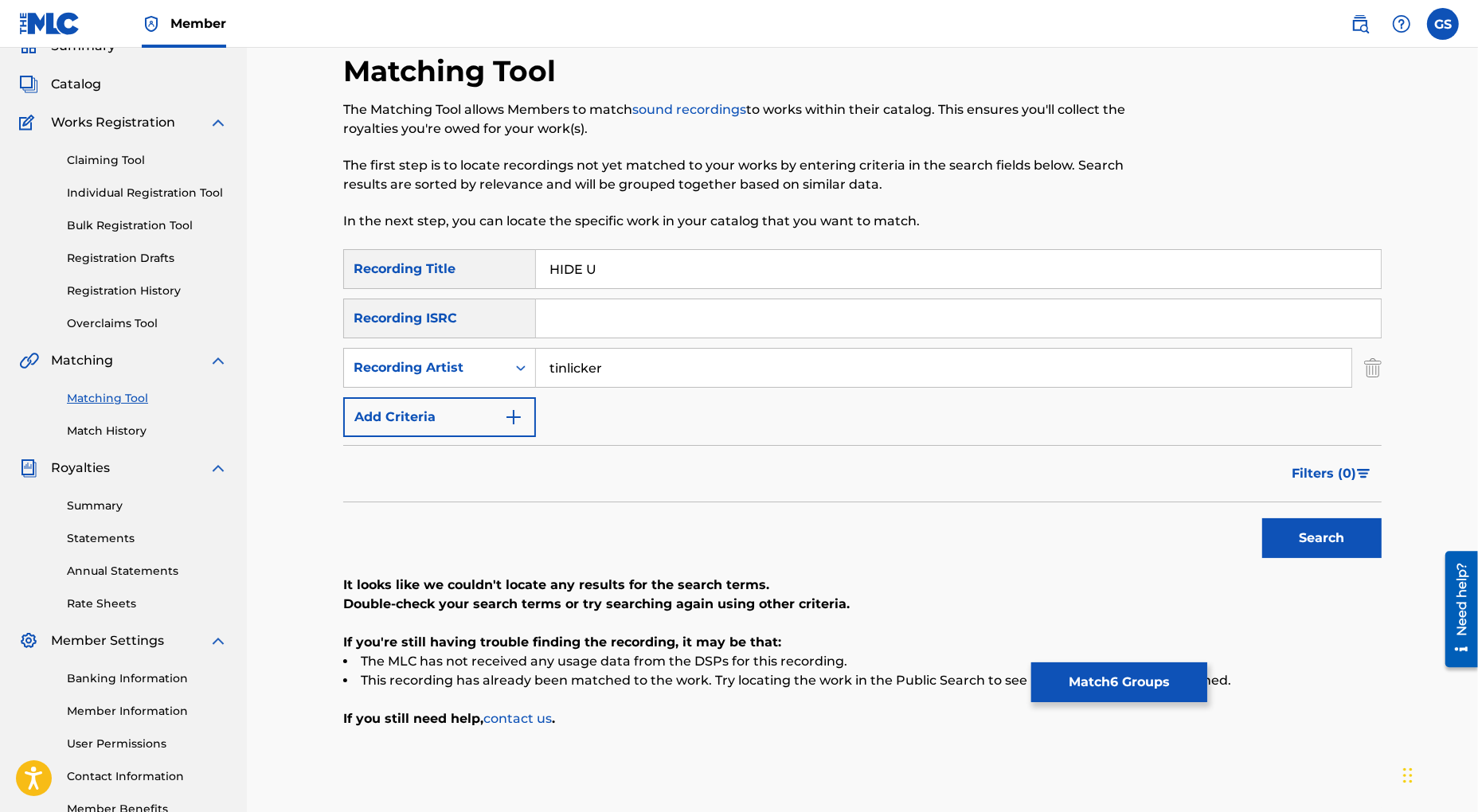
scroll to position [57, 0]
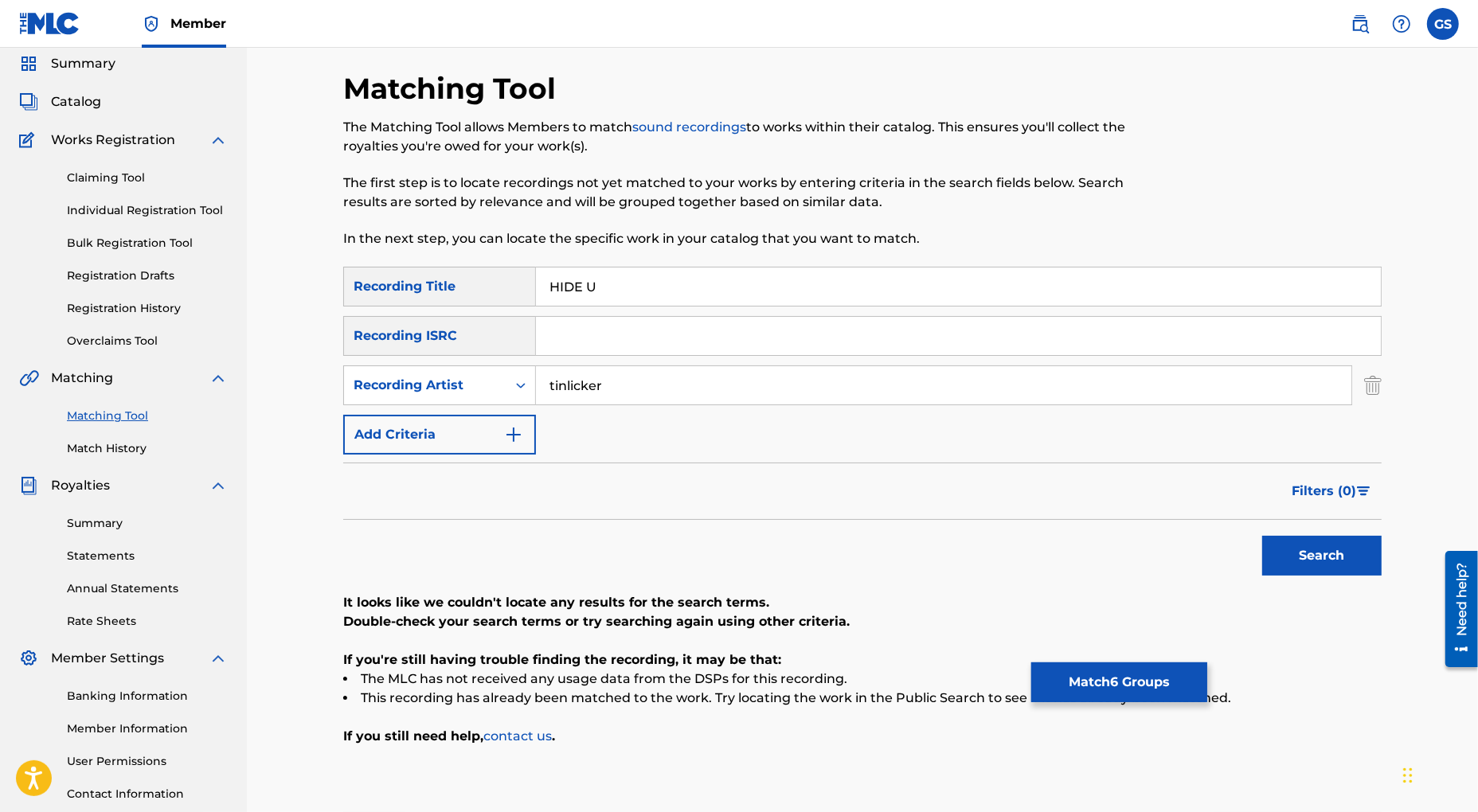
click at [1108, 683] on button "Match 6 Groups" at bounding box center [1119, 682] width 176 height 40
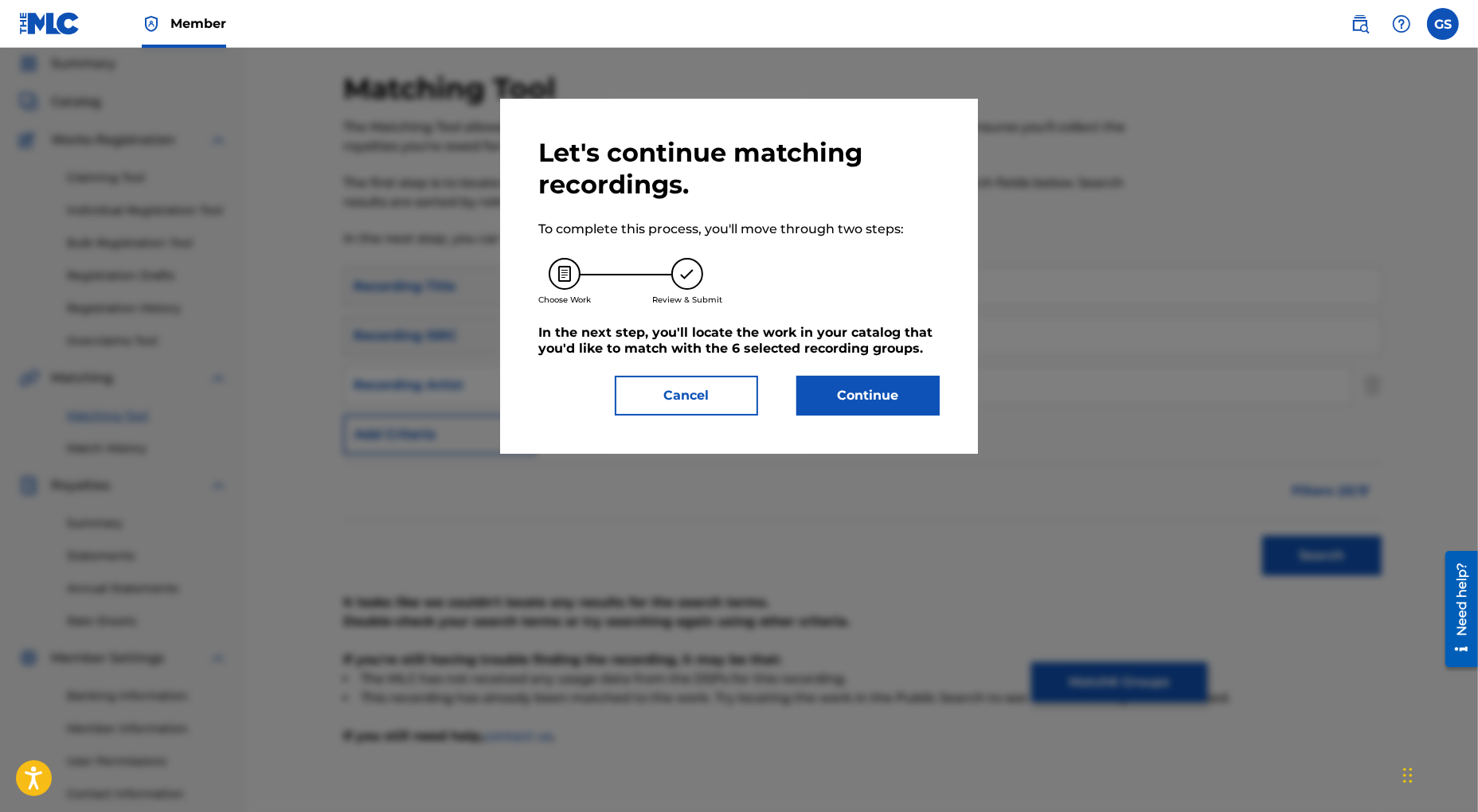
click at [872, 400] on button "Continue" at bounding box center [868, 396] width 143 height 40
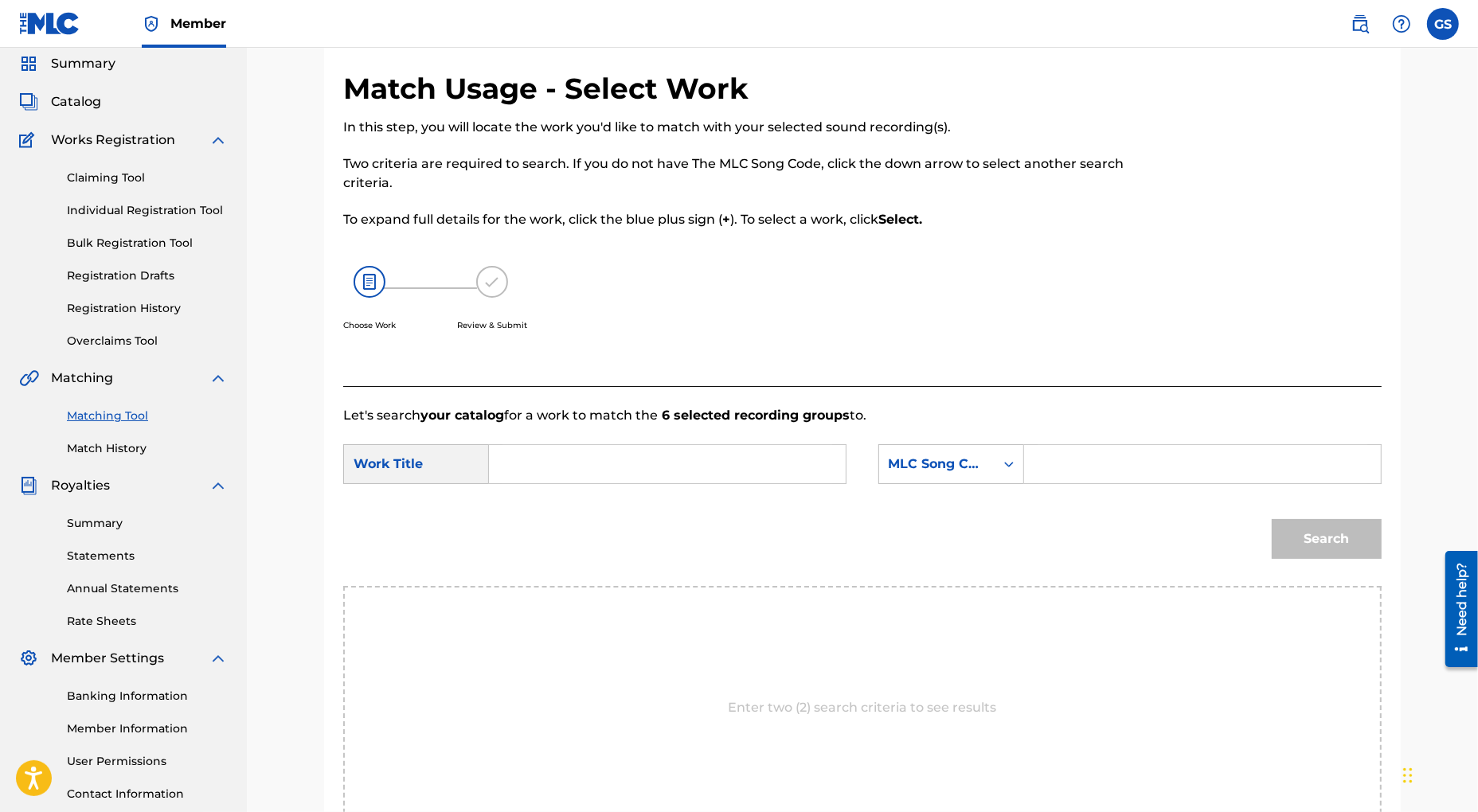
click at [608, 459] on input "Search Form" at bounding box center [666, 464] width 329 height 38
click at [616, 575] on span "tinlicker remix" at bounding box center [604, 576] width 93 height 15
type input "hide u tinlicker remix"
click at [998, 466] on div "Search Form" at bounding box center [1009, 464] width 28 height 28
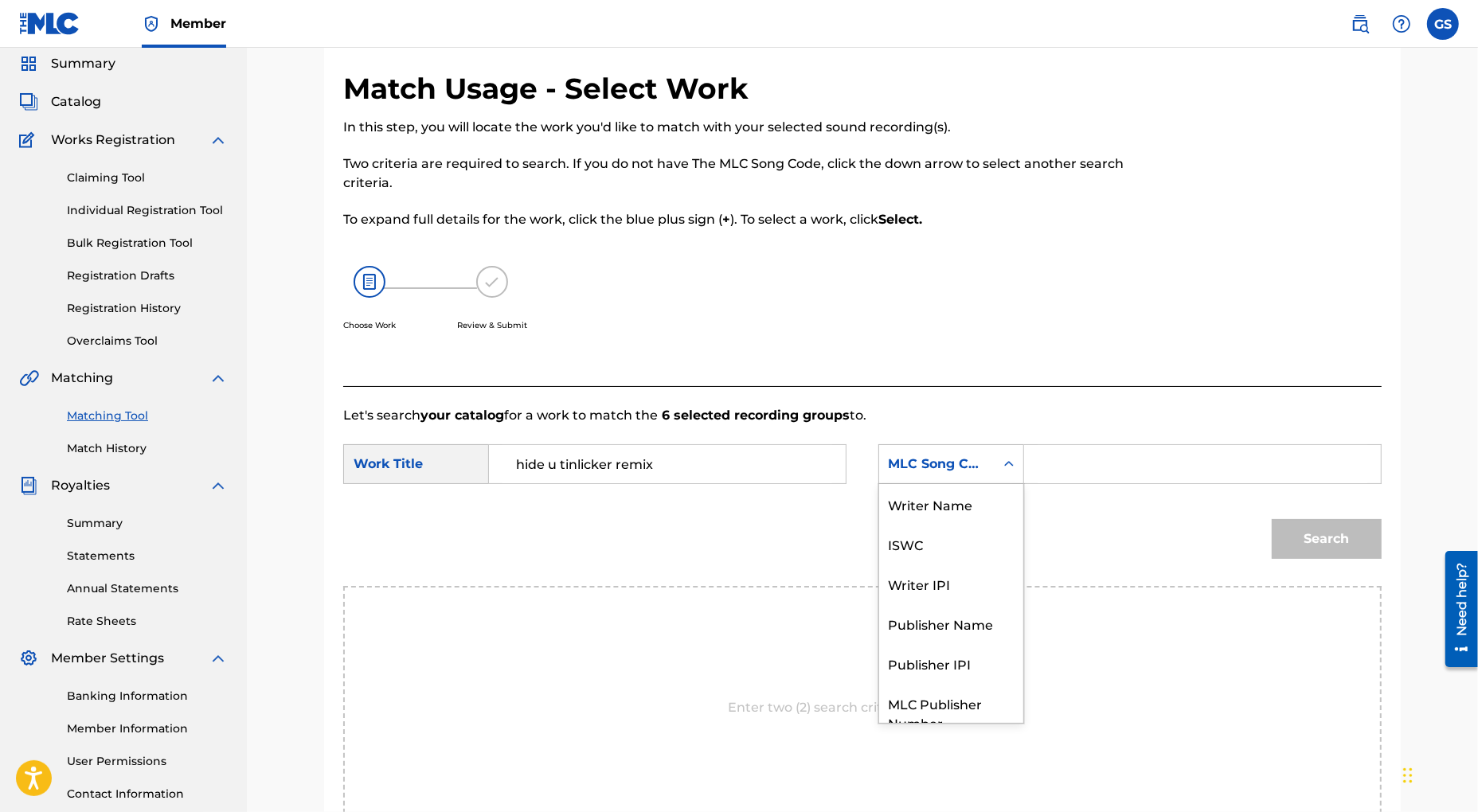
scroll to position [60, 0]
click at [970, 564] on div "Publisher Name" at bounding box center [951, 564] width 144 height 40
click at [1071, 467] on input "Search Form" at bounding box center [1202, 464] width 329 height 38
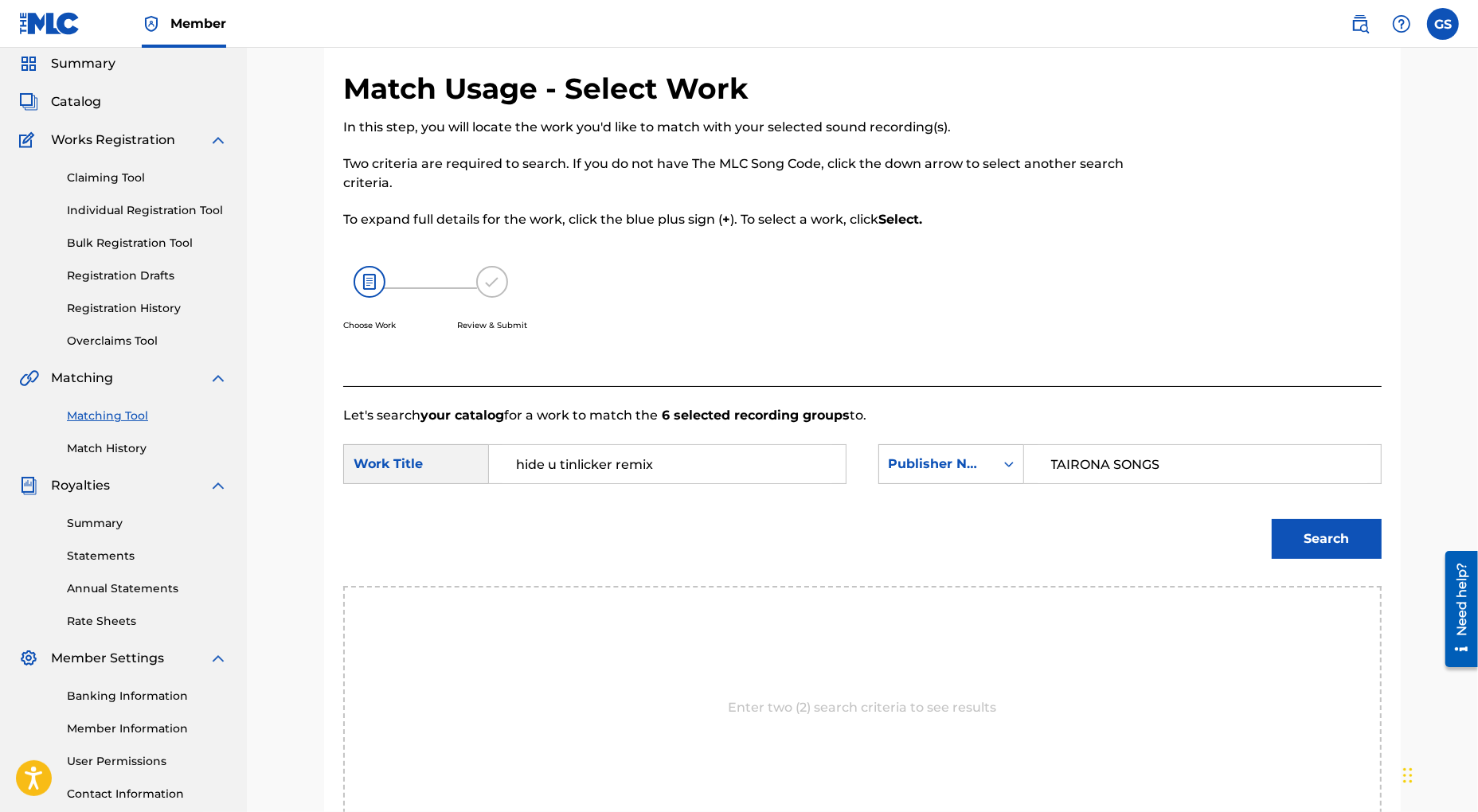
type input "TAIRONA SONGS"
click at [1301, 537] on button "Search" at bounding box center [1327, 539] width 110 height 40
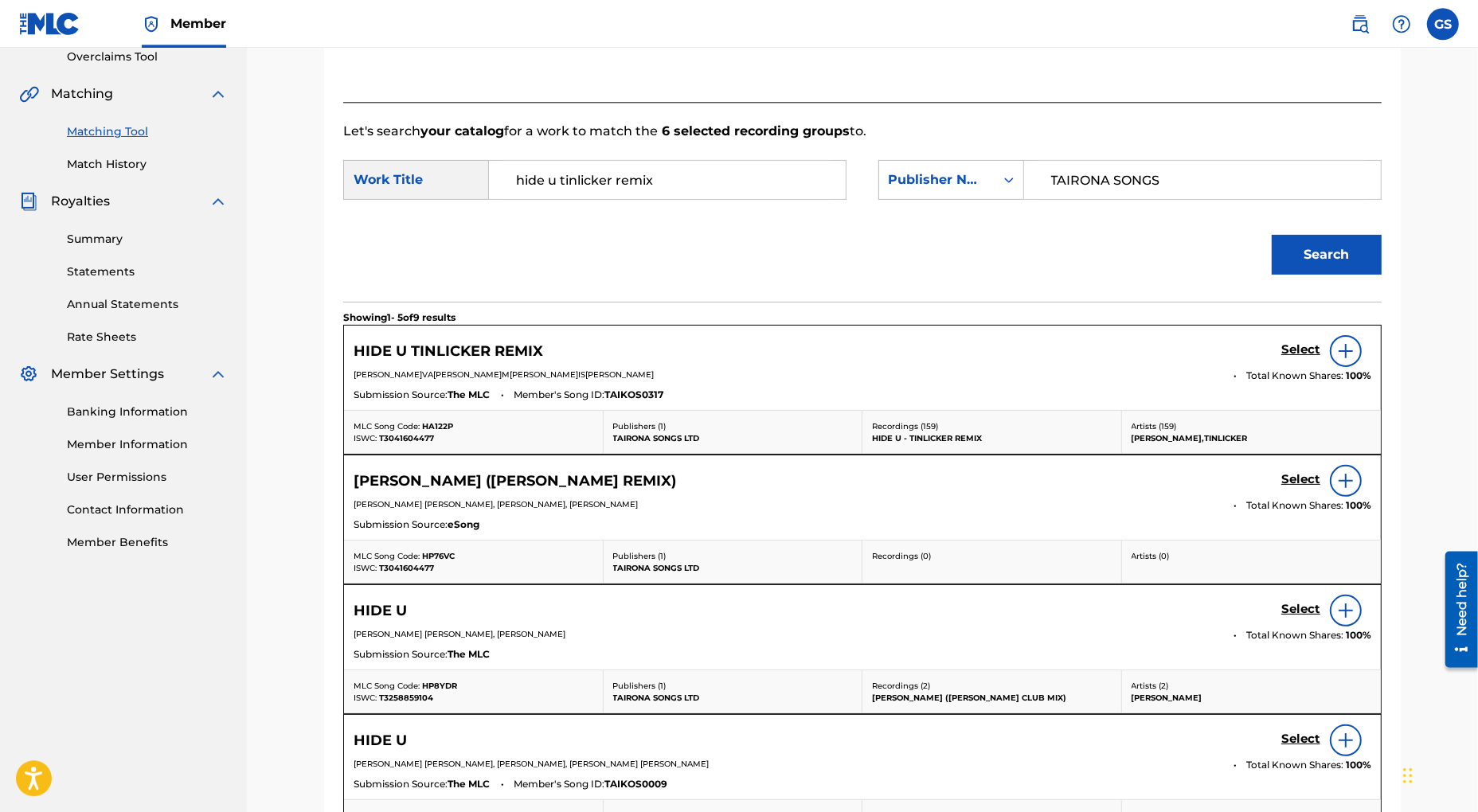
scroll to position [343, 0]
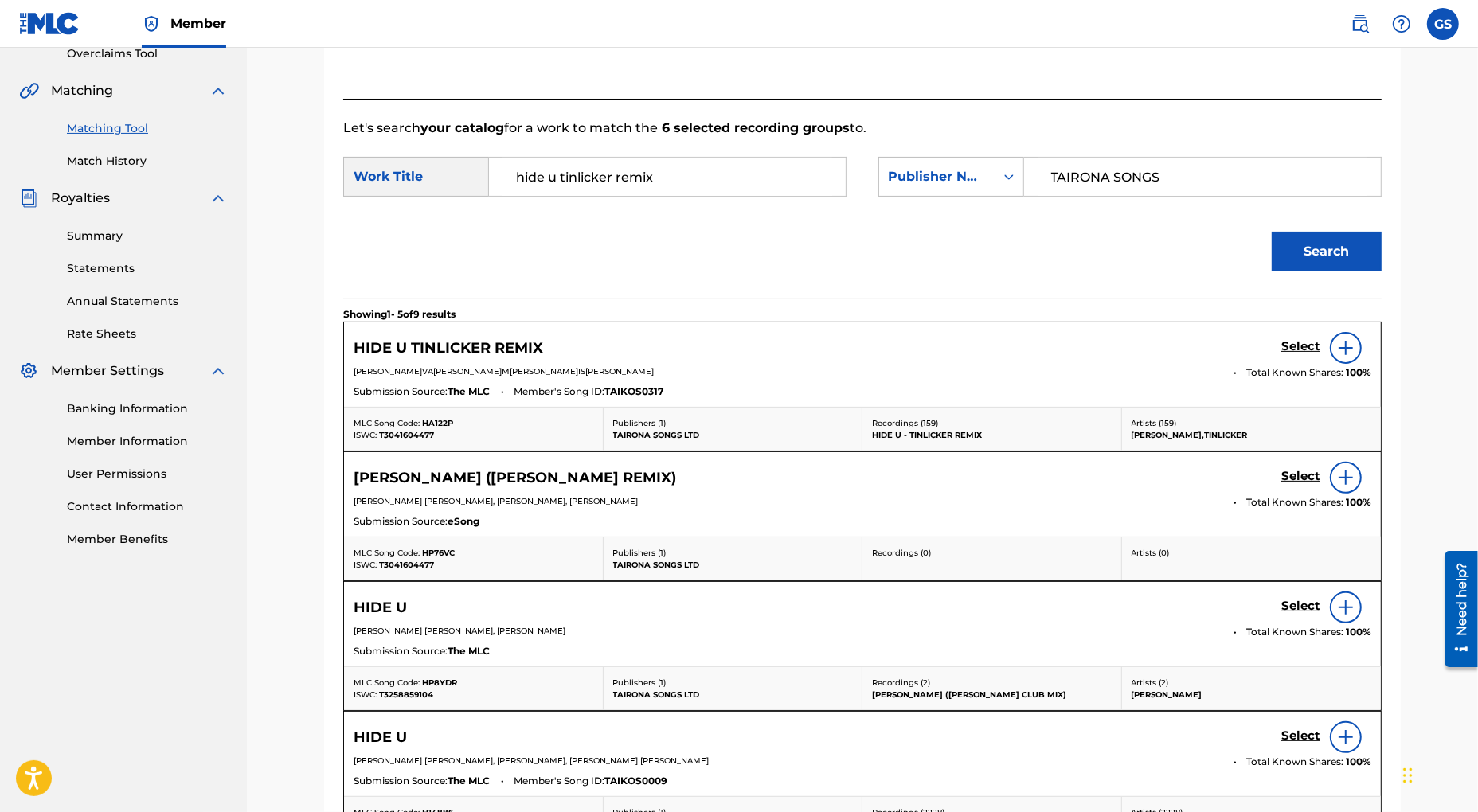
click at [1306, 347] on h5 "Select" at bounding box center [1300, 347] width 39 height 15
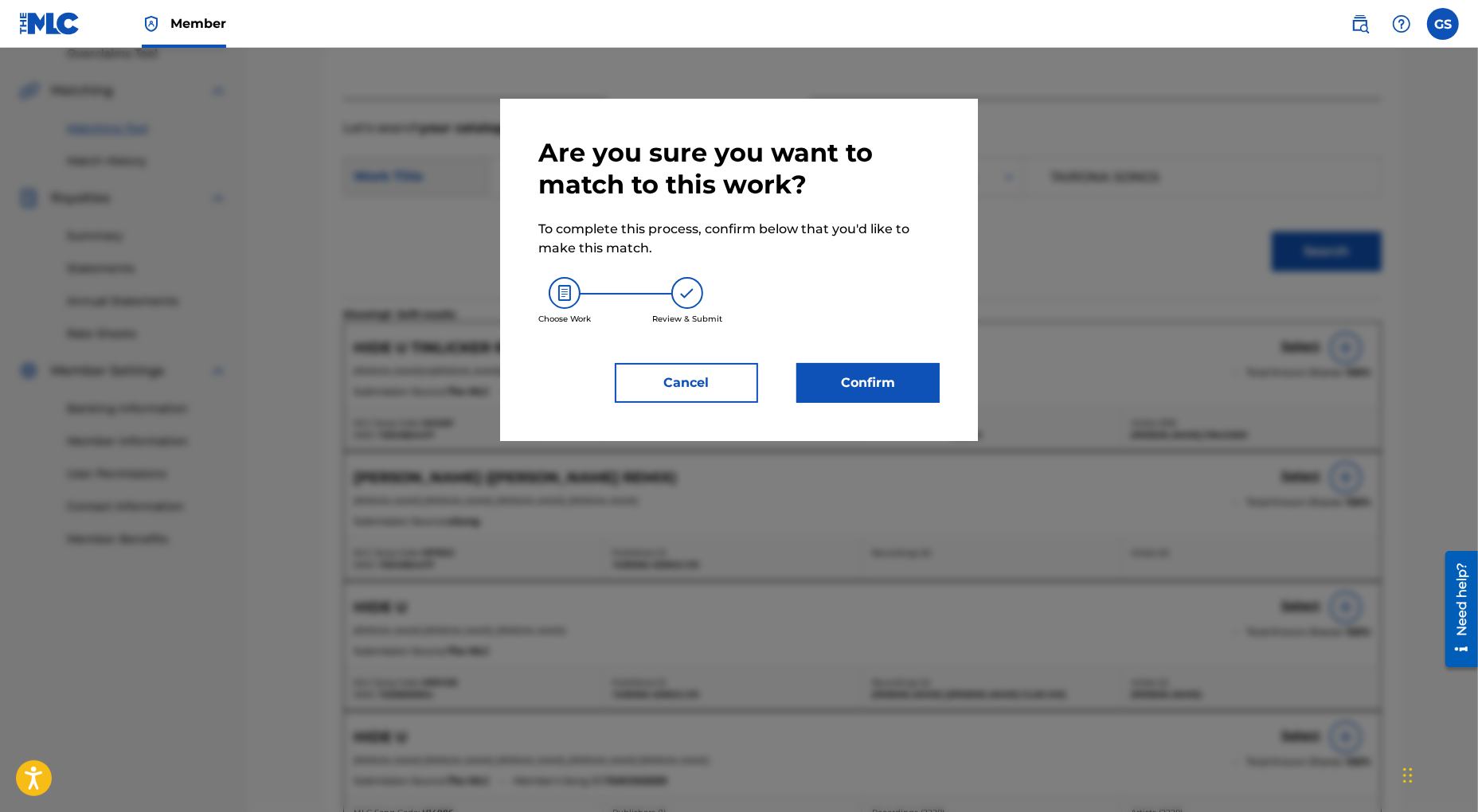
click at [839, 386] on button "Confirm" at bounding box center [868, 383] width 143 height 40
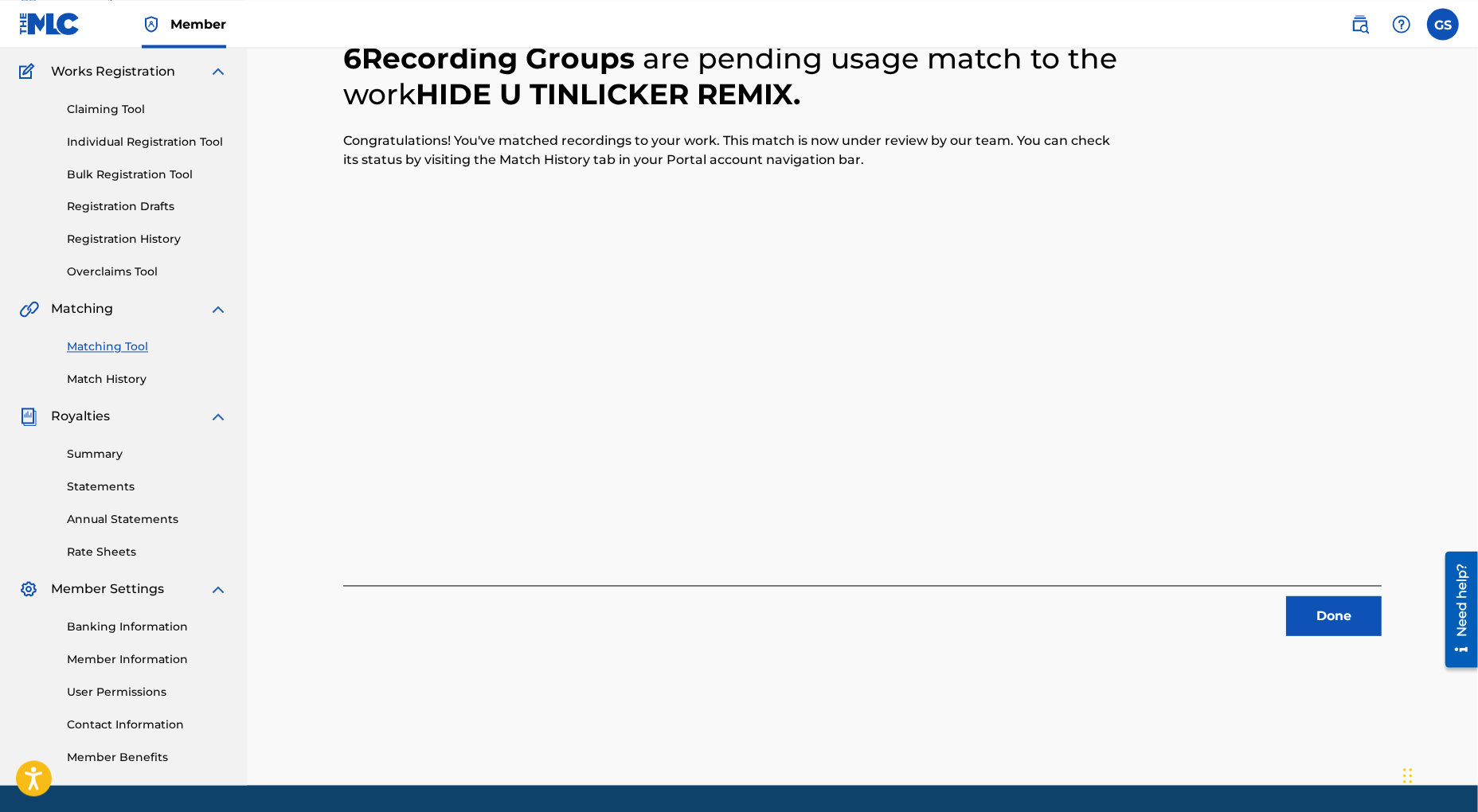
scroll to position [23, 0]
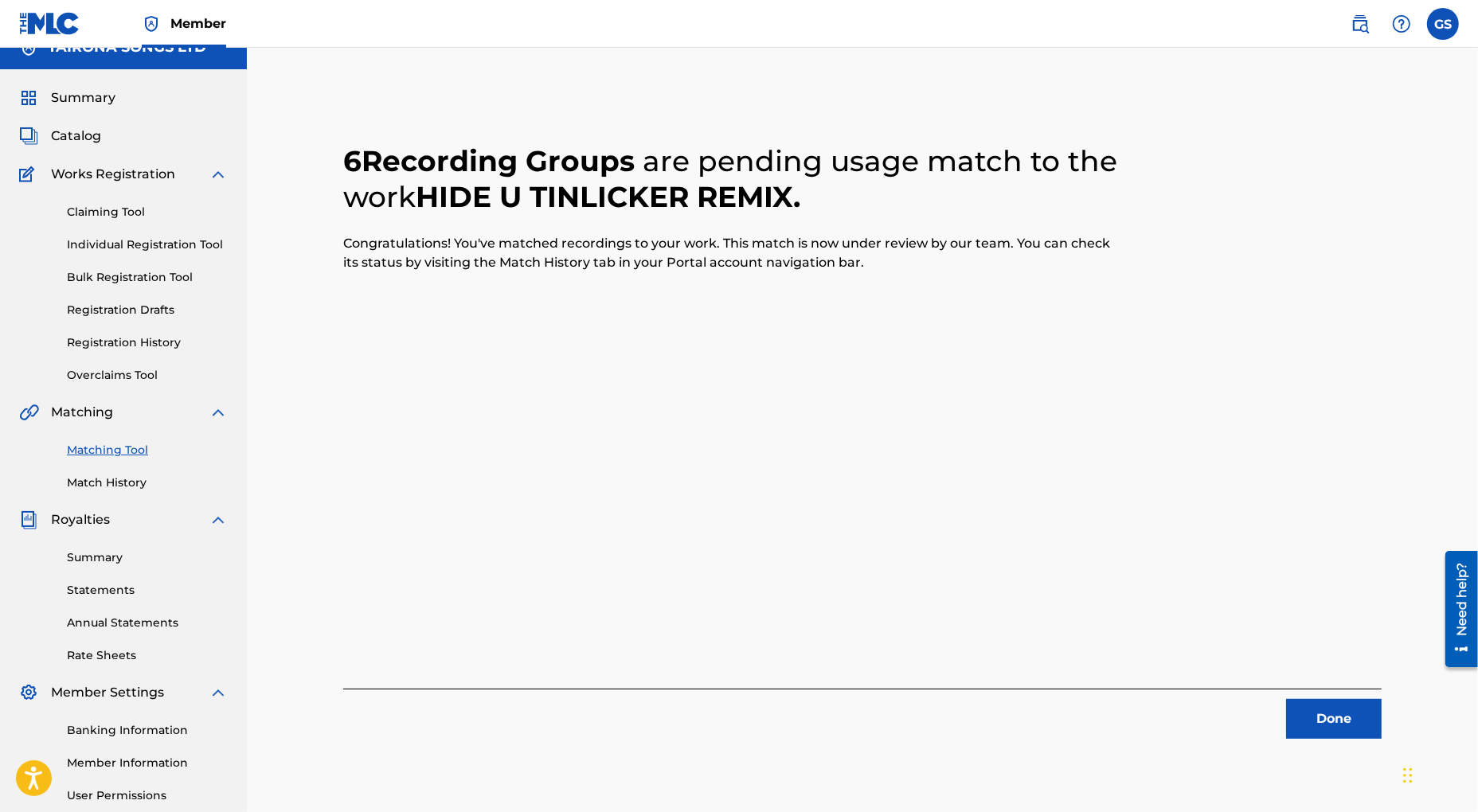
drag, startPoint x: 1334, startPoint y: 719, endPoint x: 1281, endPoint y: 683, distance: 64.1
click at [1334, 719] on button "Done" at bounding box center [1334, 719] width 96 height 40
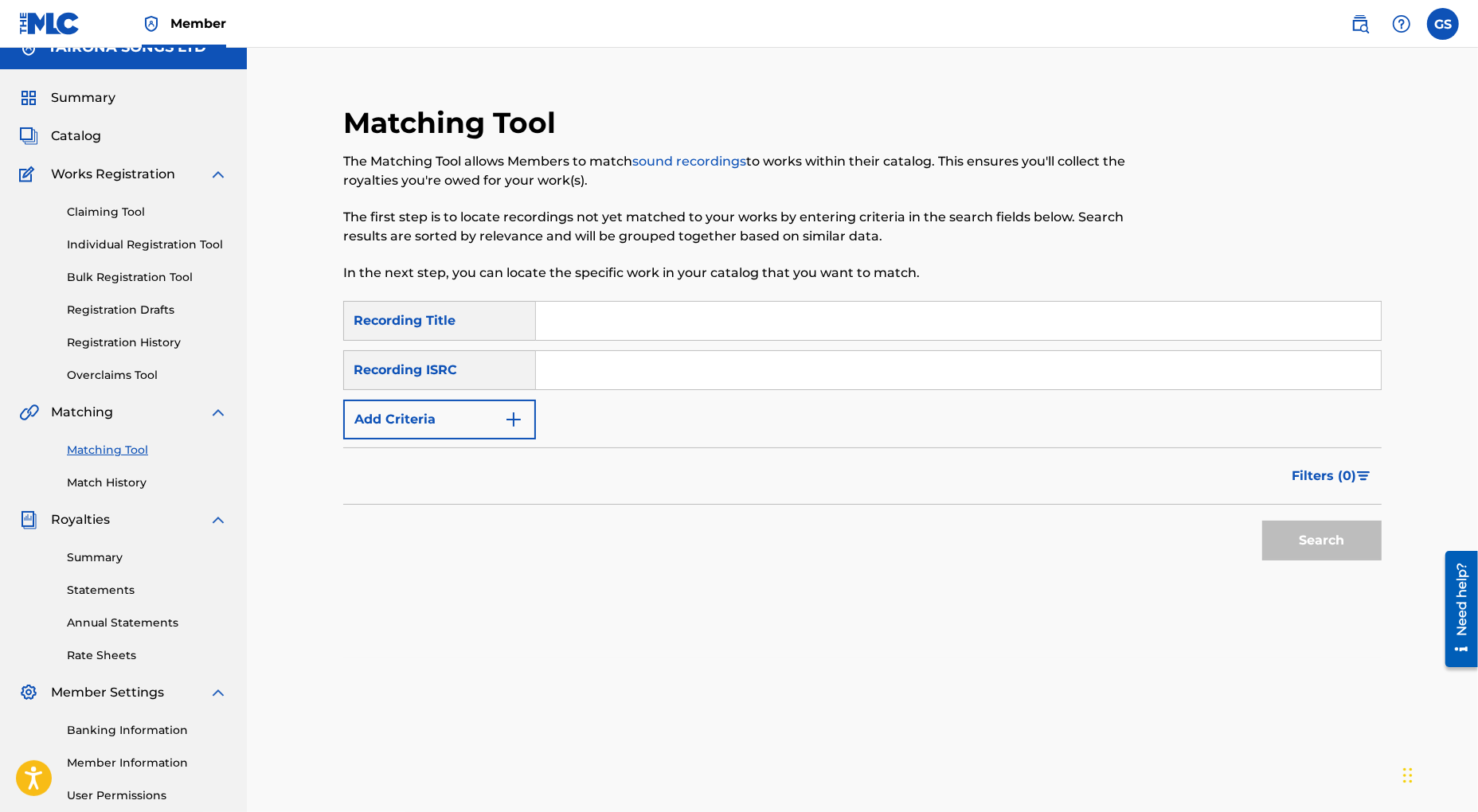
click at [582, 364] on input "Search Form" at bounding box center [958, 370] width 845 height 38
click at [1319, 549] on button "Search" at bounding box center [1321, 540] width 119 height 40
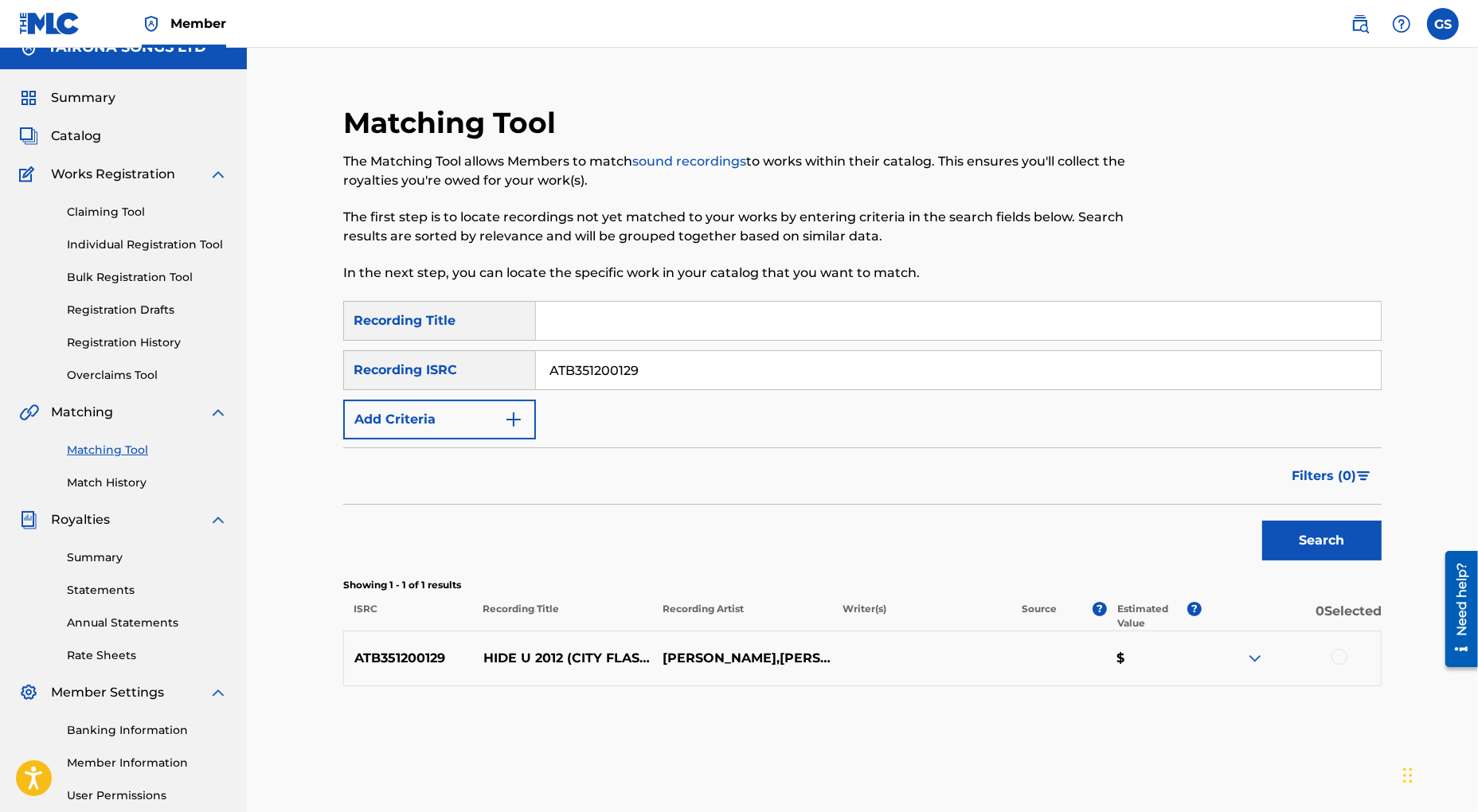
click at [1336, 657] on div at bounding box center [1339, 656] width 16 height 16
drag, startPoint x: 520, startPoint y: 364, endPoint x: 387, endPoint y: 347, distance: 134.1
click at [536, 351] on input "ATB351200129" at bounding box center [958, 370] width 845 height 38
click at [1314, 538] on button "Search" at bounding box center [1321, 540] width 119 height 40
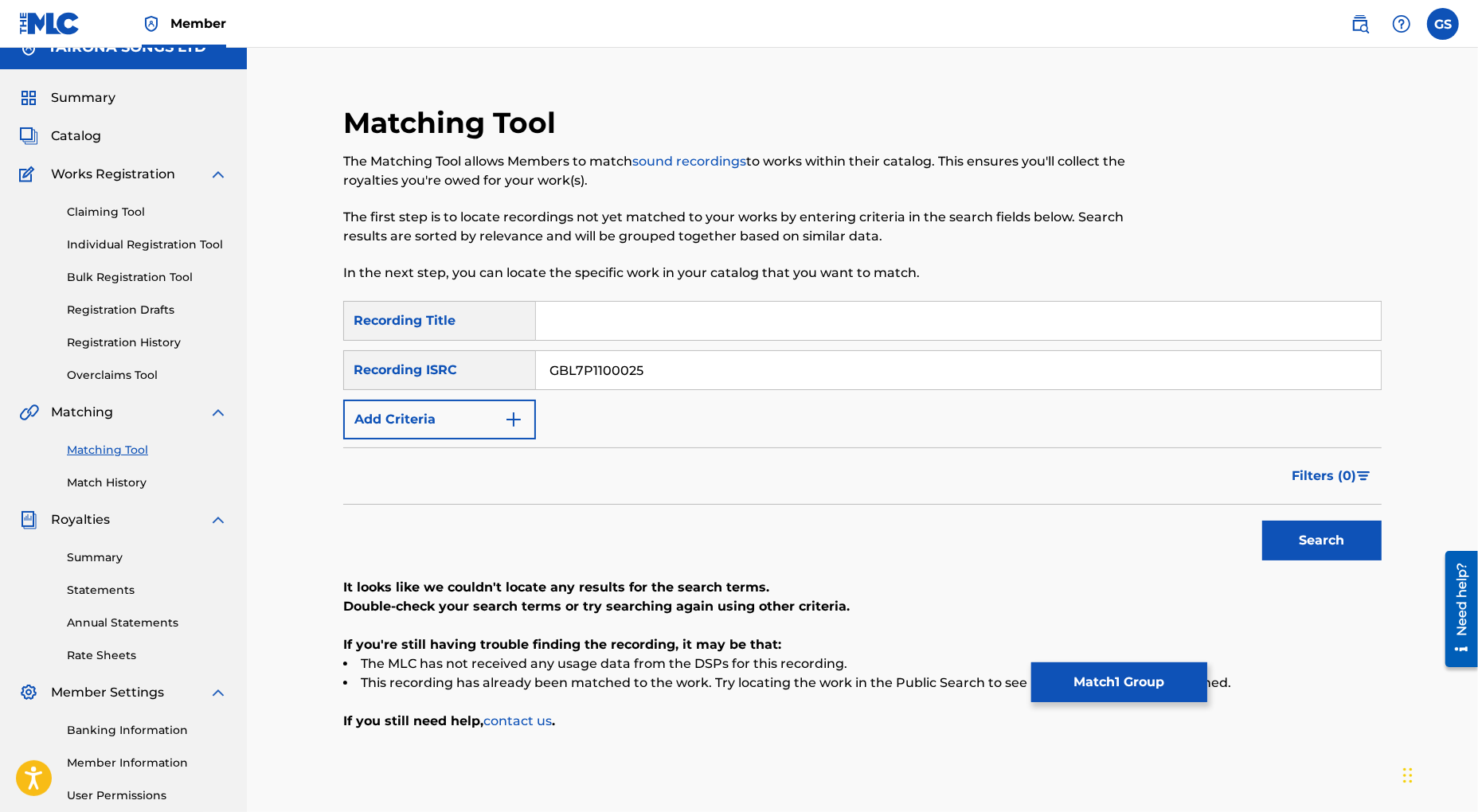
drag, startPoint x: 661, startPoint y: 369, endPoint x: 369, endPoint y: 345, distance: 293.0
click at [536, 351] on input "GBL7P1100025" at bounding box center [958, 370] width 845 height 38
click at [1332, 538] on button "Search" at bounding box center [1321, 540] width 119 height 40
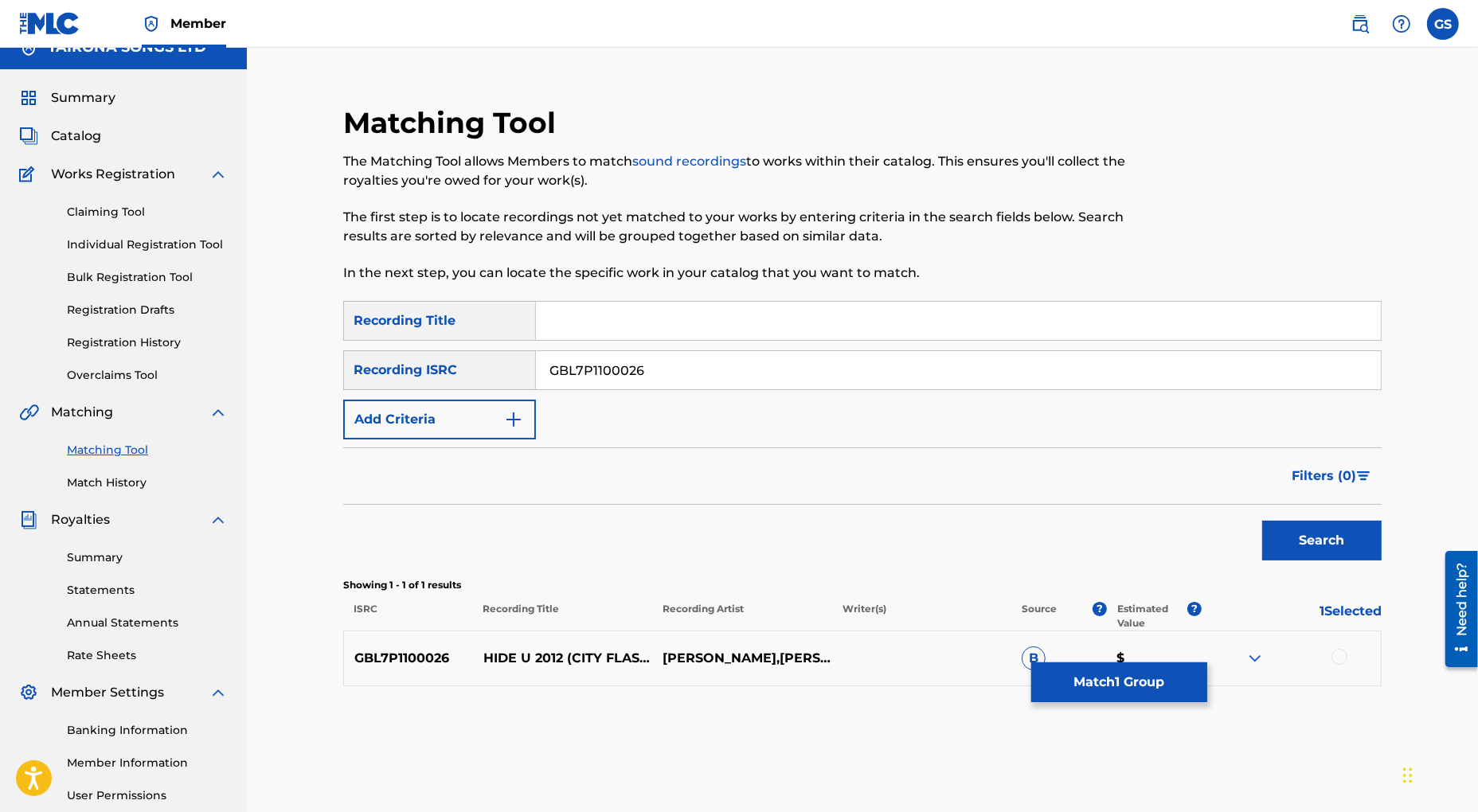
click at [1340, 659] on div at bounding box center [1339, 656] width 16 height 16
drag, startPoint x: 658, startPoint y: 373, endPoint x: 370, endPoint y: 343, distance: 289.6
click at [536, 351] on input "GBL7P1100026" at bounding box center [958, 370] width 845 height 38
click at [1296, 536] on button "Search" at bounding box center [1321, 540] width 119 height 40
click at [1337, 660] on div at bounding box center [1339, 656] width 16 height 16
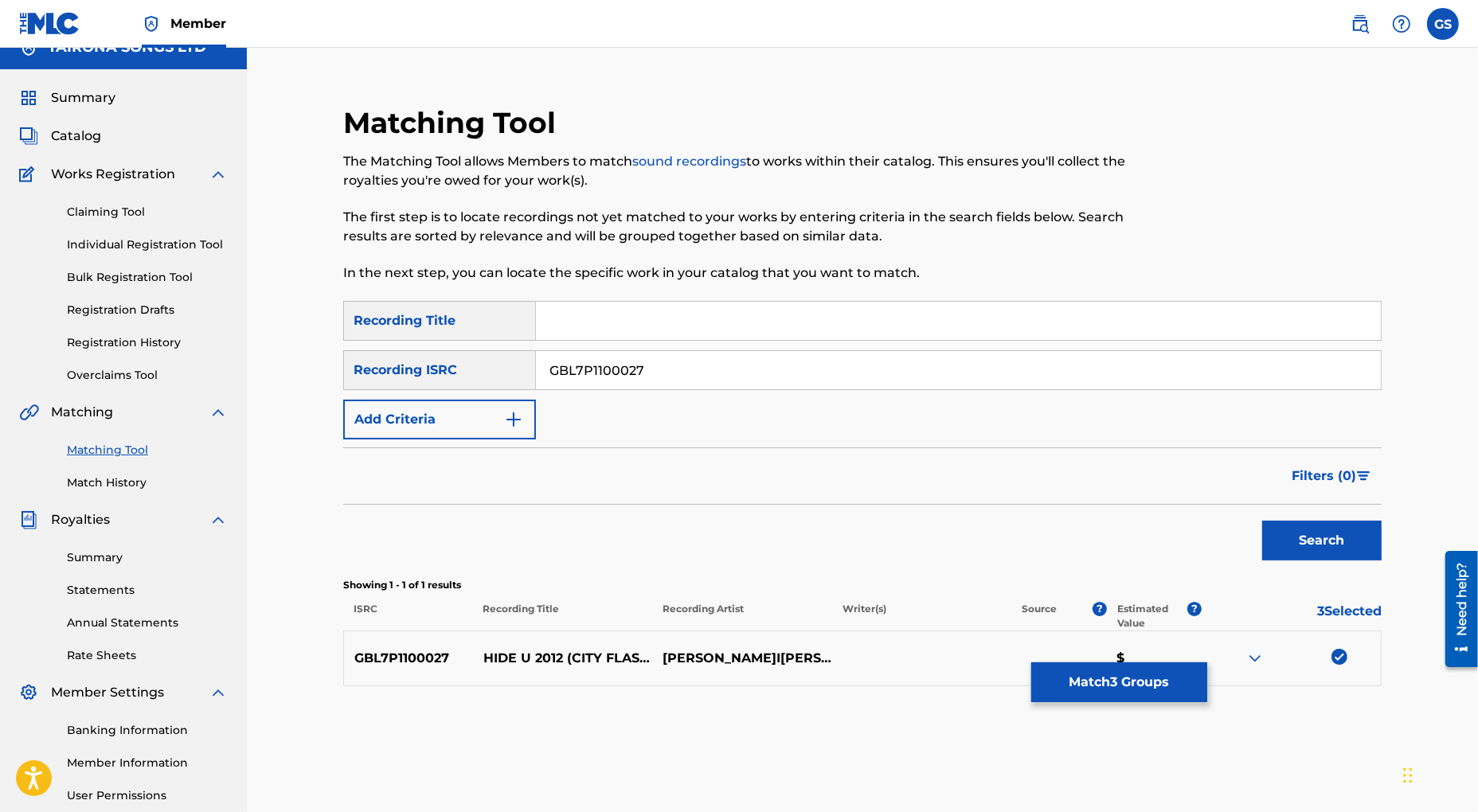
drag, startPoint x: 671, startPoint y: 373, endPoint x: 426, endPoint y: 362, distance: 245.2
click at [536, 362] on input "GBL7P1100027" at bounding box center [958, 370] width 845 height 38
click at [1314, 540] on button "Search" at bounding box center [1321, 540] width 119 height 40
click at [1343, 655] on div at bounding box center [1339, 656] width 16 height 16
drag, startPoint x: 658, startPoint y: 374, endPoint x: 361, endPoint y: 353, distance: 297.7
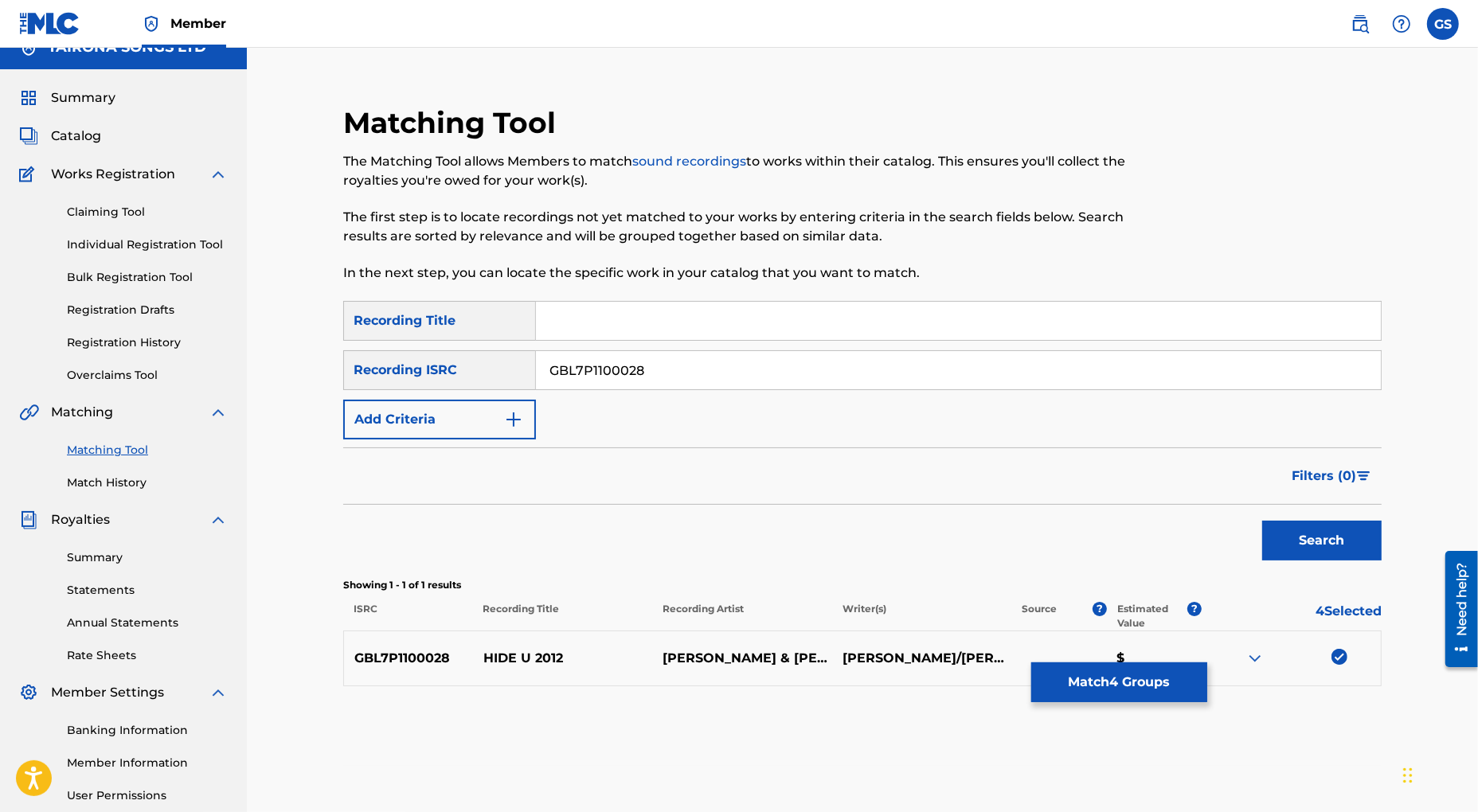
click at [536, 353] on input "GBL7P1100028" at bounding box center [958, 370] width 845 height 38
click at [1318, 536] on button "Search" at bounding box center [1321, 540] width 119 height 40
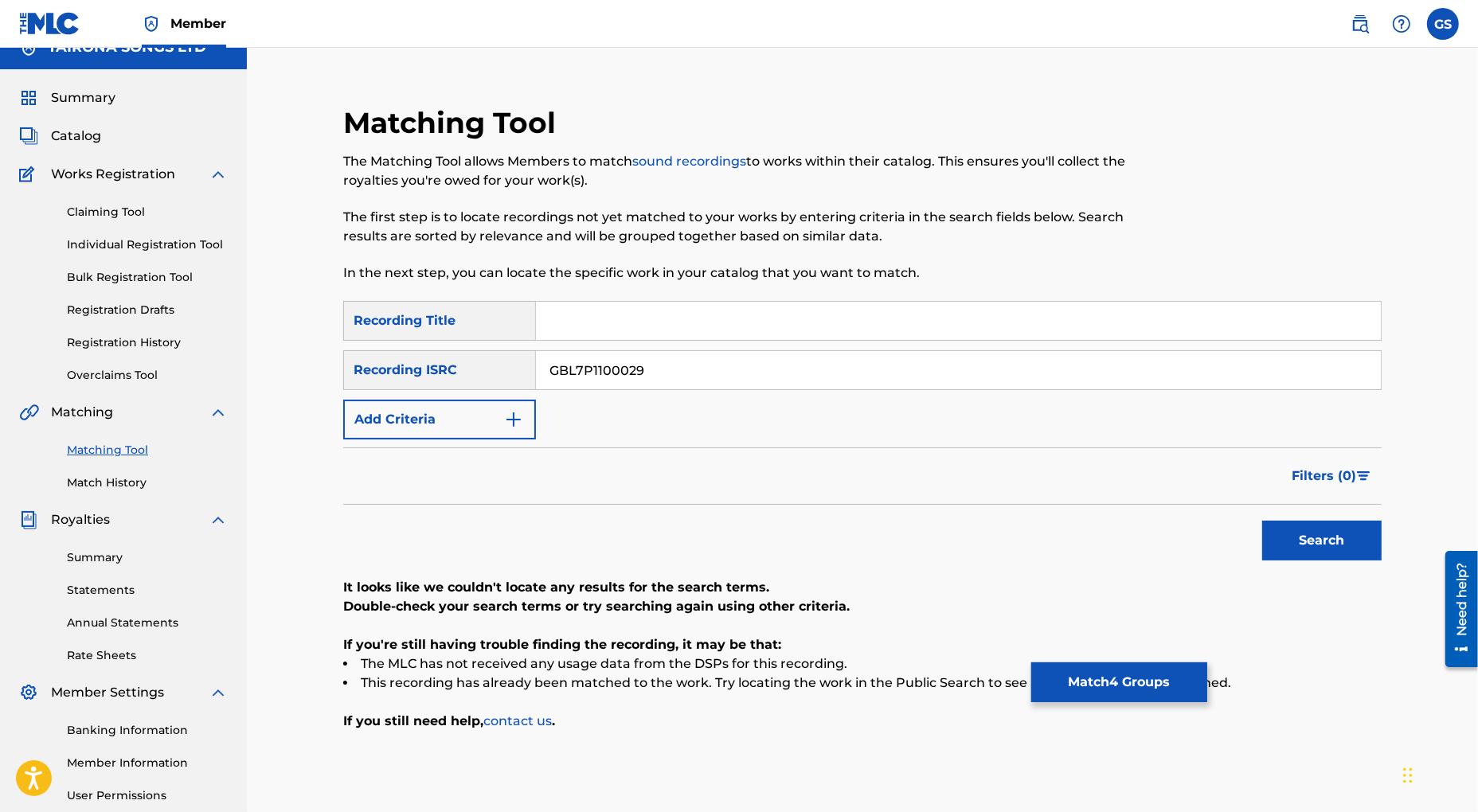
drag, startPoint x: 654, startPoint y: 371, endPoint x: 426, endPoint y: 346, distance: 229.4
click at [536, 351] on input "GBL7P1100029" at bounding box center [958, 370] width 845 height 38
type input "GB3CM0900413"
drag, startPoint x: 1309, startPoint y: 538, endPoint x: 1297, endPoint y: 533, distance: 13.0
click at [1307, 538] on button "Search" at bounding box center [1321, 540] width 119 height 40
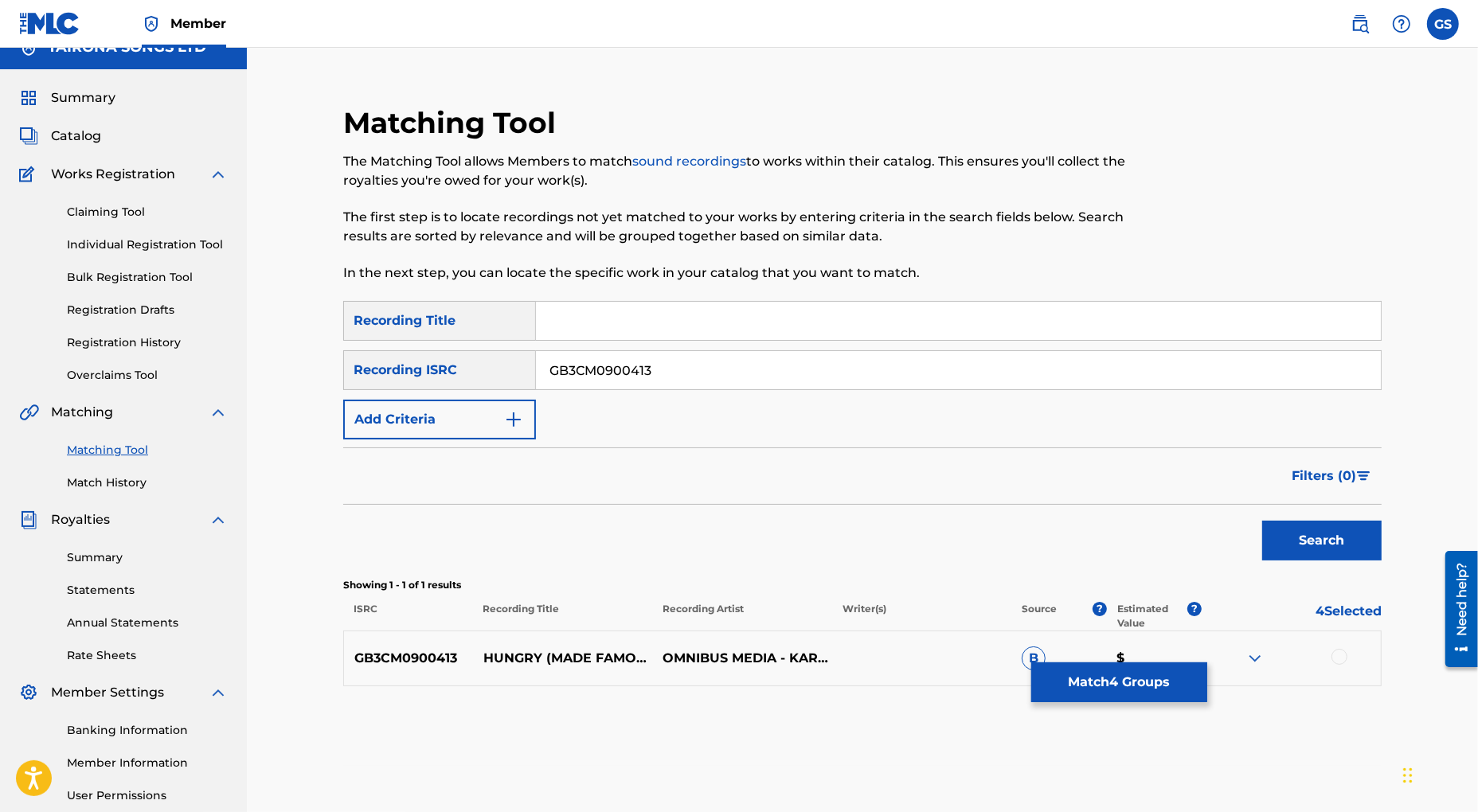
click at [509, 416] on img "Search Form" at bounding box center [513, 419] width 19 height 19
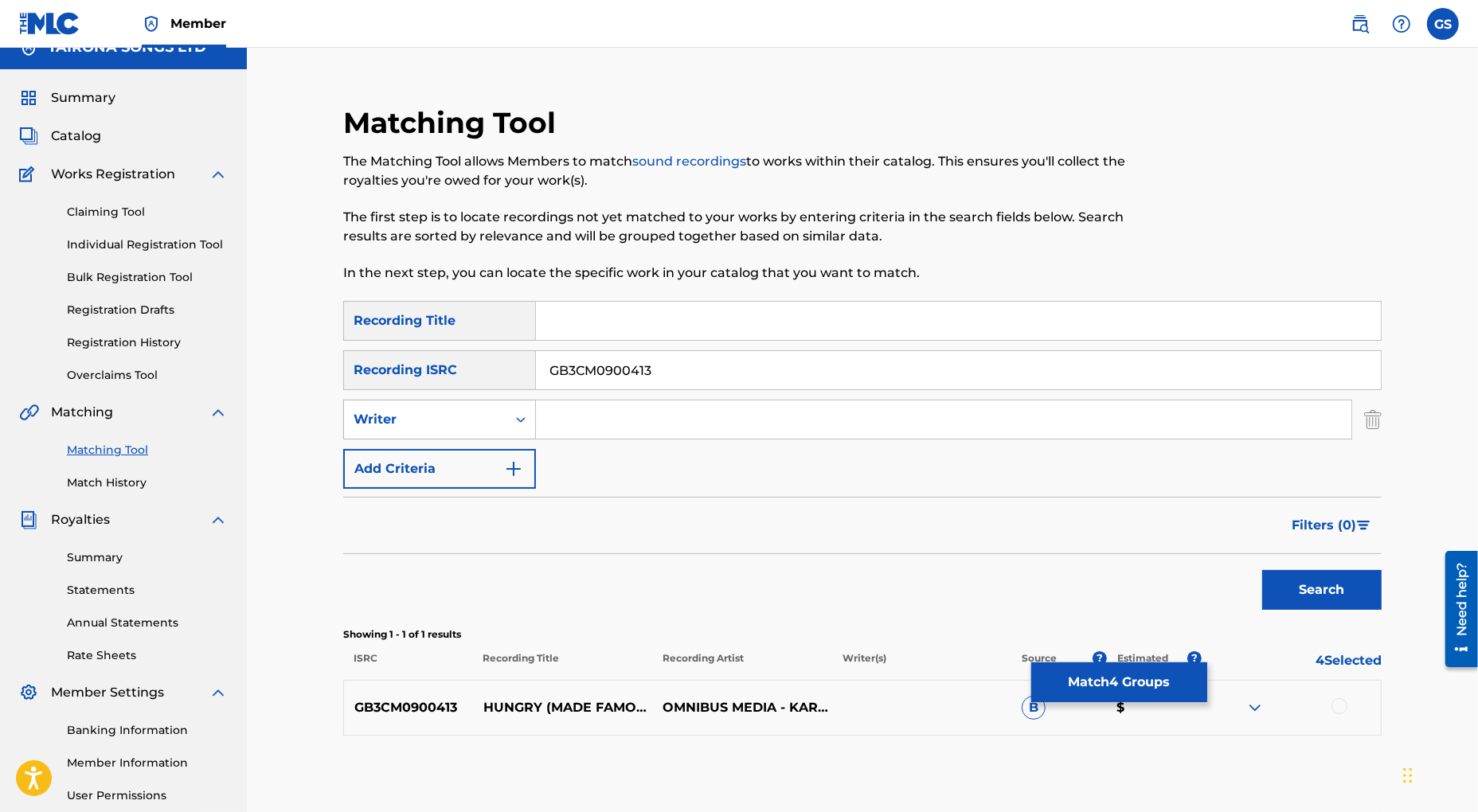
click at [513, 422] on div "Search Form" at bounding box center [520, 419] width 28 height 28
click at [492, 454] on div "Recording Artist" at bounding box center [439, 459] width 191 height 40
drag, startPoint x: 621, startPoint y: 370, endPoint x: 497, endPoint y: 363, distance: 124.2
click at [536, 363] on input "GB3CM0900413" at bounding box center [958, 370] width 845 height 38
click at [633, 326] on input "Search Form" at bounding box center [958, 321] width 845 height 38
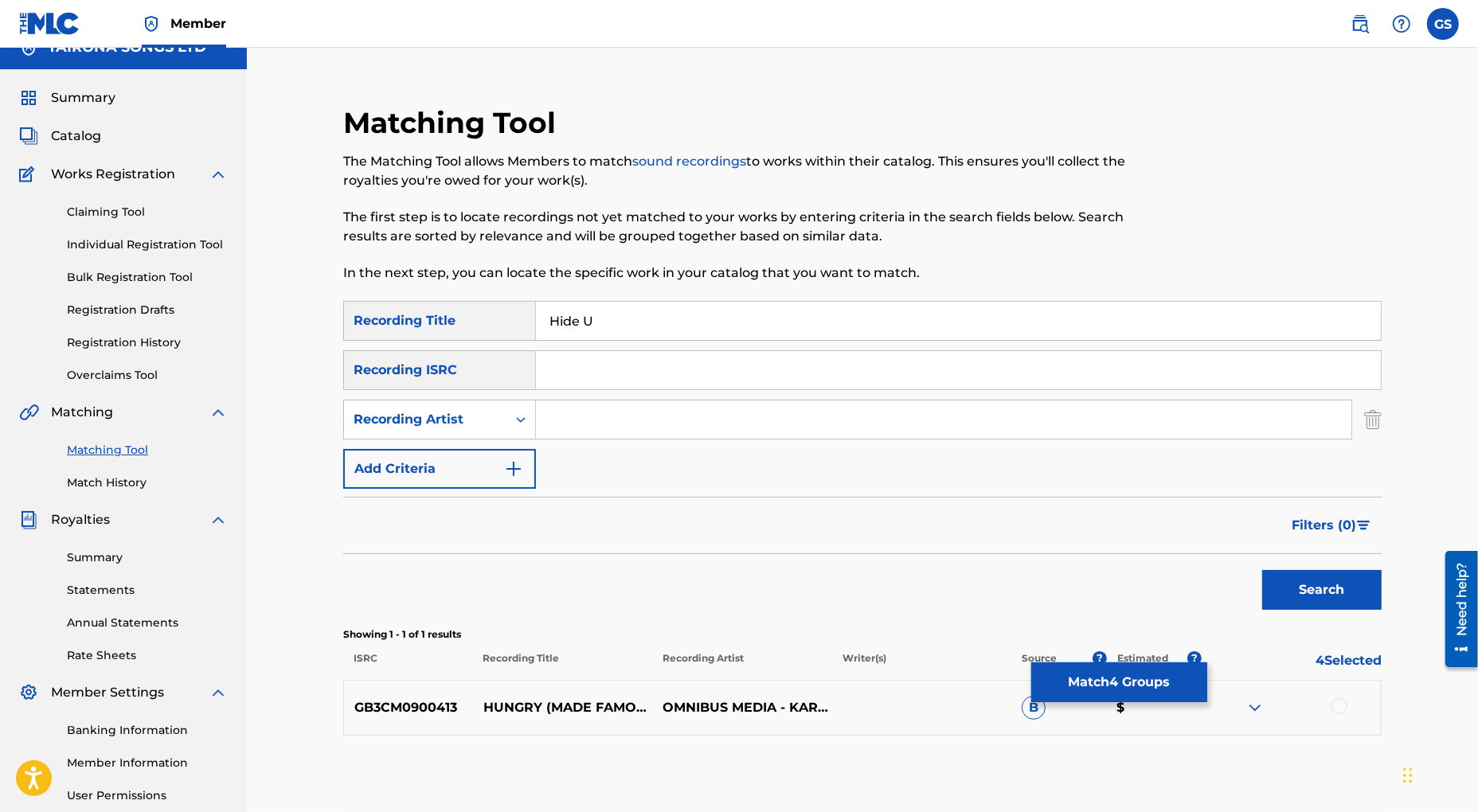
type input "Hide U"
click at [566, 419] on input "Search Form" at bounding box center [944, 419] width 816 height 38
click at [1312, 594] on button "Search" at bounding box center [1321, 590] width 119 height 40
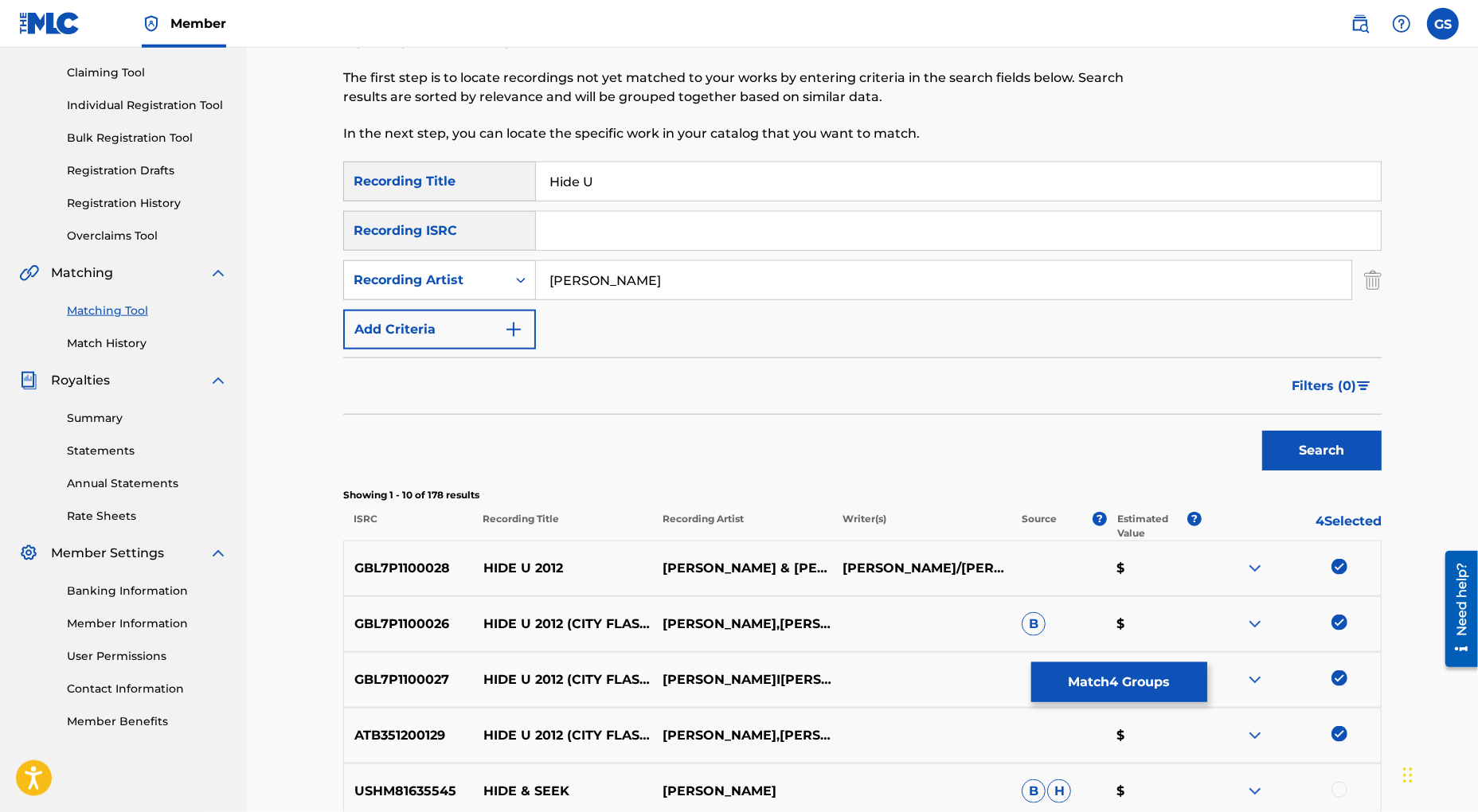
scroll to position [124, 0]
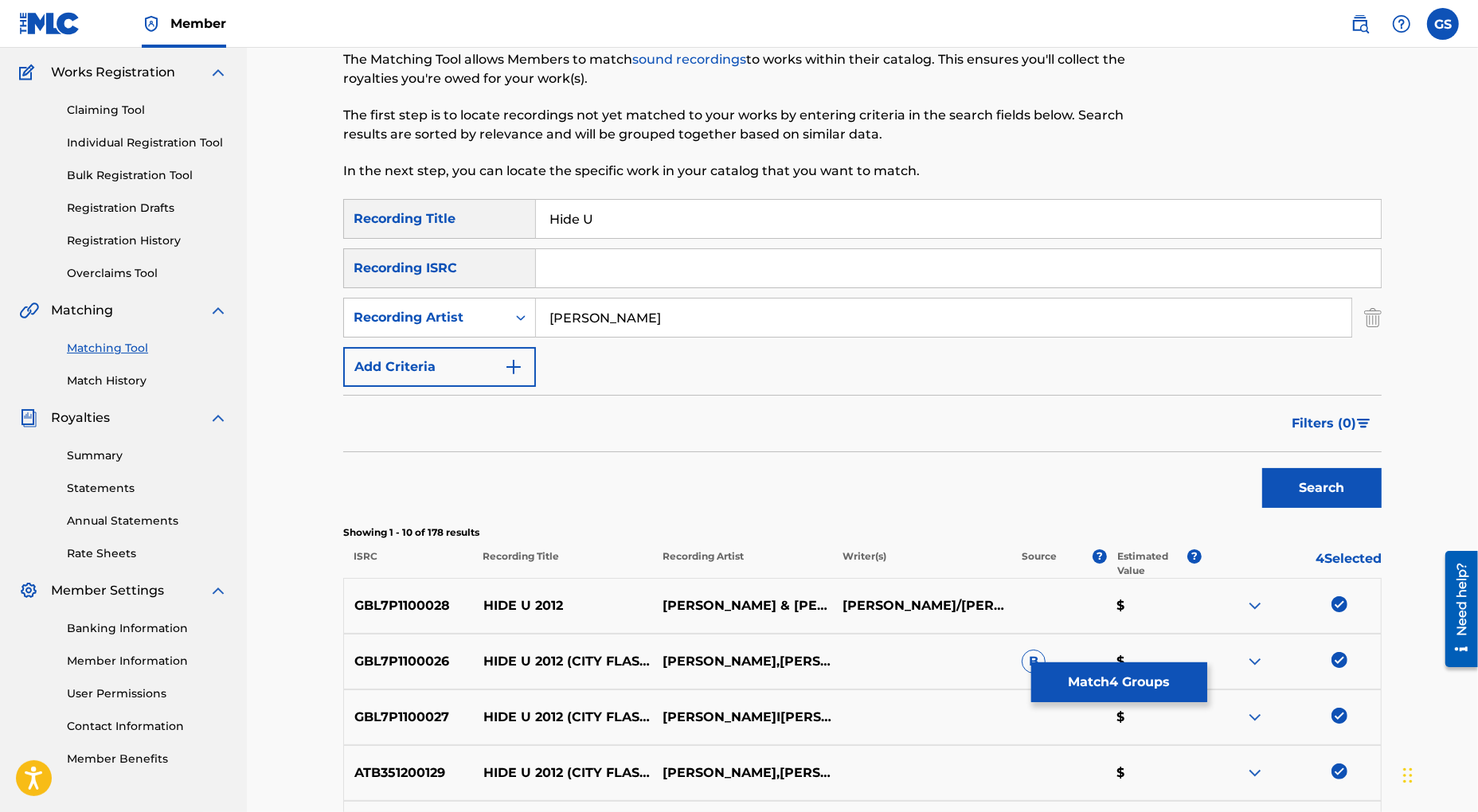
drag, startPoint x: 654, startPoint y: 319, endPoint x: 482, endPoint y: 308, distance: 172.4
click at [536, 308] on input "[PERSON_NAME]" at bounding box center [944, 318] width 816 height 38
type input "[PERSON_NAME][DATE]"
click at [1301, 494] on button "Search" at bounding box center [1321, 488] width 119 height 40
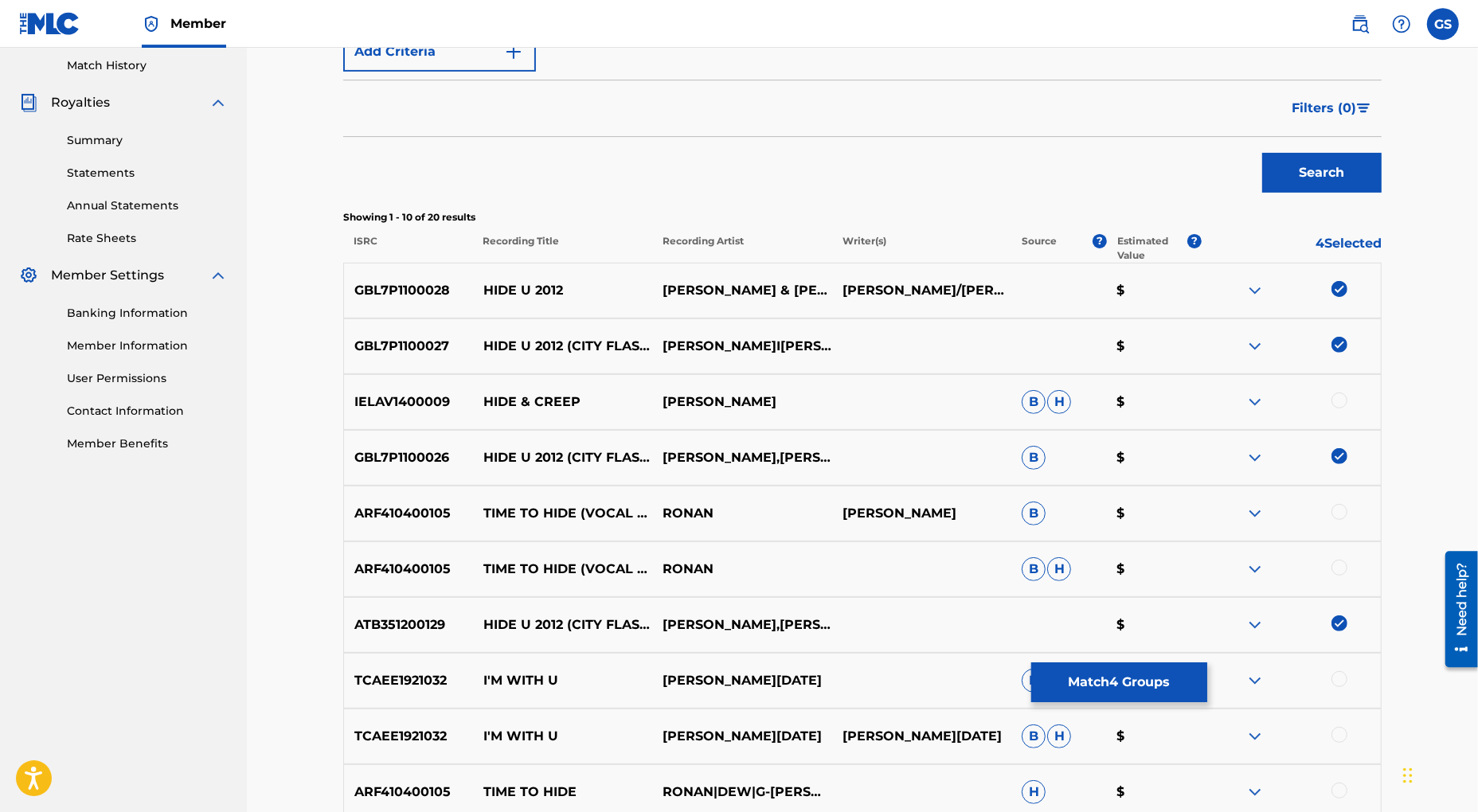
scroll to position [310, 0]
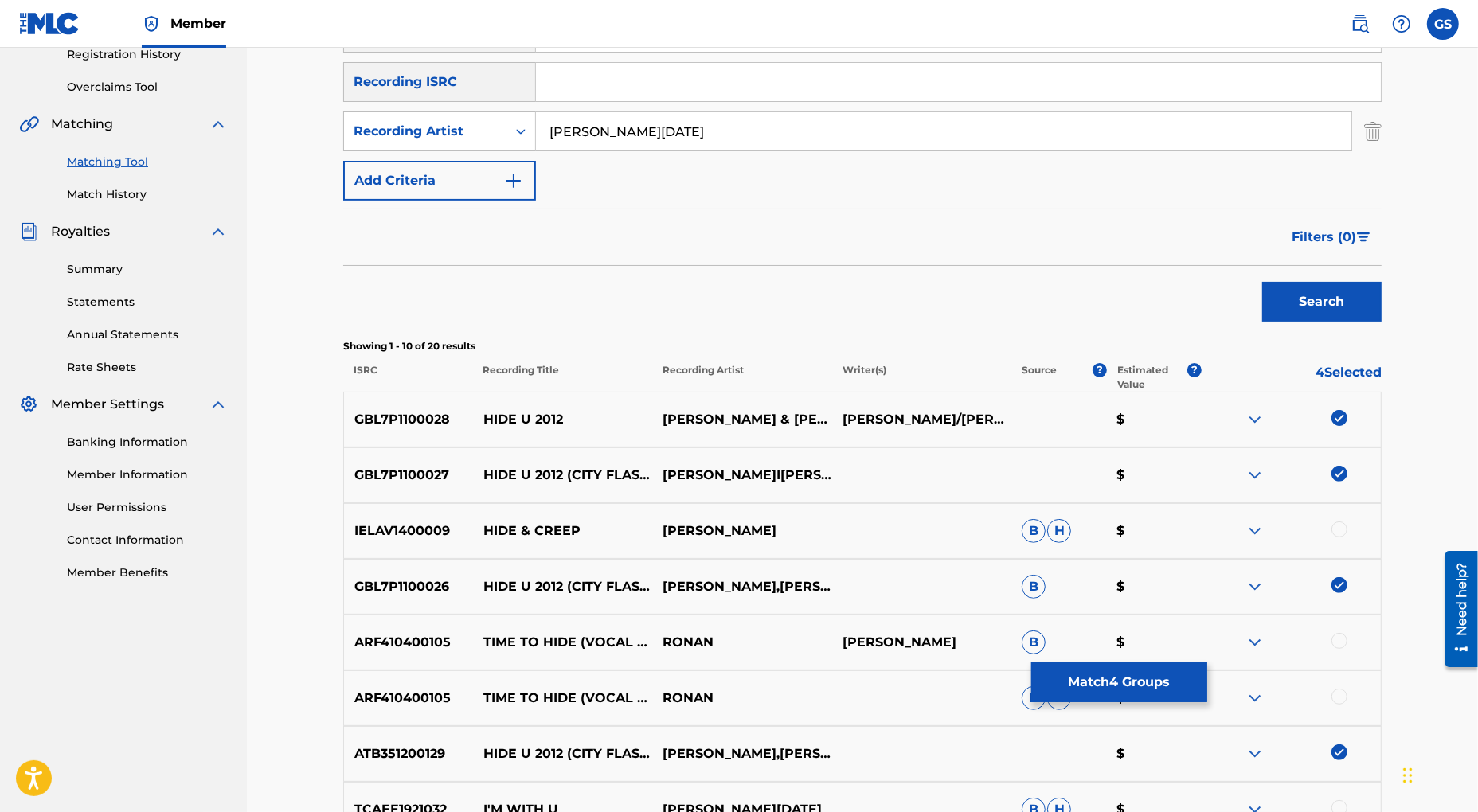
click at [1161, 678] on button "Match 4 Groups" at bounding box center [1119, 682] width 176 height 40
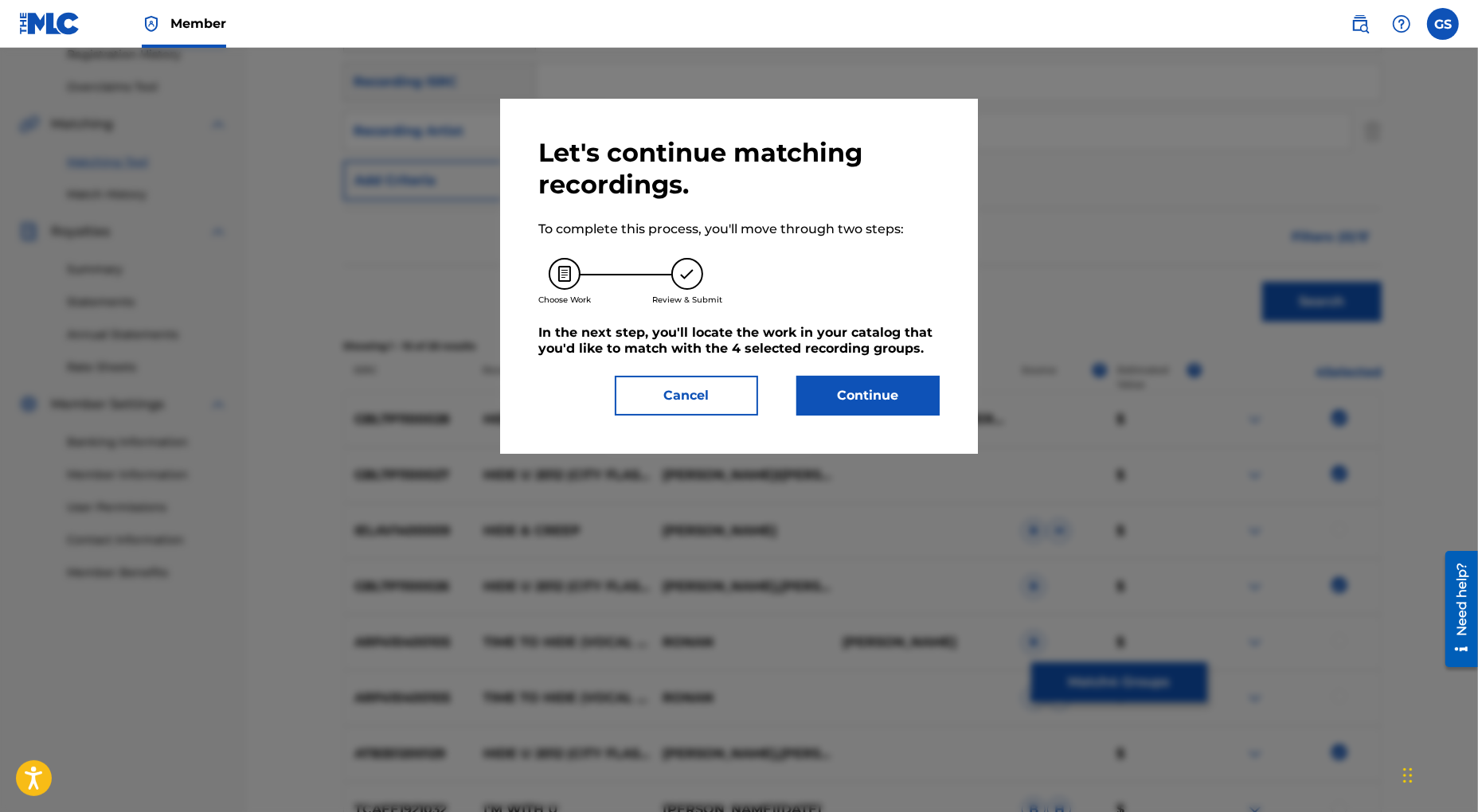
click at [837, 400] on button "Continue" at bounding box center [868, 396] width 143 height 40
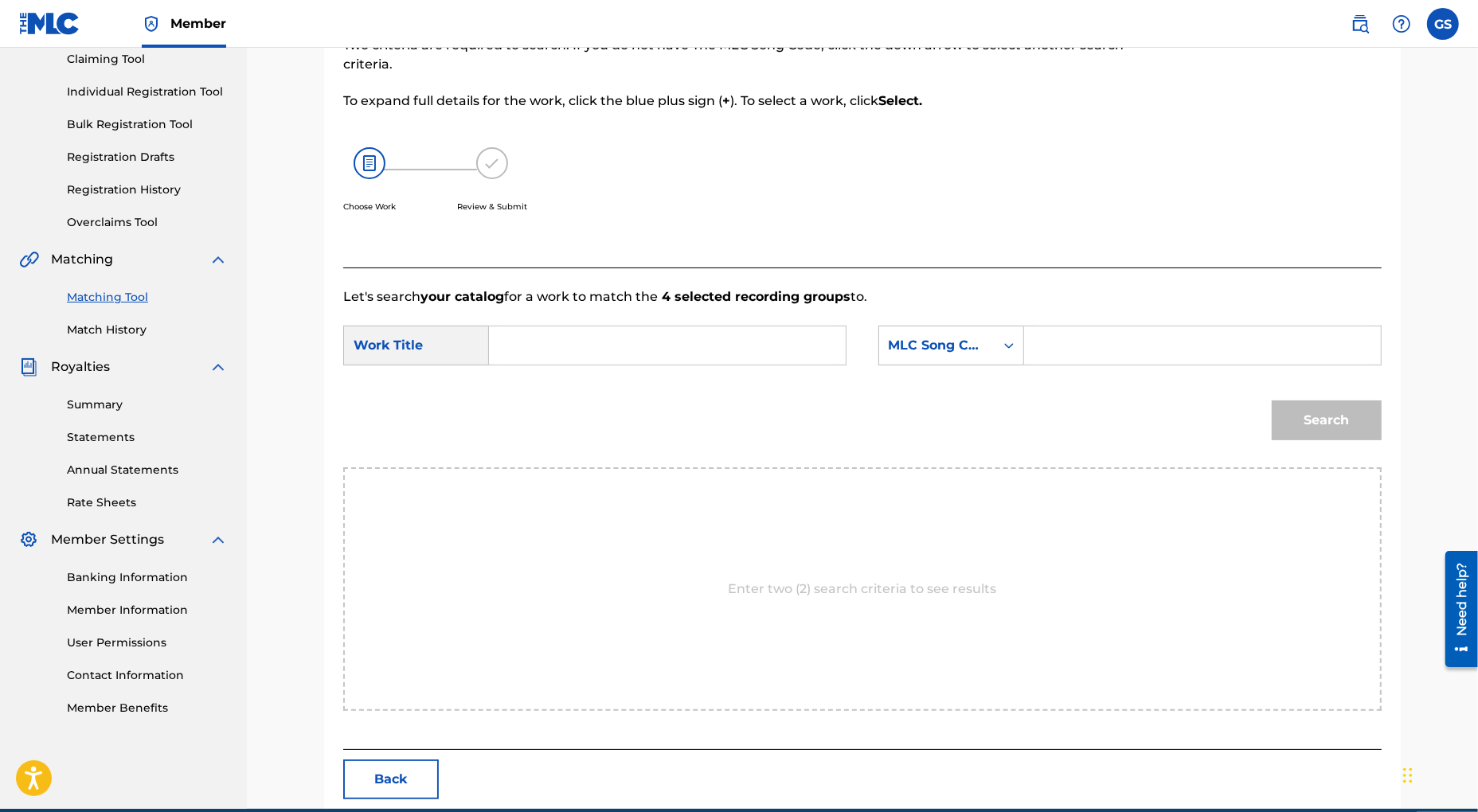
click at [545, 345] on input "Search Form" at bounding box center [666, 345] width 329 height 38
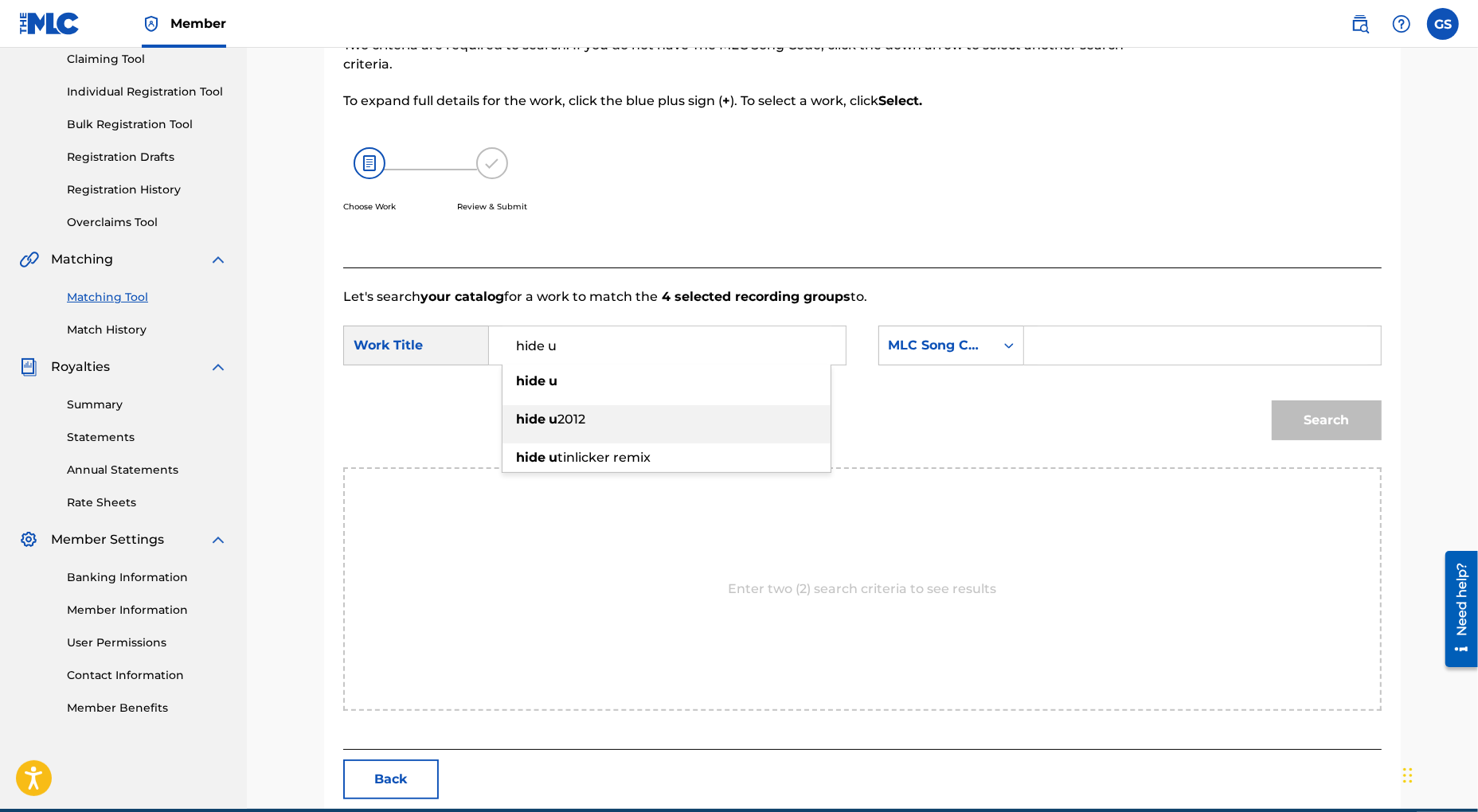
click at [593, 416] on div "hide u 2012" at bounding box center [666, 419] width 328 height 28
type input "hide u 2012"
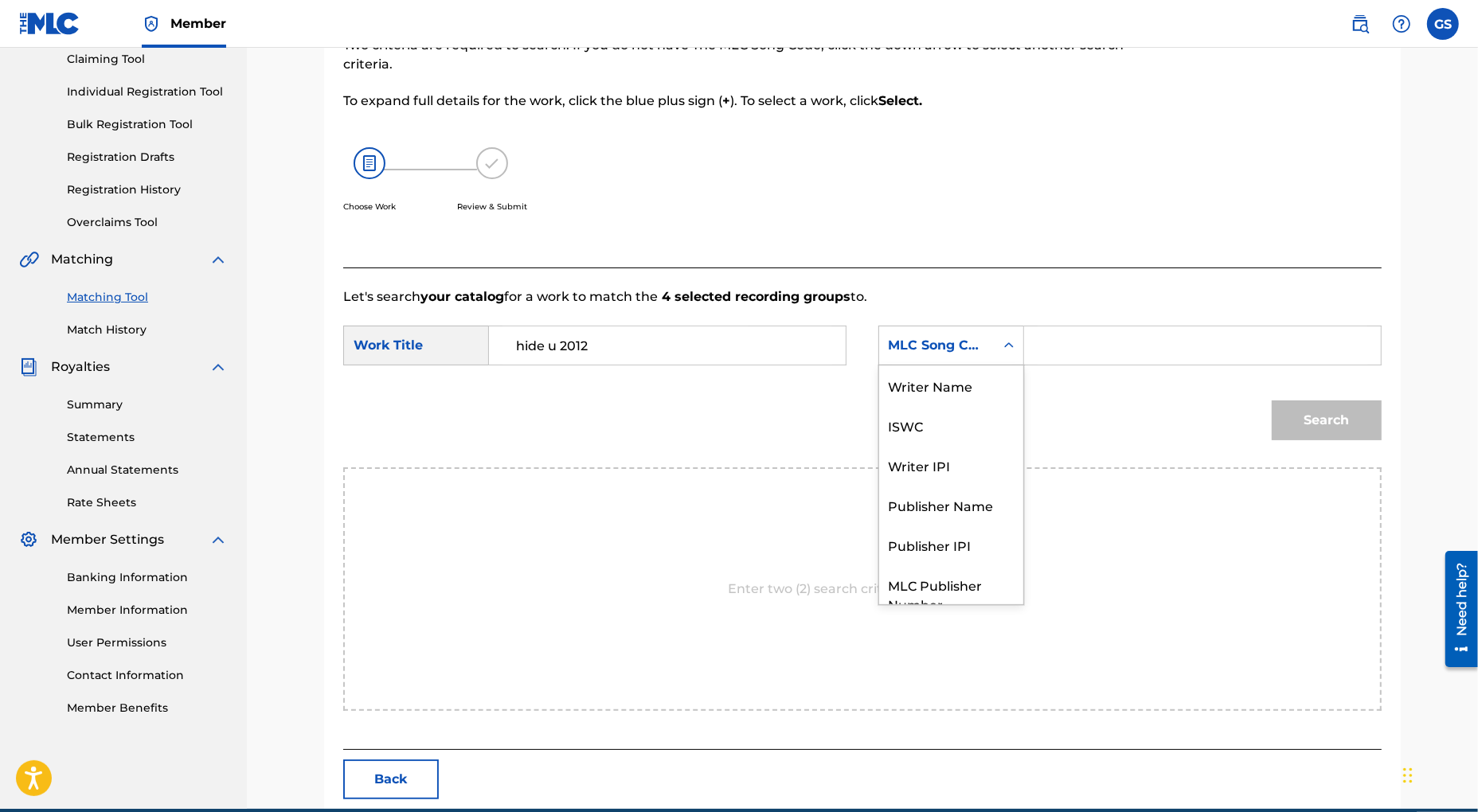
click at [995, 355] on div "Search Form" at bounding box center [1009, 345] width 28 height 28
click at [977, 443] on div "Publisher Name" at bounding box center [951, 446] width 144 height 40
click at [1059, 353] on input "Search Form" at bounding box center [1202, 345] width 329 height 38
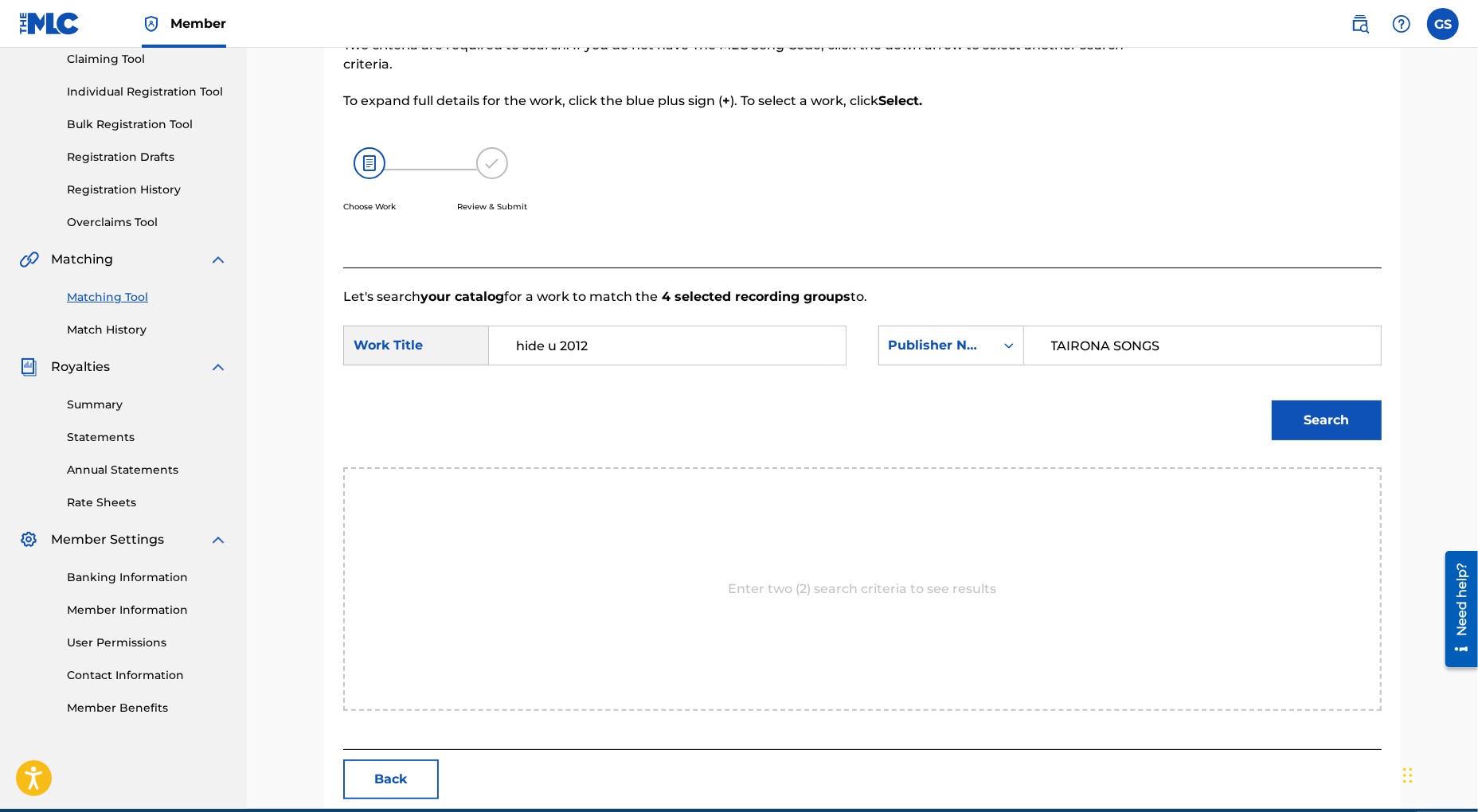
type input "TAIRONA SONGS"
click at [1327, 423] on button "Search" at bounding box center [1327, 420] width 110 height 40
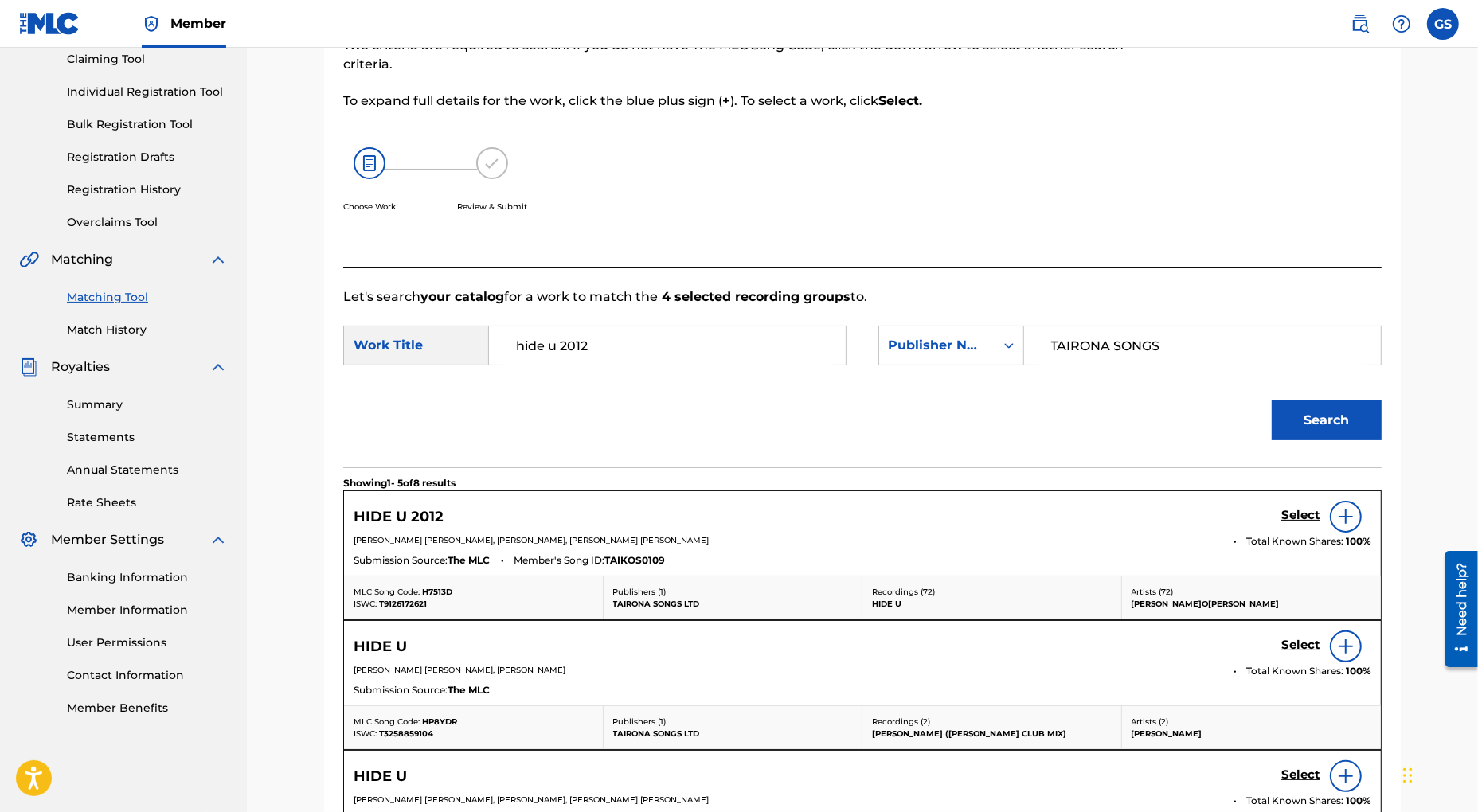
click at [1302, 519] on h5 "Select" at bounding box center [1300, 515] width 39 height 15
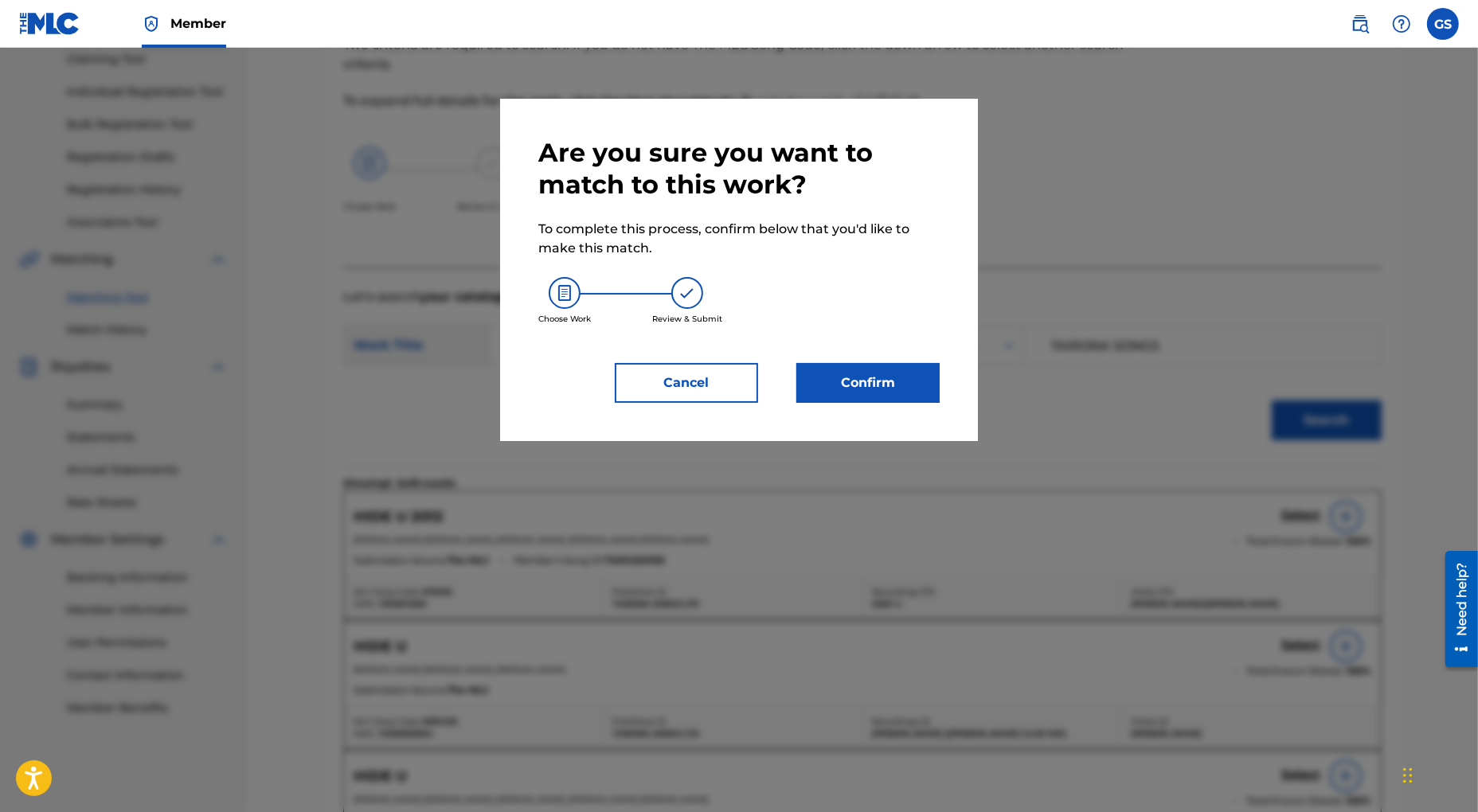
click at [895, 387] on button "Confirm" at bounding box center [868, 383] width 143 height 40
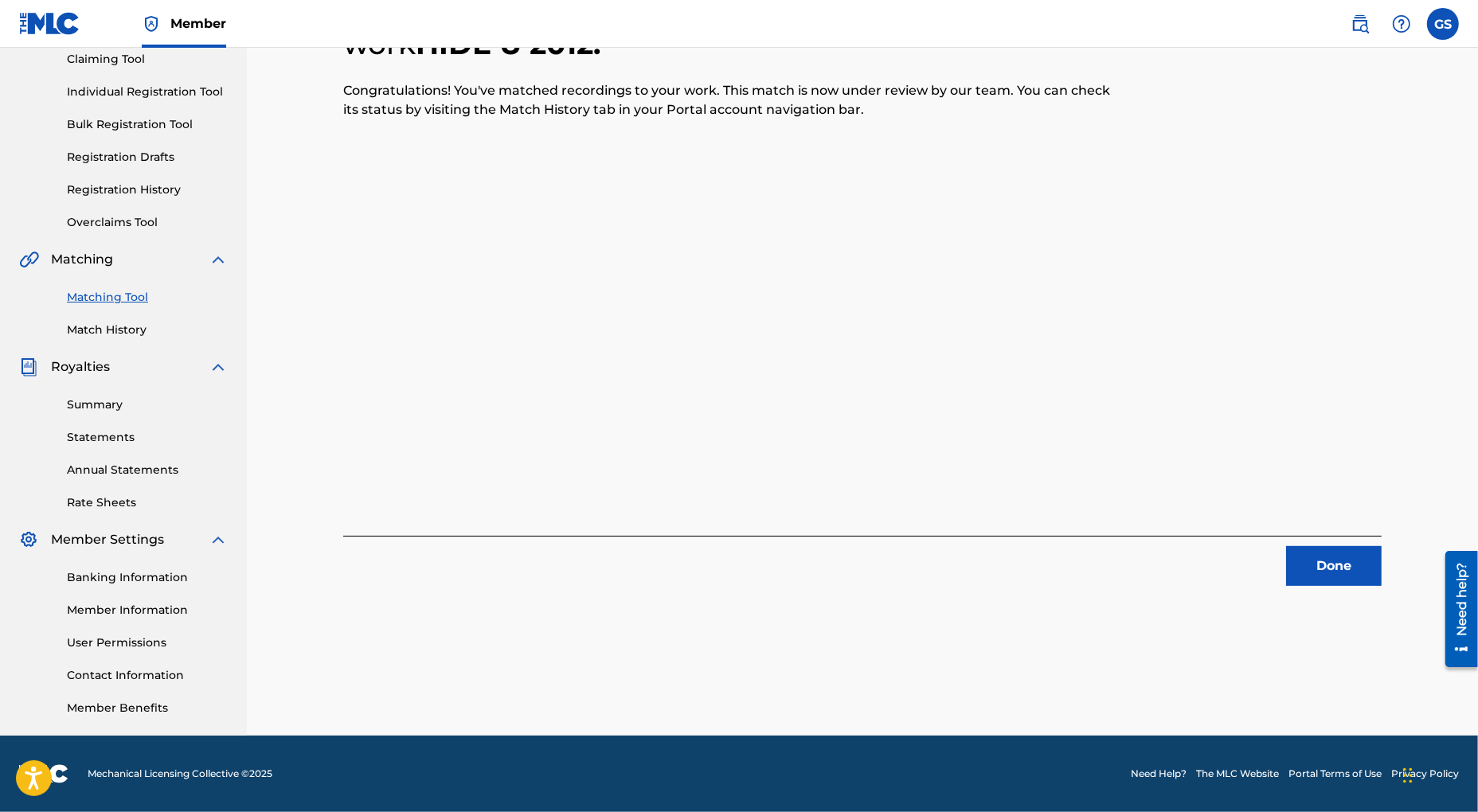
scroll to position [23, 0]
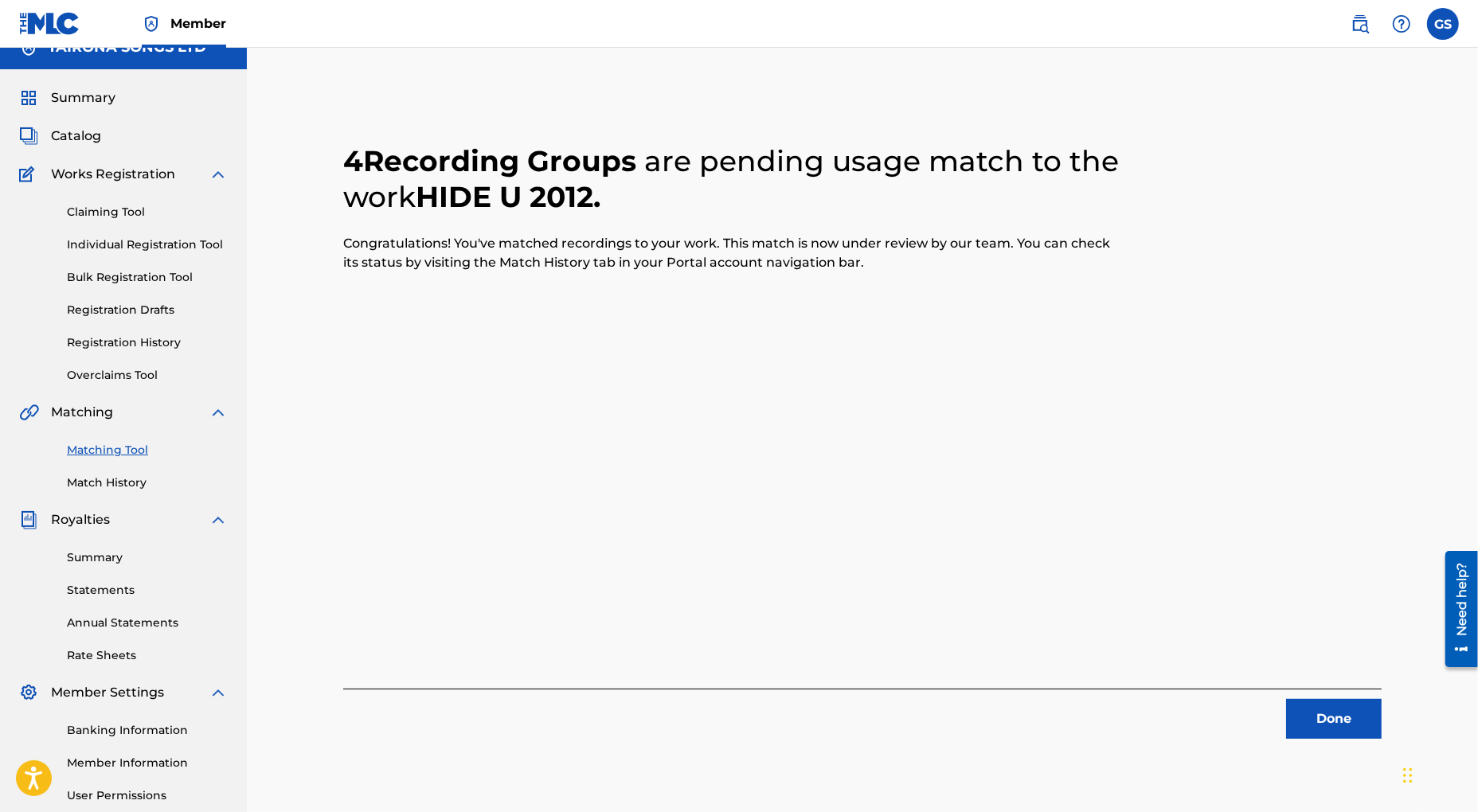
click at [1315, 712] on button "Done" at bounding box center [1334, 719] width 96 height 40
